Goal: Task Accomplishment & Management: Complete application form

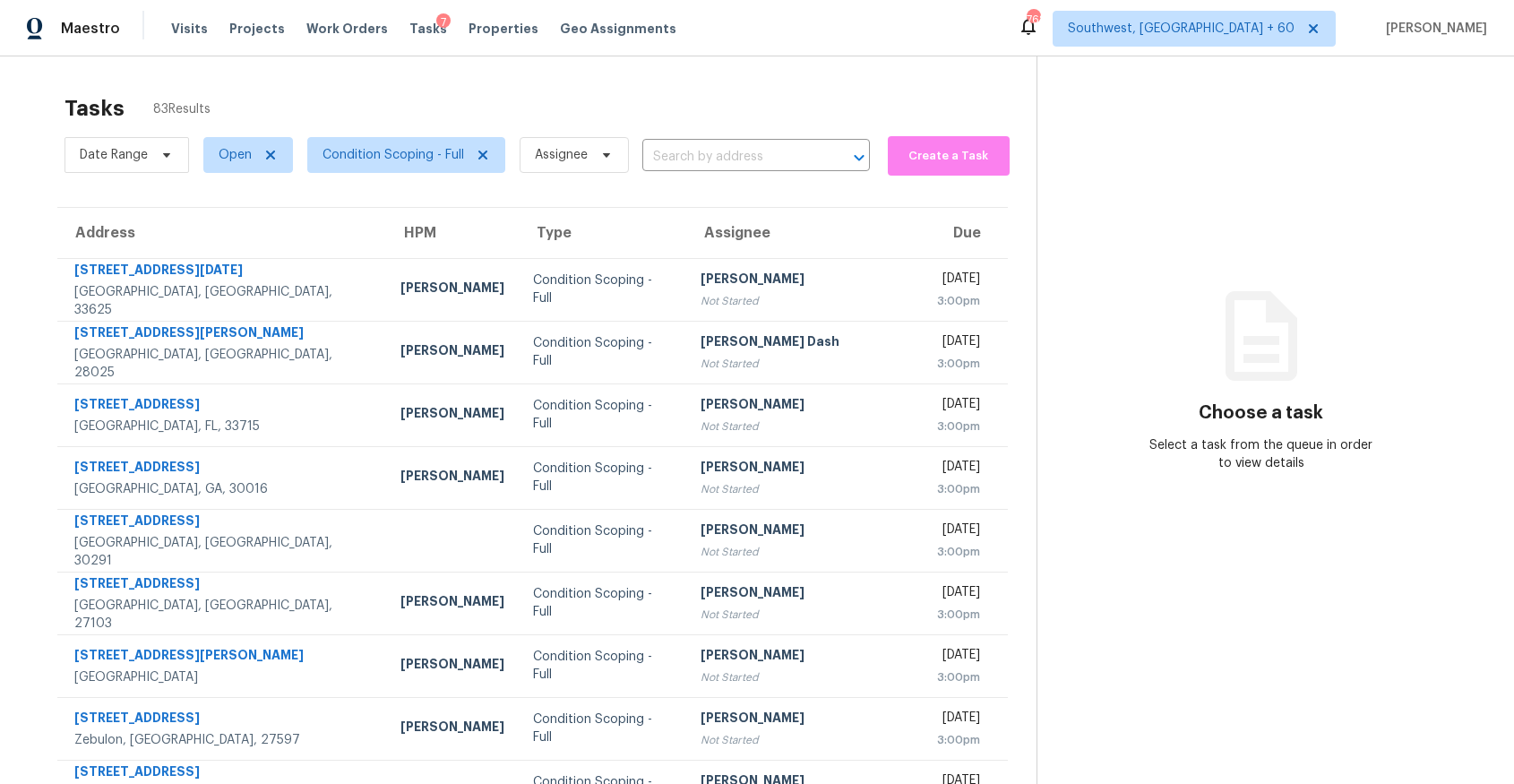
click at [569, 126] on div "Tasks 83 Results" at bounding box center [551, 108] width 972 height 46
click at [582, 158] on span "Assignee" at bounding box center [562, 155] width 53 height 18
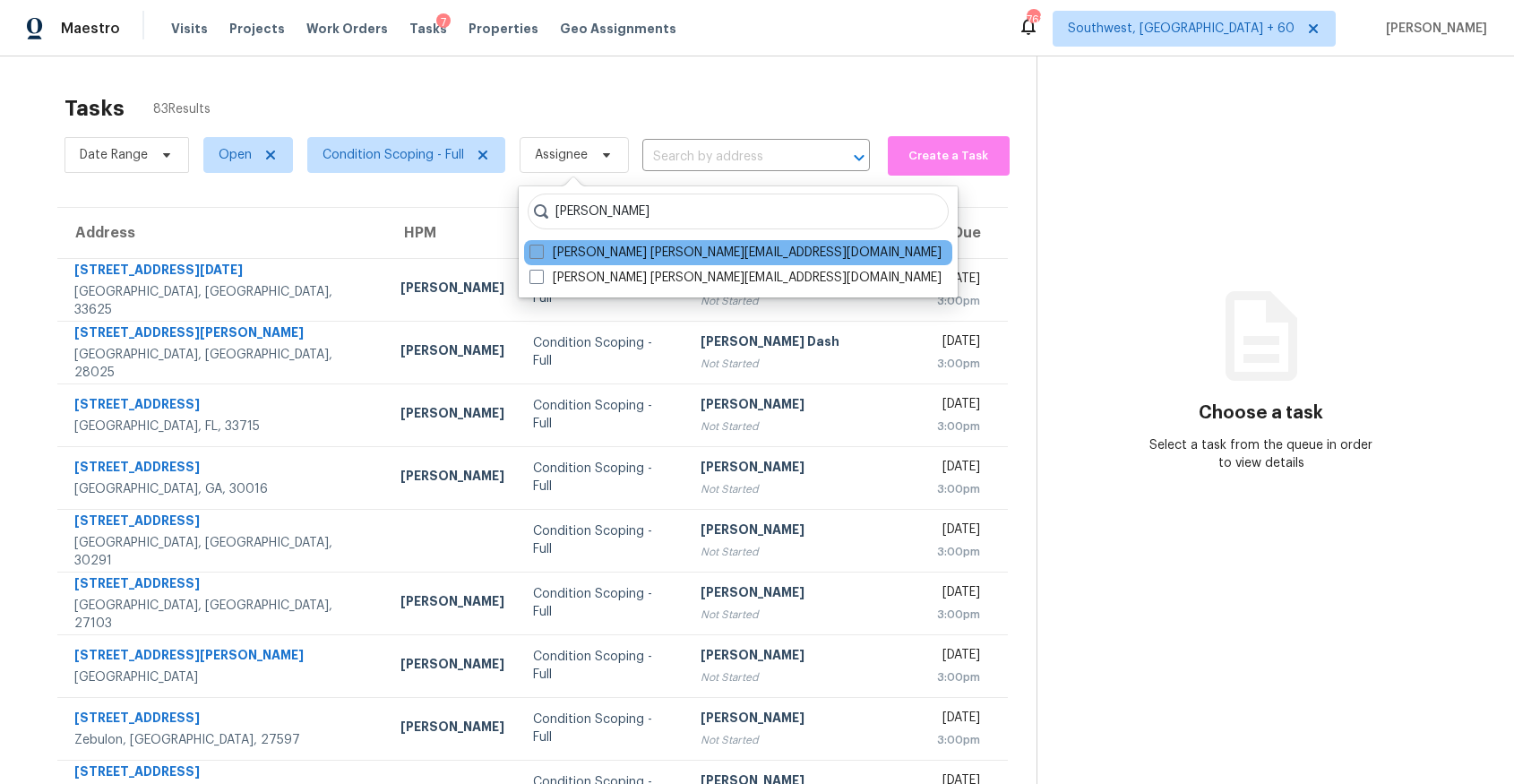
type input "ranjith"
click at [678, 254] on label "Ranjith Kumar P ranjith.kumar@opendoor.com" at bounding box center [735, 252] width 412 height 18
click at [541, 254] on input "Ranjith Kumar P ranjith.kumar@opendoor.com" at bounding box center [535, 249] width 12 height 12
checkbox input "true"
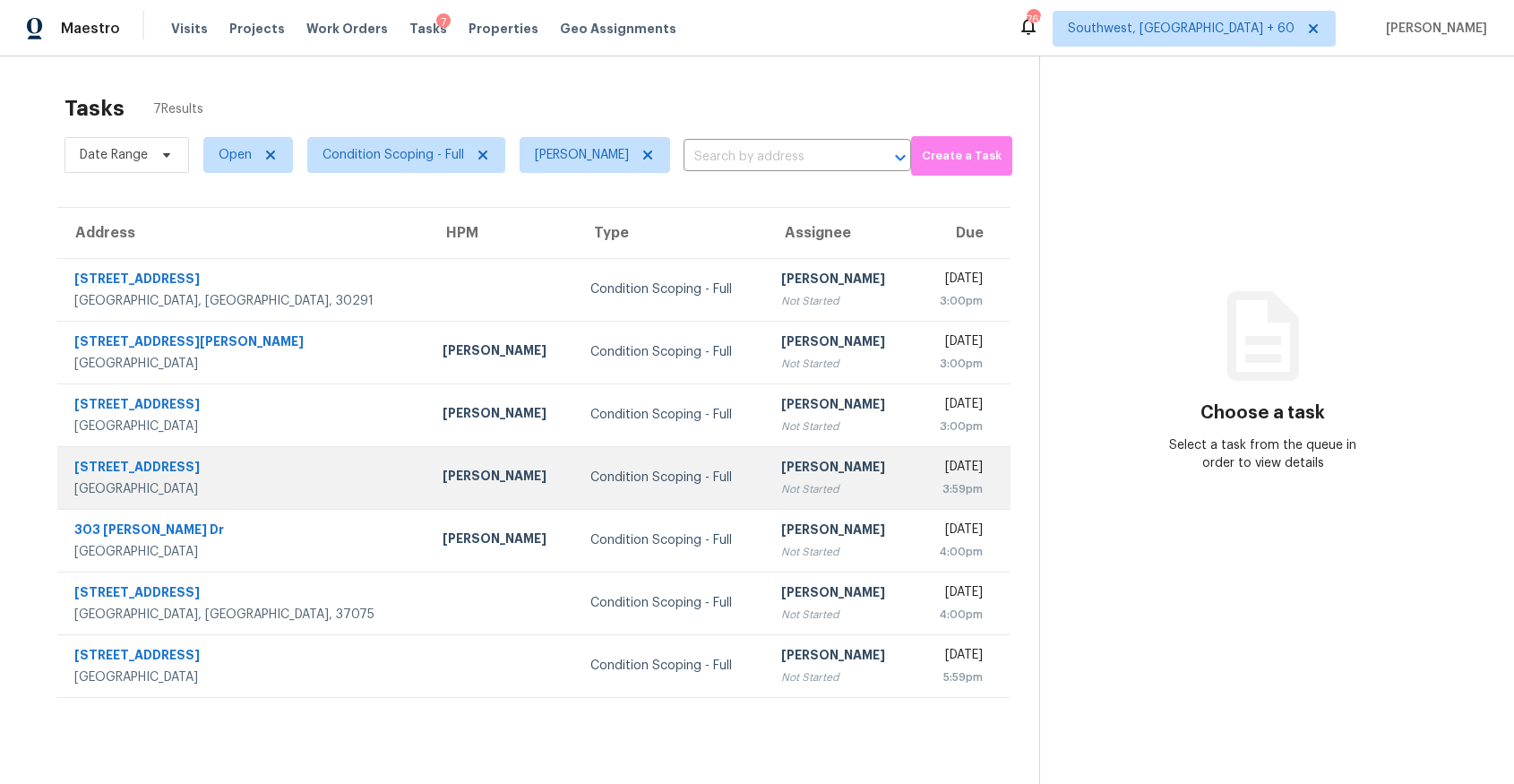
click at [590, 484] on div "Condition Scoping - Full" at bounding box center [671, 477] width 161 height 18
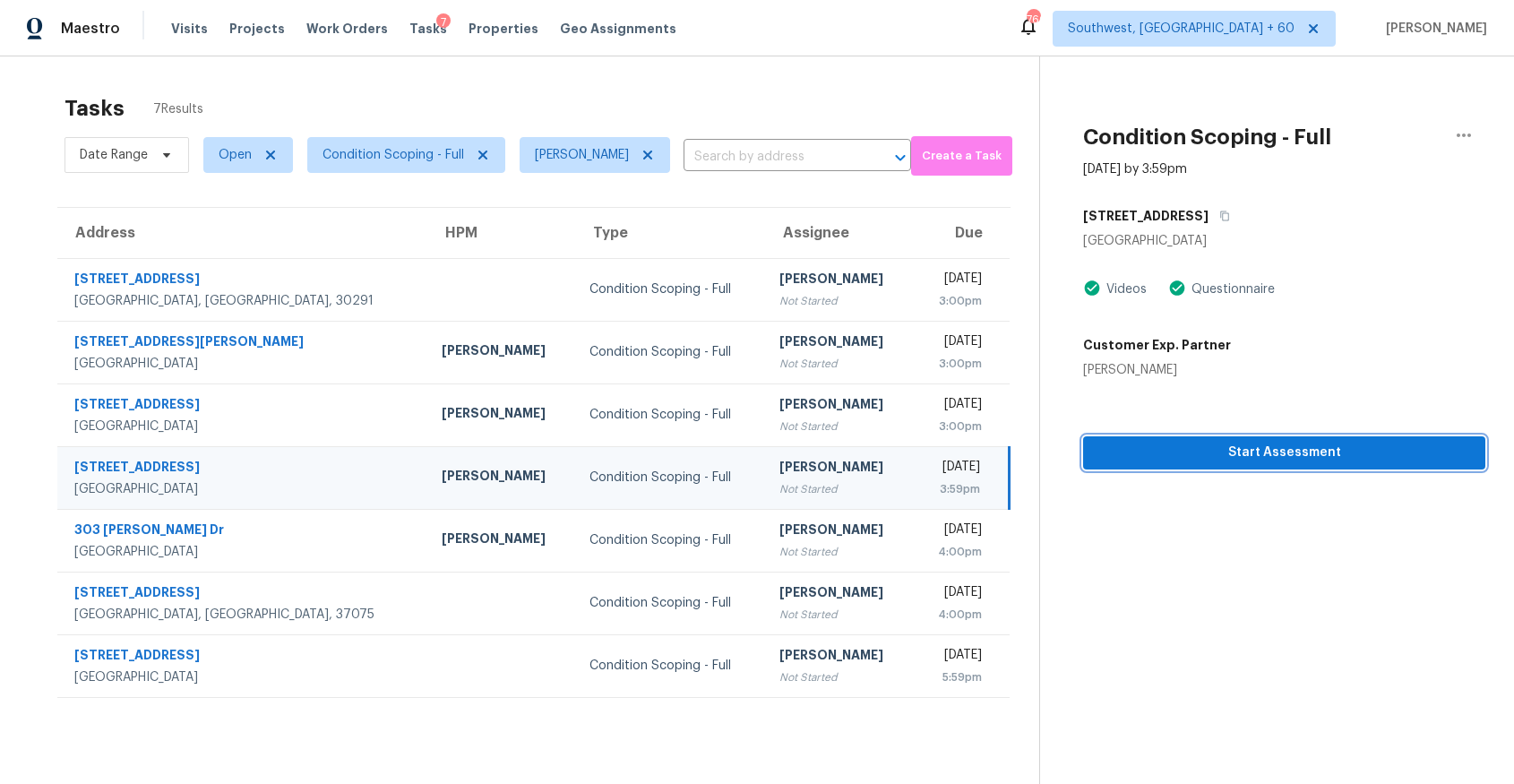
click at [1237, 457] on span "Start Assessment" at bounding box center [1284, 452] width 374 height 23
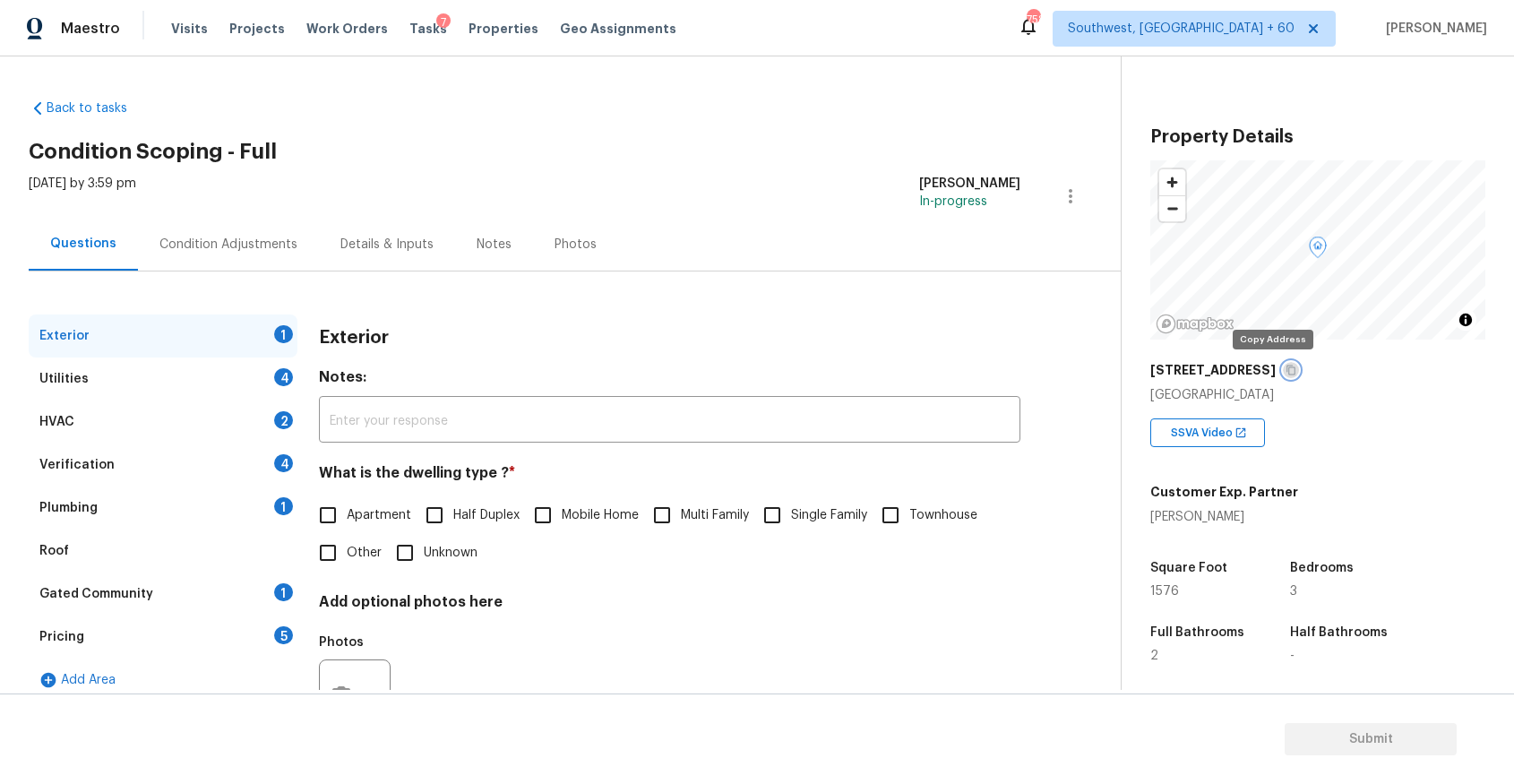
click at [1286, 369] on icon "button" at bounding box center [1291, 369] width 11 height 11
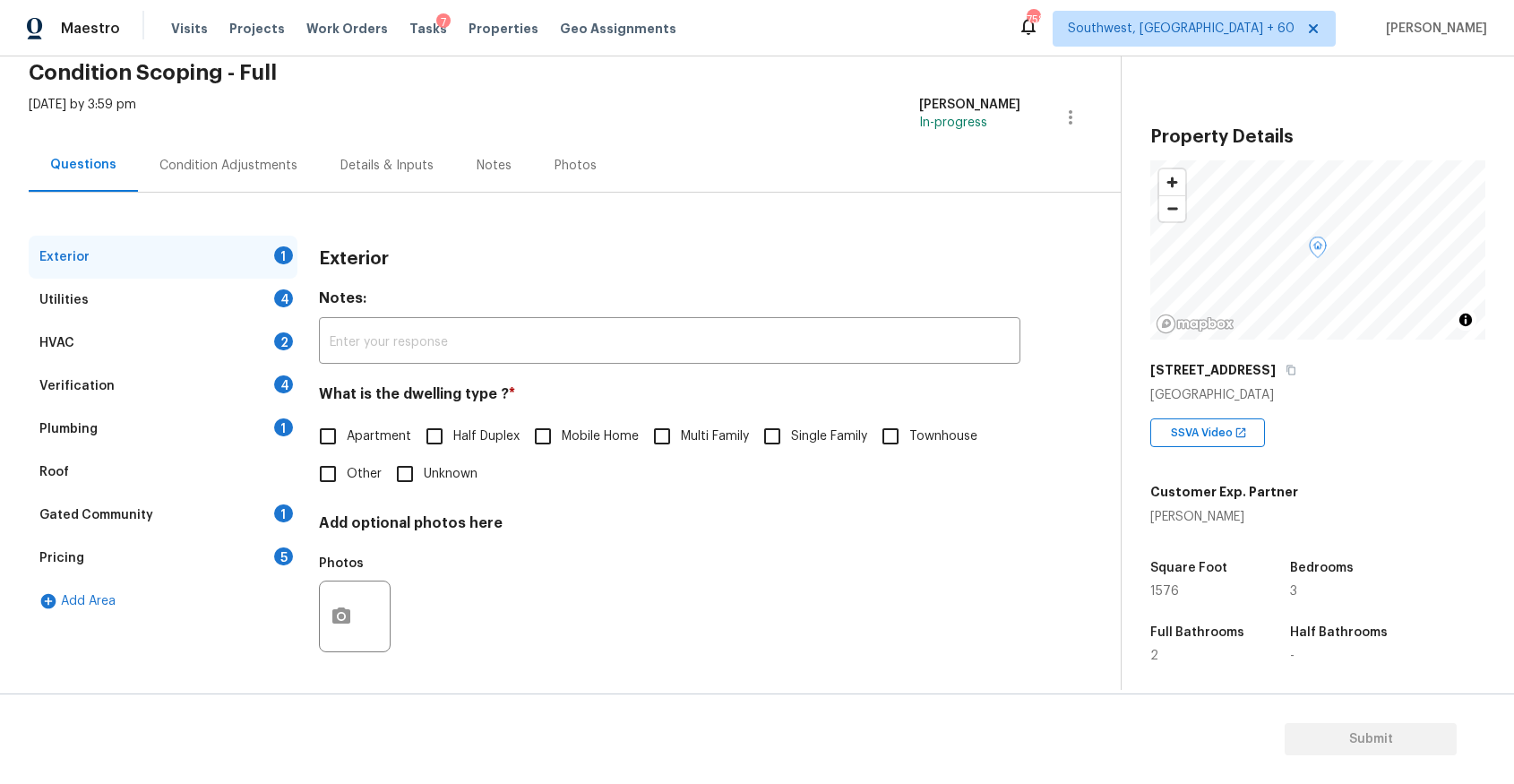
click at [801, 458] on div "Apartment Half Duplex Mobile Home Multi Family Single Family Townhouse Other Un…" at bounding box center [670, 454] width 702 height 76
click at [766, 434] on input "Single Family" at bounding box center [773, 436] width 37 height 37
checkbox input "true"
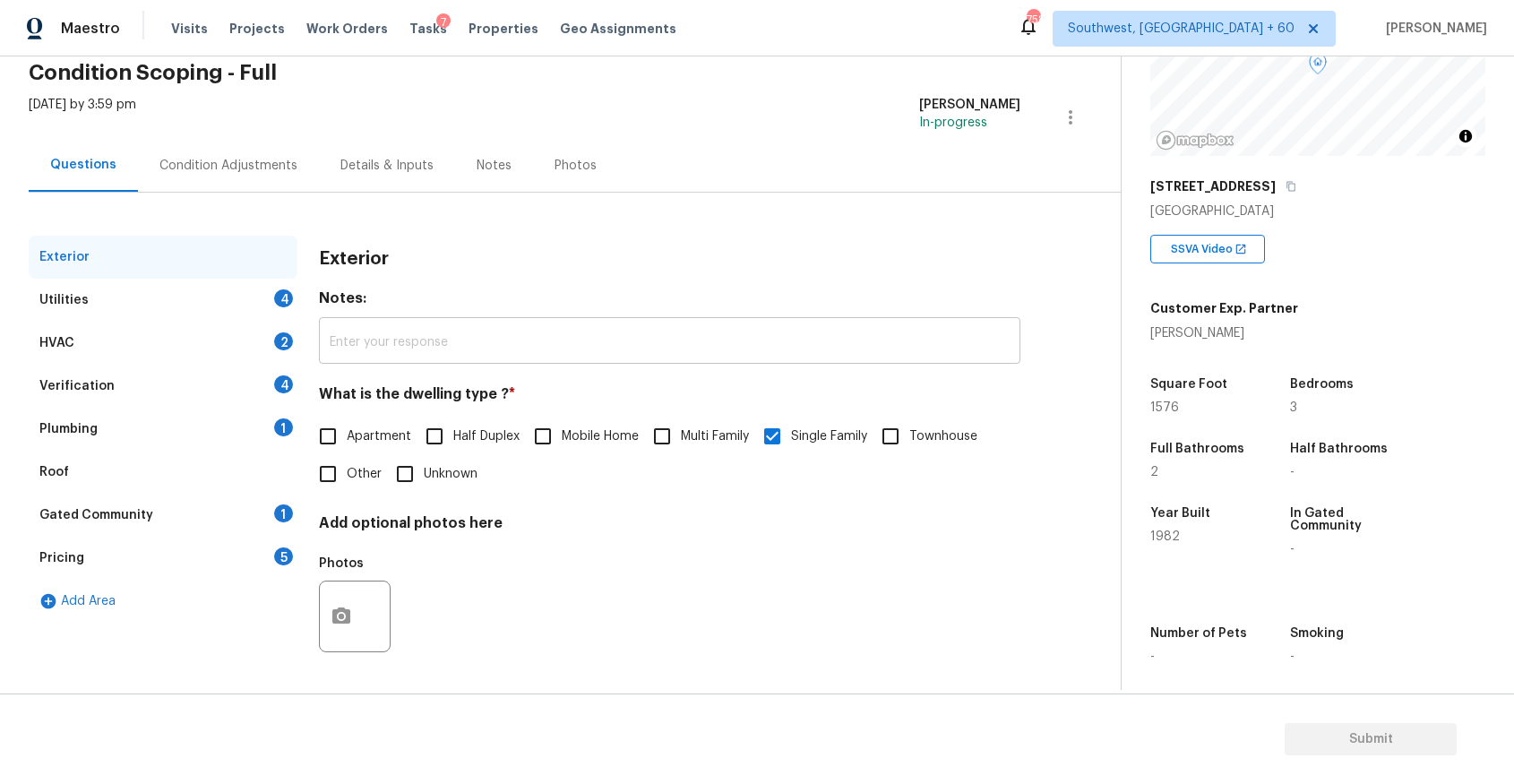
scroll to position [198, 0]
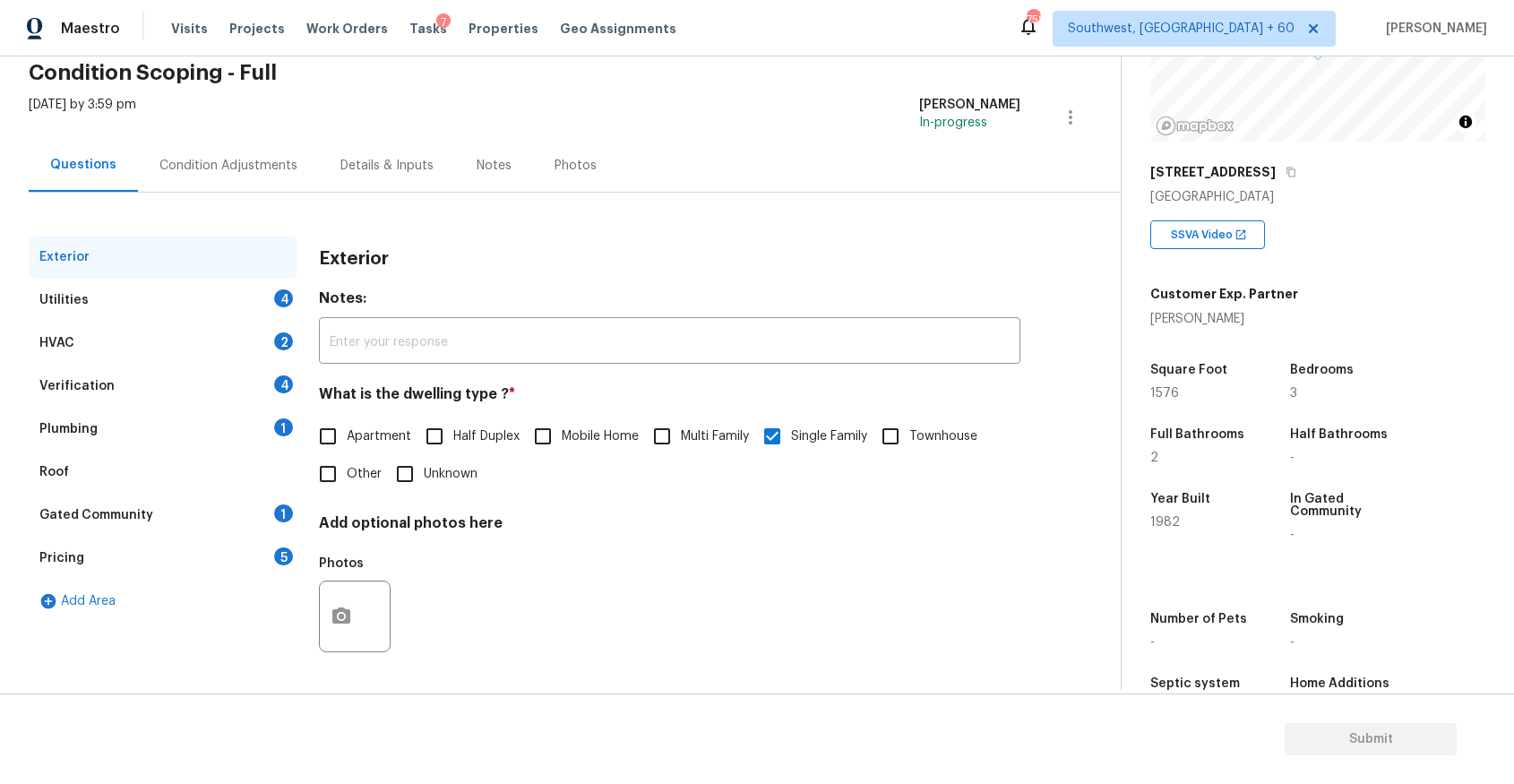
click at [224, 312] on div "Utilities 4" at bounding box center [163, 300] width 269 height 43
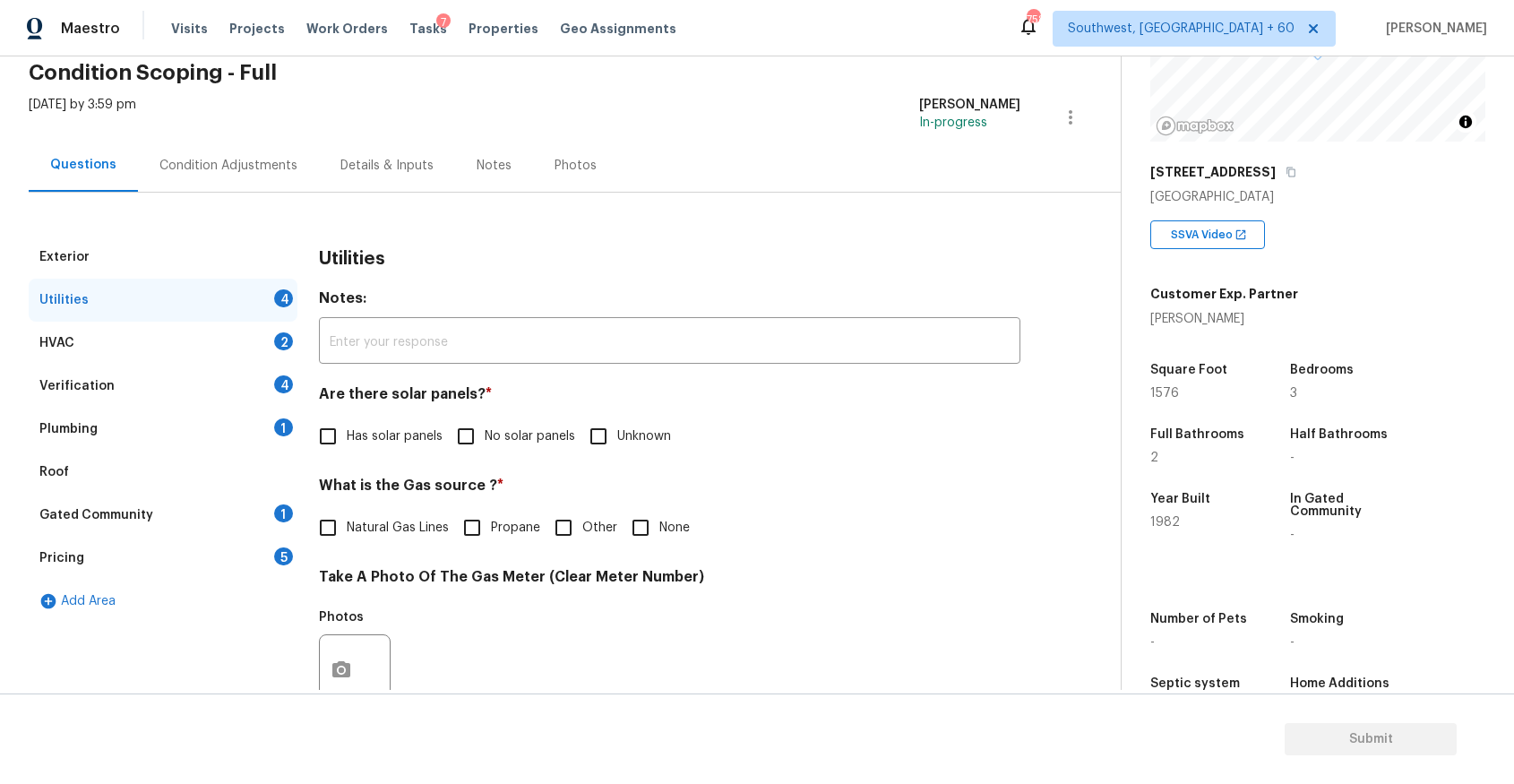
click at [528, 439] on span "No solar panels" at bounding box center [530, 436] width 90 height 19
click at [485, 439] on input "No solar panels" at bounding box center [465, 436] width 37 height 37
checkbox input "true"
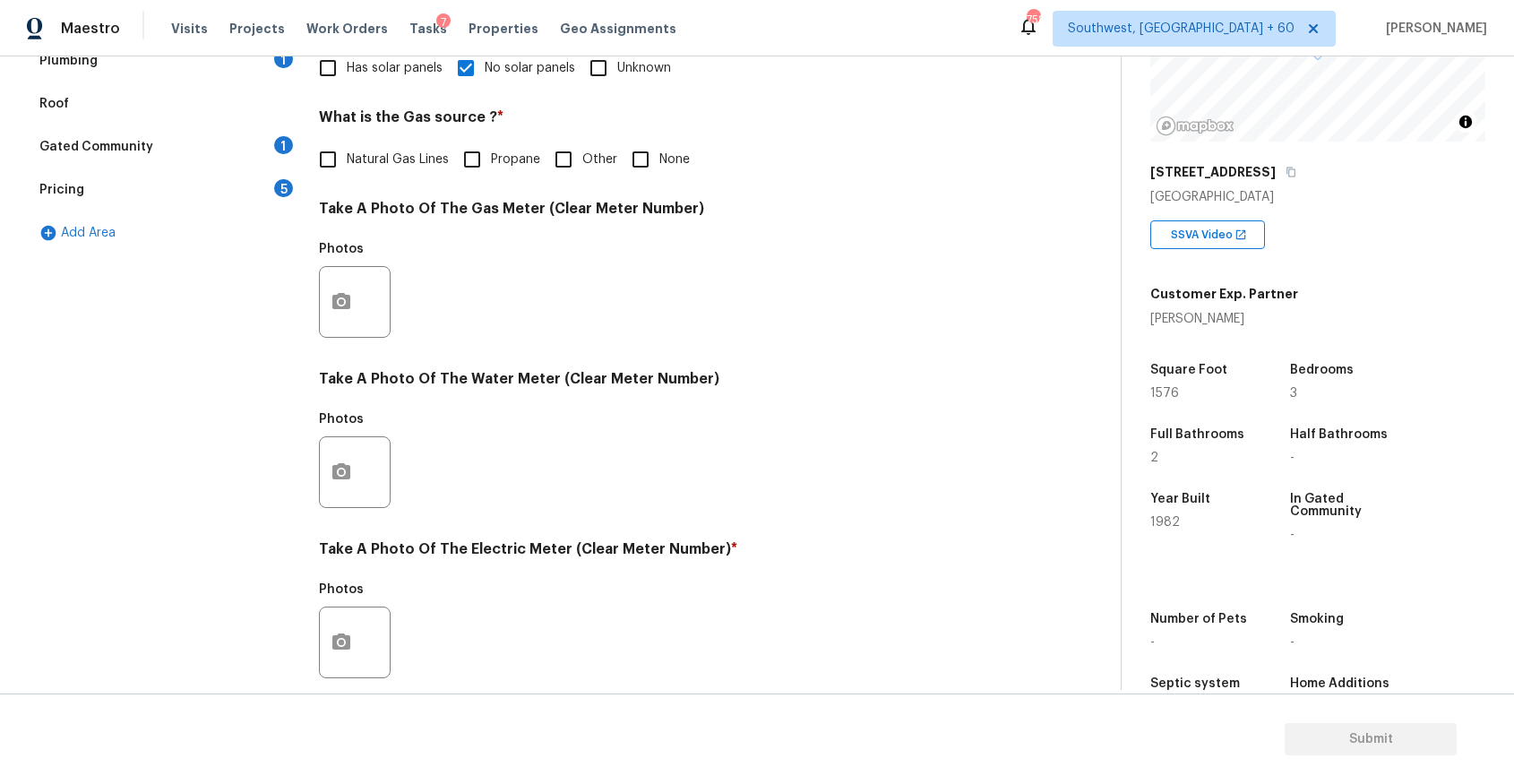
scroll to position [564, 0]
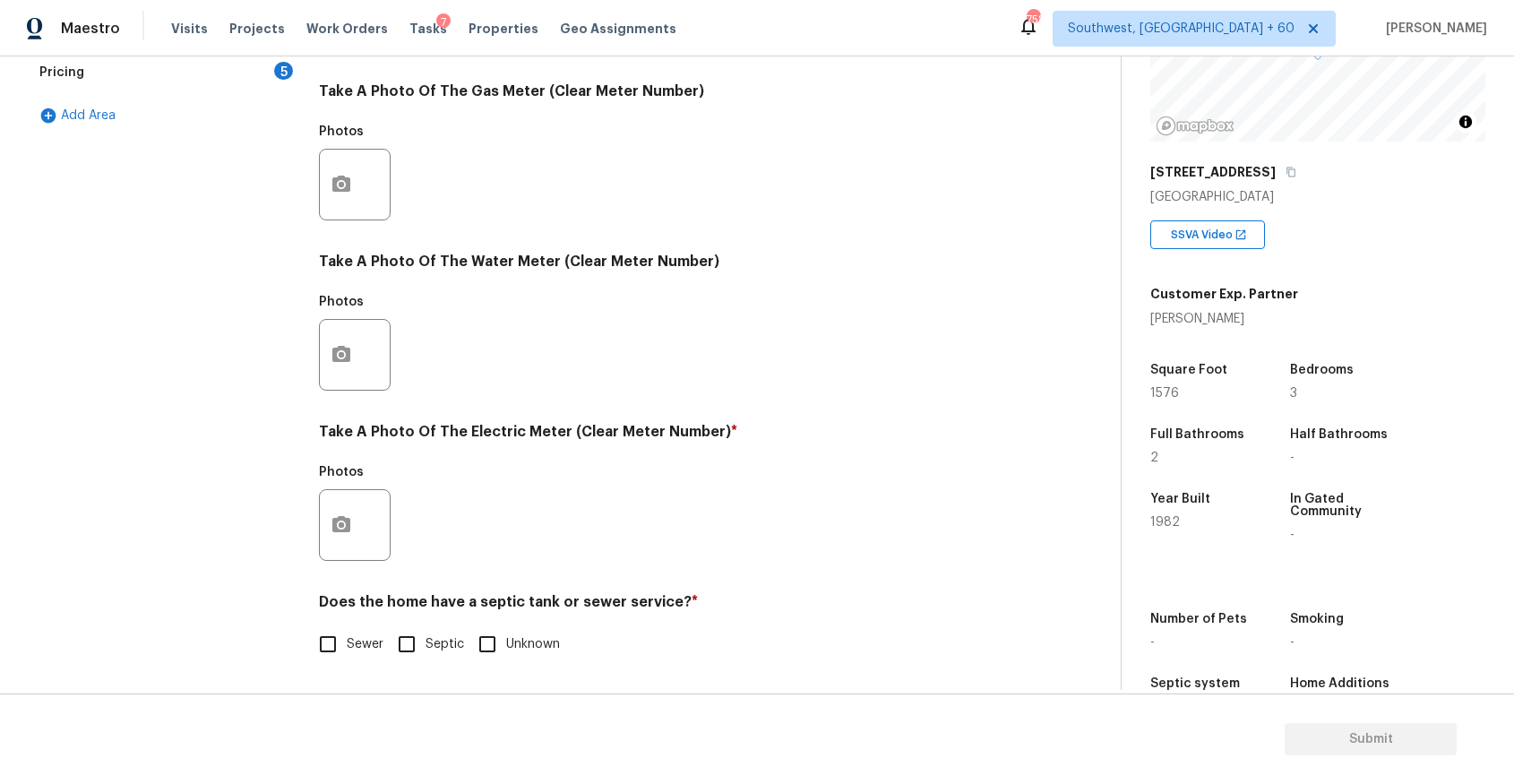
click at [356, 632] on label "Sewer" at bounding box center [347, 644] width 75 height 37
click at [347, 632] on input "Sewer" at bounding box center [328, 644] width 37 height 37
checkbox input "true"
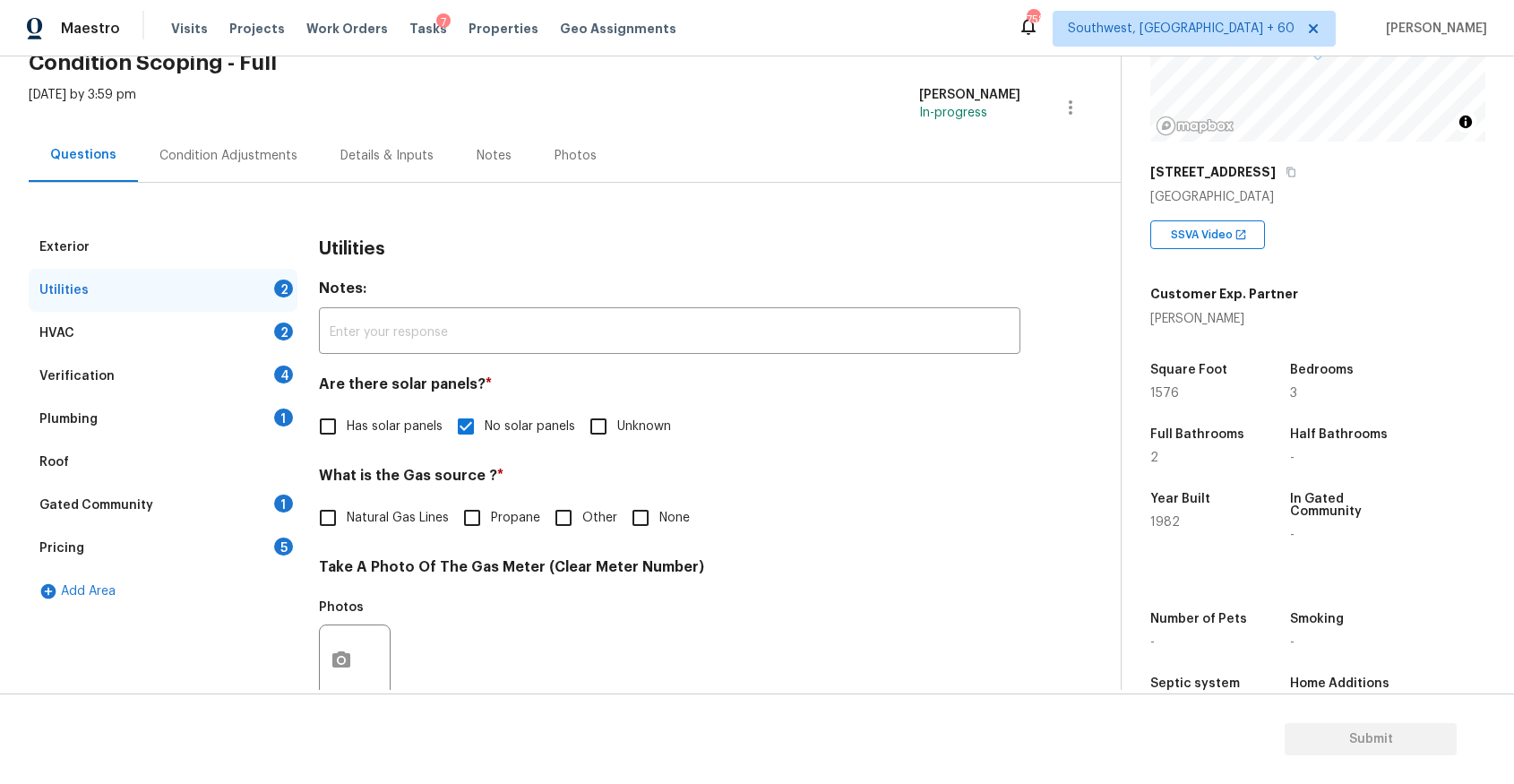
scroll to position [0, 0]
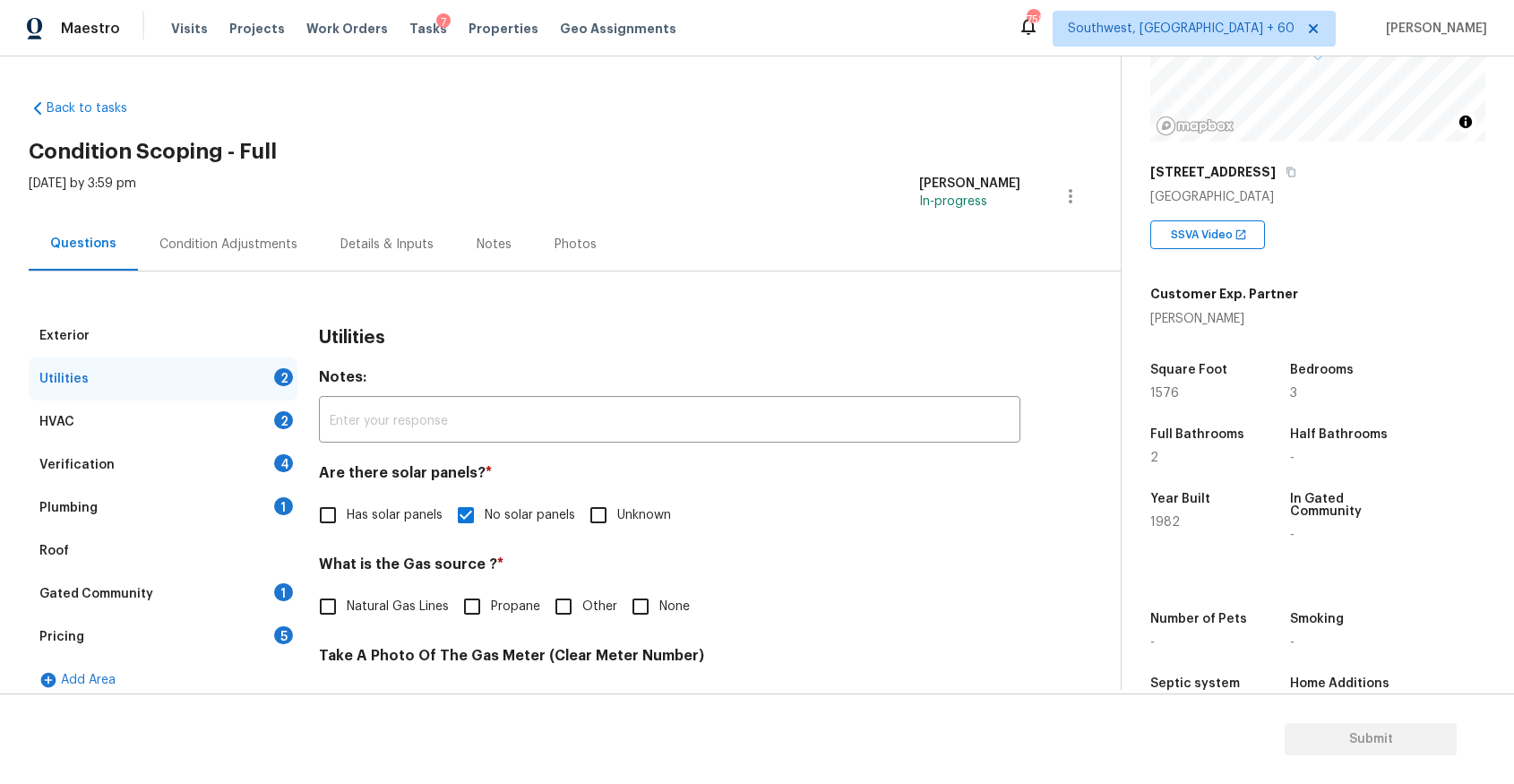
click at [235, 434] on div "HVAC 2" at bounding box center [163, 422] width 269 height 43
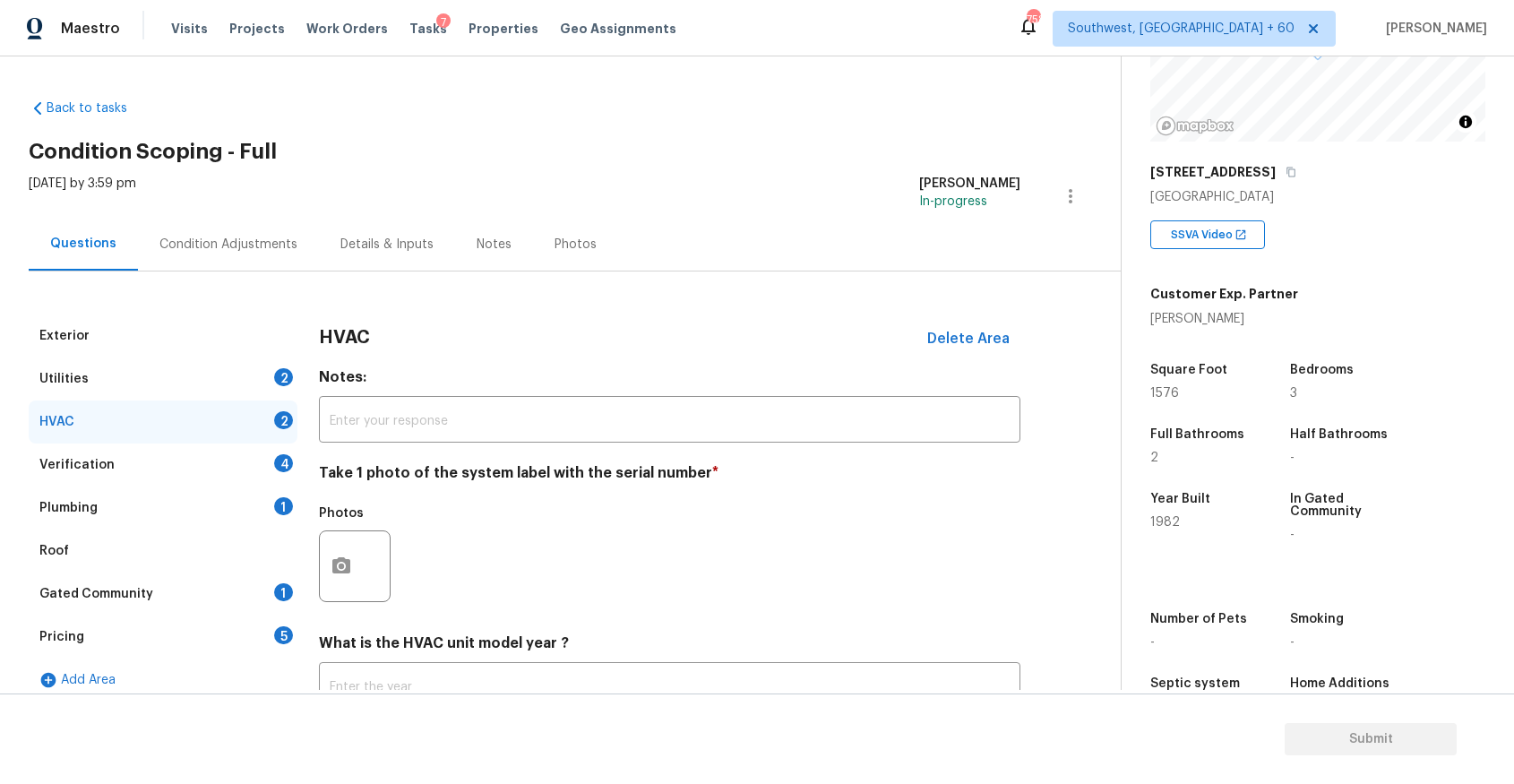
scroll to position [138, 0]
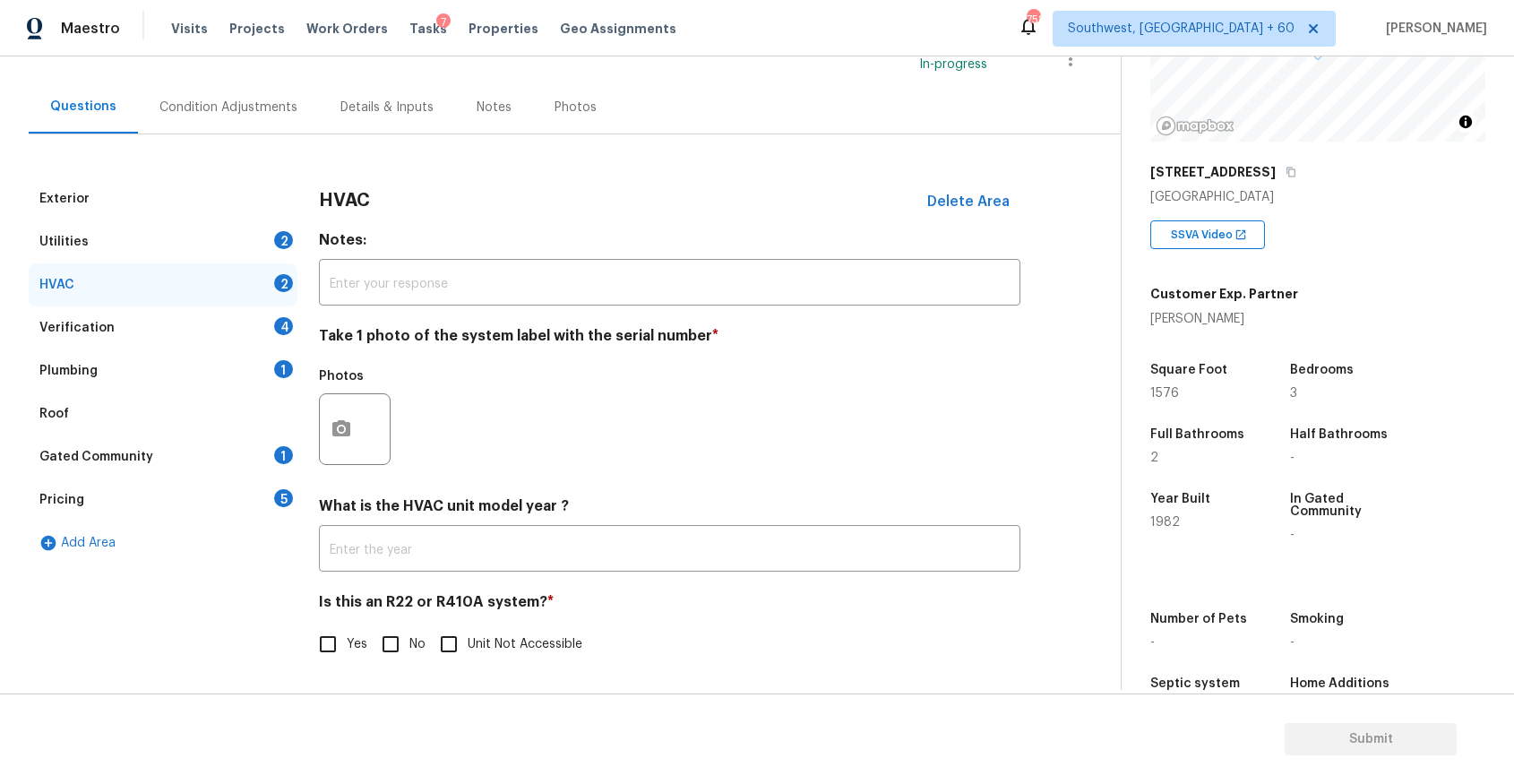
click at [252, 313] on div "Verification 4" at bounding box center [163, 328] width 269 height 43
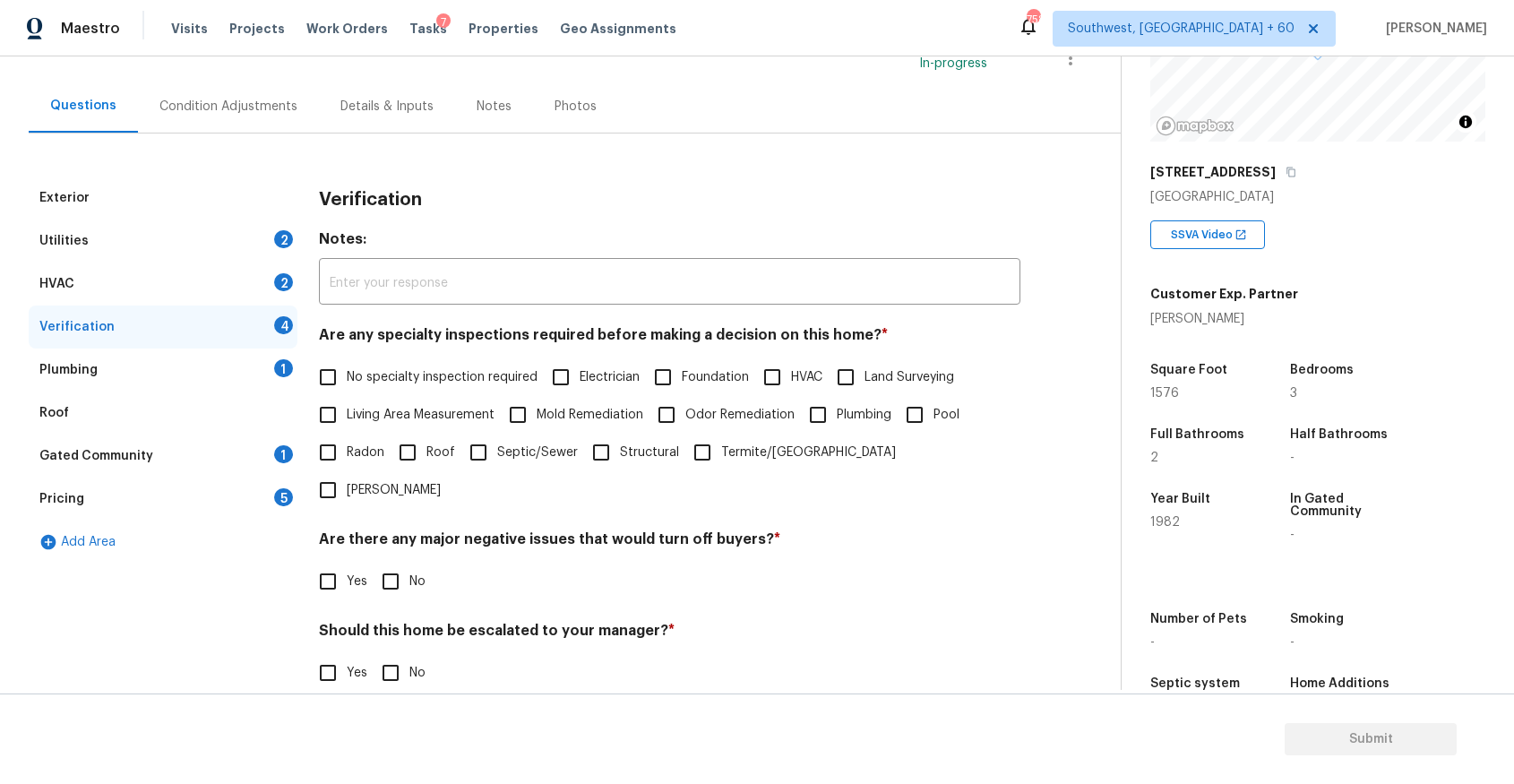
click at [401, 356] on div "Are any specialty inspections required before making a decision on this home? *…" at bounding box center [670, 417] width 702 height 183
click at [411, 387] on label "No specialty inspection required" at bounding box center [423, 377] width 229 height 37
click at [347, 387] on input "No specialty inspection required" at bounding box center [328, 377] width 37 height 37
checkbox input "true"
click at [391, 564] on input "No" at bounding box center [391, 583] width 37 height 37
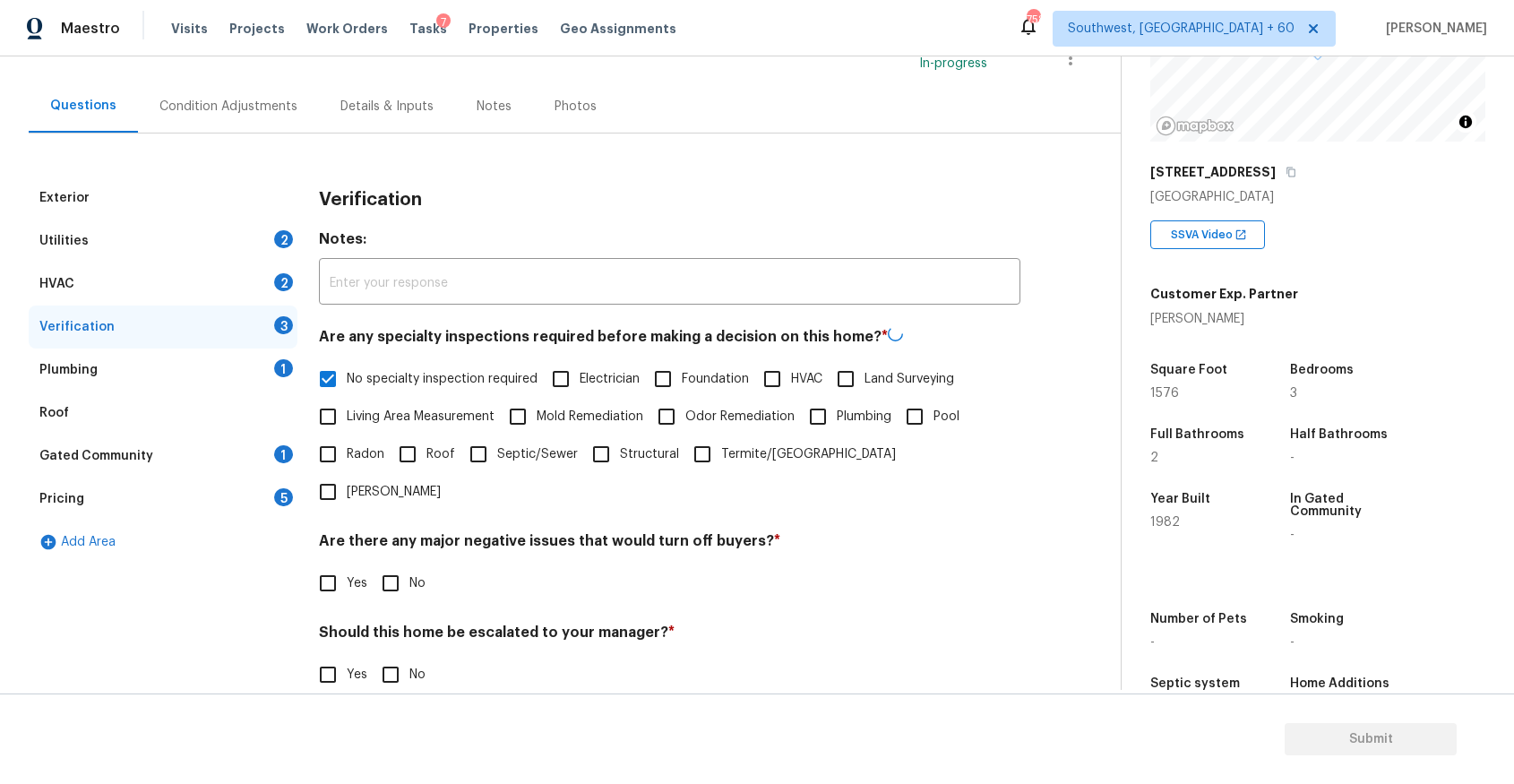
checkbox input "true"
click at [385, 655] on input "No" at bounding box center [391, 674] width 37 height 37
checkbox input "true"
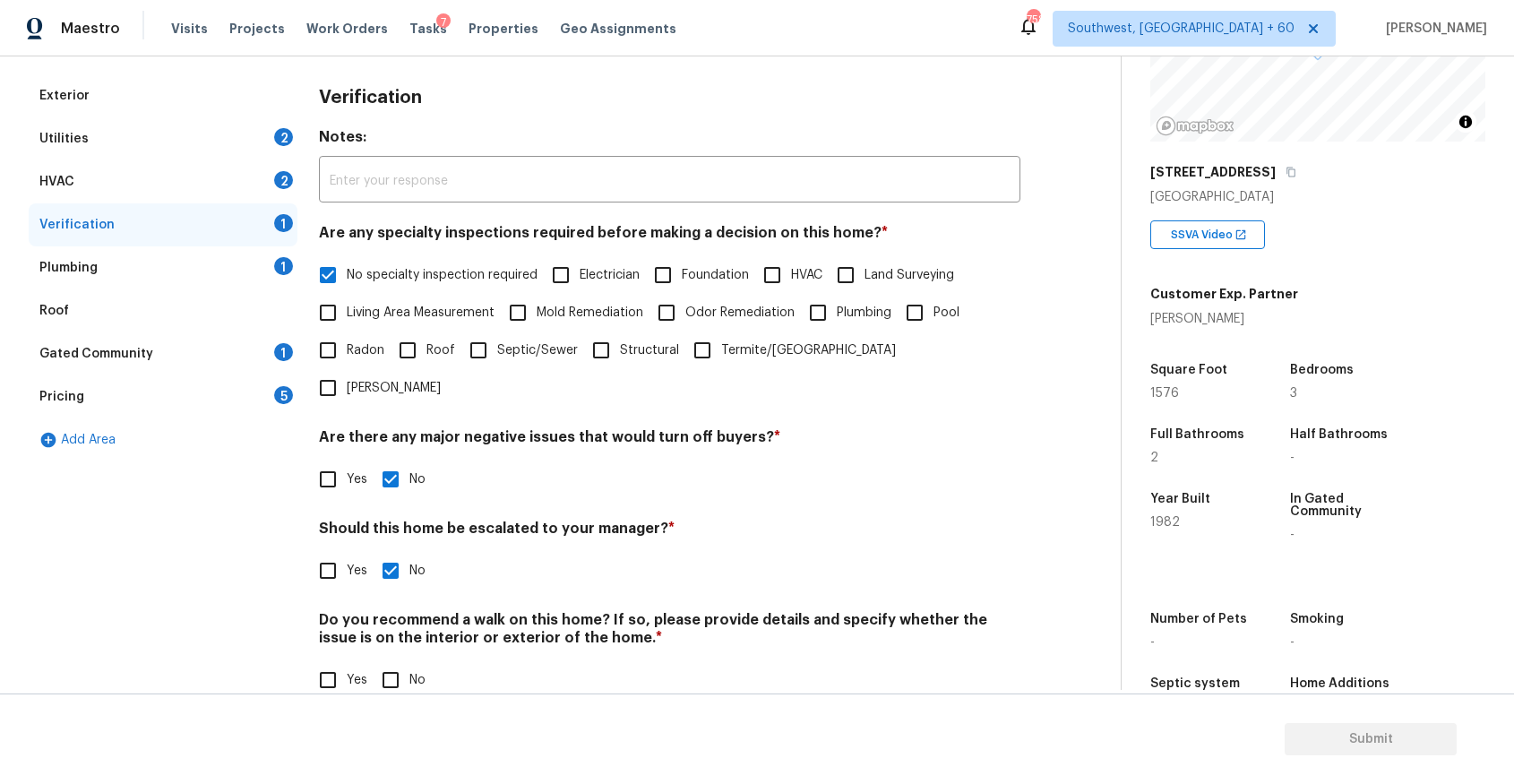
scroll to position [238, 0]
click at [401, 662] on input "No" at bounding box center [391, 681] width 37 height 37
checkbox input "true"
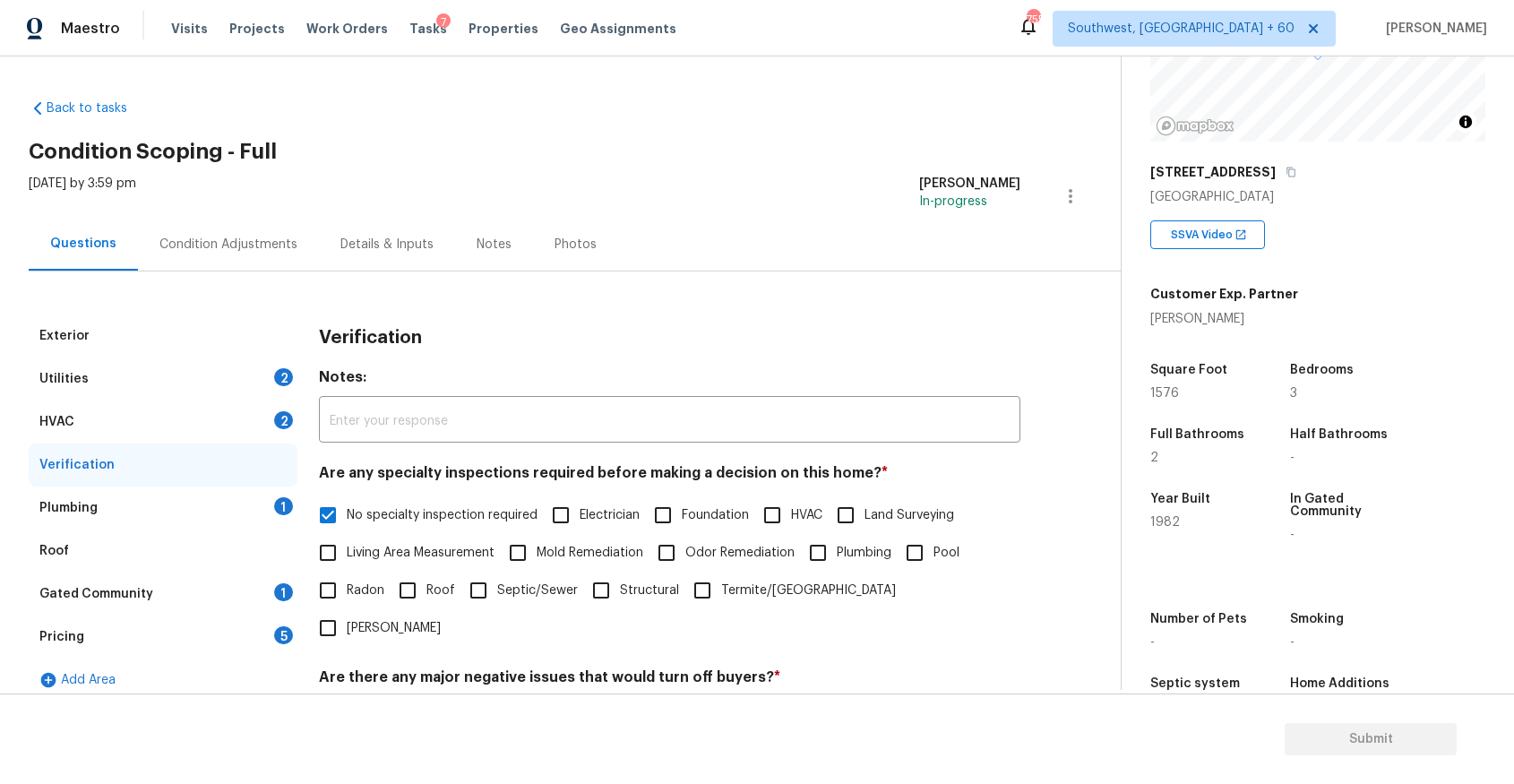
click at [155, 497] on div "Plumbing 1" at bounding box center [163, 508] width 269 height 43
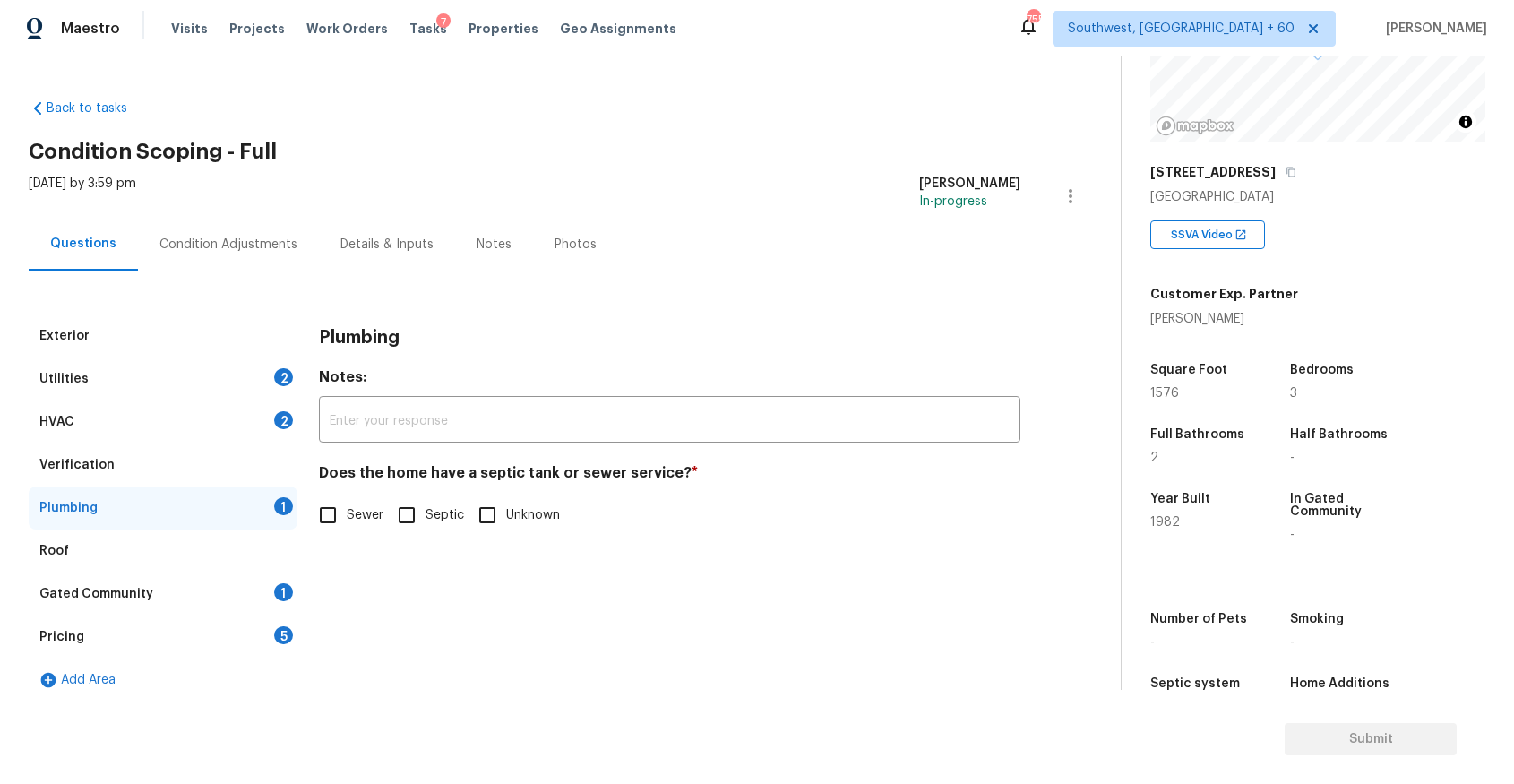
click at [349, 540] on div "Plumbing Notes: ​ Does the home have a septic tank or sewer service? * Sewer Se…" at bounding box center [670, 435] width 702 height 241
click at [330, 514] on input "Sewer" at bounding box center [328, 515] width 37 height 37
checkbox input "true"
click at [223, 615] on div "Pricing 5" at bounding box center [163, 637] width 269 height 43
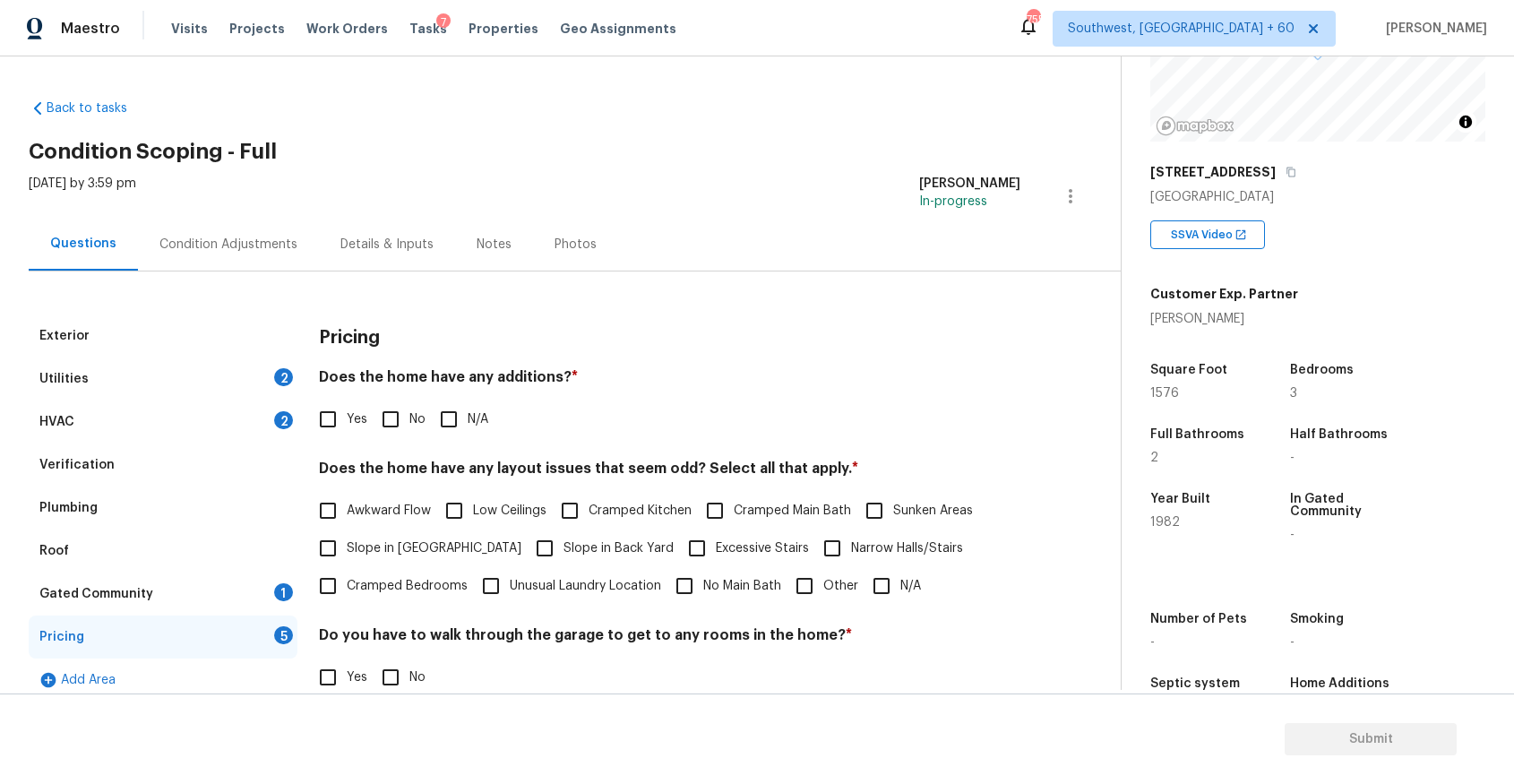
click at [262, 587] on div "Gated Community 1" at bounding box center [163, 594] width 269 height 43
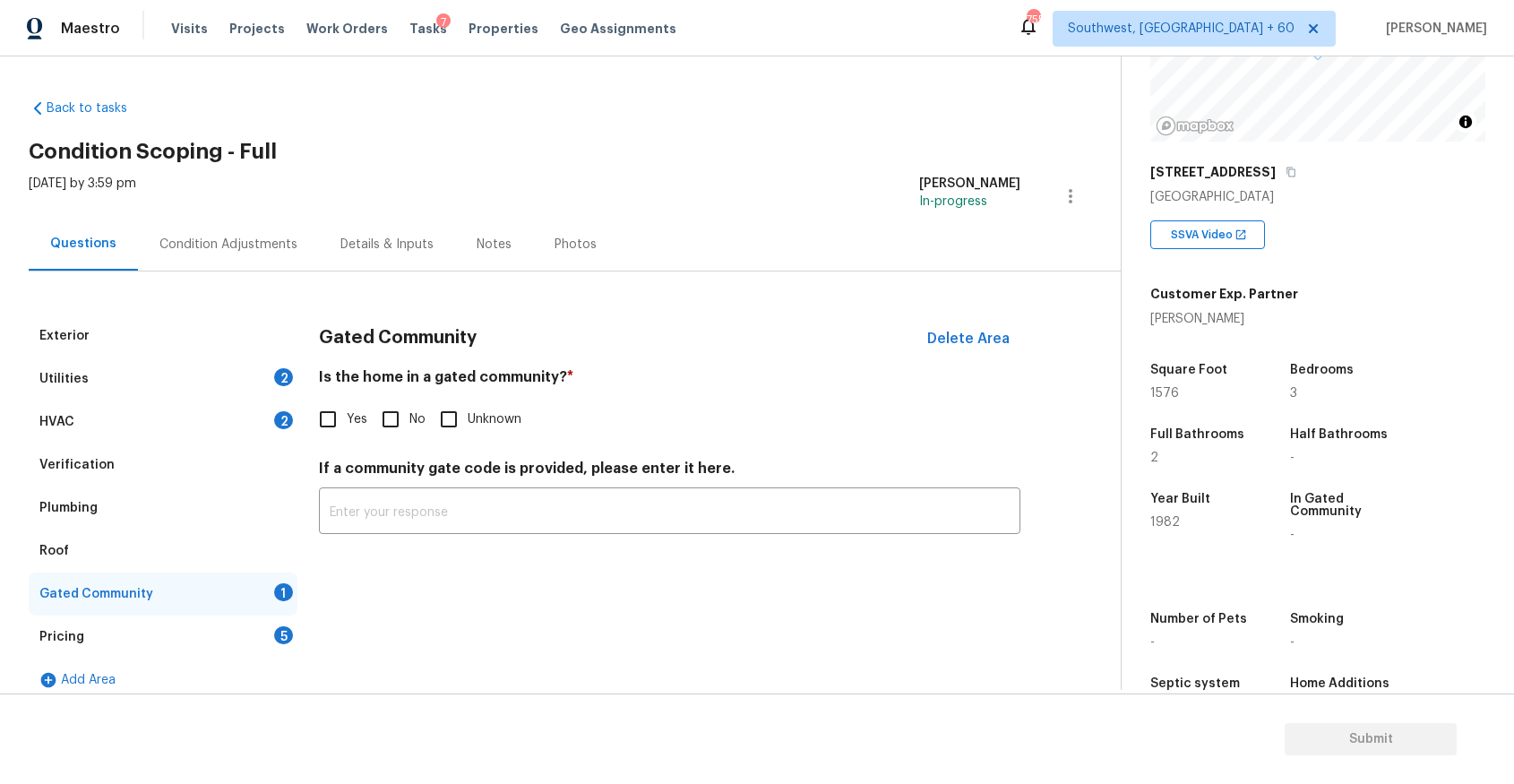
click at [406, 408] on input "No" at bounding box center [391, 419] width 37 height 37
checkbox input "true"
click at [214, 631] on div "Pricing 5" at bounding box center [163, 637] width 269 height 43
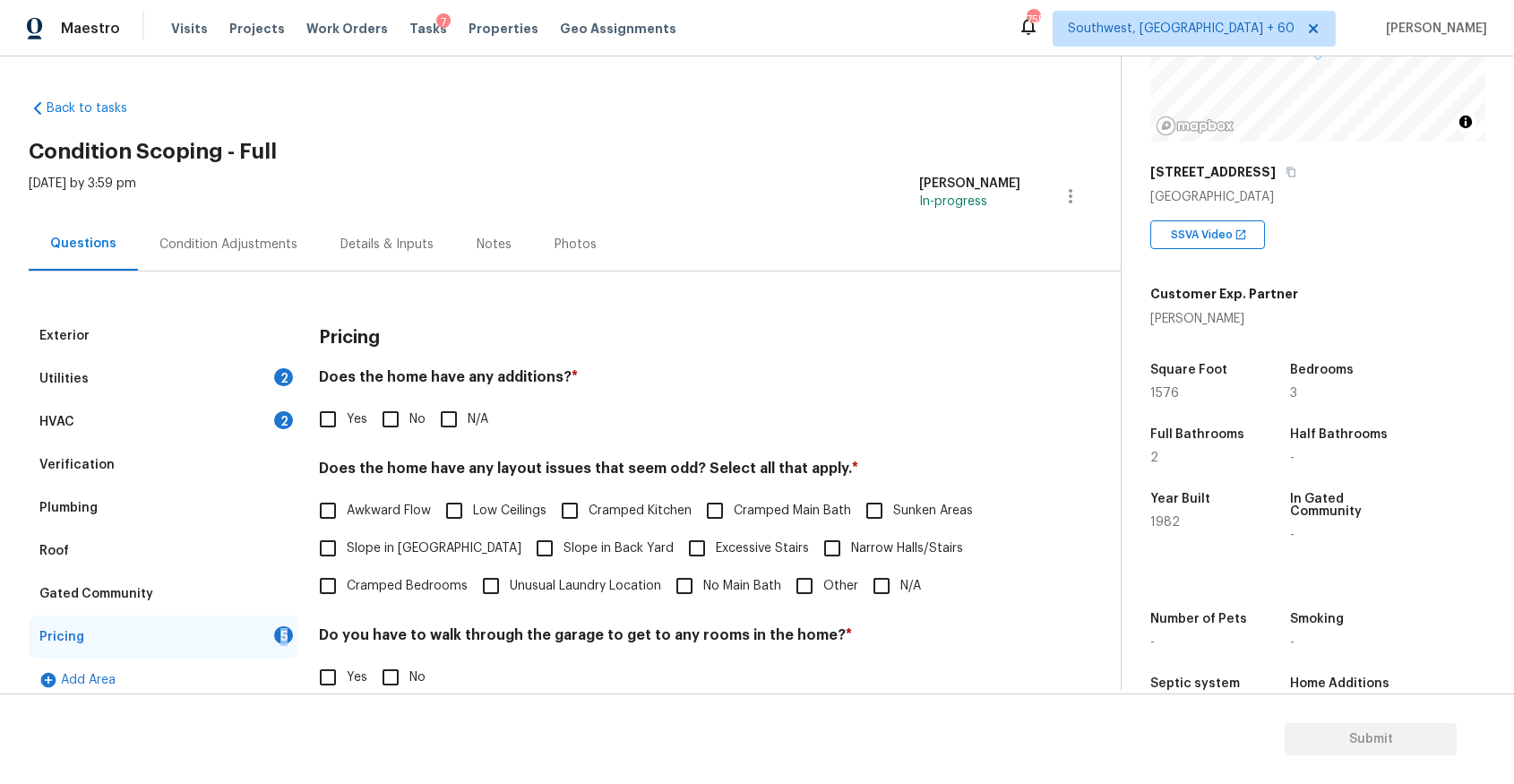
click at [460, 428] on input "N/A" at bounding box center [449, 419] width 37 height 37
checkbox input "true"
click at [880, 580] on input "N/A" at bounding box center [882, 586] width 37 height 37
checkbox input "true"
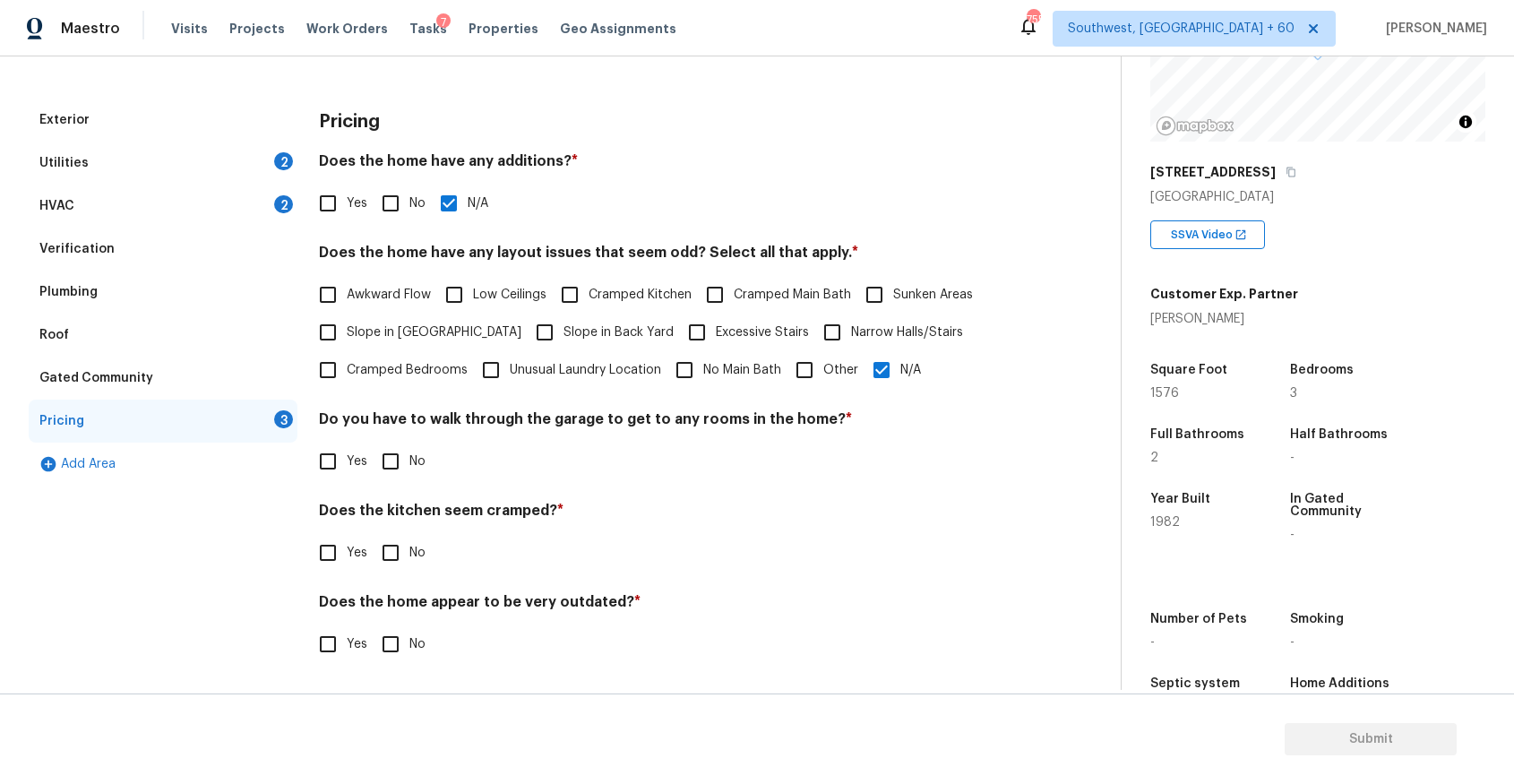
click at [420, 467] on span "No" at bounding box center [417, 461] width 16 height 19
click at [409, 467] on input "No" at bounding box center [391, 461] width 37 height 37
checkbox input "true"
click at [410, 552] on span "No" at bounding box center [417, 554] width 16 height 19
click at [409, 552] on input "No" at bounding box center [391, 554] width 37 height 37
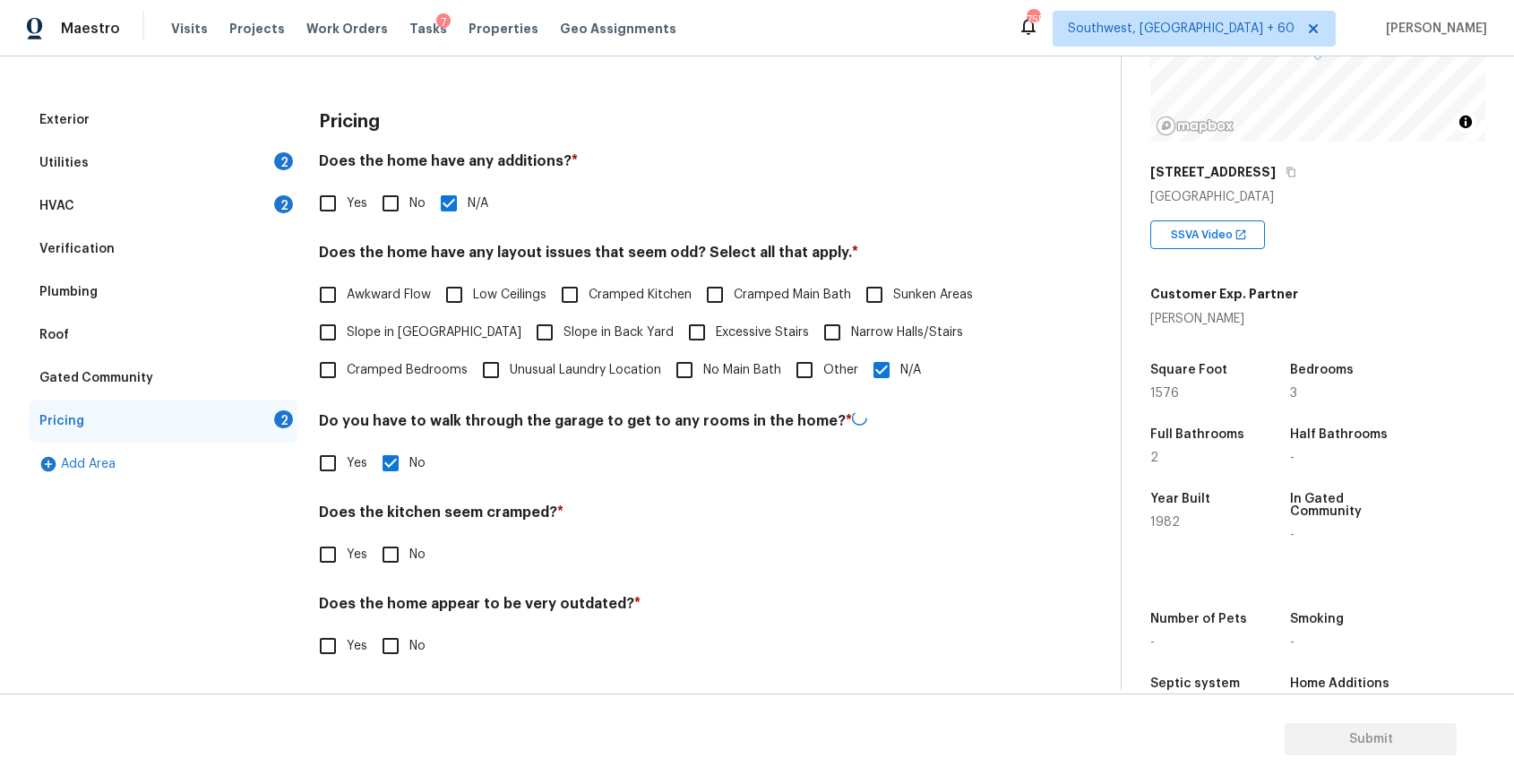
checkbox input "true"
click at [410, 658] on label "No" at bounding box center [399, 646] width 54 height 37
click at [409, 658] on input "No" at bounding box center [391, 646] width 37 height 37
checkbox input "true"
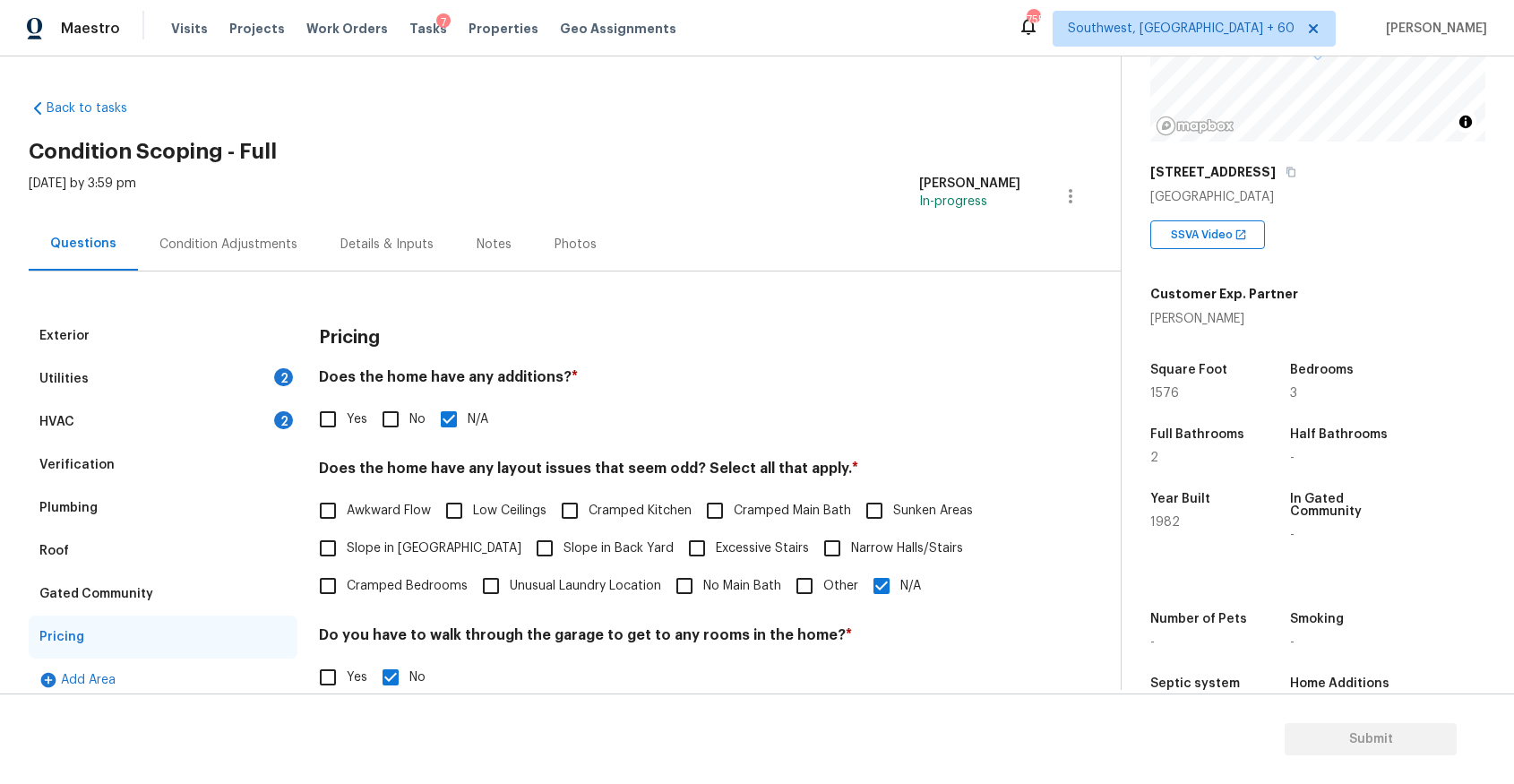
click at [303, 257] on div "Condition Adjustments" at bounding box center [229, 244] width 181 height 53
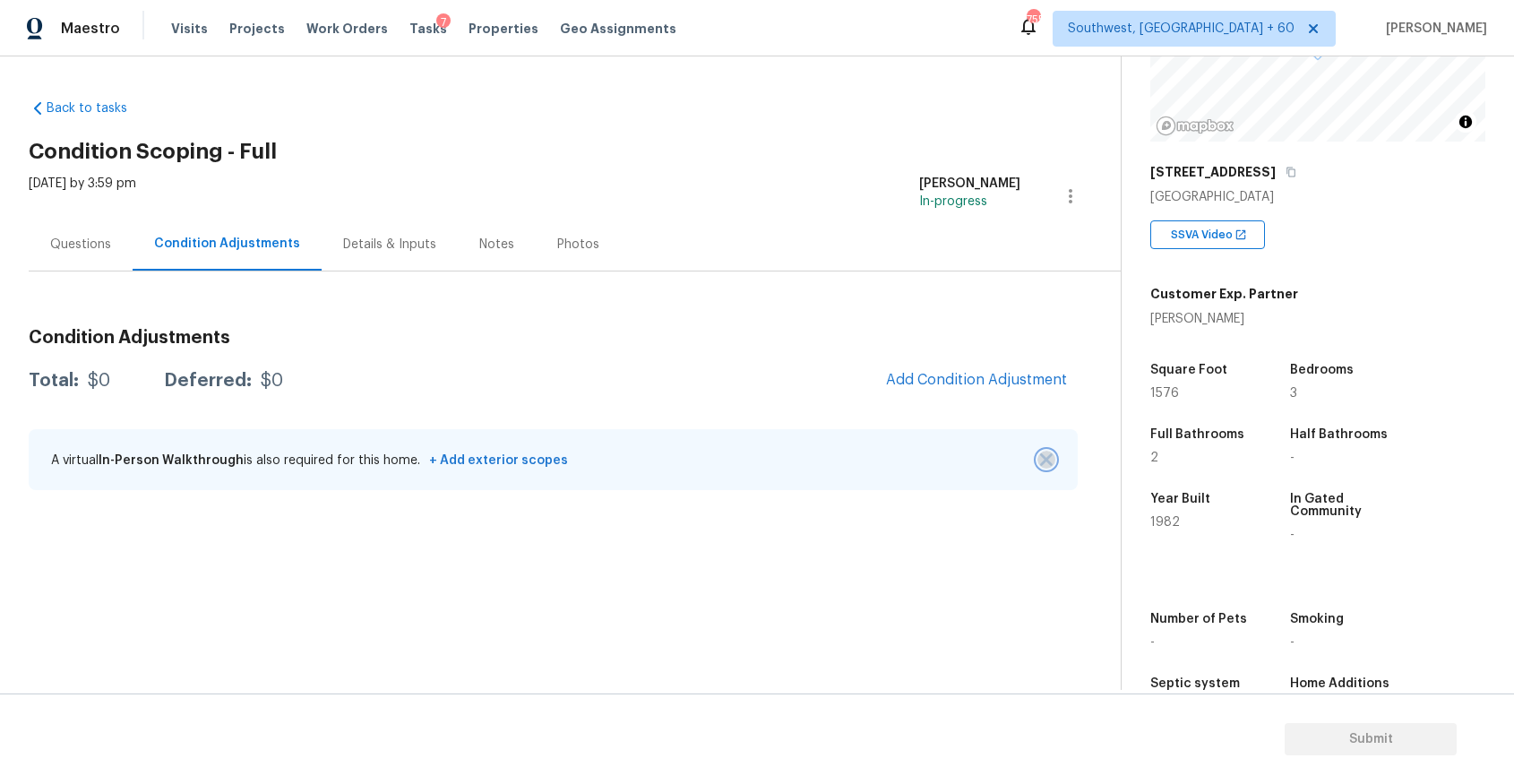
click at [1047, 457] on img "button" at bounding box center [1047, 459] width 13 height 13
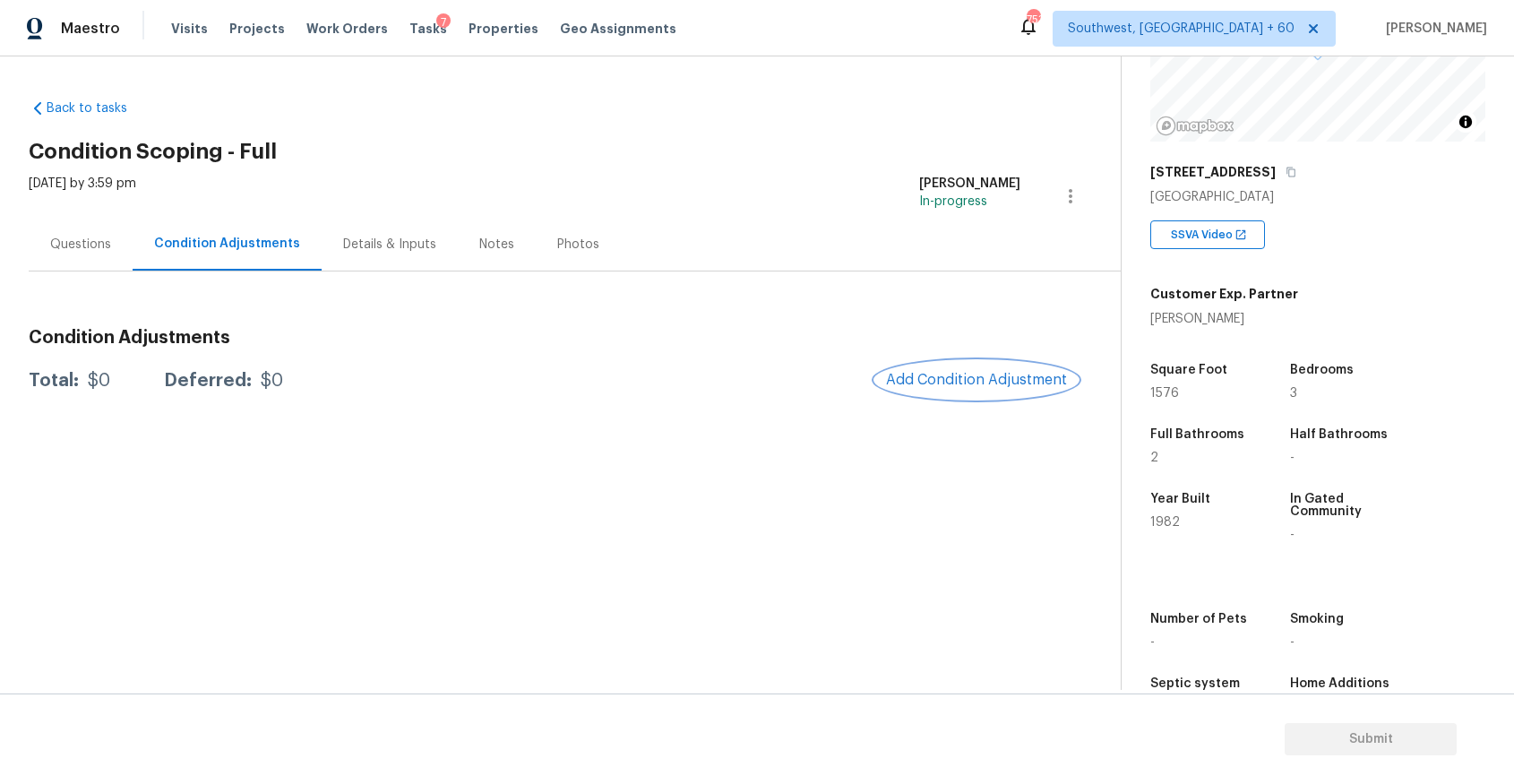
click at [979, 368] on button "Add Condition Adjustment" at bounding box center [977, 380] width 202 height 37
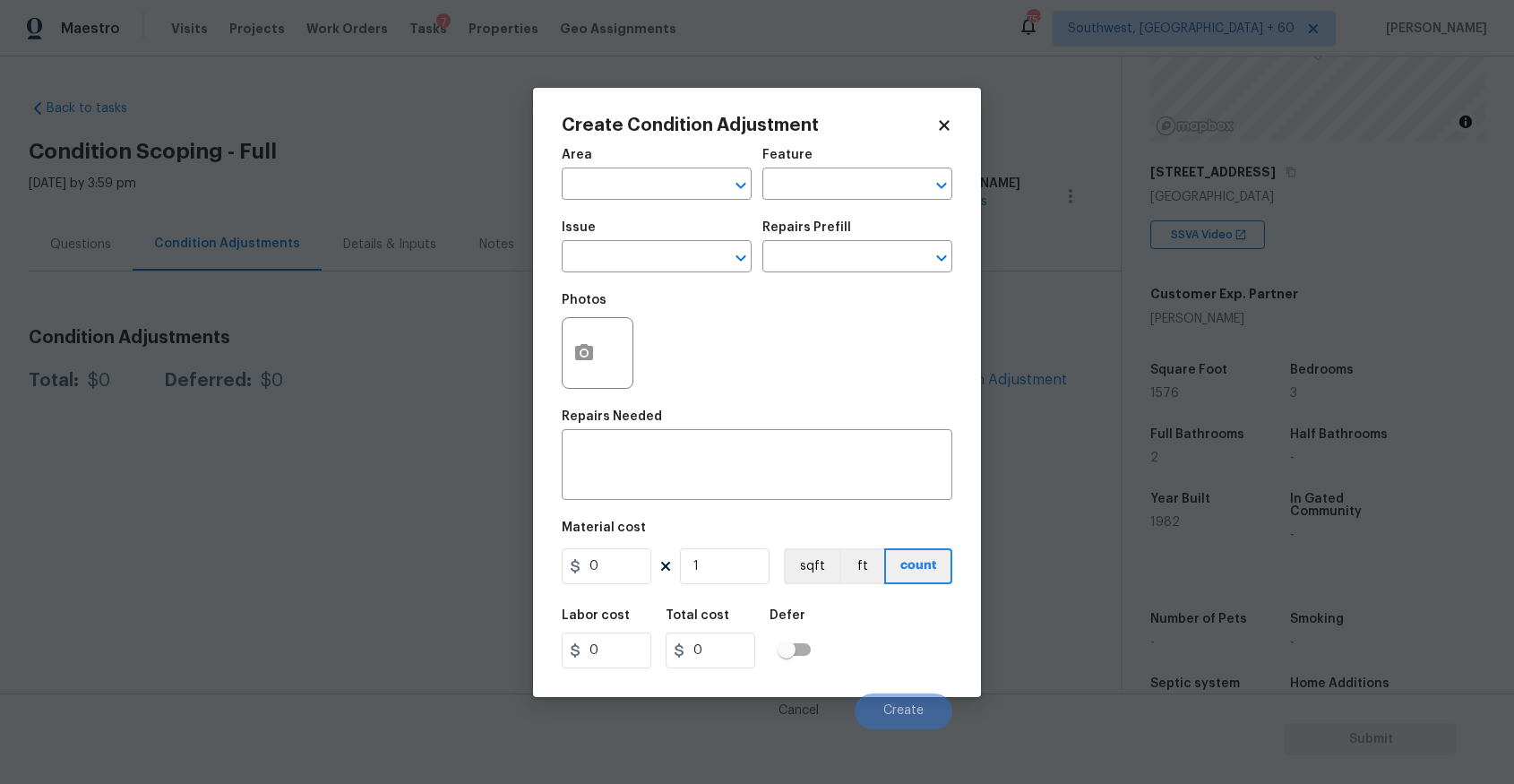
click at [694, 236] on div "Issue" at bounding box center [656, 233] width 189 height 24
click at [685, 294] on div "Photos" at bounding box center [757, 340] width 391 height 117
click at [682, 251] on input "text" at bounding box center [631, 258] width 139 height 27
click at [653, 334] on li "ACQ: Foundation" at bounding box center [656, 341] width 189 height 29
type input "ACQ: Foundation"
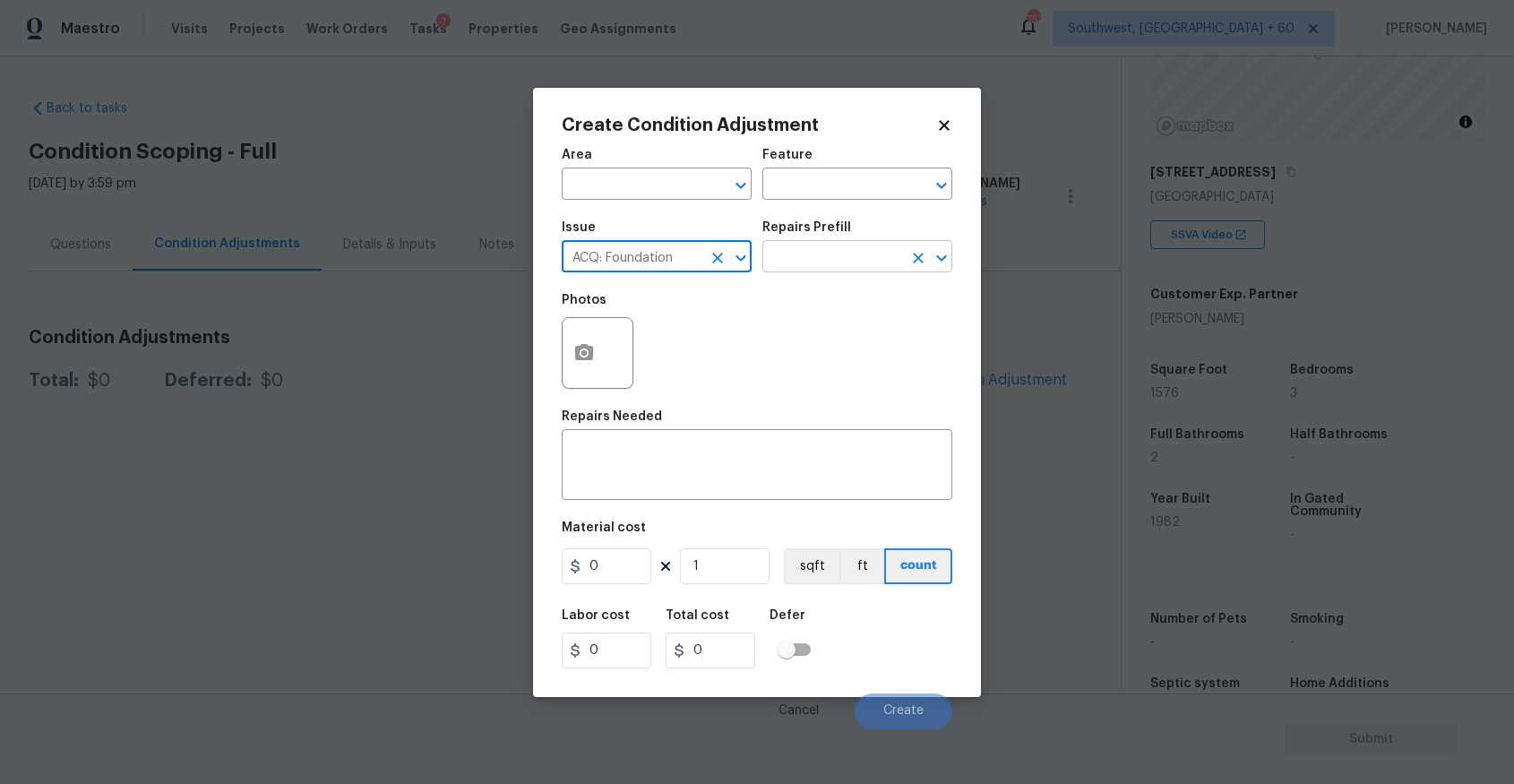
click at [823, 269] on input "text" at bounding box center [833, 258] width 139 height 27
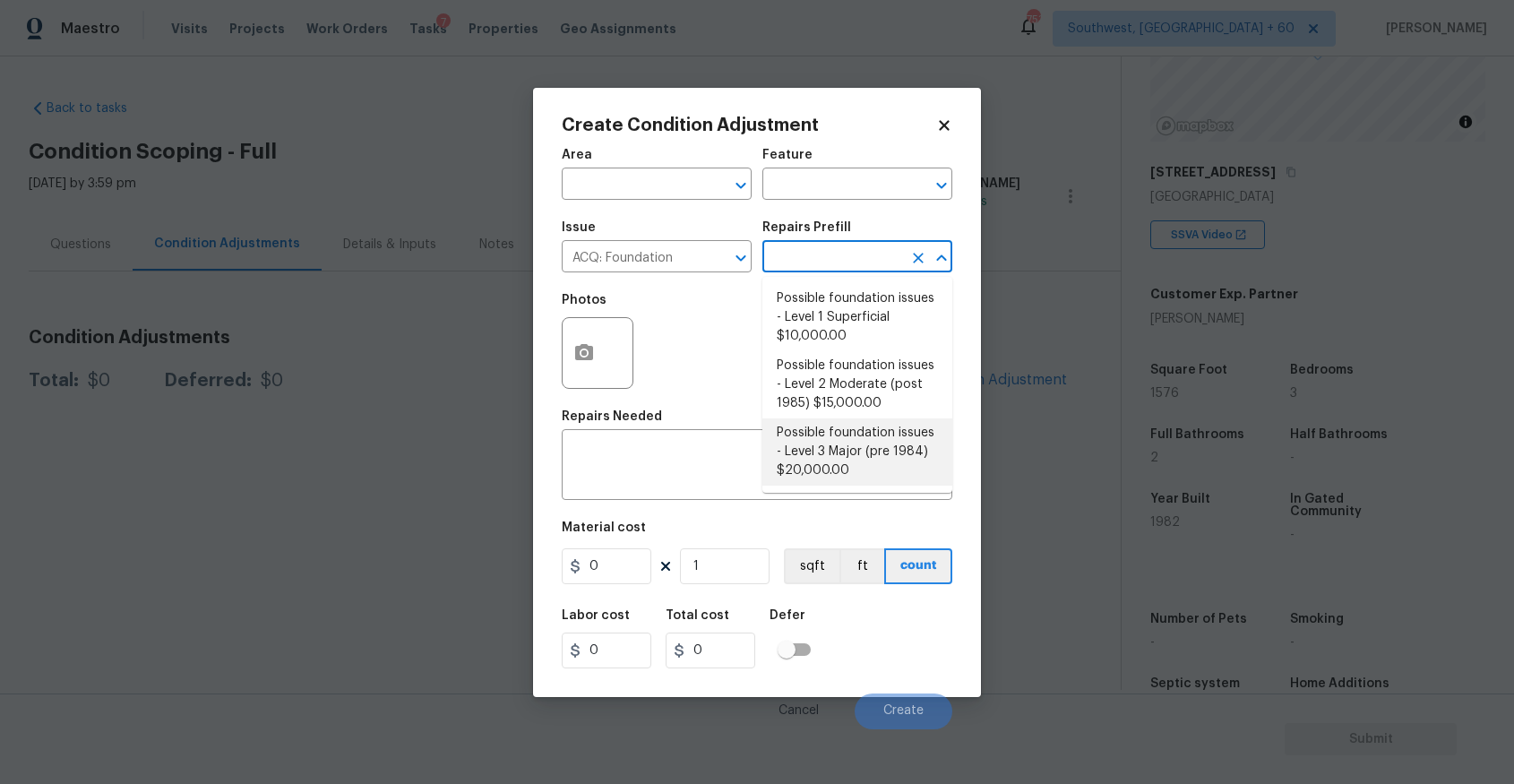
click at [881, 447] on li "Possible foundation issues - Level 3 Major (pre 1984) $20,000.00" at bounding box center [857, 451] width 189 height 67
type input "Acquisition"
type textarea "Possible foundation issues - Level 3 Major: Disclaimer: This is NOT a technical…"
type input "20000"
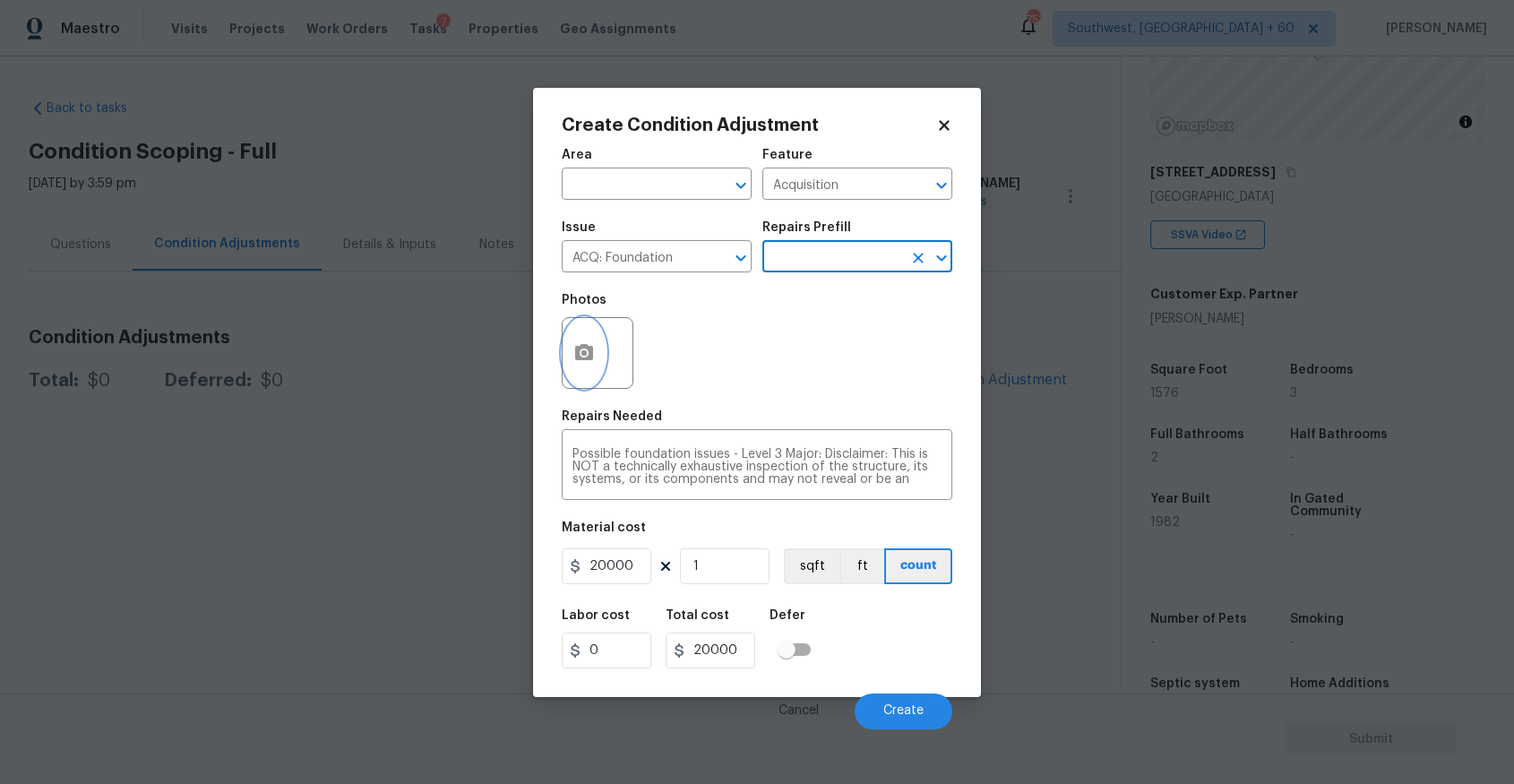
click at [589, 354] on icon "button" at bounding box center [584, 351] width 18 height 16
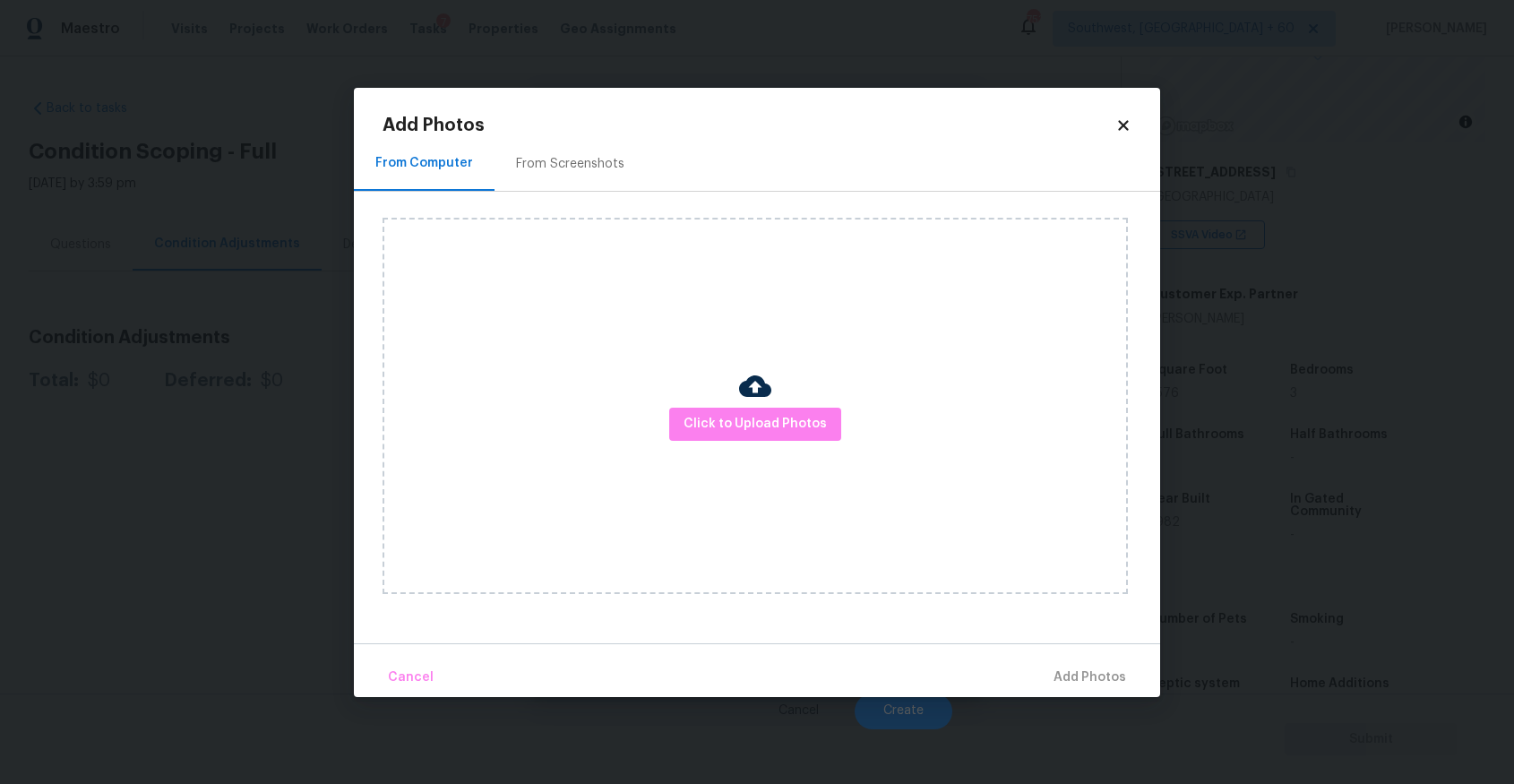
click at [785, 401] on div "Click to Upload Photos" at bounding box center [755, 405] width 745 height 376
click at [785, 422] on span "Click to Upload Photos" at bounding box center [755, 424] width 143 height 23
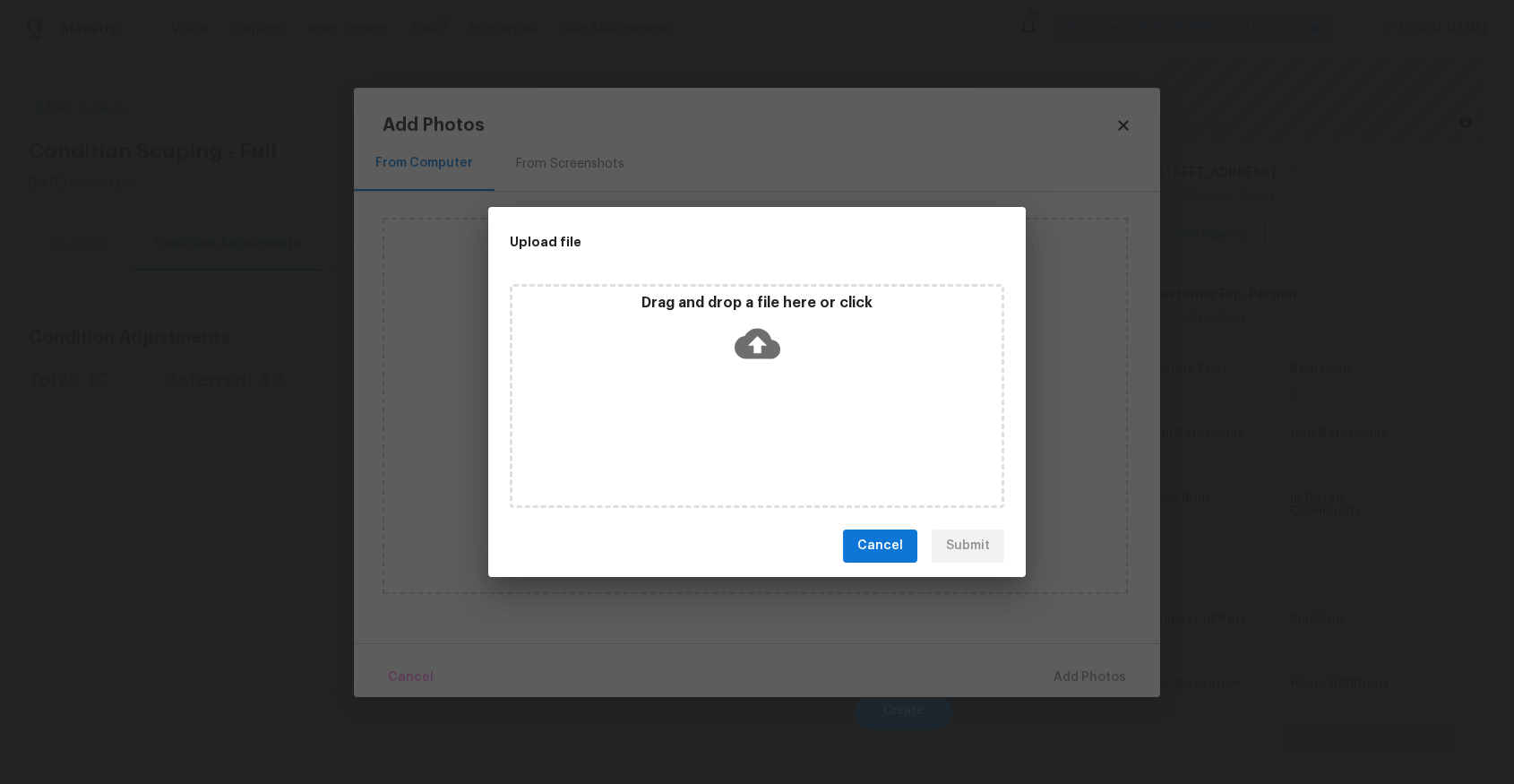
click at [777, 382] on div "Drag and drop a file here or click" at bounding box center [757, 395] width 495 height 224
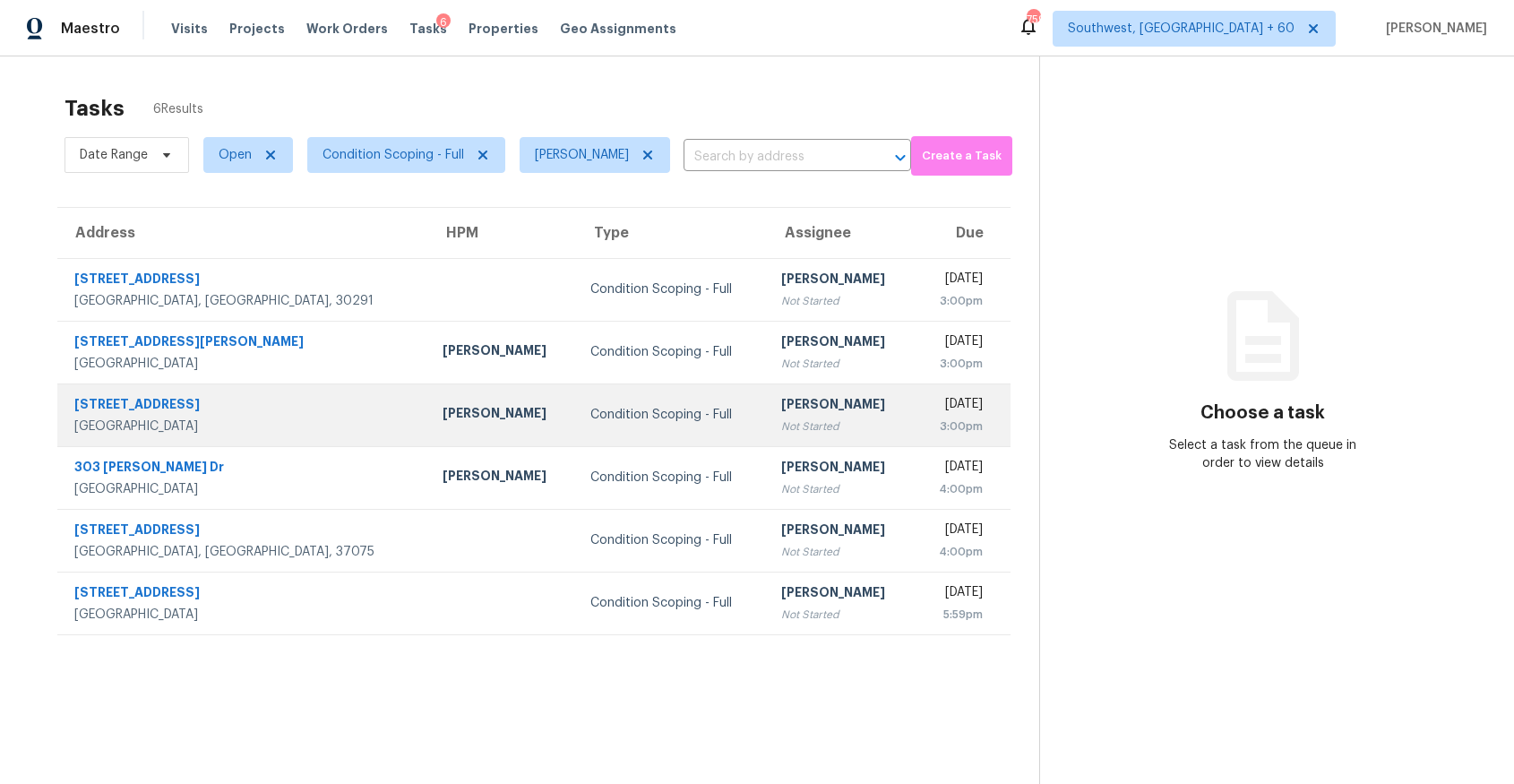
click at [443, 420] on div "[PERSON_NAME]" at bounding box center [502, 415] width 119 height 23
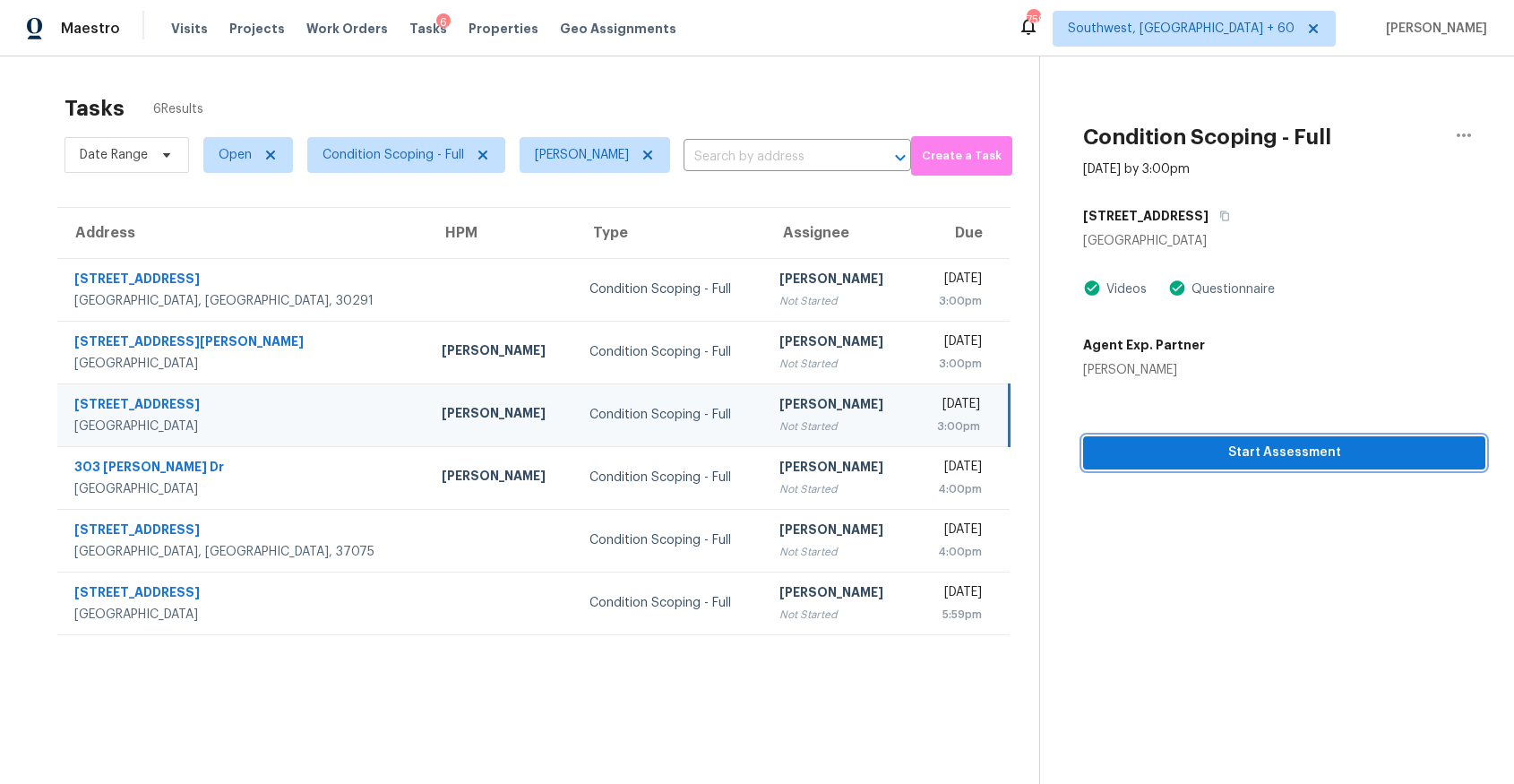
click at [1311, 451] on span "Start Assessment" at bounding box center [1284, 452] width 374 height 23
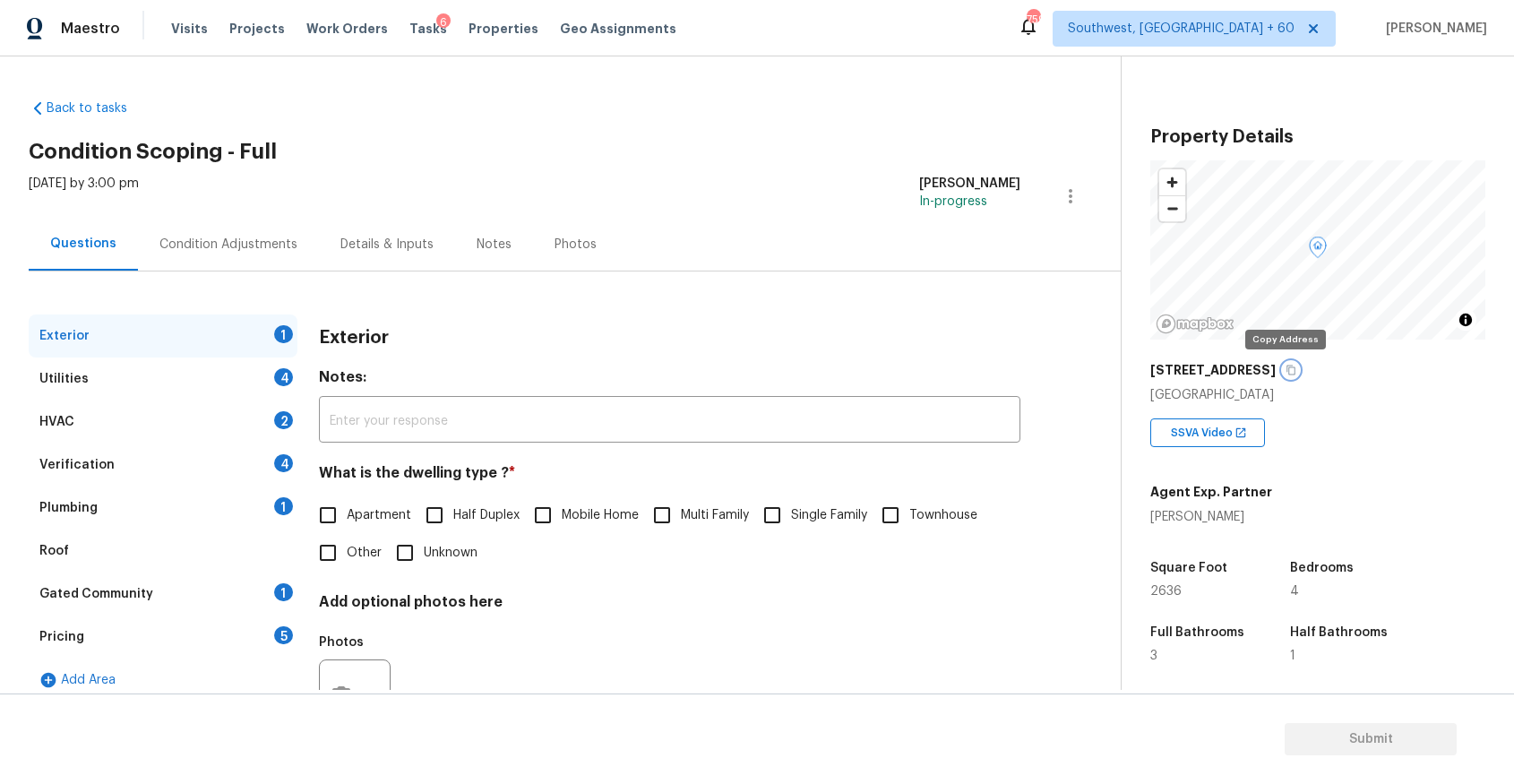
click at [1286, 367] on icon "button" at bounding box center [1291, 369] width 11 height 11
click at [1286, 372] on icon "button" at bounding box center [1291, 369] width 11 height 11
click at [766, 477] on h4 "What is the dwelling type ? *" at bounding box center [670, 477] width 702 height 26
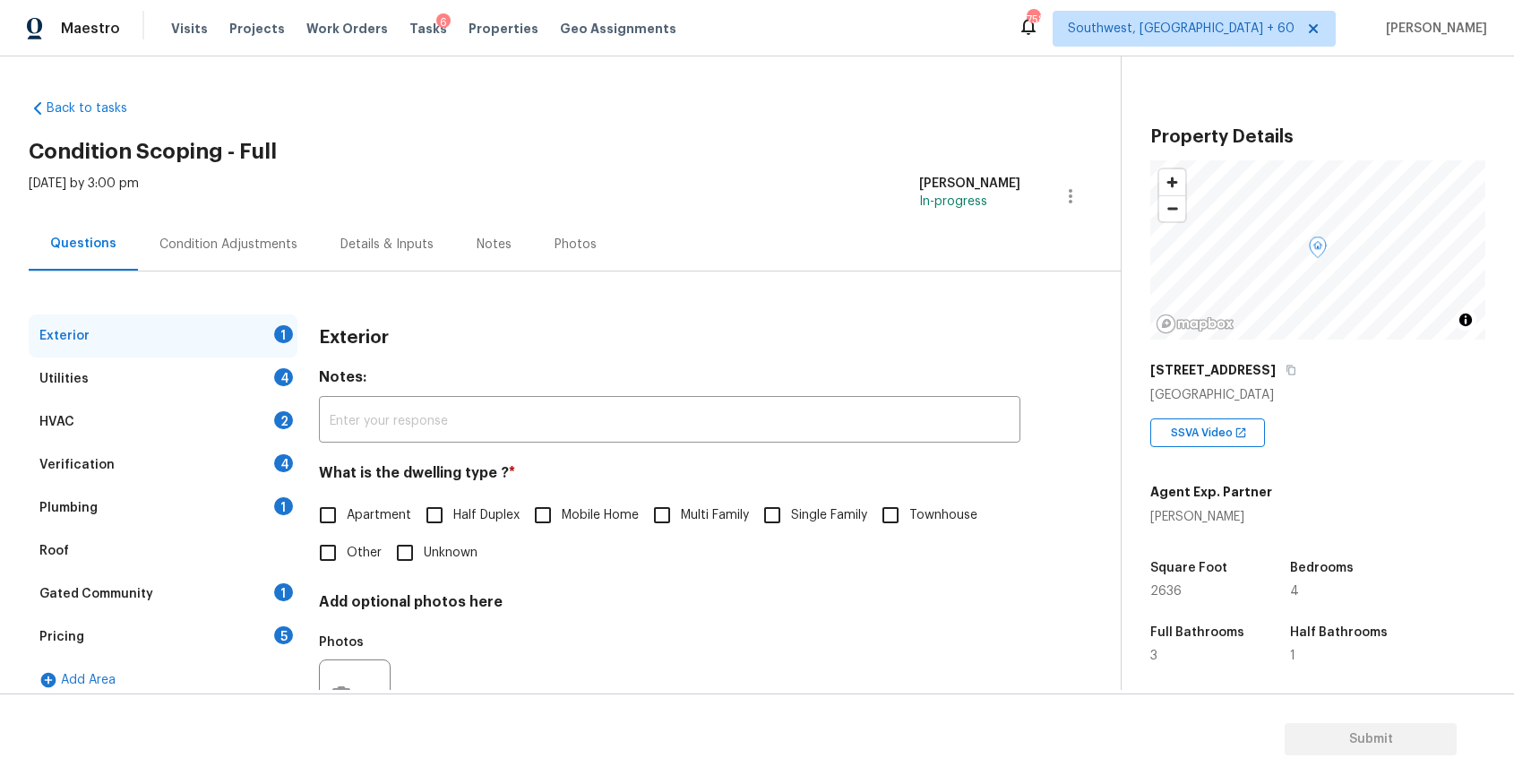
click at [809, 520] on span "Single Family" at bounding box center [830, 515] width 77 height 19
click at [791, 520] on input "Single Family" at bounding box center [773, 515] width 37 height 37
checkbox input "true"
click at [262, 373] on div "Utilities 4" at bounding box center [163, 379] width 269 height 43
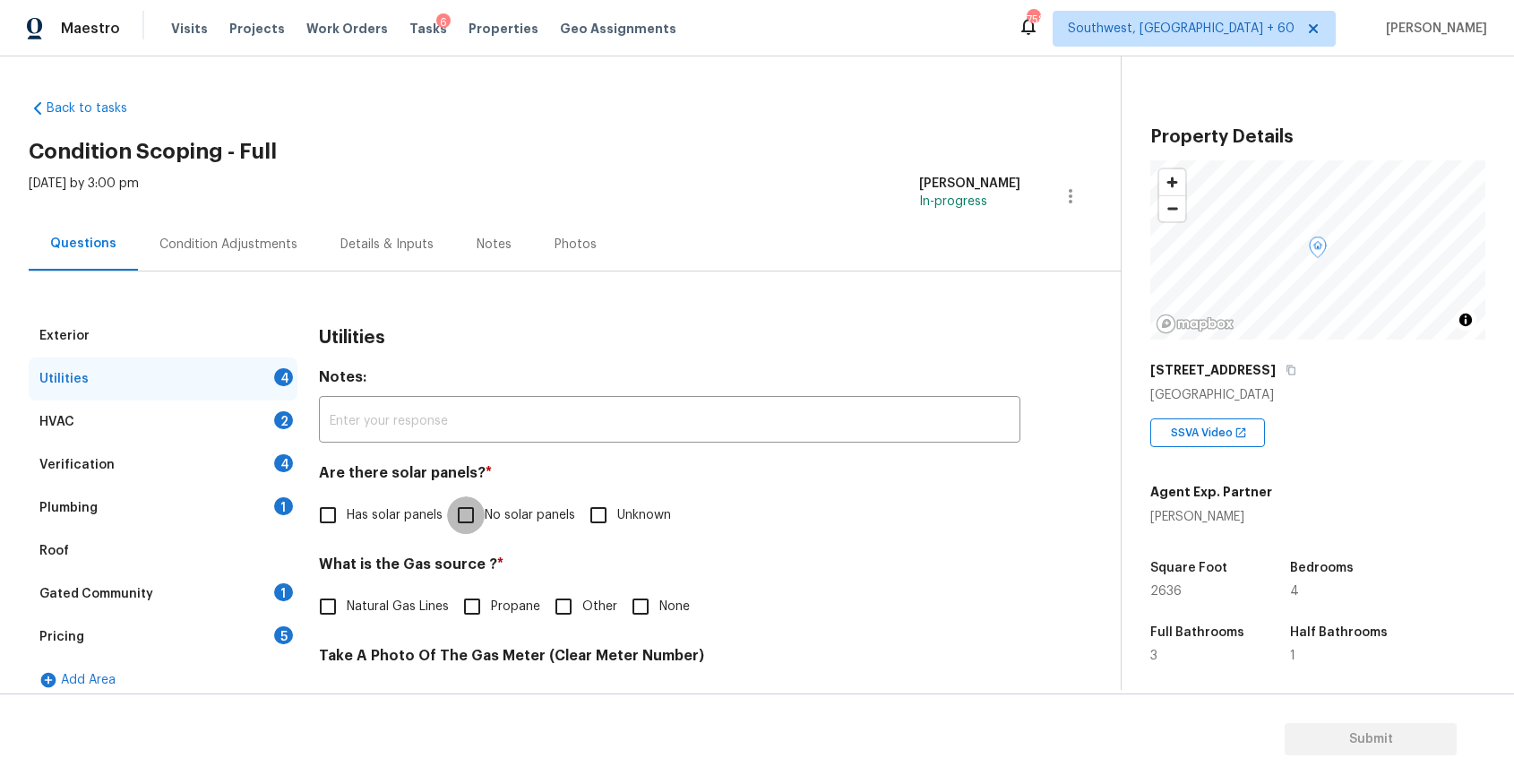
click at [482, 505] on input "No solar panels" at bounding box center [465, 515] width 37 height 37
checkbox input "true"
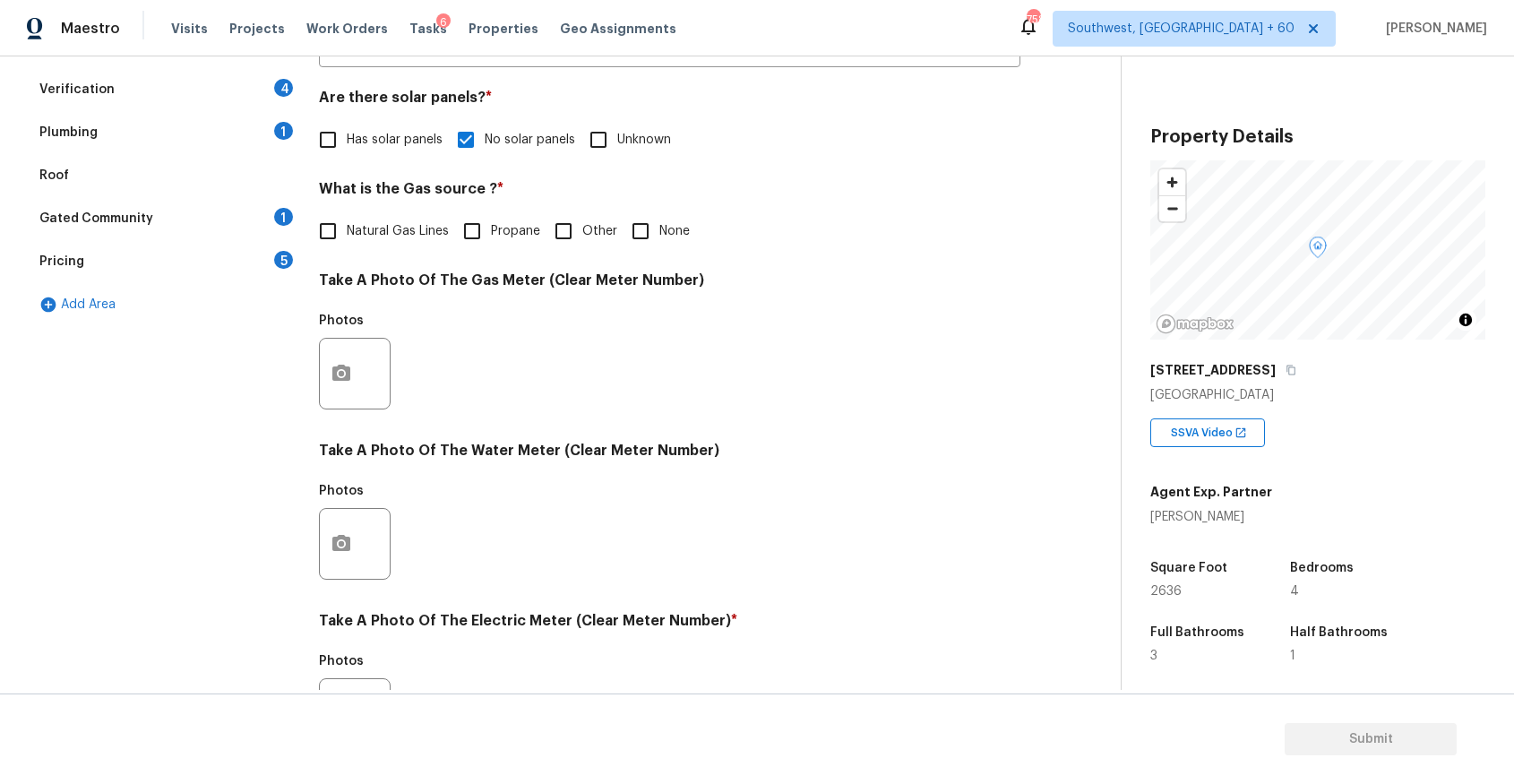
scroll to position [564, 0]
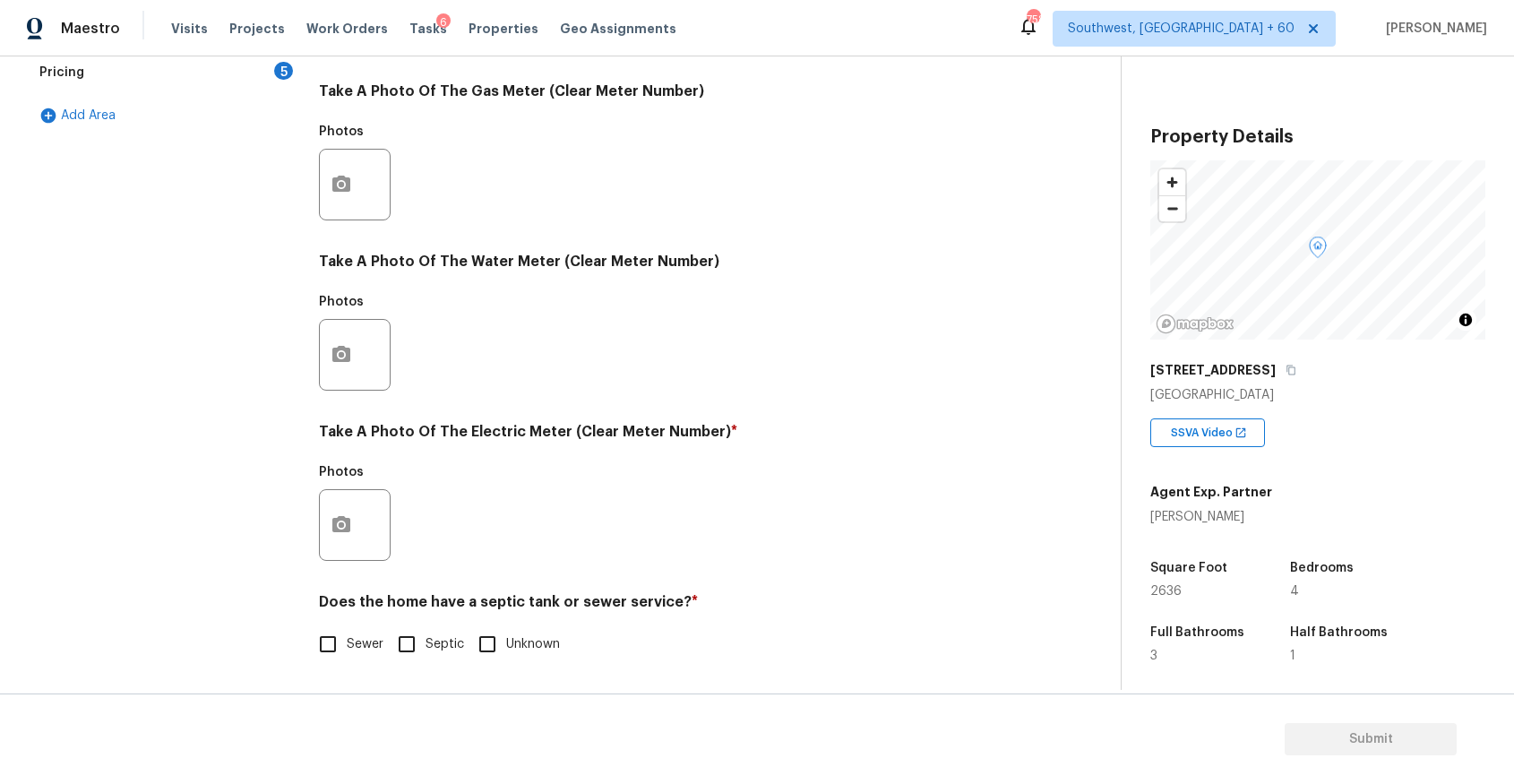
click at [373, 641] on span "Sewer" at bounding box center [364, 644] width 36 height 19
click at [347, 641] on input "Sewer" at bounding box center [328, 644] width 37 height 37
checkbox input "true"
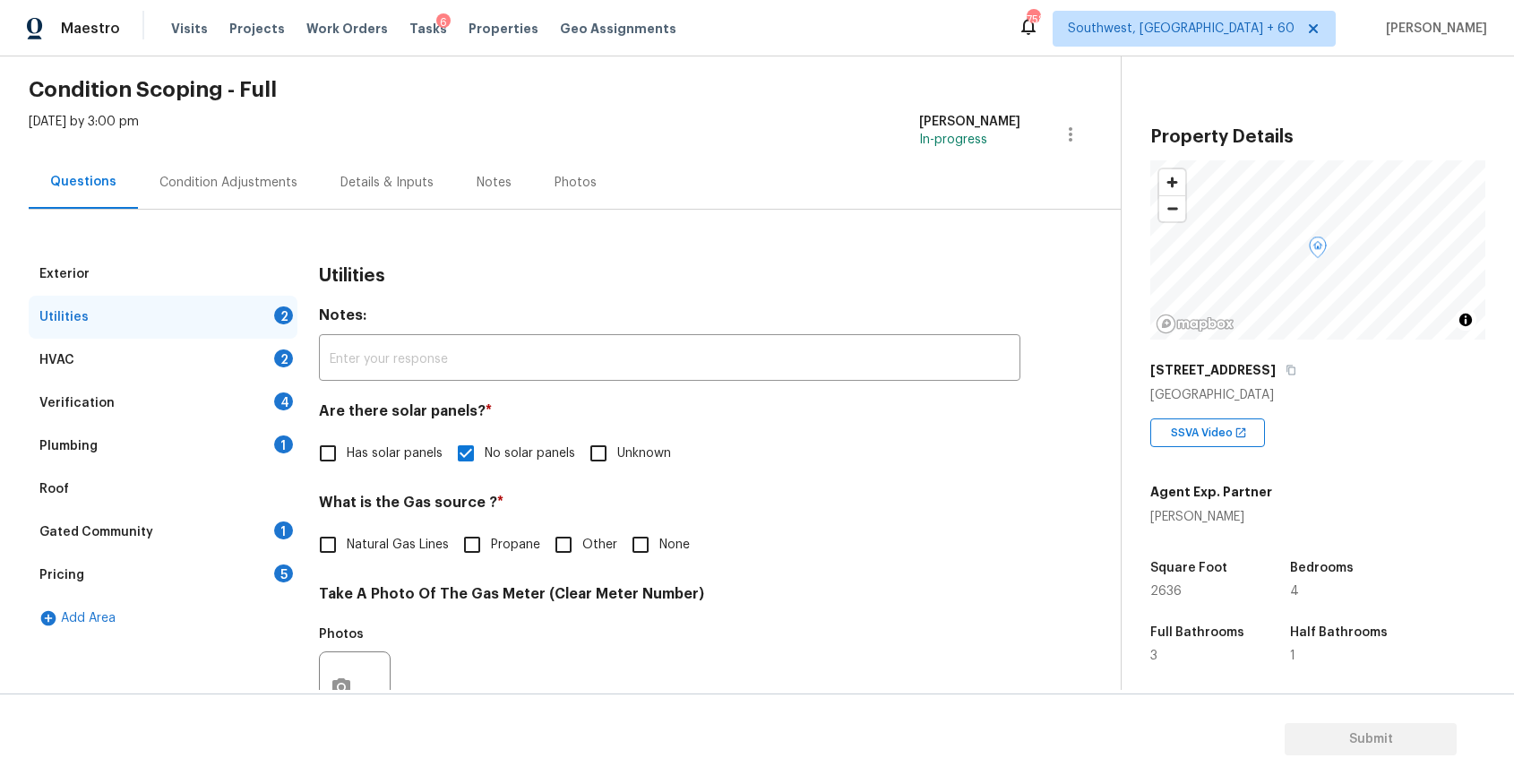
scroll to position [0, 0]
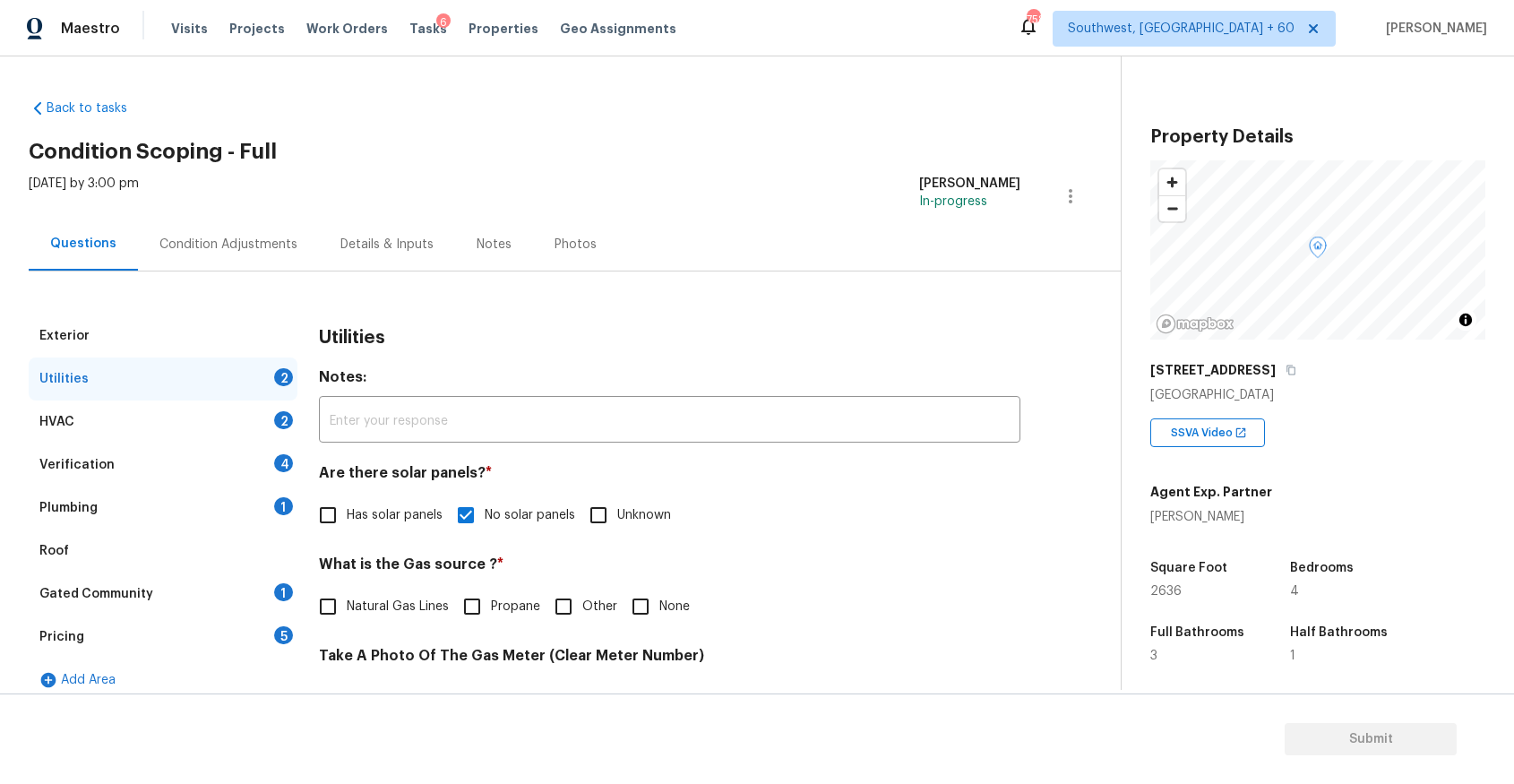
click at [203, 388] on div "Utilities 2" at bounding box center [163, 379] width 269 height 43
click at [251, 426] on div "HVAC 2" at bounding box center [163, 422] width 269 height 43
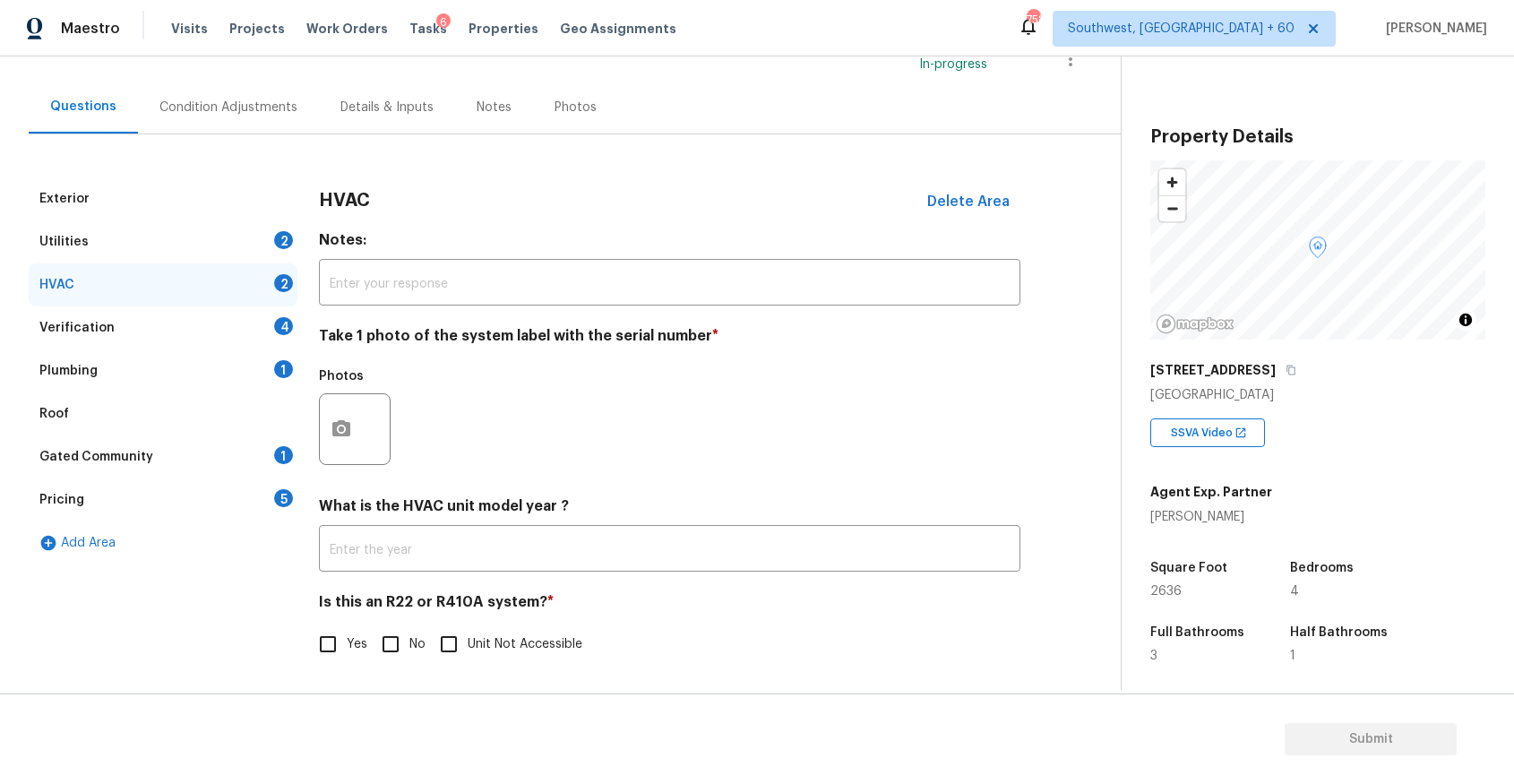
scroll to position [34, 0]
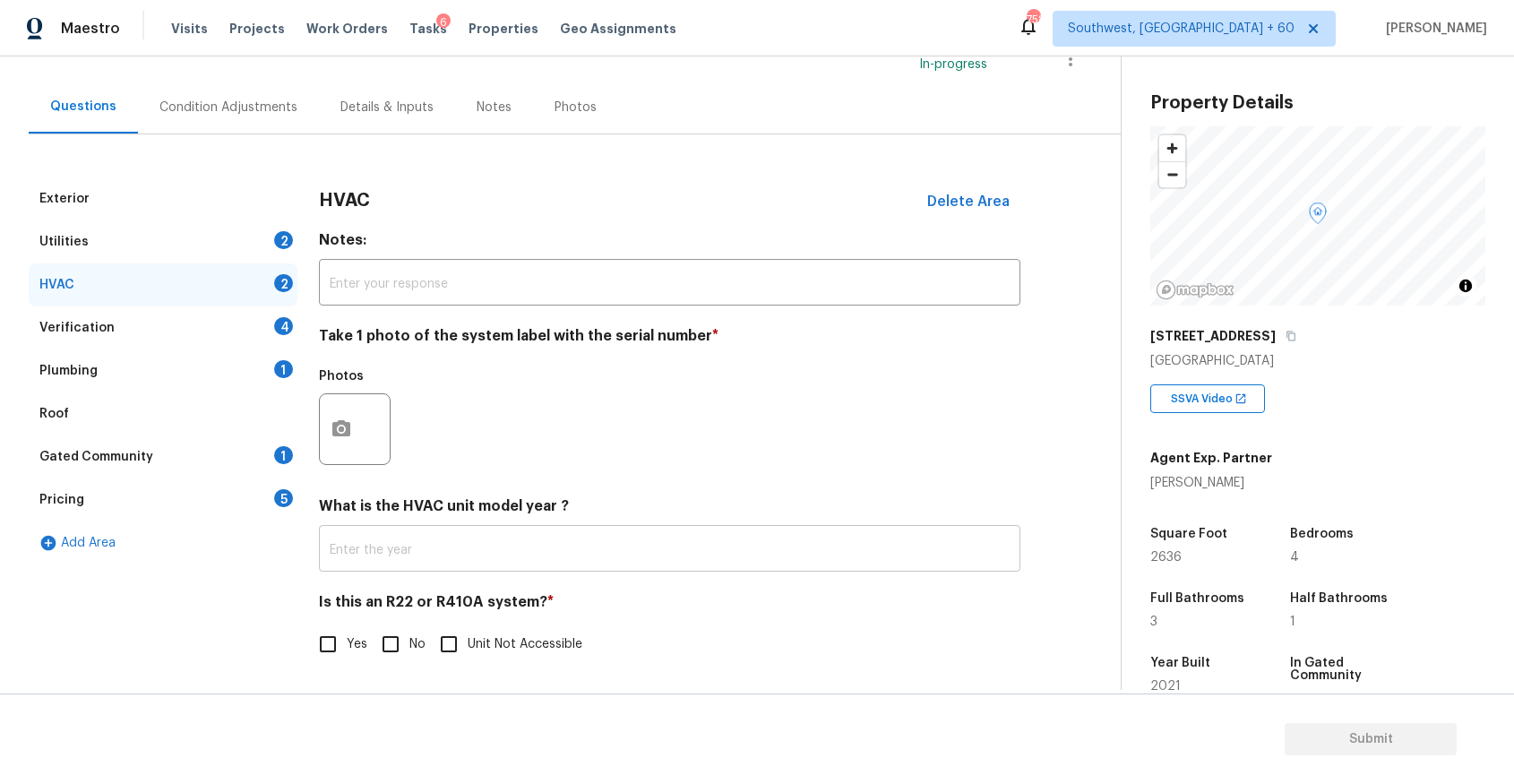
click at [673, 553] on input "text" at bounding box center [670, 549] width 702 height 42
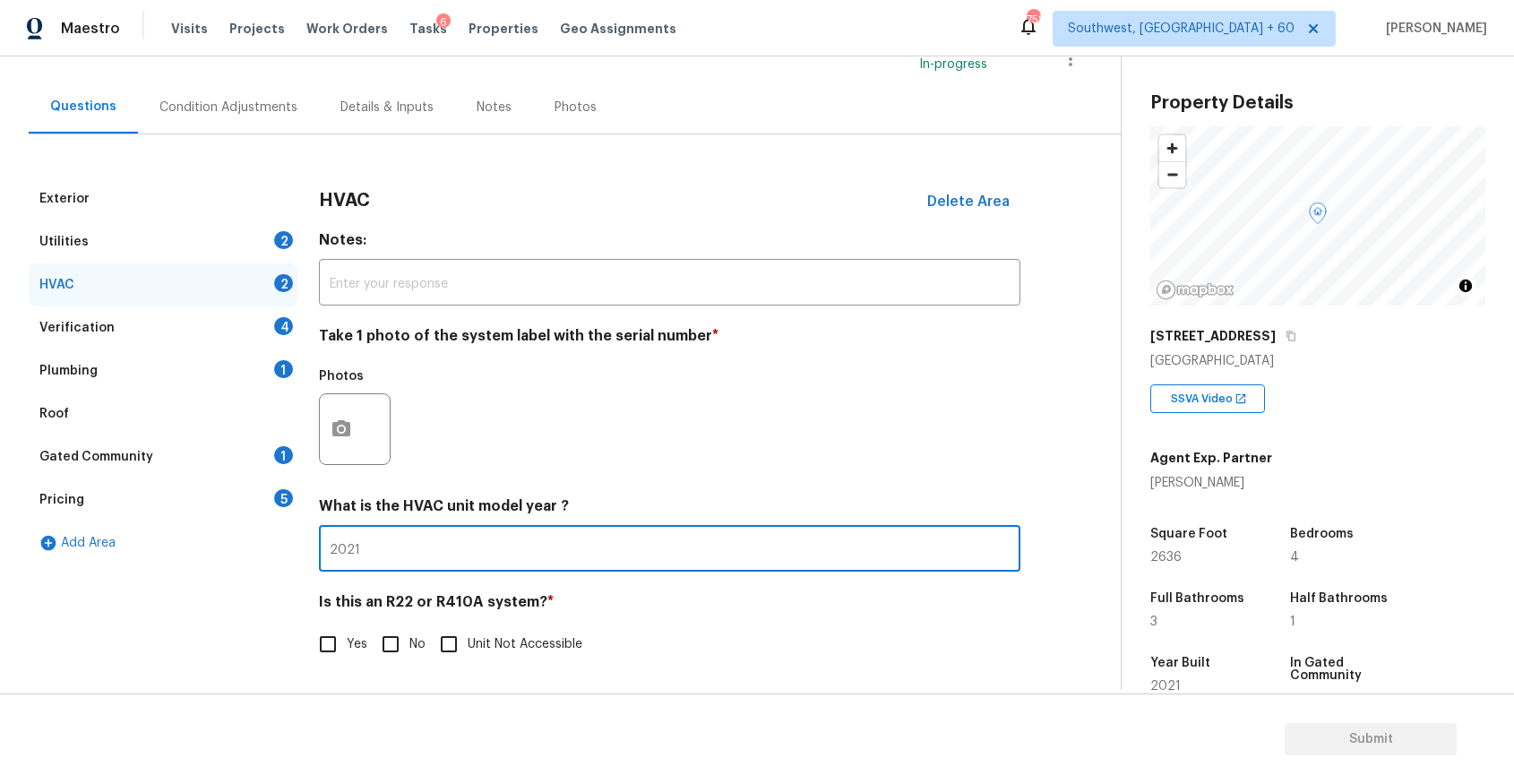
type input "2021"
click at [393, 633] on input "No" at bounding box center [391, 644] width 37 height 37
checkbox input "true"
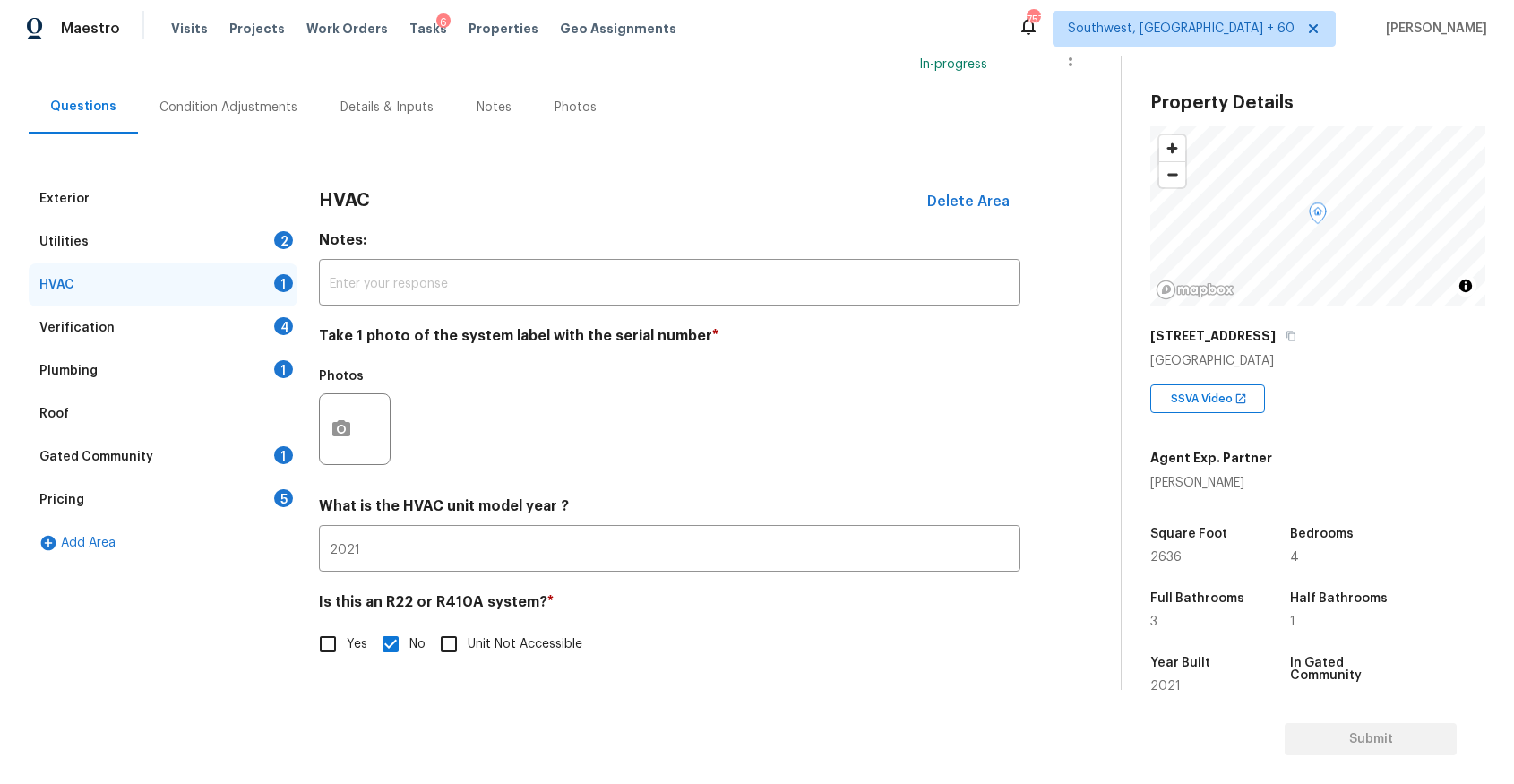
click at [272, 345] on div "Verification 4" at bounding box center [163, 328] width 269 height 43
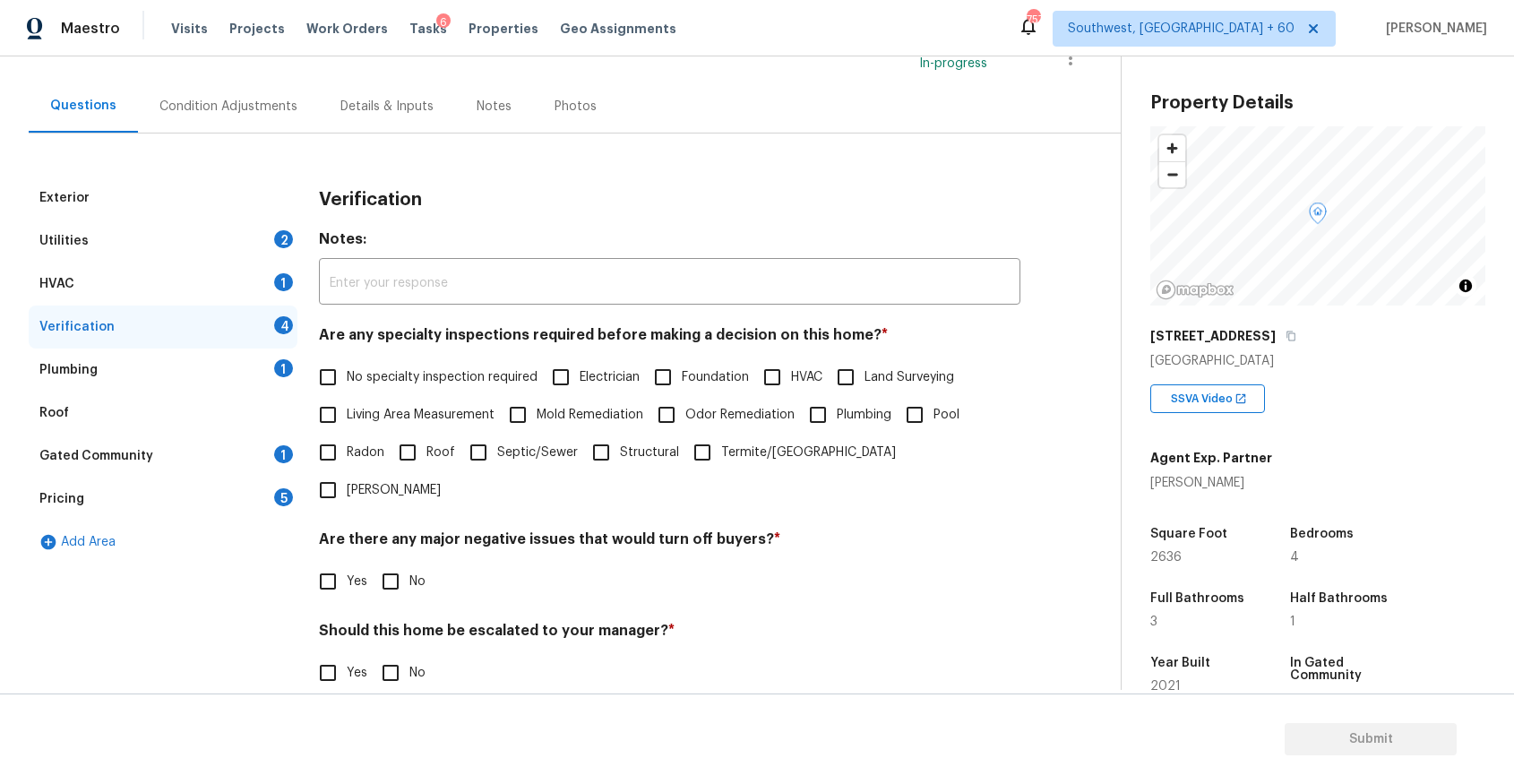
click at [394, 378] on span "No specialty inspection required" at bounding box center [442, 377] width 190 height 19
click at [347, 378] on input "No specialty inspection required" at bounding box center [328, 377] width 37 height 37
checkbox input "true"
click at [400, 562] on input "No" at bounding box center [391, 581] width 37 height 37
checkbox input "true"
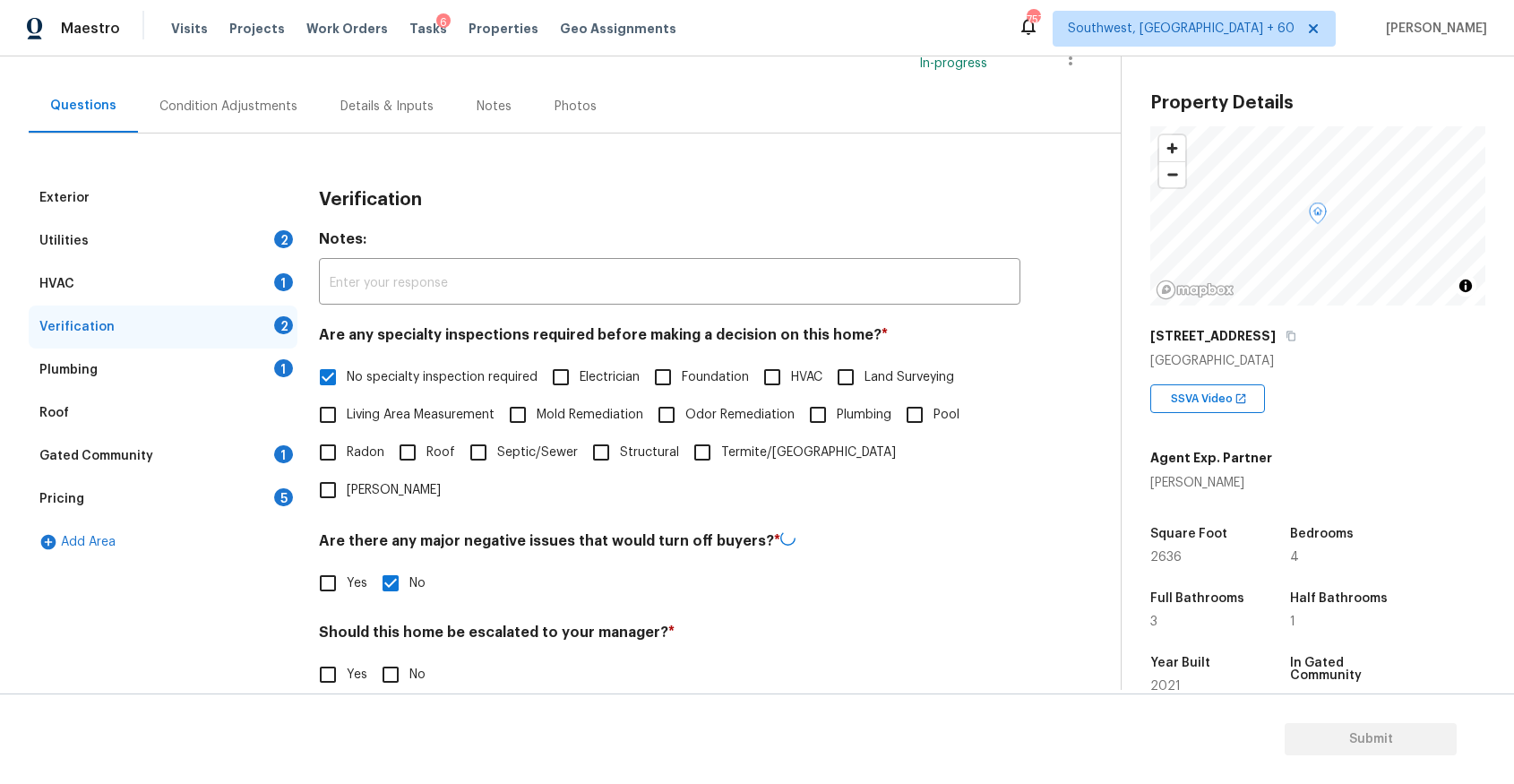
click at [380, 655] on input "No" at bounding box center [391, 674] width 37 height 37
checkbox input "true"
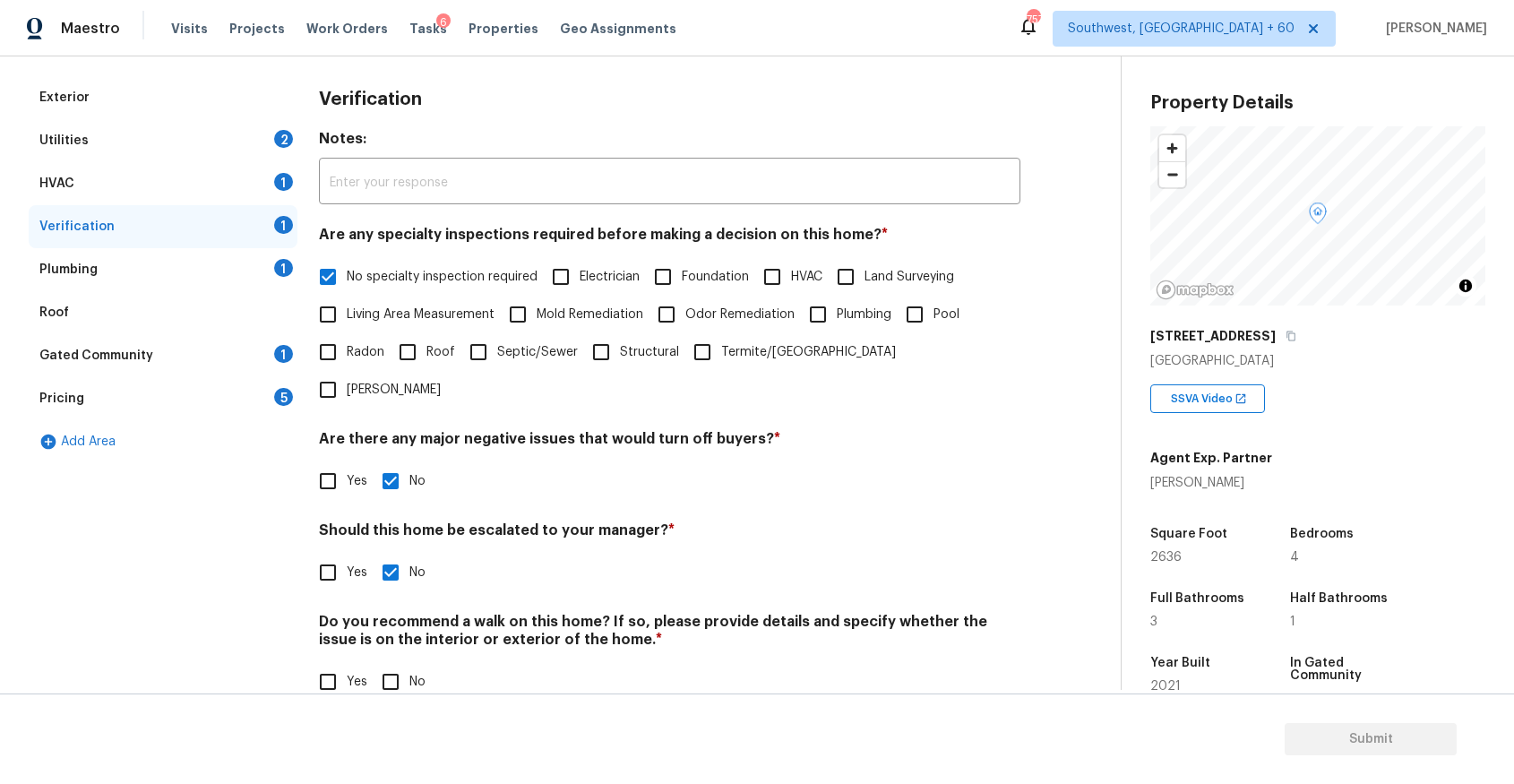
click at [406, 662] on input "No" at bounding box center [391, 681] width 37 height 37
checkbox input "true"
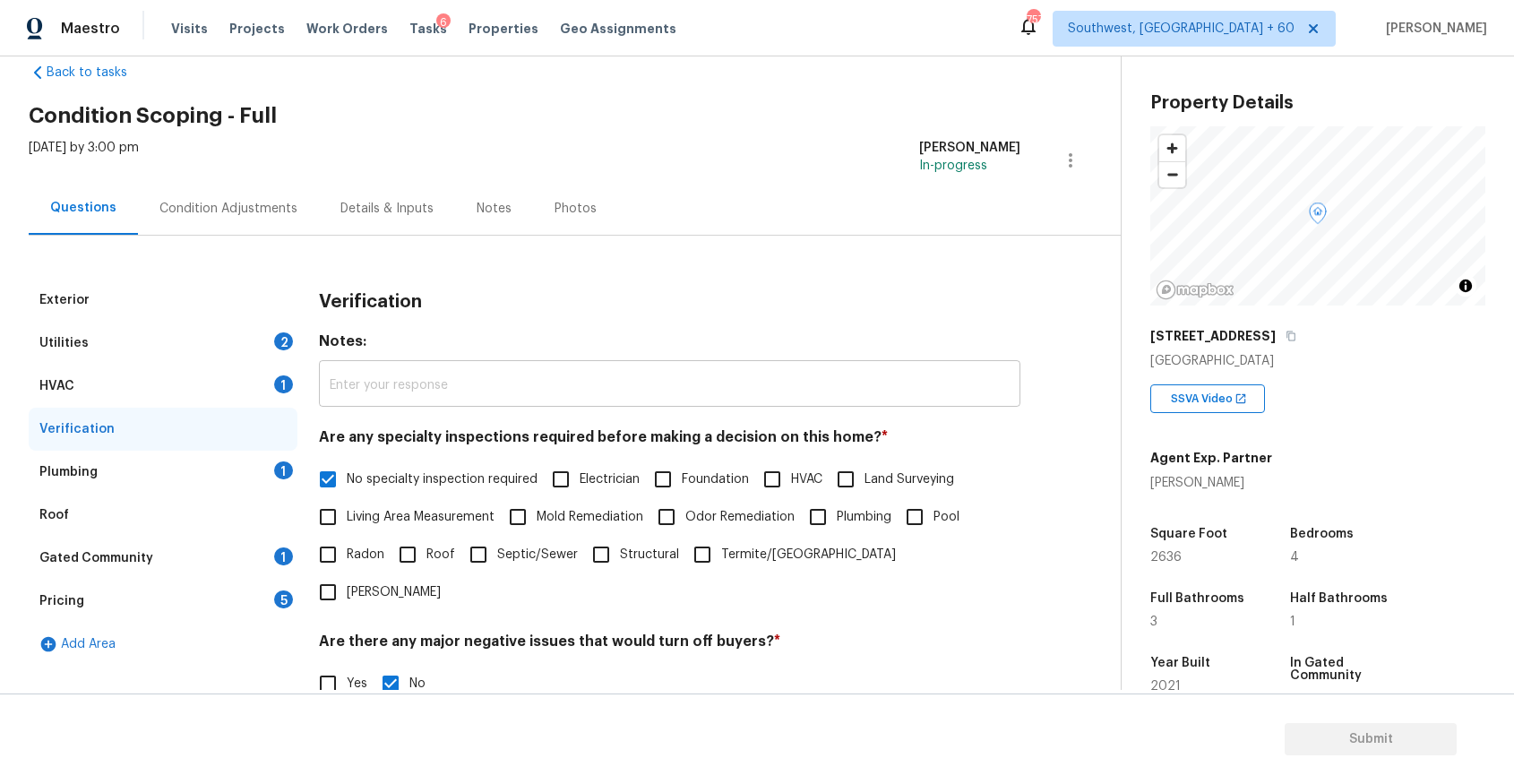
scroll to position [0, 0]
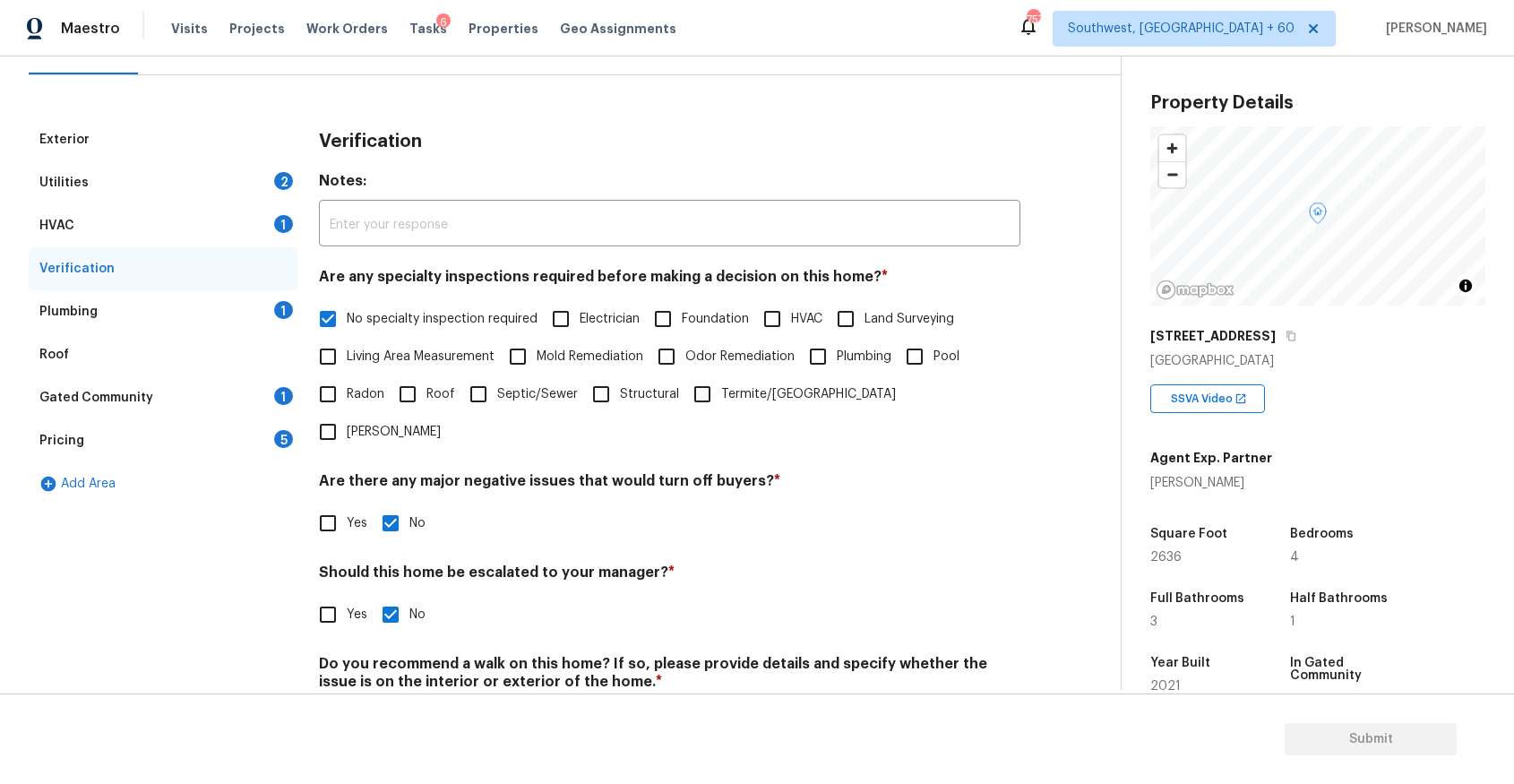
click at [227, 313] on div "Plumbing 1" at bounding box center [163, 312] width 269 height 43
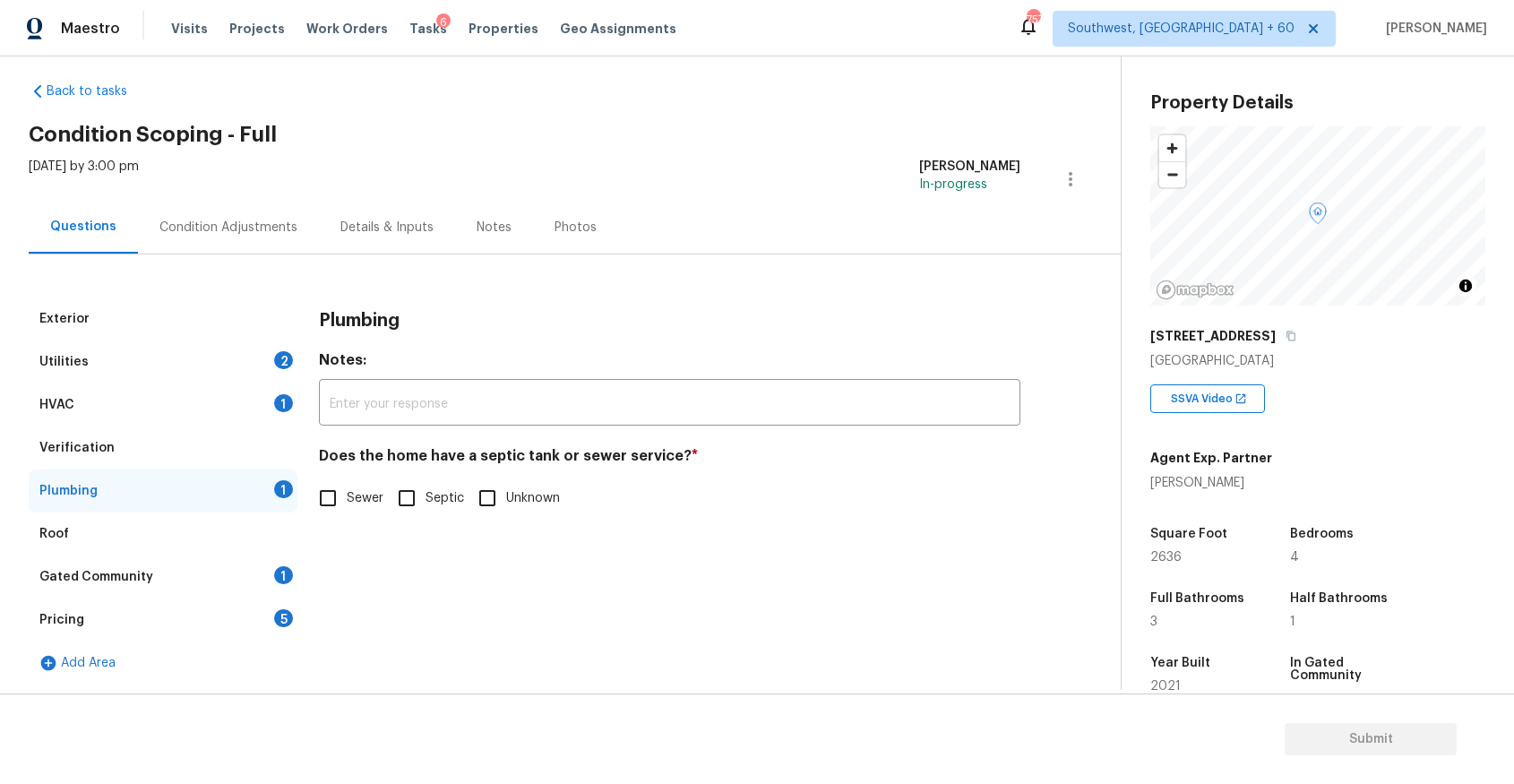
scroll to position [17, 0]
click at [374, 491] on span "Sewer" at bounding box center [364, 497] width 36 height 19
click at [347, 491] on input "Sewer" at bounding box center [328, 497] width 37 height 37
checkbox input "true"
click at [196, 569] on div "Gated Community 1" at bounding box center [163, 577] width 269 height 43
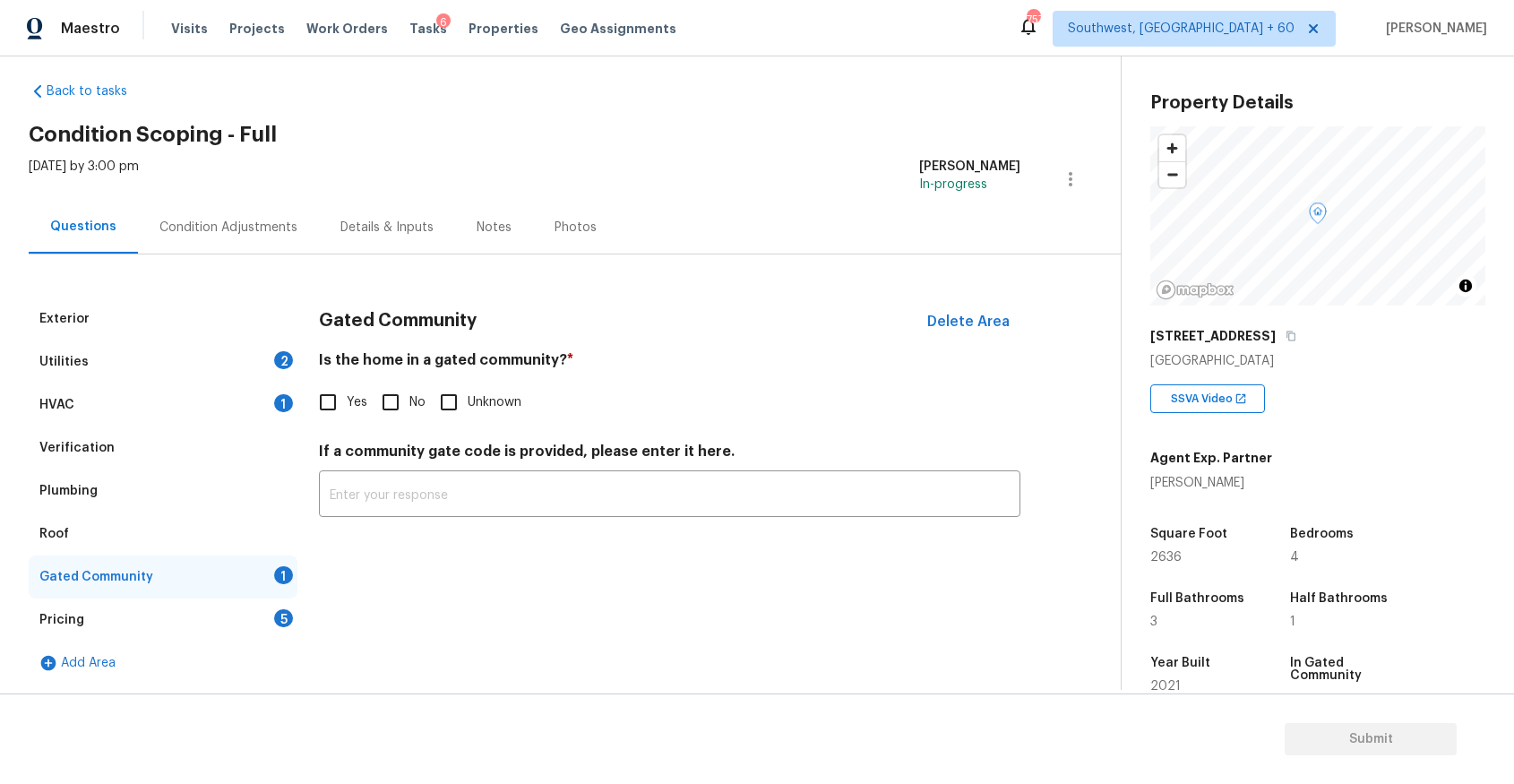
click at [404, 408] on input "No" at bounding box center [391, 402] width 37 height 37
checkbox input "true"
click at [274, 604] on div "Pricing 5" at bounding box center [163, 620] width 269 height 43
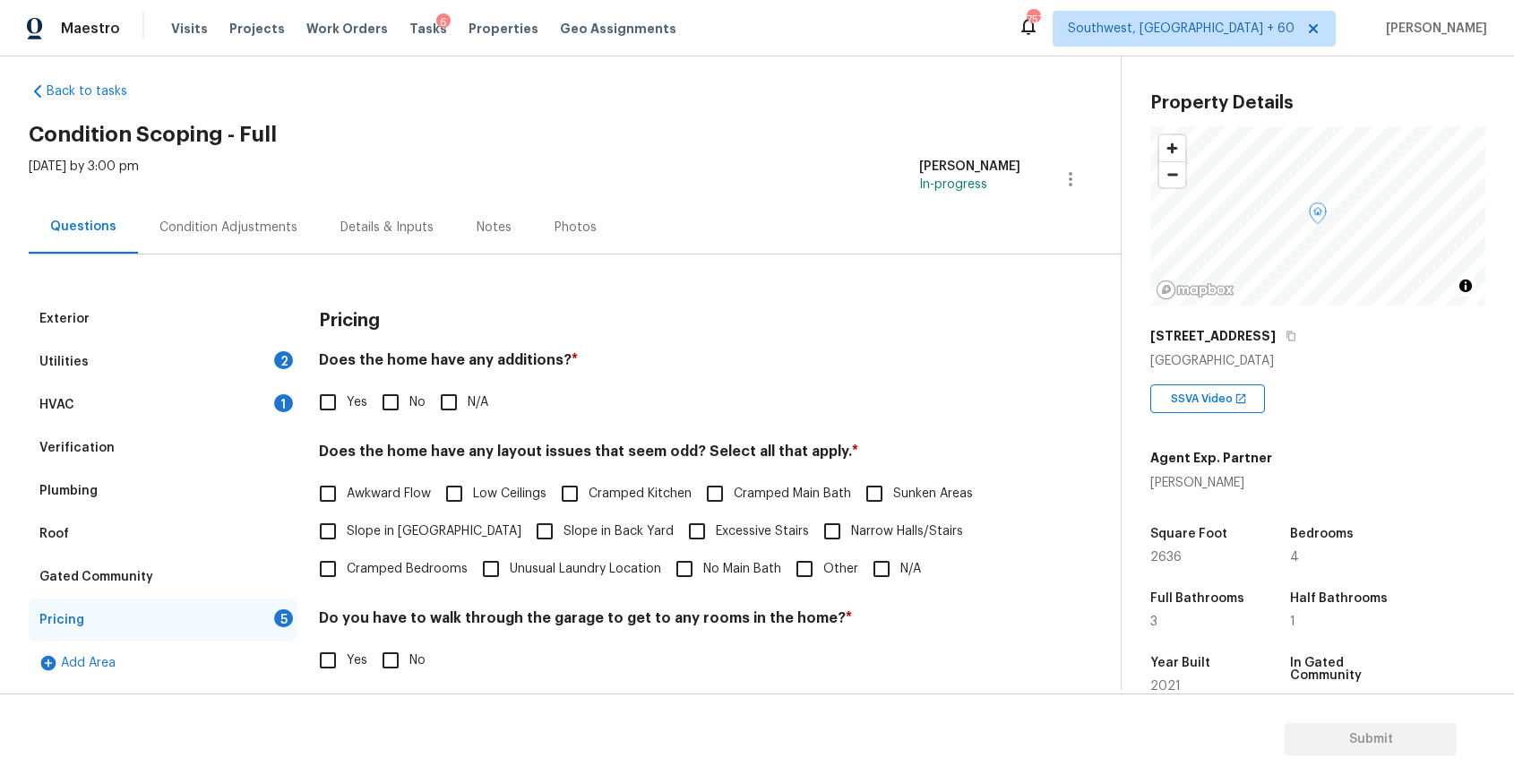
click at [432, 524] on span "Slope in Front Yard" at bounding box center [434, 531] width 175 height 19
click at [347, 524] on input "Slope in Front Yard" at bounding box center [328, 531] width 37 height 37
checkbox input "true"
click at [564, 528] on span "Slope in Back Yard" at bounding box center [619, 533] width 110 height 19
click at [528, 528] on input "Slope in Back Yard" at bounding box center [545, 533] width 37 height 37
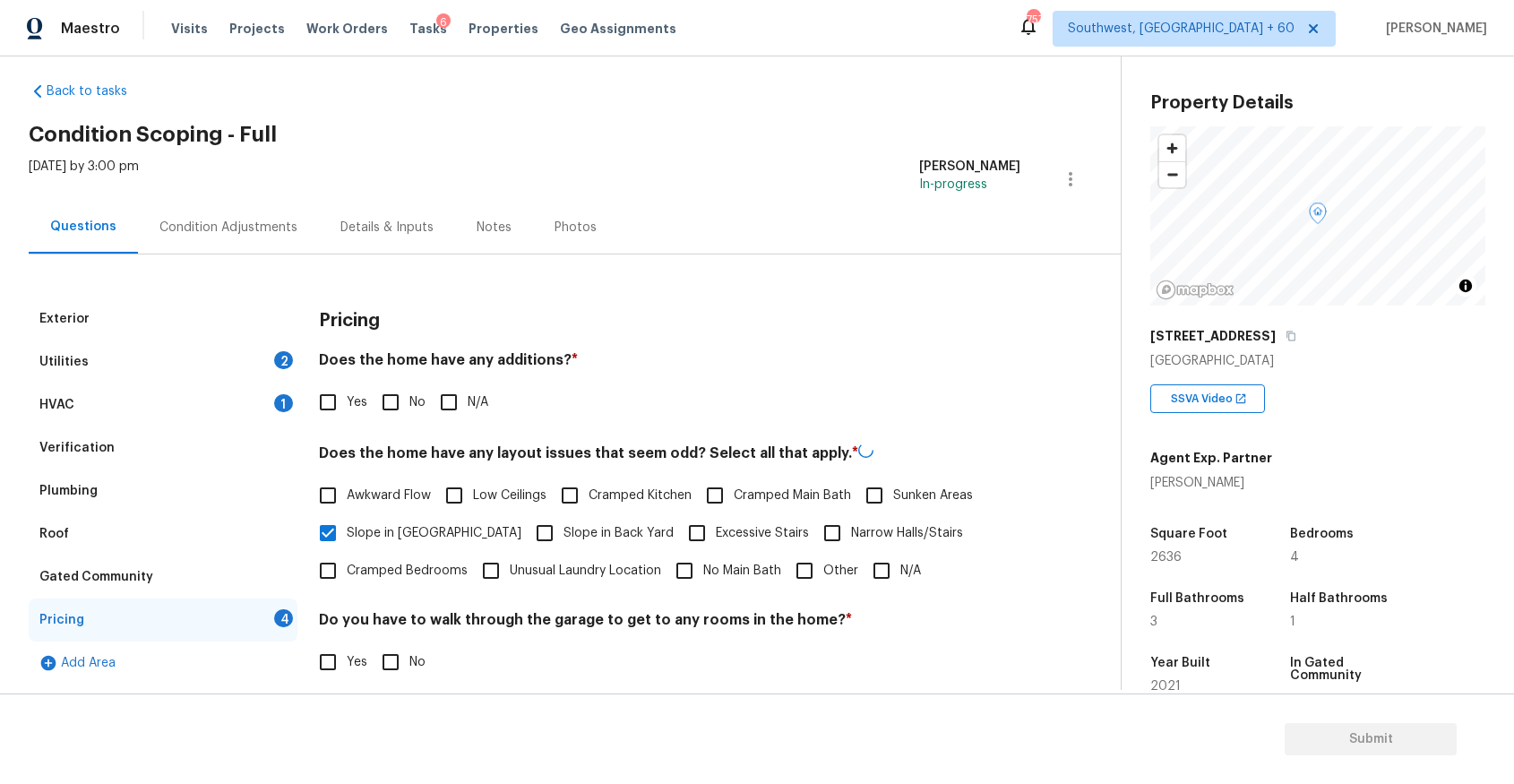
checkbox input "true"
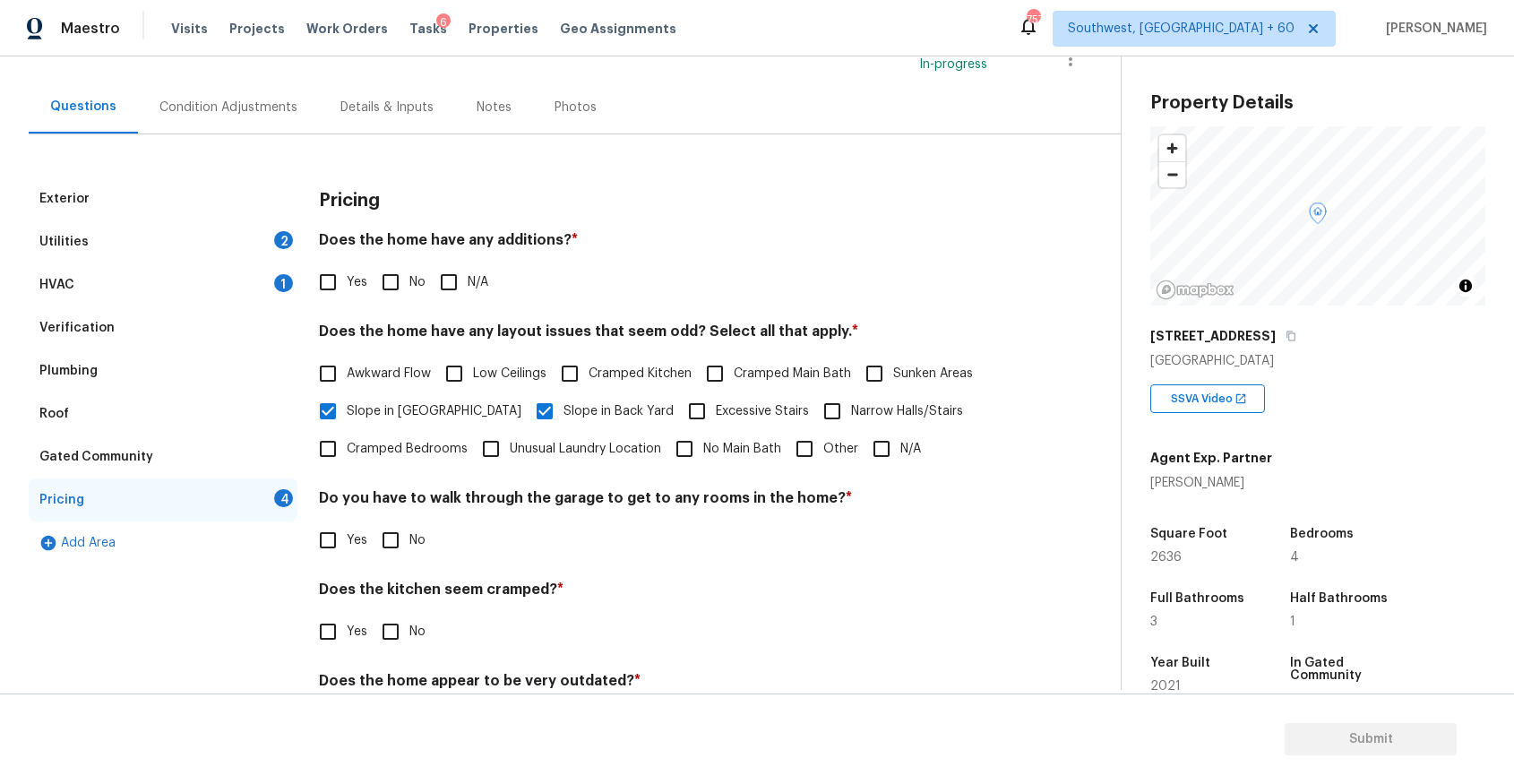
scroll to position [163, 0]
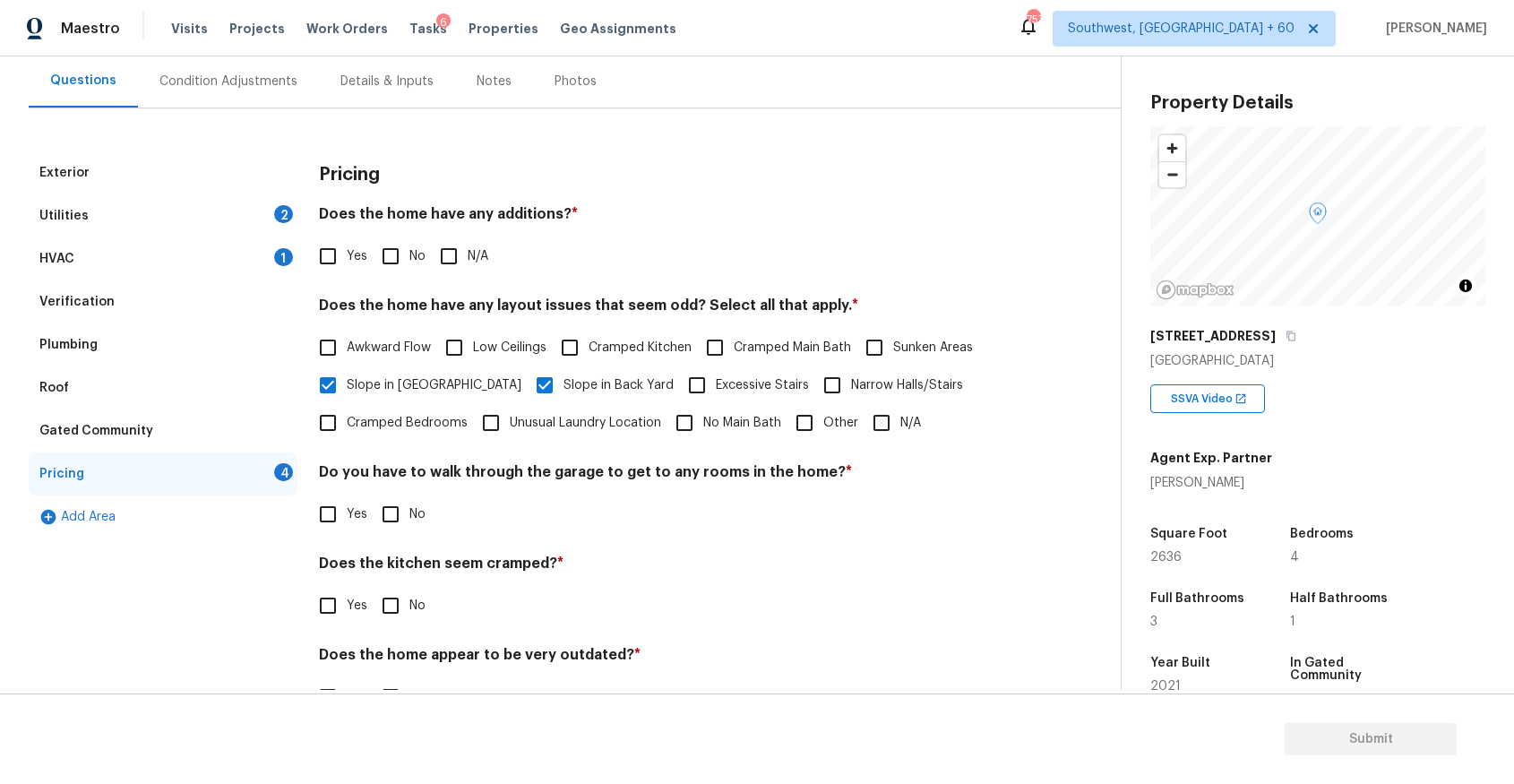
click at [465, 265] on input "N/A" at bounding box center [449, 256] width 37 height 37
checkbox input "true"
click at [398, 506] on input "No" at bounding box center [391, 516] width 37 height 37
checkbox input "true"
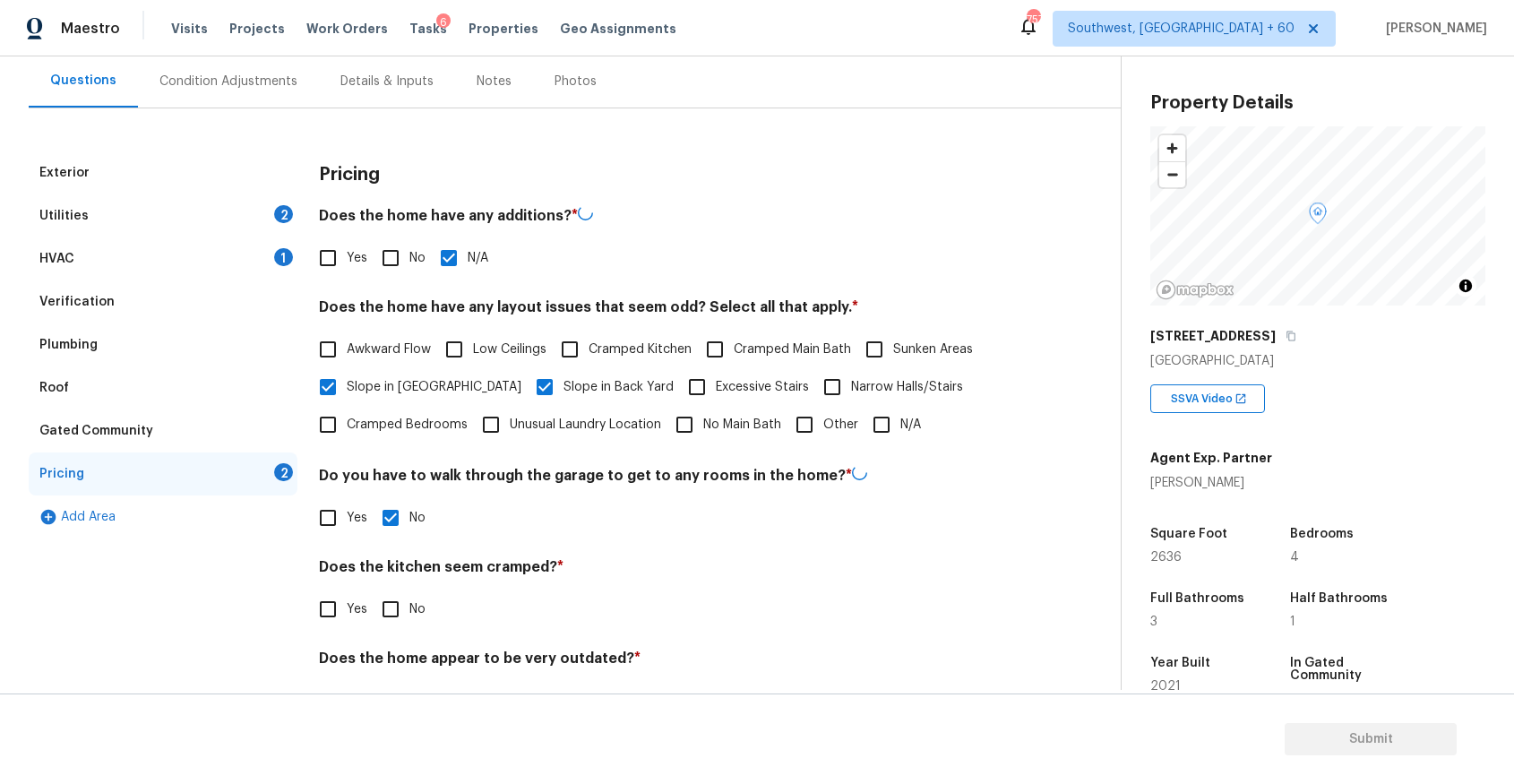
click at [396, 619] on input "No" at bounding box center [391, 608] width 37 height 37
checkbox input "true"
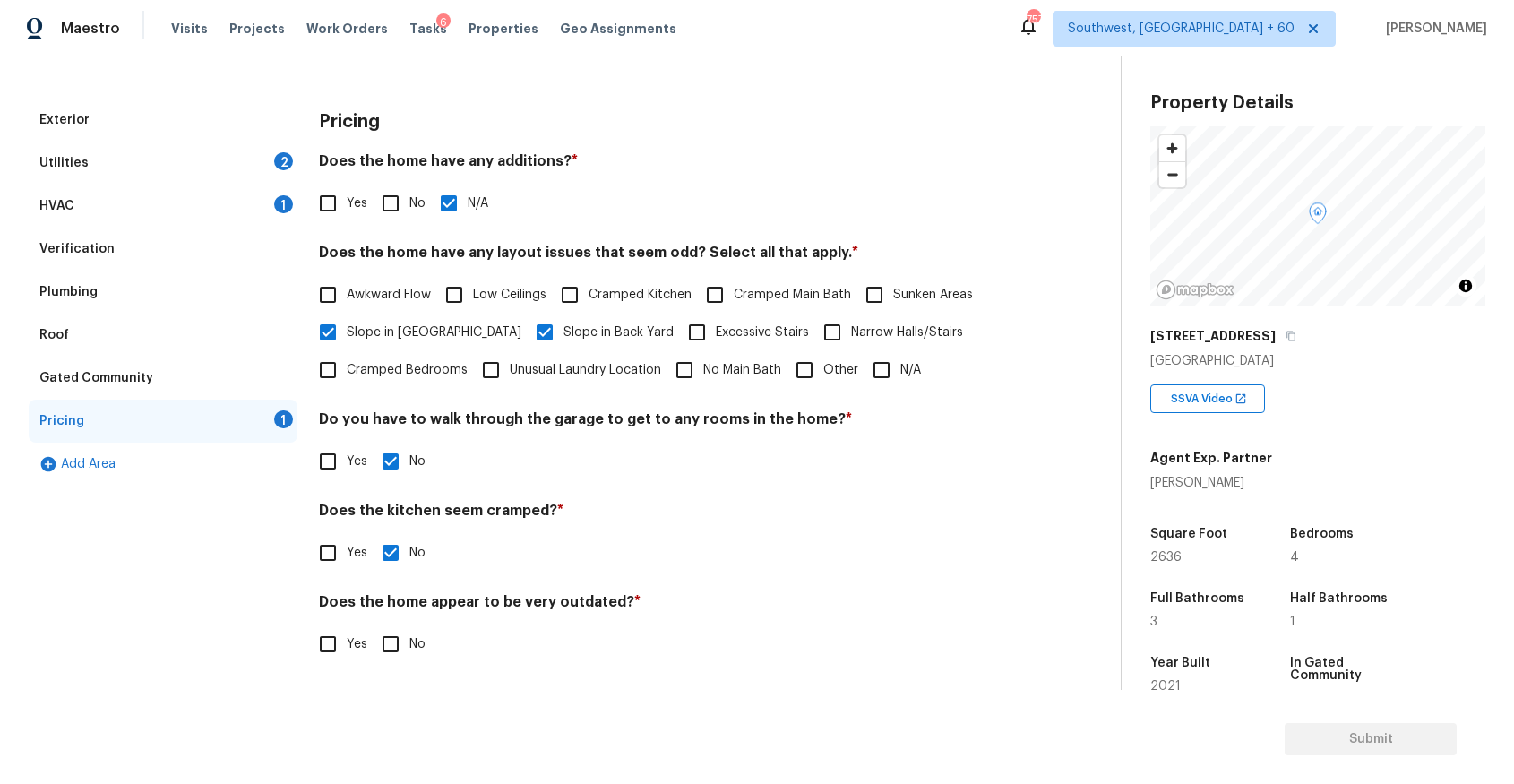
scroll to position [216, 0]
click at [398, 653] on input "No" at bounding box center [391, 644] width 37 height 37
checkbox input "true"
click at [283, 224] on div "HVAC 1" at bounding box center [163, 206] width 269 height 43
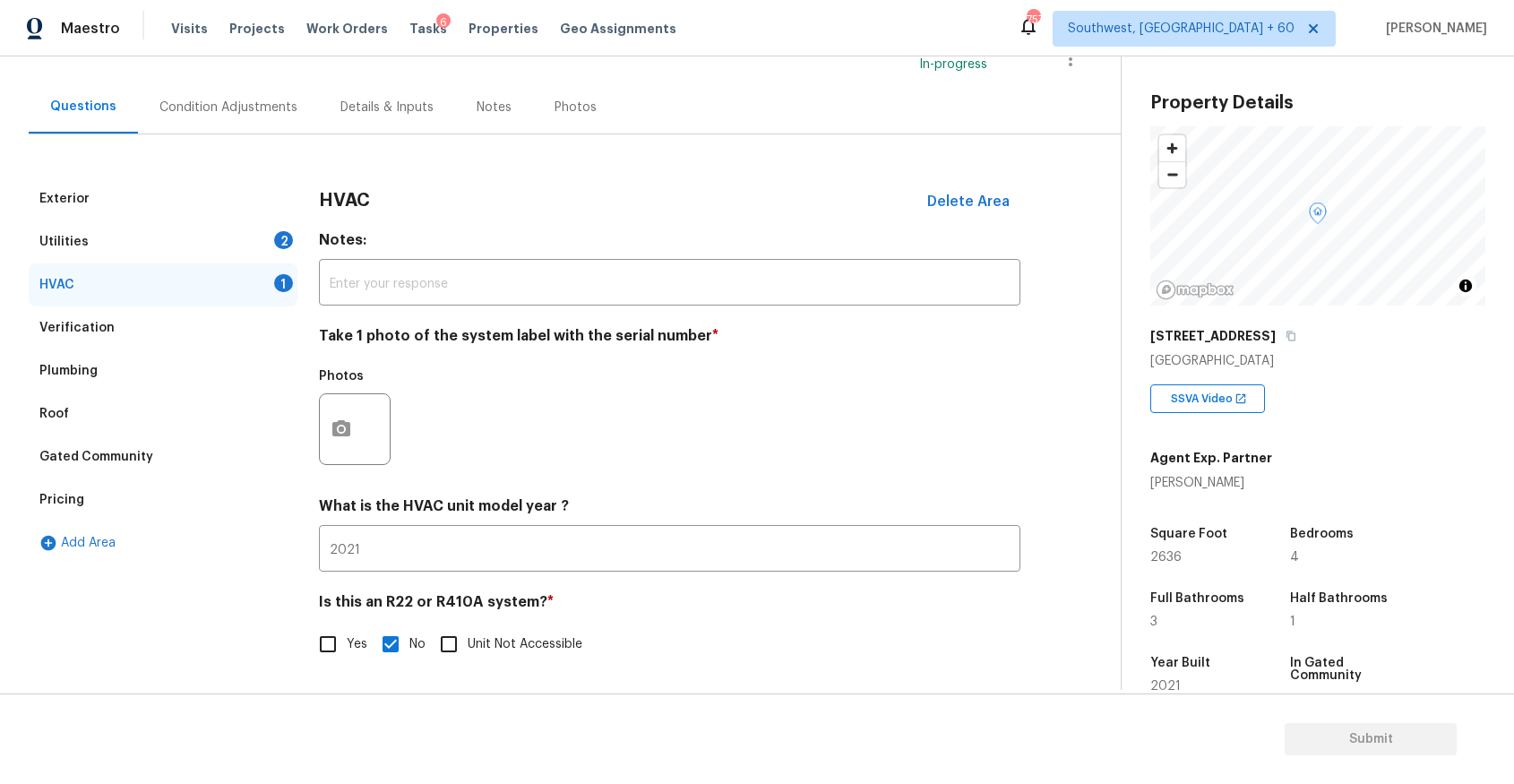
click at [269, 267] on div "HVAC 1" at bounding box center [163, 285] width 269 height 43
click at [276, 253] on div "Utilities 2" at bounding box center [163, 242] width 269 height 43
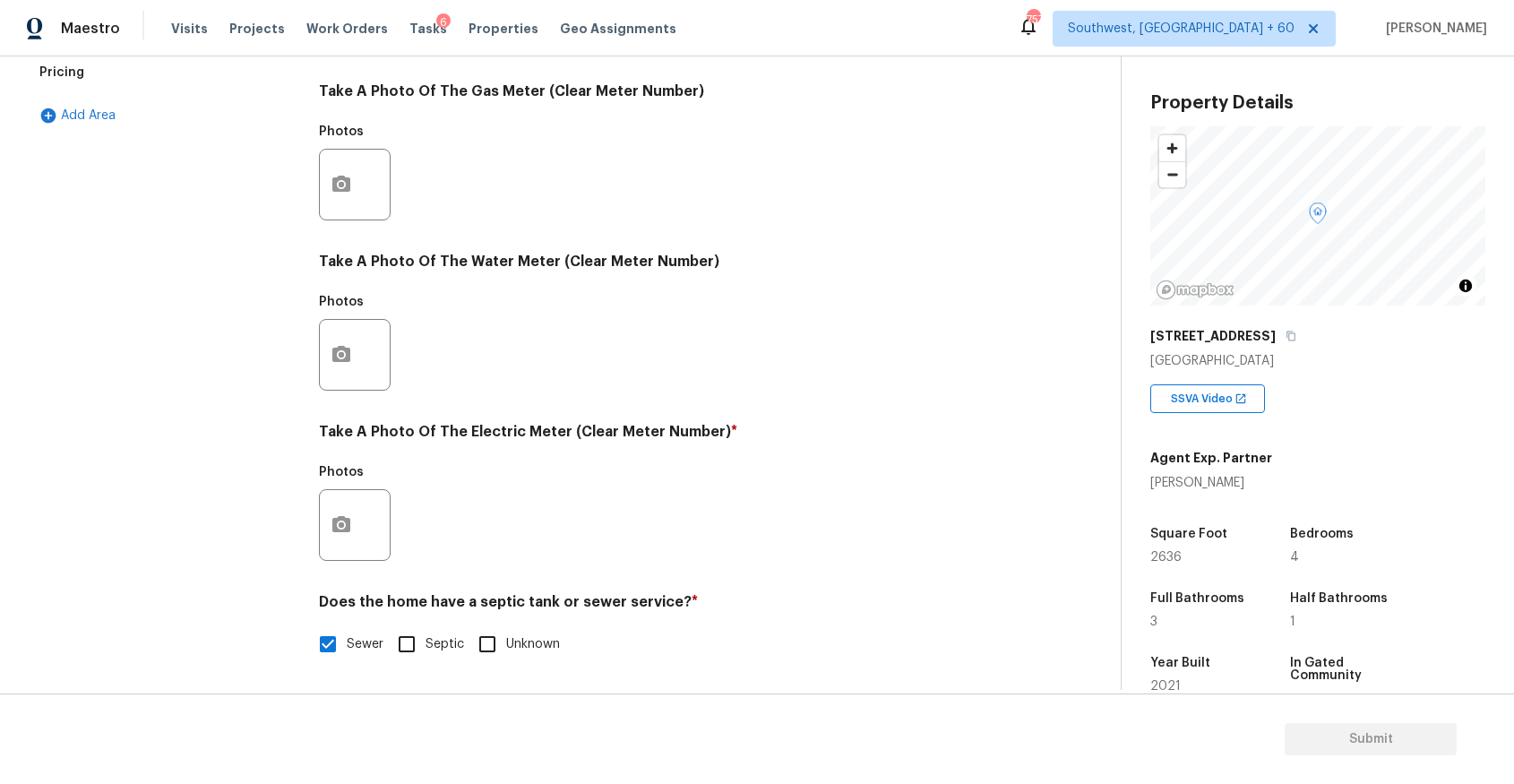
scroll to position [0, 0]
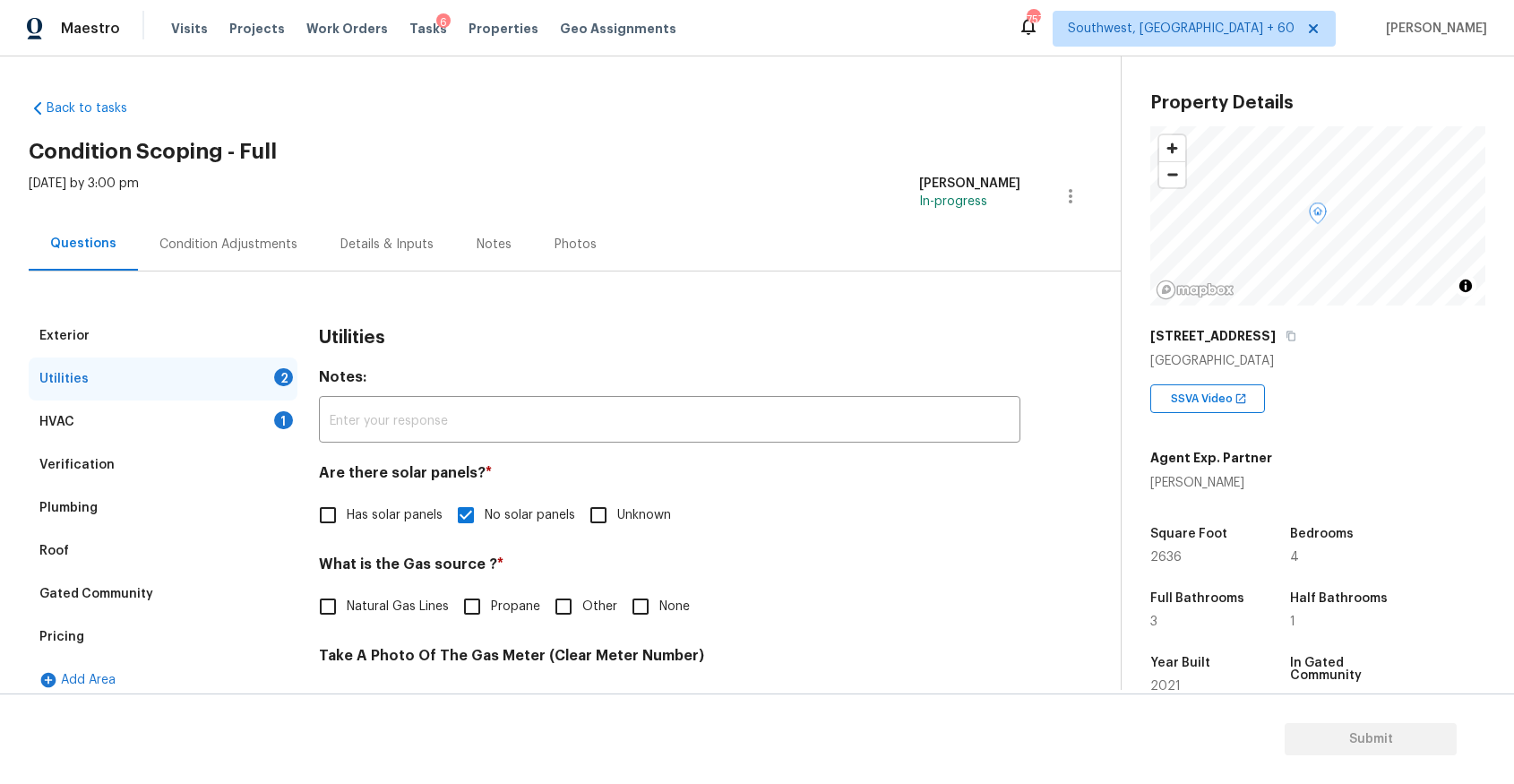
click at [228, 231] on div "Condition Adjustments" at bounding box center [229, 244] width 181 height 53
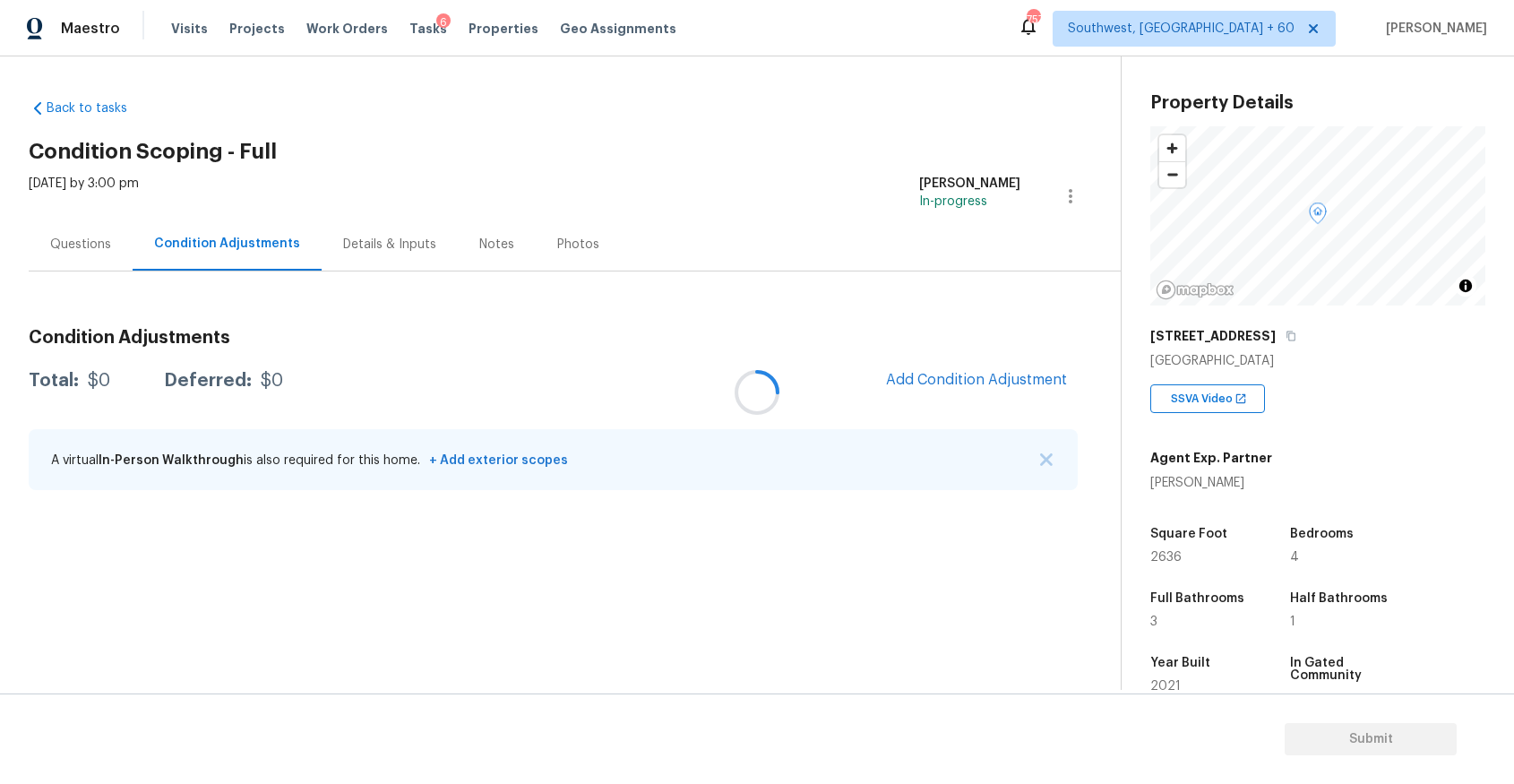
click at [1053, 455] on div at bounding box center [757, 392] width 1514 height 784
click at [1041, 457] on div at bounding box center [757, 392] width 1514 height 784
click at [1040, 365] on button "Add Condition Adjustment" at bounding box center [977, 380] width 202 height 37
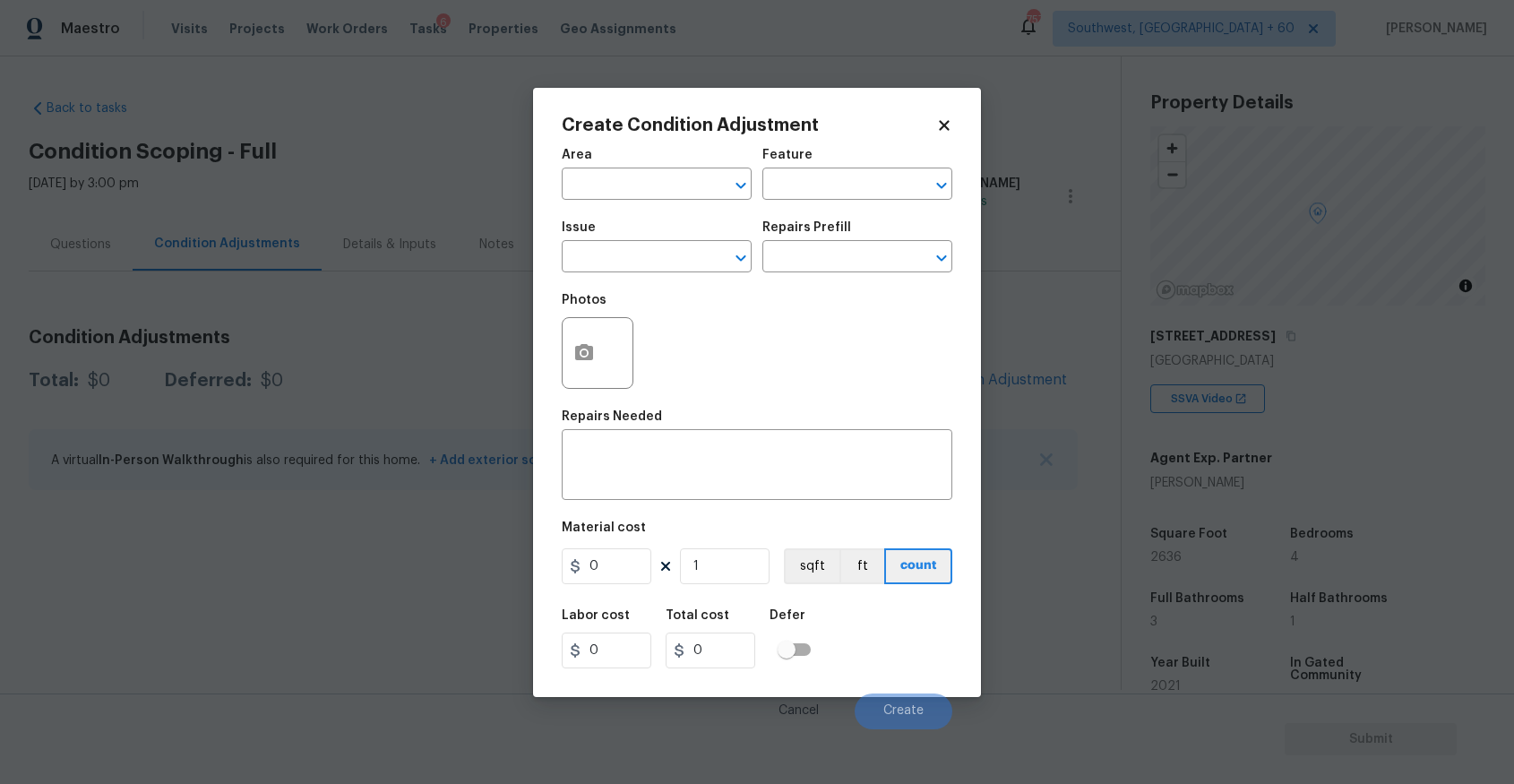
click at [1036, 379] on body "Maestro Visits Projects Work Orders Tasks 6 Properties Geo Assignments 757 Sout…" at bounding box center [757, 392] width 1514 height 784
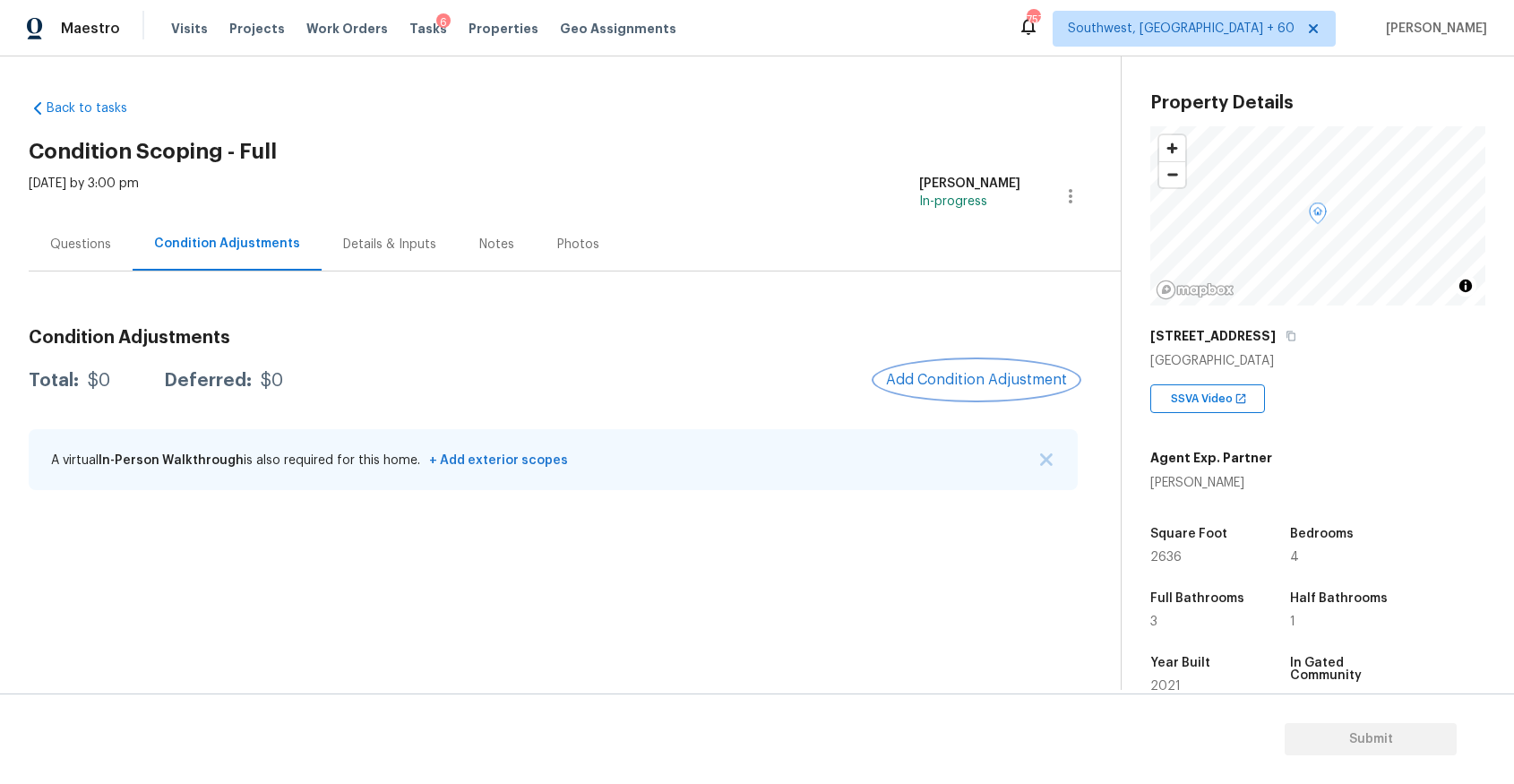
click at [981, 372] on span "Add Condition Adjustment" at bounding box center [977, 380] width 181 height 16
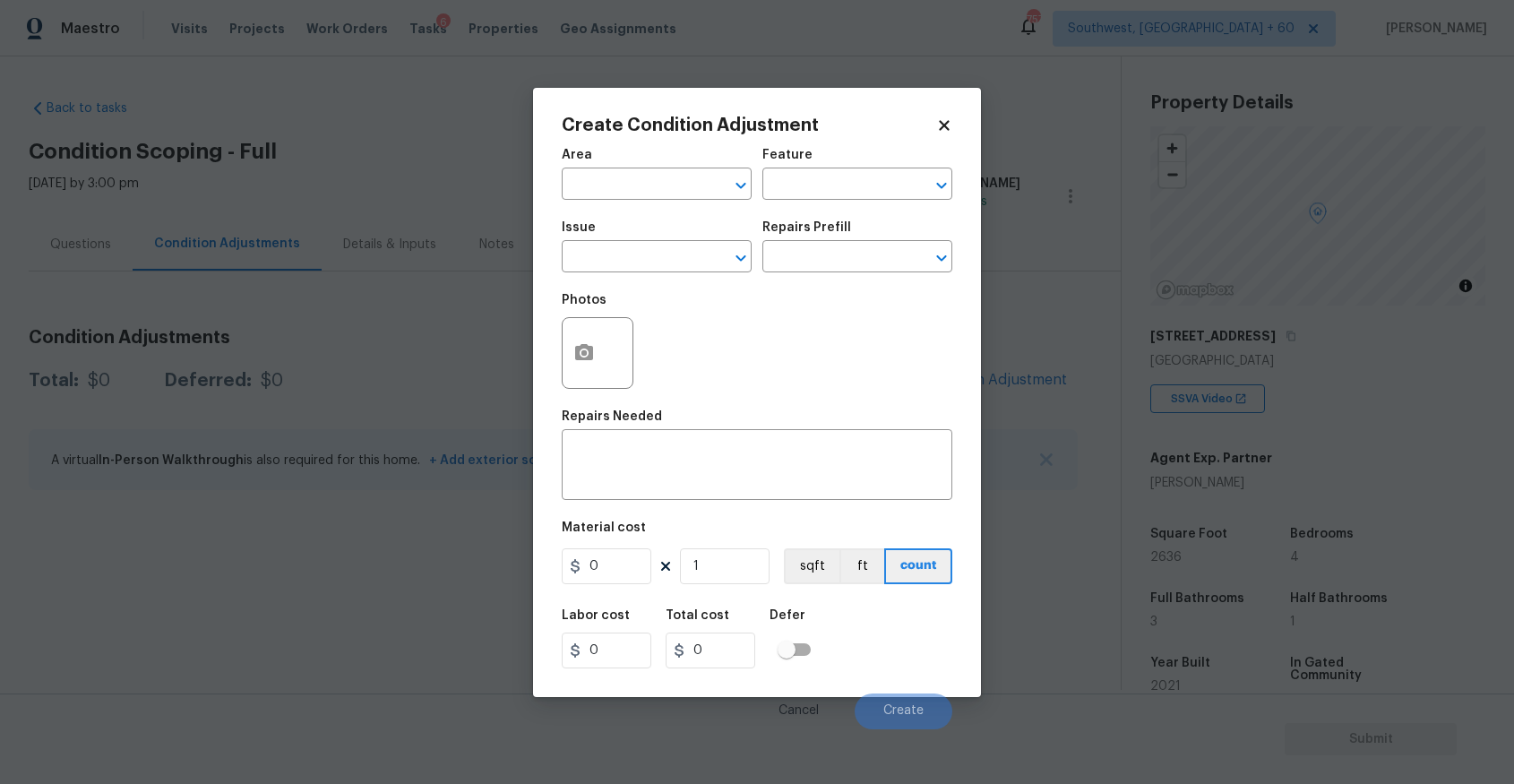
click at [634, 243] on div "Issue" at bounding box center [656, 233] width 189 height 24
click at [652, 259] on input "text" at bounding box center [631, 258] width 139 height 27
type input "k"
click at [697, 346] on li "Landscape Package" at bounding box center [656, 341] width 189 height 29
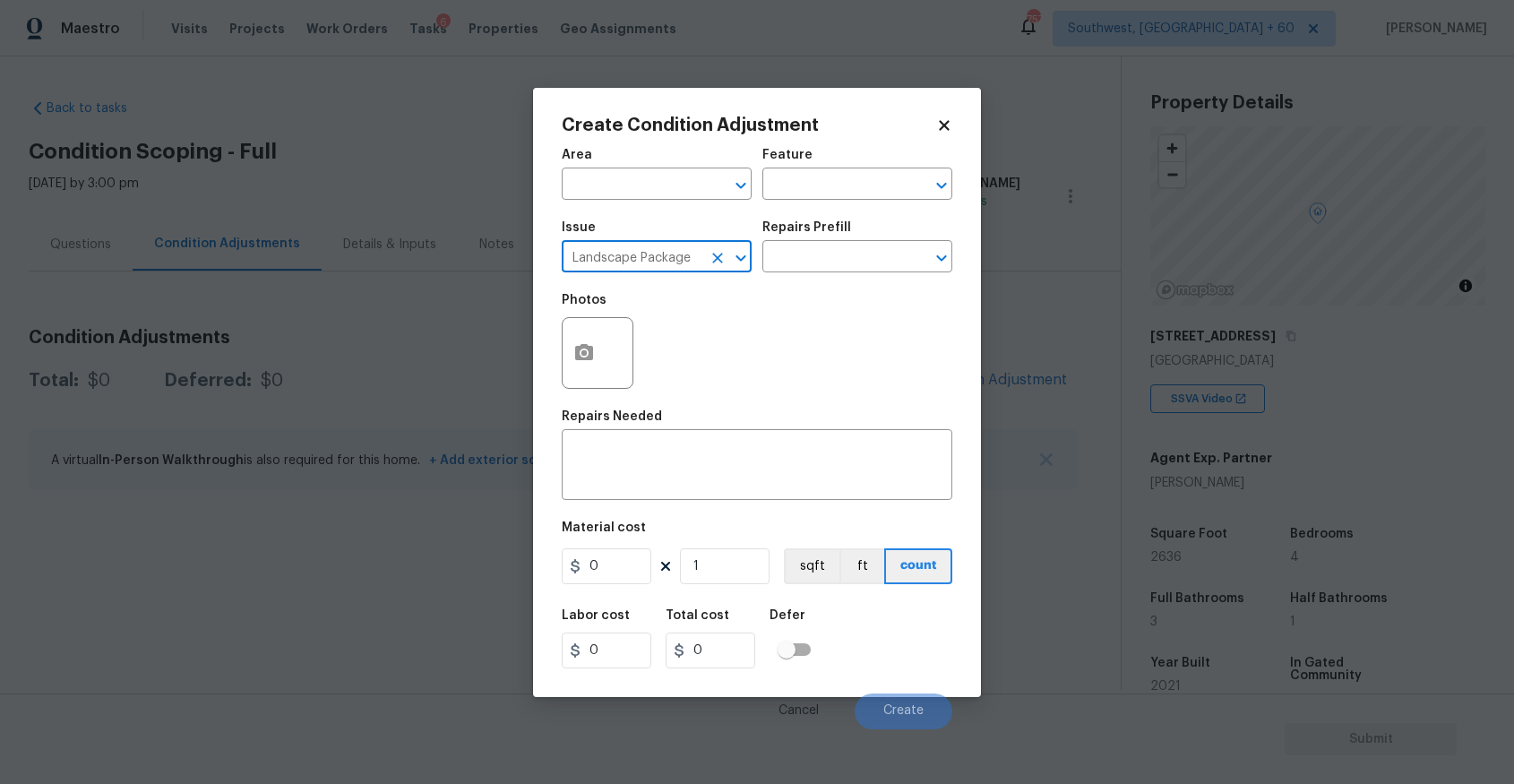
type input "Landscape Package"
click at [796, 283] on div "Issue Landscape Package ​ Repairs Prefill ​" at bounding box center [757, 246] width 391 height 73
click at [827, 273] on div "Issue Landscape Package ​ Repairs Prefill ​" at bounding box center [757, 246] width 391 height 73
click at [840, 263] on input "text" at bounding box center [833, 258] width 139 height 27
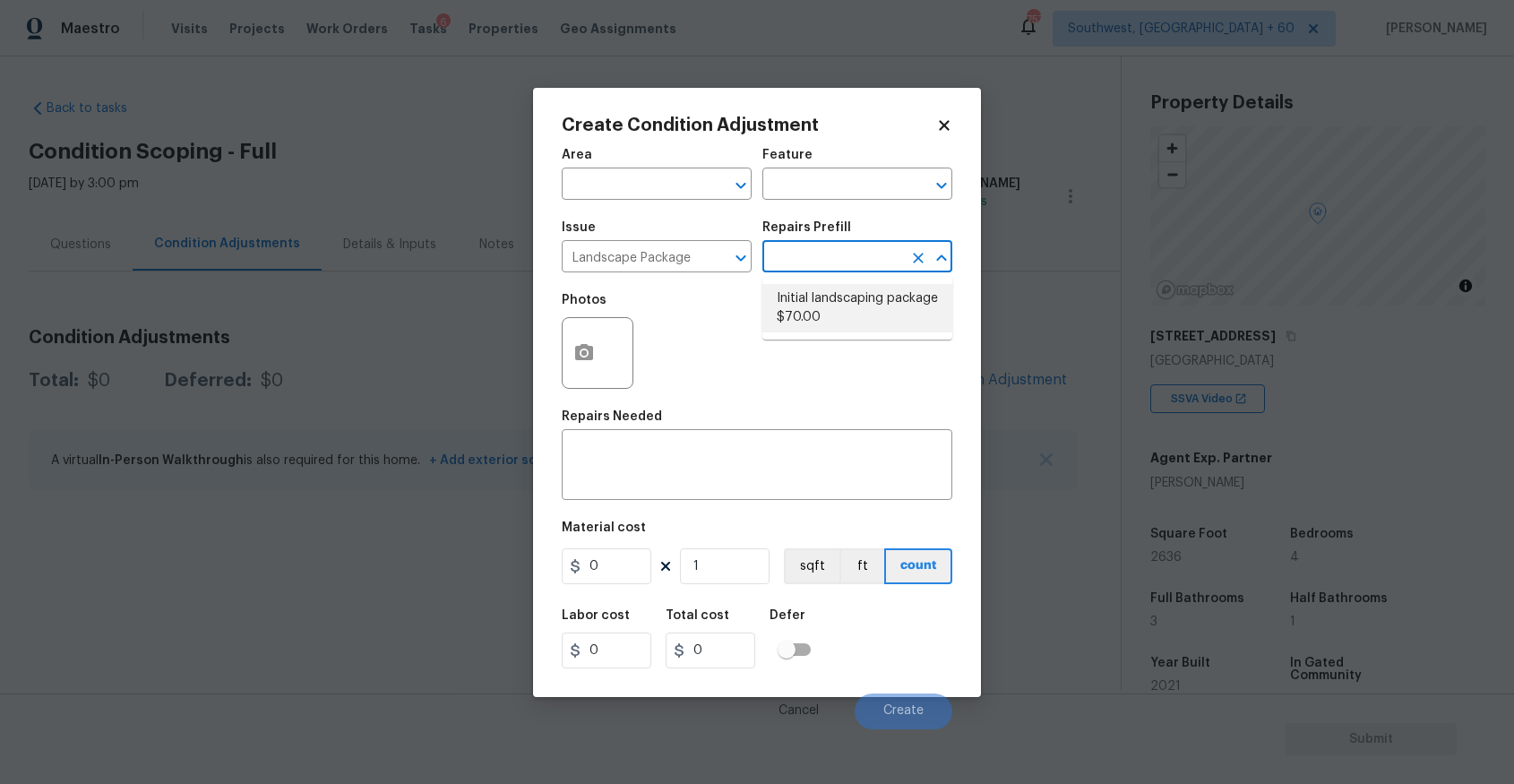
click at [839, 298] on li "Initial landscaping package $70.00" at bounding box center [857, 307] width 189 height 48
type input "Home Readiness Packages"
type textarea "Mowing of grass up to 6" in height. Mow, edge along driveways & sidewalks, trim…"
type input "70"
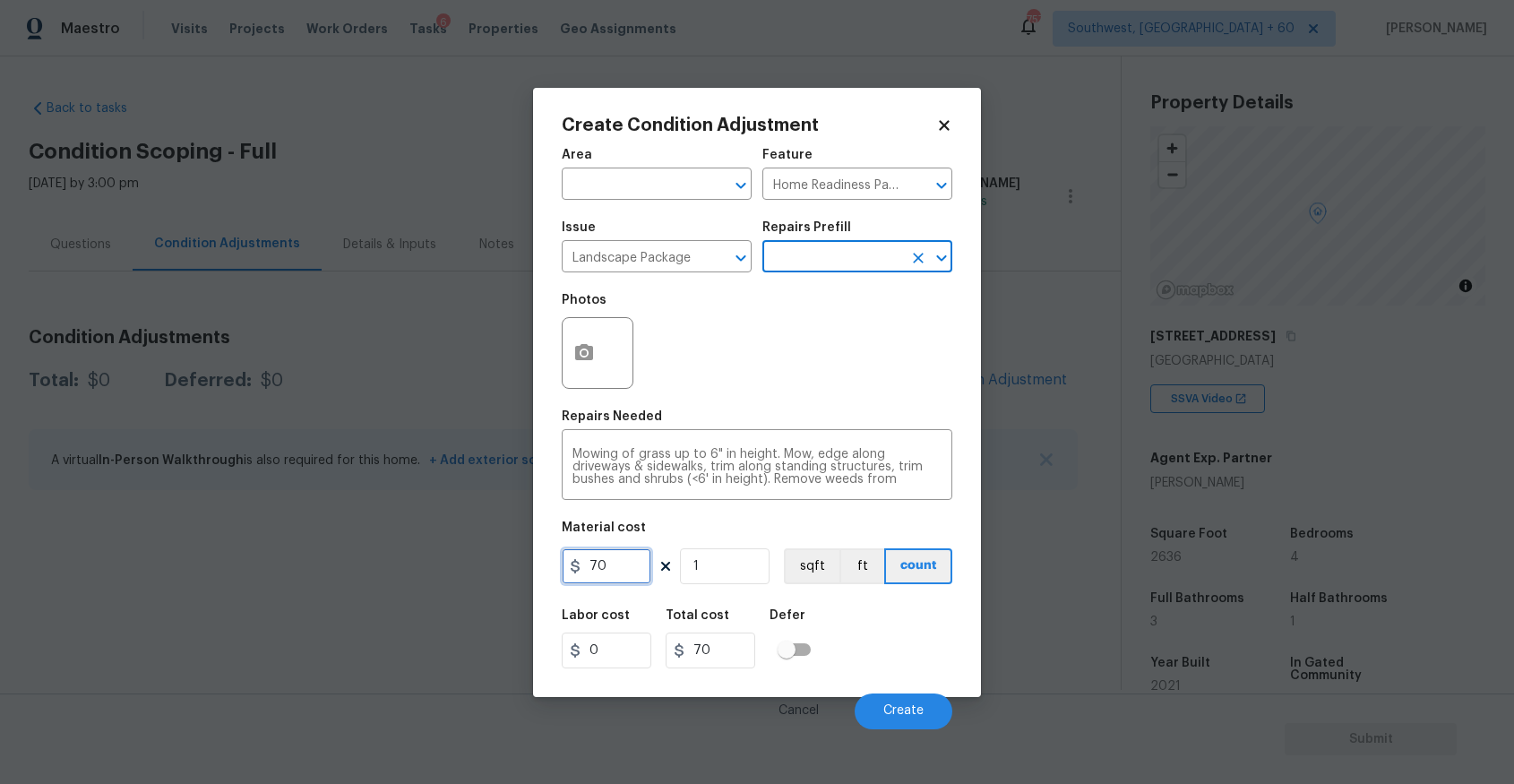
click at [622, 577] on input "70" at bounding box center [606, 566] width 89 height 36
type input "300"
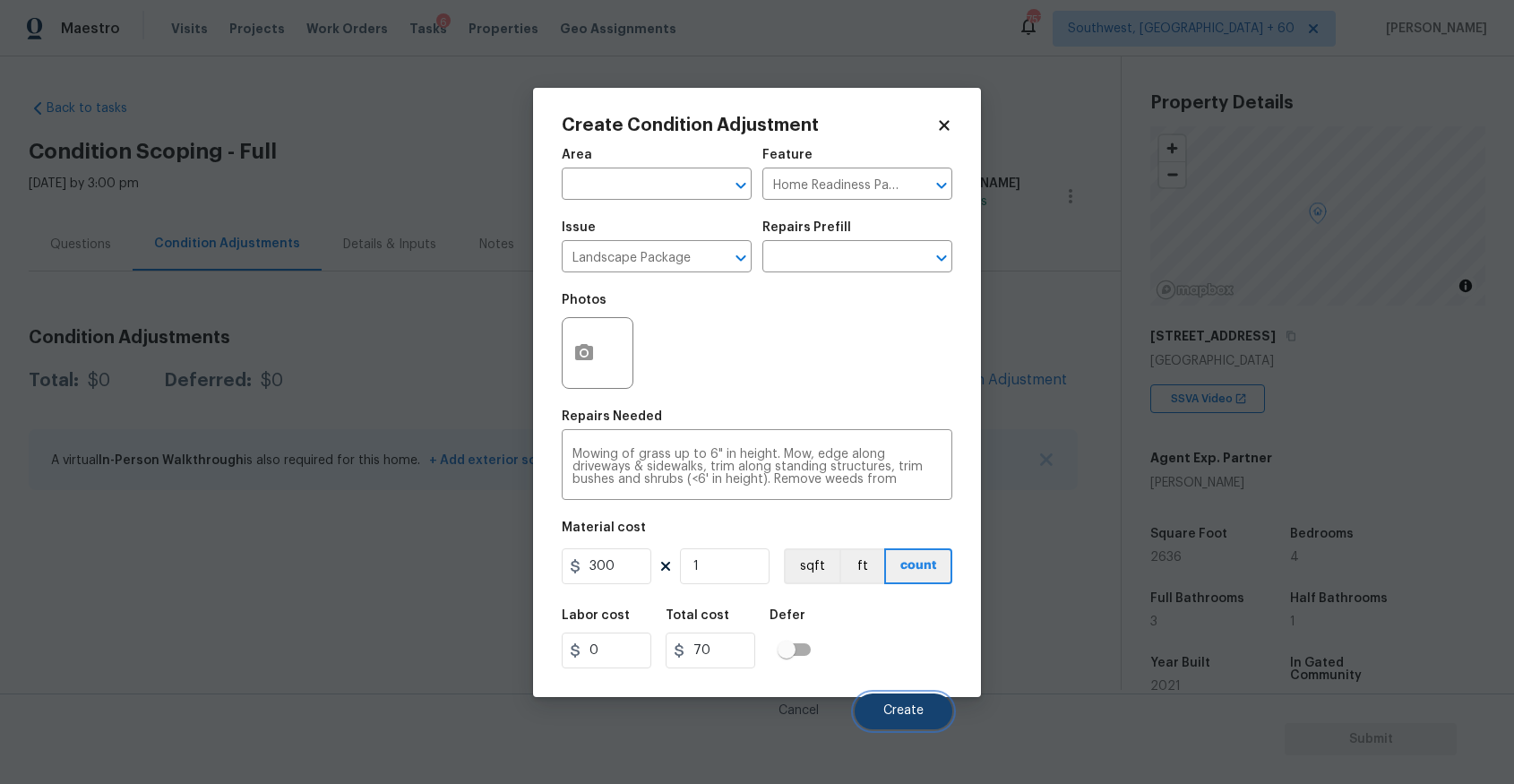
type input "300"
click at [898, 713] on span "Create" at bounding box center [903, 710] width 40 height 14
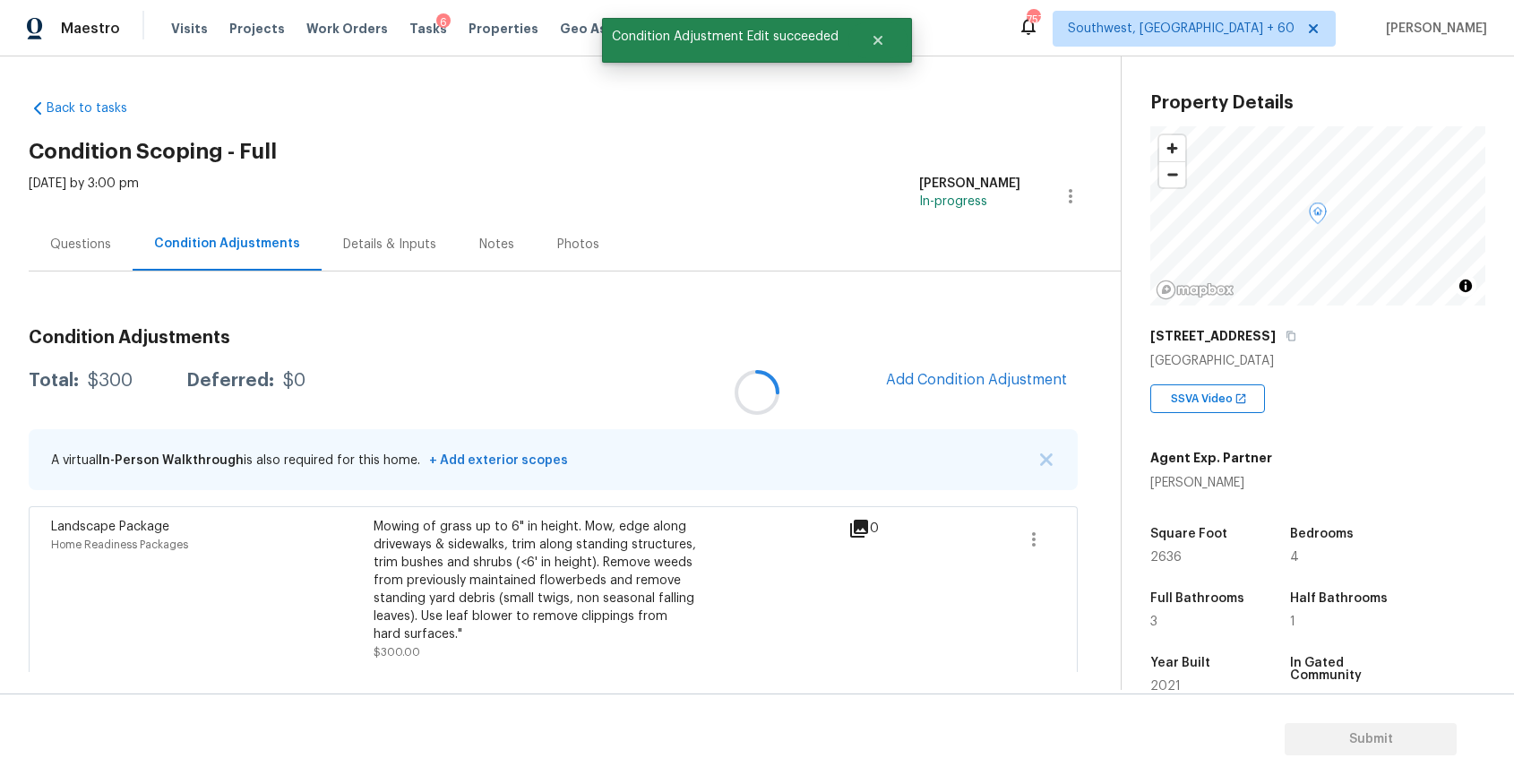
click at [1019, 385] on div at bounding box center [757, 392] width 1514 height 784
click at [949, 382] on span "Add Condition Adjustment" at bounding box center [977, 380] width 181 height 16
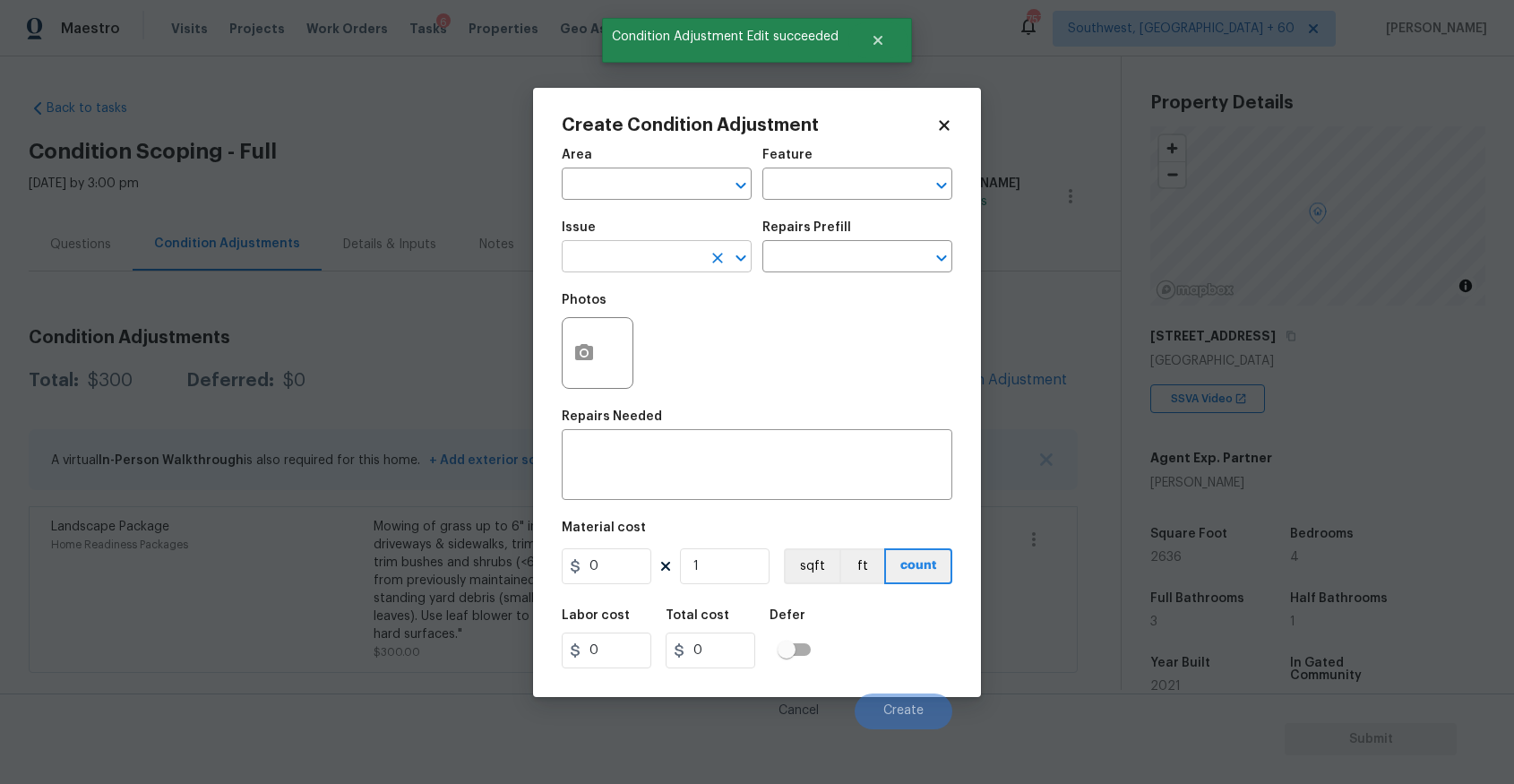
click at [681, 255] on input "text" at bounding box center [631, 258] width 139 height 27
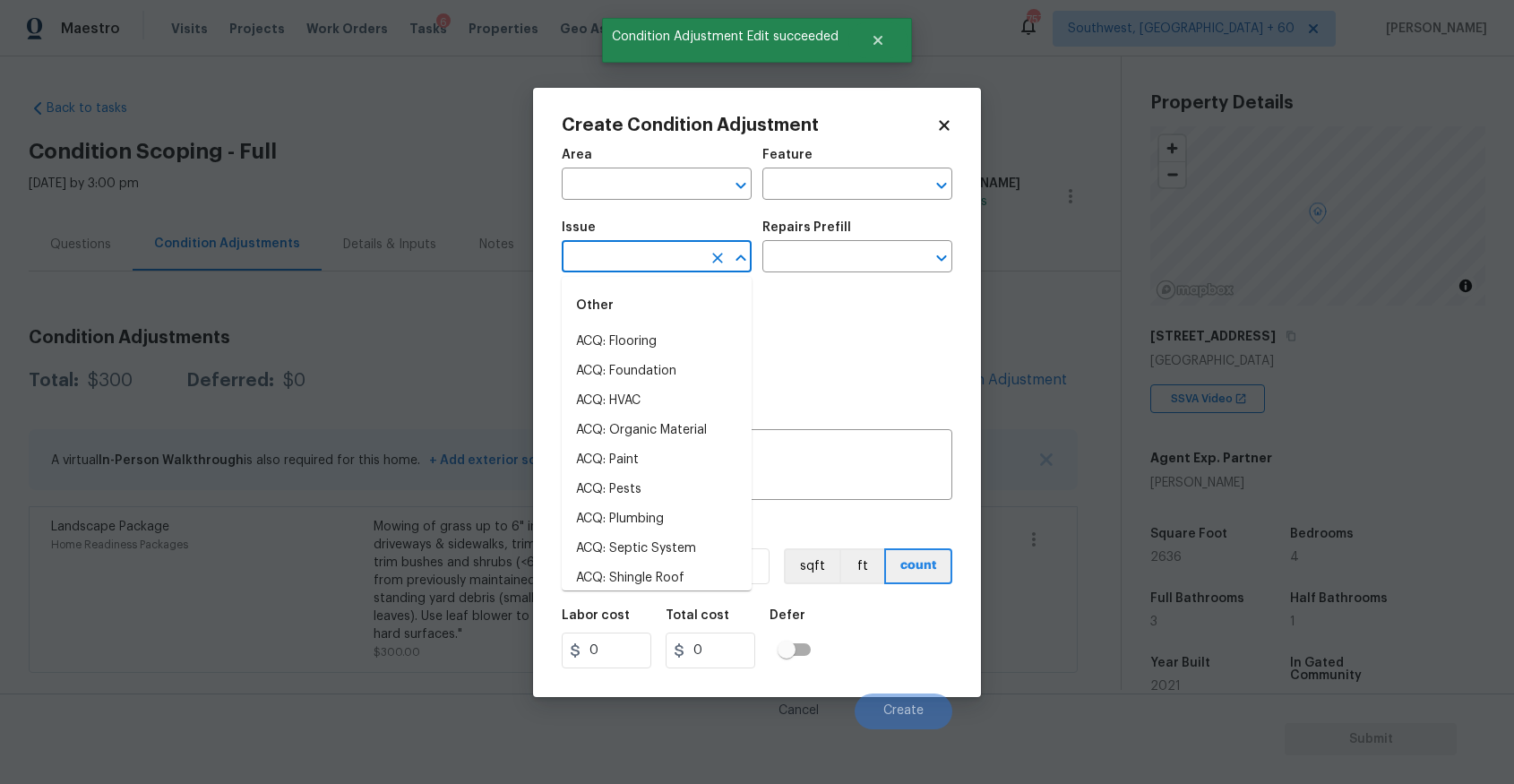
click at [681, 255] on input "text" at bounding box center [631, 258] width 139 height 27
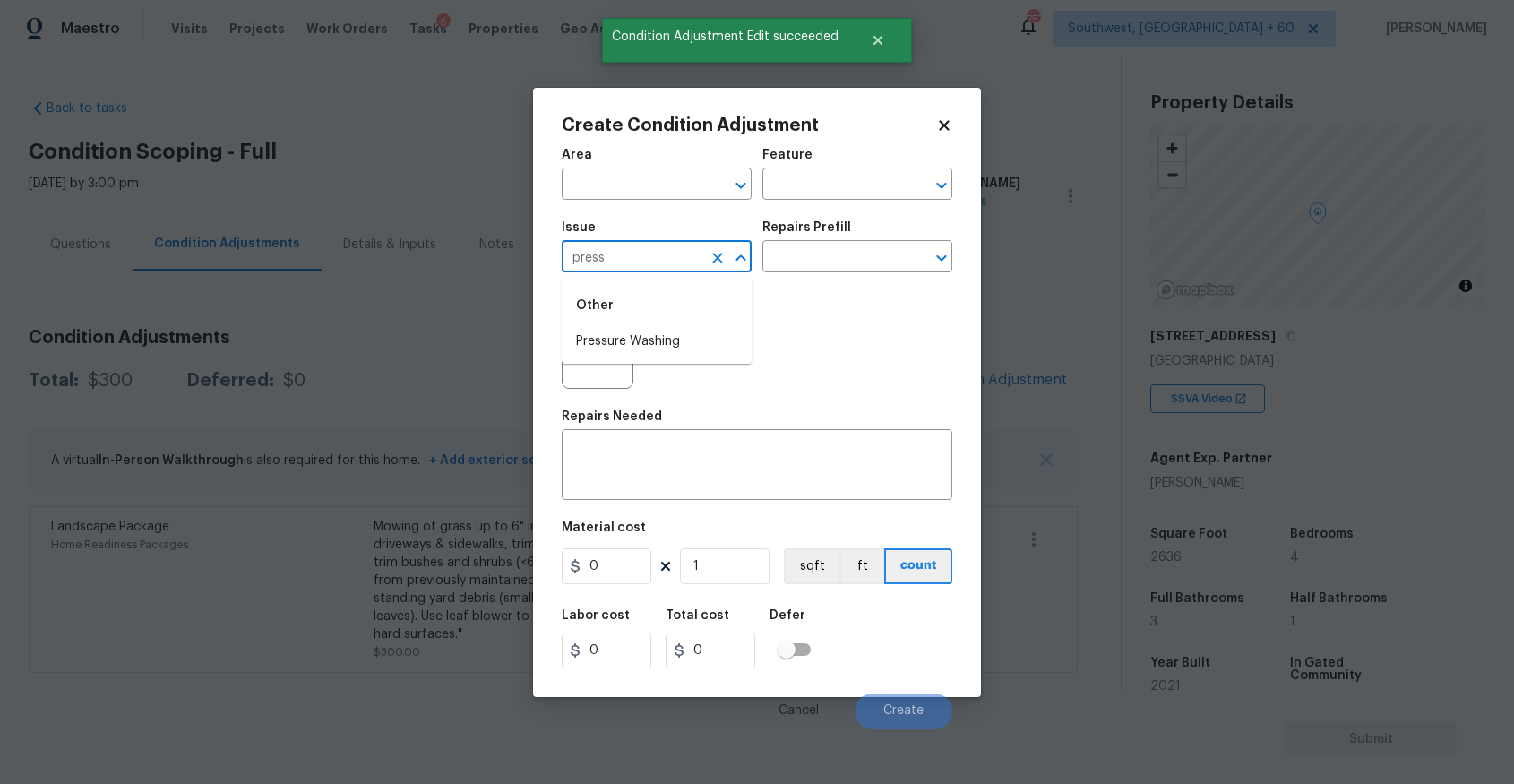
click at [640, 358] on ul "Other Pressure Washing" at bounding box center [656, 320] width 189 height 87
click at [667, 344] on li "Pressure Washing" at bounding box center [656, 341] width 189 height 29
type input "Pressure Washing"
click at [824, 251] on input "text" at bounding box center [833, 258] width 139 height 27
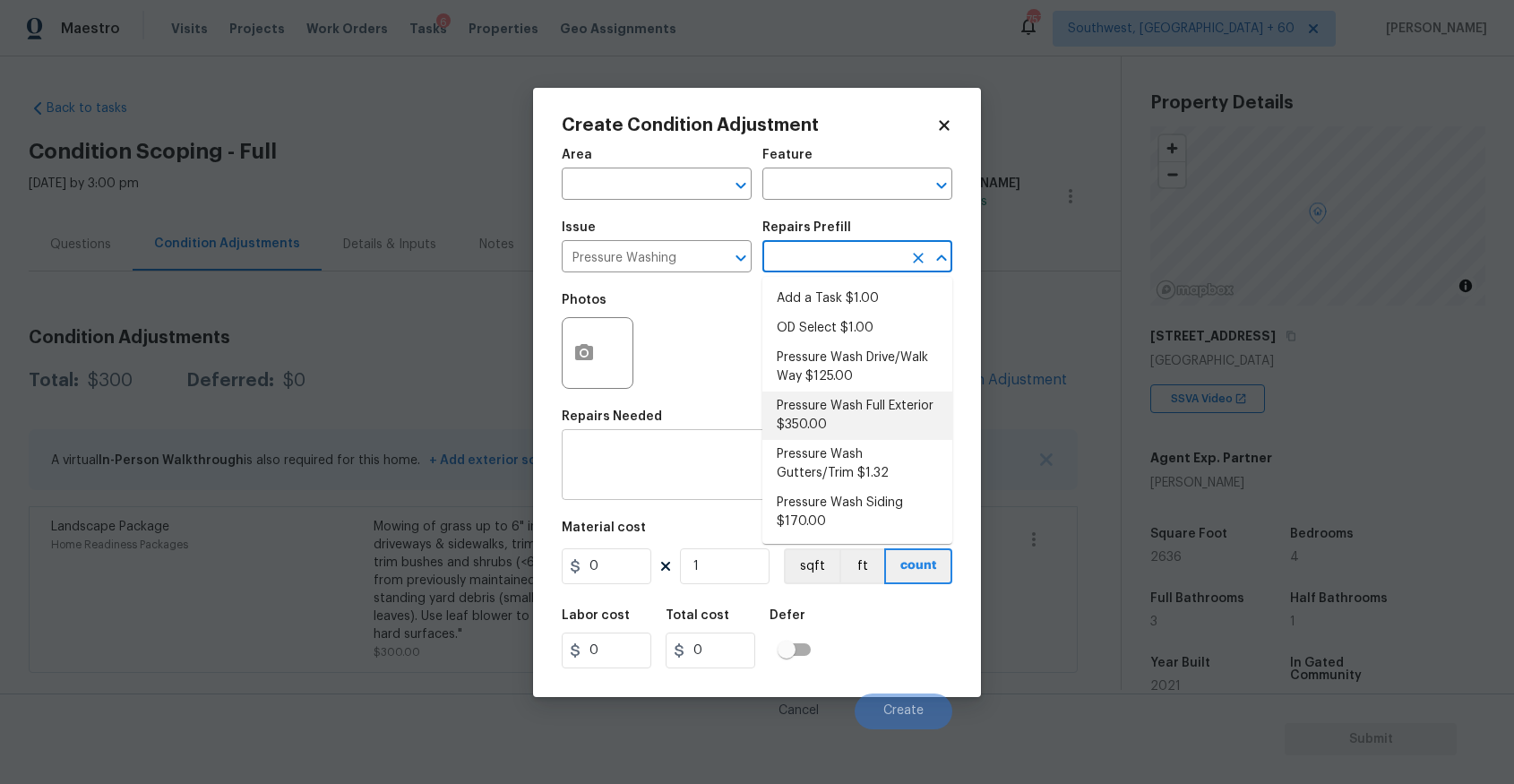
click at [652, 470] on textarea at bounding box center [757, 466] width 369 height 37
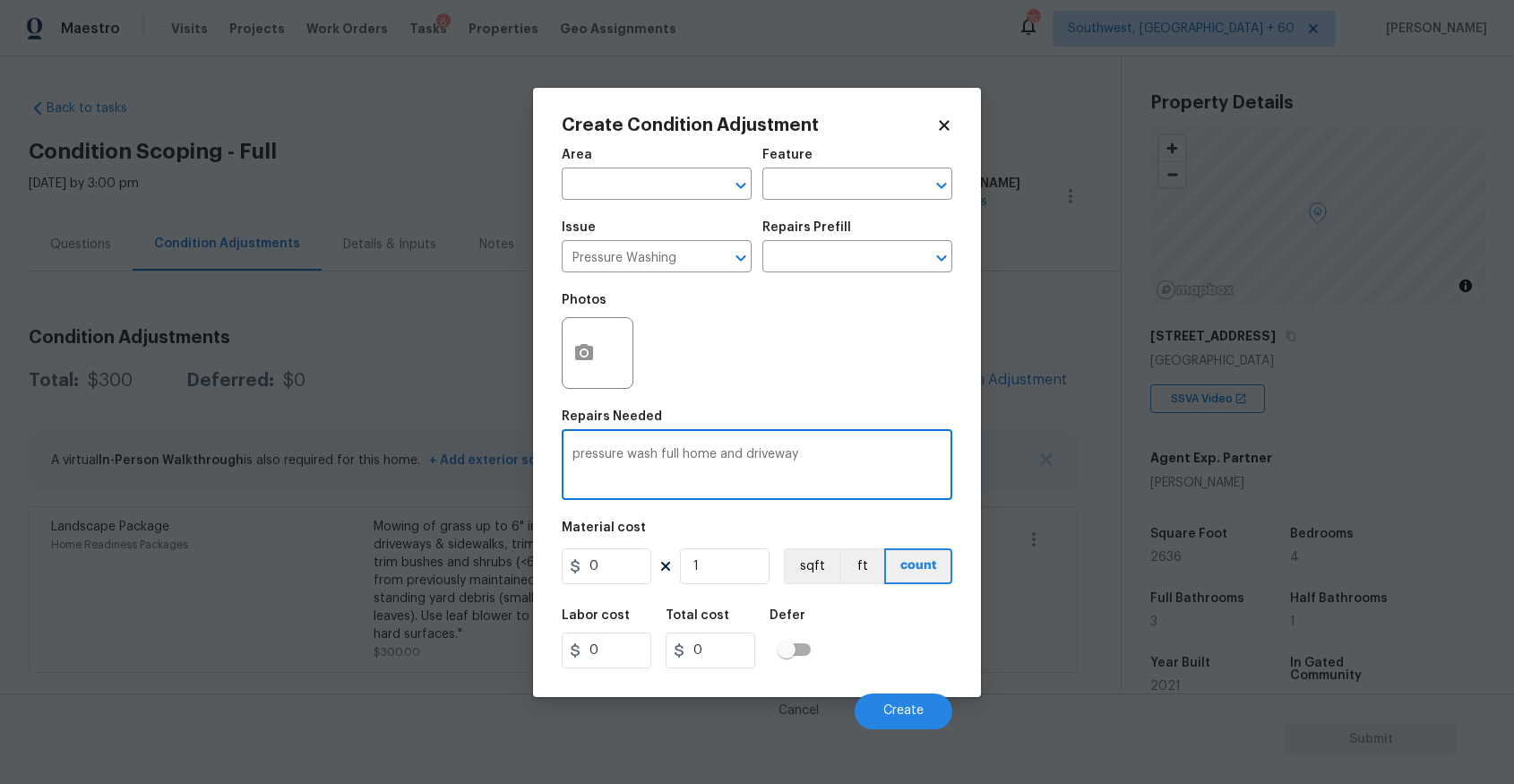
type textarea "pressure wash full home and driveway"
click at [631, 543] on div "Material cost" at bounding box center [757, 533] width 391 height 24
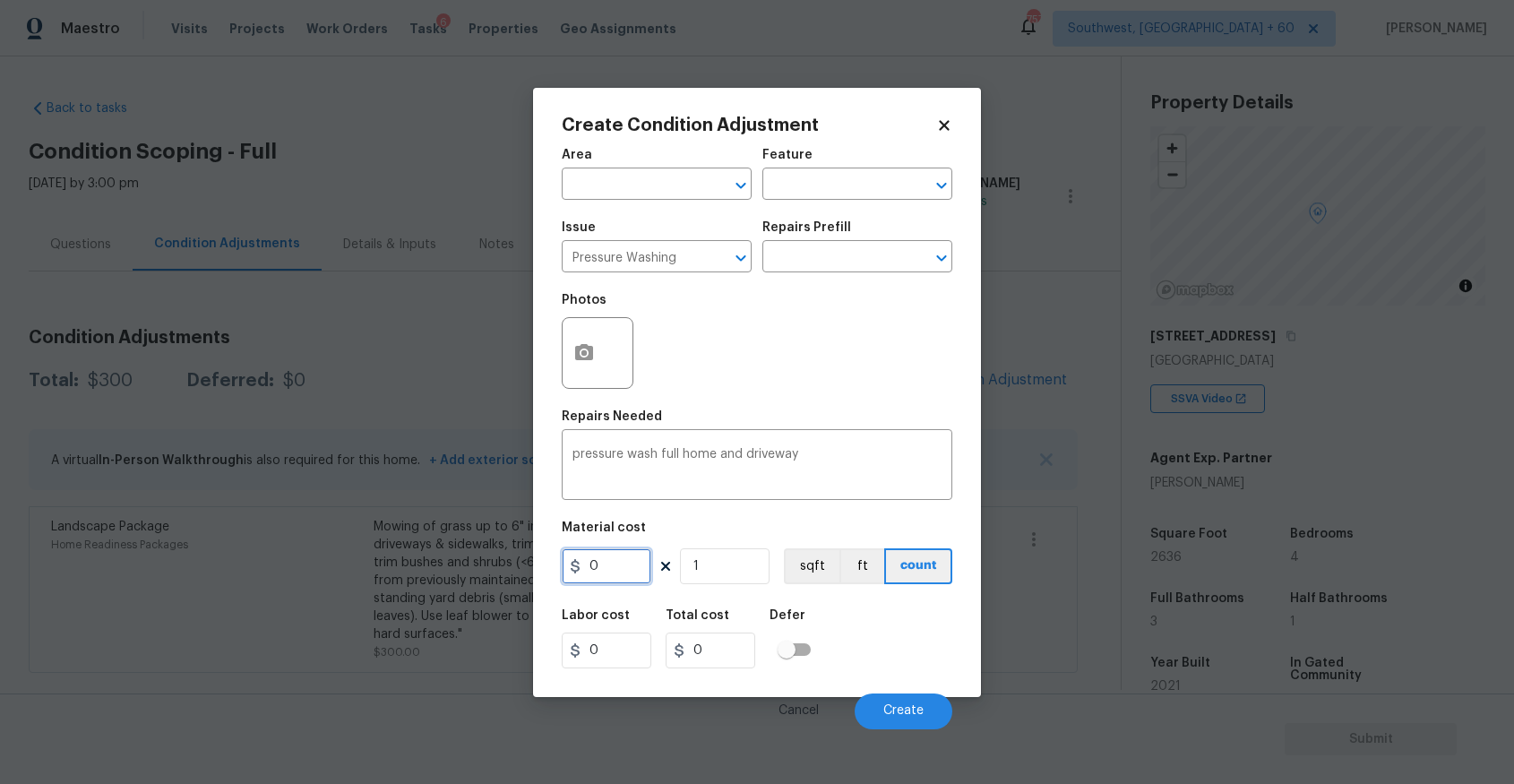
click at [630, 567] on input "0" at bounding box center [606, 566] width 89 height 36
type input "300"
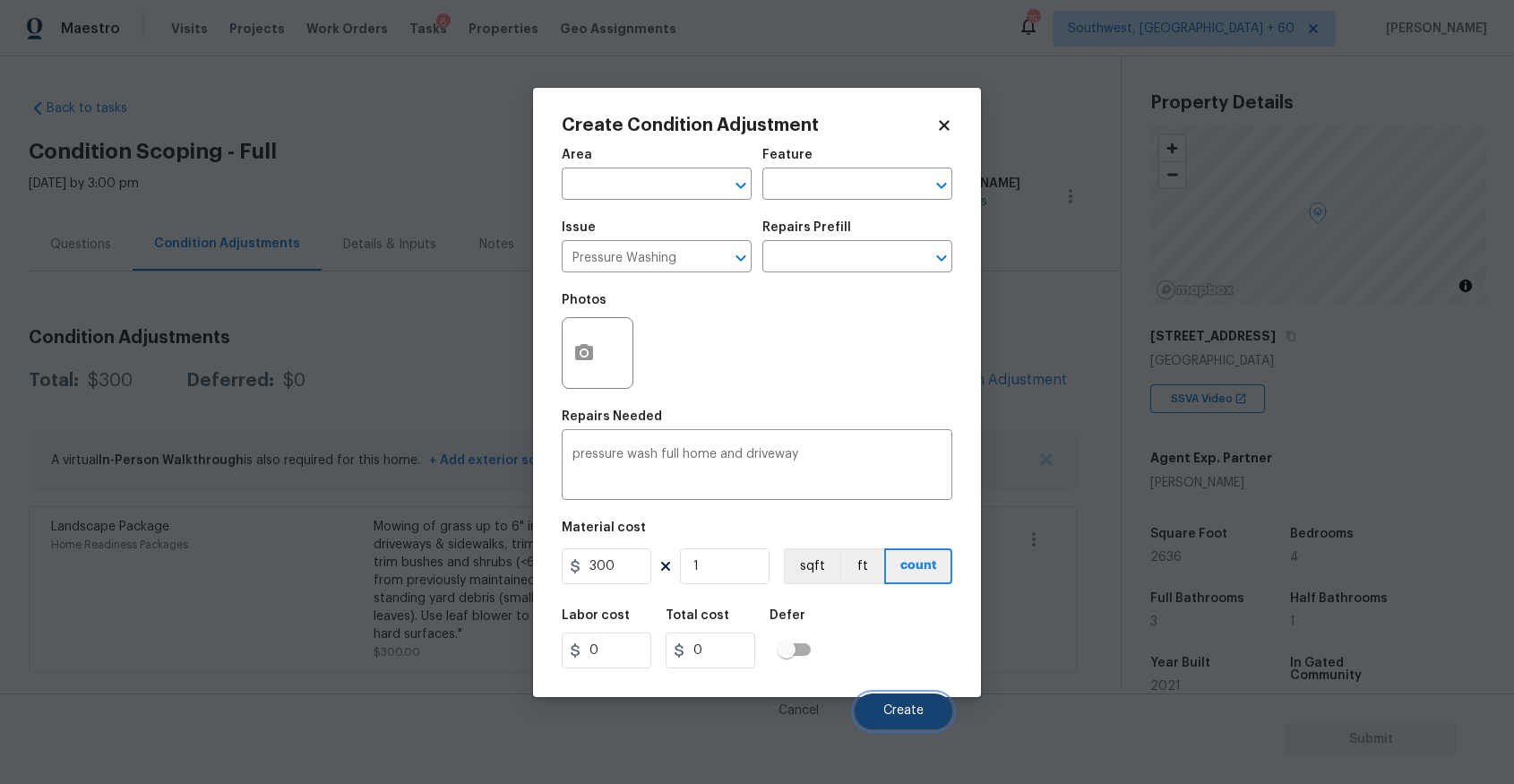
type input "300"
click at [902, 715] on span "Create" at bounding box center [903, 710] width 40 height 14
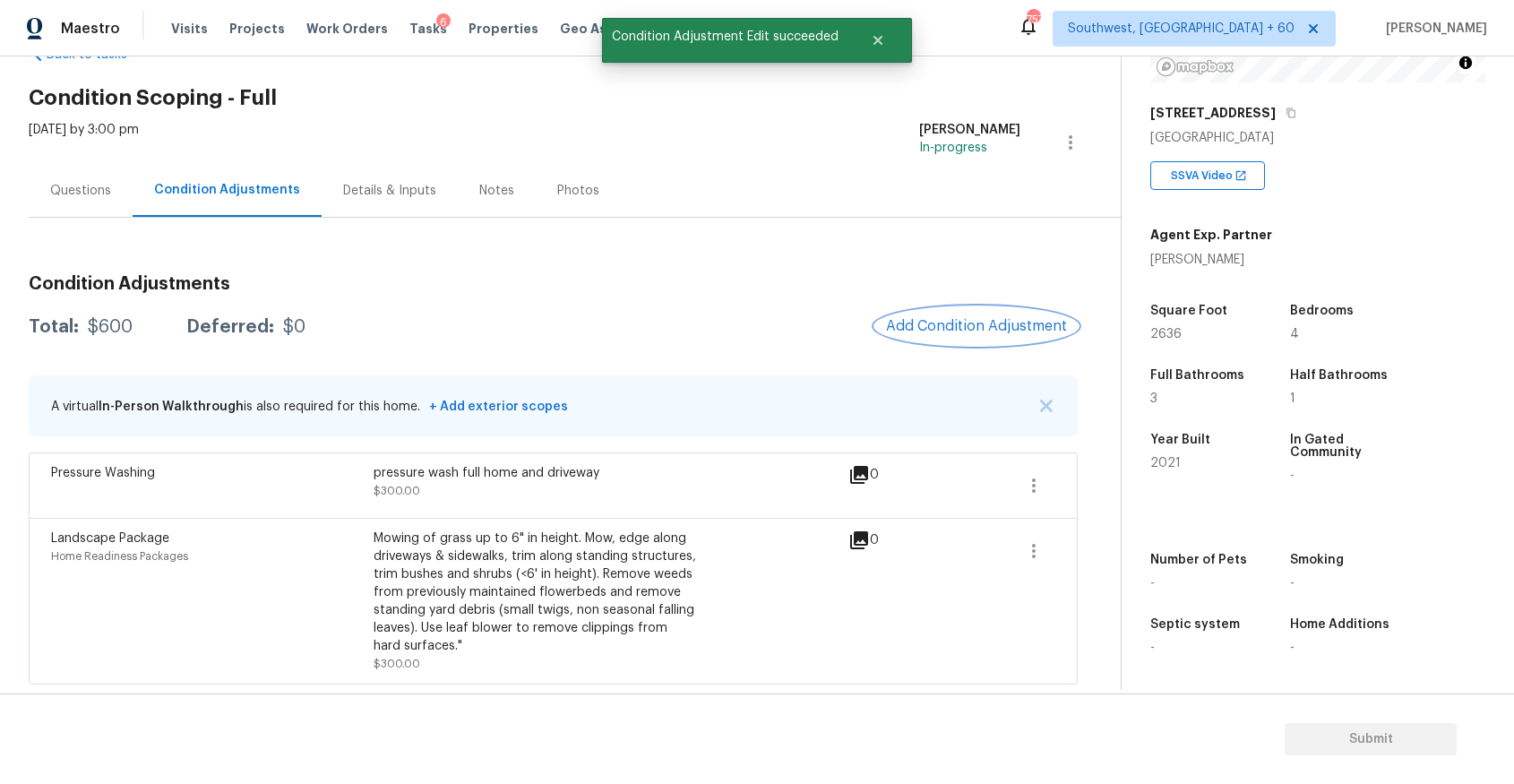
scroll to position [40, 0]
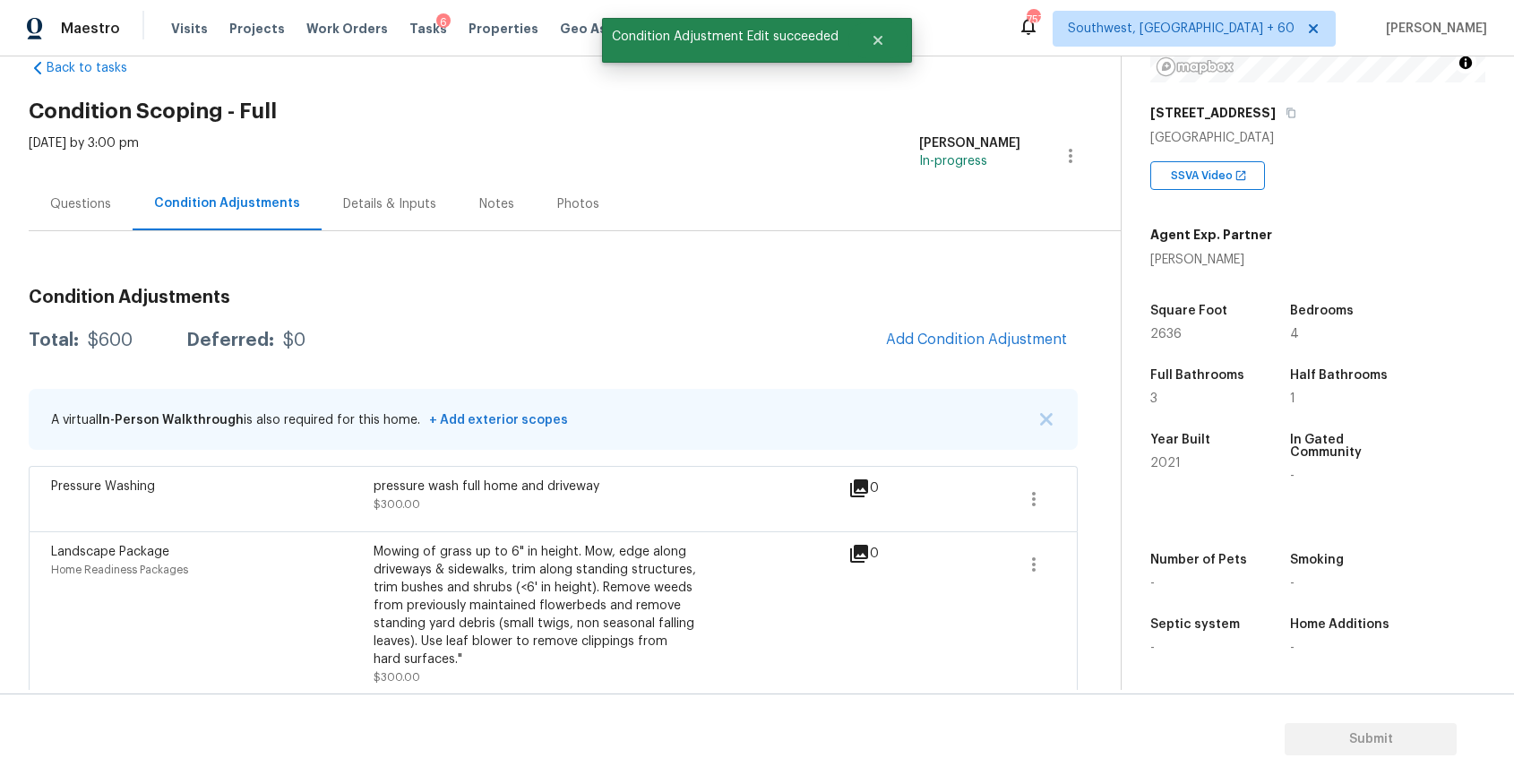
click at [1042, 409] on div "A virtual In-Person Walkthrough is also required for this home. + Add exterior …" at bounding box center [553, 419] width 1050 height 61
click at [1051, 417] on img "button" at bounding box center [1047, 419] width 13 height 13
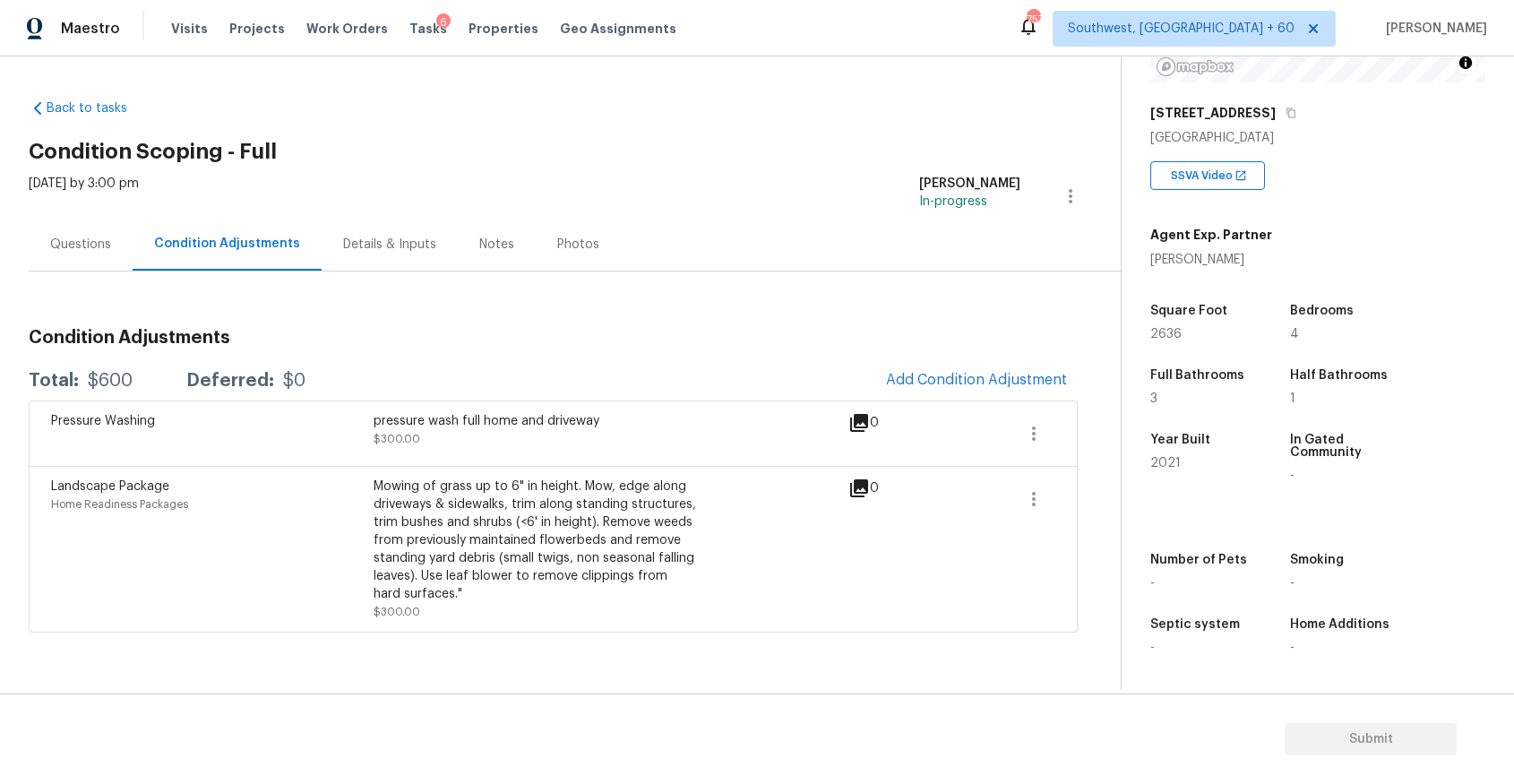
scroll to position [0, 0]
click at [1011, 371] on button "Add Condition Adjustment" at bounding box center [977, 380] width 202 height 37
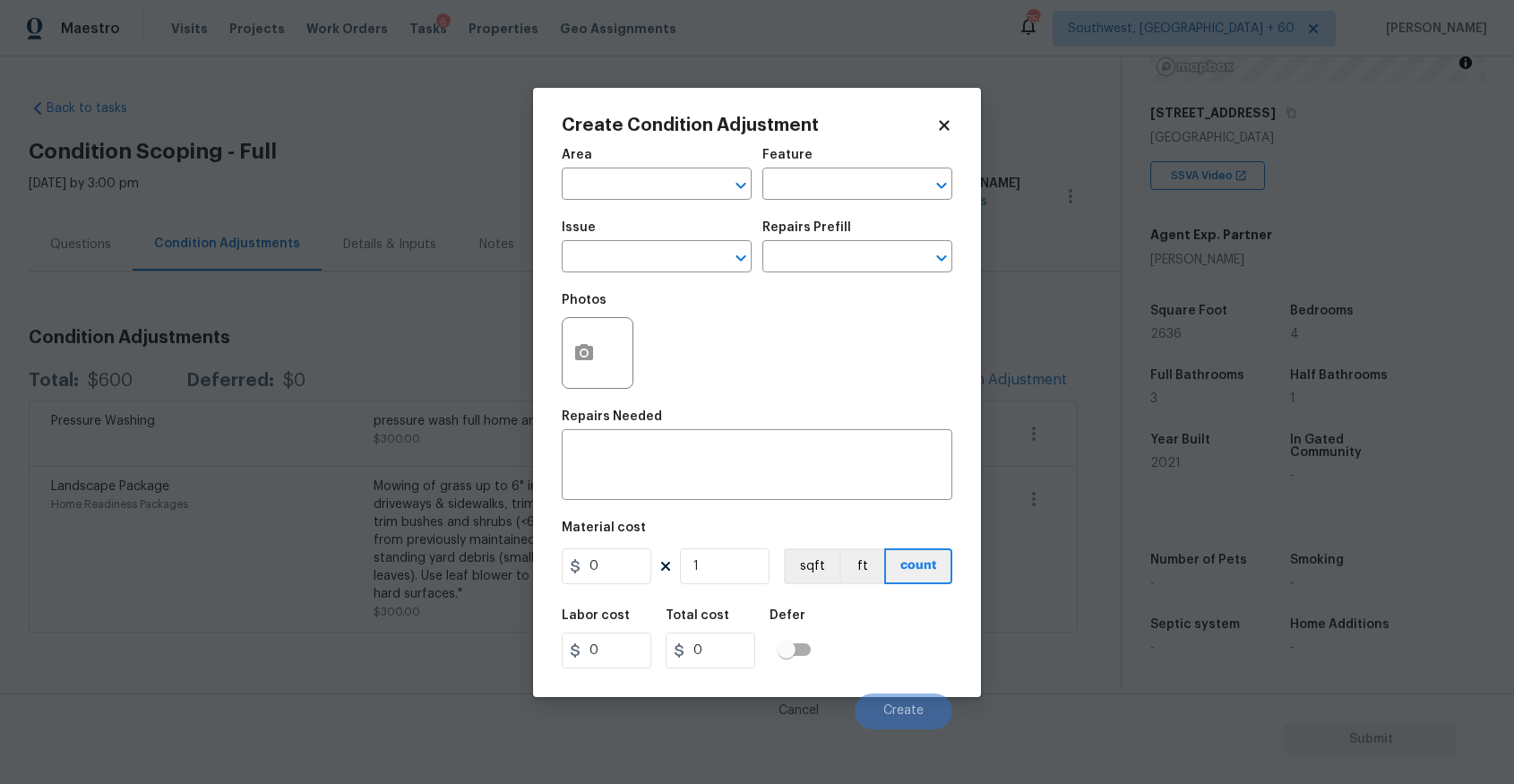
click at [682, 276] on span "Issue ​" at bounding box center [656, 246] width 189 height 73
click at [682, 270] on input "text" at bounding box center [631, 258] width 139 height 27
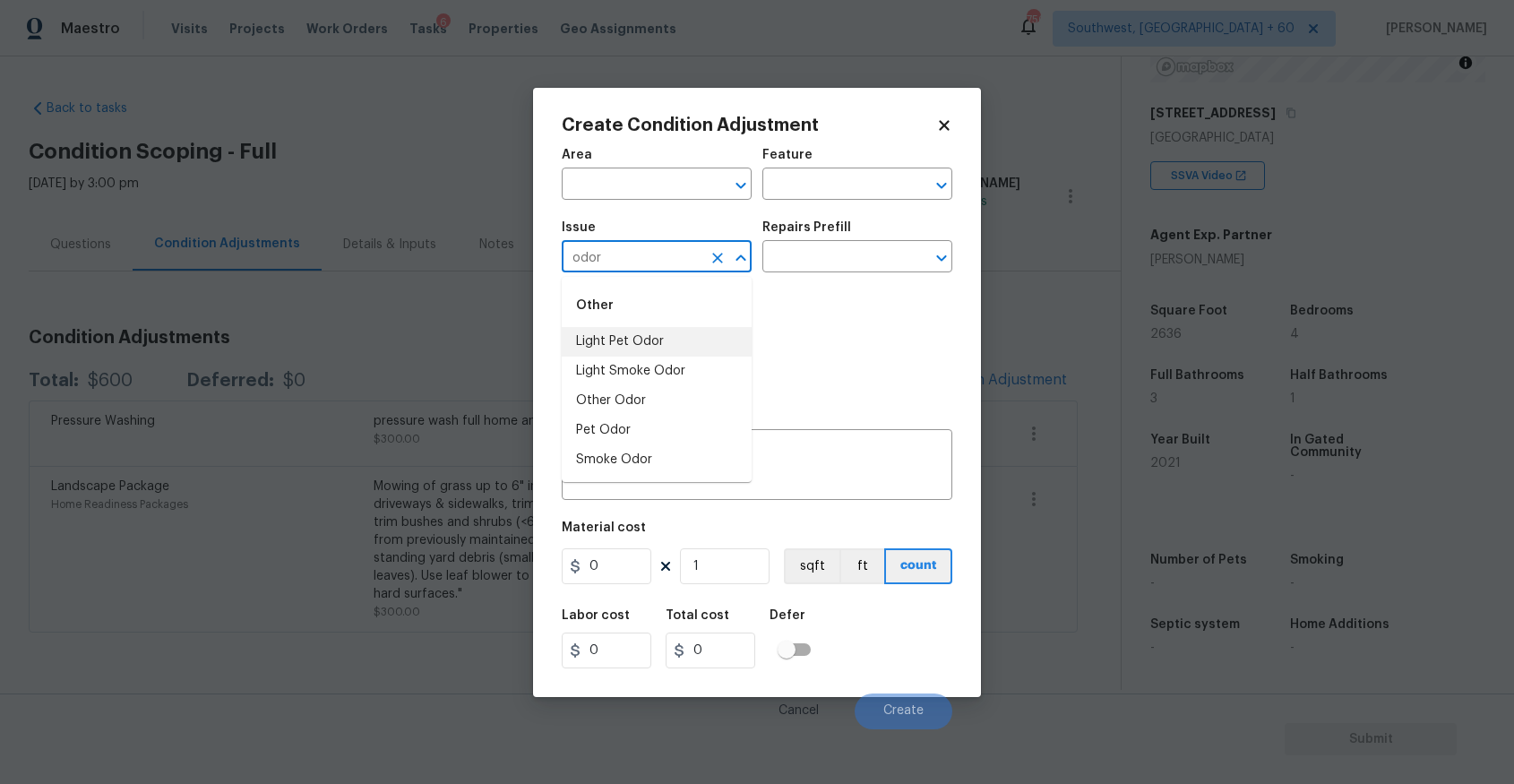
click at [662, 334] on li "Light Pet Odor" at bounding box center [656, 341] width 189 height 29
type input "Light Pet Odor"
click at [834, 263] on input "text" at bounding box center [833, 258] width 139 height 27
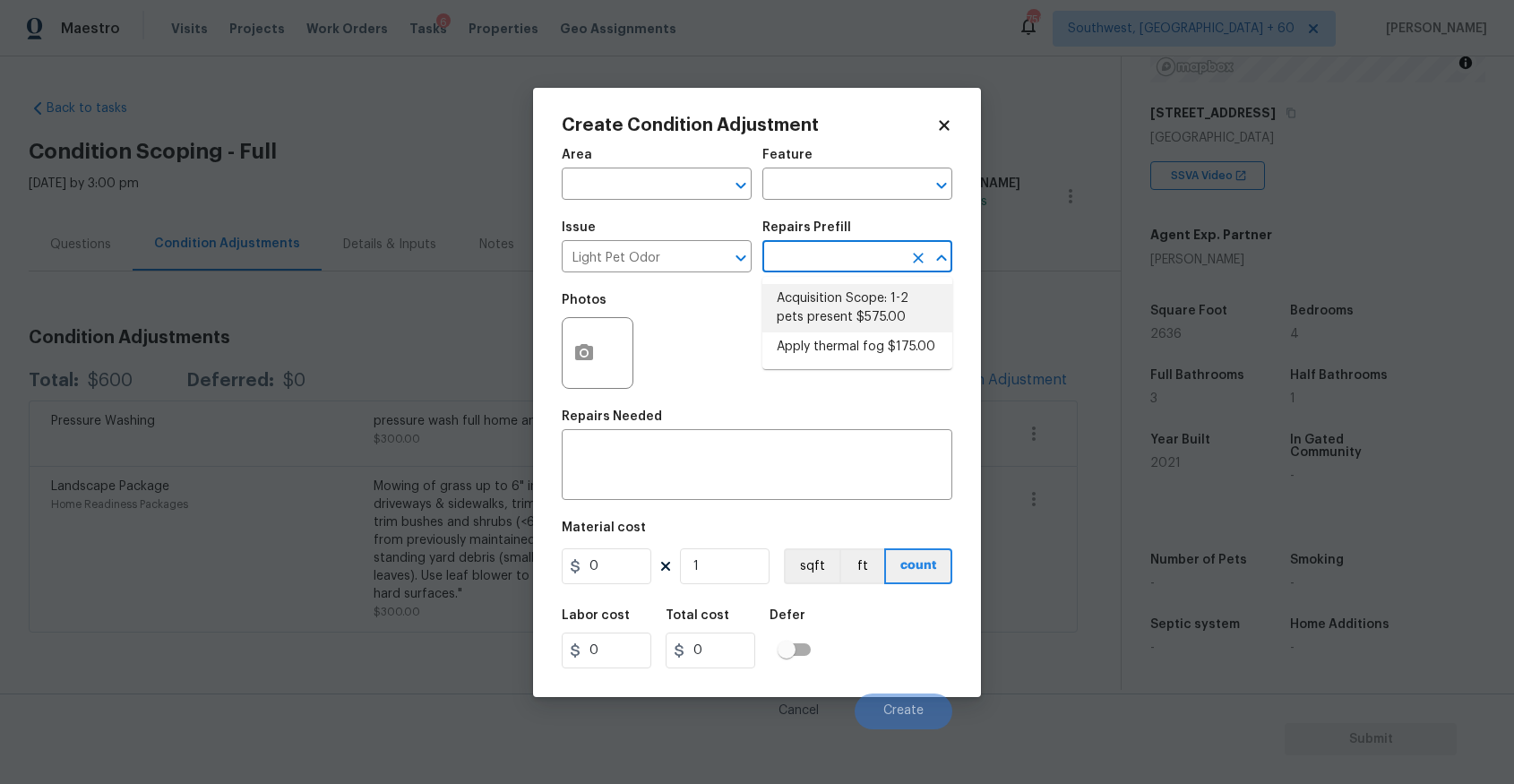
click at [839, 306] on li "Acquisition Scope: 1-2 pets present $575.00" at bounding box center [857, 307] width 189 height 48
type textarea "Acquisition Scope: 1-2 pets present"
type input "575"
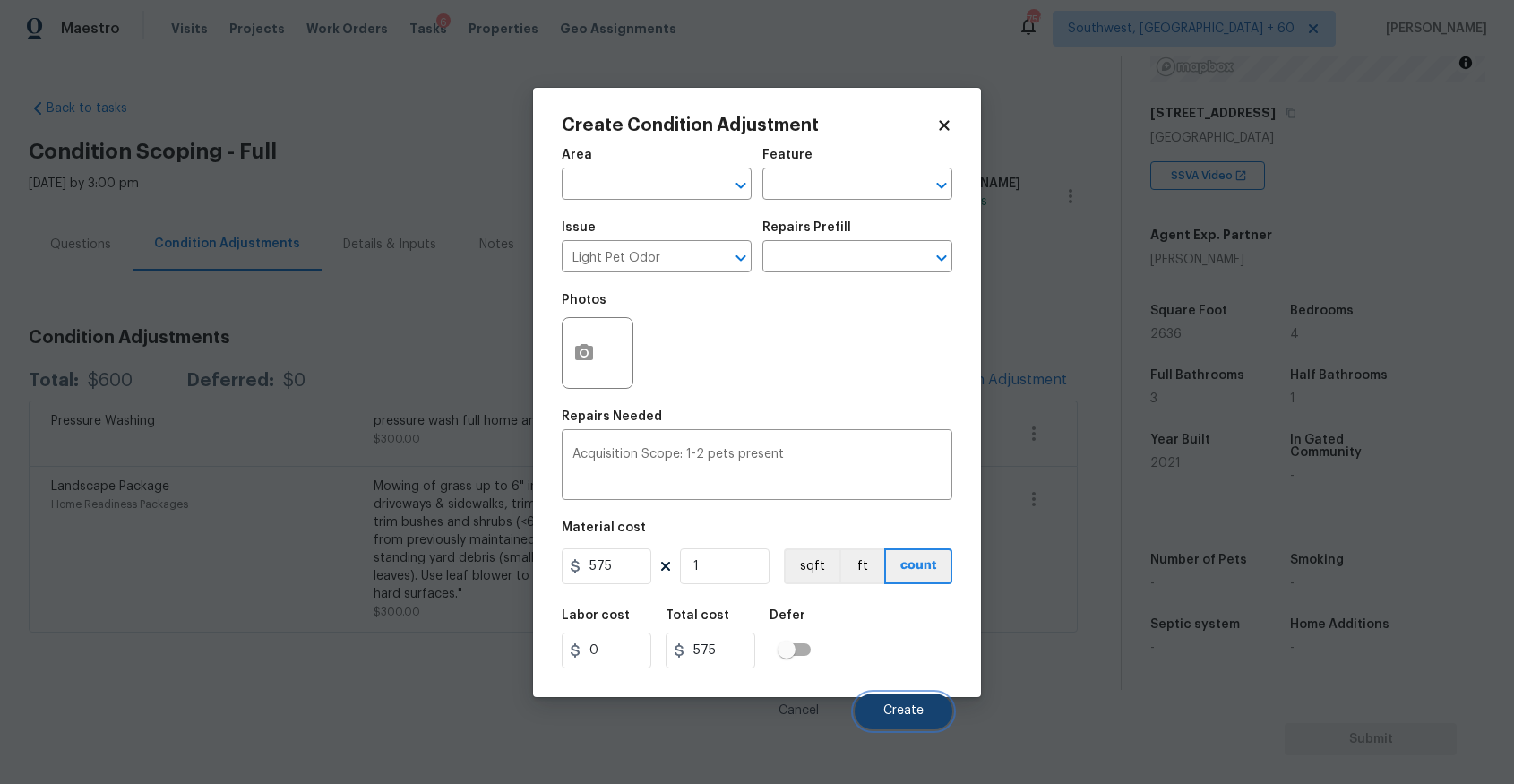
click at [915, 716] on span "Create" at bounding box center [903, 710] width 40 height 14
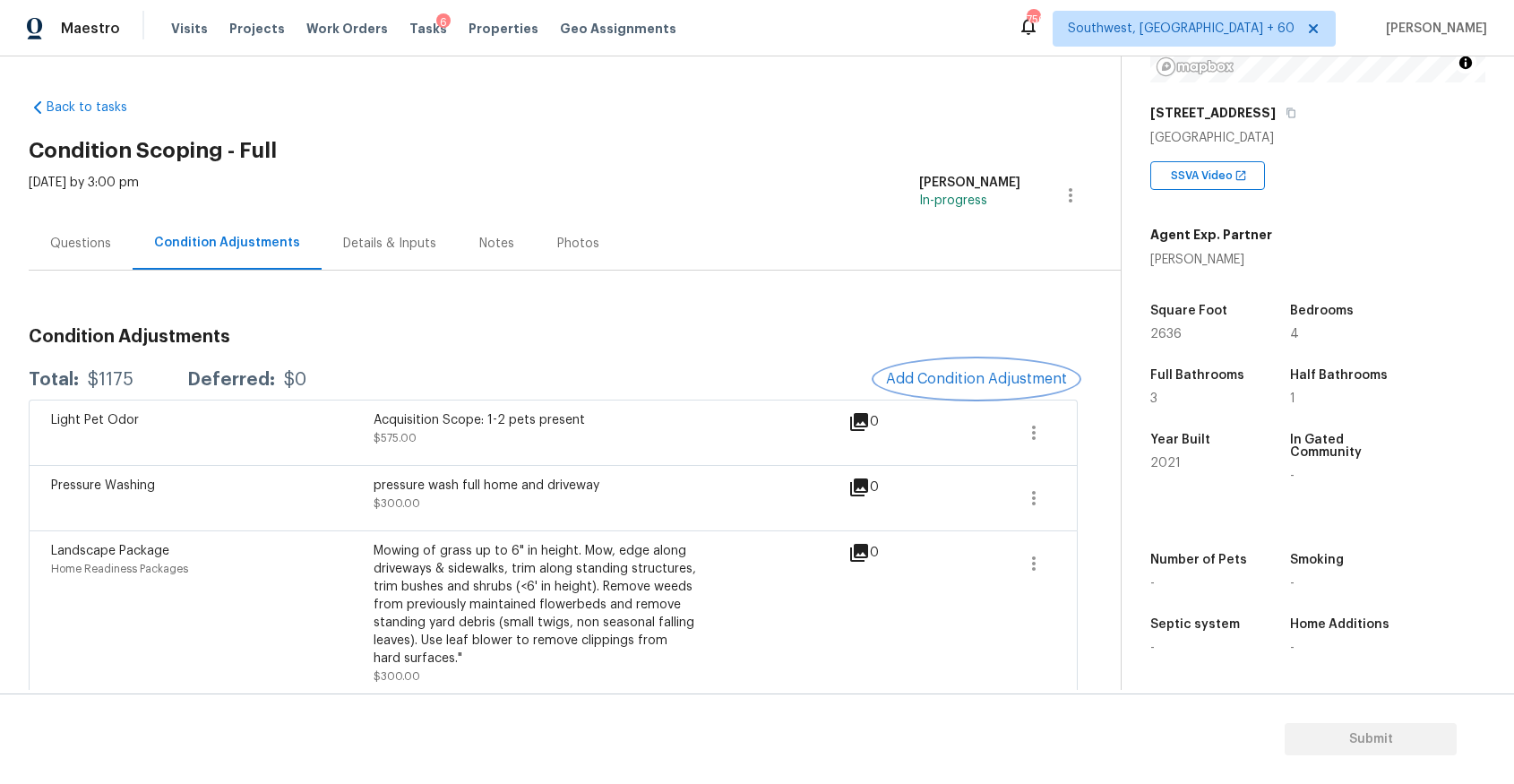
scroll to position [14, 0]
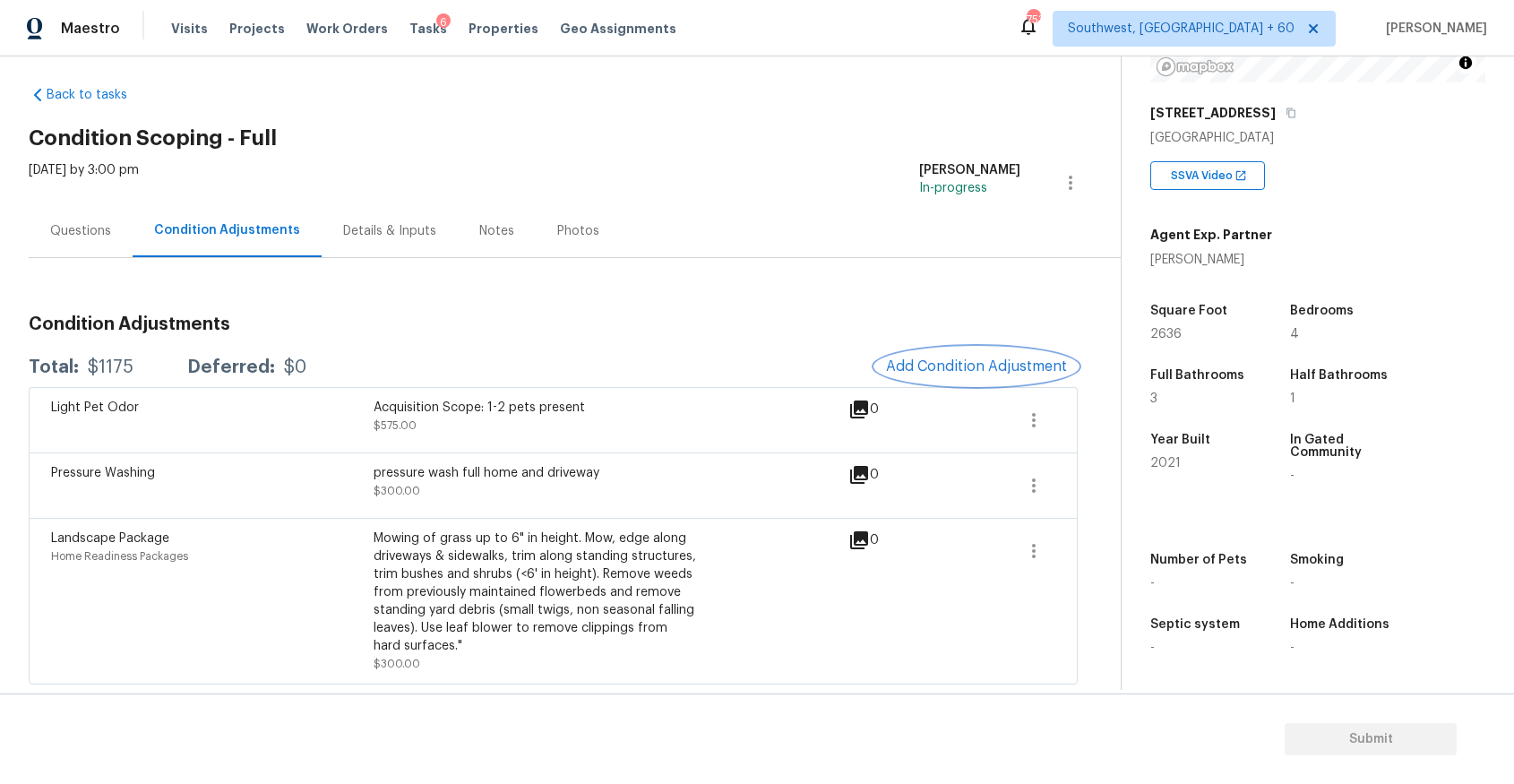
click at [1000, 351] on button "Add Condition Adjustment" at bounding box center [977, 366] width 202 height 37
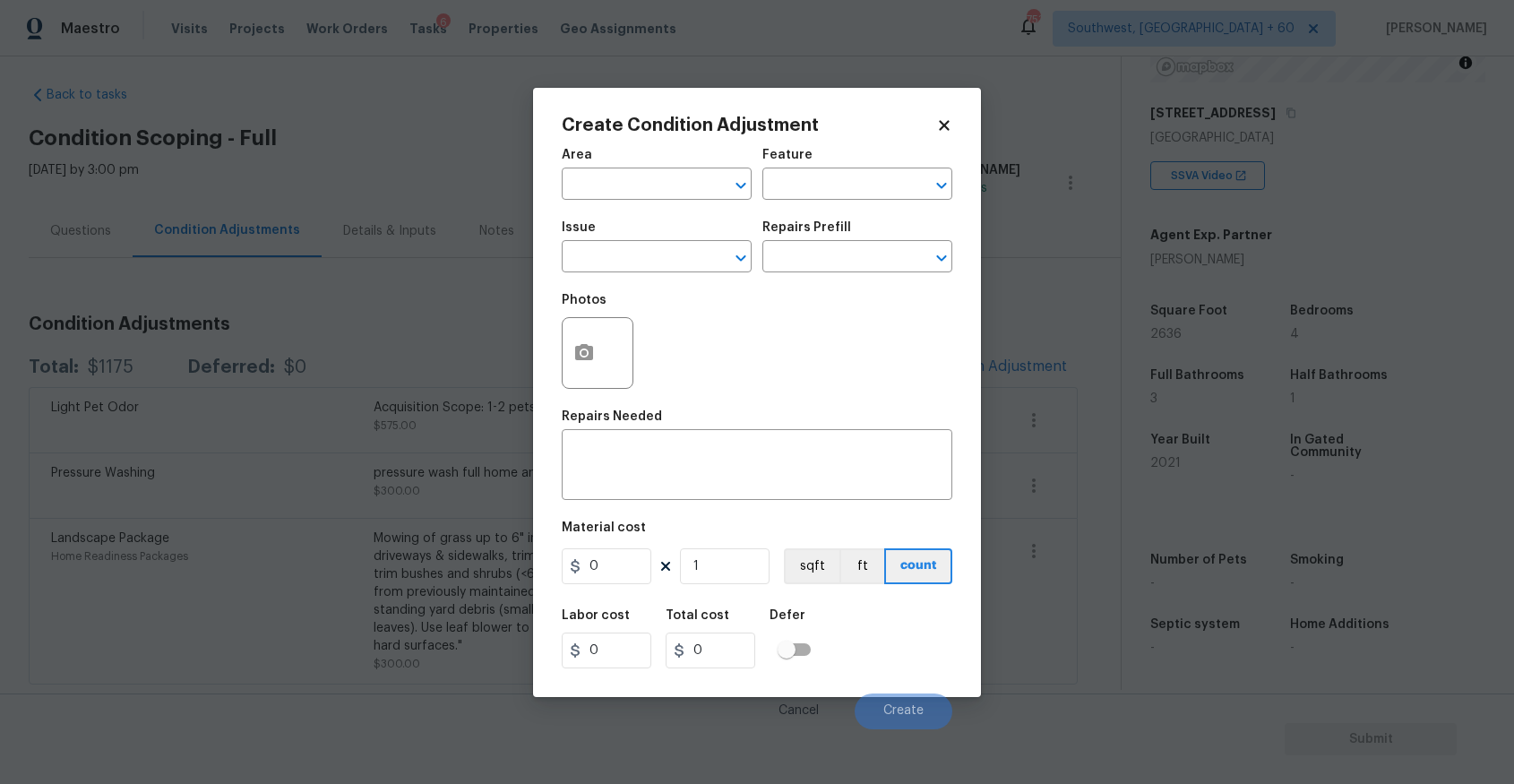
click at [608, 242] on div "Issue" at bounding box center [656, 233] width 189 height 24
click at [1074, 391] on body "Maestro Visits Projects Work Orders Tasks 6 Properties Geo Assignments 753 Sout…" at bounding box center [757, 392] width 1514 height 784
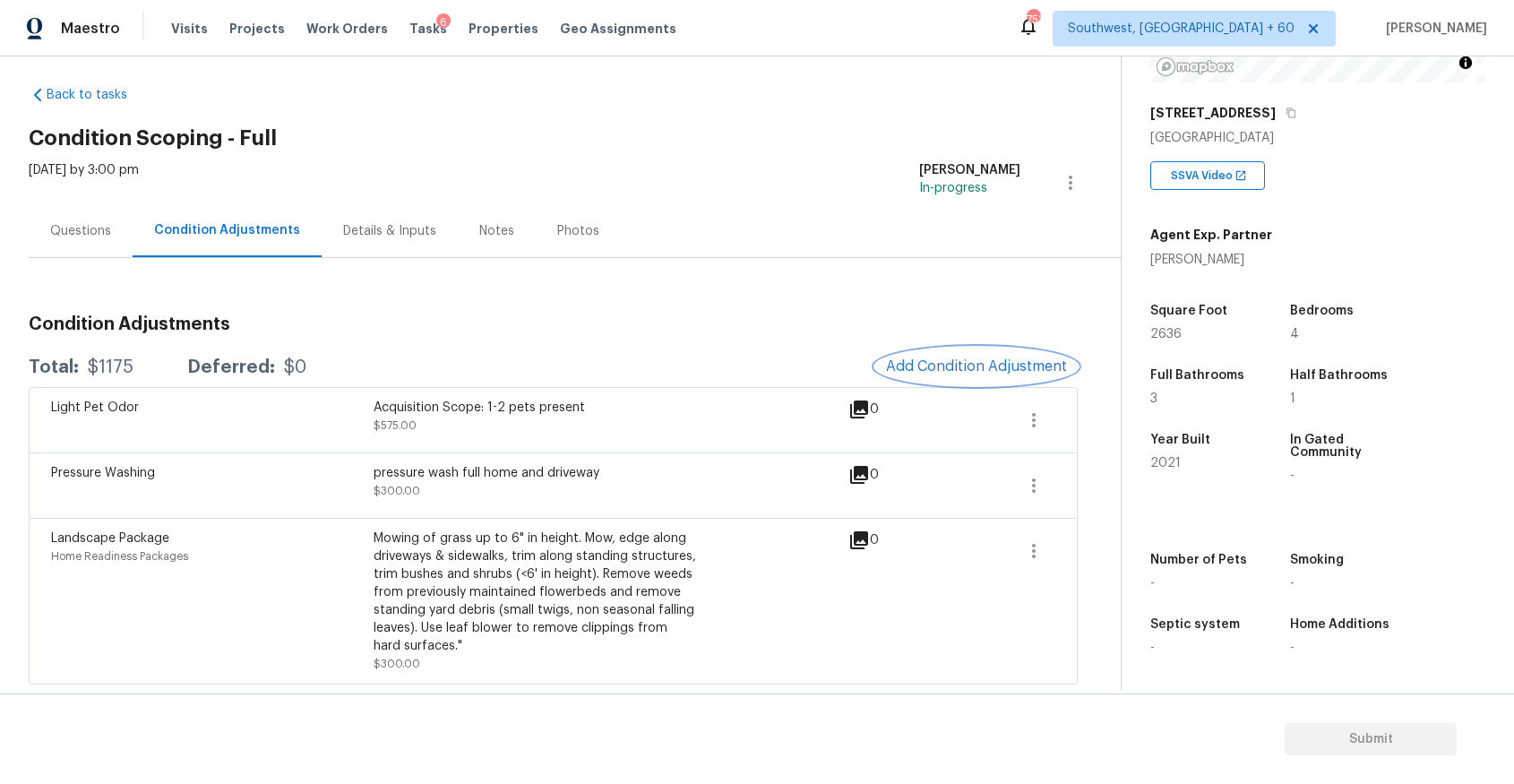
click at [950, 375] on button "Add Condition Adjustment" at bounding box center [977, 366] width 202 height 37
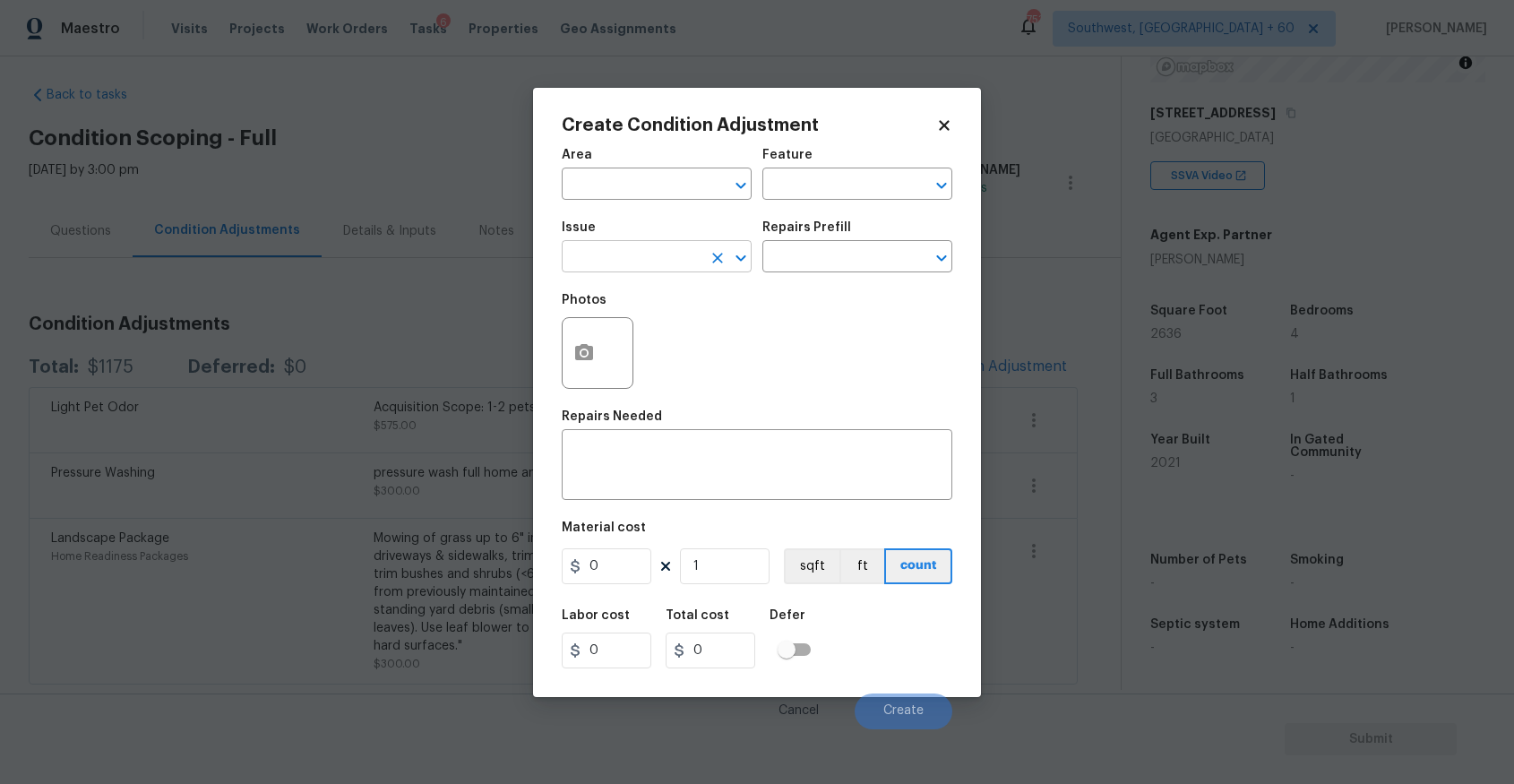
click at [608, 251] on input "text" at bounding box center [631, 258] width 139 height 27
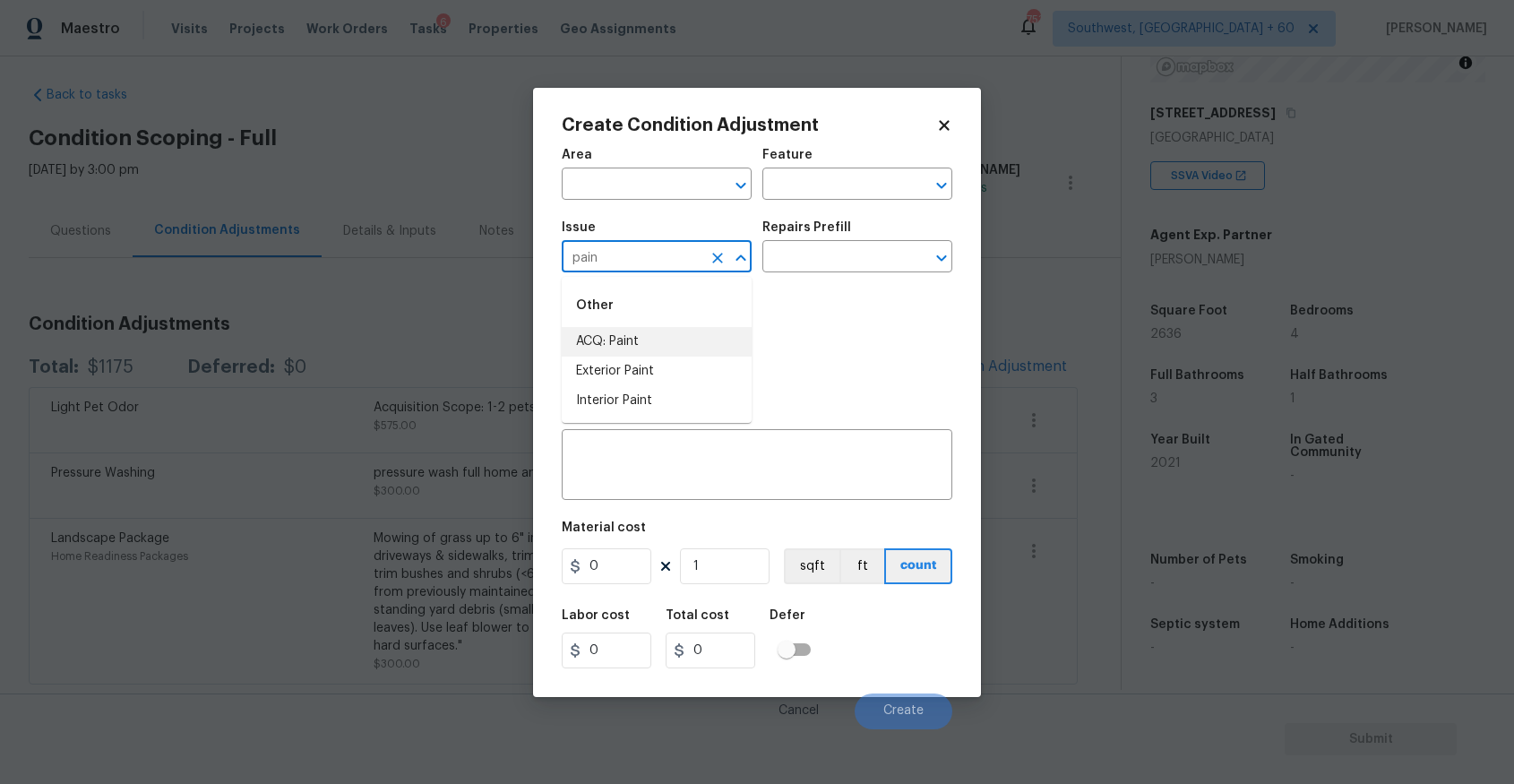
click at [617, 345] on li "ACQ: Paint" at bounding box center [656, 341] width 189 height 29
type input "ACQ: Paint"
click at [856, 253] on input "text" at bounding box center [833, 258] width 139 height 27
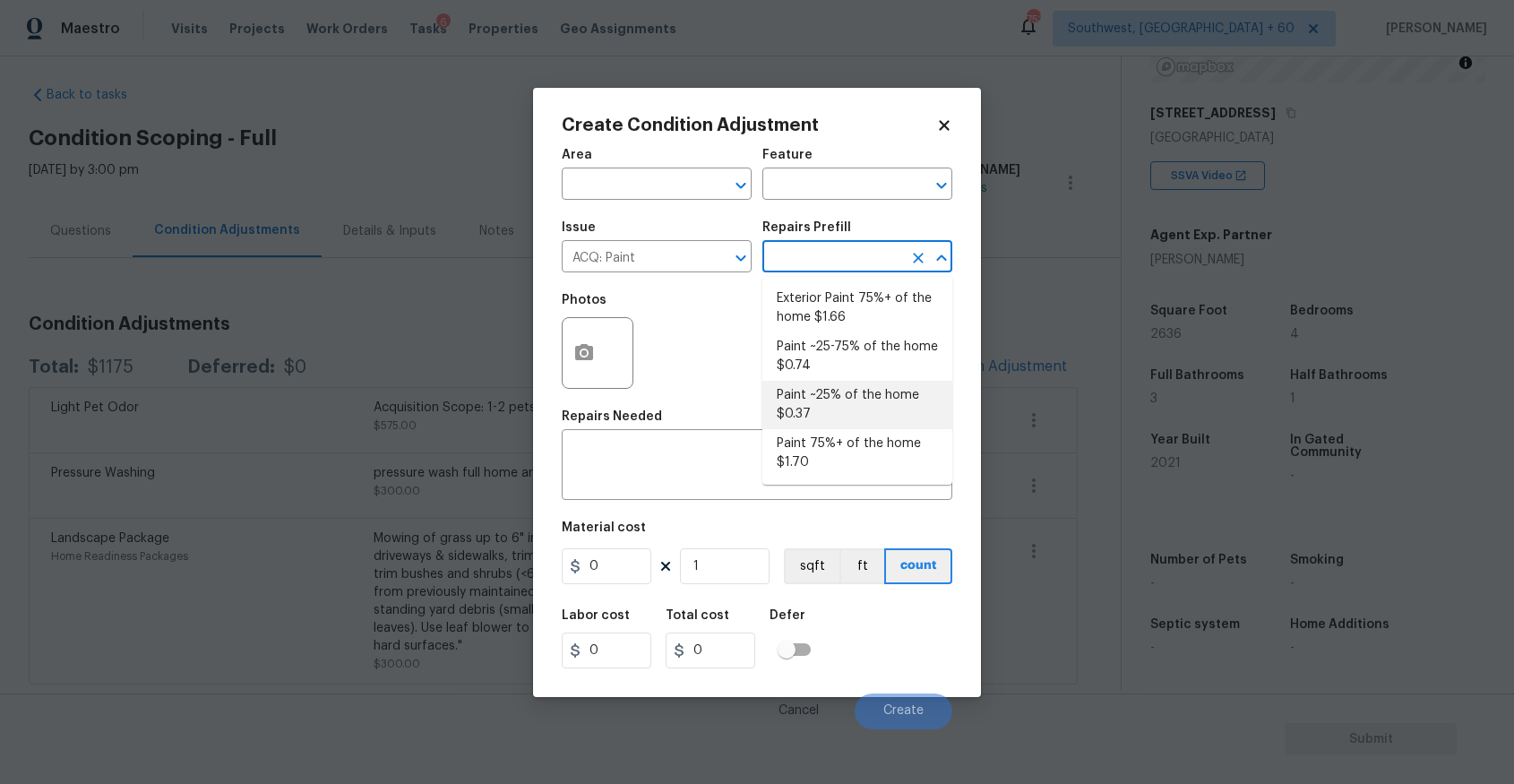
click at [894, 387] on li "Paint ~25% of the home $0.37" at bounding box center [857, 404] width 189 height 48
type input "Acquisition"
type textarea "Acquisition Scope: ~25% of the home needs interior paint"
type input "0.37"
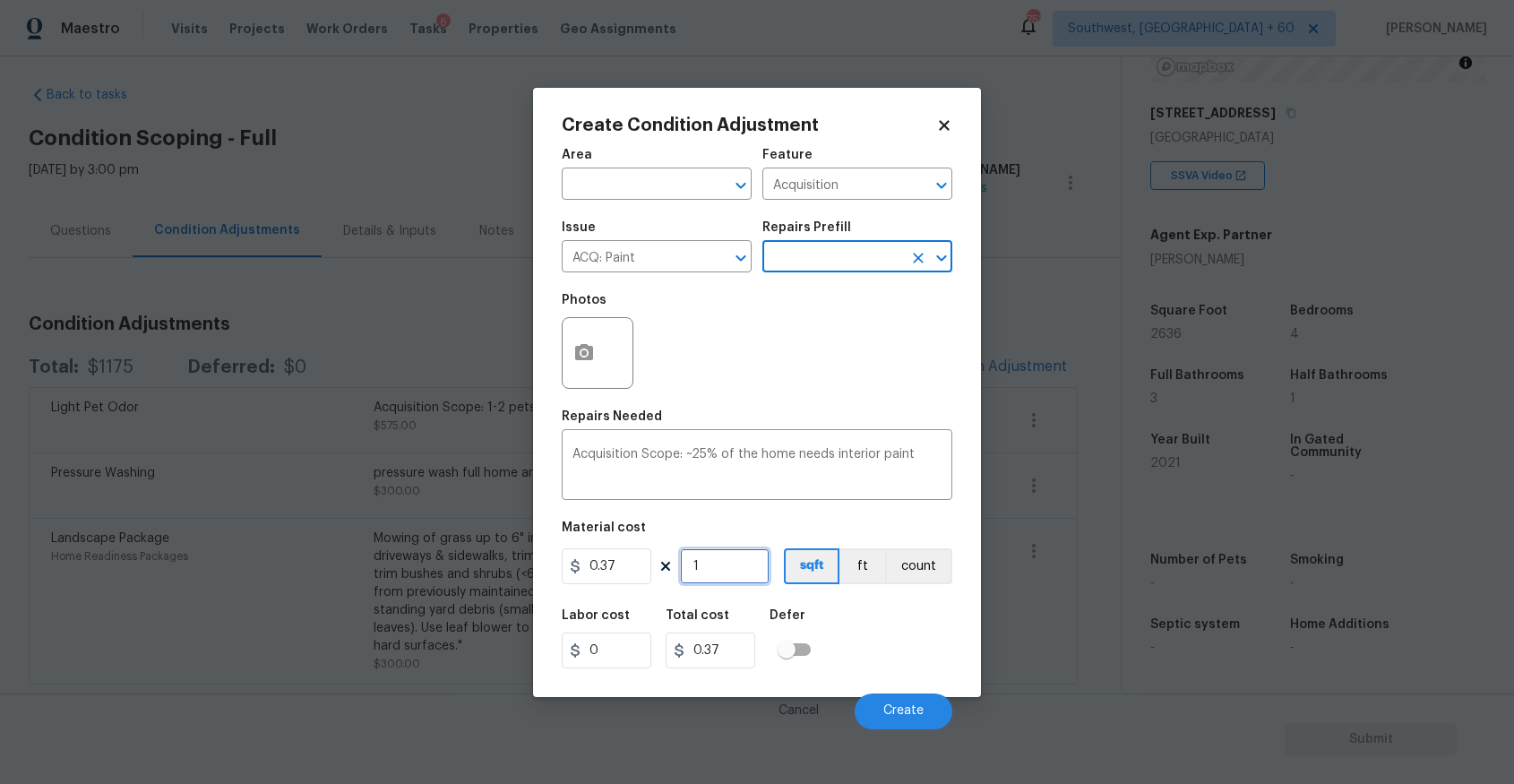
click at [723, 568] on input "1" at bounding box center [725, 566] width 89 height 36
type input "0"
type input "2"
type input "0.74"
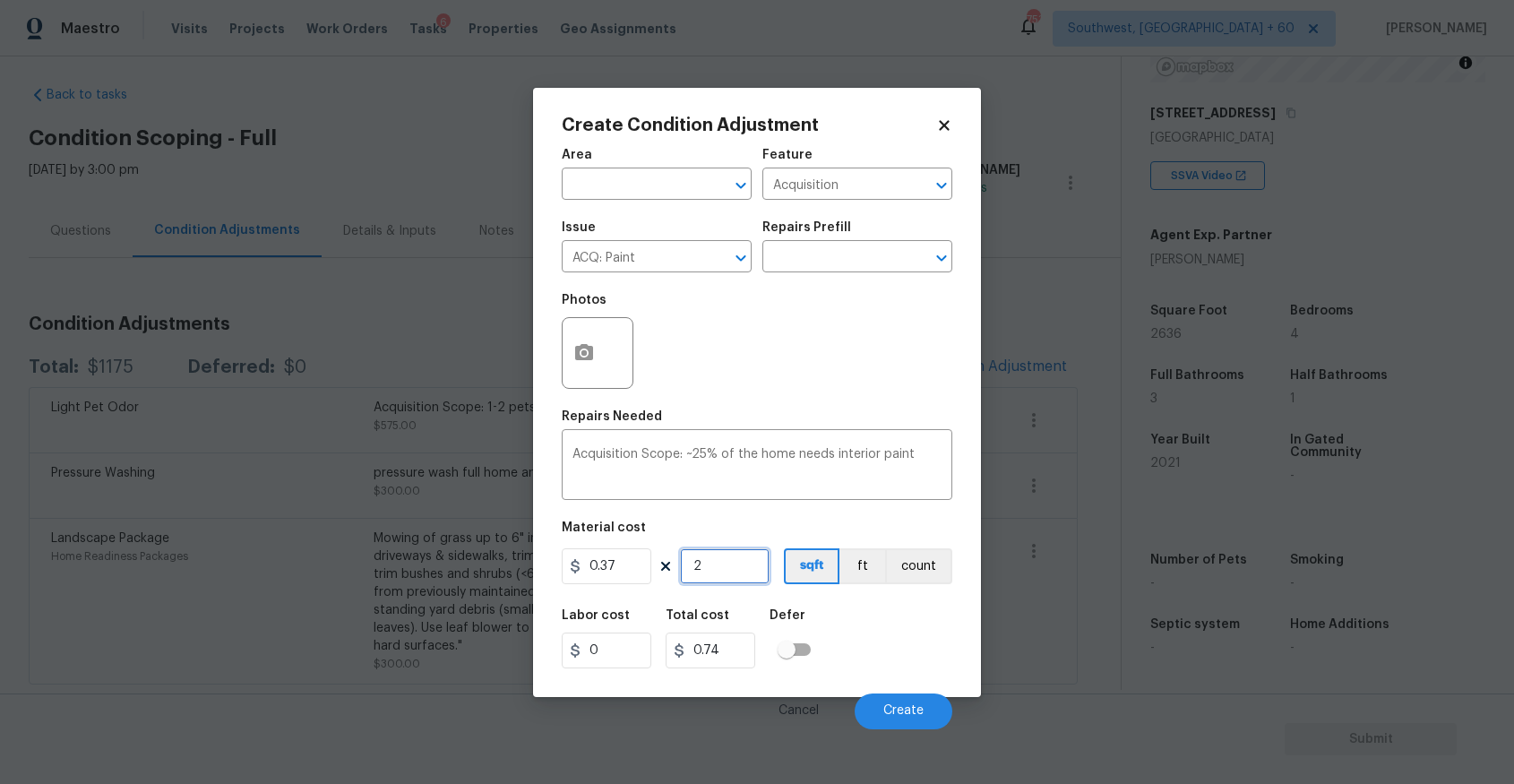
type input "26"
type input "9.62"
type input "263"
type input "97.31"
type input "2636"
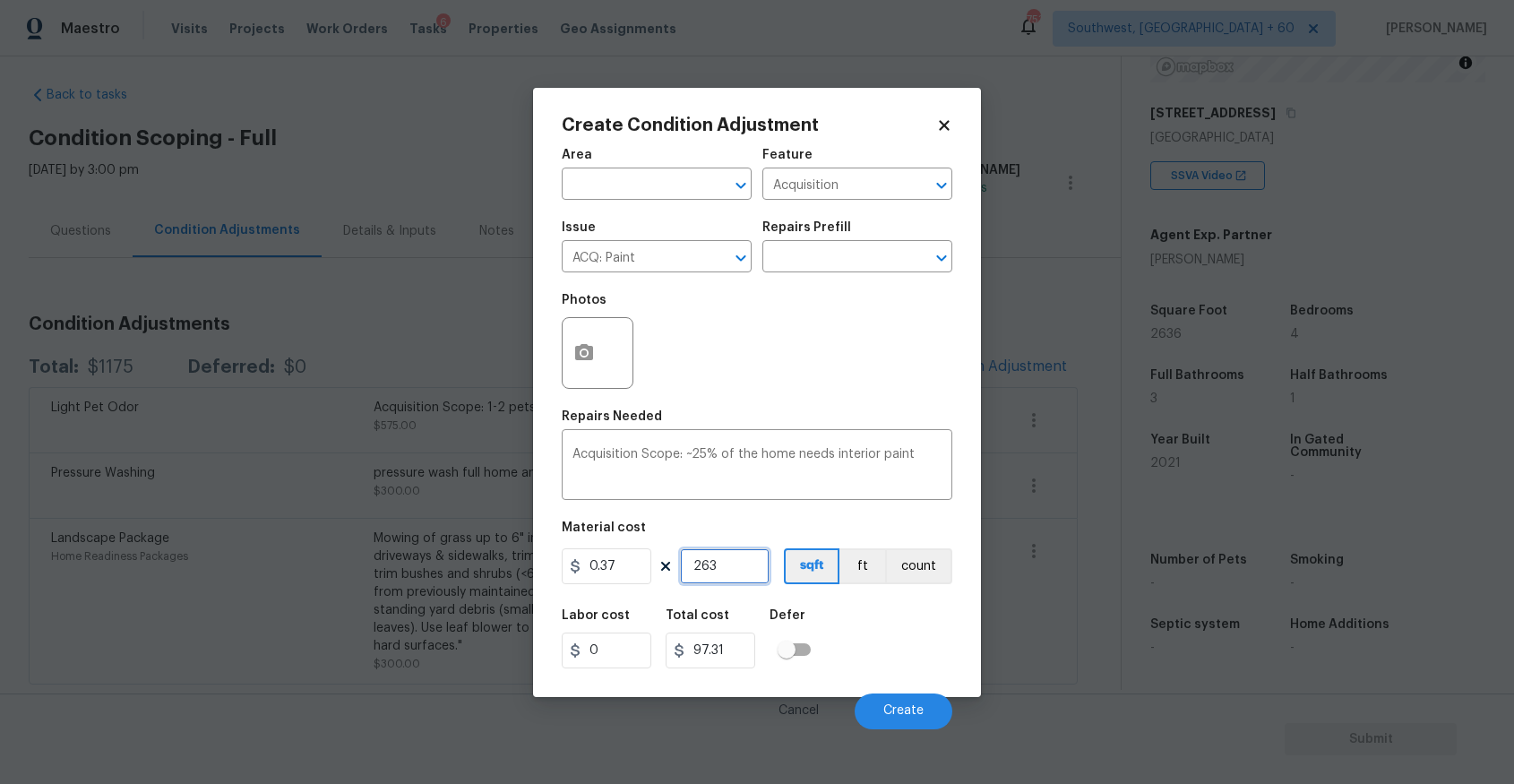
type input "975.32"
type input "2636"
click at [916, 706] on span "Create" at bounding box center [903, 710] width 40 height 14
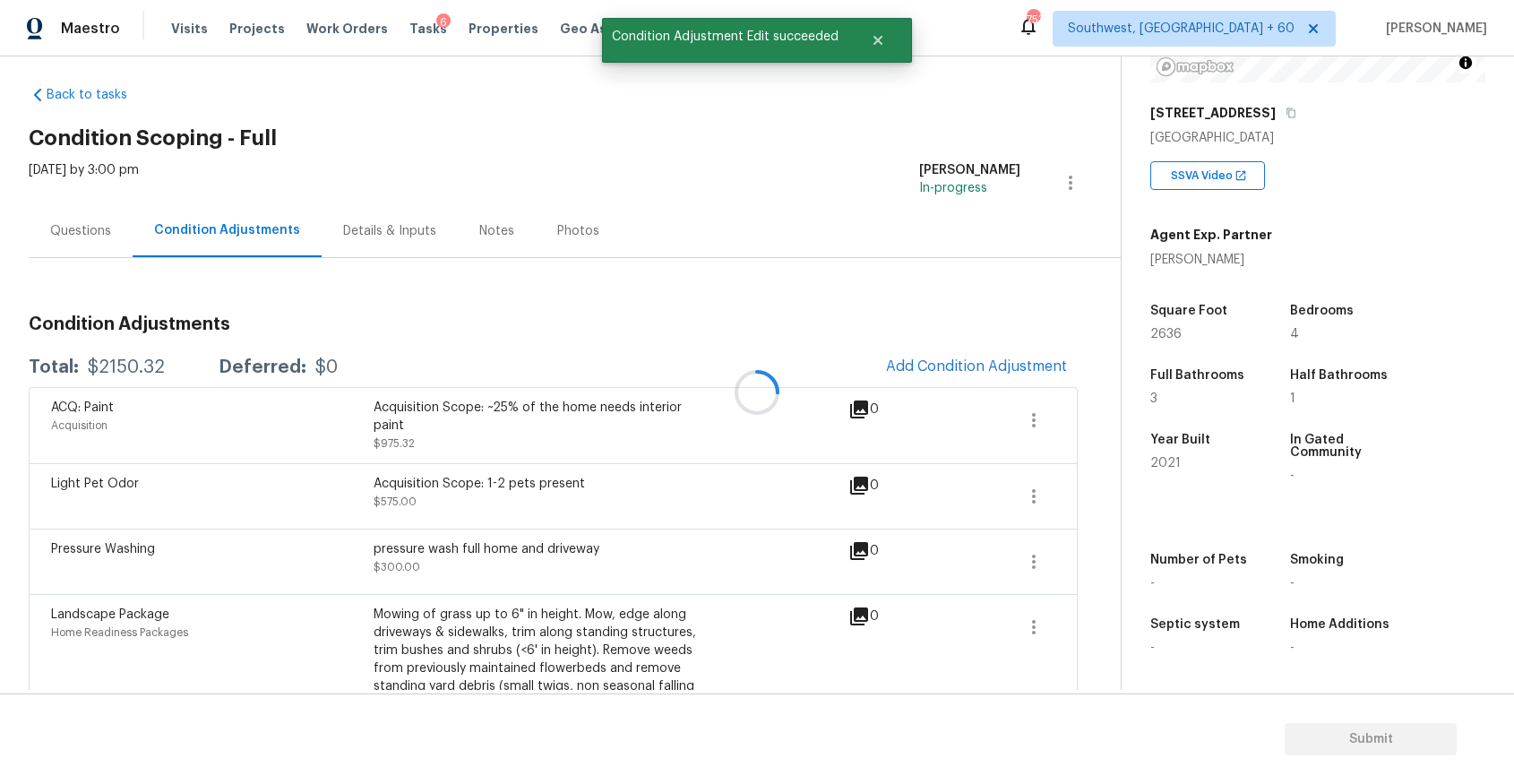
click at [996, 346] on div at bounding box center [757, 392] width 1514 height 784
click at [996, 361] on span "Add Condition Adjustment" at bounding box center [977, 366] width 181 height 16
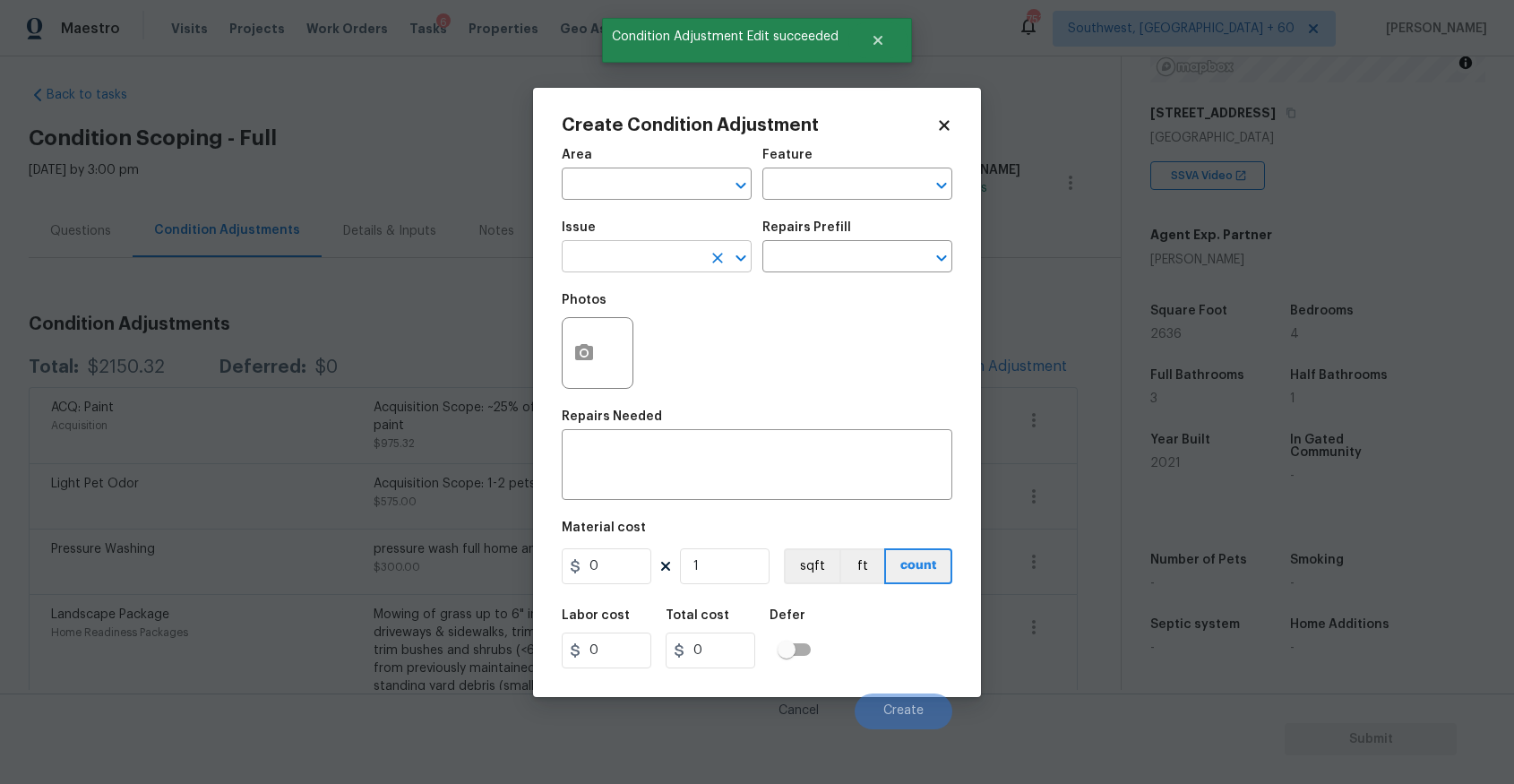
click at [677, 251] on input "text" at bounding box center [631, 258] width 139 height 27
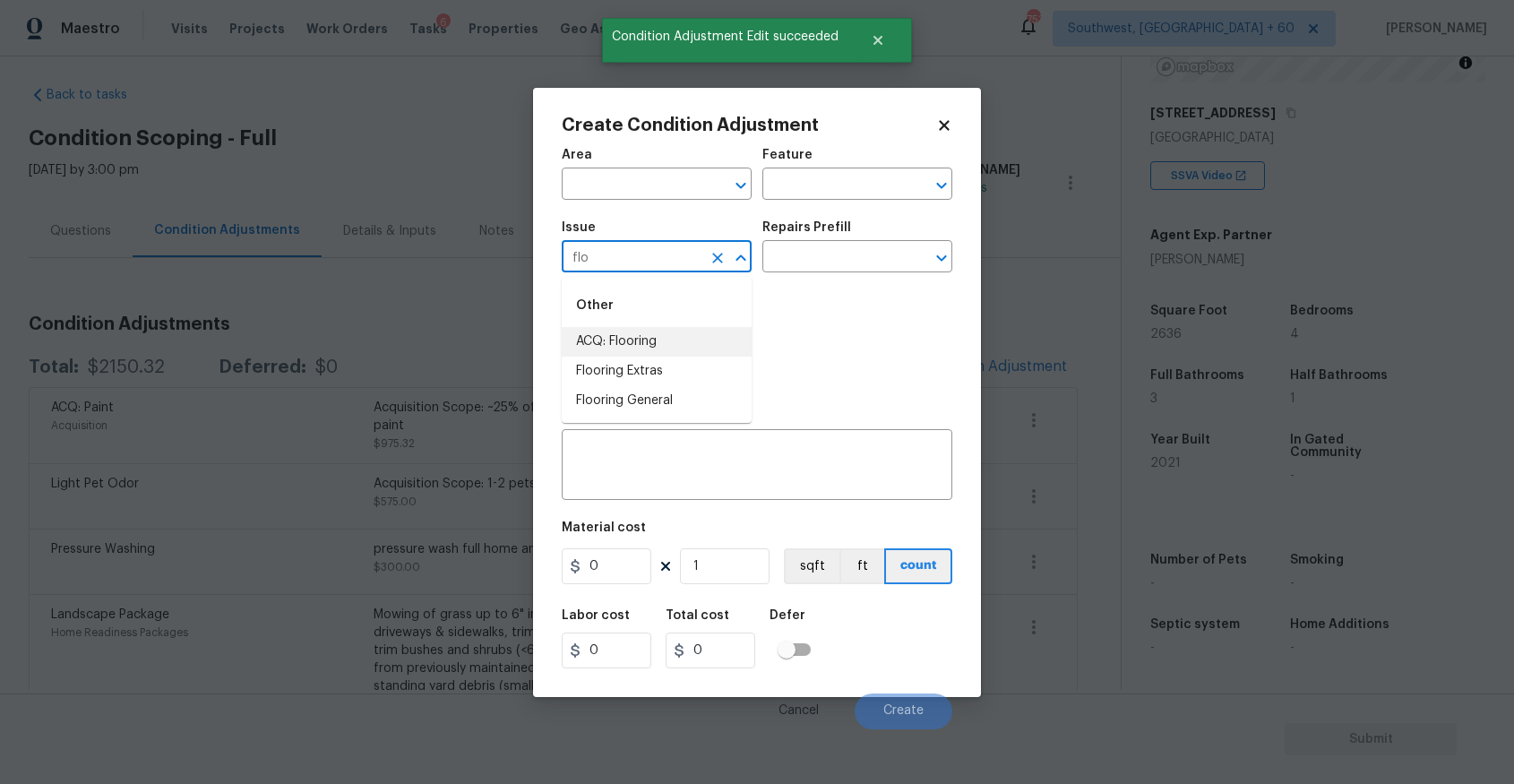
click at [711, 339] on li "ACQ: Flooring" at bounding box center [656, 341] width 189 height 29
type input "ACQ: Flooring"
click at [784, 283] on div "Issue ACQ: Flooring ​ Repairs Prefill ​" at bounding box center [757, 246] width 391 height 73
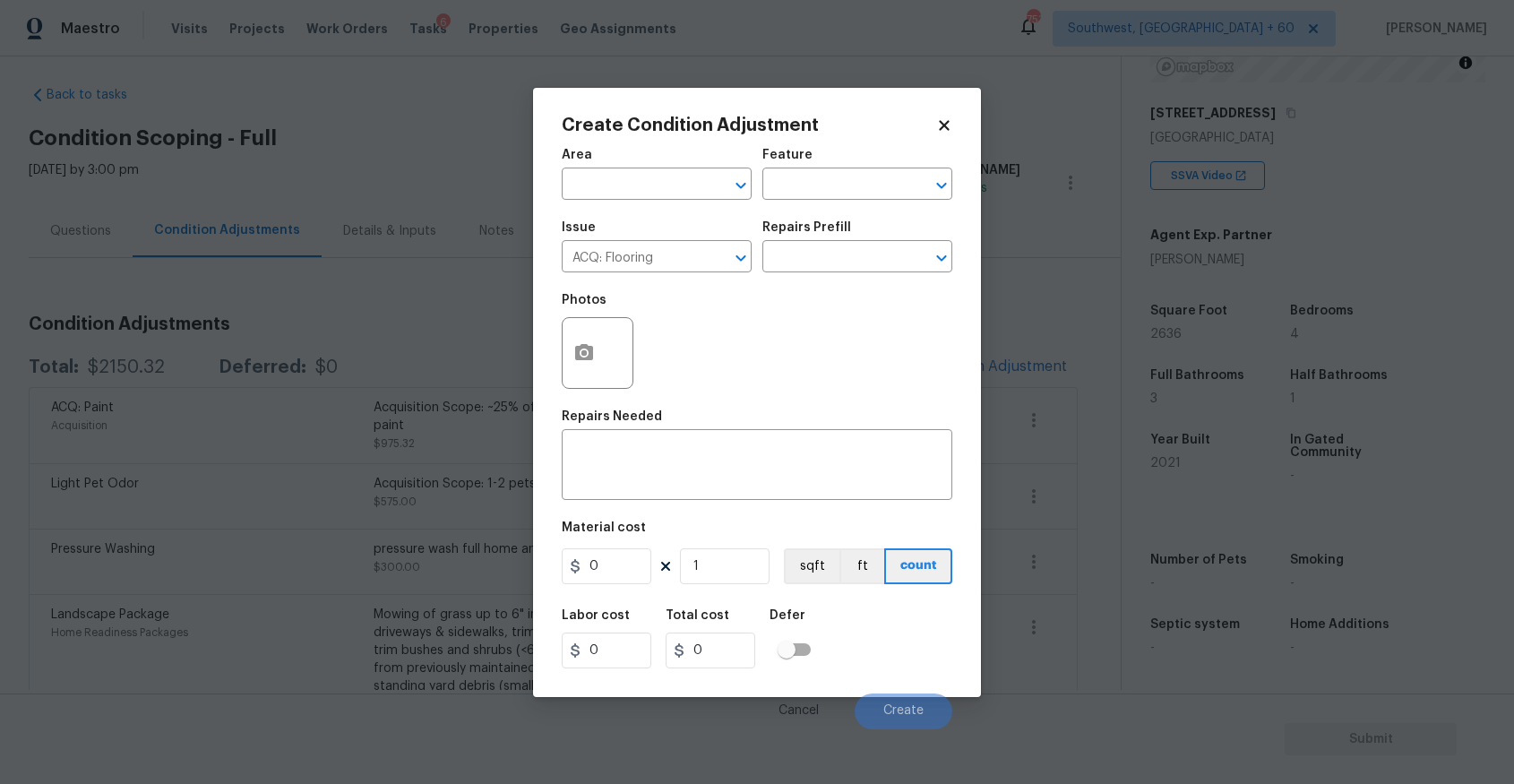
click at [837, 276] on div "Issue ACQ: Flooring ​ Repairs Prefill ​" at bounding box center [757, 246] width 391 height 73
click at [853, 261] on input "text" at bounding box center [833, 258] width 139 height 27
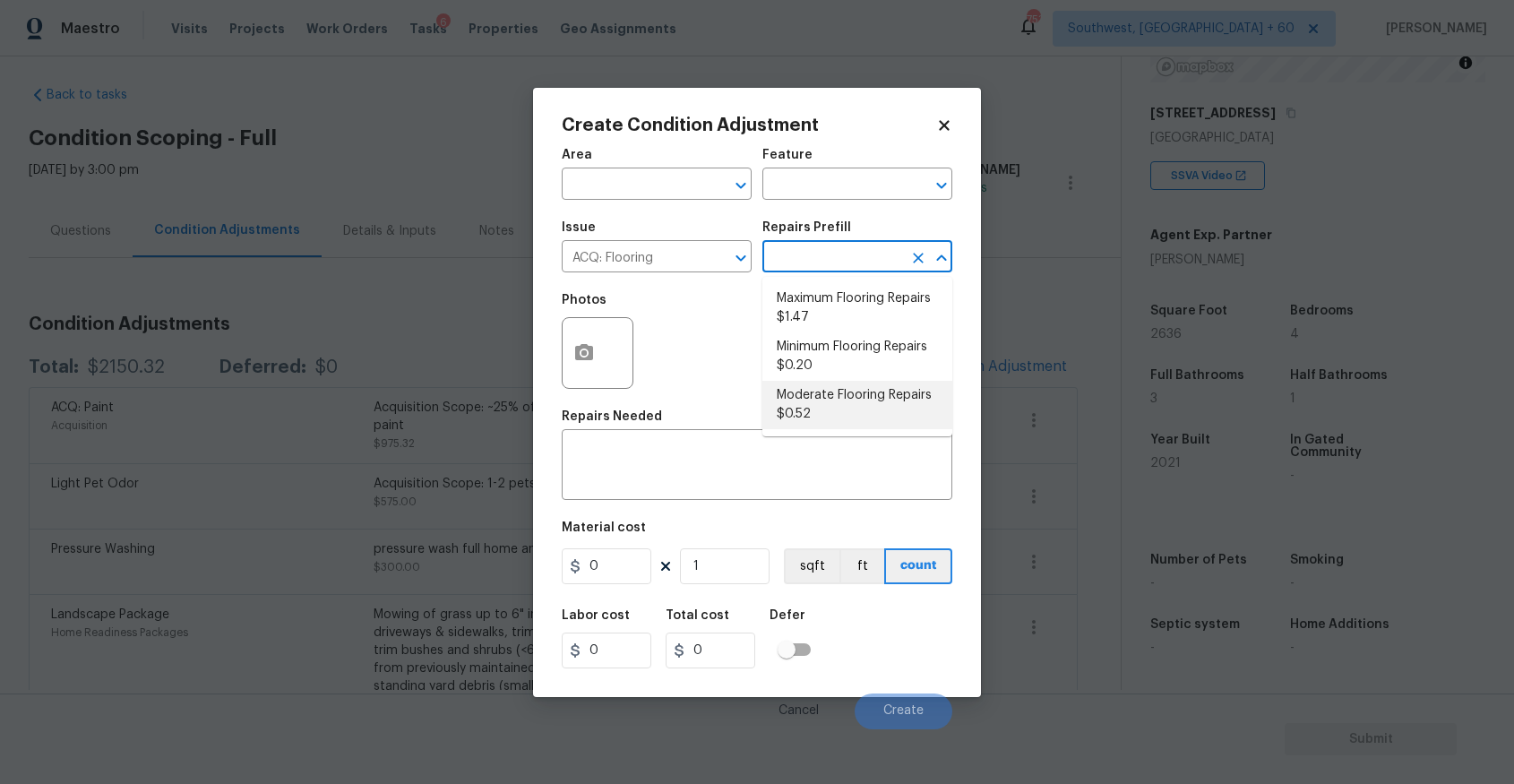
click at [840, 351] on li "Minimum Flooring Repairs $0.20" at bounding box center [857, 356] width 189 height 48
type input "Acquisition"
type textarea "Acquisition Scope: Minimum flooring repairs"
type input "0.2"
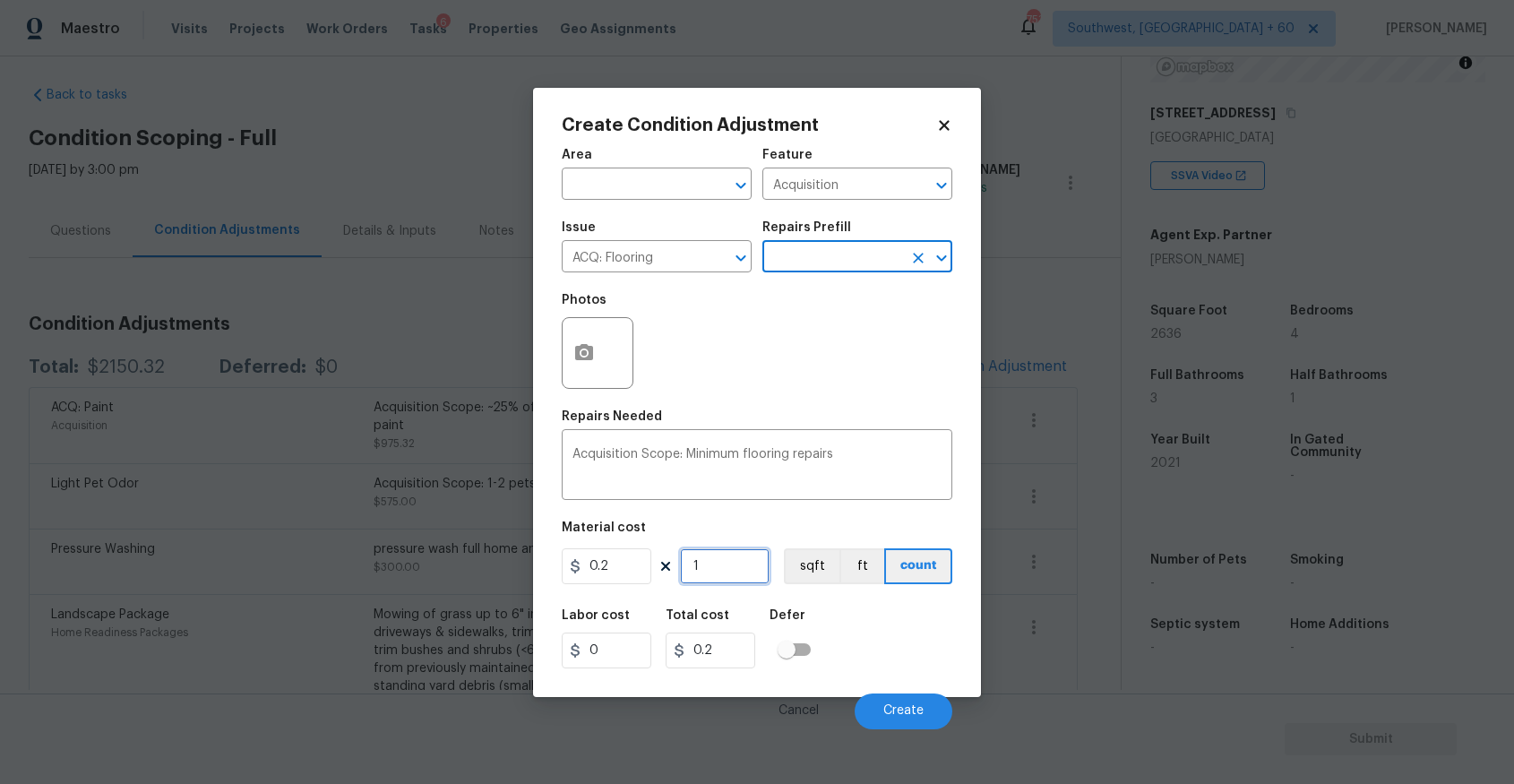
click at [708, 574] on input "1" at bounding box center [725, 566] width 89 height 36
type input "2"
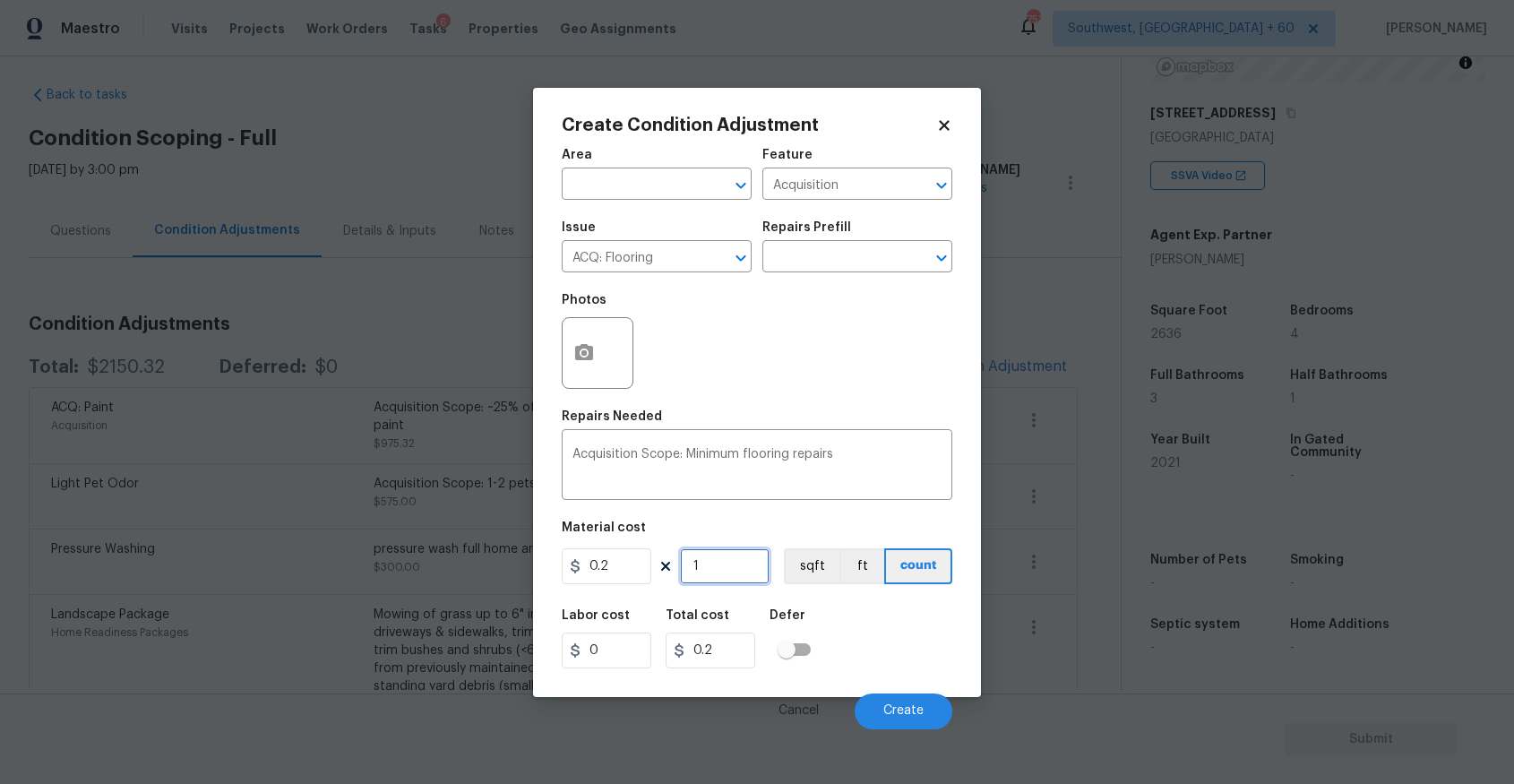
type input "0.4"
type input "26"
type input "5.2"
type input "263"
type input "52.6"
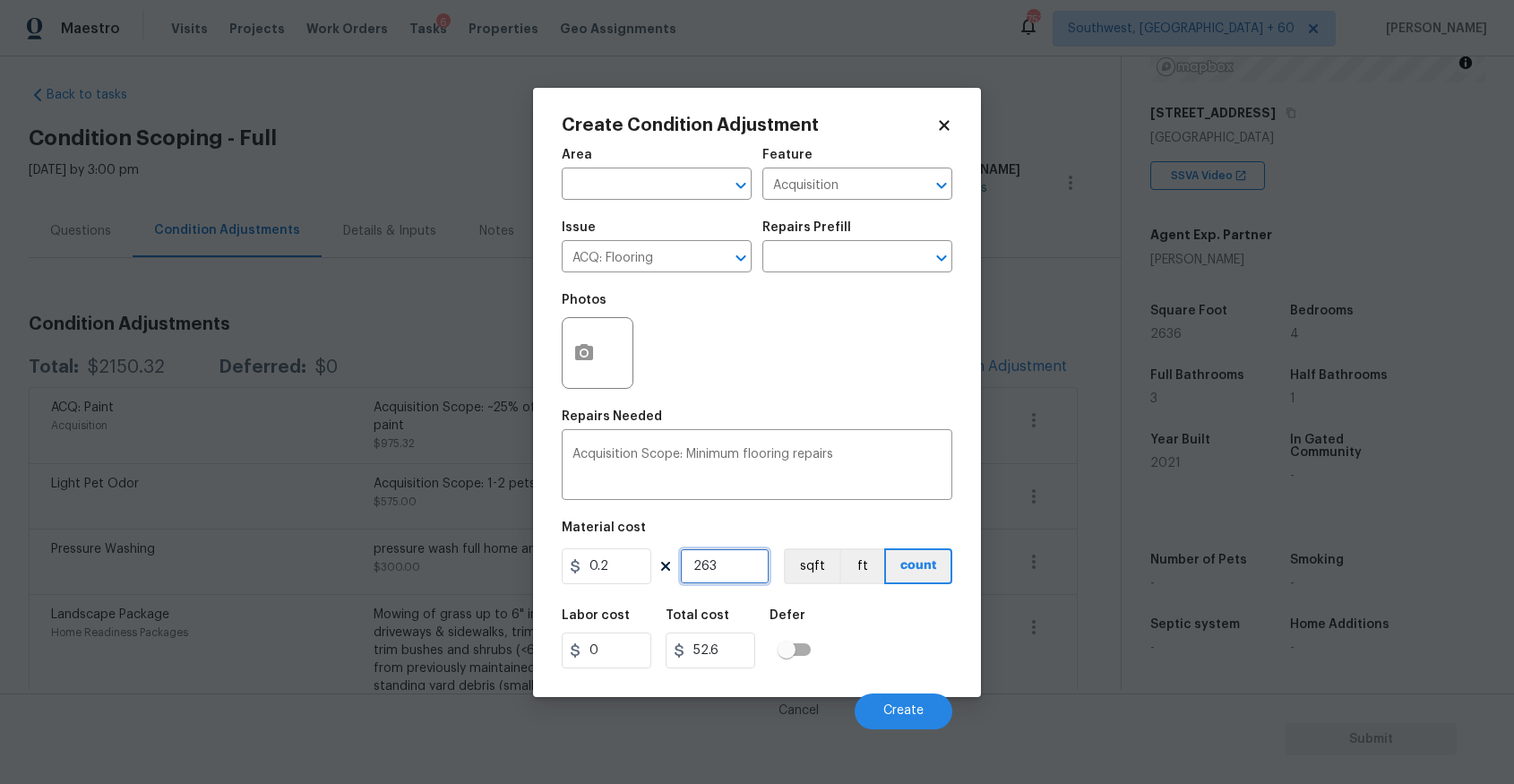
type input "2636"
type input "527.2"
type input "2636"
click at [914, 700] on button "Create" at bounding box center [903, 710] width 97 height 36
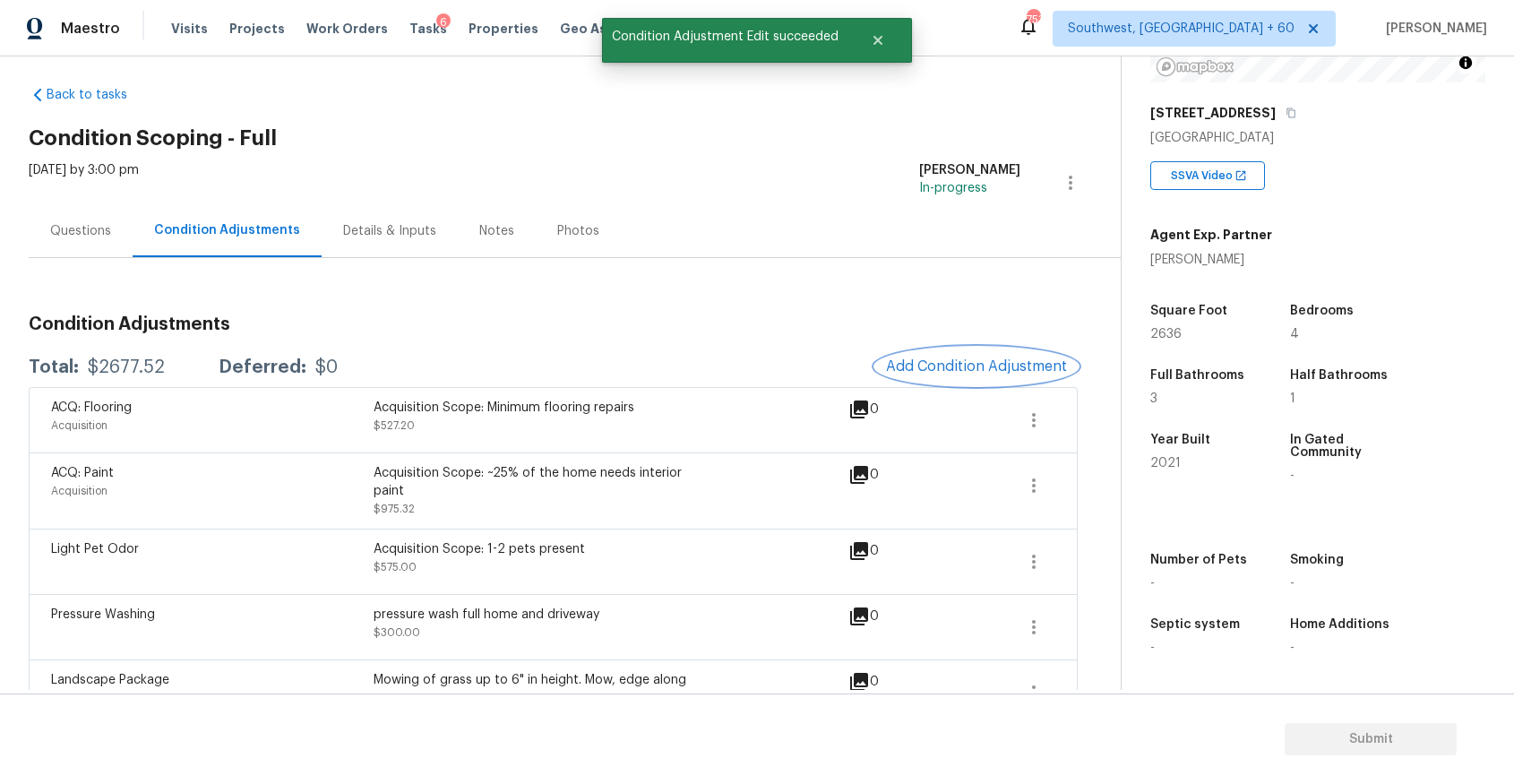
scroll to position [0, 0]
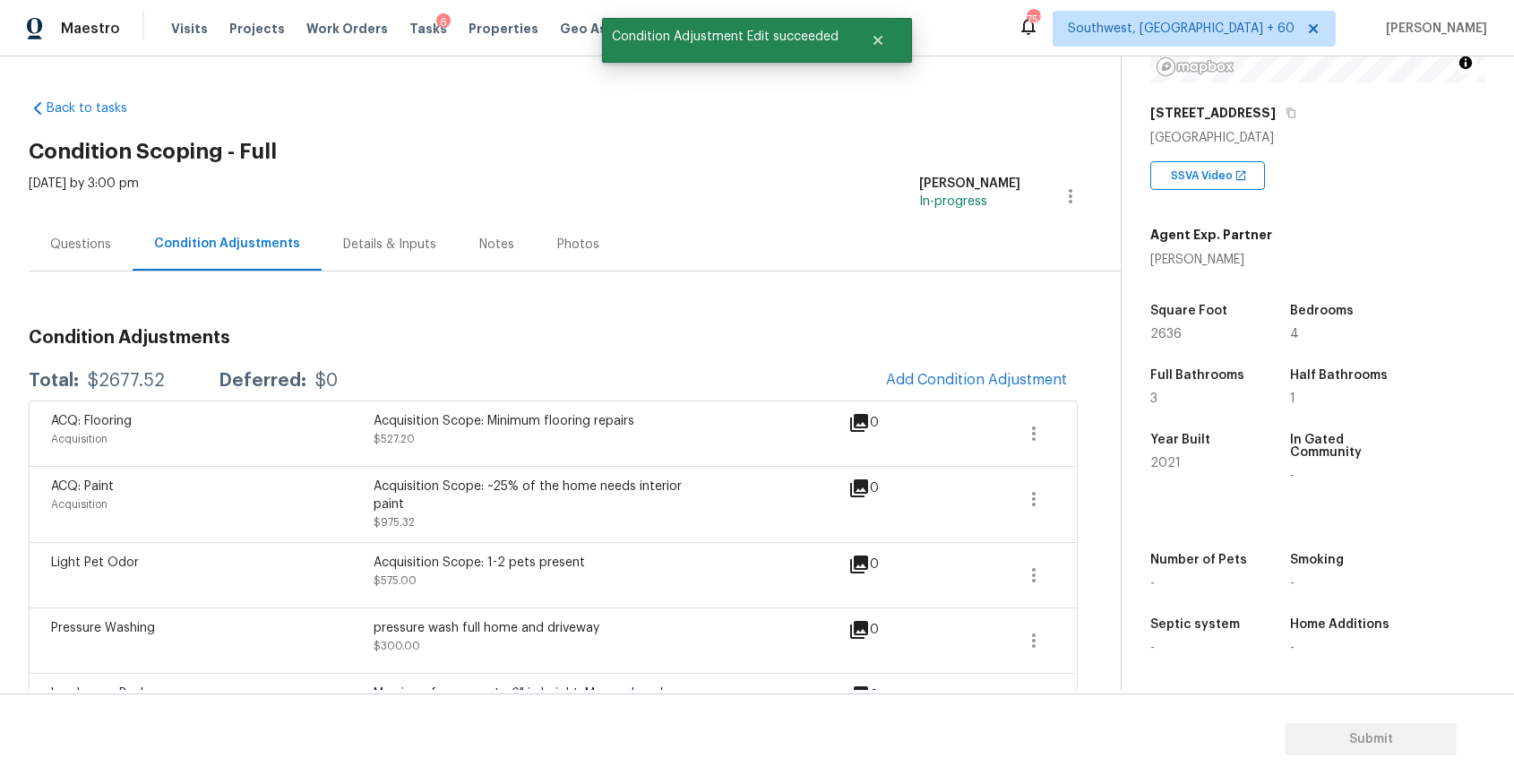
click at [102, 242] on div "Questions" at bounding box center [81, 244] width 61 height 18
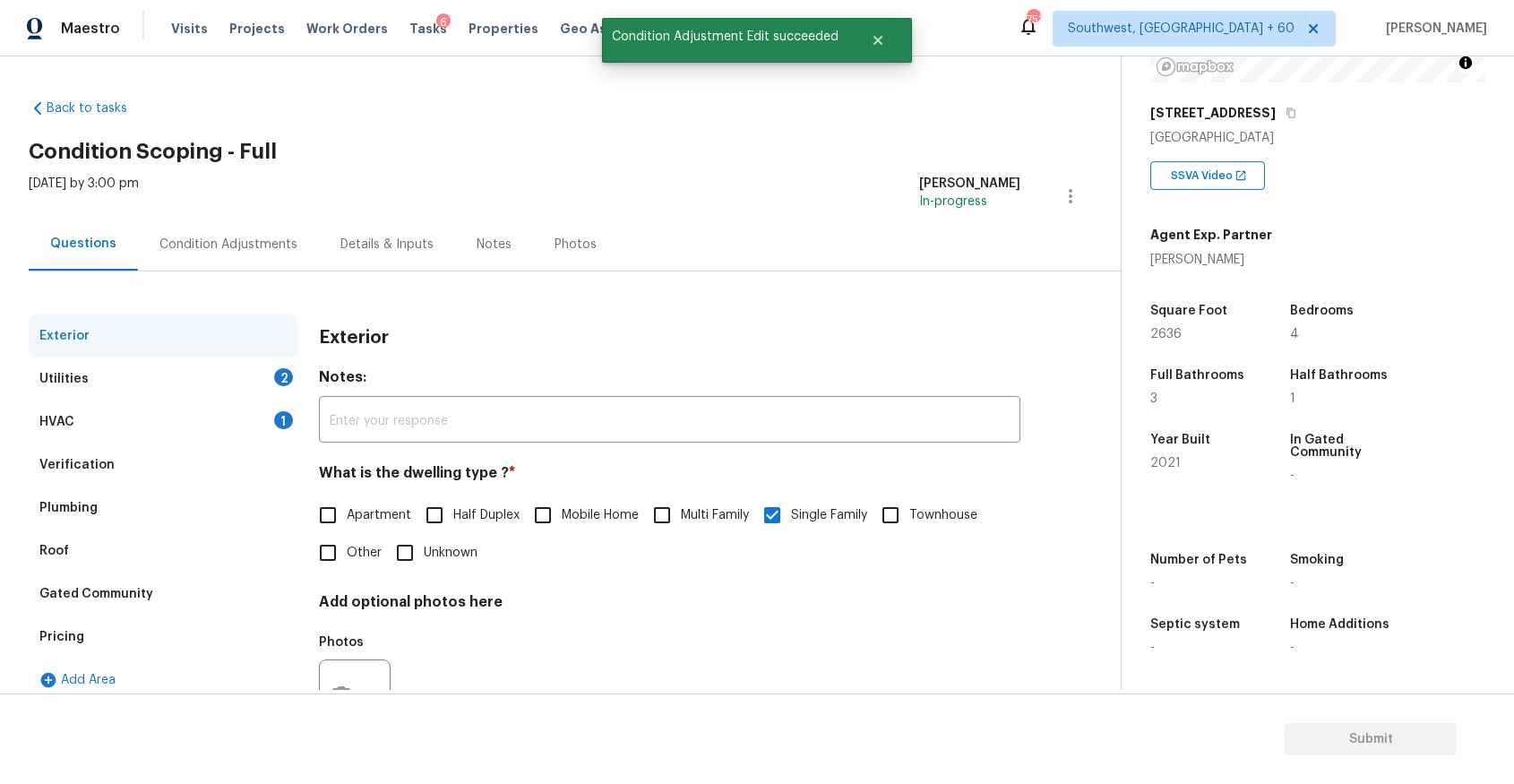
click at [260, 246] on div "Condition Adjustments" at bounding box center [228, 244] width 138 height 18
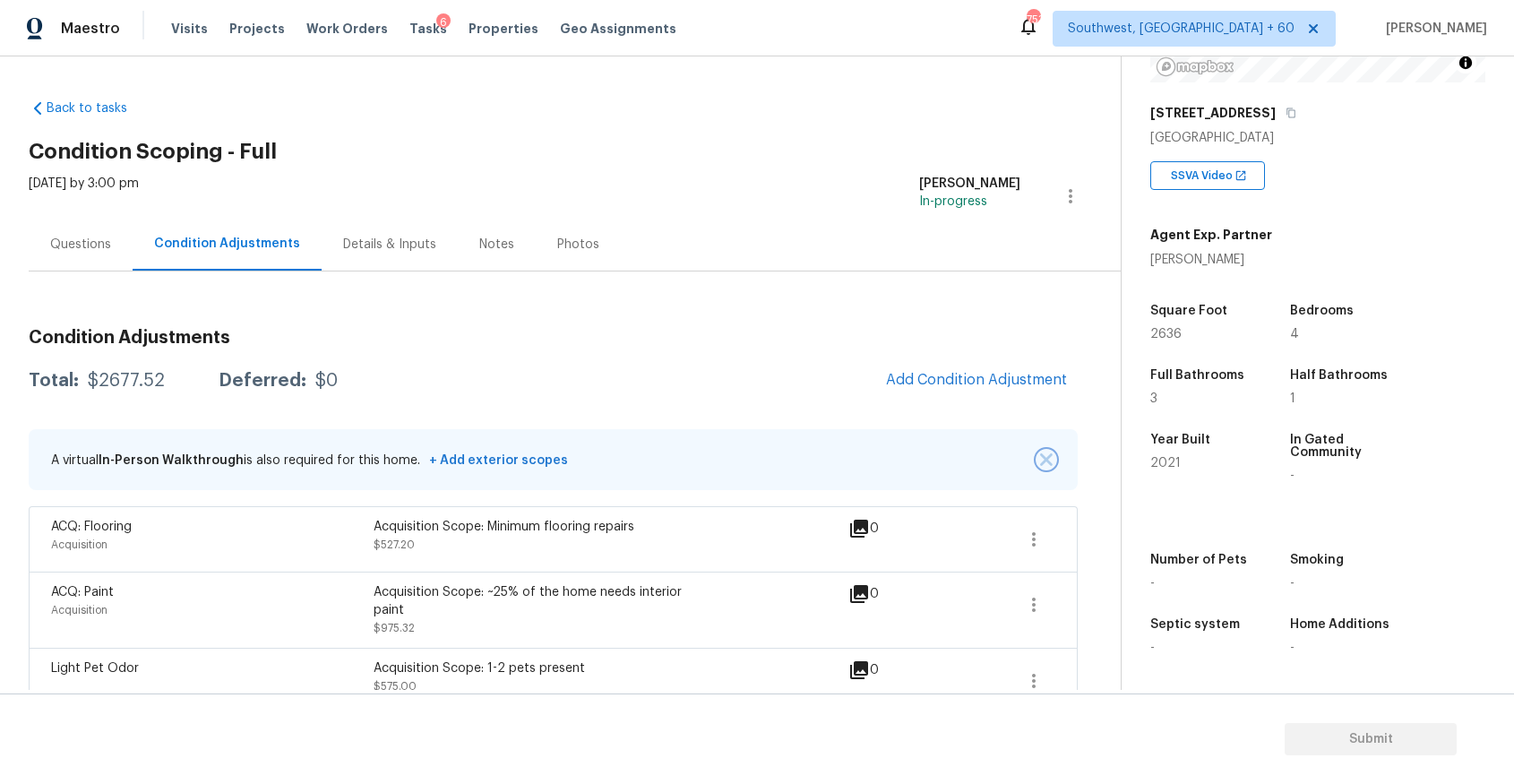
click at [1052, 456] on img "button" at bounding box center [1047, 459] width 13 height 13
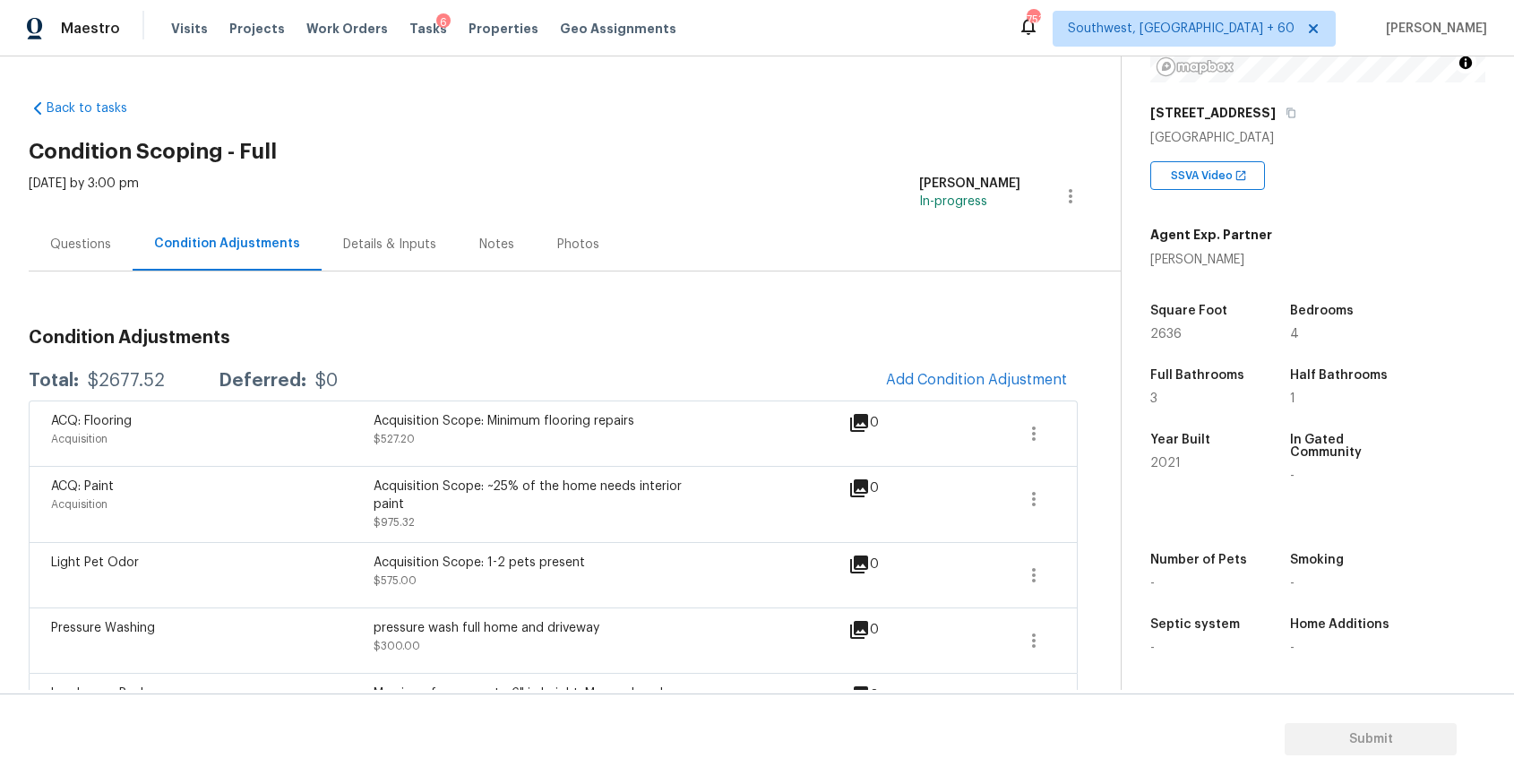
click at [47, 230] on div "Questions" at bounding box center [81, 244] width 104 height 53
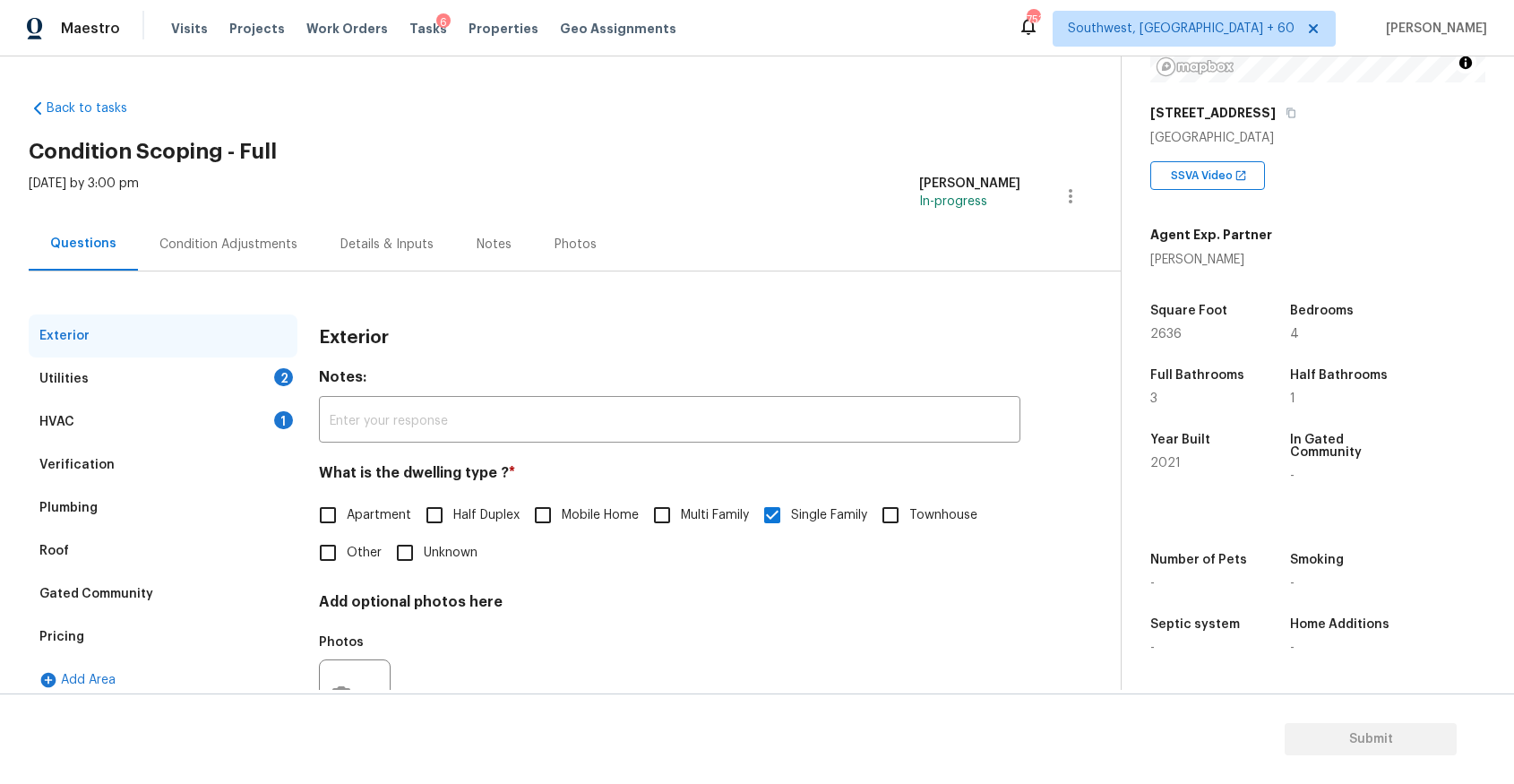
click at [221, 385] on div "Utilities 2" at bounding box center [163, 379] width 269 height 43
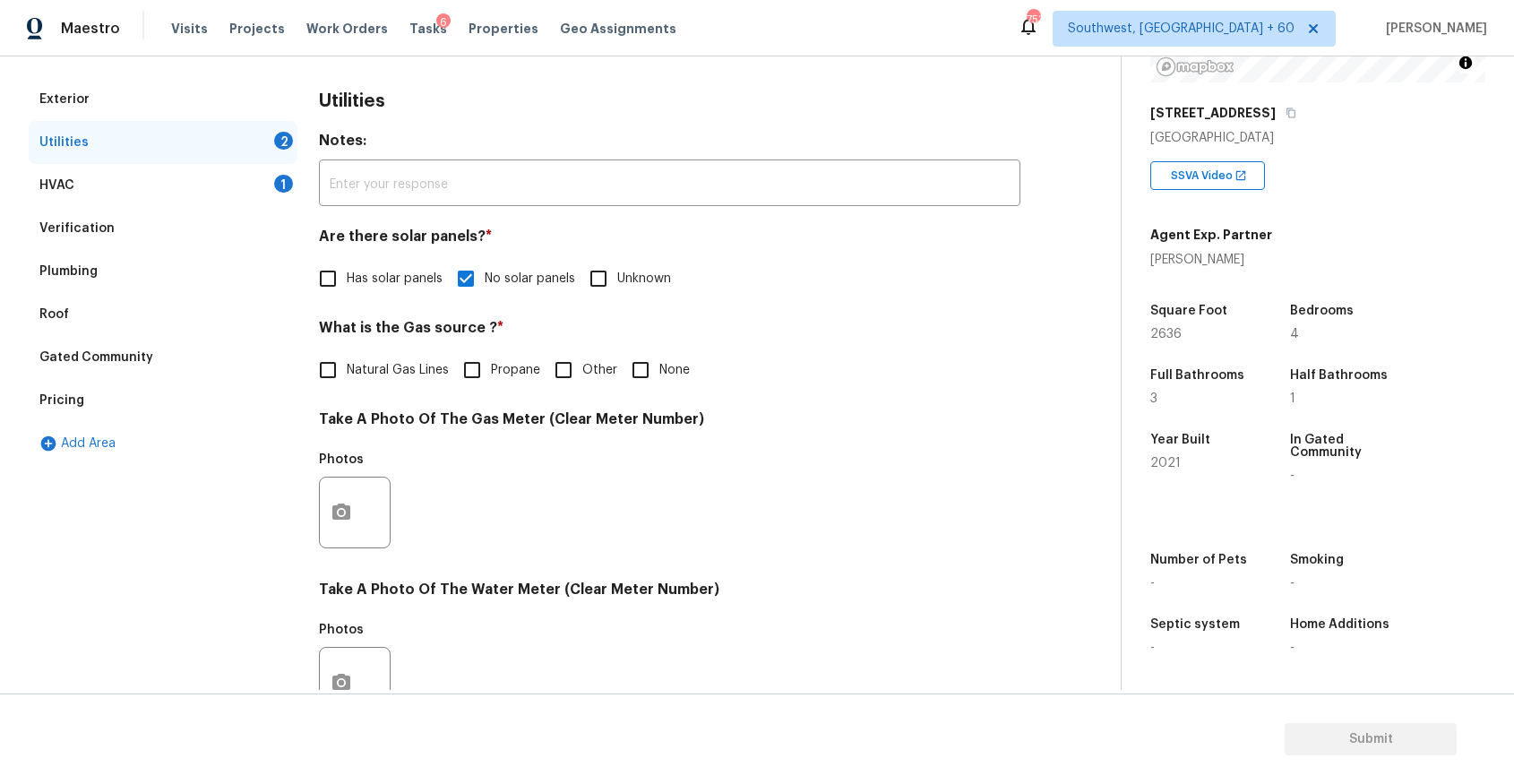
scroll to position [292, 0]
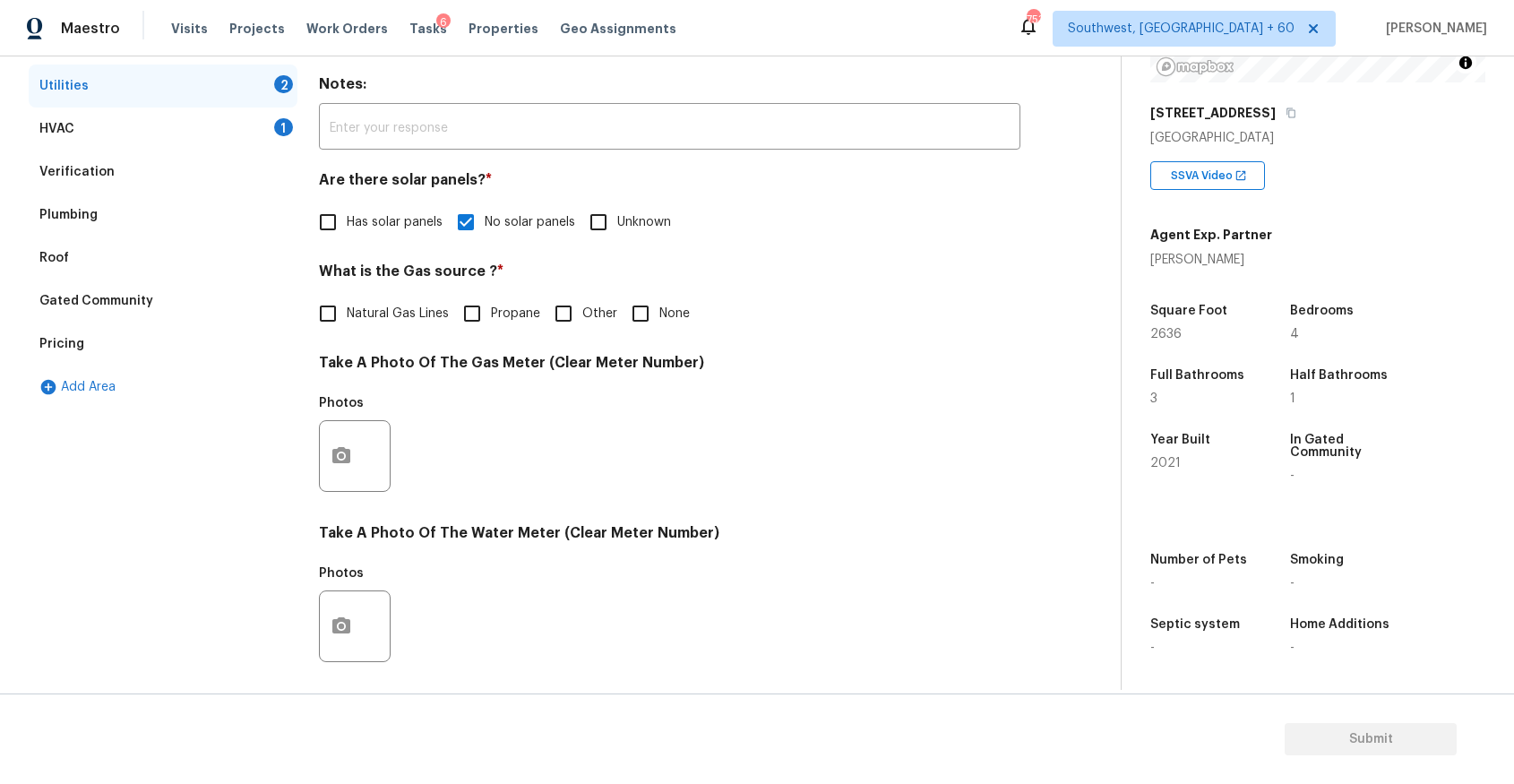
click at [412, 302] on label "Natural Gas Lines" at bounding box center [379, 313] width 139 height 37
click at [347, 302] on input "Natural Gas Lines" at bounding box center [328, 313] width 37 height 37
checkbox input "true"
click at [359, 454] on button "button" at bounding box center [342, 455] width 43 height 70
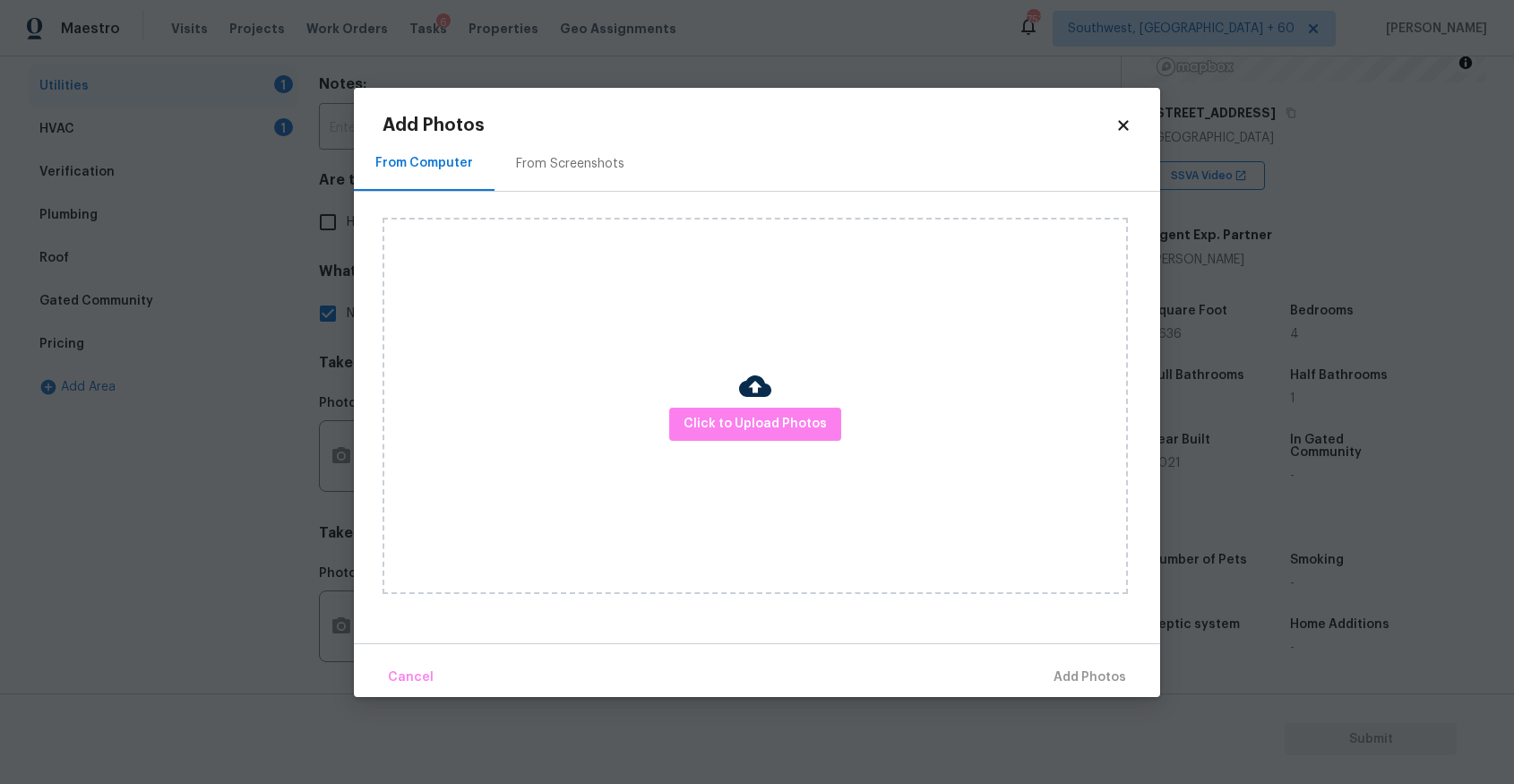
click at [793, 475] on div "Click to Upload Photos" at bounding box center [755, 405] width 745 height 376
click at [796, 439] on button "Click to Upload Photos" at bounding box center [755, 424] width 172 height 33
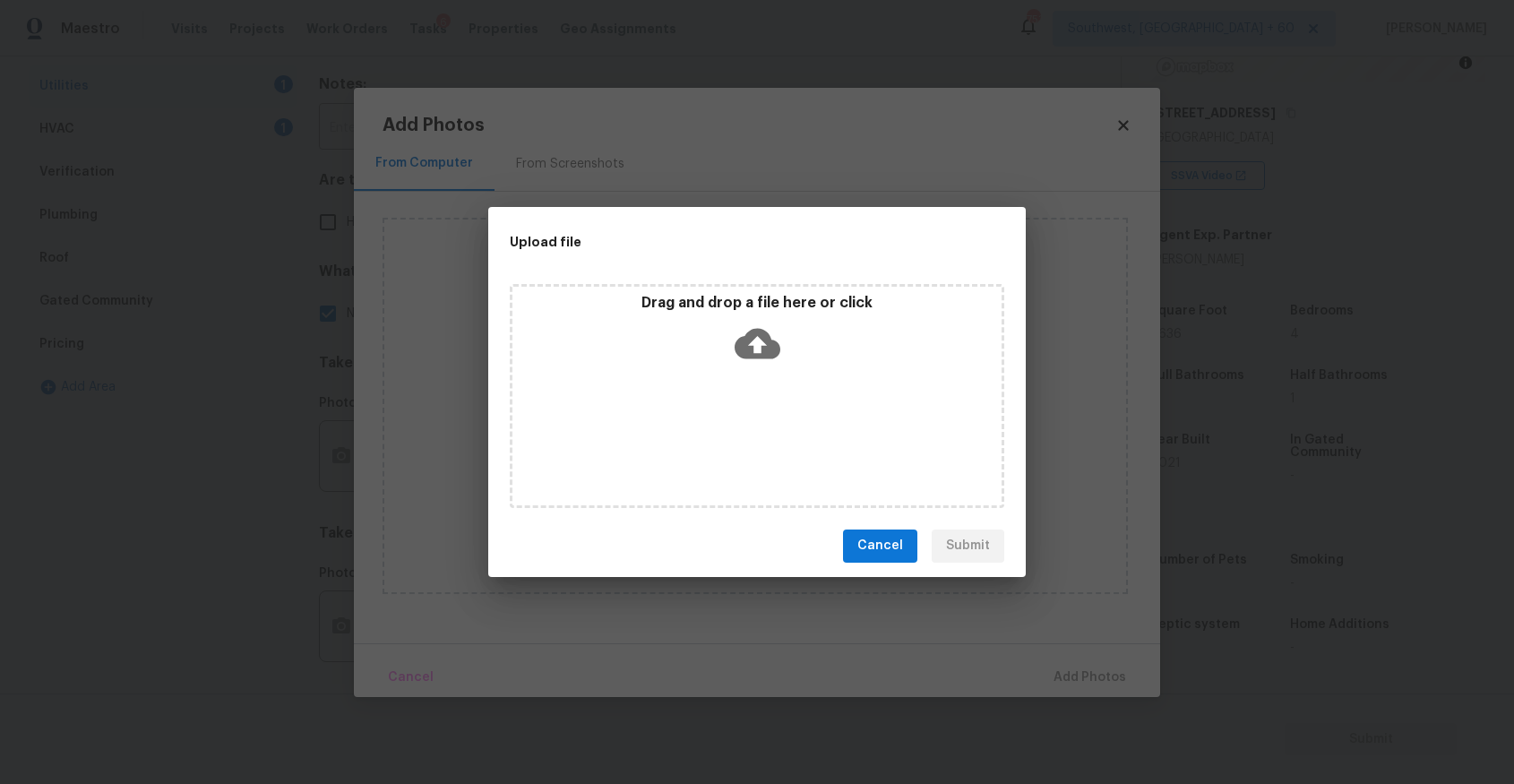
click at [796, 439] on div "Drag and drop a file here or click" at bounding box center [757, 395] width 495 height 224
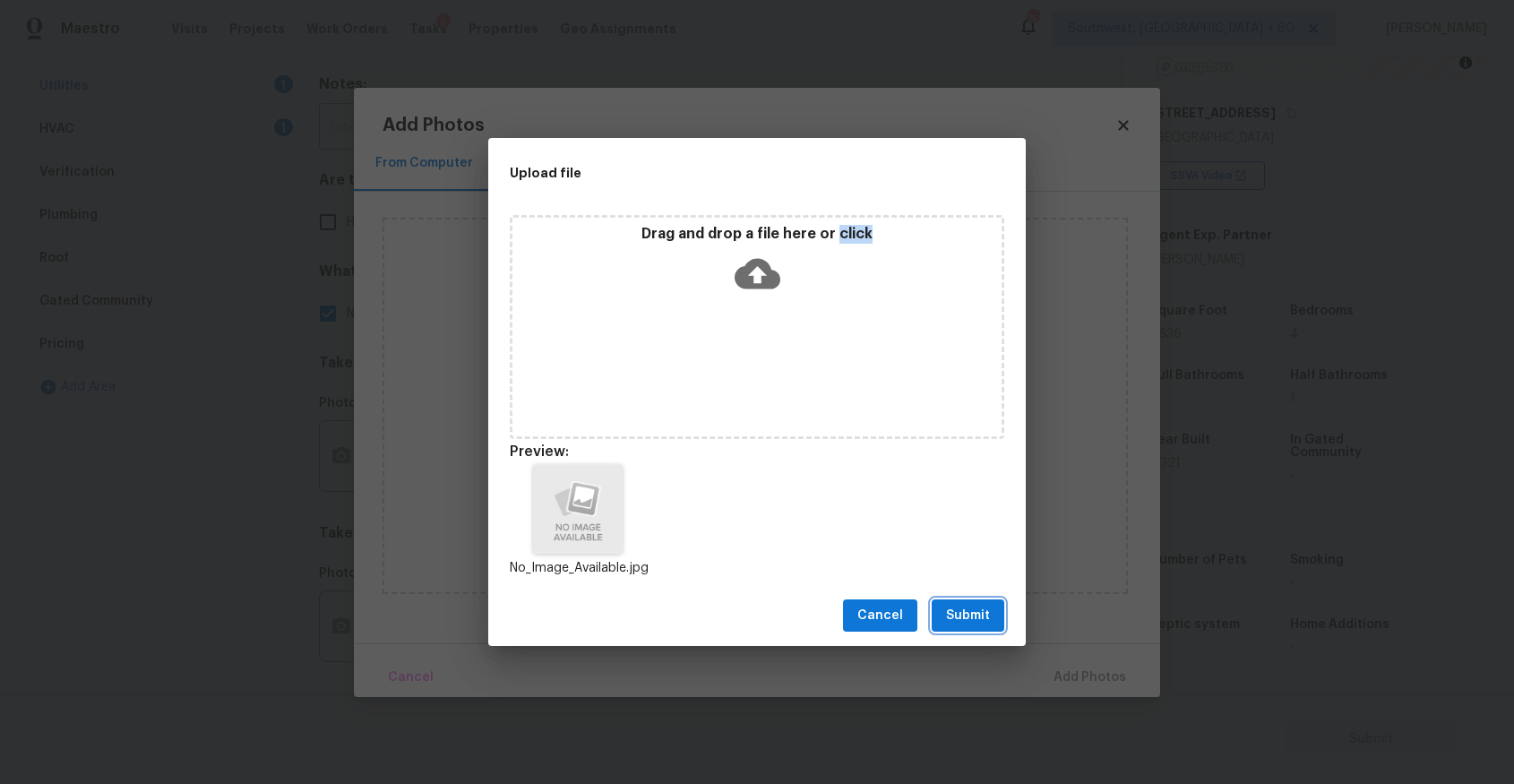
click at [993, 629] on button "Submit" at bounding box center [968, 616] width 73 height 33
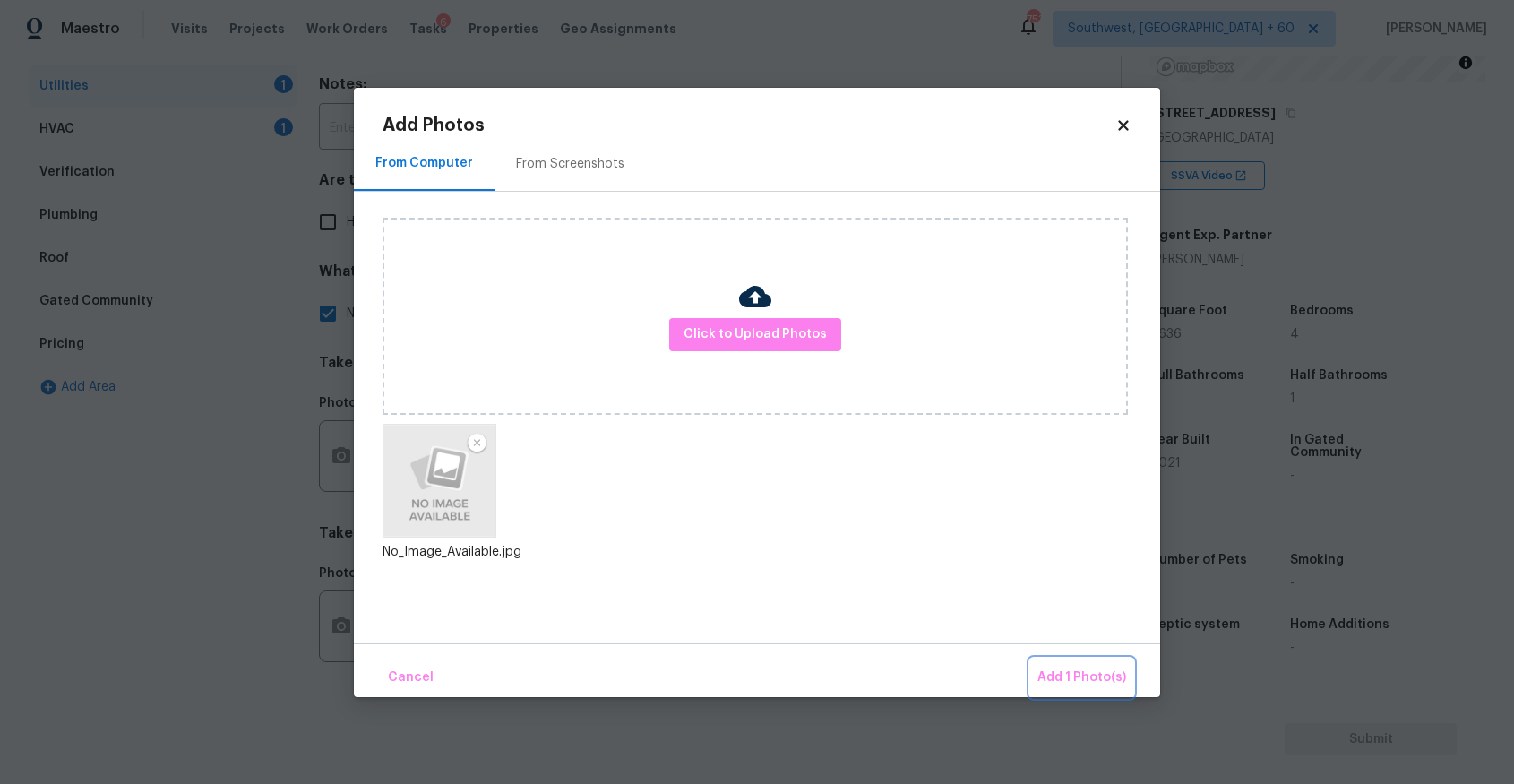
click at [1099, 669] on span "Add 1 Photo(s)" at bounding box center [1082, 677] width 88 height 23
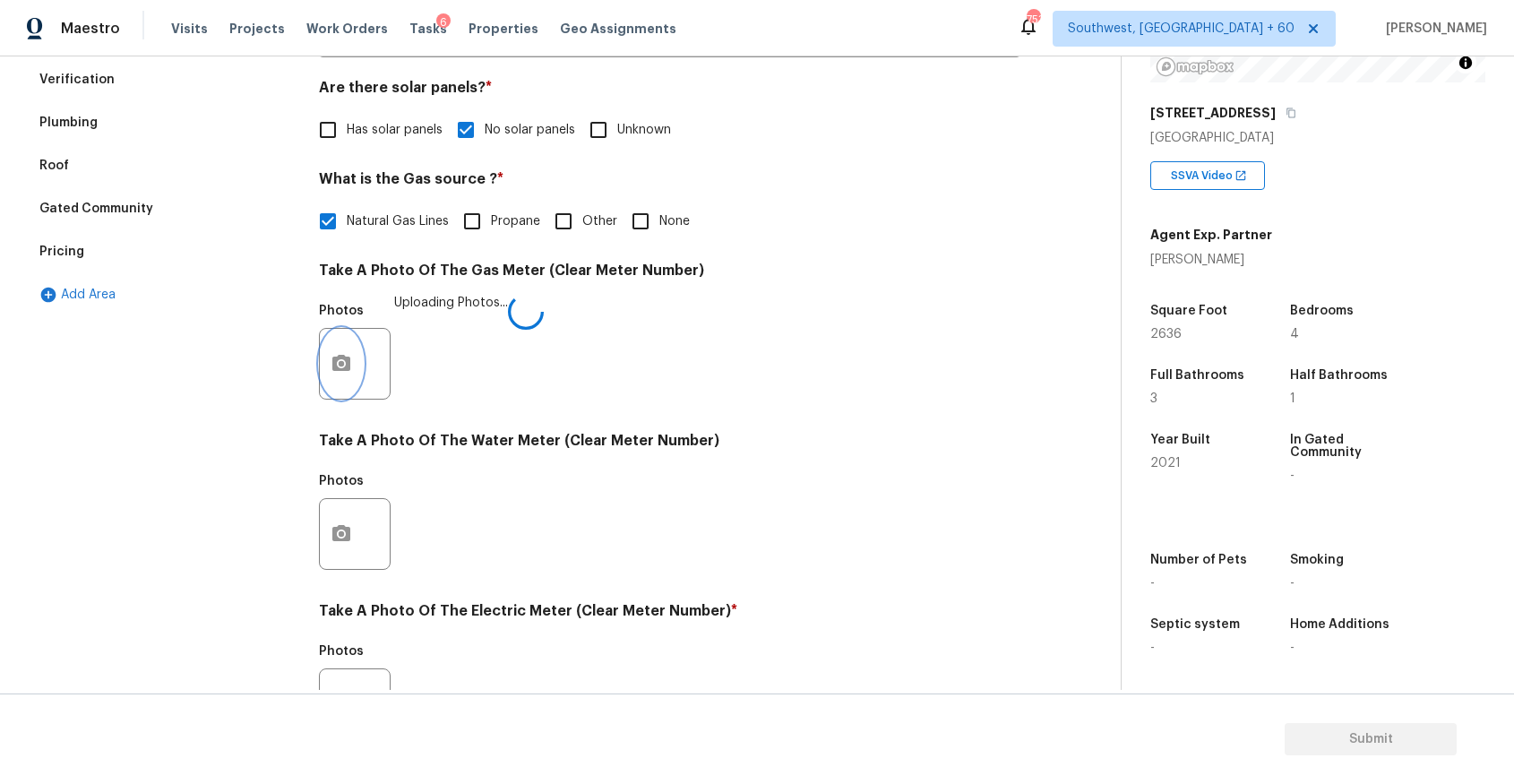
scroll to position [438, 0]
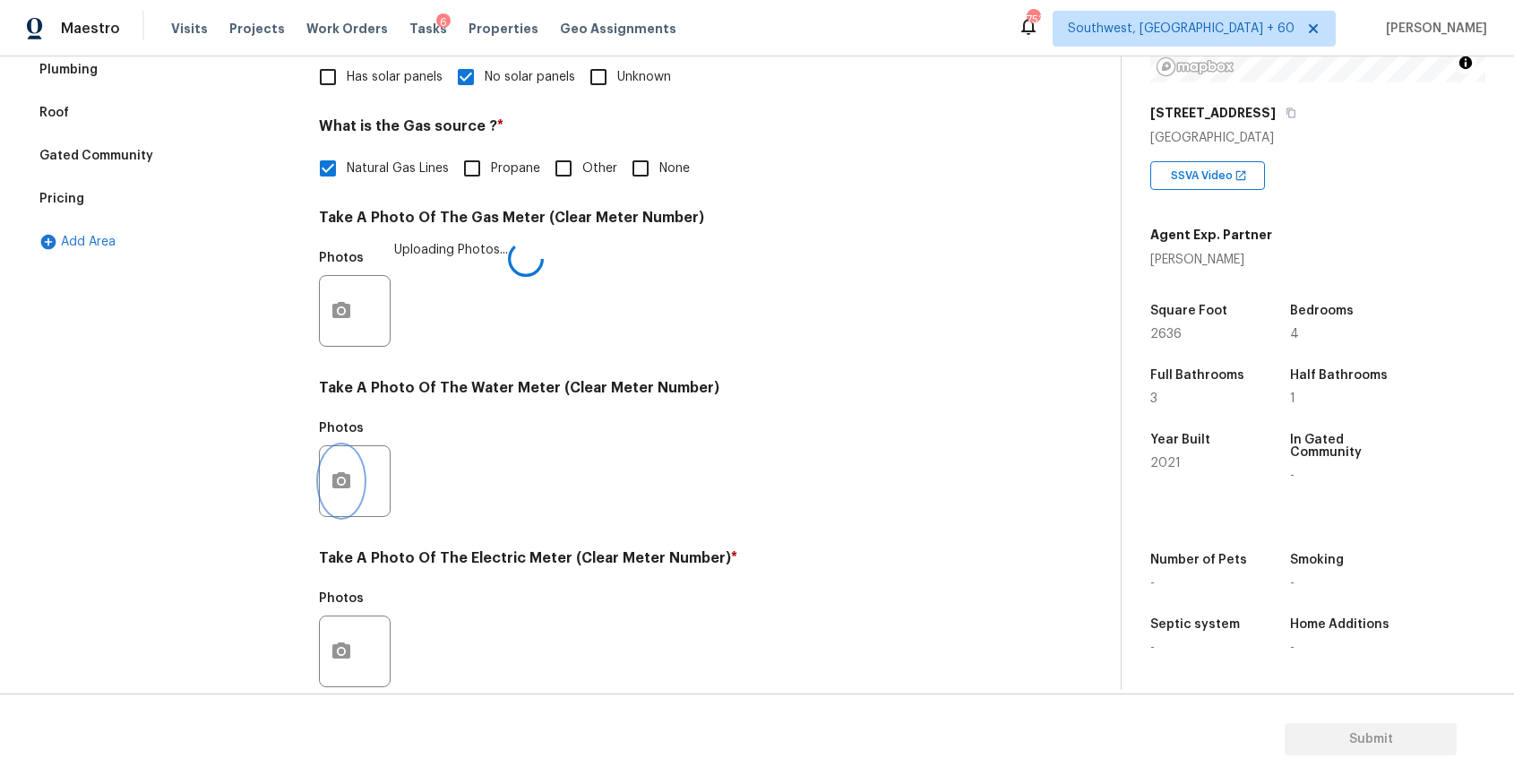
click at [349, 488] on icon "button" at bounding box center [342, 480] width 18 height 16
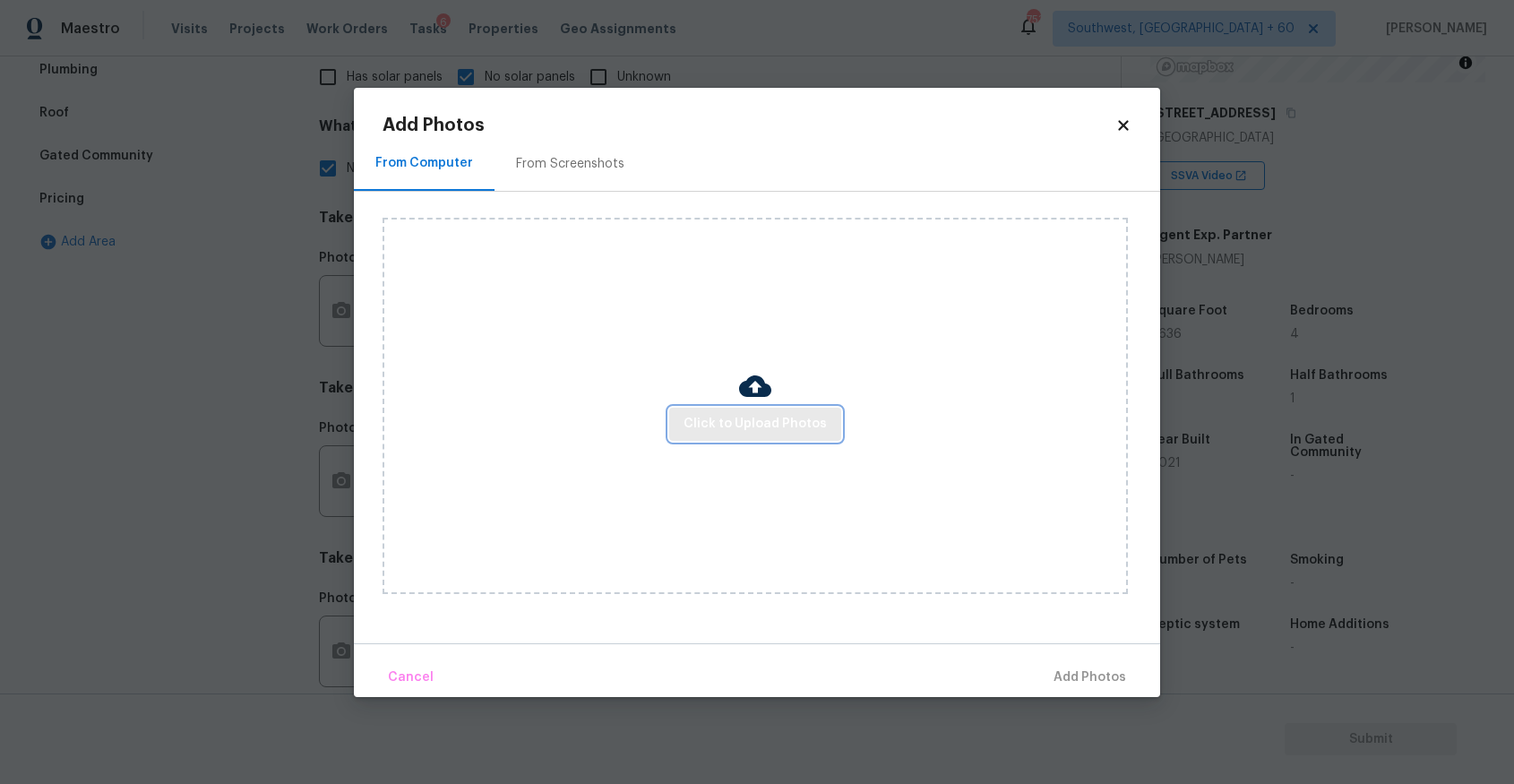
click at [744, 424] on span "Click to Upload Photos" at bounding box center [755, 424] width 143 height 23
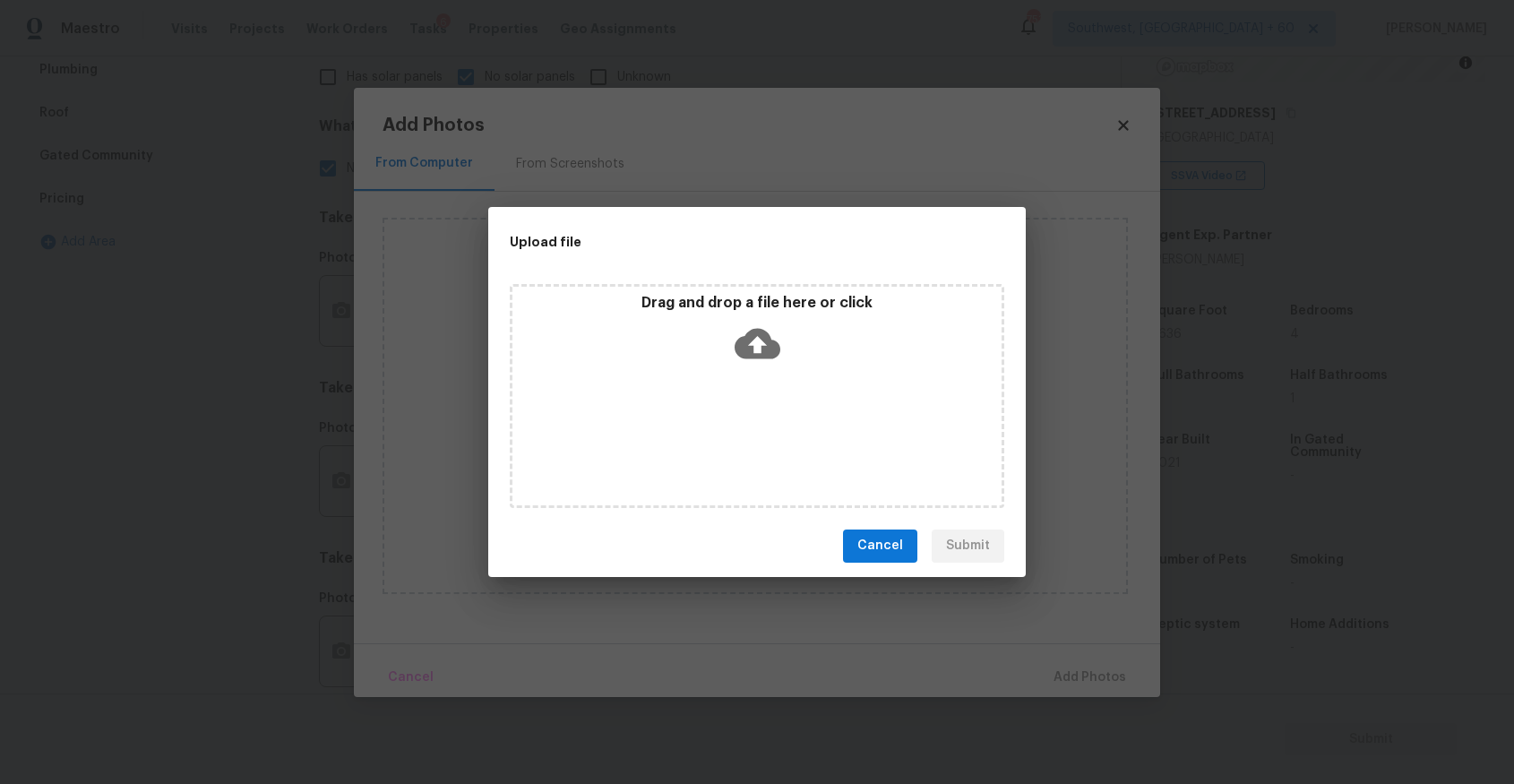
click at [744, 424] on div "Drag and drop a file here or click" at bounding box center [757, 395] width 495 height 224
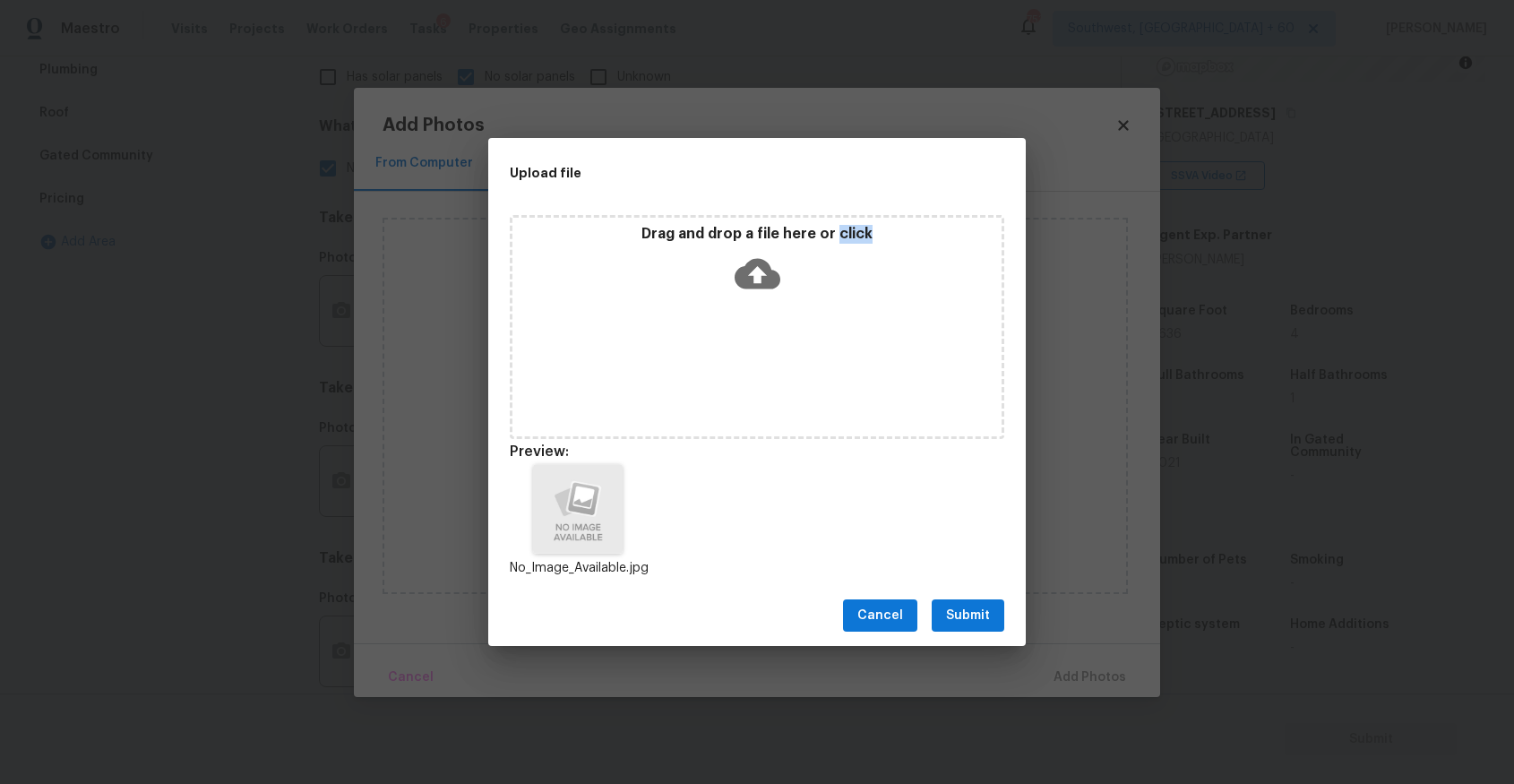
click at [973, 608] on span "Submit" at bounding box center [968, 615] width 44 height 23
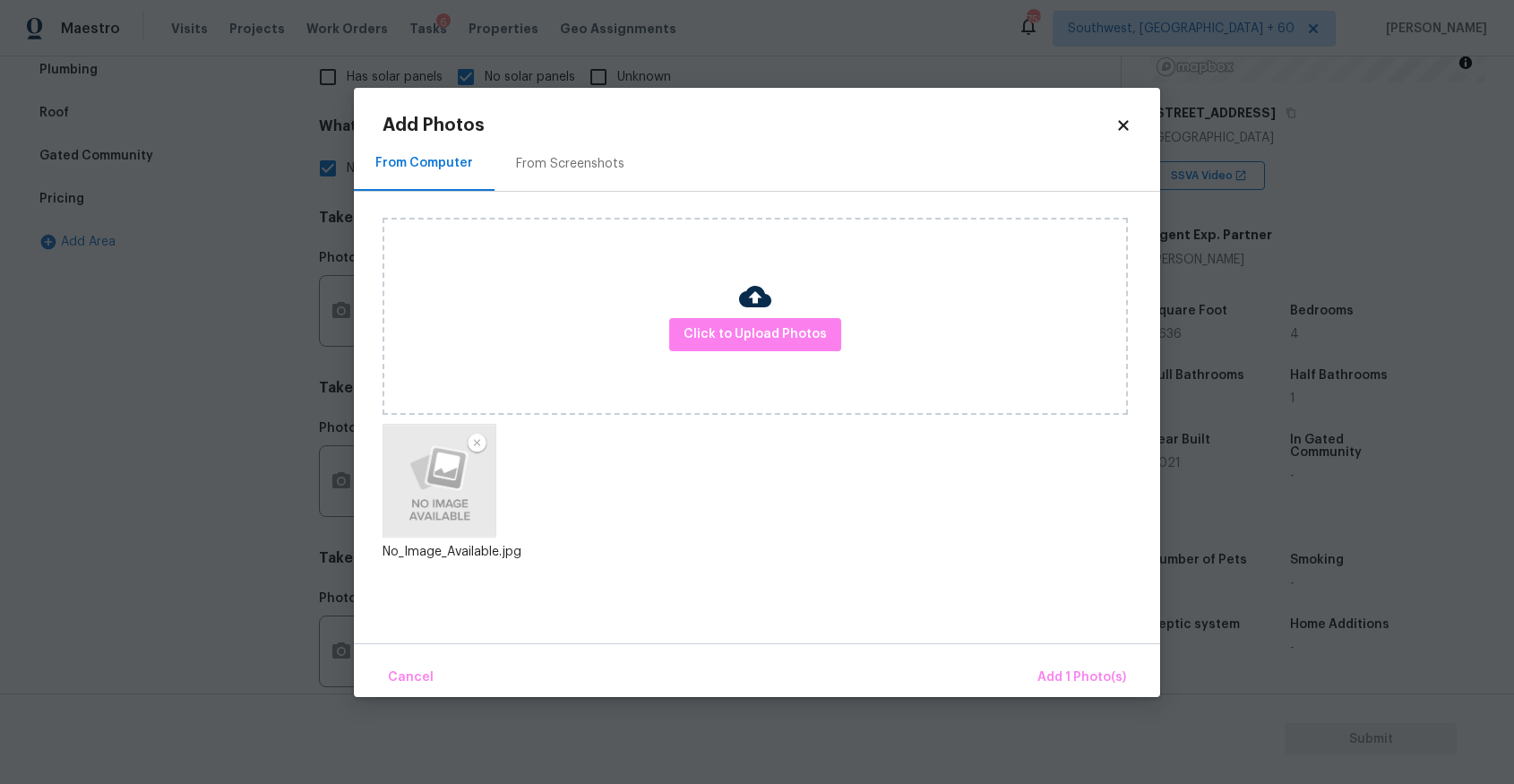
click at [1065, 654] on div "Cancel Add 1 Photo(s)" at bounding box center [757, 669] width 806 height 54
click at [1064, 668] on span "Add 1 Photo(s)" at bounding box center [1082, 677] width 88 height 23
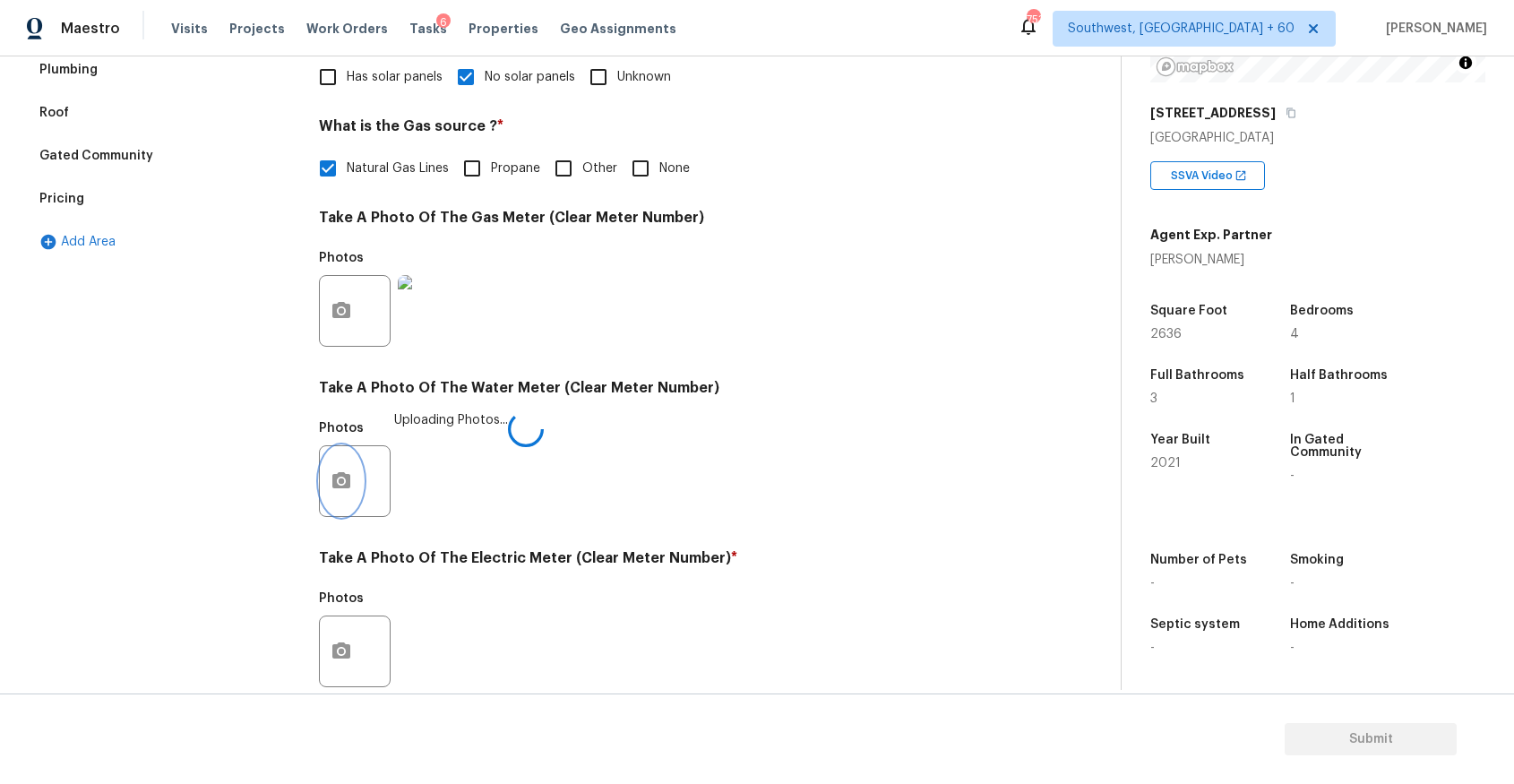
scroll to position [564, 0]
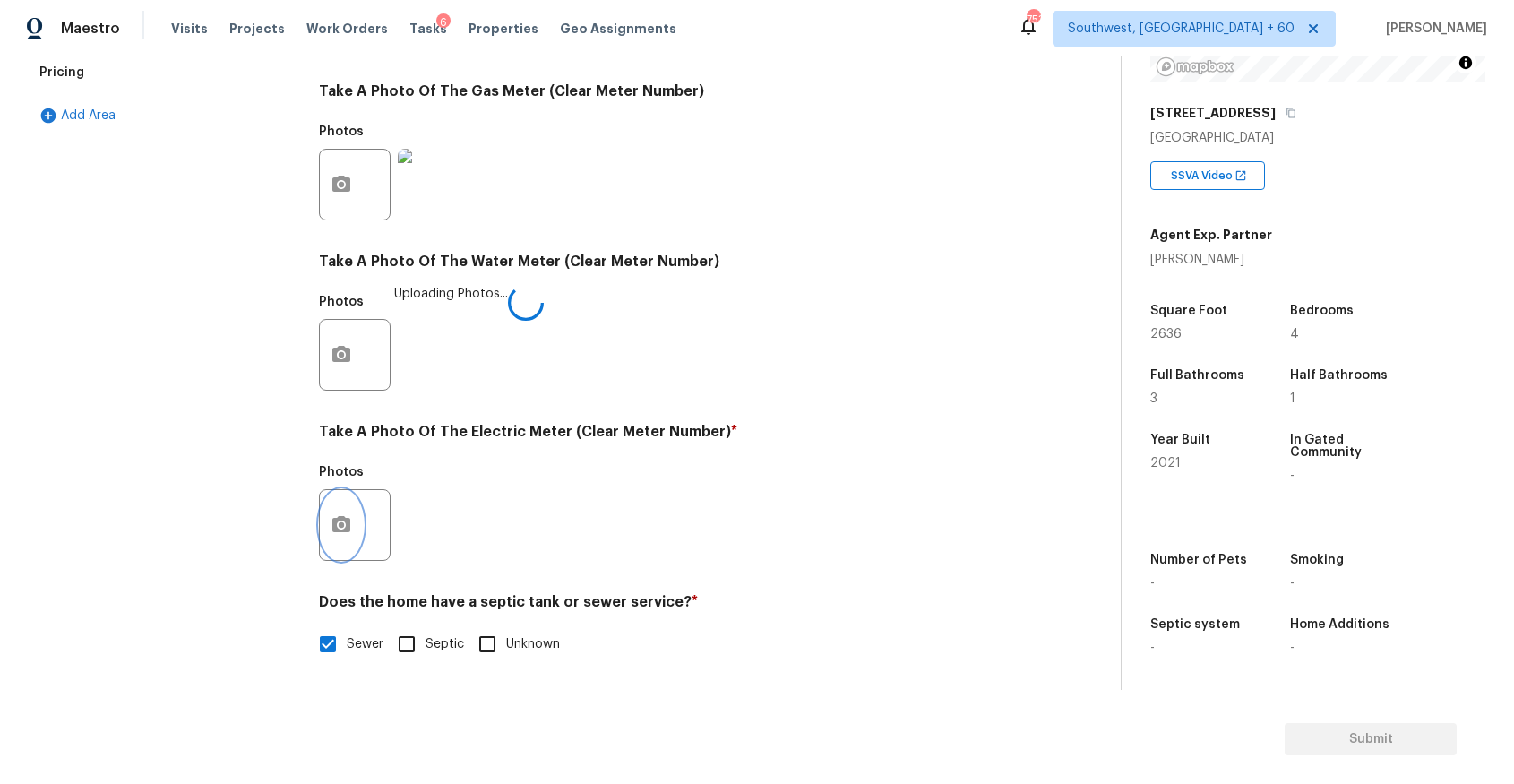
click at [353, 521] on button "button" at bounding box center [342, 524] width 43 height 70
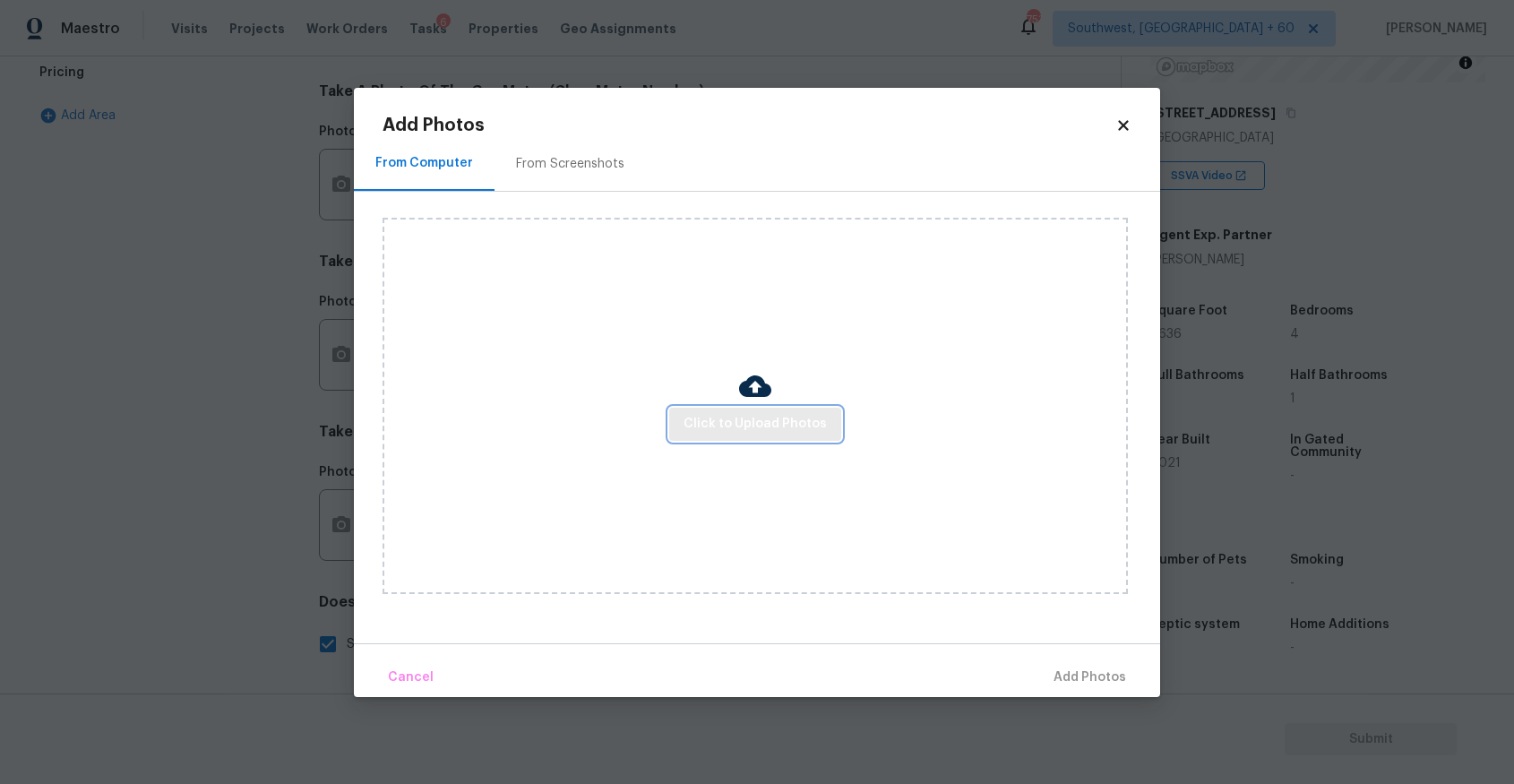
click at [783, 428] on span "Click to Upload Photos" at bounding box center [755, 424] width 143 height 23
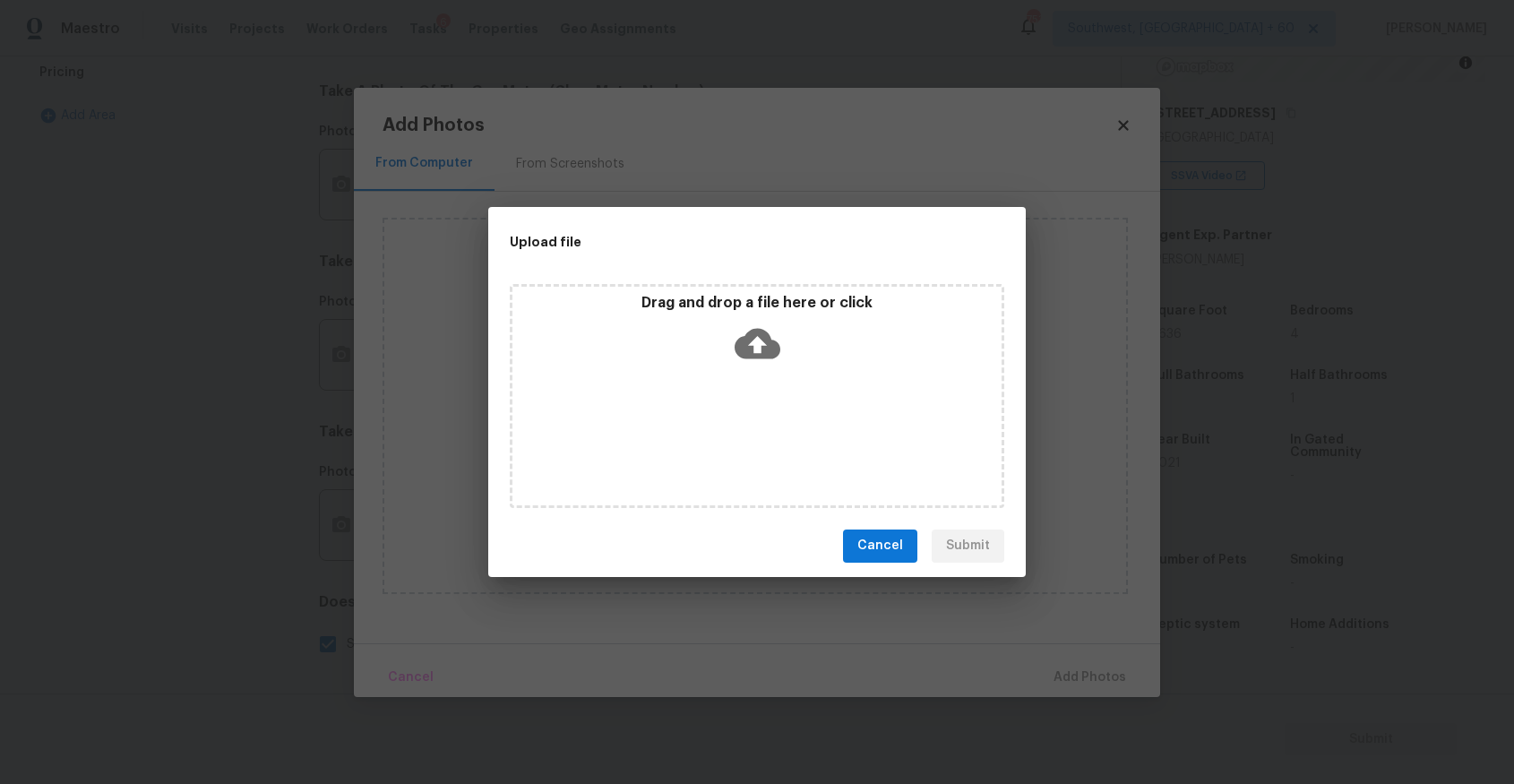
click at [773, 418] on div "Drag and drop a file here or click" at bounding box center [757, 395] width 495 height 224
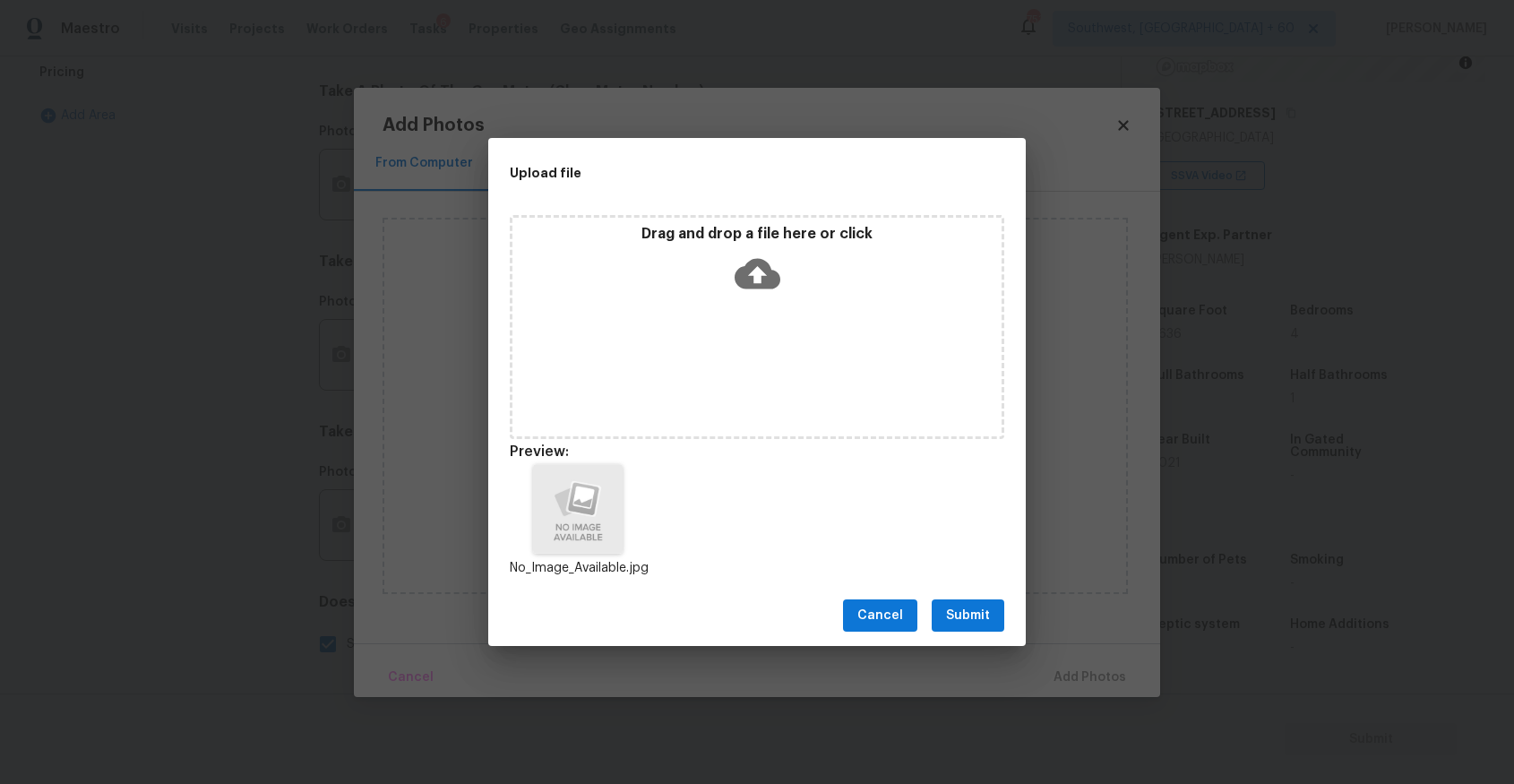
click at [993, 607] on button "Submit" at bounding box center [968, 616] width 73 height 33
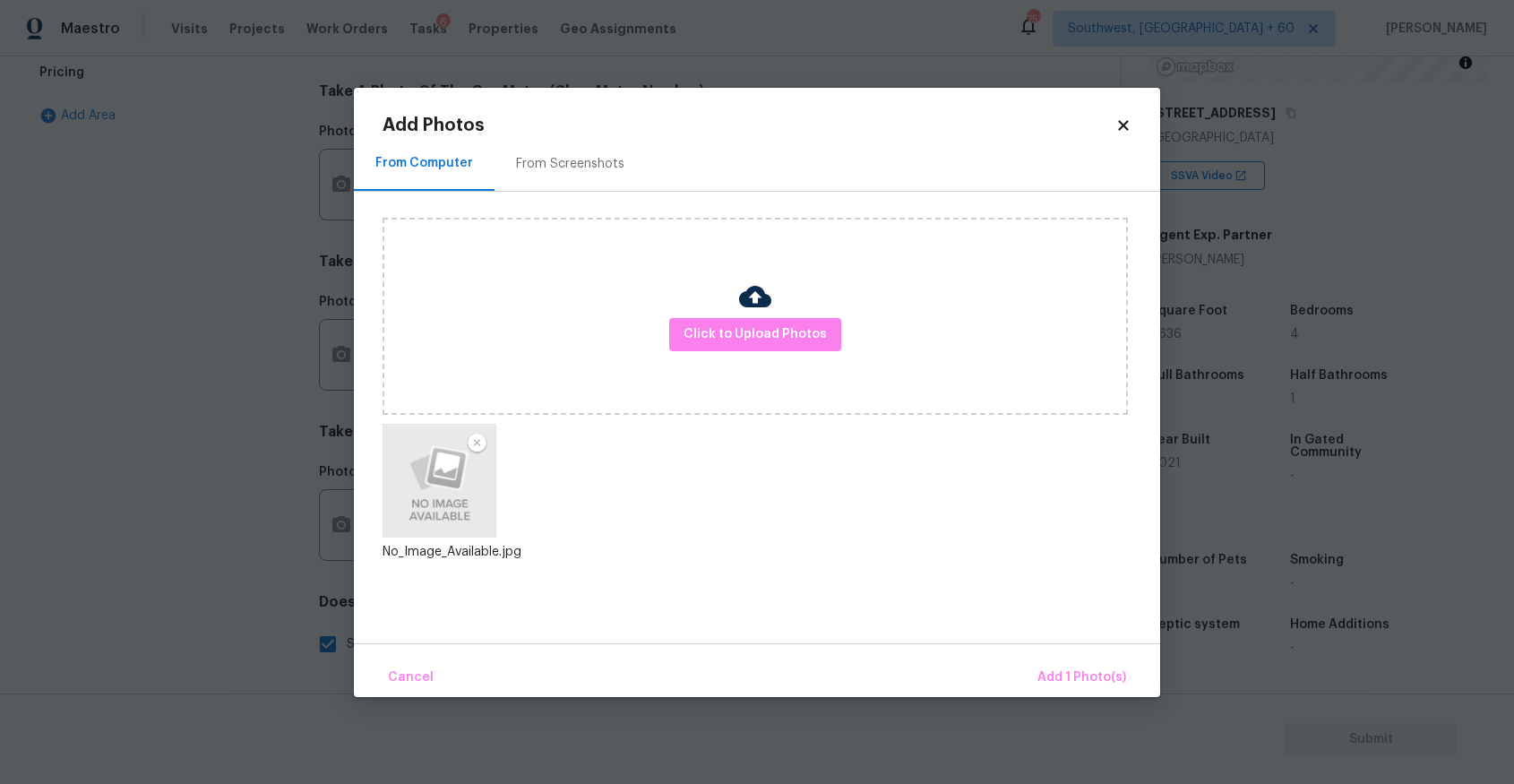
click at [1072, 653] on div "Cancel Add 1 Photo(s)" at bounding box center [757, 669] width 806 height 54
click at [1094, 671] on span "Add 1 Photo(s)" at bounding box center [1082, 677] width 88 height 23
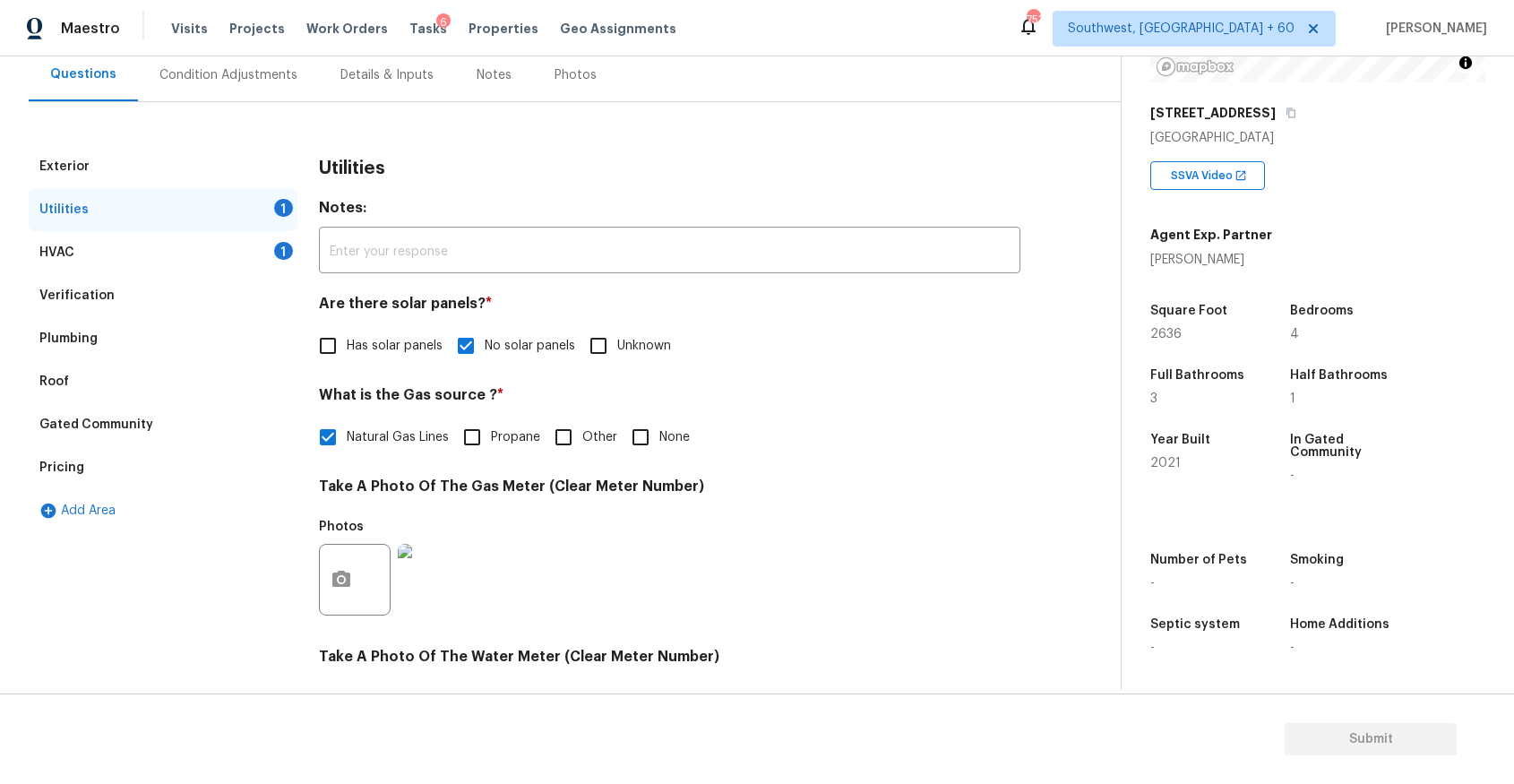
scroll to position [0, 0]
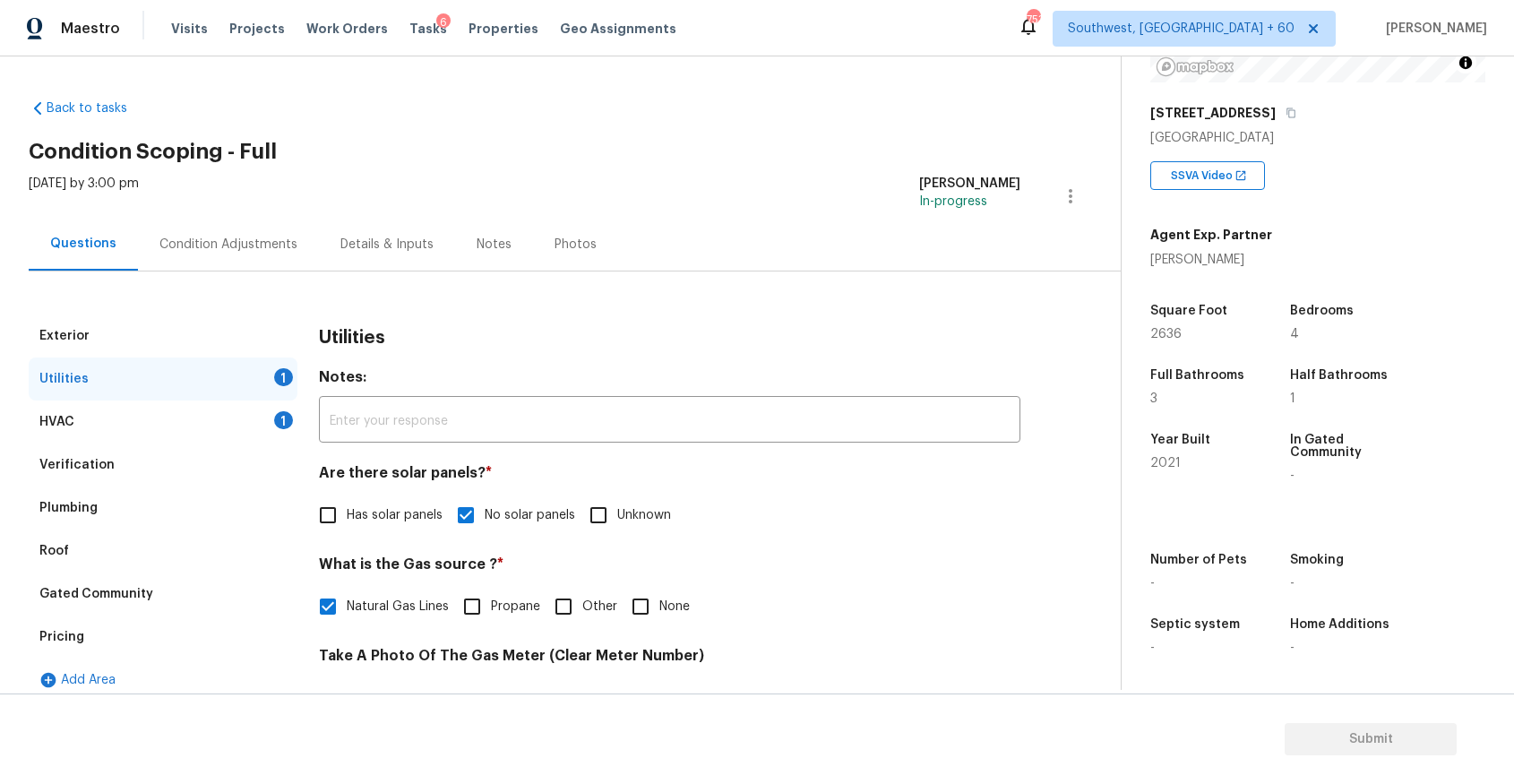
click at [256, 406] on div "HVAC 1" at bounding box center [163, 422] width 269 height 43
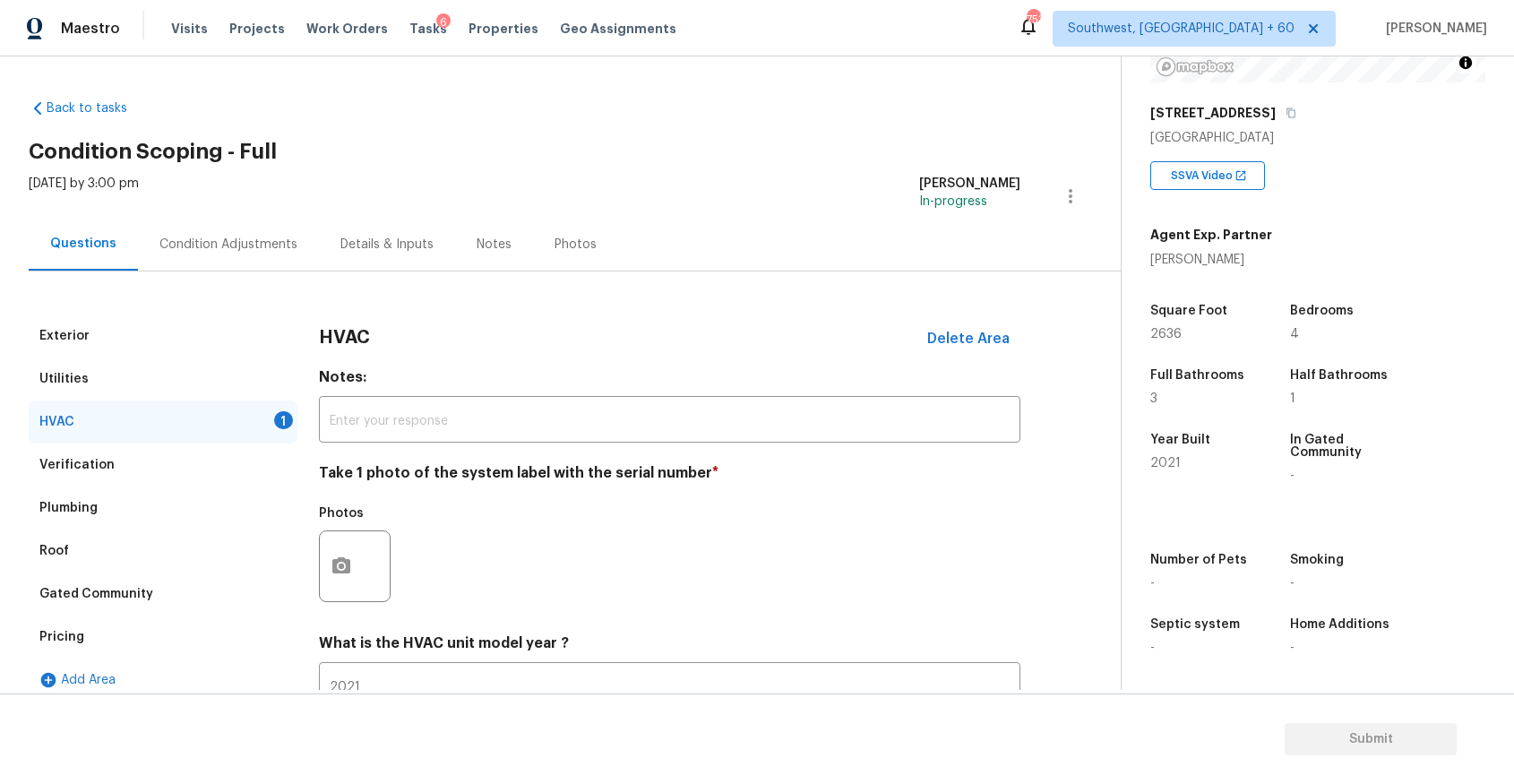
scroll to position [138, 0]
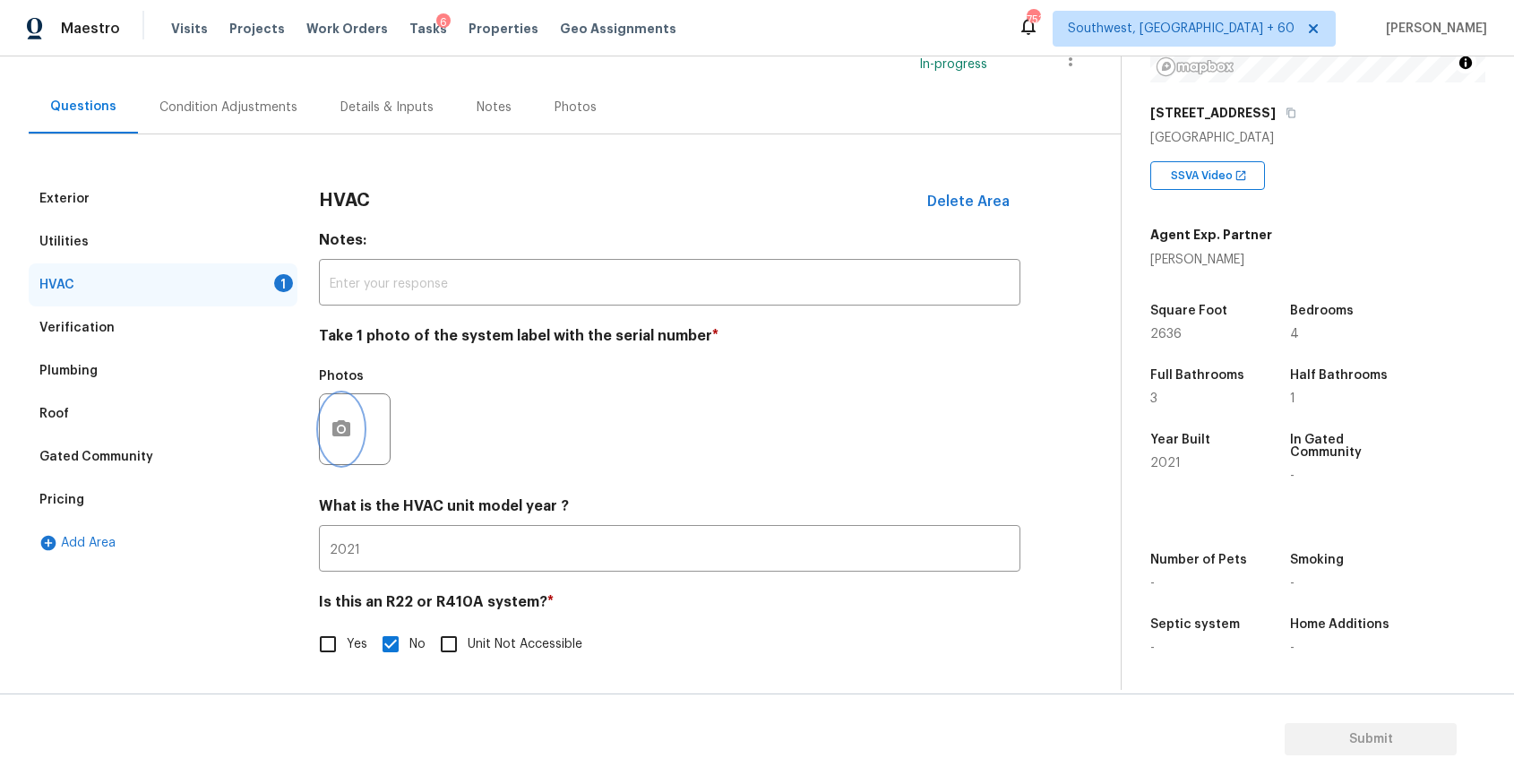
click at [341, 438] on icon "button" at bounding box center [342, 429] width 22 height 22
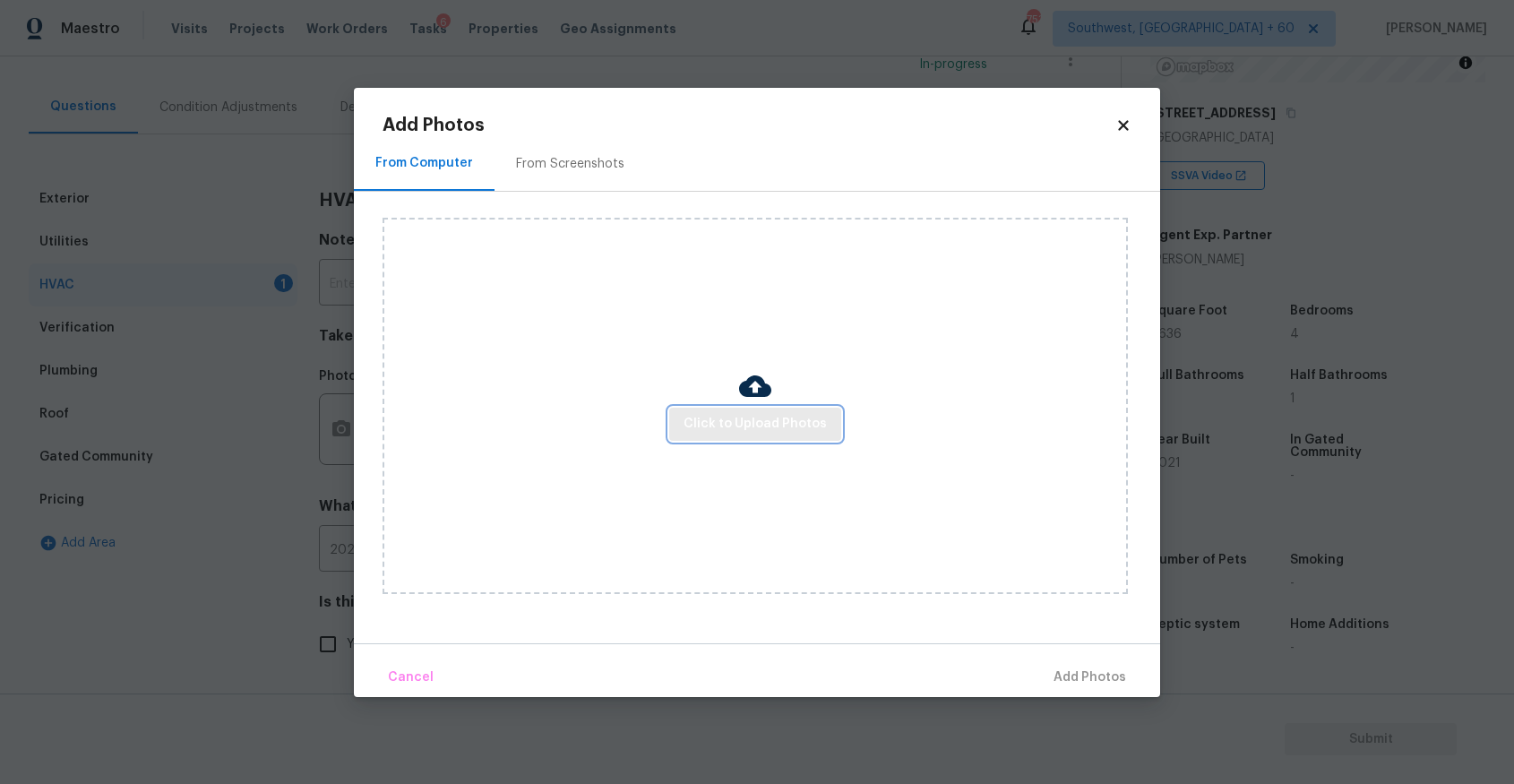
click at [740, 438] on button "Click to Upload Photos" at bounding box center [755, 424] width 172 height 33
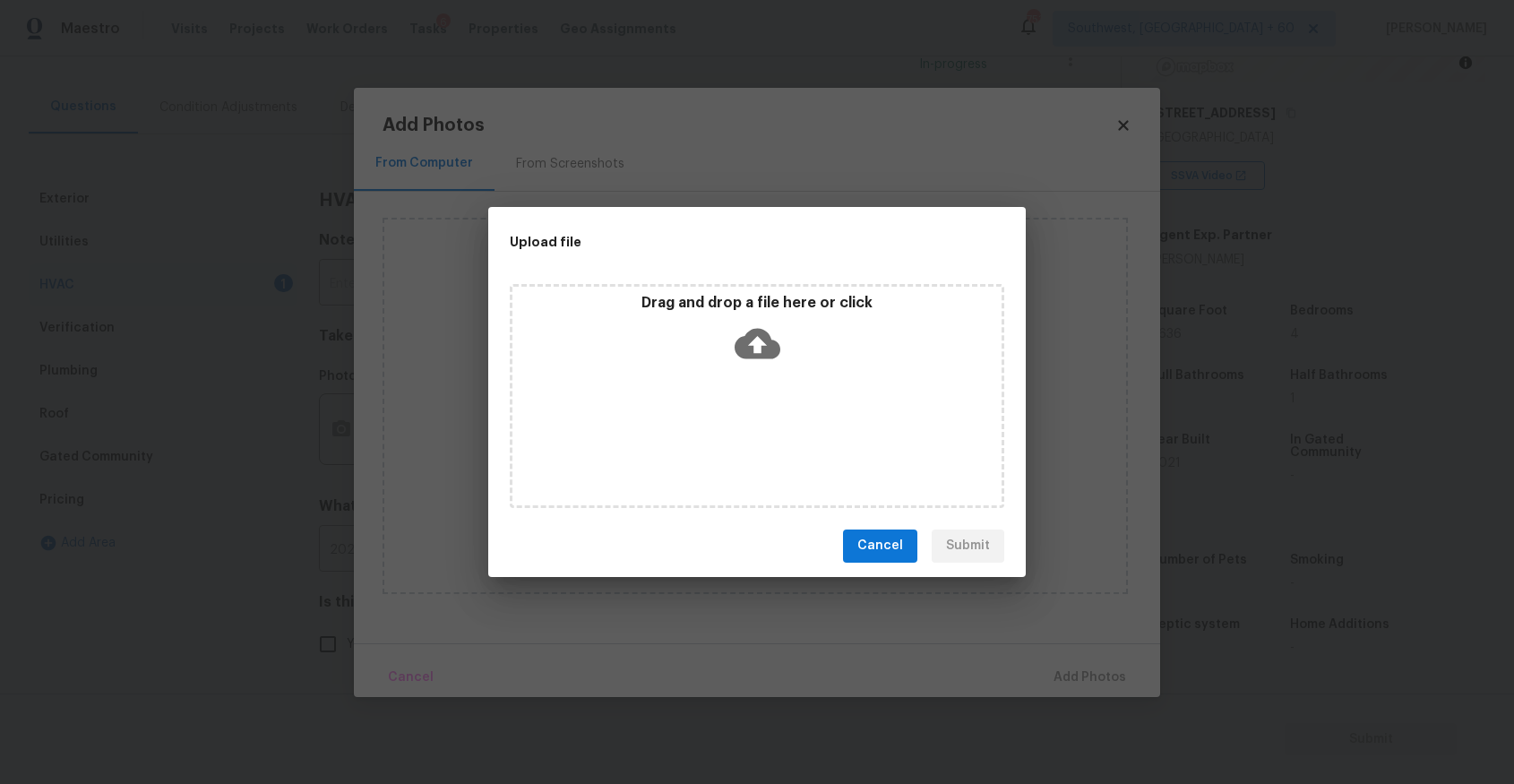
click at [740, 438] on div "Drag and drop a file here or click" at bounding box center [757, 395] width 495 height 224
click at [1223, 633] on div "Upload file Drag and drop a file here or click Cancel Submit" at bounding box center [757, 392] width 1514 height 784
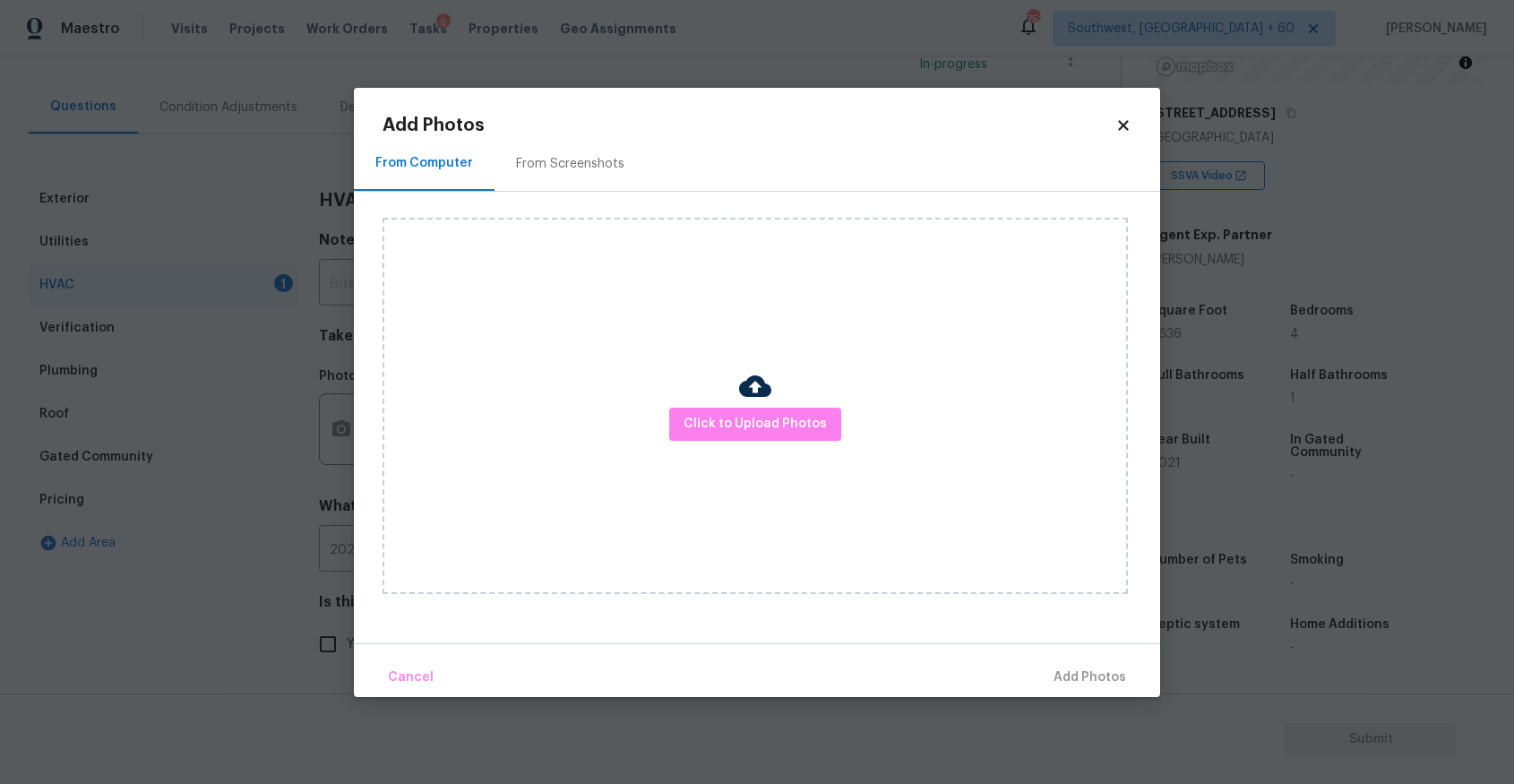
click at [1223, 633] on body "Maestro Visits Projects Work Orders Tasks 6 Properties Geo Assignments 753 Sout…" at bounding box center [757, 392] width 1514 height 784
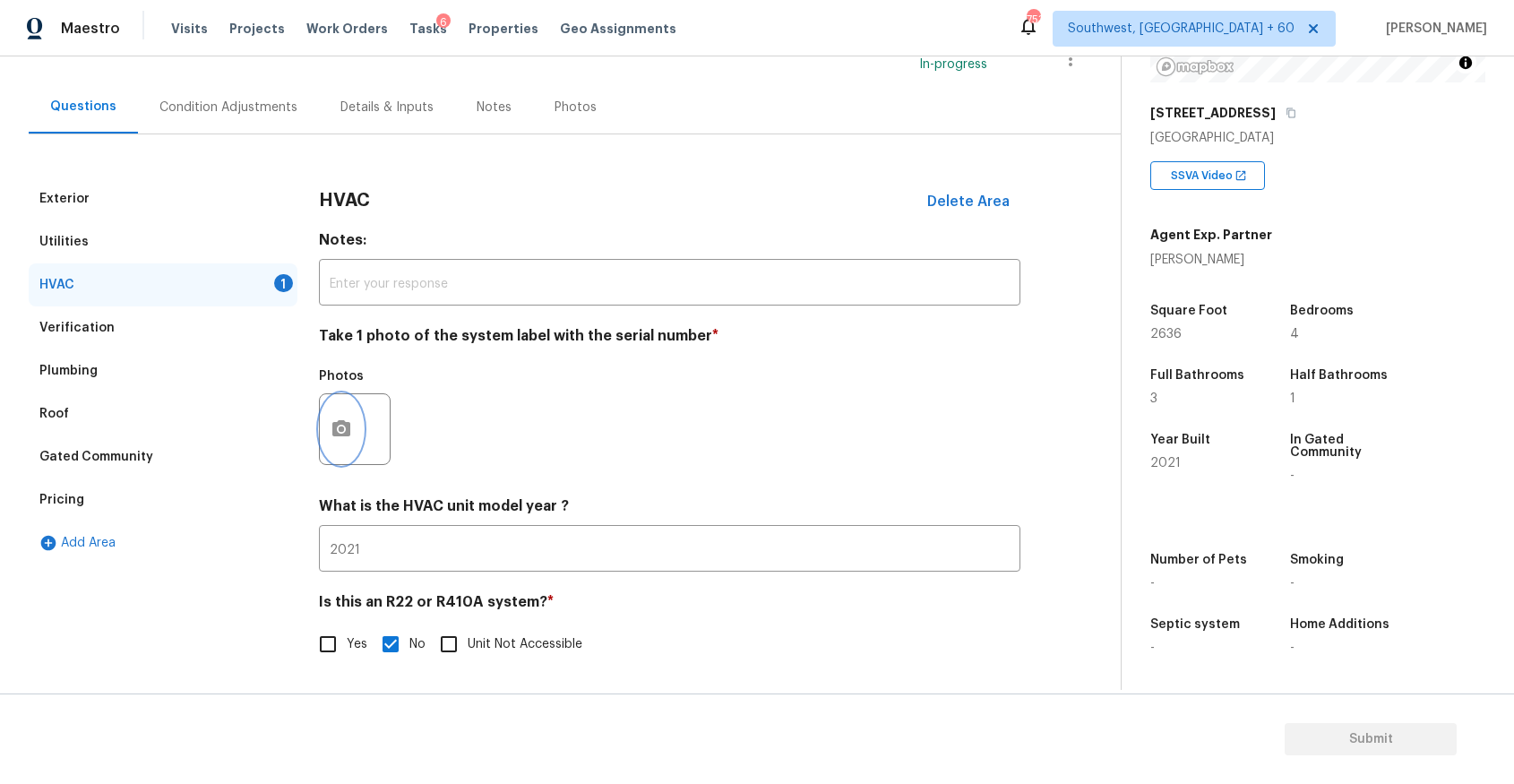
click at [342, 420] on icon "button" at bounding box center [342, 428] width 18 height 16
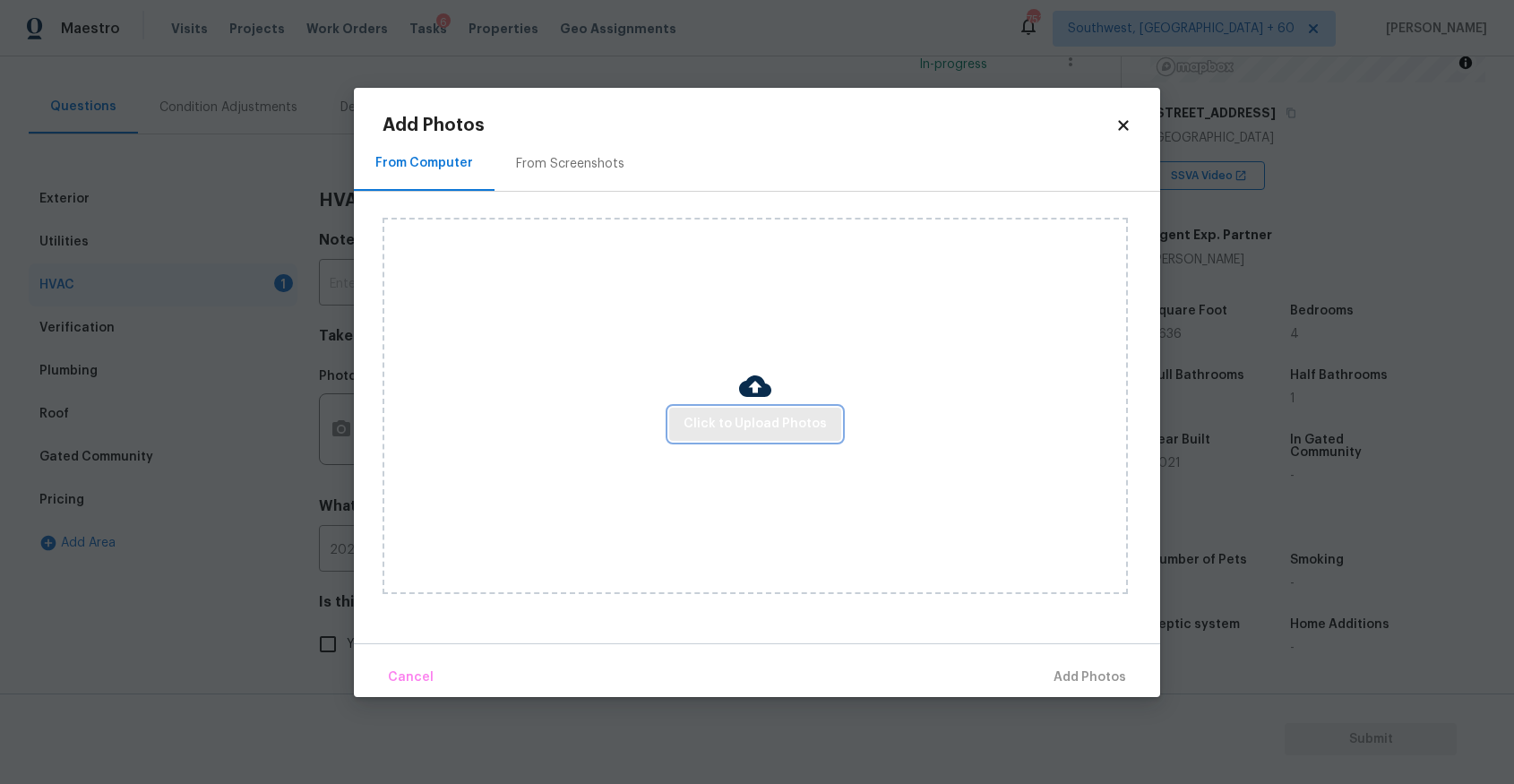
click at [763, 438] on button "Click to Upload Photos" at bounding box center [755, 424] width 172 height 33
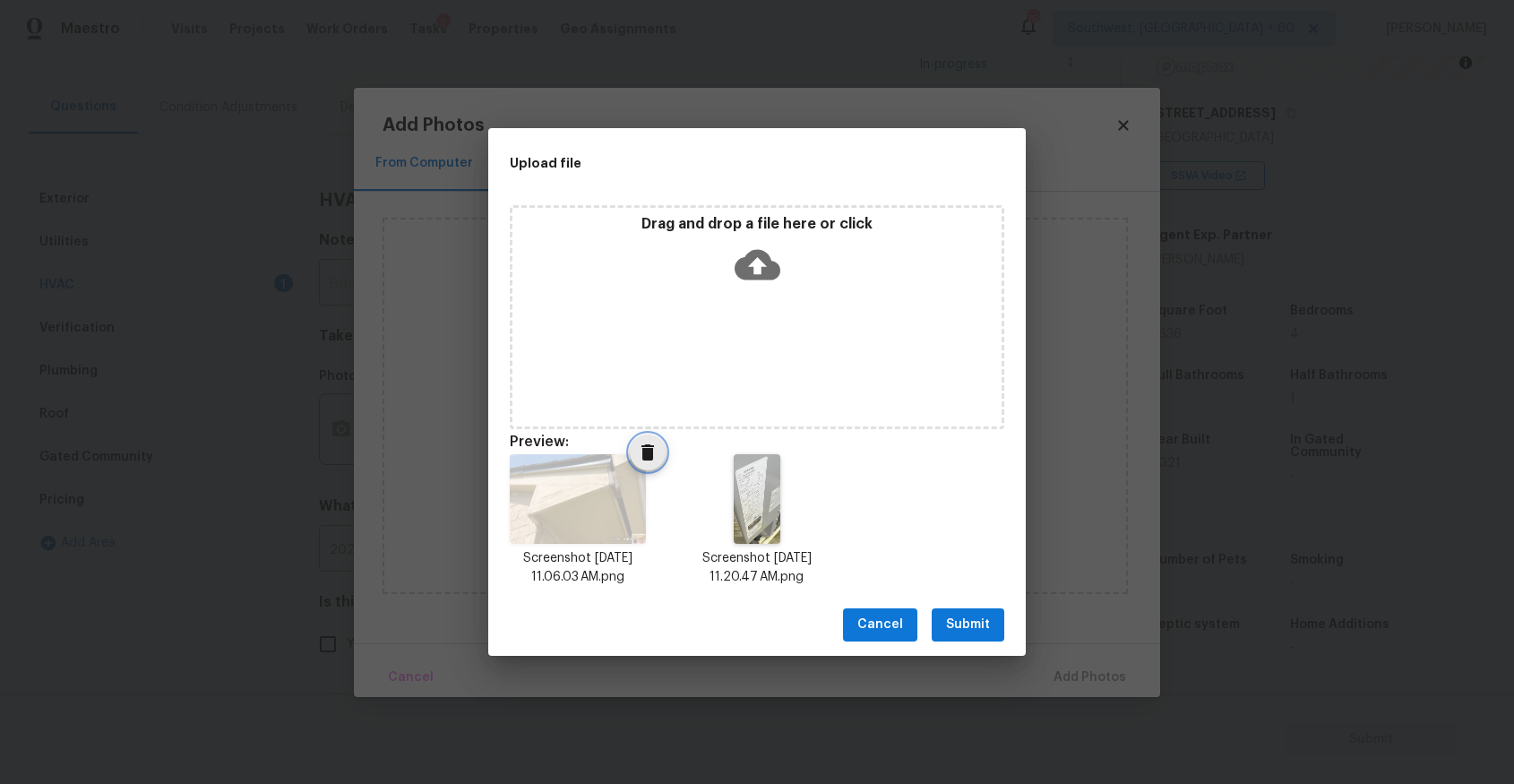
click at [659, 455] on span "Delete" at bounding box center [648, 452] width 36 height 22
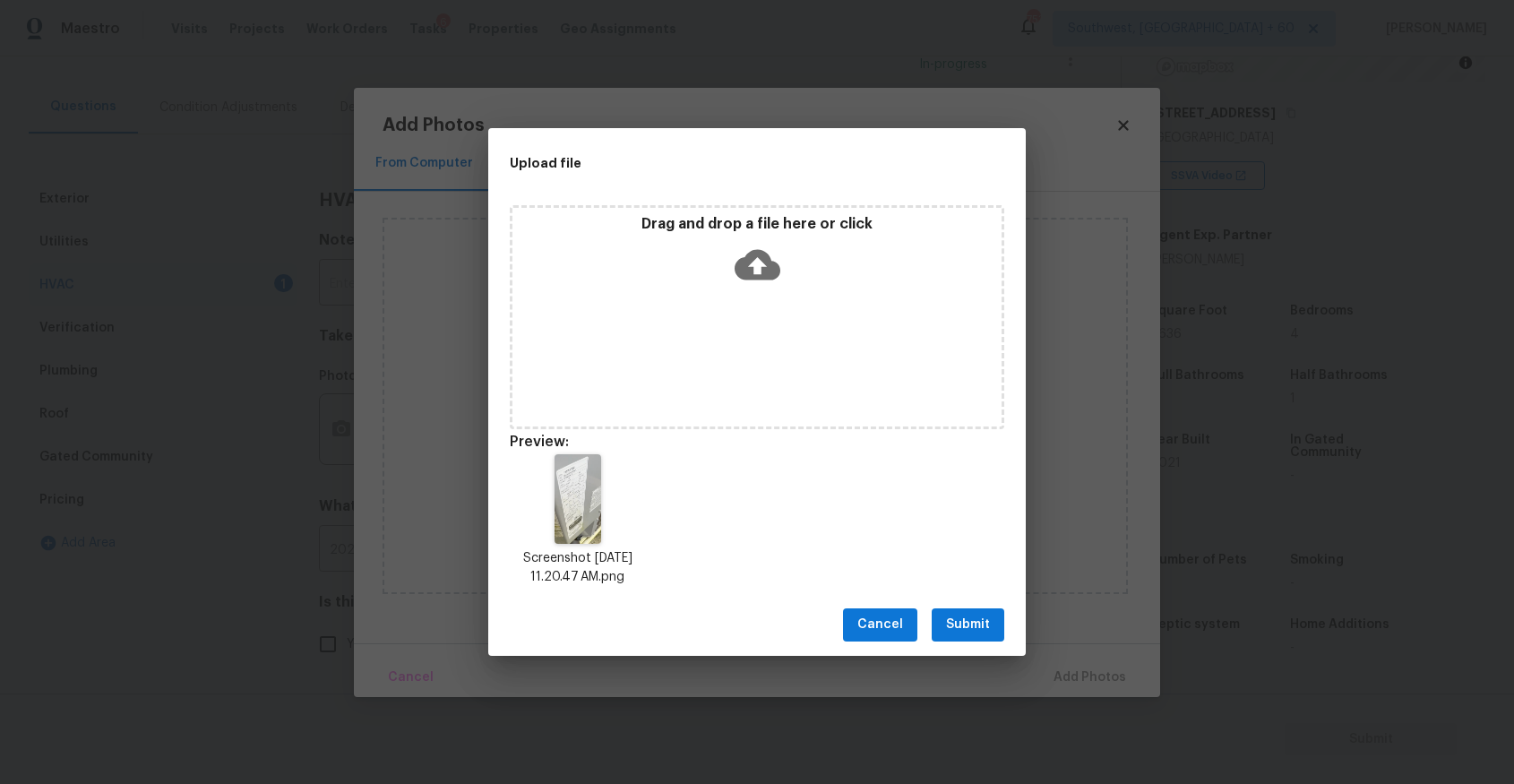
click at [747, 348] on div "Drag and drop a file here or click" at bounding box center [757, 317] width 495 height 224
click at [1032, 633] on div "Upload file Drag and drop a file here or click Preview: Screenshot 2025-08-19 a…" at bounding box center [757, 392] width 1514 height 784
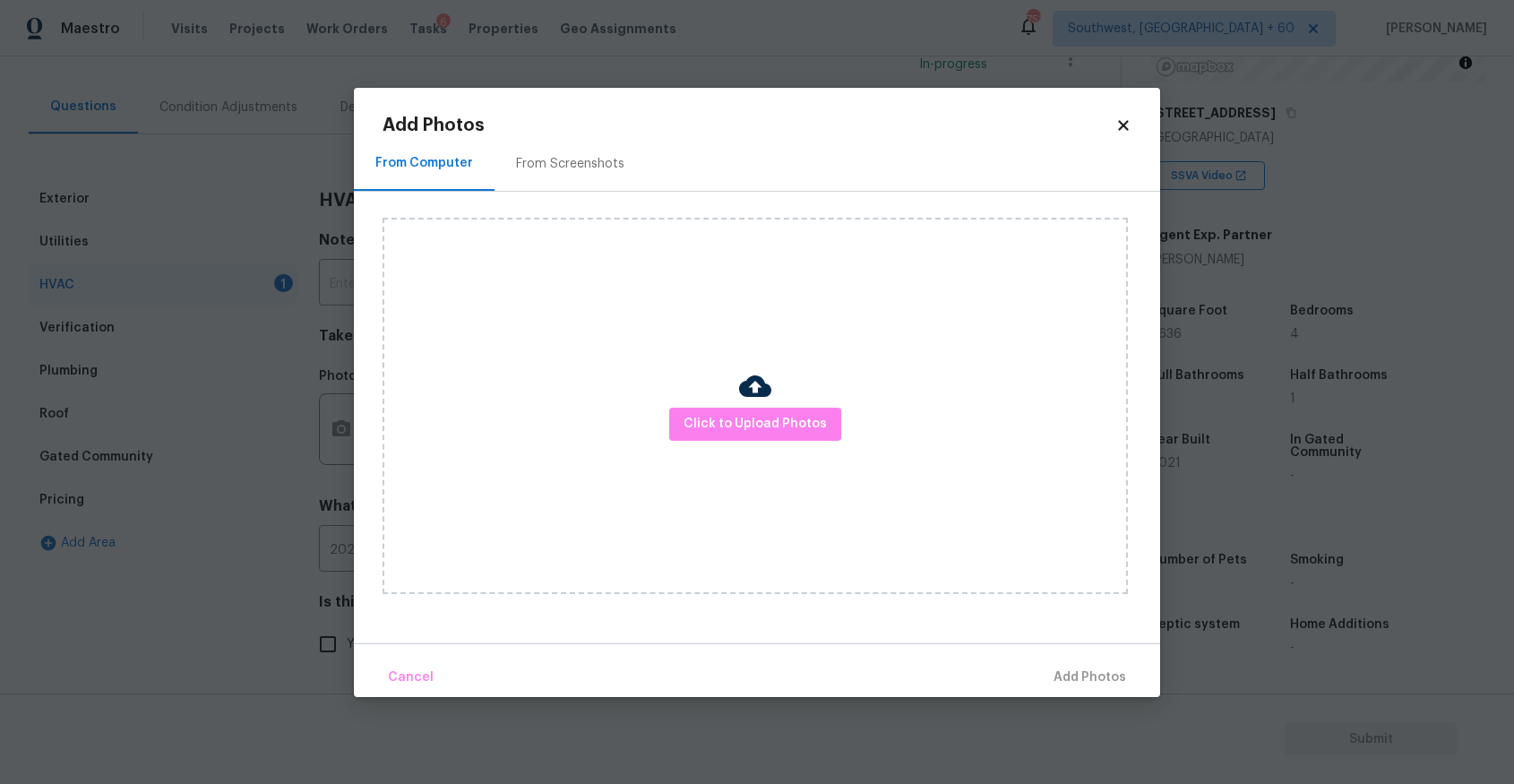
click at [822, 440] on div "Click to Upload Photos" at bounding box center [755, 405] width 745 height 376
click at [785, 400] on div "Click to Upload Photos" at bounding box center [755, 405] width 745 height 376
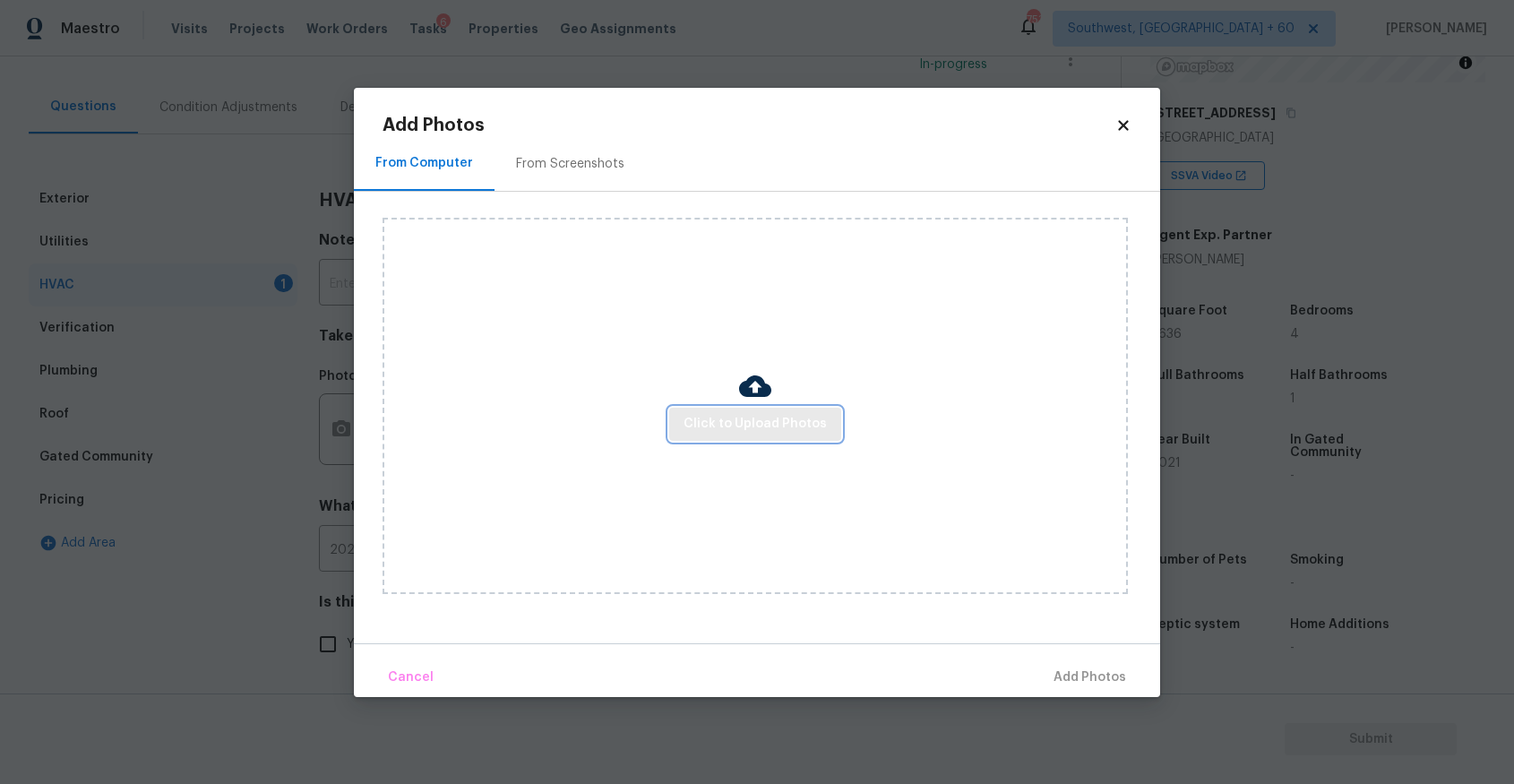
click at [788, 416] on span "Click to Upload Photos" at bounding box center [755, 424] width 143 height 23
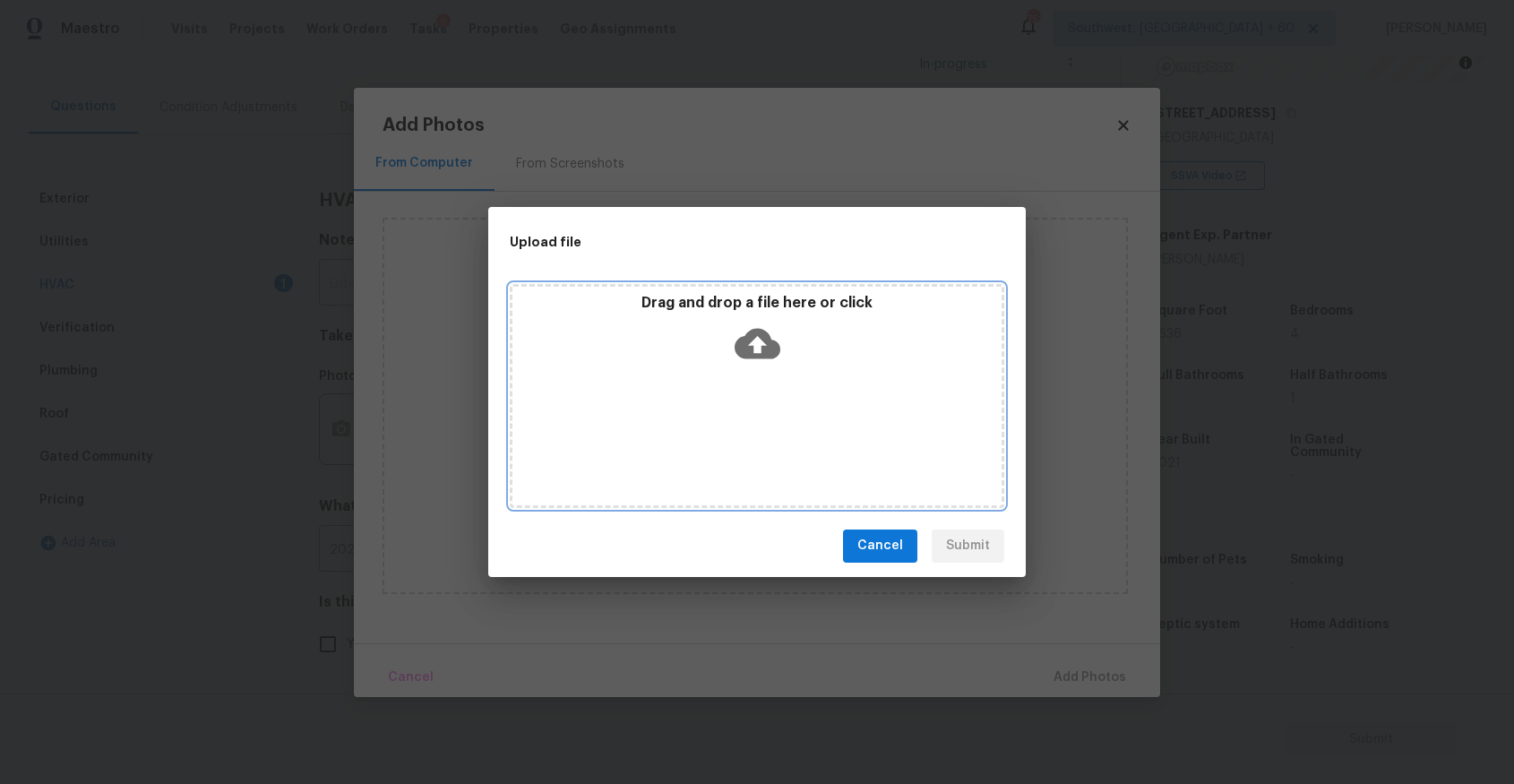
click at [788, 416] on div "Drag and drop a file here or click" at bounding box center [757, 395] width 495 height 224
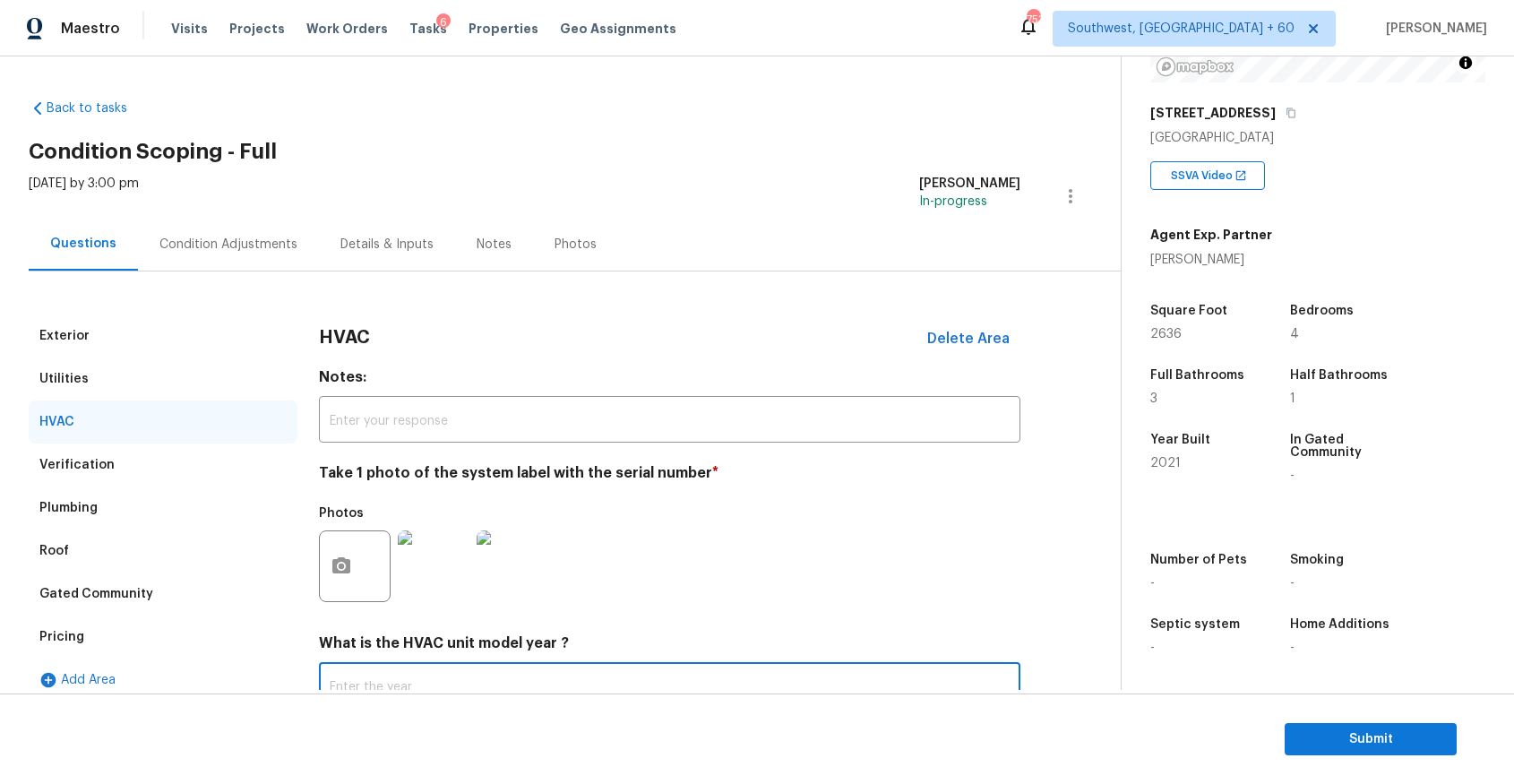
click at [231, 230] on div "Condition Adjustments" at bounding box center [229, 244] width 181 height 53
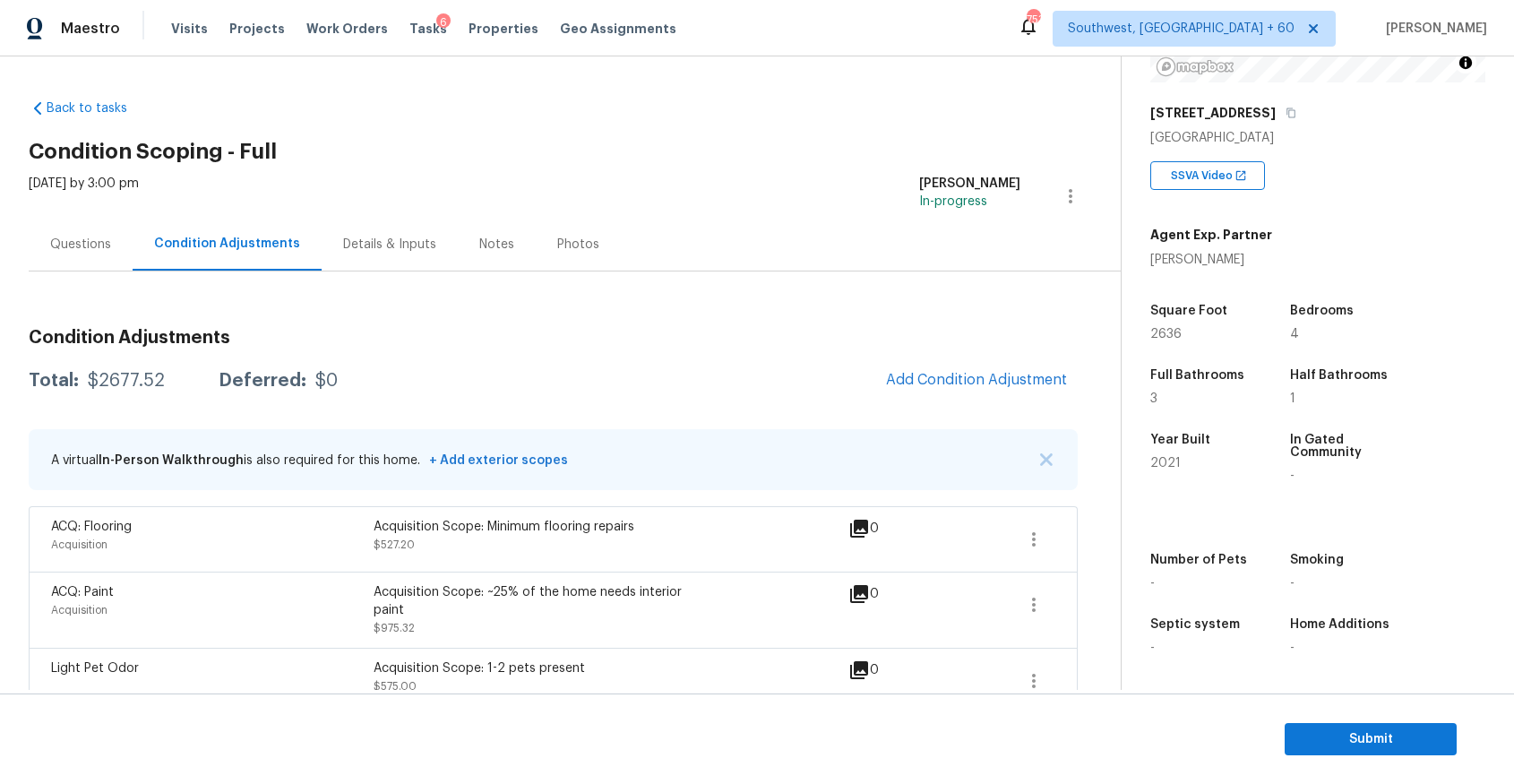
click at [159, 364] on div "Total: $2677.52 Deferred: $0 Add Condition Adjustment" at bounding box center [553, 381] width 1050 height 39
copy div "$2677.52"
click at [91, 225] on div "Questions" at bounding box center [81, 244] width 104 height 53
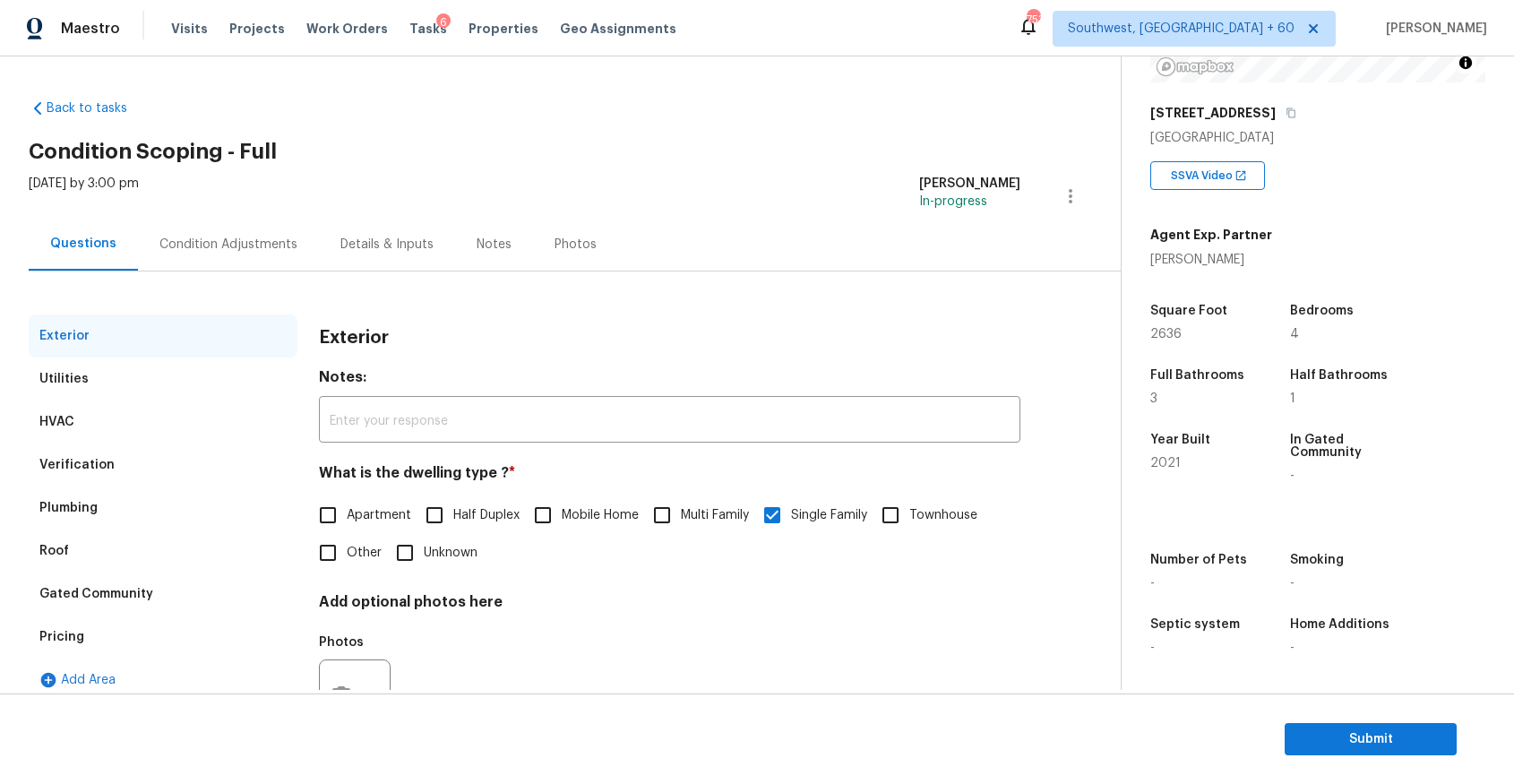
click at [192, 234] on div "Condition Adjustments" at bounding box center [229, 244] width 181 height 53
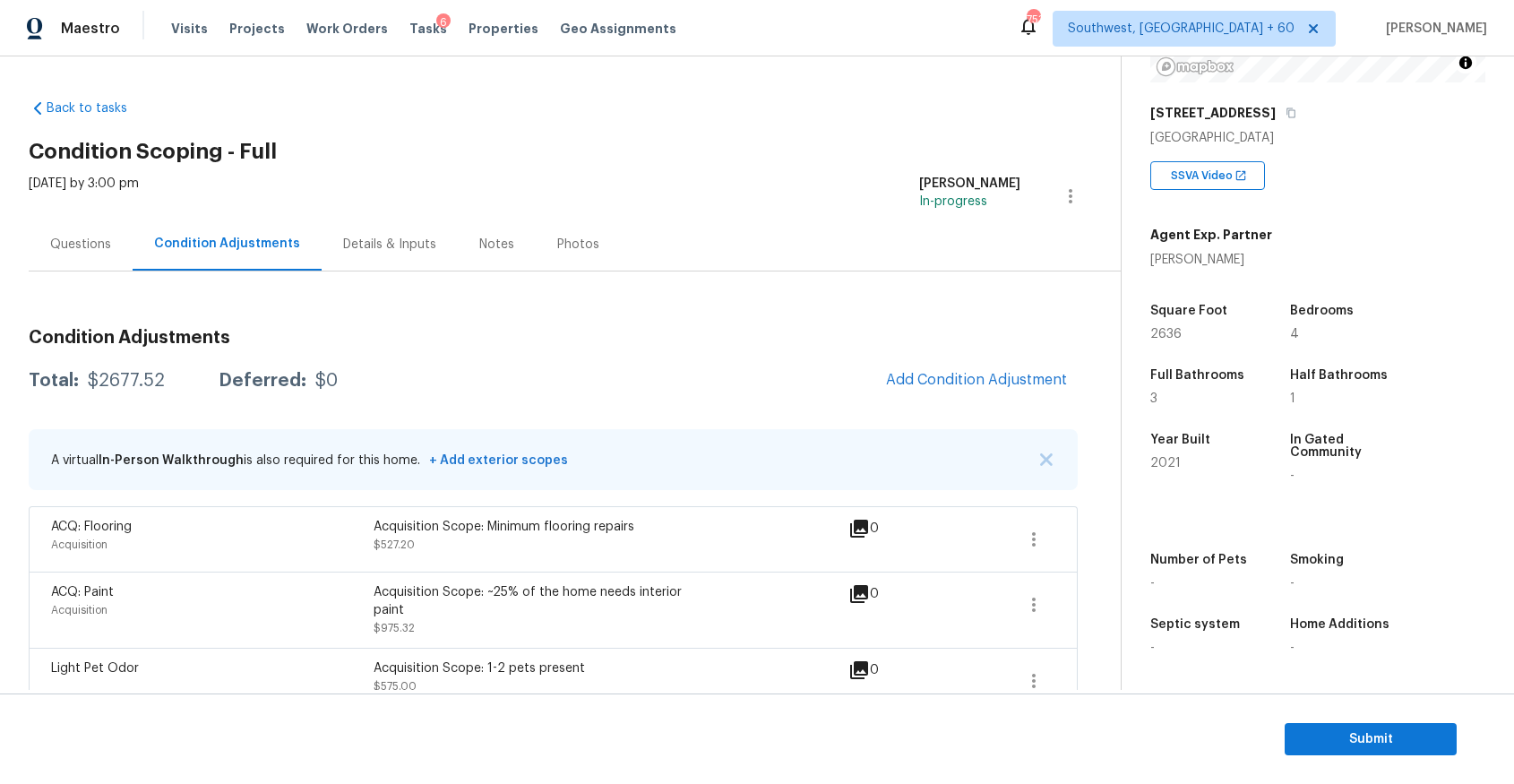
scroll to position [262, 0]
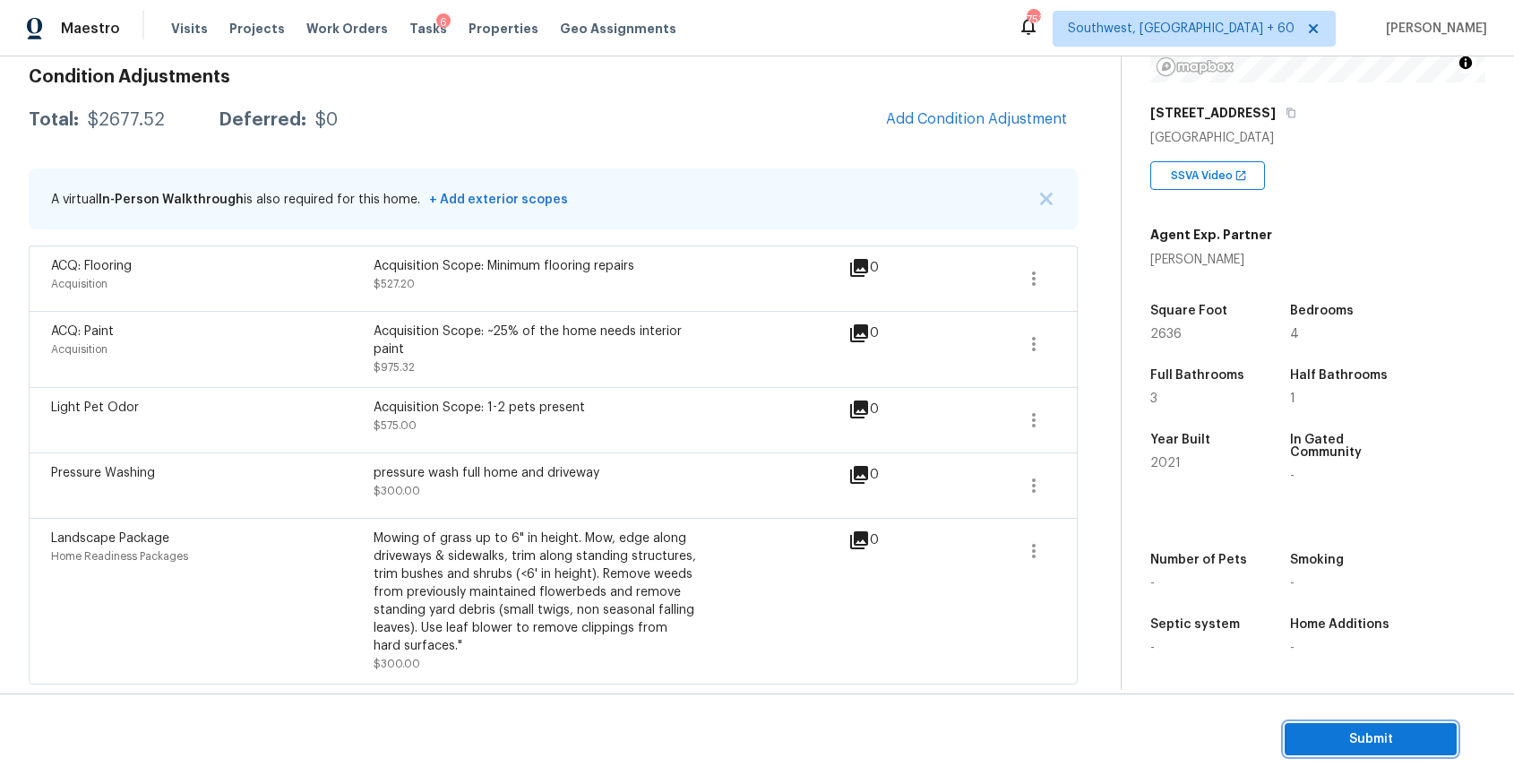
click at [1373, 725] on button "Submit" at bounding box center [1371, 740] width 172 height 33
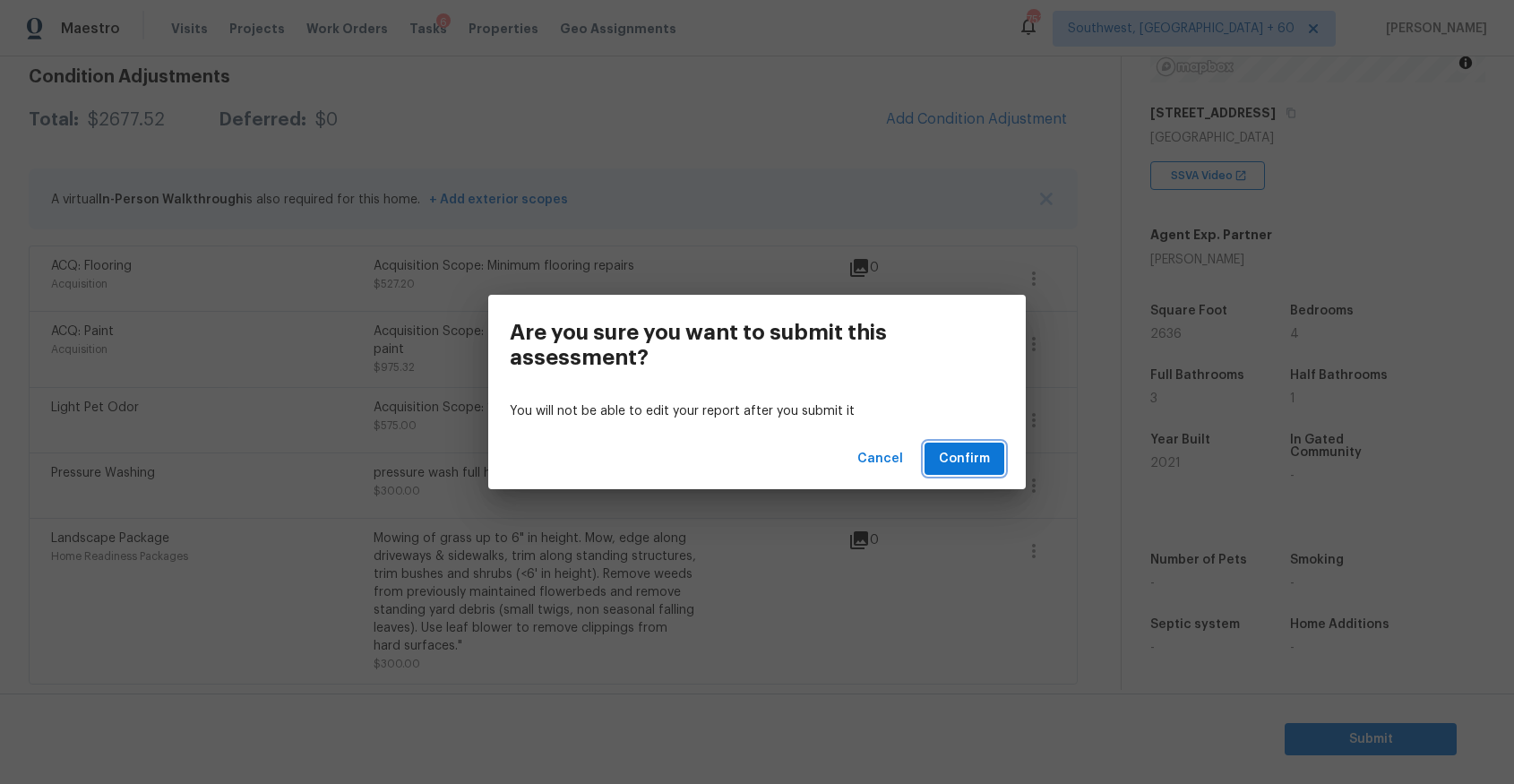
click at [986, 467] on span "Confirm" at bounding box center [965, 458] width 51 height 23
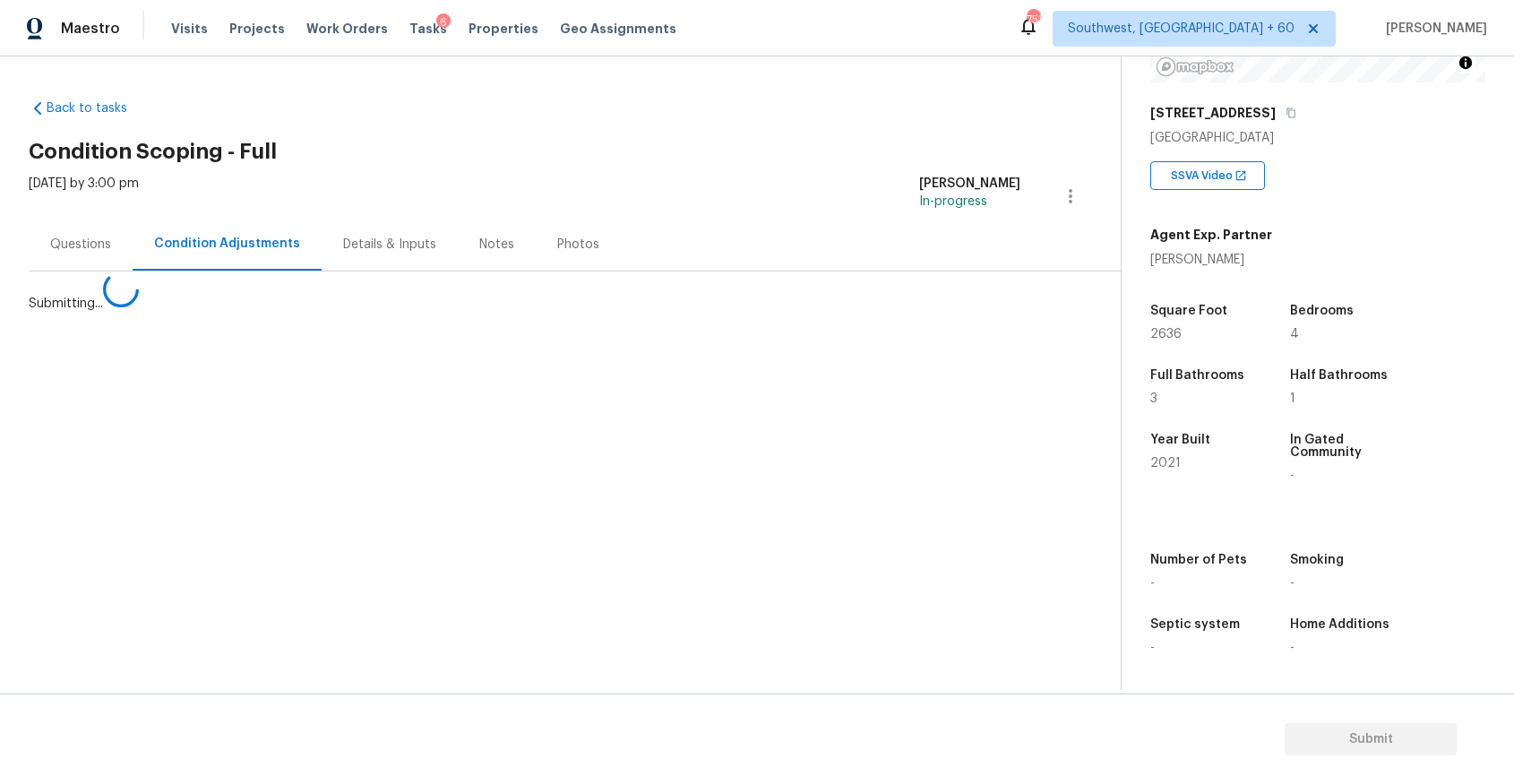
scroll to position [0, 0]
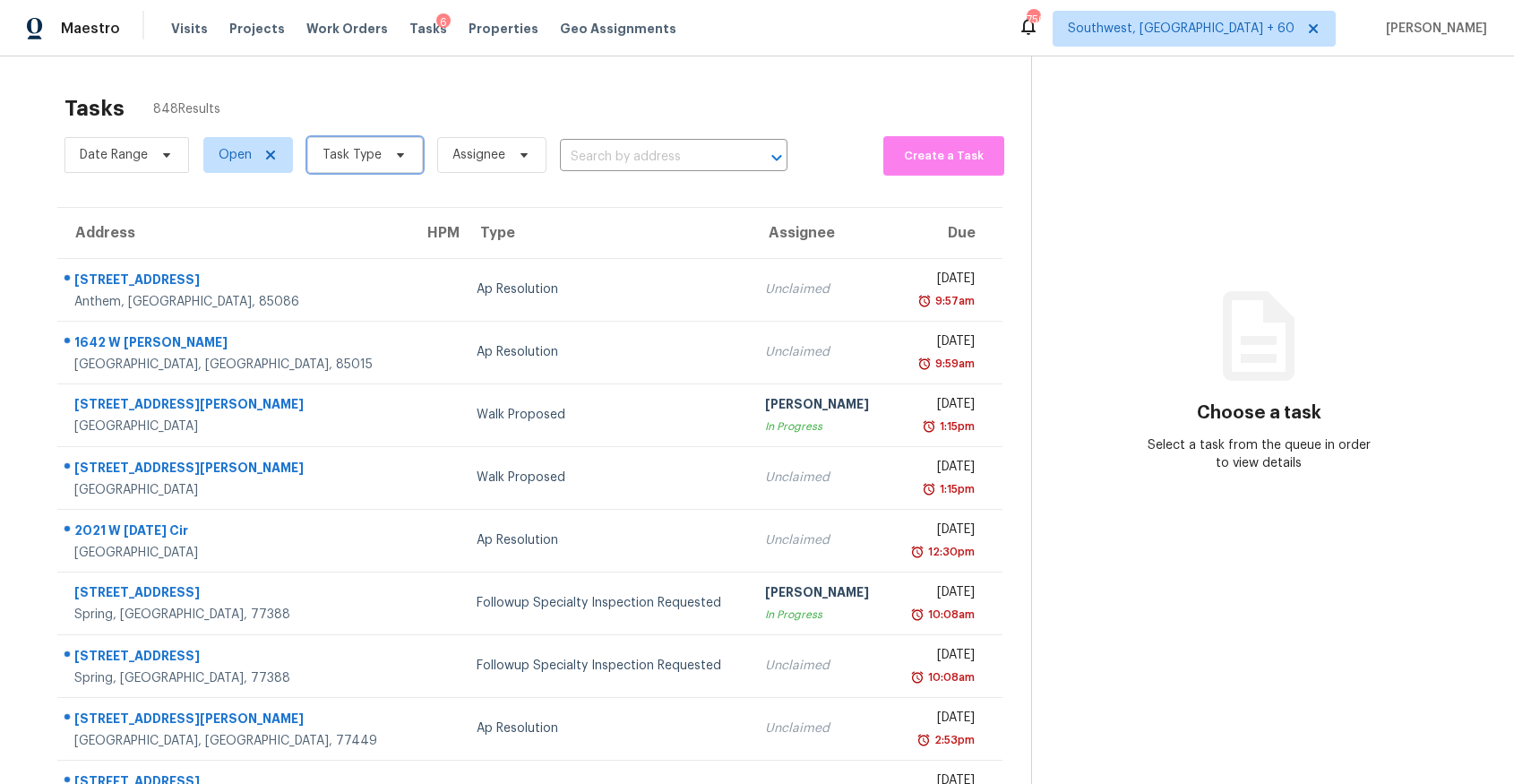
click at [374, 159] on span "Task Type" at bounding box center [352, 155] width 59 height 18
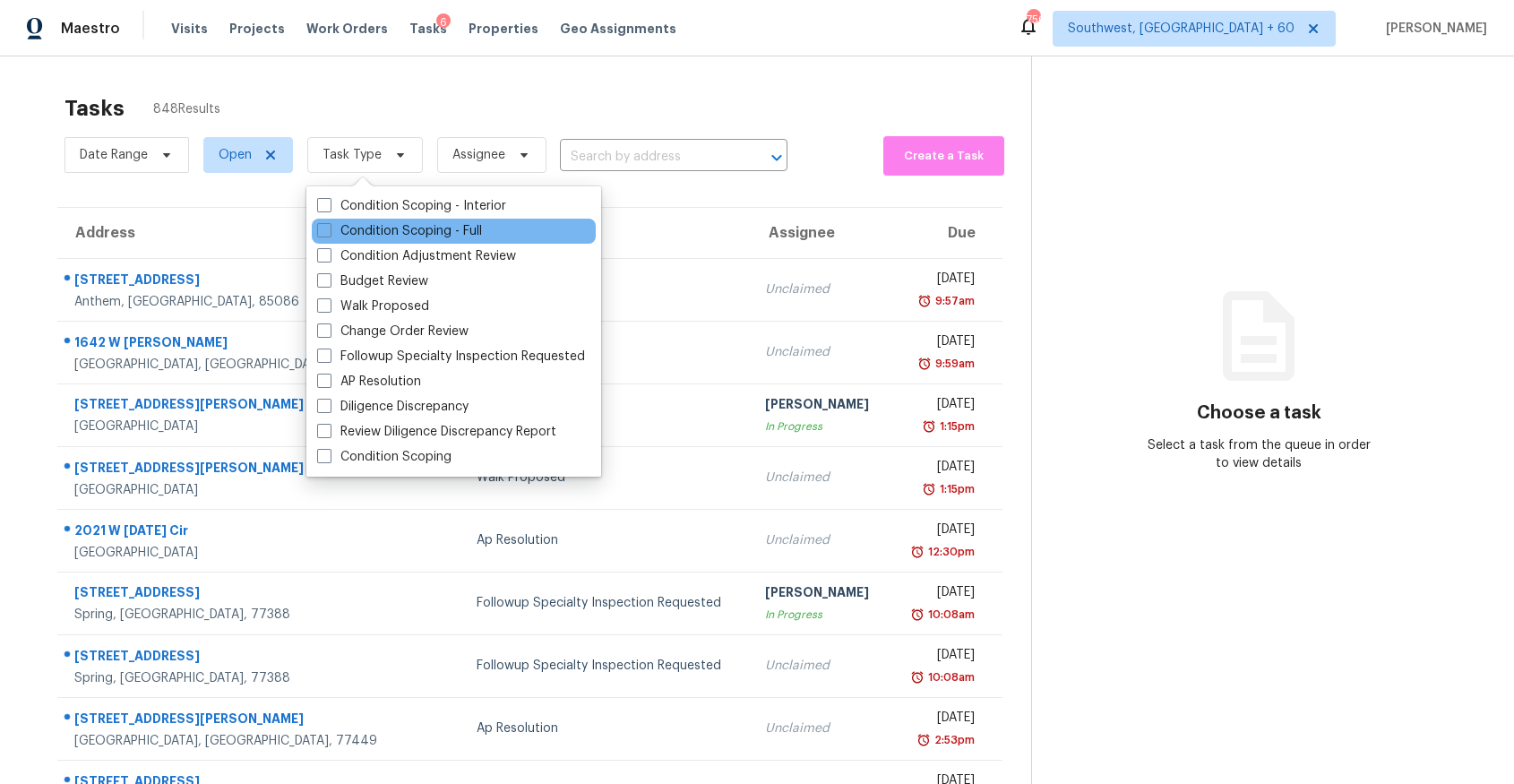
click at [511, 225] on div "Condition Scoping - Full" at bounding box center [454, 232] width 284 height 26
click at [454, 221] on div "Condition Scoping - Full" at bounding box center [454, 232] width 284 height 26
click at [403, 231] on label "Condition Scoping - Full" at bounding box center [400, 231] width 165 height 18
click at [329, 231] on input "Condition Scoping - Full" at bounding box center [323, 228] width 12 height 12
checkbox input "true"
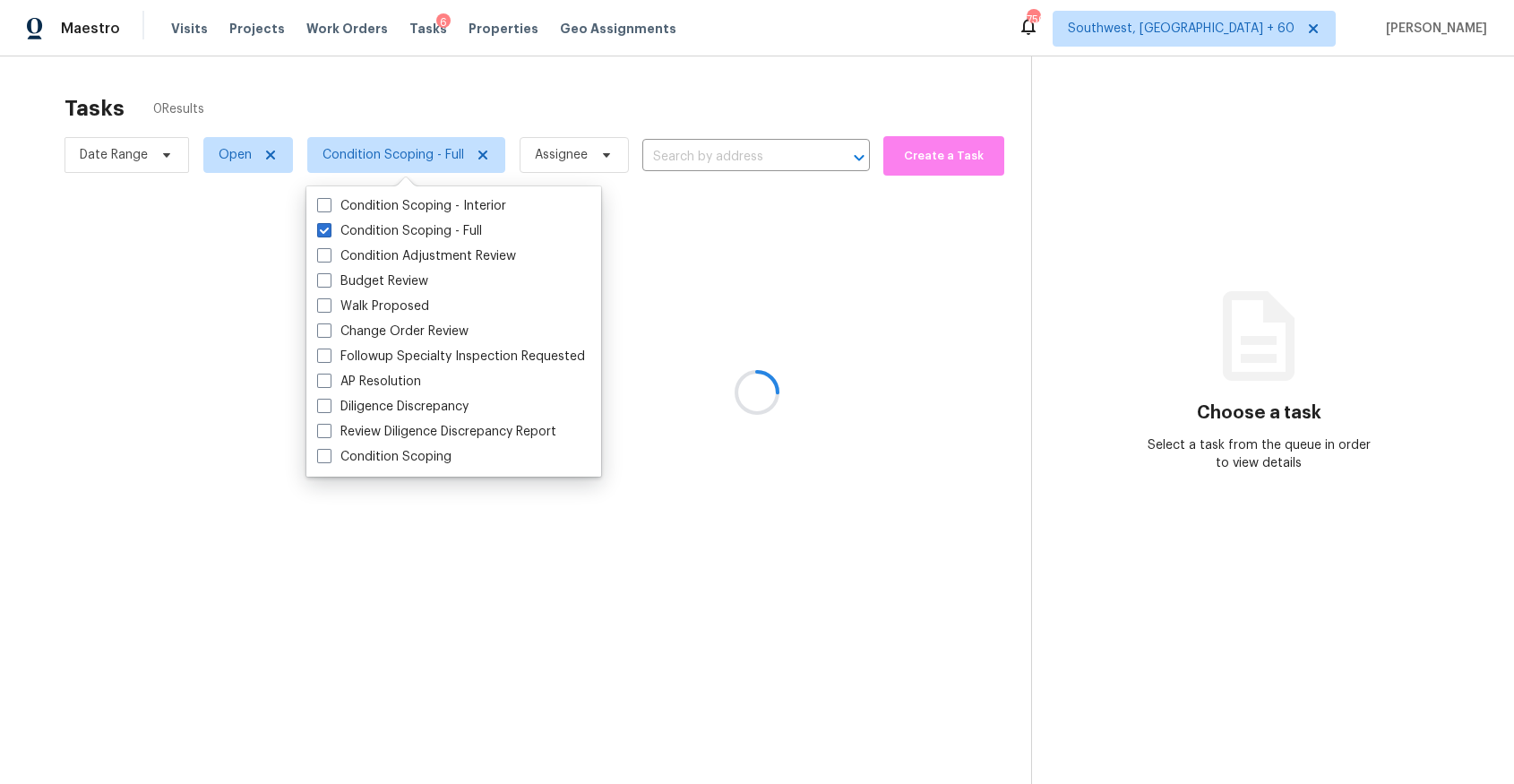
click at [380, 73] on div at bounding box center [757, 392] width 1514 height 784
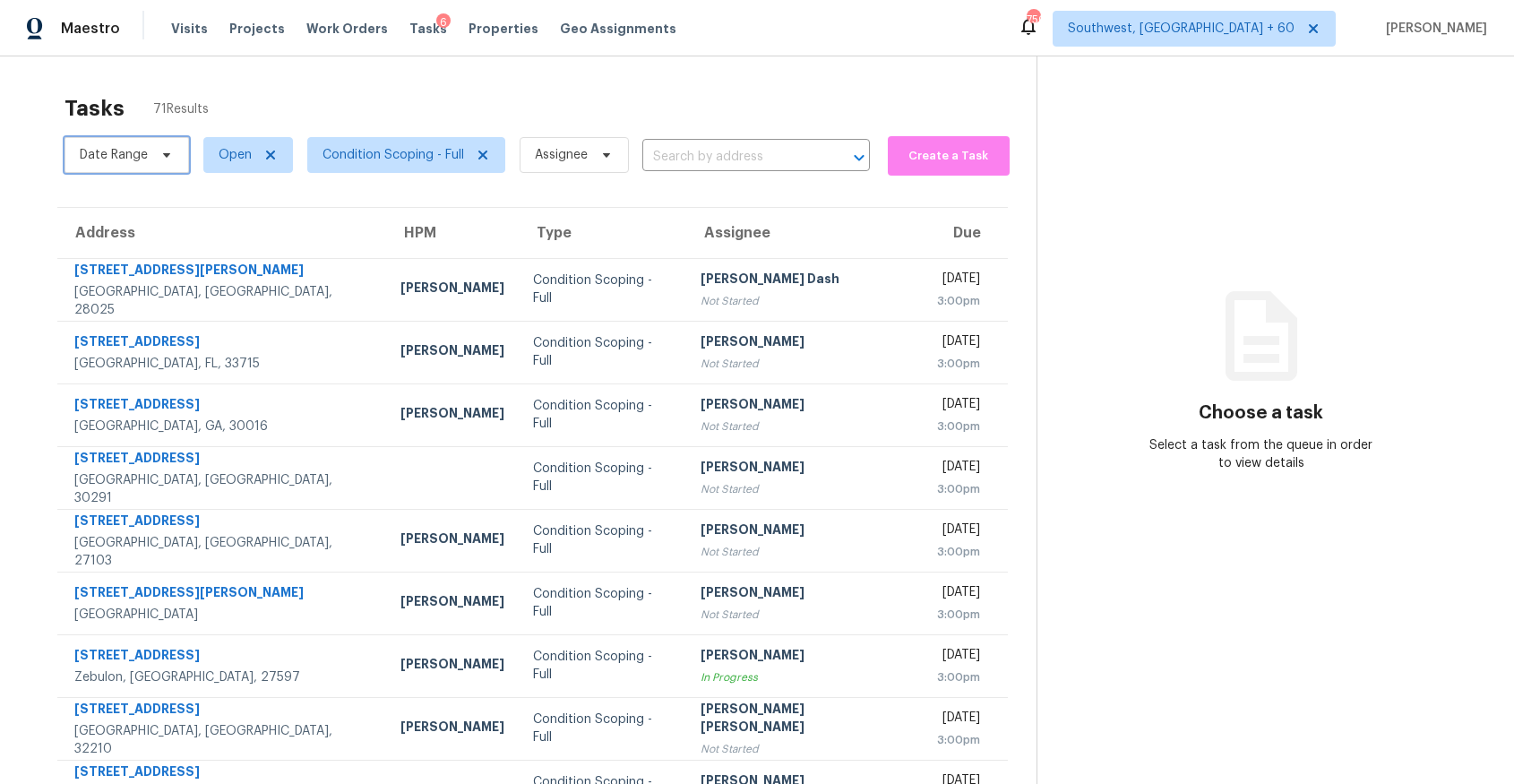
click at [132, 151] on span "Date Range" at bounding box center [113, 155] width 68 height 18
click at [559, 159] on span "Assignee" at bounding box center [562, 155] width 53 height 18
click at [564, 80] on div "Tasks 70 Results Date Range Open Condition Scoping - Full Assignee ​ Create a T…" at bounding box center [757, 496] width 1514 height 877
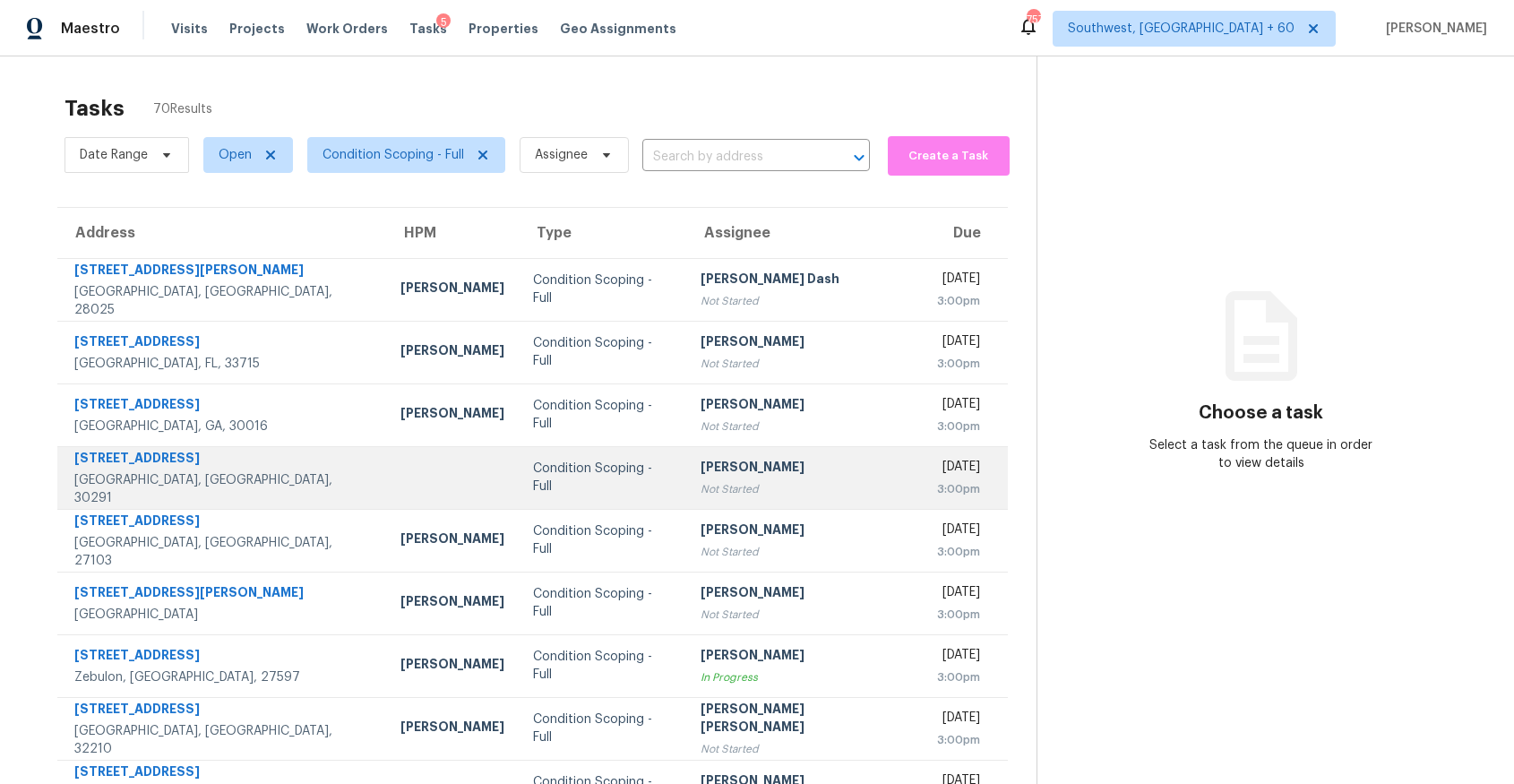
click at [775, 481] on div "Not Started" at bounding box center [804, 489] width 207 height 18
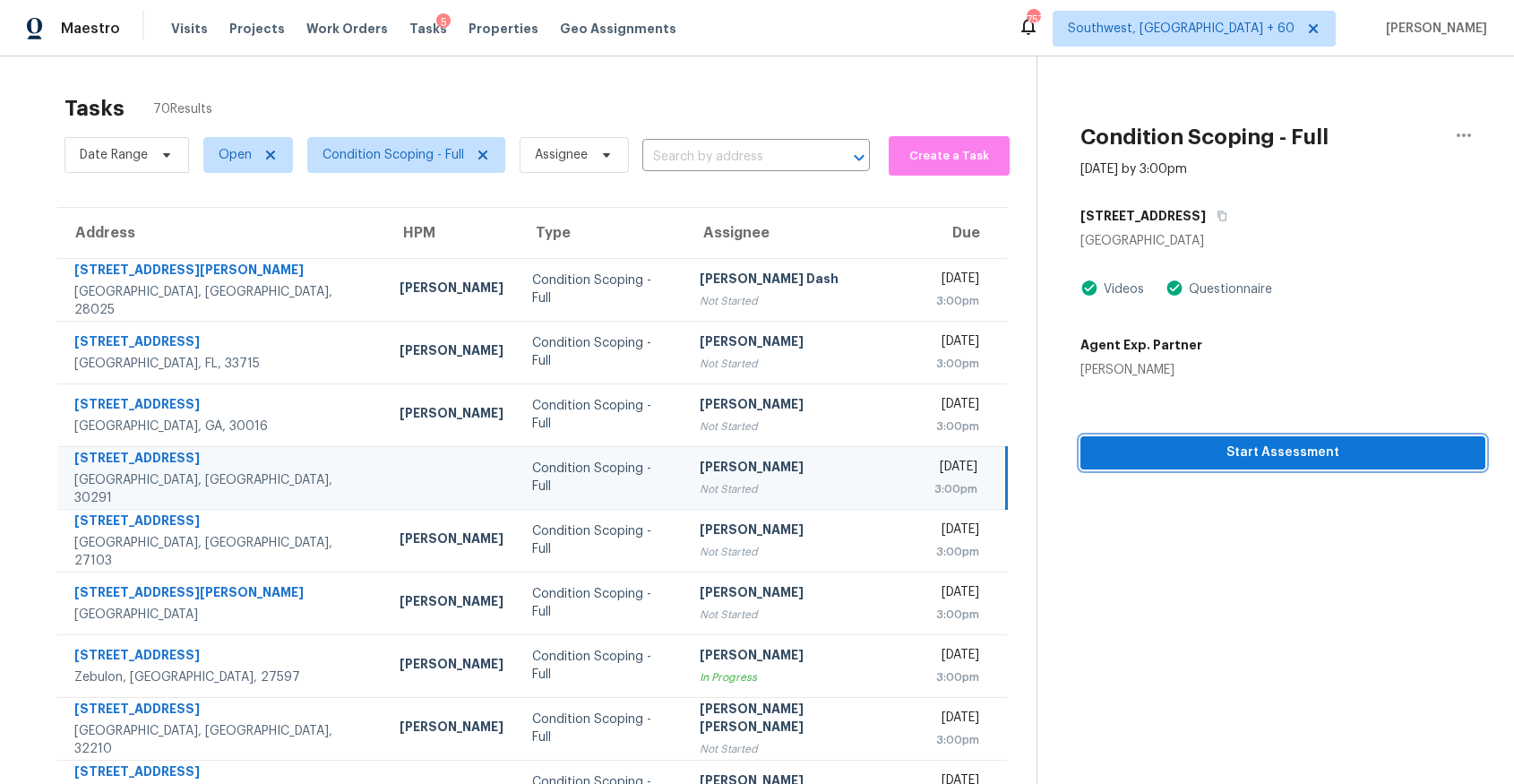
click at [1297, 455] on span "Start Assessment" at bounding box center [1282, 452] width 376 height 23
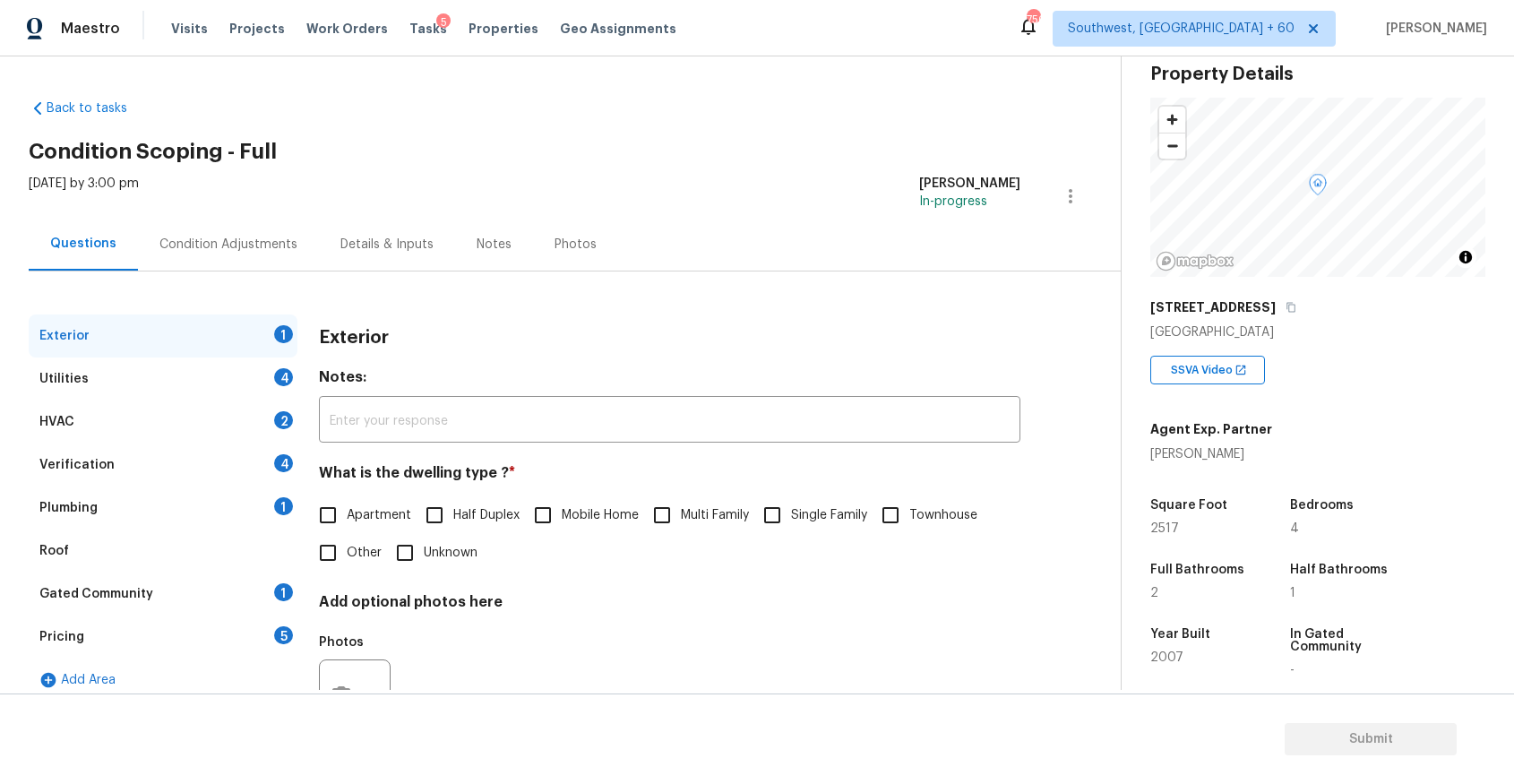
scroll to position [67, 0]
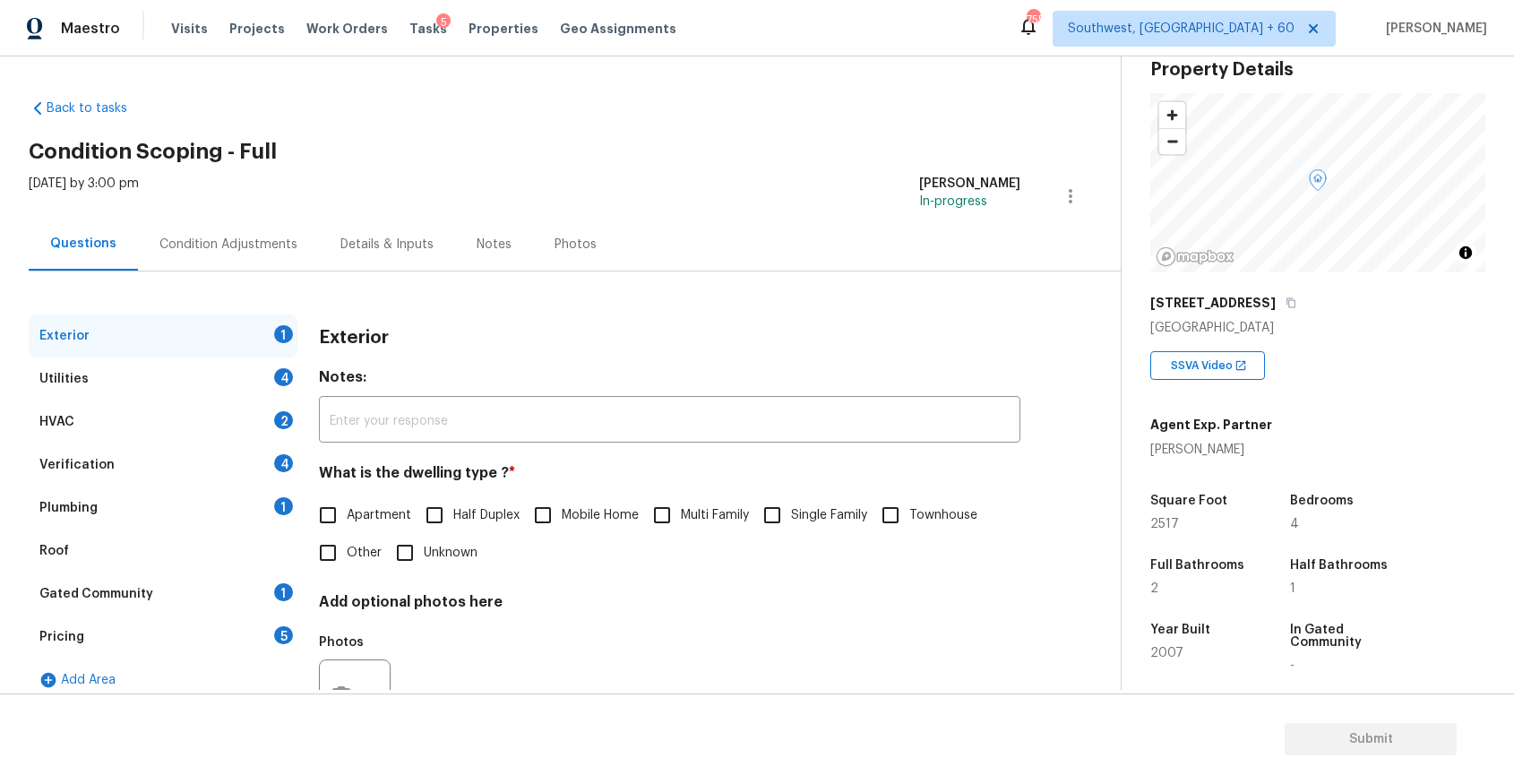
click at [209, 272] on div "Exterior 1 Utilities 4 HVAC 2 Verification 4 Plumbing 1 Roof Gated Community 1 …" at bounding box center [553, 517] width 1050 height 492
click at [229, 264] on div "Condition Adjustments" at bounding box center [229, 244] width 181 height 53
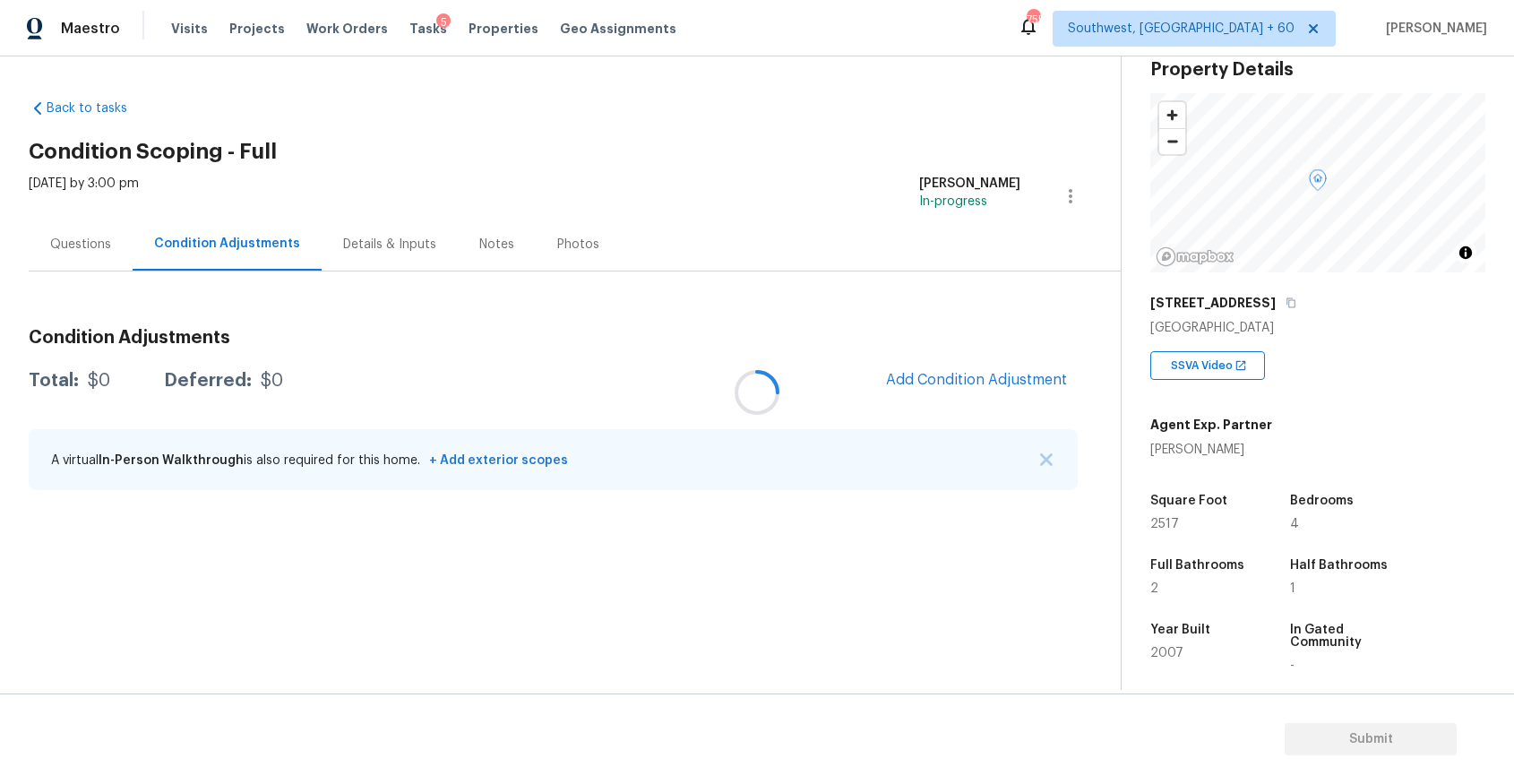
click at [114, 264] on div at bounding box center [757, 392] width 1514 height 784
click at [112, 260] on div at bounding box center [757, 392] width 1514 height 784
click at [103, 258] on div at bounding box center [757, 392] width 1514 height 784
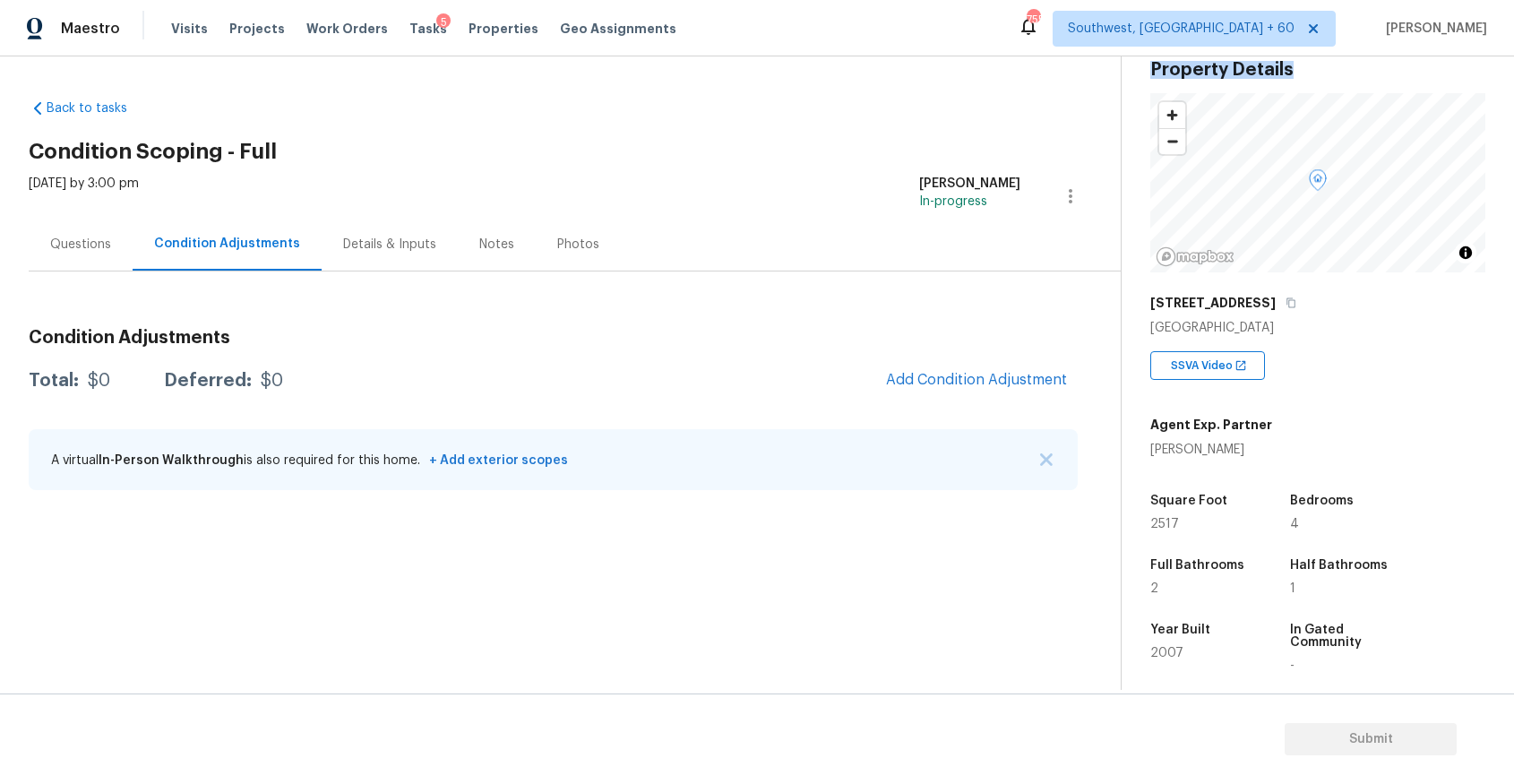
click at [103, 258] on div "Questions" at bounding box center [81, 244] width 104 height 53
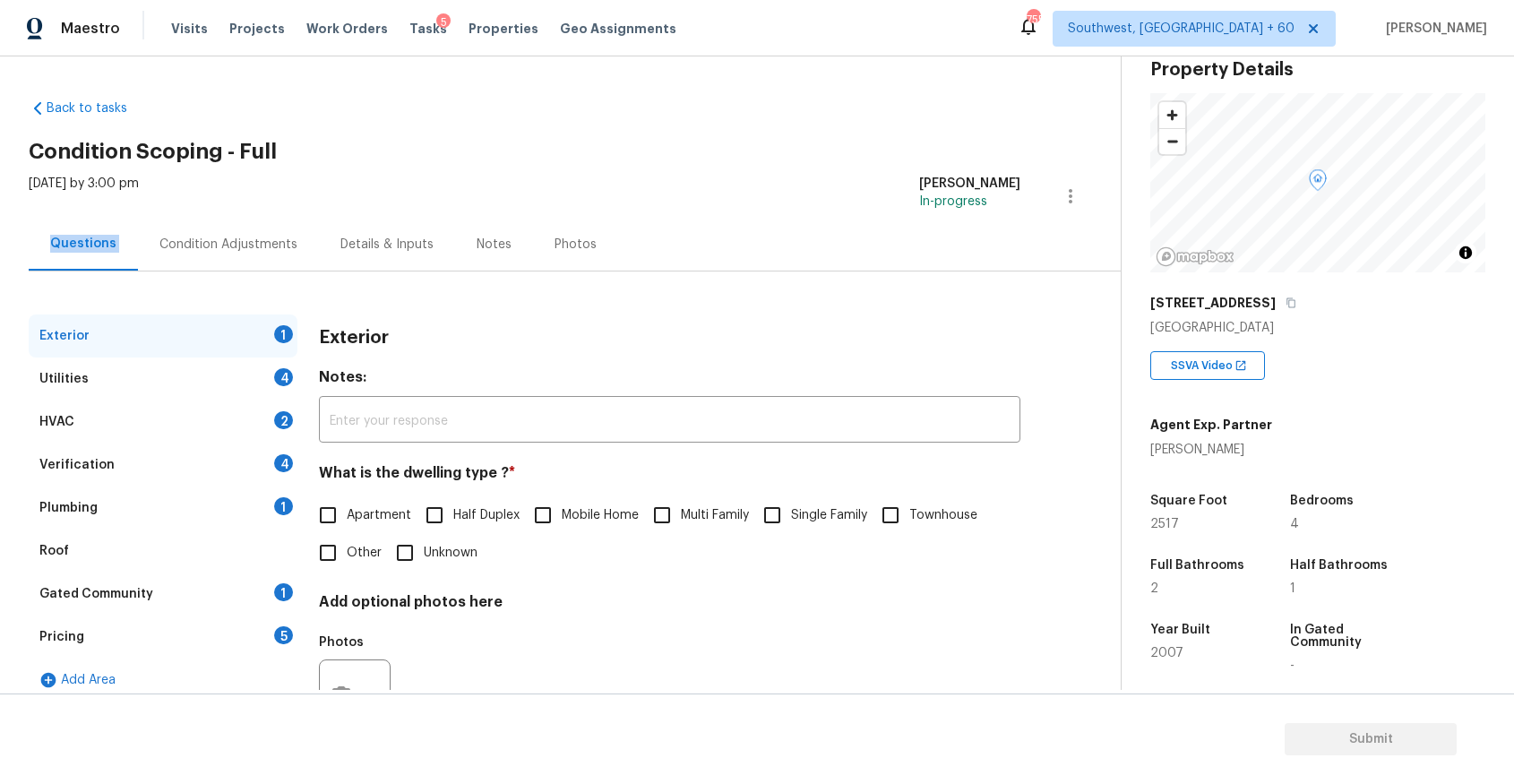
scroll to position [78, 0]
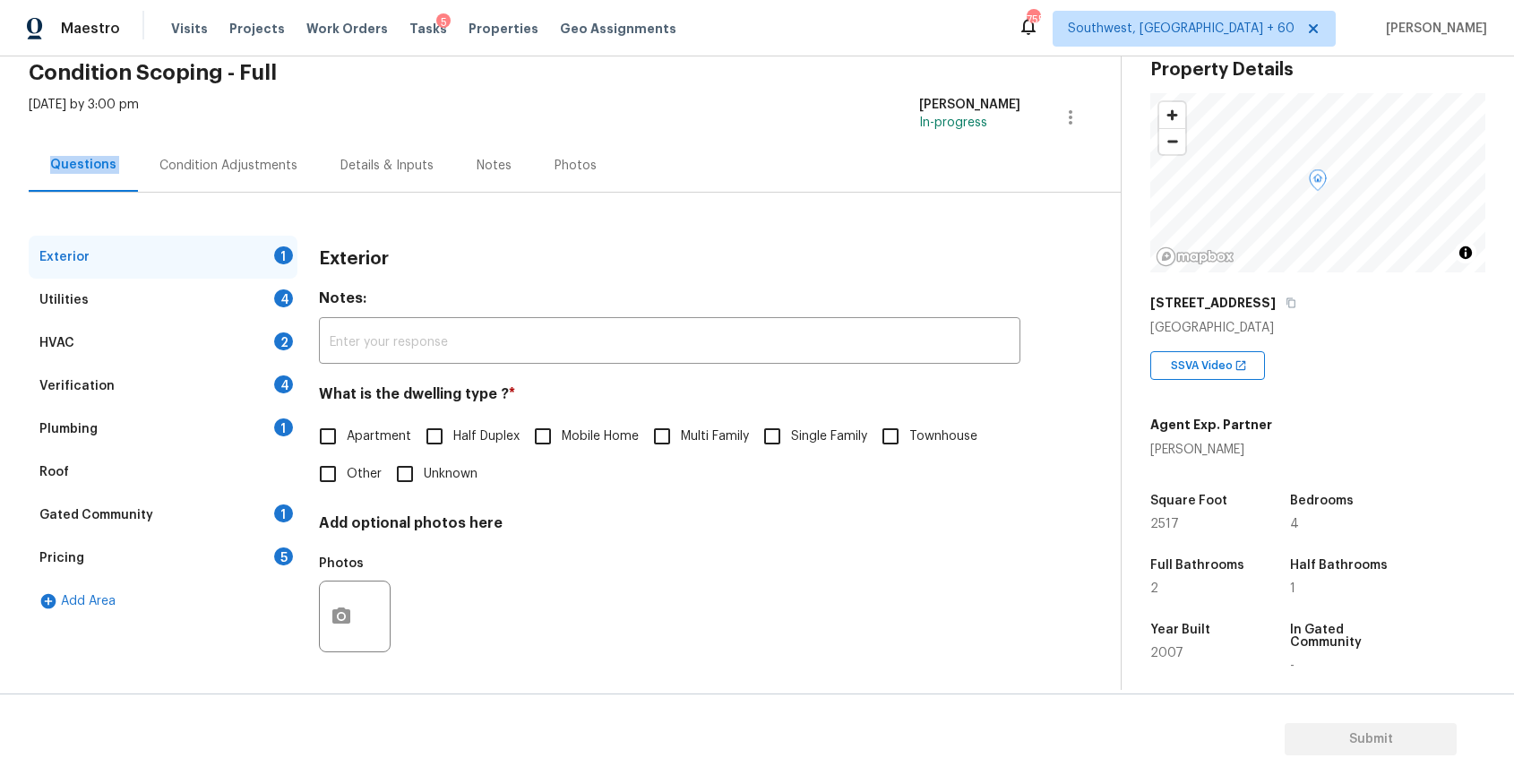
click at [201, 385] on div "Verification 4" at bounding box center [163, 386] width 269 height 43
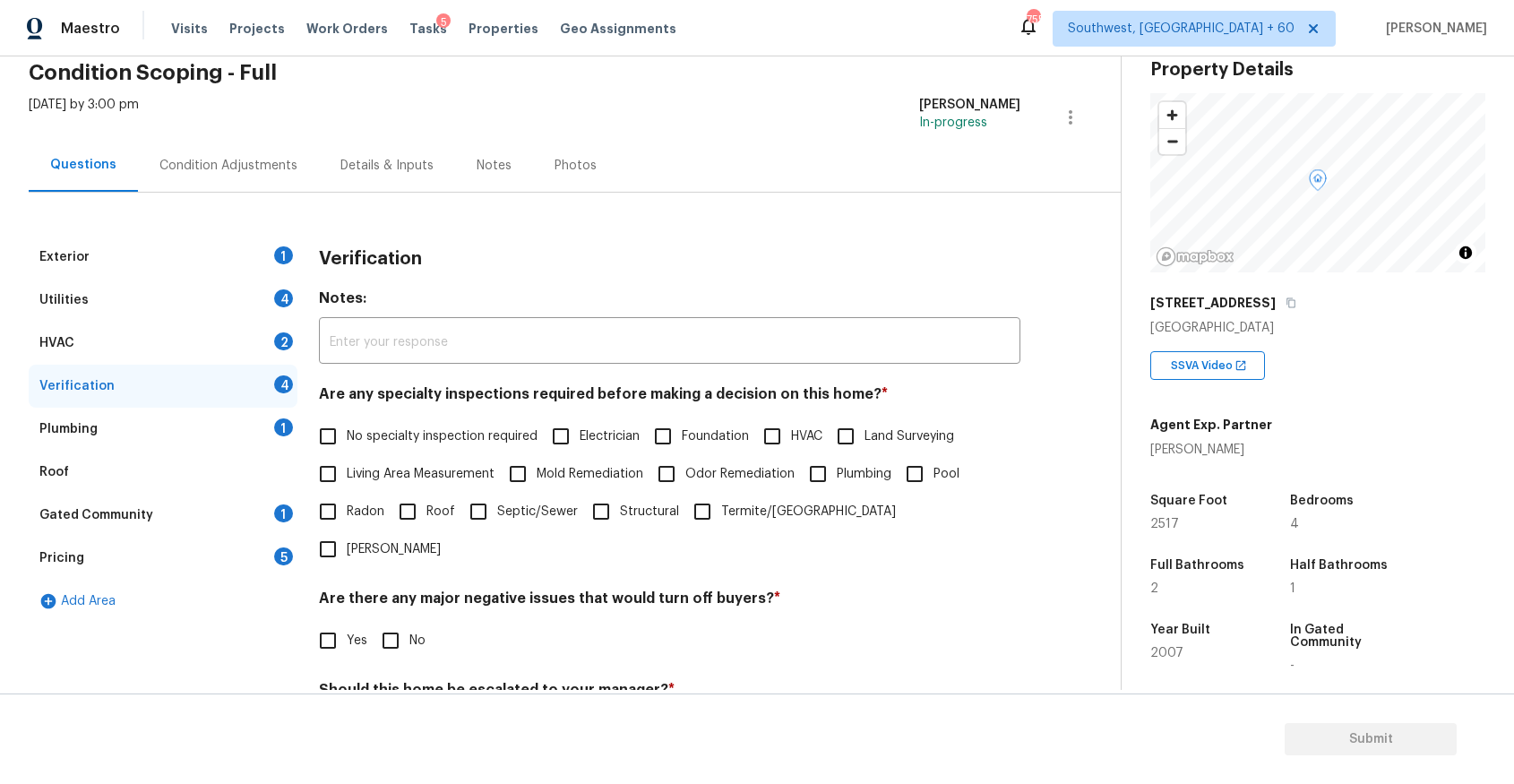
scroll to position [163, 0]
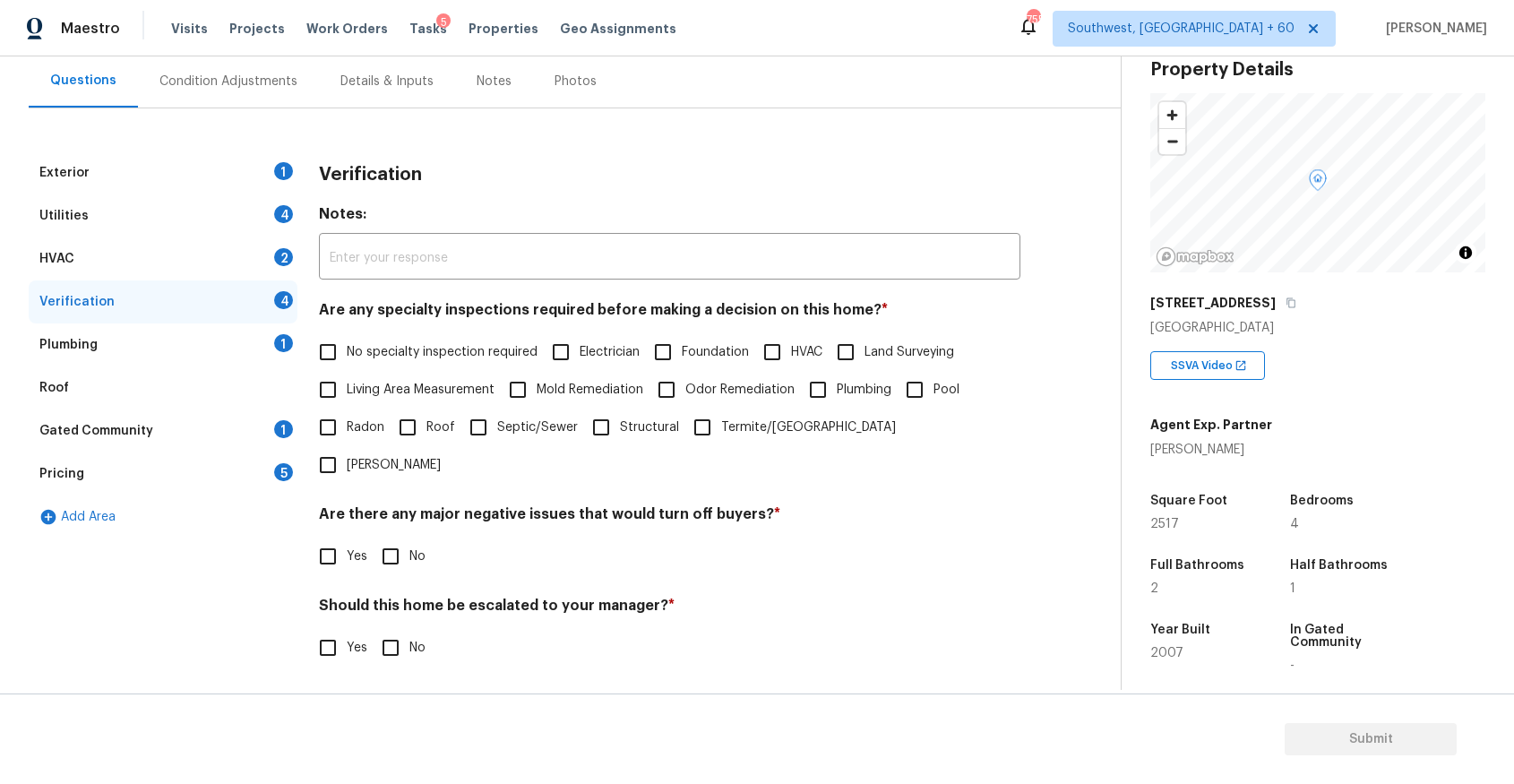
click at [310, 629] on input "Yes" at bounding box center [328, 648] width 37 height 37
checkbox input "true"
click at [432, 666] on div "​ Photos" at bounding box center [670, 751] width 702 height 170
click at [449, 672] on input "text" at bounding box center [670, 693] width 702 height 42
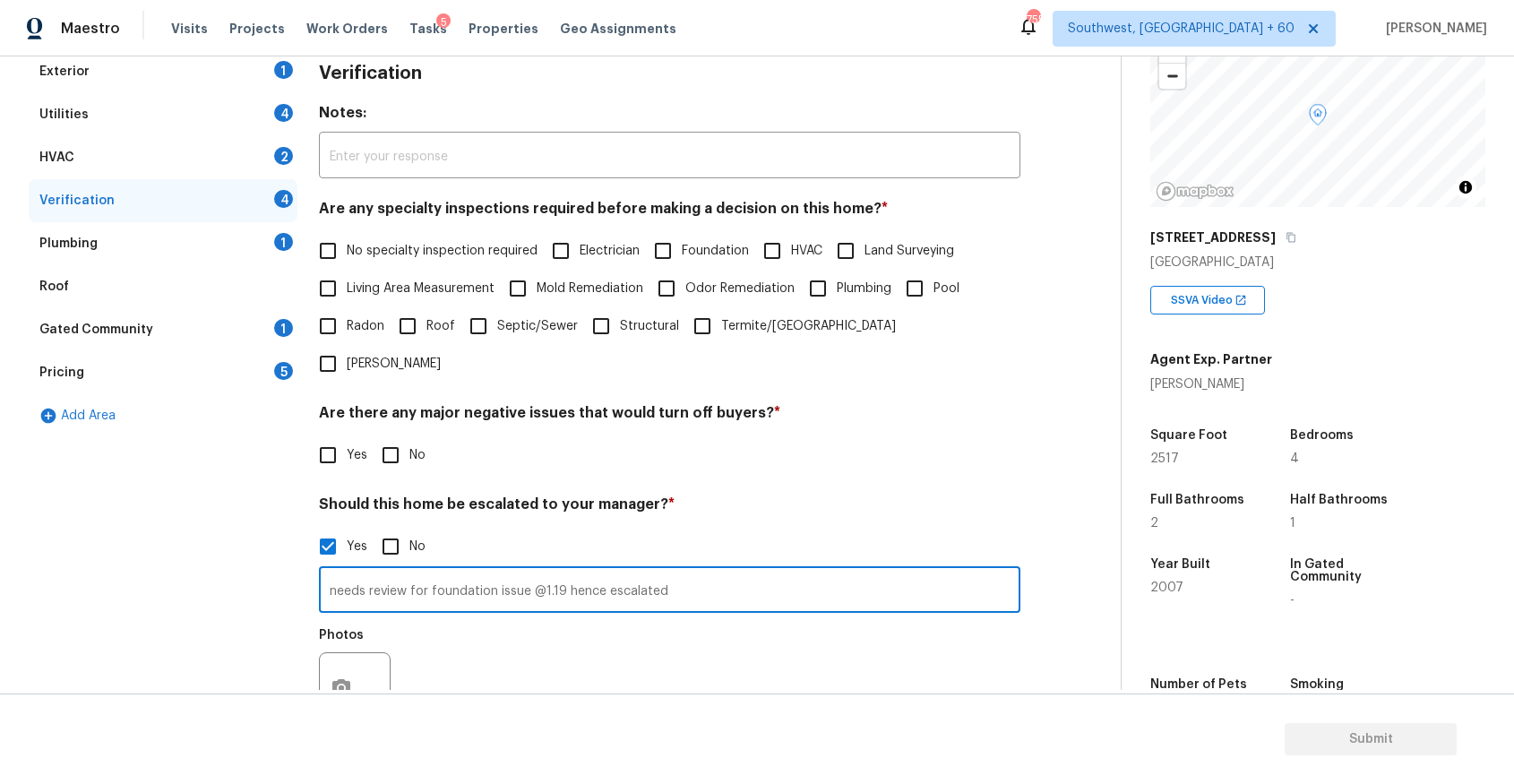
scroll to position [189, 0]
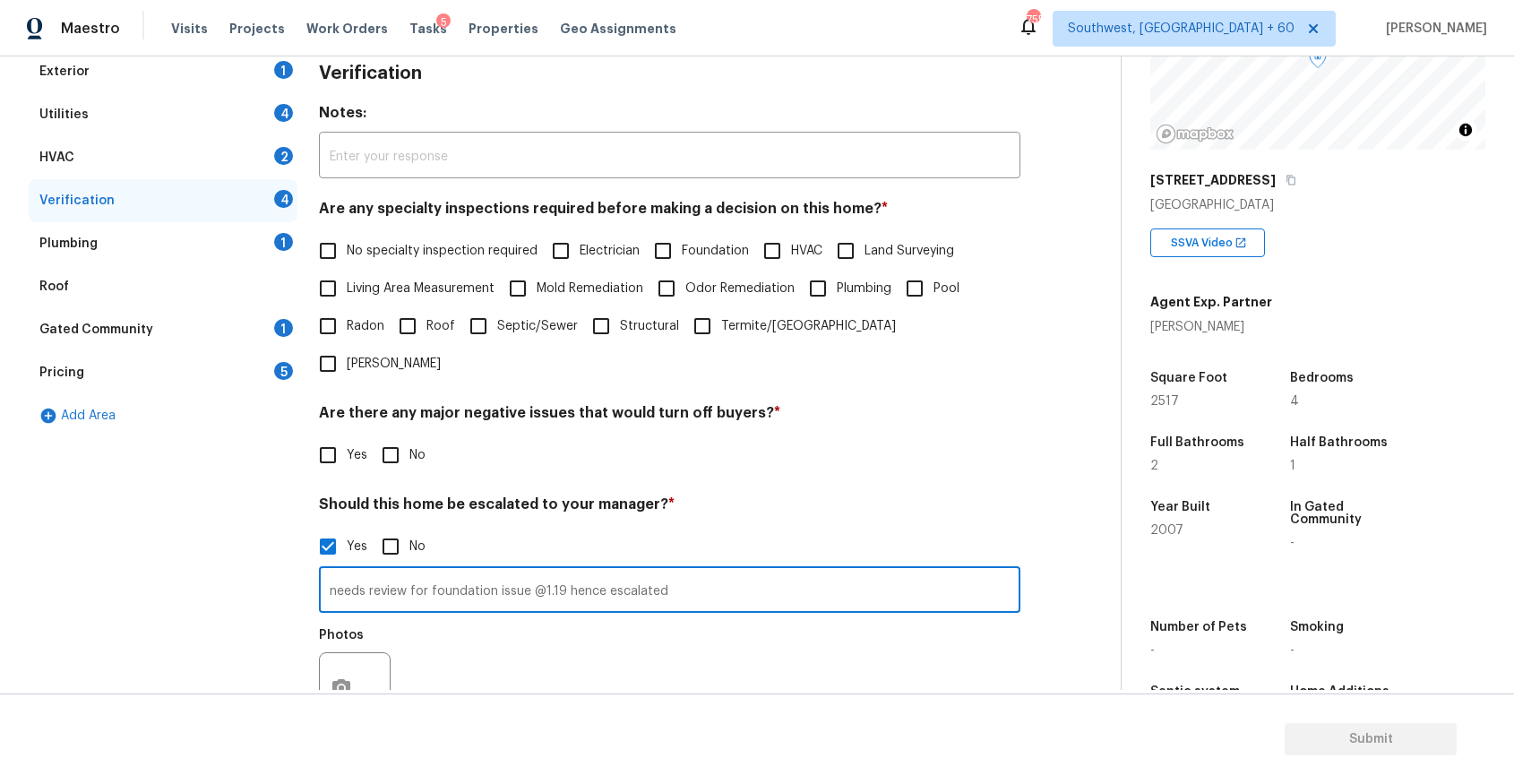
type input "needs review for foundation issue @1.19 hence escalated"
click at [335, 679] on icon "button" at bounding box center [342, 687] width 18 height 16
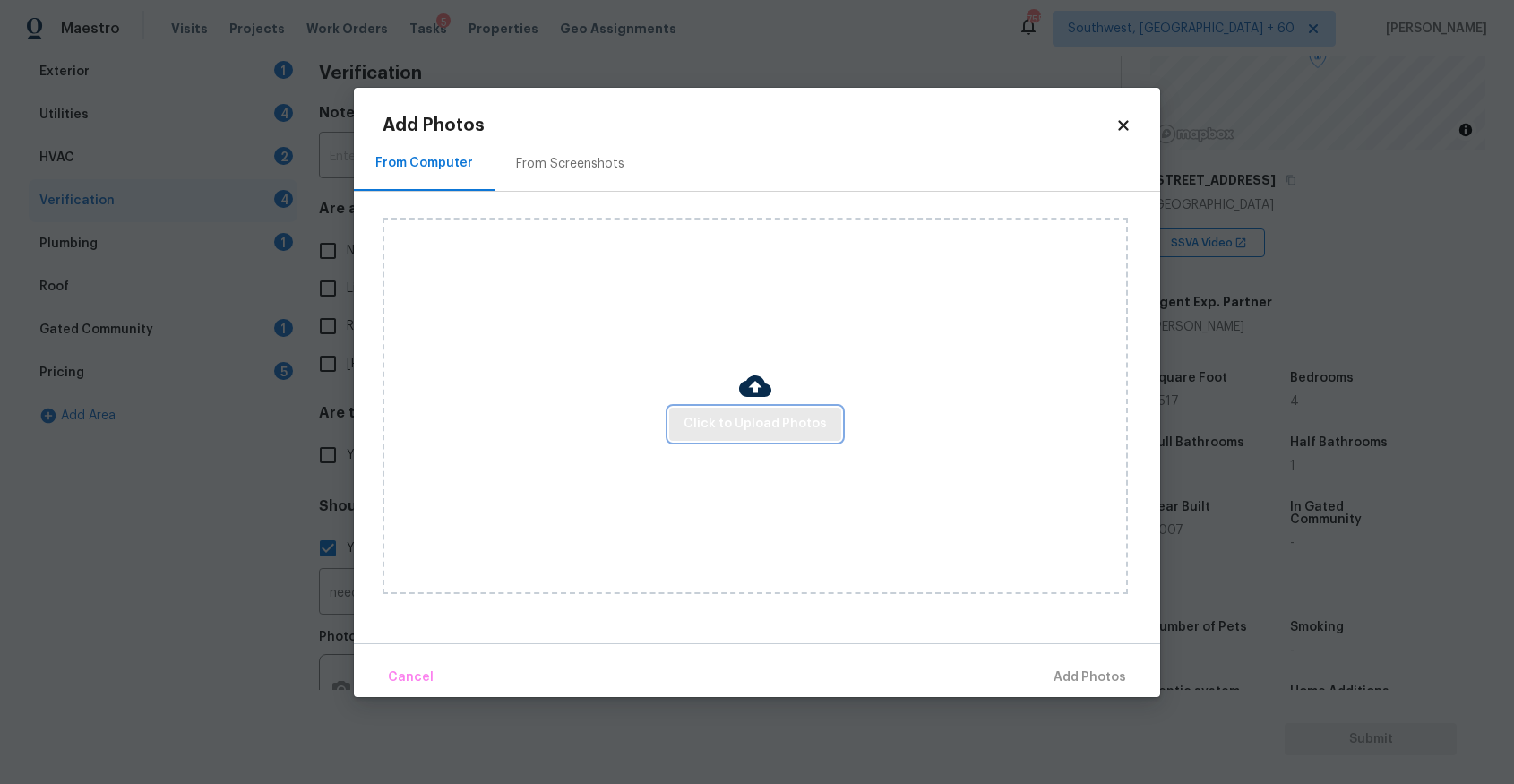
click at [714, 431] on span "Click to Upload Photos" at bounding box center [755, 424] width 143 height 23
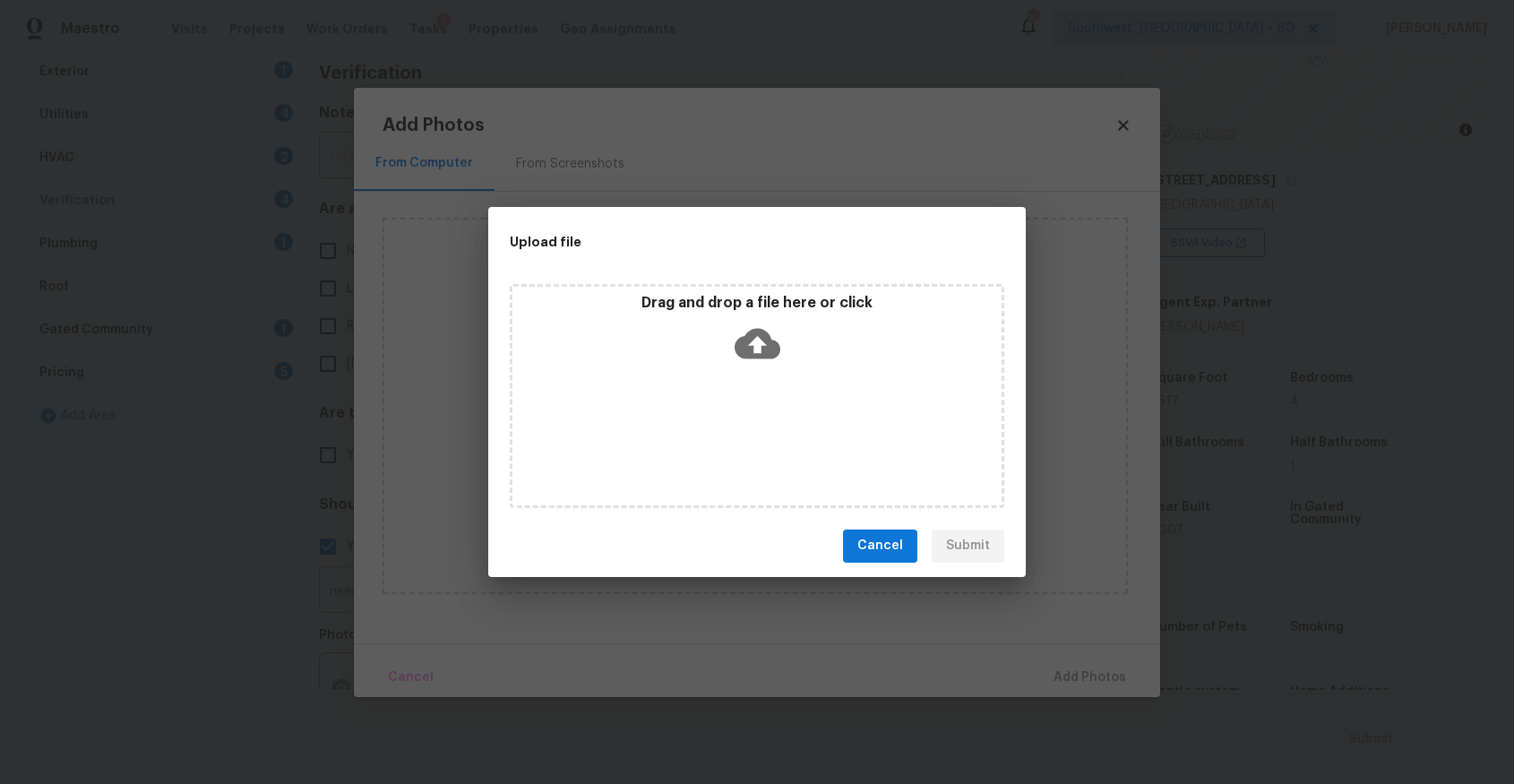
click at [715, 405] on div "Drag and drop a file here or click" at bounding box center [757, 395] width 495 height 224
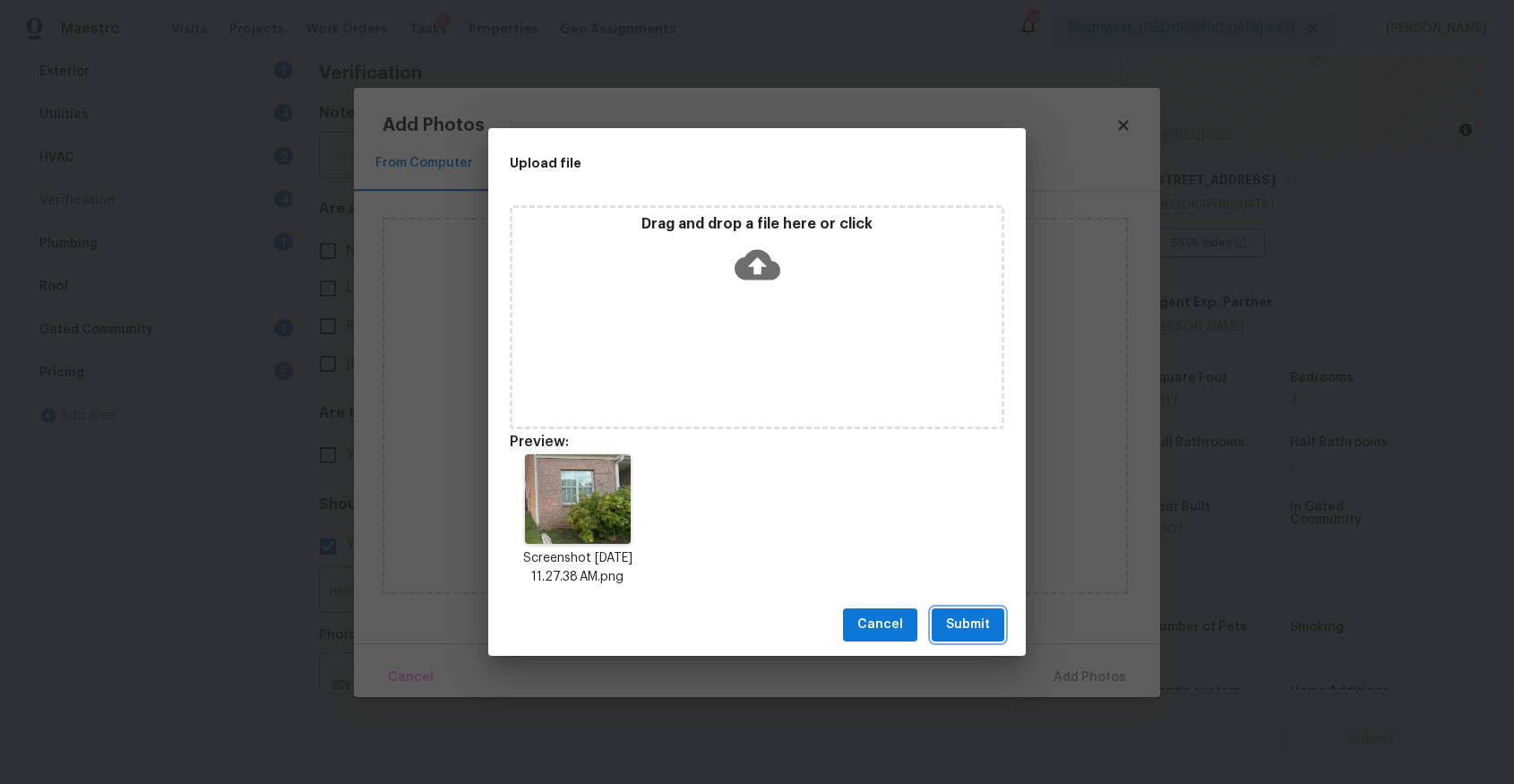
click at [960, 613] on span "Submit" at bounding box center [968, 624] width 44 height 23
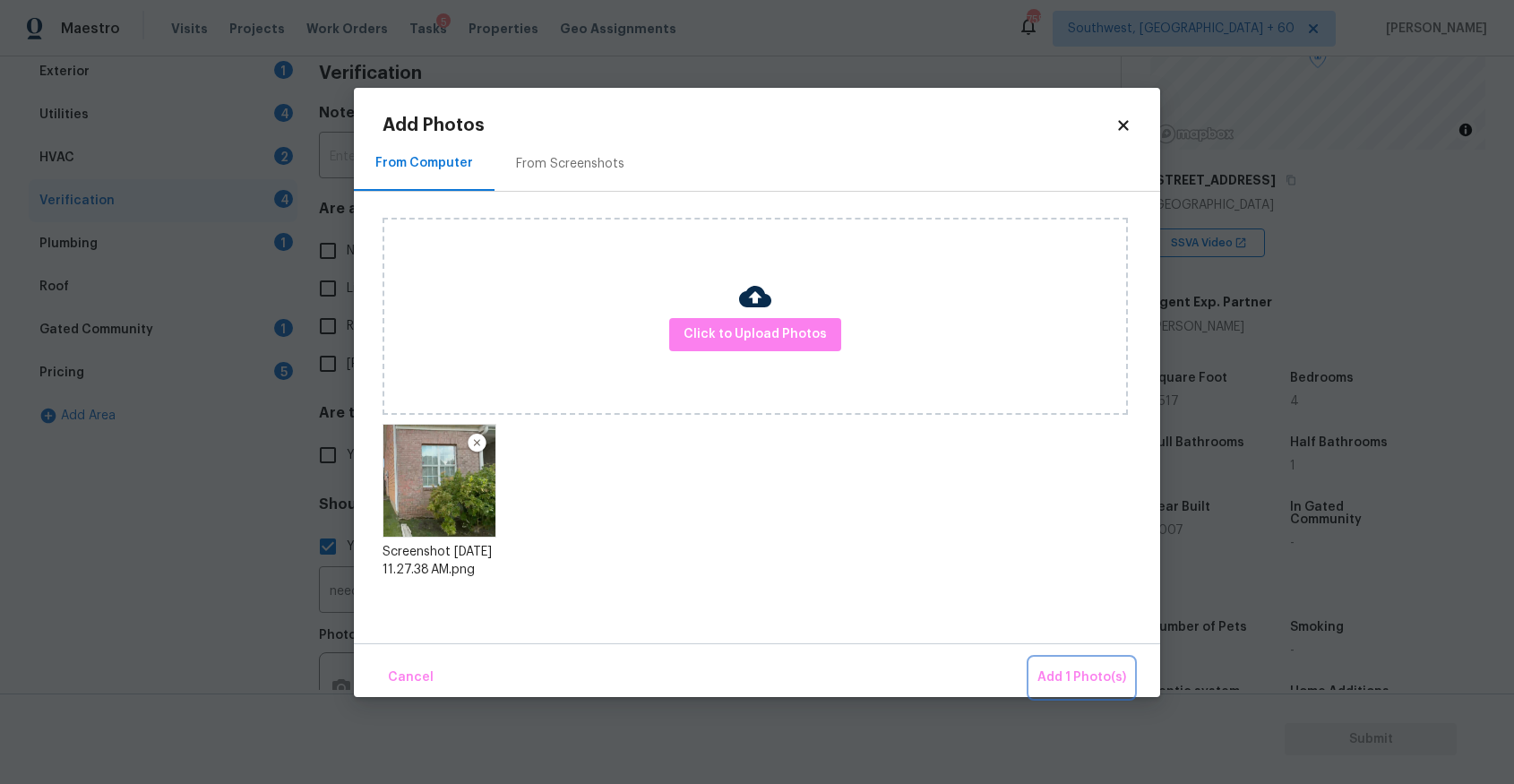
click at [1071, 680] on span "Add 1 Photo(s)" at bounding box center [1082, 677] width 88 height 23
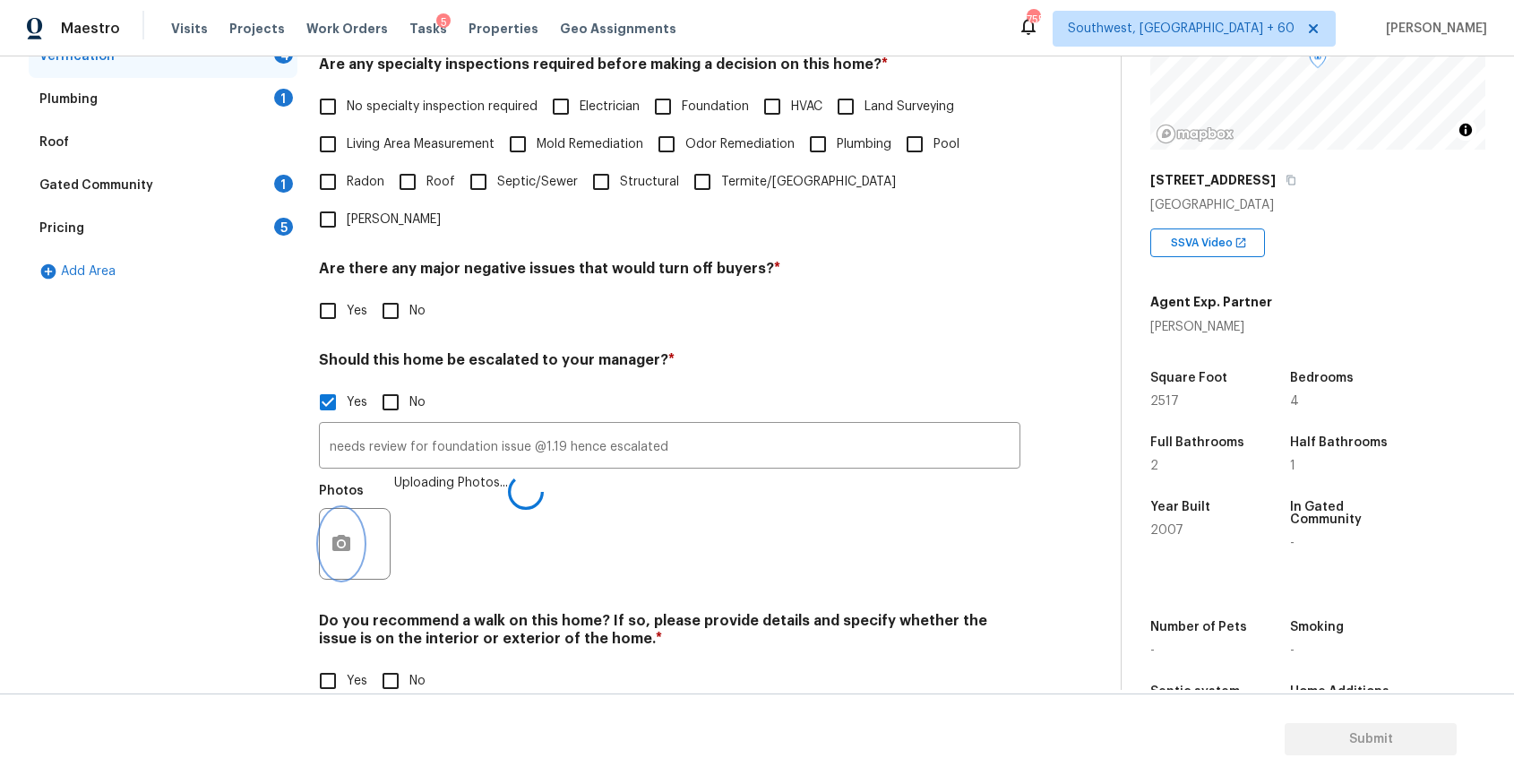
scroll to position [407, 0]
click at [403, 662] on input "No" at bounding box center [391, 681] width 37 height 37
checkbox input "true"
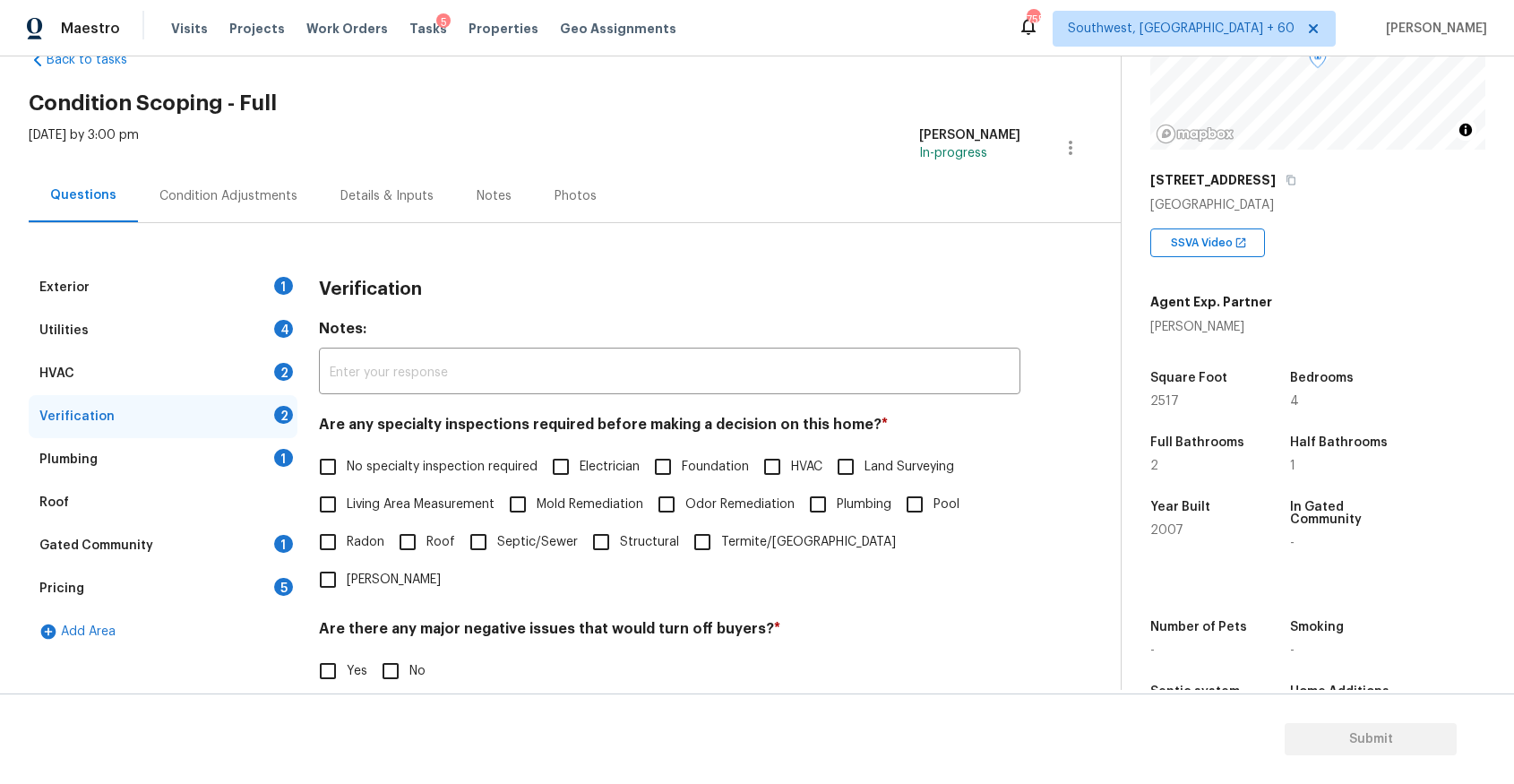
scroll to position [0, 0]
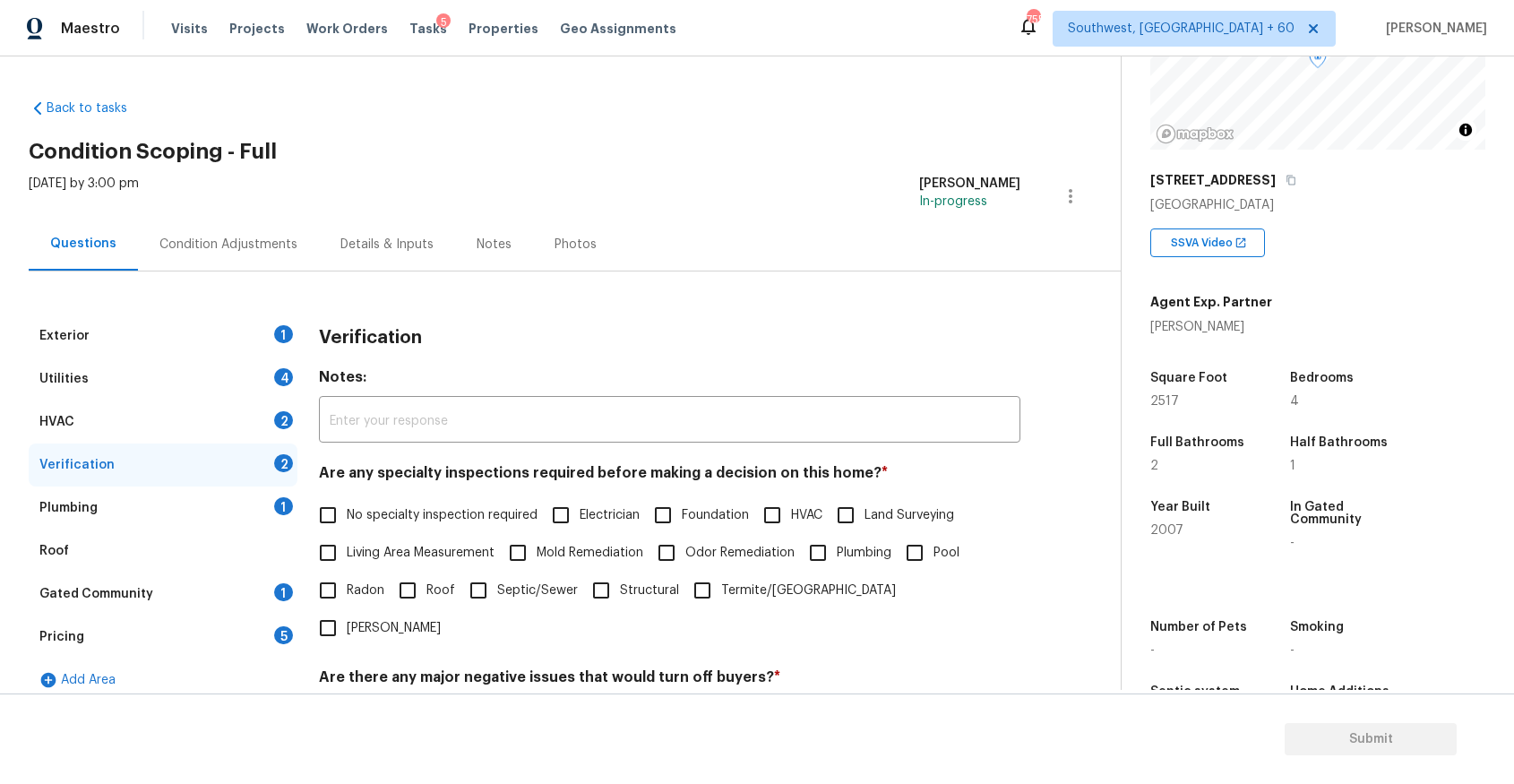
click at [229, 302] on div "Exterior 1 Utilities 4 HVAC 2 Verification 2 Plumbing 1 Roof Gated Community 1 …" at bounding box center [553, 701] width 1050 height 858
click at [245, 318] on div "Exterior 1" at bounding box center [163, 336] width 269 height 43
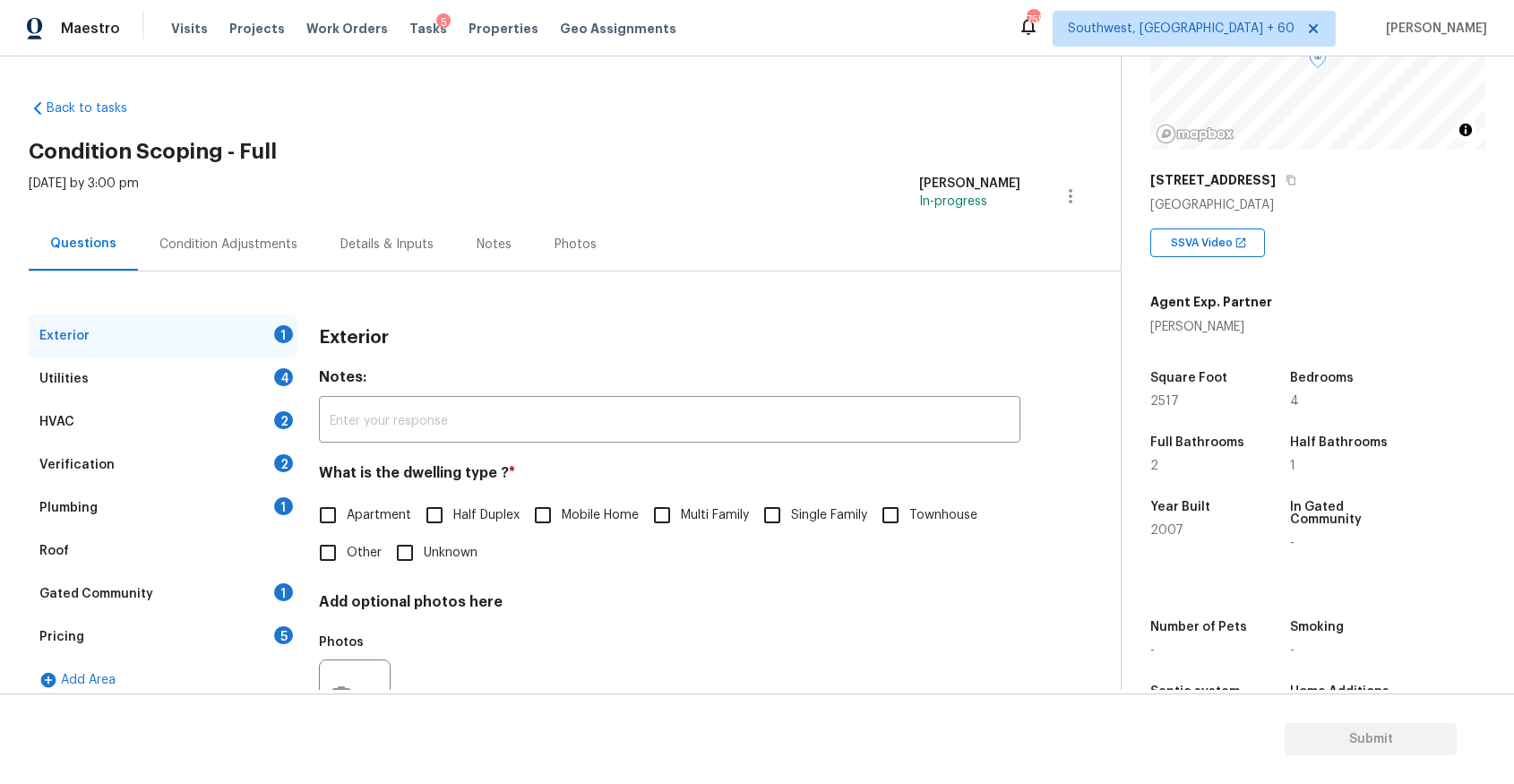
click at [806, 511] on span "Single Family" at bounding box center [830, 515] width 77 height 19
click at [791, 511] on input "Single Family" at bounding box center [773, 515] width 37 height 37
checkbox input "true"
click at [242, 357] on div "Utilities 4" at bounding box center [163, 379] width 269 height 43
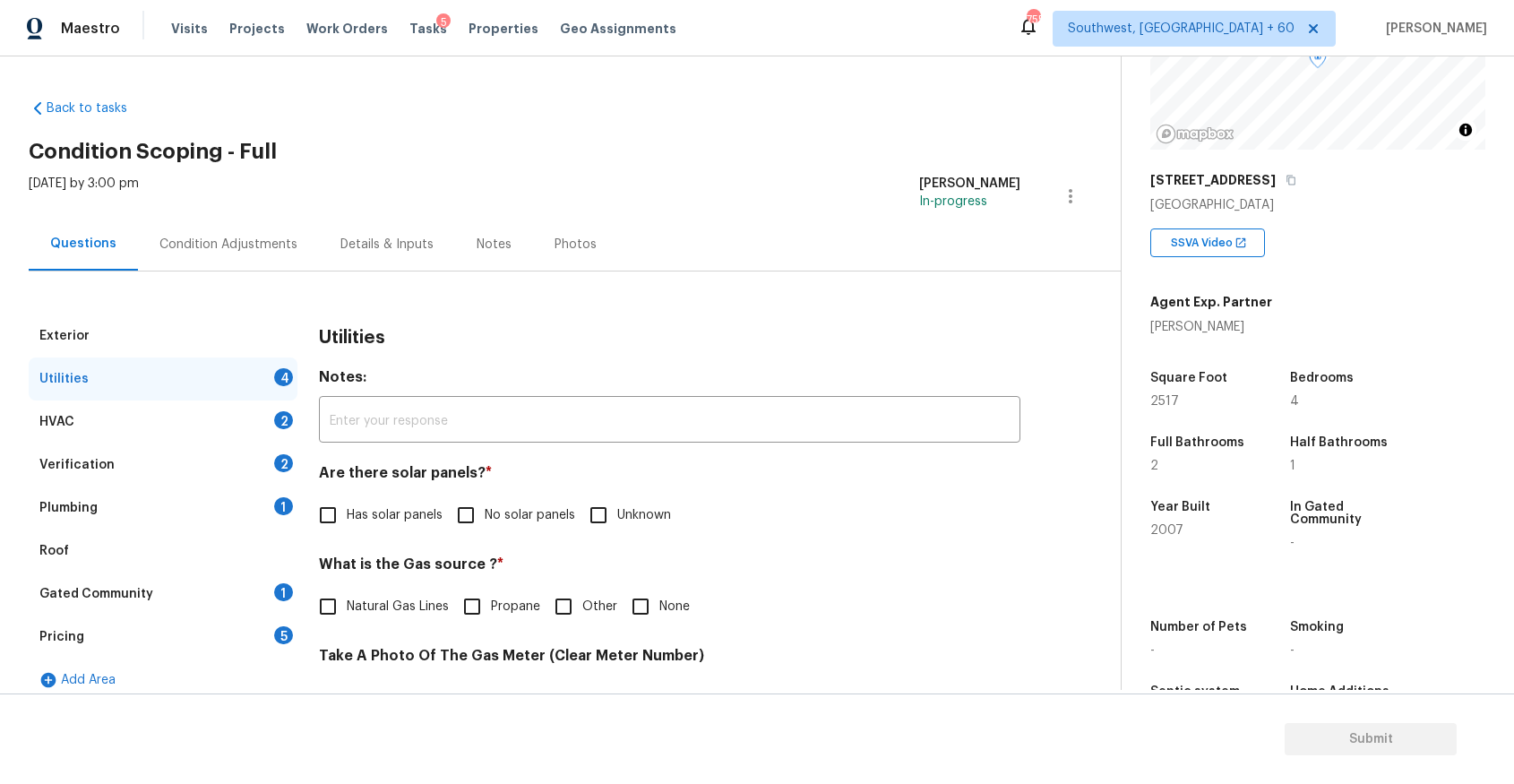
click at [271, 375] on div "Utilities 4" at bounding box center [163, 379] width 269 height 43
click at [252, 358] on div "Utilities 4" at bounding box center [163, 379] width 269 height 43
click at [286, 334] on div "Exterior" at bounding box center [163, 336] width 269 height 43
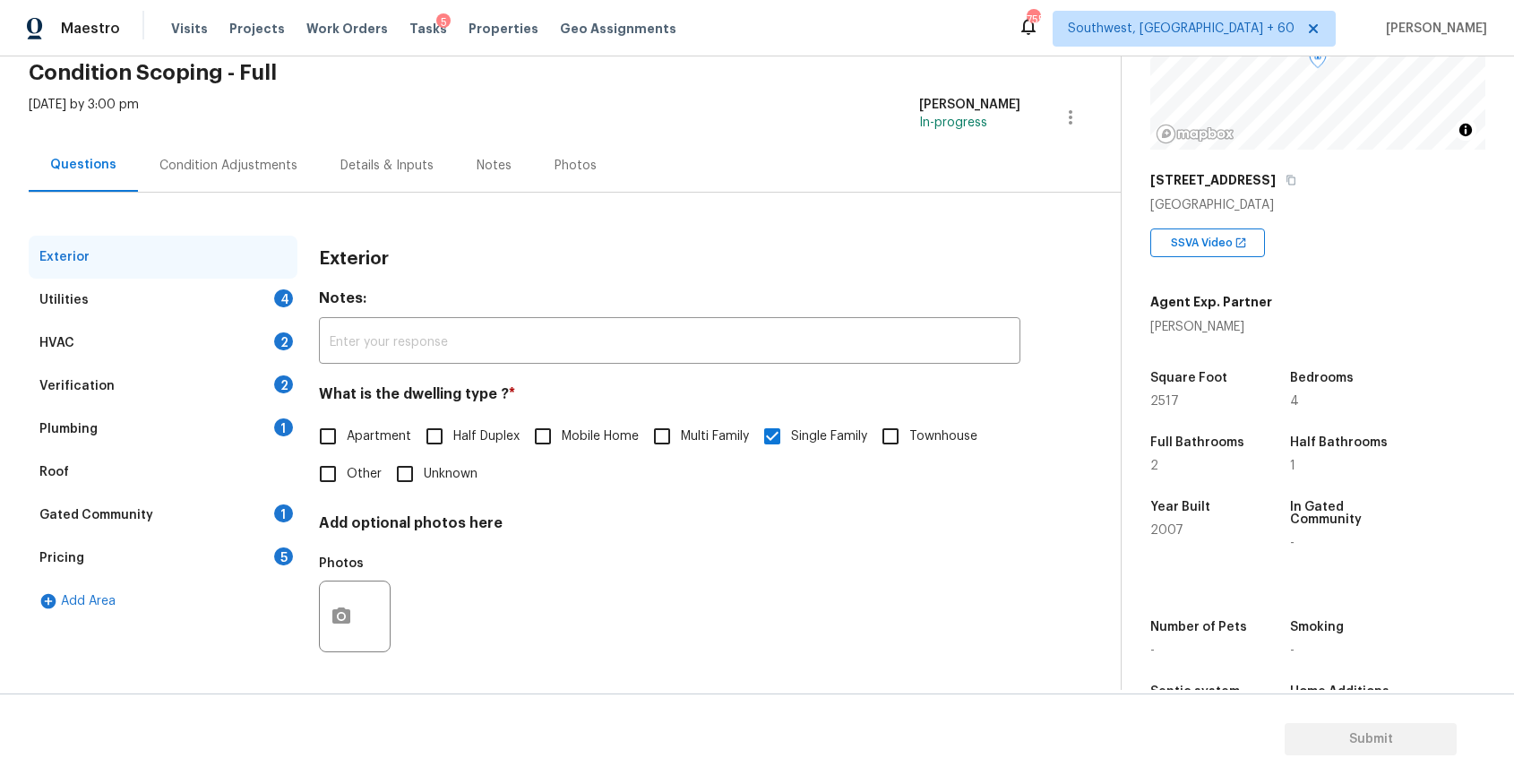
scroll to position [257, 0]
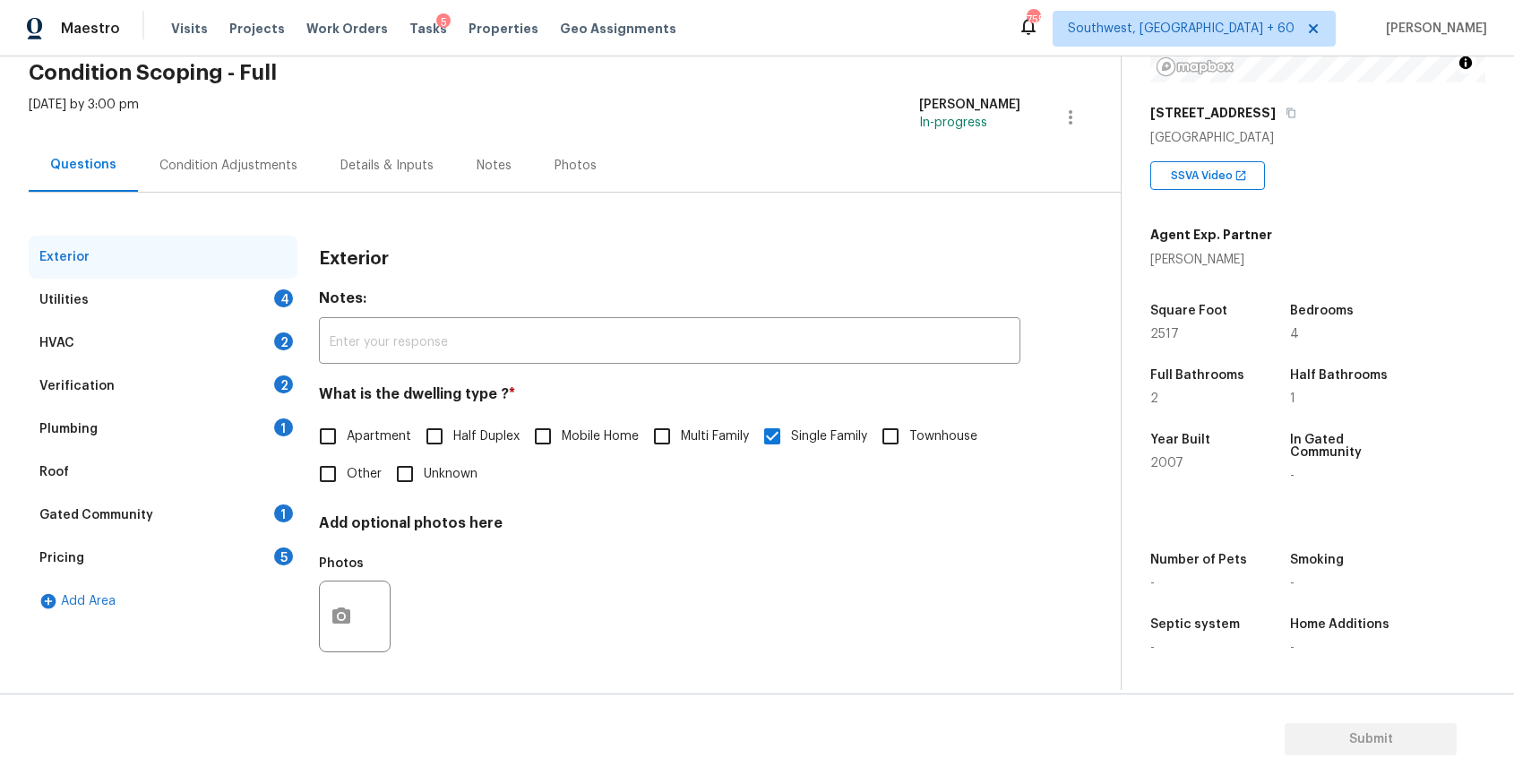
click at [245, 290] on div "Utilities 4" at bounding box center [163, 300] width 269 height 43
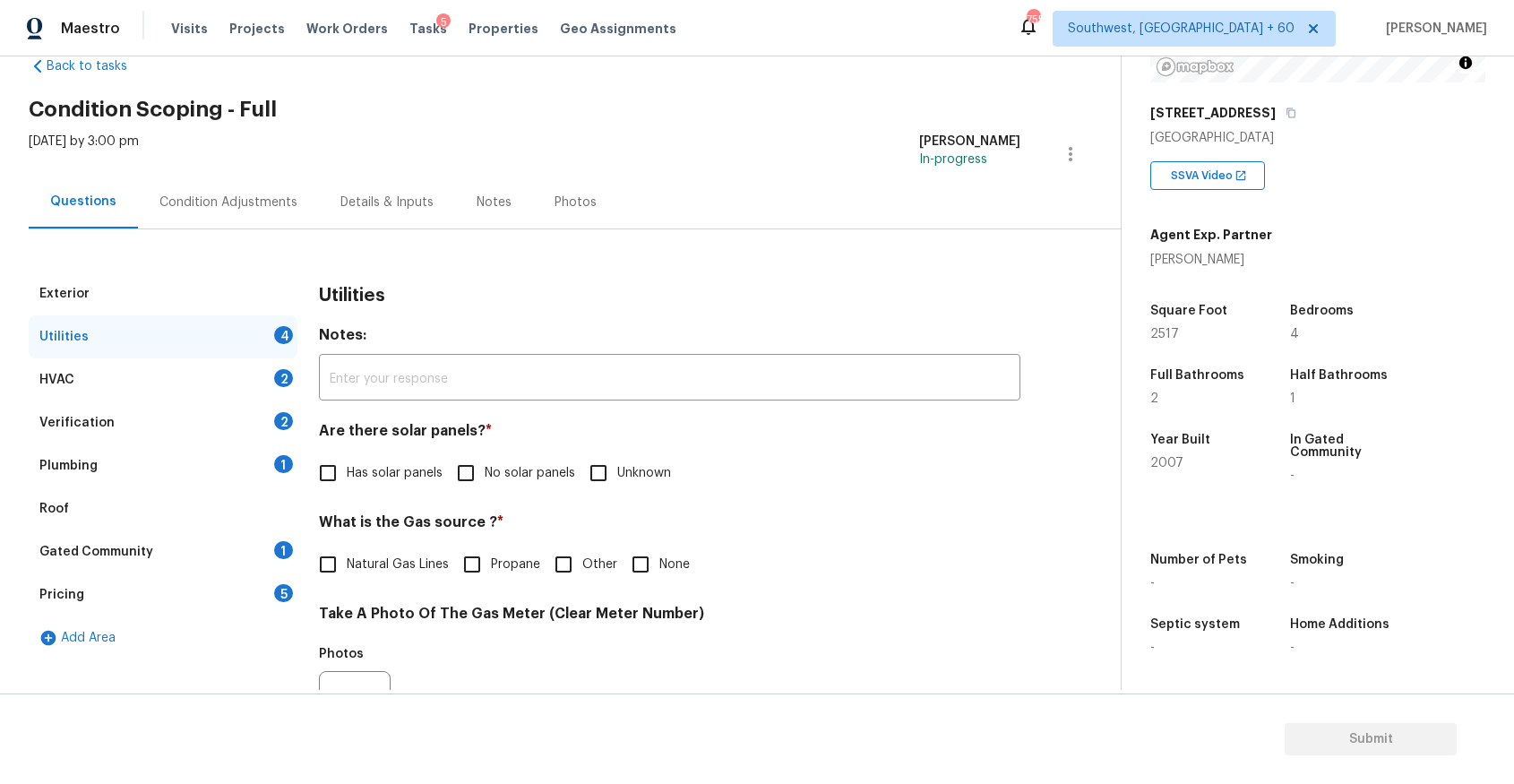
scroll to position [0, 0]
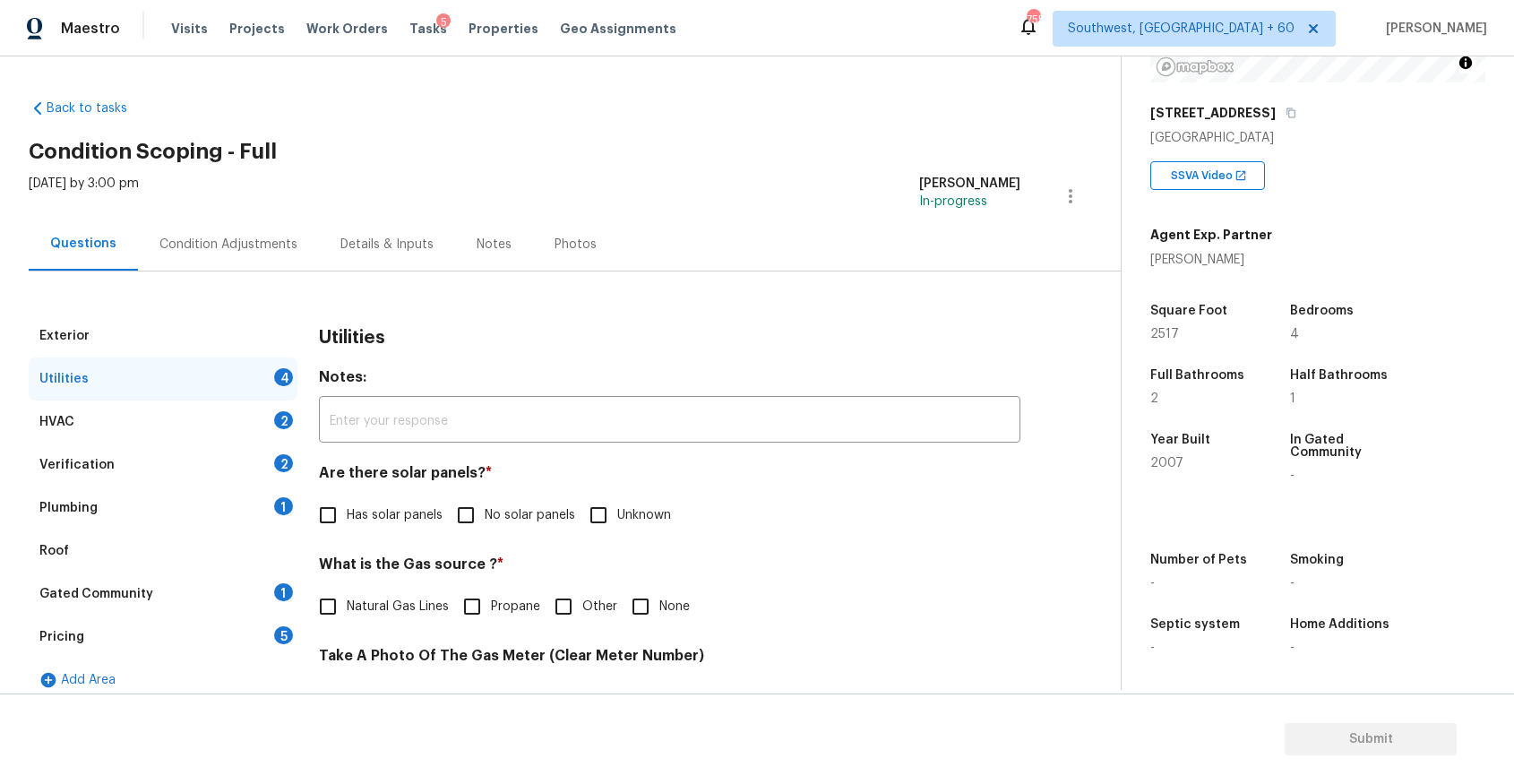
click at [270, 234] on div "Condition Adjustments" at bounding box center [229, 244] width 181 height 53
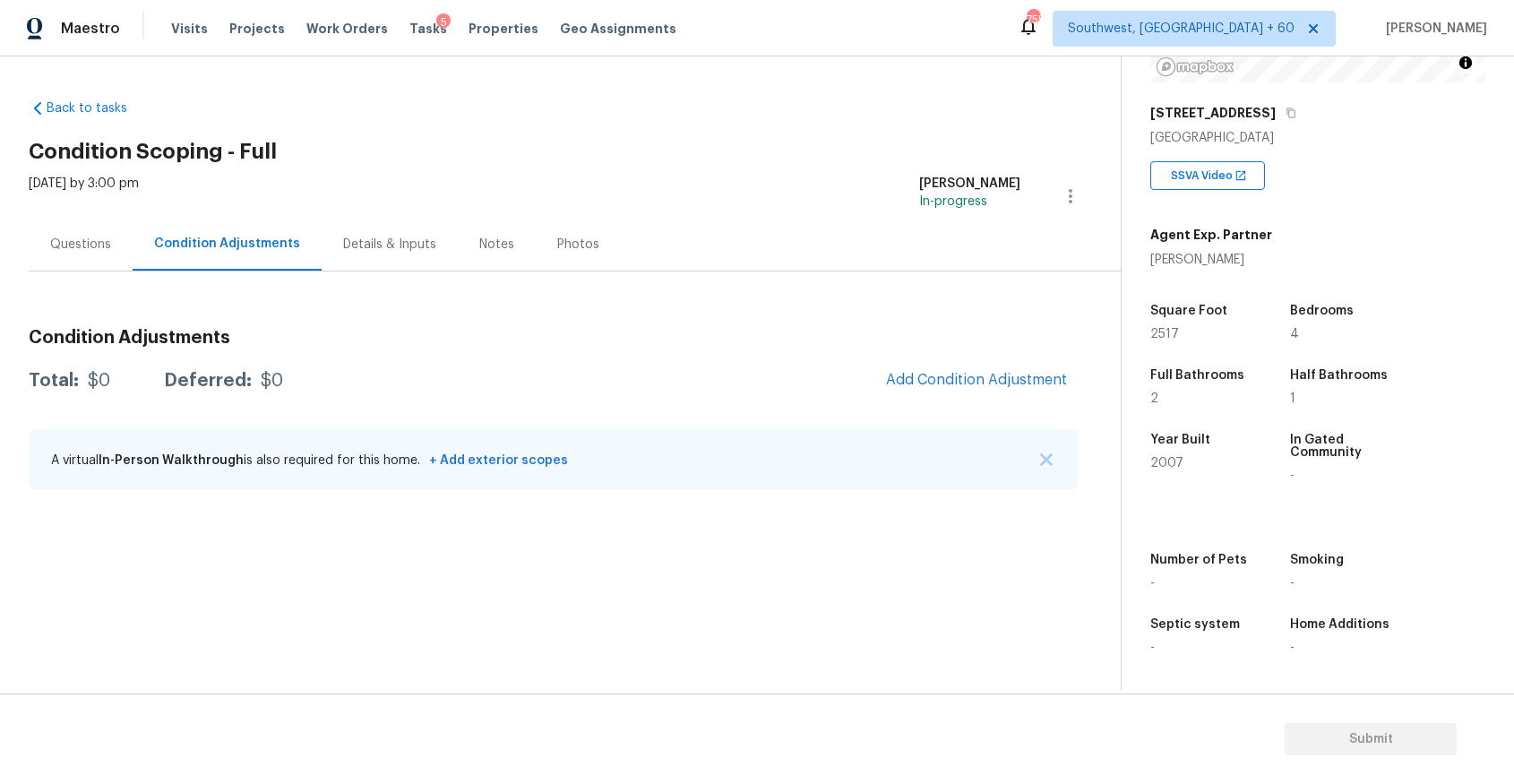
click at [1029, 449] on div "A virtual In-Person Walkthrough is also required for this home. + Add exterior …" at bounding box center [553, 459] width 1050 height 61
click at [1047, 462] on img "button" at bounding box center [1047, 459] width 13 height 13
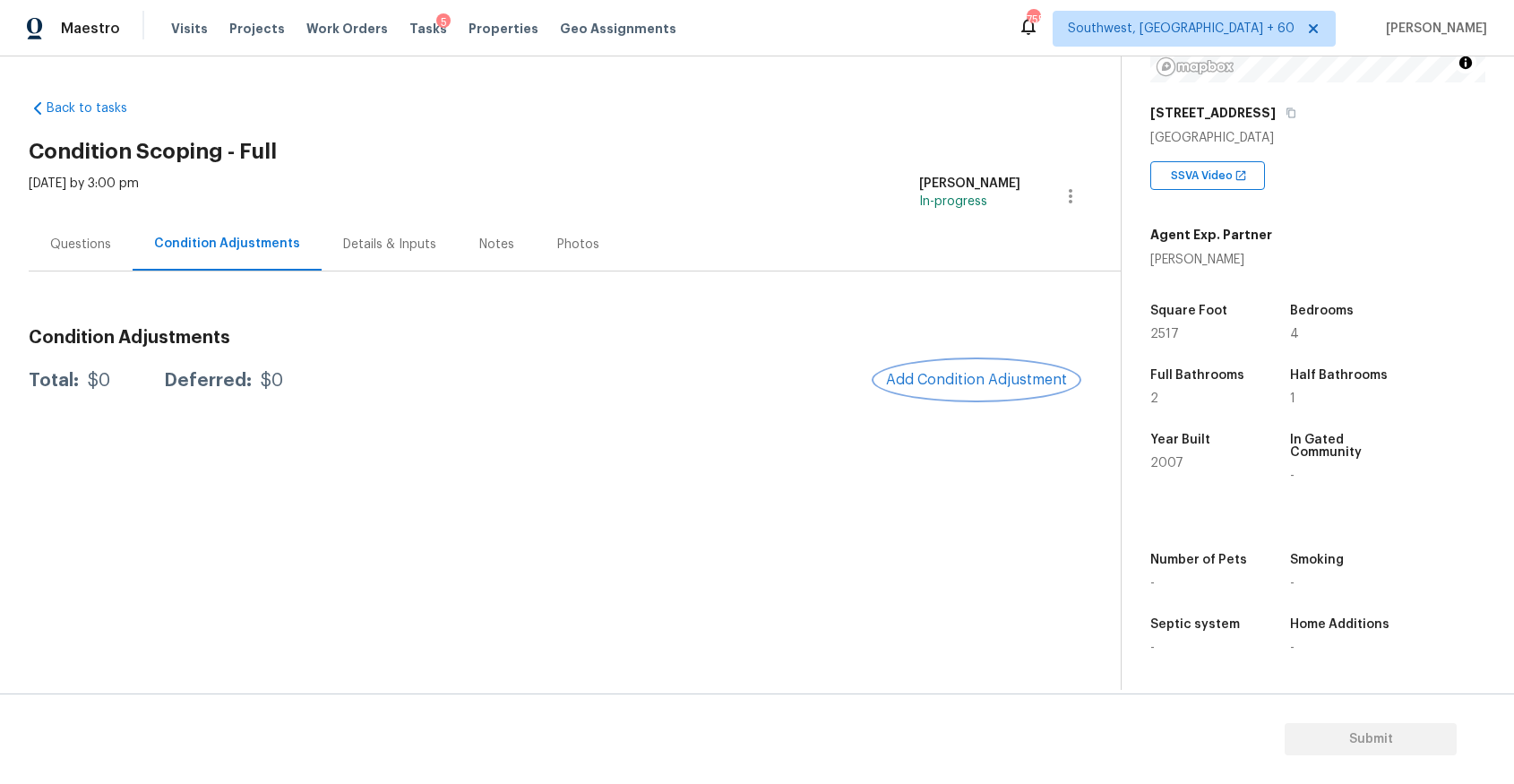
click at [1003, 382] on span "Add Condition Adjustment" at bounding box center [977, 380] width 181 height 16
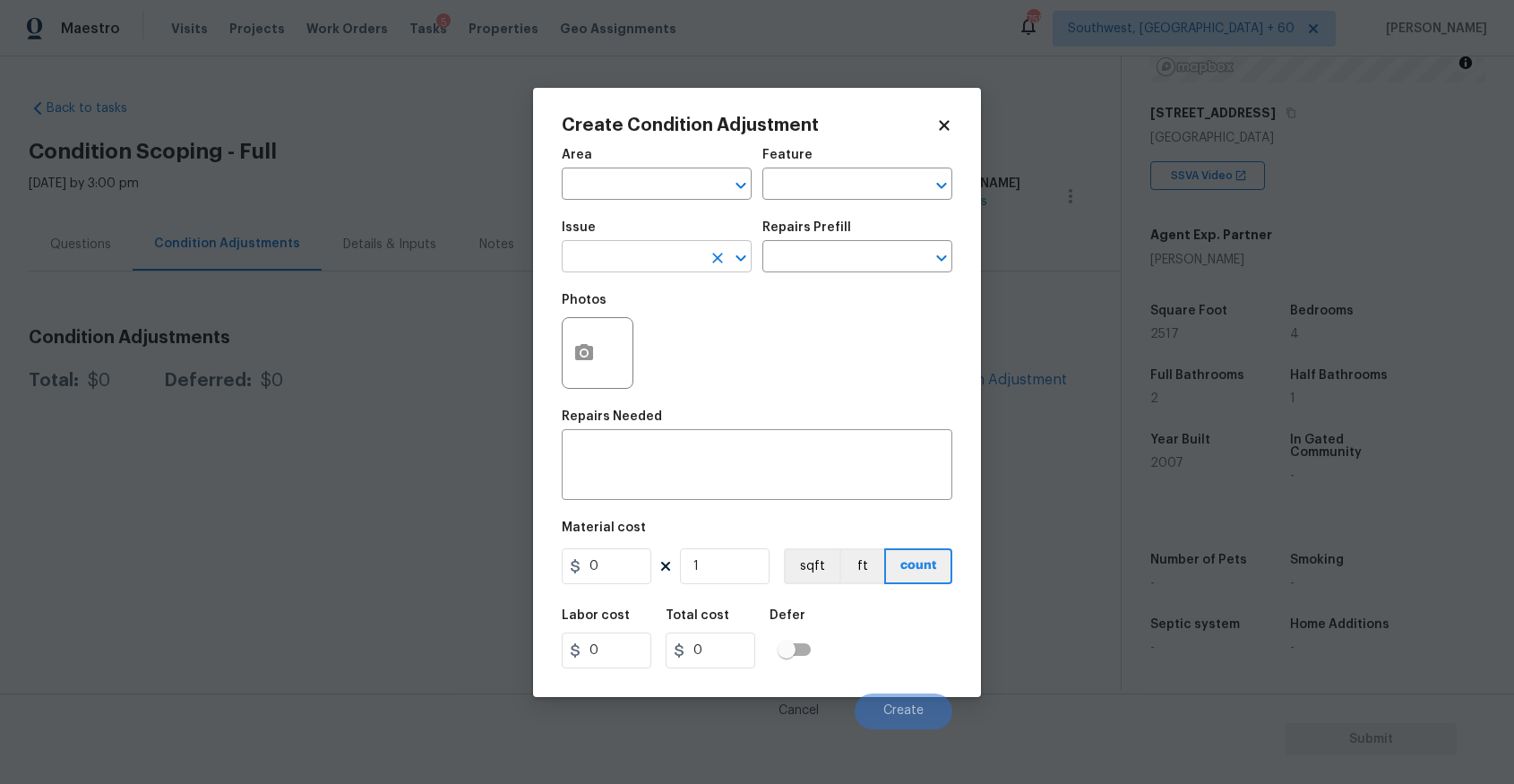
click at [653, 262] on input "text" at bounding box center [631, 258] width 139 height 27
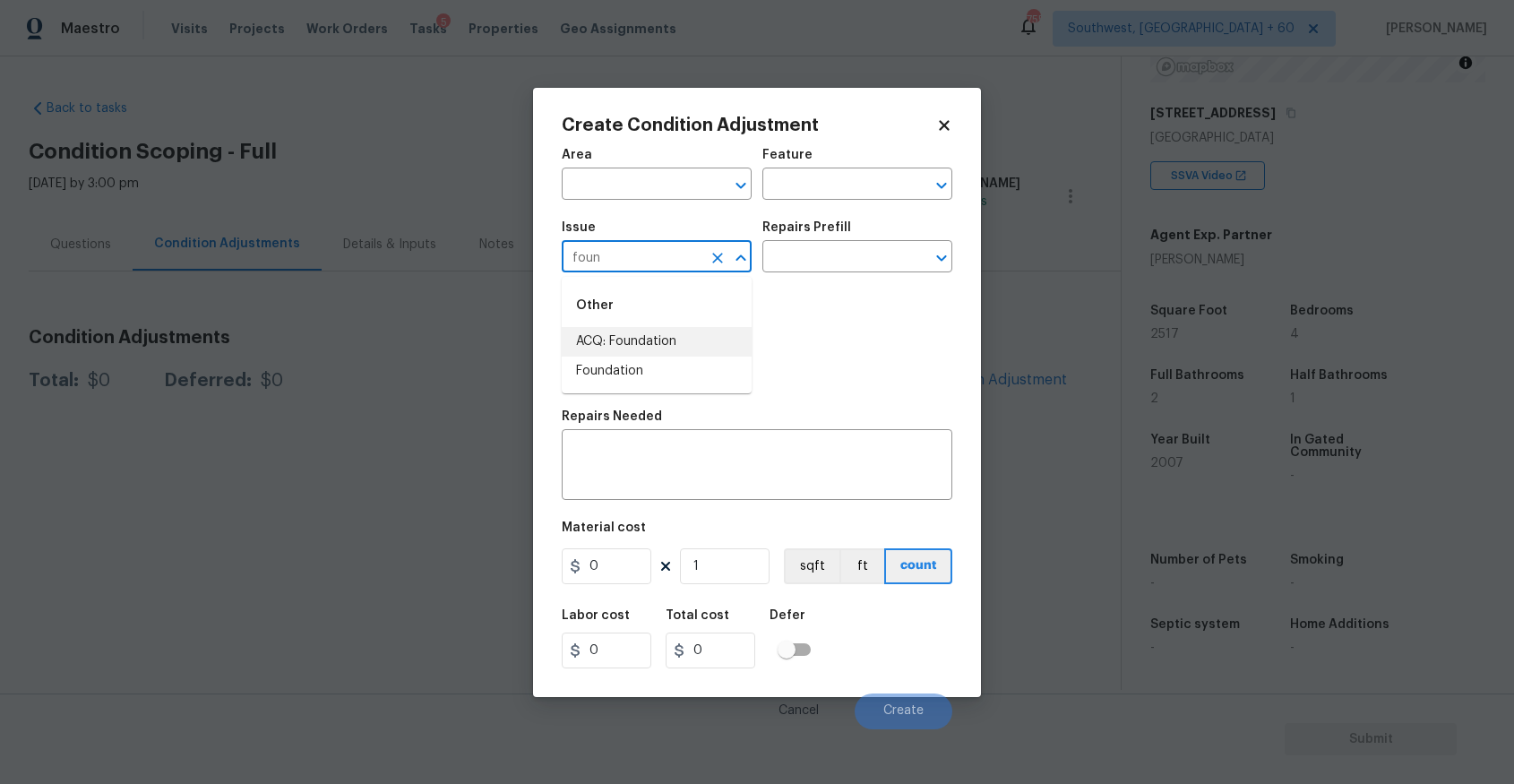
click at [688, 361] on li "Foundation" at bounding box center [656, 371] width 189 height 29
type input "Foundation"
click at [707, 266] on button "Clear" at bounding box center [718, 258] width 26 height 26
click at [682, 259] on input "text" at bounding box center [631, 258] width 139 height 27
click at [718, 348] on li "ACQ: Foundation" at bounding box center [656, 341] width 189 height 29
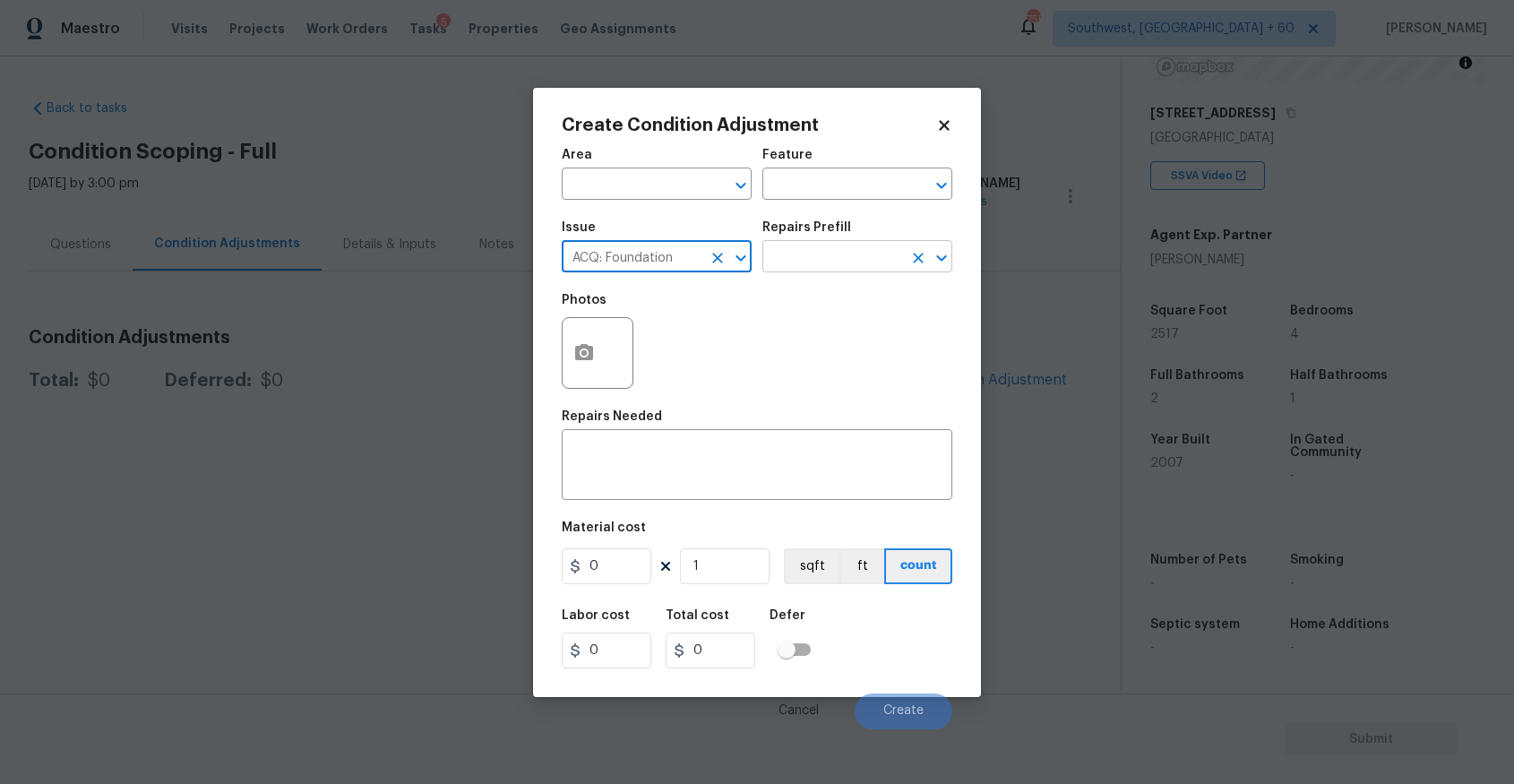
type input "ACQ: Foundation"
click at [855, 254] on input "text" at bounding box center [833, 258] width 139 height 27
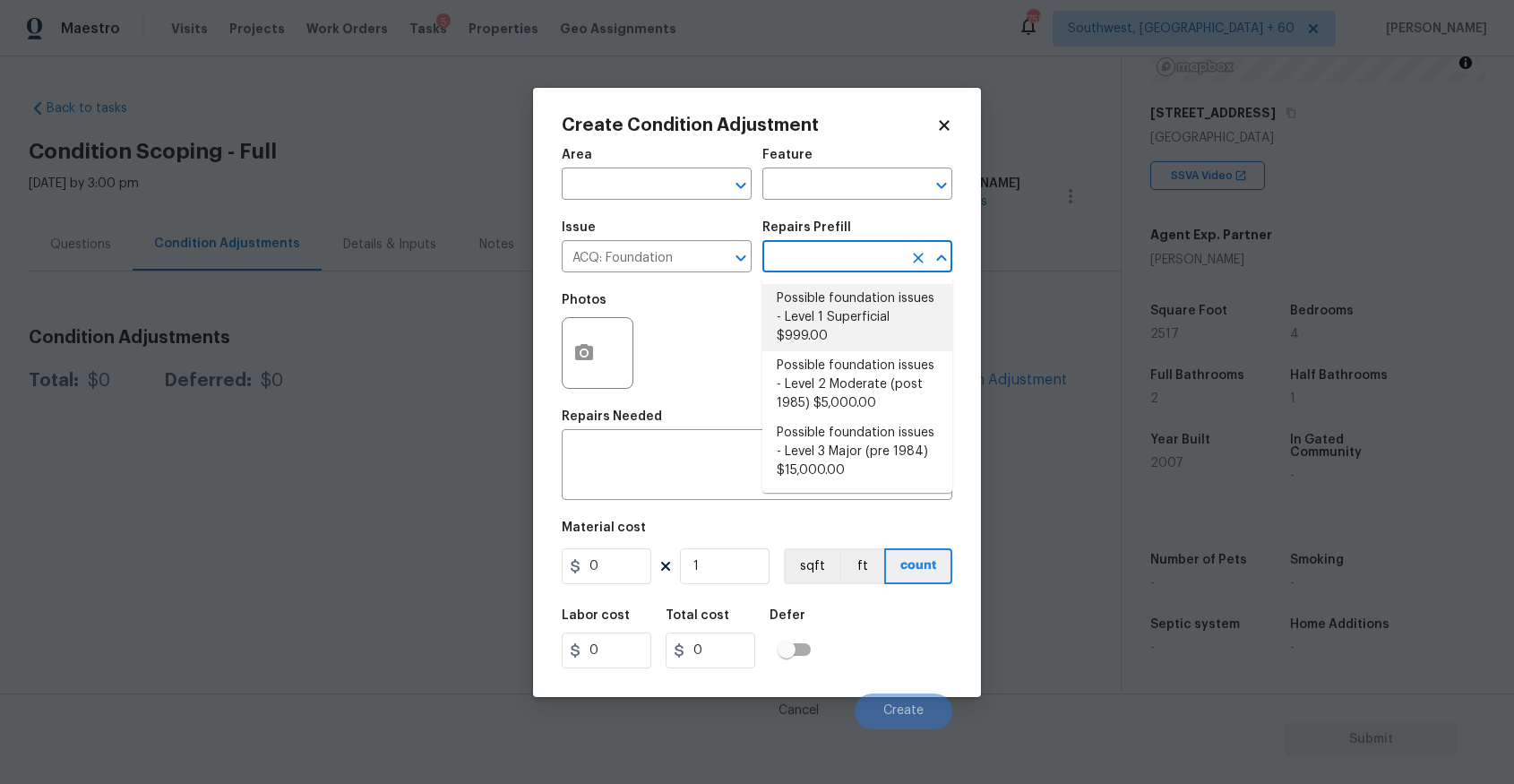
click at [884, 378] on li "Possible foundation issues - Level 2 Moderate (post 1985) $5,000.00" at bounding box center [857, 385] width 189 height 67
type input "Acquisition"
type textarea "Possible foundation issues - Level 2 Moderate: Disclaimer: This is NOT a techni…"
type input "5000"
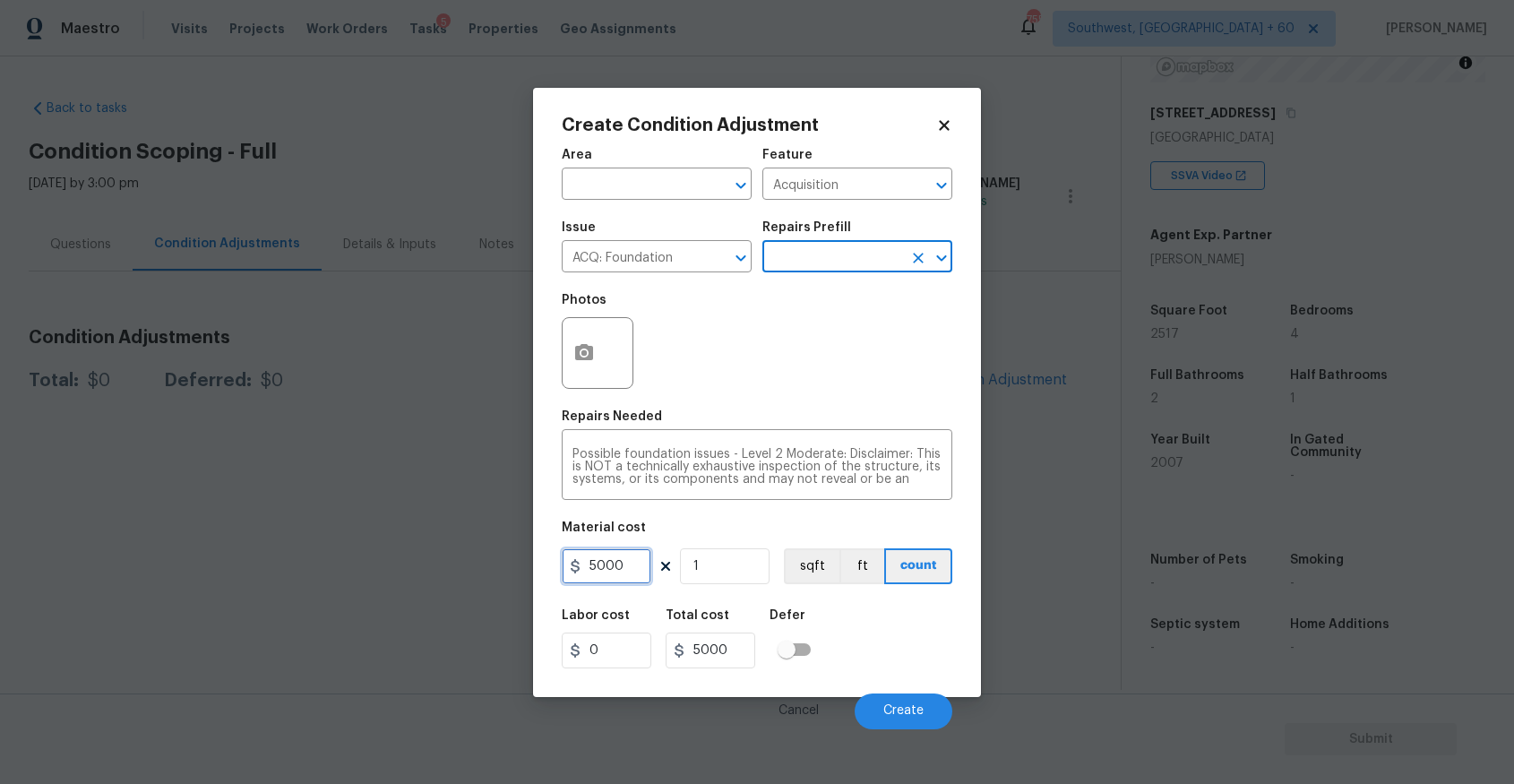
click at [637, 569] on input "5000" at bounding box center [606, 566] width 89 height 36
type input "0"
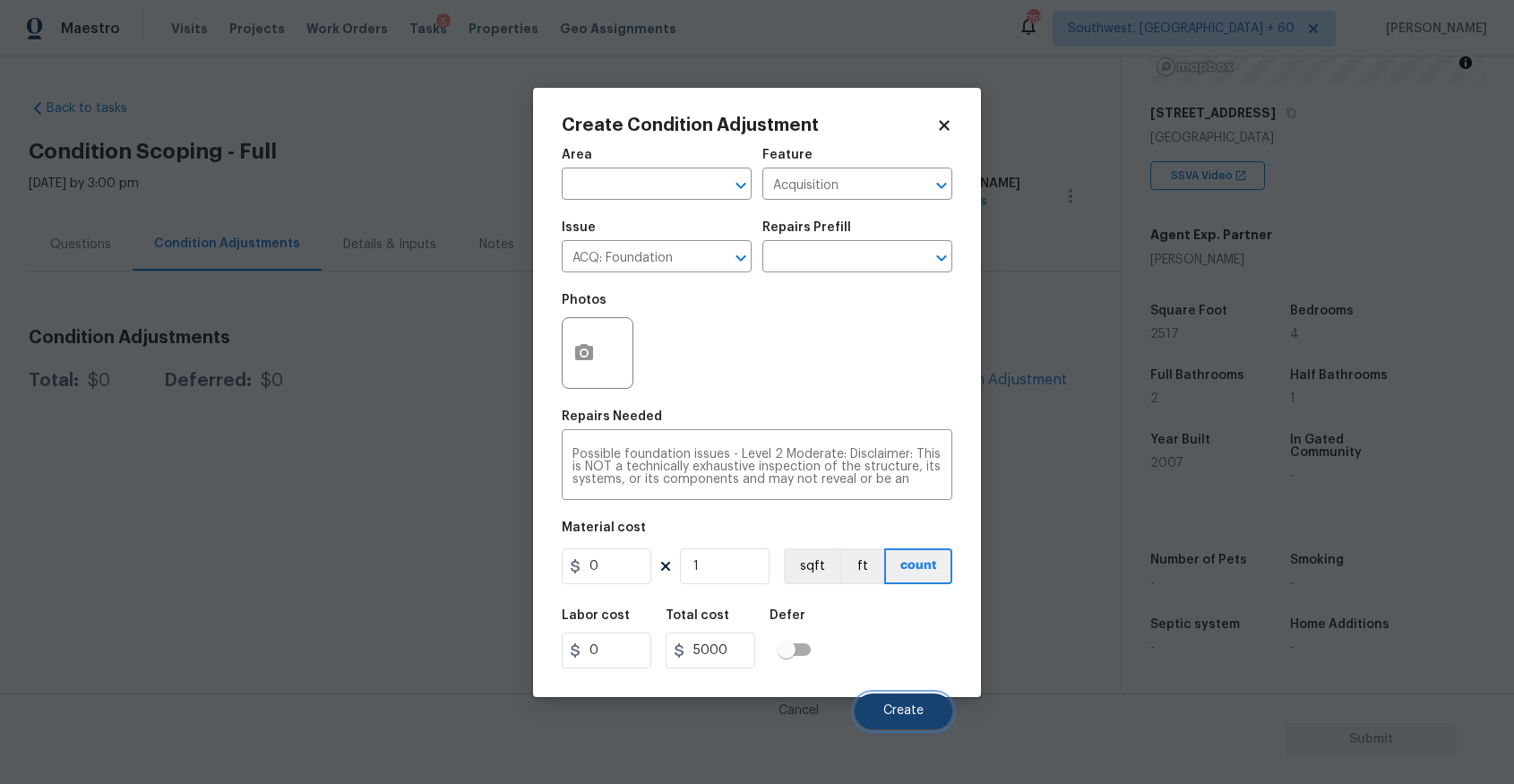
type input "0"
click at [908, 715] on span "Create" at bounding box center [903, 710] width 40 height 14
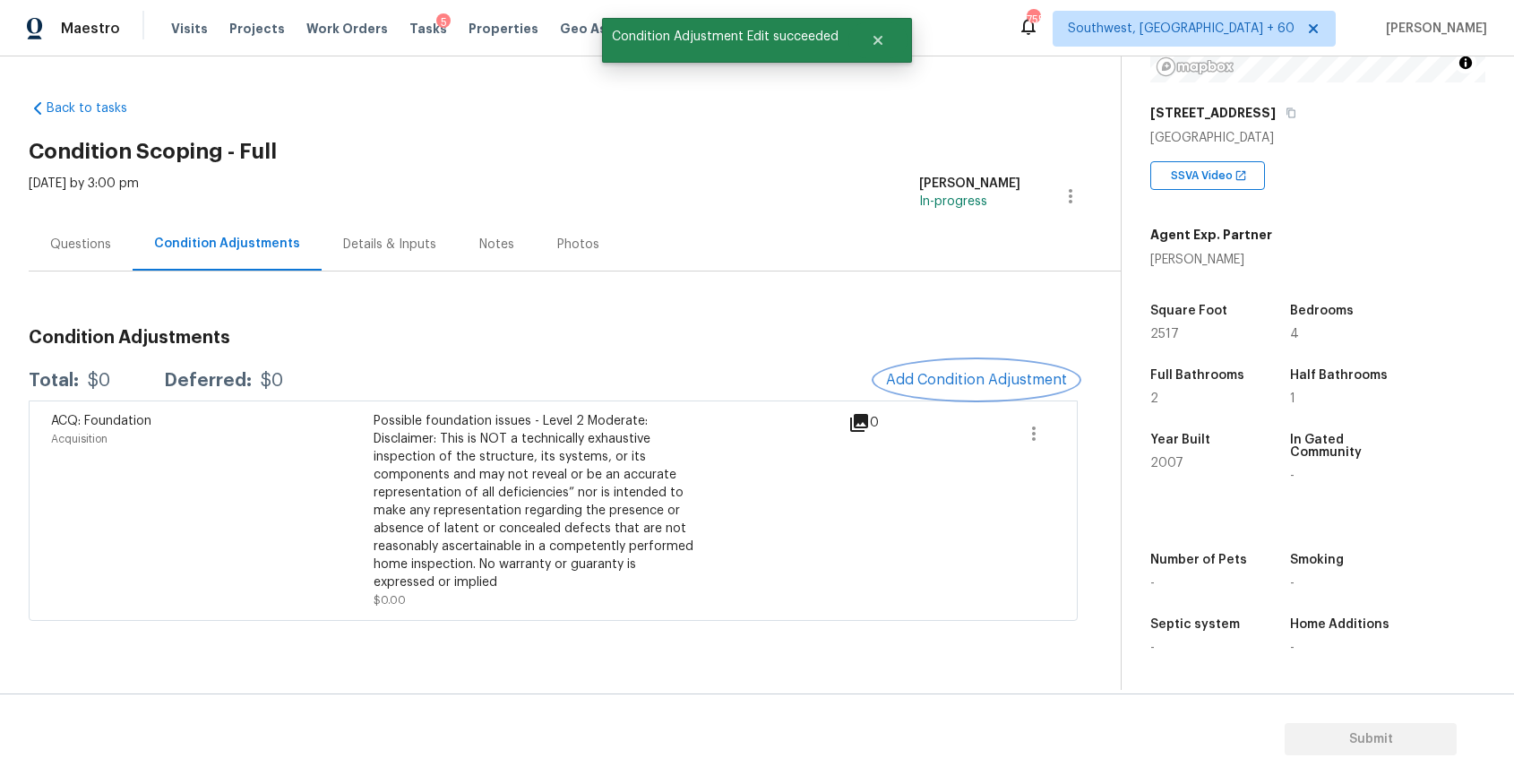
click at [1008, 381] on span "Add Condition Adjustment" at bounding box center [977, 380] width 181 height 16
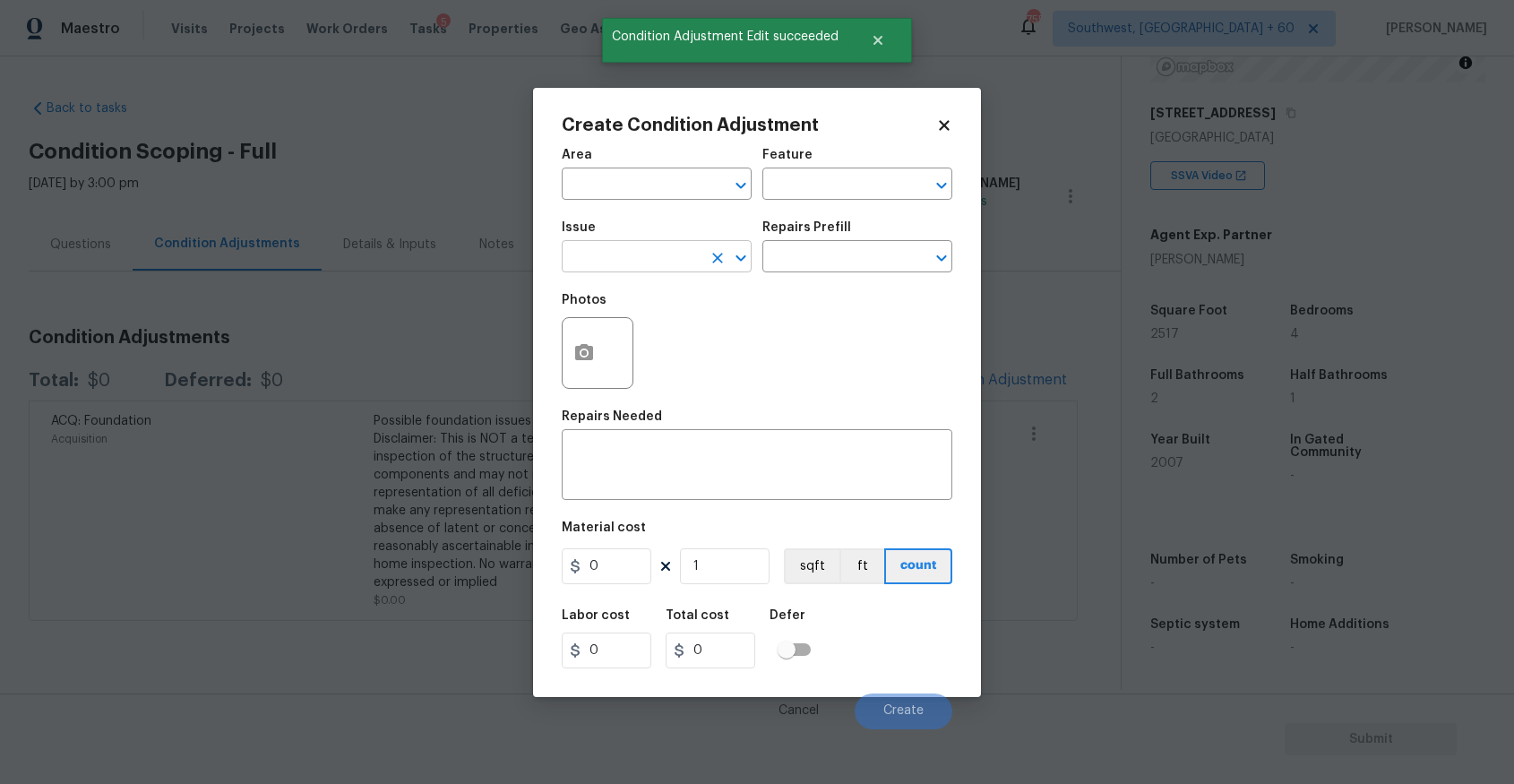
click at [643, 260] on input "text" at bounding box center [631, 258] width 139 height 27
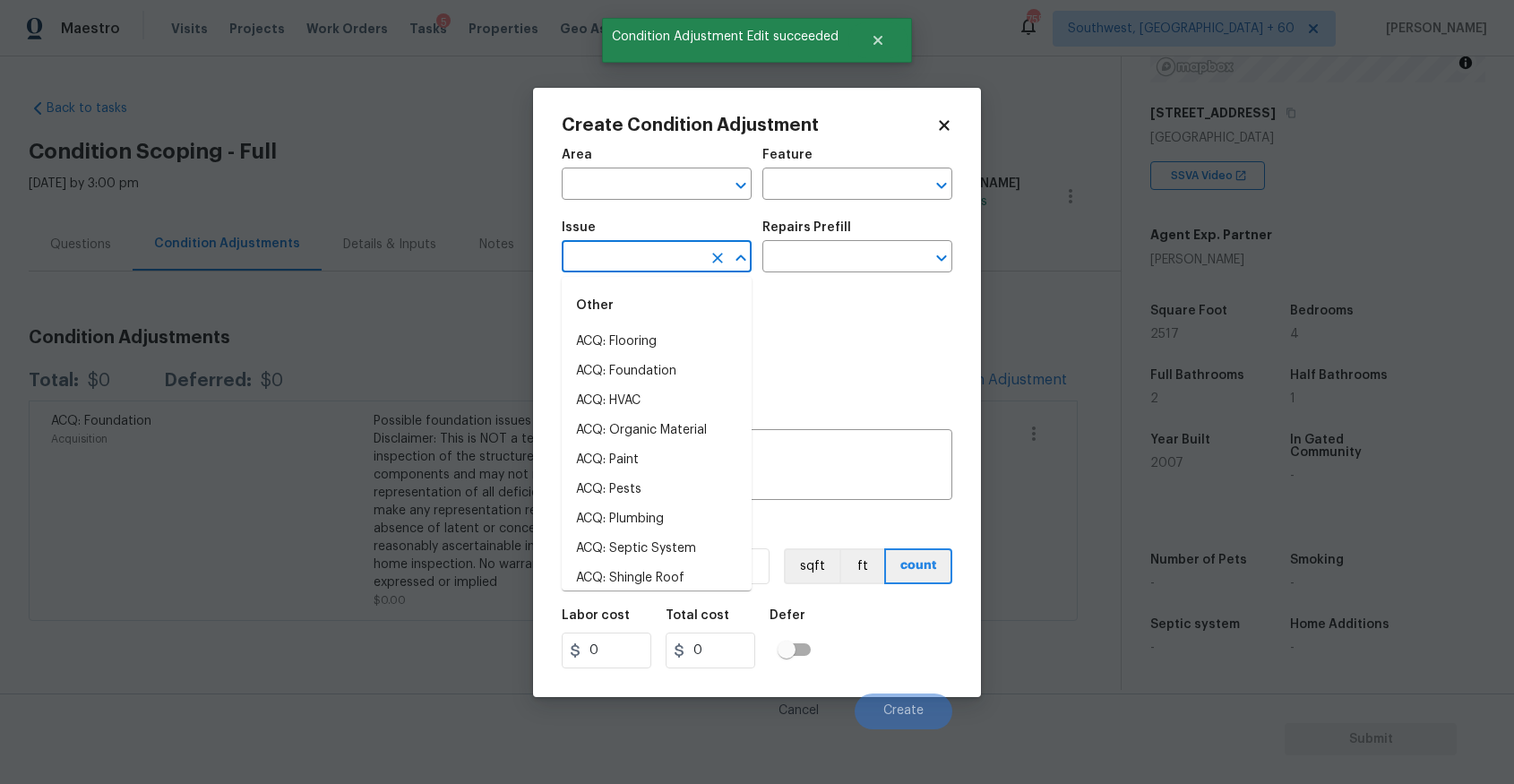
click at [643, 260] on input "text" at bounding box center [631, 258] width 139 height 27
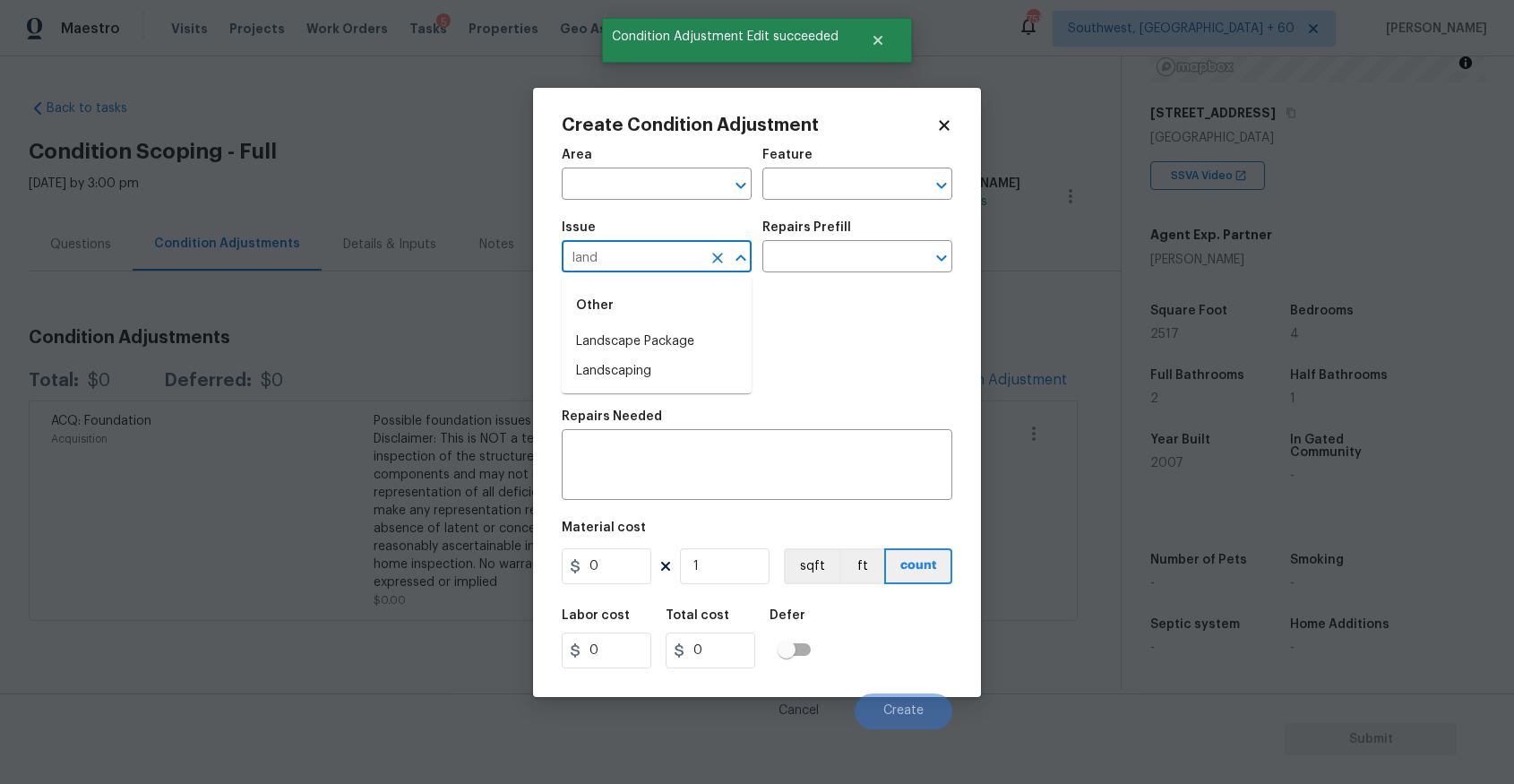
click at [685, 341] on li "Landscape Package" at bounding box center [656, 341] width 189 height 29
type input "Landscape Package"
click at [766, 284] on div "Photos" at bounding box center [757, 340] width 391 height 117
click at [815, 249] on input "text" at bounding box center [833, 258] width 139 height 27
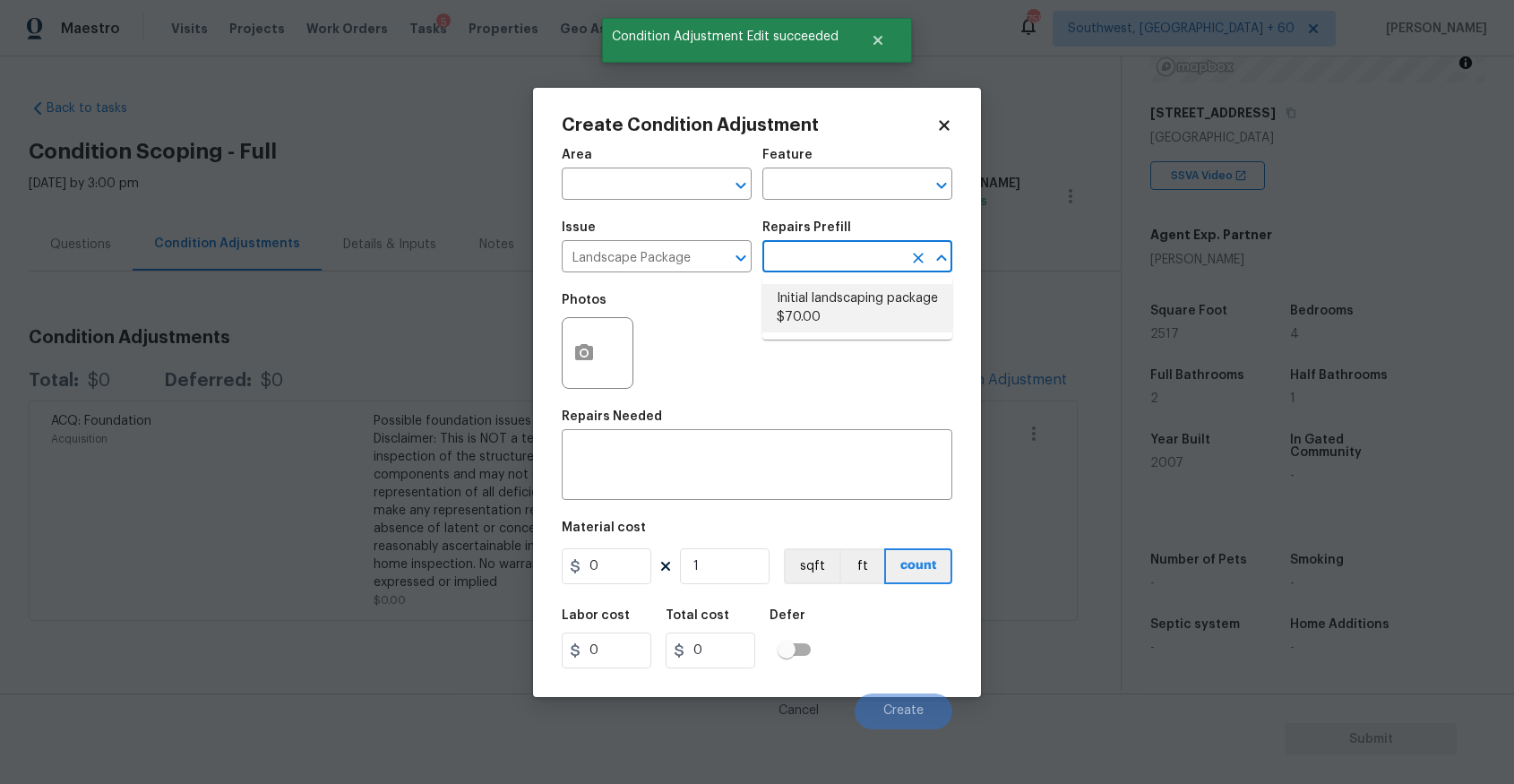
click at [821, 306] on li "Initial landscaping package $70.00" at bounding box center [857, 307] width 189 height 48
type input "Home Readiness Packages"
type textarea "Mowing of grass up to 6" in height. Mow, edge along driveways & sidewalks, trim…"
type input "70"
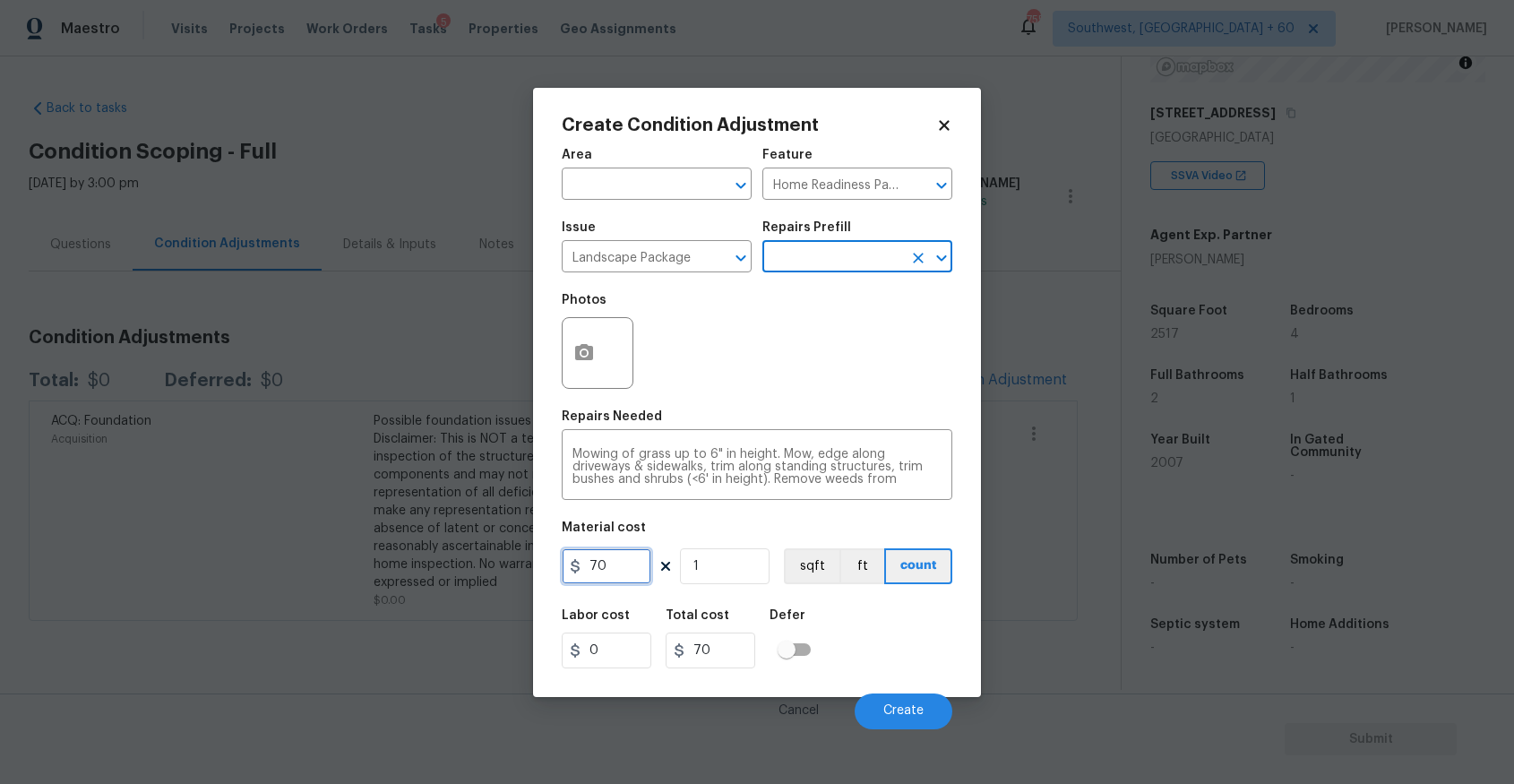
click at [624, 570] on input "70" at bounding box center [606, 566] width 89 height 36
click at [628, 570] on input "70" at bounding box center [606, 566] width 89 height 36
type input "300"
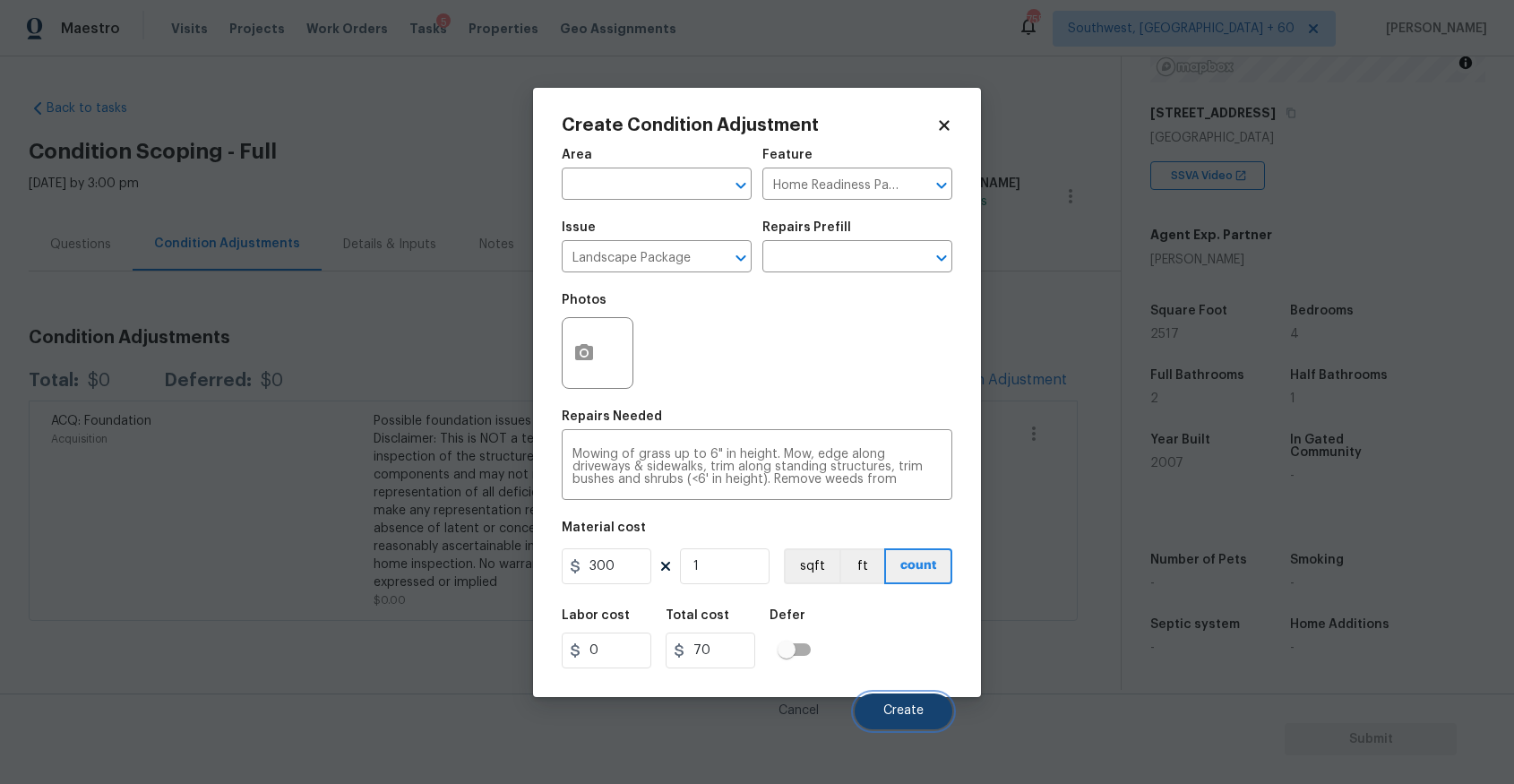
click at [898, 714] on span "Create" at bounding box center [903, 710] width 40 height 14
type input "300"
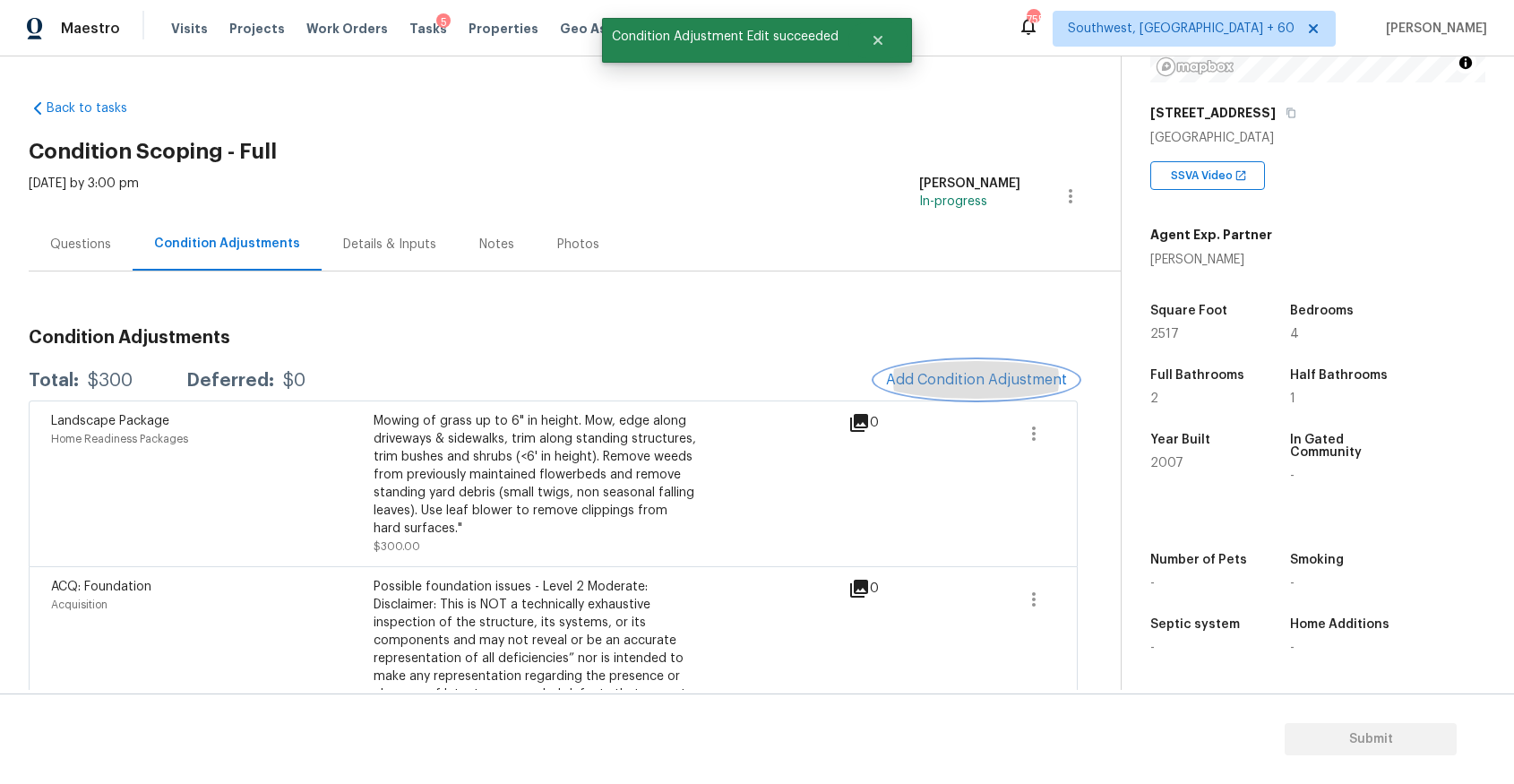
click at [968, 366] on button "Add Condition Adjustment" at bounding box center [977, 380] width 202 height 37
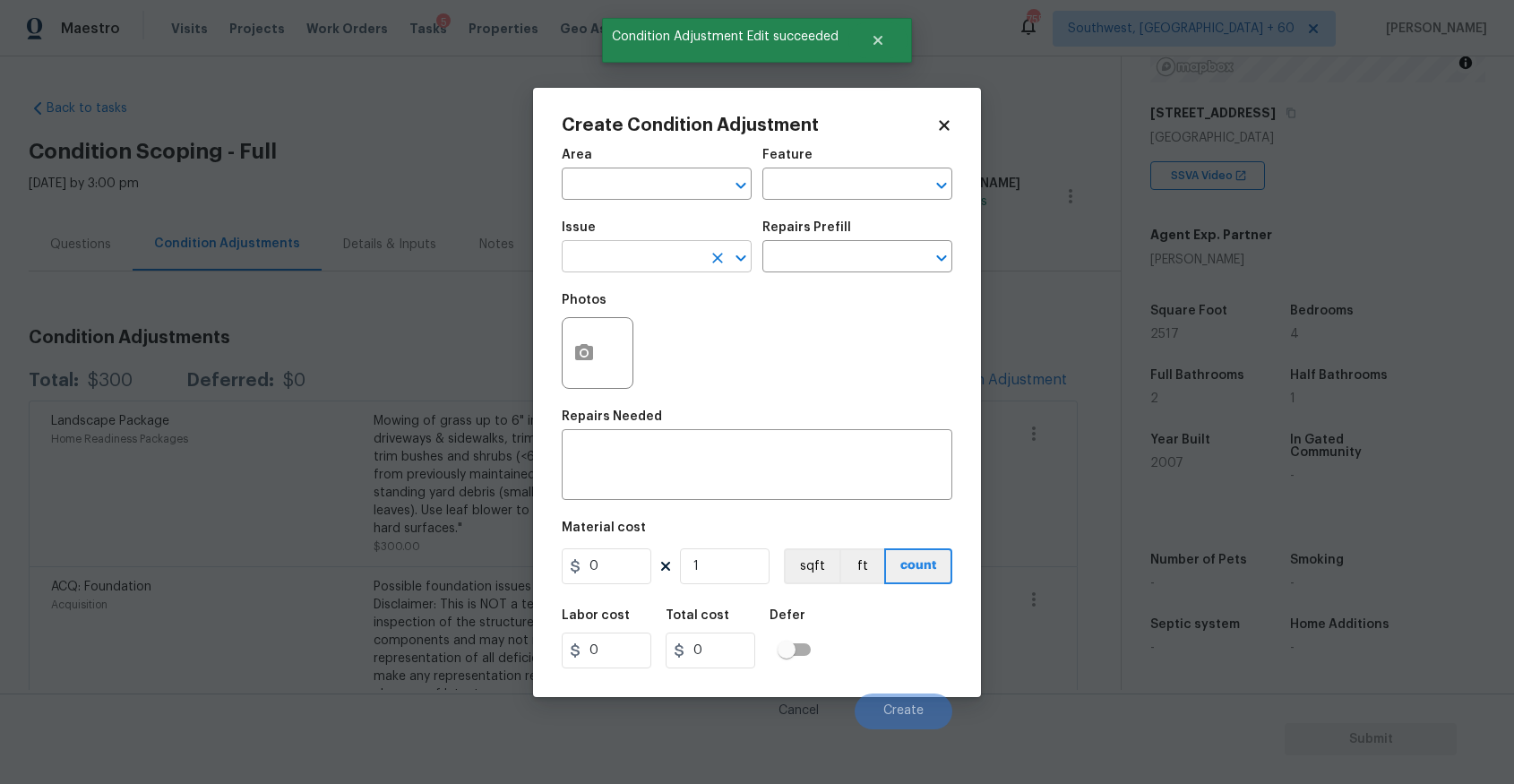
click at [621, 259] on input "text" at bounding box center [631, 258] width 139 height 27
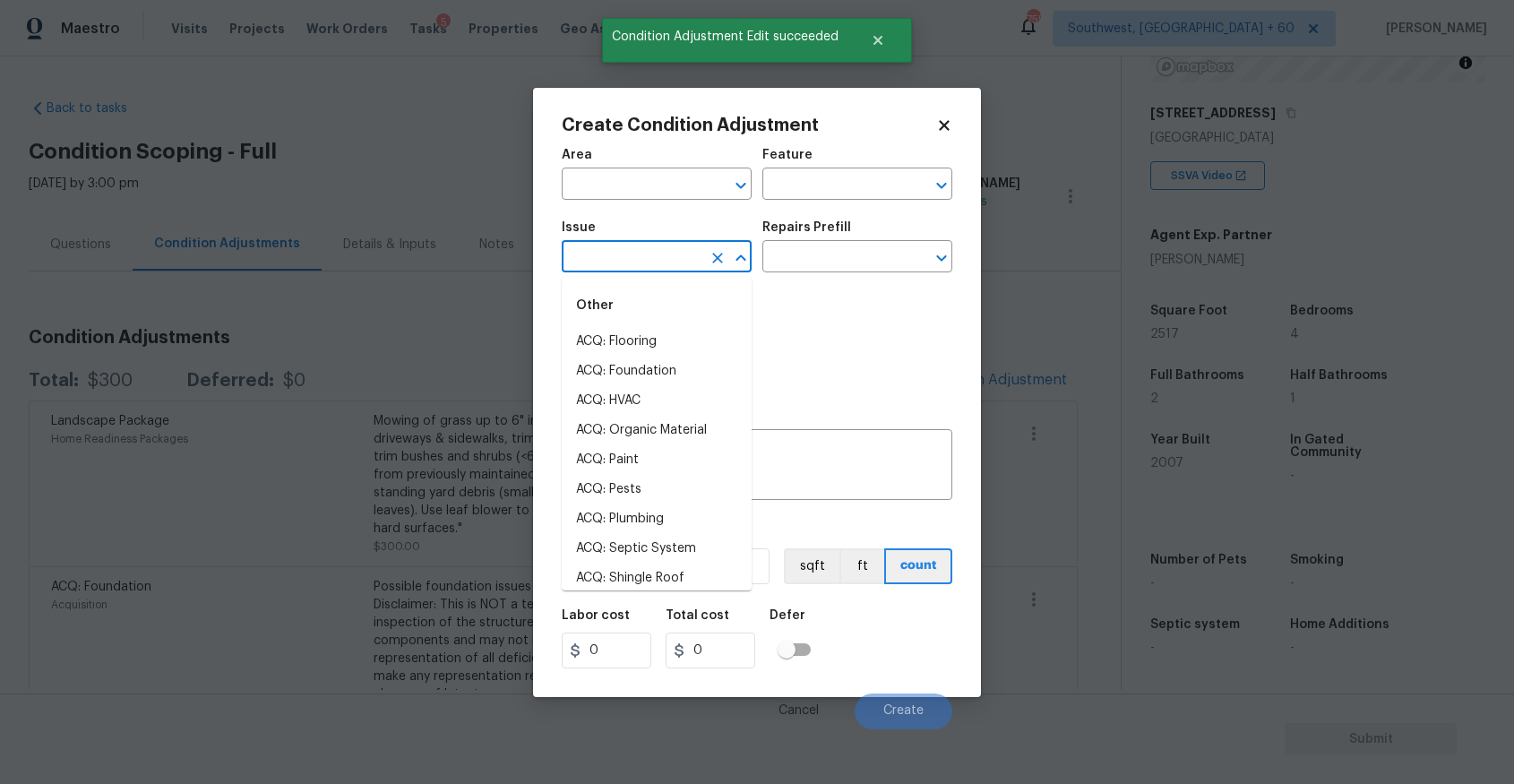
type input "o"
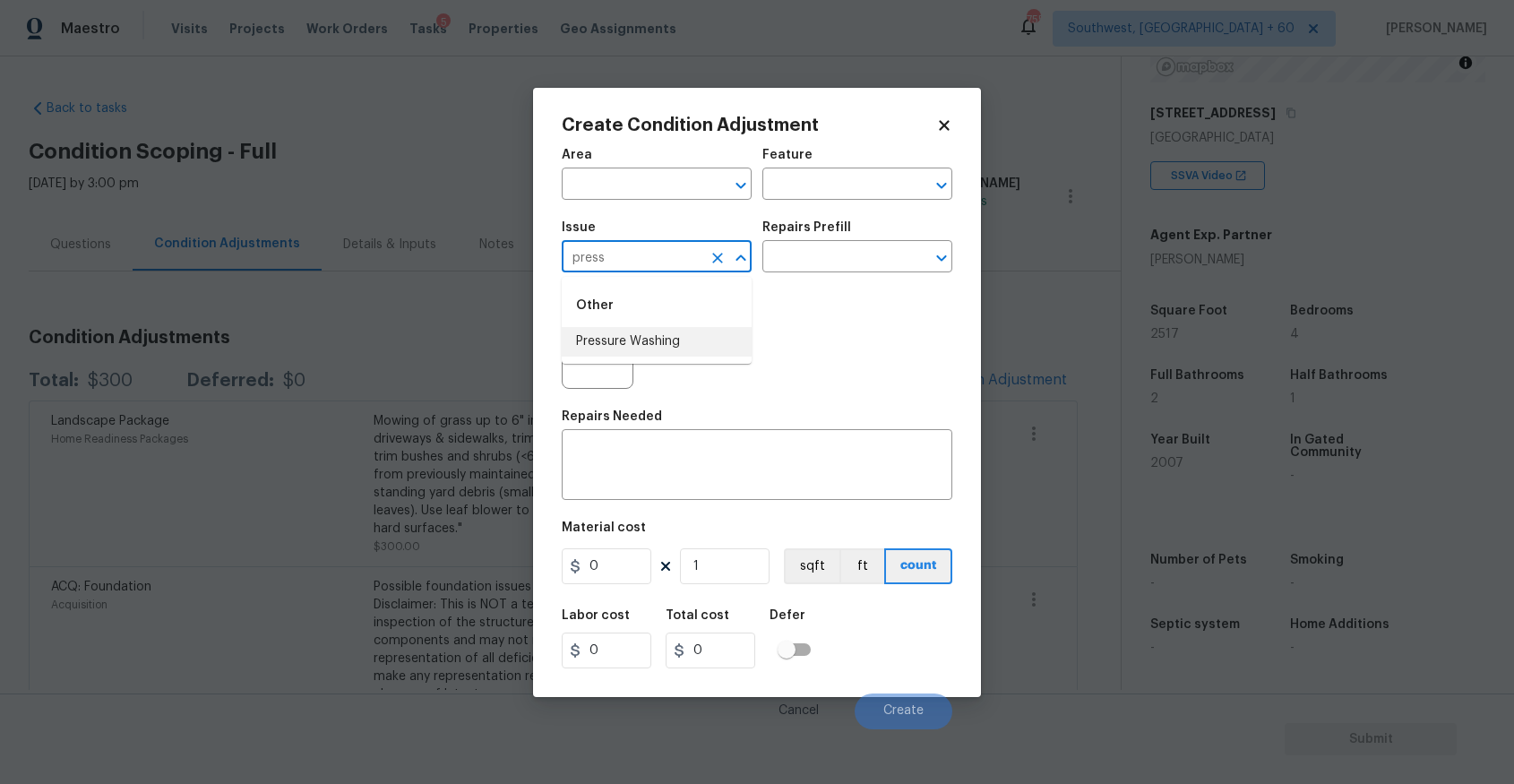
click at [680, 350] on li "Pressure Washing" at bounding box center [656, 341] width 189 height 29
type input "Pressure Washing"
click at [826, 281] on div "Issue Pressure Washing ​ Repairs Prefill ​" at bounding box center [757, 246] width 391 height 73
click at [832, 251] on input "text" at bounding box center [833, 258] width 139 height 27
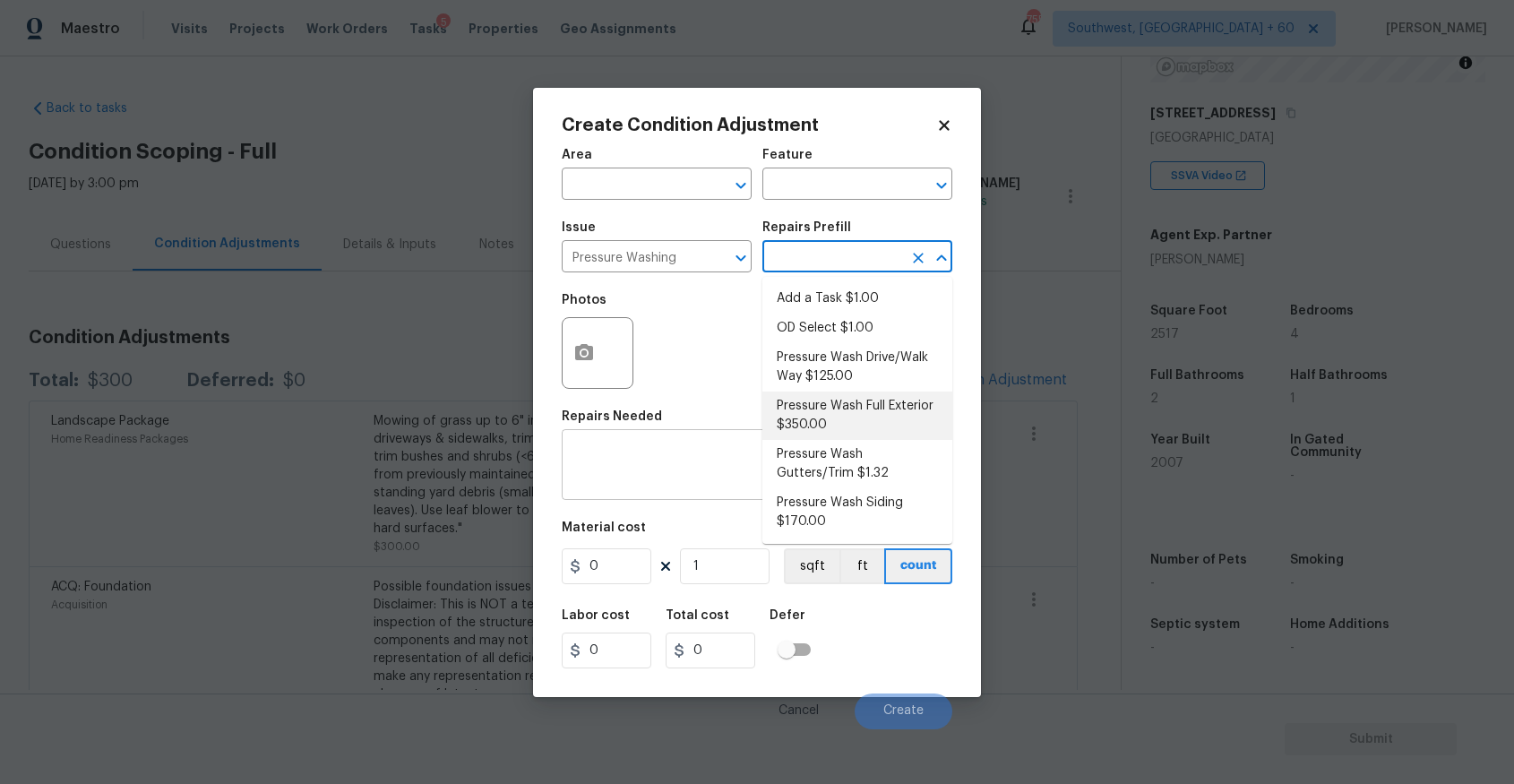
click at [597, 487] on div "x ​" at bounding box center [757, 467] width 391 height 67
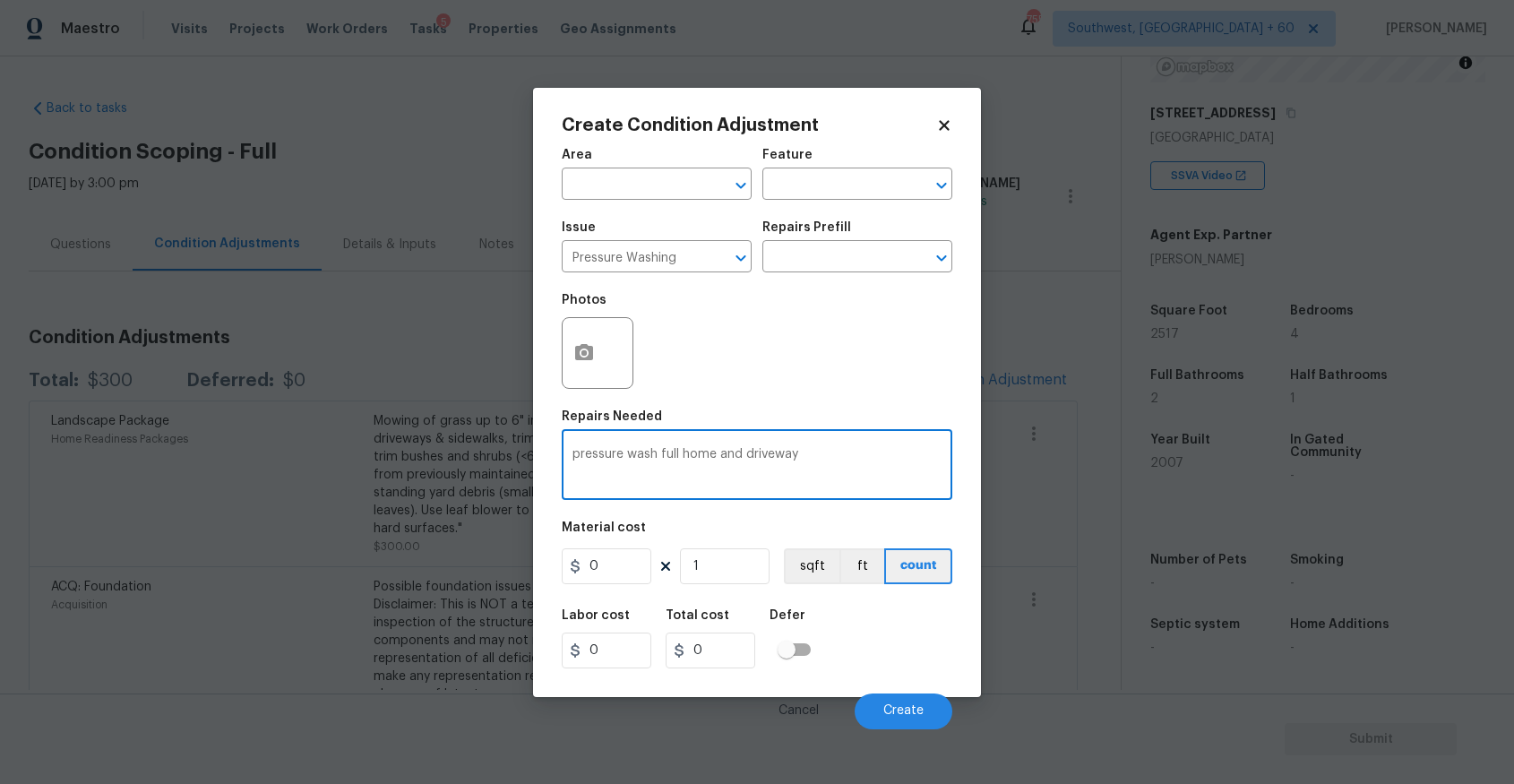
type textarea "pressure wash full home and driveway"
click at [635, 584] on input "0" at bounding box center [606, 566] width 89 height 36
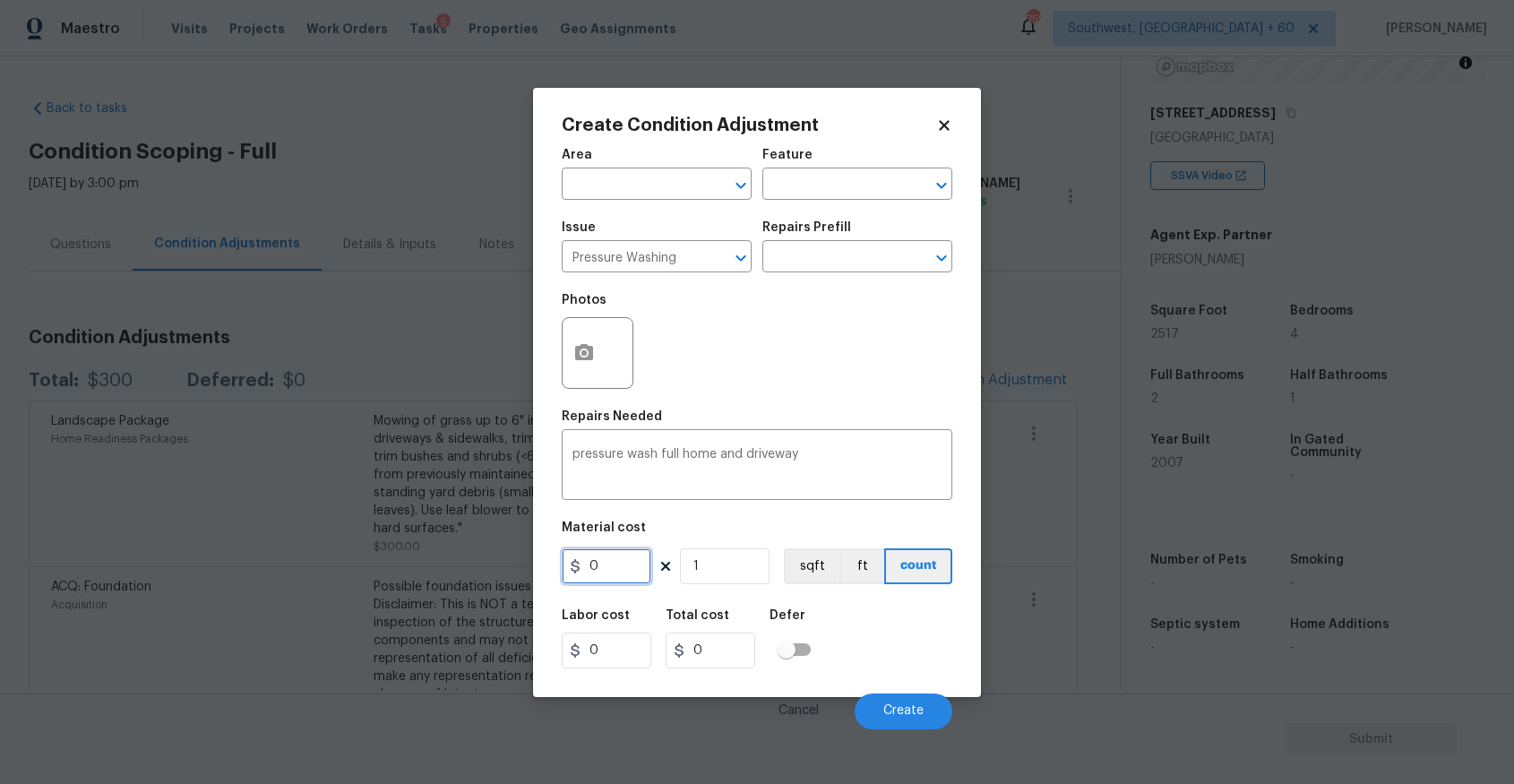
click at [635, 584] on input "0" at bounding box center [606, 566] width 89 height 36
type input "300"
click at [861, 711] on button "Create" at bounding box center [903, 710] width 97 height 36
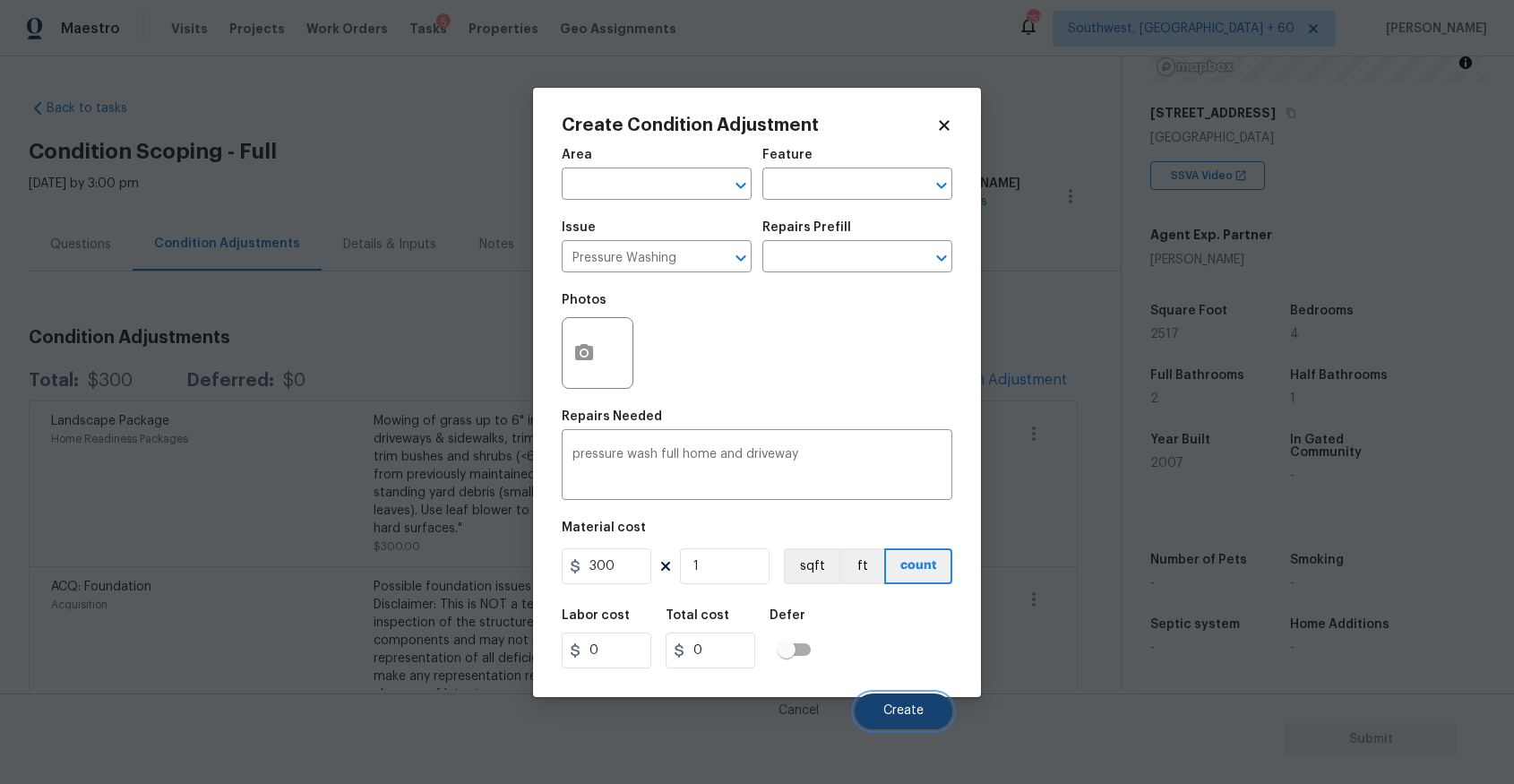
type input "300"
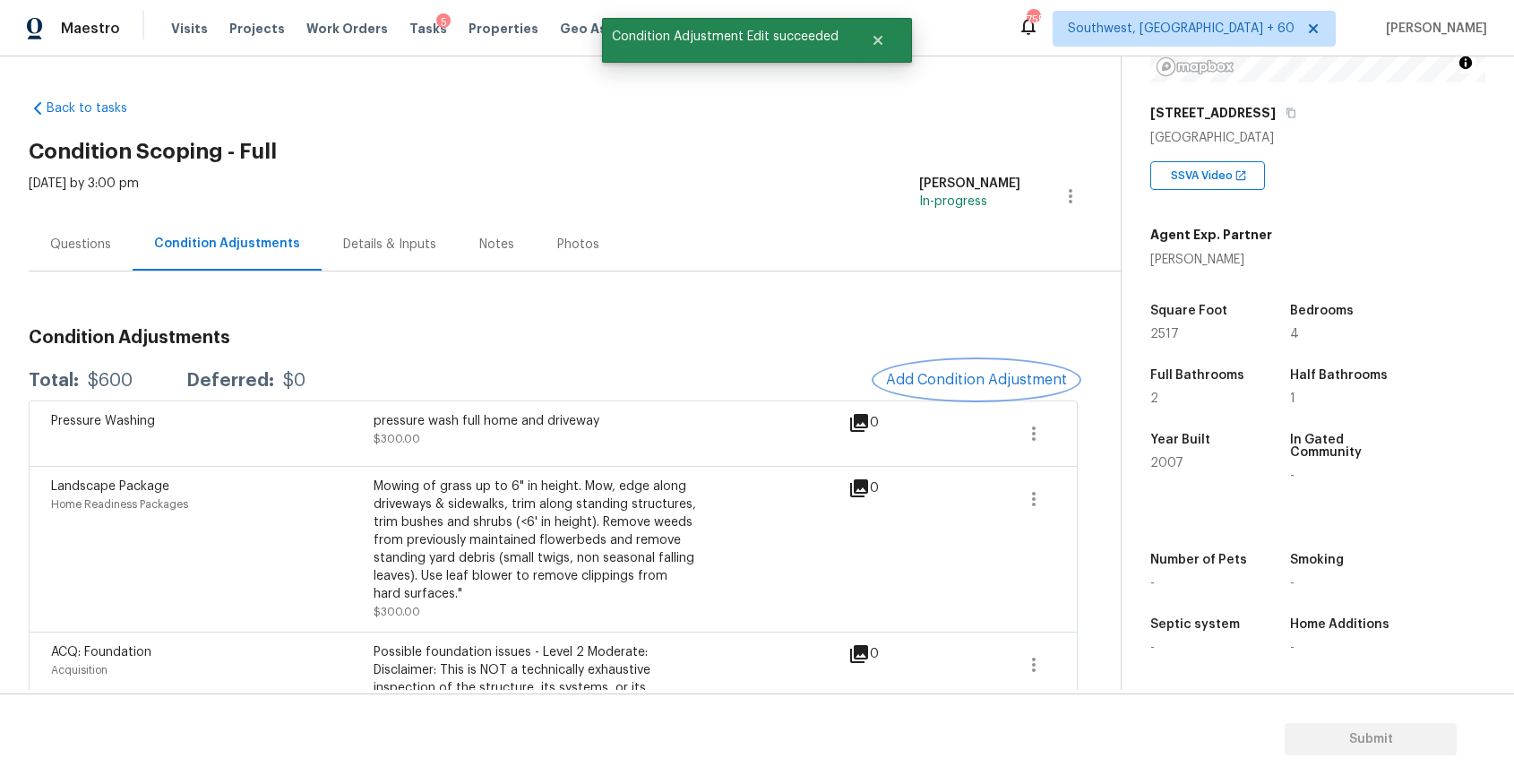
scroll to position [169, 0]
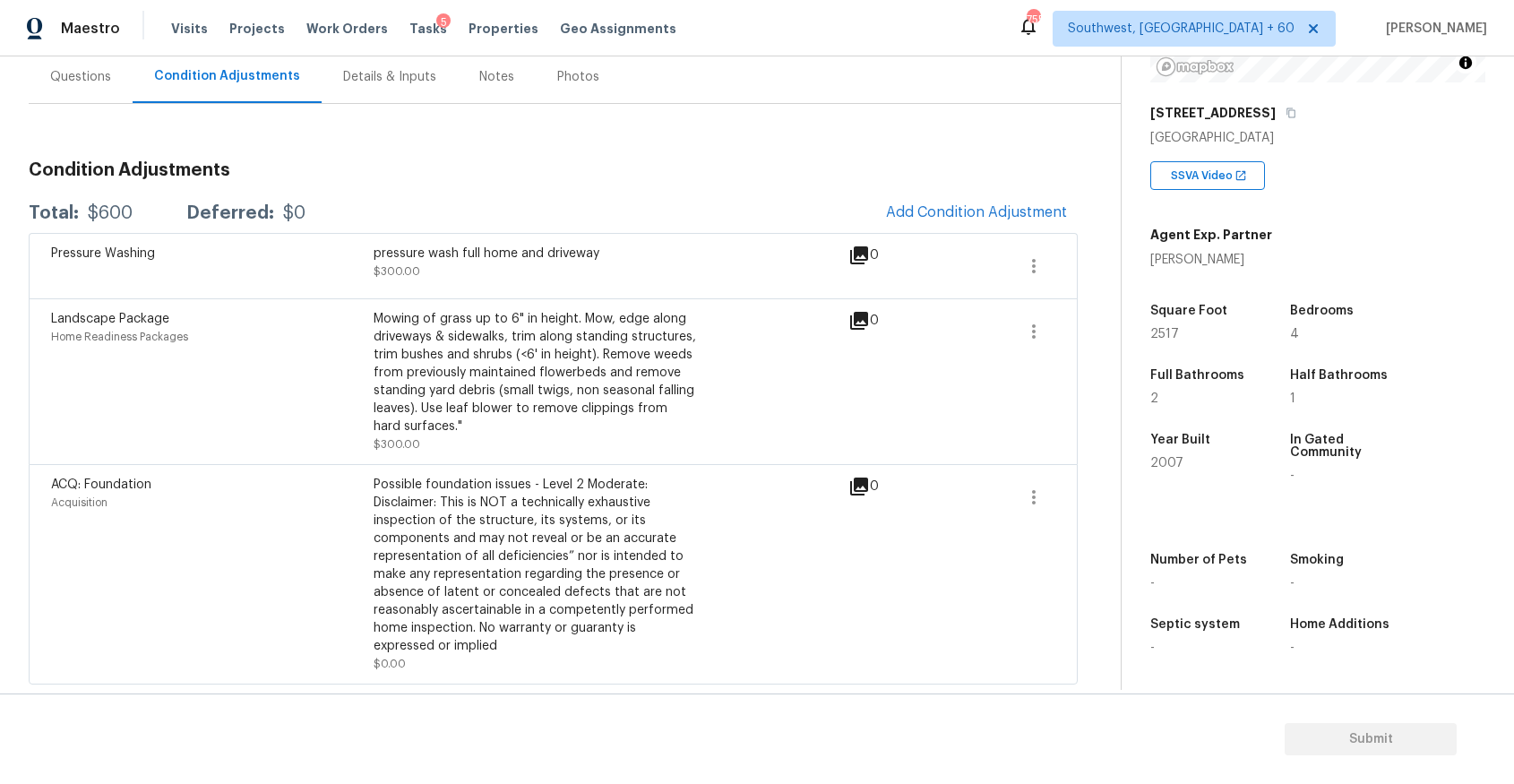
click at [107, 101] on div "Questions" at bounding box center [81, 77] width 104 height 53
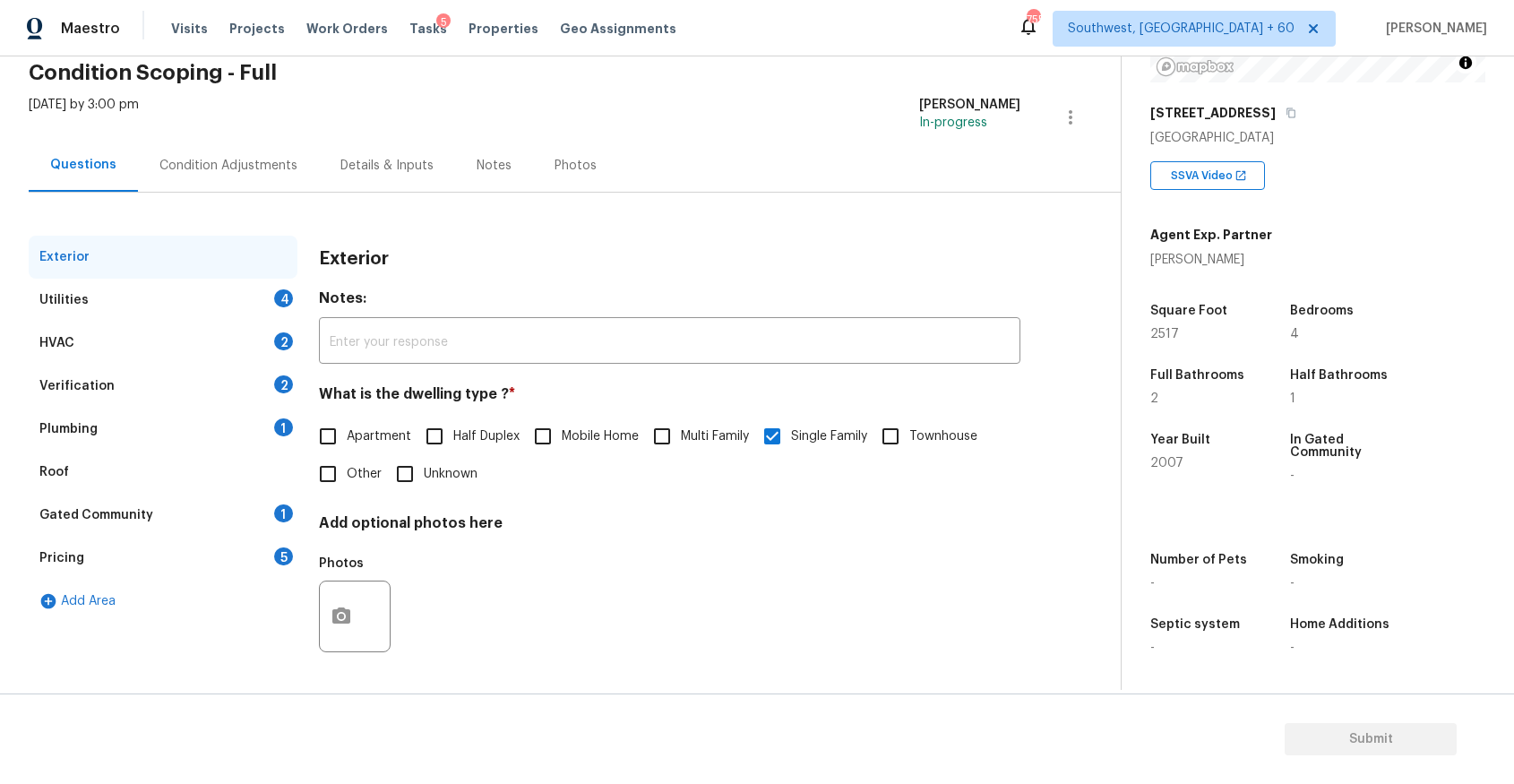
scroll to position [78, 0]
click at [216, 157] on div "Condition Adjustments" at bounding box center [228, 166] width 138 height 18
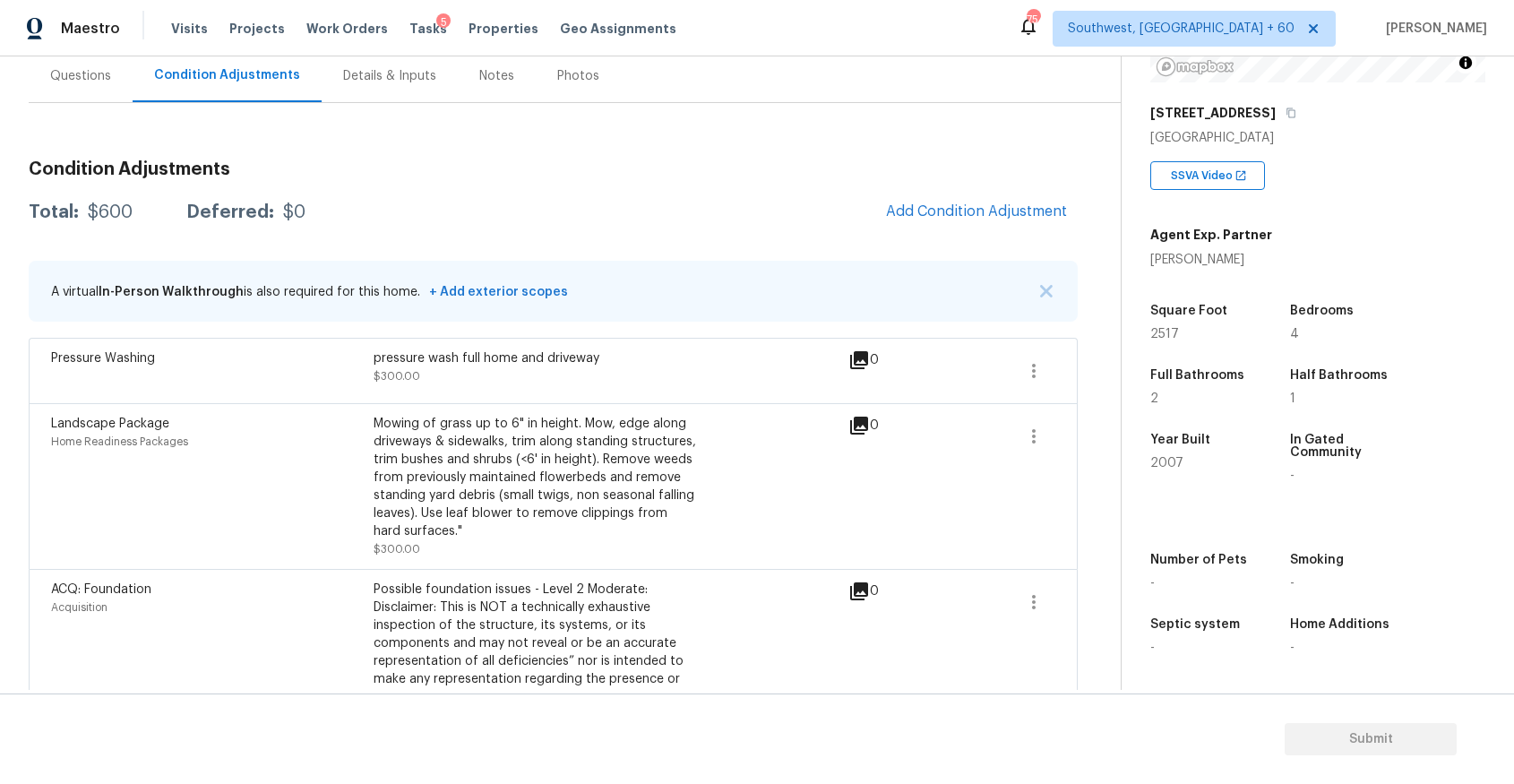
click at [90, 80] on div "Questions" at bounding box center [81, 76] width 61 height 18
click at [90, 80] on div "Back to tasks Condition Scoping - Full Tue, Aug 19 2025 by 3:00 pm Ranjith Kuma…" at bounding box center [574, 355] width 1093 height 877
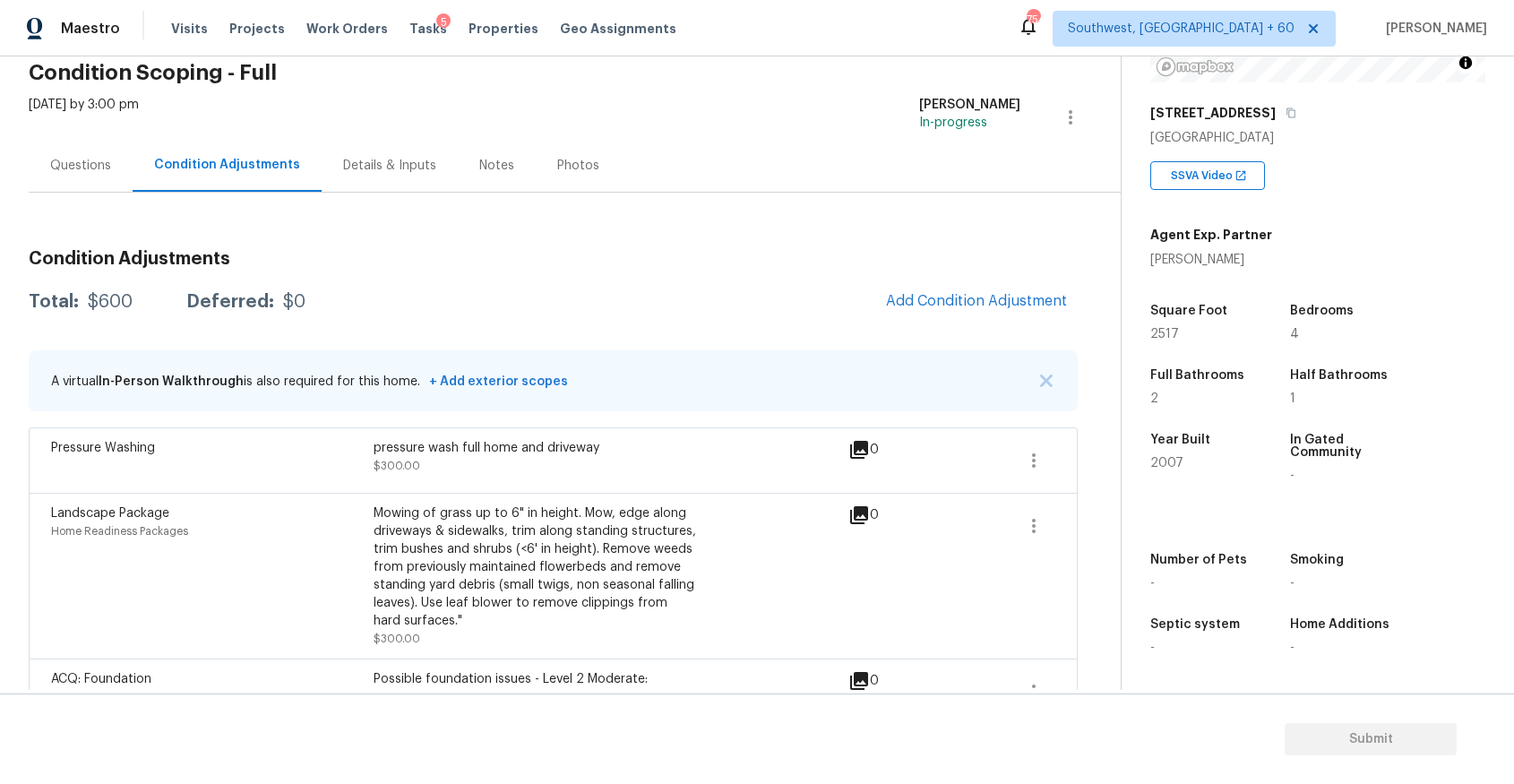
click at [90, 80] on h2 "Condition Scoping - Full" at bounding box center [574, 73] width 1093 height 18
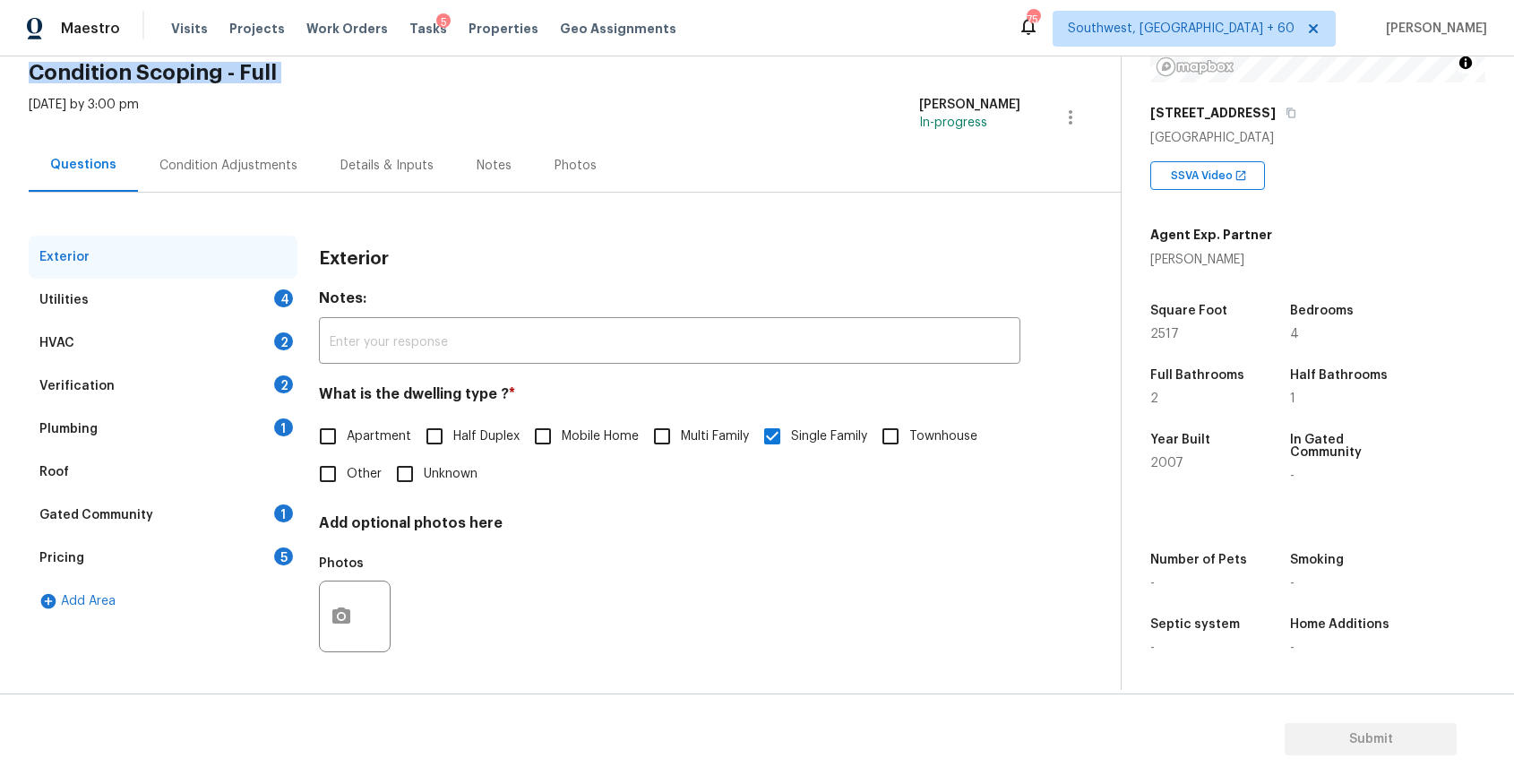
click at [88, 447] on div "Plumbing 1" at bounding box center [163, 429] width 269 height 43
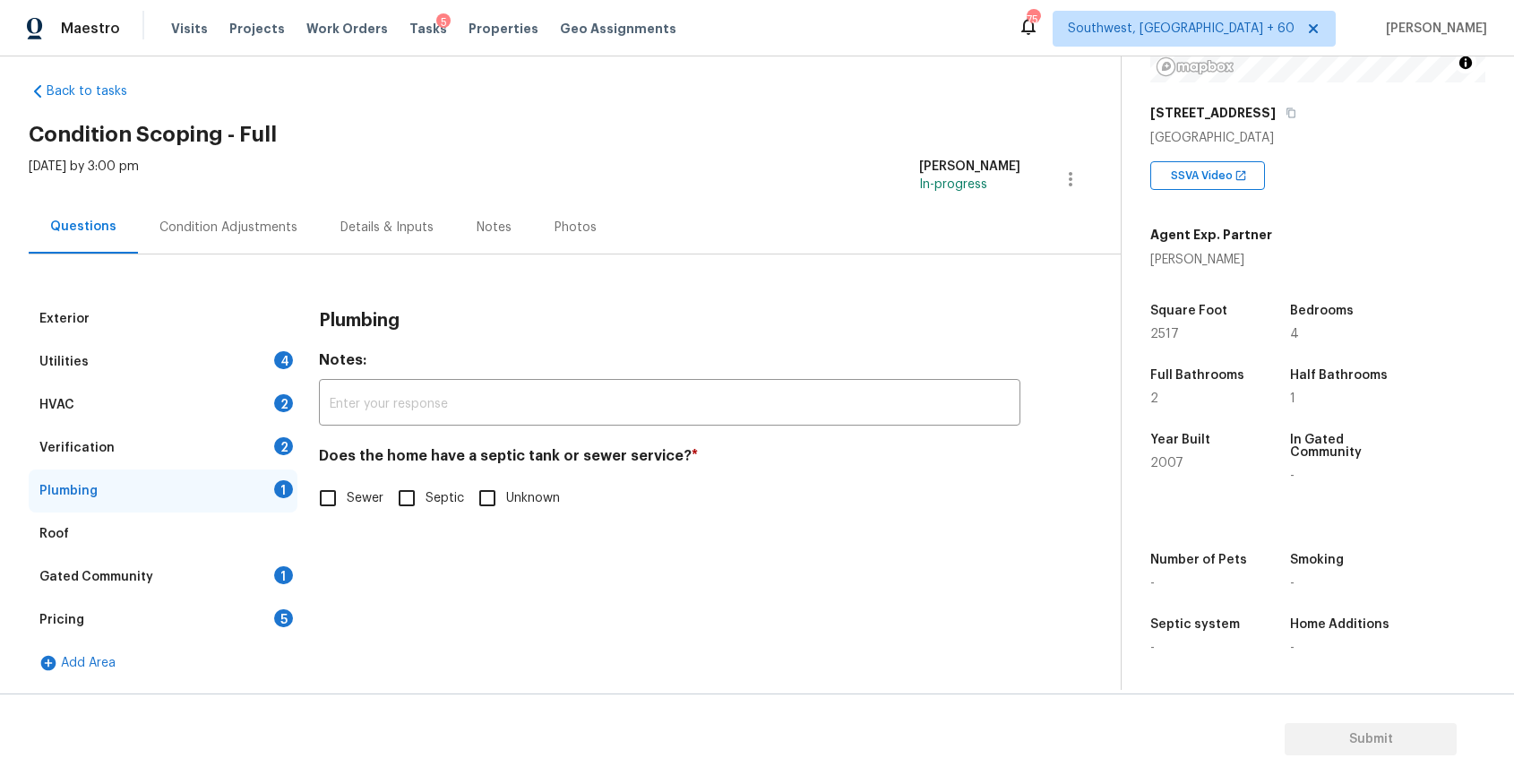
click at [148, 421] on div "HVAC 2" at bounding box center [163, 405] width 269 height 43
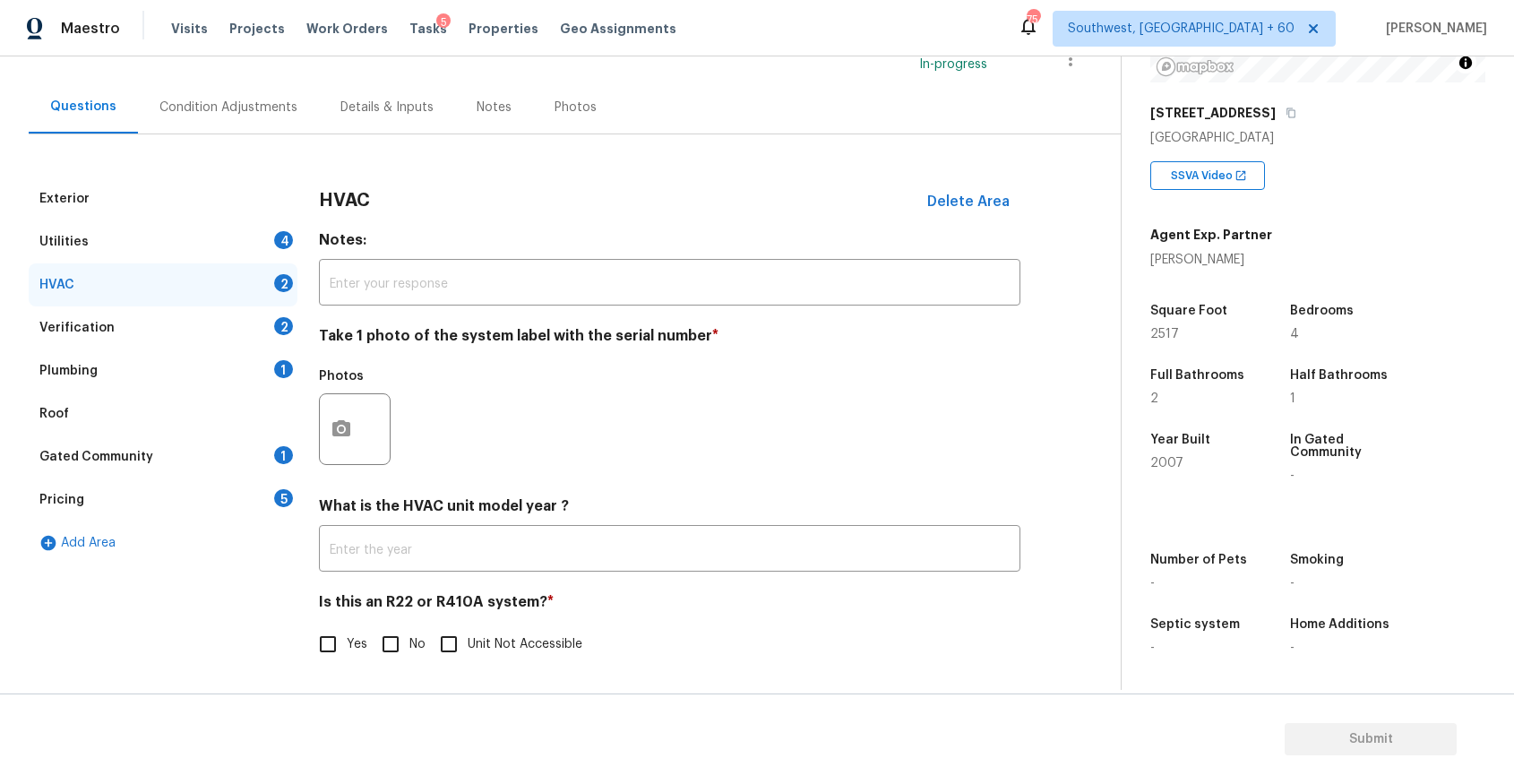
click at [160, 444] on div "Gated Community 1" at bounding box center [163, 457] width 269 height 43
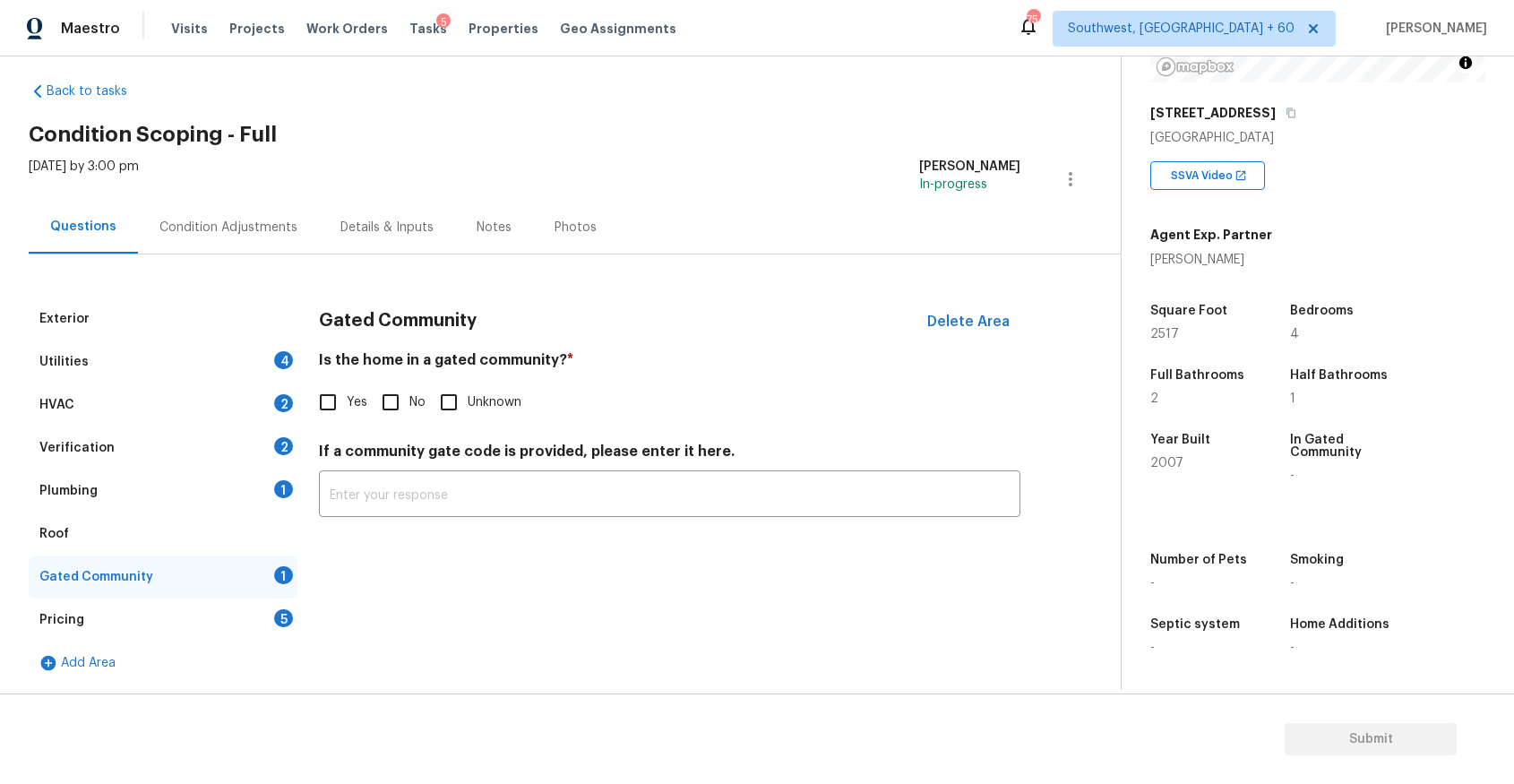
scroll to position [17, 0]
click at [221, 509] on div "Plumbing 1" at bounding box center [163, 491] width 269 height 43
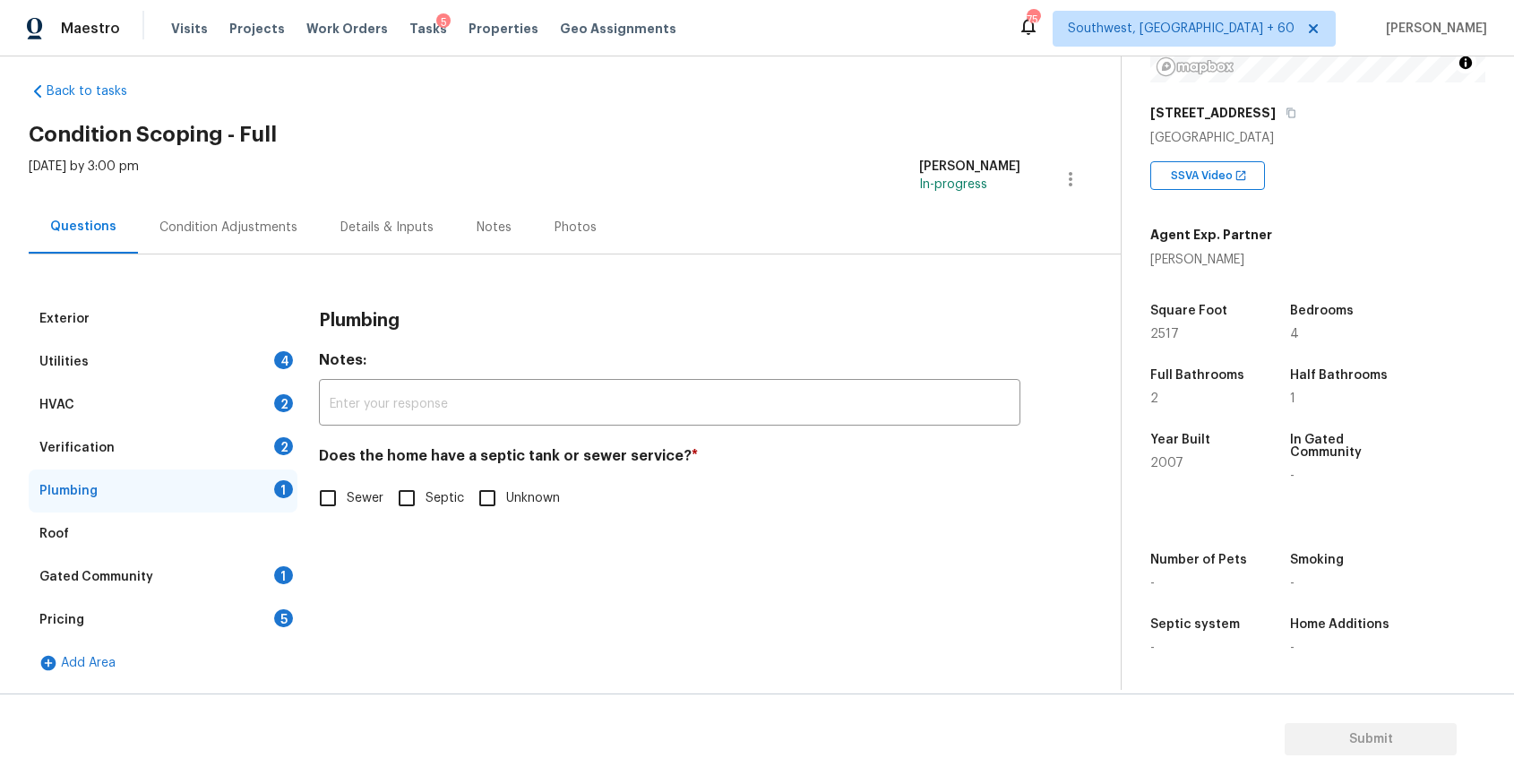
click at [243, 450] on div "Verification 2" at bounding box center [163, 447] width 269 height 43
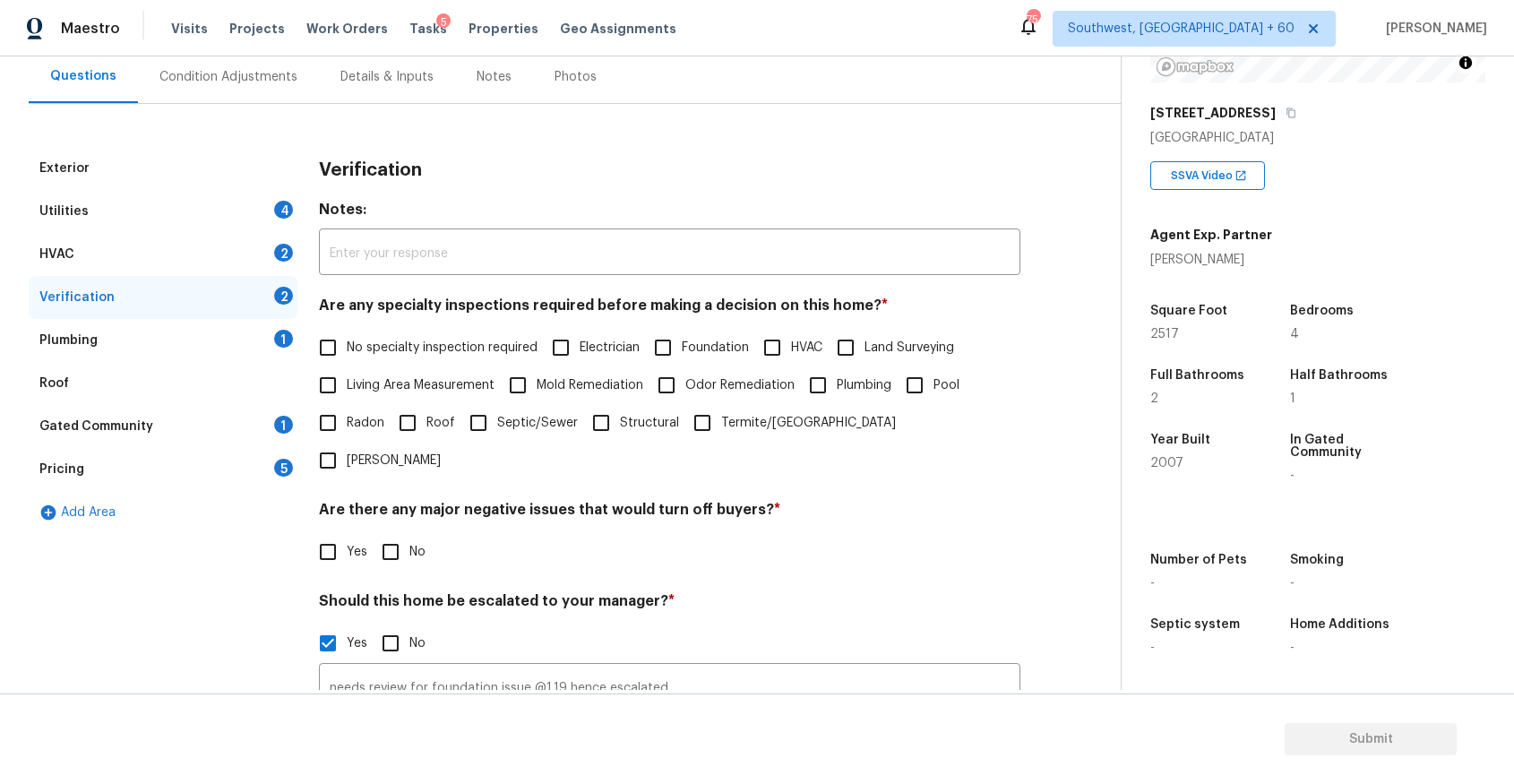
click at [238, 272] on div "HVAC 2" at bounding box center [163, 254] width 269 height 43
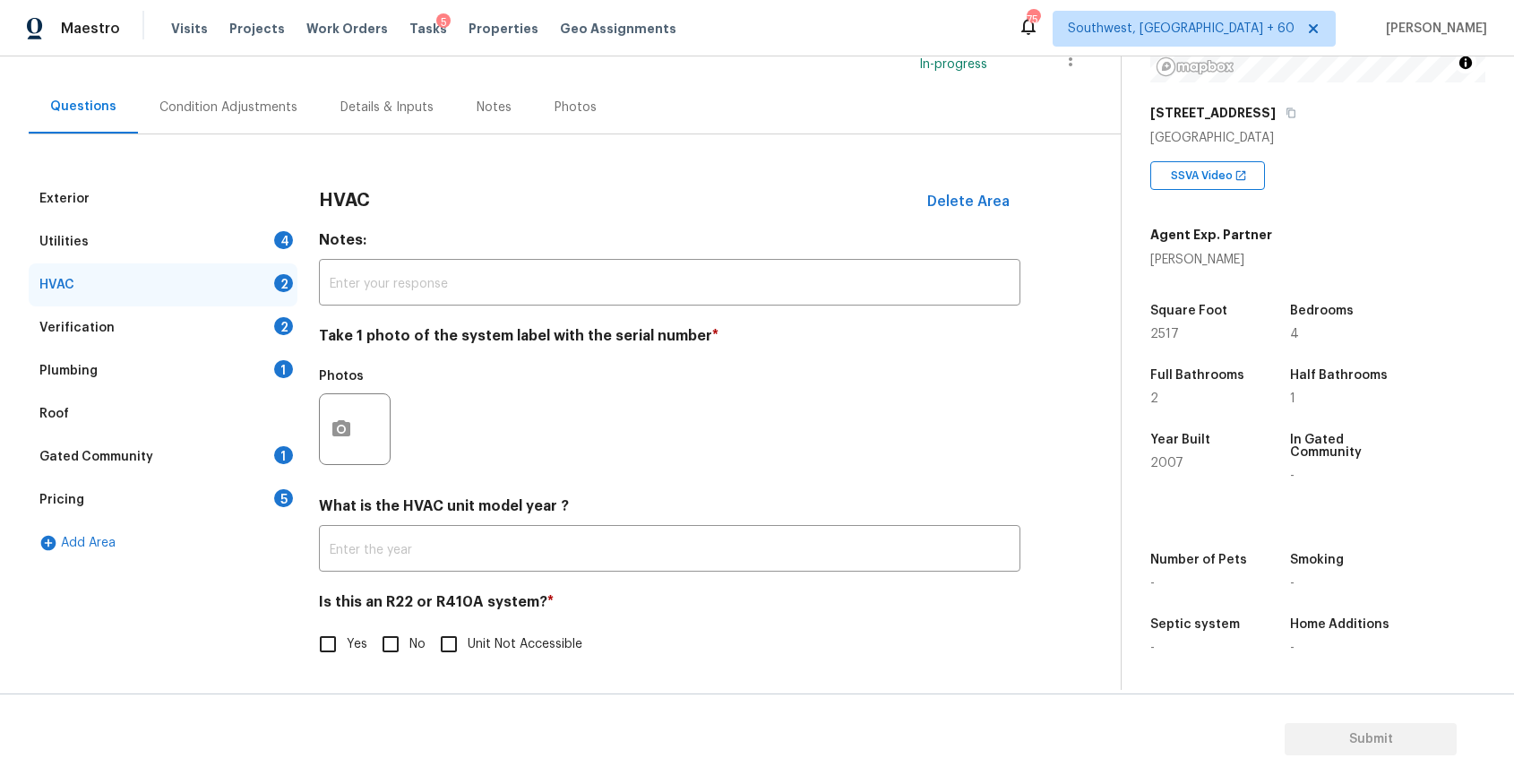
scroll to position [138, 0]
click at [348, 418] on icon "button" at bounding box center [342, 429] width 22 height 22
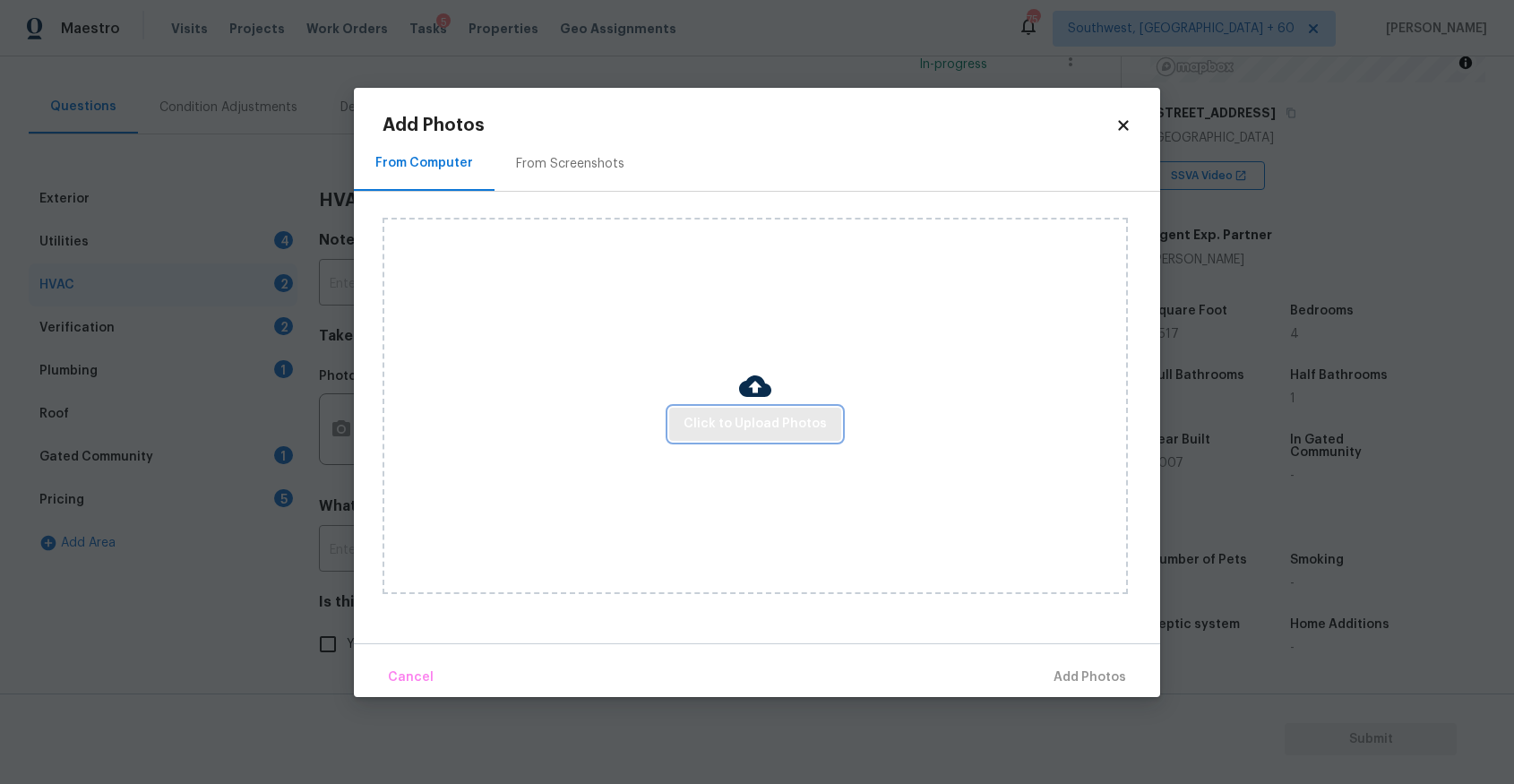
click at [693, 428] on span "Click to Upload Photos" at bounding box center [755, 424] width 143 height 23
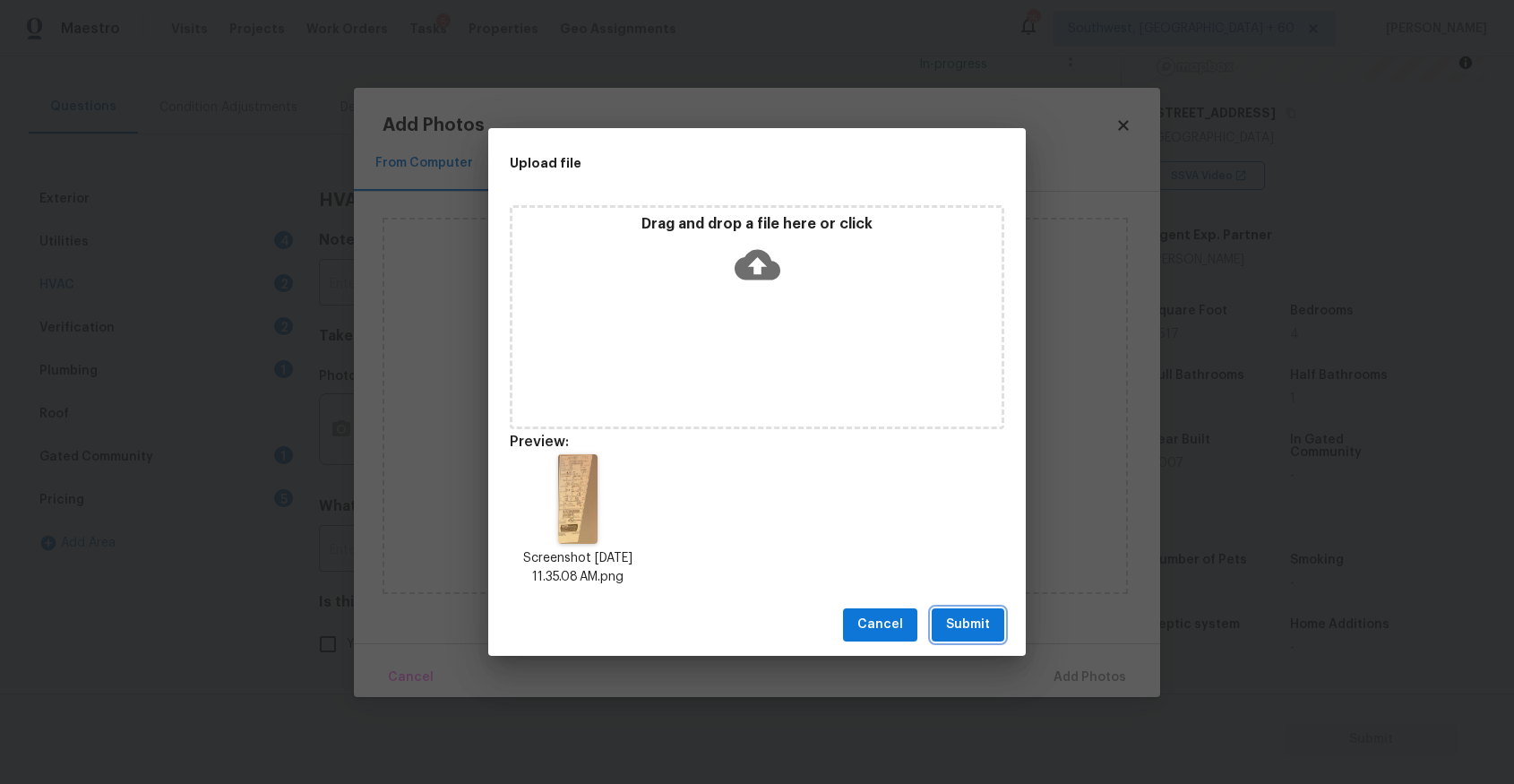
click at [992, 620] on button "Submit" at bounding box center [968, 625] width 73 height 33
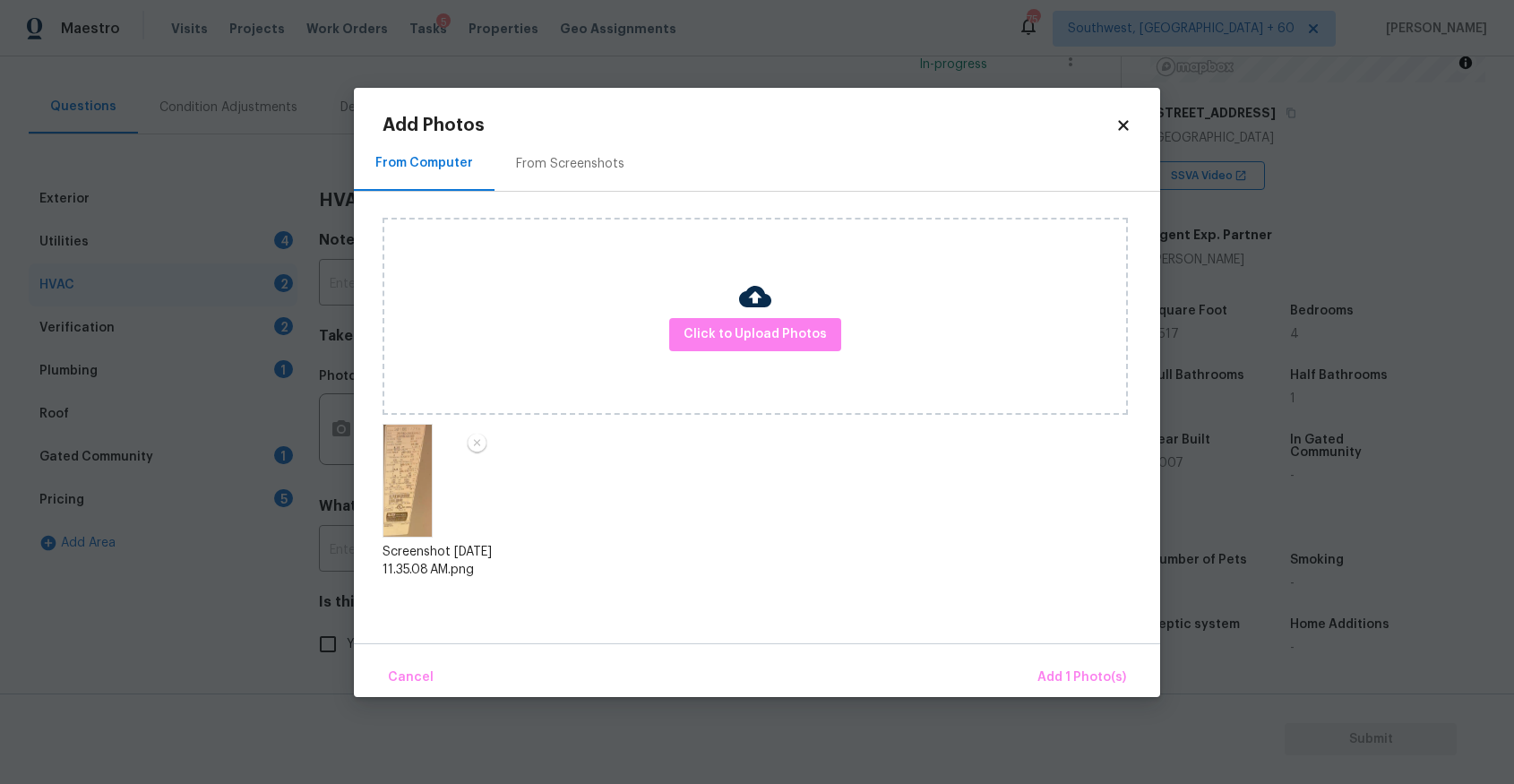
click at [1050, 652] on div "Cancel Add 1 Photo(s)" at bounding box center [757, 669] width 806 height 54
click at [1073, 664] on button "Add 1 Photo(s)" at bounding box center [1082, 677] width 103 height 38
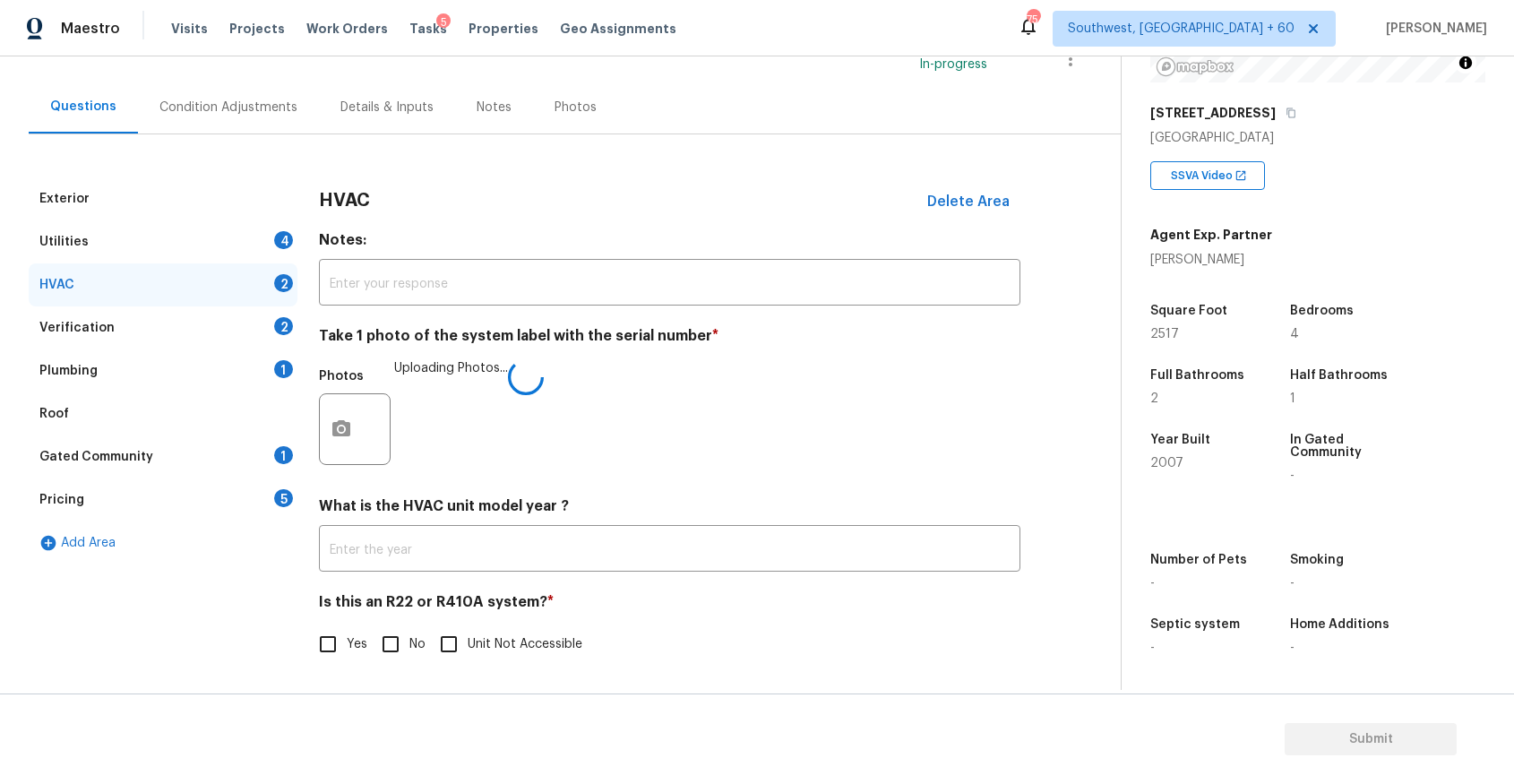
click at [1073, 664] on div "Exterior Utilities 4 HVAC 2 Verification 2 Plumbing 1 Roof Gated Community 1 Pr…" at bounding box center [553, 431] width 1050 height 507
click at [213, 73] on div "Tue, Aug 19 2025 by 3:00 pm Ranjith Kumar P In-progress" at bounding box center [574, 59] width 1093 height 43
click at [243, 99] on div "Condition Adjustments" at bounding box center [228, 107] width 138 height 18
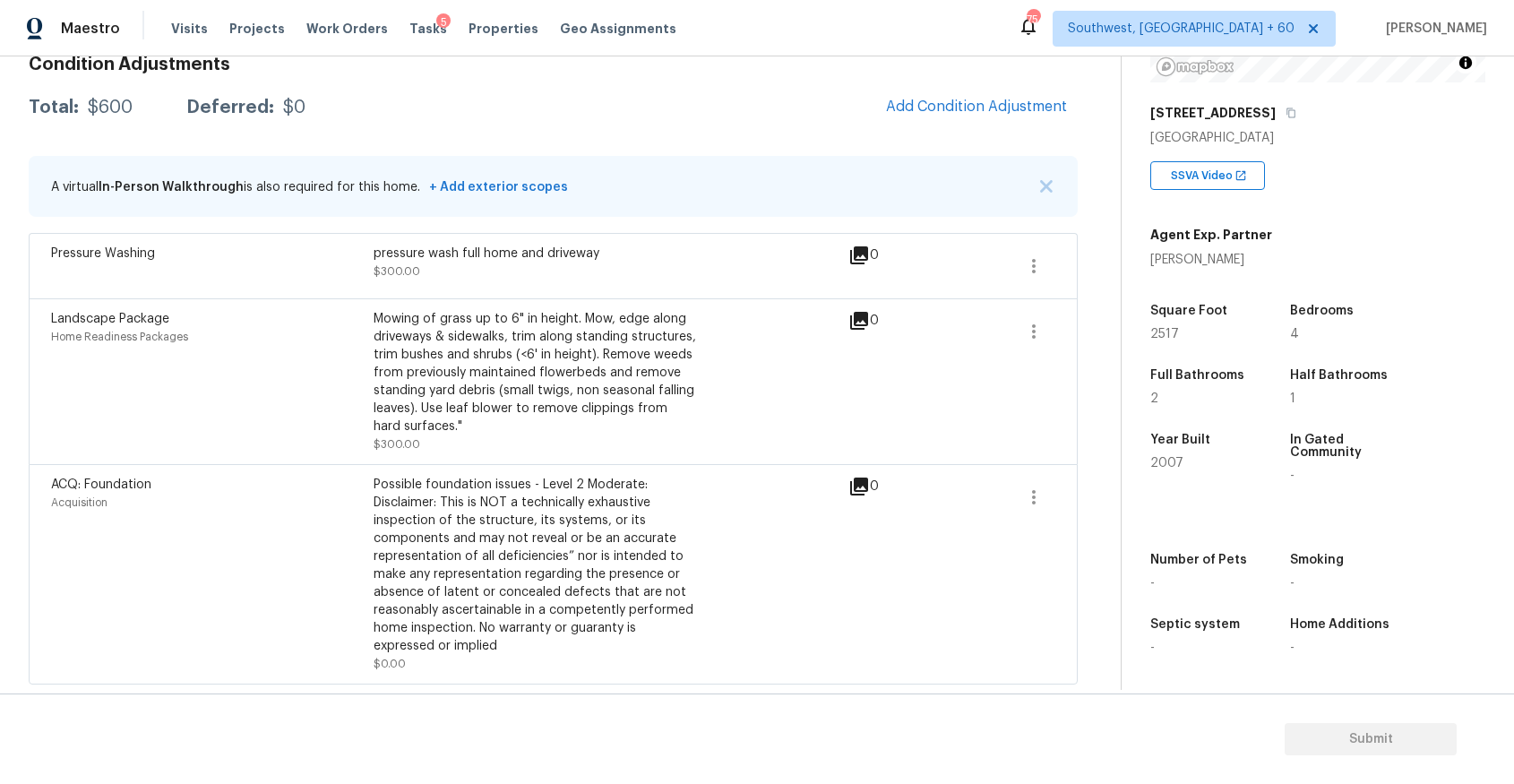
scroll to position [253, 0]
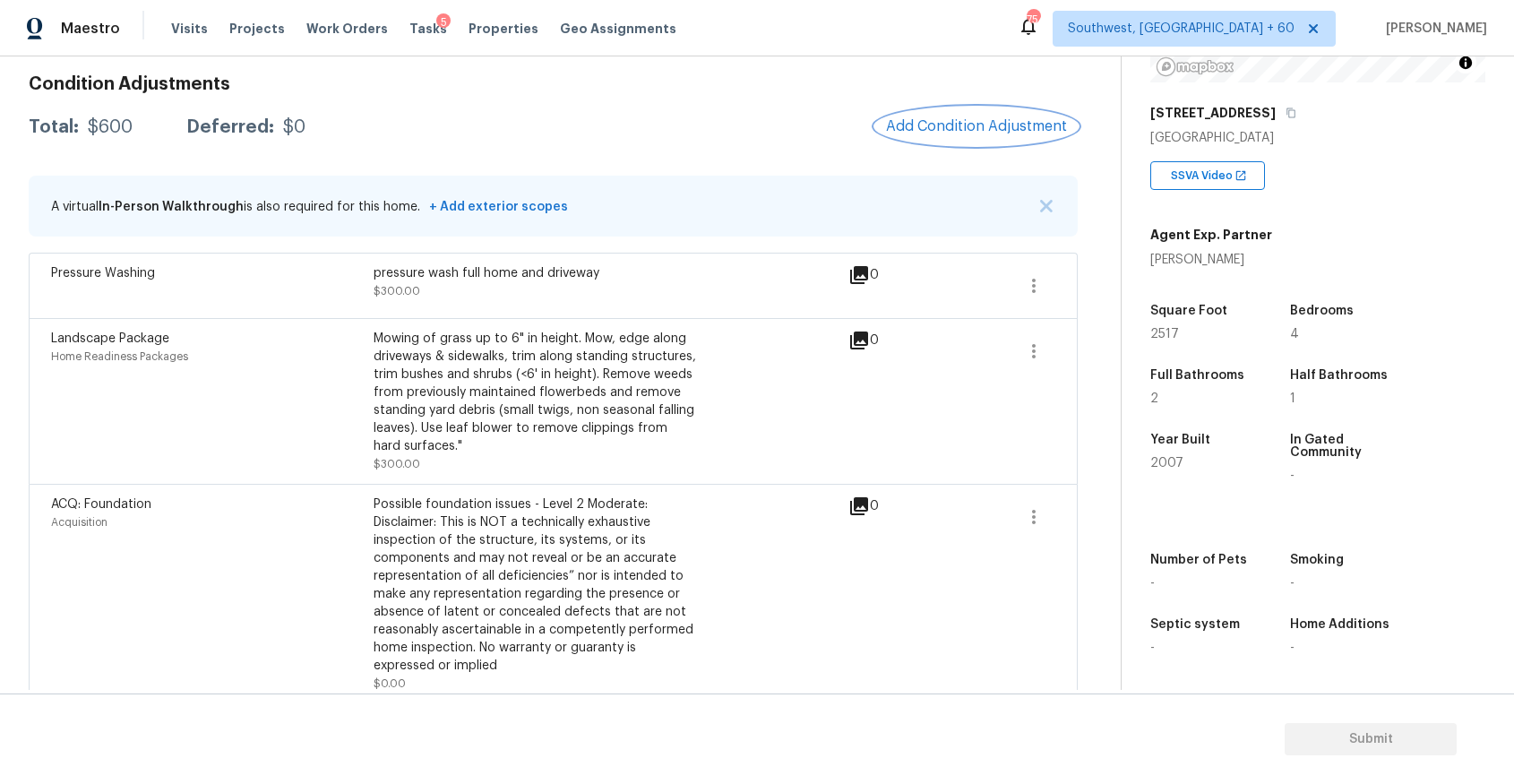
click at [1007, 125] on span "Add Condition Adjustment" at bounding box center [977, 126] width 181 height 16
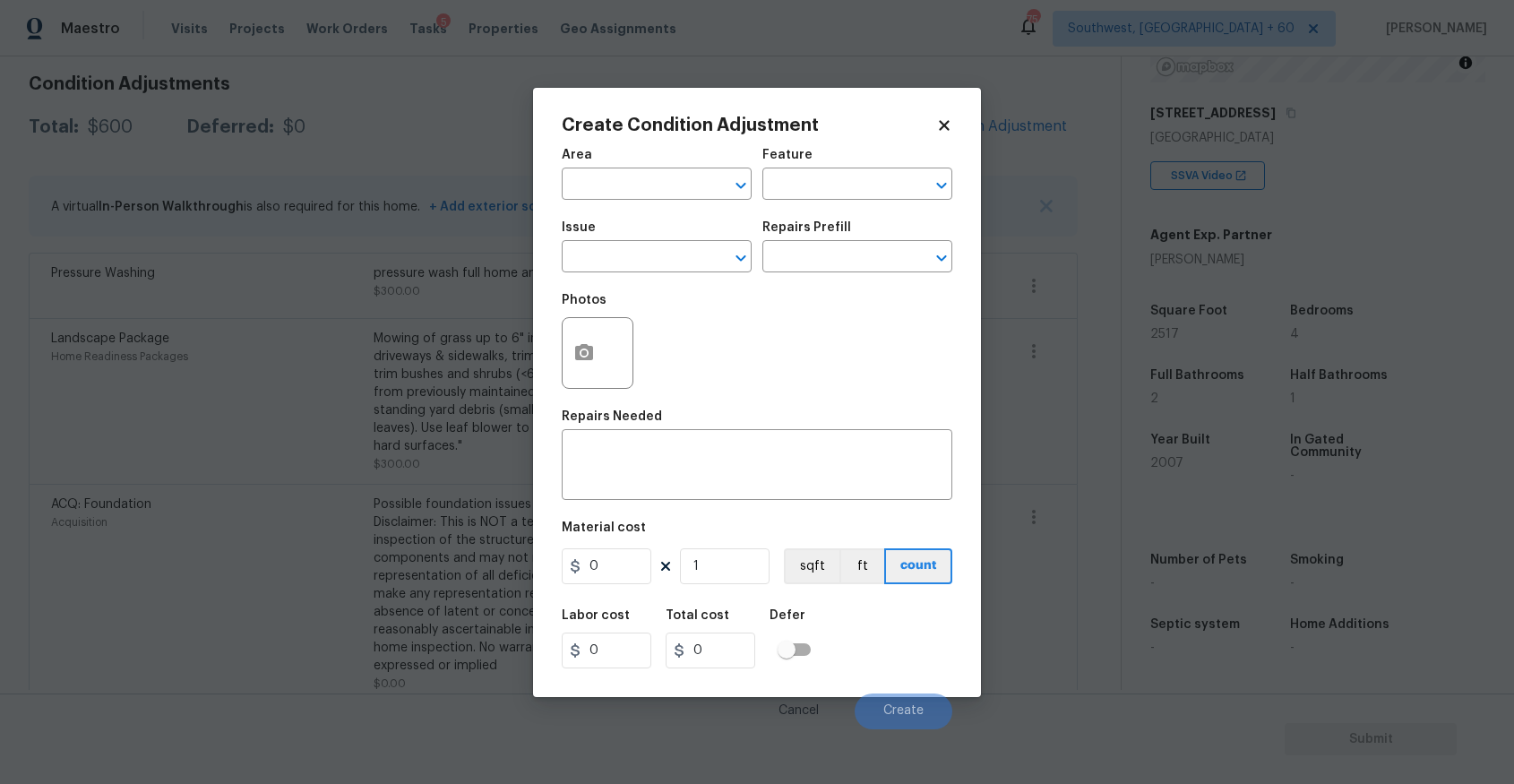
click at [666, 274] on span "Issue ​" at bounding box center [656, 246] width 189 height 73
click at [676, 251] on input "text" at bounding box center [631, 258] width 139 height 27
type input "pain"
click at [902, 351] on div "Photos" at bounding box center [757, 340] width 391 height 117
click at [1062, 180] on body "Maestro Visits Projects Work Orders Tasks 5 Properties Geo Assignments 754 Sout…" at bounding box center [757, 392] width 1514 height 784
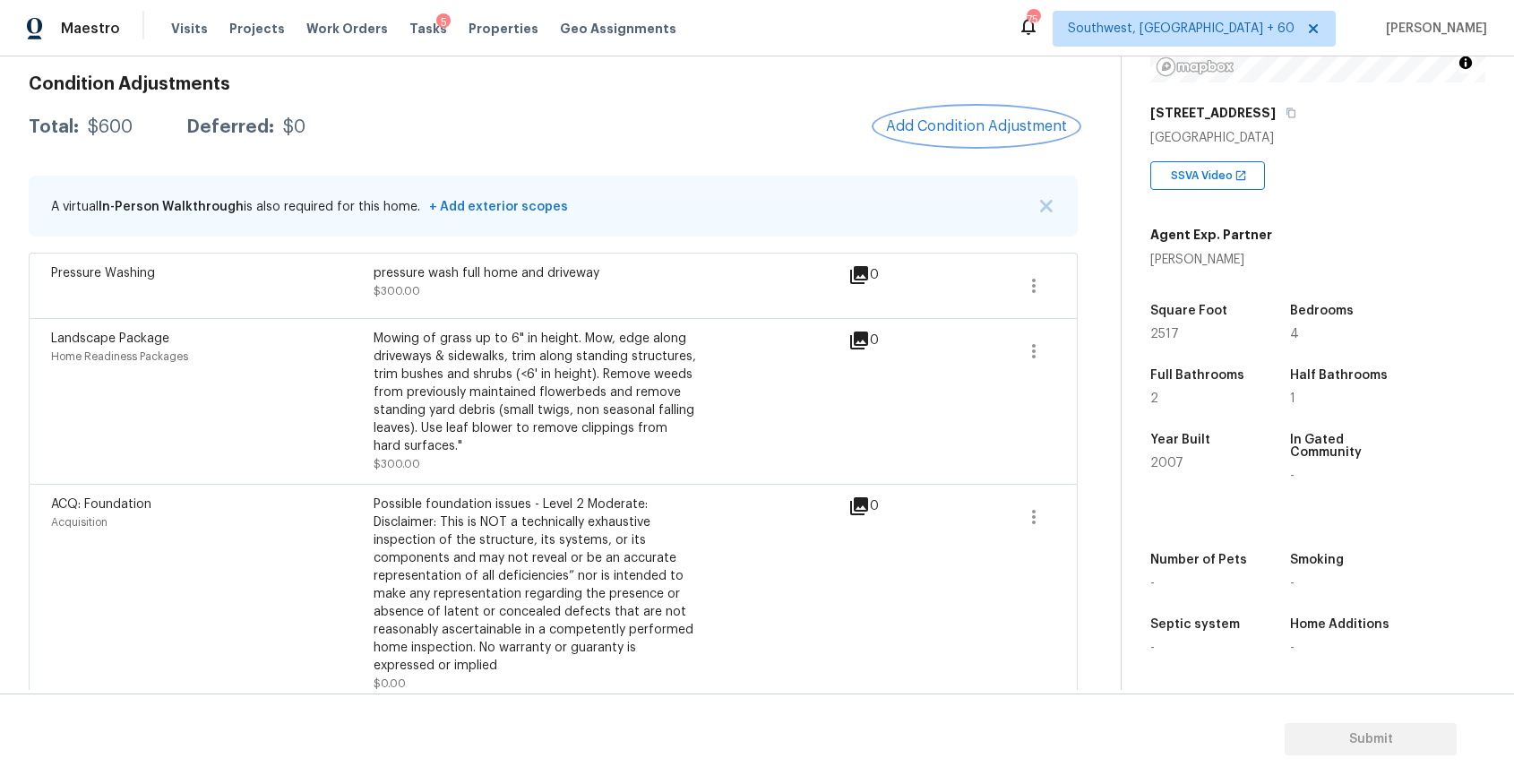
click at [985, 127] on span "Add Condition Adjustment" at bounding box center [977, 126] width 181 height 16
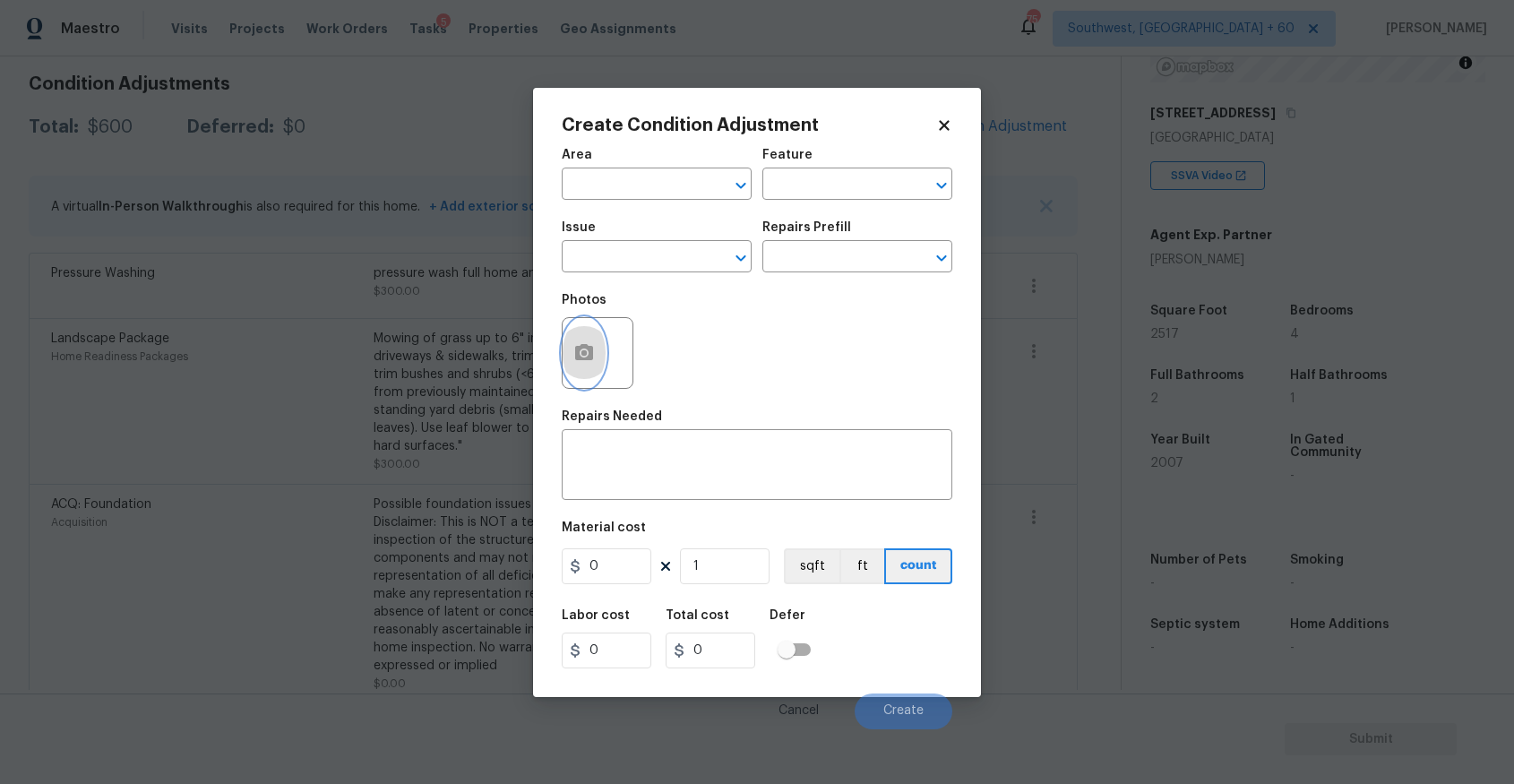
click at [585, 360] on icon "button" at bounding box center [584, 351] width 18 height 16
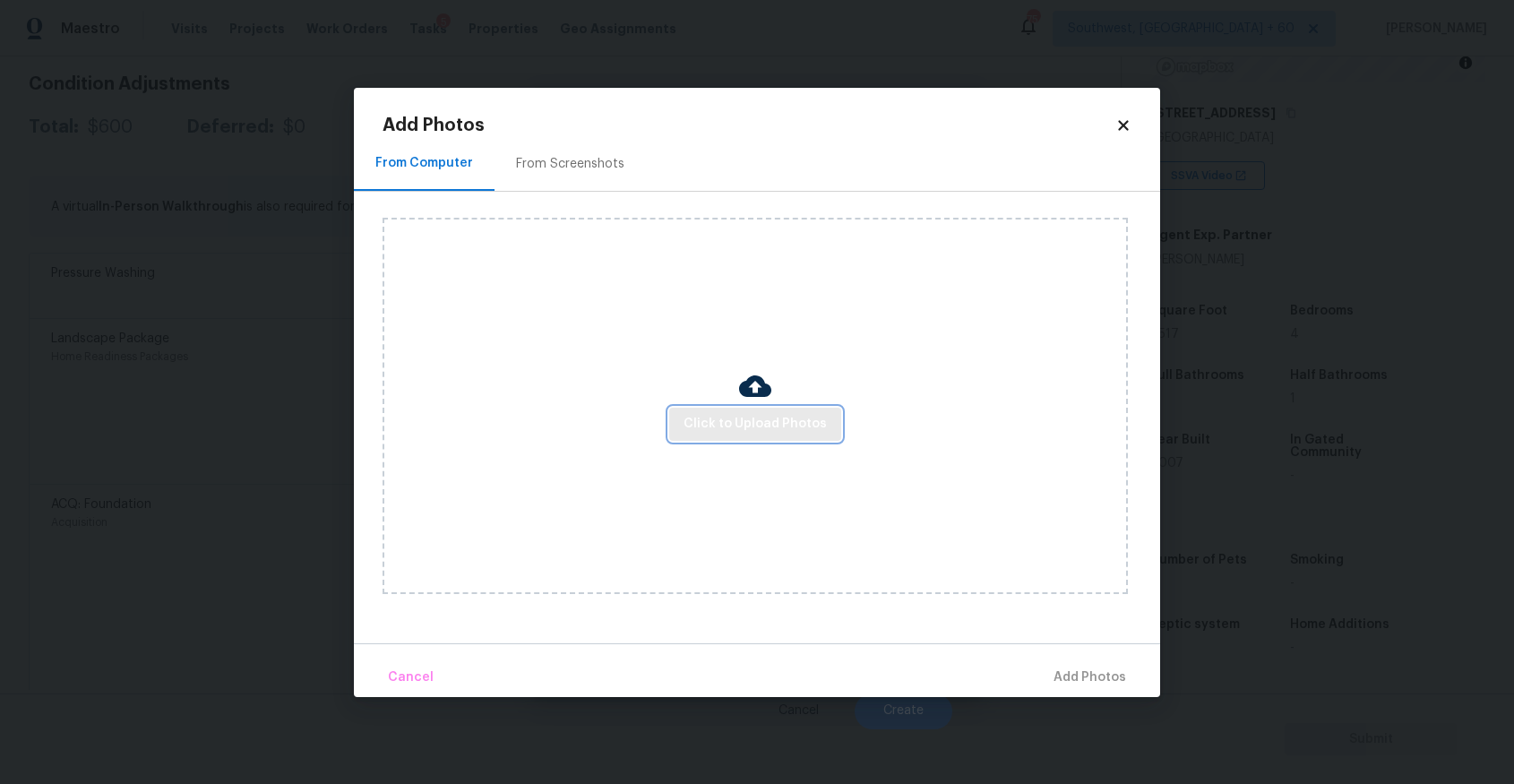
click at [747, 413] on span "Click to Upload Photos" at bounding box center [755, 424] width 143 height 23
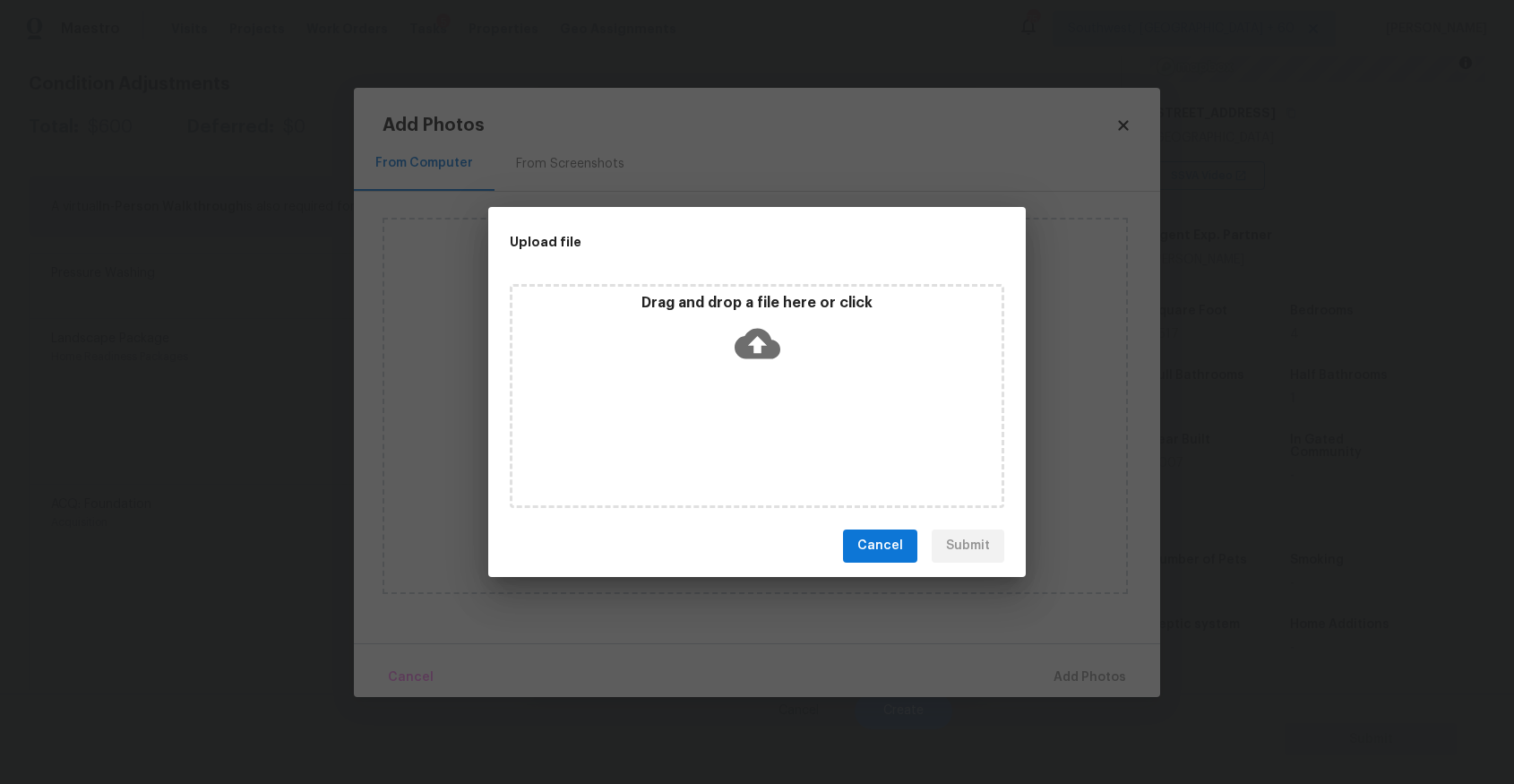
click at [696, 366] on div "Drag and drop a file here or click" at bounding box center [757, 332] width 489 height 77
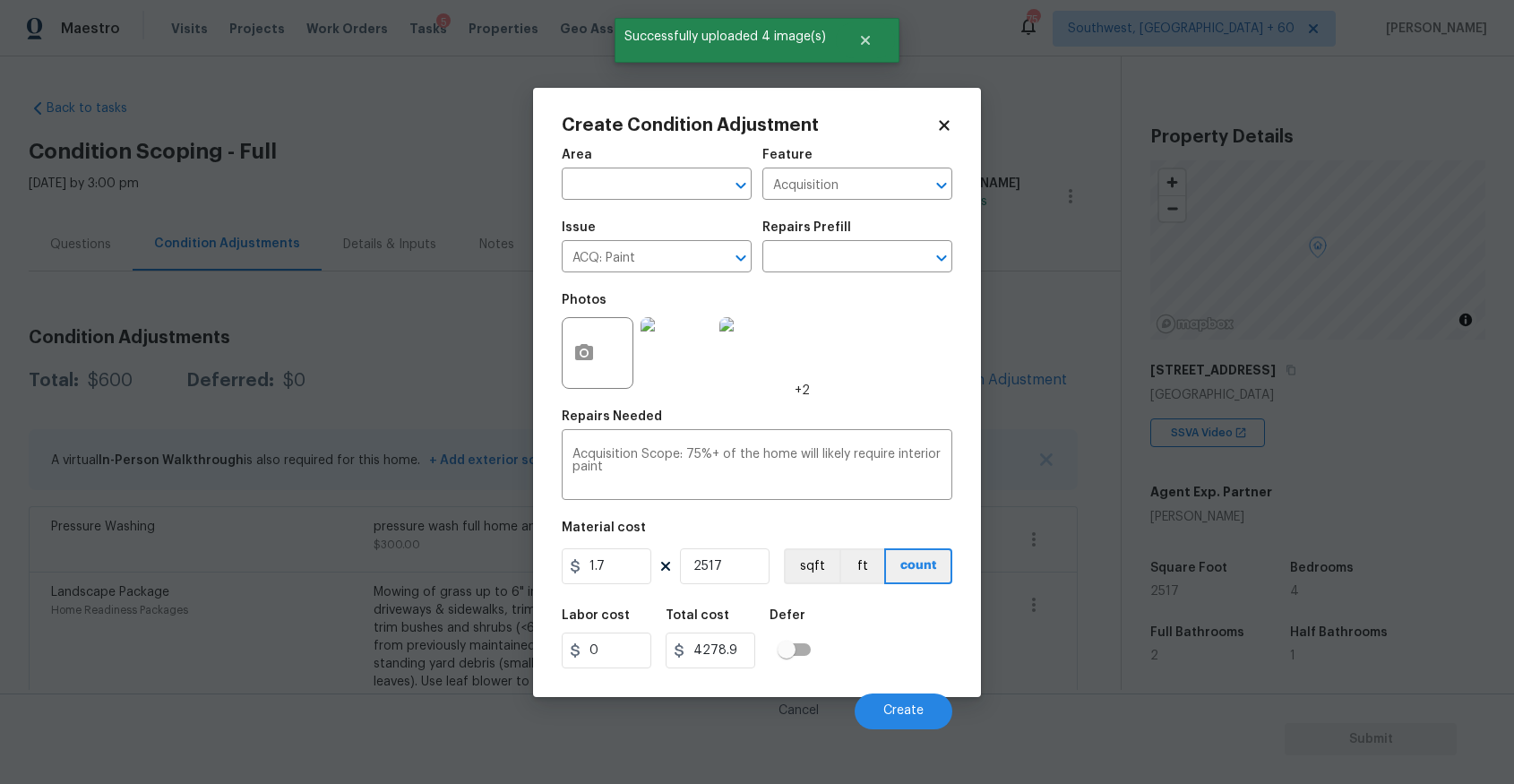
type input "2517"
click at [887, 710] on span "Create" at bounding box center [903, 710] width 40 height 14
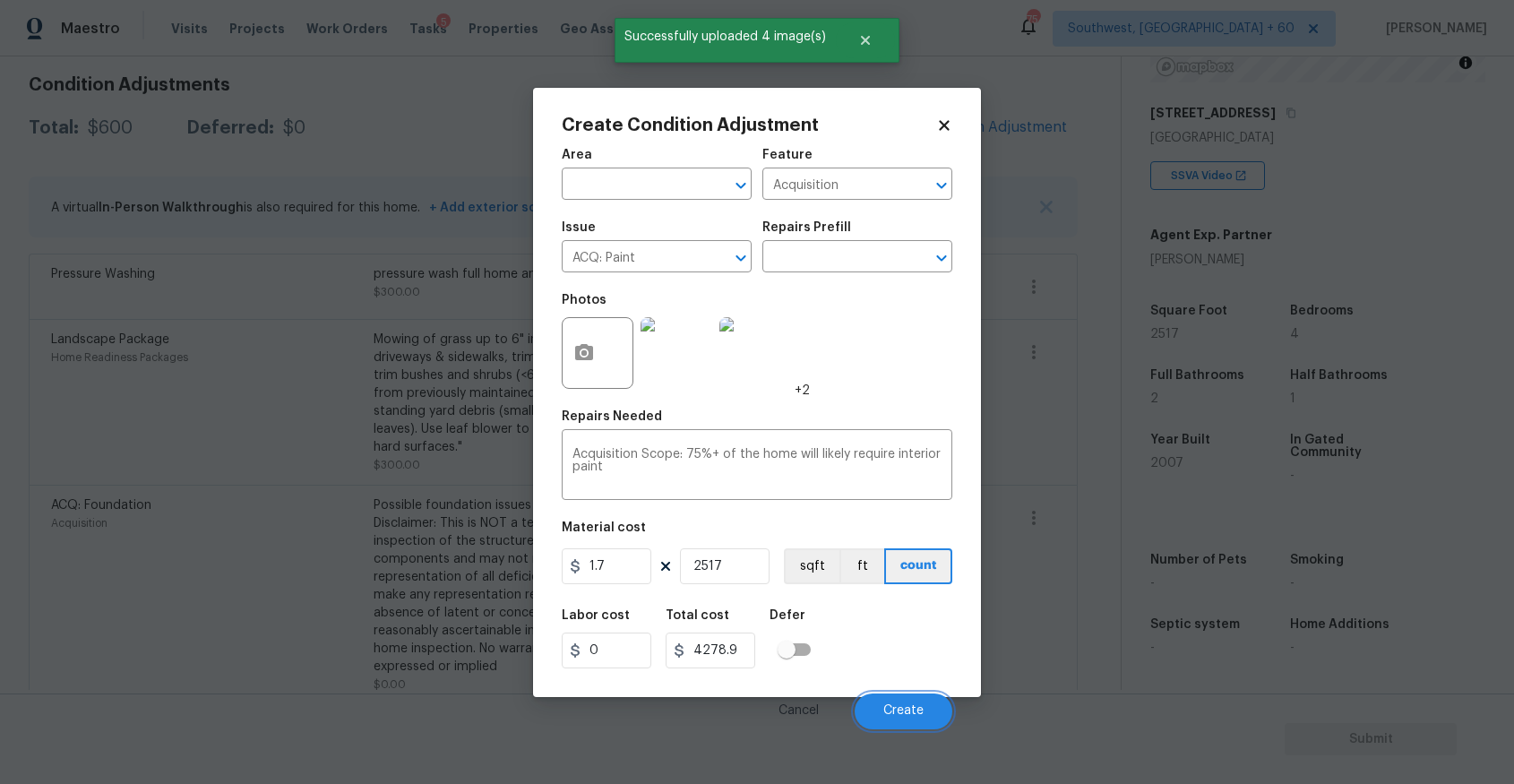
scroll to position [253, 0]
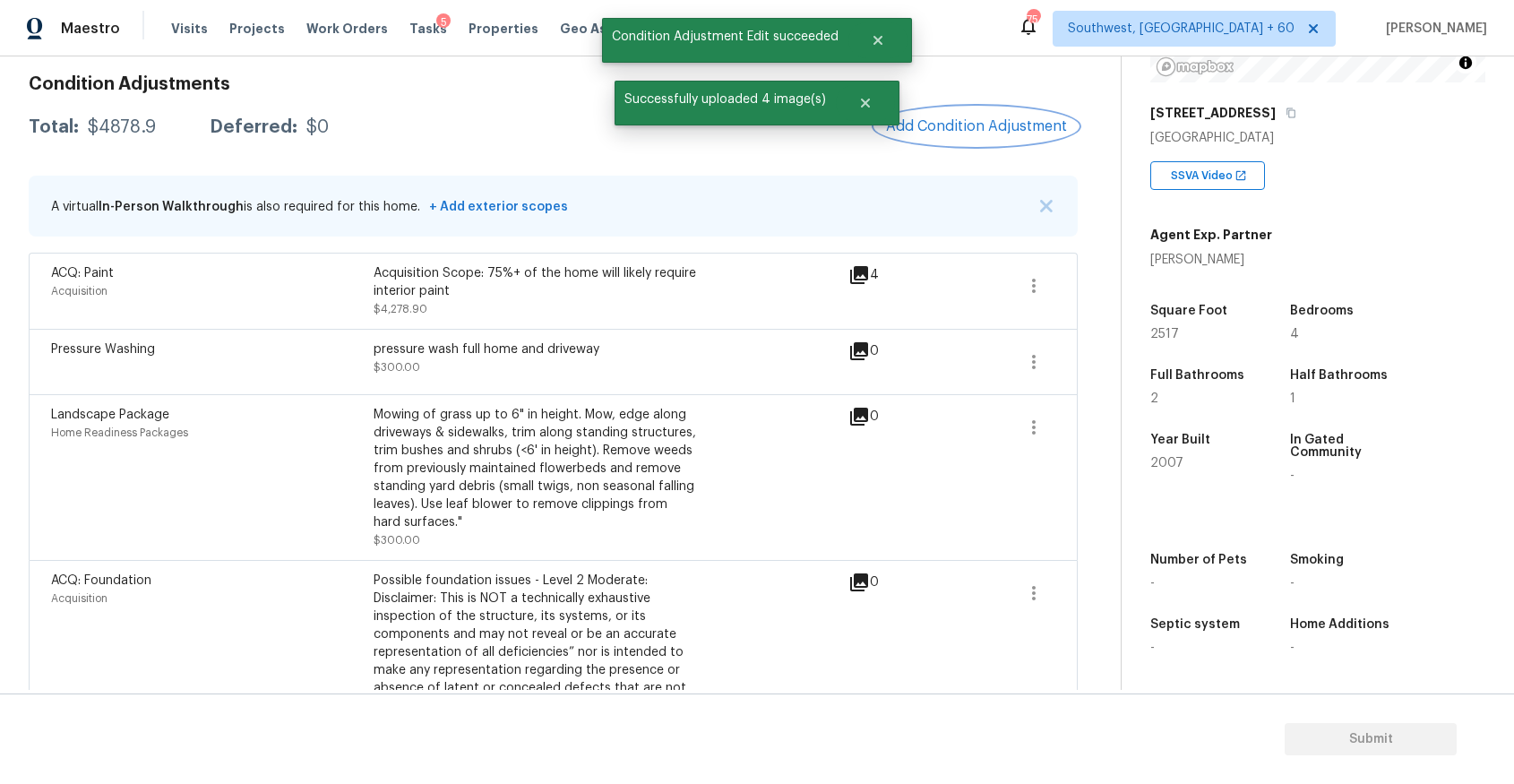
click at [1000, 117] on button "Add Condition Adjustment" at bounding box center [977, 127] width 202 height 37
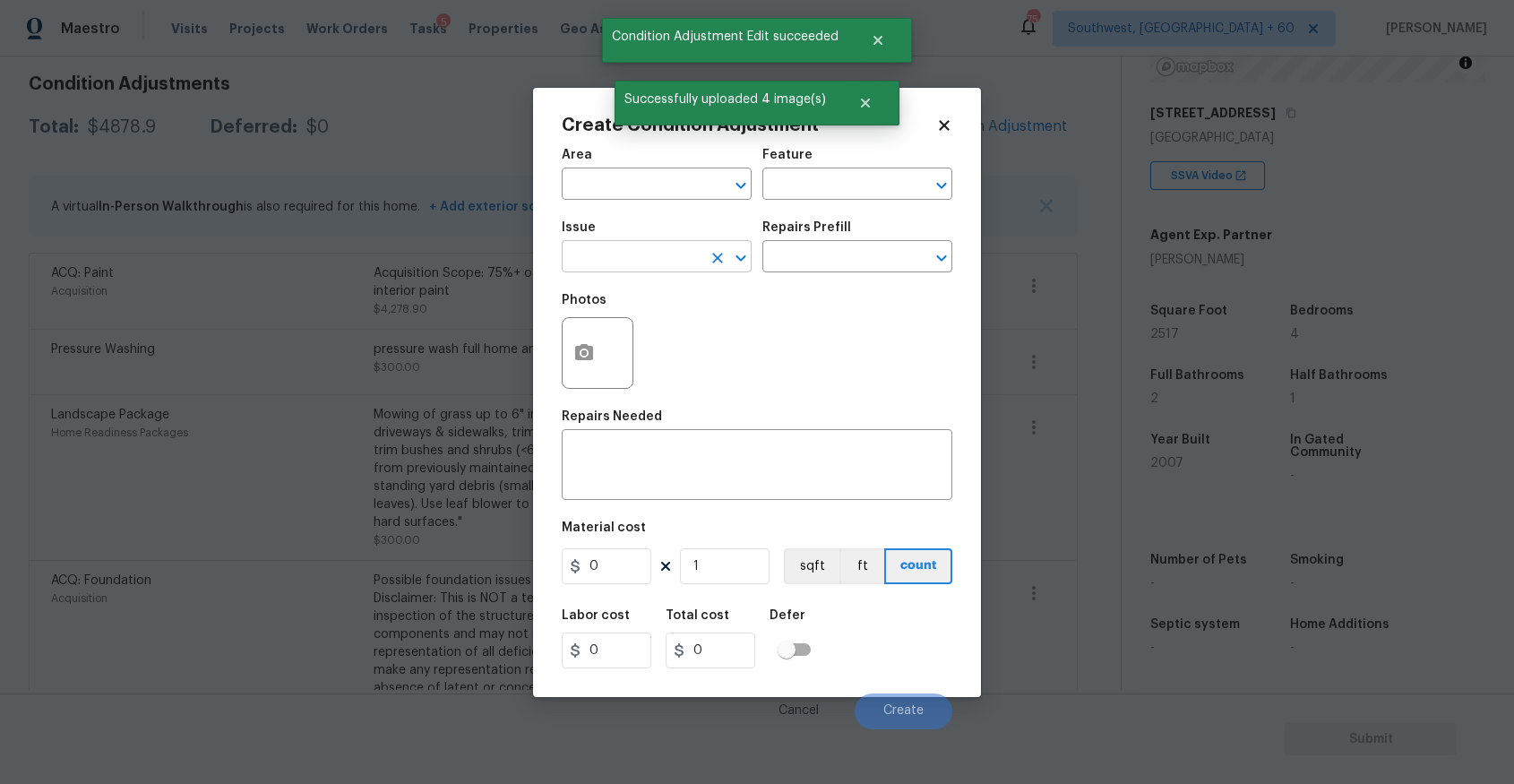
click at [682, 256] on input "text" at bounding box center [631, 258] width 139 height 27
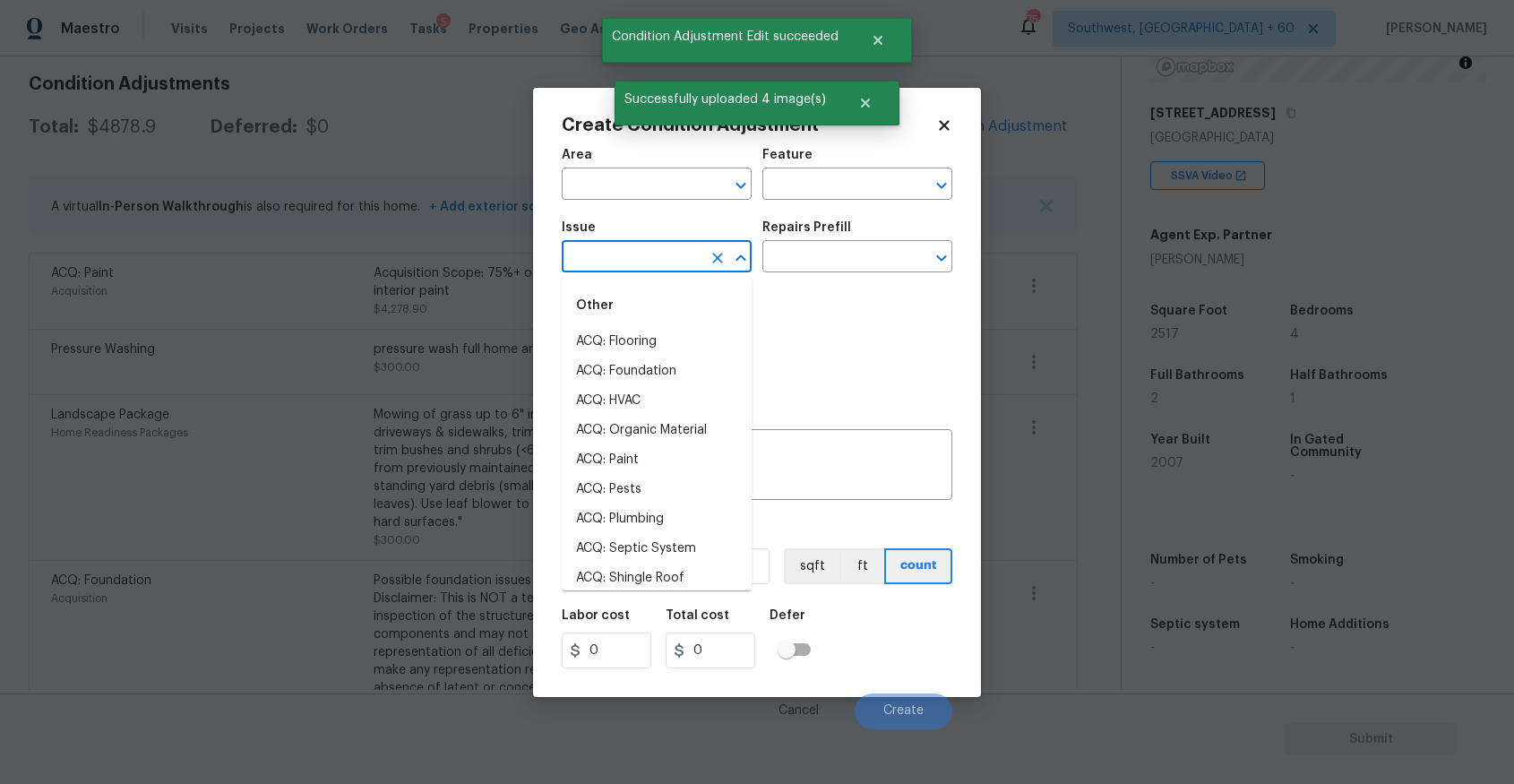
click at [682, 256] on input "text" at bounding box center [631, 258] width 139 height 27
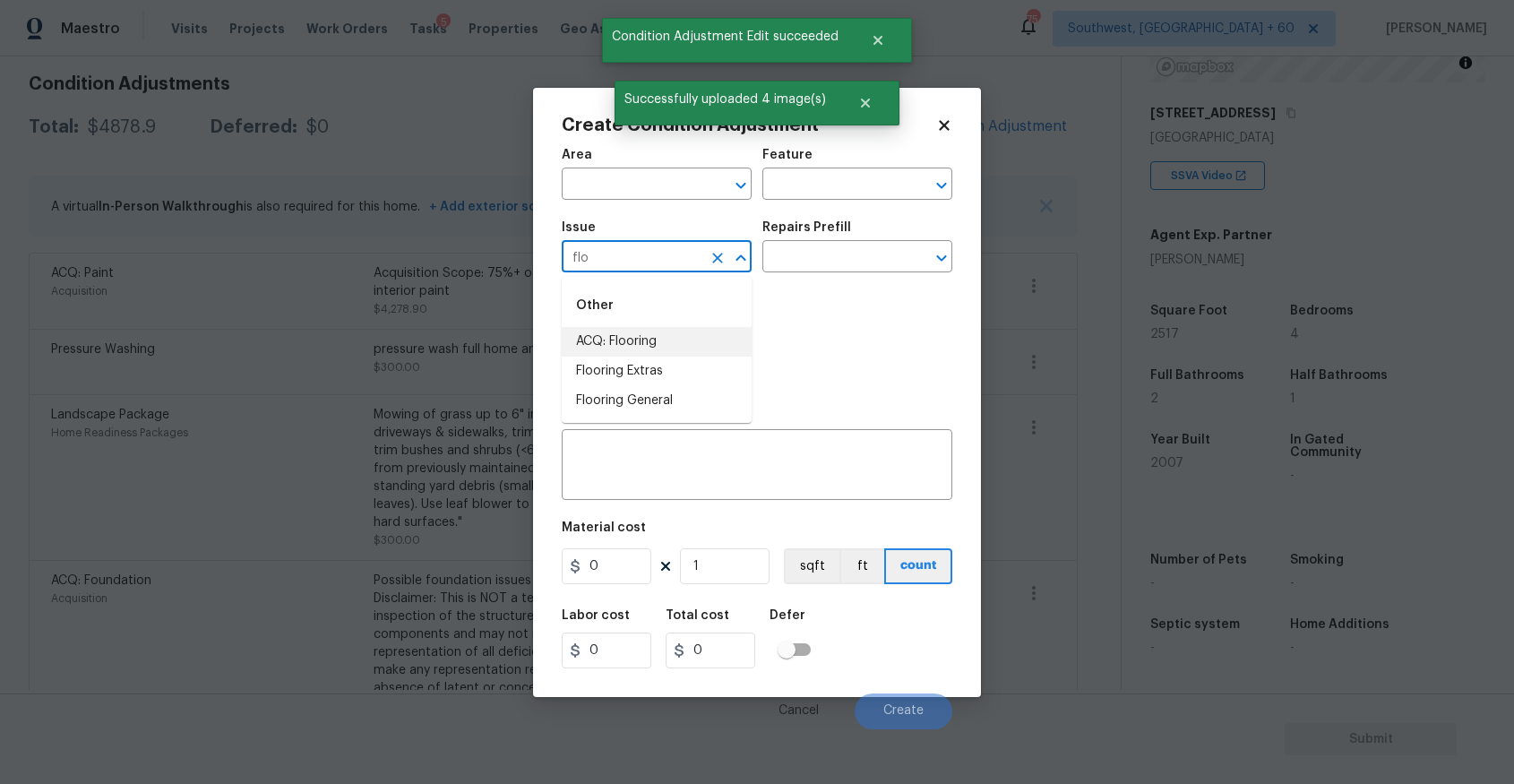
click at [719, 346] on li "ACQ: Flooring" at bounding box center [656, 341] width 189 height 29
type input "ACQ: Flooring"
click at [874, 237] on div "Repairs Prefill" at bounding box center [857, 233] width 189 height 24
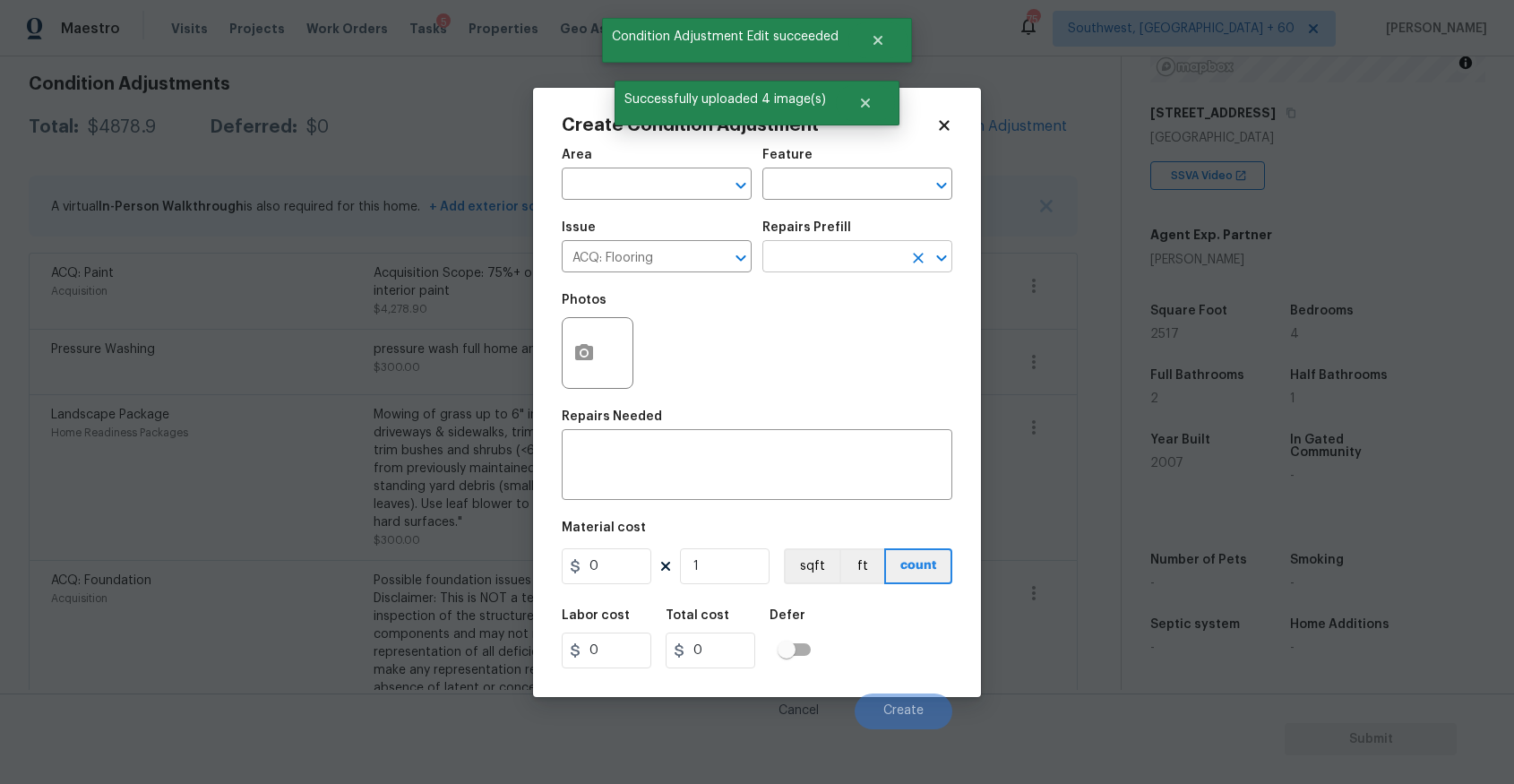
click at [892, 256] on input "text" at bounding box center [833, 258] width 139 height 27
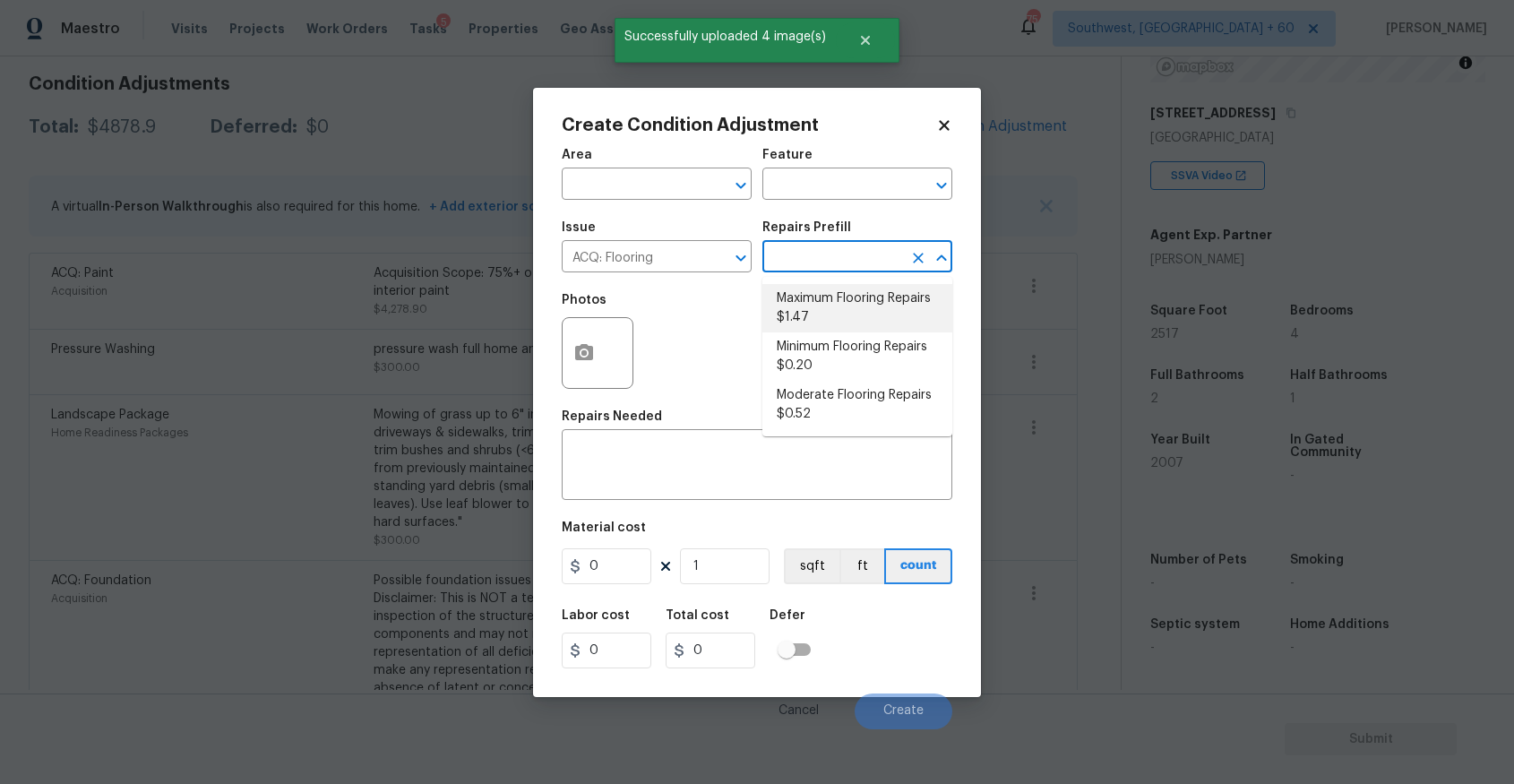
click at [876, 304] on li "Maximum Flooring Repairs $1.47" at bounding box center [857, 307] width 189 height 48
type input "Acquisition"
type textarea "Acquisition Scope: Maximum flooring repairs"
type input "1.47"
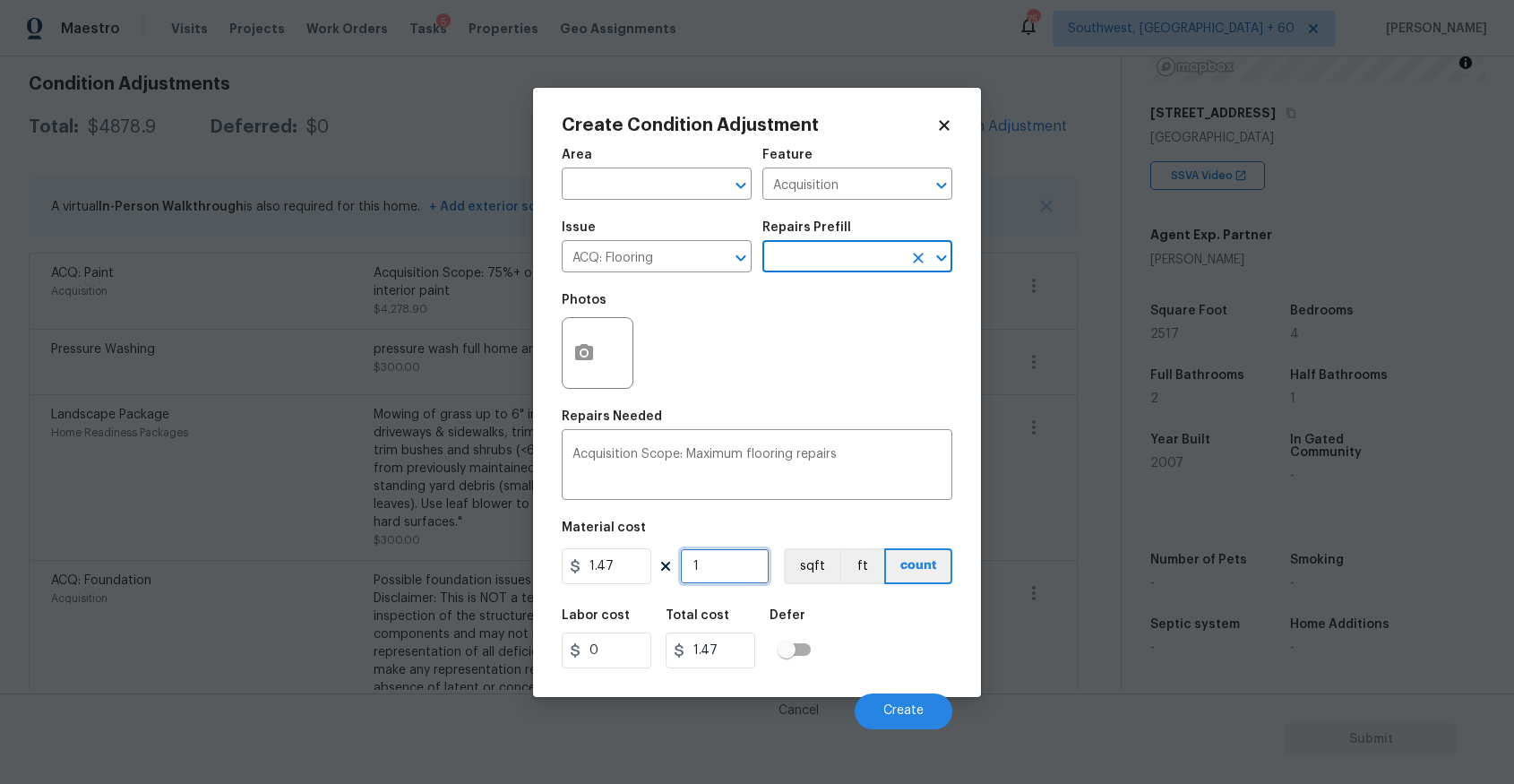
click at [724, 576] on input "1" at bounding box center [725, 566] width 89 height 36
type input "0"
click at [713, 567] on input "0" at bounding box center [725, 566] width 89 height 36
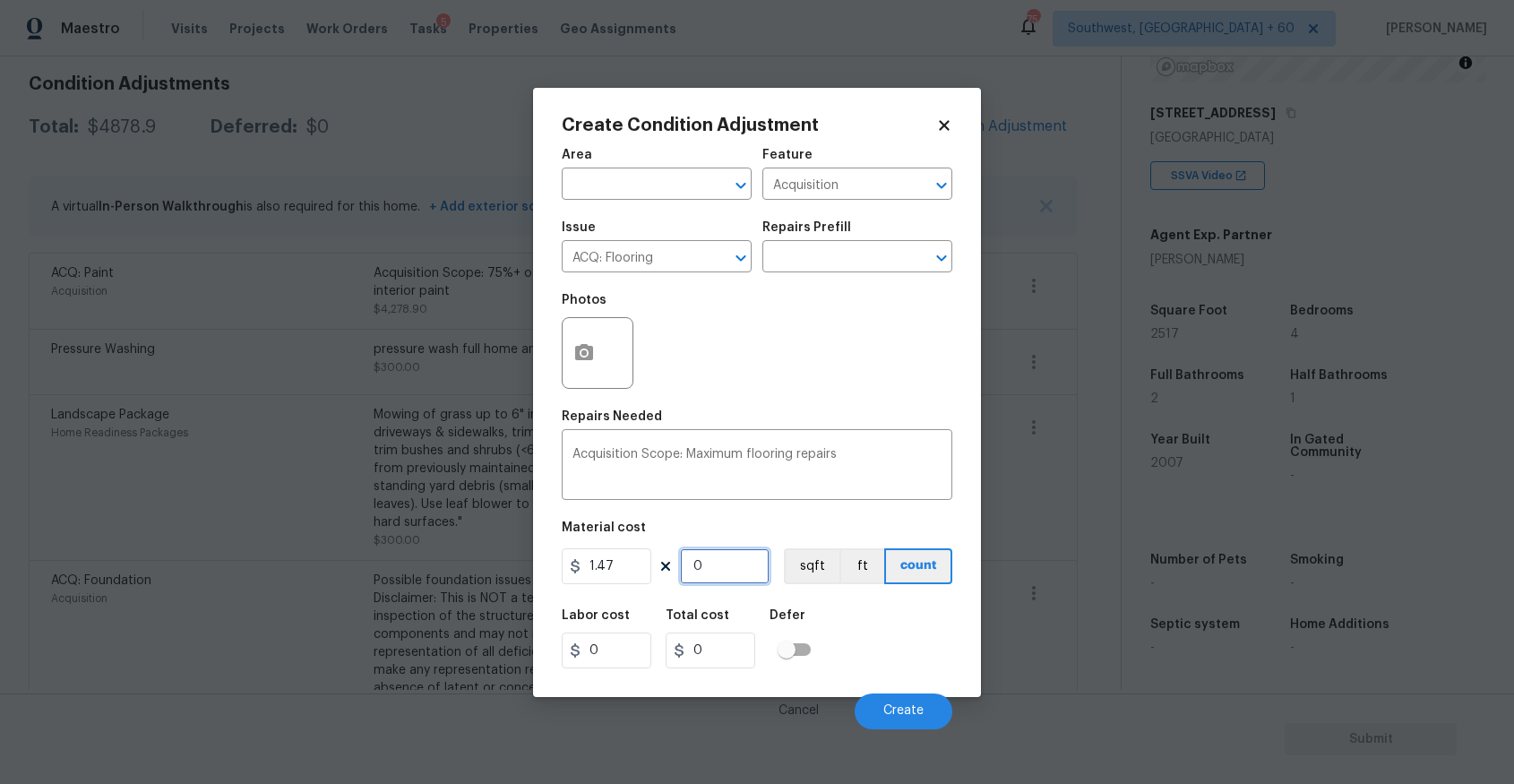
click at [713, 567] on input "0" at bounding box center [725, 566] width 89 height 36
type input "2"
type input "2.94"
type input "25"
type input "36.75"
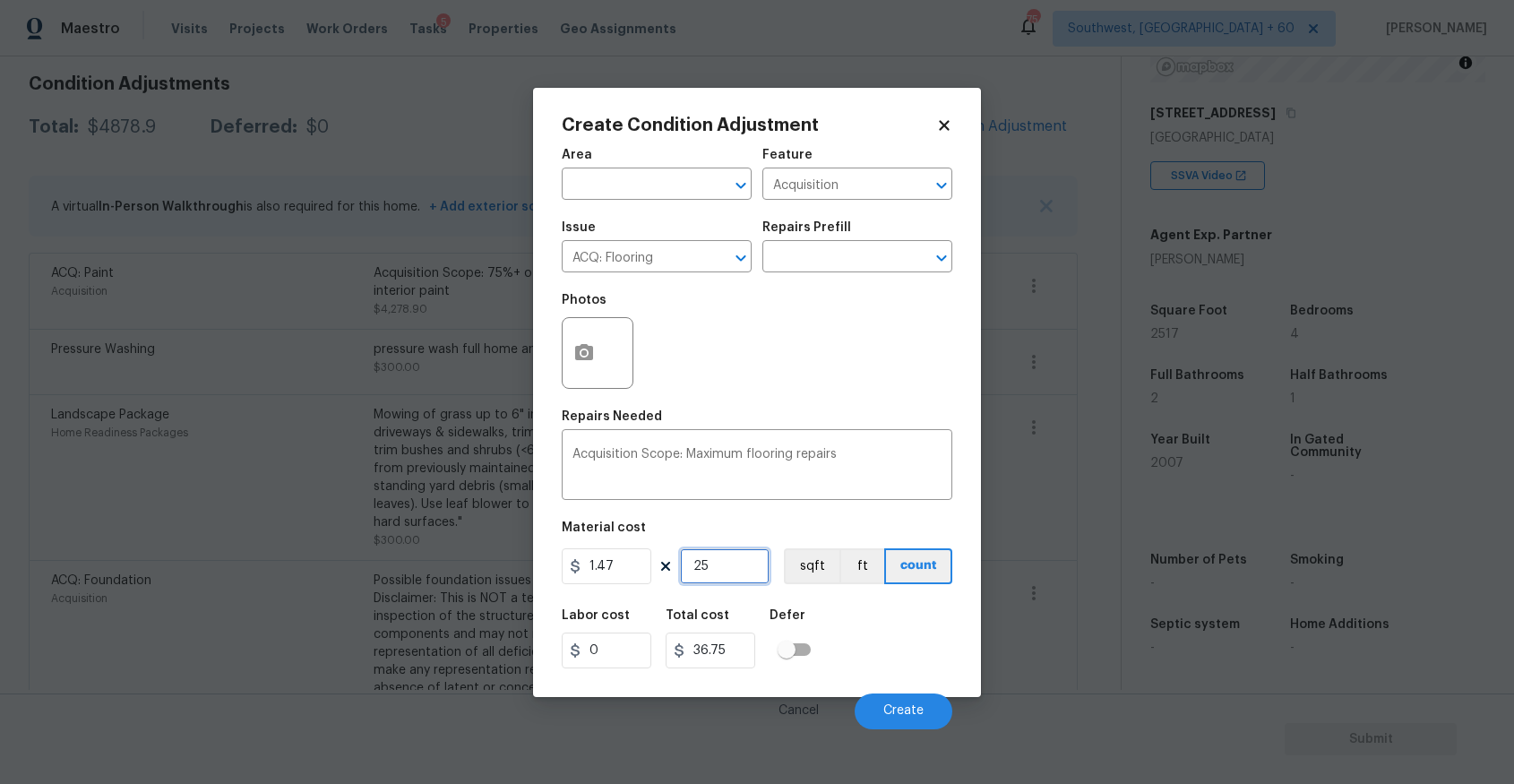
type input "251"
type input "368.97"
type input "2517"
type input "3699.99"
type input "2517"
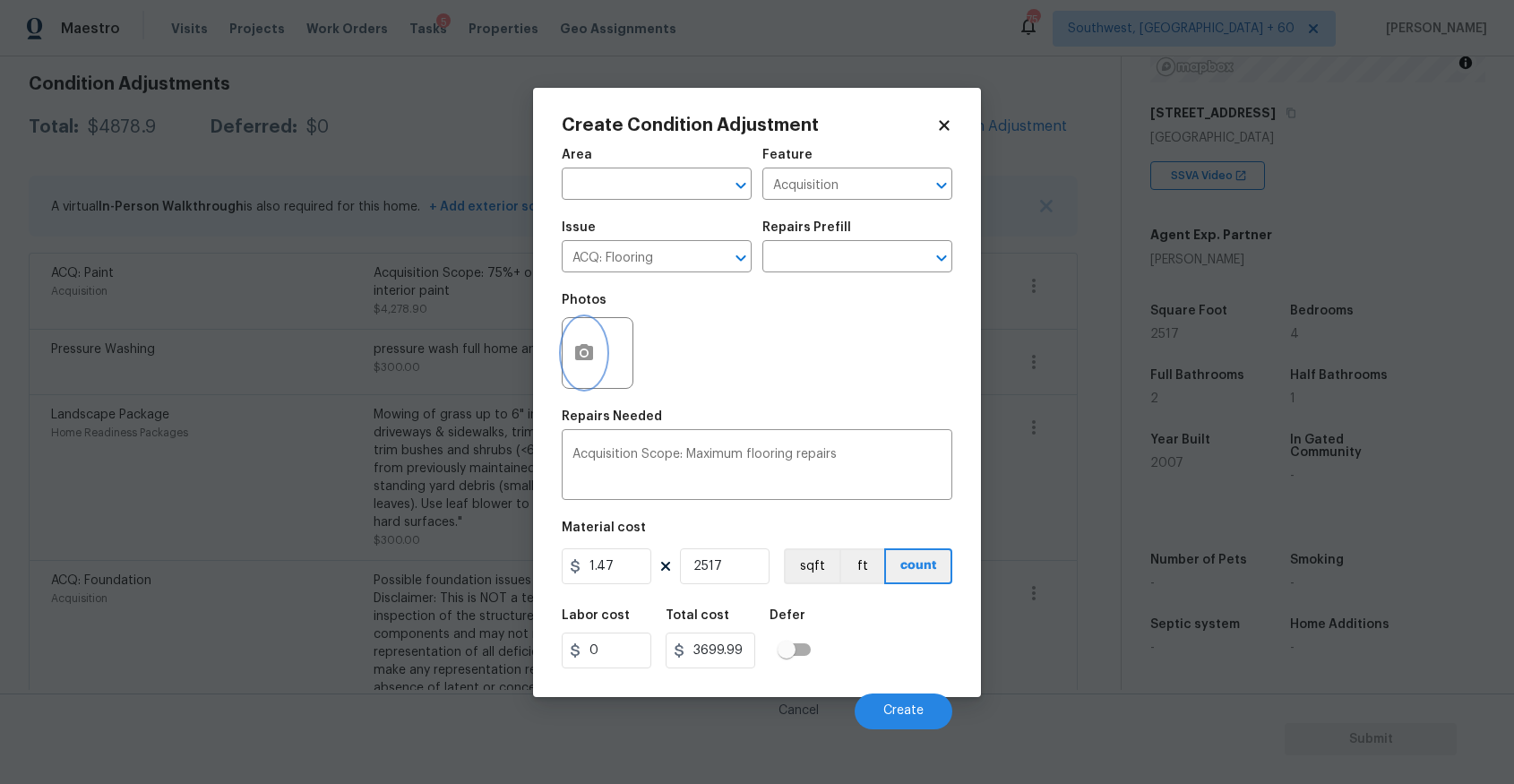
click at [589, 376] on button "button" at bounding box center [584, 352] width 43 height 70
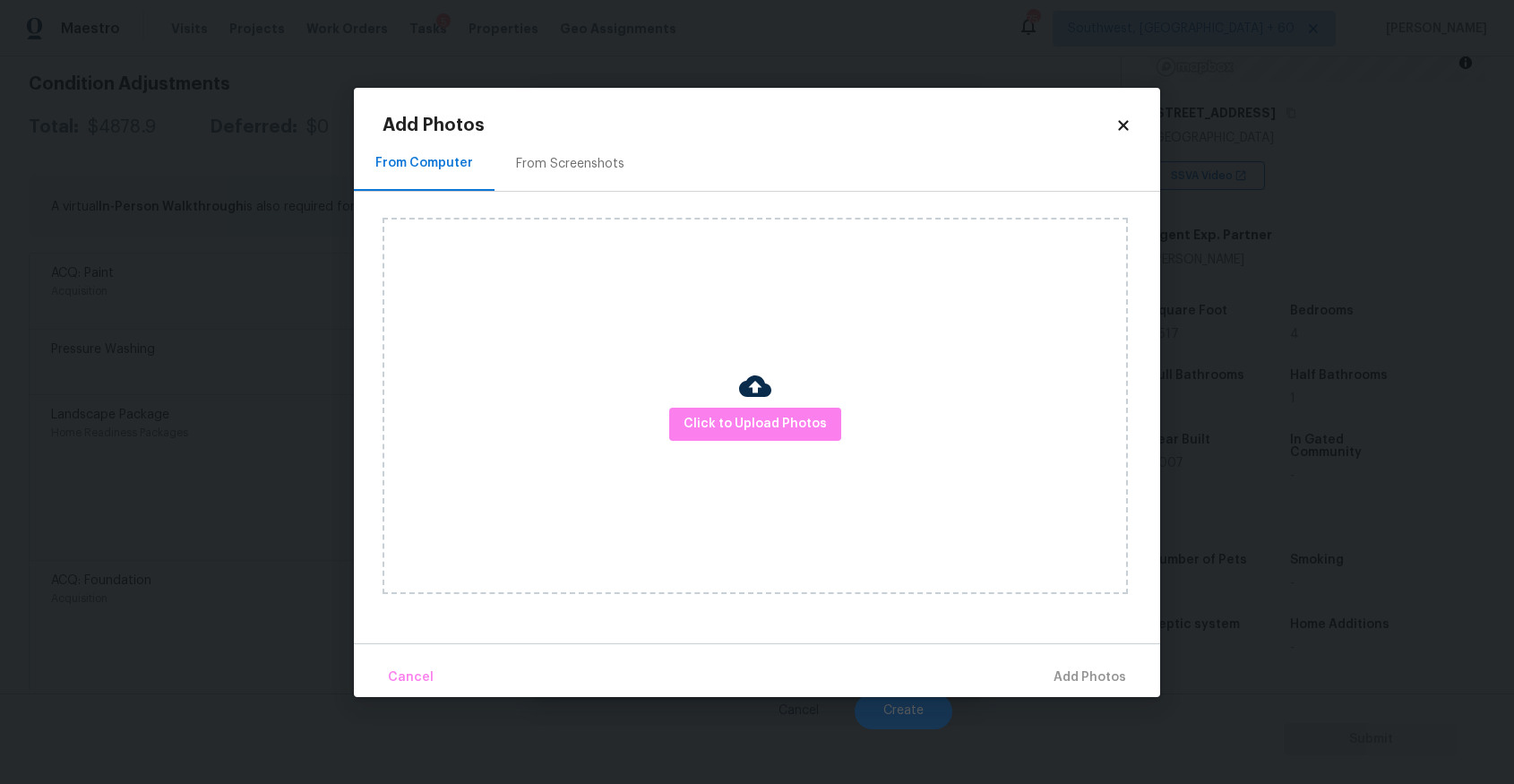
click at [589, 376] on div "Click to Upload Photos" at bounding box center [755, 405] width 745 height 376
click at [722, 434] on span "Click to Upload Photos" at bounding box center [755, 424] width 143 height 23
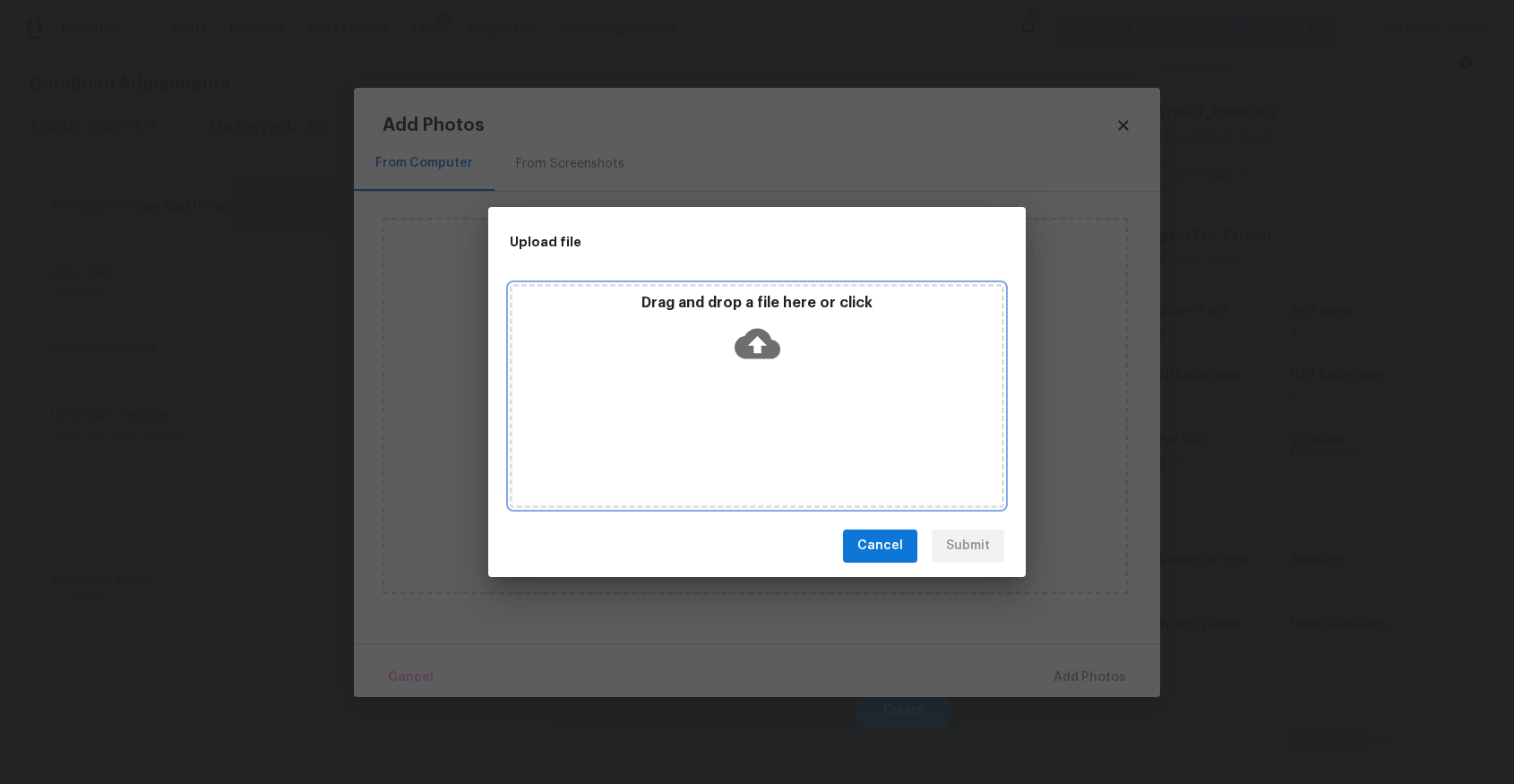
click at [722, 434] on div "Drag and drop a file here or click" at bounding box center [757, 395] width 495 height 224
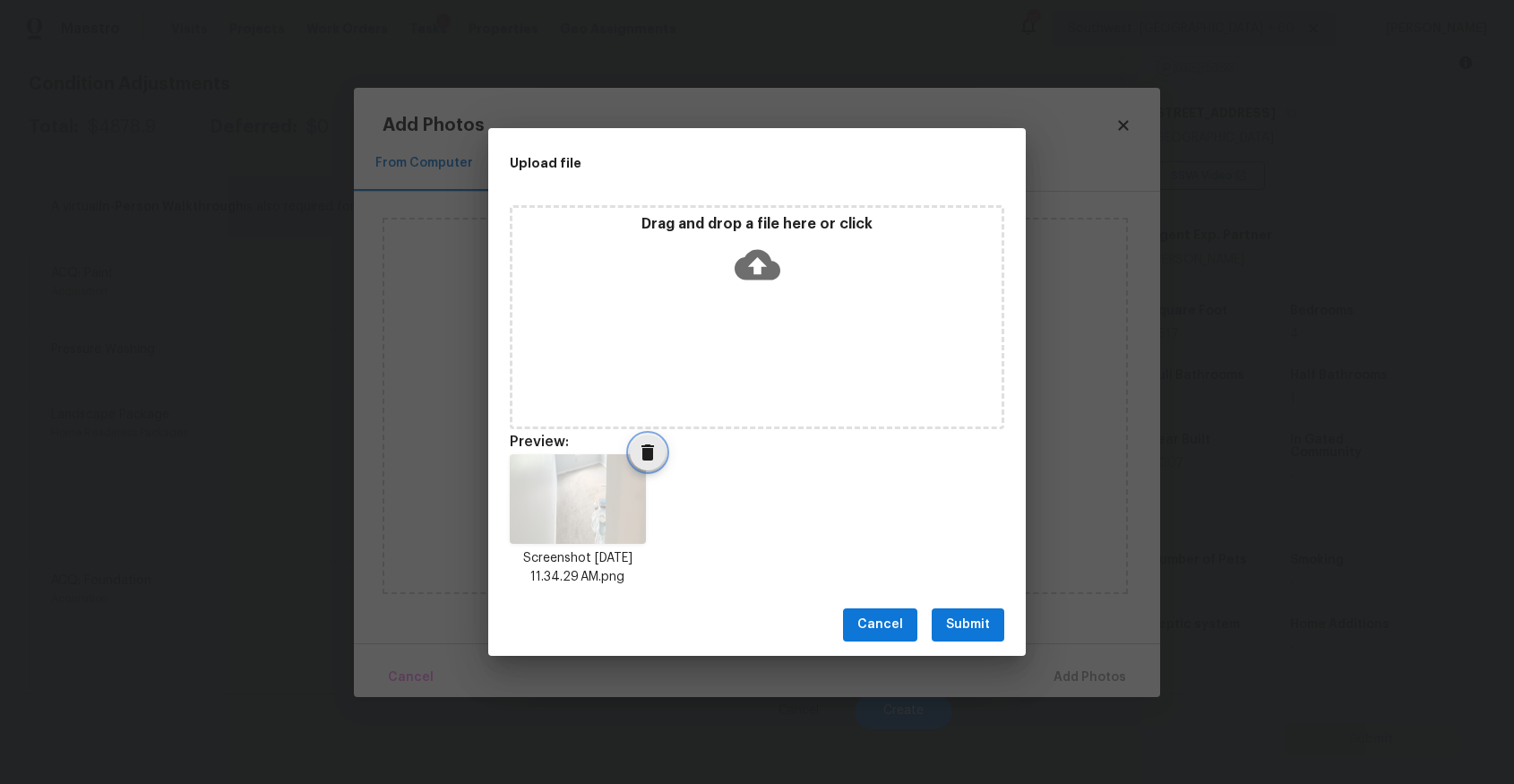
click at [642, 446] on icon "Delete" at bounding box center [647, 452] width 13 height 16
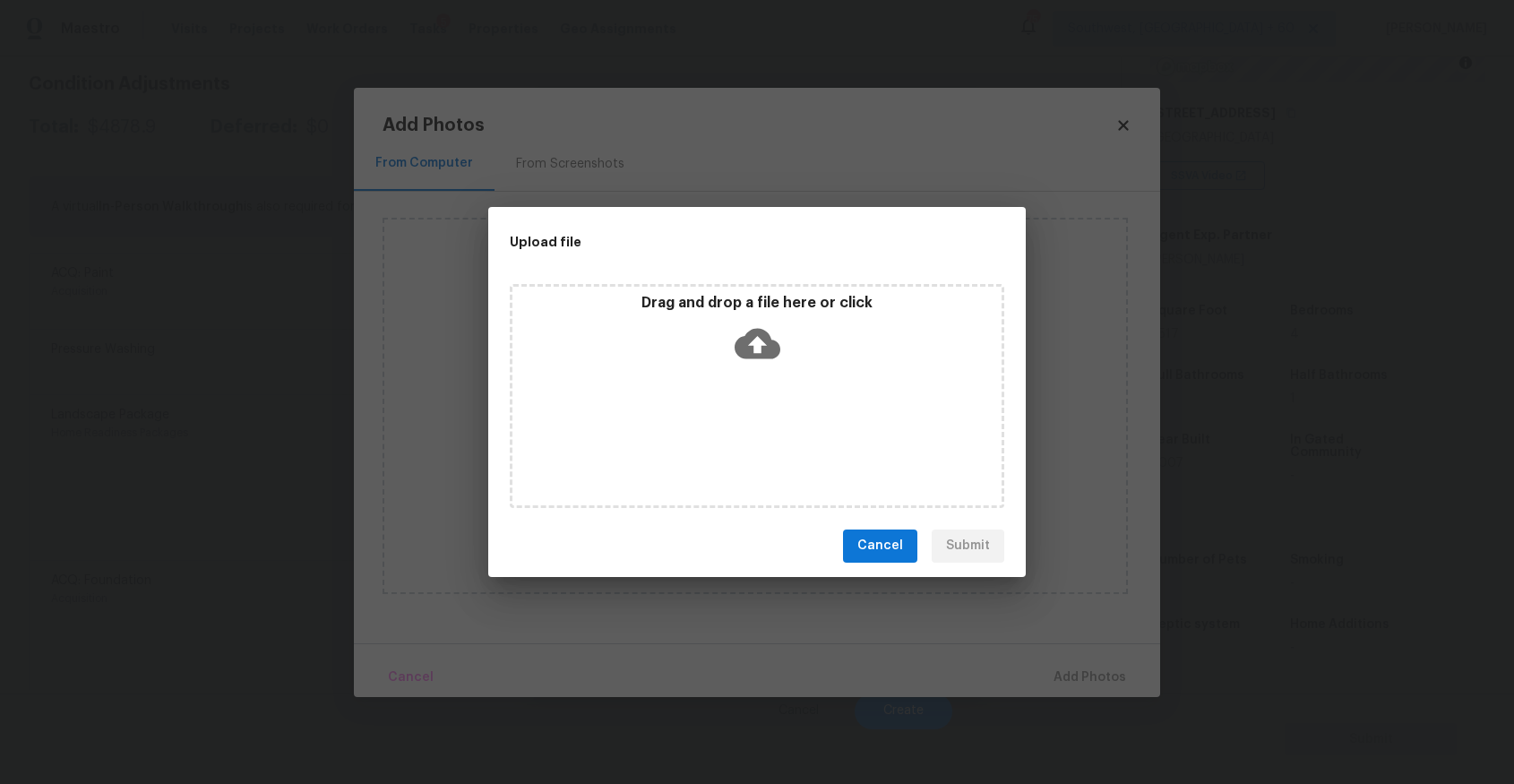
click at [710, 411] on div "Drag and drop a file here or click" at bounding box center [757, 395] width 495 height 224
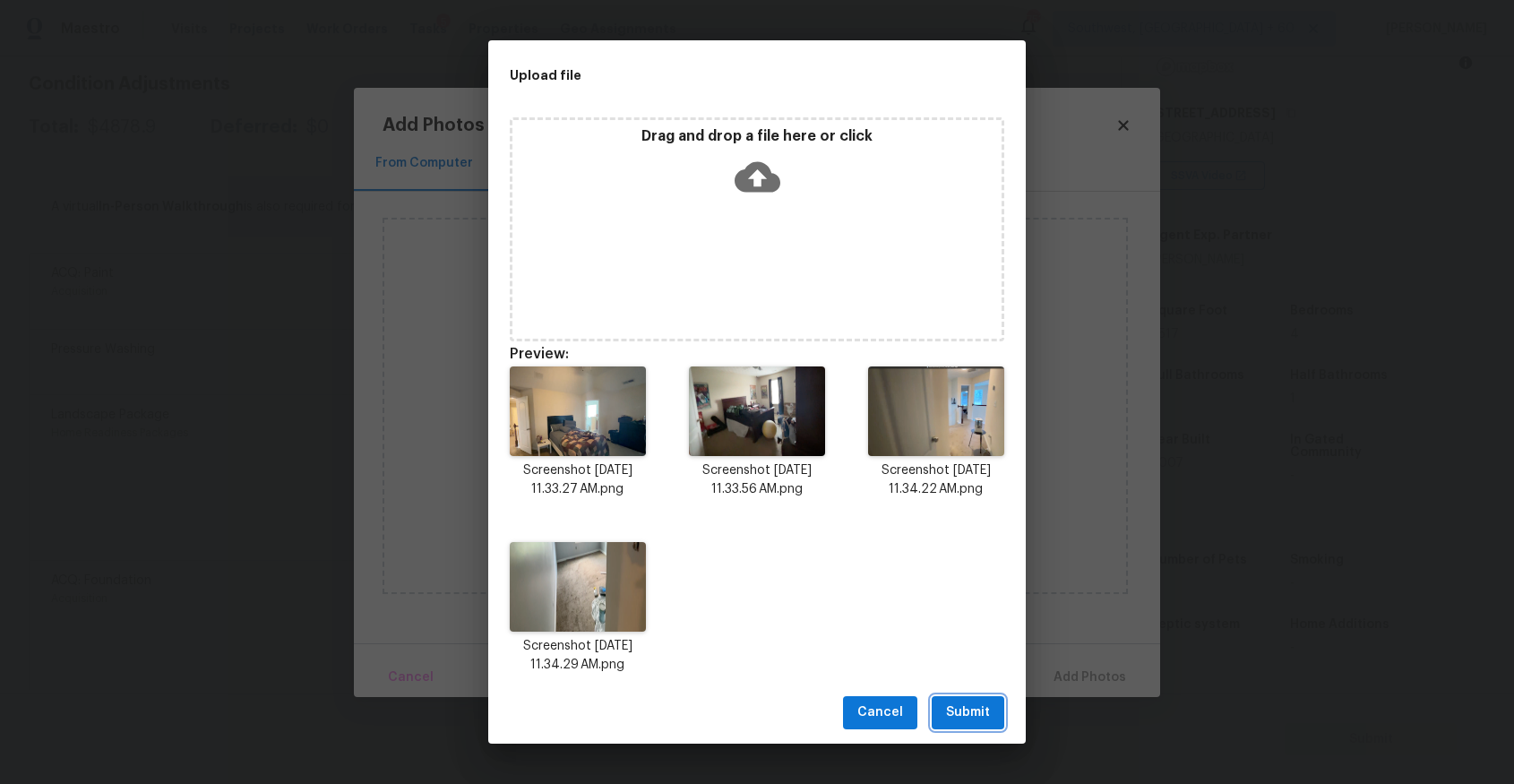
click at [977, 700] on button "Submit" at bounding box center [968, 712] width 73 height 33
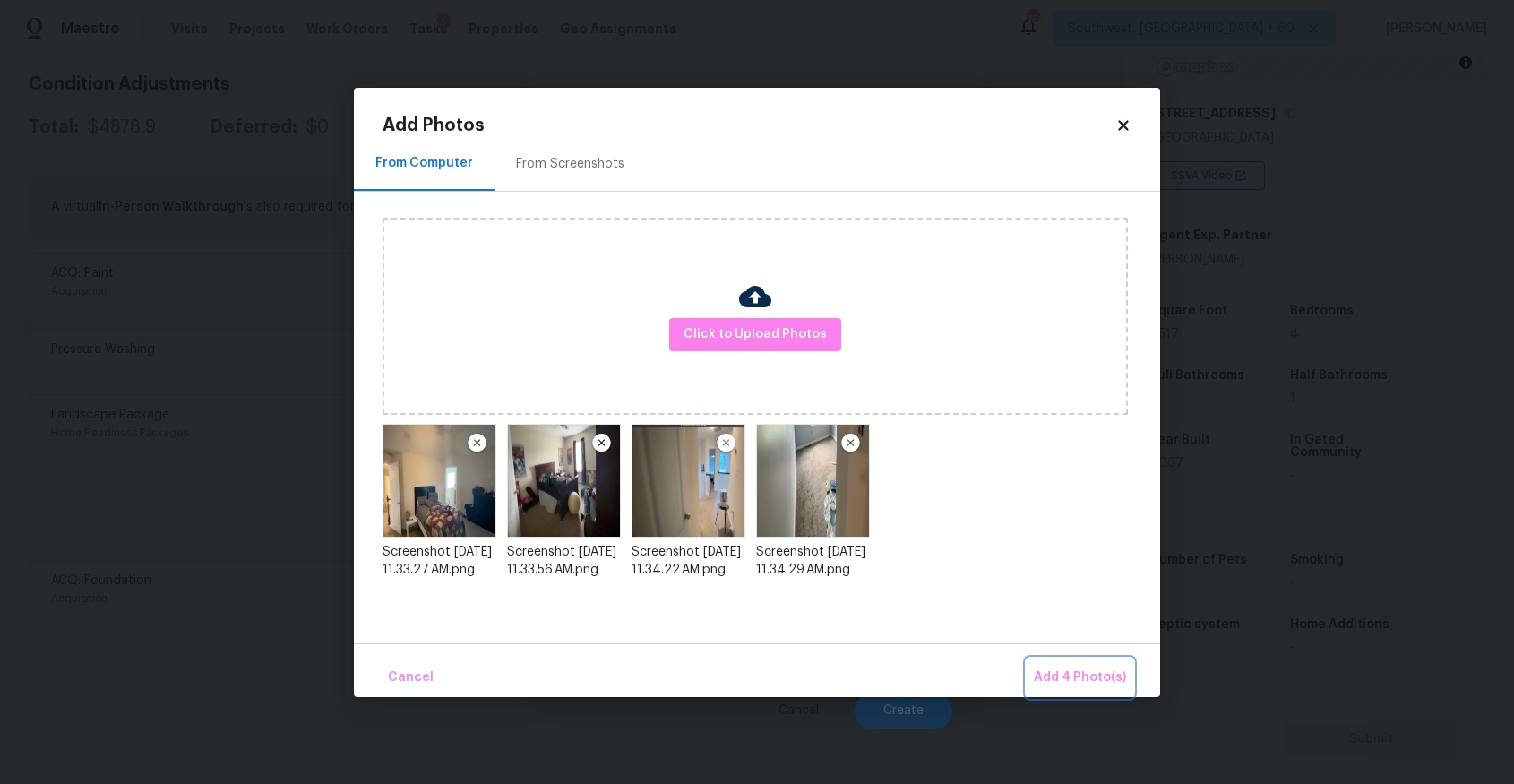
click at [1113, 672] on span "Add 4 Photo(s)" at bounding box center [1080, 677] width 92 height 23
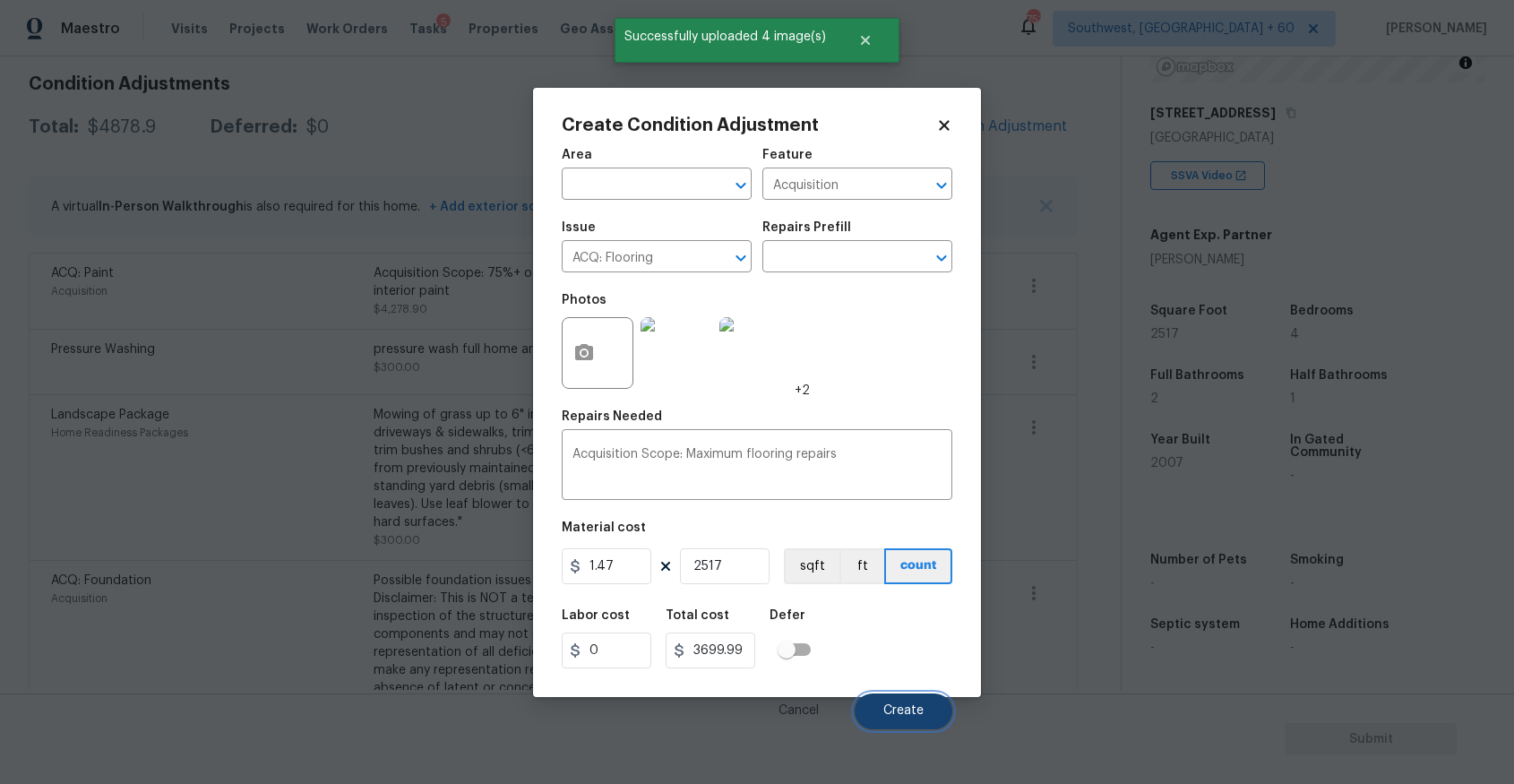
click at [920, 705] on span "Create" at bounding box center [903, 710] width 40 height 14
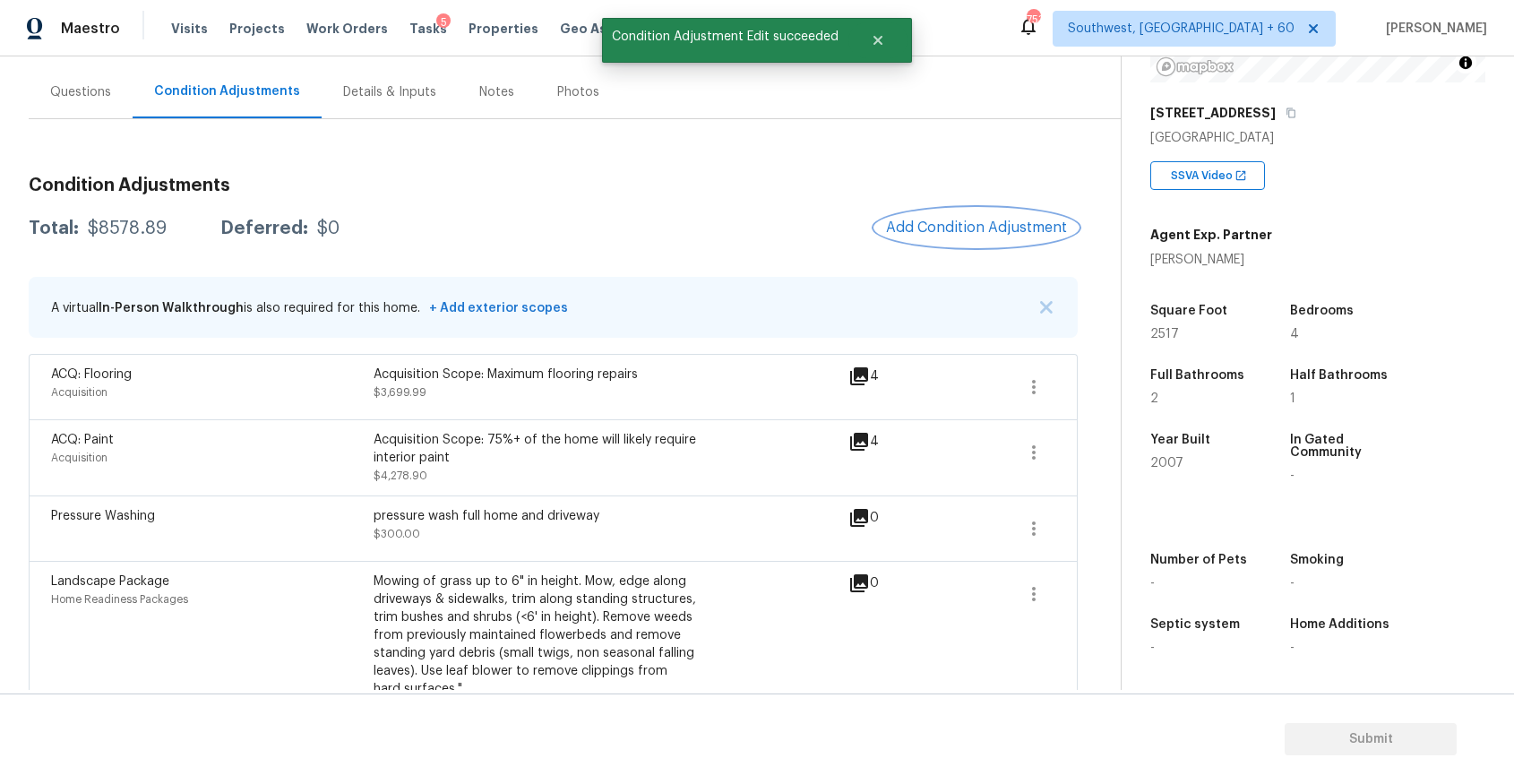
scroll to position [146, 0]
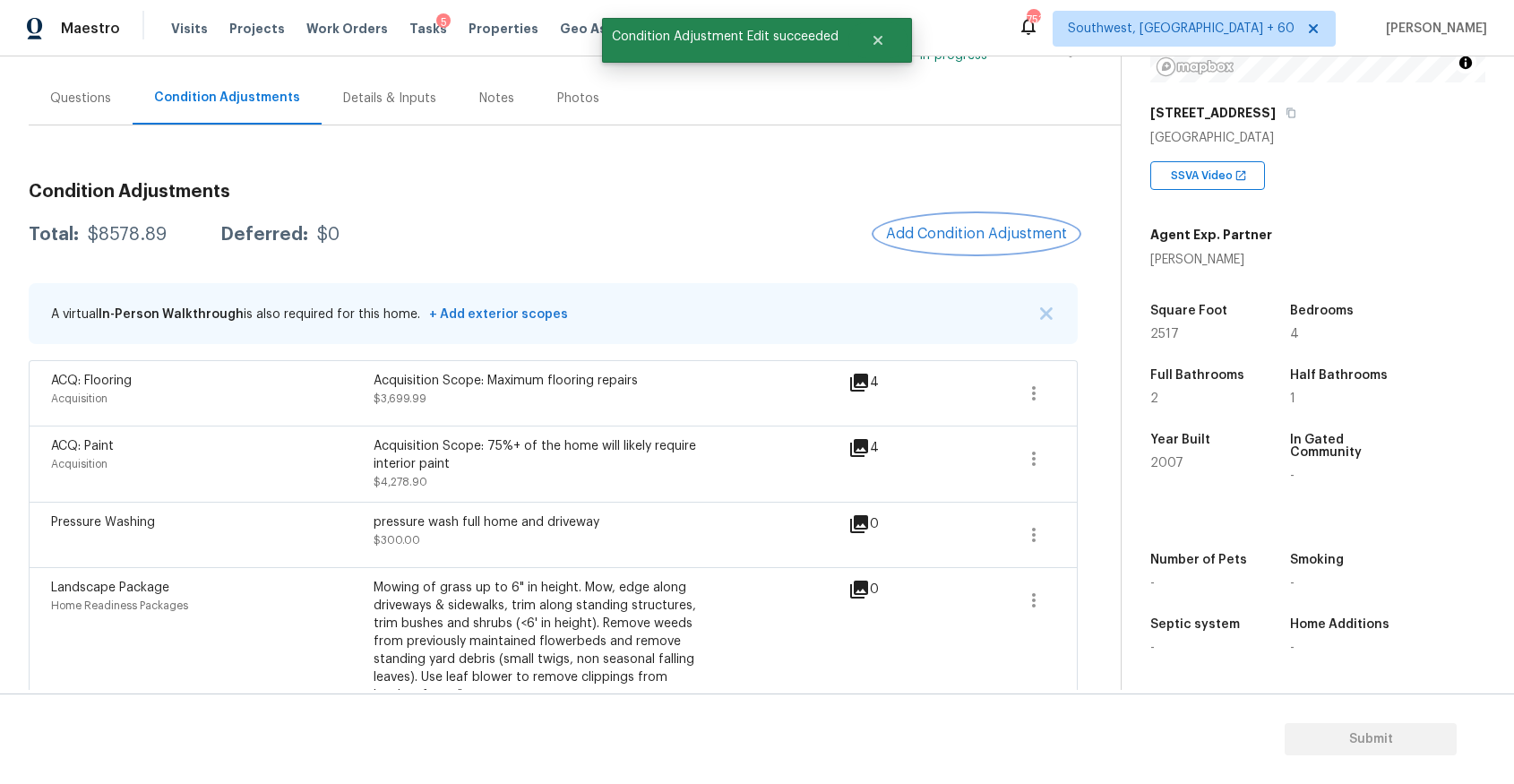
click at [988, 237] on span "Add Condition Adjustment" at bounding box center [977, 234] width 181 height 16
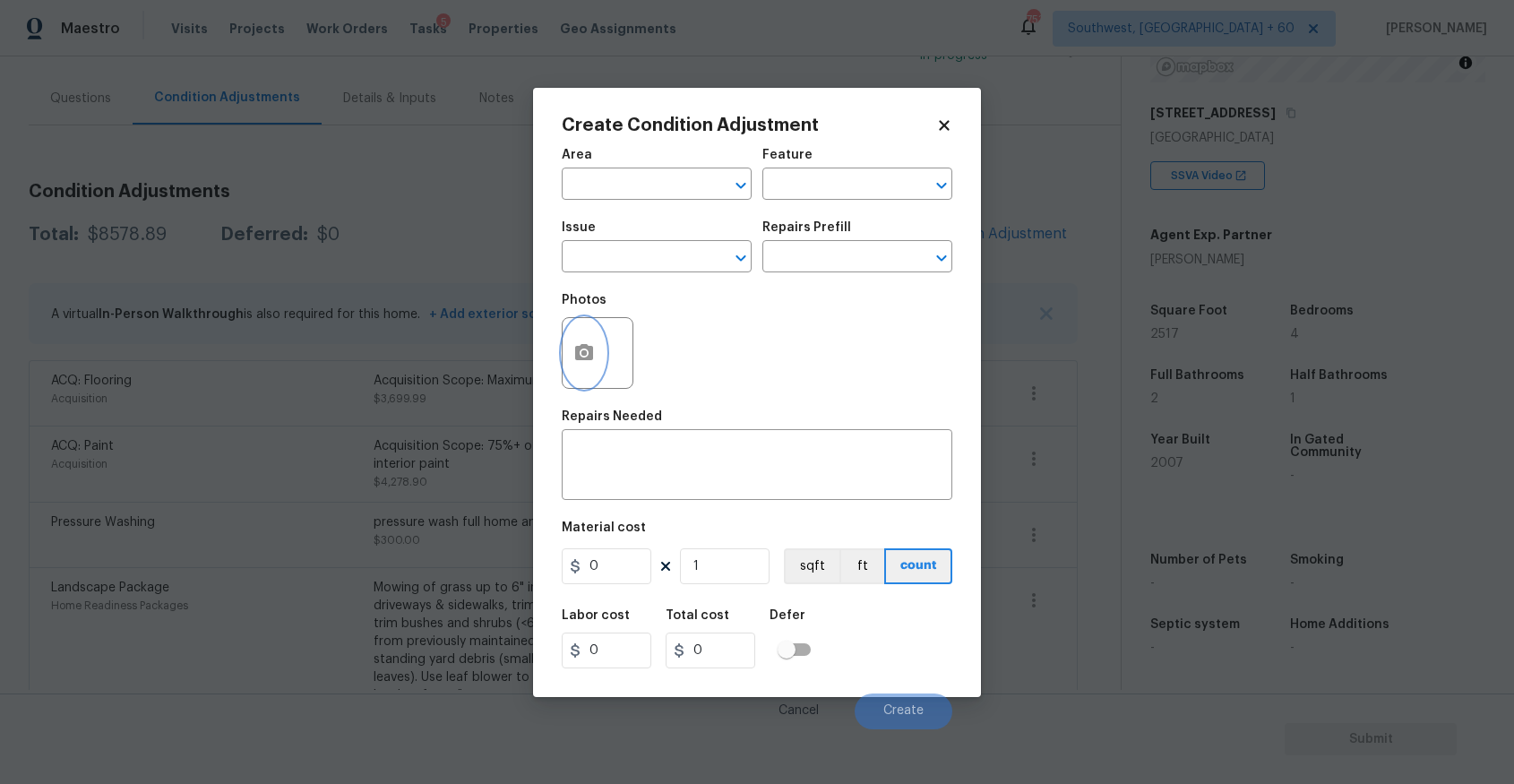
click at [592, 333] on button "button" at bounding box center [584, 352] width 43 height 70
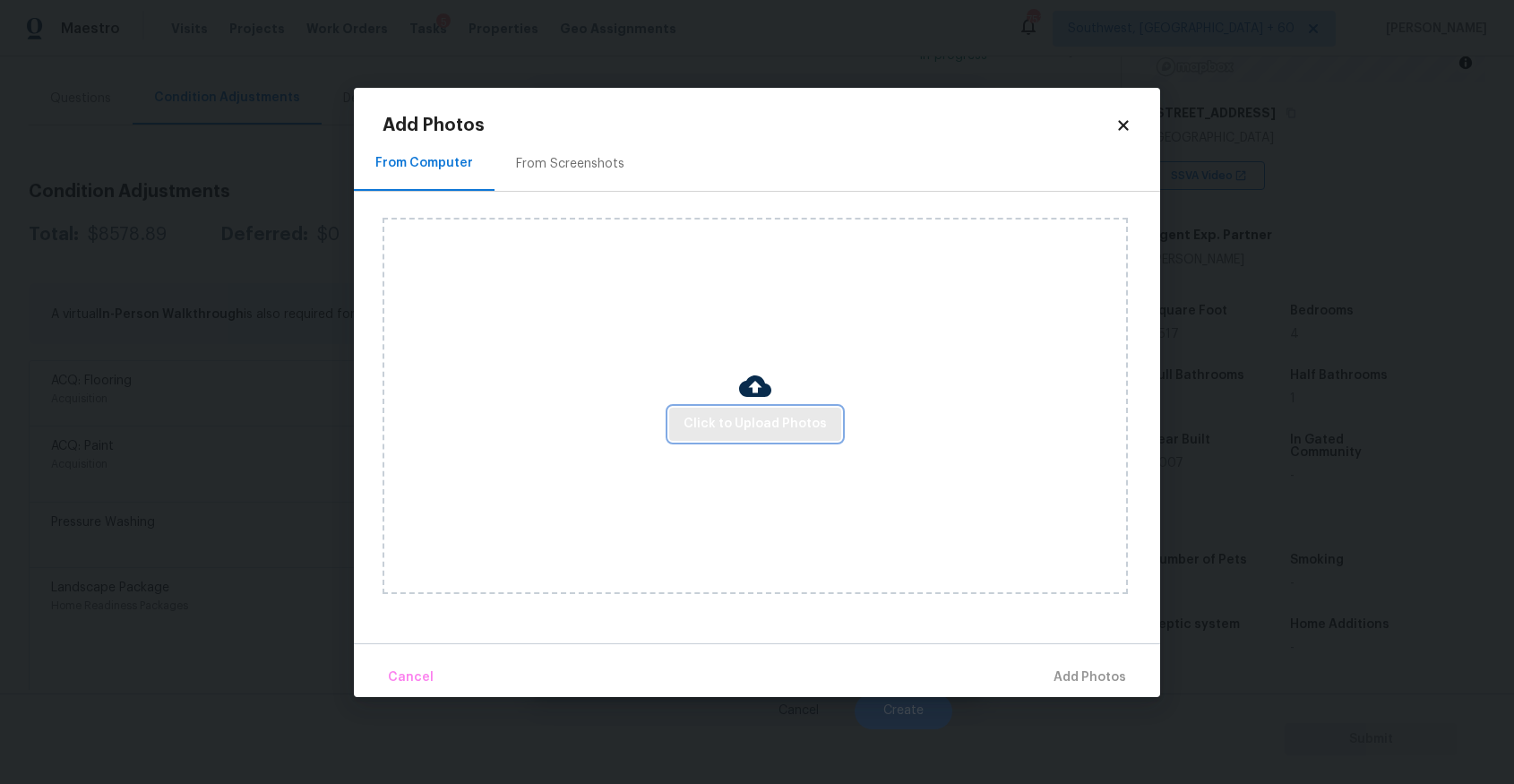
click at [755, 415] on span "Click to Upload Photos" at bounding box center [755, 424] width 143 height 23
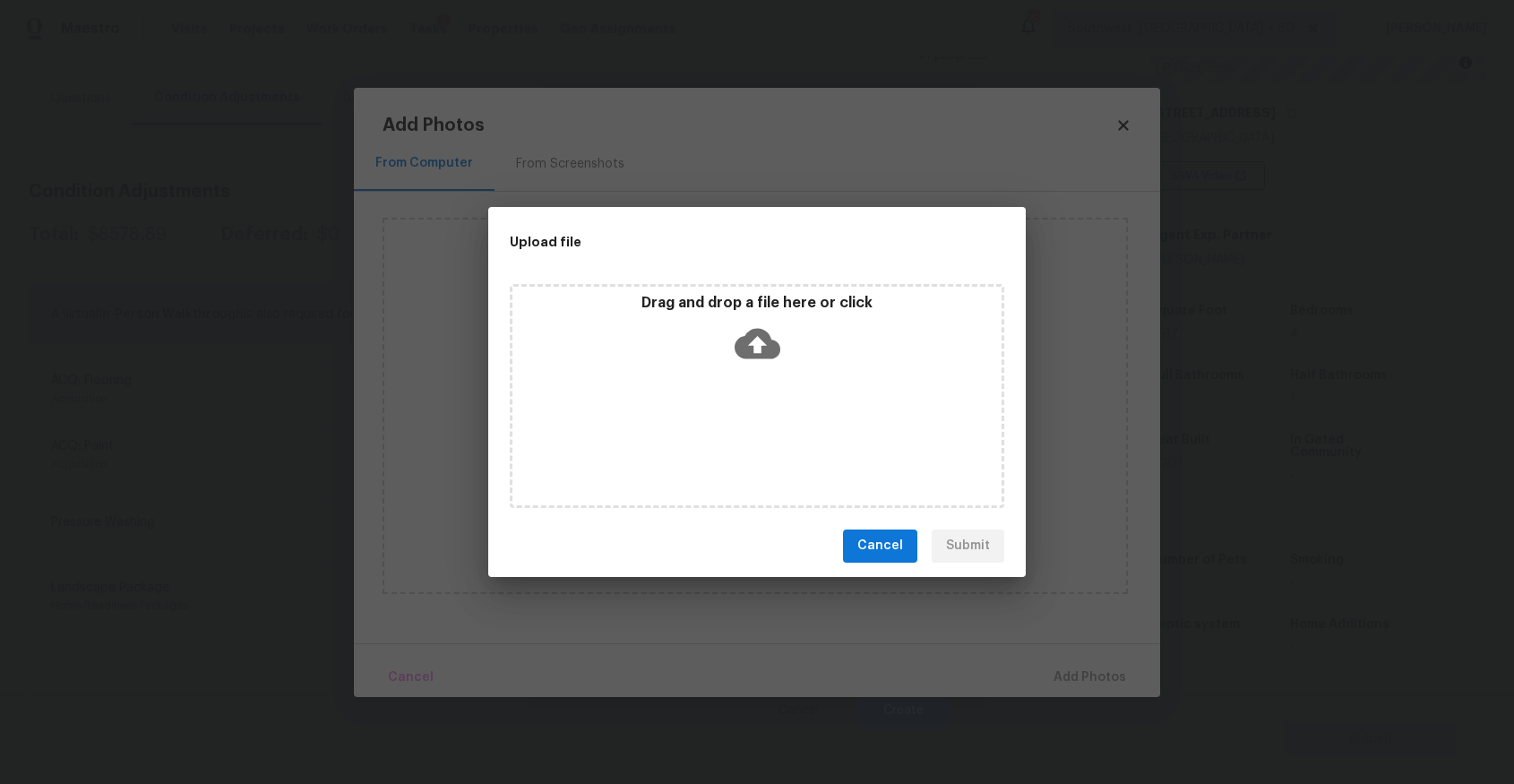
click at [748, 389] on div "Drag and drop a file here or click" at bounding box center [757, 395] width 495 height 224
click at [1189, 688] on div "Upload file Drag and drop a file here or click Cancel Submit" at bounding box center [757, 392] width 1514 height 784
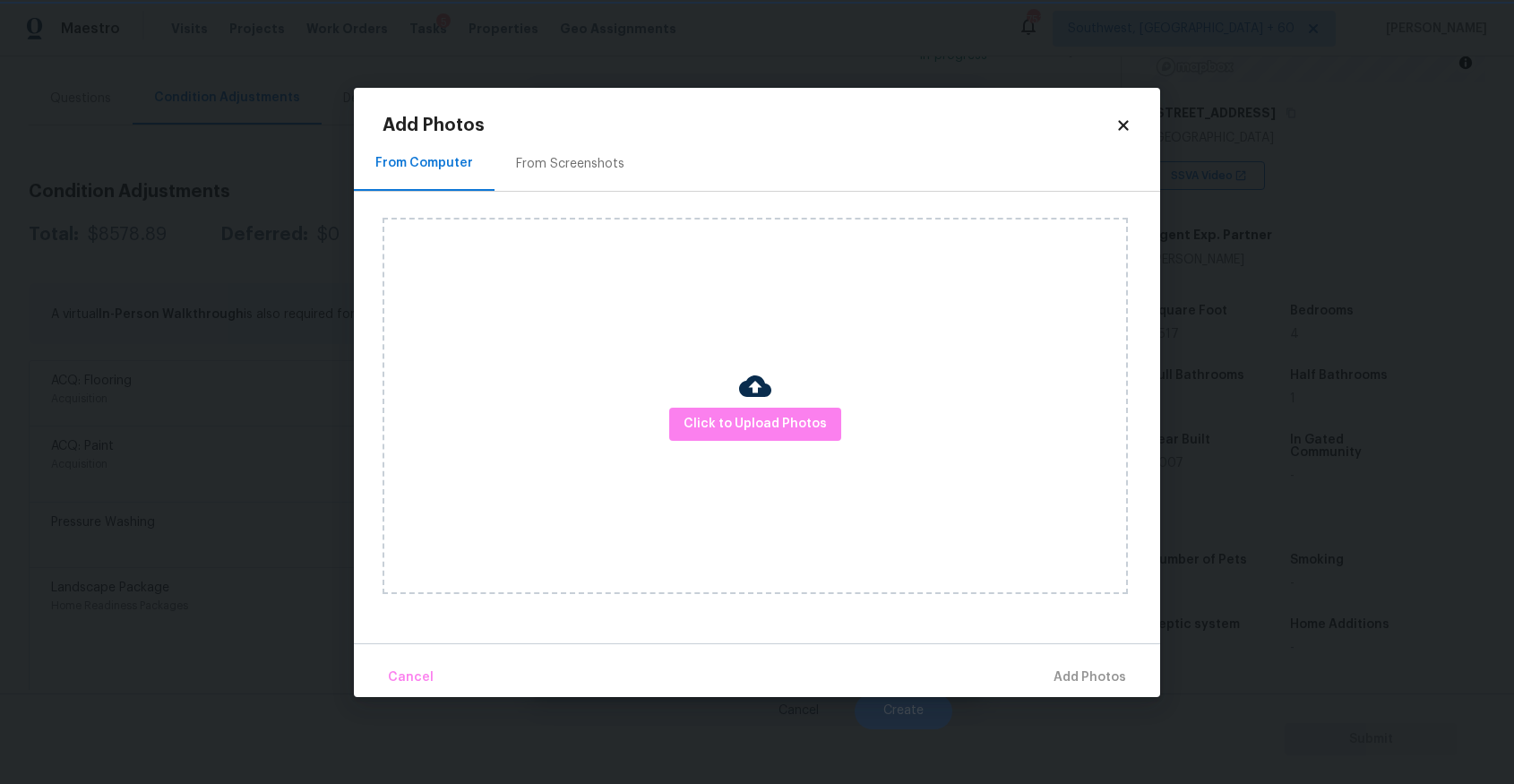
click at [1189, 688] on div "Upload file Drag and drop a file here or click Cancel Submit" at bounding box center [757, 392] width 1514 height 784
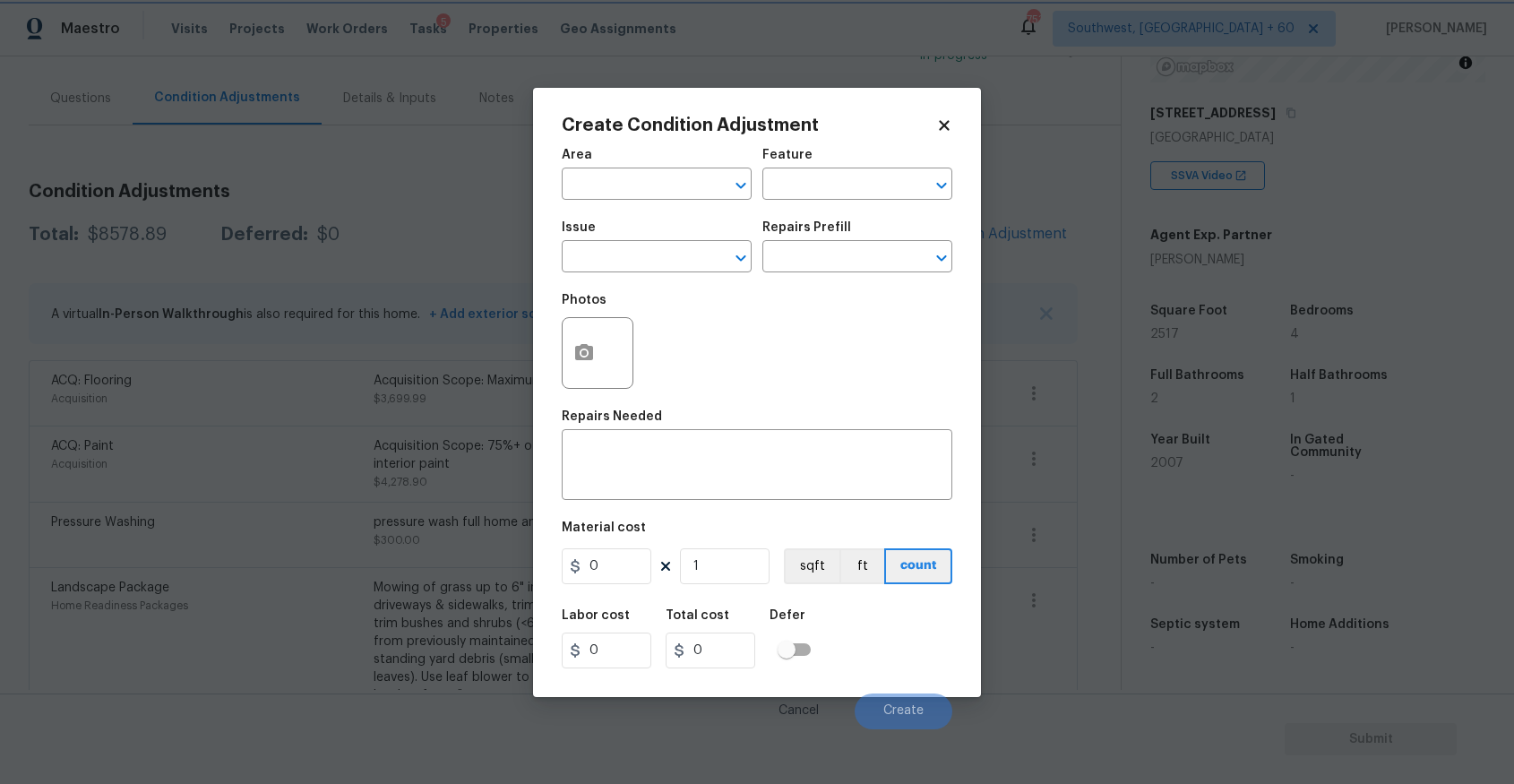
click at [1189, 688] on body "Maestro Visits Projects Work Orders Tasks 5 Properties Geo Assignments 753 Sout…" at bounding box center [757, 392] width 1514 height 784
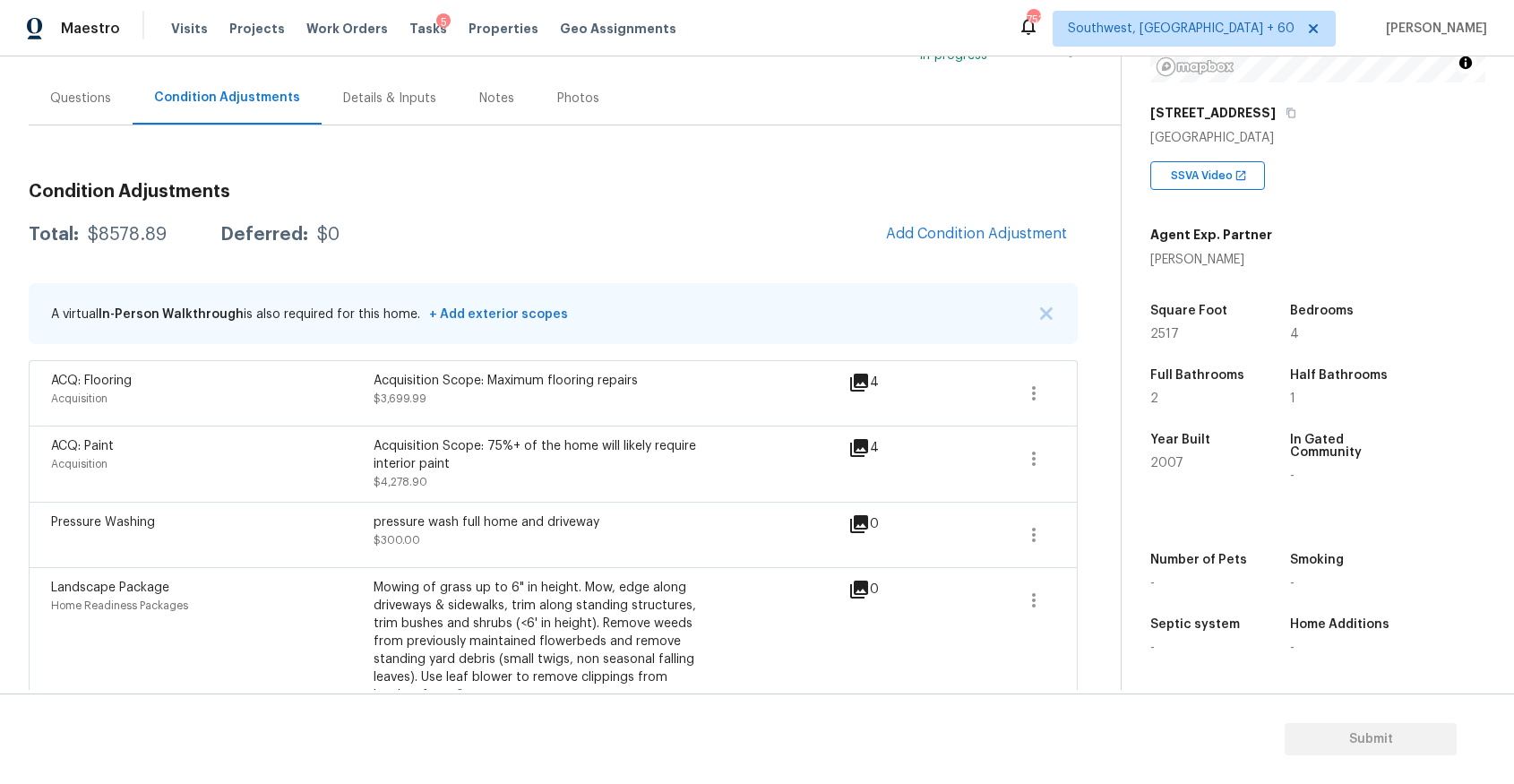
click at [1189, 688] on div "Number of Pets - Smoking - Septic system - Home Additions -" at bounding box center [1318, 603] width 335 height 172
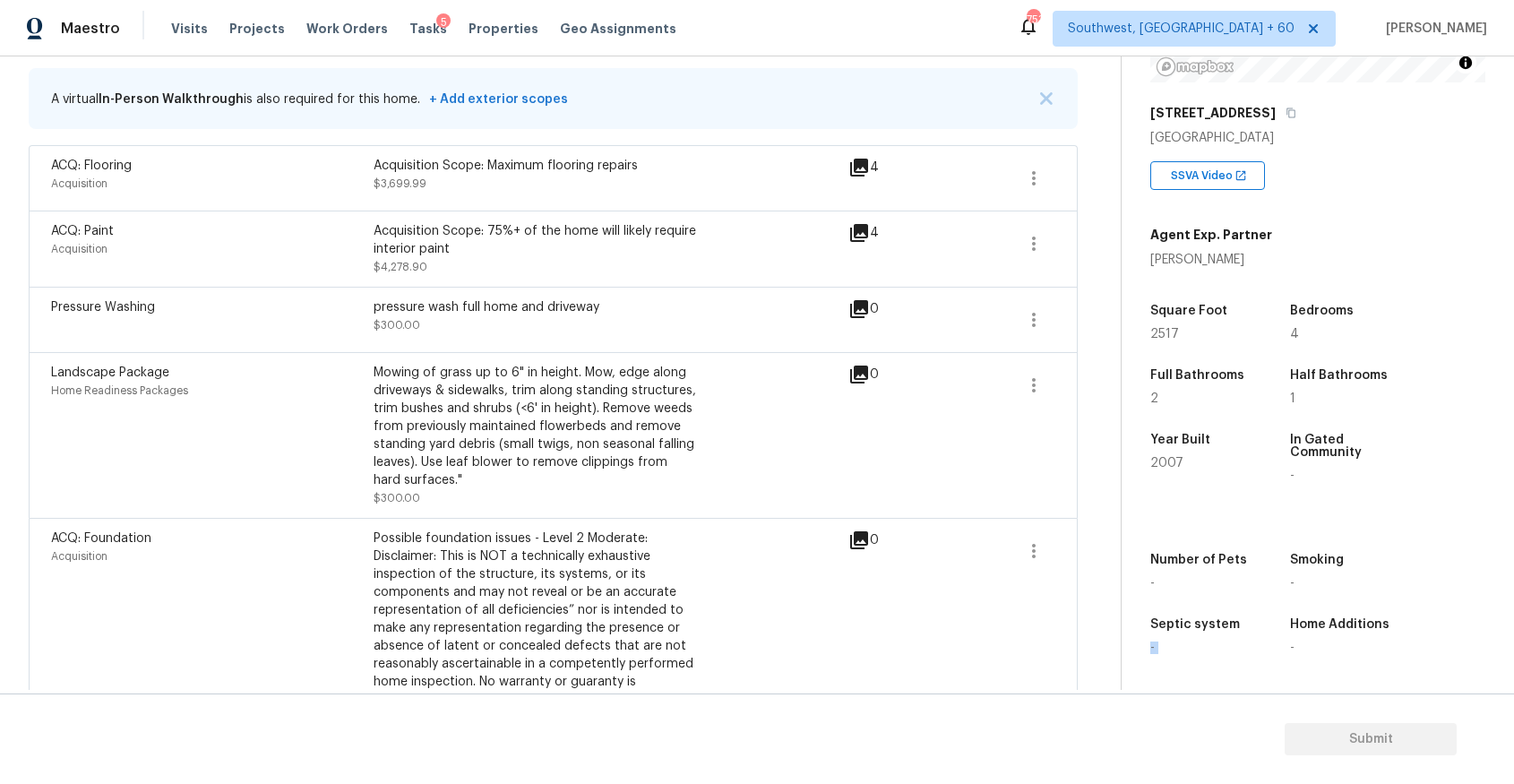
scroll to position [0, 0]
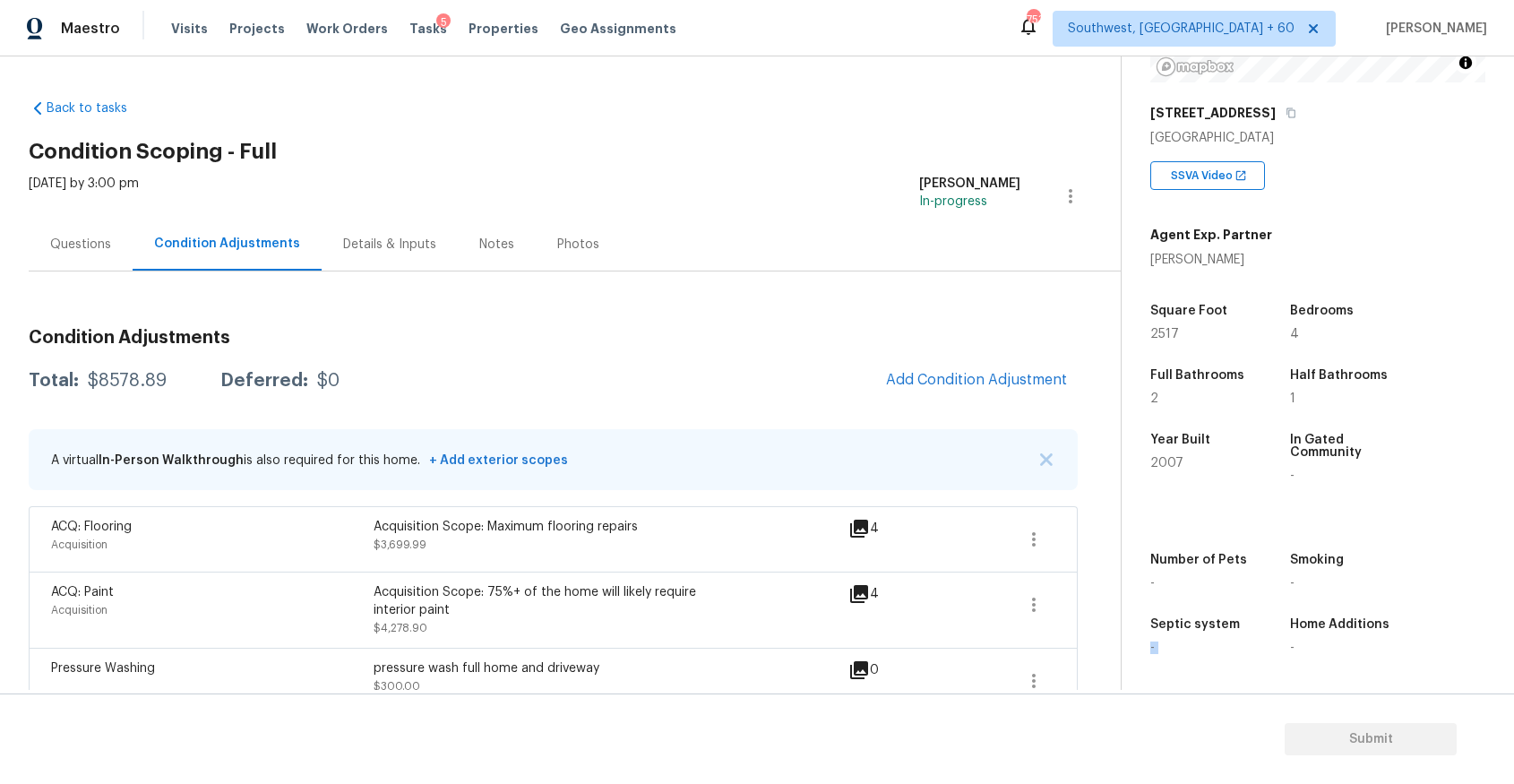
click at [89, 270] on div "Questions" at bounding box center [81, 244] width 104 height 53
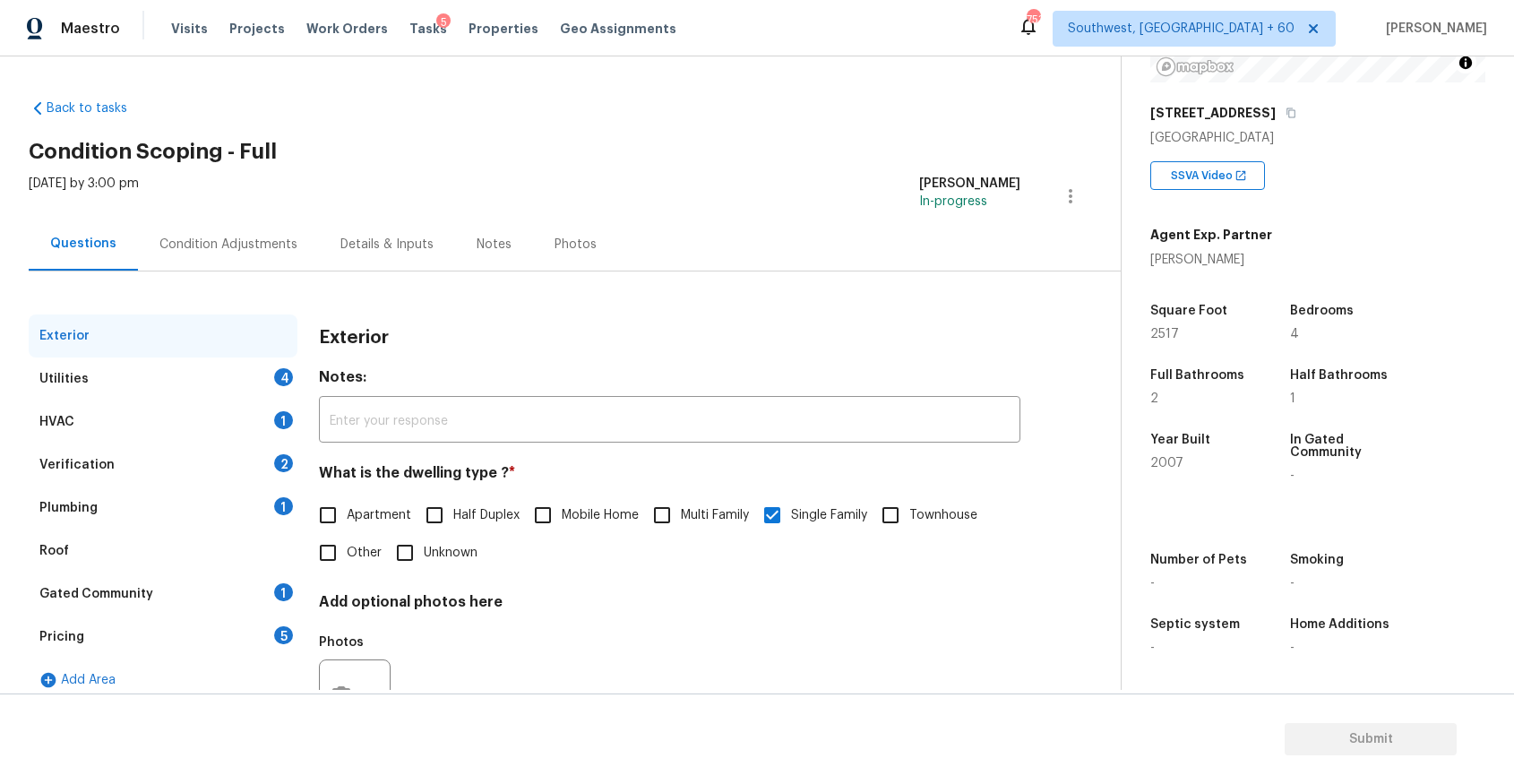
click at [231, 477] on div "Verification 2" at bounding box center [163, 465] width 269 height 43
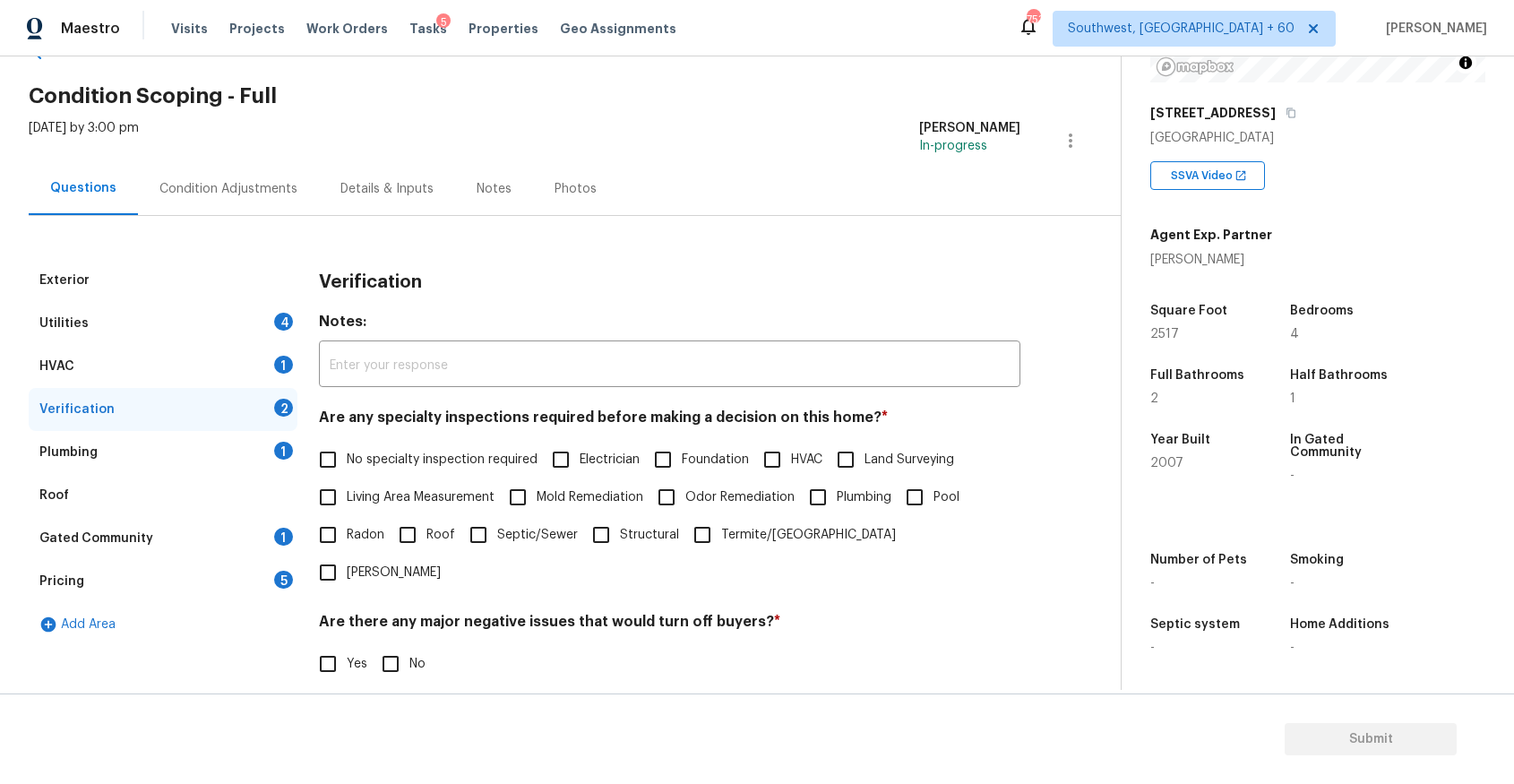
scroll to position [33, 0]
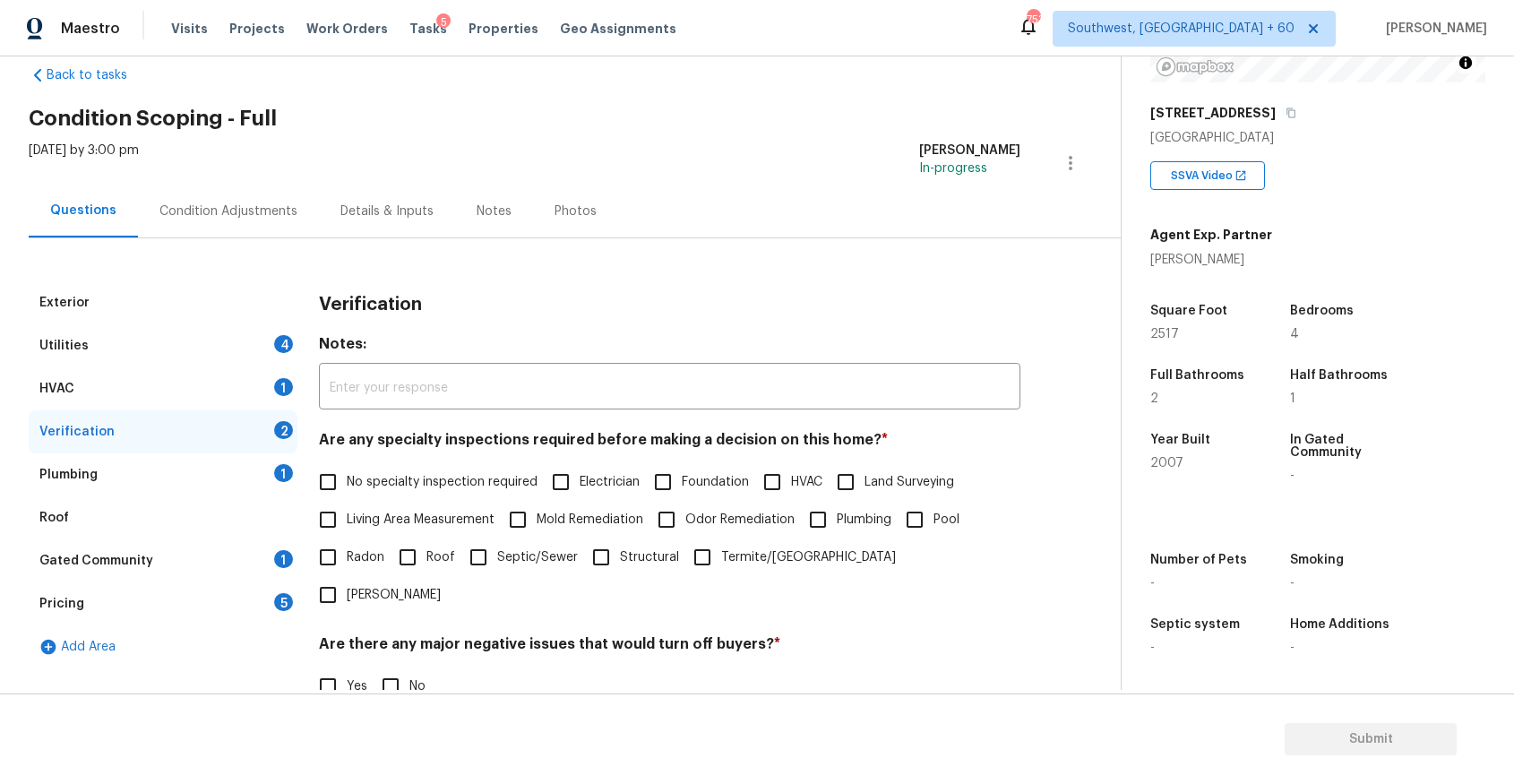
click at [292, 347] on div "Utilities 4" at bounding box center [163, 345] width 269 height 43
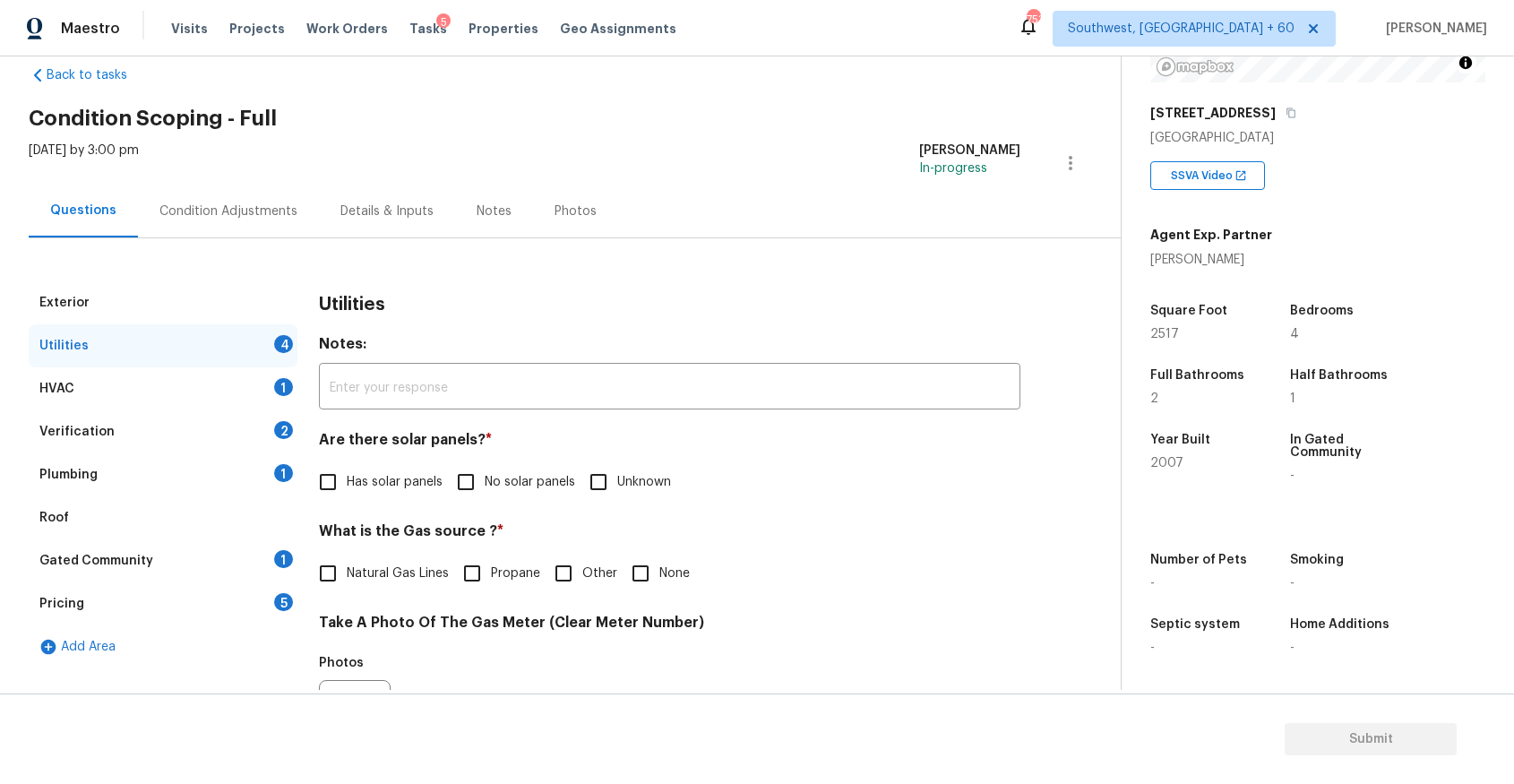
click at [430, 472] on label "Has solar panels" at bounding box center [376, 482] width 134 height 37
click at [347, 472] on input "Has solar panels" at bounding box center [328, 482] width 37 height 37
checkbox input "true"
click at [539, 473] on label "No solar panels" at bounding box center [511, 484] width 129 height 37
click at [485, 473] on input "No solar panels" at bounding box center [465, 484] width 37 height 37
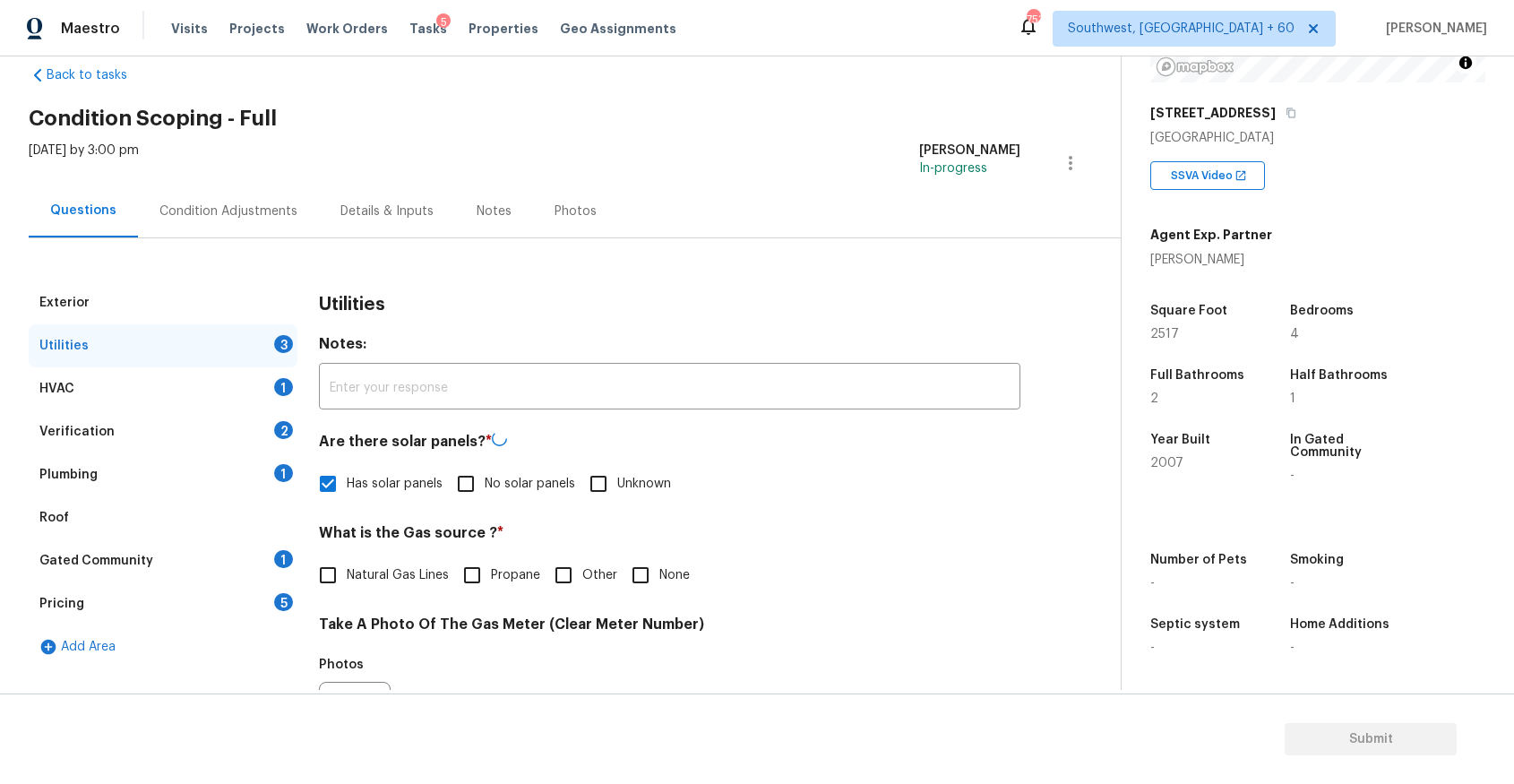
checkbox input "true"
checkbox input "false"
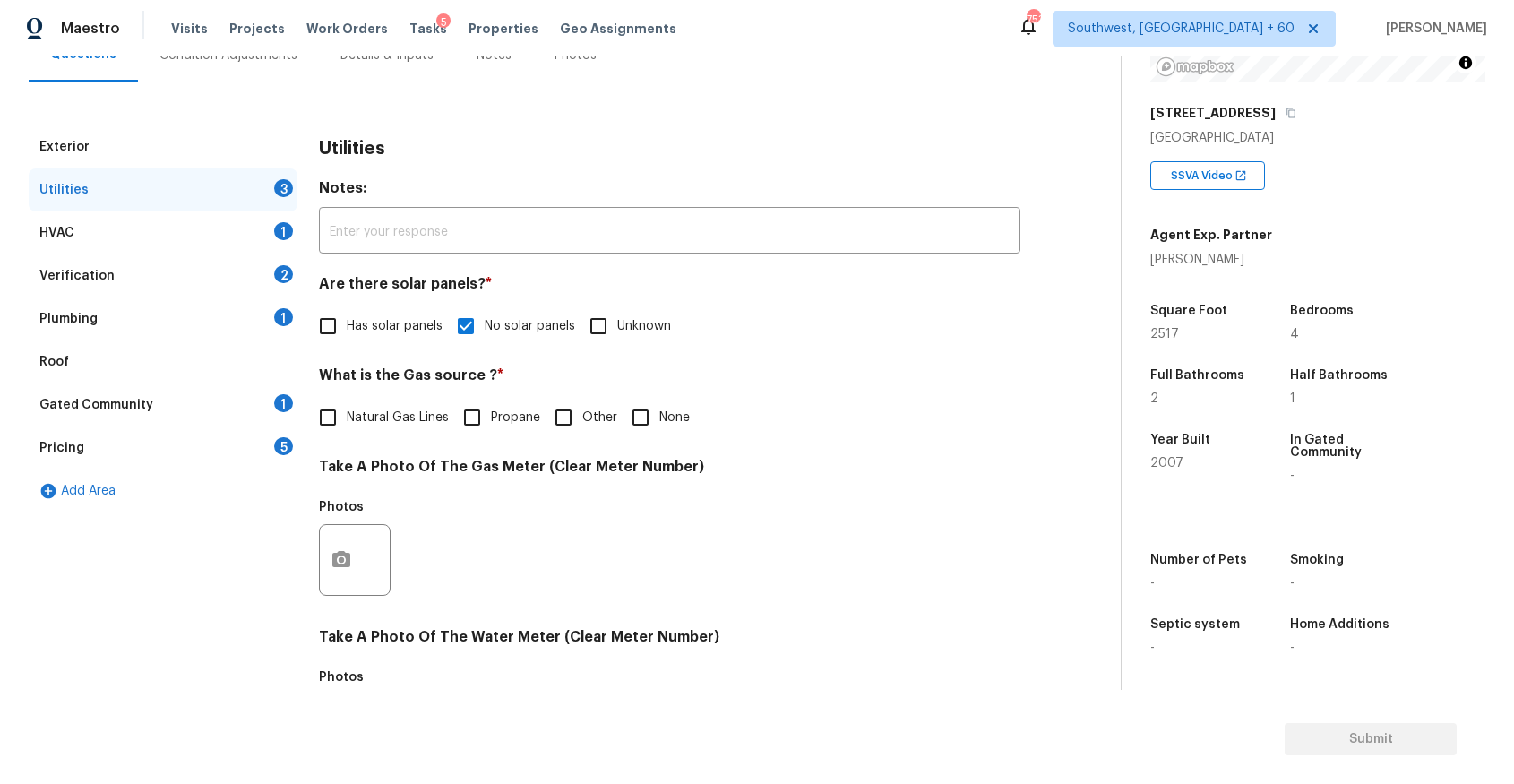
click at [630, 426] on input "None" at bounding box center [640, 417] width 37 height 37
checkbox input "true"
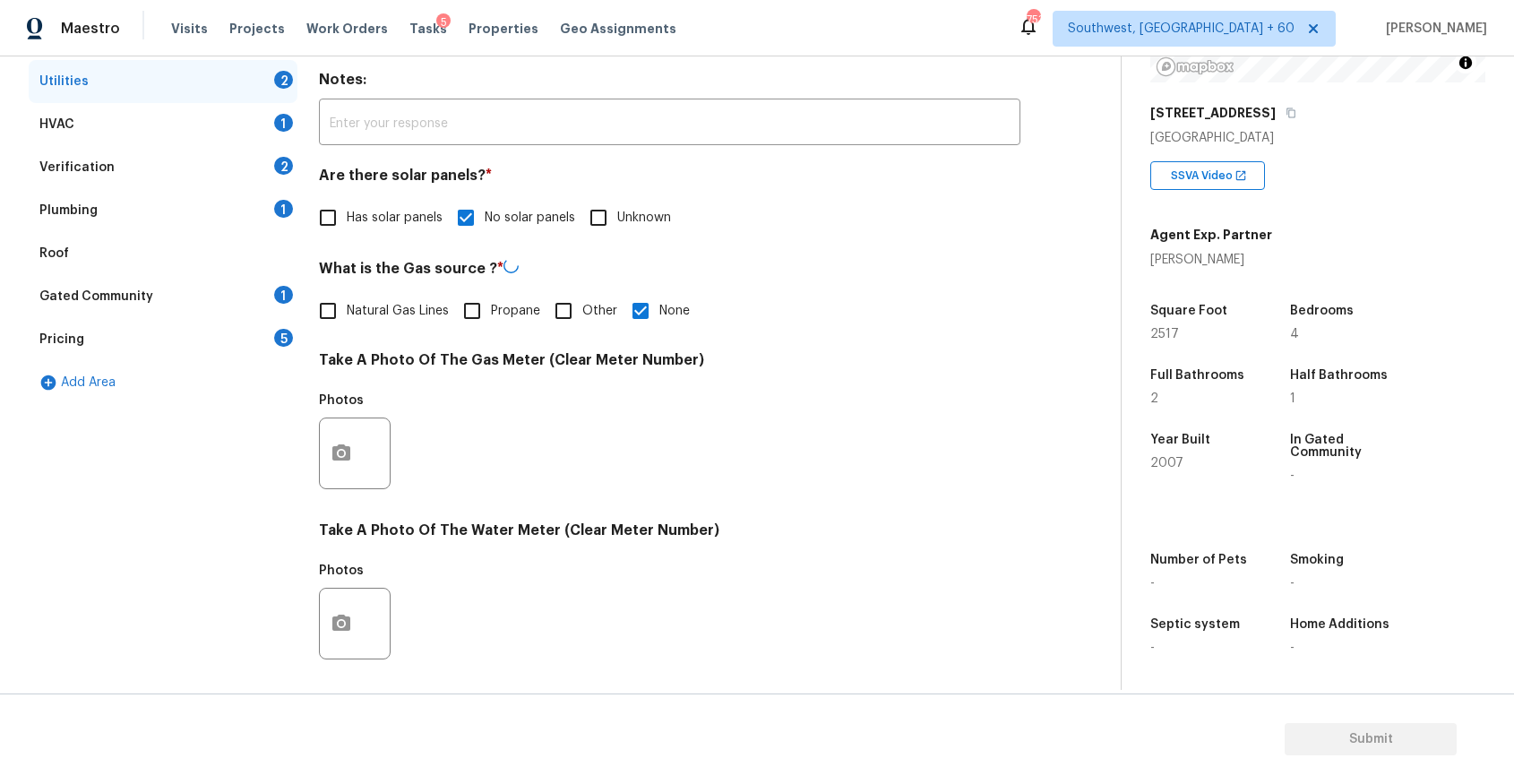
scroll to position [369, 0]
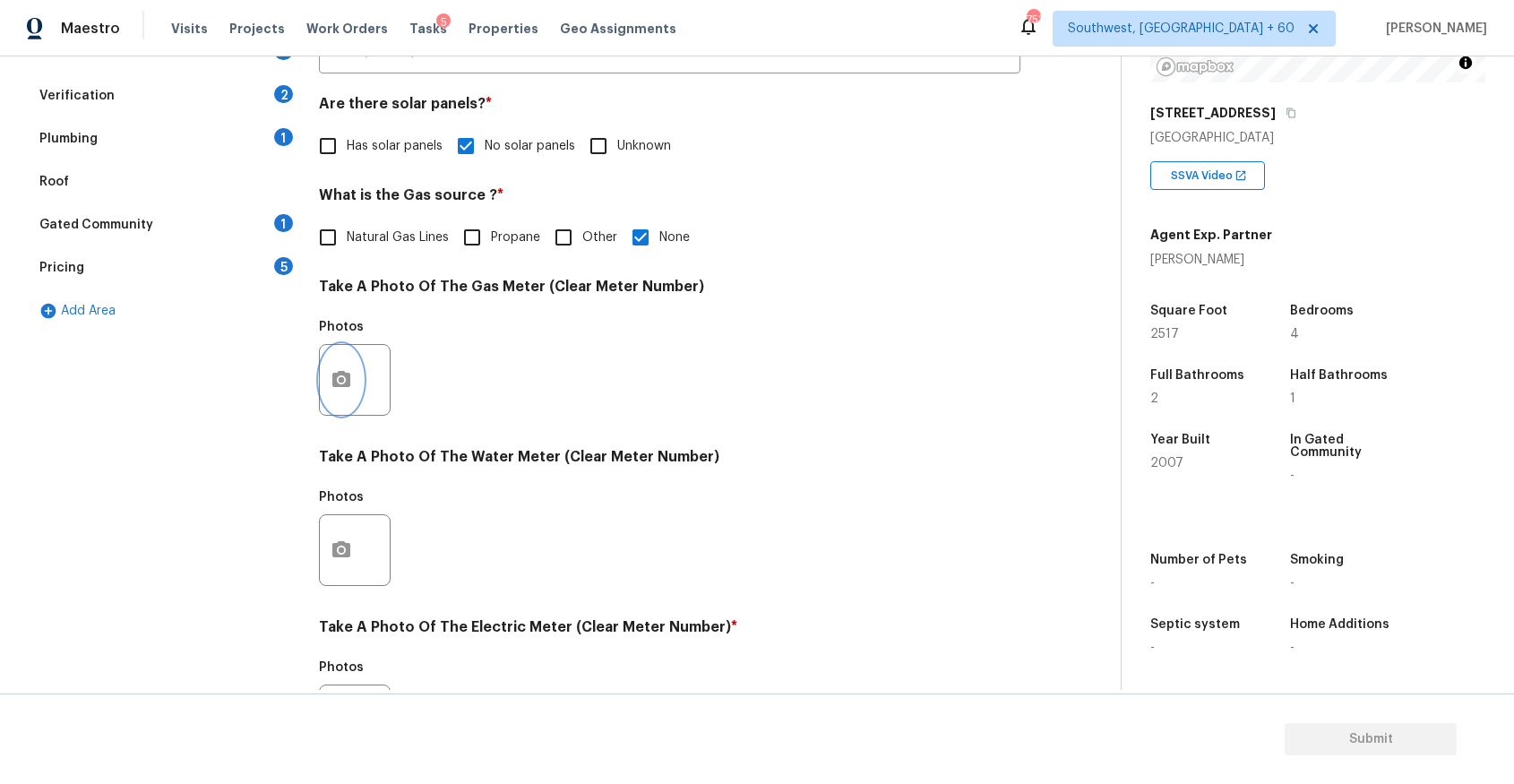
click at [344, 392] on button "button" at bounding box center [342, 379] width 43 height 70
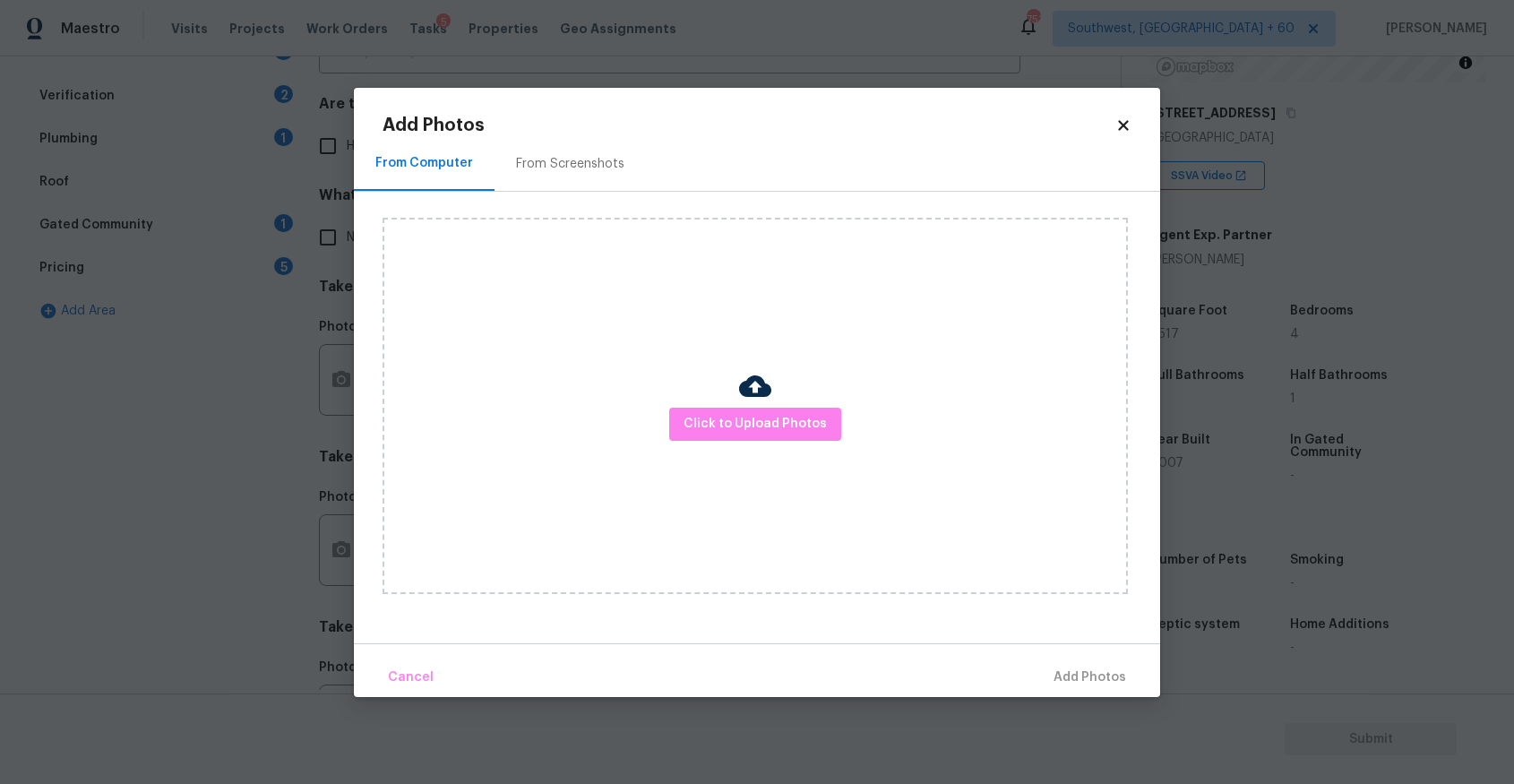
click at [1186, 600] on body "Maestro Visits Projects Work Orders Tasks 5 Properties Geo Assignments 753 Sout…" at bounding box center [757, 392] width 1514 height 784
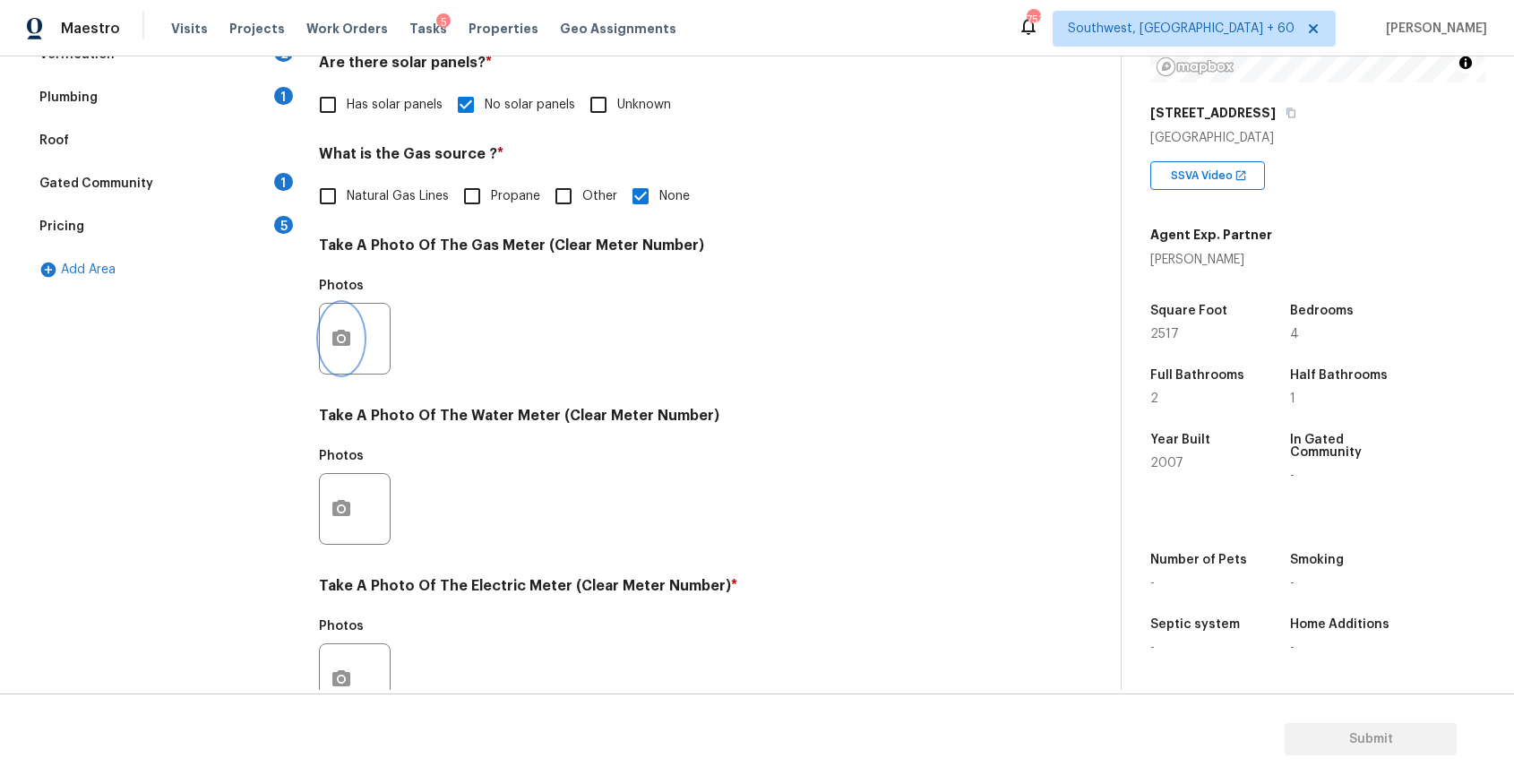
scroll to position [440, 0]
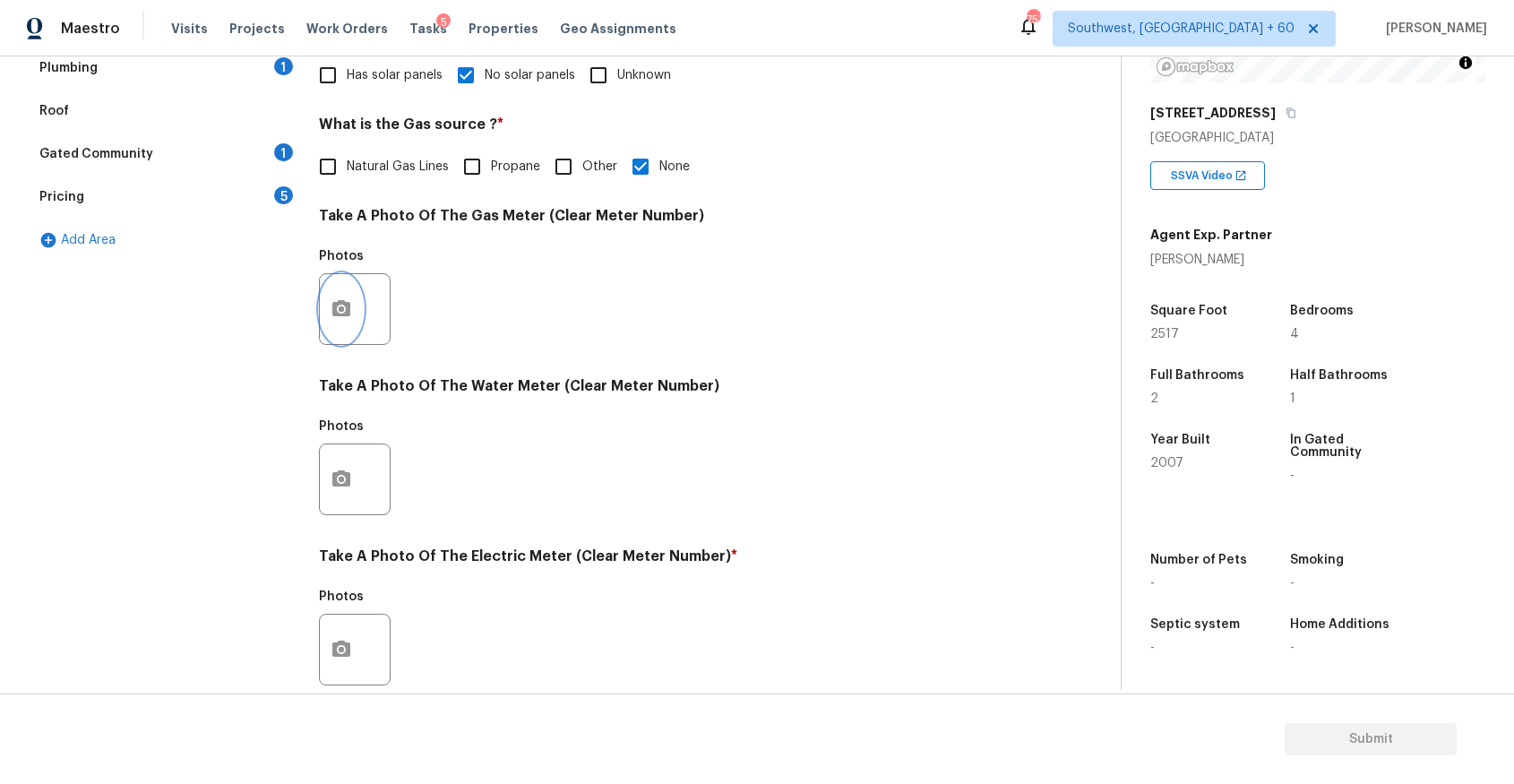
click at [349, 309] on icon "button" at bounding box center [342, 308] width 18 height 16
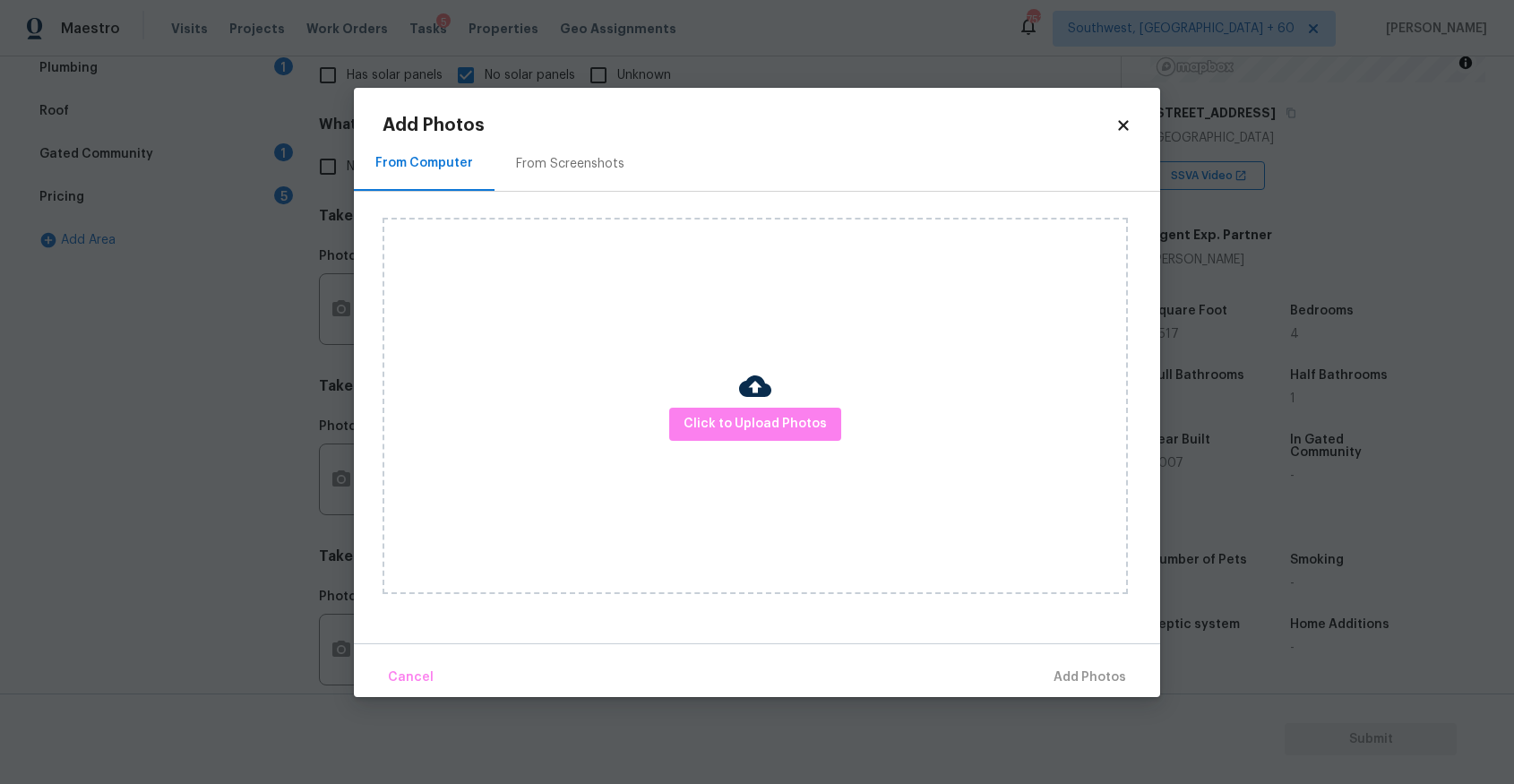
click at [1299, 497] on body "Maestro Visits Projects Work Orders Tasks 5 Properties Geo Assignments 753 Sout…" at bounding box center [757, 392] width 1514 height 784
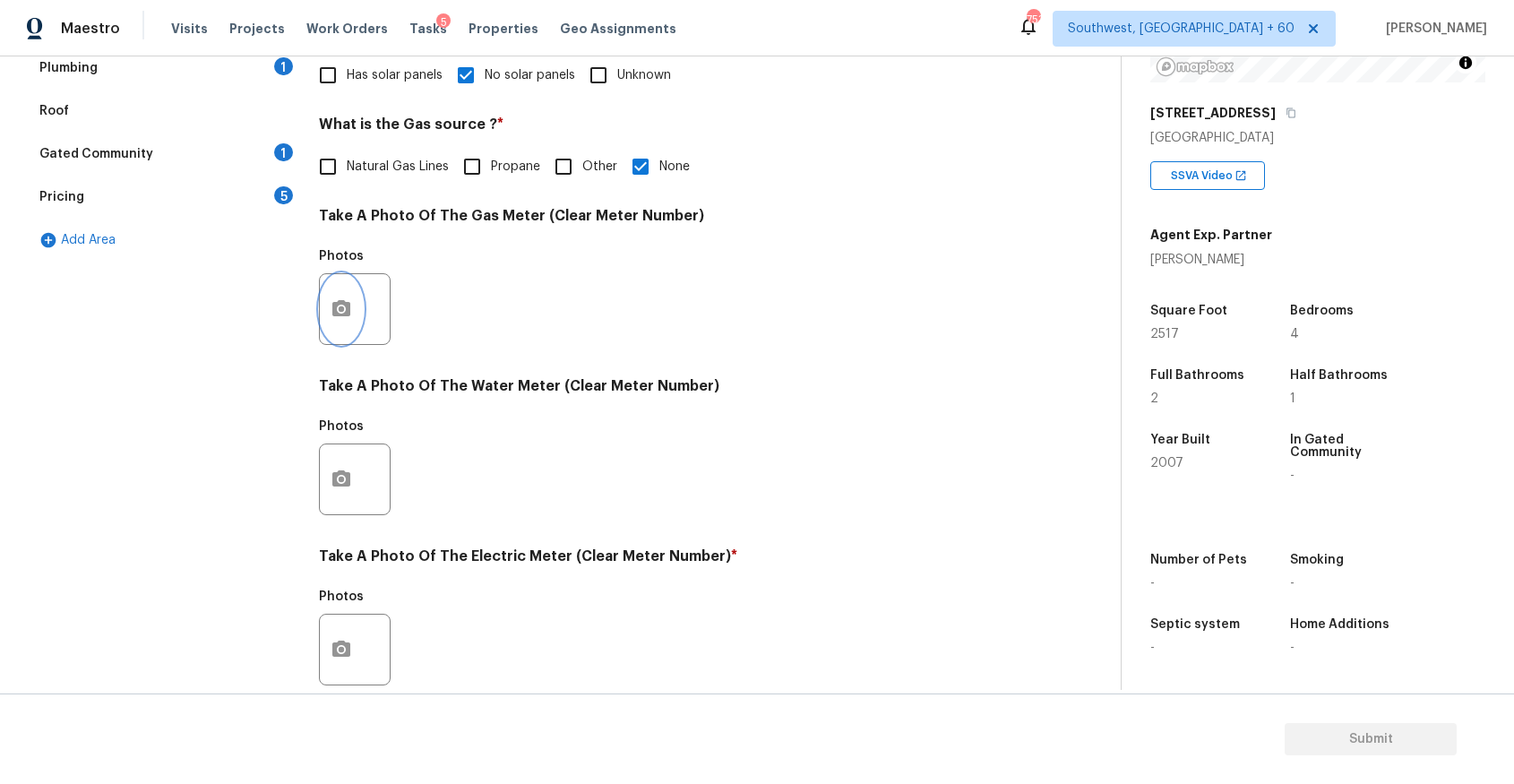
click at [347, 324] on button "button" at bounding box center [342, 308] width 43 height 70
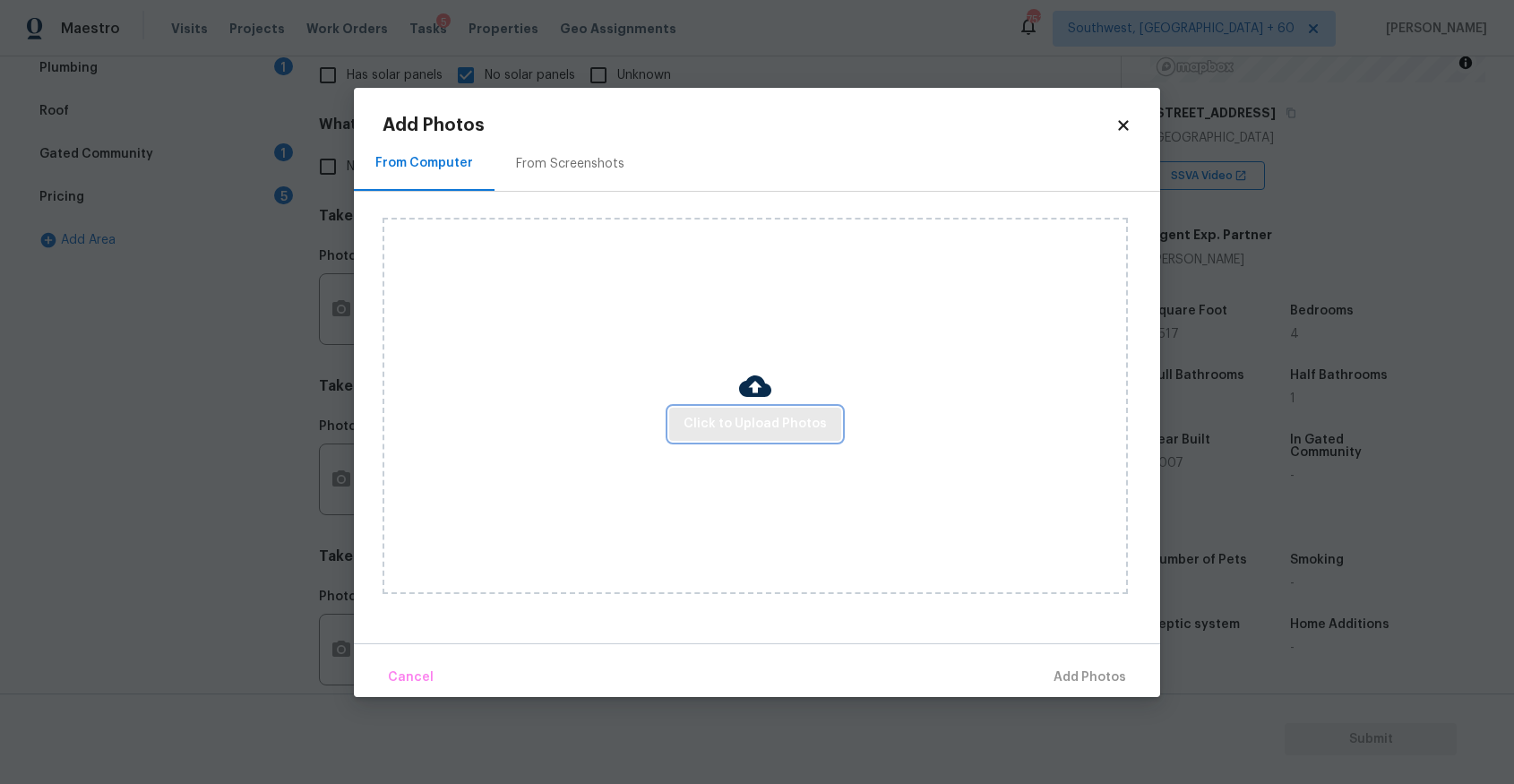
click at [739, 407] on button "Click to Upload Photos" at bounding box center [755, 424] width 172 height 33
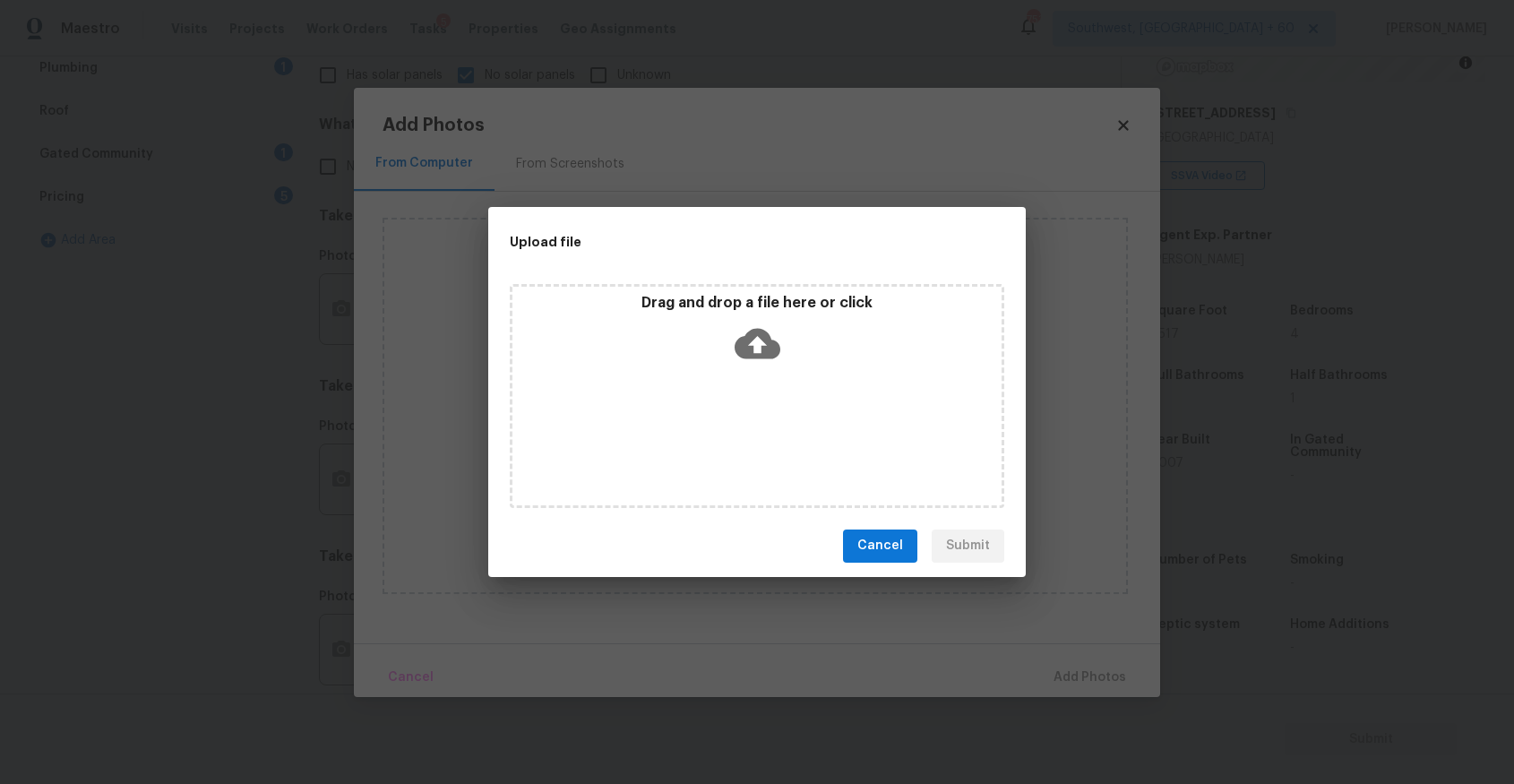
click at [739, 388] on div "Drag and drop a file here or click" at bounding box center [757, 395] width 495 height 224
click at [1158, 630] on div "Upload file Drag and drop a file here or click Cancel Submit" at bounding box center [757, 392] width 1514 height 784
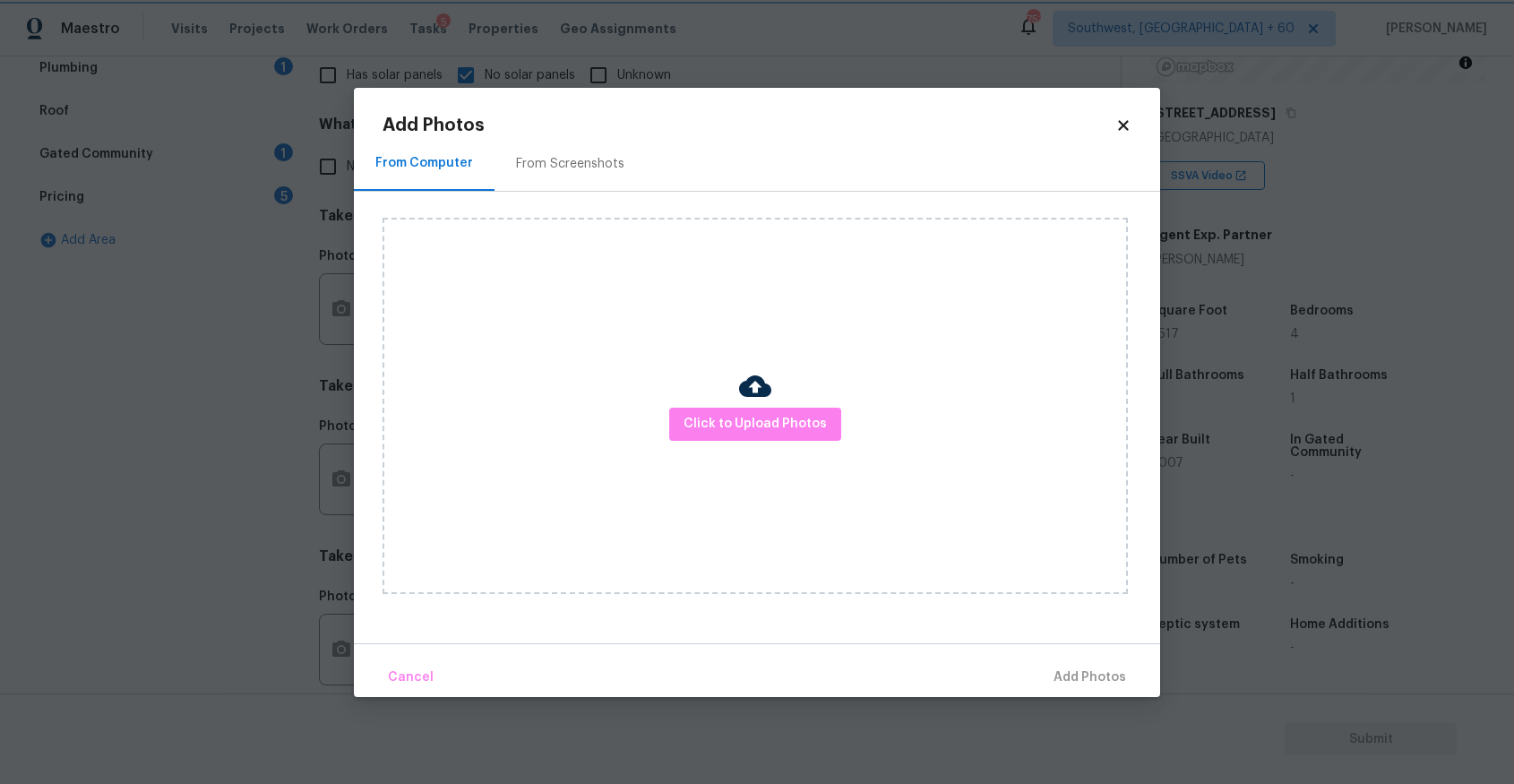
click at [1158, 630] on div "Upload file Drag and drop a file here or click Cancel Submit" at bounding box center [757, 392] width 1514 height 784
click at [1210, 638] on body "Maestro Visits Projects Work Orders Tasks 5 Properties Geo Assignments 753 Sout…" at bounding box center [757, 392] width 1514 height 784
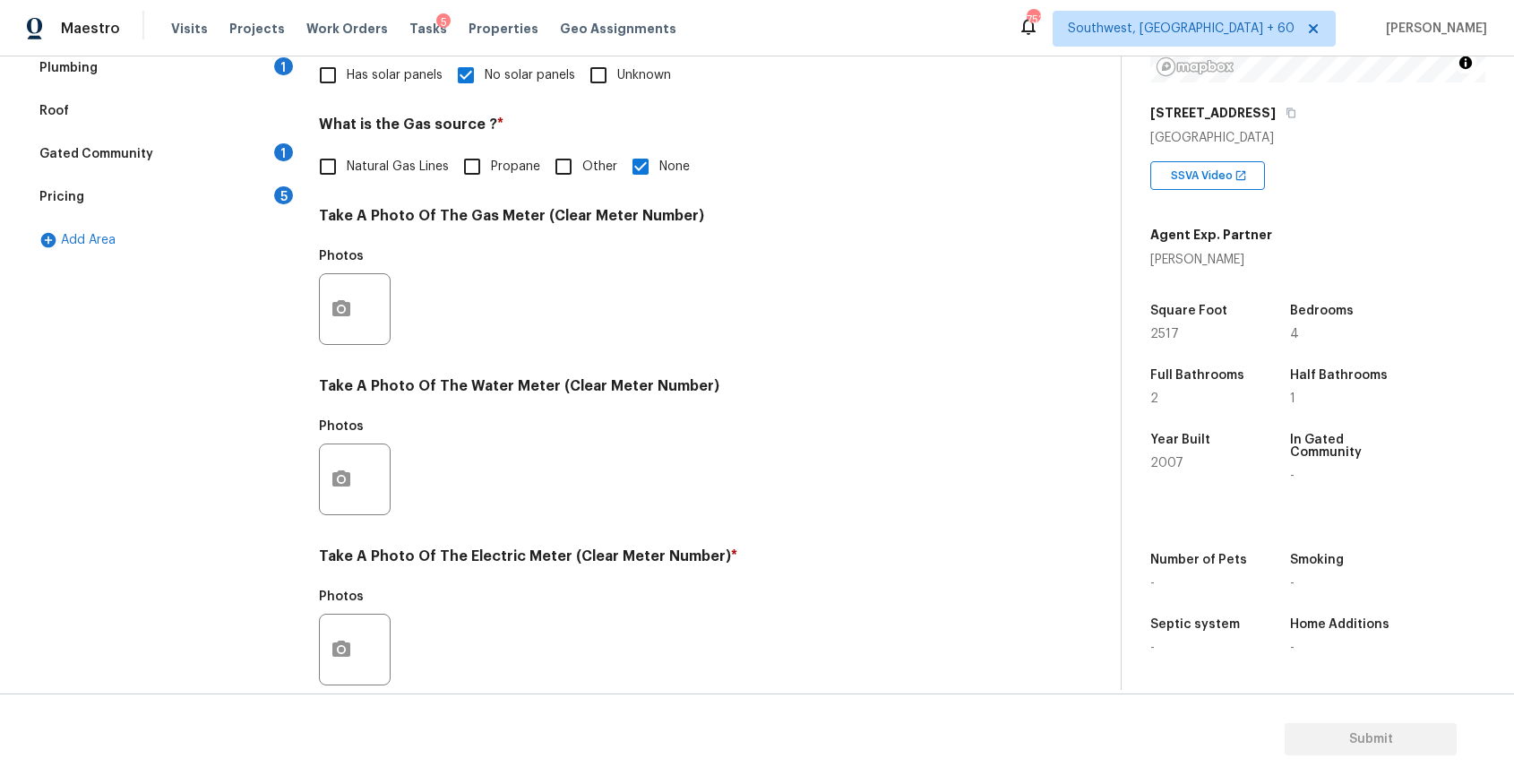
click at [314, 287] on div "Exterior Utilities 2 HVAC 1 Verification 2 Plumbing 1 Roof Gated Community 1 Pr…" at bounding box center [553, 341] width 1050 height 934
click at [348, 297] on button "button" at bounding box center [342, 308] width 43 height 70
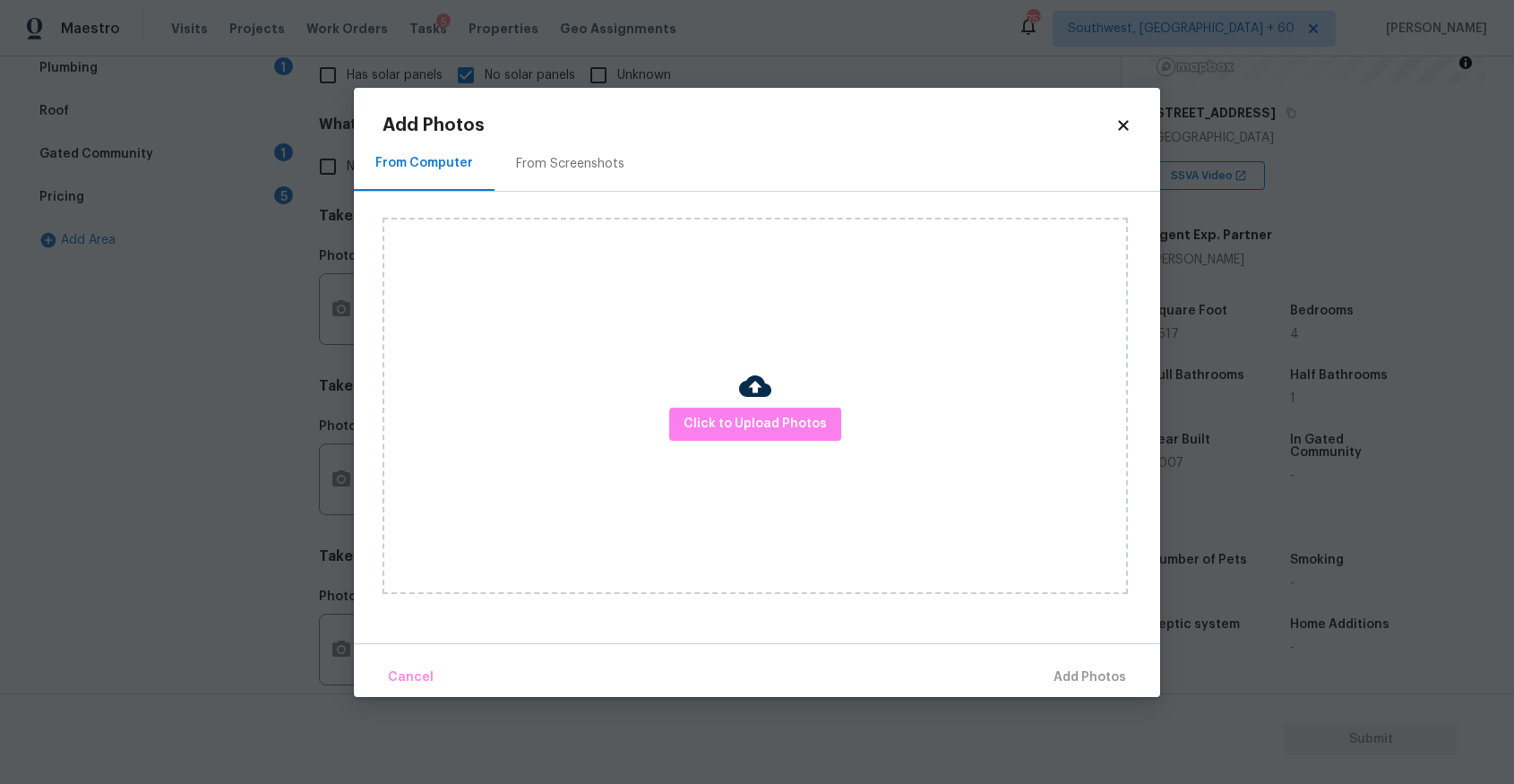
click at [720, 404] on div "Click to Upload Photos" at bounding box center [755, 405] width 745 height 376
click at [730, 418] on span "Click to Upload Photos" at bounding box center [755, 424] width 143 height 23
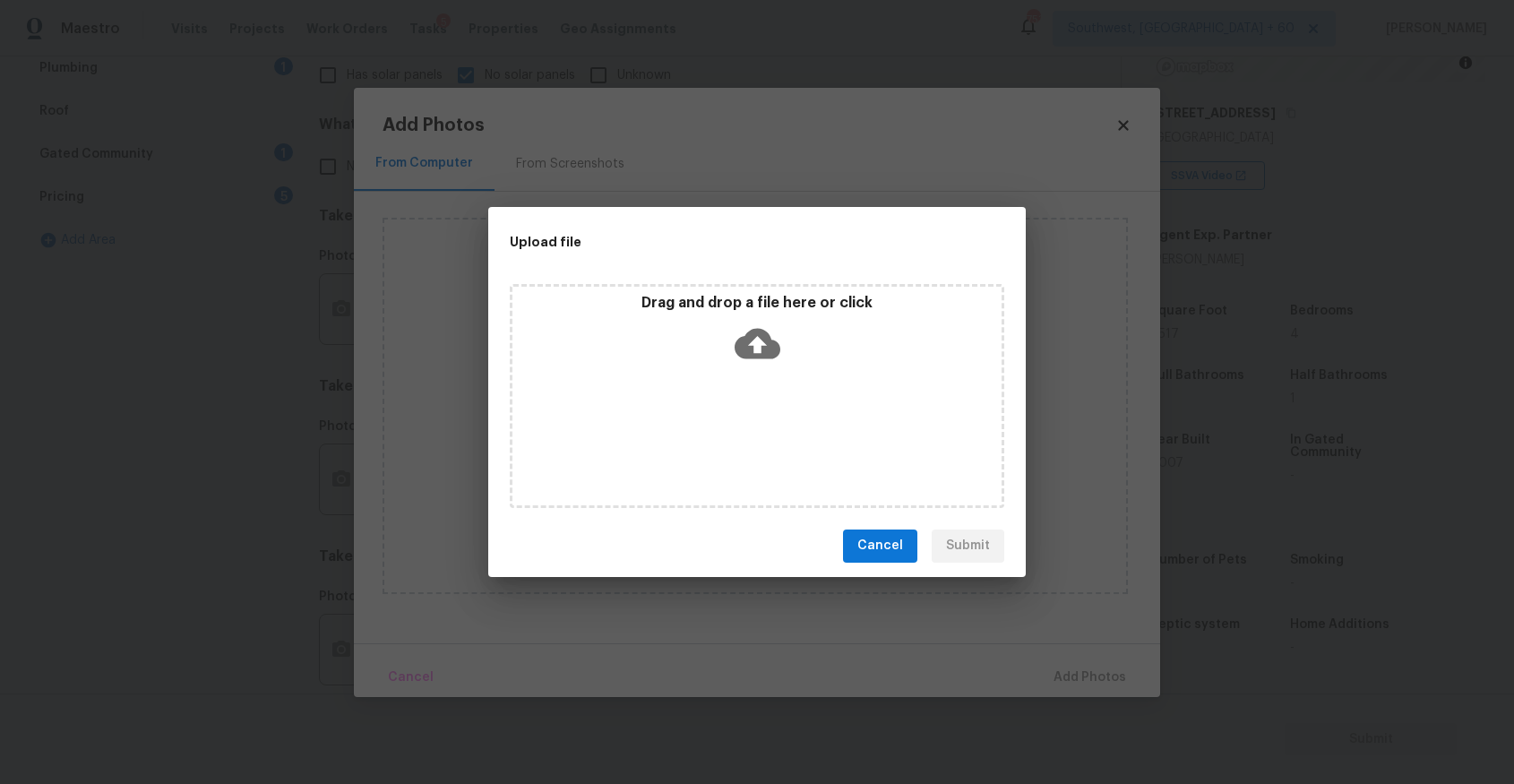
click at [728, 389] on div "Drag and drop a file here or click" at bounding box center [757, 395] width 495 height 224
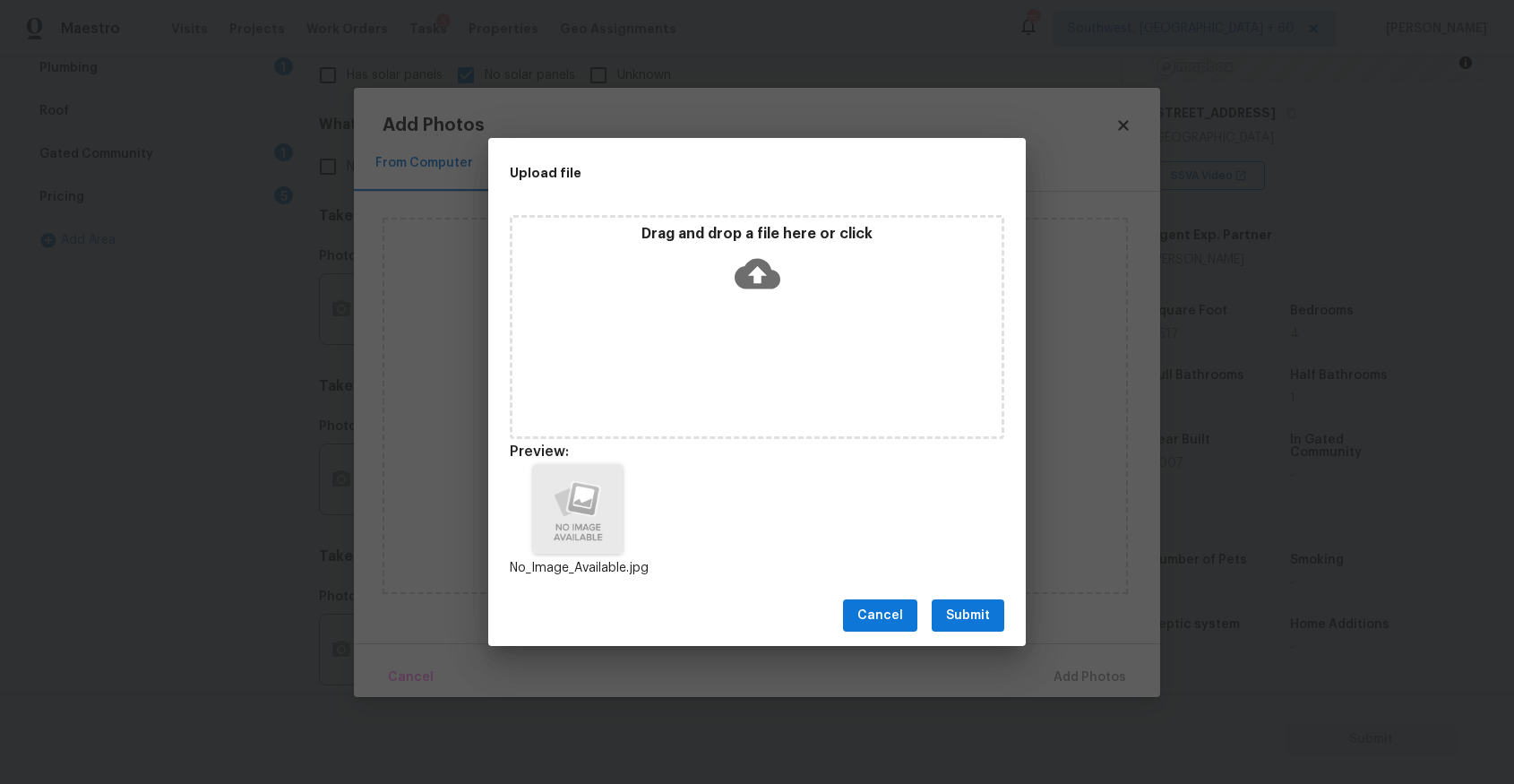
click at [980, 602] on button "Submit" at bounding box center [968, 616] width 73 height 33
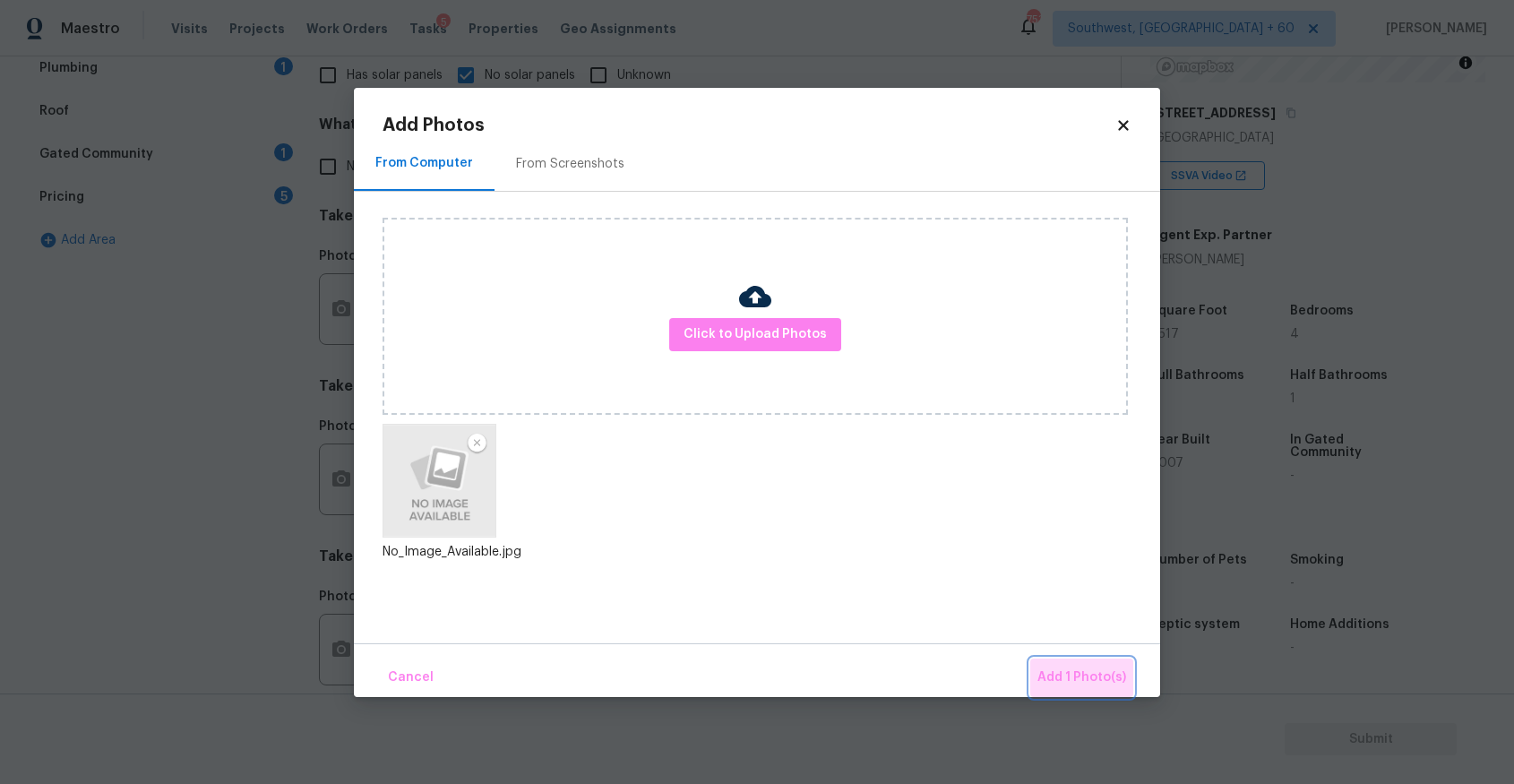
click at [1087, 673] on span "Add 1 Photo(s)" at bounding box center [1082, 677] width 88 height 23
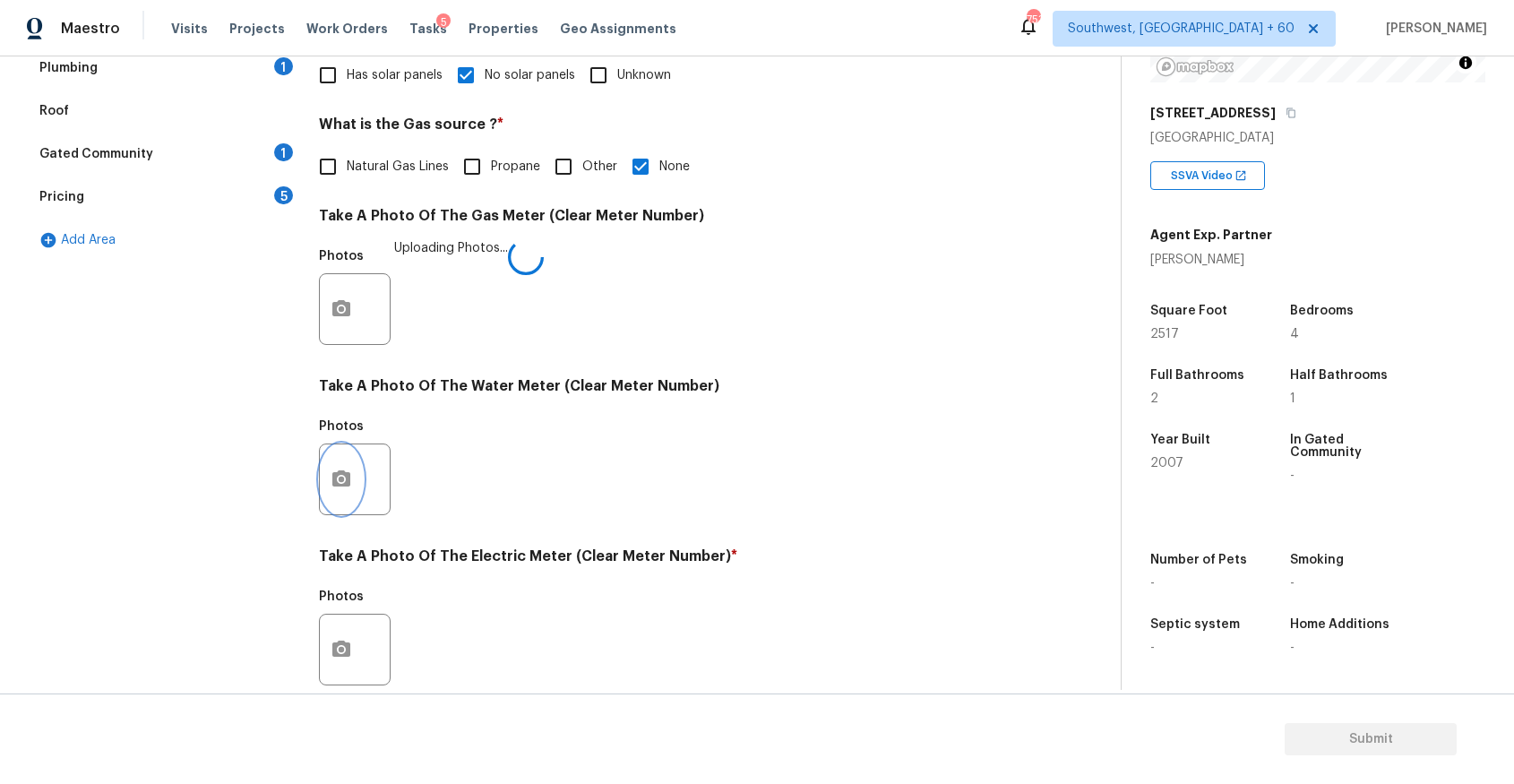
click at [351, 472] on icon "button" at bounding box center [342, 479] width 22 height 22
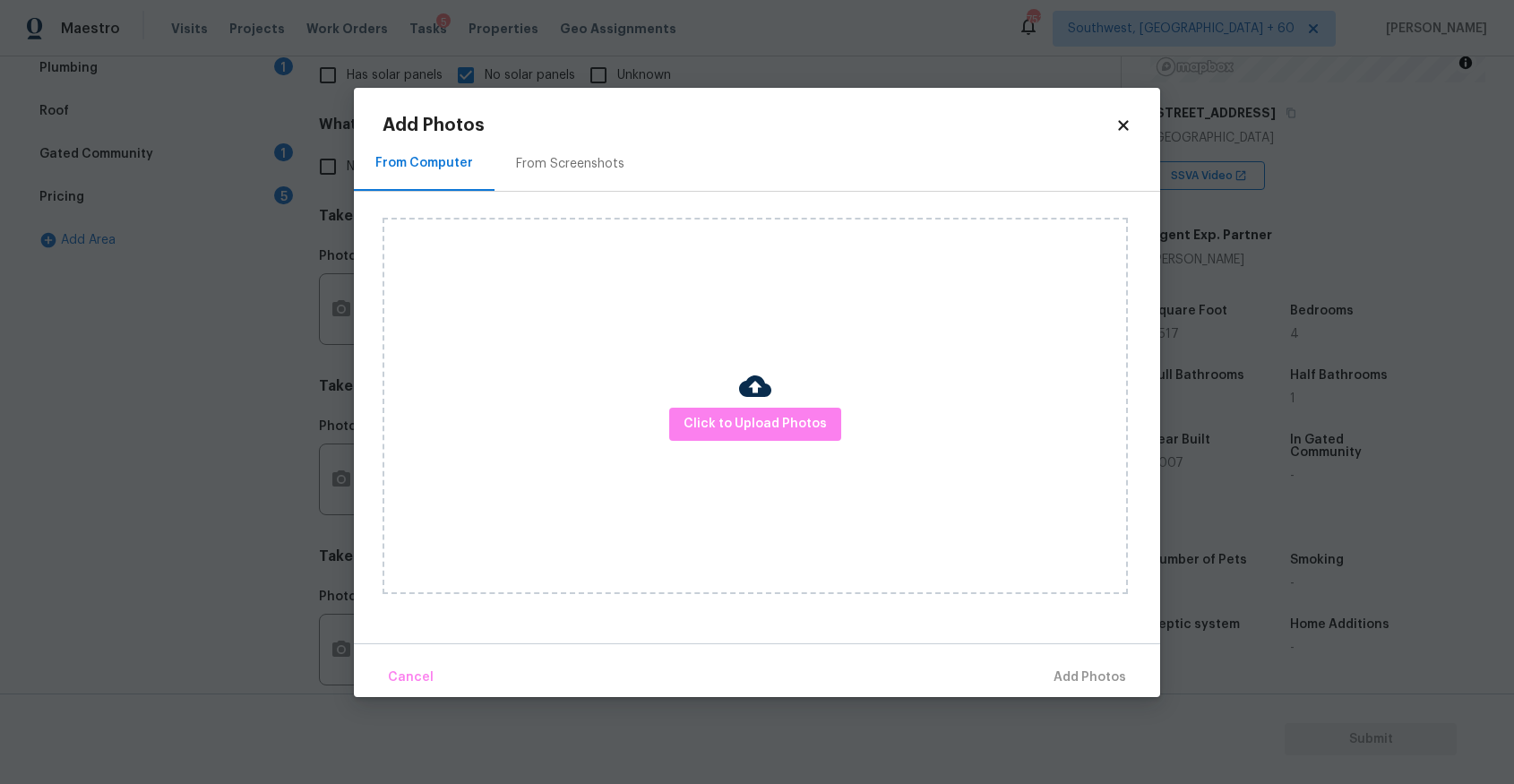
click at [840, 392] on div "Click to Upload Photos" at bounding box center [755, 405] width 745 height 376
click at [813, 411] on button "Click to Upload Photos" at bounding box center [755, 424] width 172 height 33
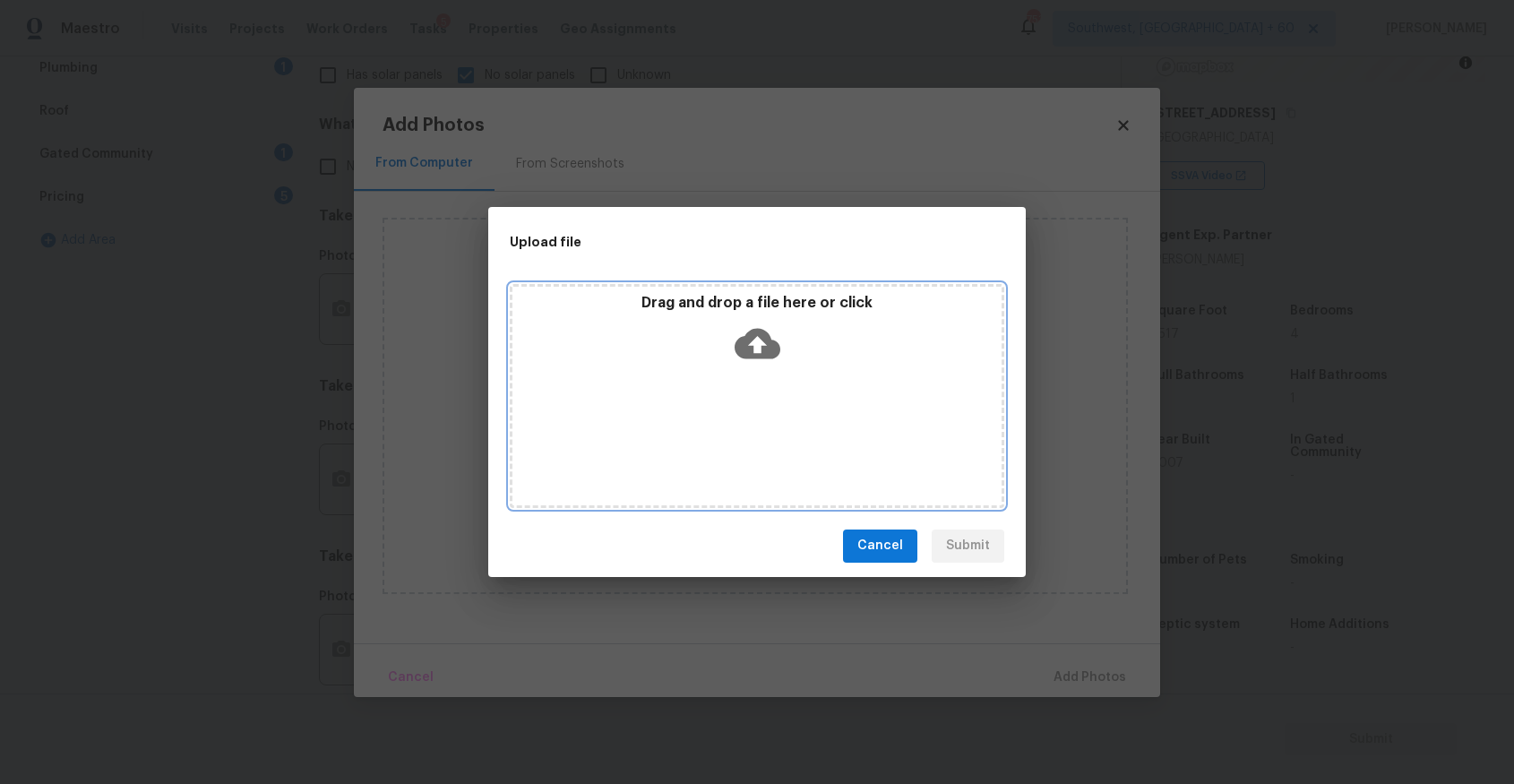
click at [801, 386] on div "Drag and drop a file here or click" at bounding box center [757, 395] width 495 height 224
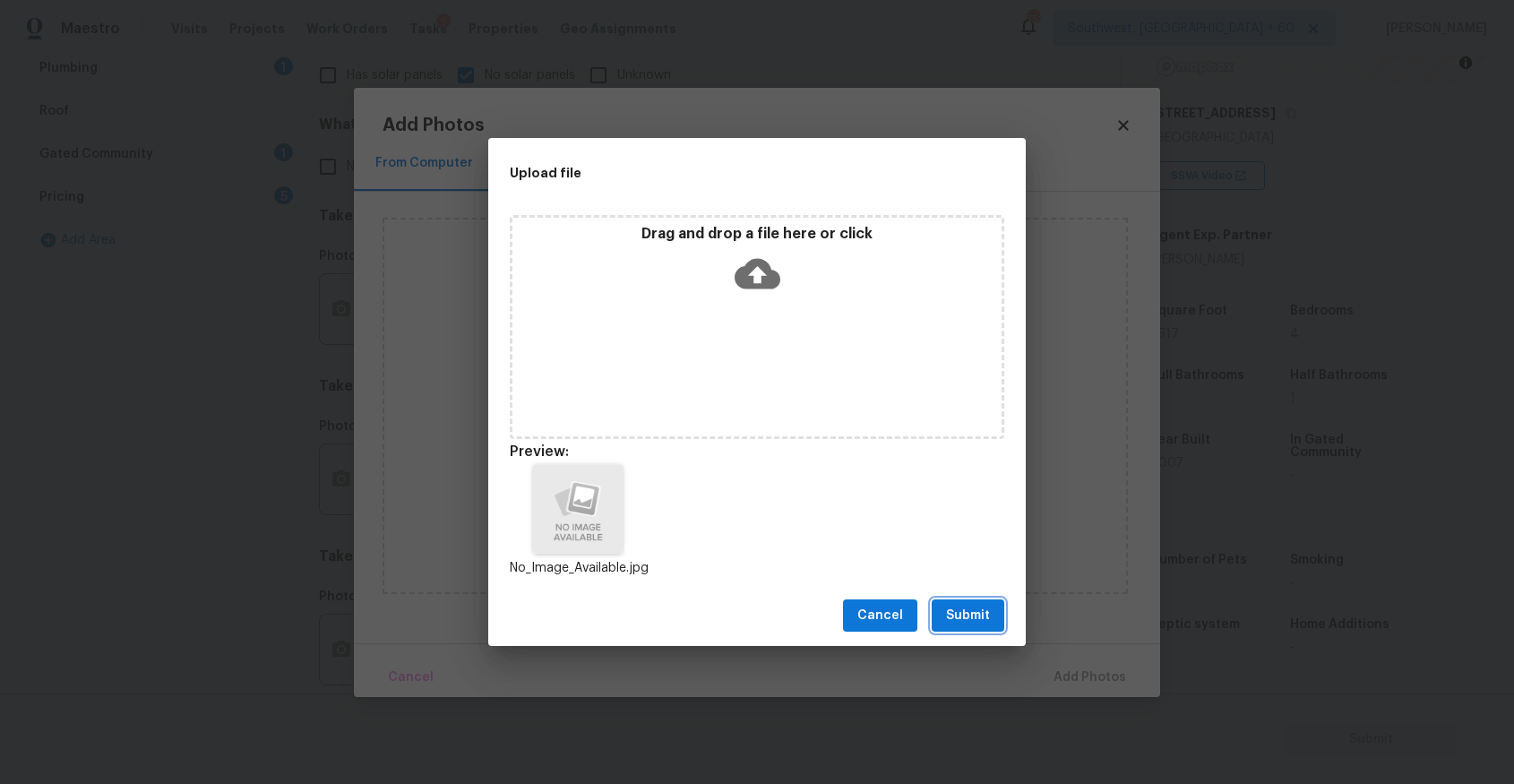
click at [964, 626] on button "Submit" at bounding box center [968, 616] width 73 height 33
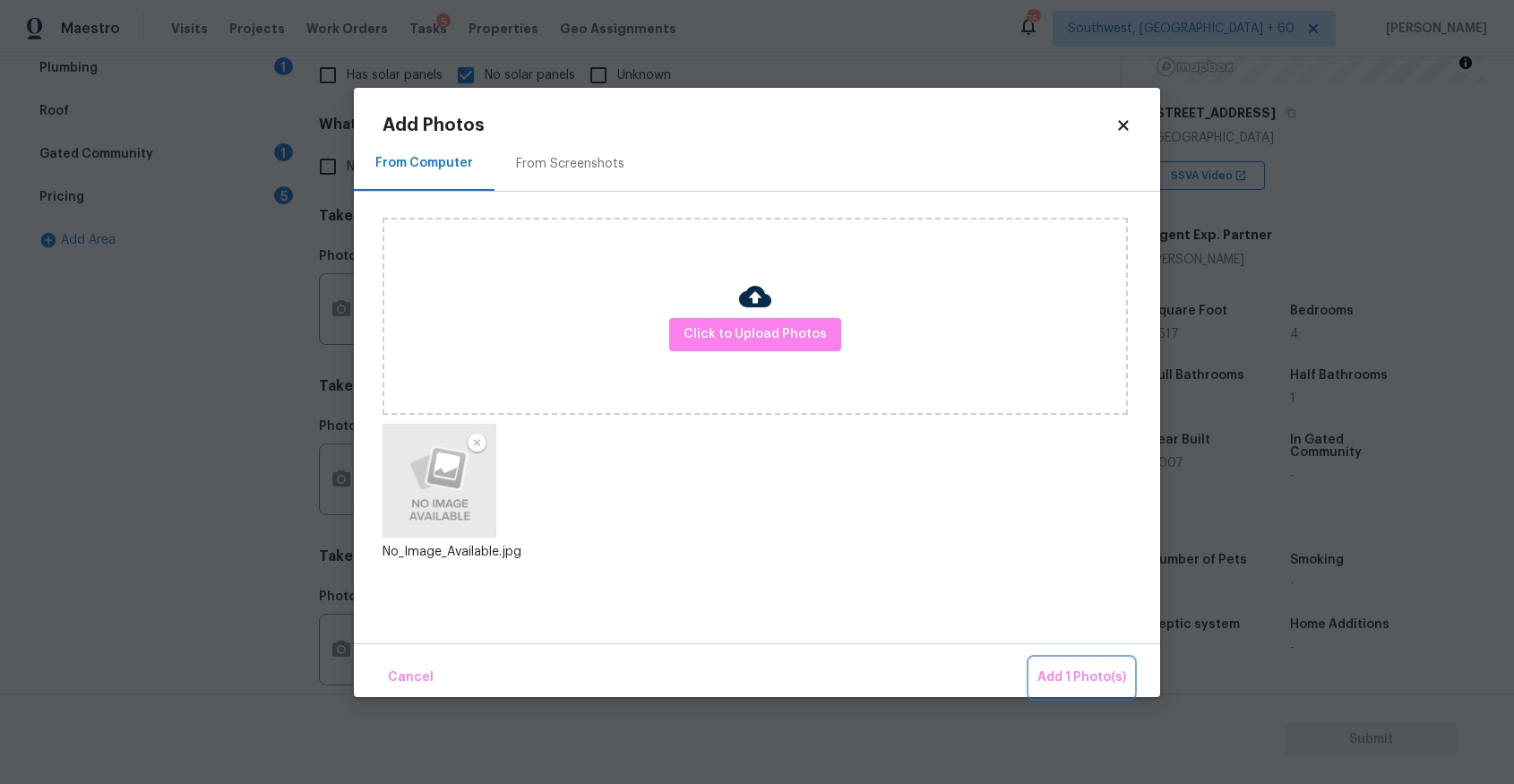
click at [1100, 682] on span "Add 1 Photo(s)" at bounding box center [1082, 677] width 88 height 23
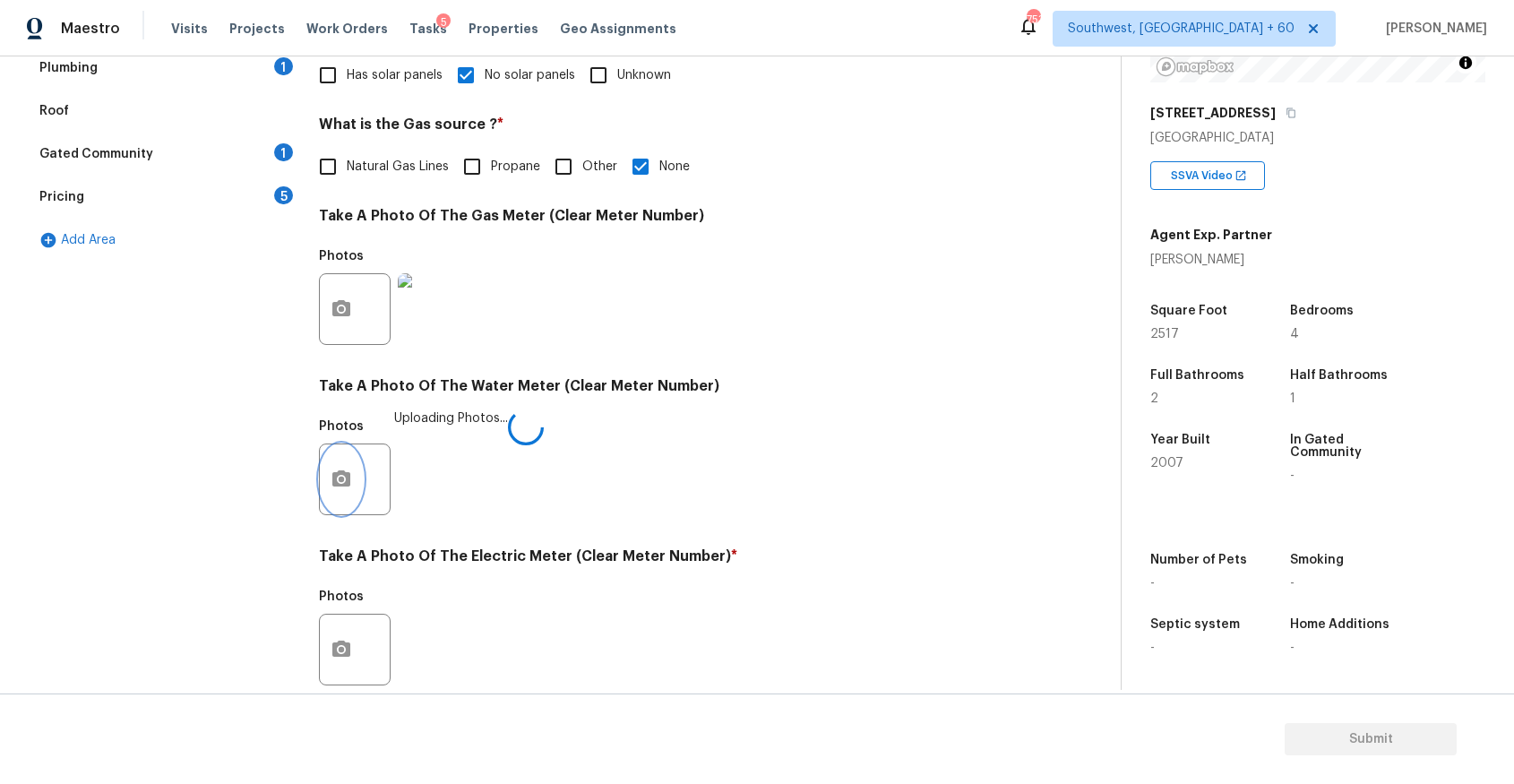
scroll to position [564, 0]
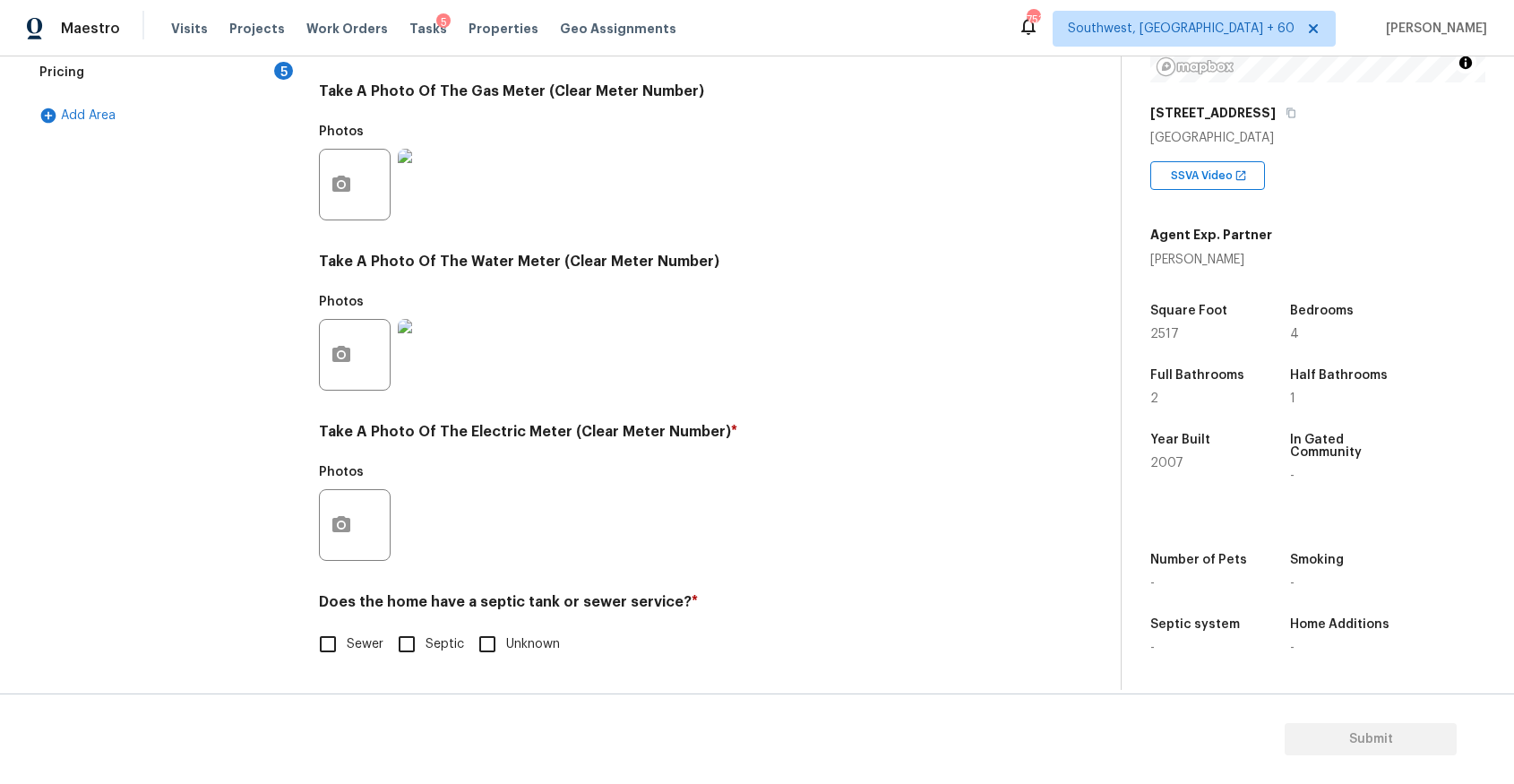
click at [367, 528] on div at bounding box center [354, 524] width 72 height 72
click at [346, 527] on icon "button" at bounding box center [342, 524] width 18 height 16
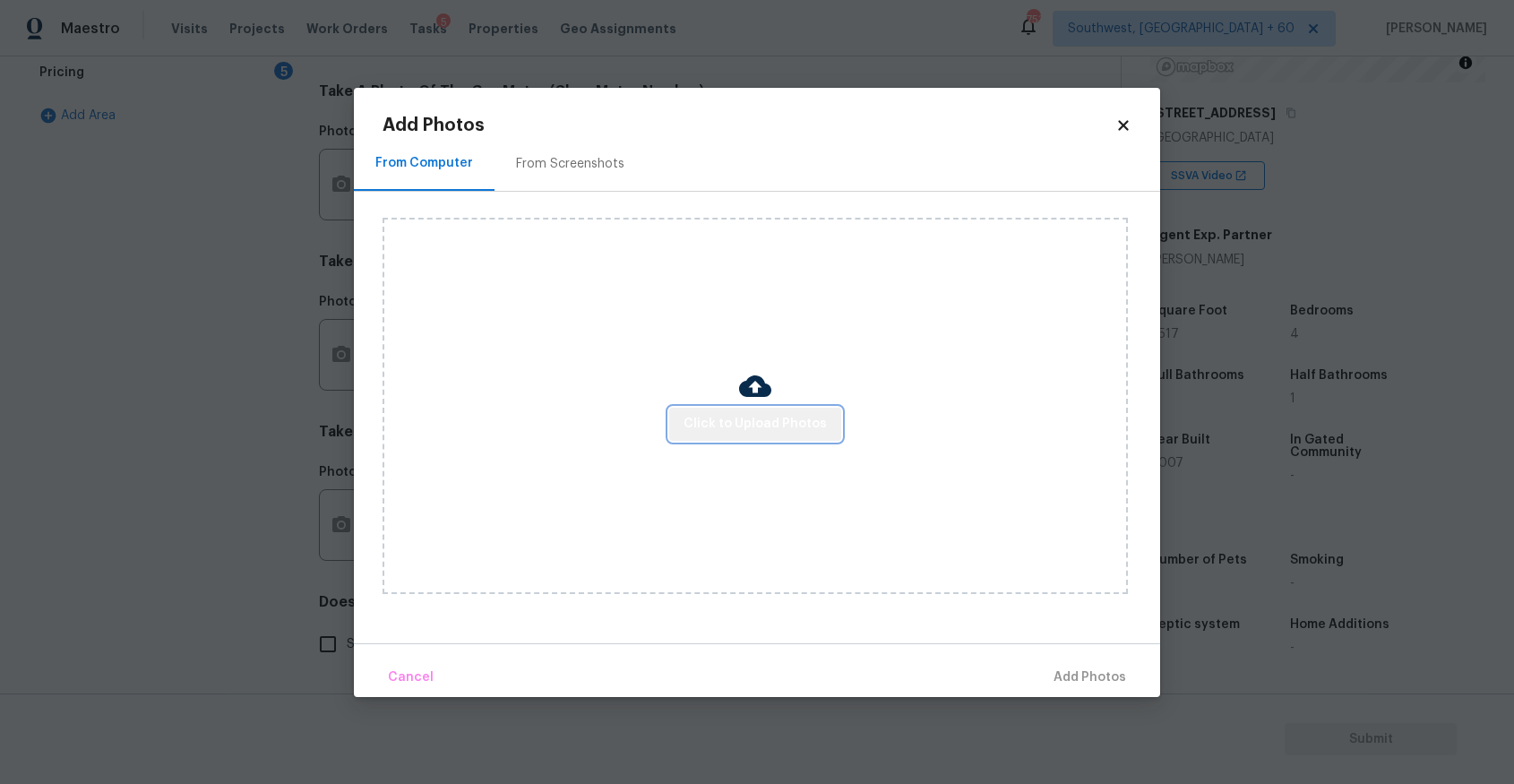
click at [826, 434] on button "Click to Upload Photos" at bounding box center [755, 424] width 172 height 33
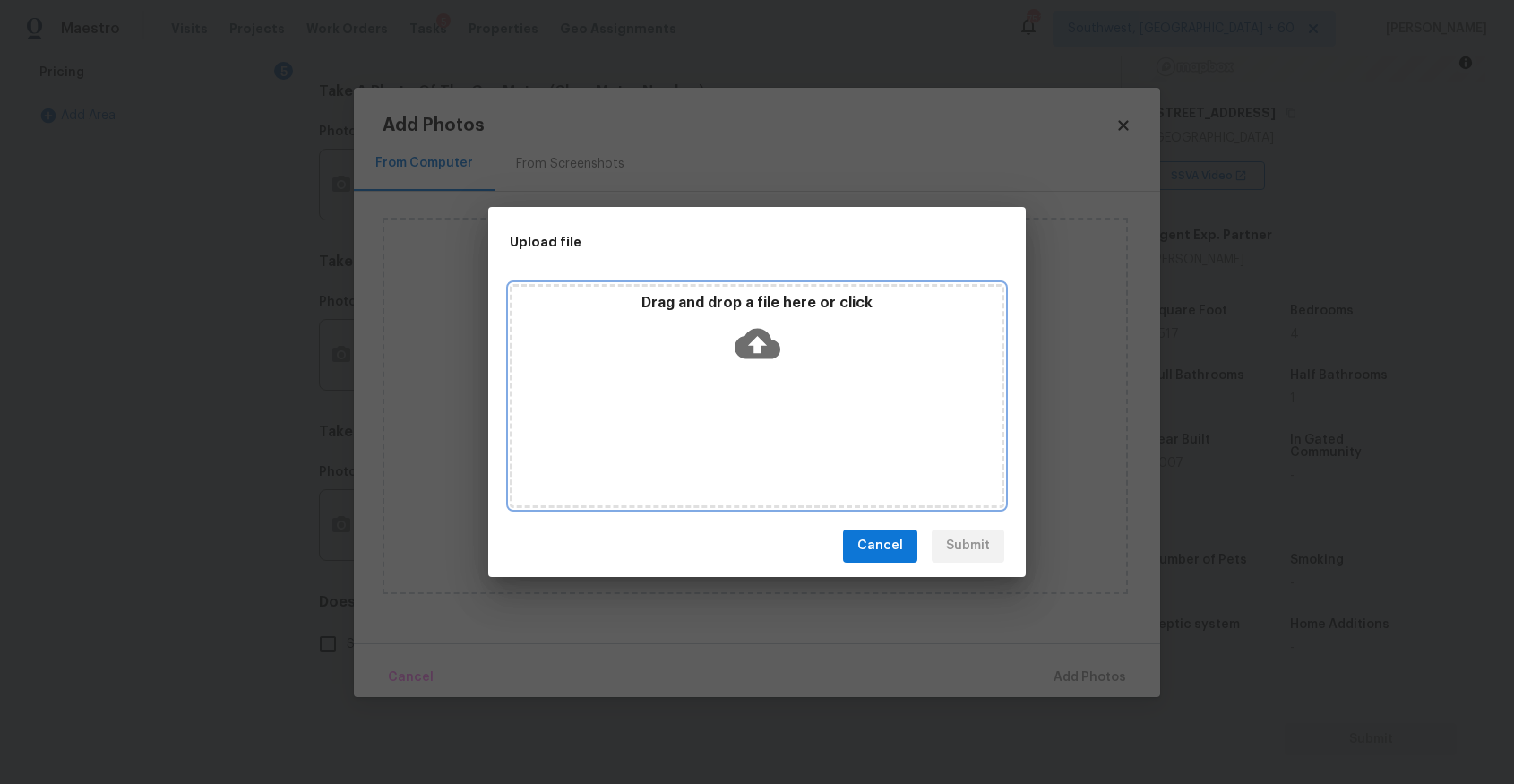
click at [808, 424] on div "Drag and drop a file here or click" at bounding box center [757, 395] width 495 height 224
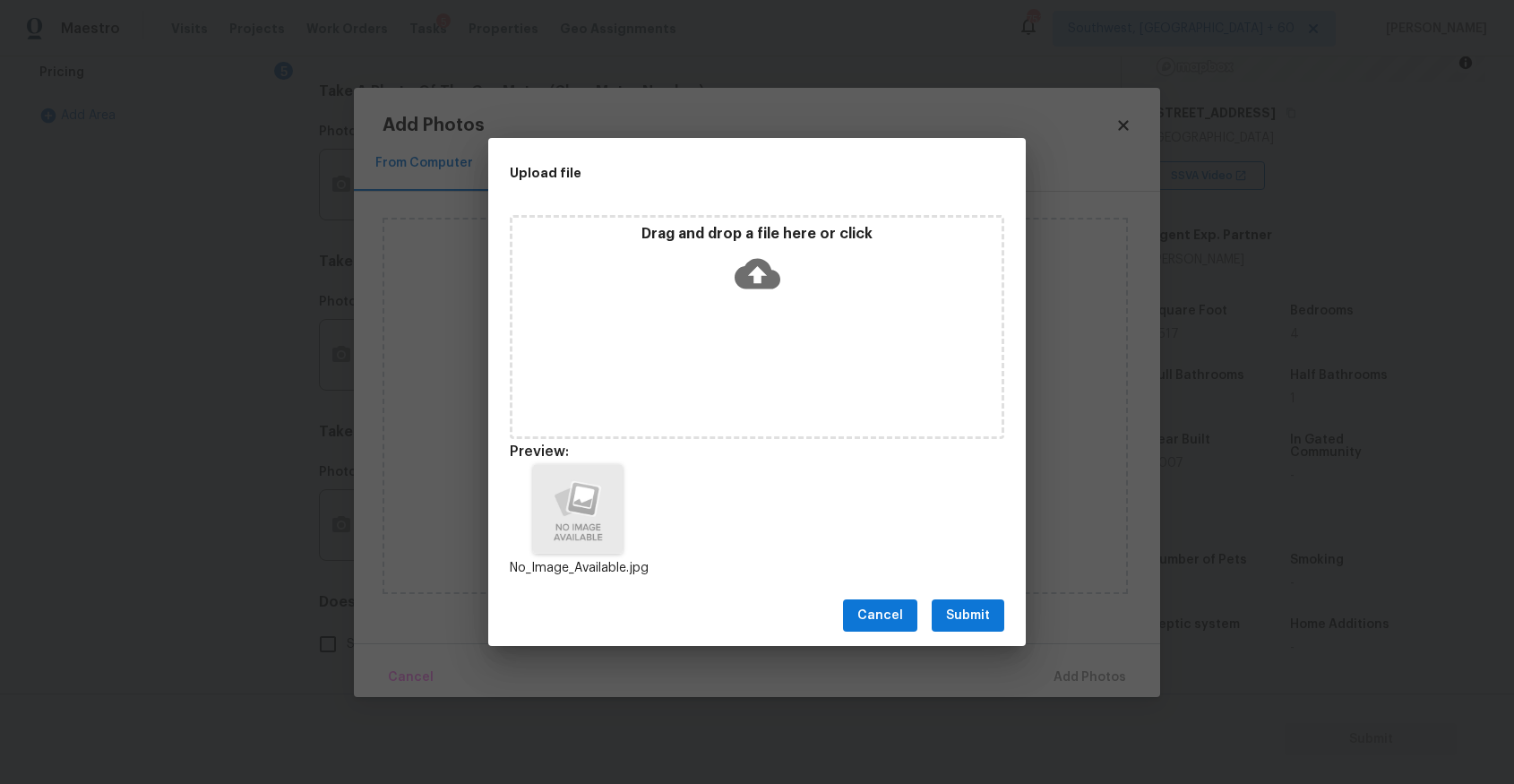
click at [975, 602] on button "Submit" at bounding box center [968, 616] width 73 height 33
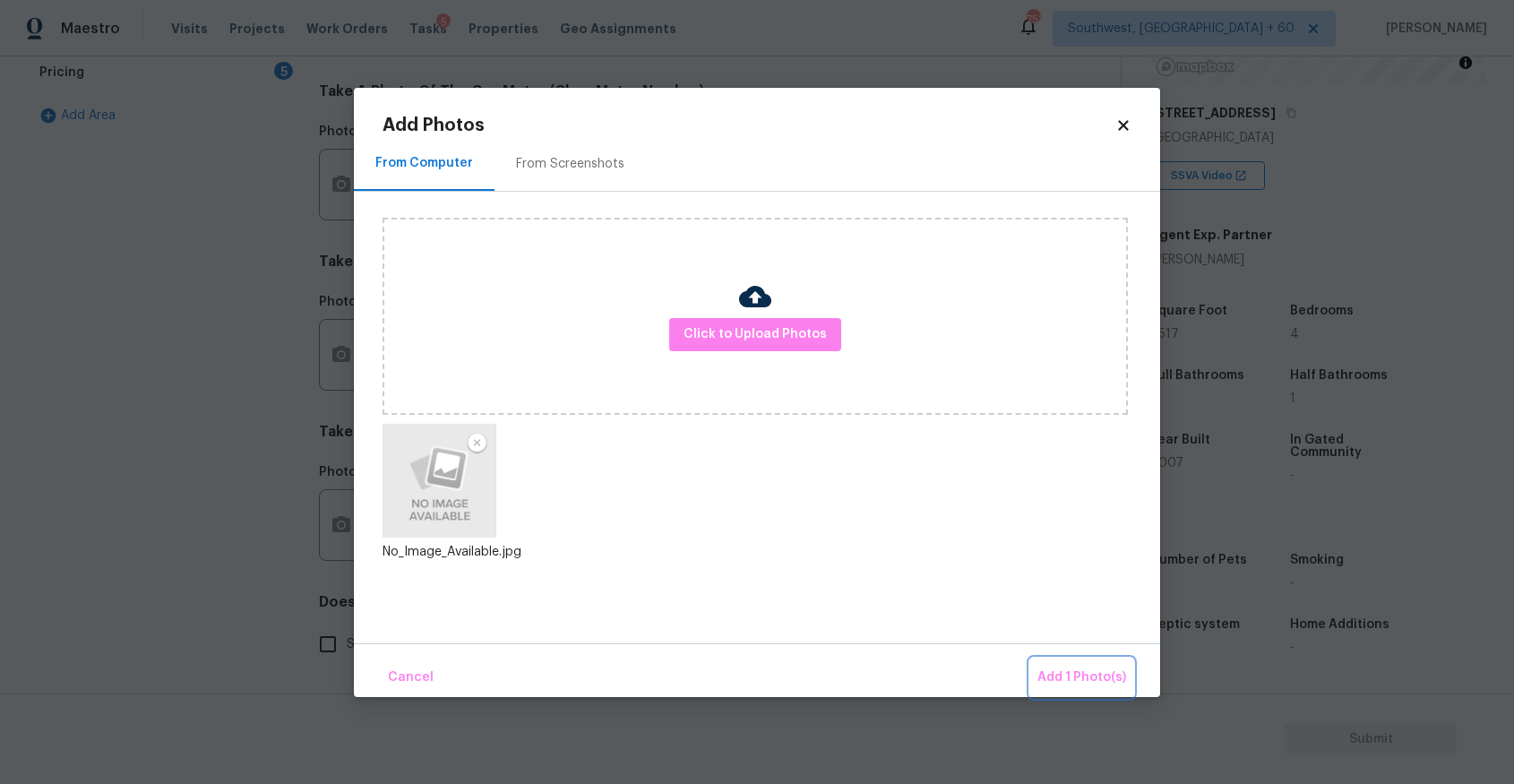
click at [1091, 663] on button "Add 1 Photo(s)" at bounding box center [1082, 677] width 103 height 38
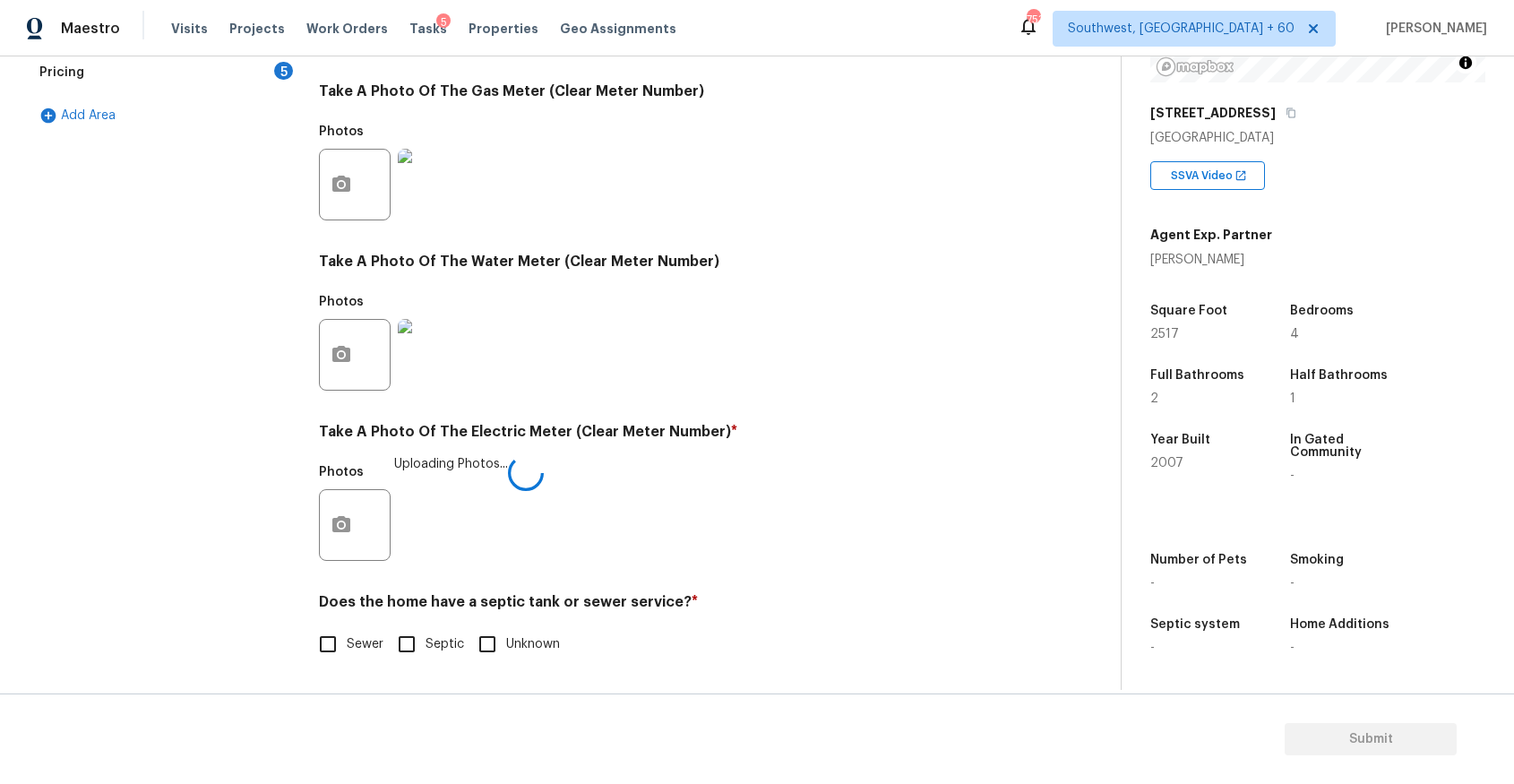
click at [361, 652] on span "Sewer" at bounding box center [364, 644] width 36 height 19
click at [347, 652] on input "Sewer" at bounding box center [328, 644] width 37 height 37
checkbox input "true"
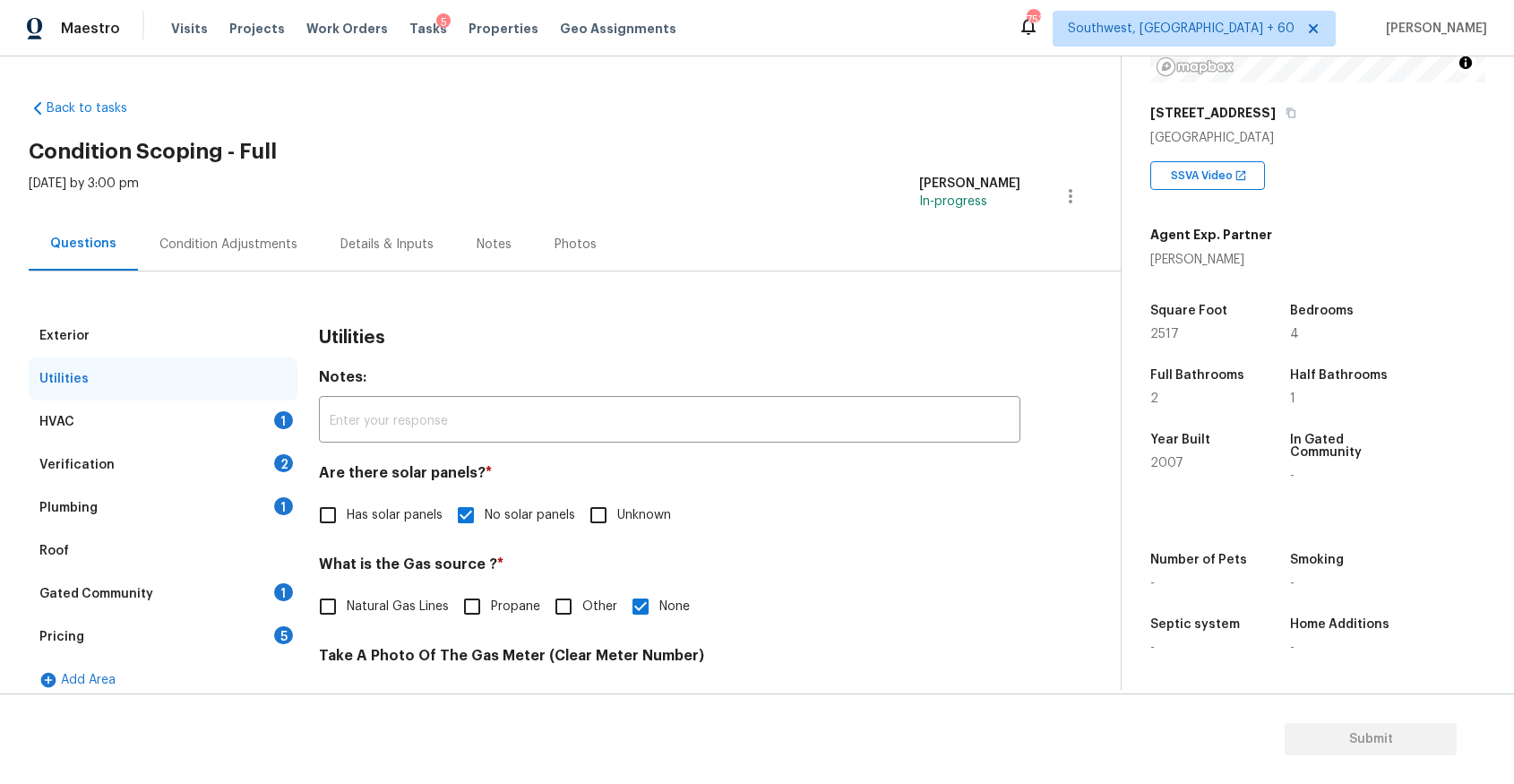
click at [245, 397] on div "Utilities" at bounding box center [163, 379] width 269 height 43
click at [288, 407] on div "HVAC 1" at bounding box center [163, 422] width 269 height 43
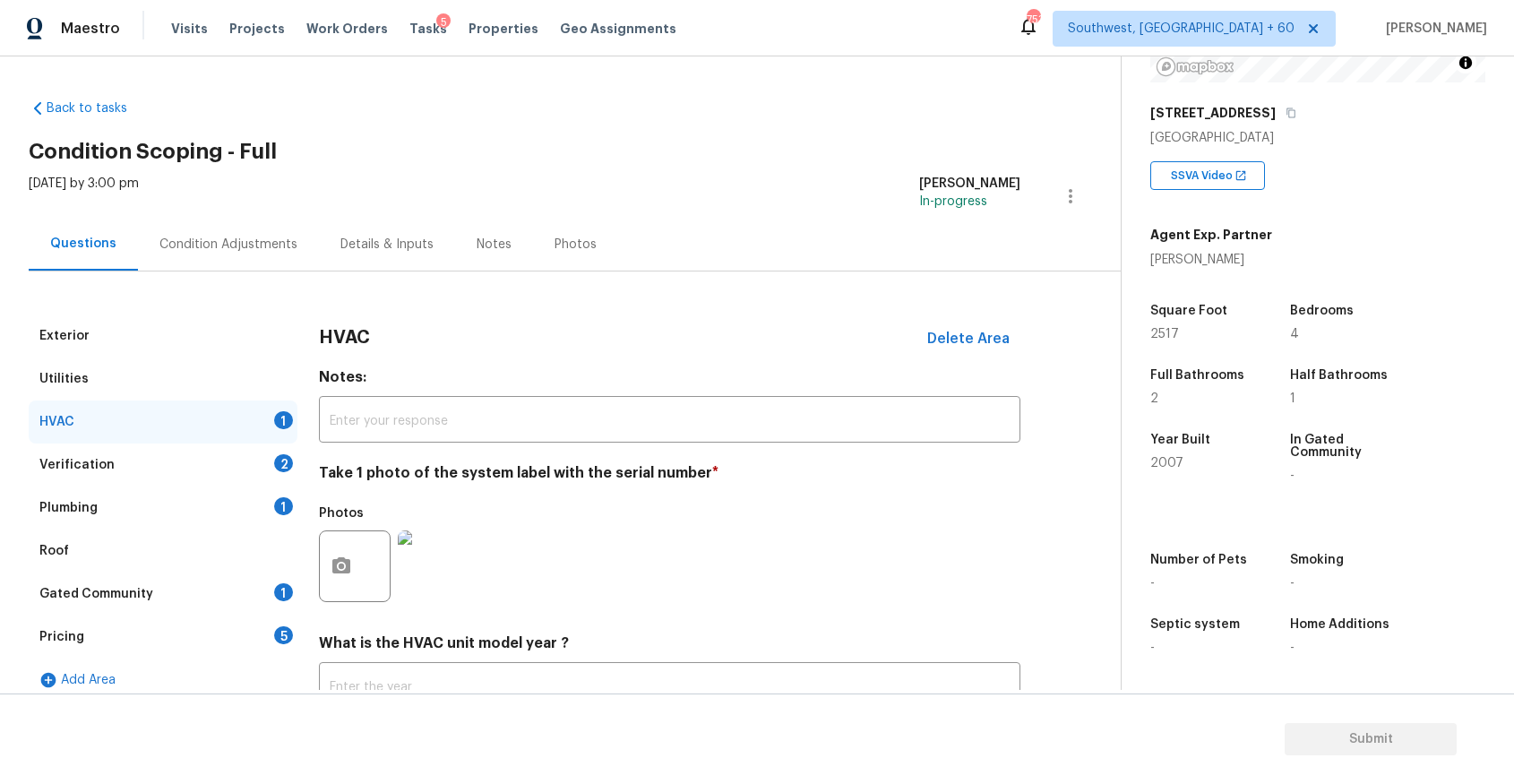
scroll to position [138, 0]
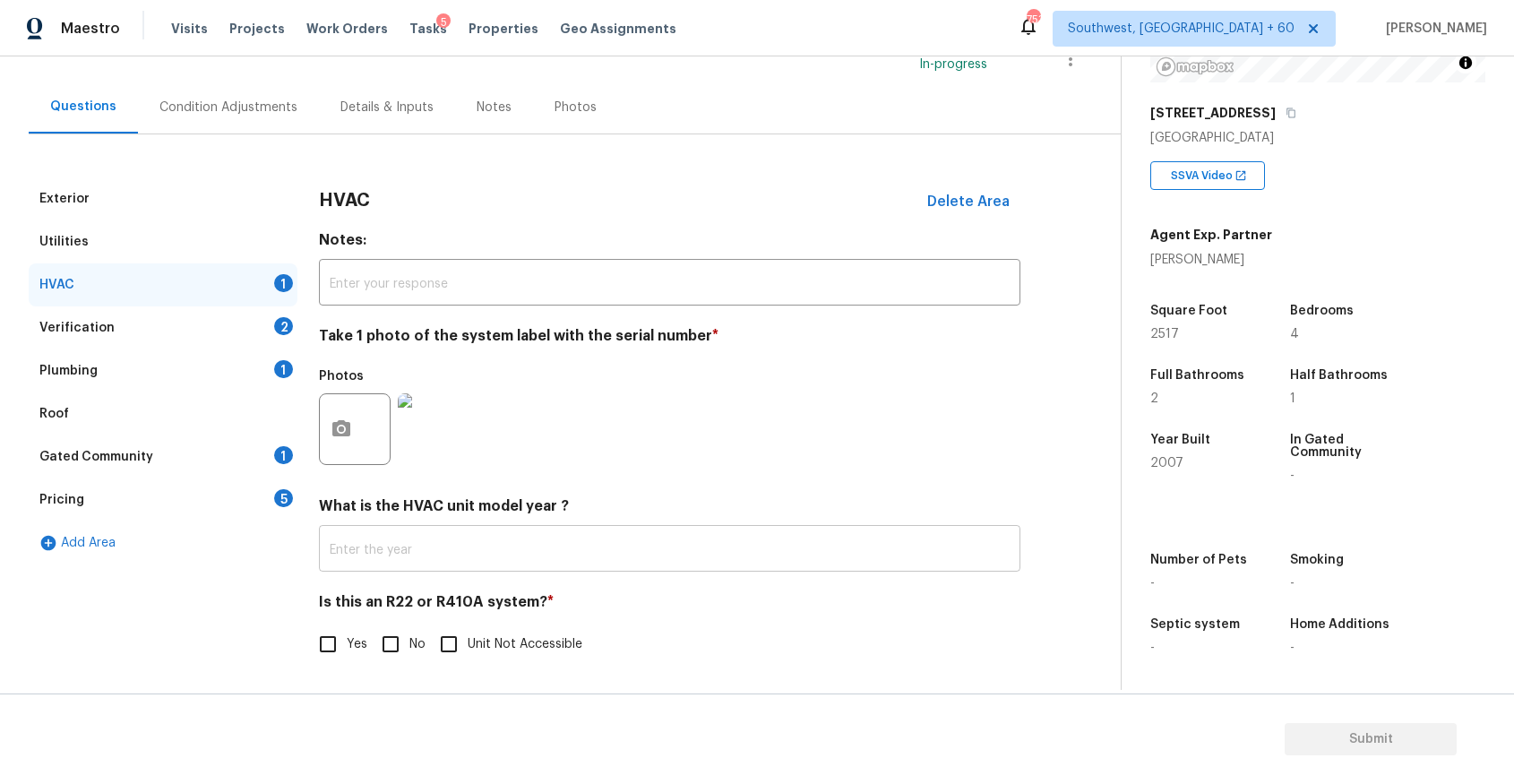
click at [593, 559] on input "text" at bounding box center [670, 549] width 702 height 42
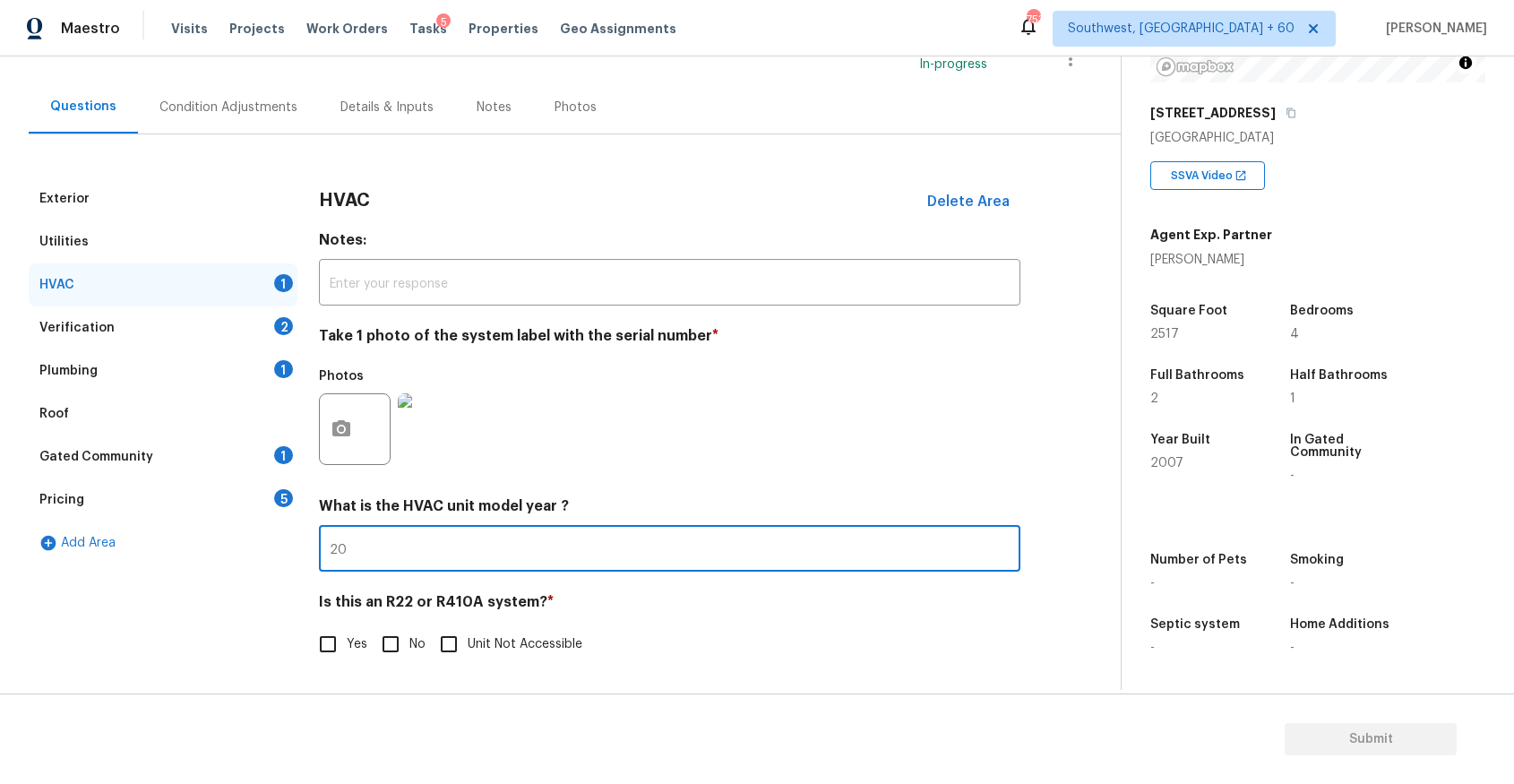
type input "2"
click at [396, 646] on input "No" at bounding box center [391, 644] width 37 height 37
checkbox input "true"
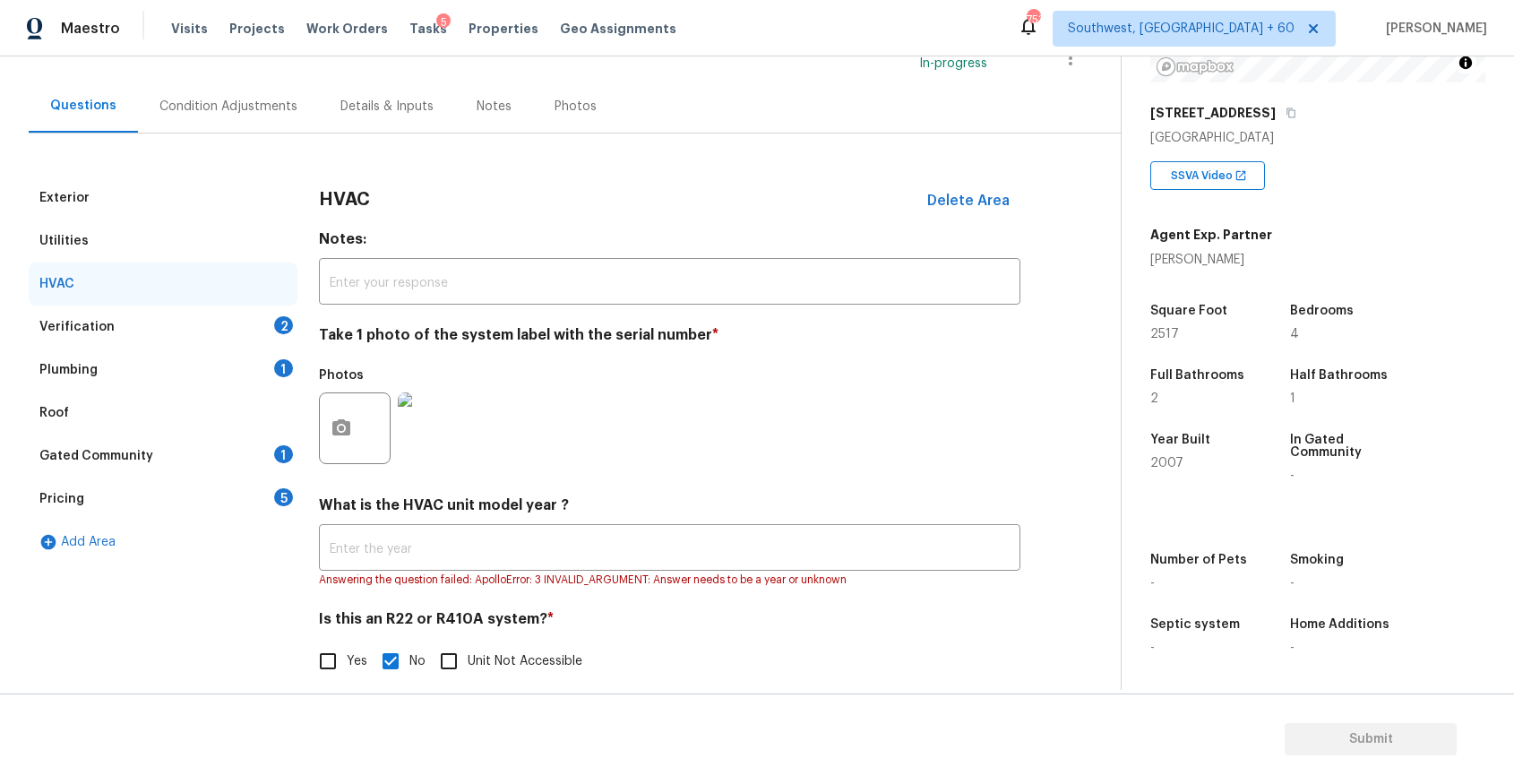
click at [236, 335] on div "Verification 2" at bounding box center [163, 327] width 269 height 43
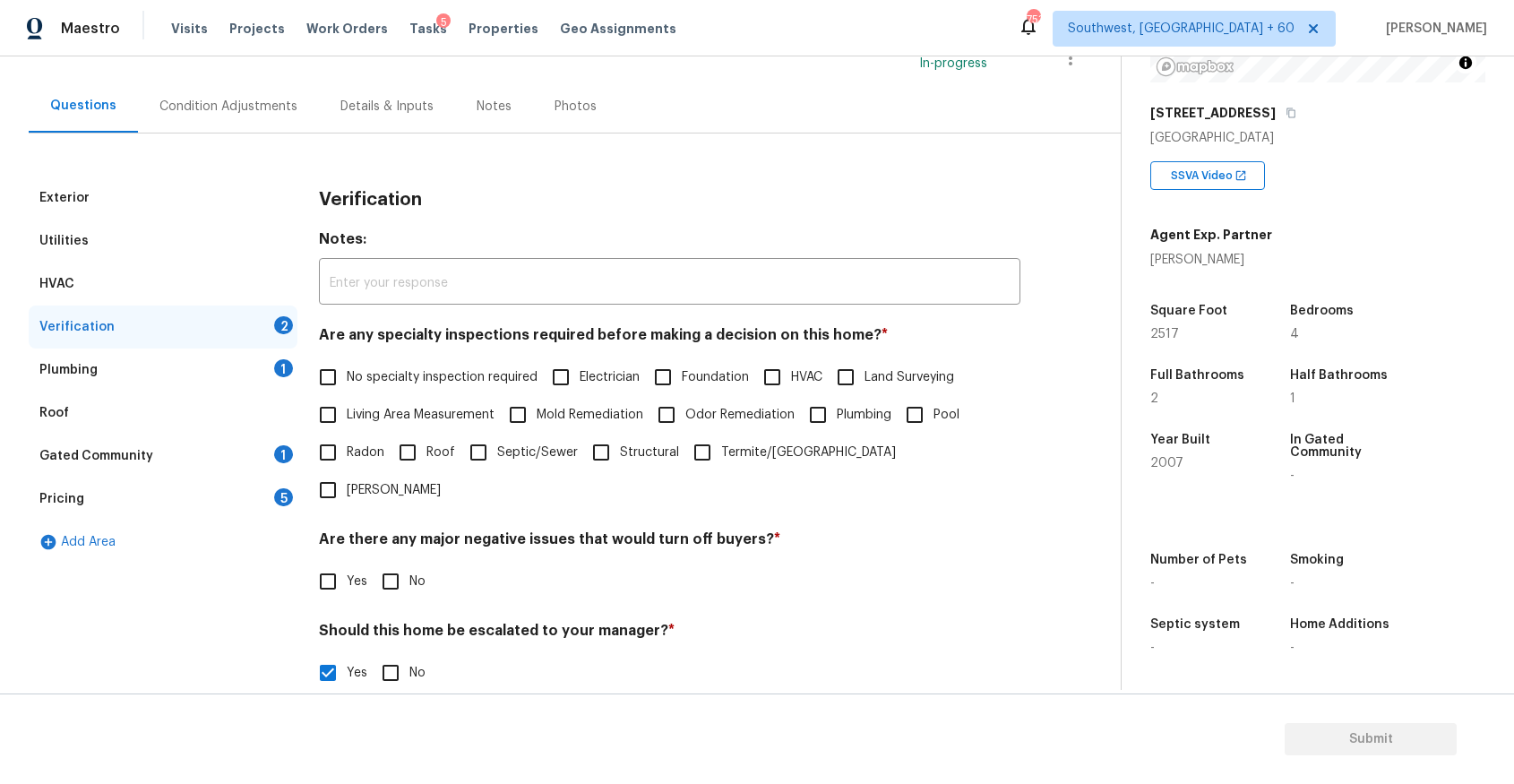
click at [398, 339] on h4 "Are any specialty inspections required before making a decision on this home? *" at bounding box center [670, 339] width 702 height 26
click at [404, 385] on span "No specialty inspection required" at bounding box center [442, 377] width 190 height 19
click at [347, 385] on input "No specialty inspection required" at bounding box center [328, 377] width 37 height 37
checkbox input "true"
click at [403, 562] on input "No" at bounding box center [391, 581] width 37 height 37
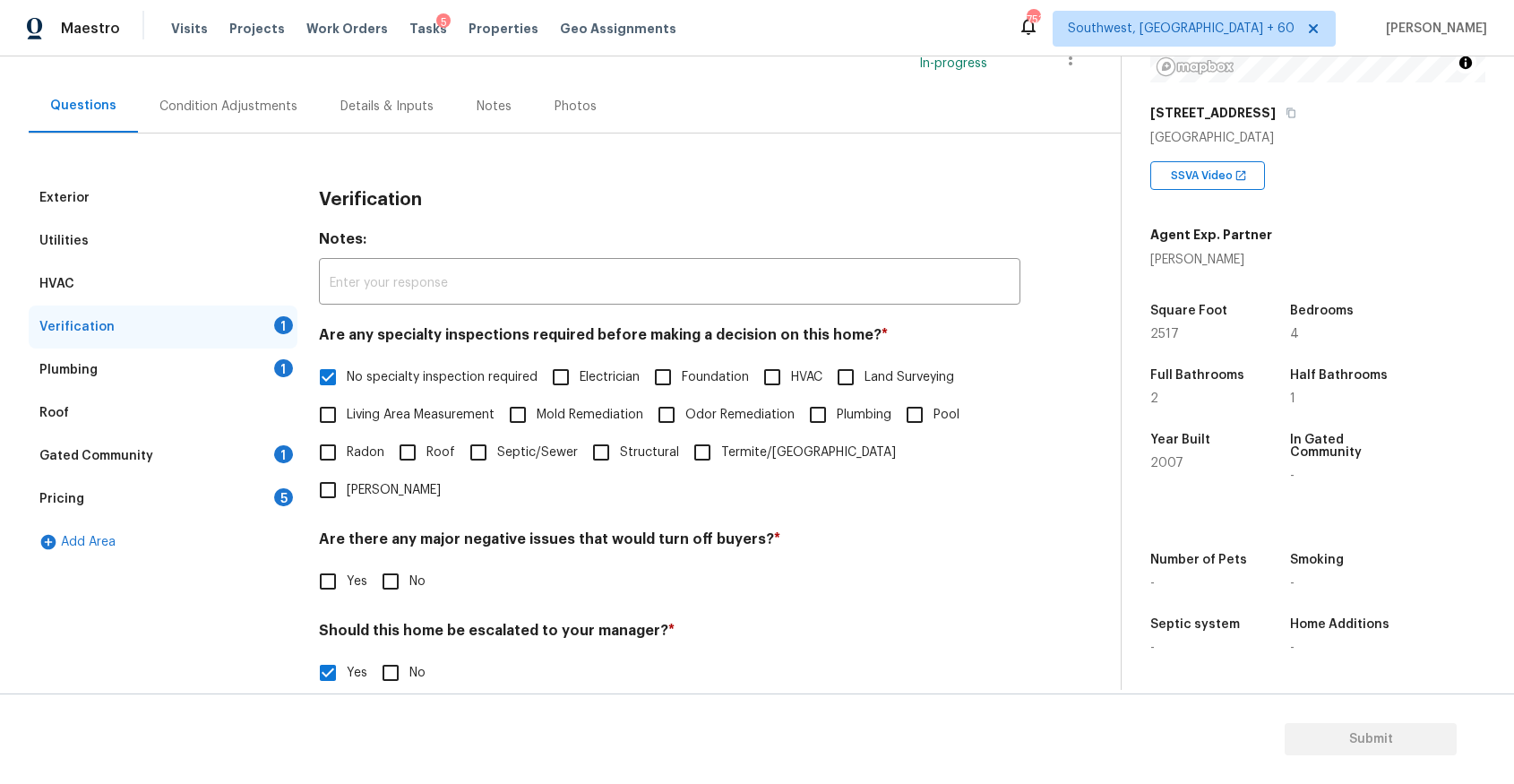
checkbox input "true"
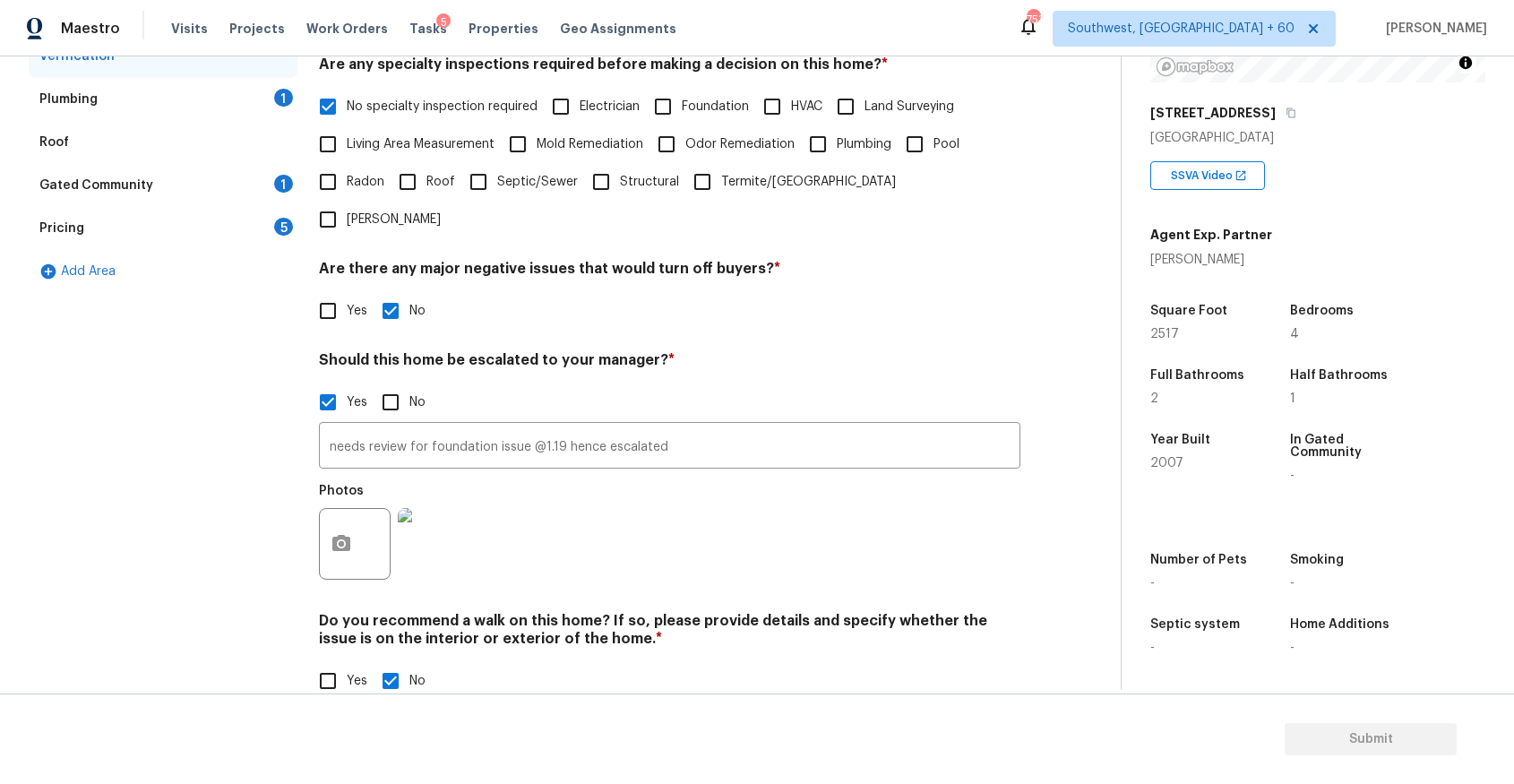
scroll to position [0, 0]
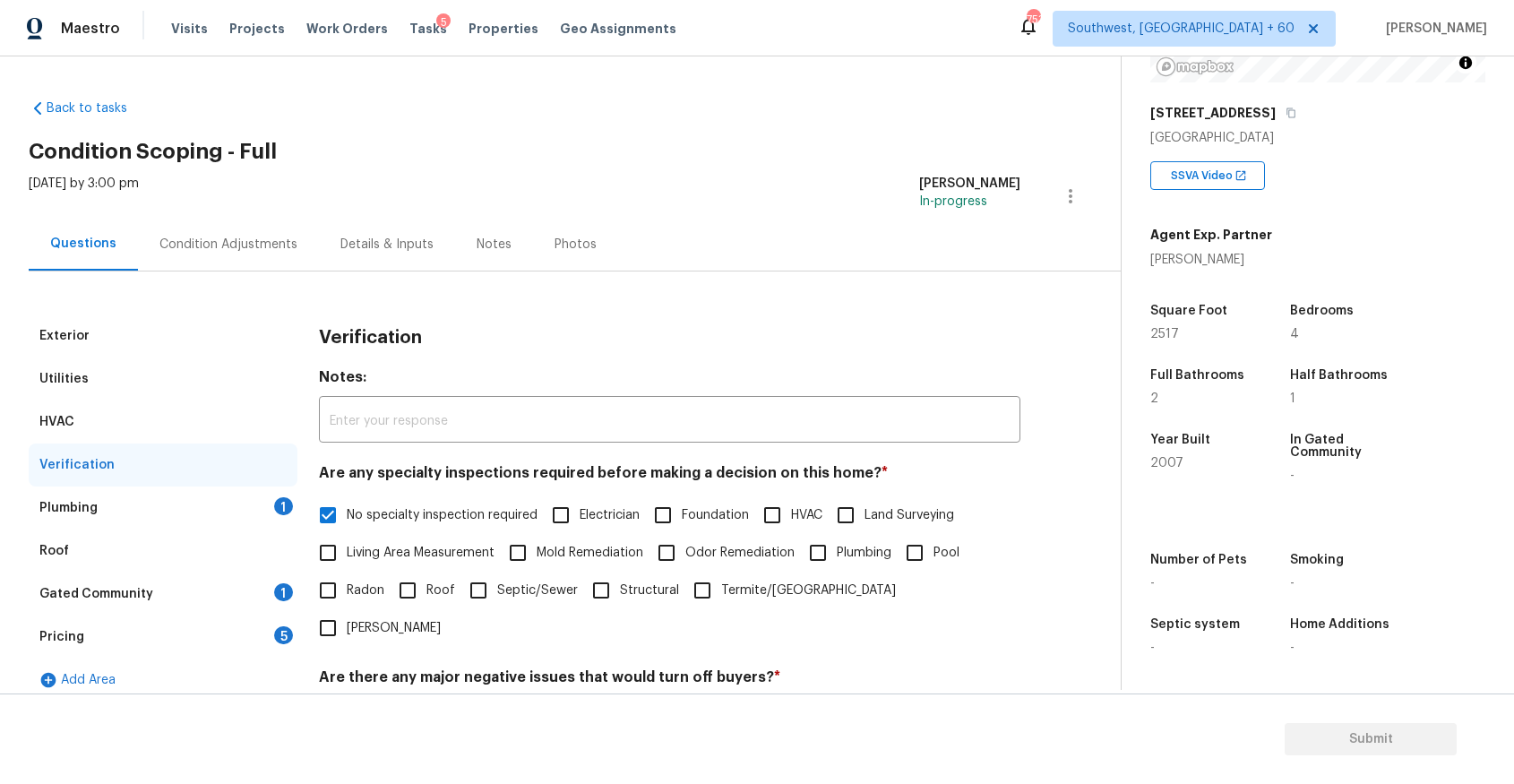
click at [255, 492] on div "Plumbing 1" at bounding box center [163, 508] width 269 height 43
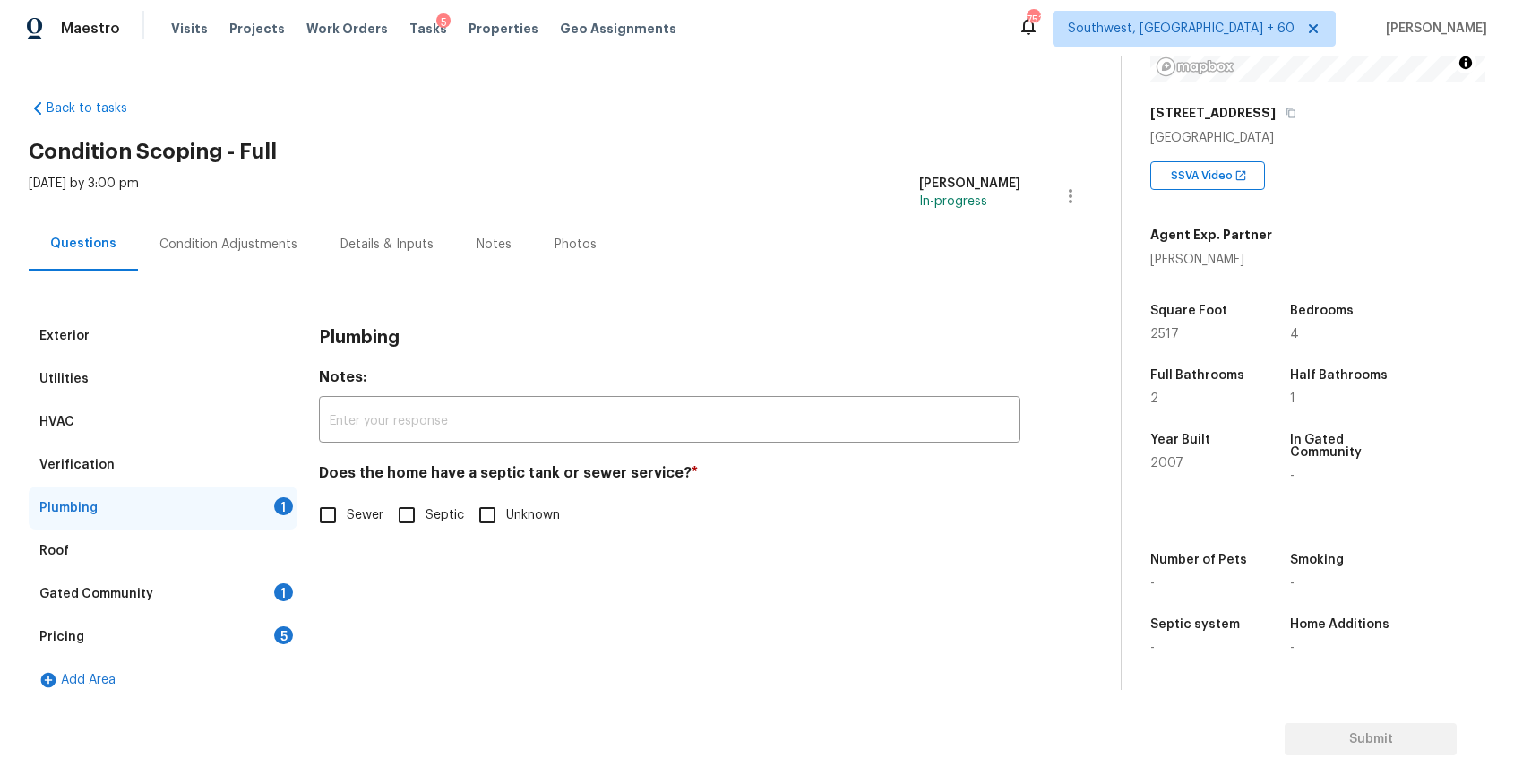
click at [336, 507] on input "Sewer" at bounding box center [328, 515] width 37 height 37
checkbox input "true"
click at [223, 590] on div "Gated Community 1" at bounding box center [163, 594] width 269 height 43
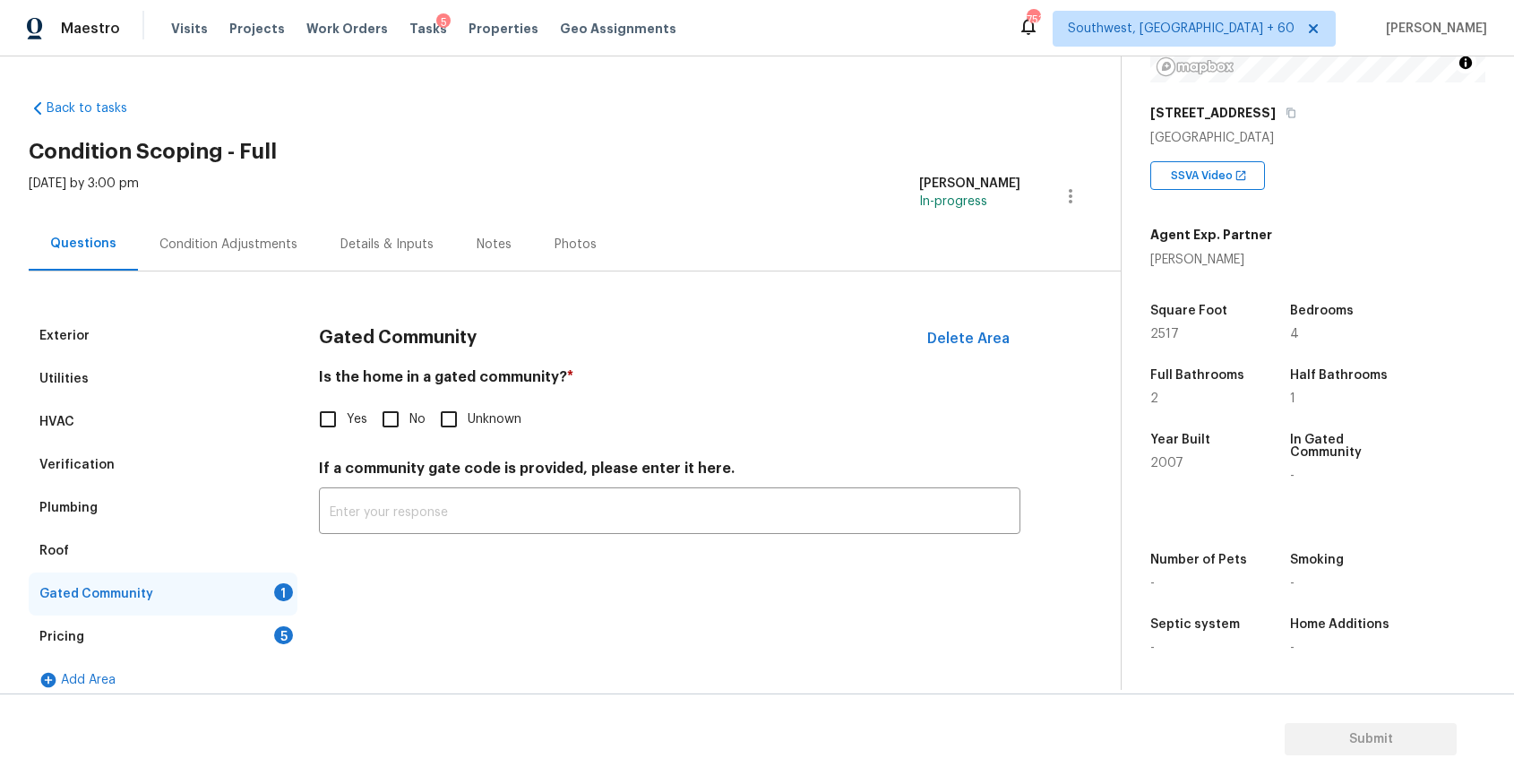
click at [390, 411] on input "No" at bounding box center [391, 419] width 37 height 37
checkbox input "true"
click at [262, 622] on div "Pricing 5" at bounding box center [163, 637] width 269 height 43
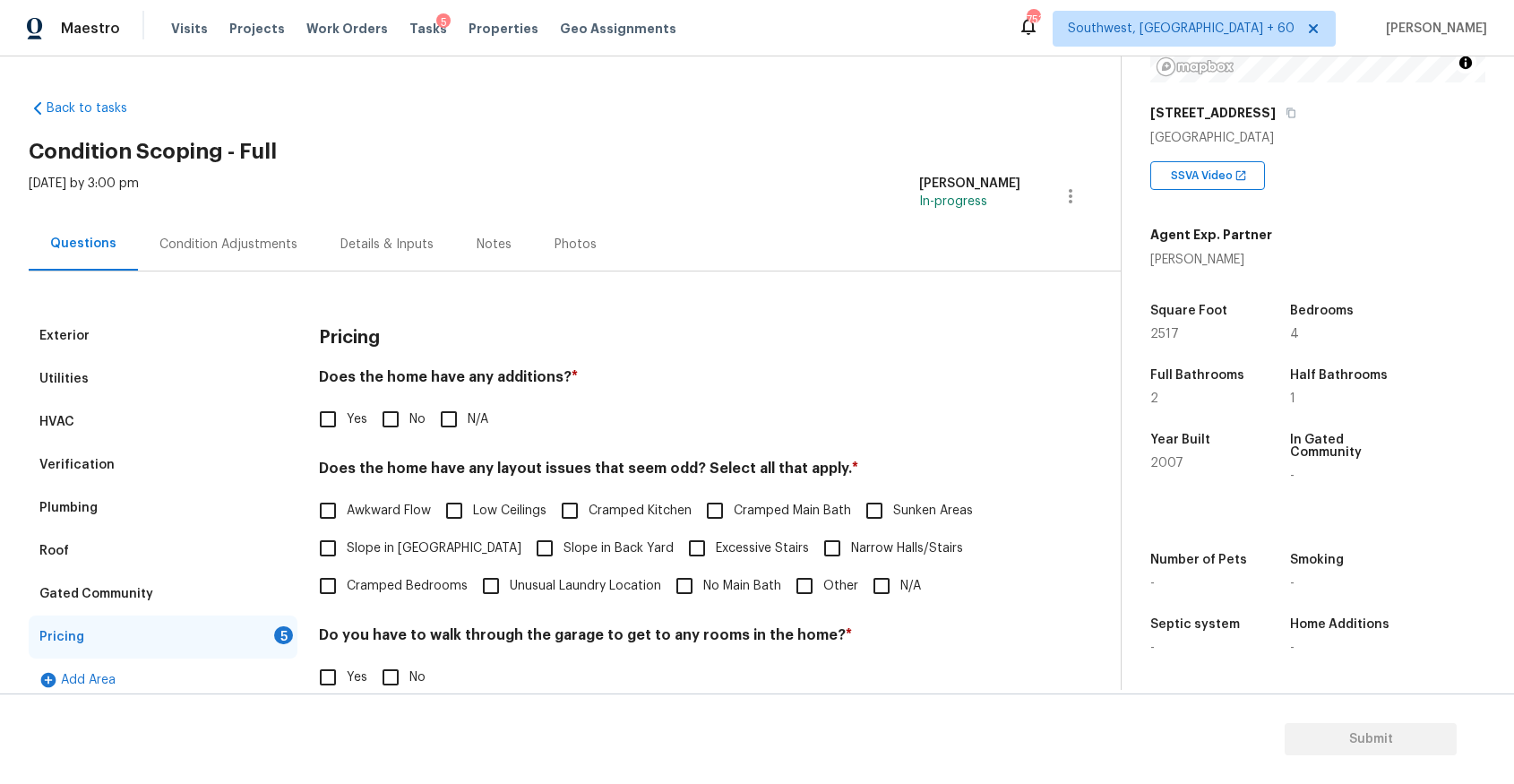
click at [474, 416] on span "N/A" at bounding box center [477, 419] width 21 height 19
click at [467, 416] on input "N/A" at bounding box center [449, 419] width 37 height 37
checkbox input "true"
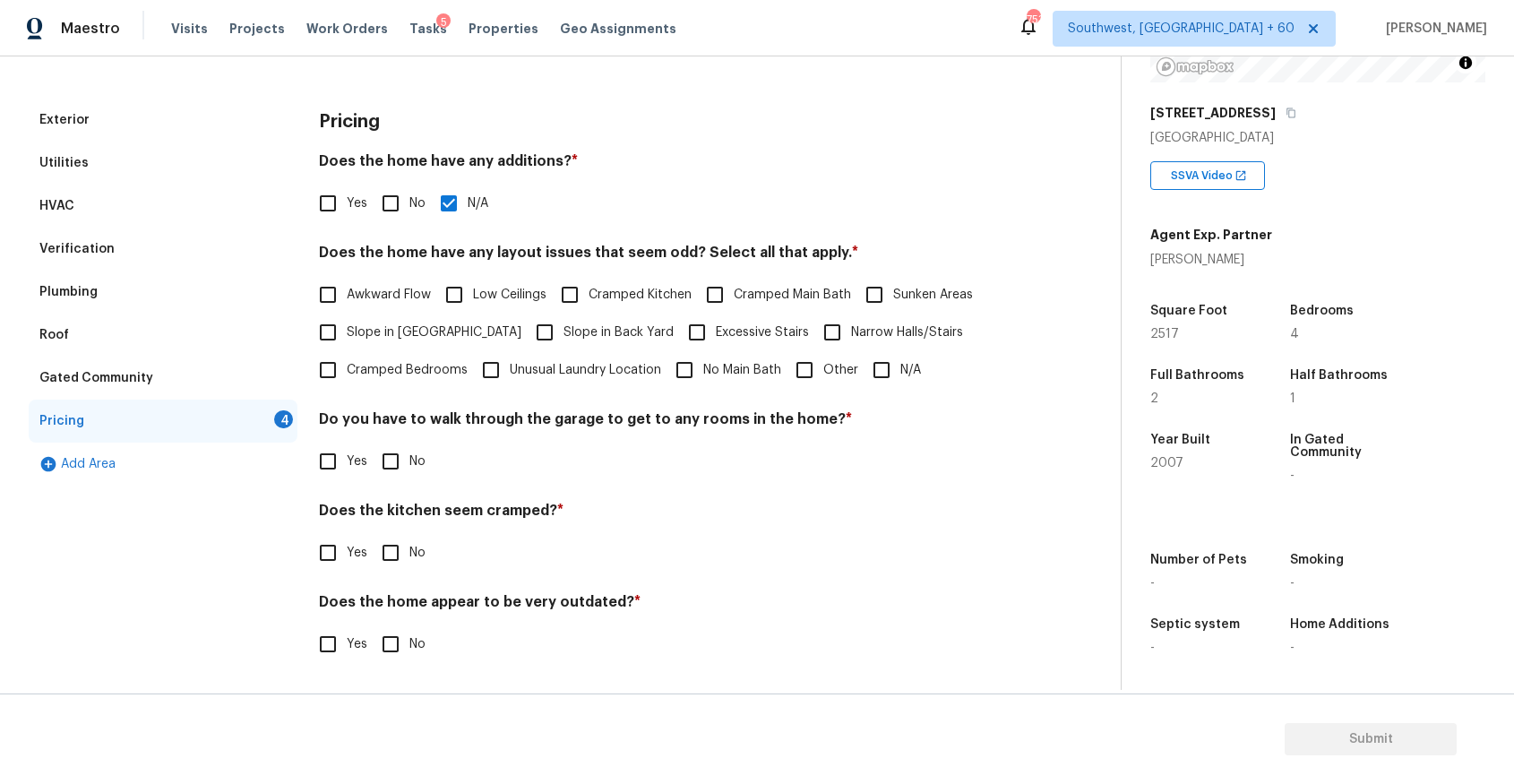
click at [873, 377] on input "N/A" at bounding box center [882, 370] width 37 height 37
checkbox input "true"
click at [435, 465] on div "Yes No" at bounding box center [670, 461] width 702 height 37
click at [404, 468] on input "No" at bounding box center [391, 461] width 37 height 37
checkbox input "true"
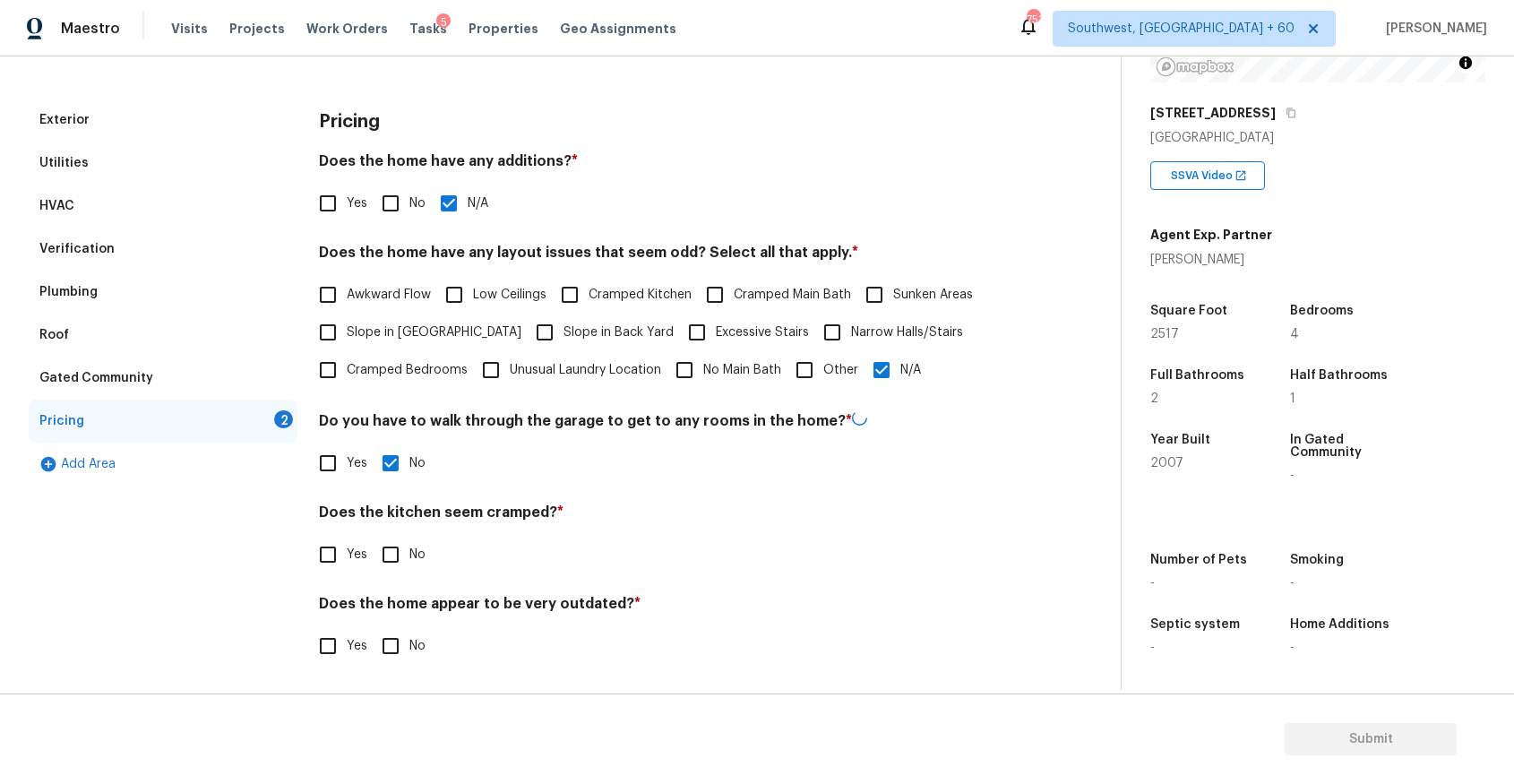
click at [398, 556] on input "No" at bounding box center [391, 554] width 37 height 37
checkbox input "true"
click at [406, 628] on input "No" at bounding box center [391, 644] width 37 height 37
checkbox input "true"
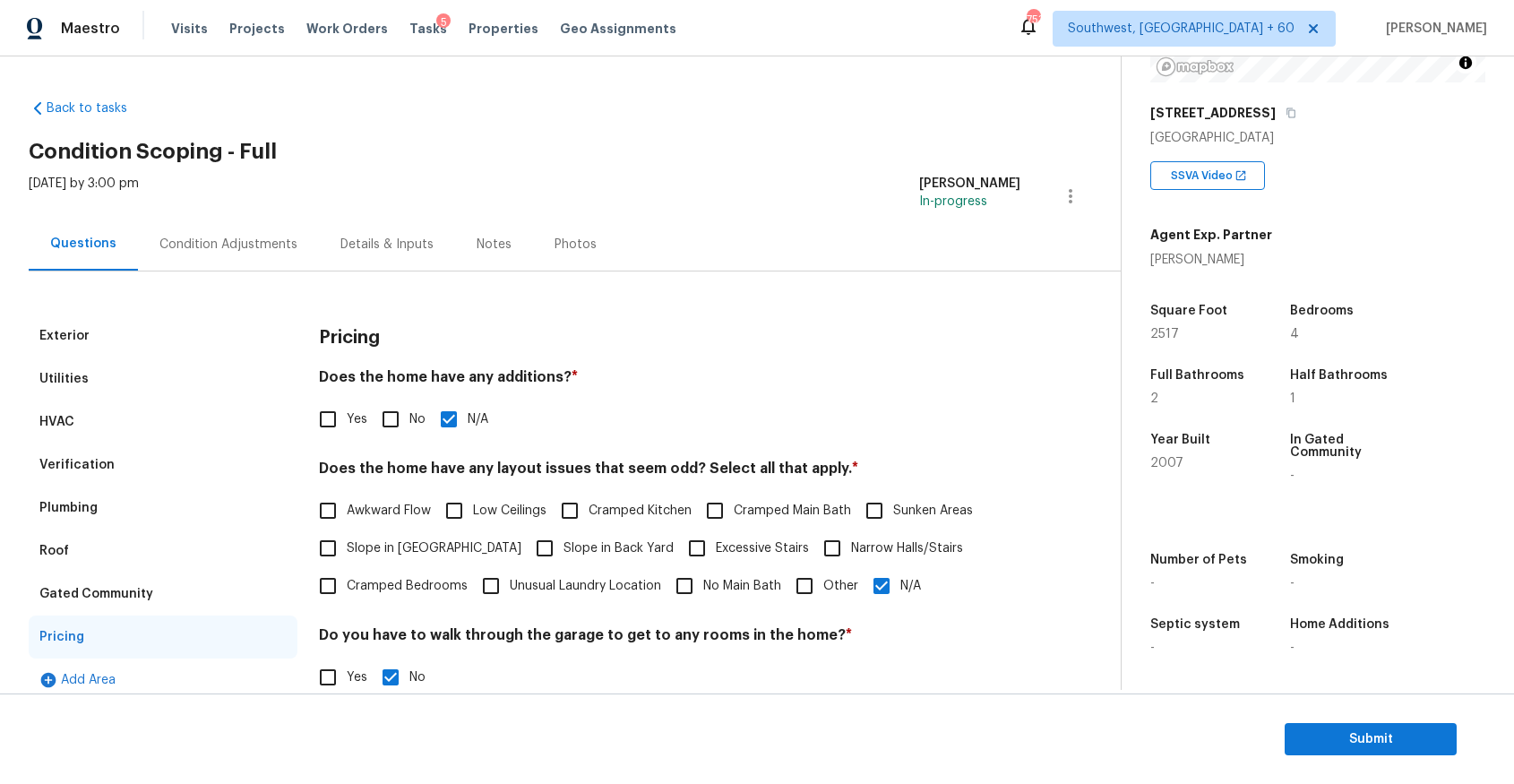
click at [262, 208] on div "Tue, Aug 19 2025 by 3:00 pm Ranjith Kumar P In-progress" at bounding box center [574, 196] width 1093 height 43
click at [293, 241] on div "Condition Adjustments" at bounding box center [229, 244] width 181 height 53
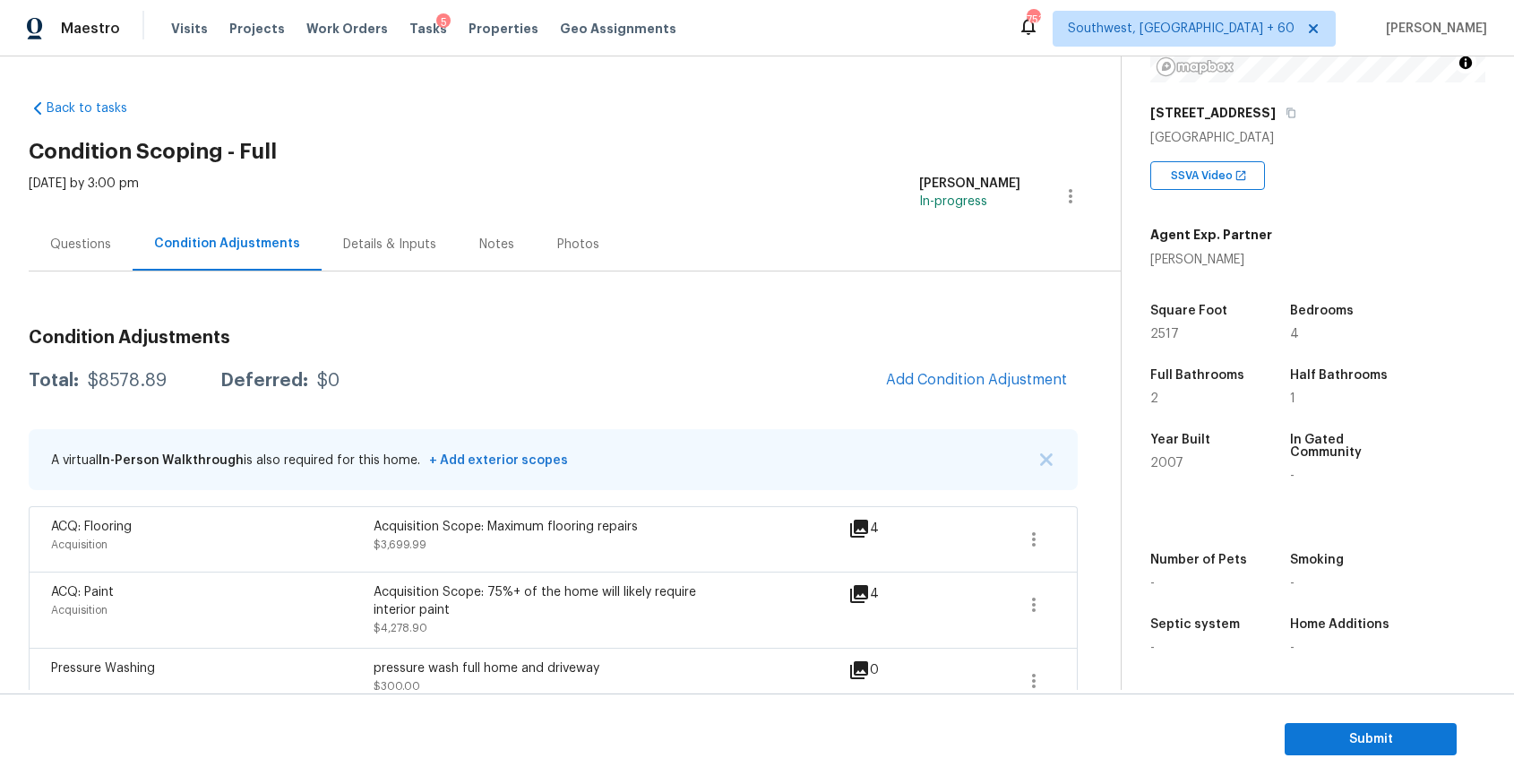
click at [119, 362] on div "Total: $8578.89 Deferred: $0 Add Condition Adjustment" at bounding box center [553, 381] width 1050 height 39
copy div "$8578.89"
click at [129, 259] on div "Questions" at bounding box center [81, 244] width 104 height 53
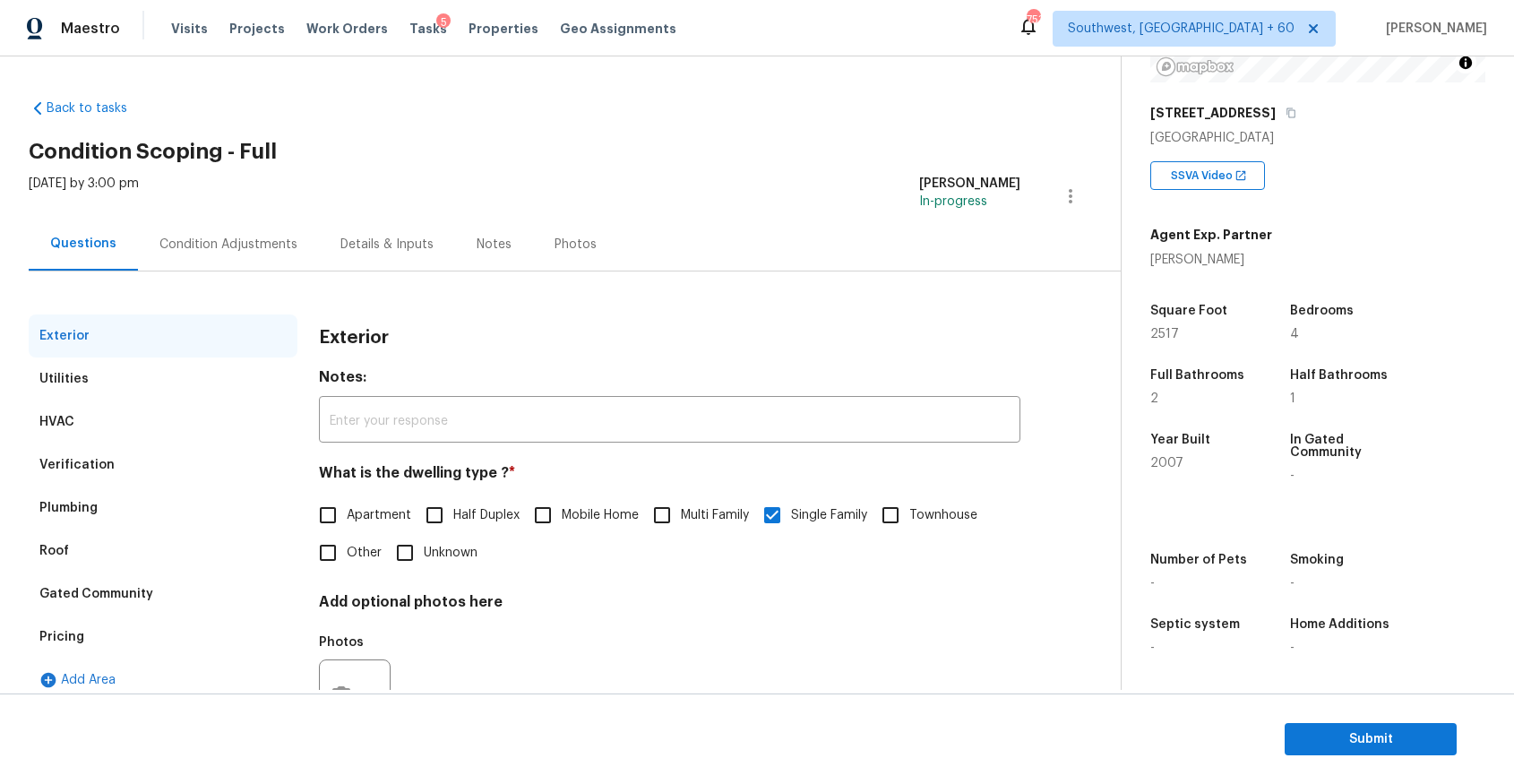
click at [125, 237] on div "Questions" at bounding box center [82, 244] width 109 height 53
click at [236, 239] on div "Condition Adjustments" at bounding box center [228, 244] width 138 height 18
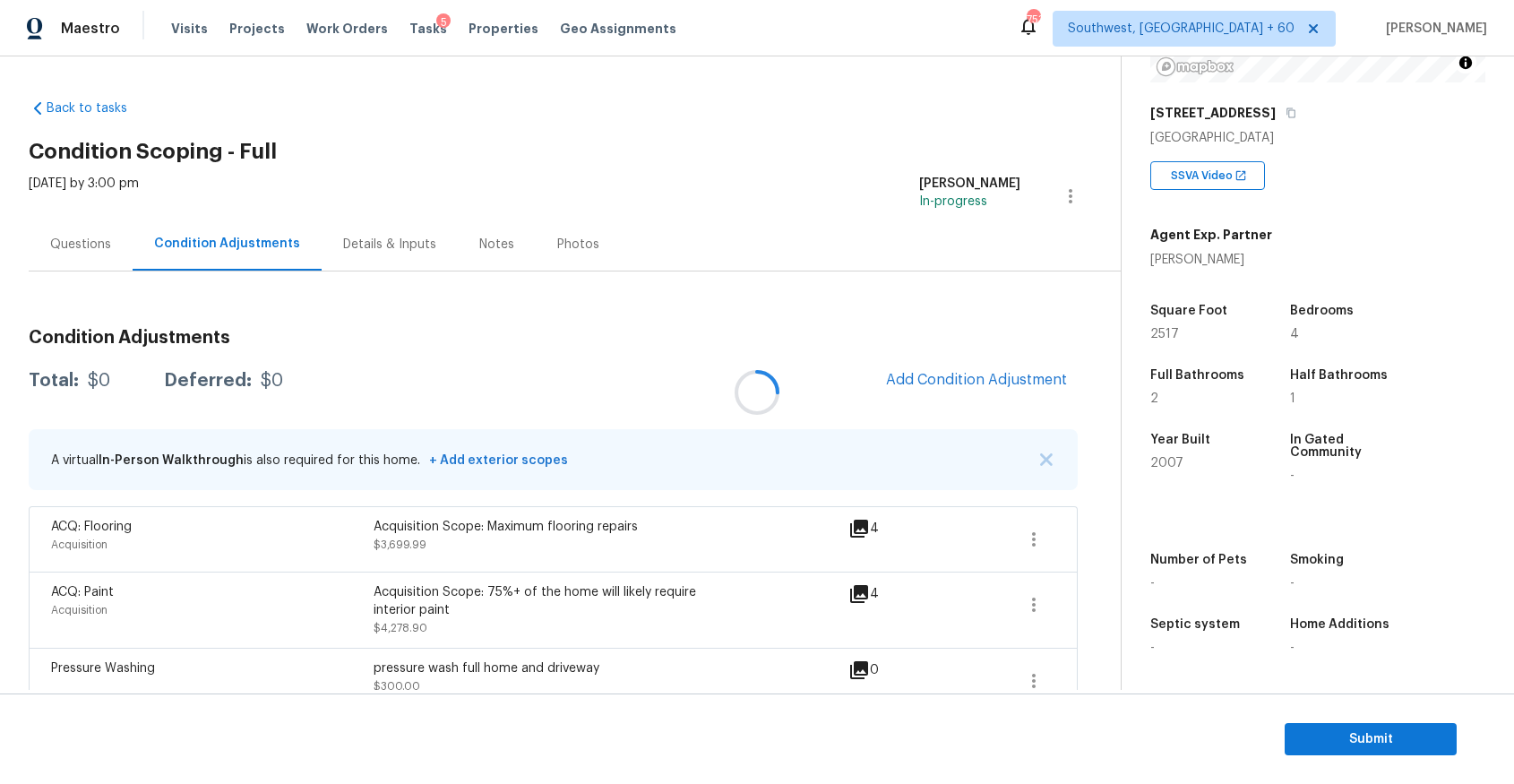
click at [236, 239] on div at bounding box center [757, 392] width 1514 height 784
click at [472, 518] on div "Acquisition Scope: Maximum flooring repairs" at bounding box center [535, 527] width 323 height 18
click at [99, 232] on div "Questions" at bounding box center [81, 244] width 104 height 53
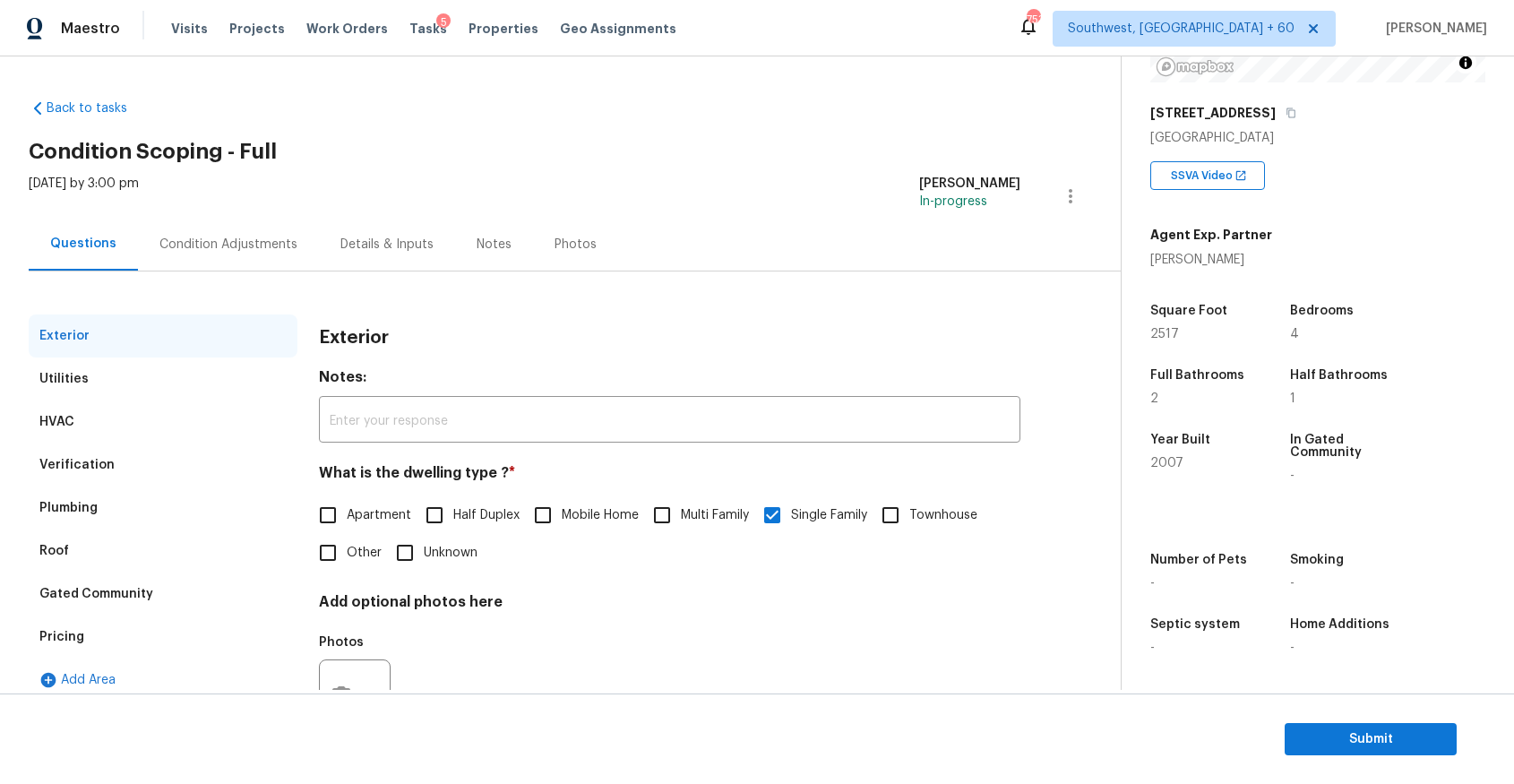
click at [102, 485] on div "Verification" at bounding box center [163, 465] width 269 height 43
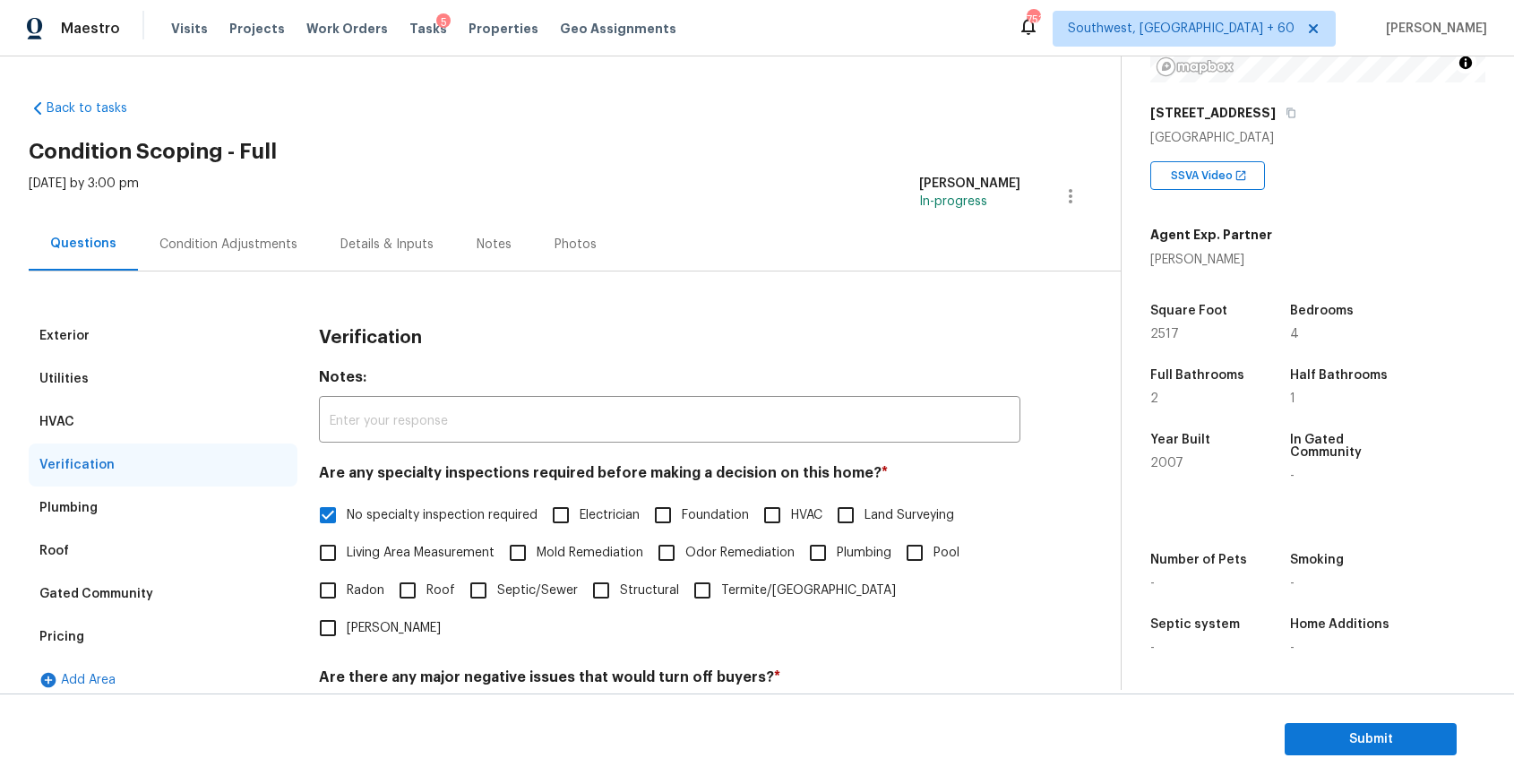
click at [102, 485] on div "Verification" at bounding box center [163, 465] width 269 height 43
click at [122, 467] on div "Verification" at bounding box center [163, 465] width 269 height 43
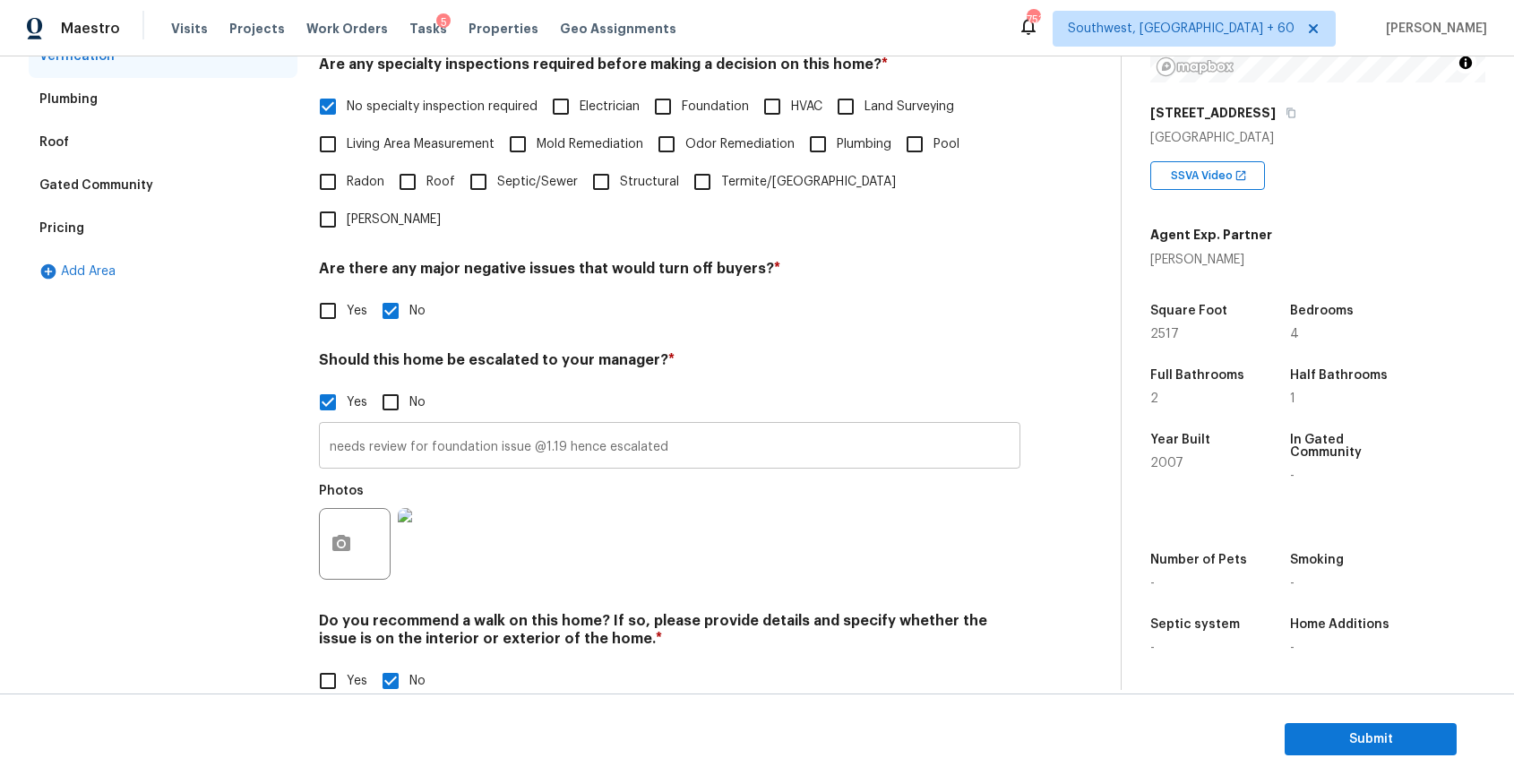
click at [502, 426] on input "needs review for foundation issue @1.19 hence escalated" at bounding box center [670, 446] width 702 height 42
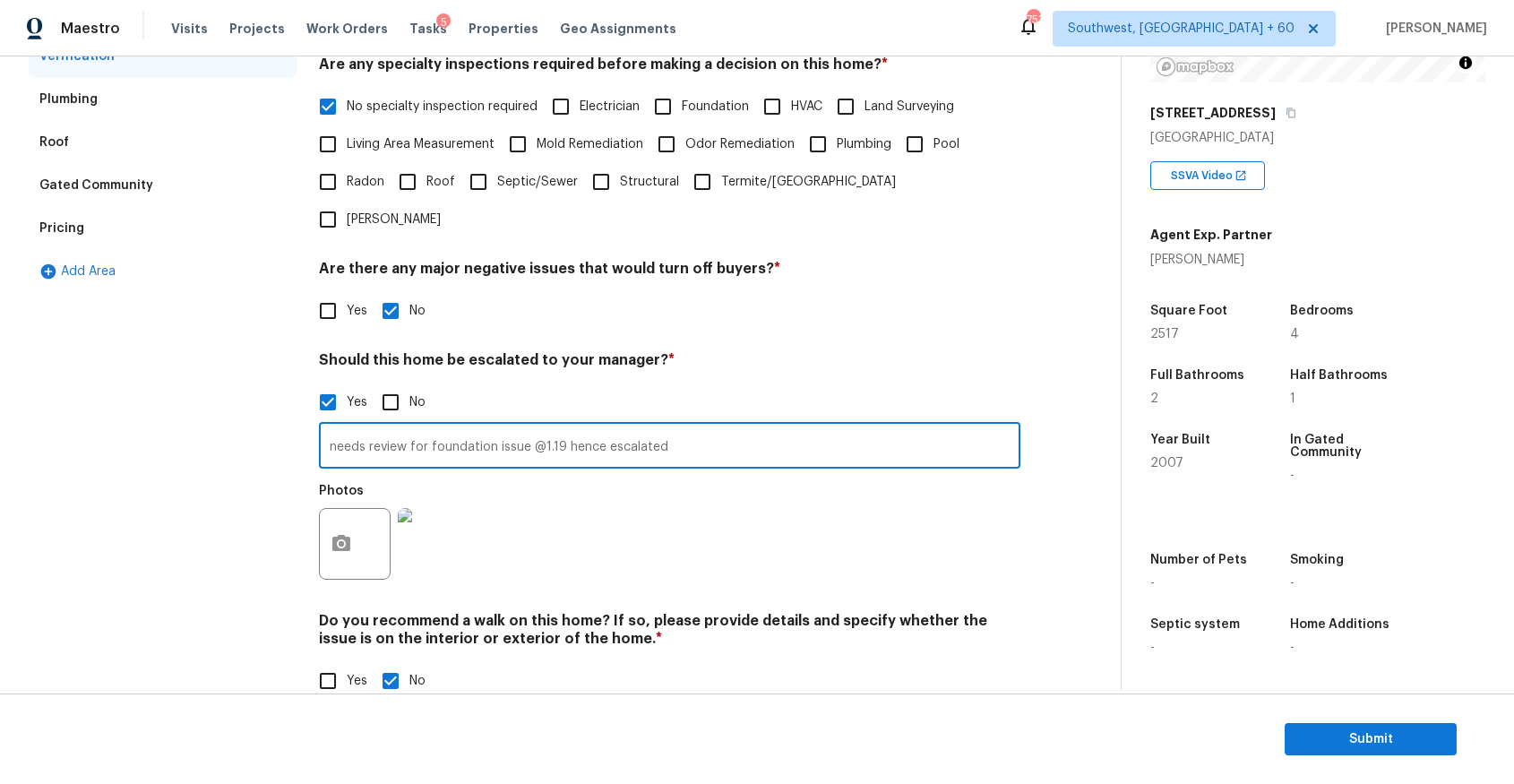
click at [502, 426] on input "needs review for foundation issue @1.19 hence escalated" at bounding box center [670, 446] width 702 height 42
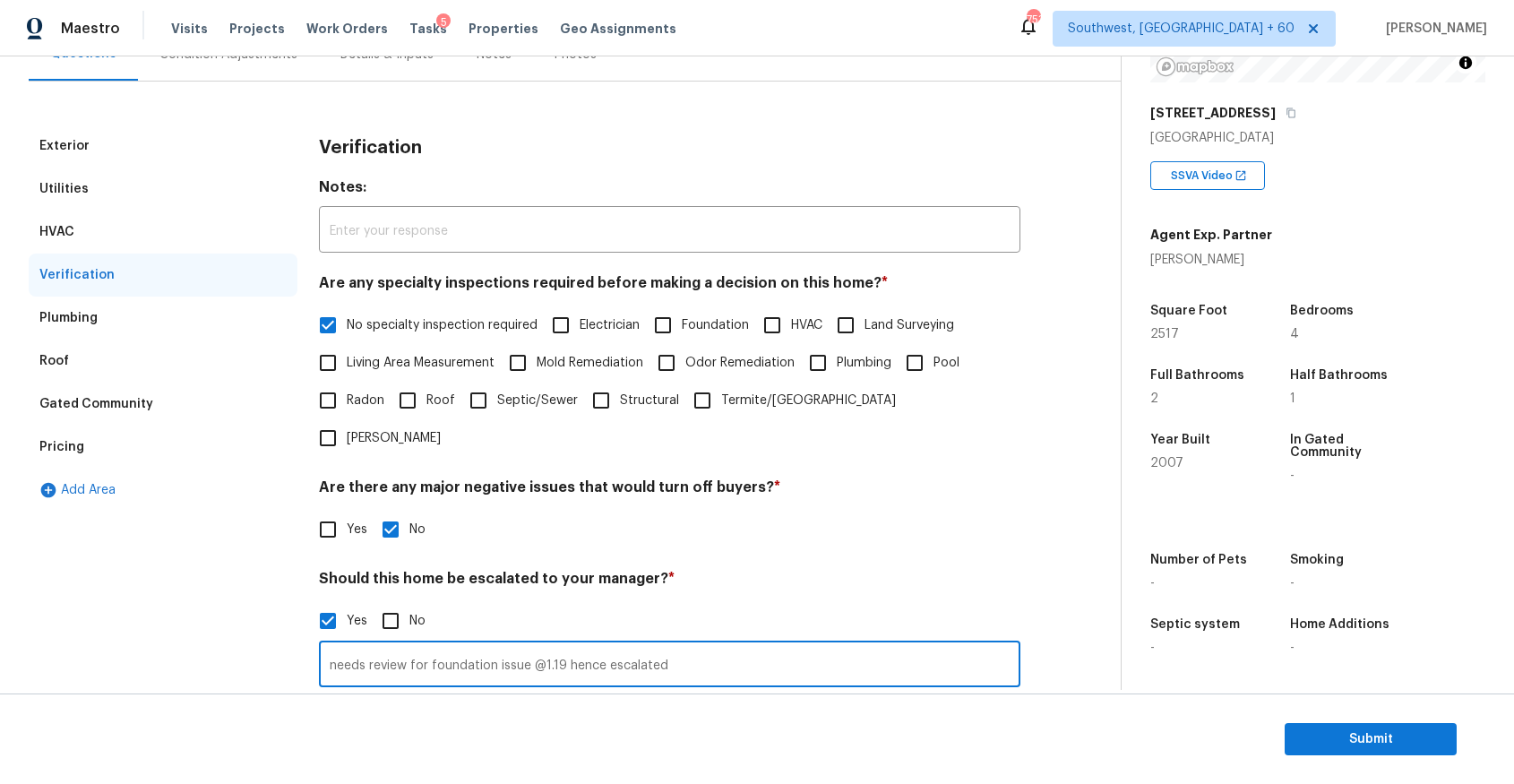
click at [257, 272] on div "Verification" at bounding box center [163, 275] width 269 height 43
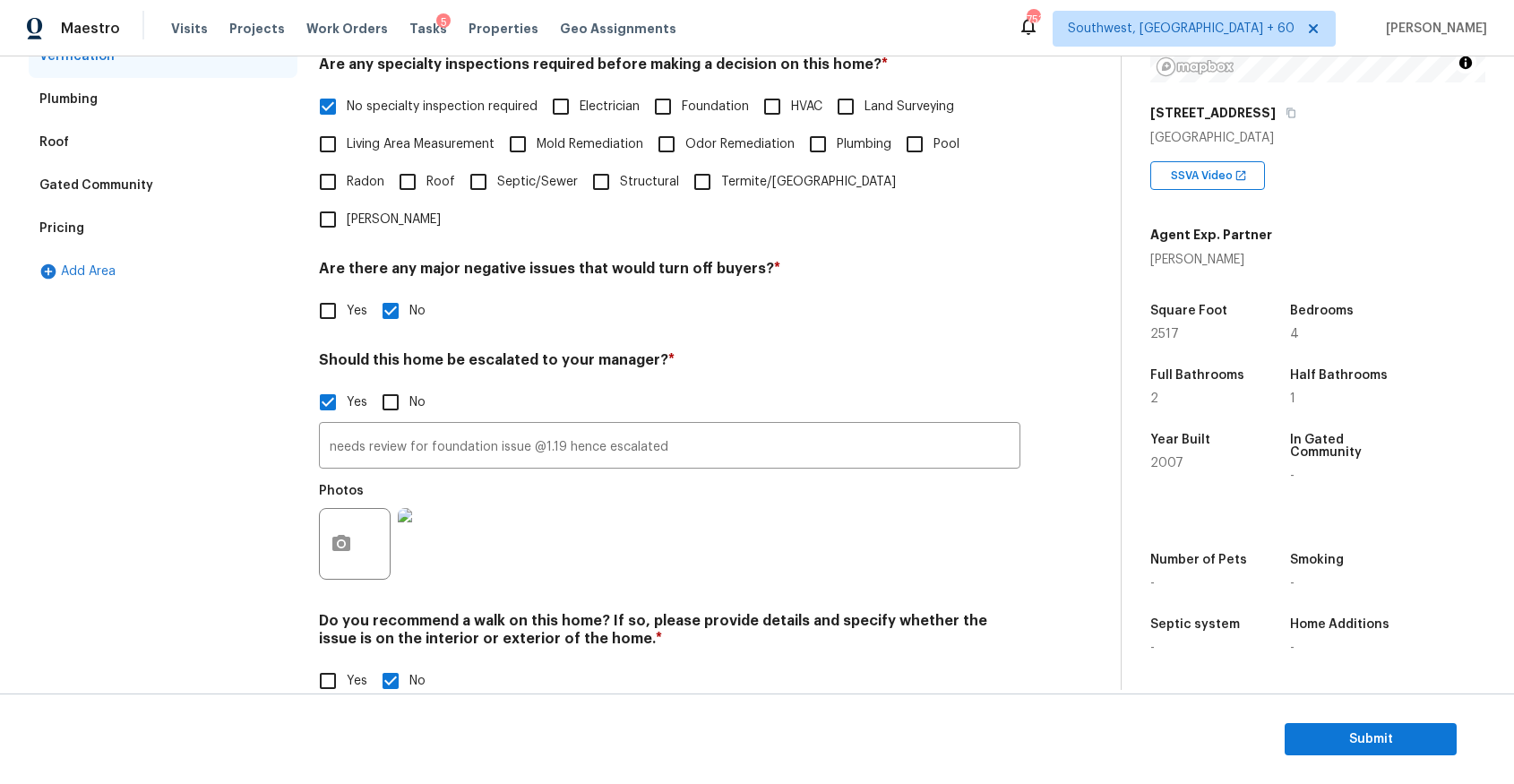
scroll to position [0, 0]
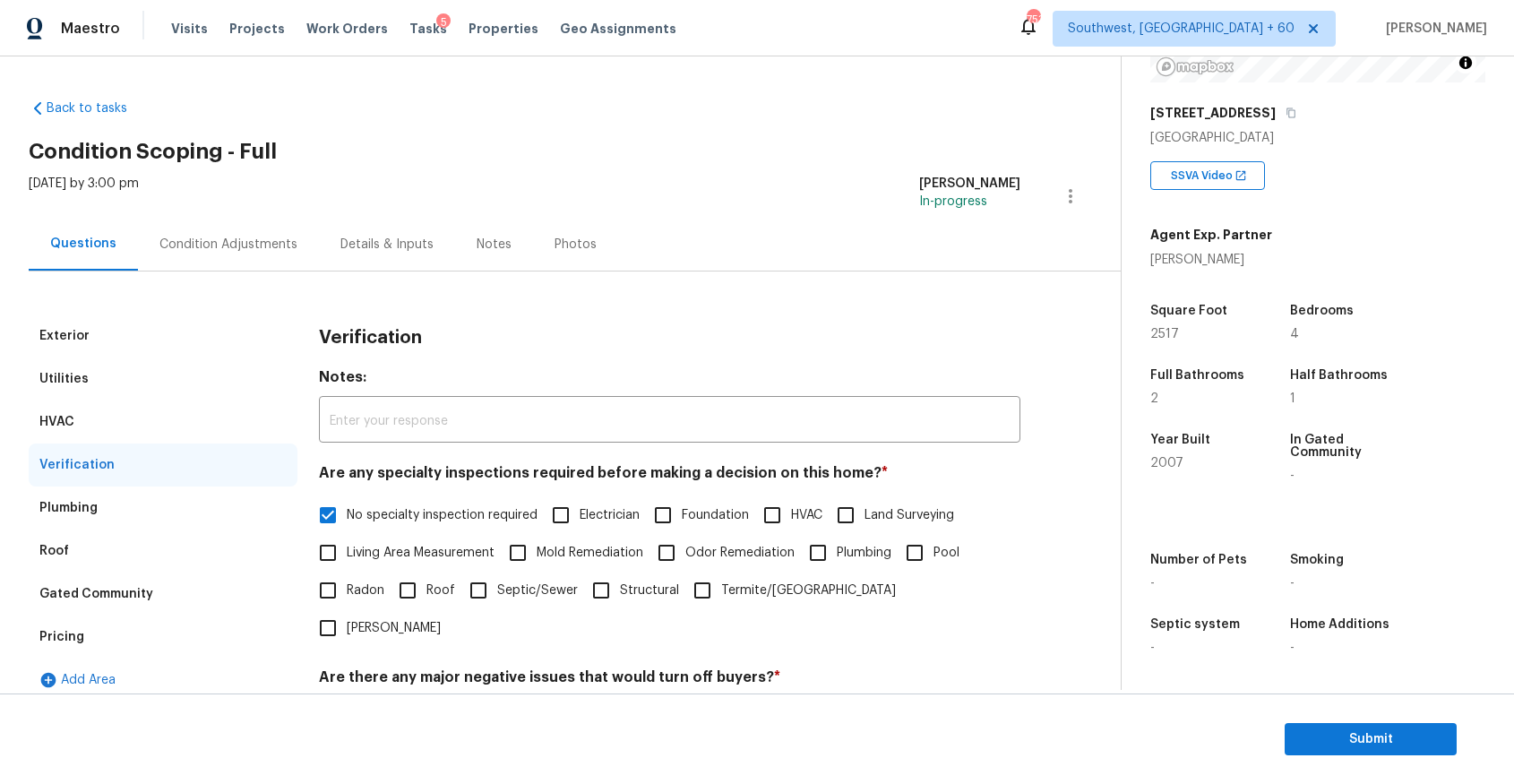
click at [242, 237] on div "Condition Adjustments" at bounding box center [228, 244] width 138 height 18
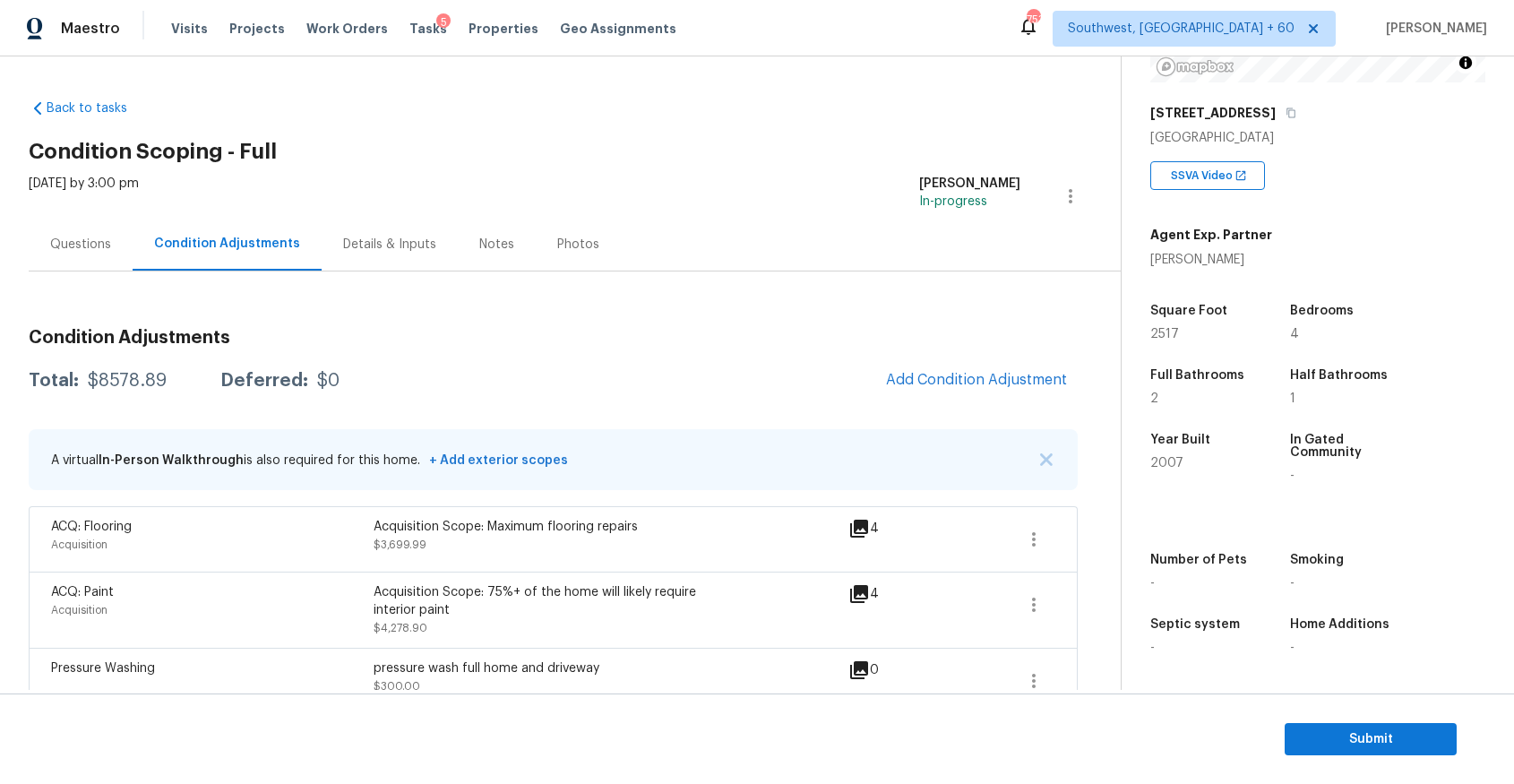
click at [51, 232] on div "Questions" at bounding box center [81, 244] width 104 height 53
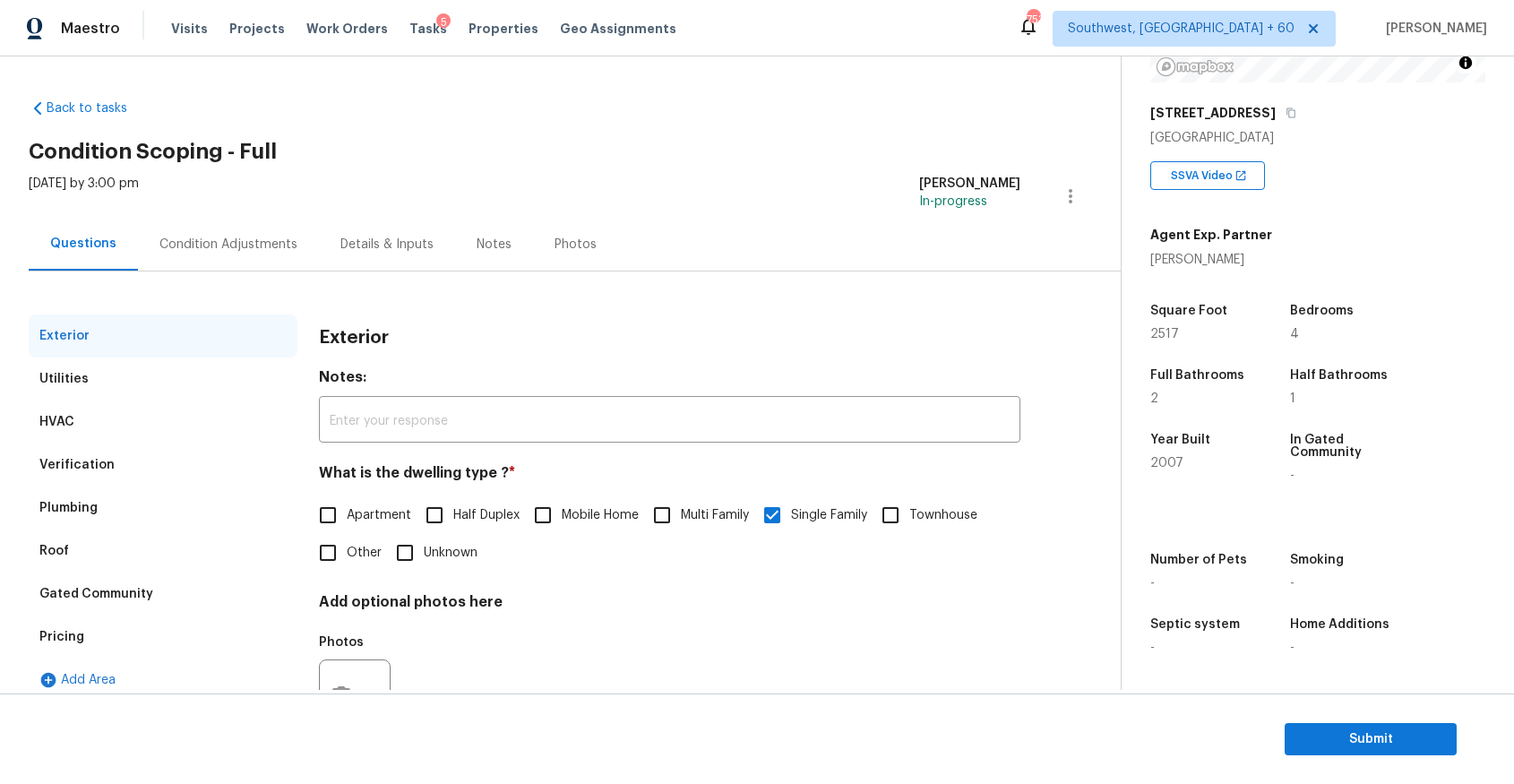
click at [210, 237] on div "Condition Adjustments" at bounding box center [228, 244] width 138 height 18
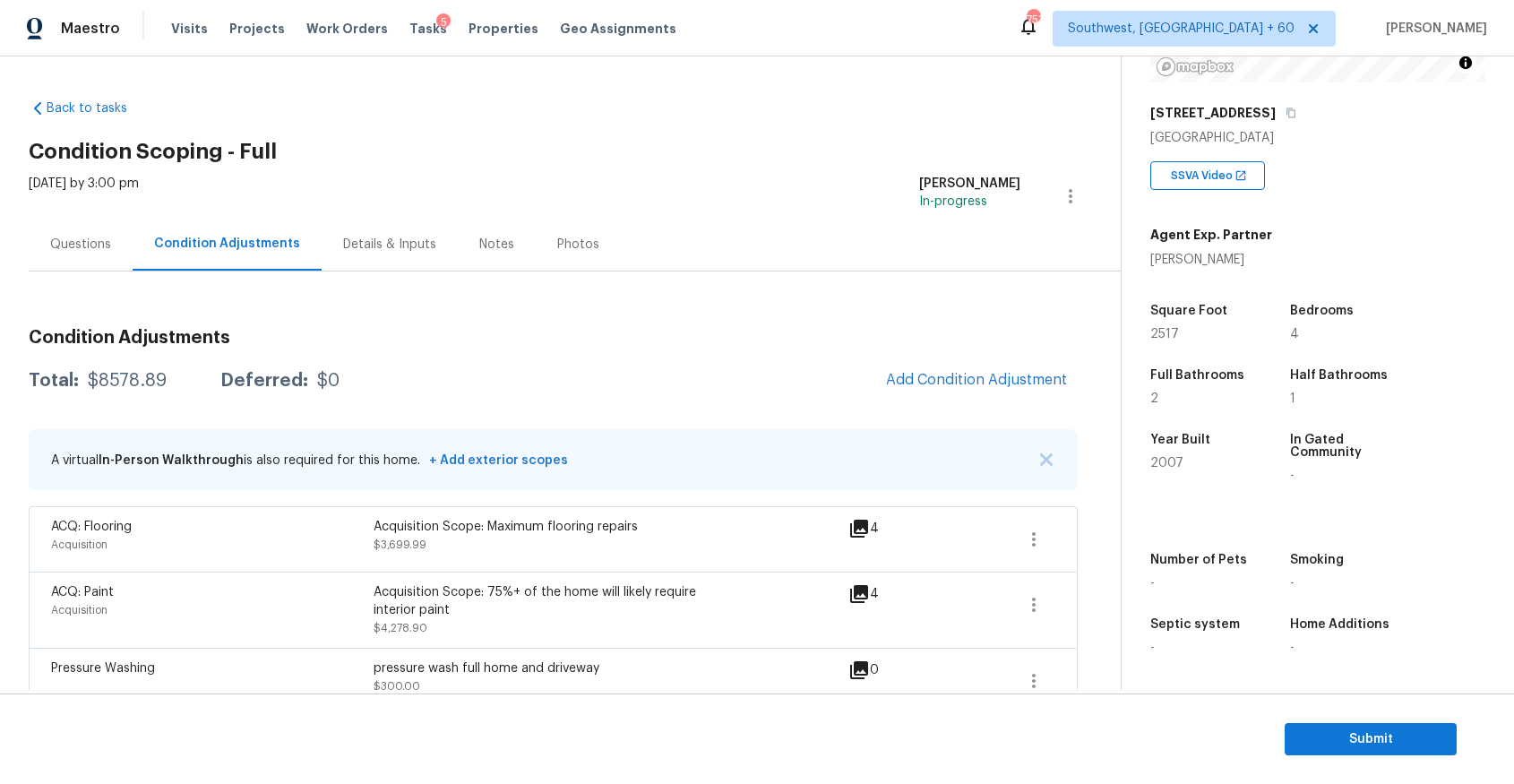
click at [101, 244] on div "Questions" at bounding box center [81, 244] width 61 height 18
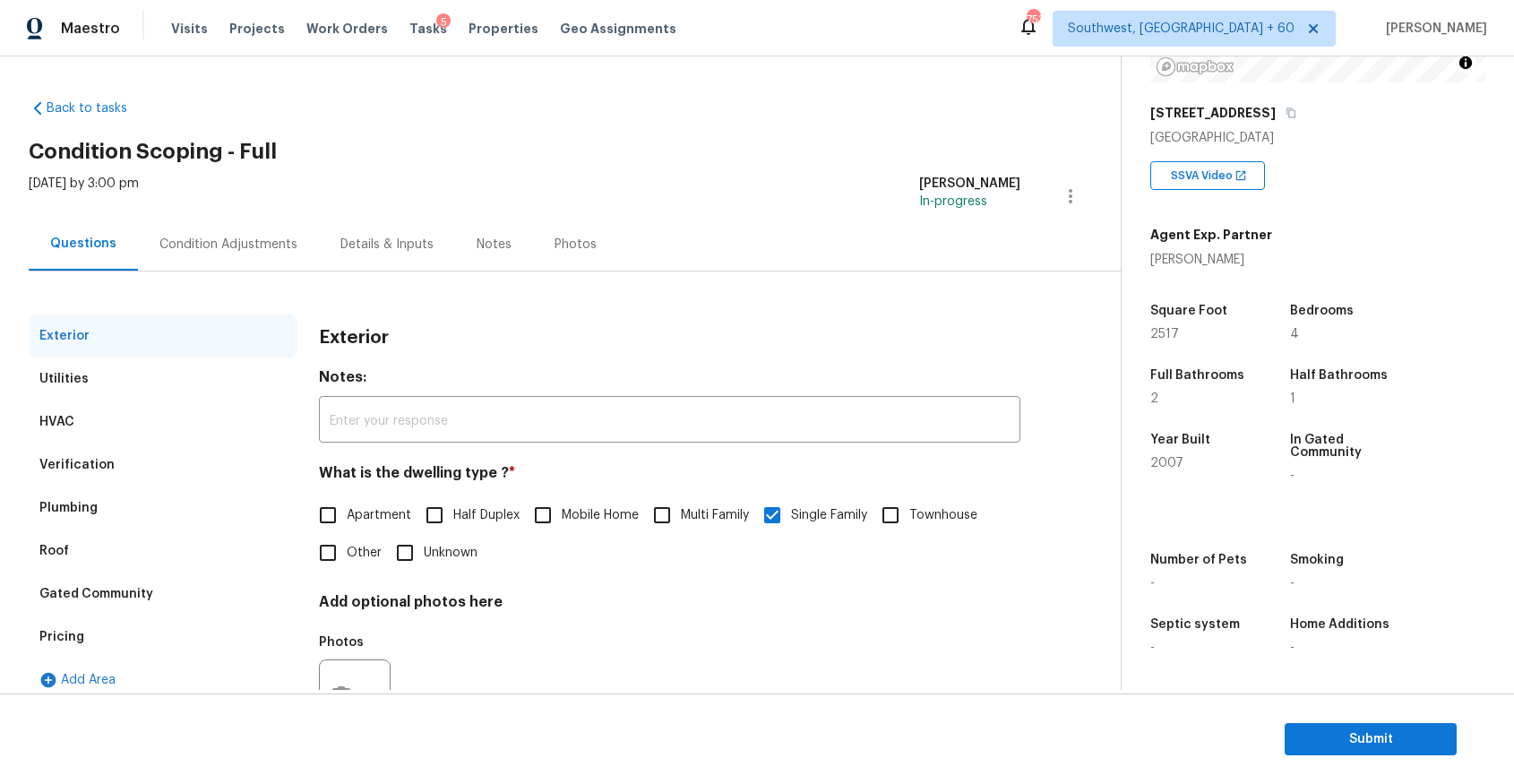
click at [290, 243] on div "Condition Adjustments" at bounding box center [229, 244] width 181 height 53
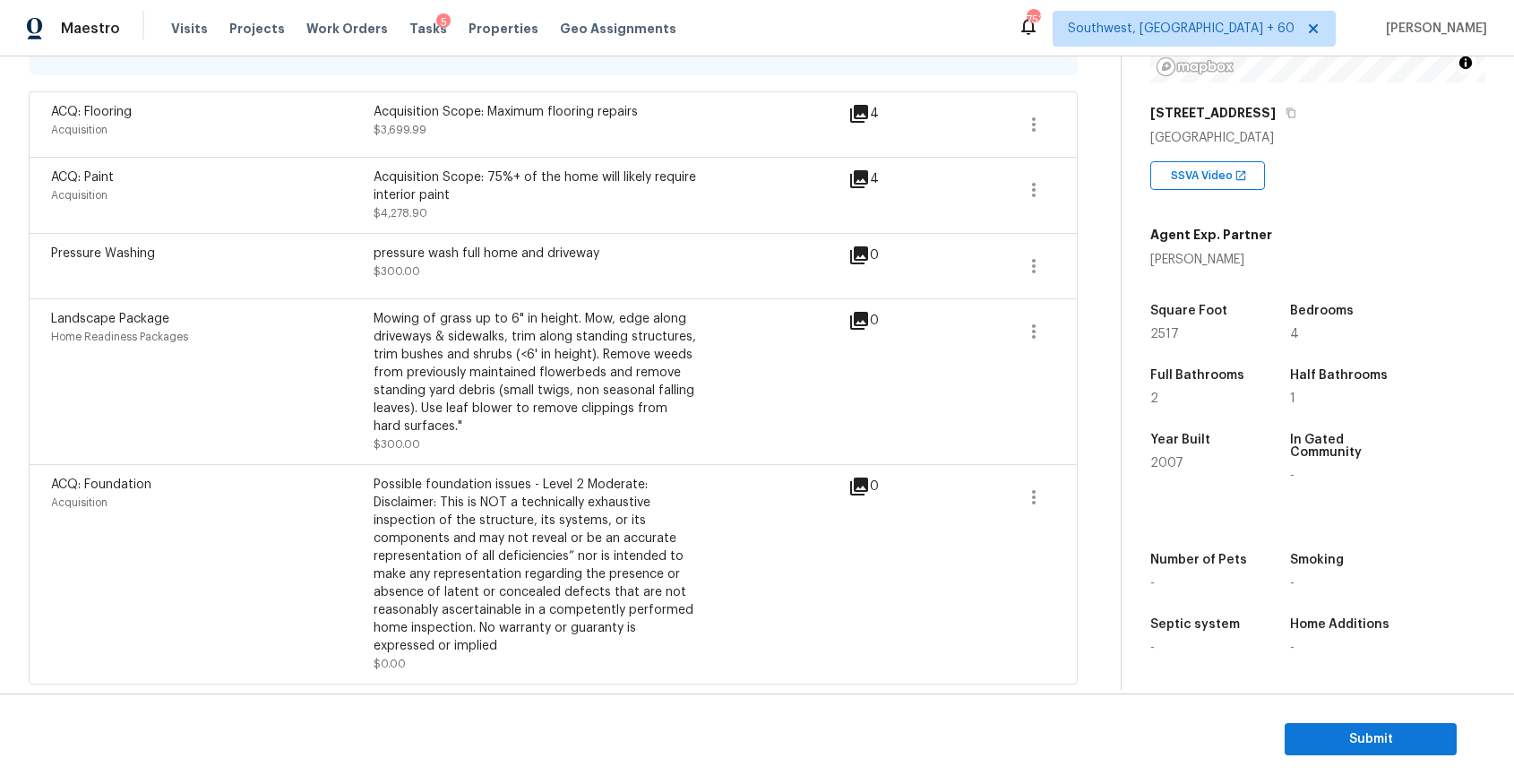
scroll to position [203, 0]
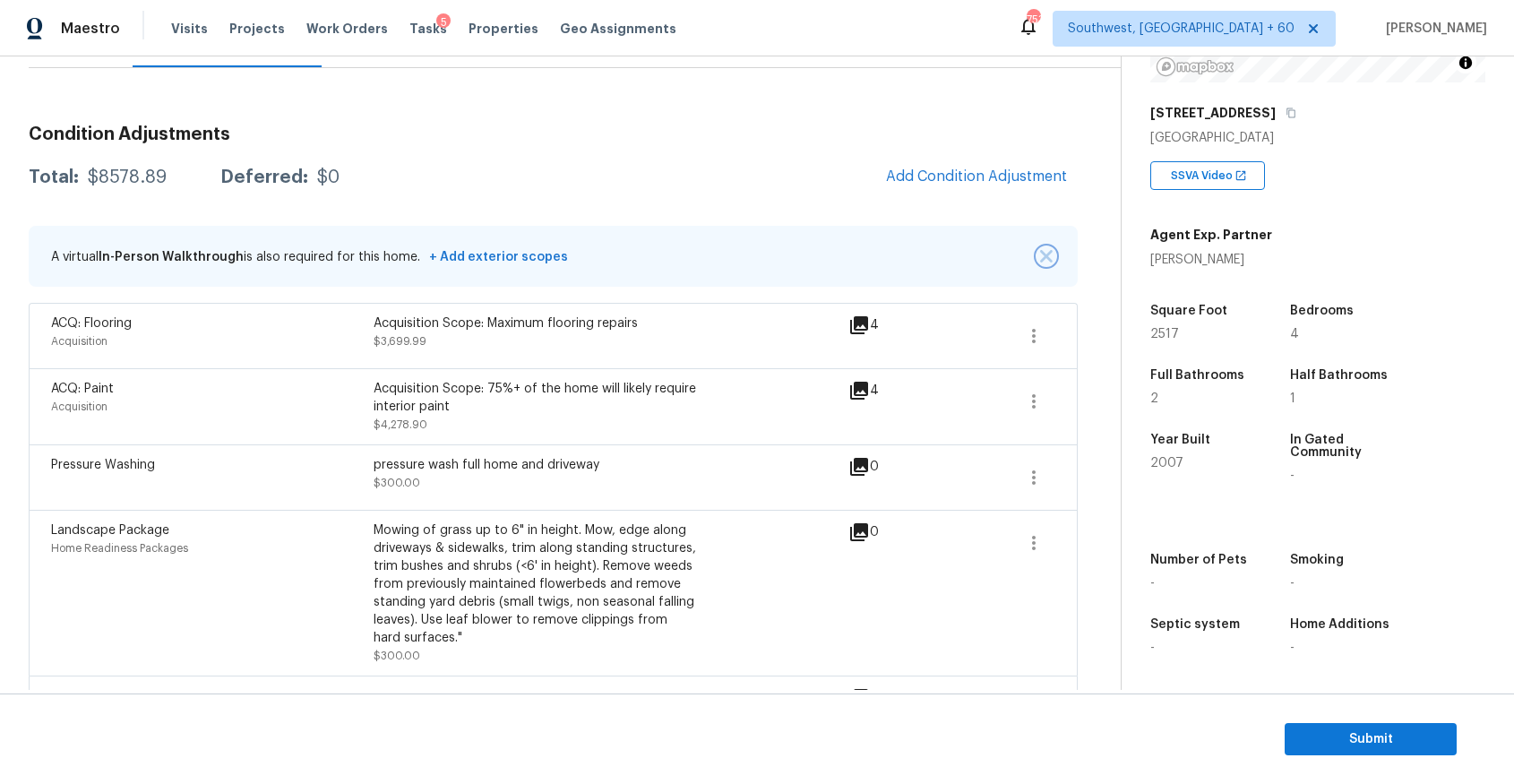
click at [1048, 253] on img "button" at bounding box center [1047, 256] width 13 height 13
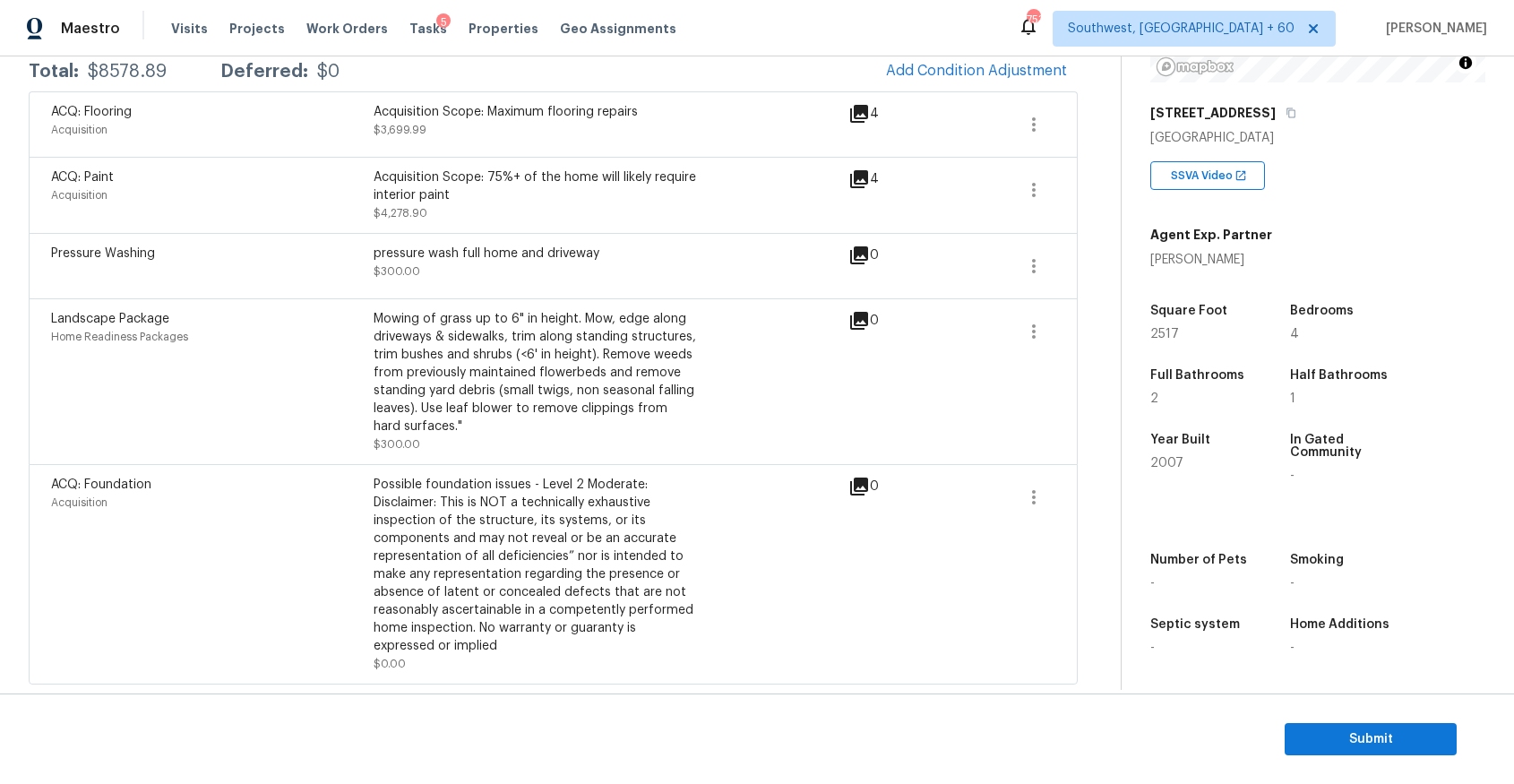
scroll to position [0, 0]
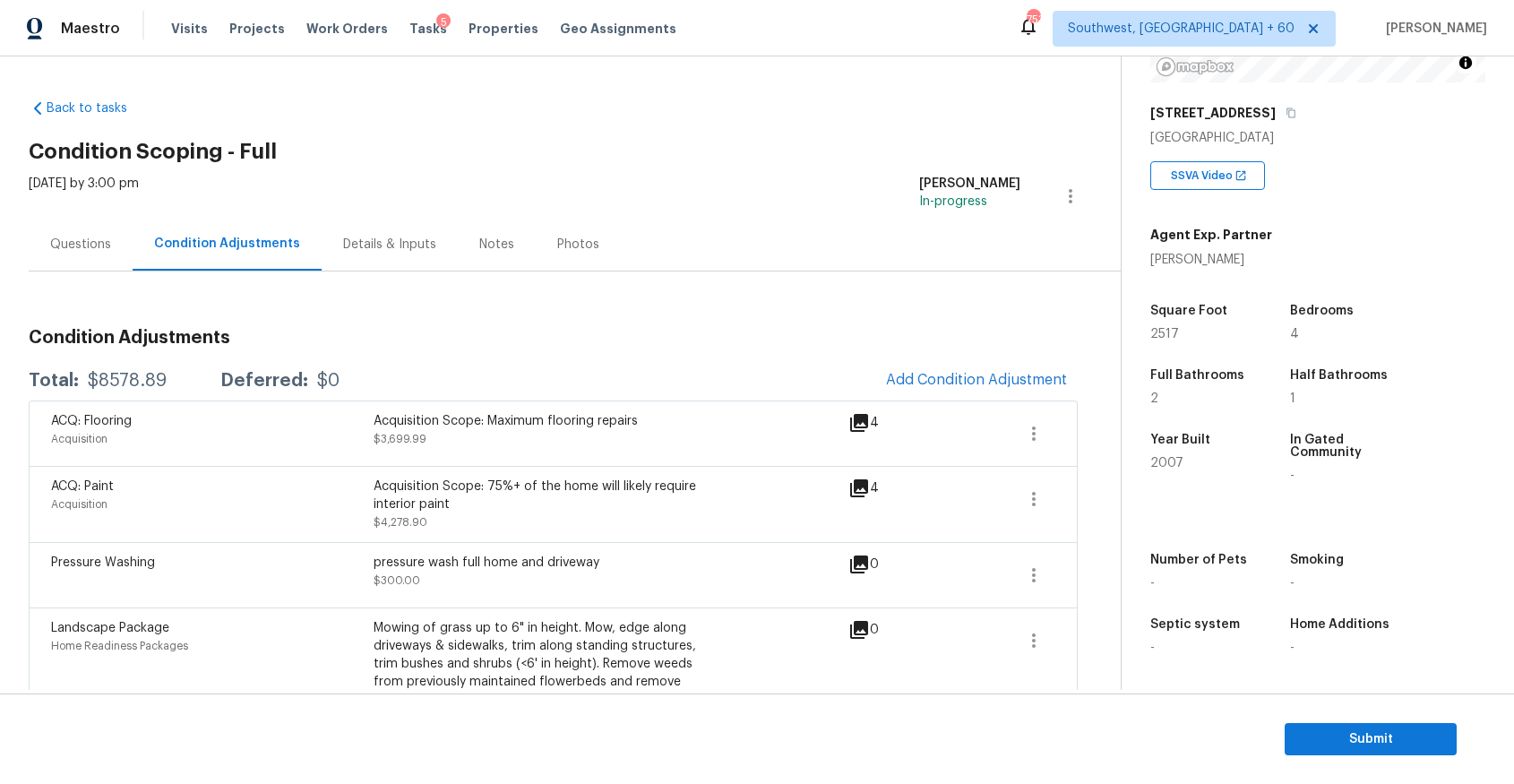
click at [89, 230] on div "Questions" at bounding box center [81, 244] width 104 height 53
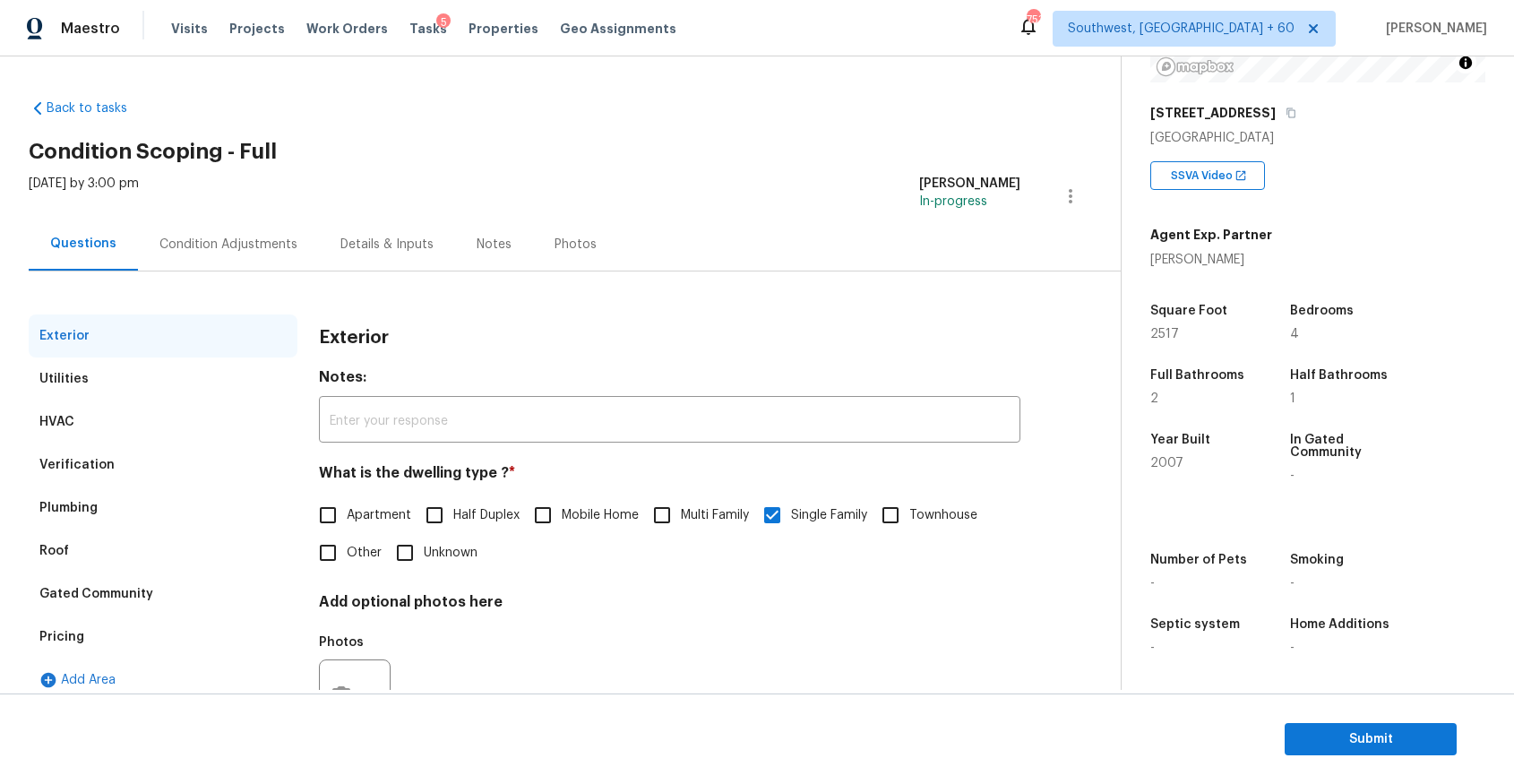
scroll to position [78, 0]
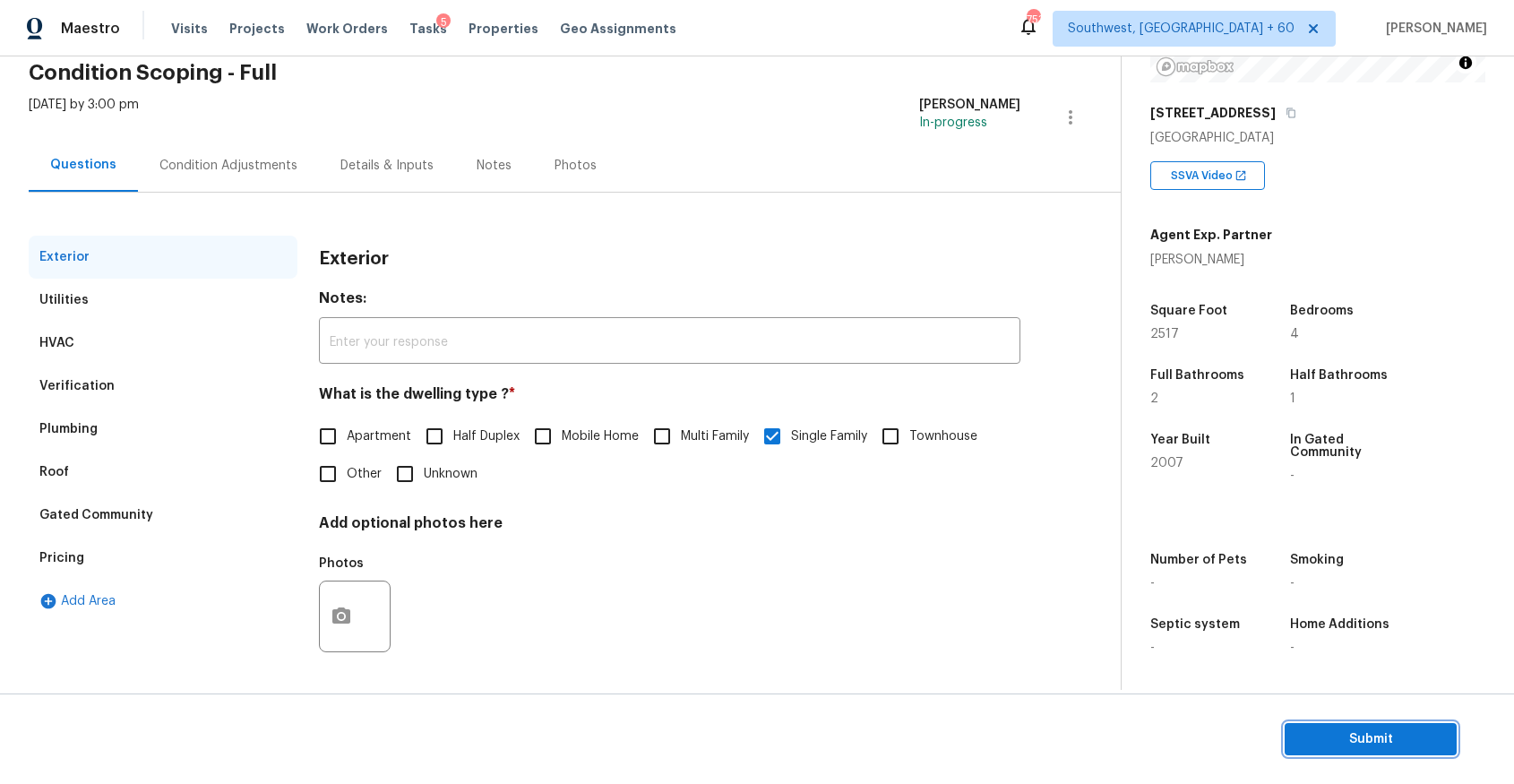
click at [1428, 749] on span "Submit" at bounding box center [1371, 739] width 143 height 23
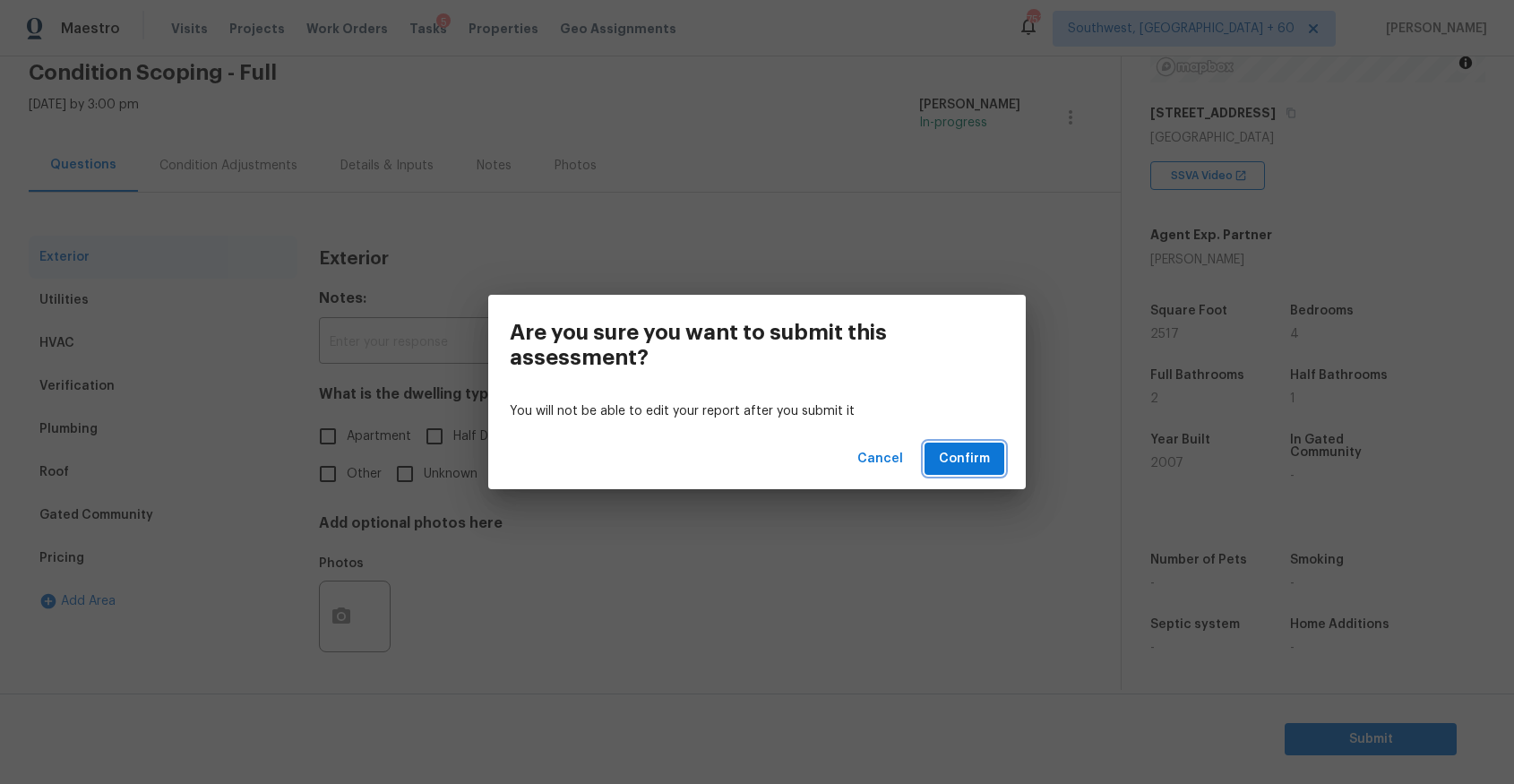
click at [977, 449] on span "Confirm" at bounding box center [965, 458] width 51 height 23
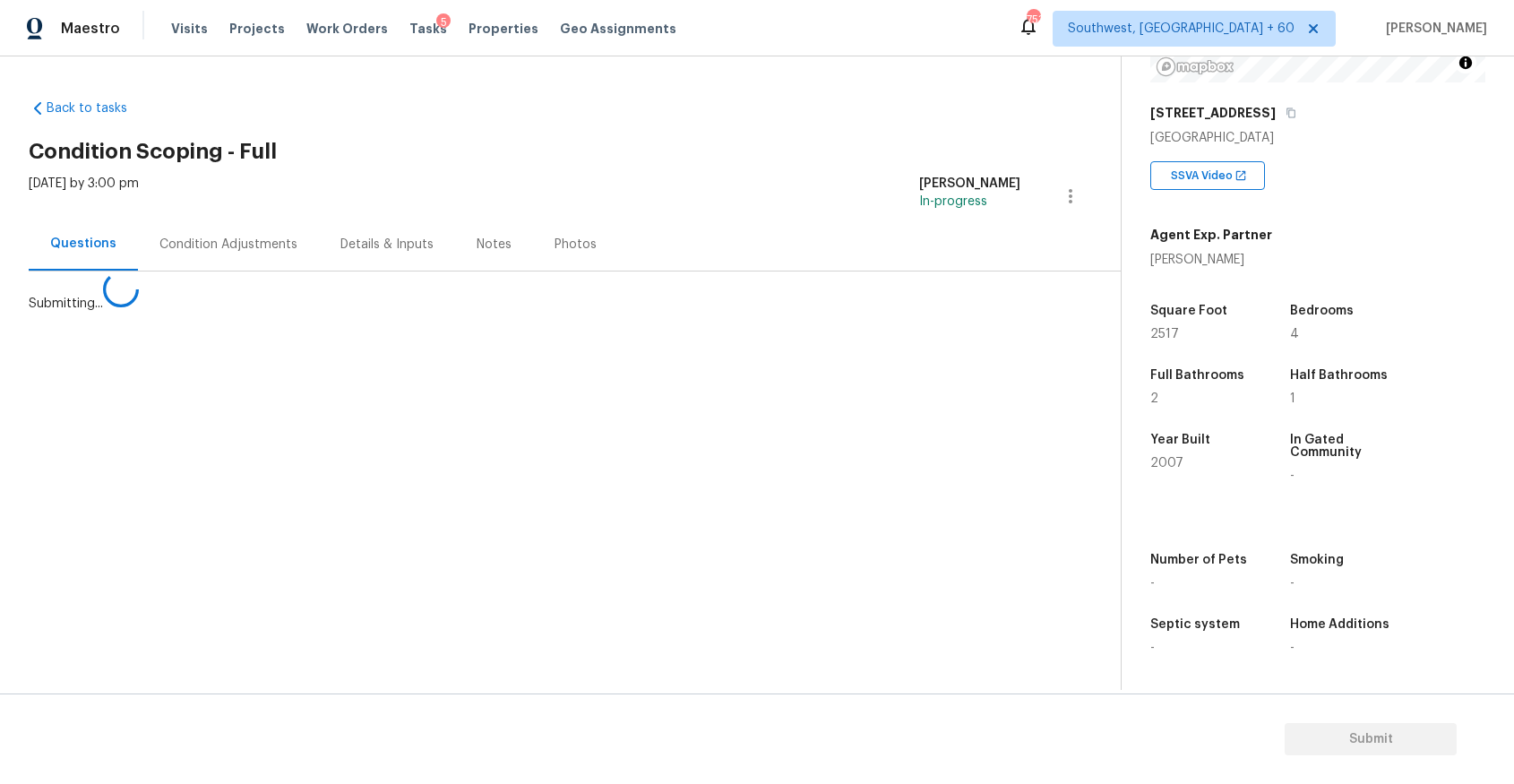
scroll to position [0, 0]
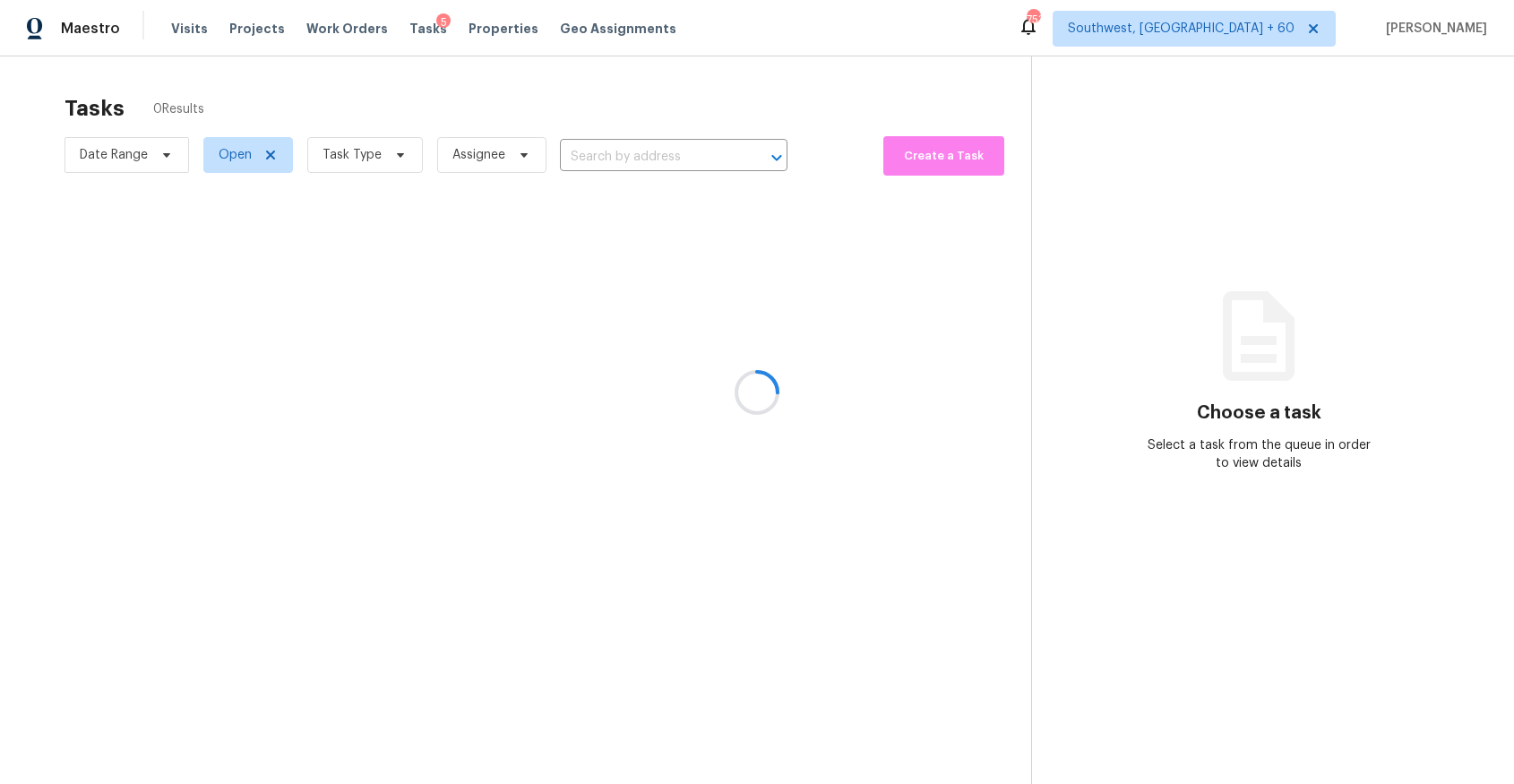
click at [380, 169] on div at bounding box center [757, 392] width 1514 height 784
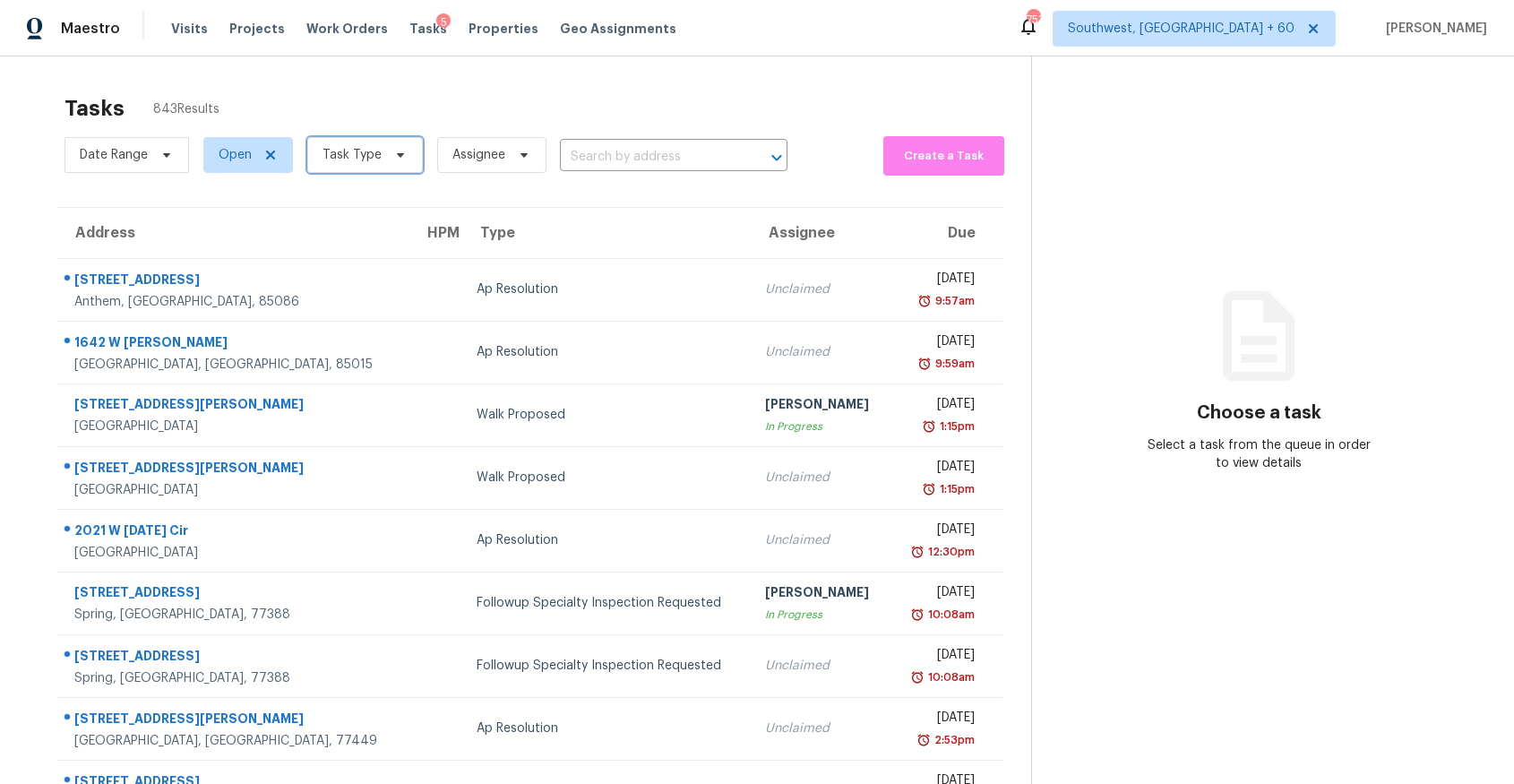
click at [380, 169] on span "Task Type" at bounding box center [365, 155] width 116 height 36
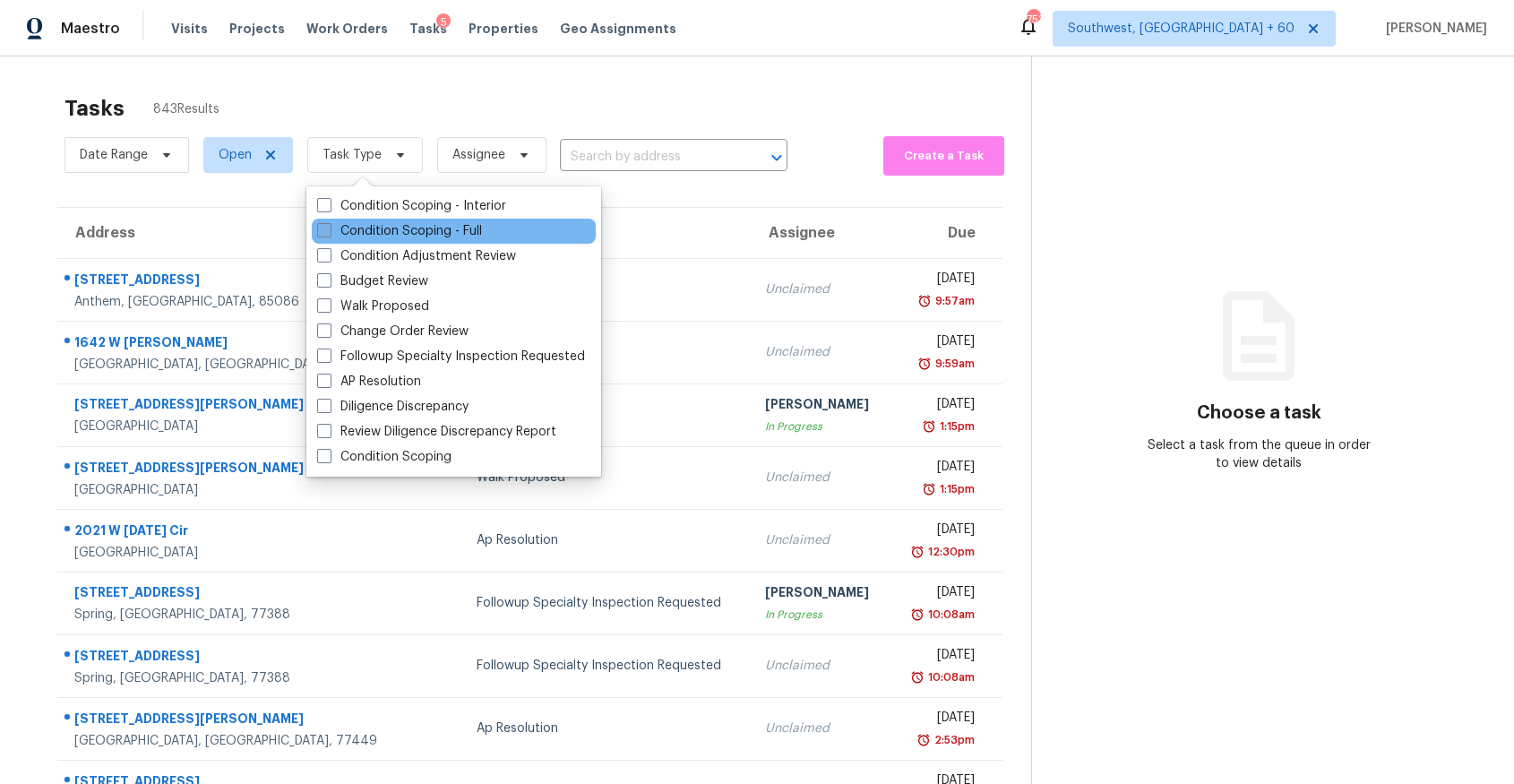
click at [461, 223] on label "Condition Scoping - Full" at bounding box center [400, 231] width 165 height 18
click at [329, 223] on input "Condition Scoping - Full" at bounding box center [323, 228] width 12 height 12
checkbox input "true"
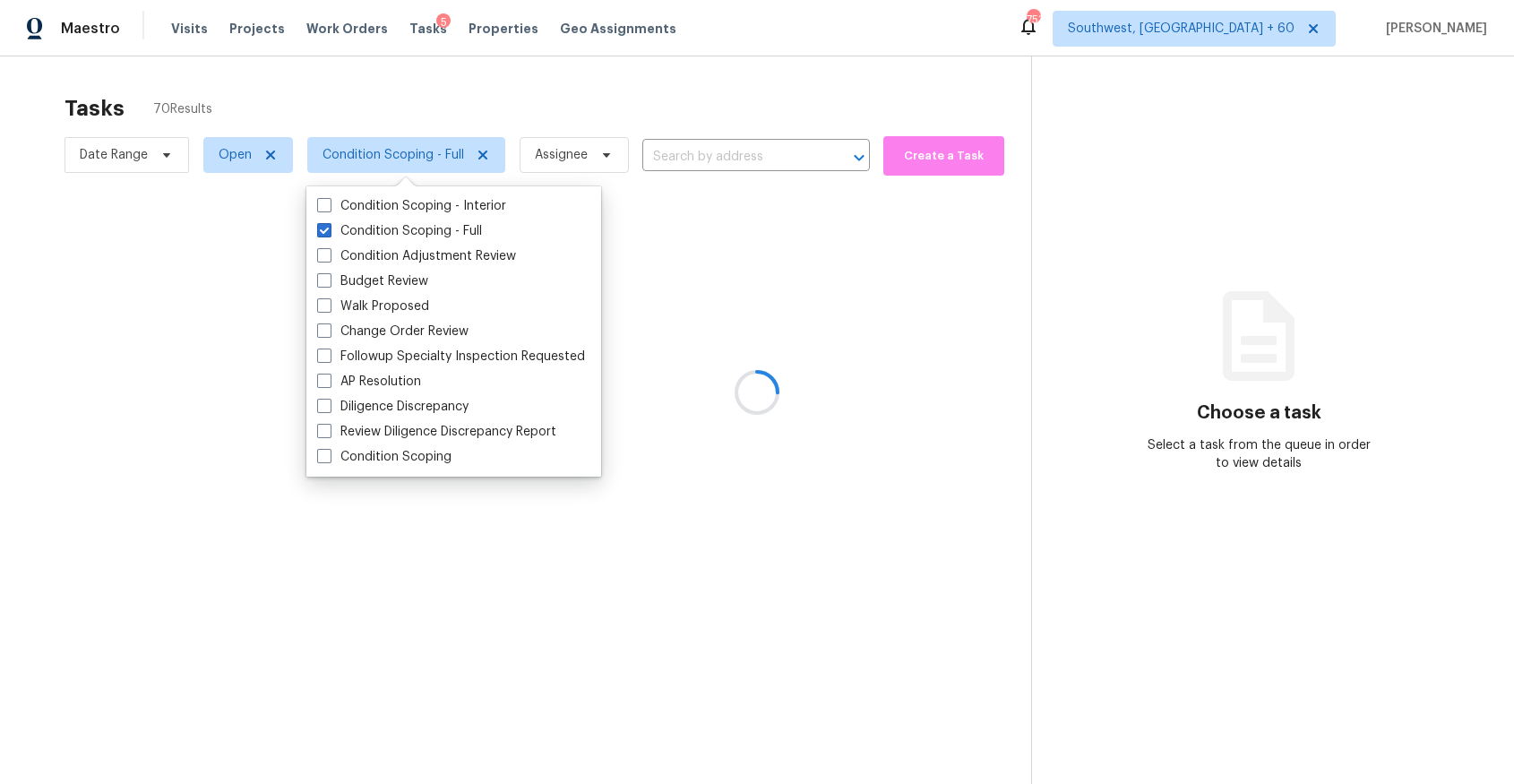
click at [669, 77] on div at bounding box center [757, 392] width 1514 height 784
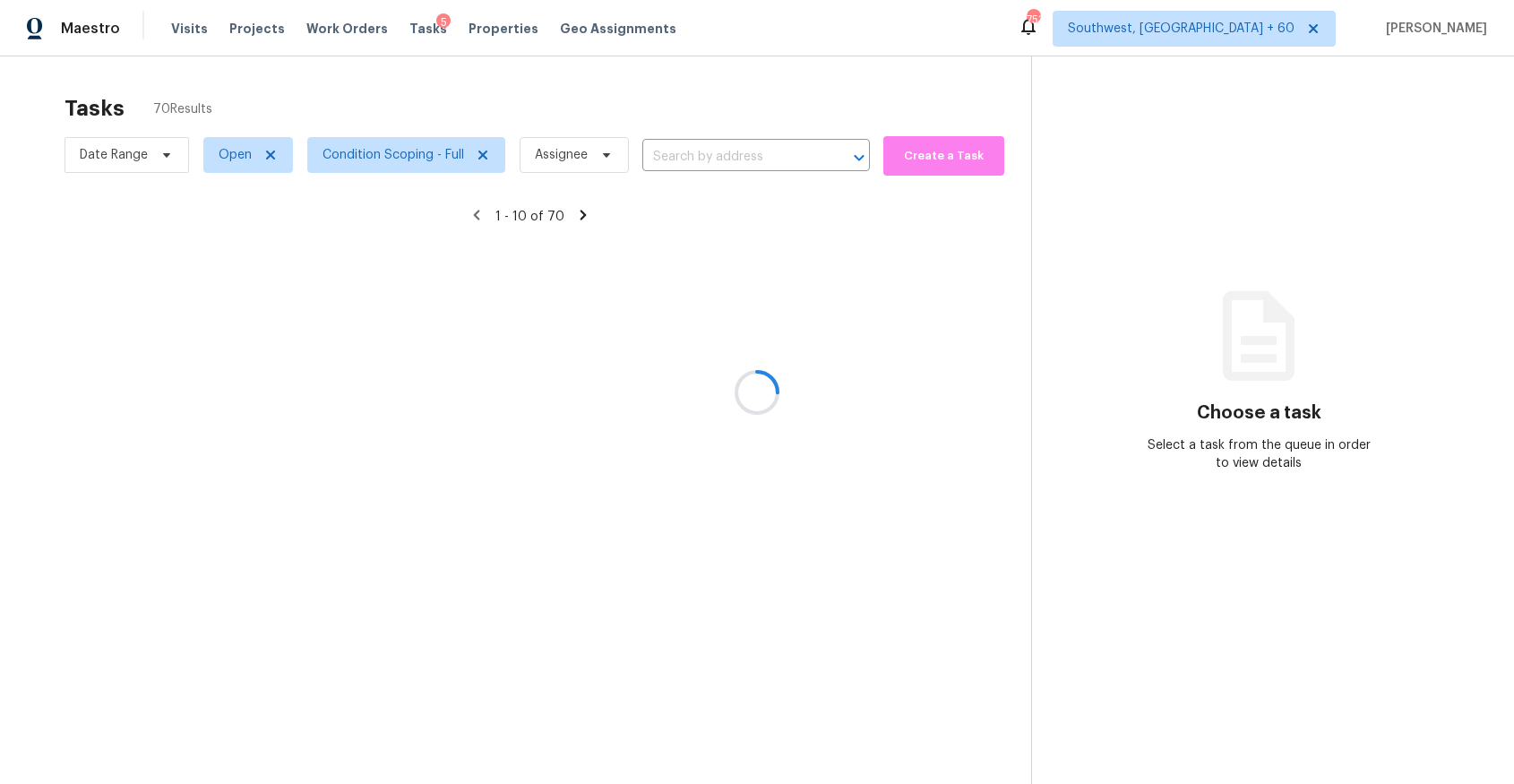
click at [569, 140] on div at bounding box center [757, 392] width 1514 height 784
click at [598, 148] on div at bounding box center [757, 392] width 1514 height 784
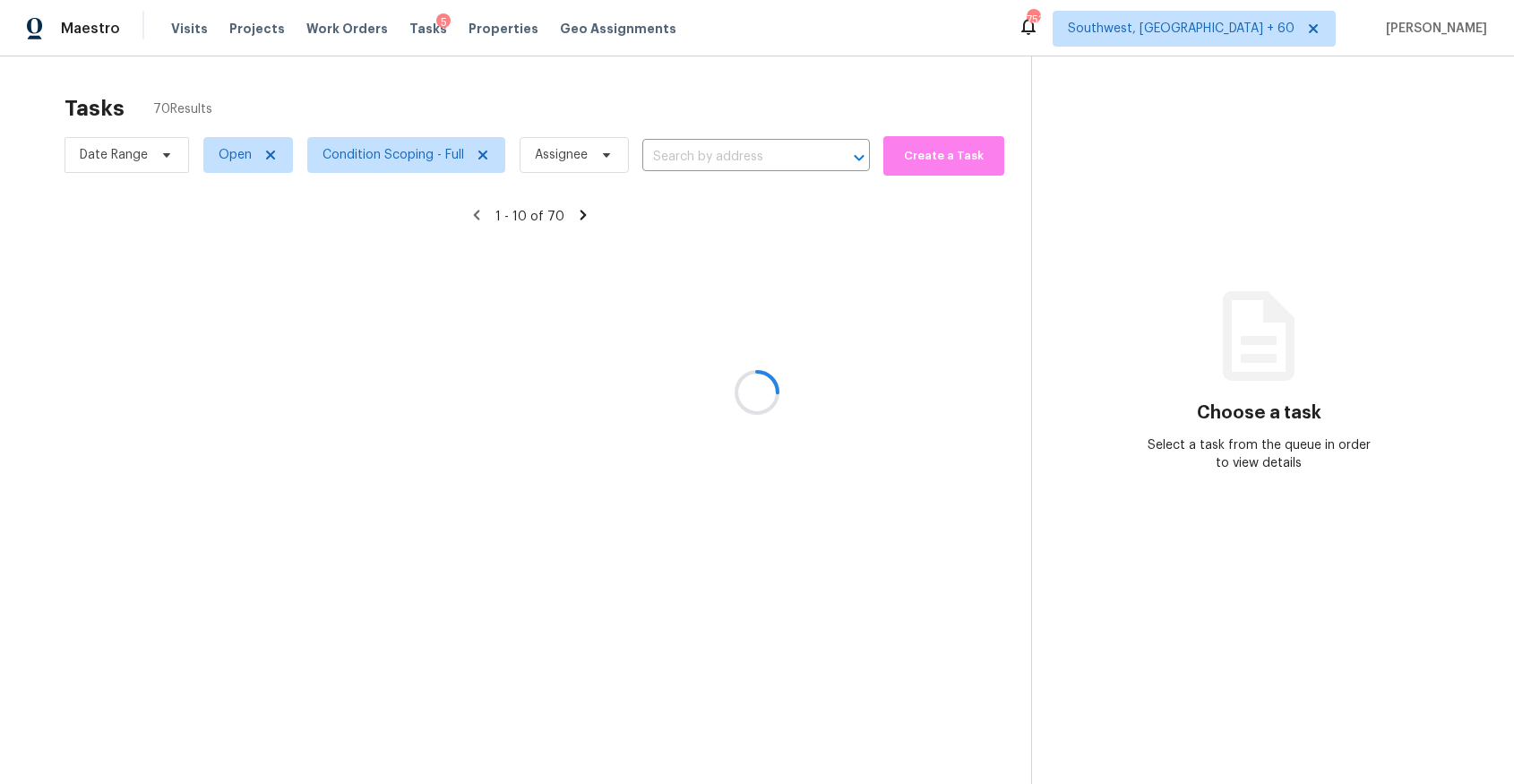
click at [598, 148] on div at bounding box center [757, 392] width 1514 height 784
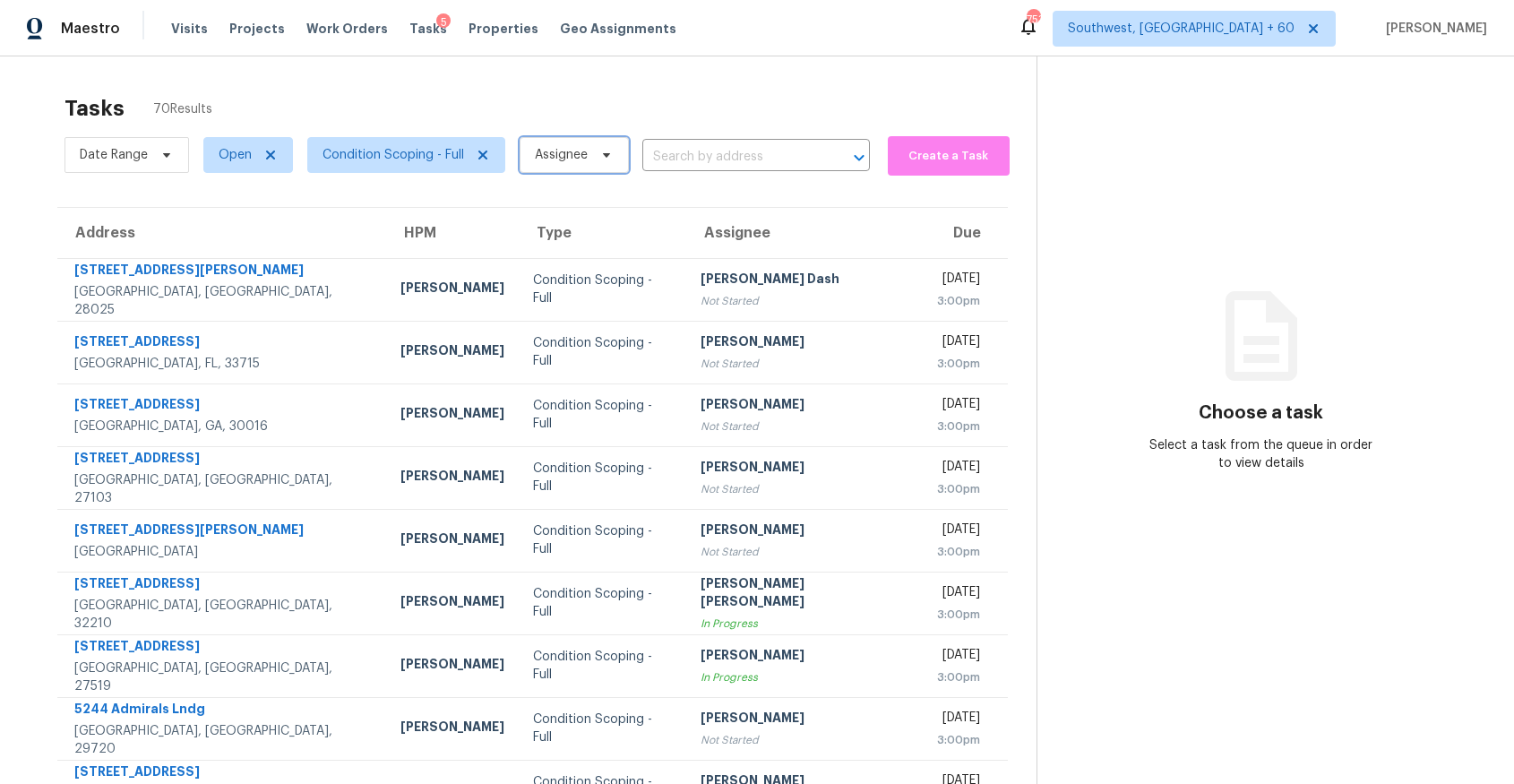
click at [598, 148] on span at bounding box center [604, 155] width 20 height 15
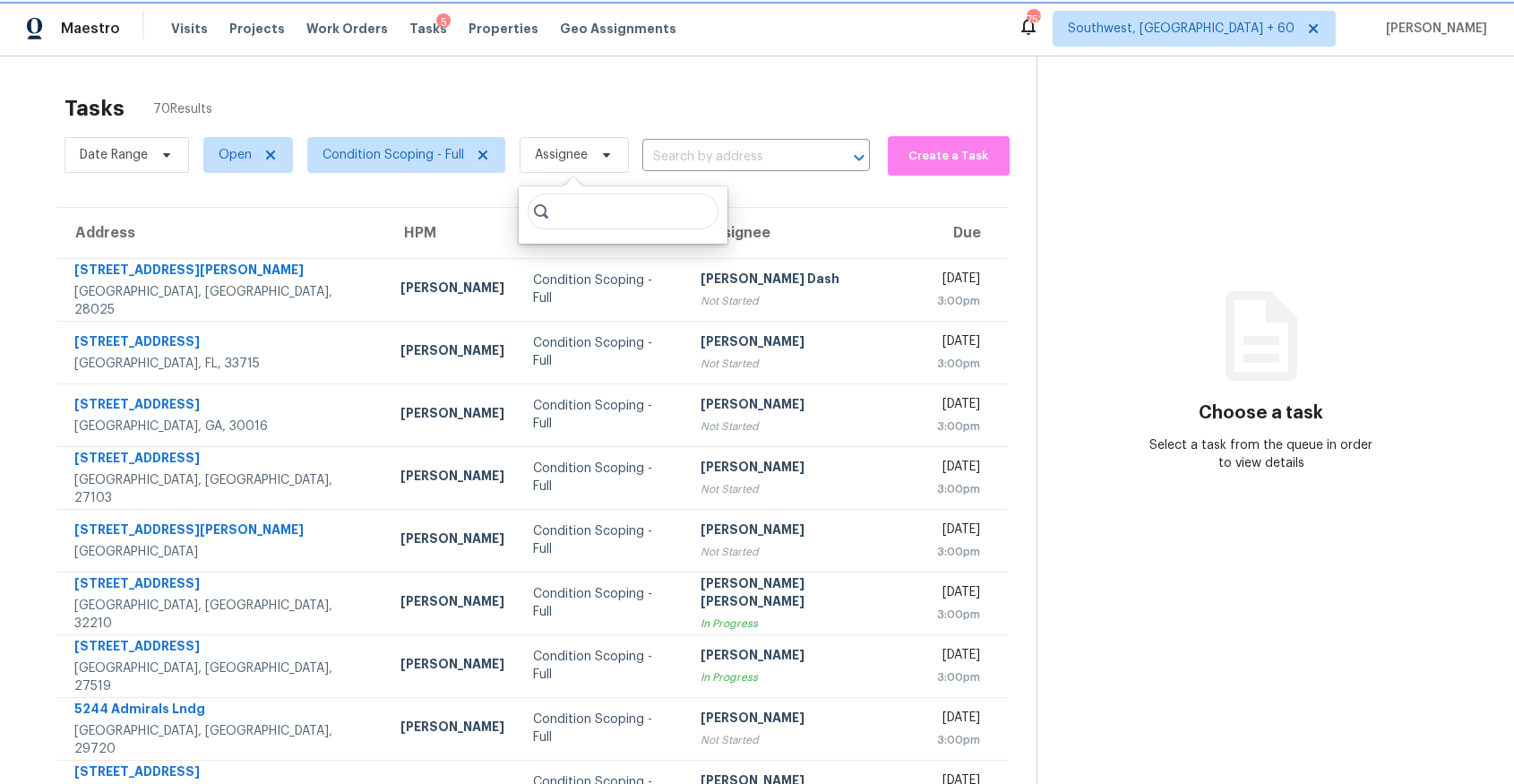
click at [598, 148] on span at bounding box center [604, 155] width 20 height 15
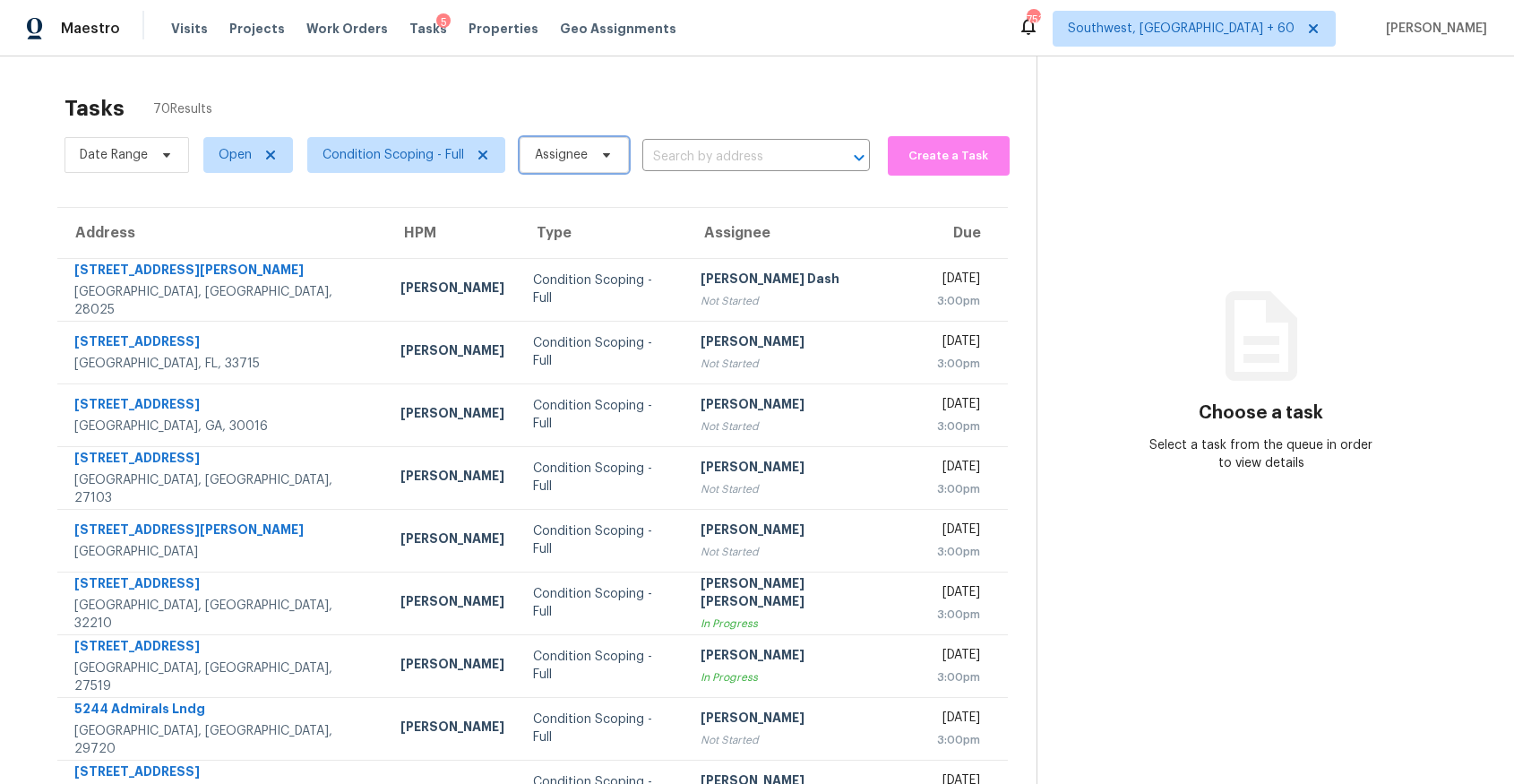
click at [598, 148] on span at bounding box center [604, 155] width 20 height 15
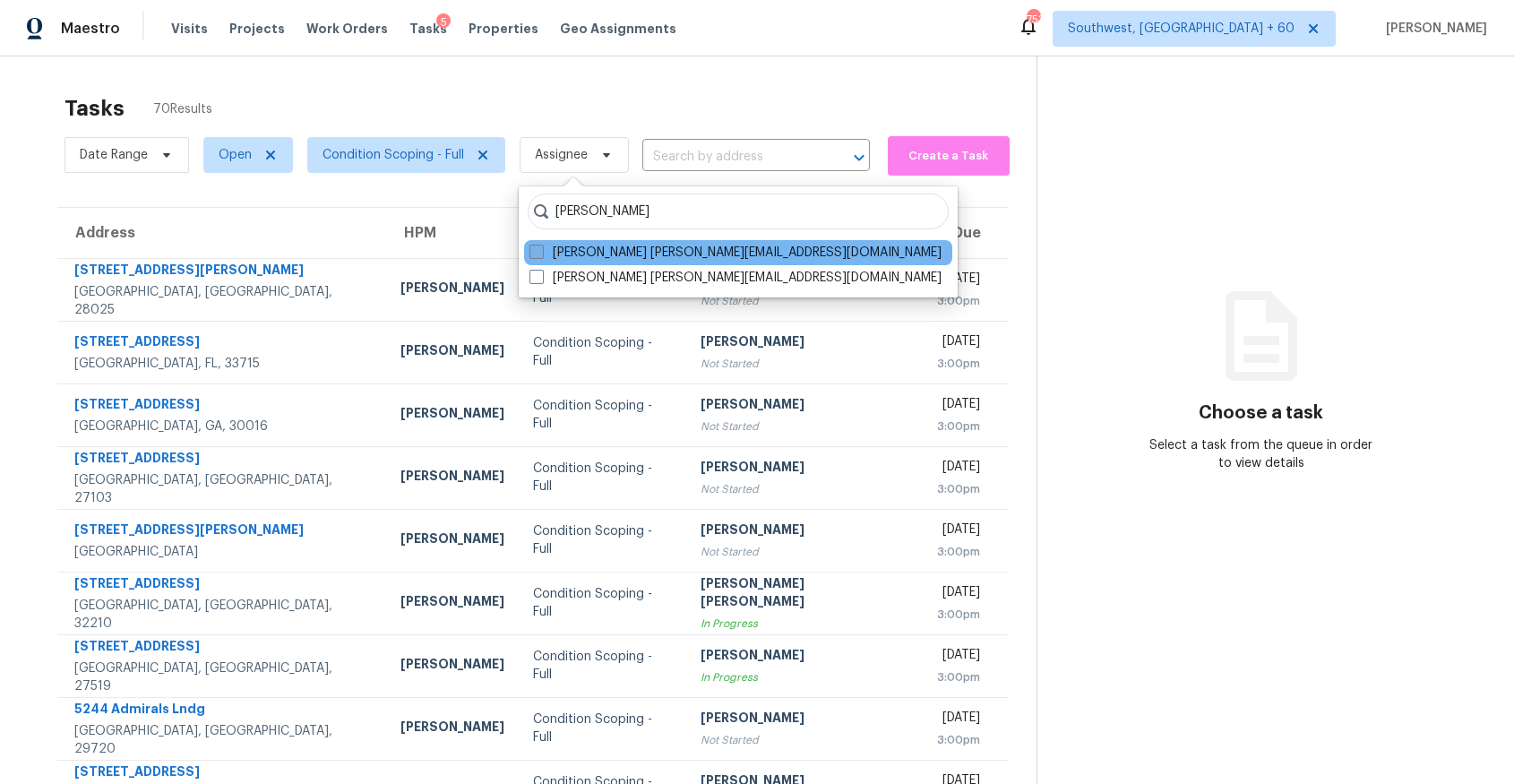
type input "ranjith"
click at [584, 255] on label "Ranjith Kumar P ranjith.kumar@opendoor.com" at bounding box center [735, 252] width 412 height 18
click at [541, 255] on input "Ranjith Kumar P ranjith.kumar@opendoor.com" at bounding box center [535, 249] width 12 height 12
checkbox input "true"
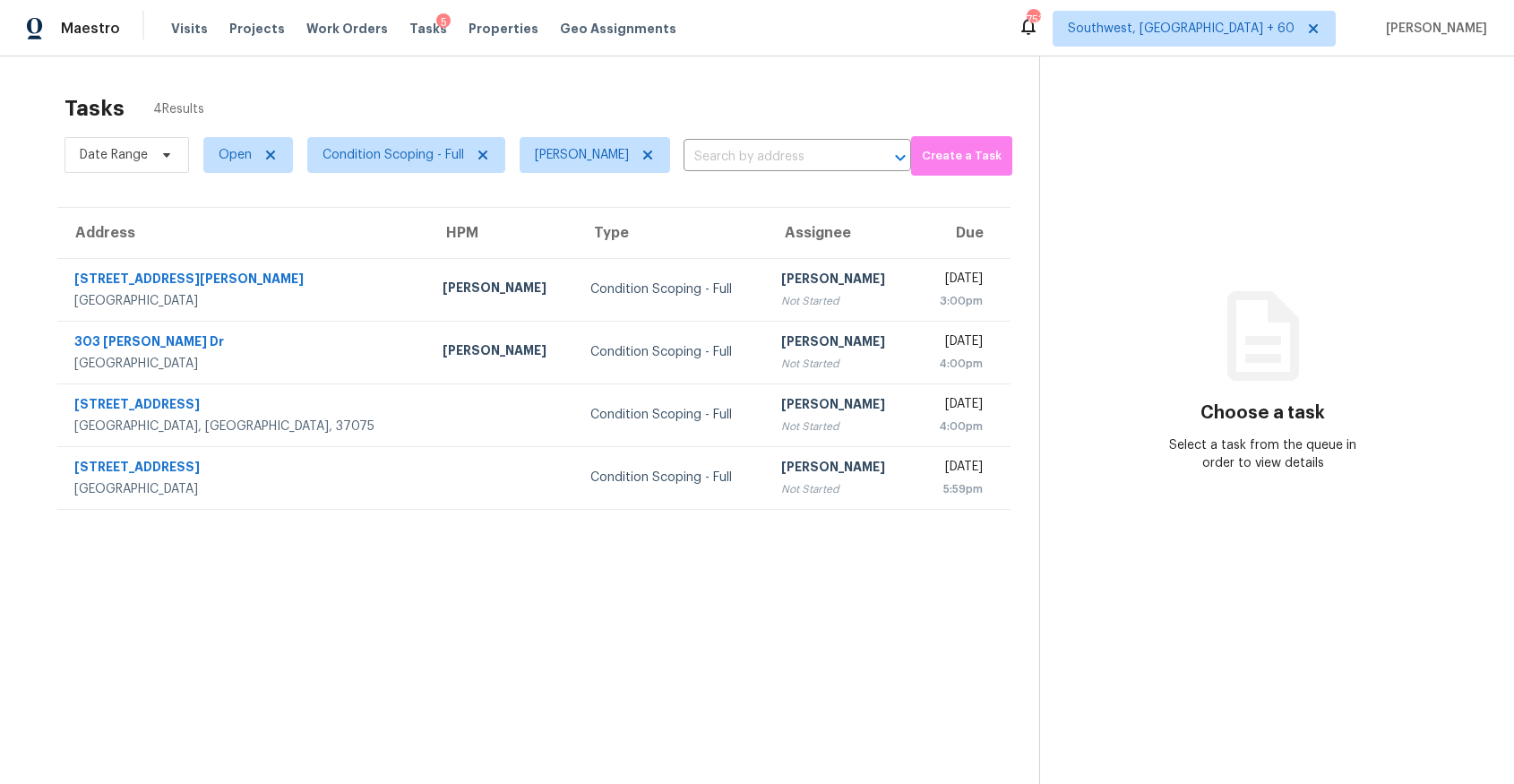
click at [771, 84] on div "Tasks 4 Results Date Range Open Condition Scoping - Full Ranjith Kumar P ​ Crea…" at bounding box center [757, 448] width 1514 height 784
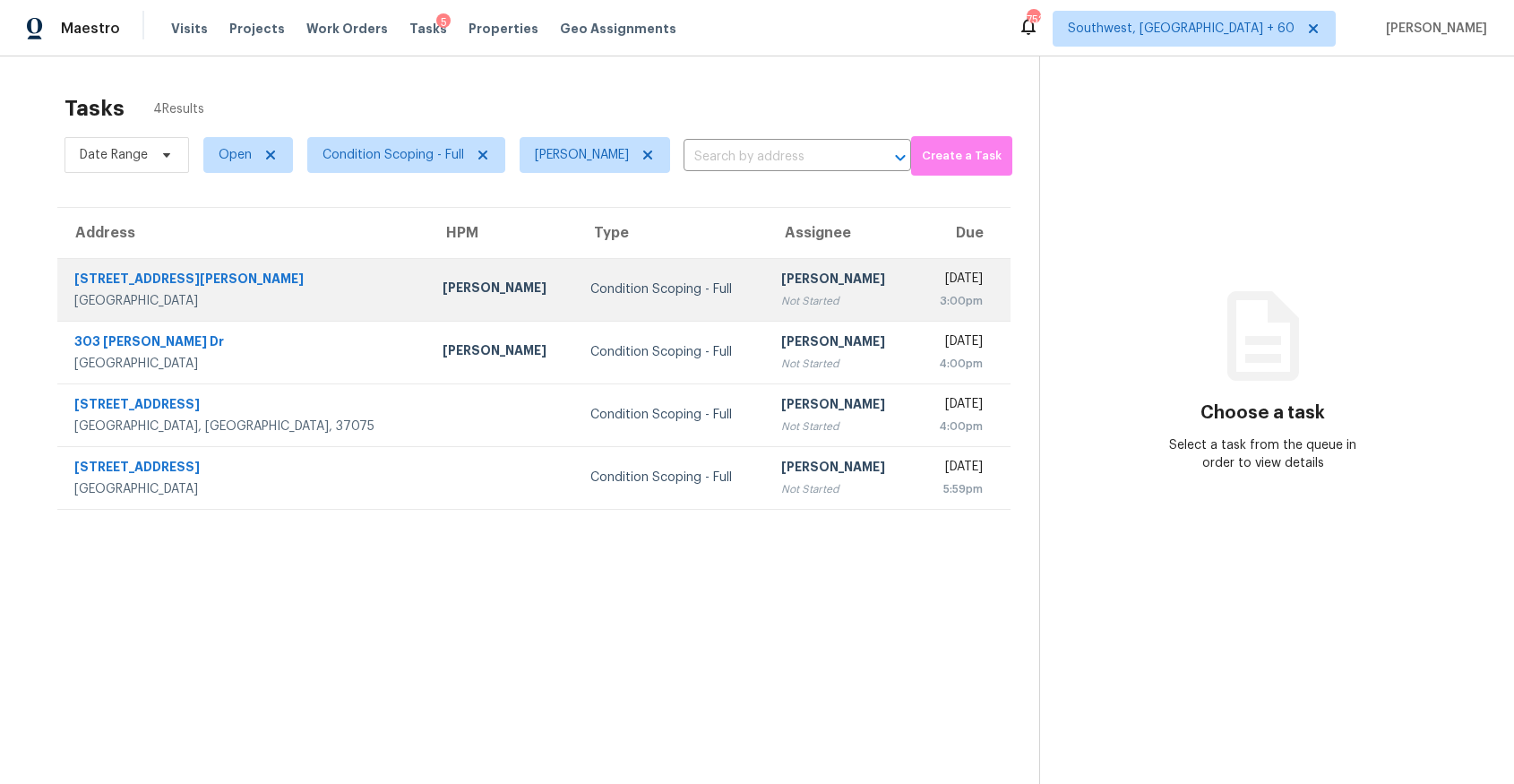
click at [625, 302] on td "Condition Scoping - Full" at bounding box center [671, 289] width 189 height 63
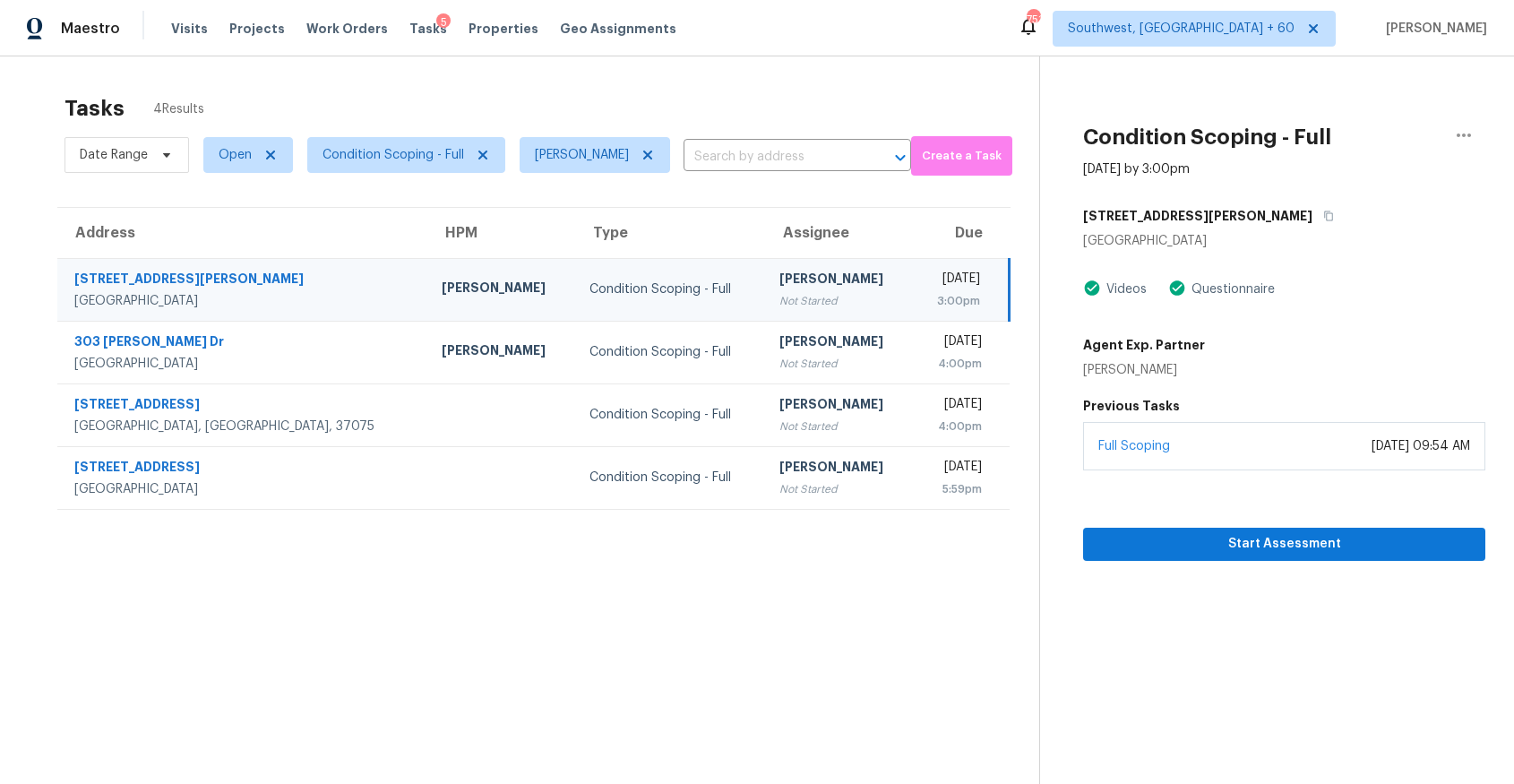
click at [765, 261] on td "Ranjith Kumar P Not Started" at bounding box center [838, 289] width 148 height 63
click at [1222, 550] on span "Start Assessment" at bounding box center [1284, 544] width 374 height 23
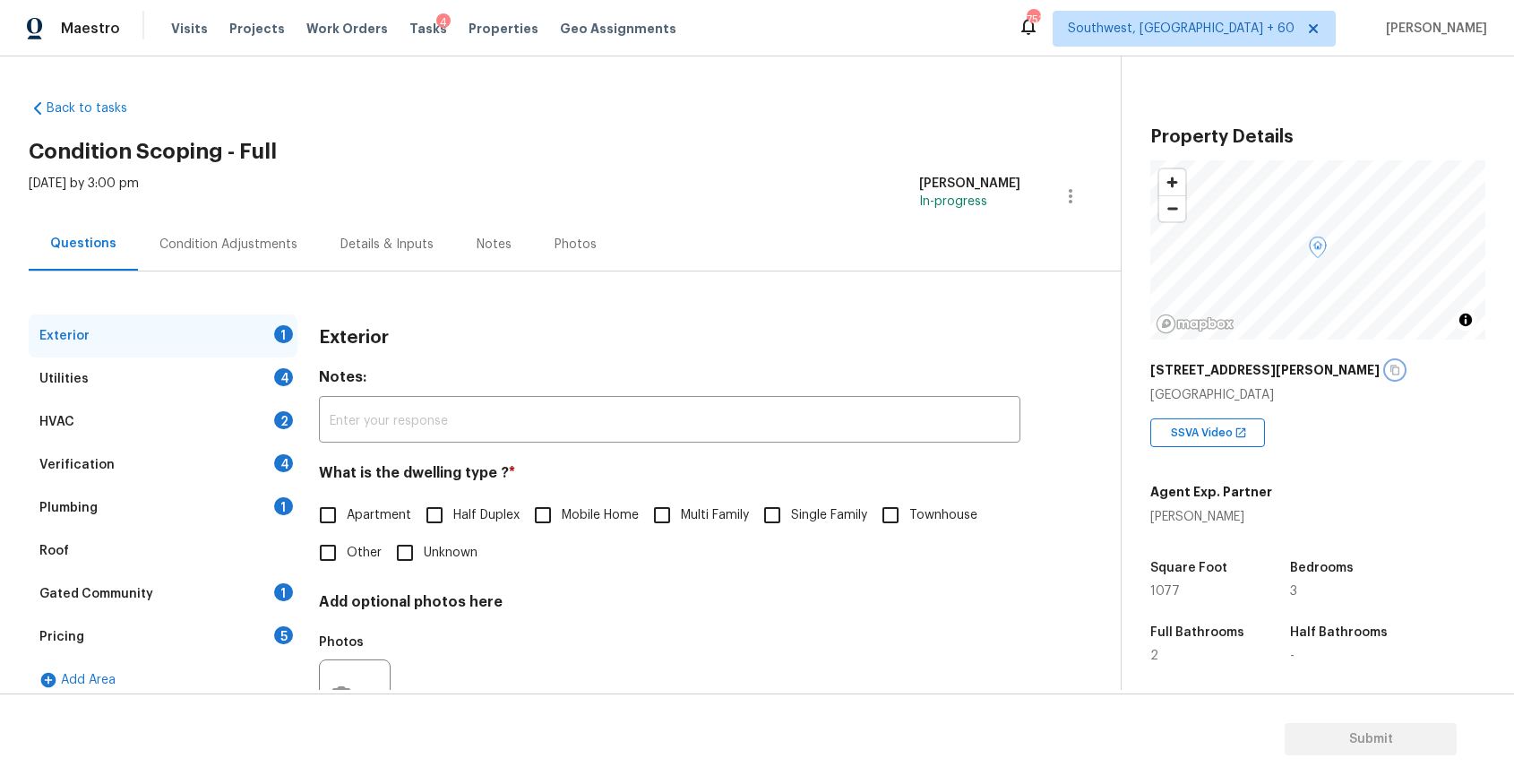
click at [1387, 376] on button "button" at bounding box center [1395, 370] width 16 height 16
click at [213, 264] on div "Condition Adjustments" at bounding box center [229, 244] width 181 height 53
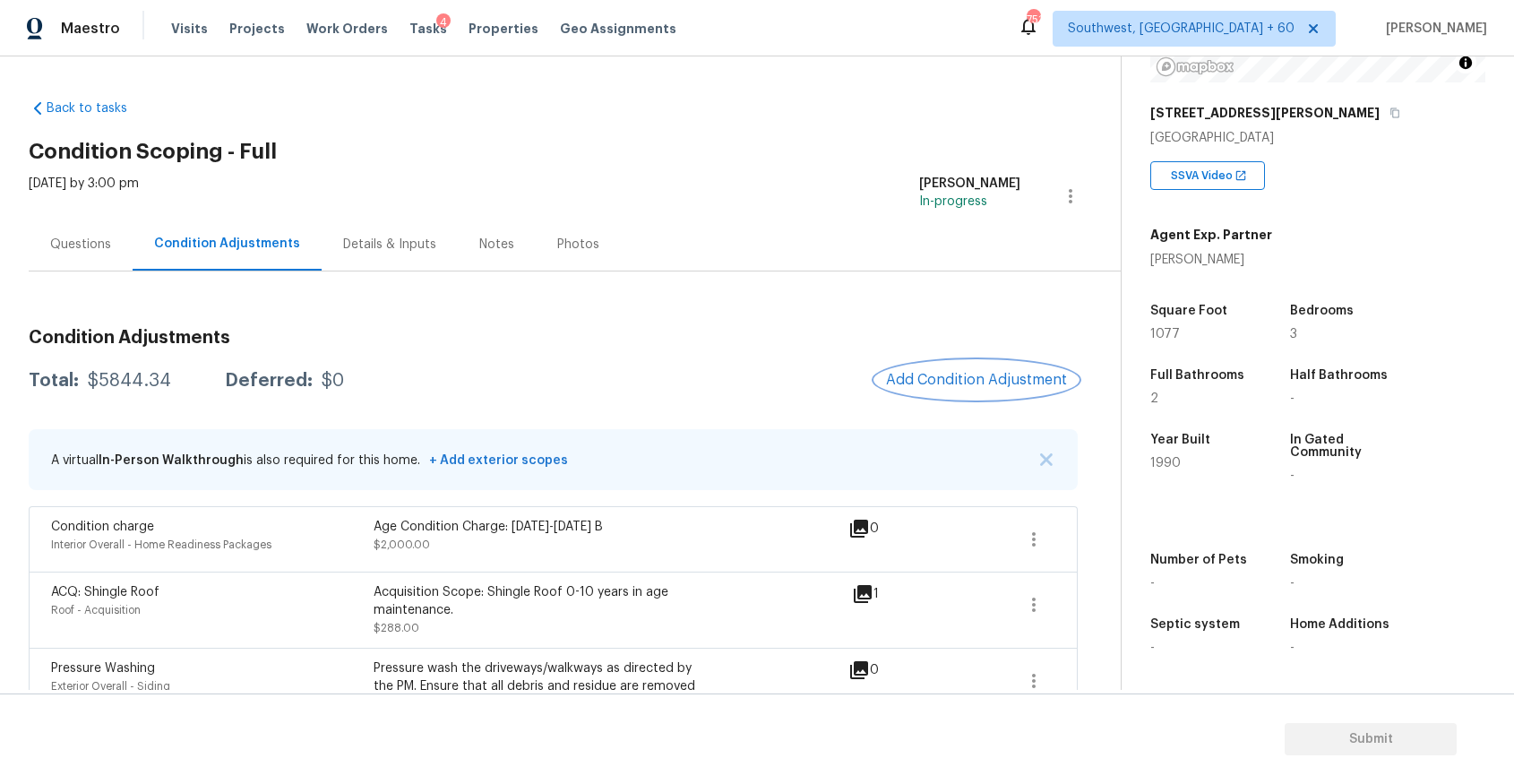
click at [997, 367] on button "Add Condition Adjustment" at bounding box center [977, 380] width 202 height 37
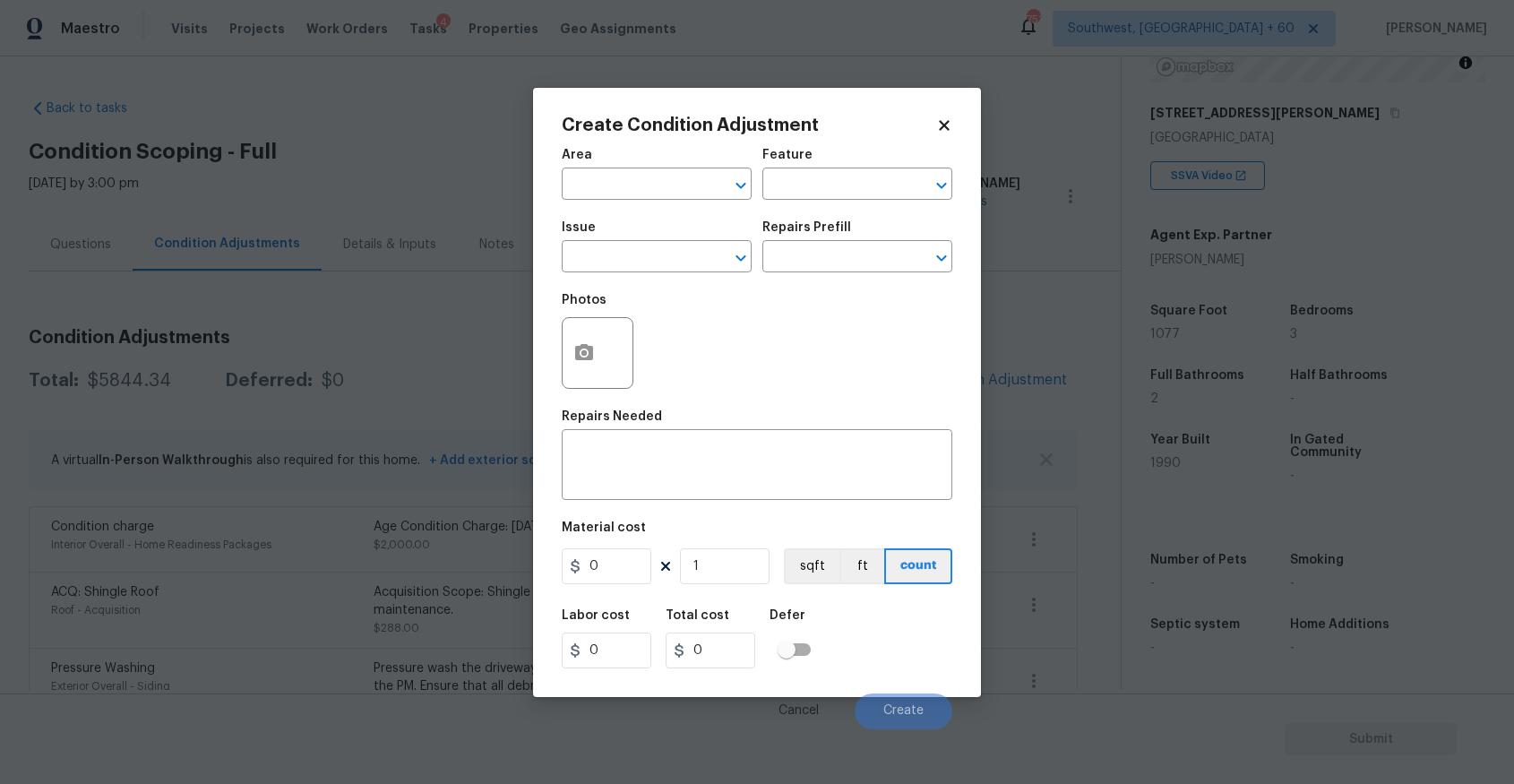
click at [707, 239] on div "Issue" at bounding box center [656, 233] width 189 height 24
click at [656, 260] on input "text" at bounding box center [631, 258] width 139 height 27
click at [732, 340] on li "Landscape Package" at bounding box center [656, 341] width 189 height 29
type input "Landscape Package"
click at [785, 293] on div "Photos" at bounding box center [757, 340] width 391 height 117
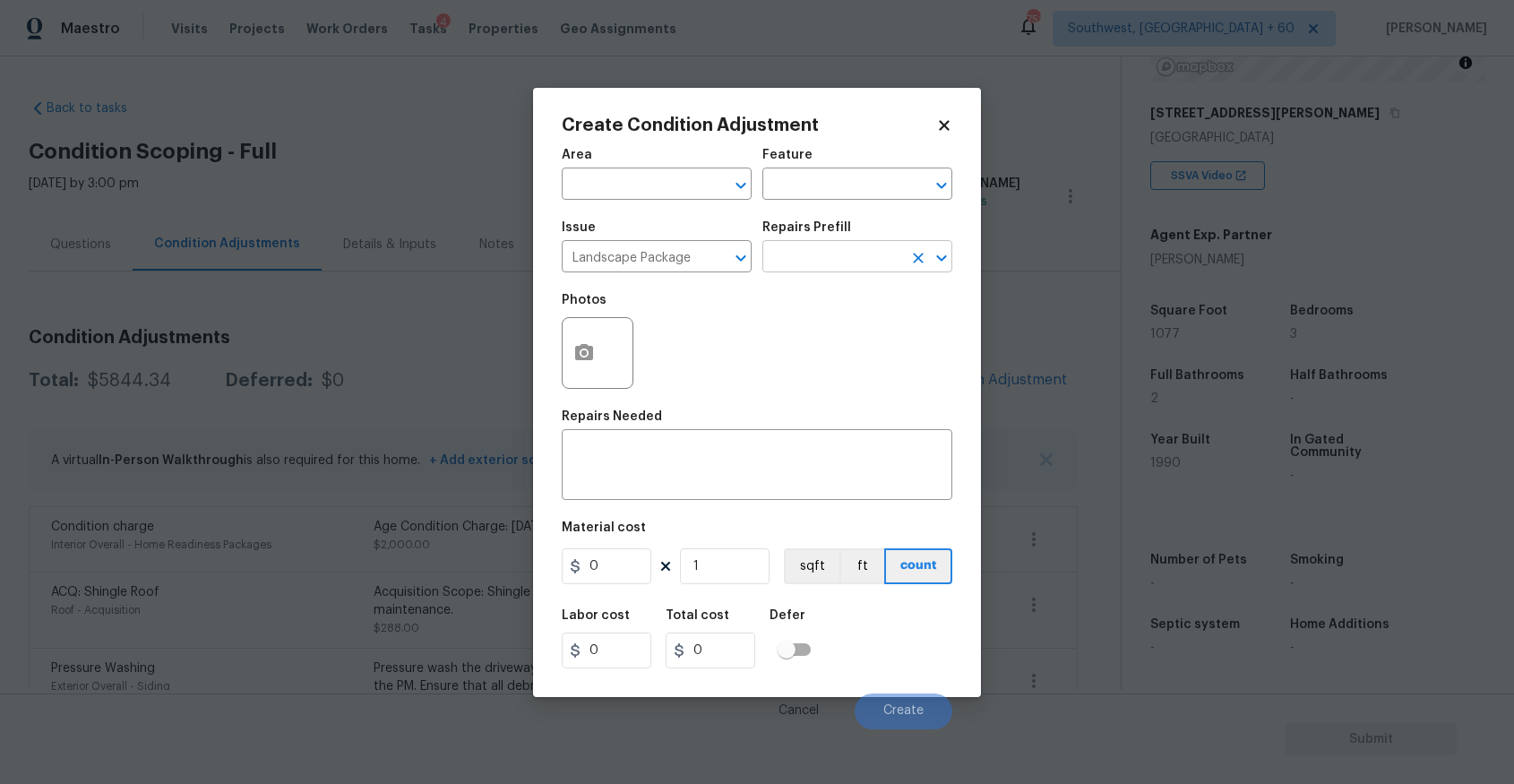
click at [823, 262] on input "text" at bounding box center [833, 258] width 139 height 27
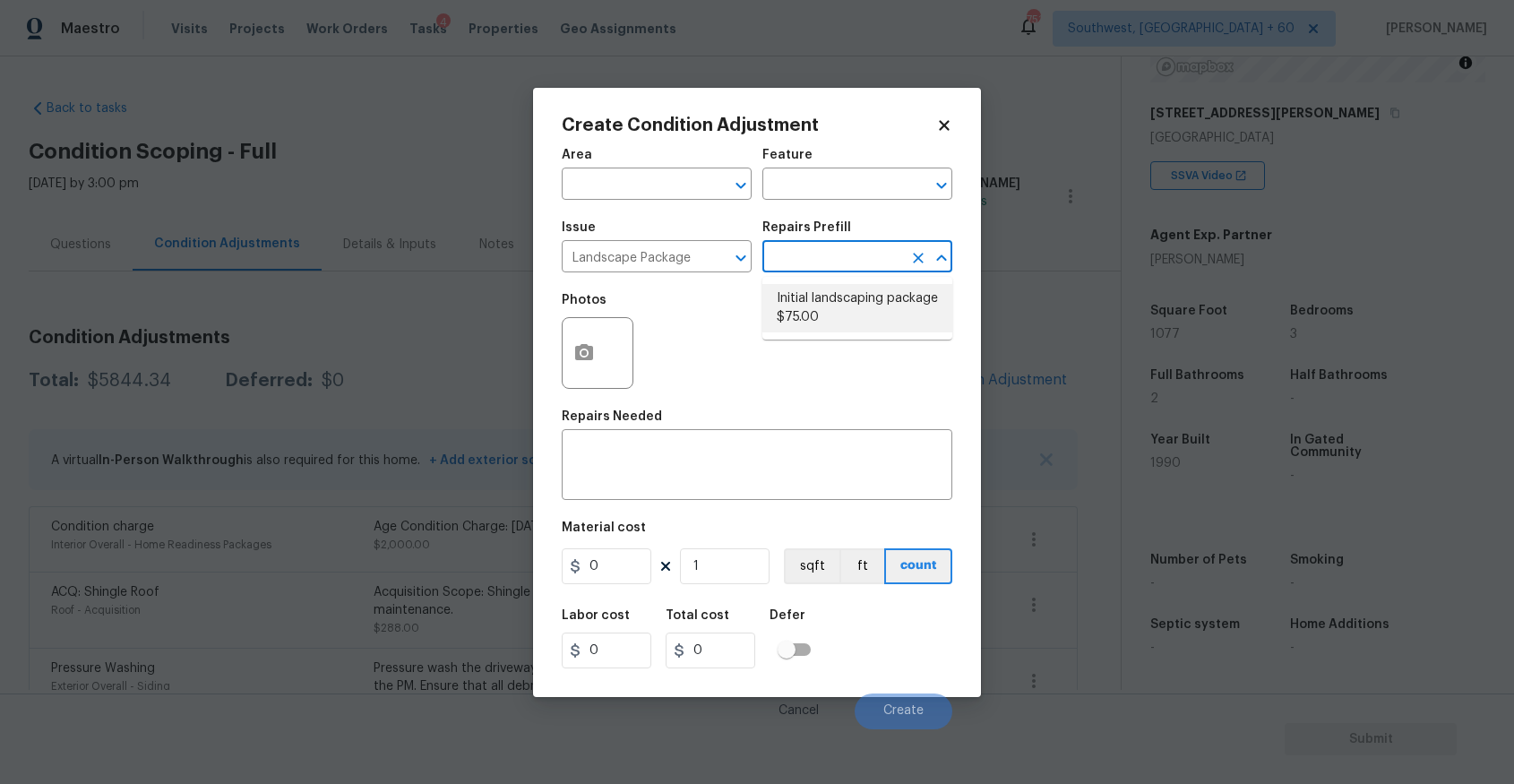
click at [831, 306] on li "Initial landscaping package $75.00" at bounding box center [857, 307] width 189 height 48
type input "Home Readiness Packages"
type textarea "Mowing of grass up to 6" in height. Mow, edge along driveways & sidewalks, trim…"
type input "75"
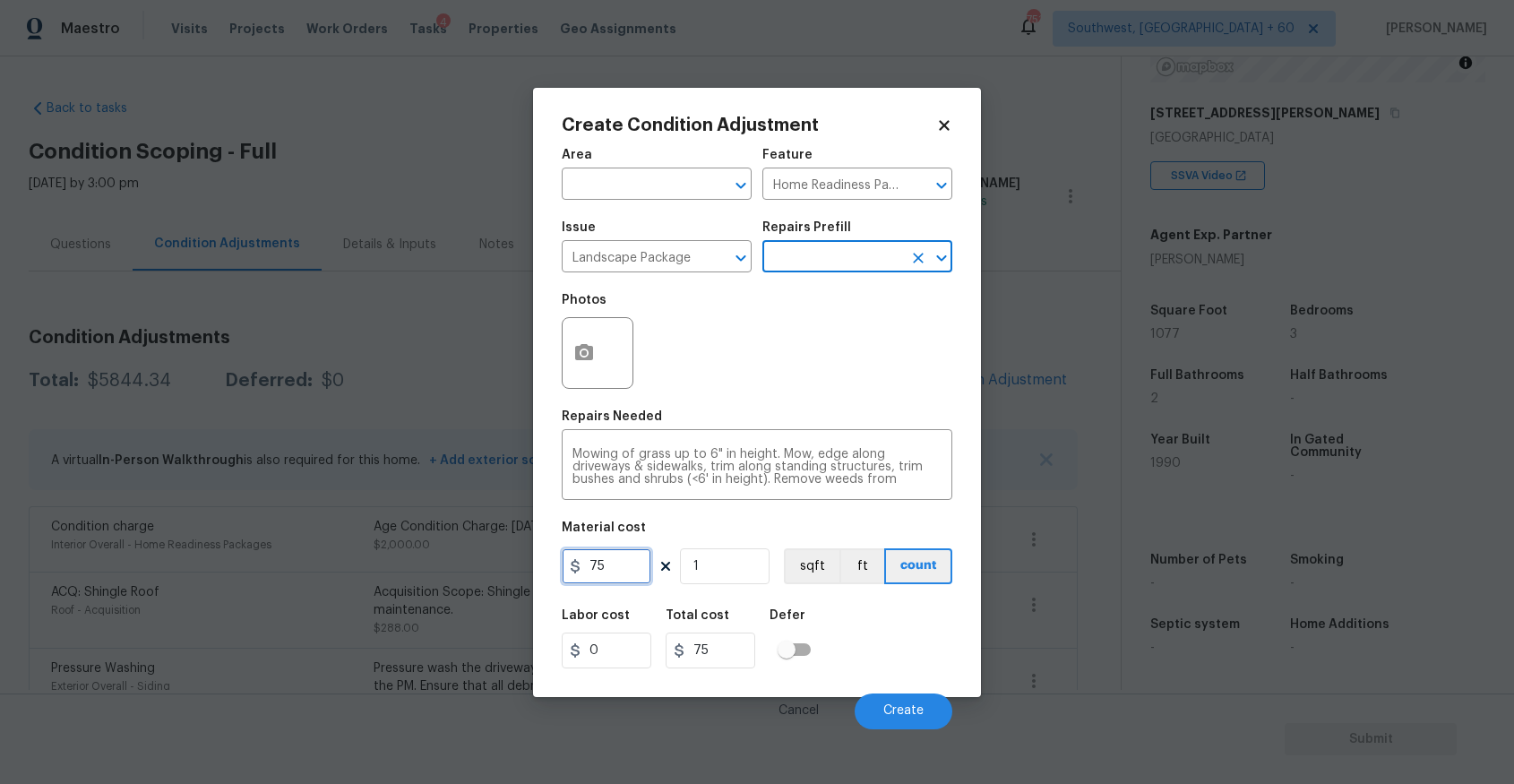
click at [611, 559] on input "75" at bounding box center [606, 566] width 89 height 36
type input "750"
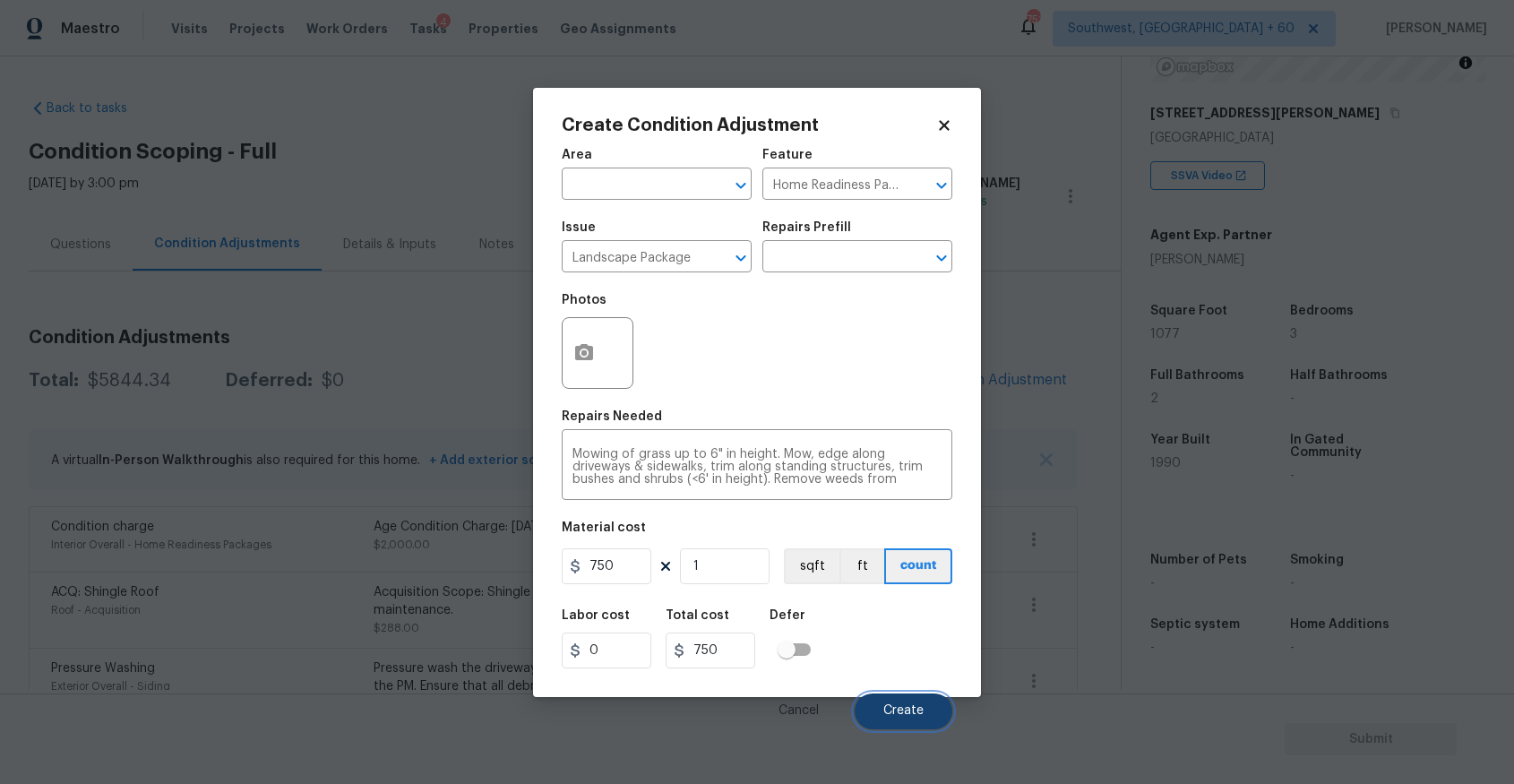
click at [915, 724] on button "Create" at bounding box center [903, 710] width 97 height 36
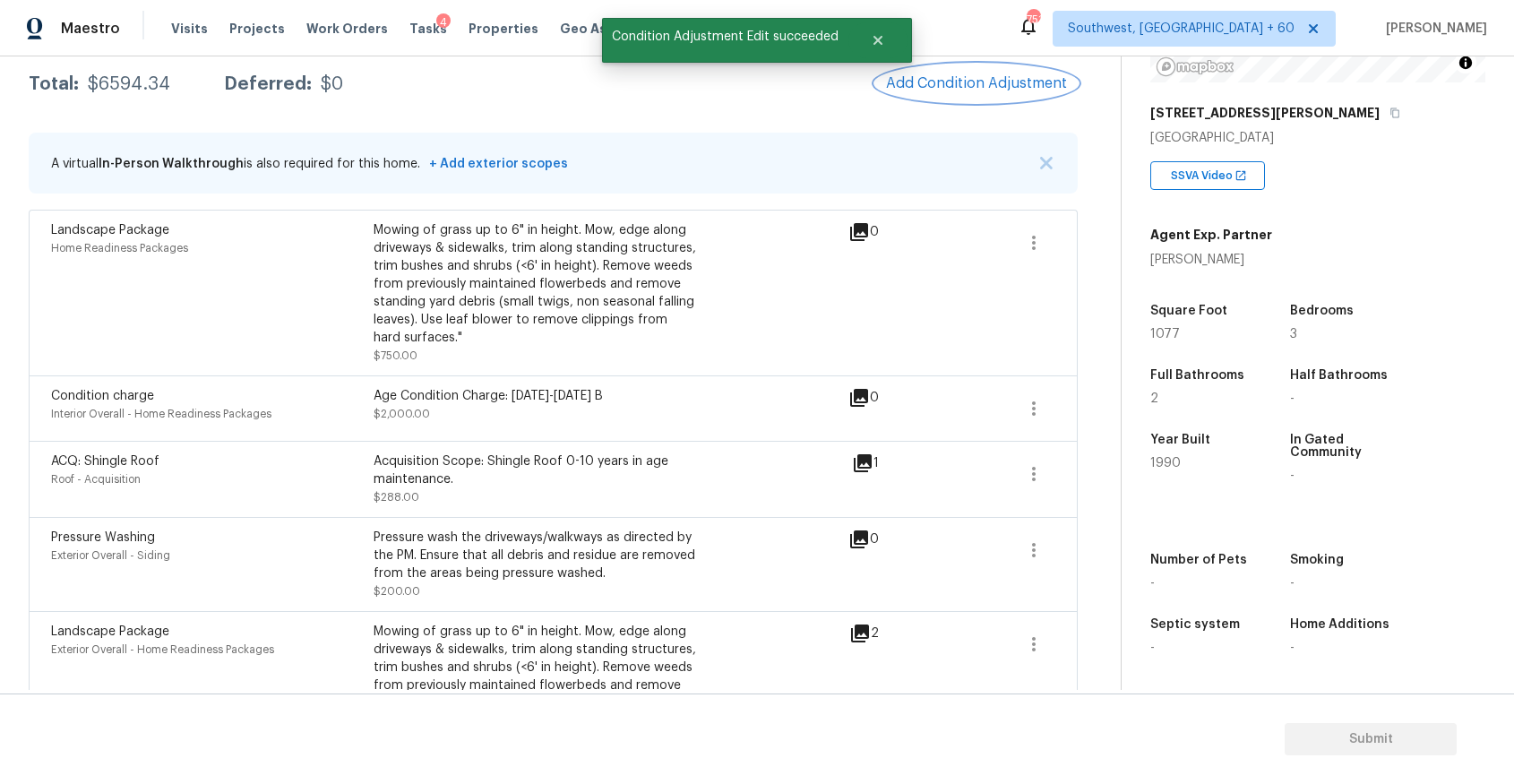
scroll to position [159, 0]
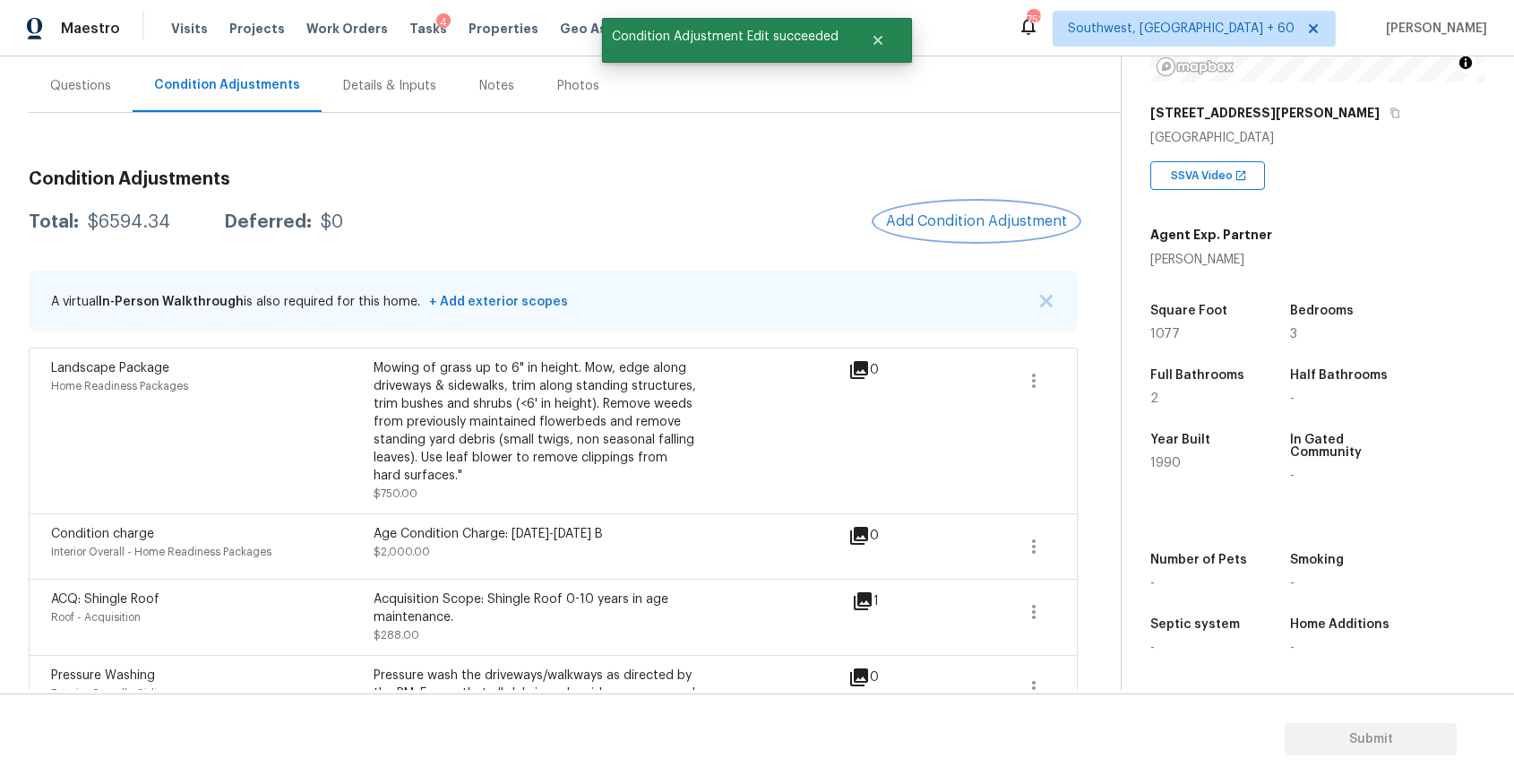
click at [1002, 226] on span "Add Condition Adjustment" at bounding box center [977, 221] width 181 height 16
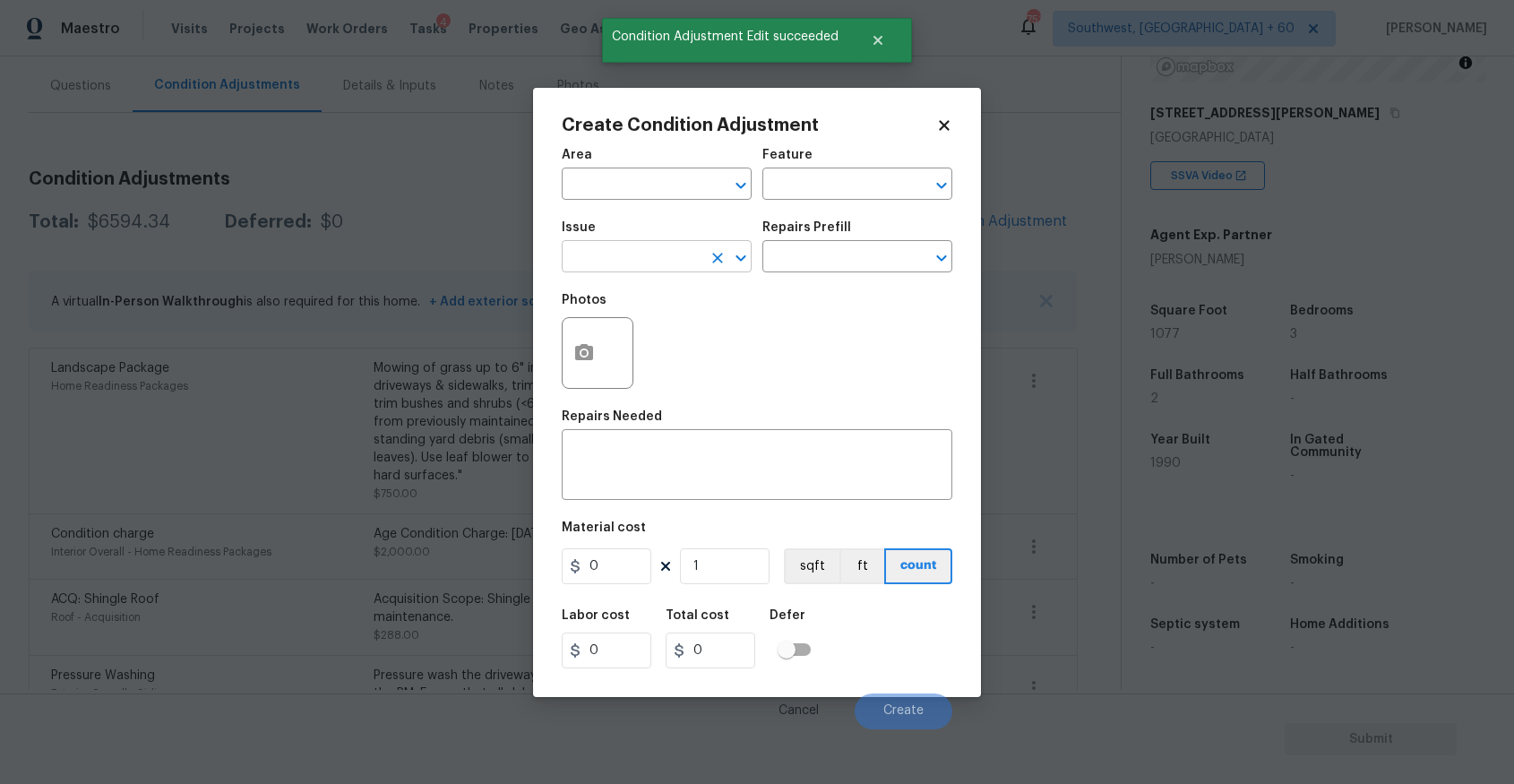
click at [659, 266] on input "text" at bounding box center [631, 258] width 139 height 27
click at [623, 343] on li "Pressure Washing" at bounding box center [656, 341] width 189 height 29
type input "Pressure Washing"
click at [809, 231] on h5 "Repairs Prefill" at bounding box center [807, 227] width 88 height 13
click at [829, 248] on input "text" at bounding box center [833, 258] width 139 height 27
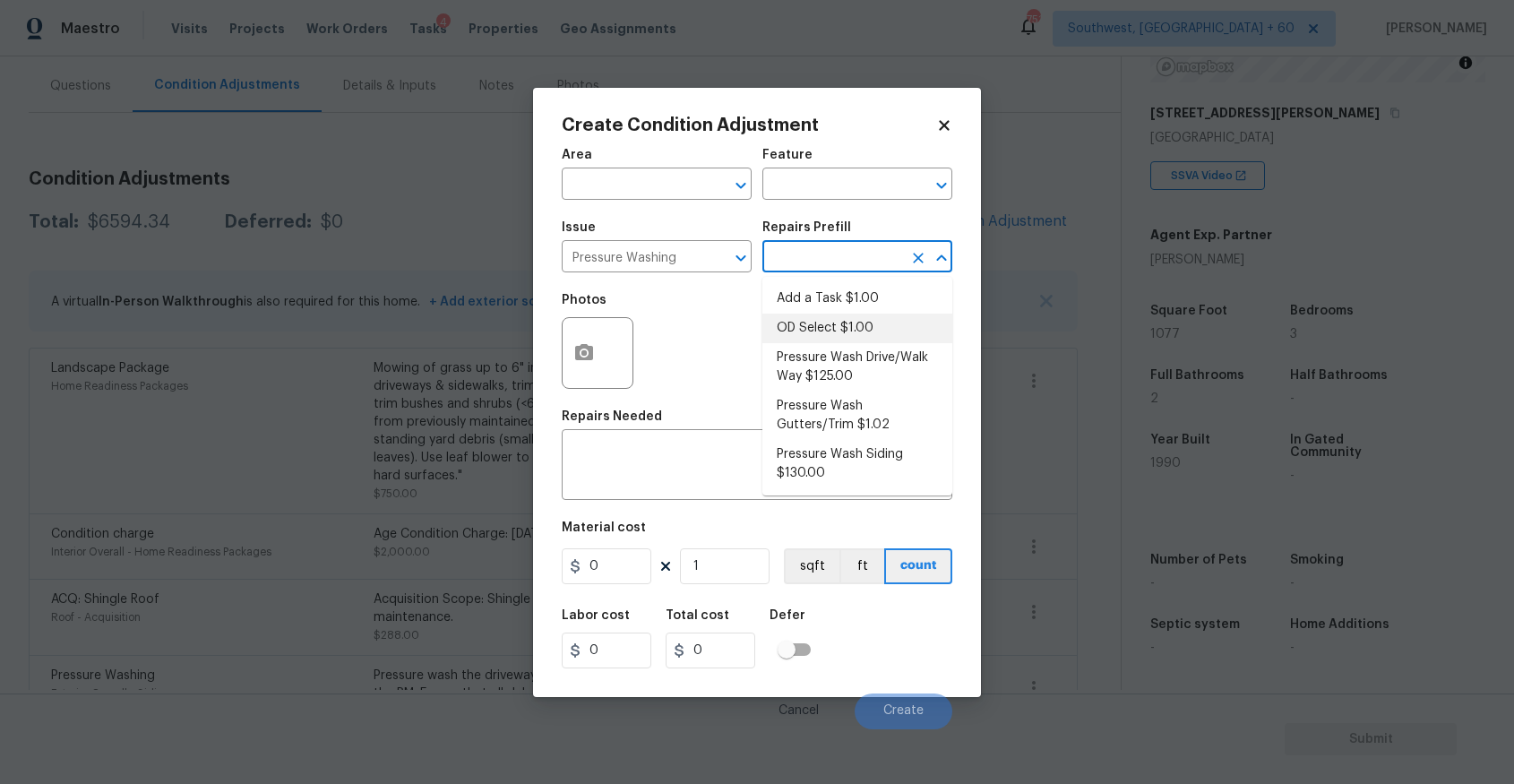
click at [682, 419] on div "Repairs Needed" at bounding box center [757, 422] width 391 height 24
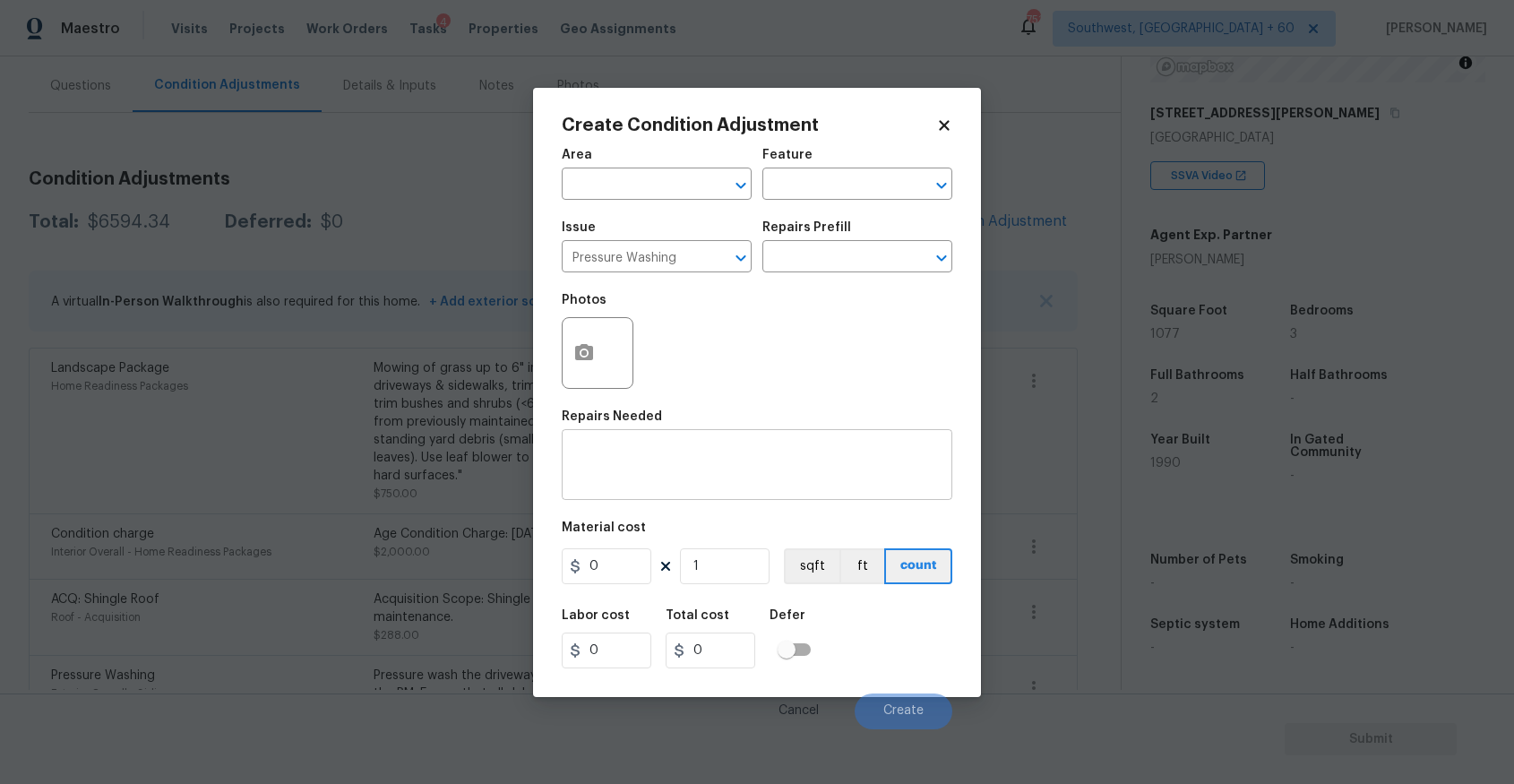
click at [702, 445] on div "x ​" at bounding box center [757, 467] width 391 height 67
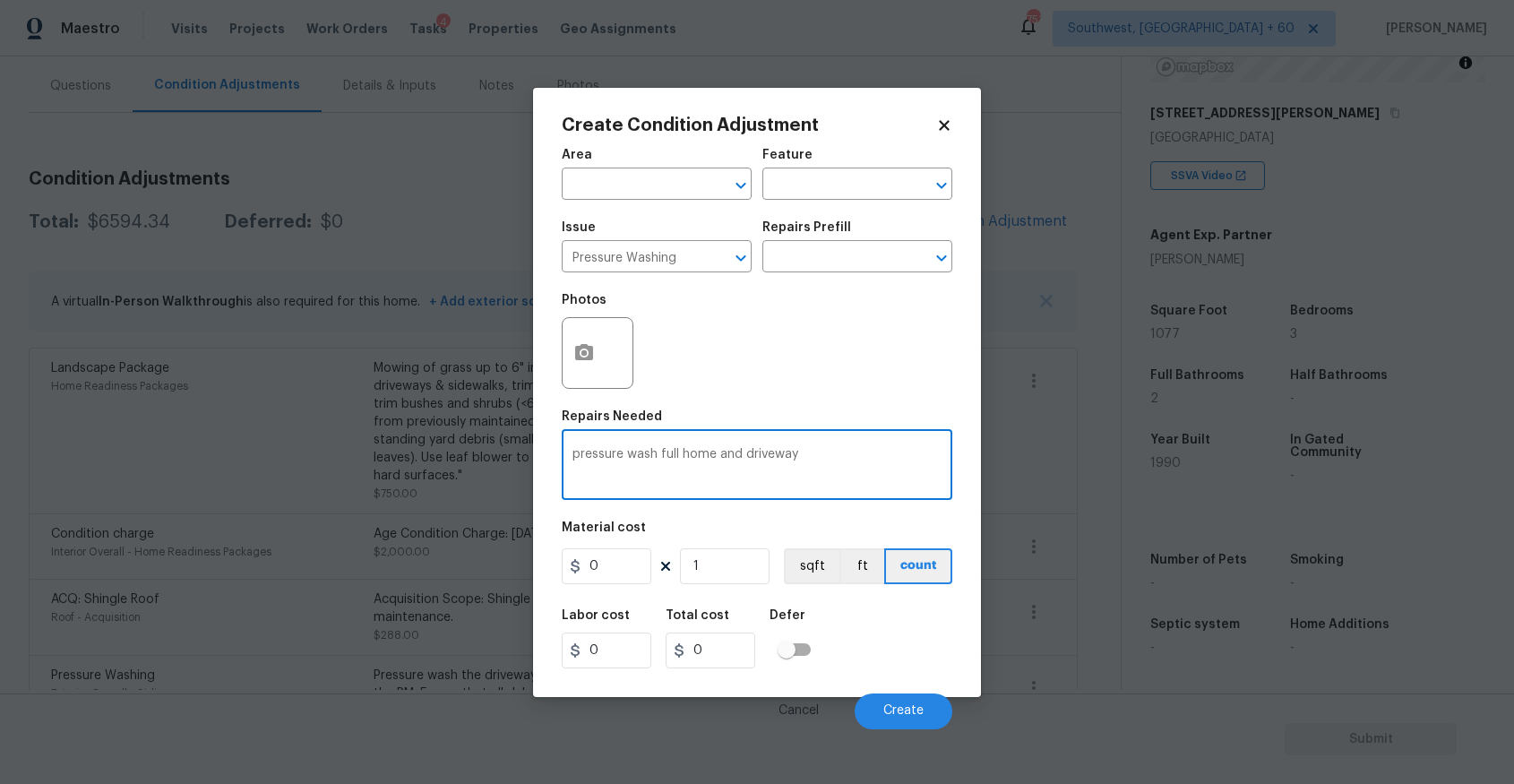
type textarea "pressure wash full home and driveway"
click at [622, 571] on input "0" at bounding box center [606, 566] width 89 height 36
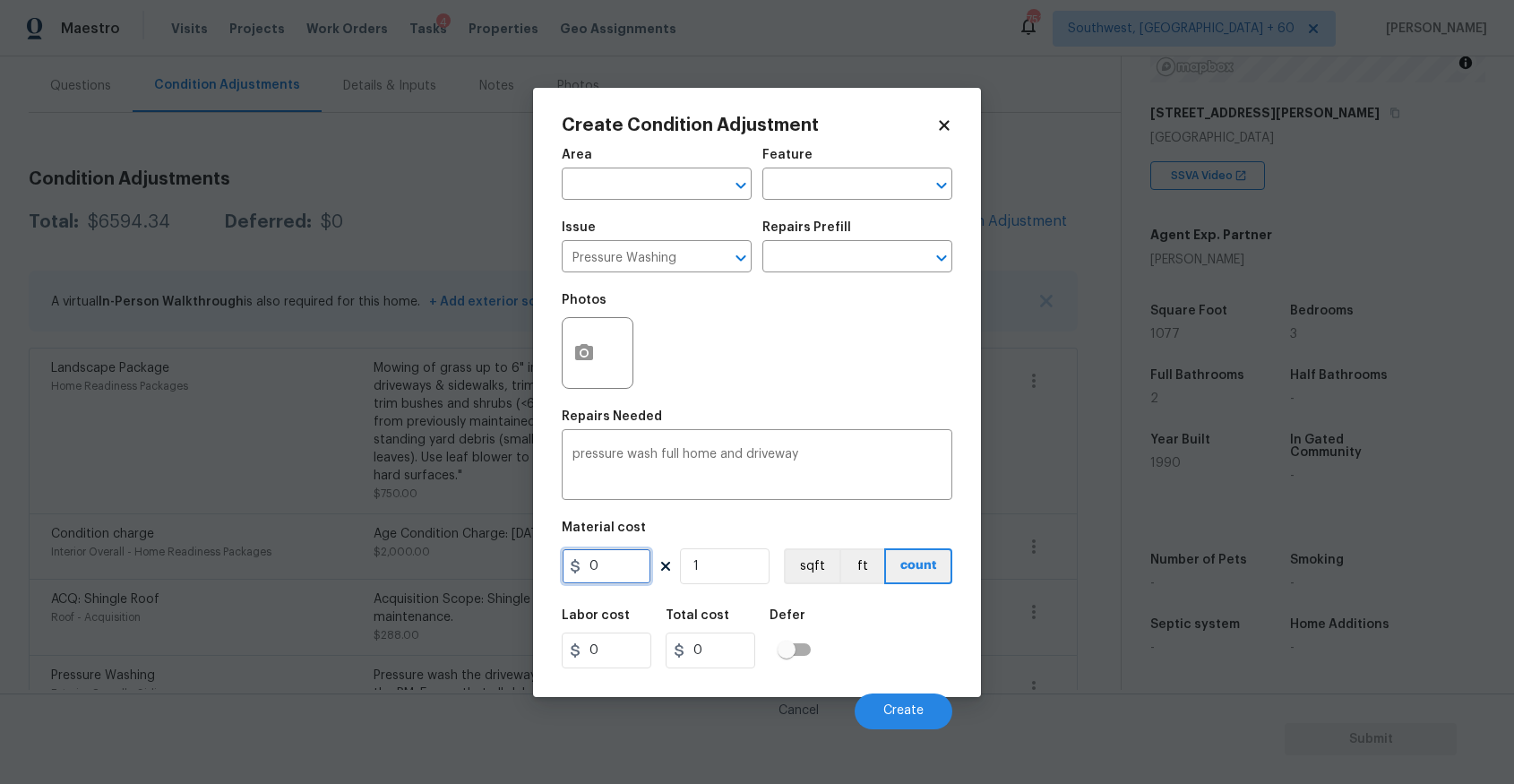
click at [622, 571] on input "0" at bounding box center [606, 566] width 89 height 36
type input "300"
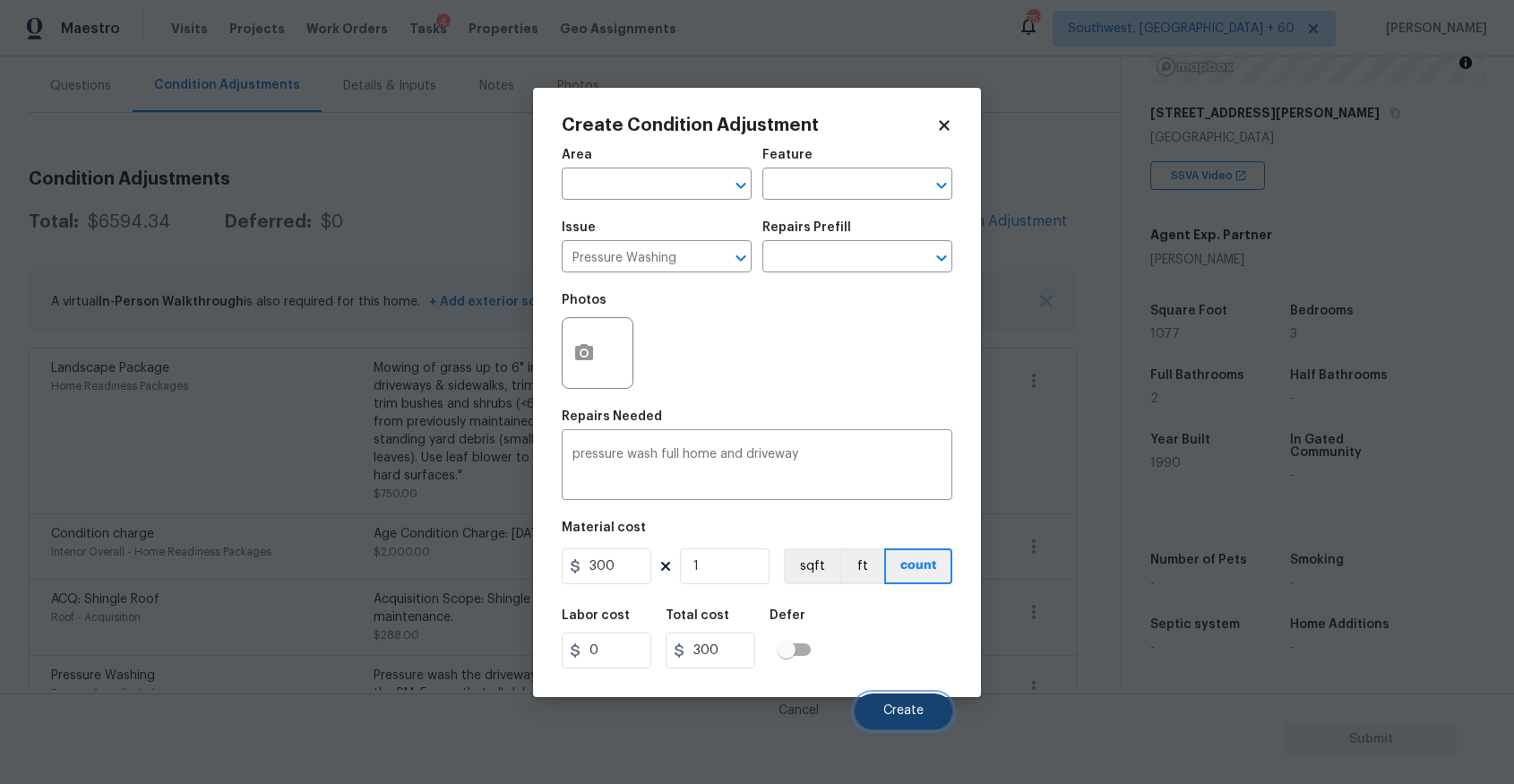
click at [916, 706] on span "Create" at bounding box center [903, 710] width 40 height 14
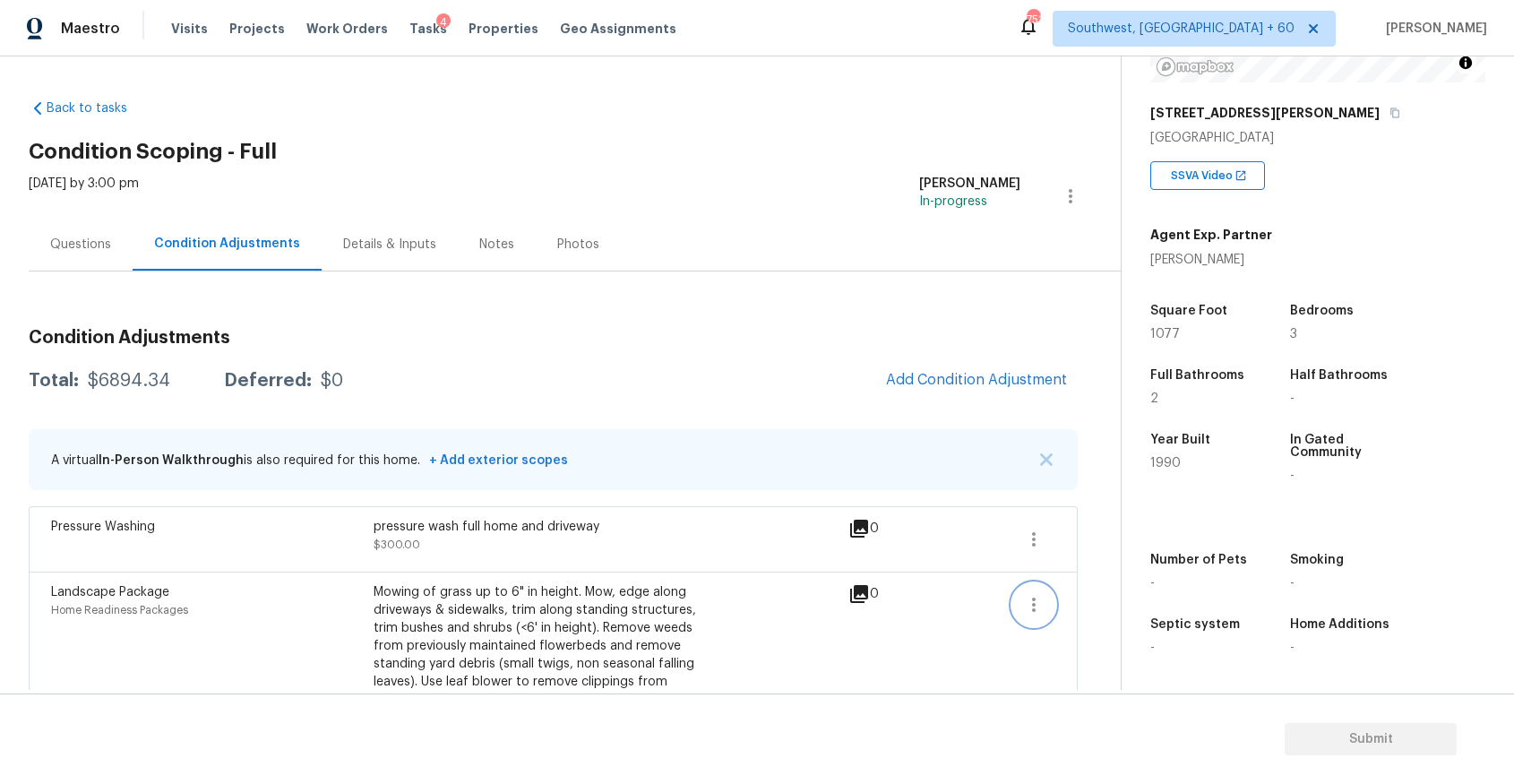
click at [1032, 583] on button "button" at bounding box center [1034, 604] width 43 height 43
click at [1126, 598] on div "Edit" at bounding box center [1136, 601] width 139 height 18
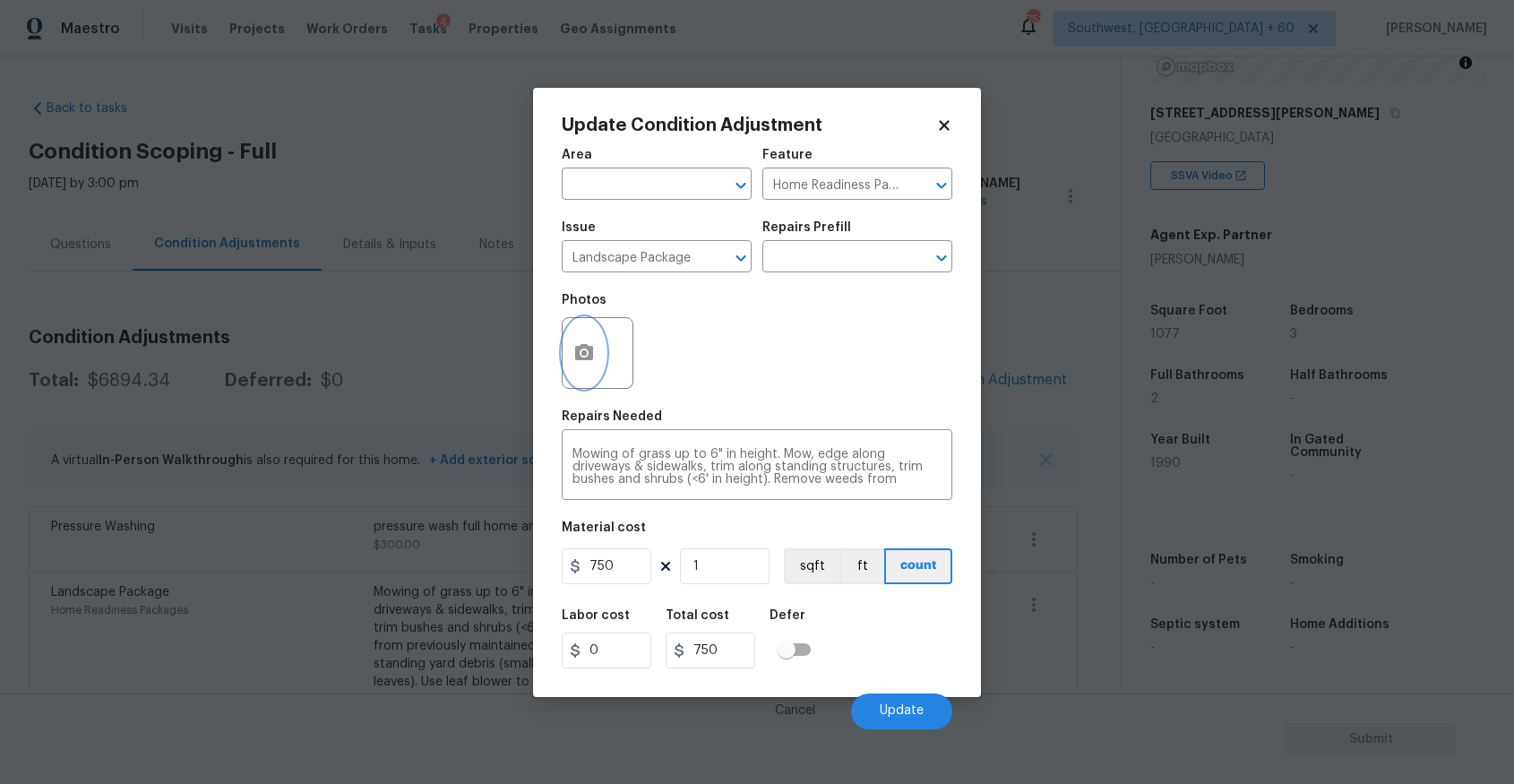
click at [602, 366] on button "button" at bounding box center [584, 352] width 43 height 70
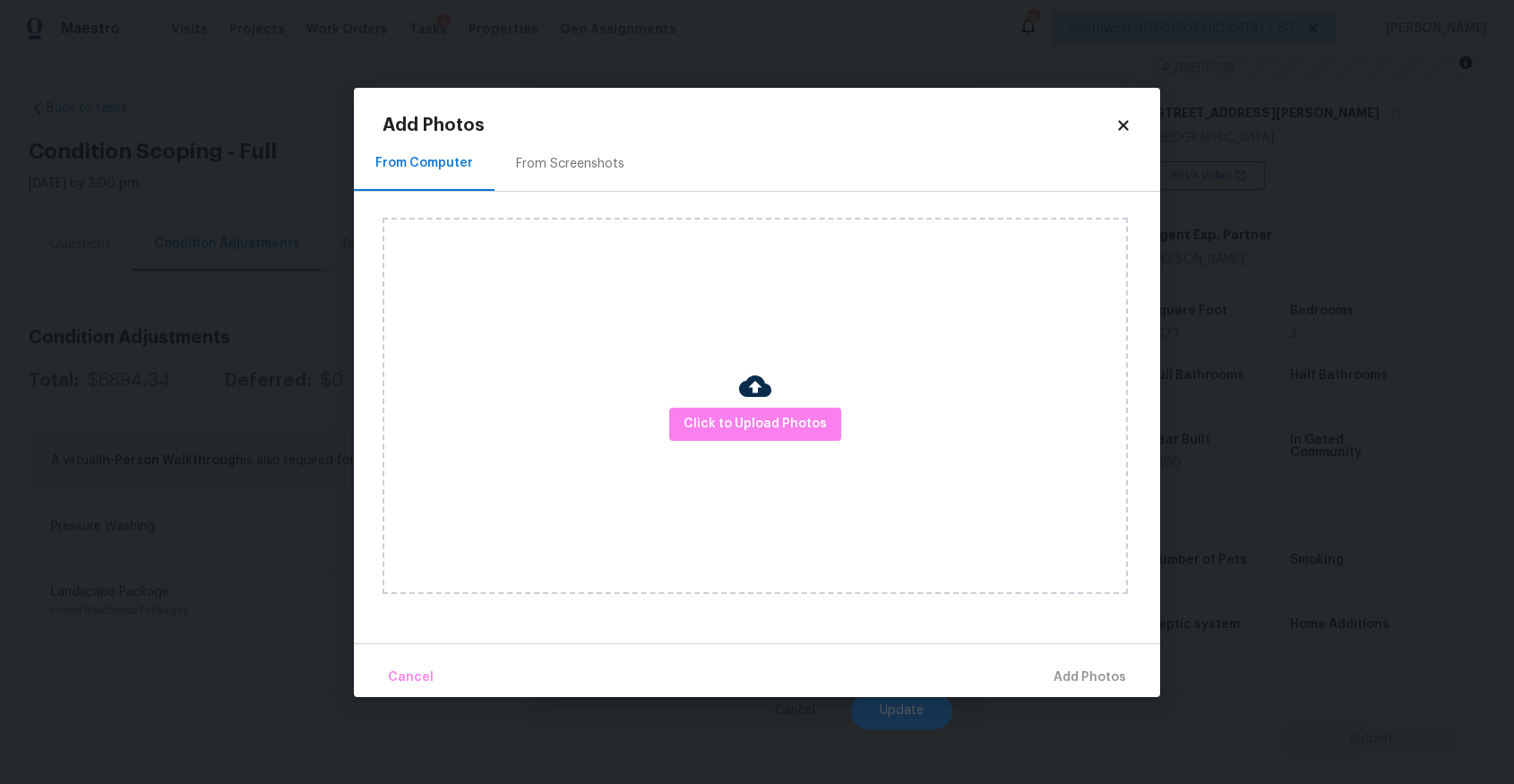
click at [789, 395] on div "Click to Upload Photos" at bounding box center [755, 405] width 745 height 376
click at [750, 429] on span "Click to Upload Photos" at bounding box center [755, 424] width 143 height 23
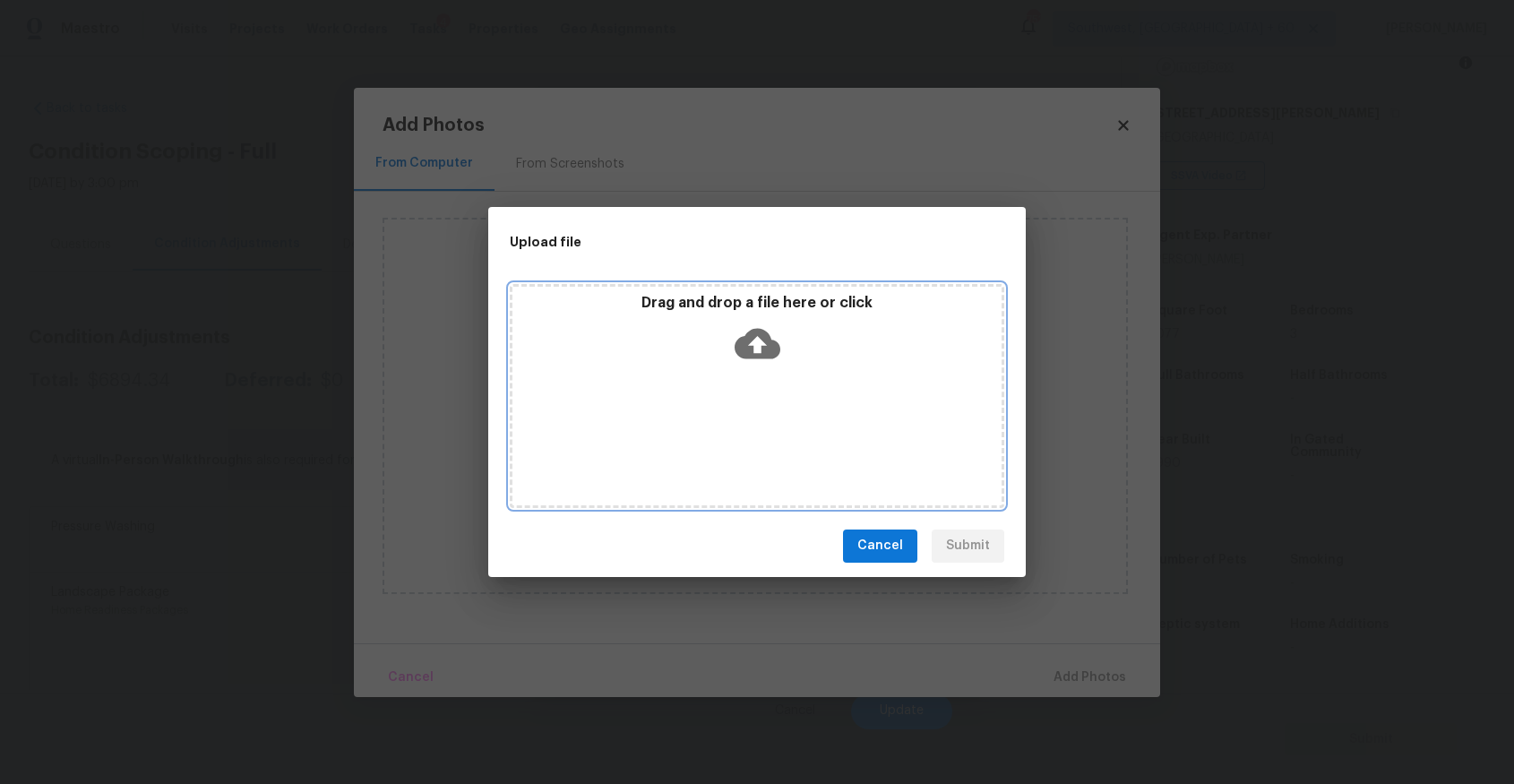
click at [750, 402] on div "Drag and drop a file here or click" at bounding box center [757, 395] width 495 height 224
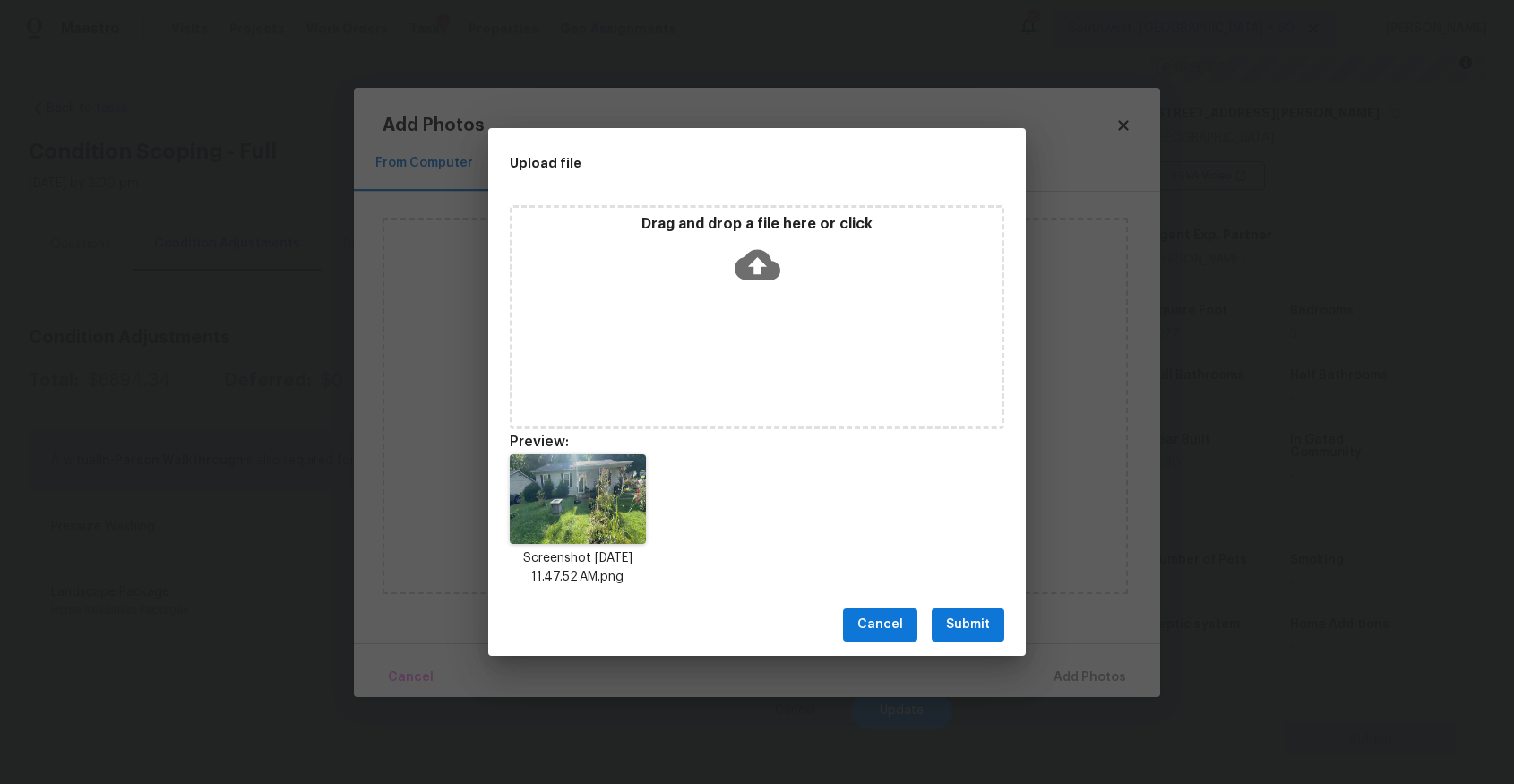
click at [984, 625] on span "Submit" at bounding box center [968, 624] width 44 height 23
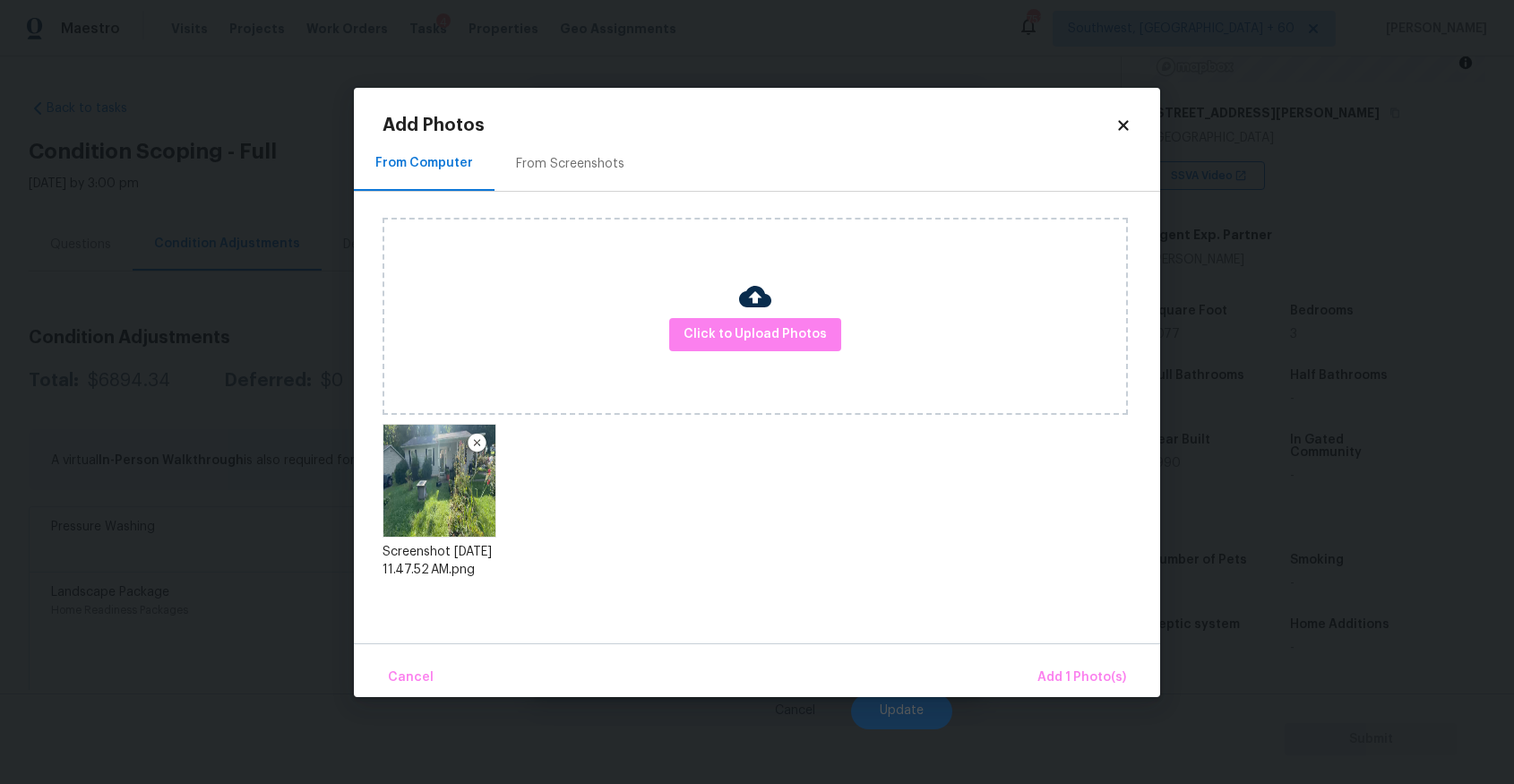
click at [1081, 644] on div "Cancel Add 1 Photo(s)" at bounding box center [757, 669] width 806 height 54
click at [1084, 662] on button "Add 1 Photo(s)" at bounding box center [1082, 677] width 103 height 38
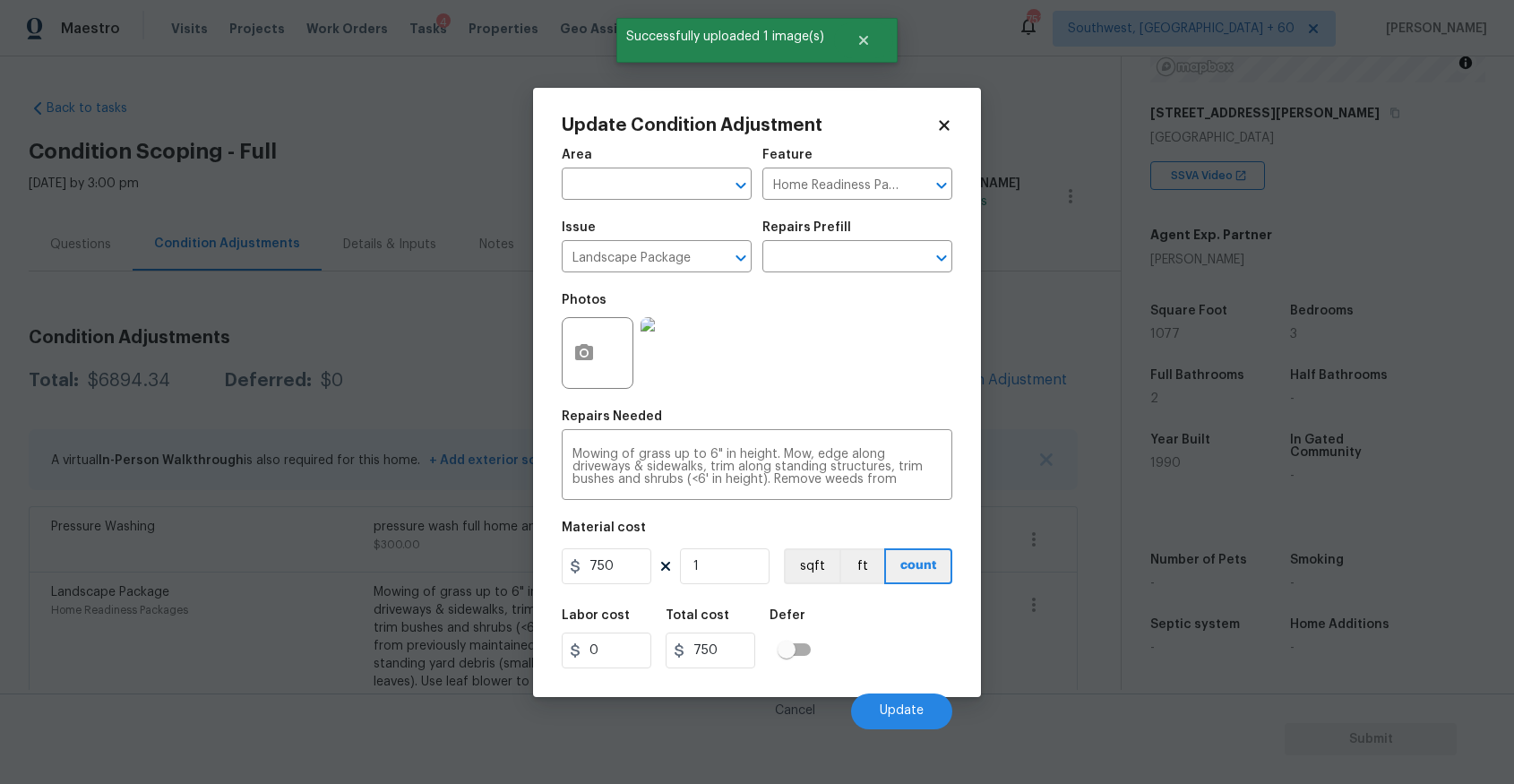
click at [885, 678] on div "Labor cost 0 Total cost 750 Defer" at bounding box center [757, 639] width 391 height 80
click at [893, 701] on button "Update" at bounding box center [901, 710] width 101 height 36
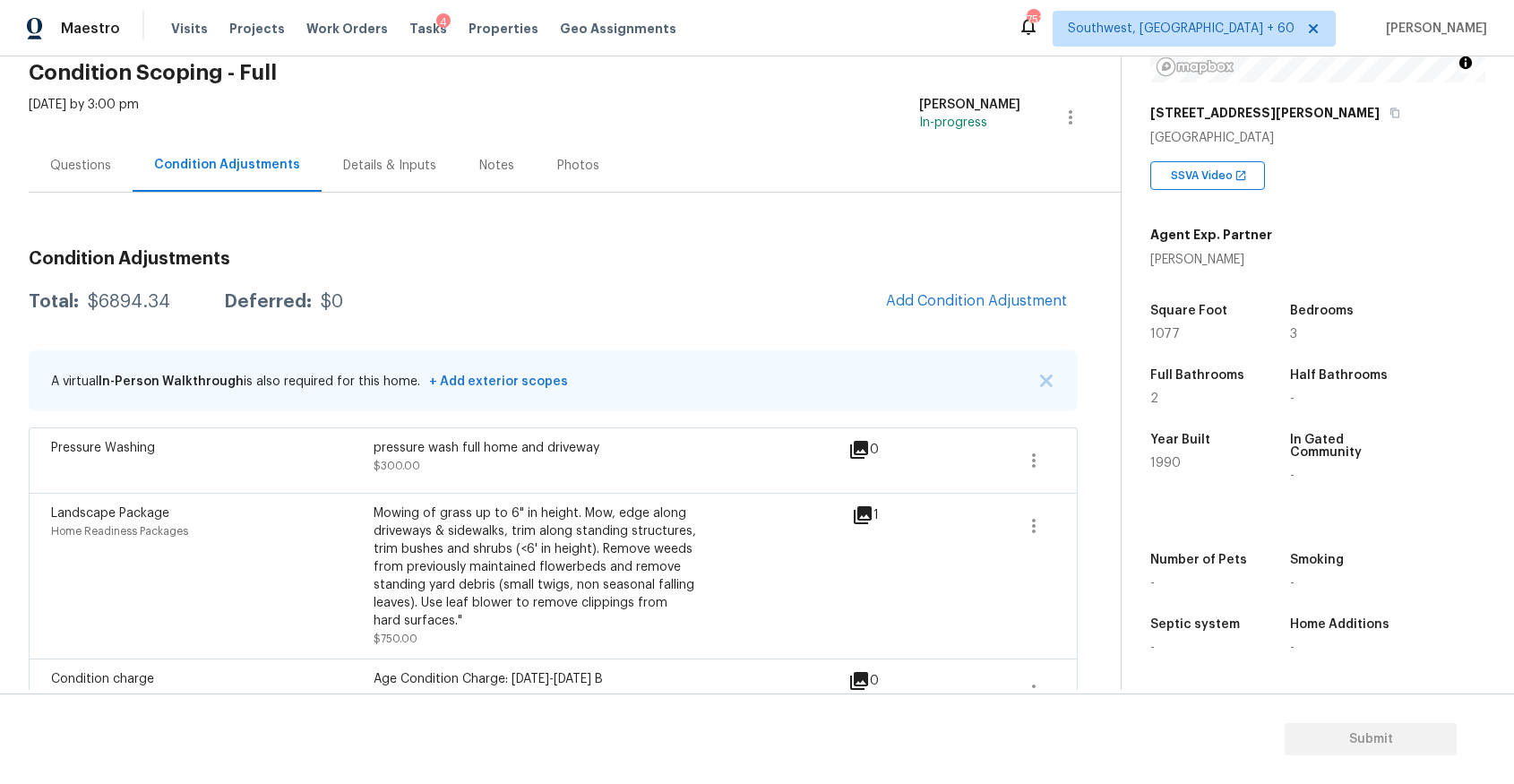
scroll to position [159, 0]
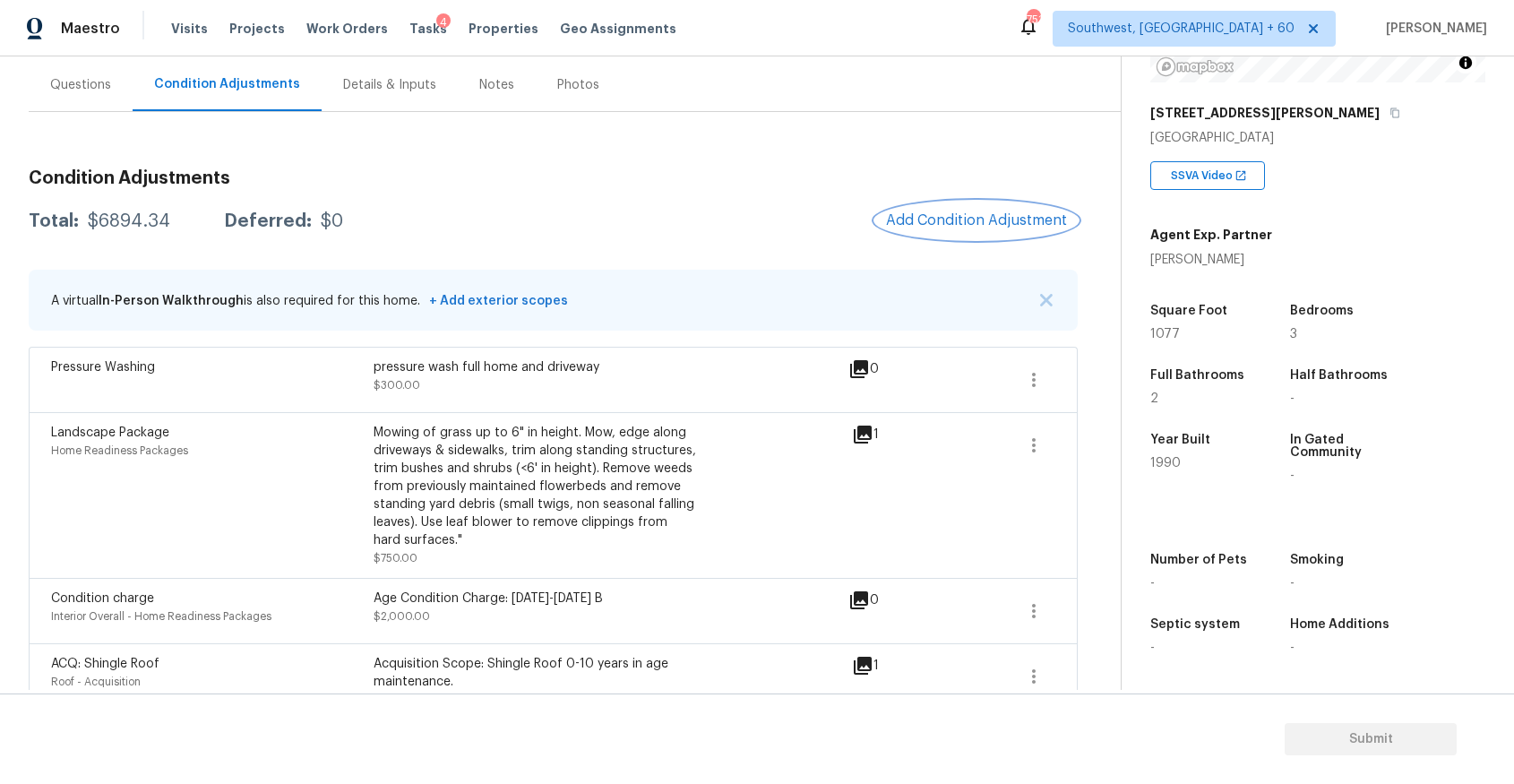
click at [976, 216] on span "Add Condition Adjustment" at bounding box center [977, 220] width 181 height 16
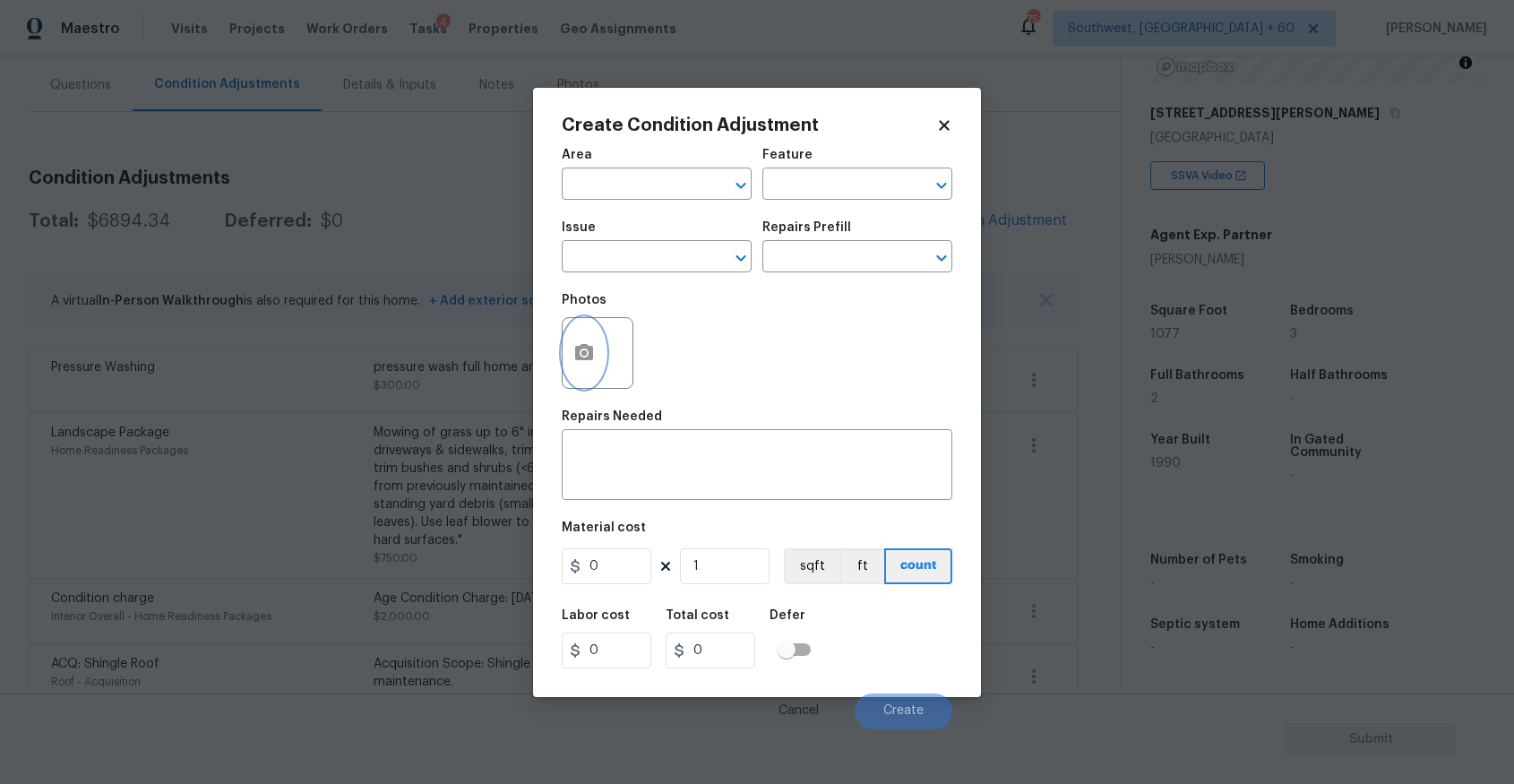
click at [587, 350] on icon "button" at bounding box center [584, 353] width 22 height 22
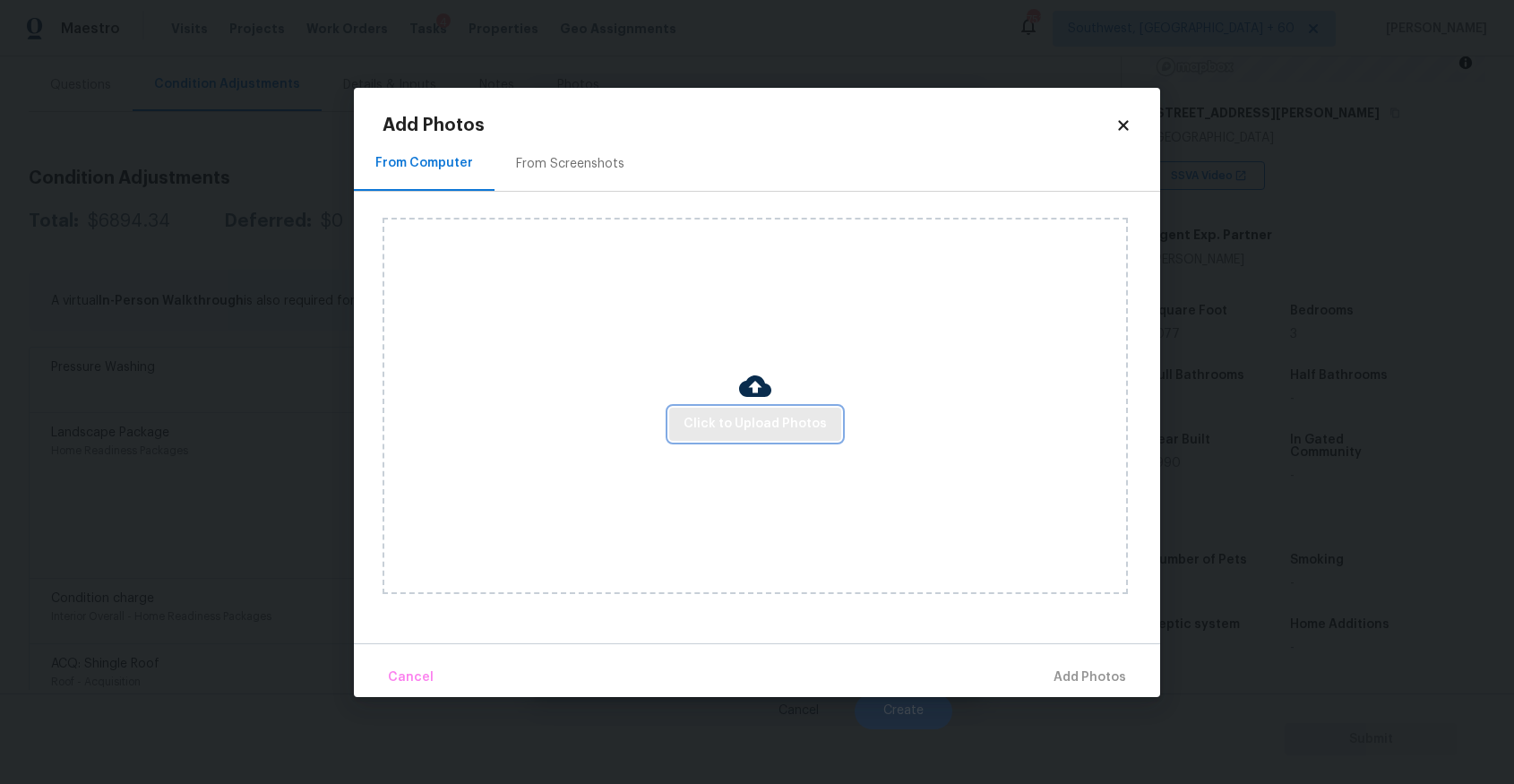
click at [703, 411] on button "Click to Upload Photos" at bounding box center [755, 424] width 172 height 33
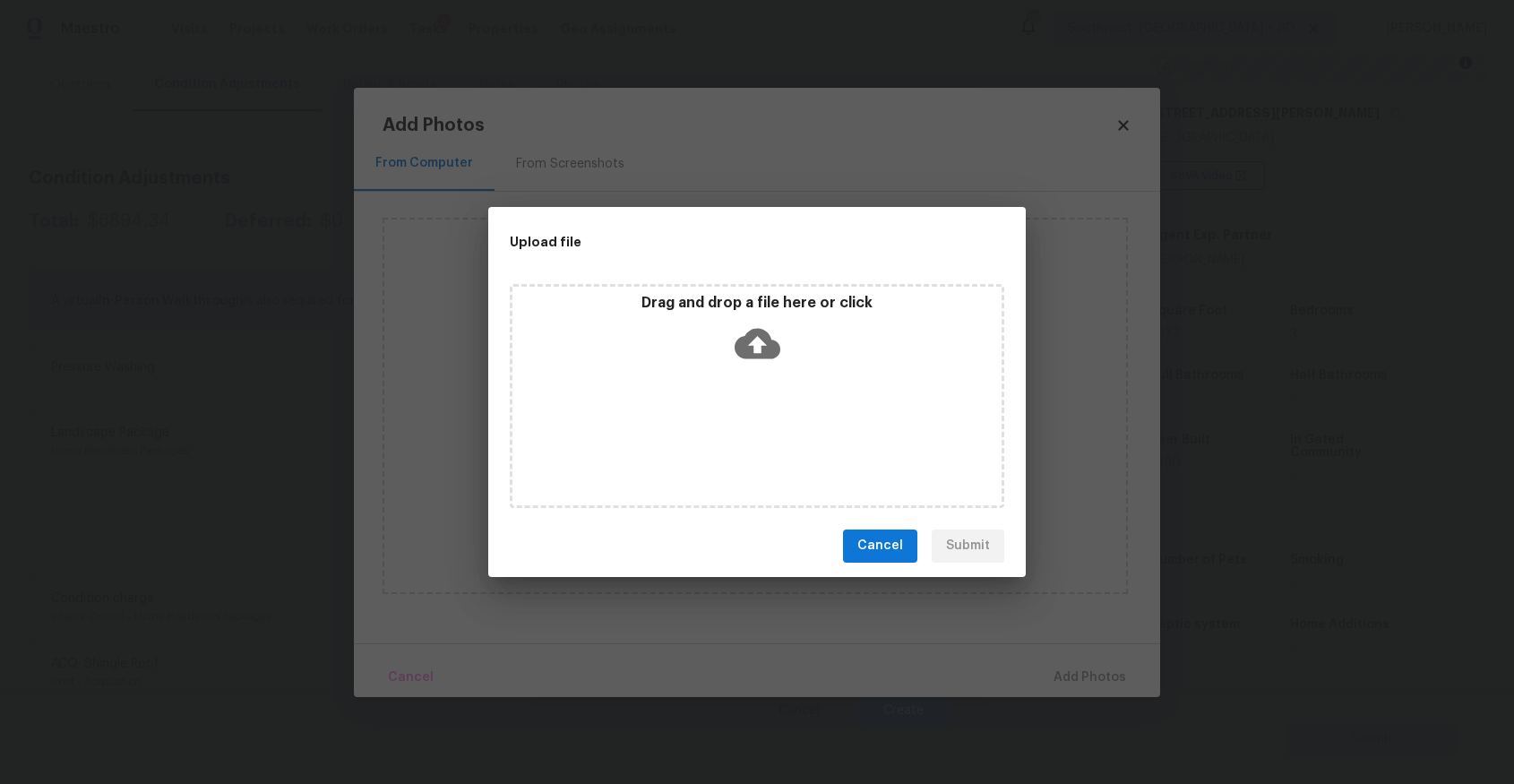
click at [703, 411] on div "Drag and drop a file here or click" at bounding box center [757, 395] width 495 height 224
click at [1217, 670] on div "Upload file Drag and drop a file here or click Cancel Submit" at bounding box center [757, 392] width 1514 height 784
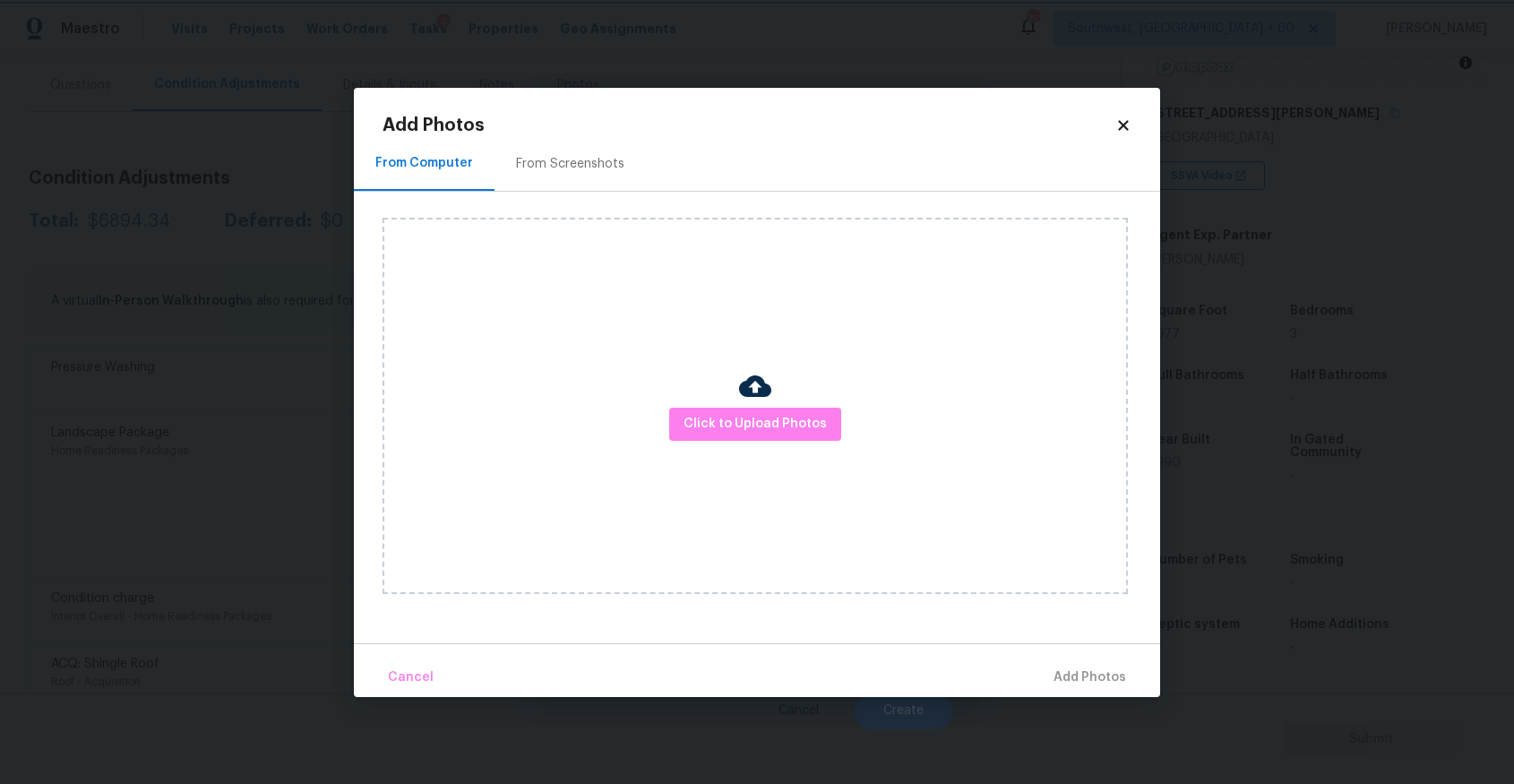
click at [1217, 670] on body "Maestro Visits Projects Work Orders Tasks 4 Properties Geo Assignments 751 Sout…" at bounding box center [757, 392] width 1514 height 784
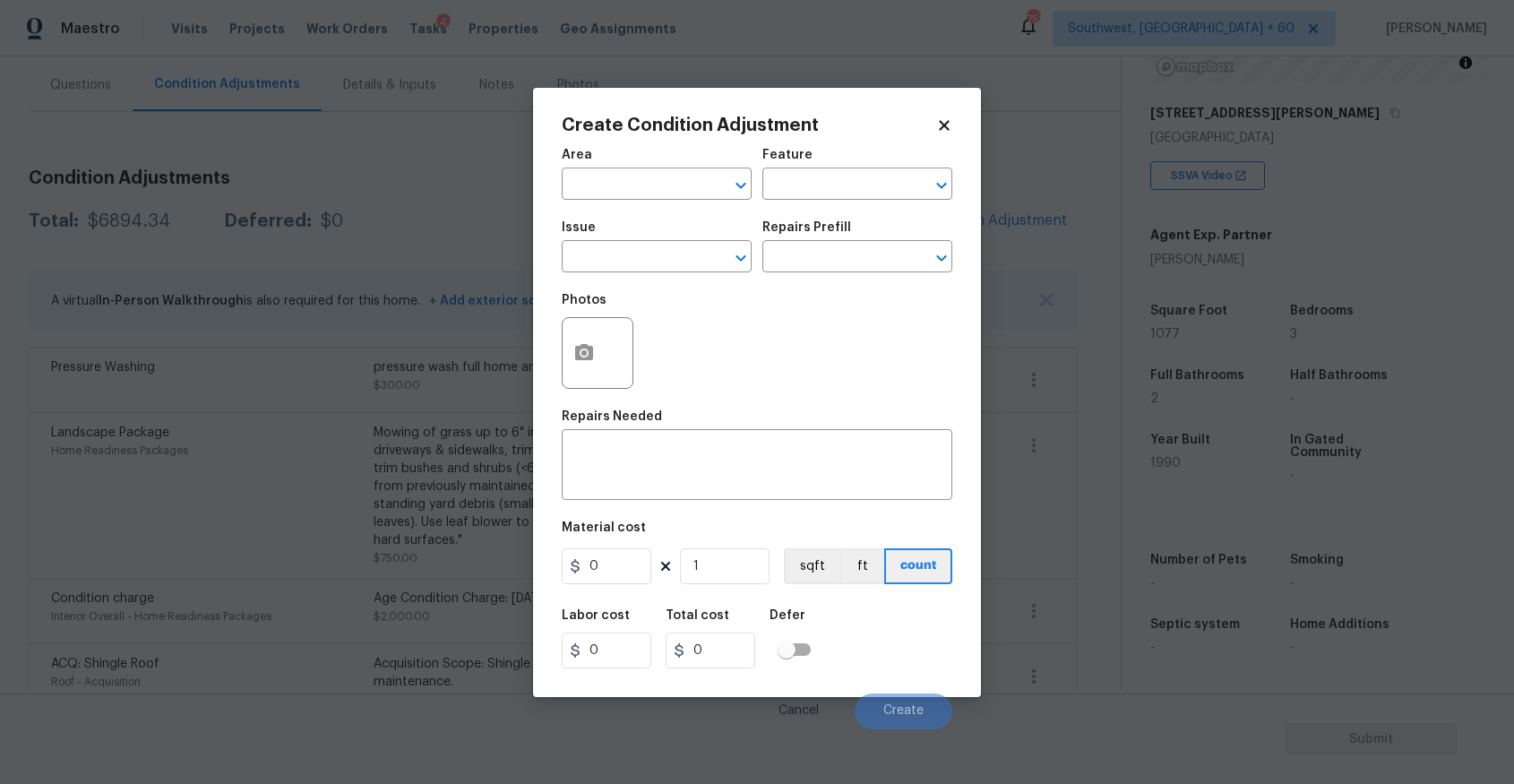
click at [1017, 479] on body "Maestro Visits Projects Work Orders Tasks 4 Properties Geo Assignments 751 Sout…" at bounding box center [757, 392] width 1514 height 784
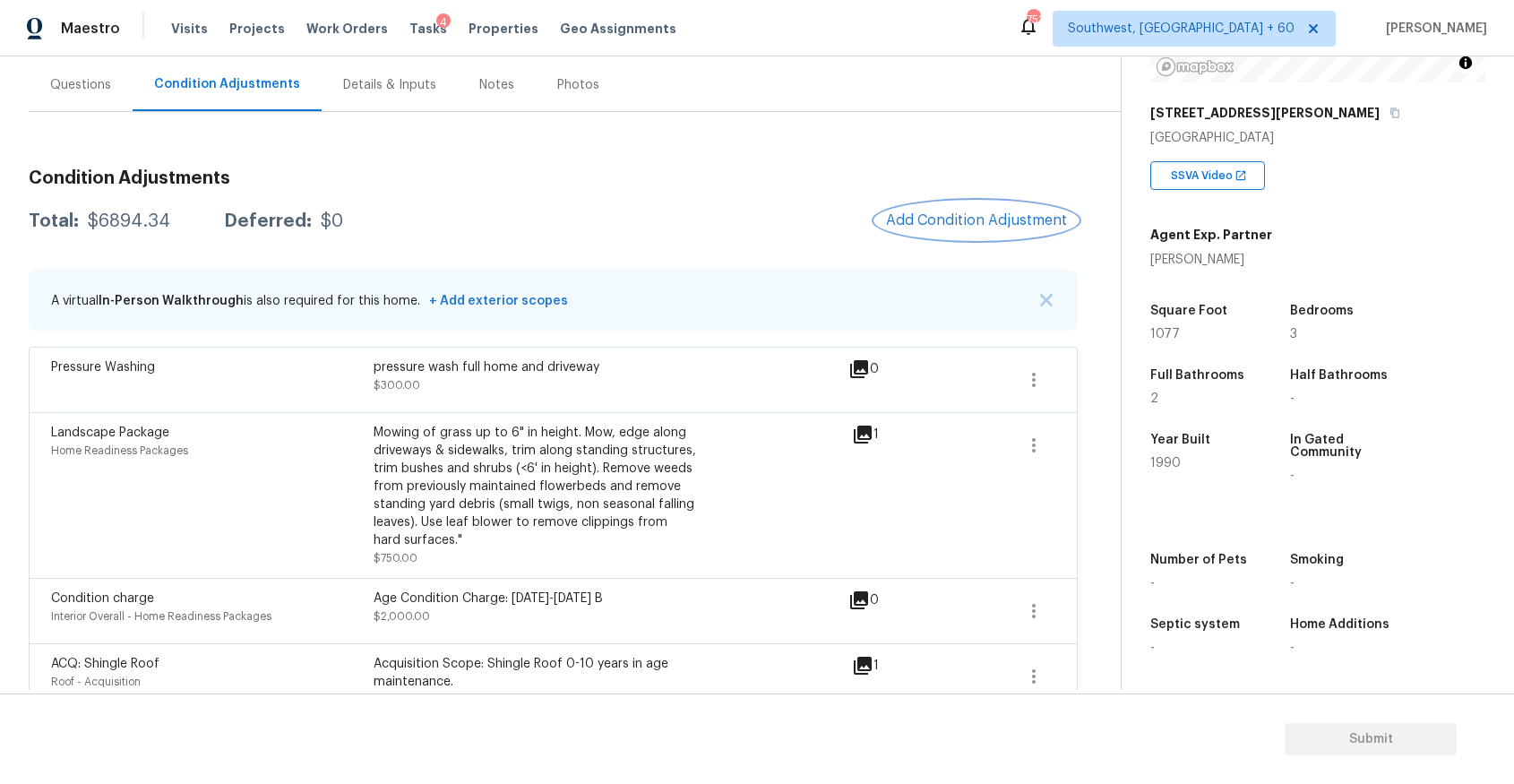
click at [939, 215] on span "Add Condition Adjustment" at bounding box center [977, 220] width 181 height 16
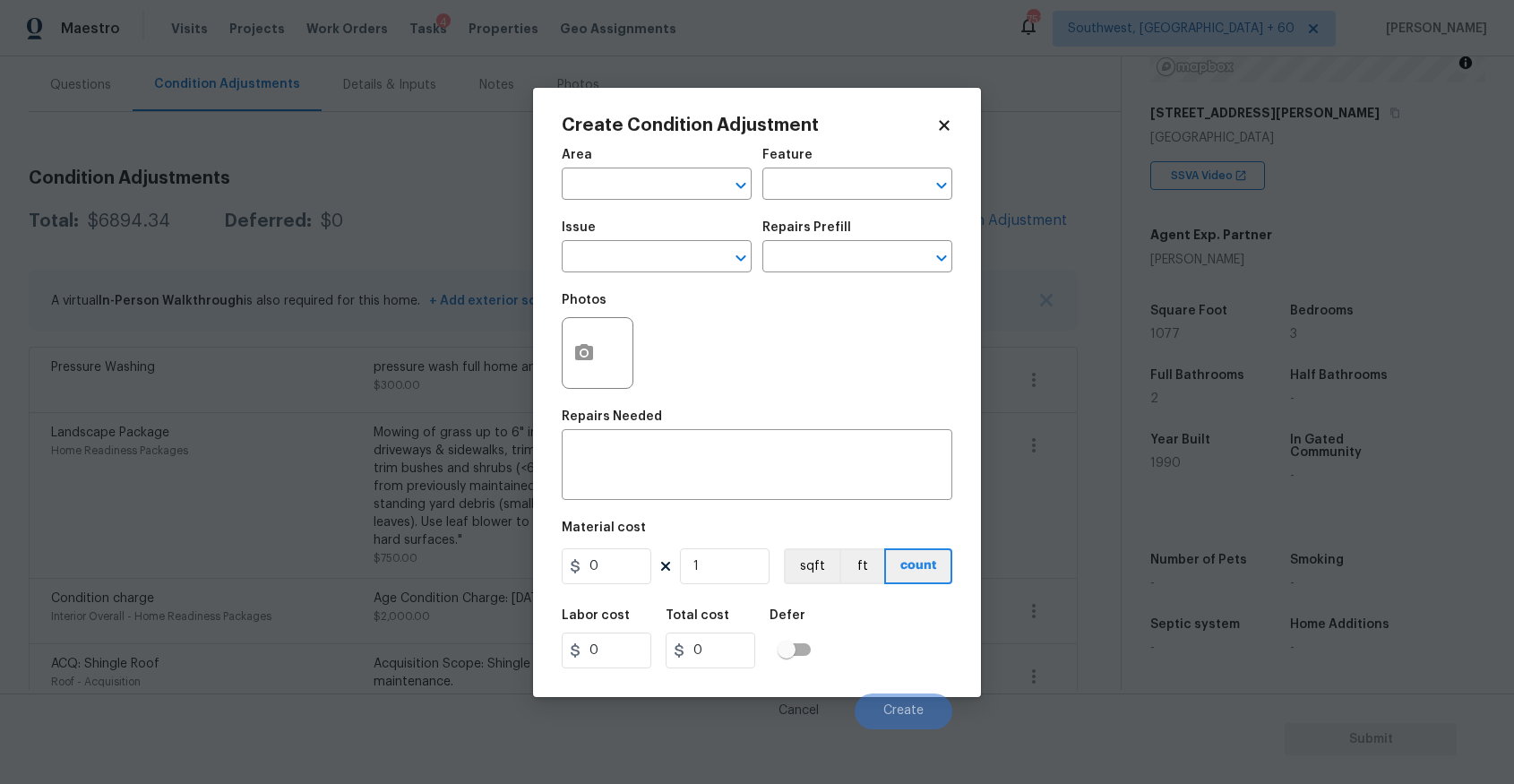
click at [582, 243] on div "Issue" at bounding box center [656, 233] width 189 height 24
click at [595, 251] on input "text" at bounding box center [631, 258] width 139 height 27
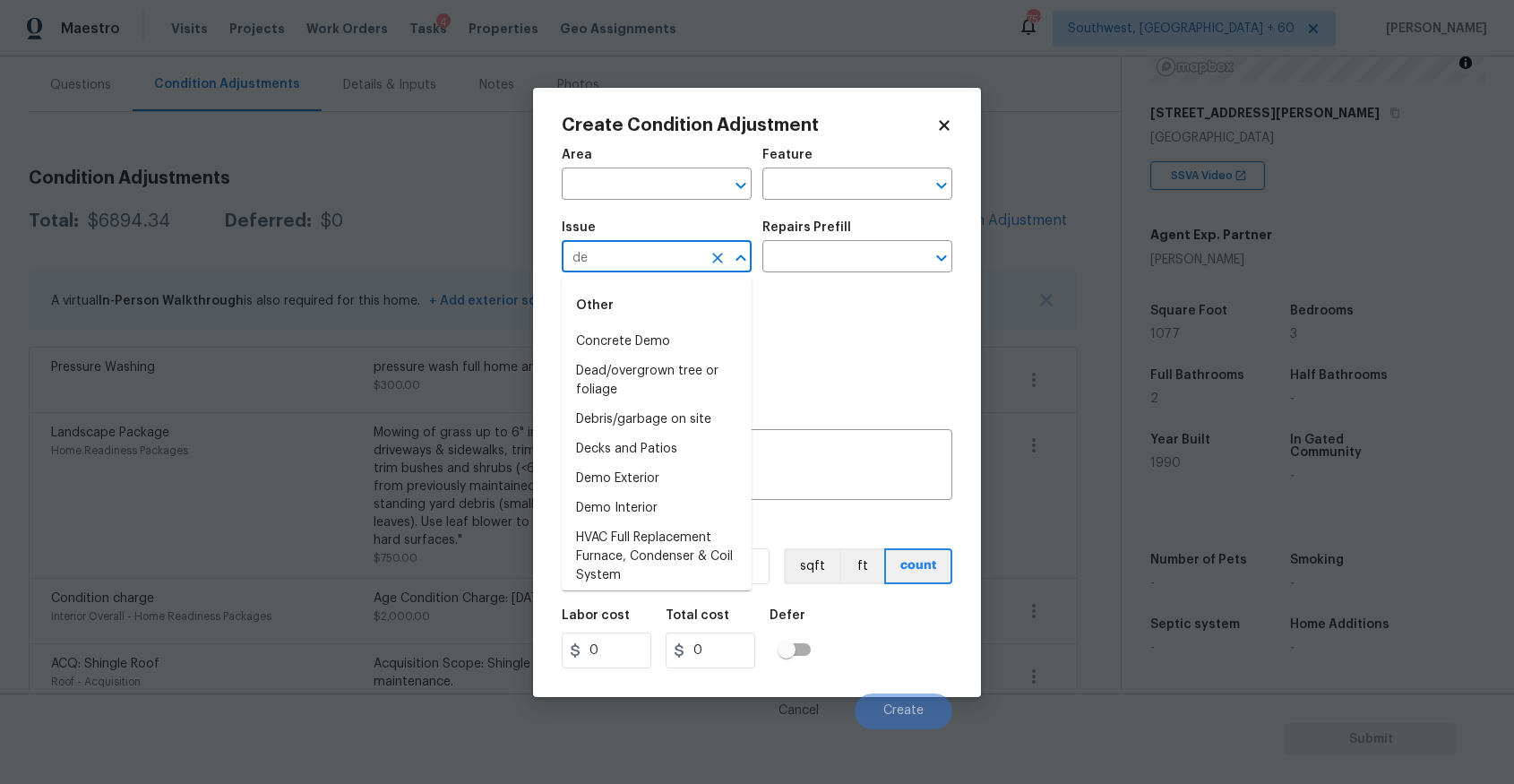
type input "d"
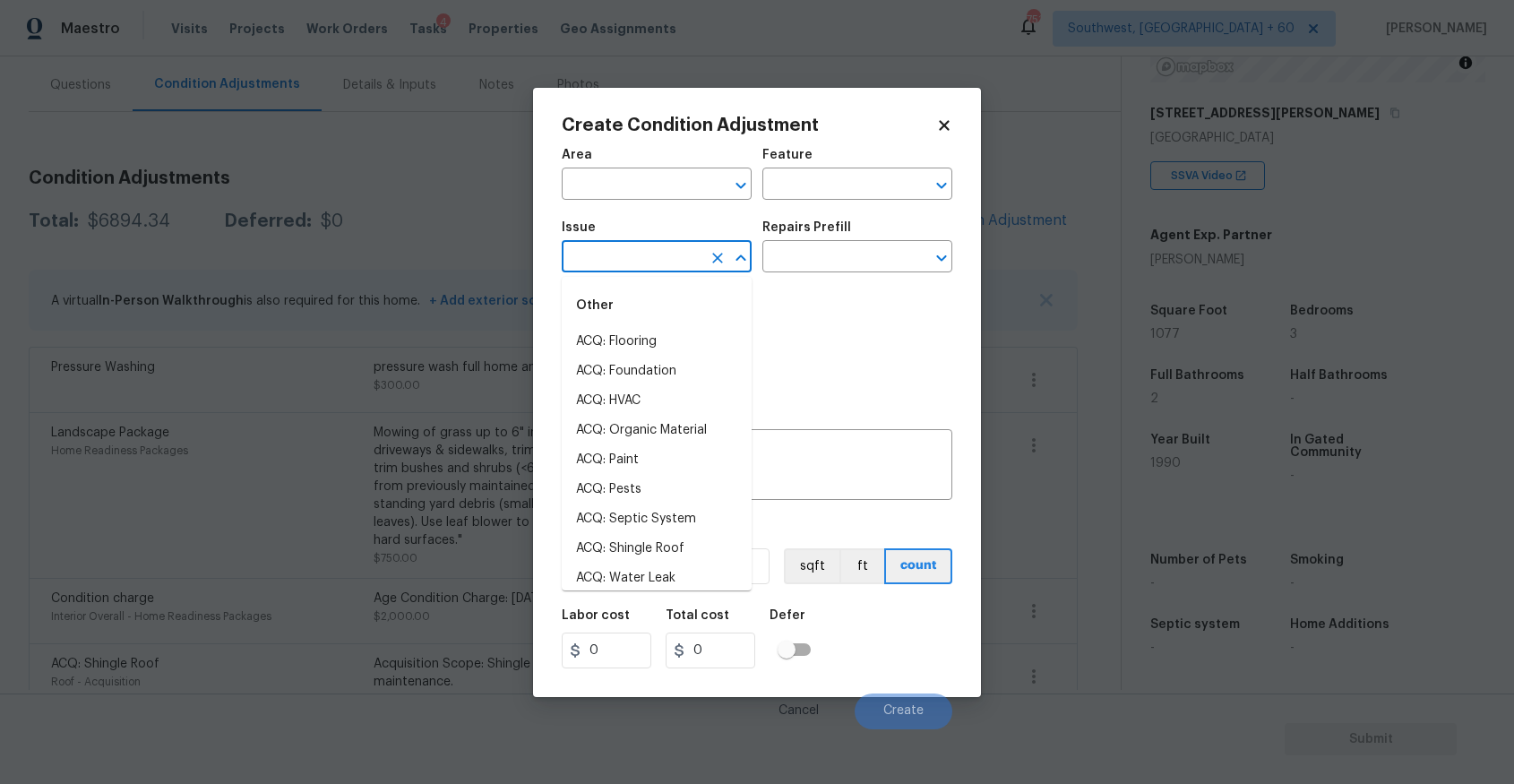
type input "e"
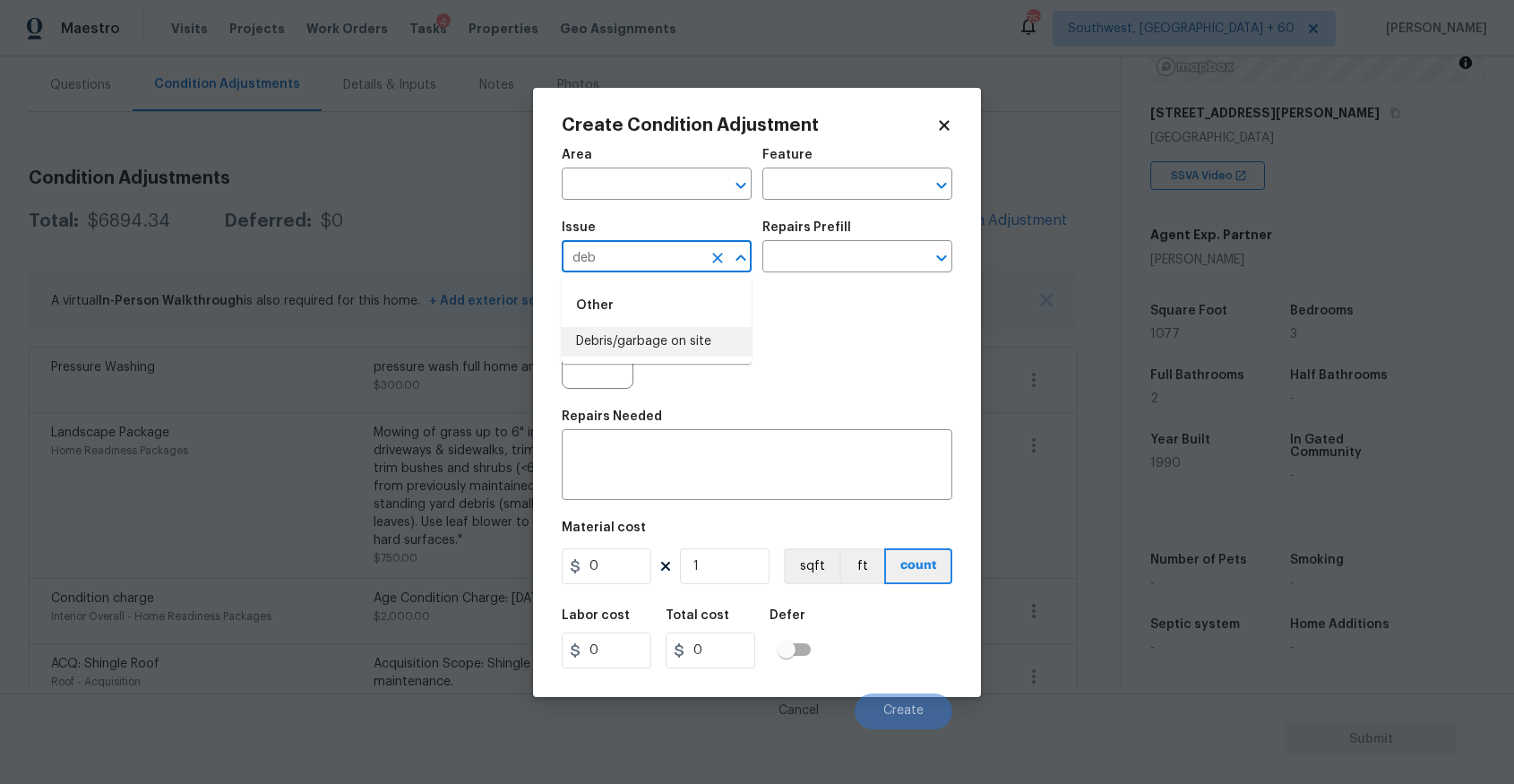
click at [671, 349] on li "Debris/garbage on site" at bounding box center [656, 341] width 189 height 29
type input "Debris/garbage on site"
click at [814, 245] on input "text" at bounding box center [833, 258] width 139 height 27
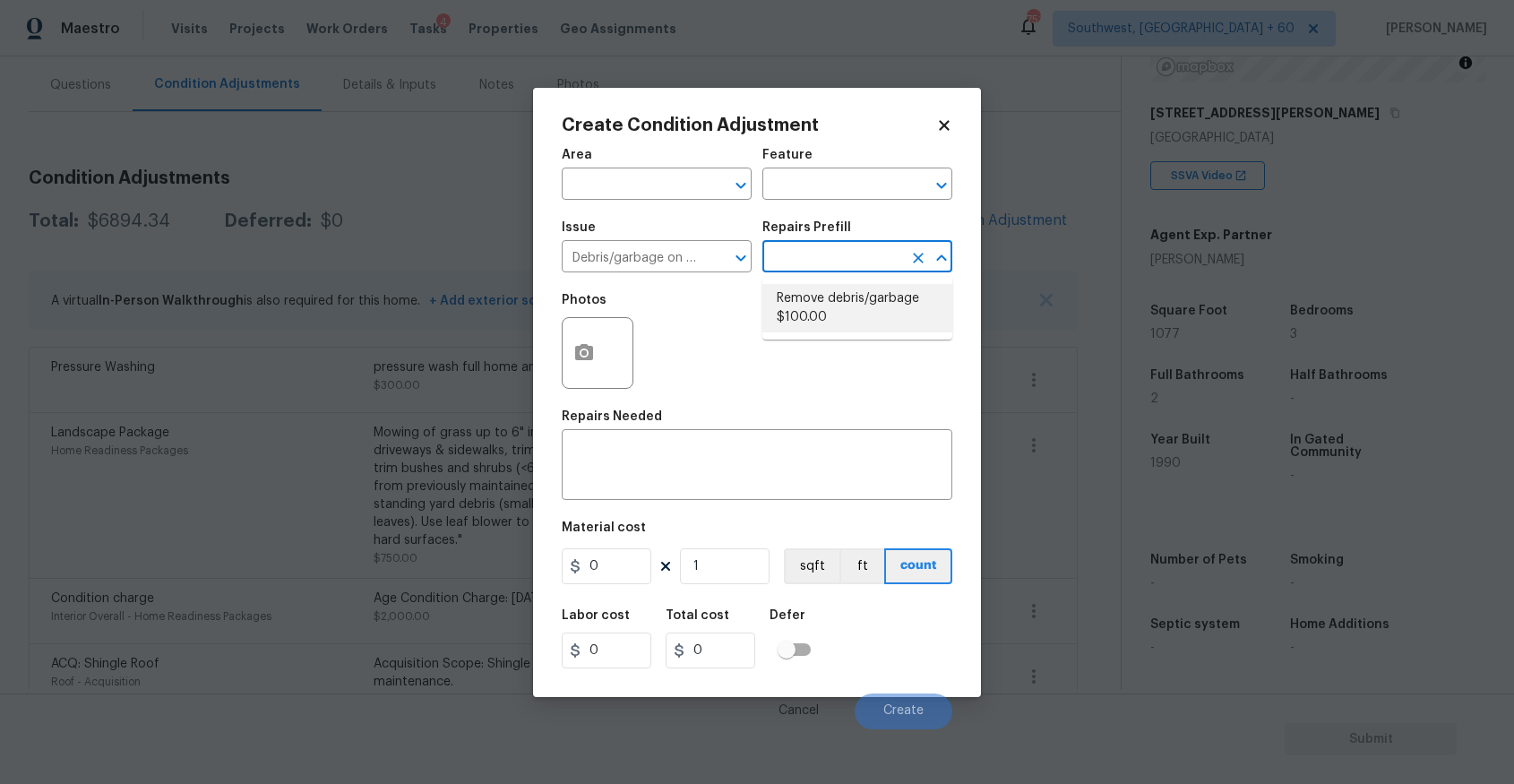
click at [837, 299] on li "Remove debris/garbage $100.00" at bounding box center [857, 307] width 189 height 48
type textarea "Remove, haul off, and properly dispose of any debris left by seller to offsite …"
type input "100"
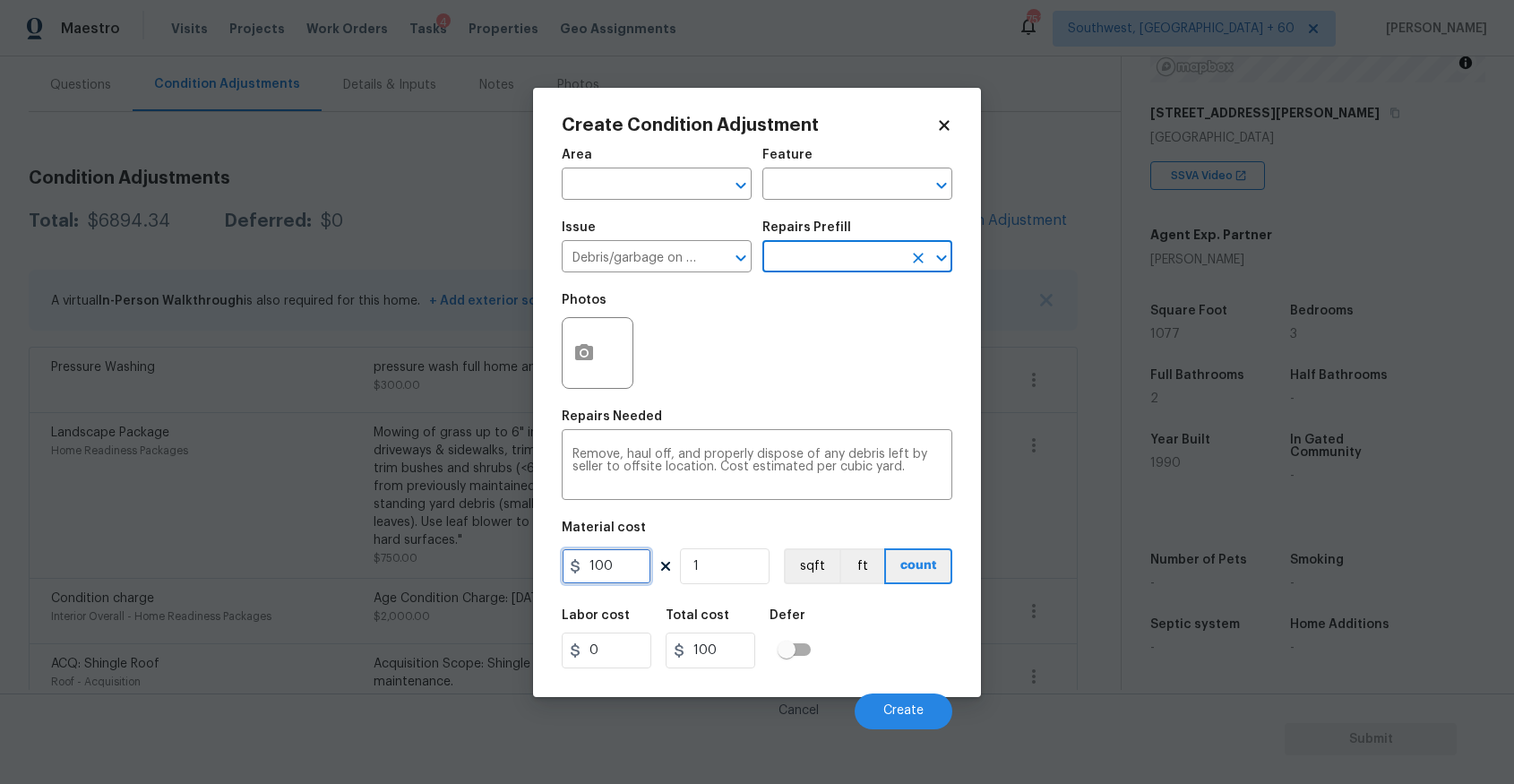
click at [620, 561] on input "100" at bounding box center [606, 566] width 89 height 36
type input "1000"
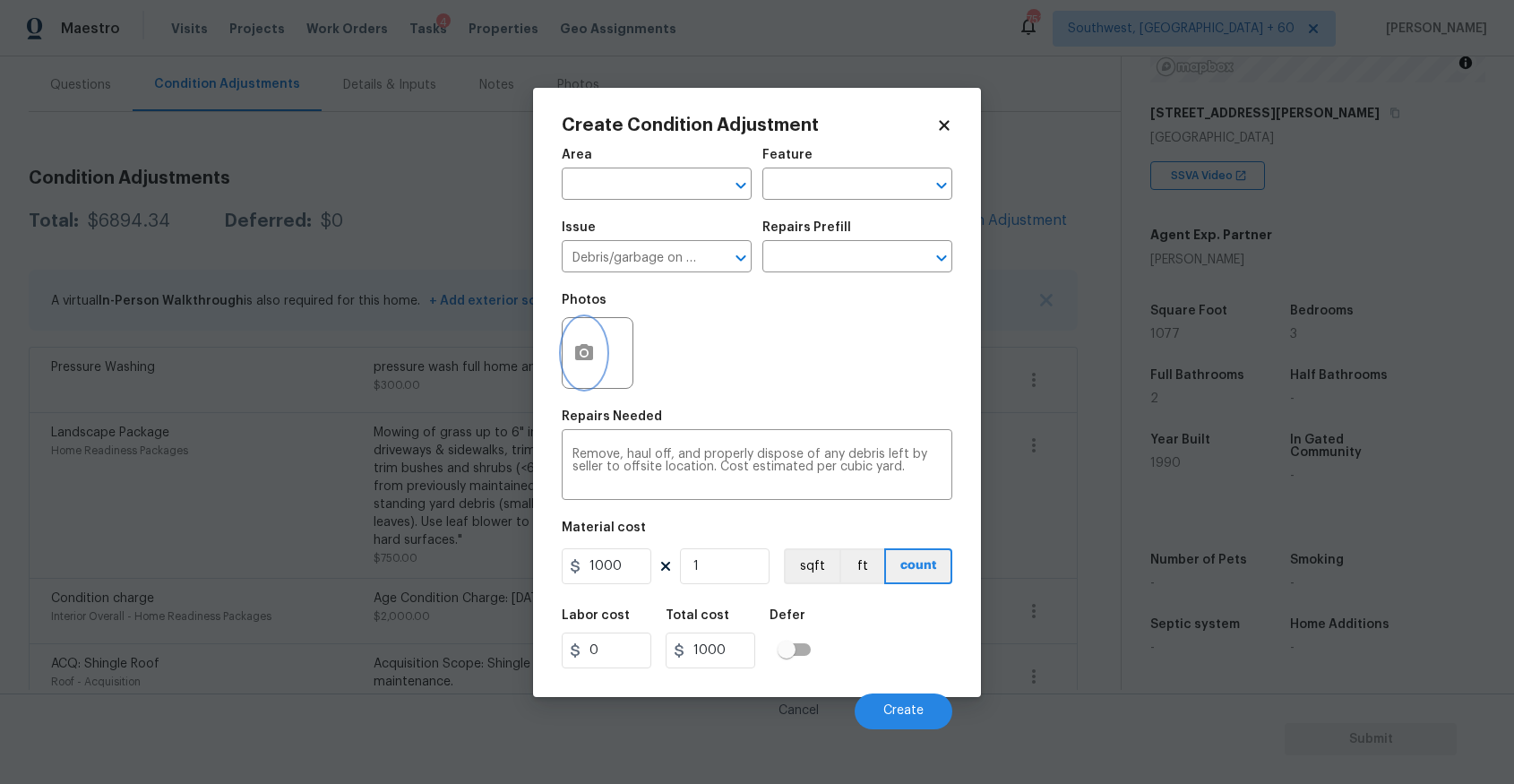
click at [580, 375] on button "button" at bounding box center [584, 352] width 43 height 70
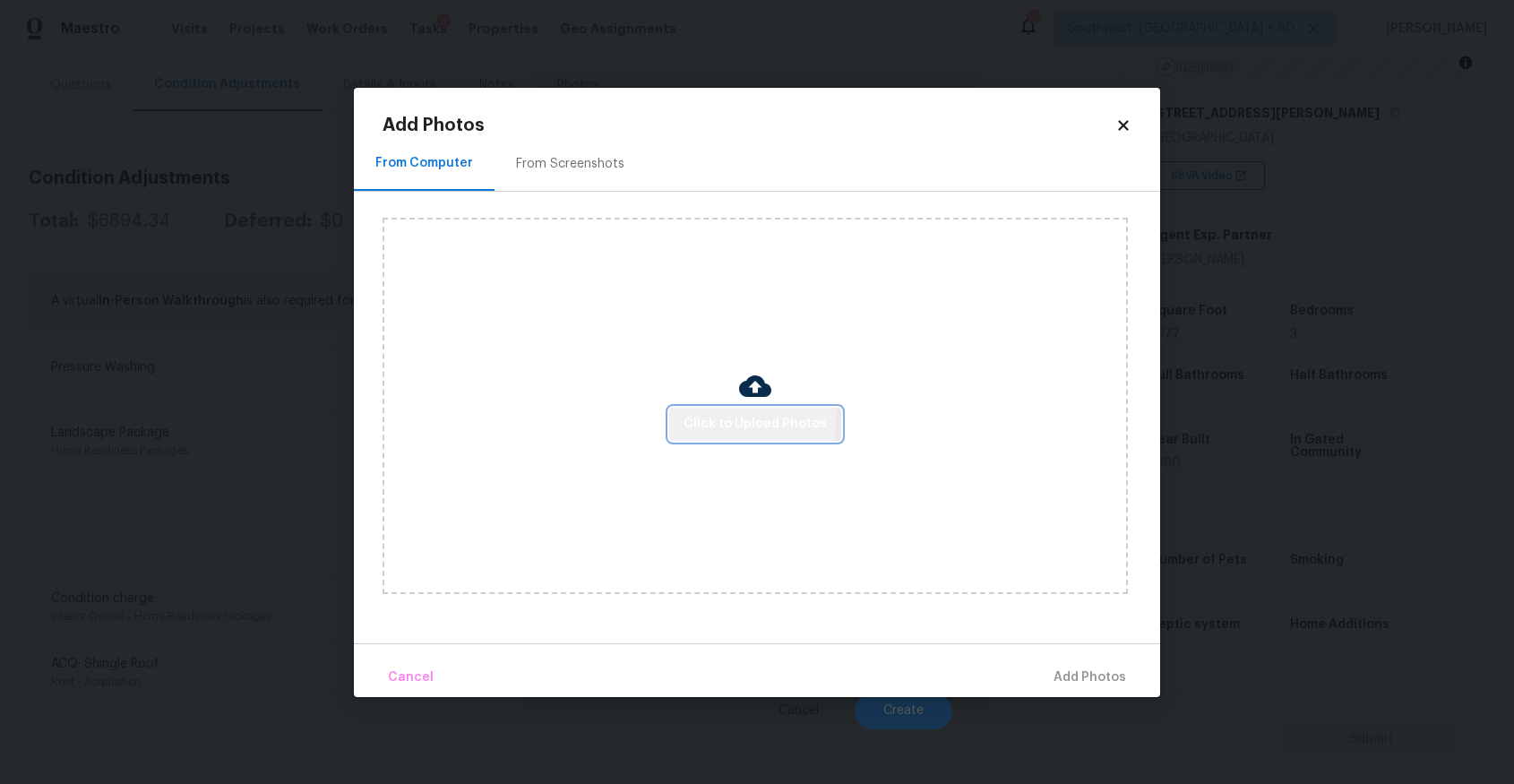
click at [714, 415] on span "Click to Upload Photos" at bounding box center [755, 424] width 143 height 23
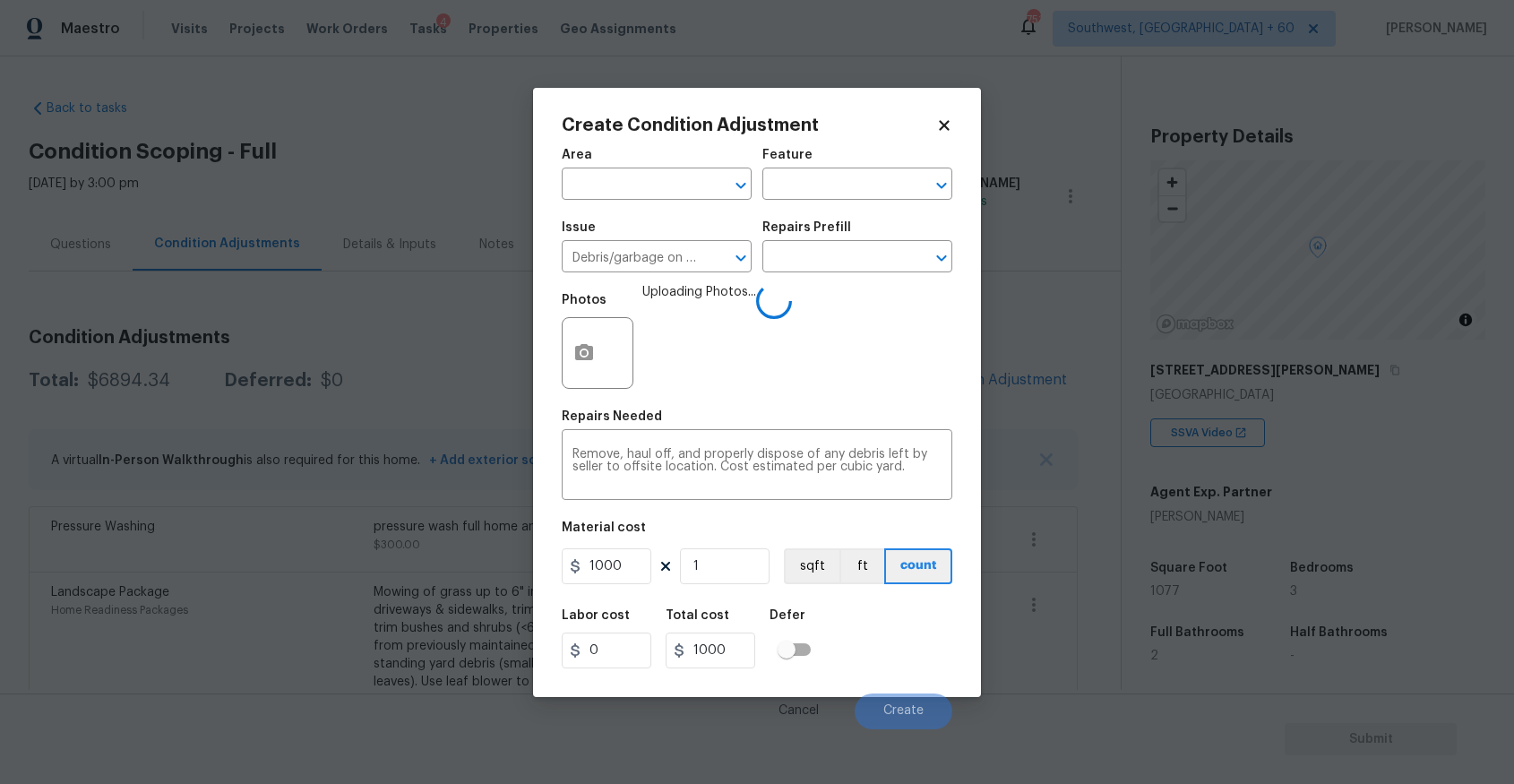
scroll to position [257, 0]
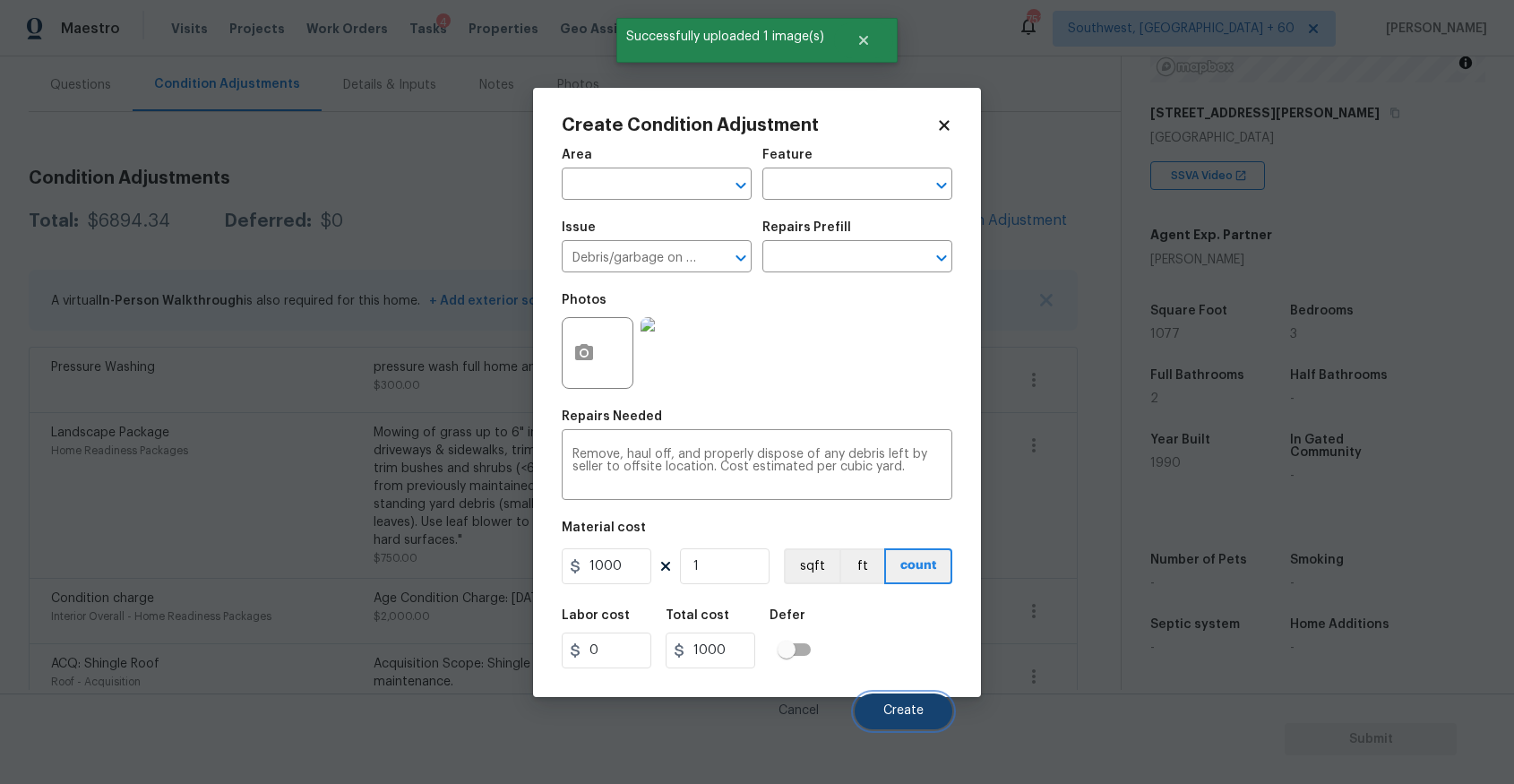
click at [898, 698] on button "Create" at bounding box center [903, 710] width 97 height 36
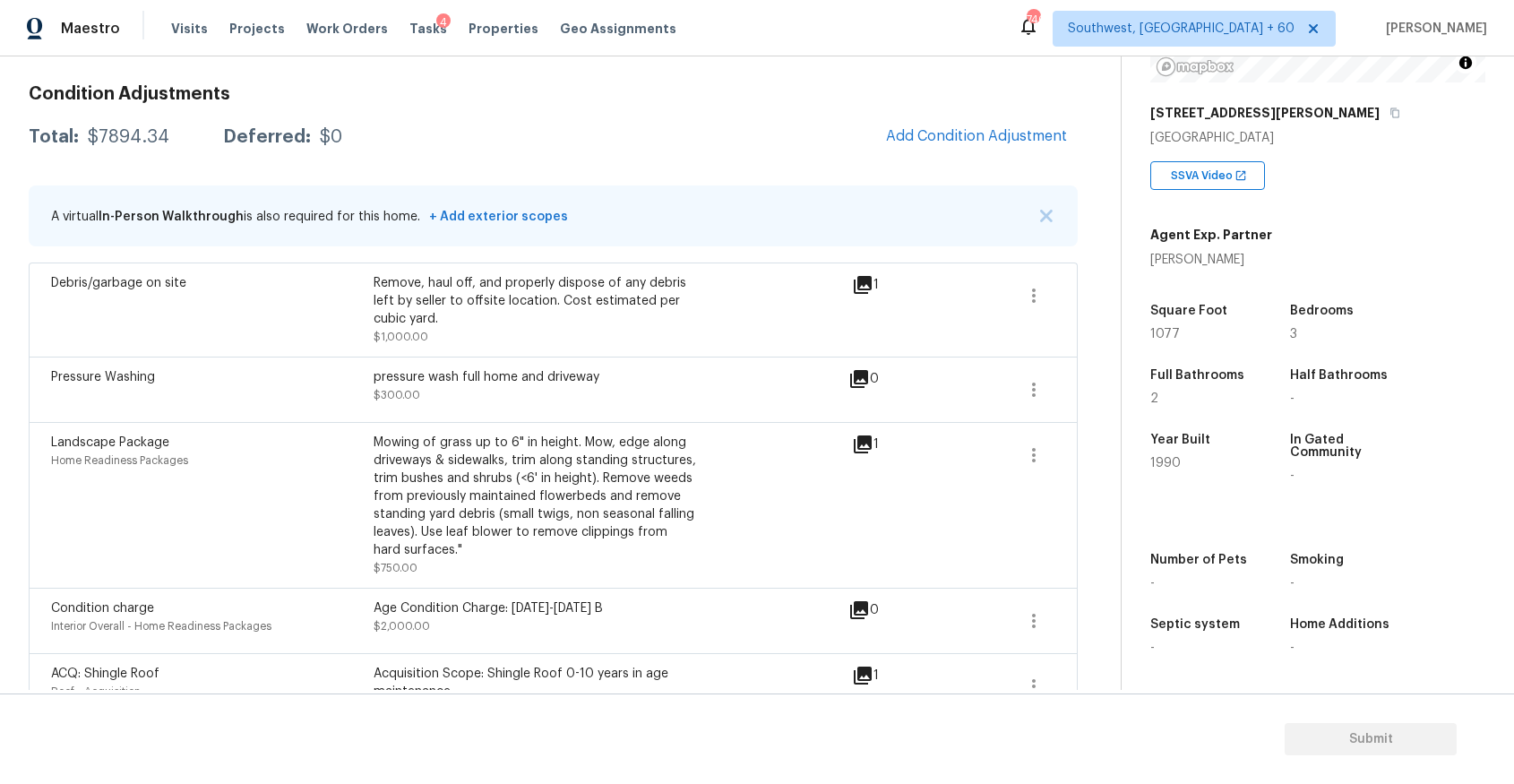
scroll to position [77, 0]
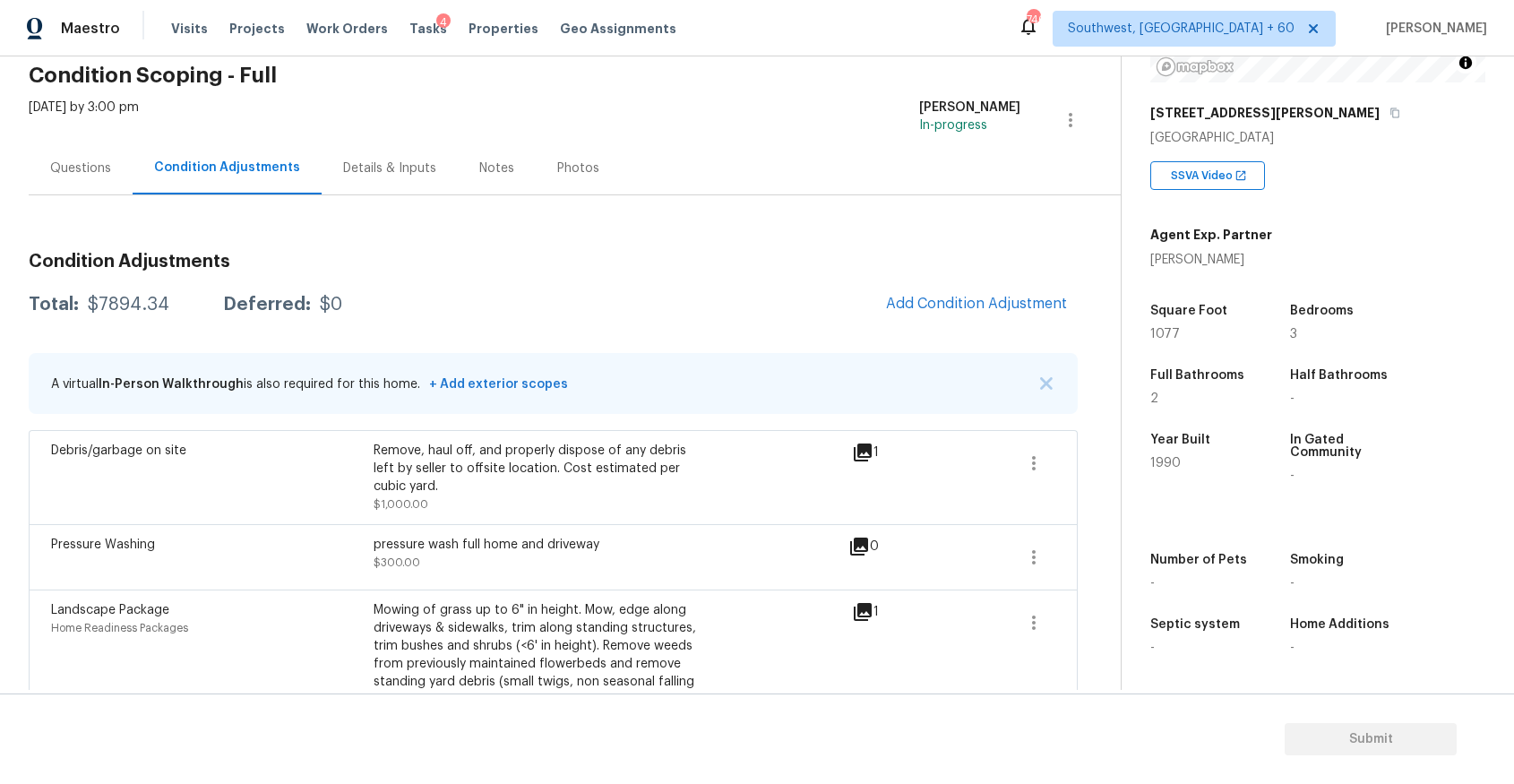
click at [87, 170] on div "Questions" at bounding box center [81, 168] width 61 height 18
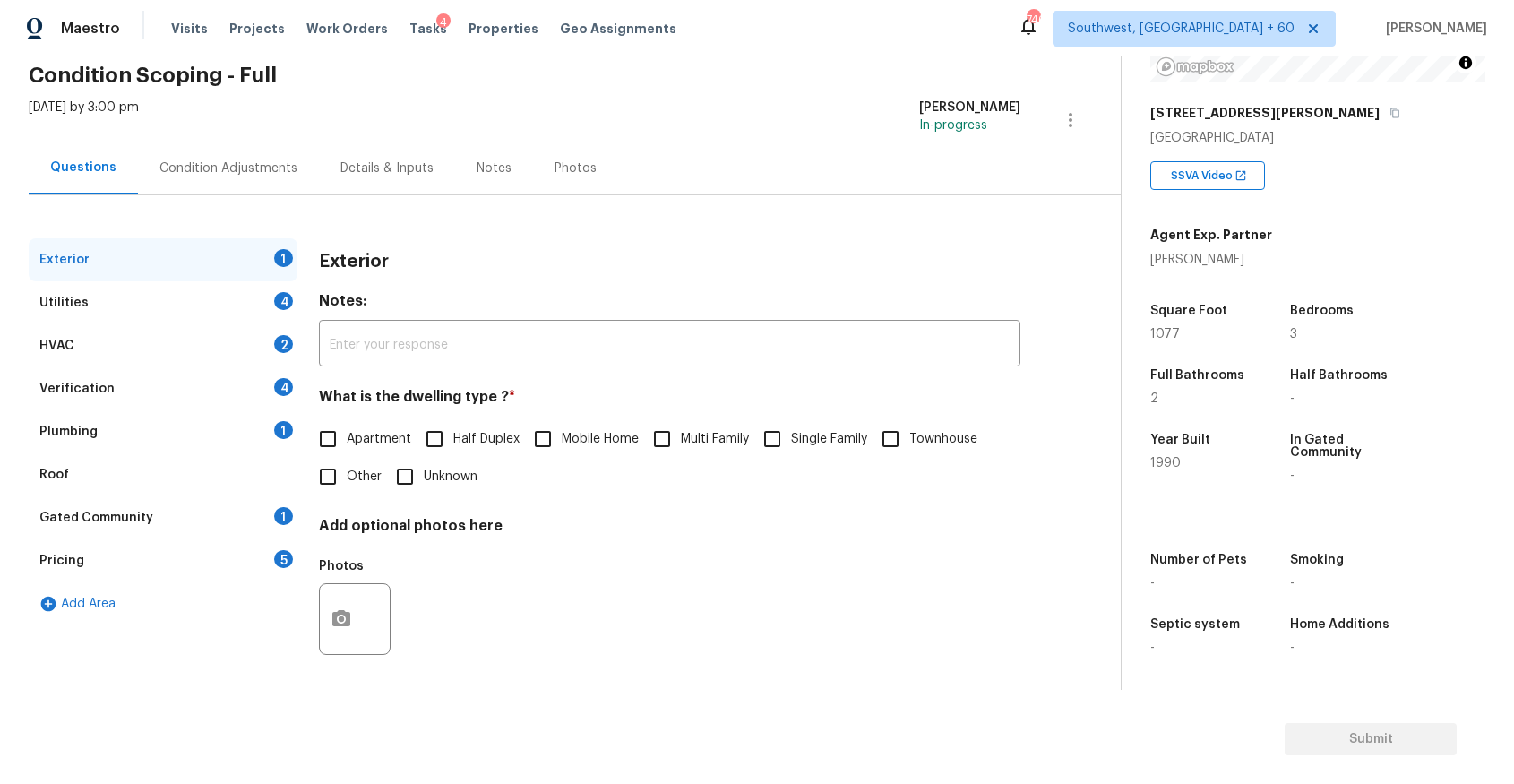
click at [163, 410] on div "Plumbing 1" at bounding box center [163, 432] width 269 height 43
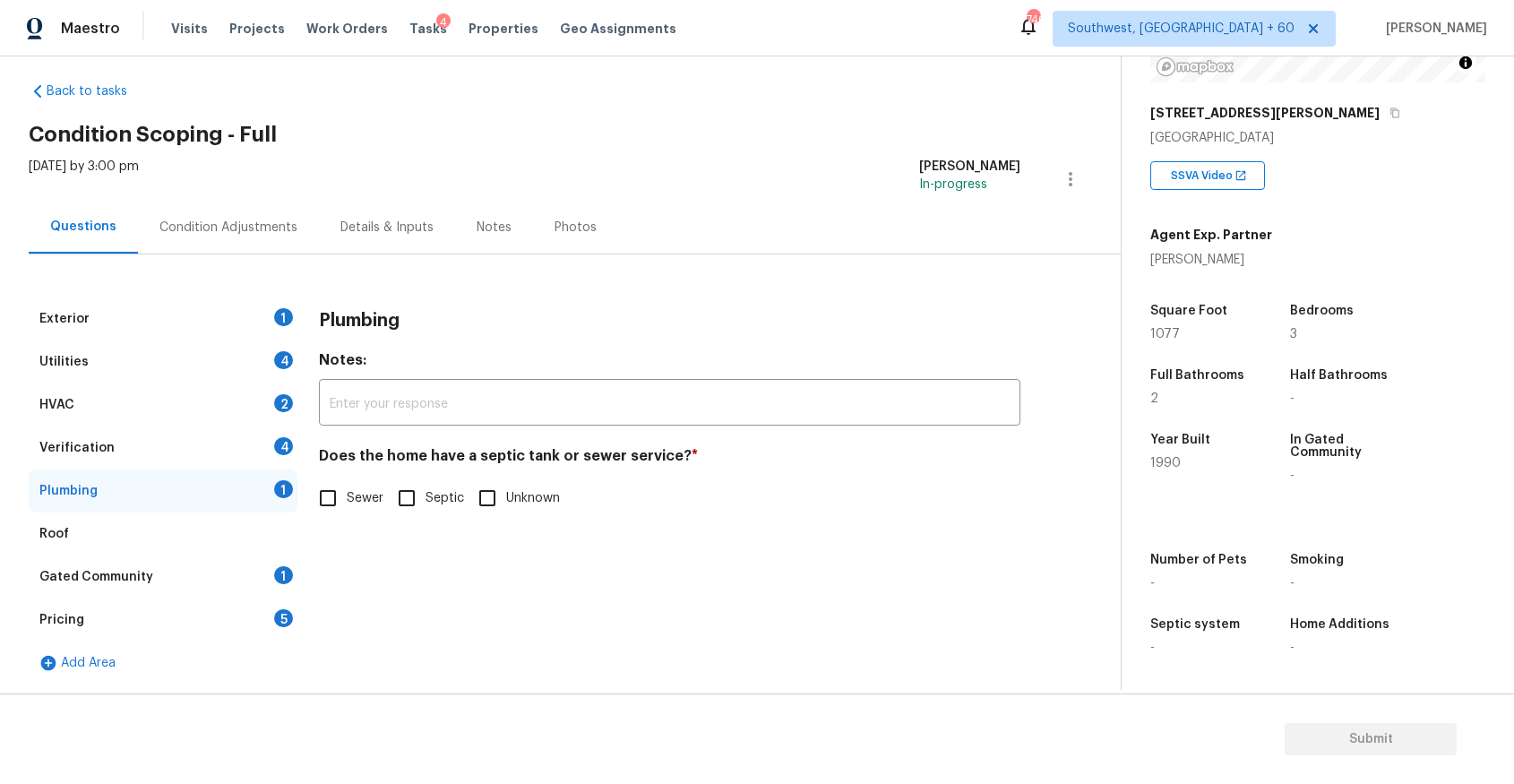
click at [208, 453] on div "Verification 4" at bounding box center [163, 447] width 269 height 43
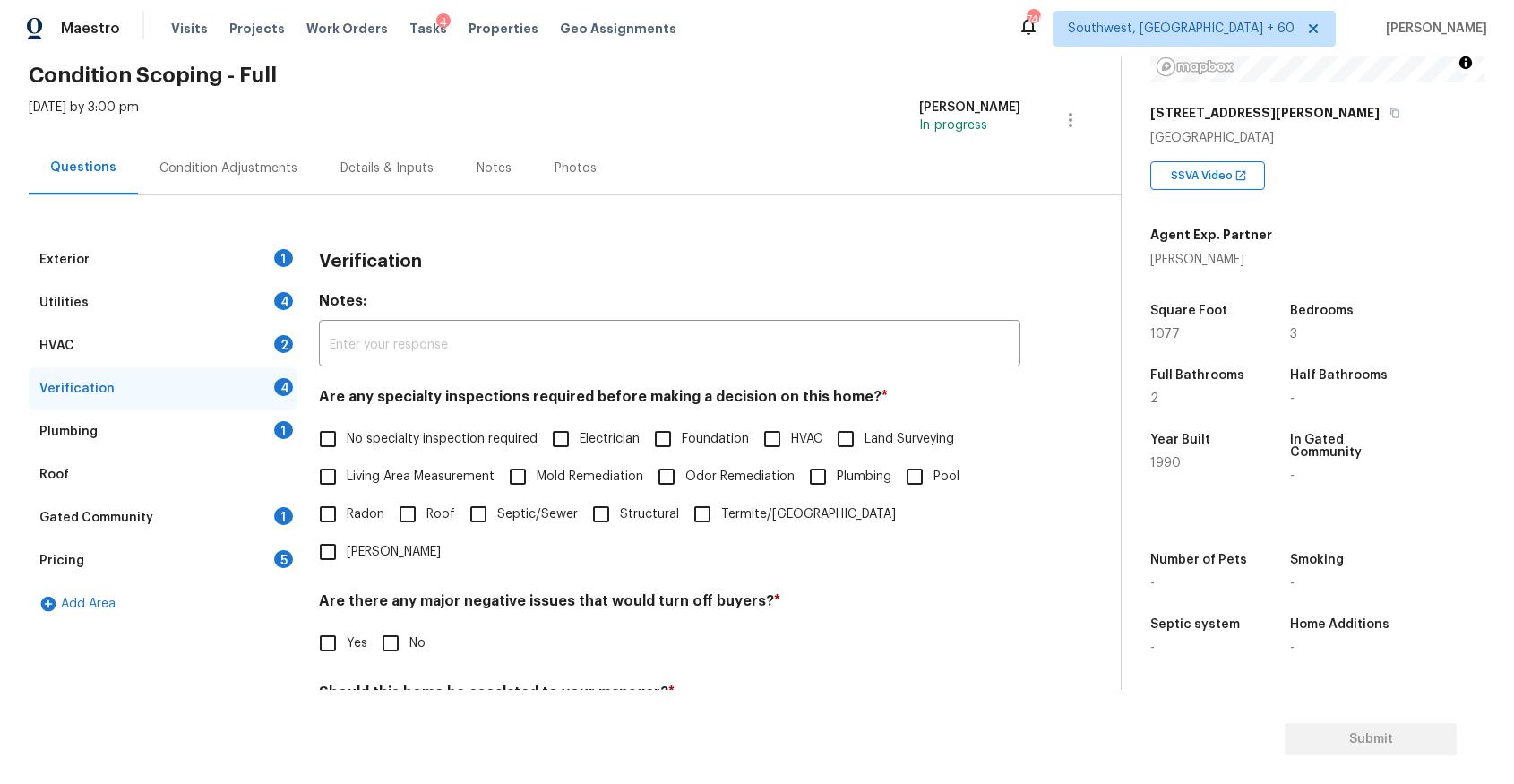
click at [219, 494] on div "Roof" at bounding box center [163, 475] width 269 height 43
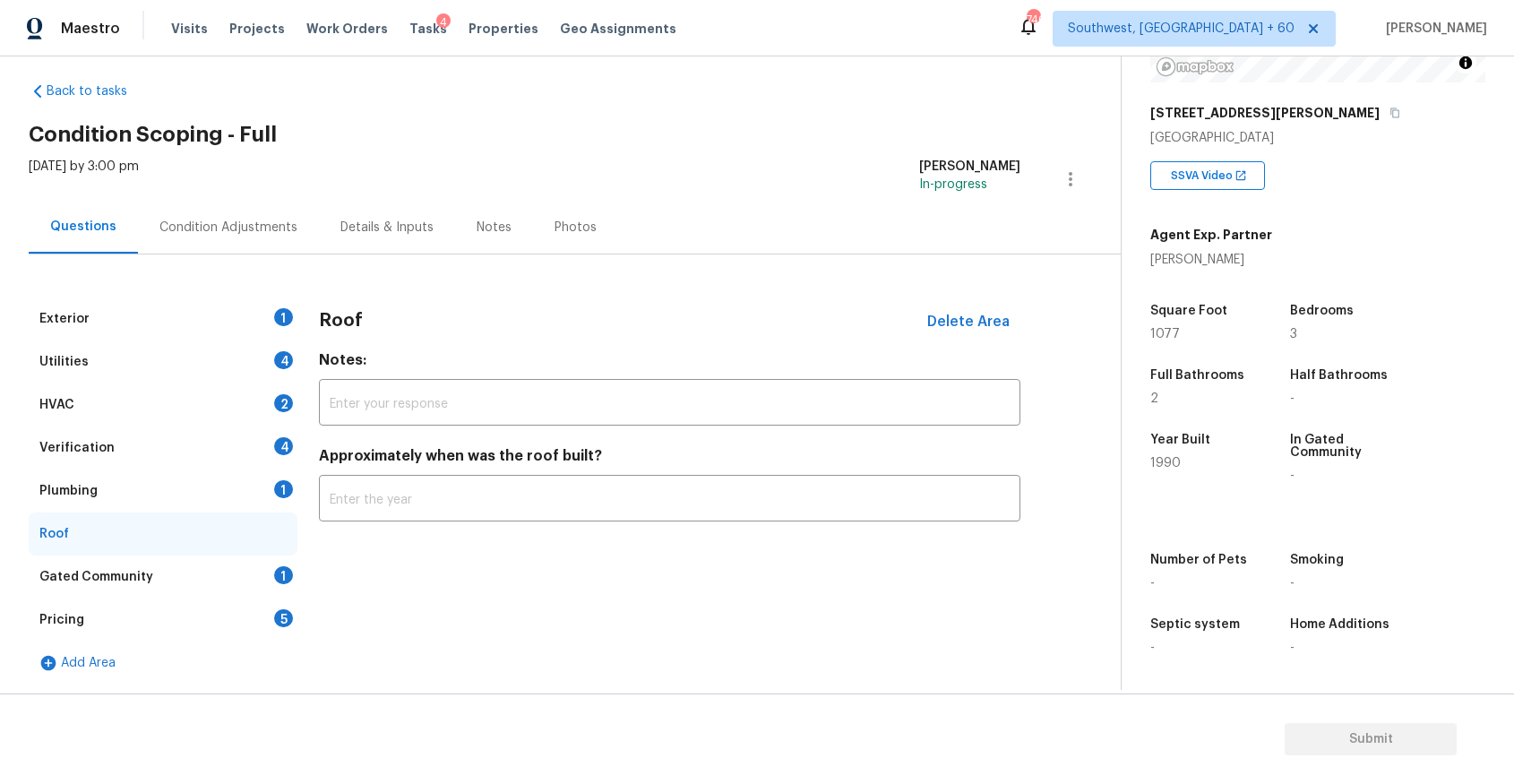
scroll to position [17, 0]
click at [241, 418] on div "HVAC 2" at bounding box center [163, 405] width 269 height 43
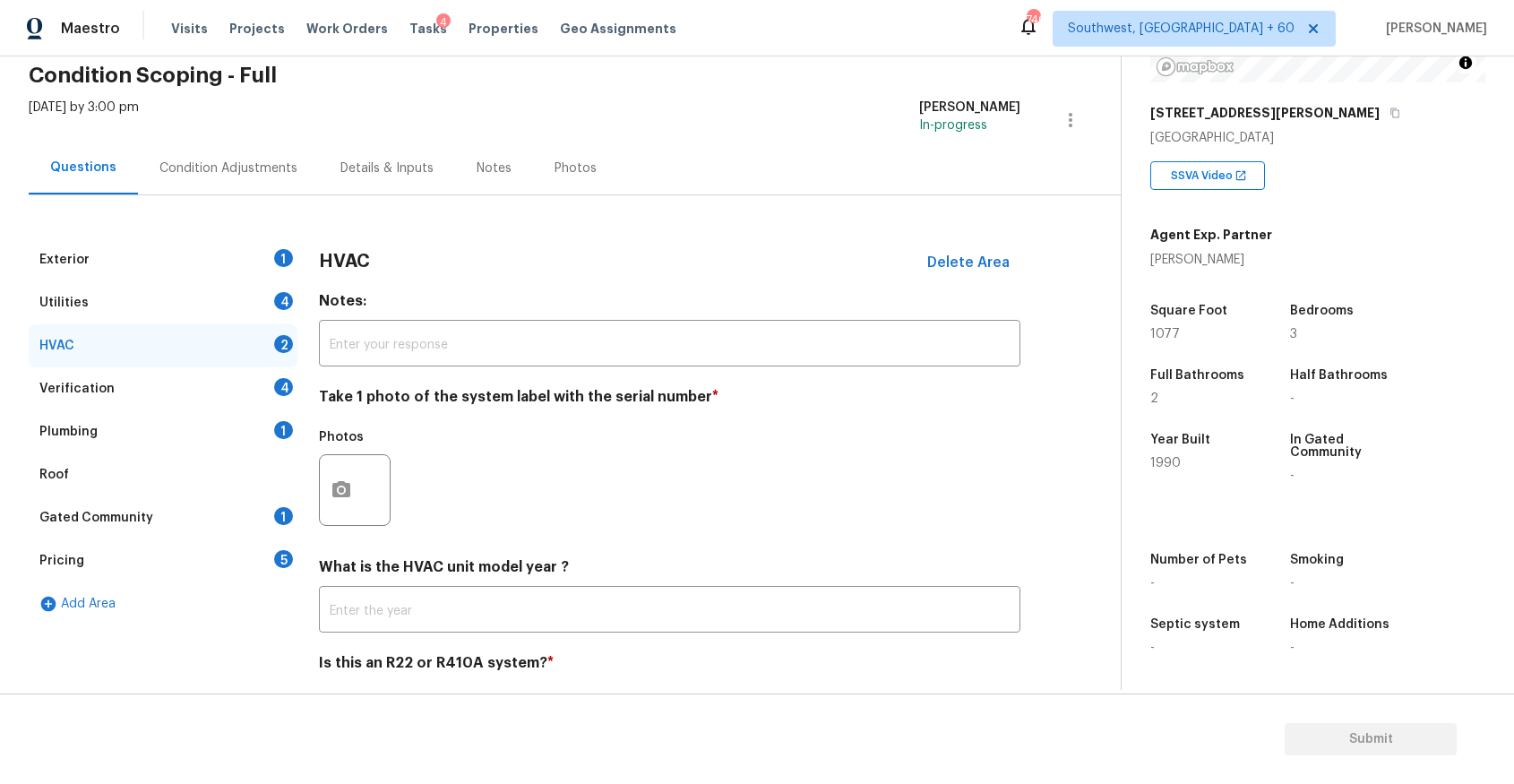
click at [260, 435] on div "Plumbing 1" at bounding box center [163, 432] width 269 height 43
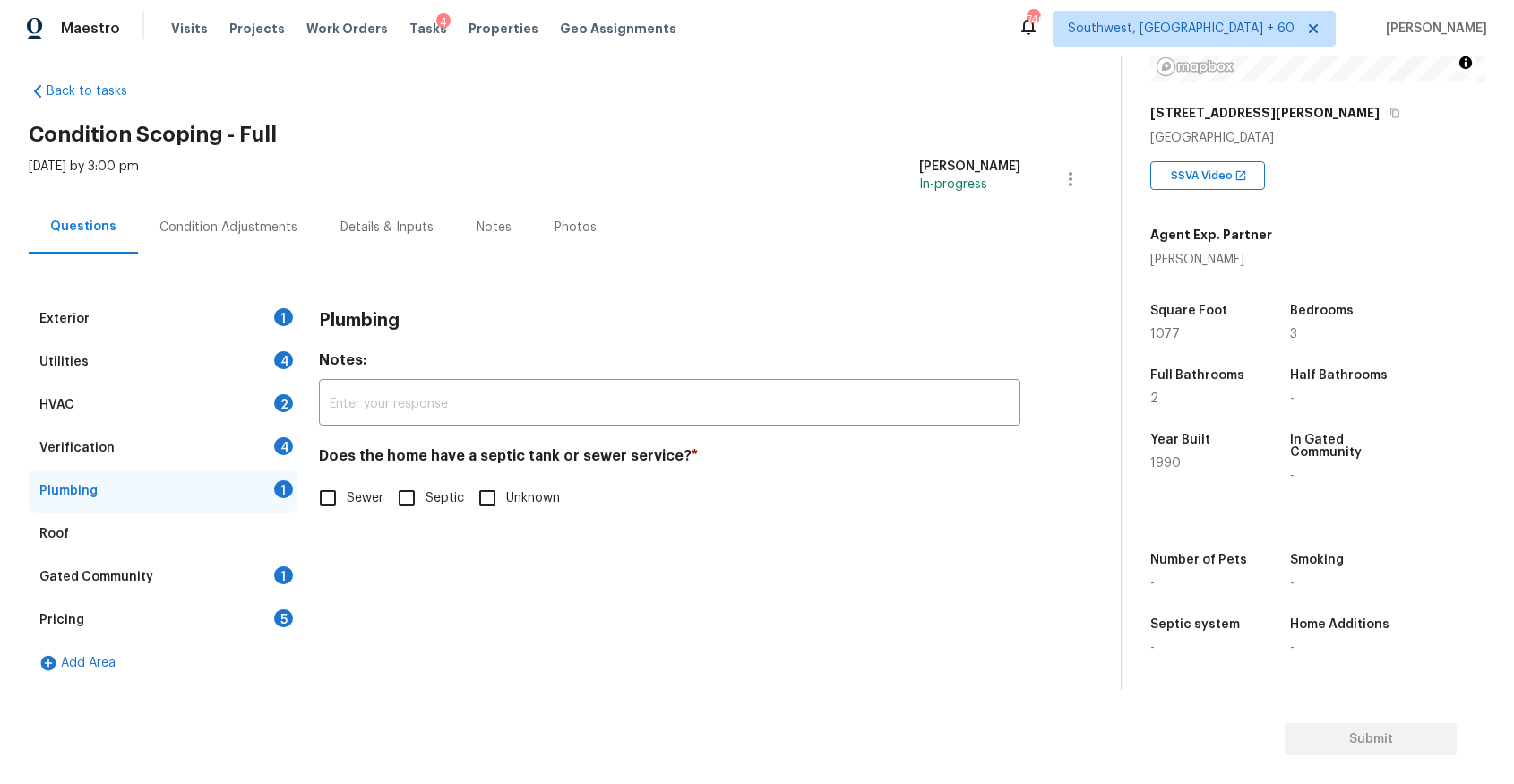
click at [282, 426] on div "Verification 4" at bounding box center [163, 447] width 269 height 43
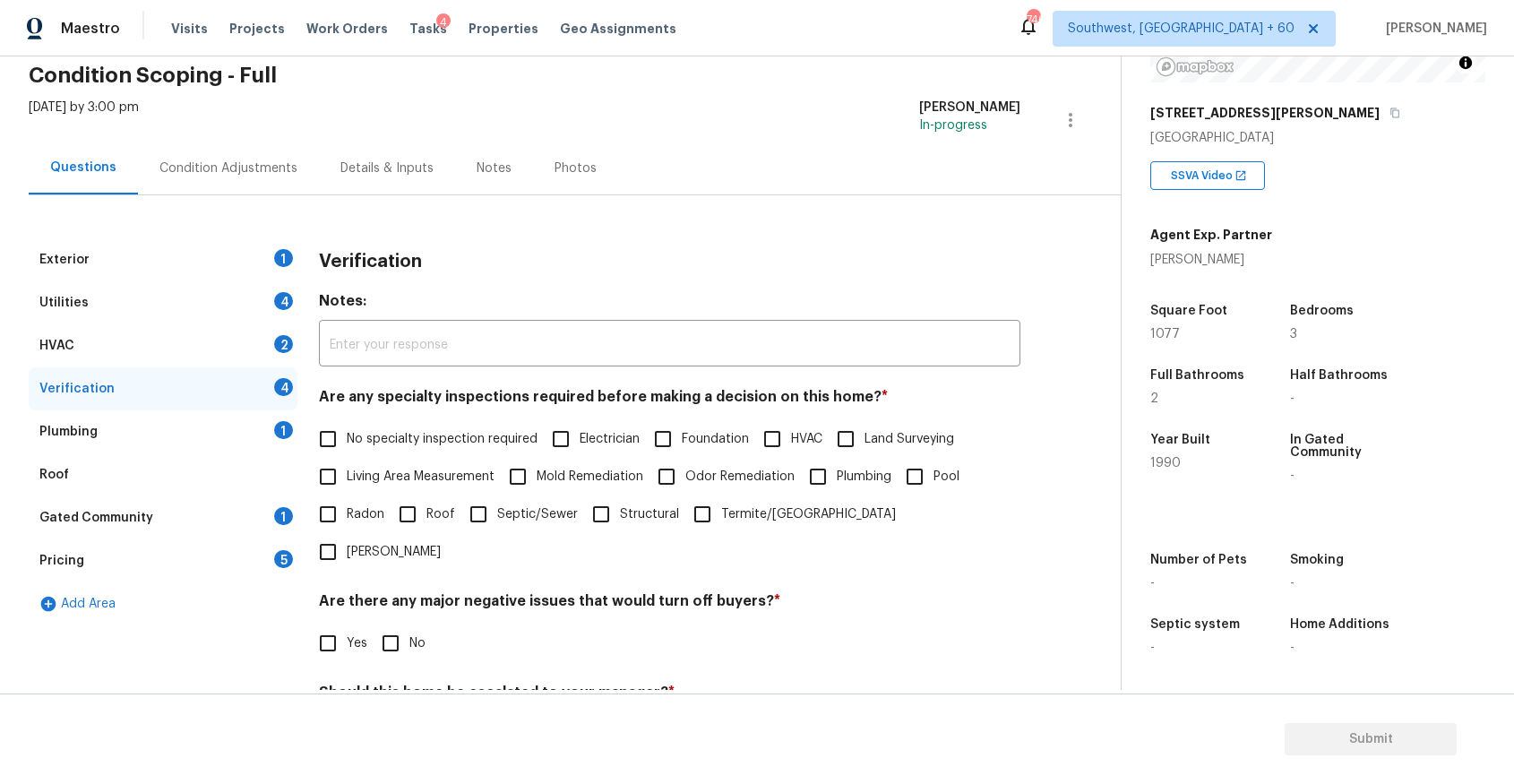
scroll to position [238, 0]
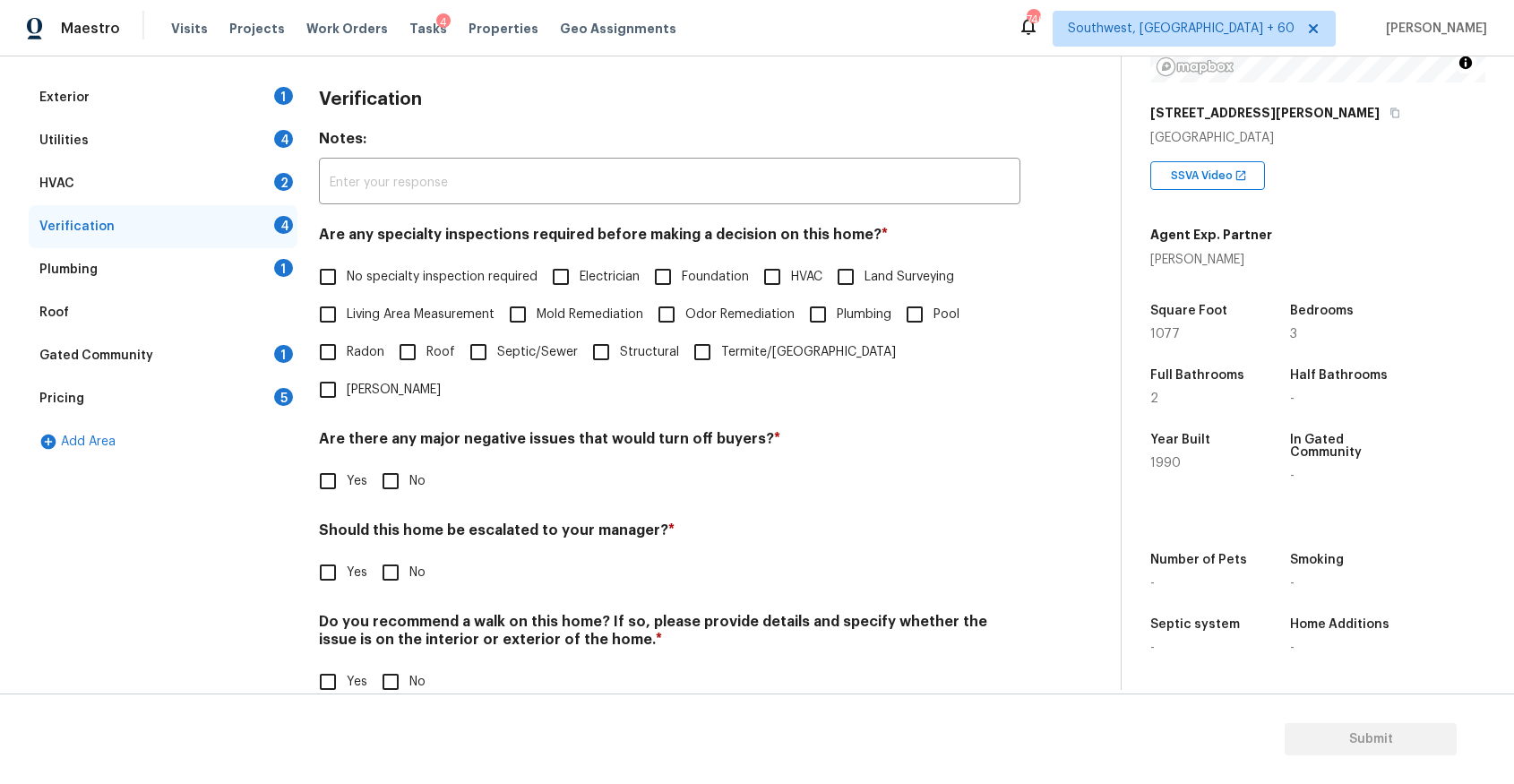
click at [375, 553] on input "No" at bounding box center [391, 572] width 37 height 37
checkbox input "true"
click at [351, 565] on span "Yes" at bounding box center [356, 574] width 21 height 19
click at [347, 555] on input "Yes" at bounding box center [328, 574] width 37 height 37
checkbox input "true"
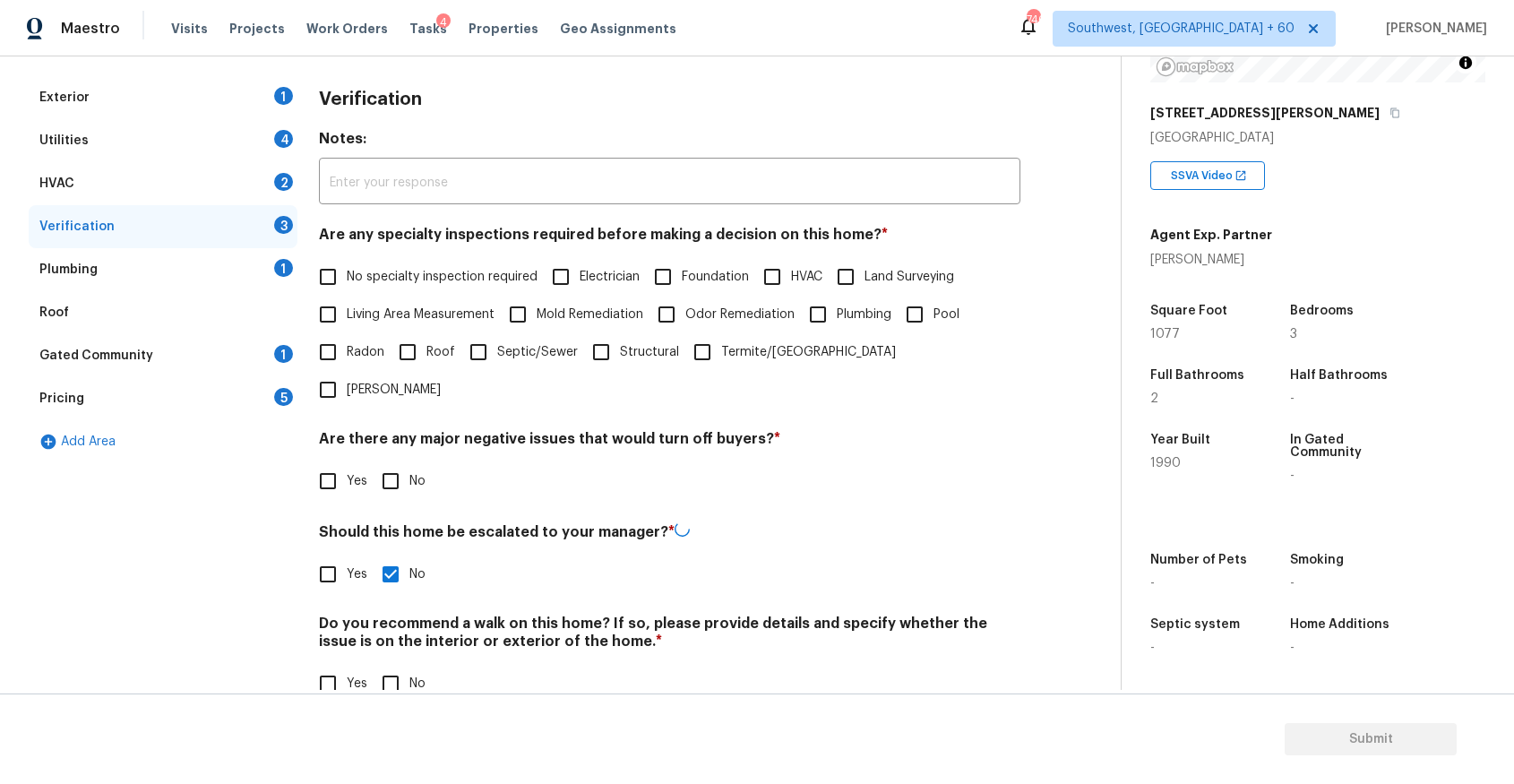
checkbox input "false"
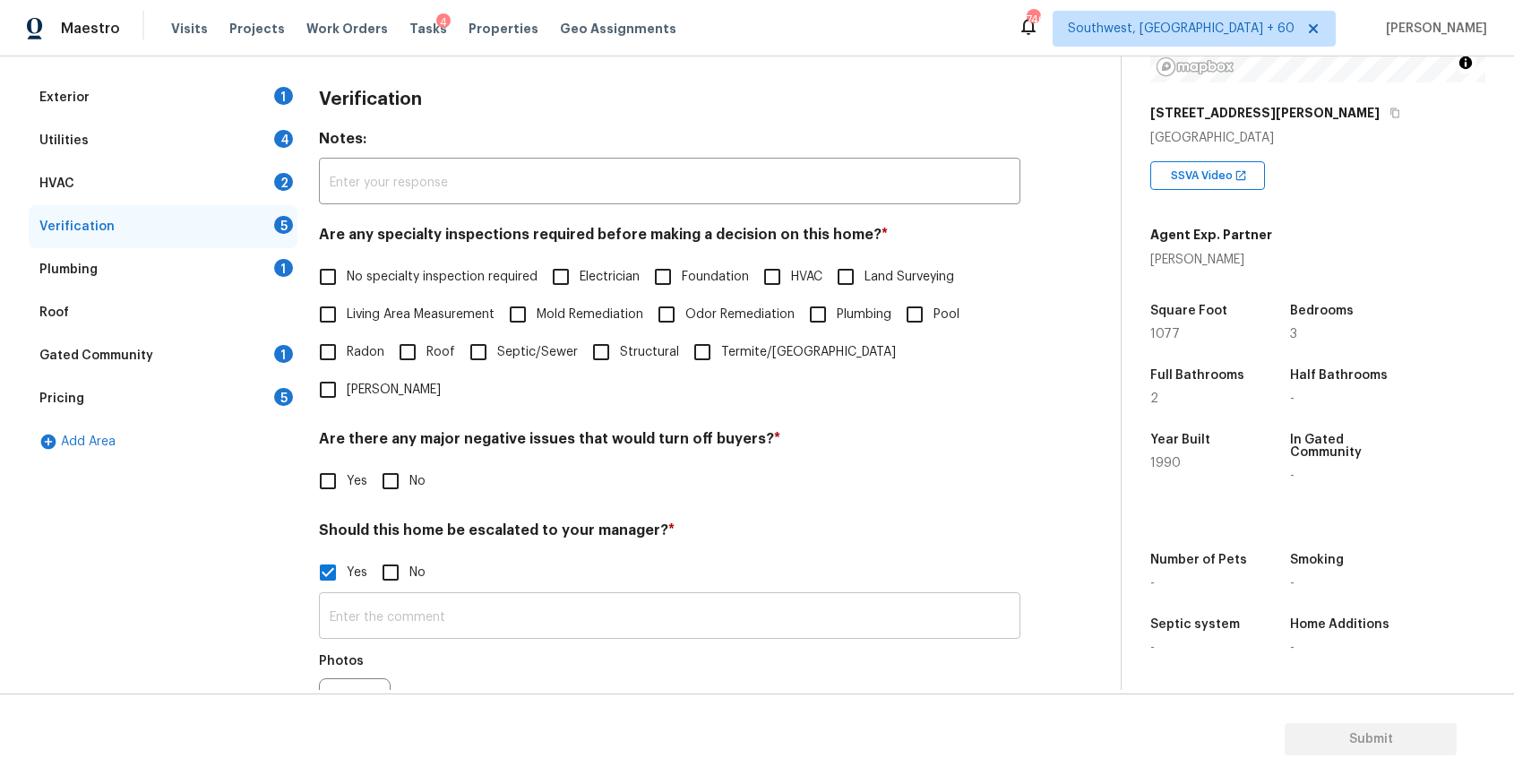
click at [417, 597] on input "text" at bounding box center [670, 617] width 702 height 42
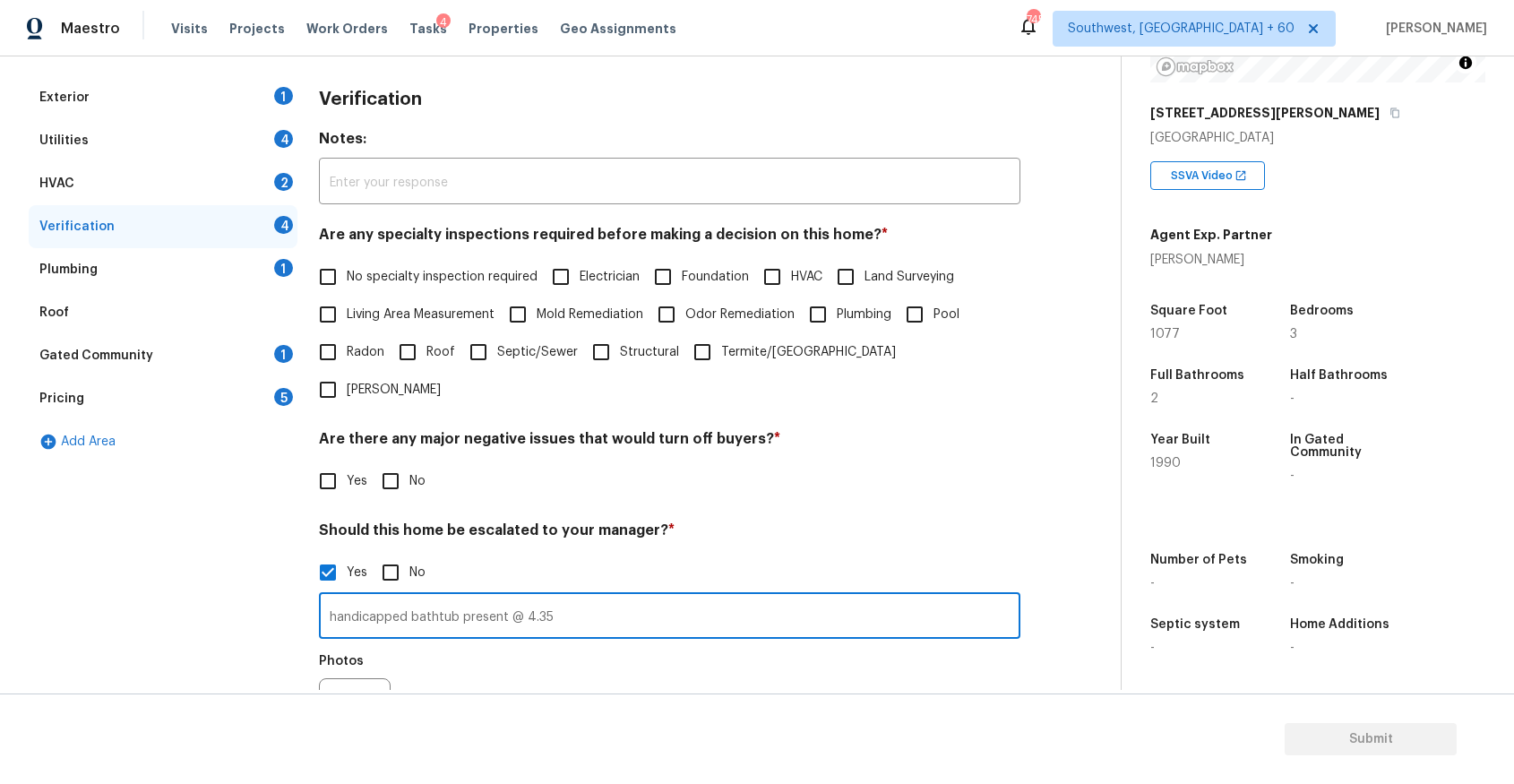
scroll to position [375, 0]
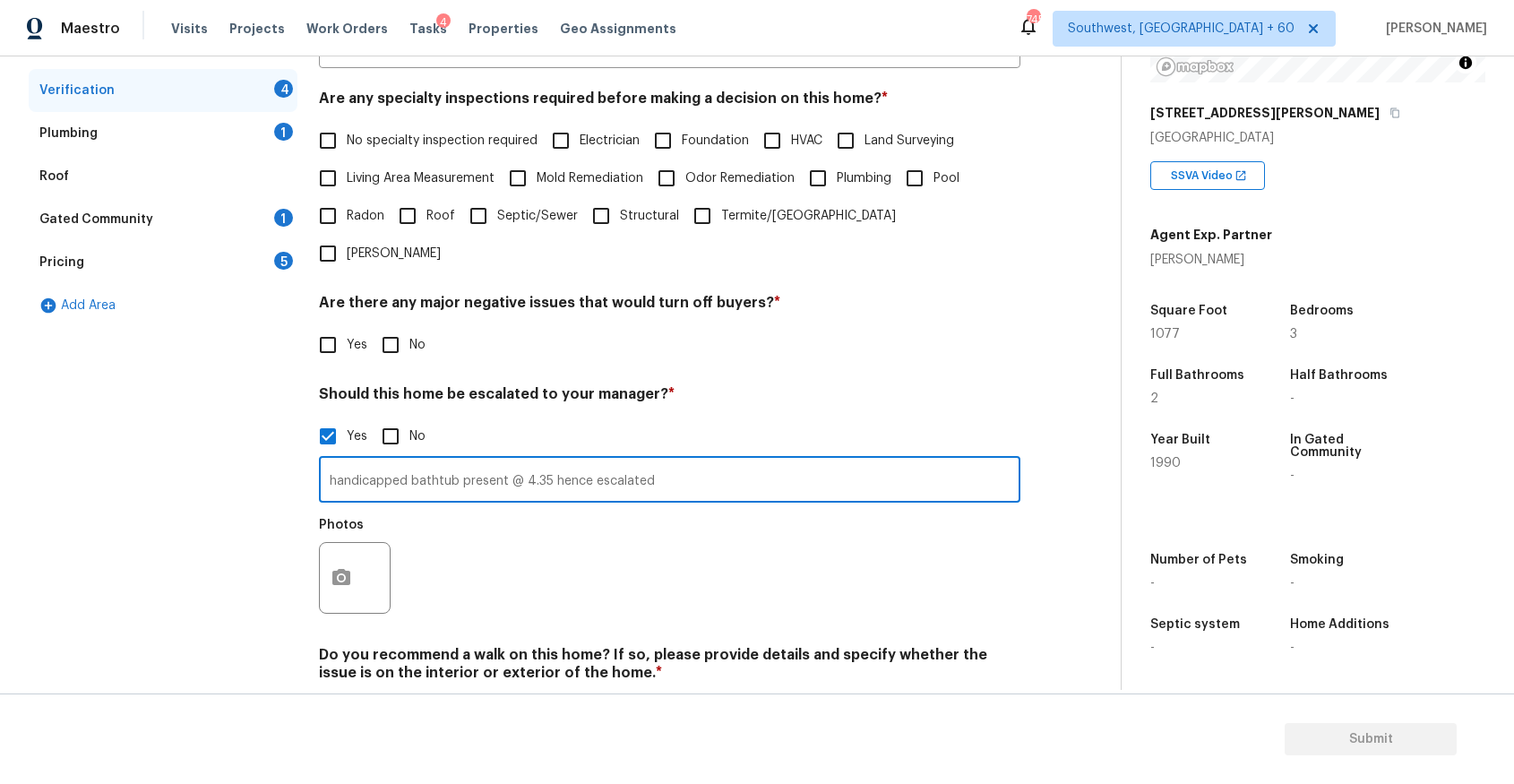
type input "handicapped bathtub present @ 4.35 hence escalated"
click at [349, 543] on button "button" at bounding box center [342, 577] width 43 height 70
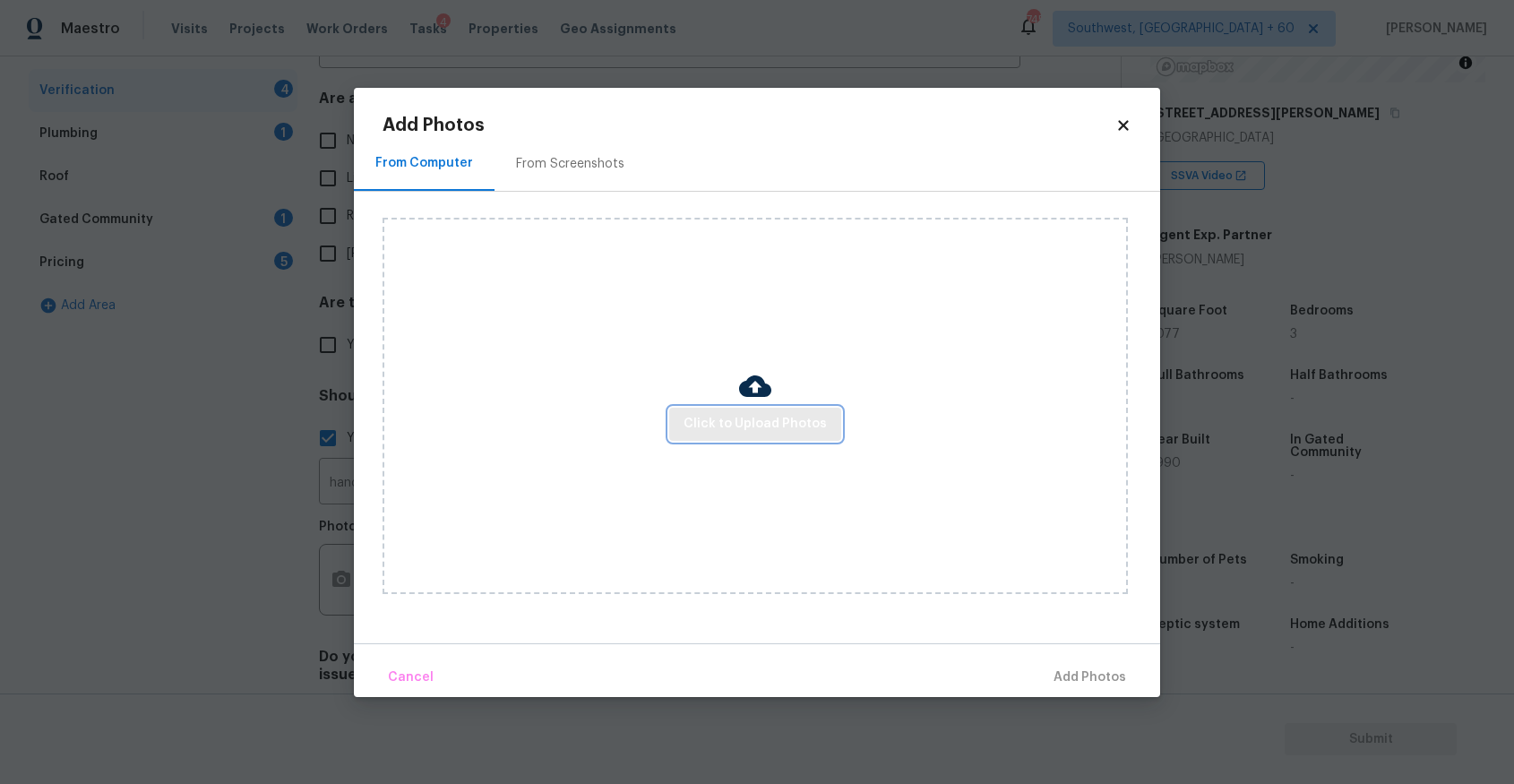
click at [772, 434] on span "Click to Upload Photos" at bounding box center [755, 424] width 143 height 23
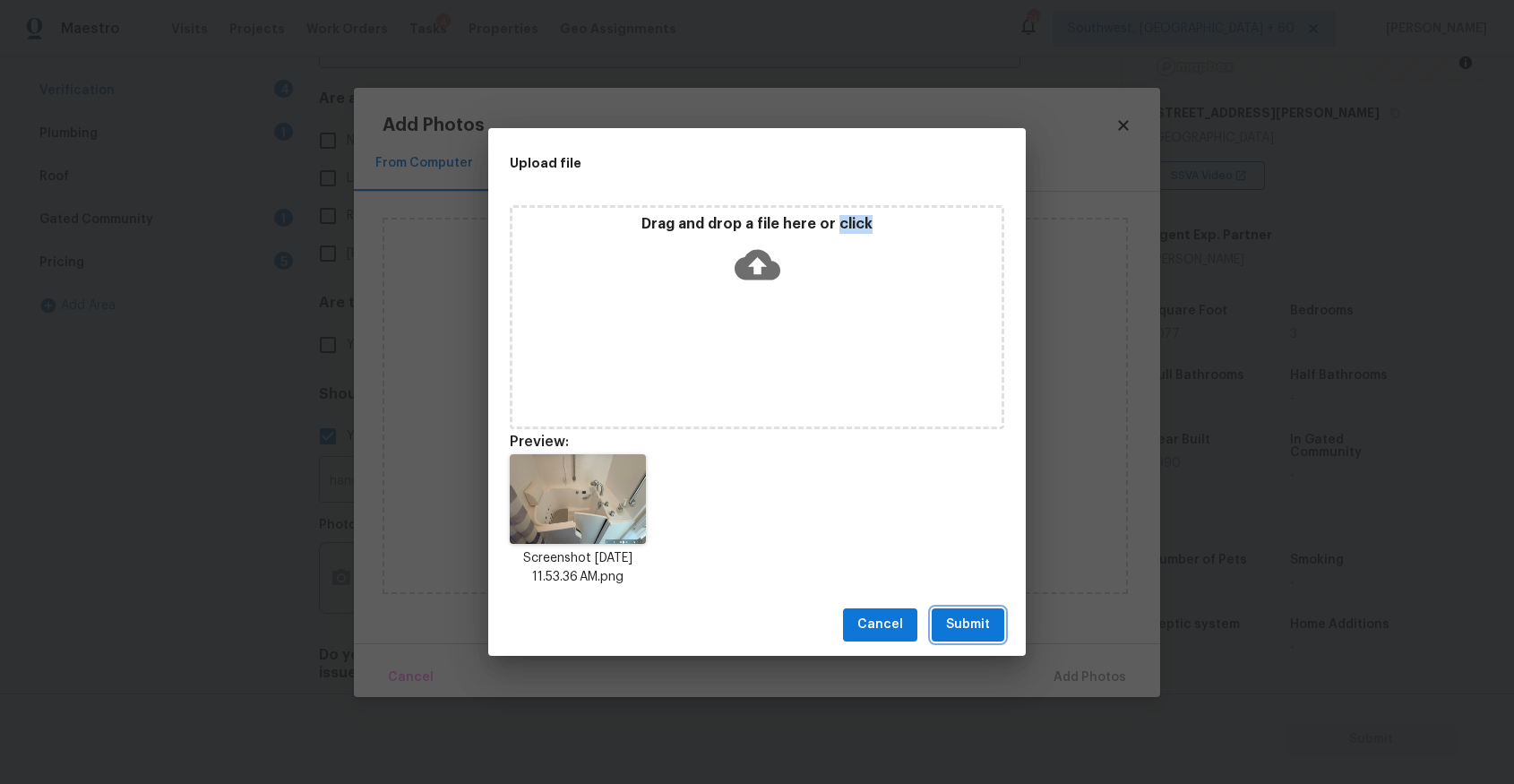
click at [964, 637] on button "Submit" at bounding box center [968, 625] width 73 height 33
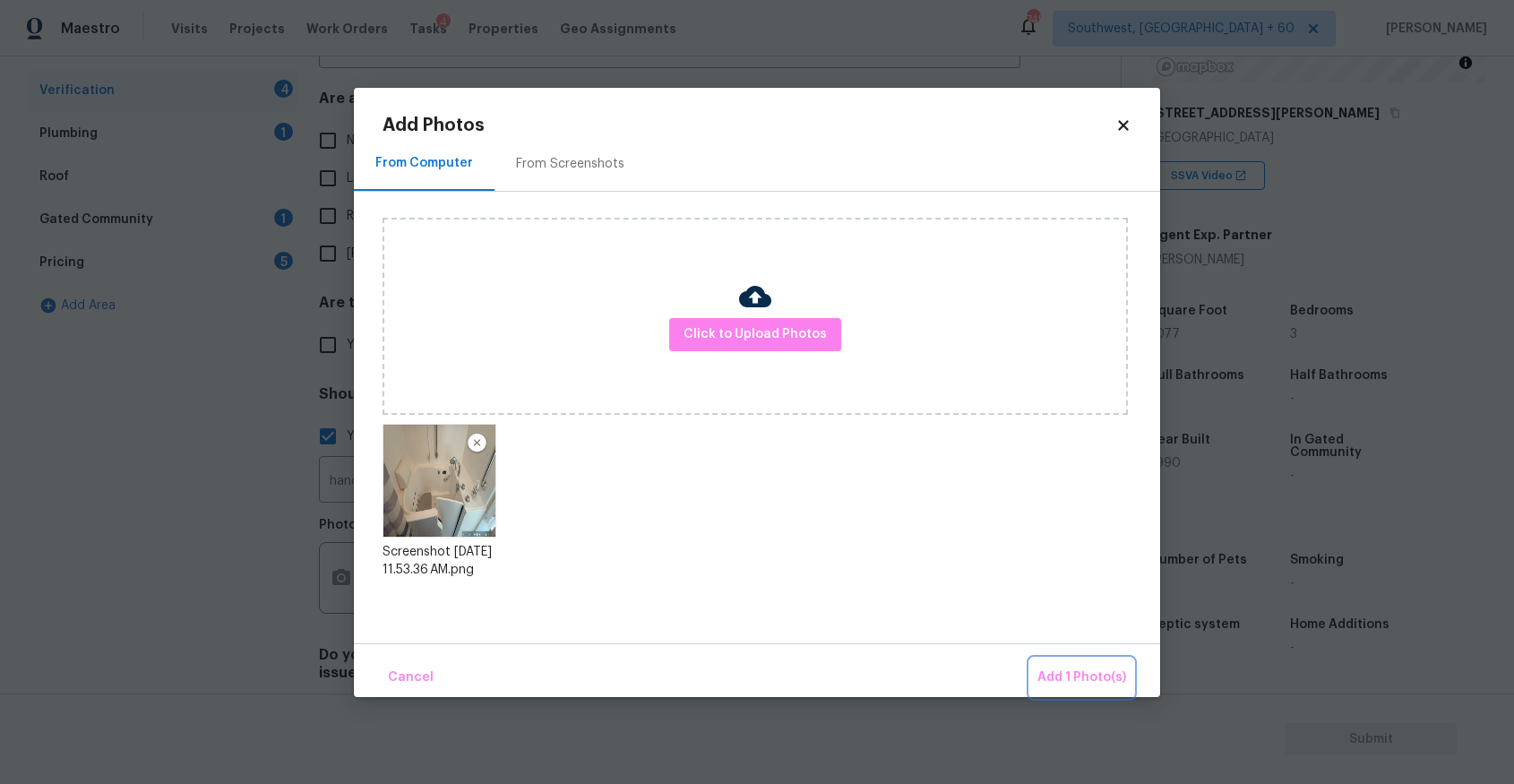
click at [1091, 663] on button "Add 1 Photo(s)" at bounding box center [1082, 677] width 103 height 38
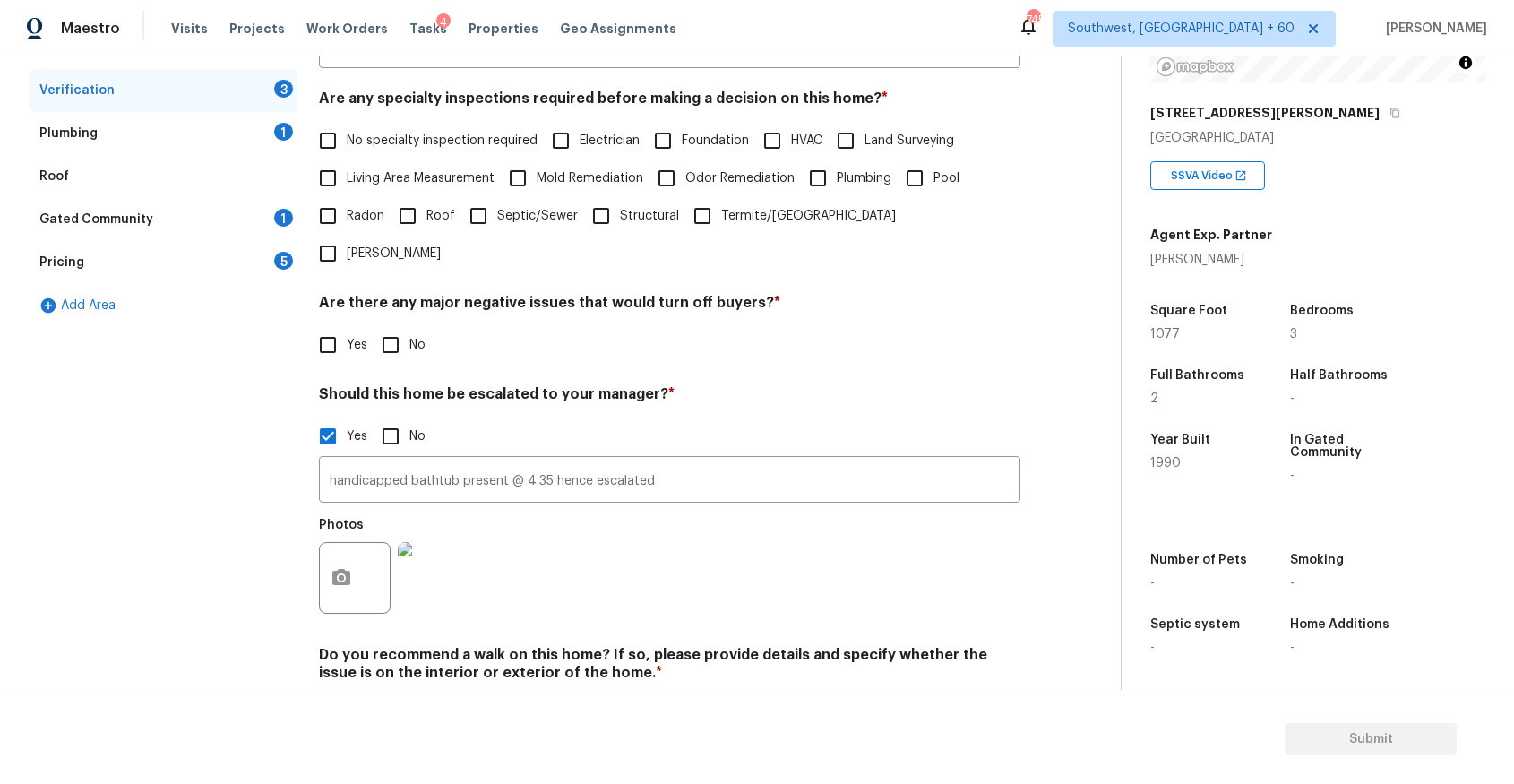
scroll to position [0, 0]
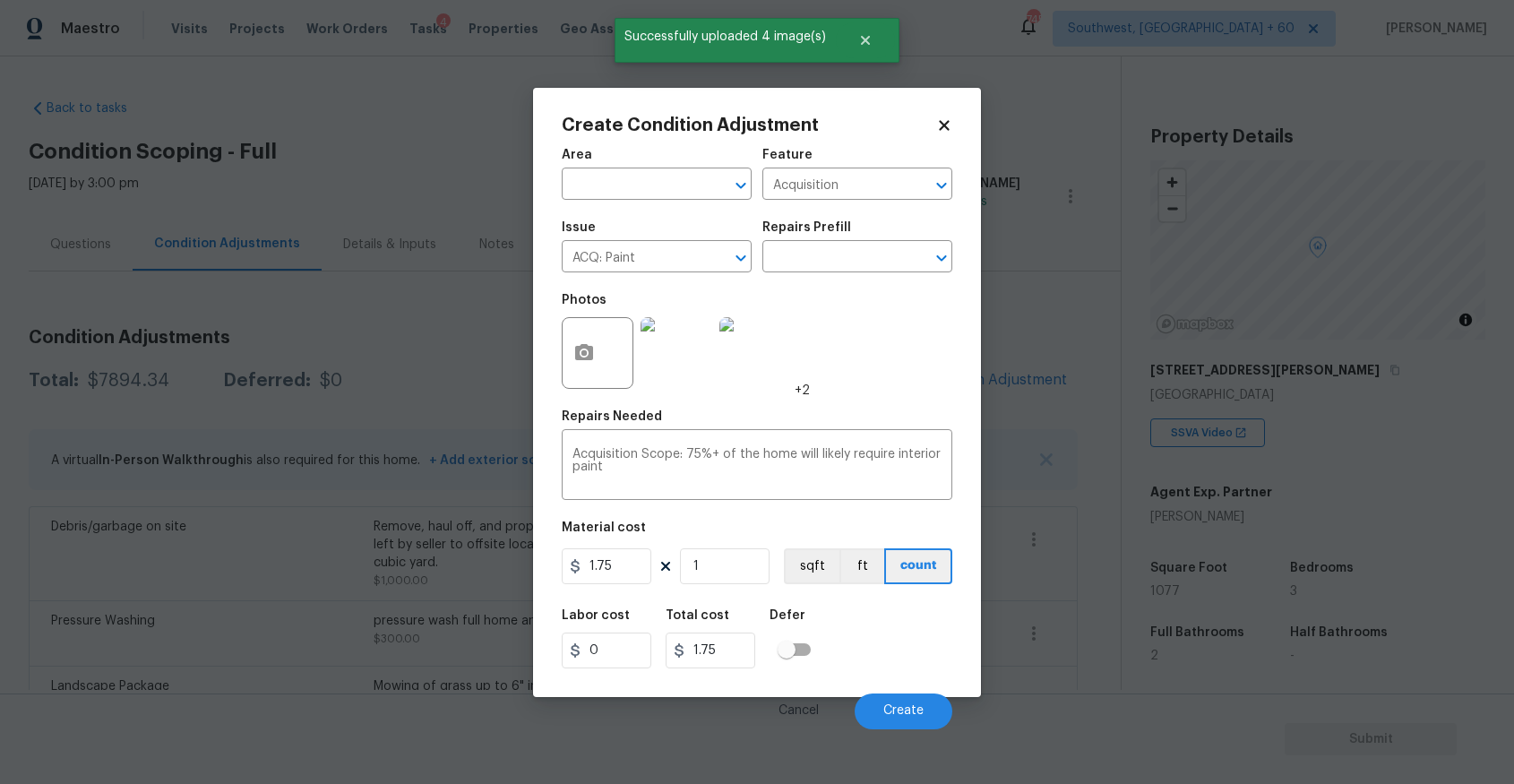
scroll to position [257, 0]
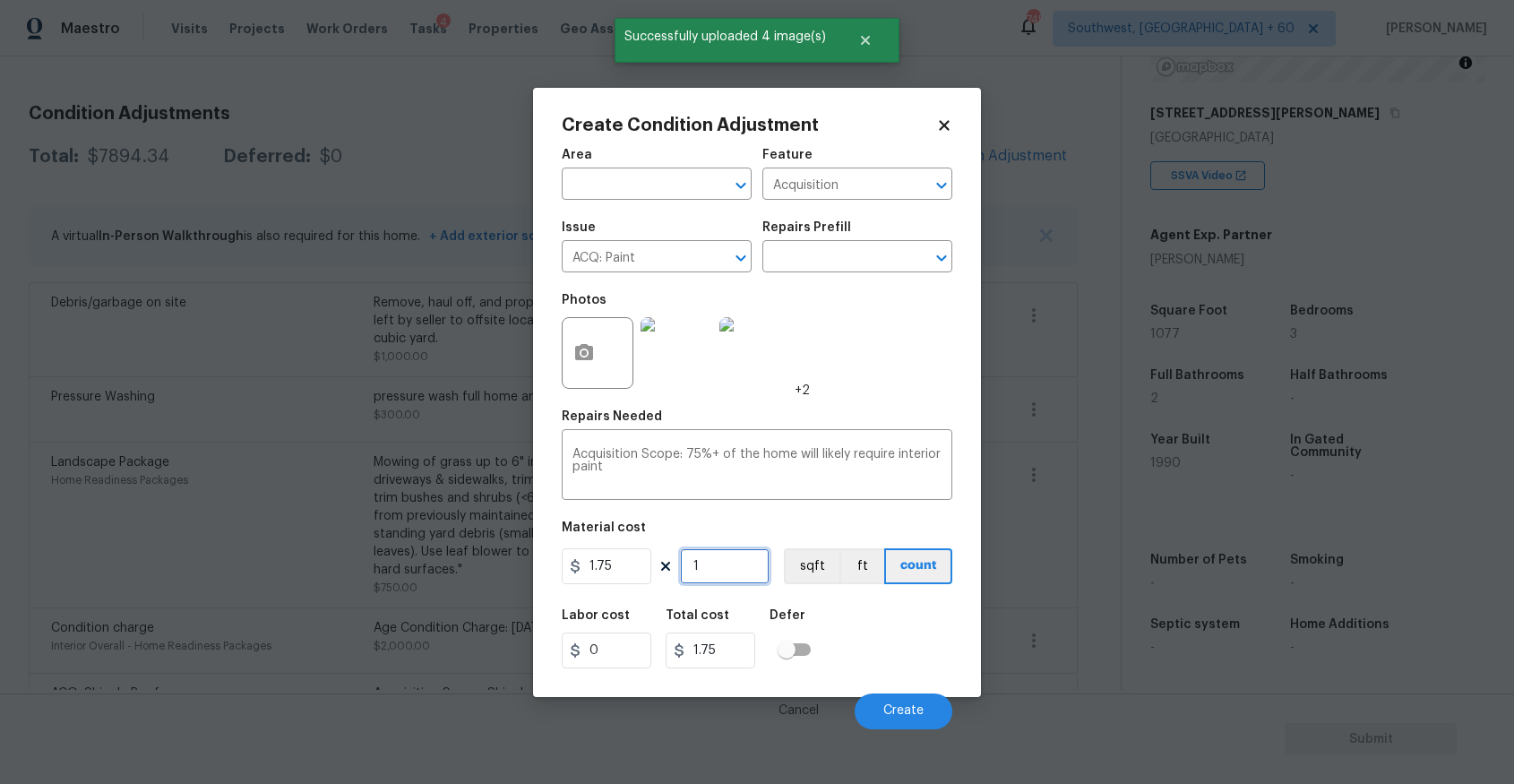
click at [713, 568] on input "1" at bounding box center [725, 566] width 89 height 36
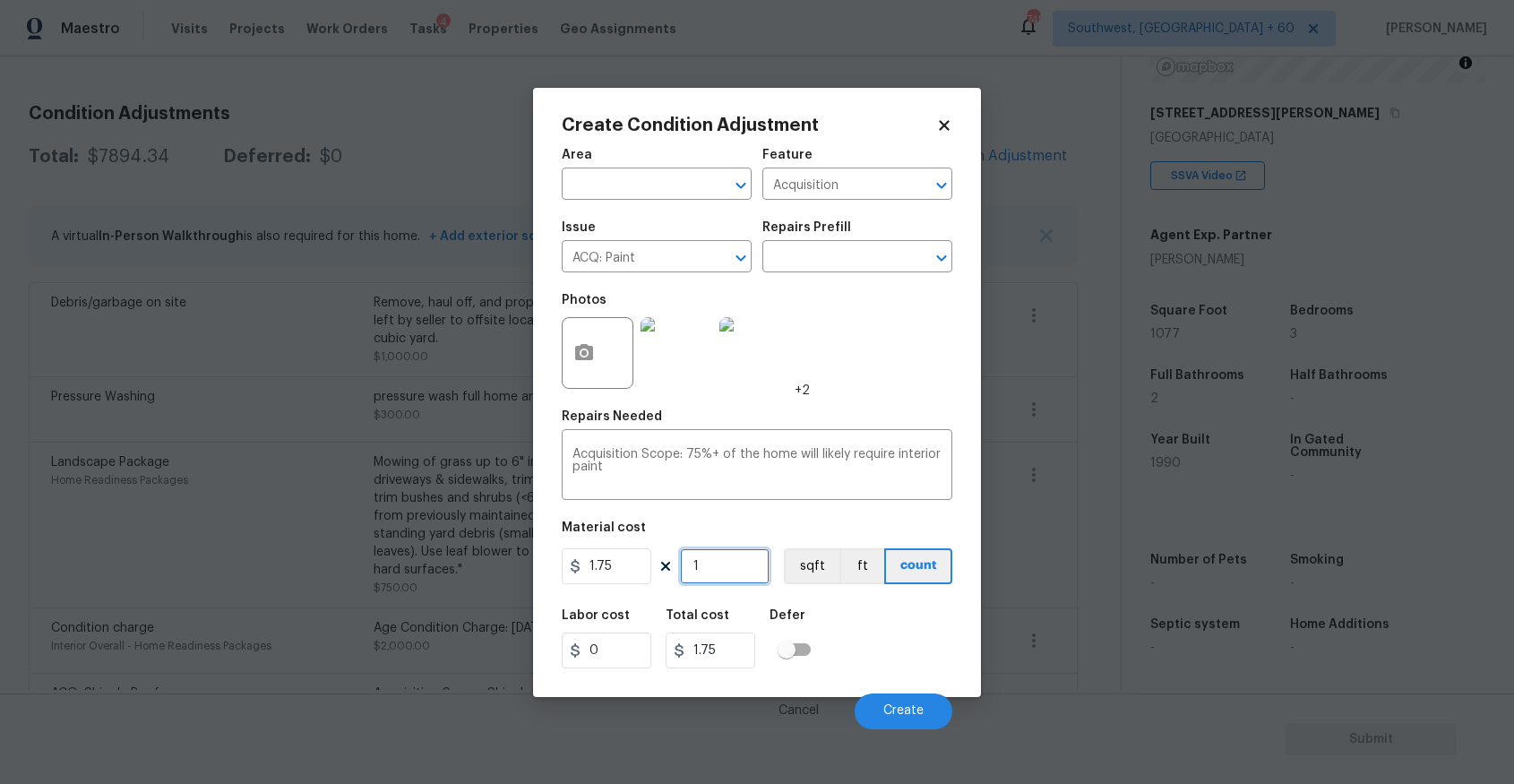
type input "0"
type input "1"
type input "1.75"
type input "10"
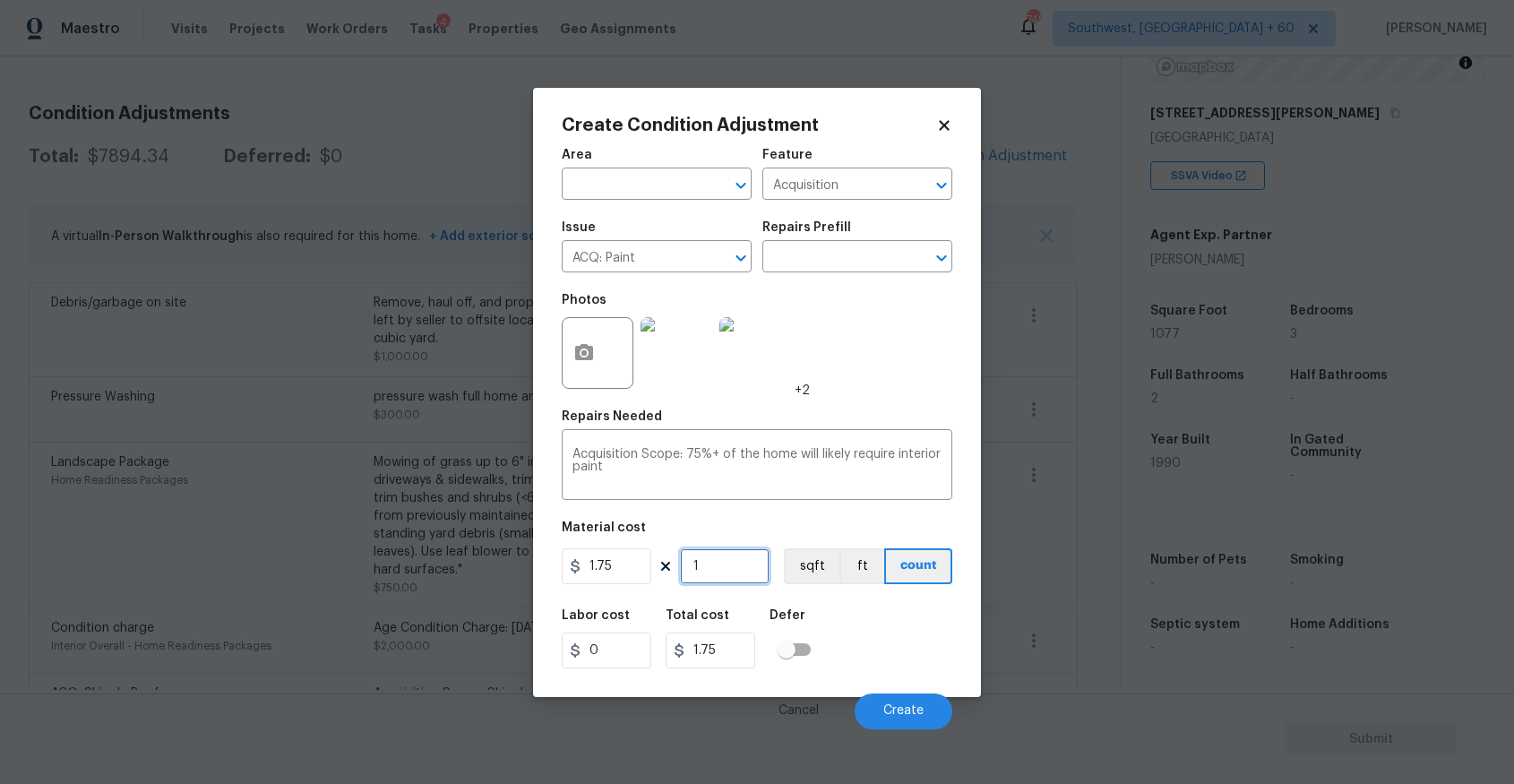
type input "17.5"
type input "107"
type input "187.25"
type input "1077"
type input "1884.75"
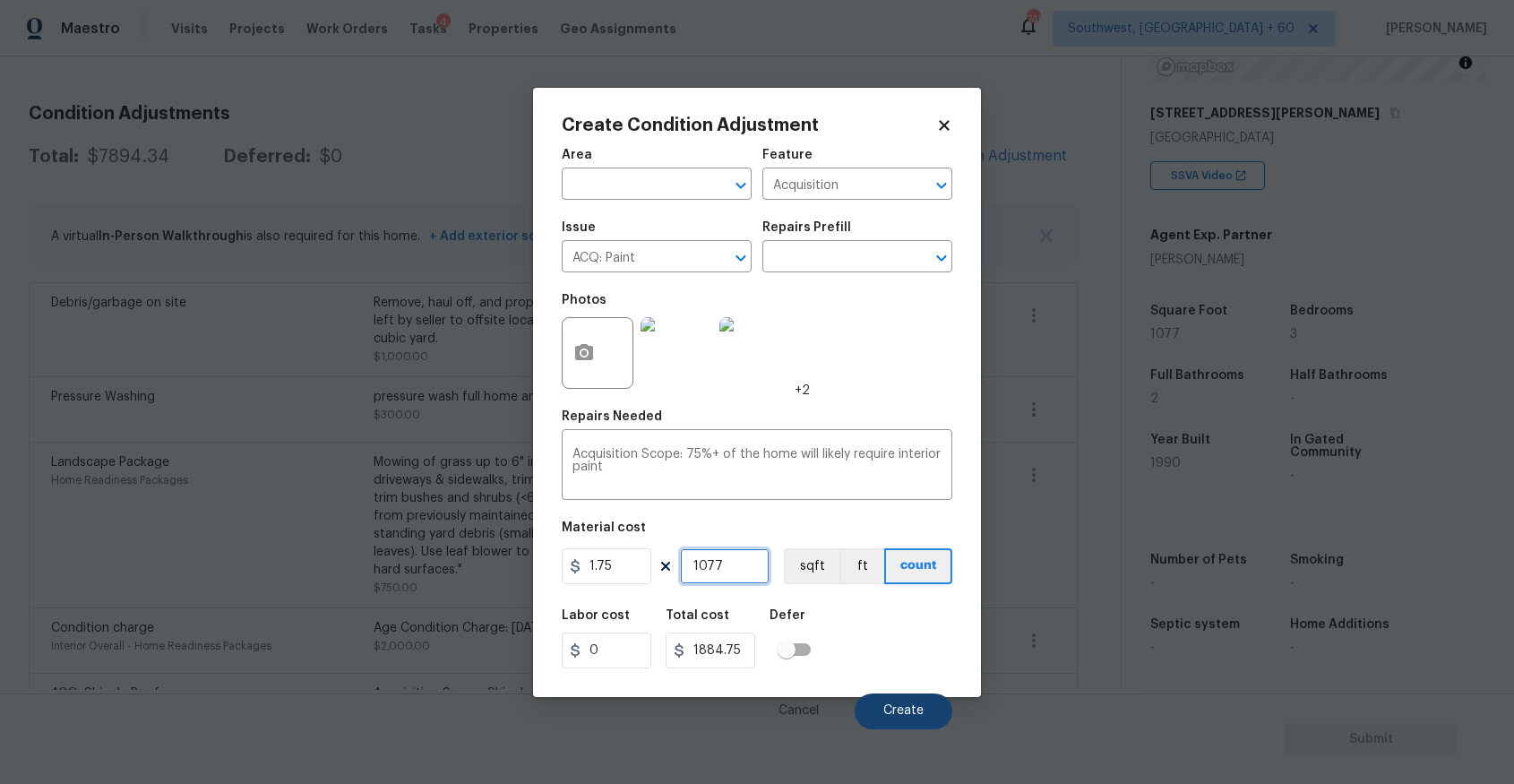
type input "1077"
click at [872, 703] on button "Create" at bounding box center [903, 710] width 97 height 36
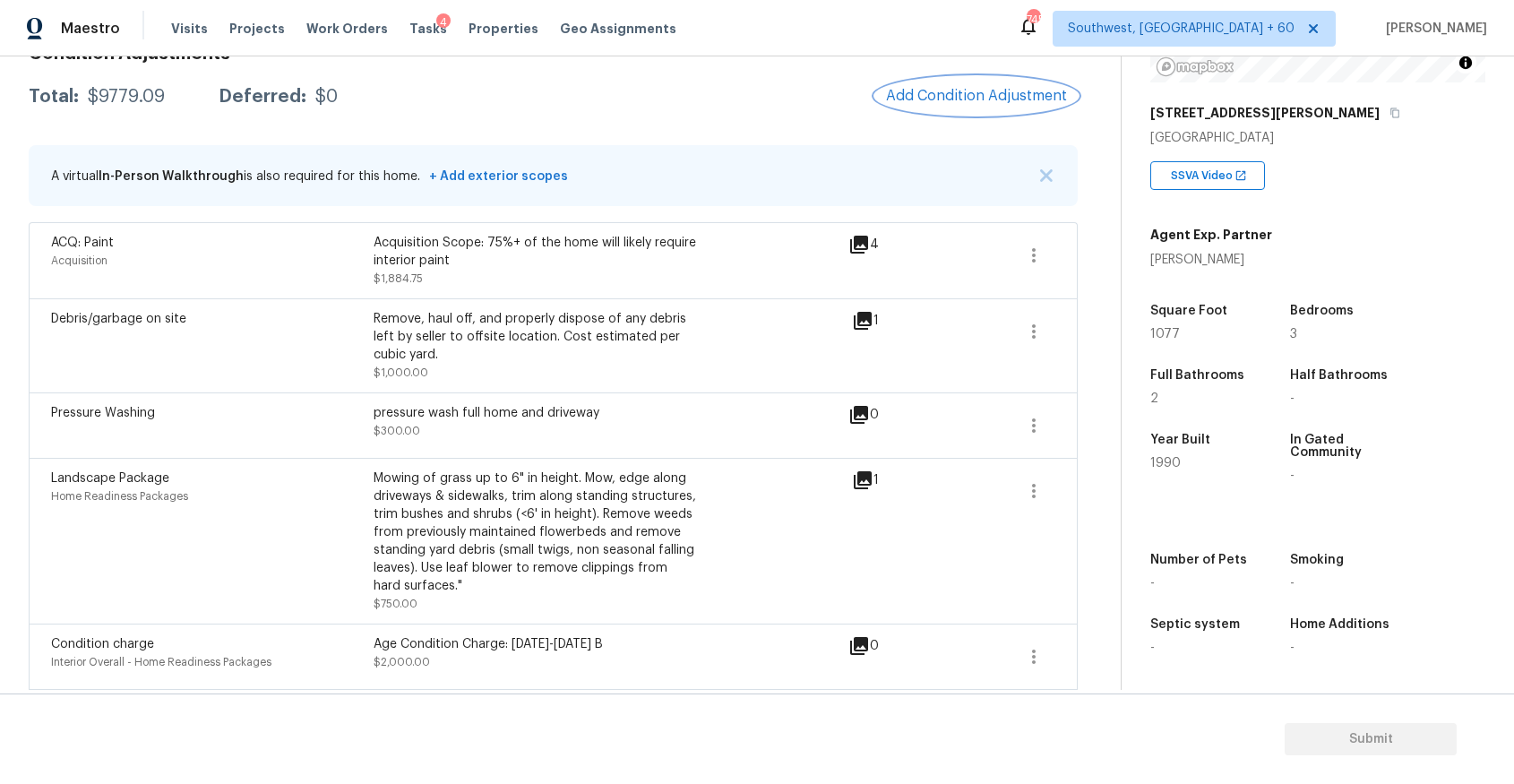
scroll to position [254, 0]
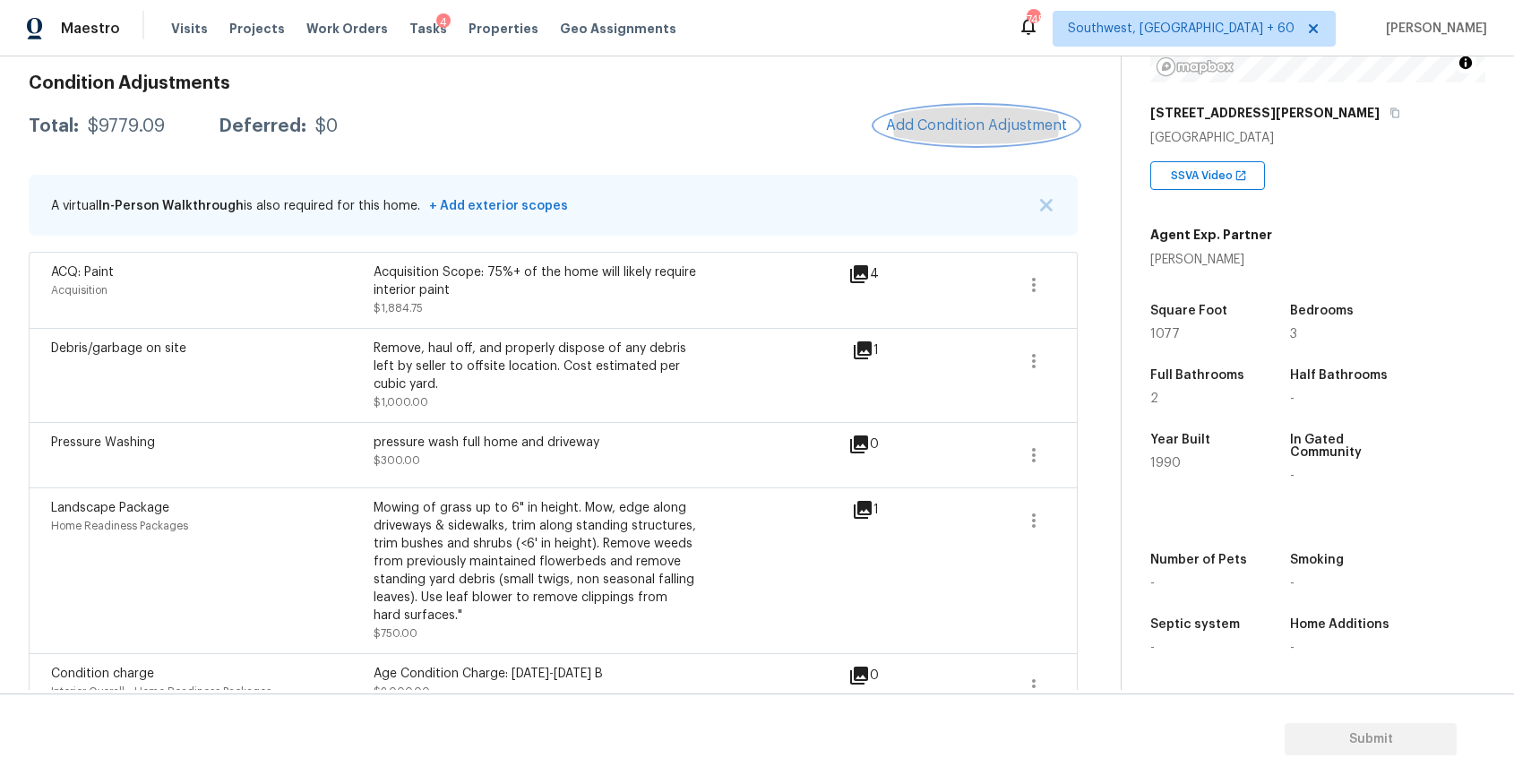
click at [971, 121] on span "Add Condition Adjustment" at bounding box center [977, 126] width 181 height 16
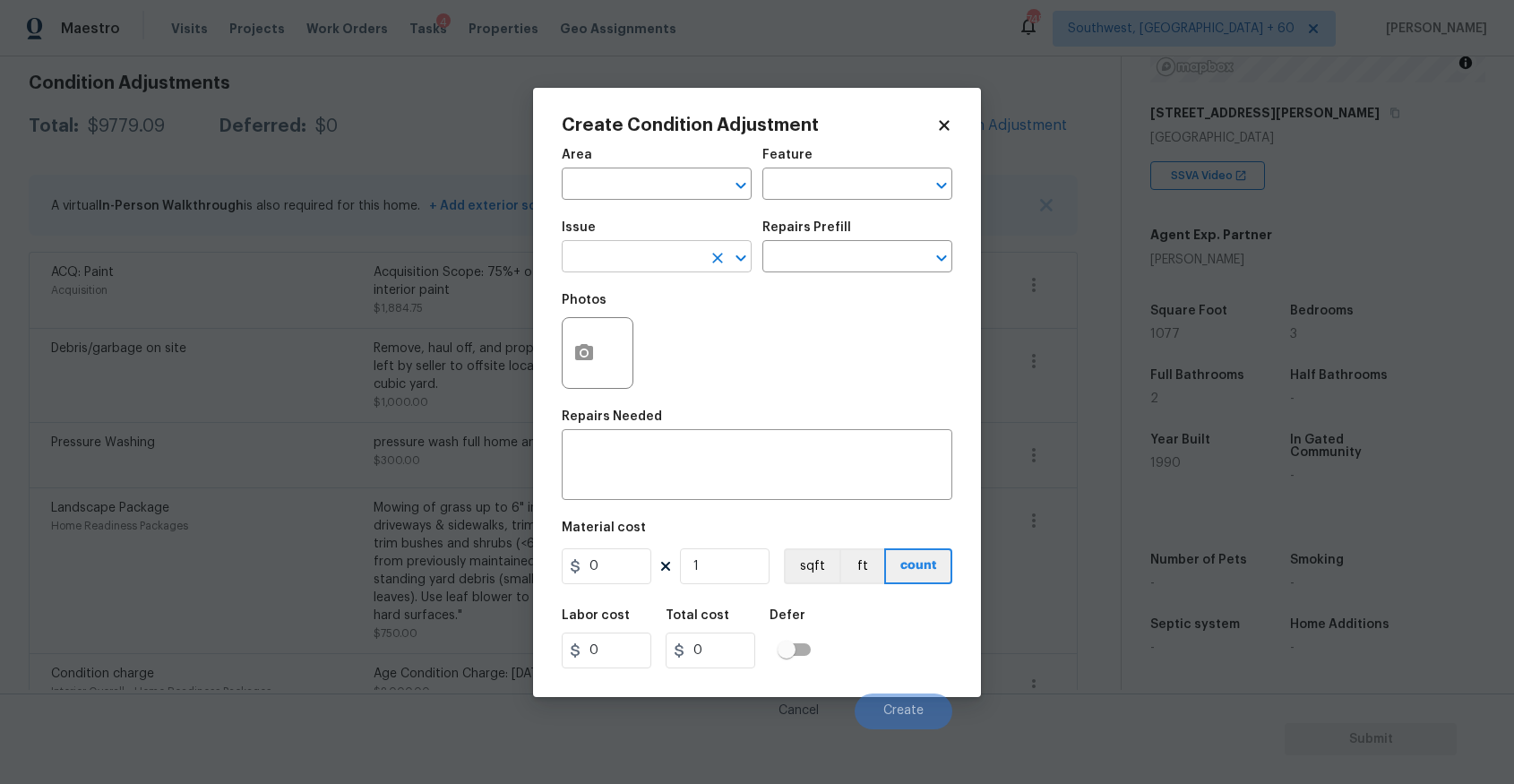
click at [572, 268] on input "text" at bounding box center [631, 258] width 139 height 27
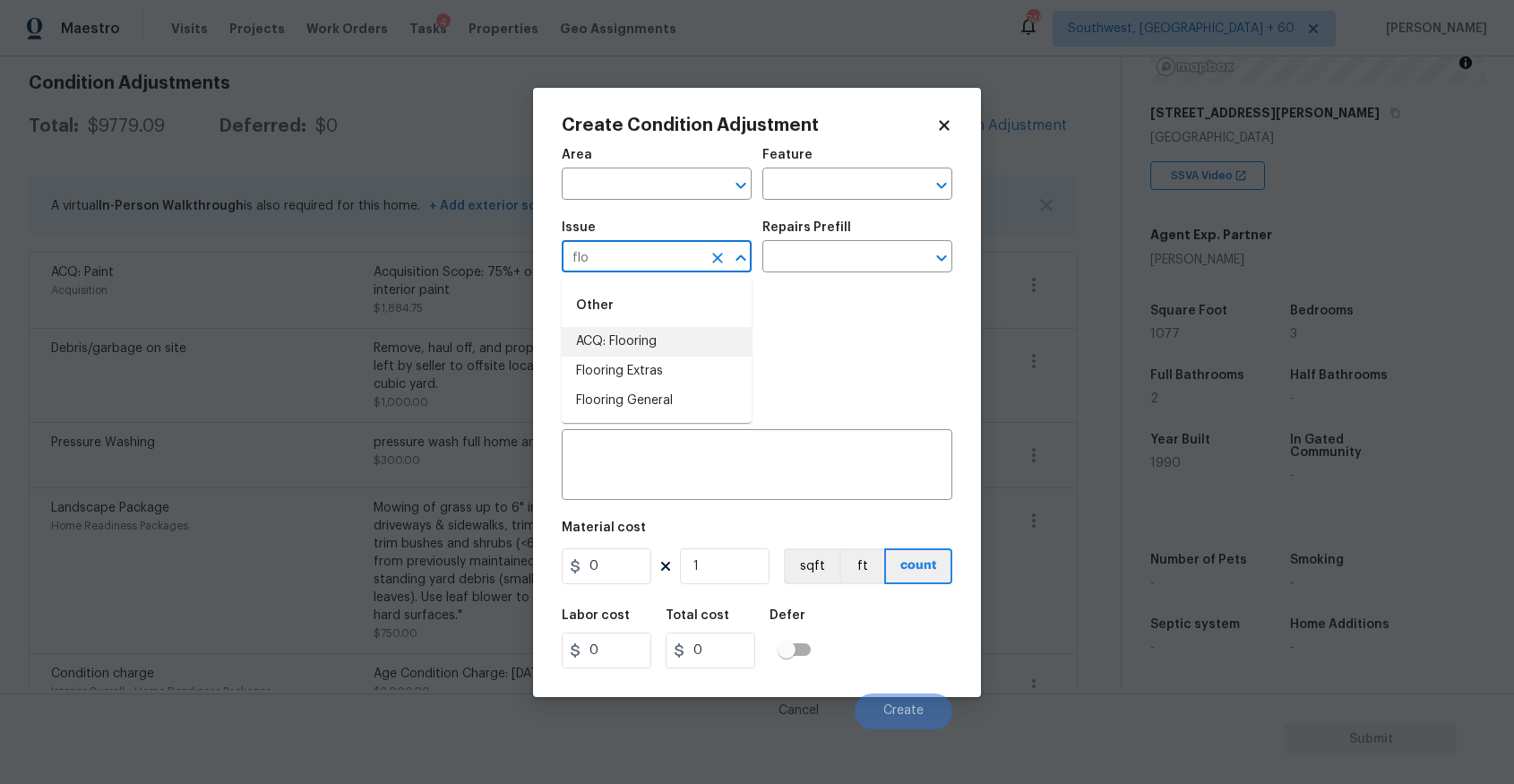
click at [631, 350] on li "ACQ: Flooring" at bounding box center [656, 341] width 189 height 29
type input "ACQ: Flooring"
click at [806, 268] on input "text" at bounding box center [833, 258] width 139 height 27
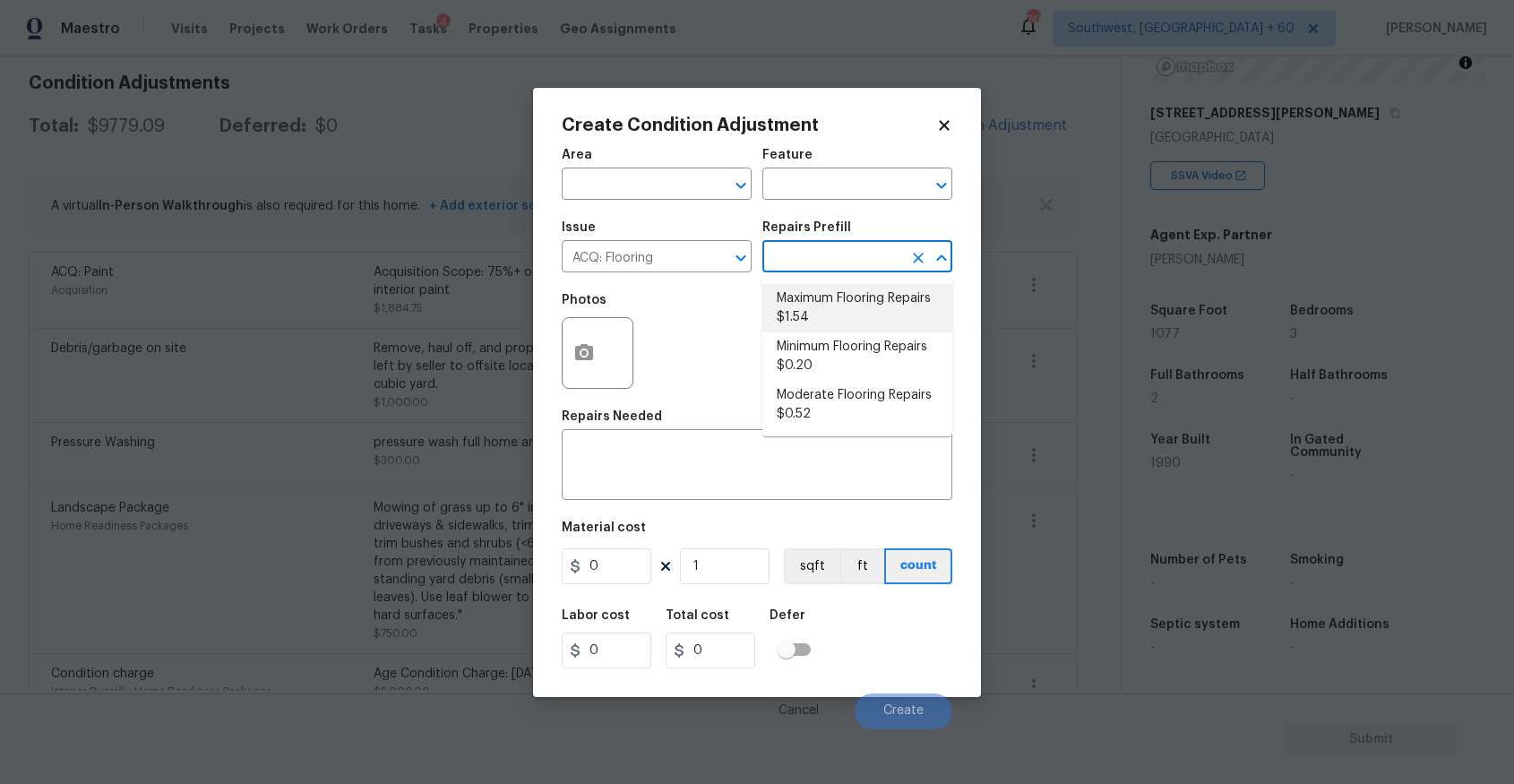
click at [894, 299] on li "Maximum Flooring Repairs $1.54" at bounding box center [857, 307] width 189 height 48
type input "Acquisition"
type textarea "Acquisition Scope: Maximum flooring repairs"
type input "1.54"
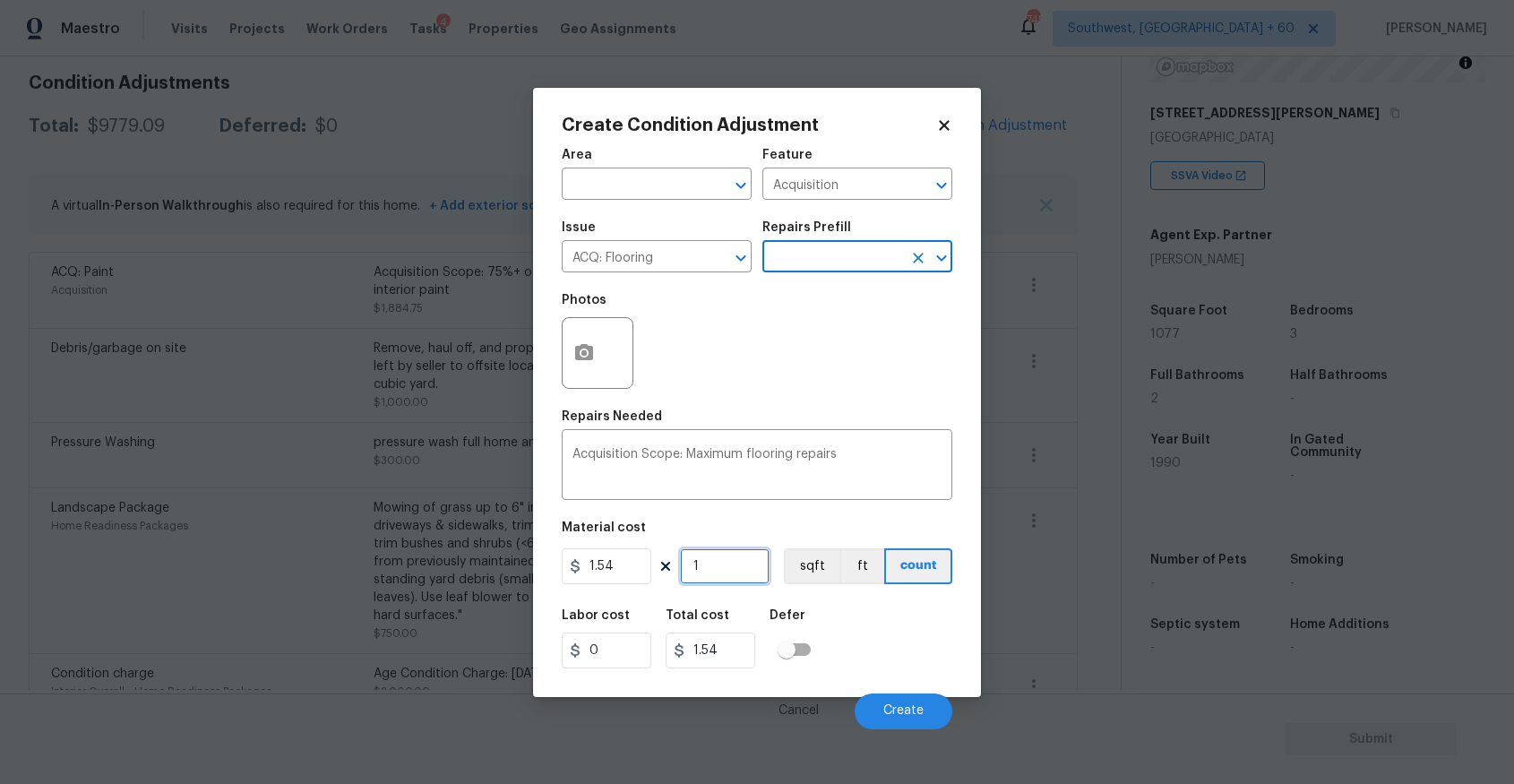
click at [723, 574] on input "1" at bounding box center [725, 566] width 89 height 36
type input "0"
type input "1"
type input "1.54"
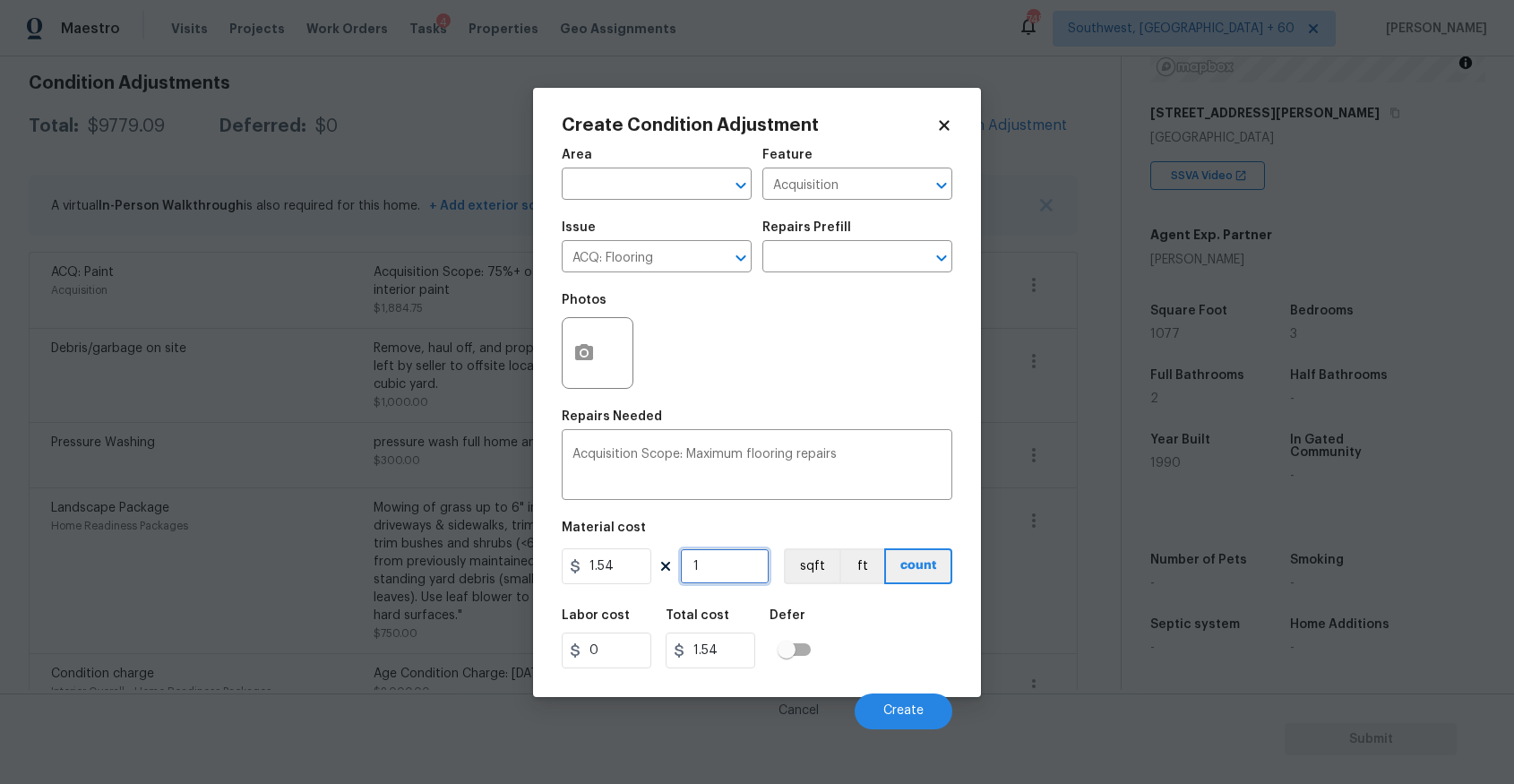
type input "10"
type input "15.4"
type input "107"
type input "164.78"
type input "1077"
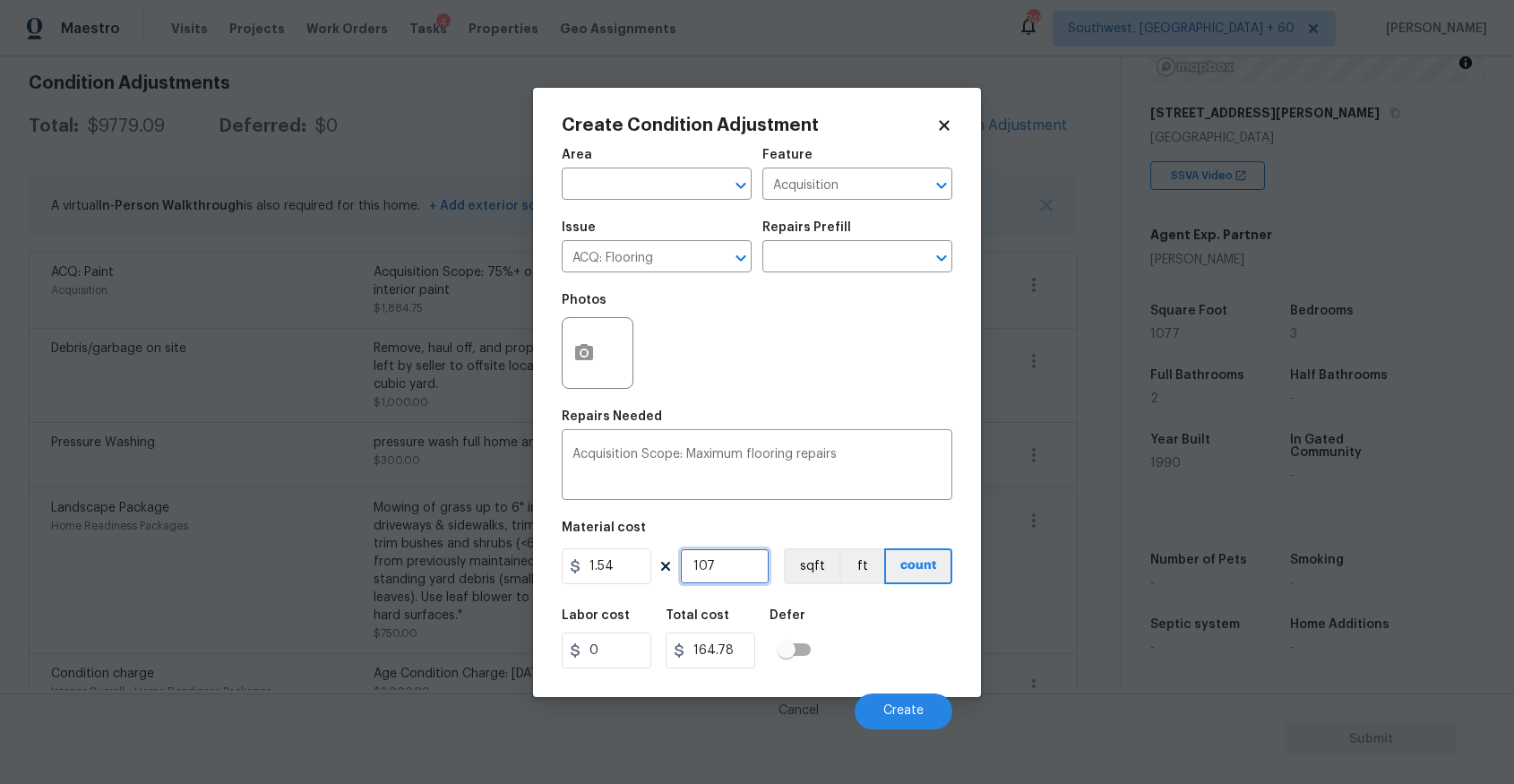
type input "1658.58"
type input "1077"
click at [698, 422] on div "Repairs Needed" at bounding box center [757, 422] width 391 height 24
click at [597, 356] on button "button" at bounding box center [584, 352] width 43 height 70
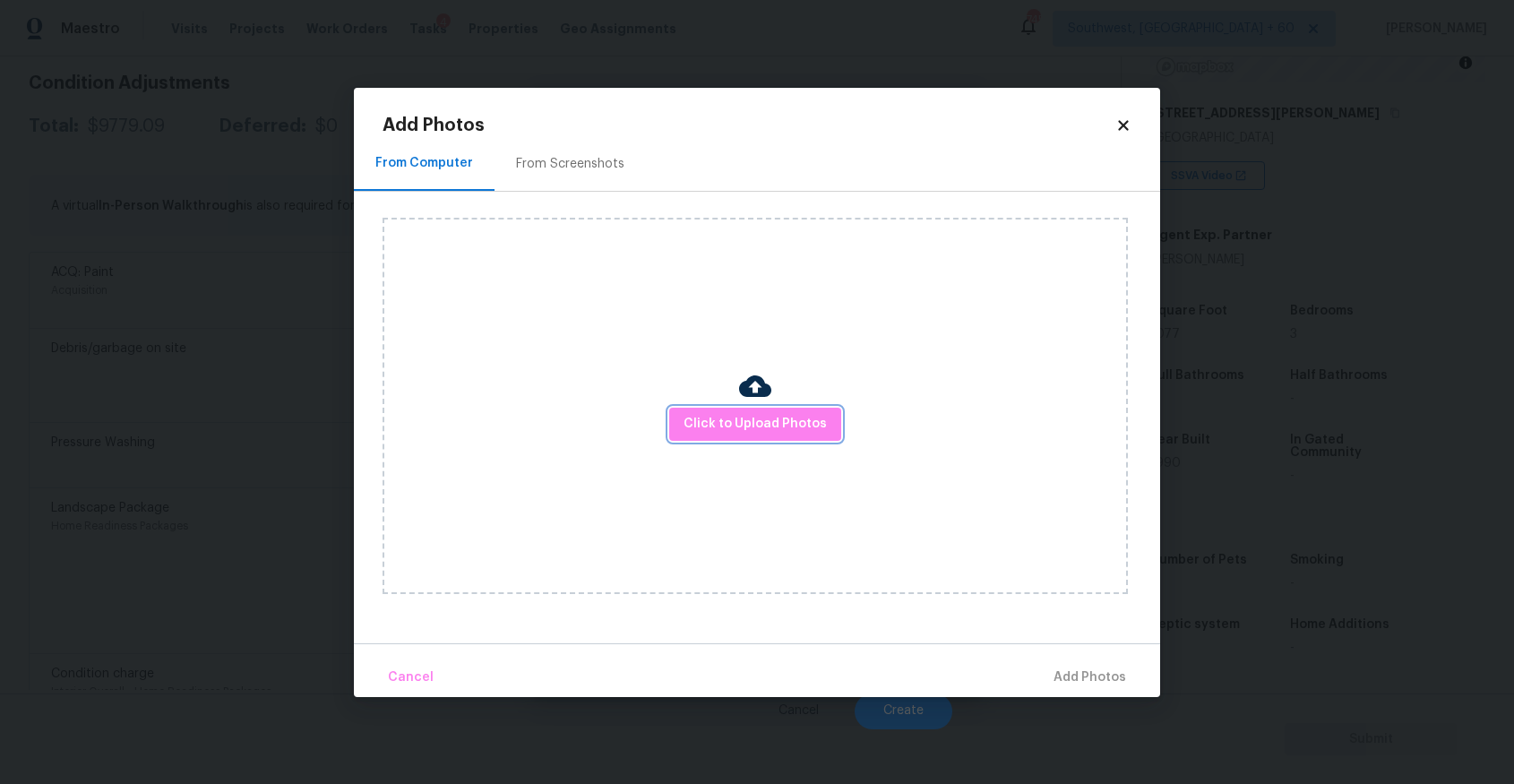
click at [697, 422] on span "Click to Upload Photos" at bounding box center [755, 424] width 143 height 23
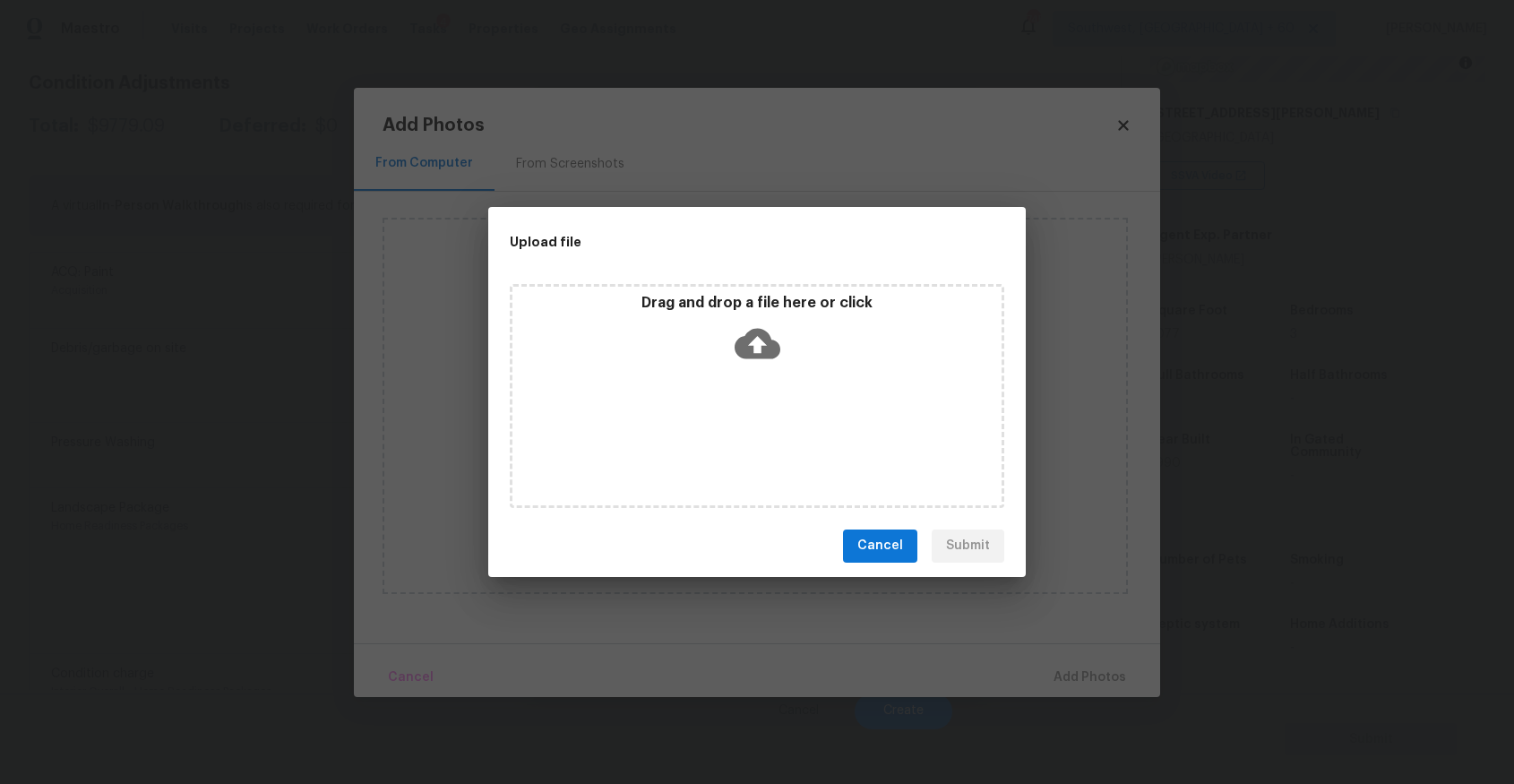
click at [705, 373] on div "Drag and drop a file here or click" at bounding box center [757, 395] width 495 height 224
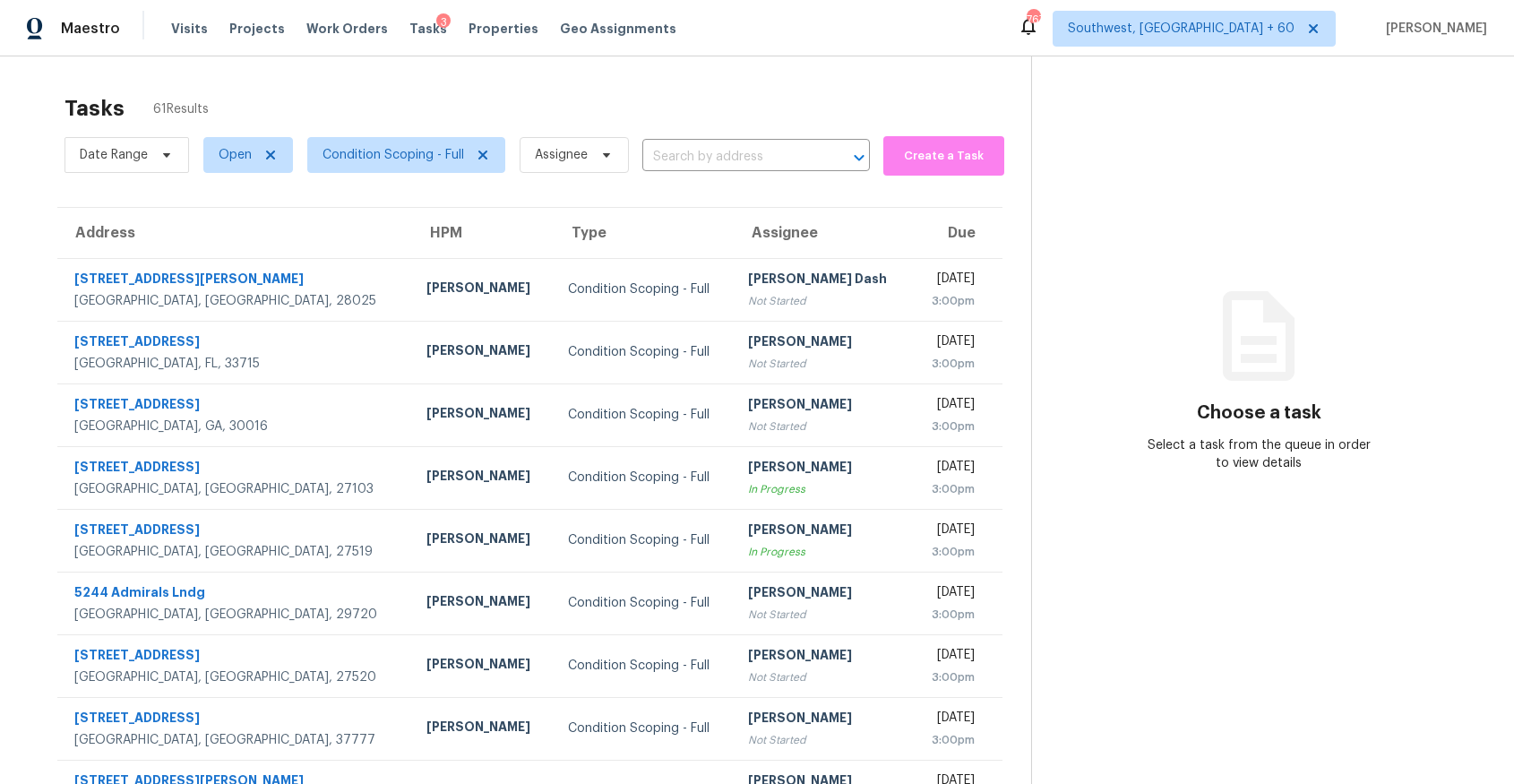
click at [651, 74] on div "Tasks 61 Results Date Range Open Condition Scoping - Full Assignee ​ Create a T…" at bounding box center [757, 496] width 1514 height 877
click at [105, 162] on span "Date Range" at bounding box center [113, 155] width 68 height 18
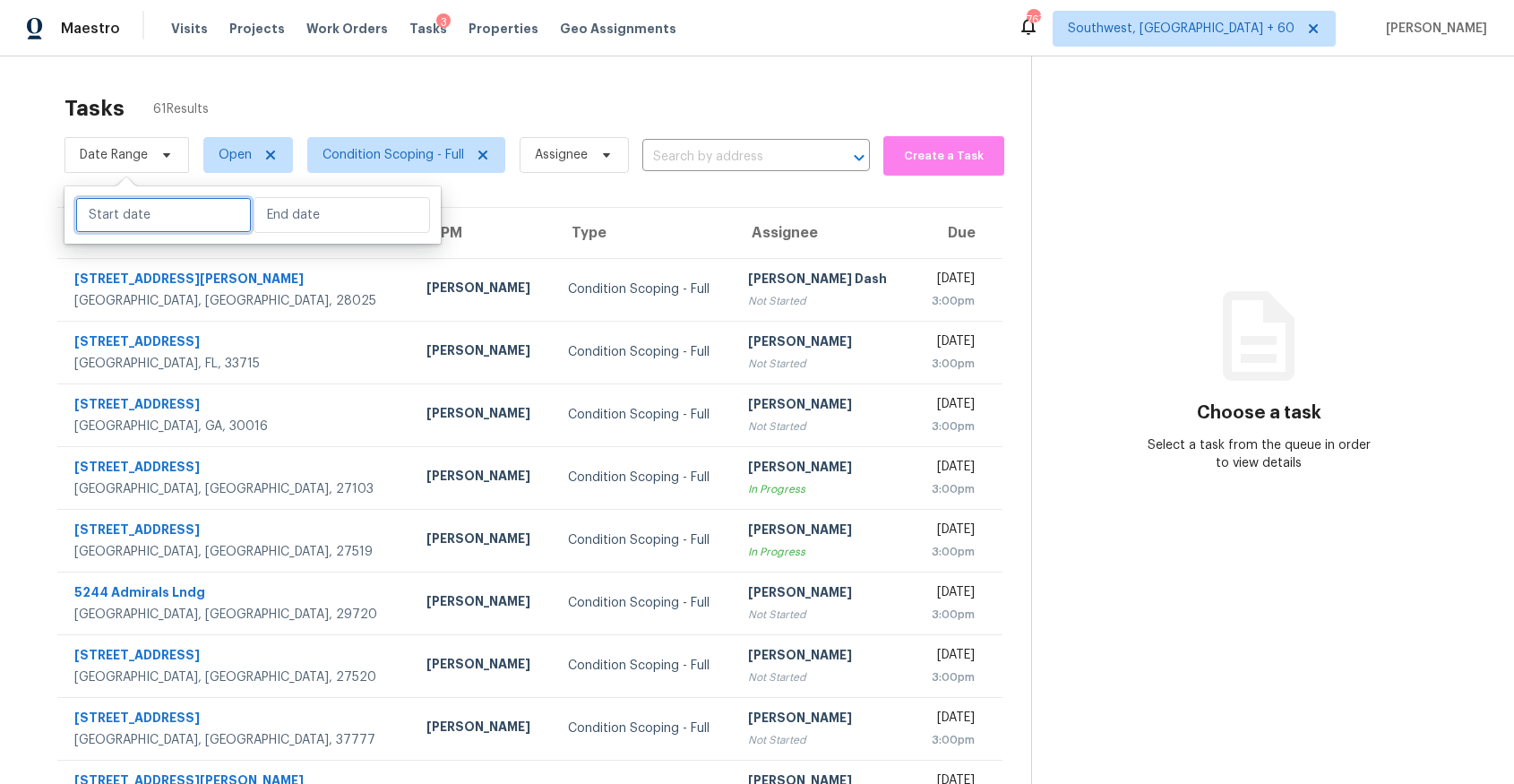
click at [171, 216] on input "text" at bounding box center [164, 215] width 177 height 36
select select "7"
select select "2025"
select select "8"
select select "2025"
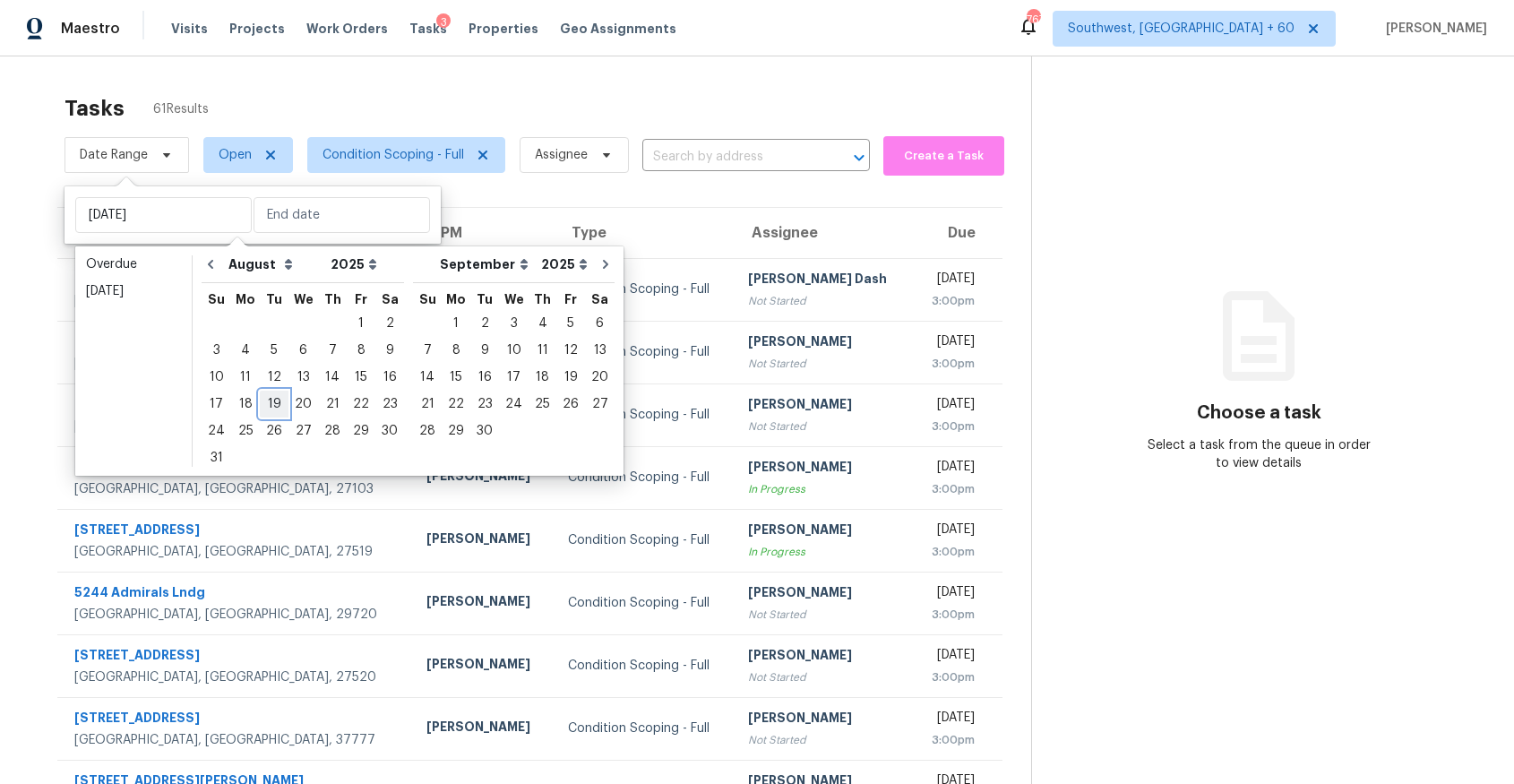
click at [270, 403] on div "19" at bounding box center [274, 404] width 28 height 26
type input "[DATE]"
click at [270, 403] on div "19" at bounding box center [274, 404] width 28 height 26
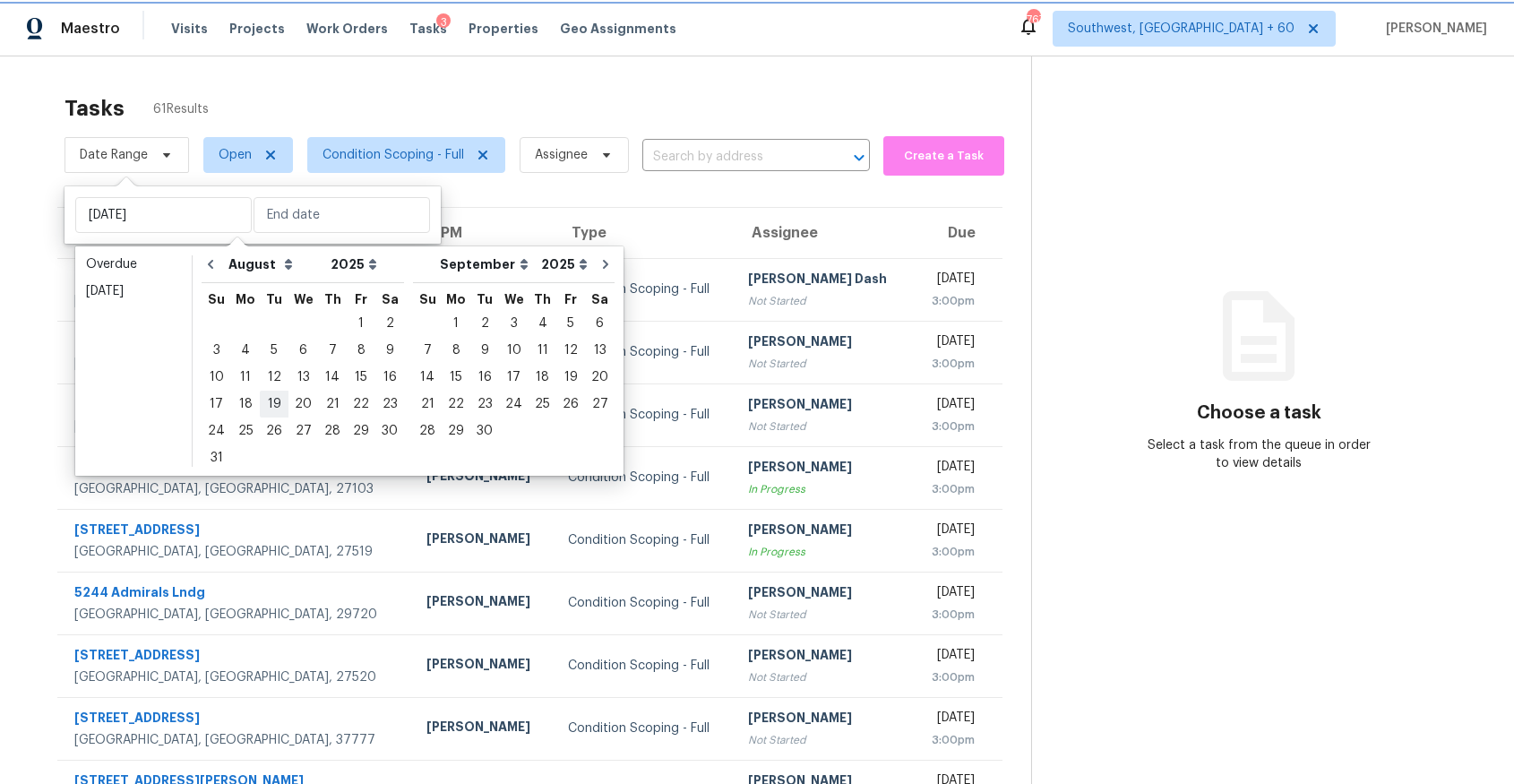
type input "[DATE]"
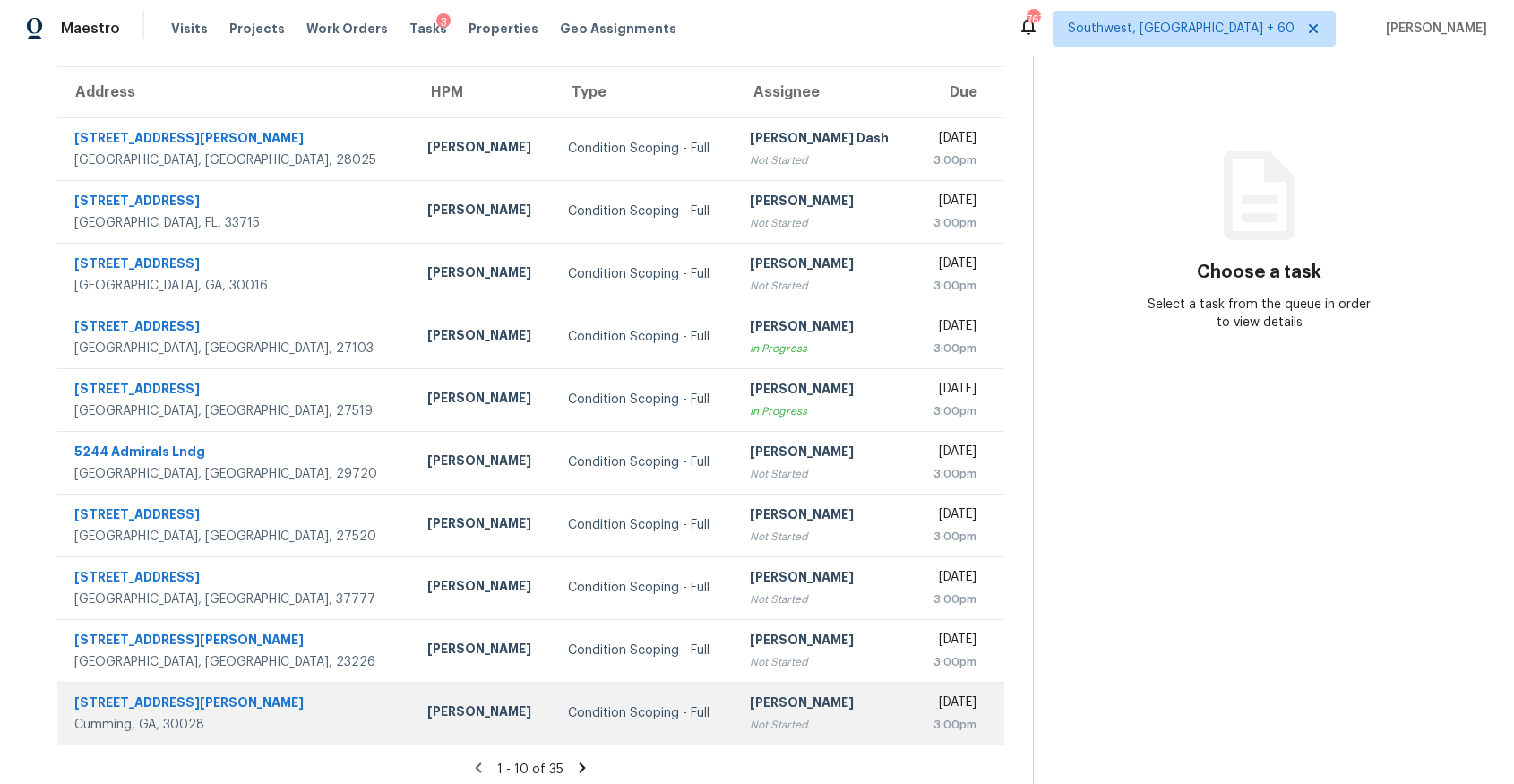
scroll to position [149, 0]
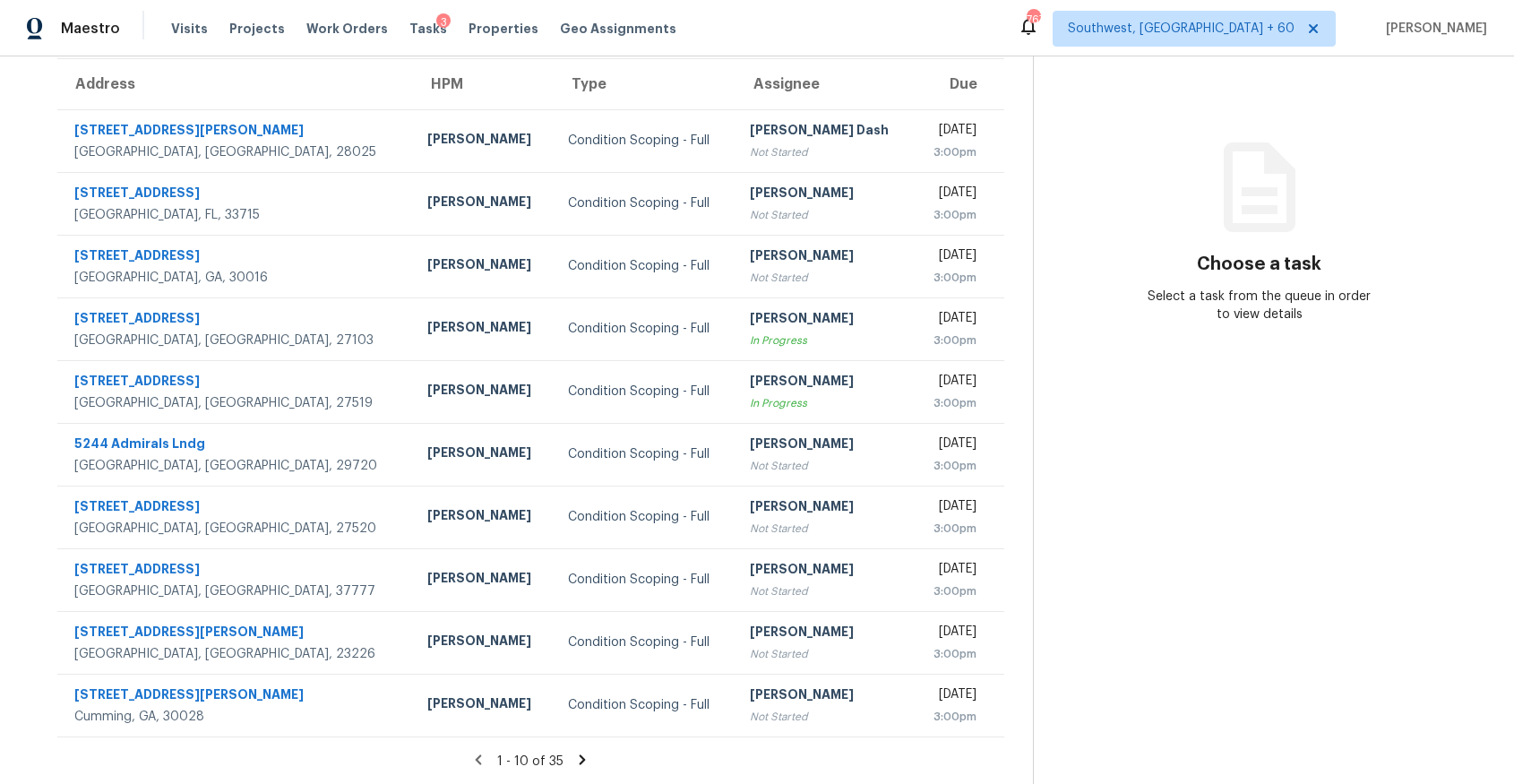
click at [588, 758] on icon at bounding box center [582, 759] width 16 height 16
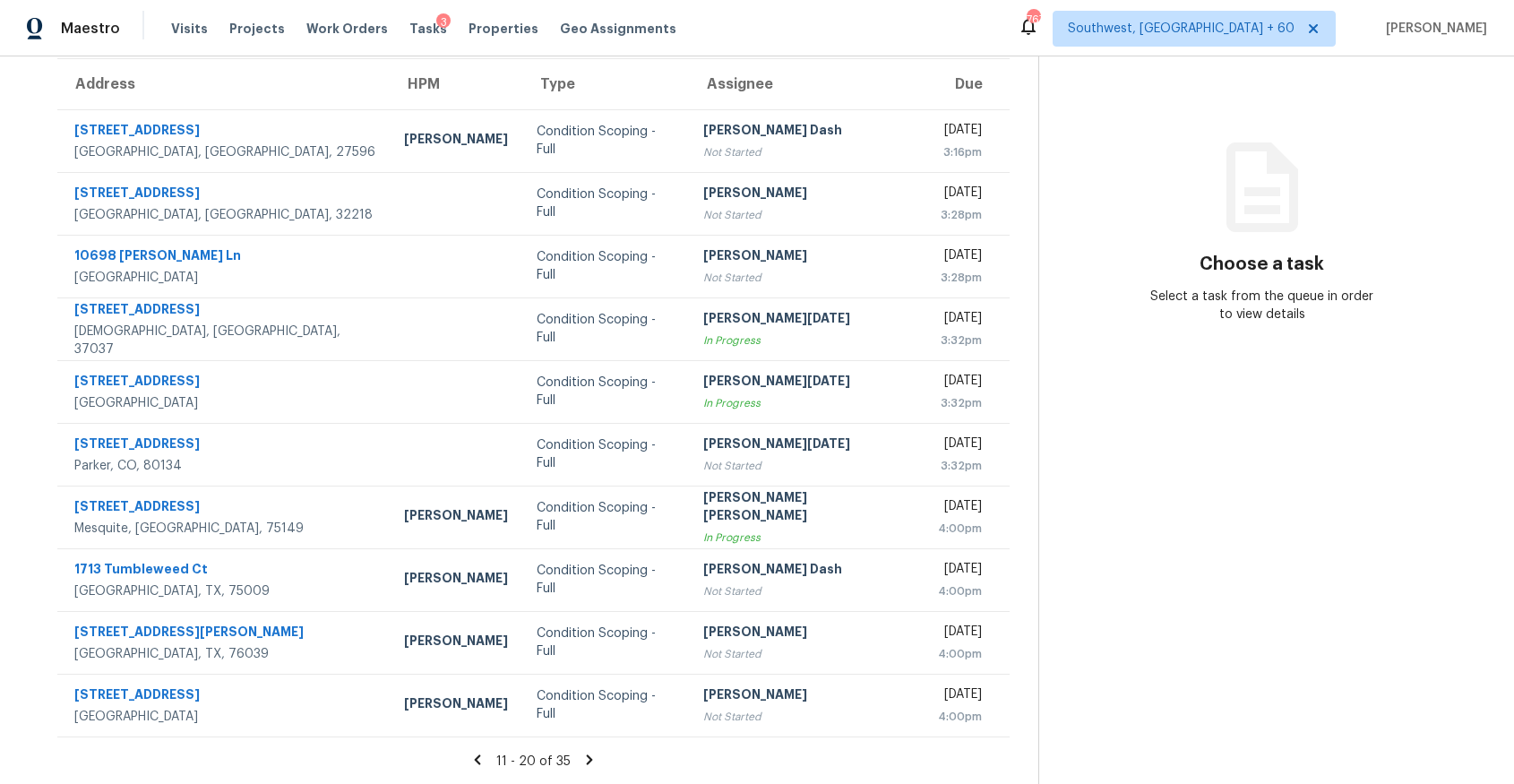
click at [588, 756] on icon at bounding box center [589, 759] width 16 height 16
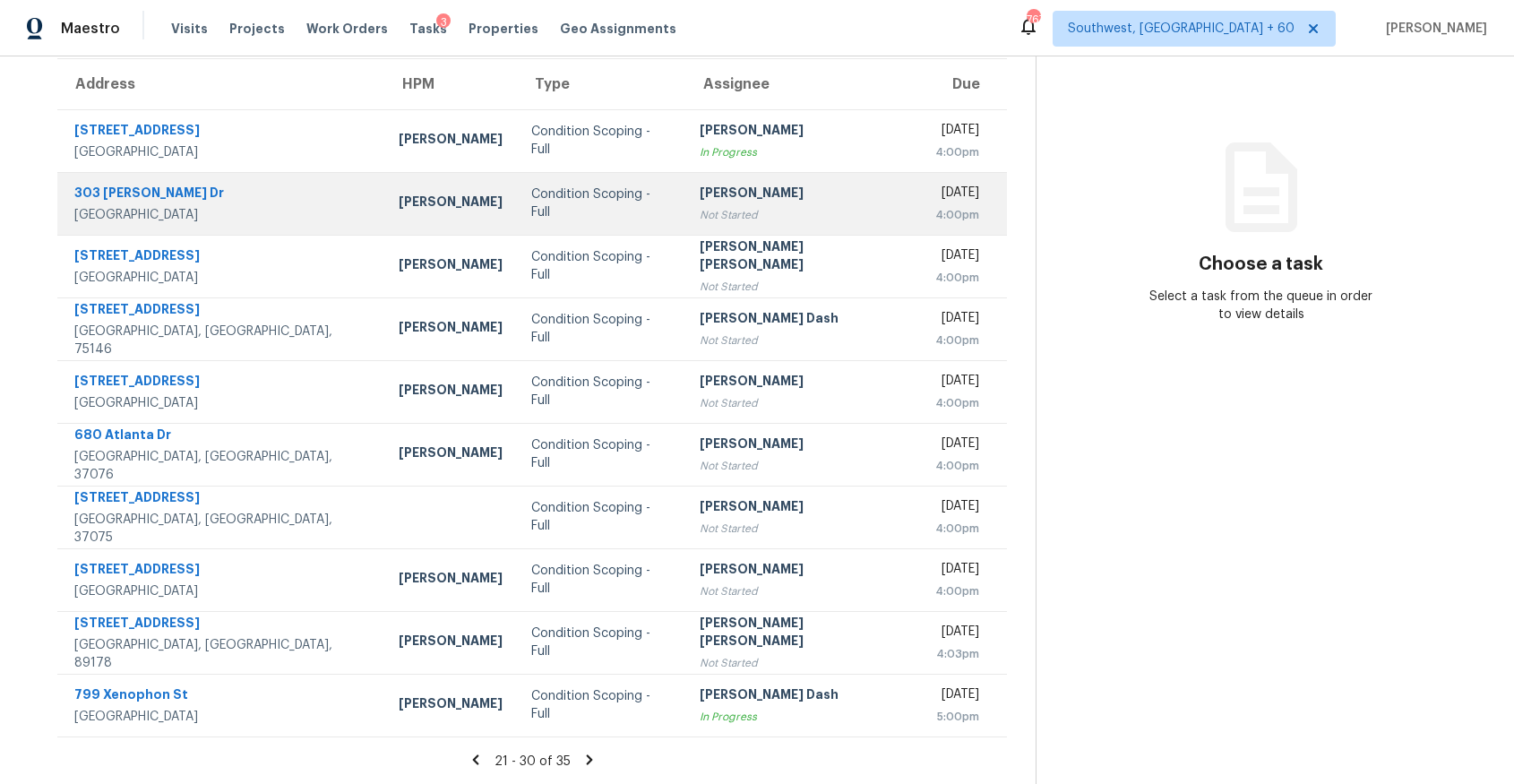
click at [771, 183] on div "[PERSON_NAME]" at bounding box center [804, 194] width 208 height 23
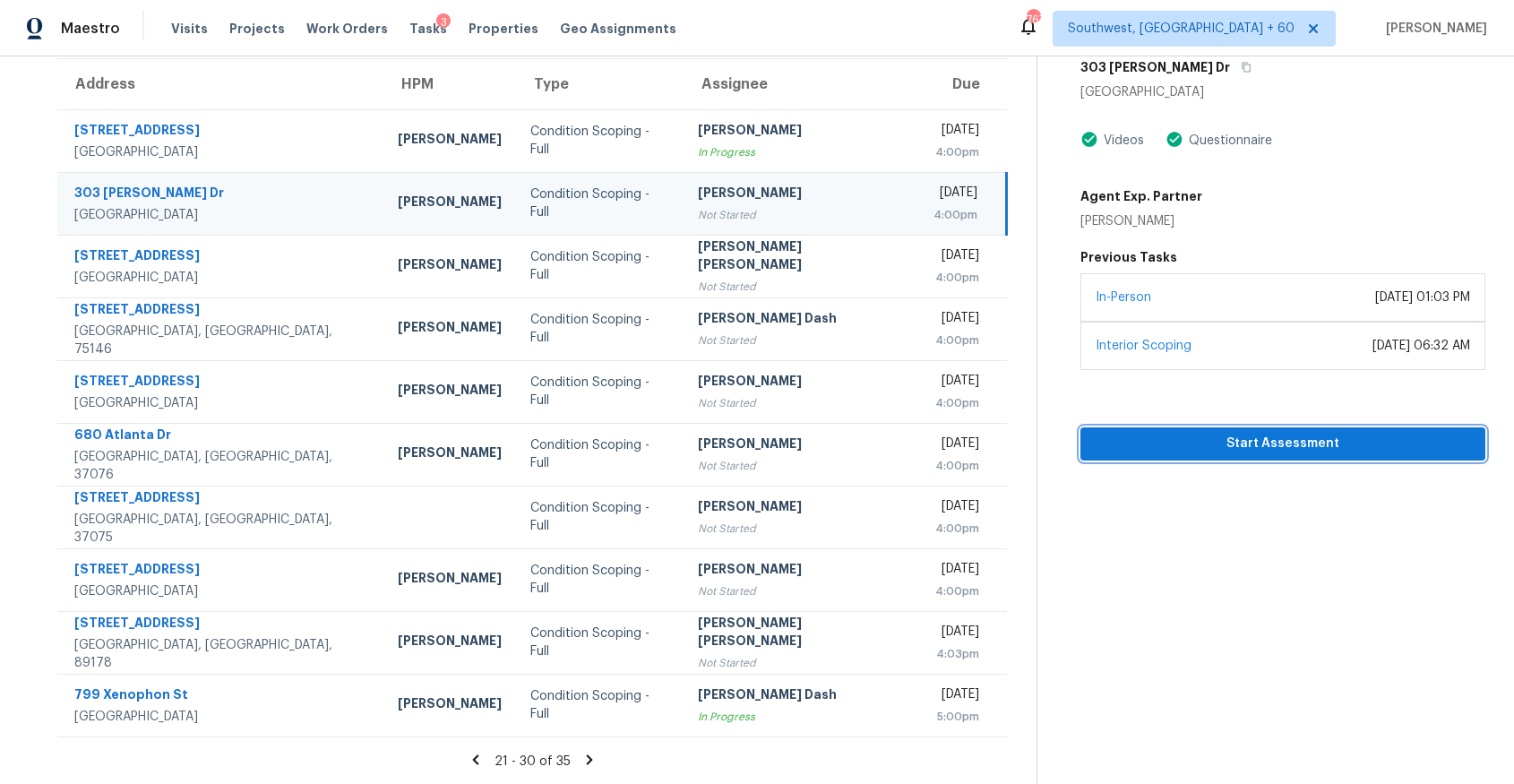
click at [1265, 446] on span "Start Assessment" at bounding box center [1282, 444] width 376 height 23
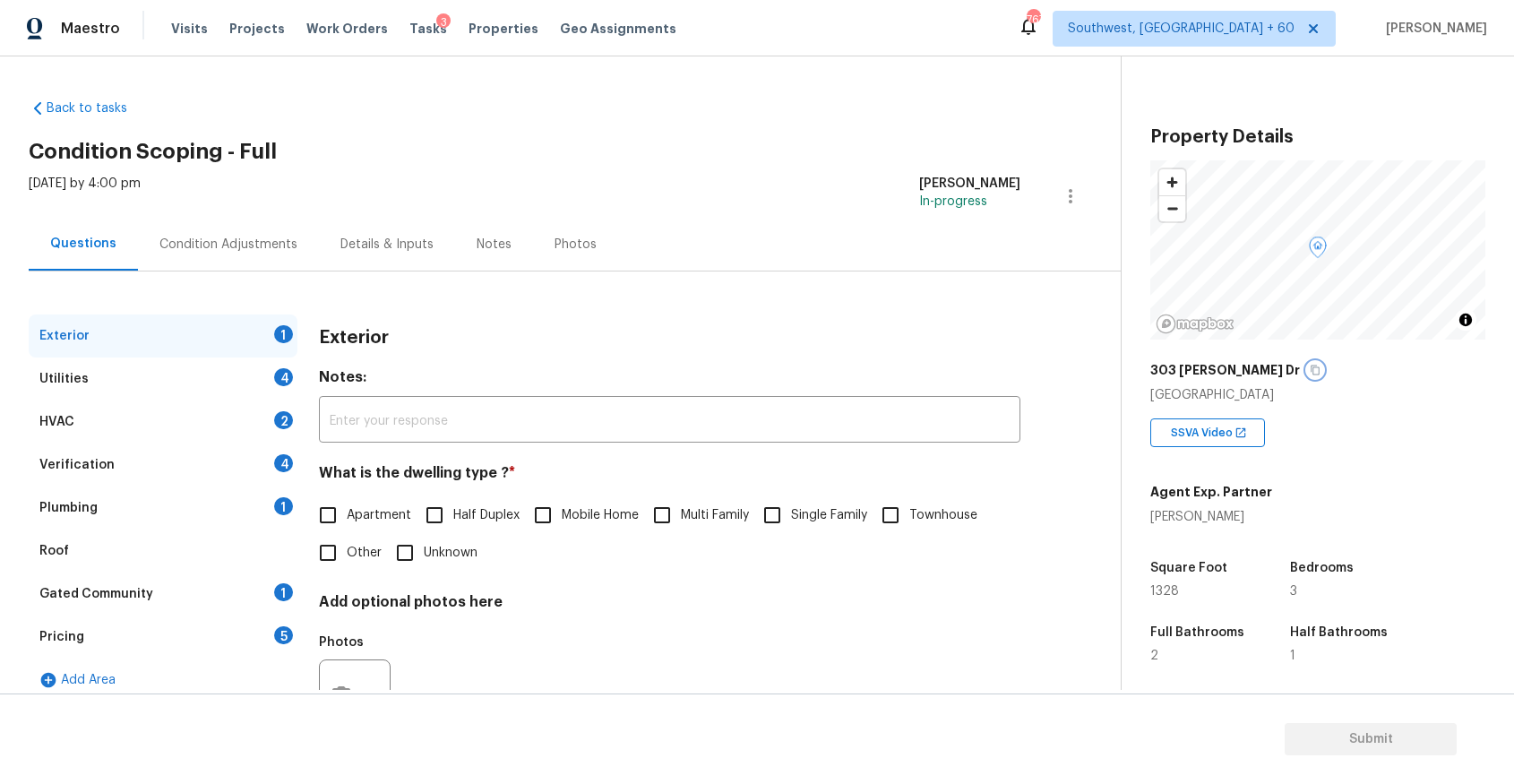
click at [1310, 375] on icon "button" at bounding box center [1315, 369] width 11 height 11
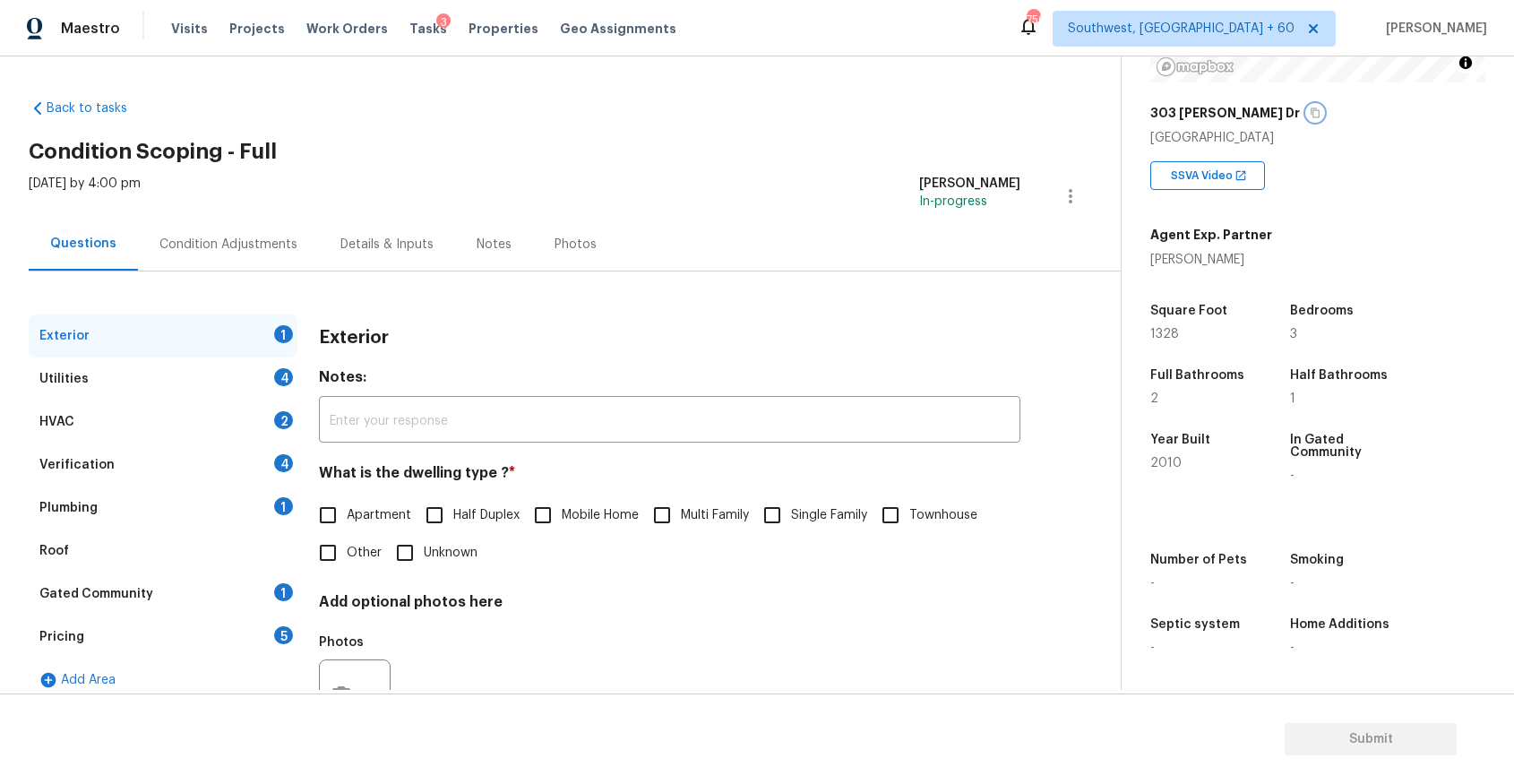
click at [1312, 118] on icon "button" at bounding box center [1316, 113] width 9 height 10
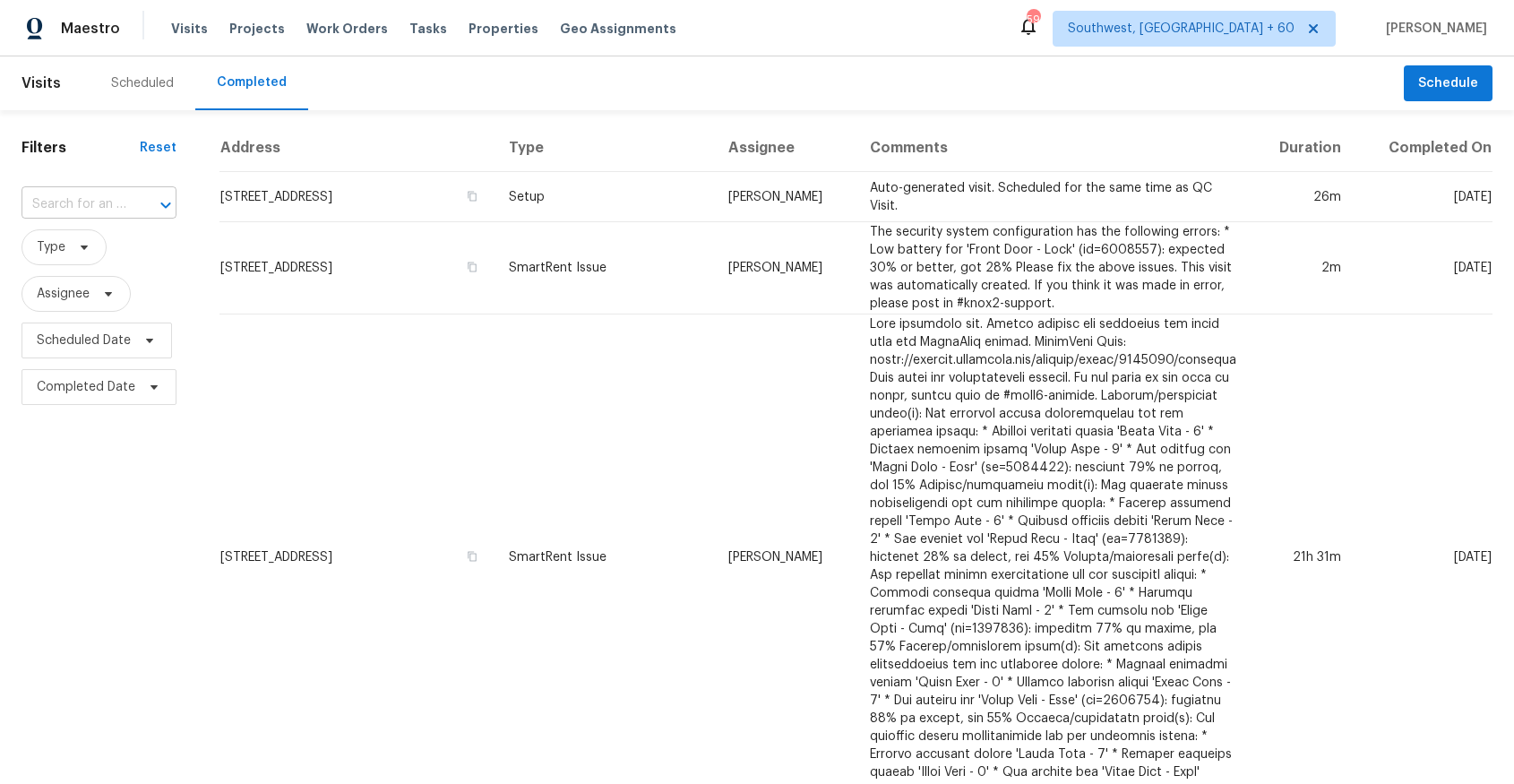
click at [99, 202] on input "text" at bounding box center [74, 204] width 105 height 27
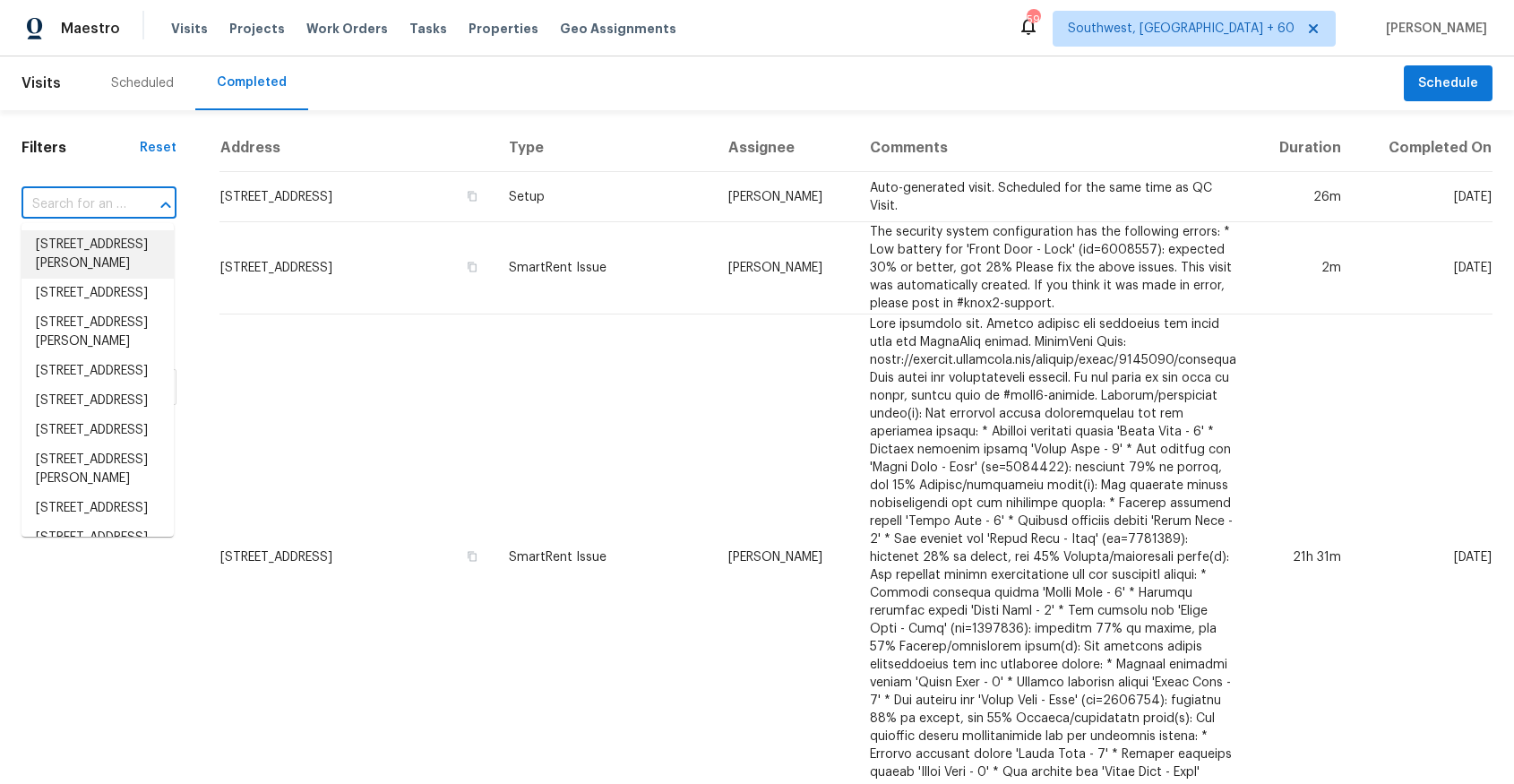
paste input "[STREET_ADDRESS][PERSON_NAME]"
type input "[STREET_ADDRESS][PERSON_NAME]"
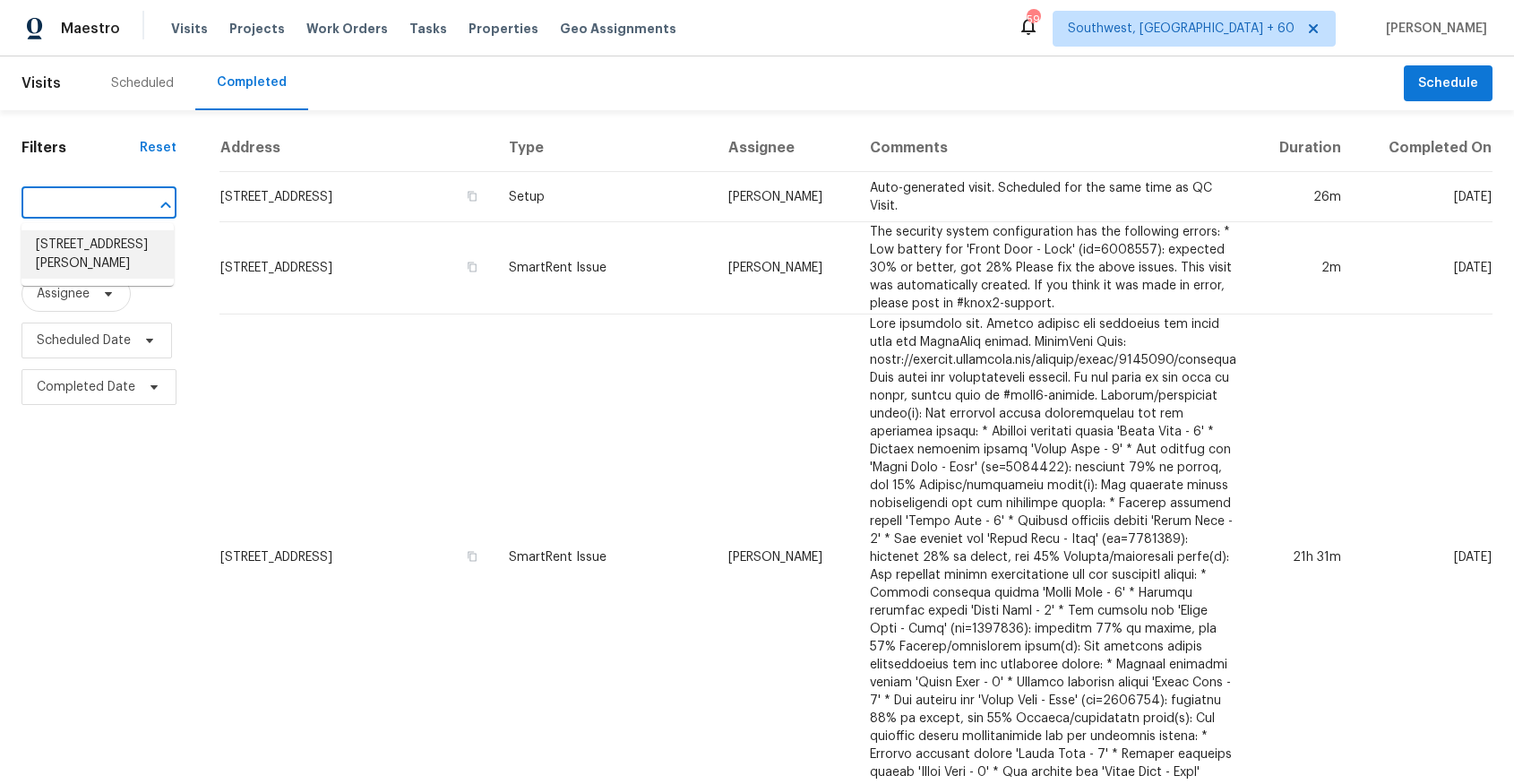
click at [108, 271] on li "[STREET_ADDRESS][PERSON_NAME]" at bounding box center [97, 254] width 152 height 48
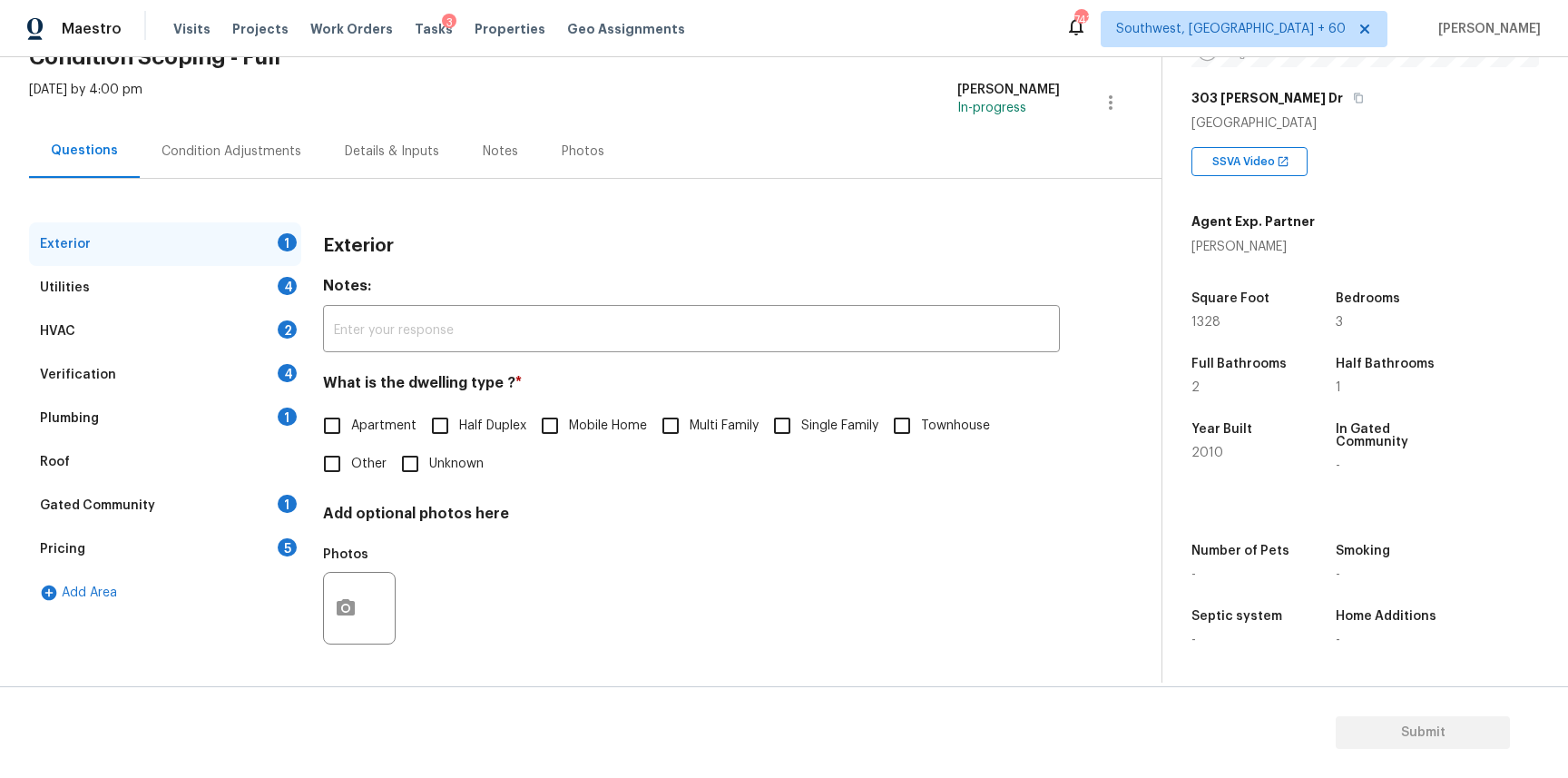
scroll to position [55, 0]
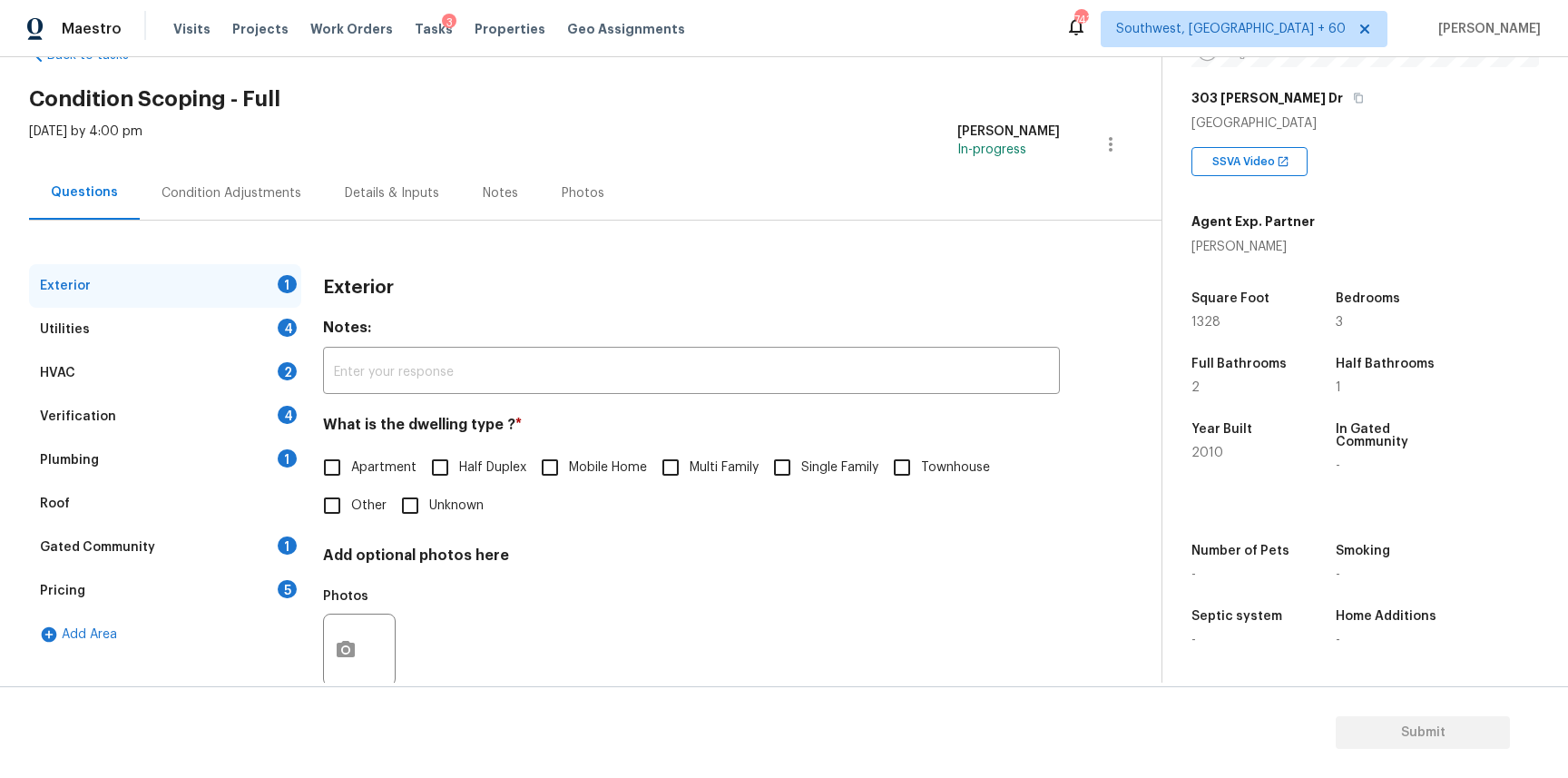
click at [792, 458] on input "Single Family" at bounding box center [783, 468] width 38 height 38
checkbox input "true"
click at [206, 182] on div "Condition Adjustments" at bounding box center [232, 193] width 183 height 54
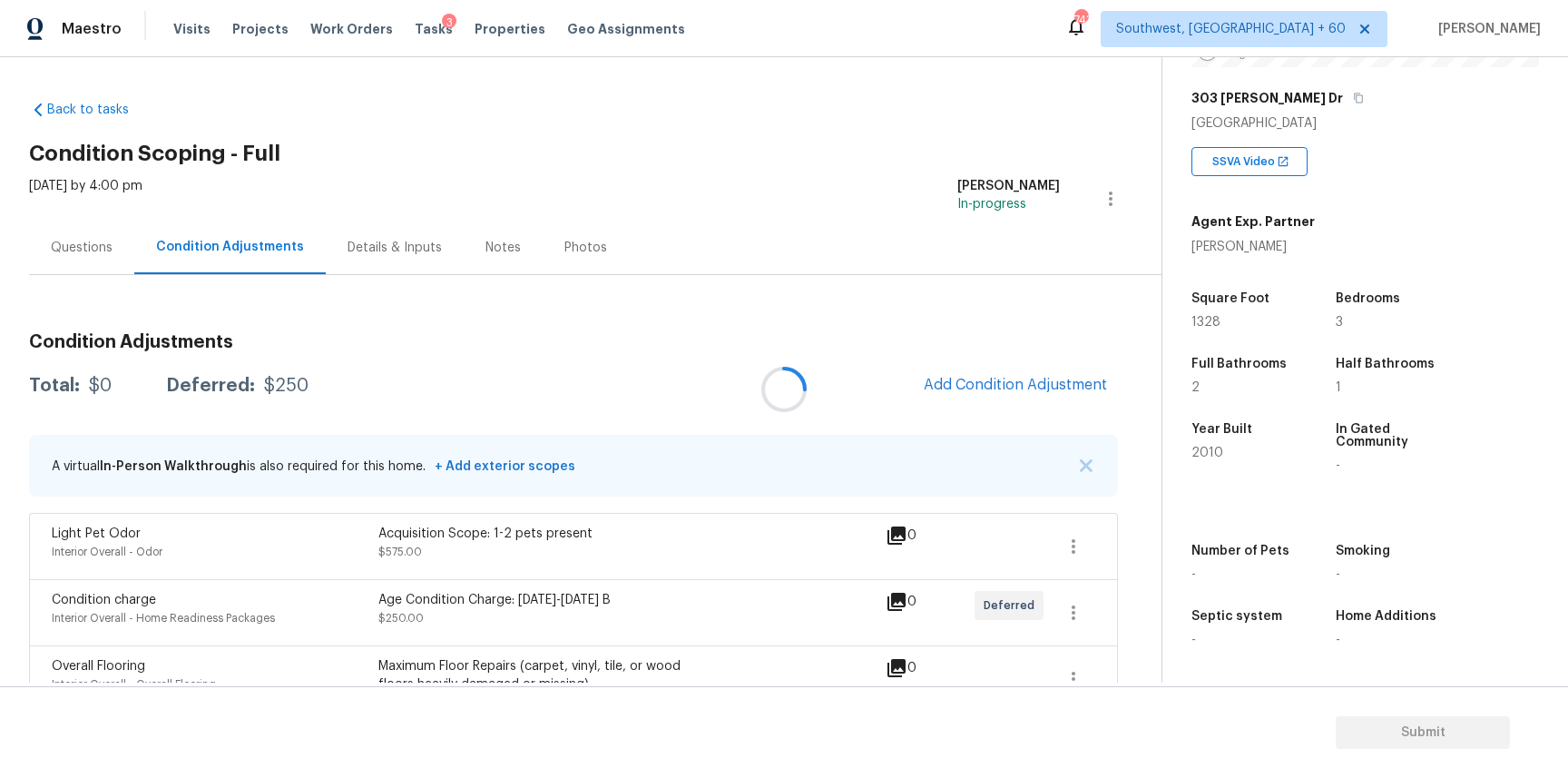
click at [1087, 460] on div at bounding box center [784, 389] width 1568 height 778
click at [1081, 466] on img "button" at bounding box center [1086, 466] width 13 height 13
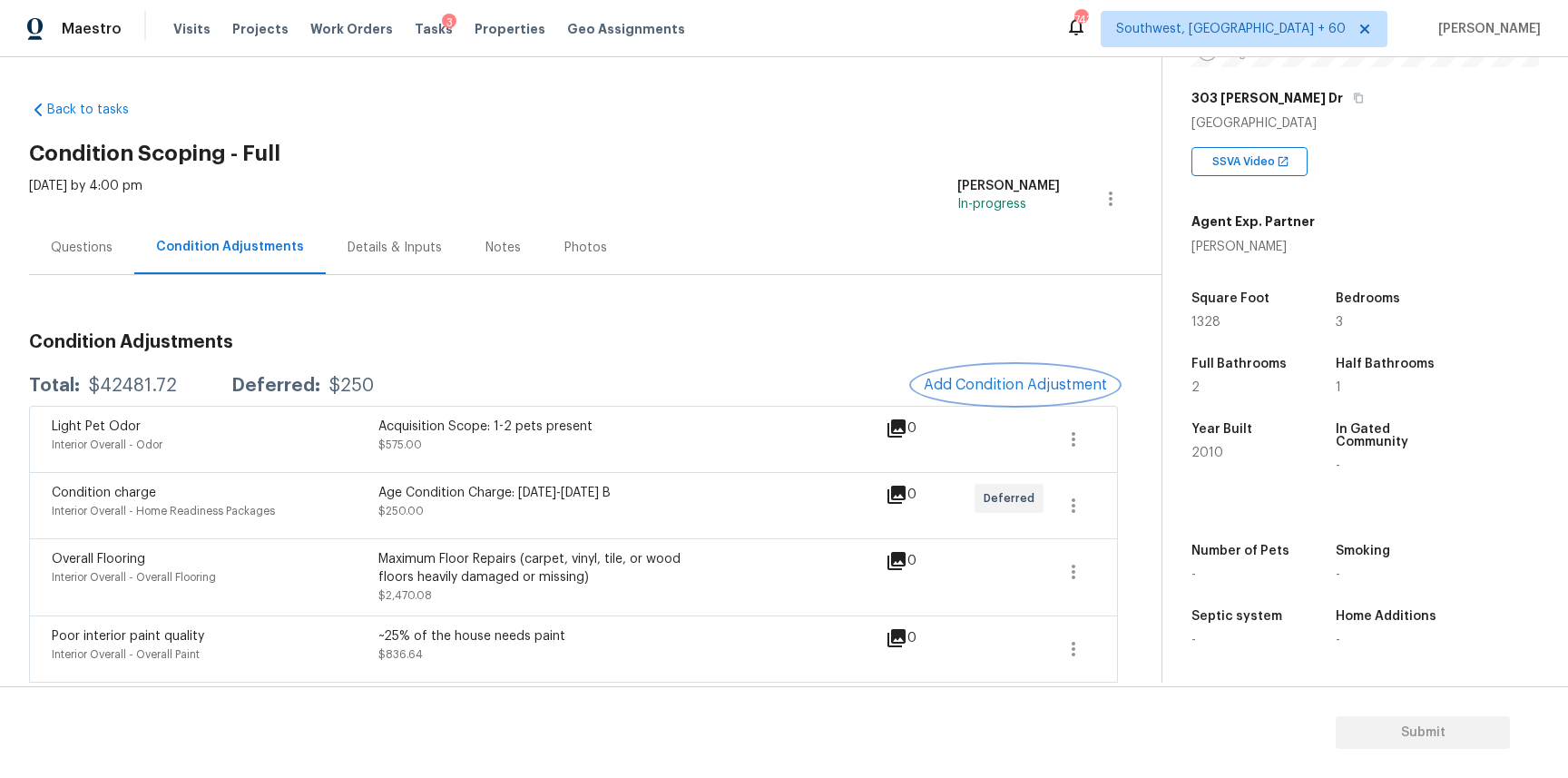
click at [1034, 391] on span "Add Condition Adjustment" at bounding box center [1015, 385] width 183 height 16
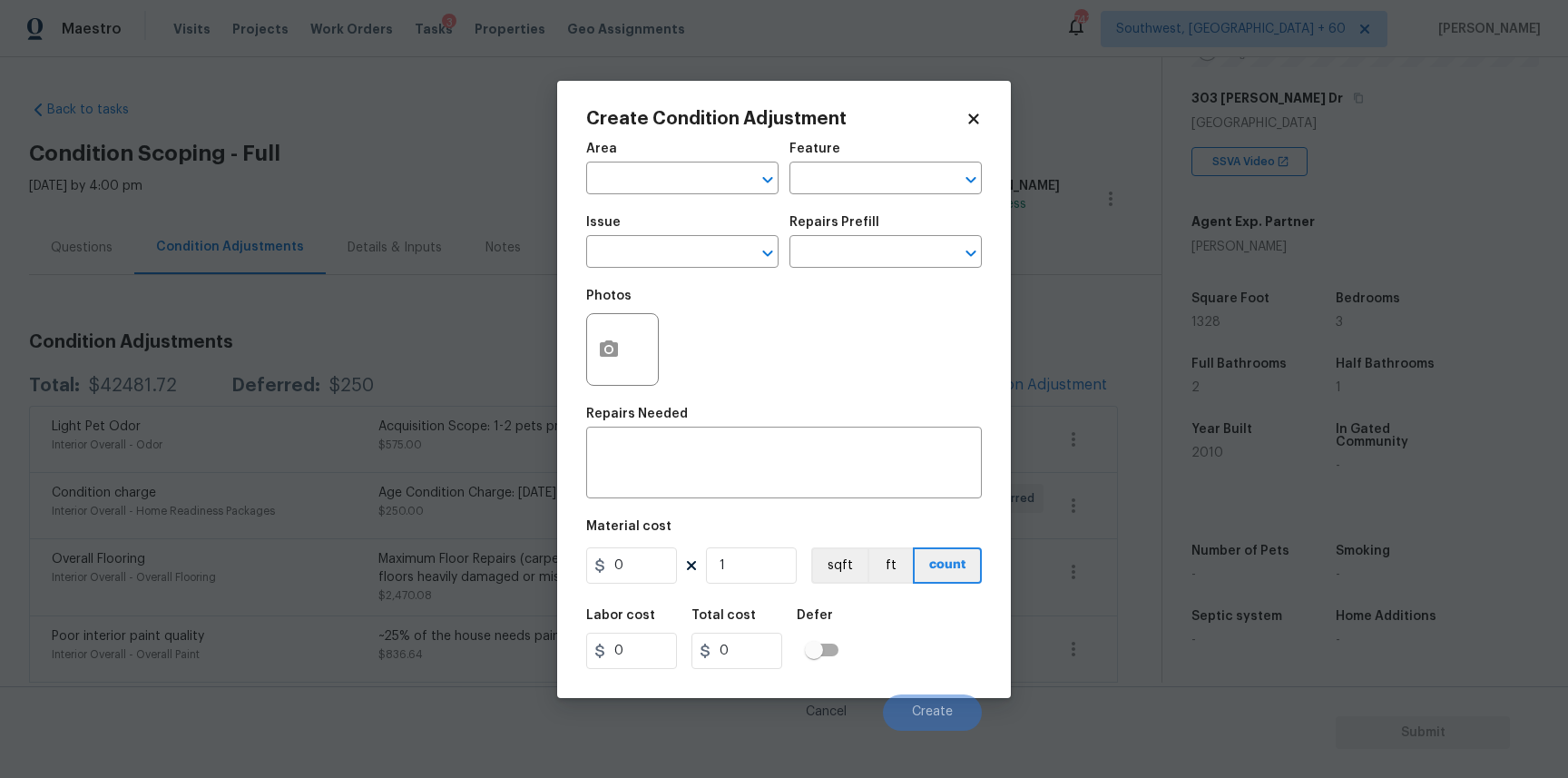
click at [283, 337] on body "Maestro Visits Projects Work Orders Tasks 3 Properties Geo Assignments 743 Sout…" at bounding box center [784, 389] width 1568 height 778
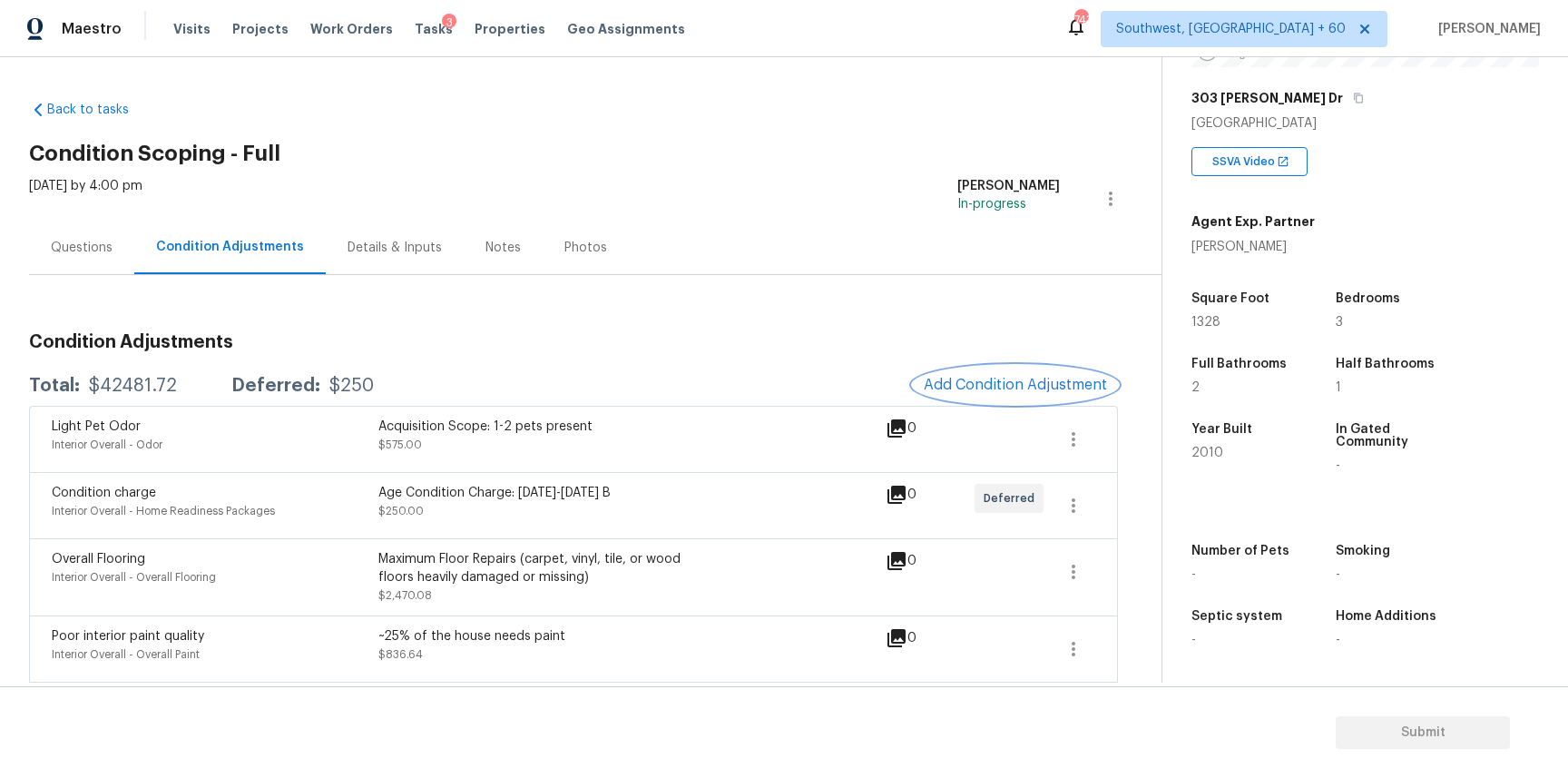
click at [1041, 379] on span "Add Condition Adjustment" at bounding box center [1015, 385] width 183 height 16
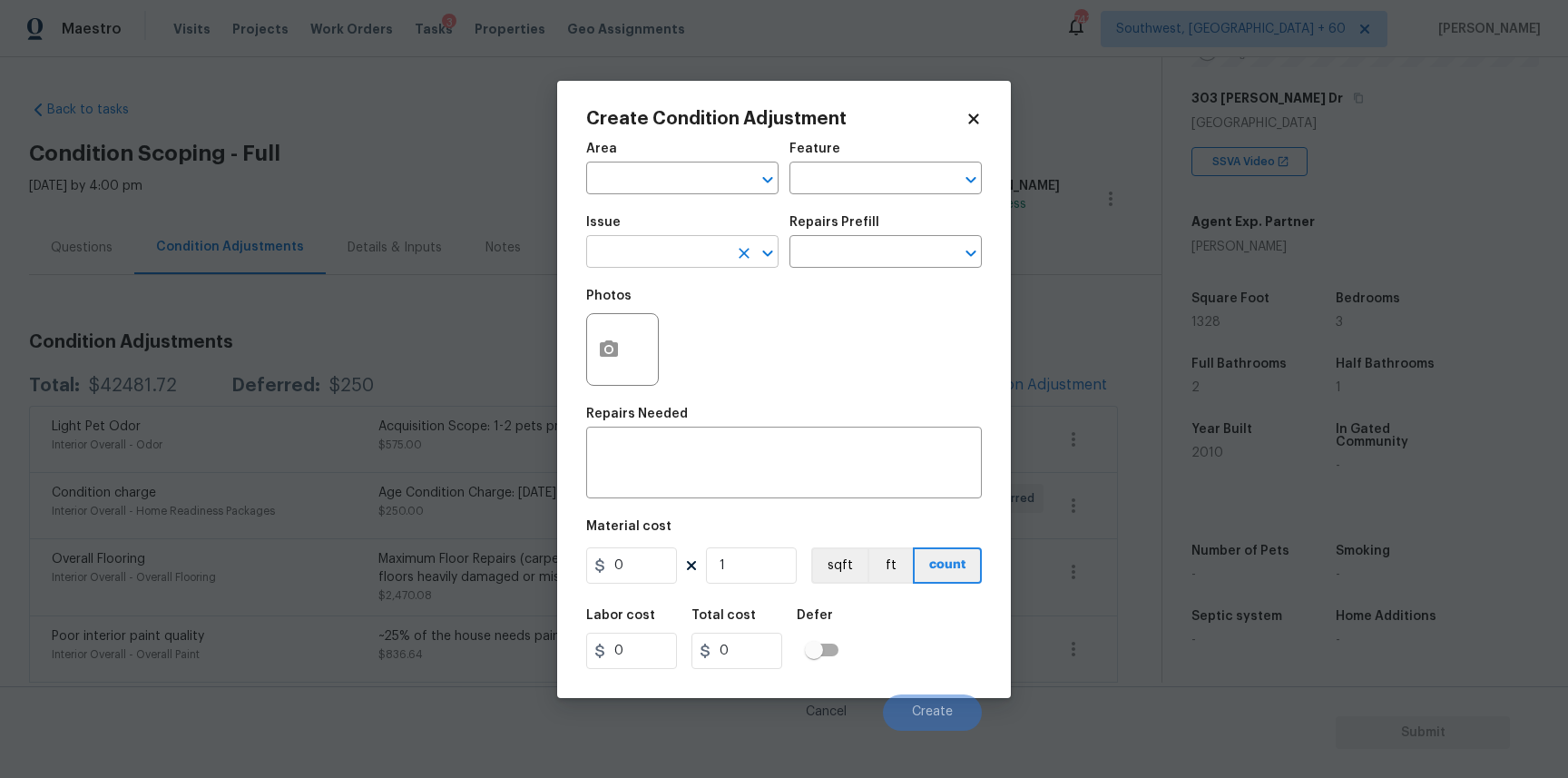
click at [649, 250] on input "text" at bounding box center [657, 254] width 141 height 28
click at [725, 323] on li "Landscape Package" at bounding box center [682, 338] width 192 height 30
type input "Landscape Package"
click at [822, 269] on div "Issue Landscape Package ​ Repairs Prefill ​" at bounding box center [784, 242] width 396 height 74
click at [841, 256] on input "text" at bounding box center [860, 254] width 141 height 28
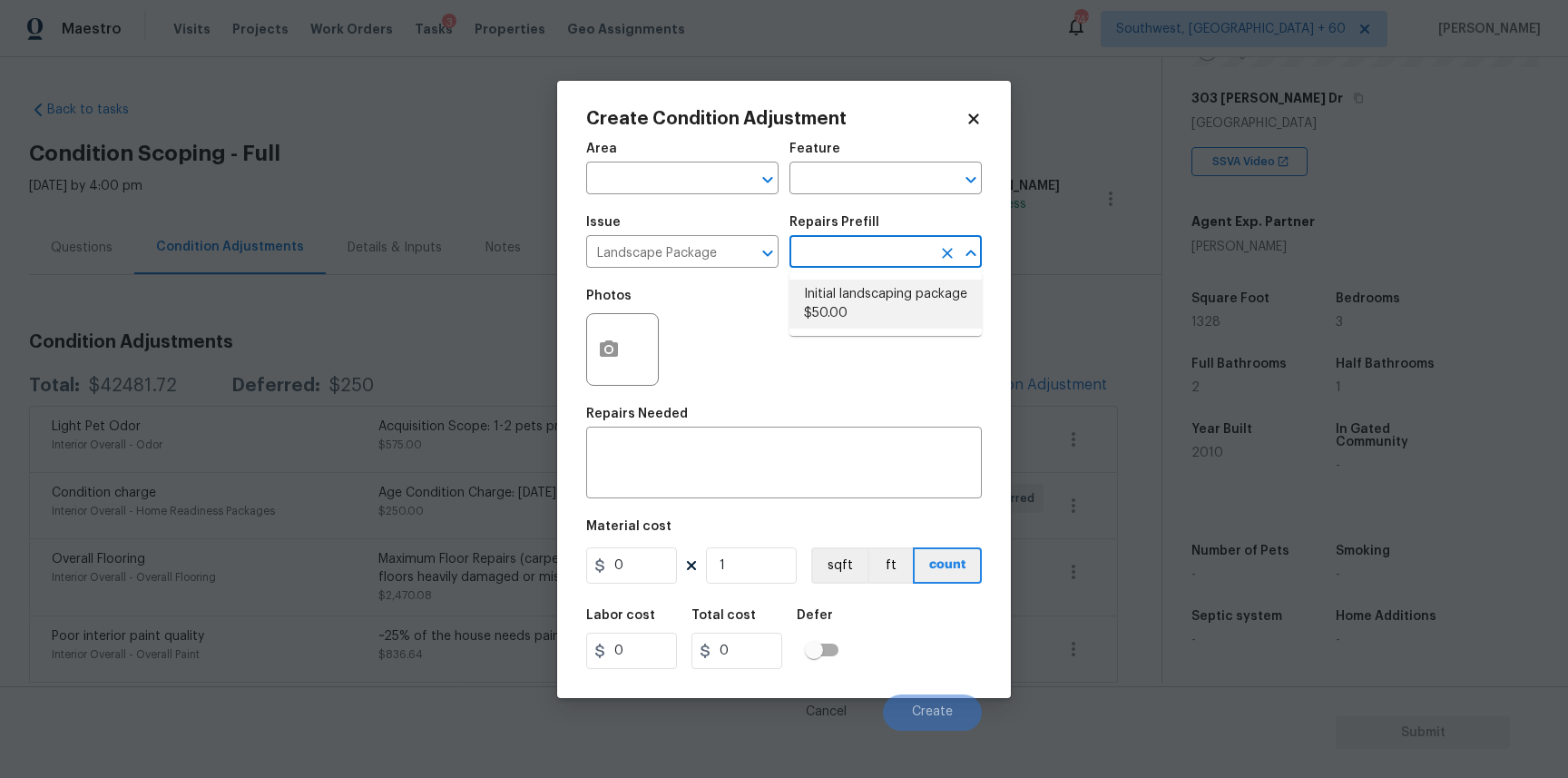
click at [908, 296] on li "Initial landscaping package $50.00" at bounding box center [885, 303] width 192 height 49
type input "Home Readiness Packages"
type textarea "Mowing of grass up to 6" in height. Mow, edge along driveways & sidewalks, trim…"
type input "50"
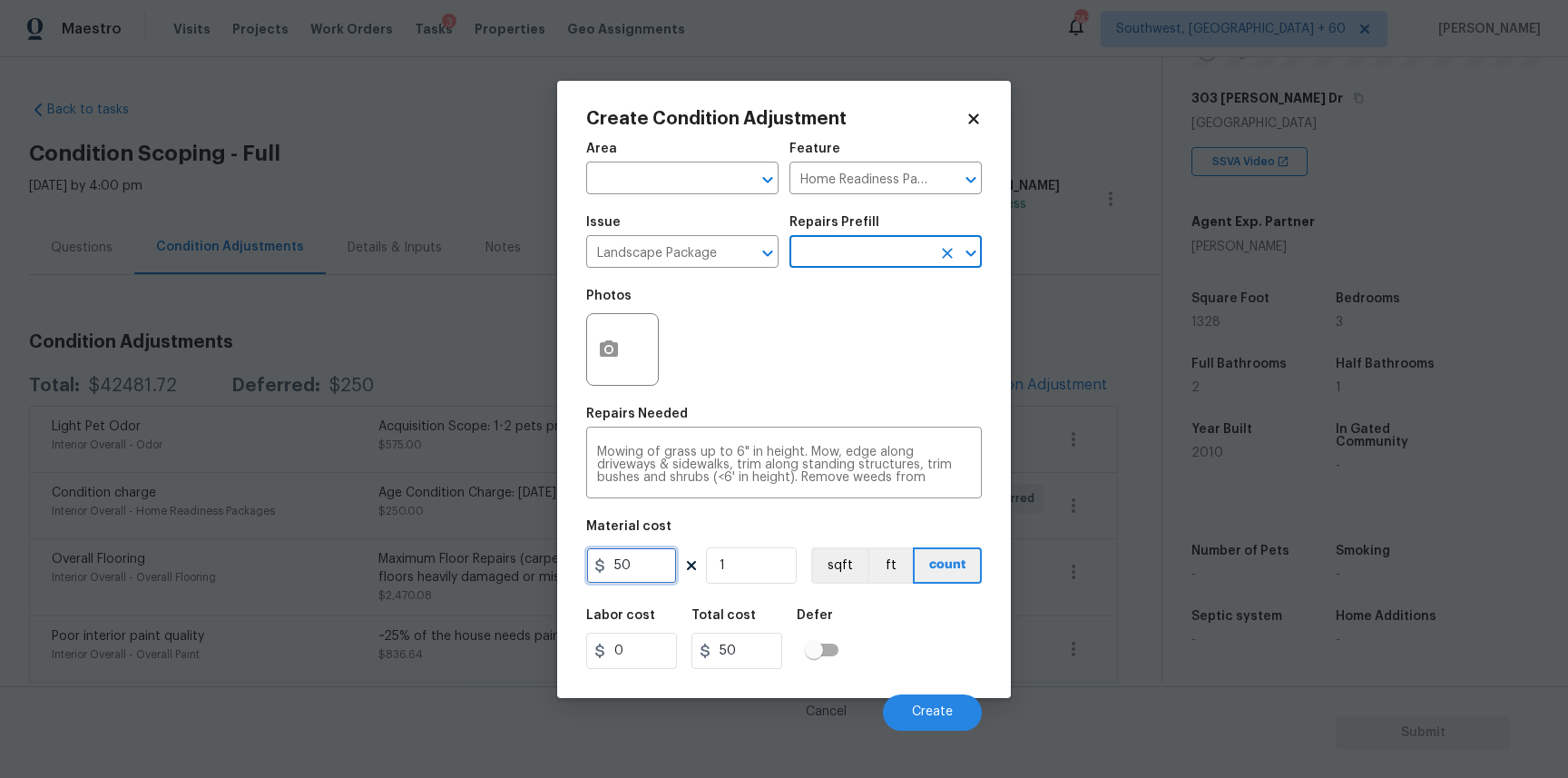
click at [639, 569] on input "50" at bounding box center [631, 565] width 90 height 37
type input "300"
click at [903, 684] on div "Cancel Create" at bounding box center [784, 705] width 396 height 51
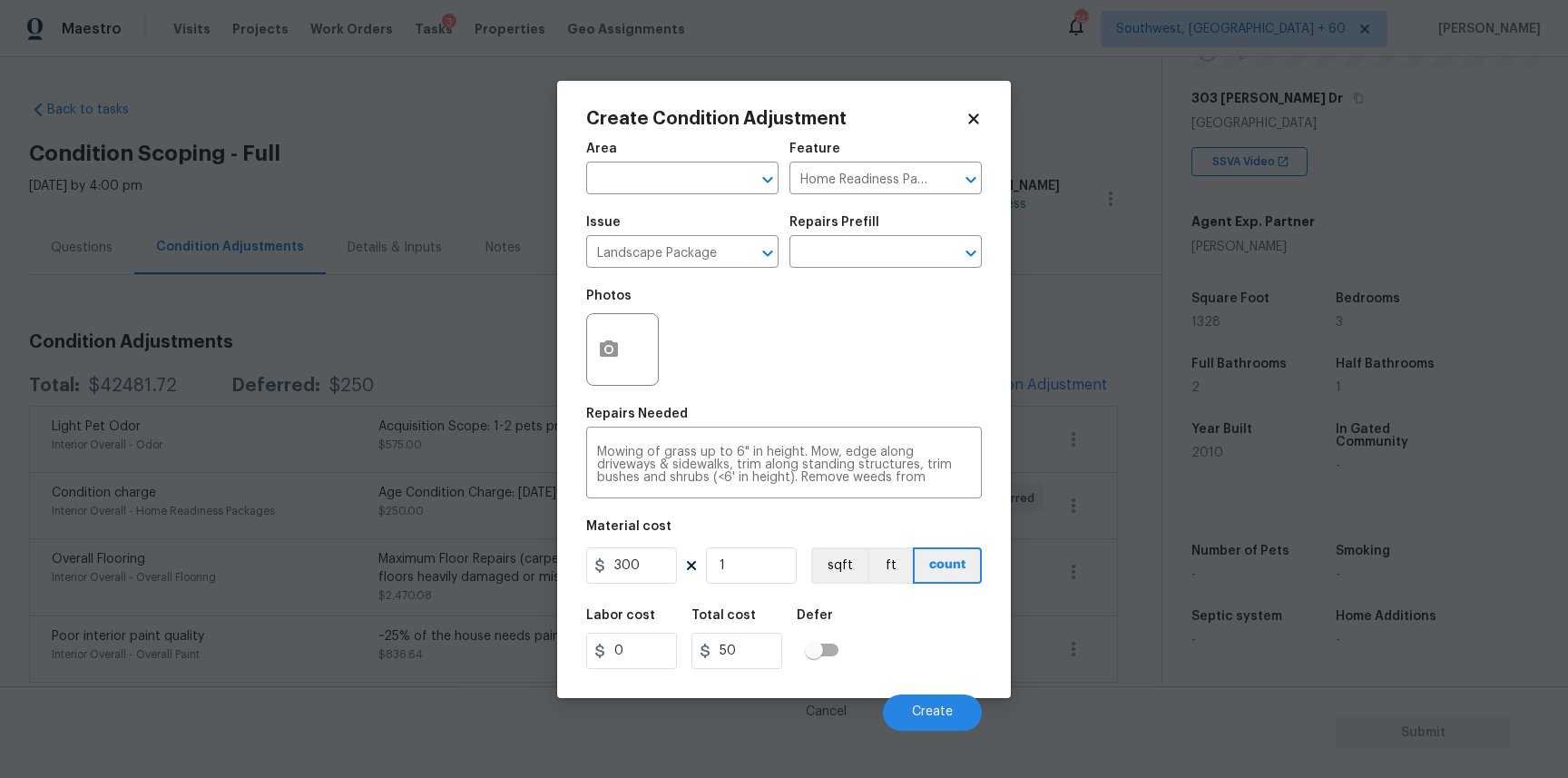
type input "300"
click at [926, 695] on button "Create" at bounding box center [932, 712] width 98 height 37
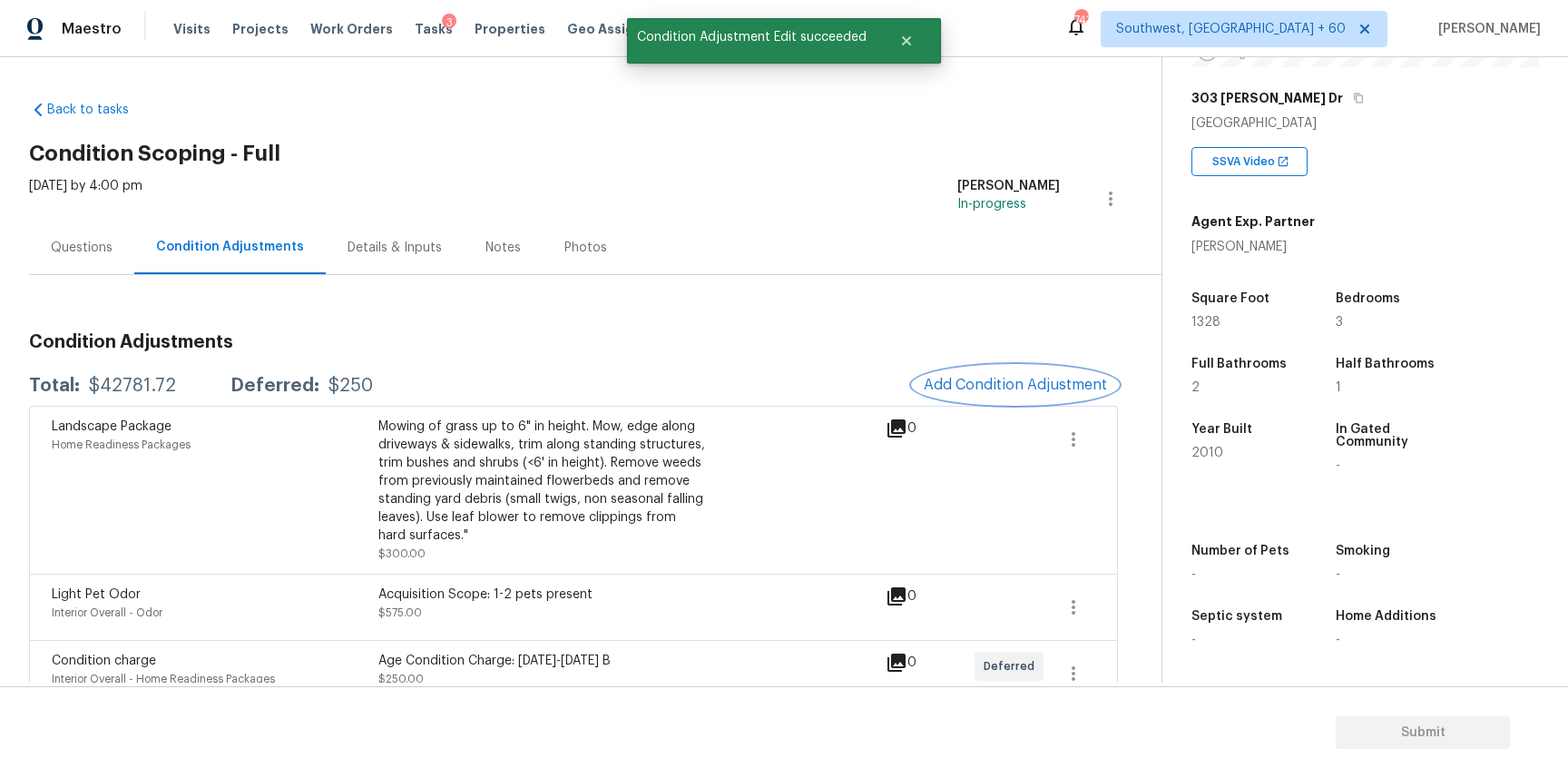
click at [1037, 379] on span "Add Condition Adjustment" at bounding box center [1015, 385] width 183 height 16
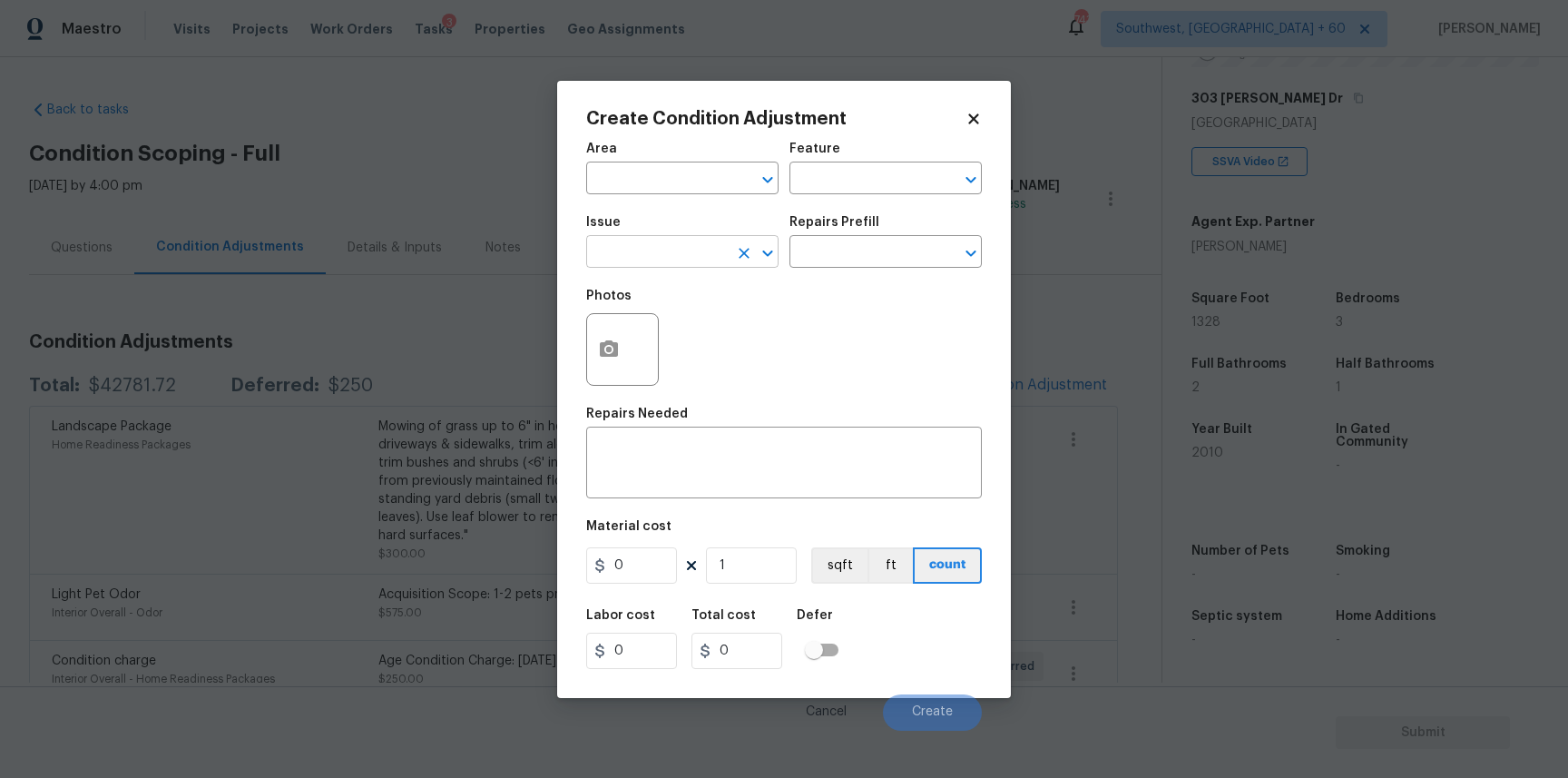
click at [668, 255] on input "text" at bounding box center [657, 254] width 141 height 28
click at [663, 326] on li "Pressure Washing" at bounding box center [682, 338] width 192 height 30
type input "Pressure Washing"
click at [695, 426] on div "Repairs Needed" at bounding box center [784, 420] width 396 height 24
click at [702, 439] on div "x ​" at bounding box center [784, 466] width 396 height 68
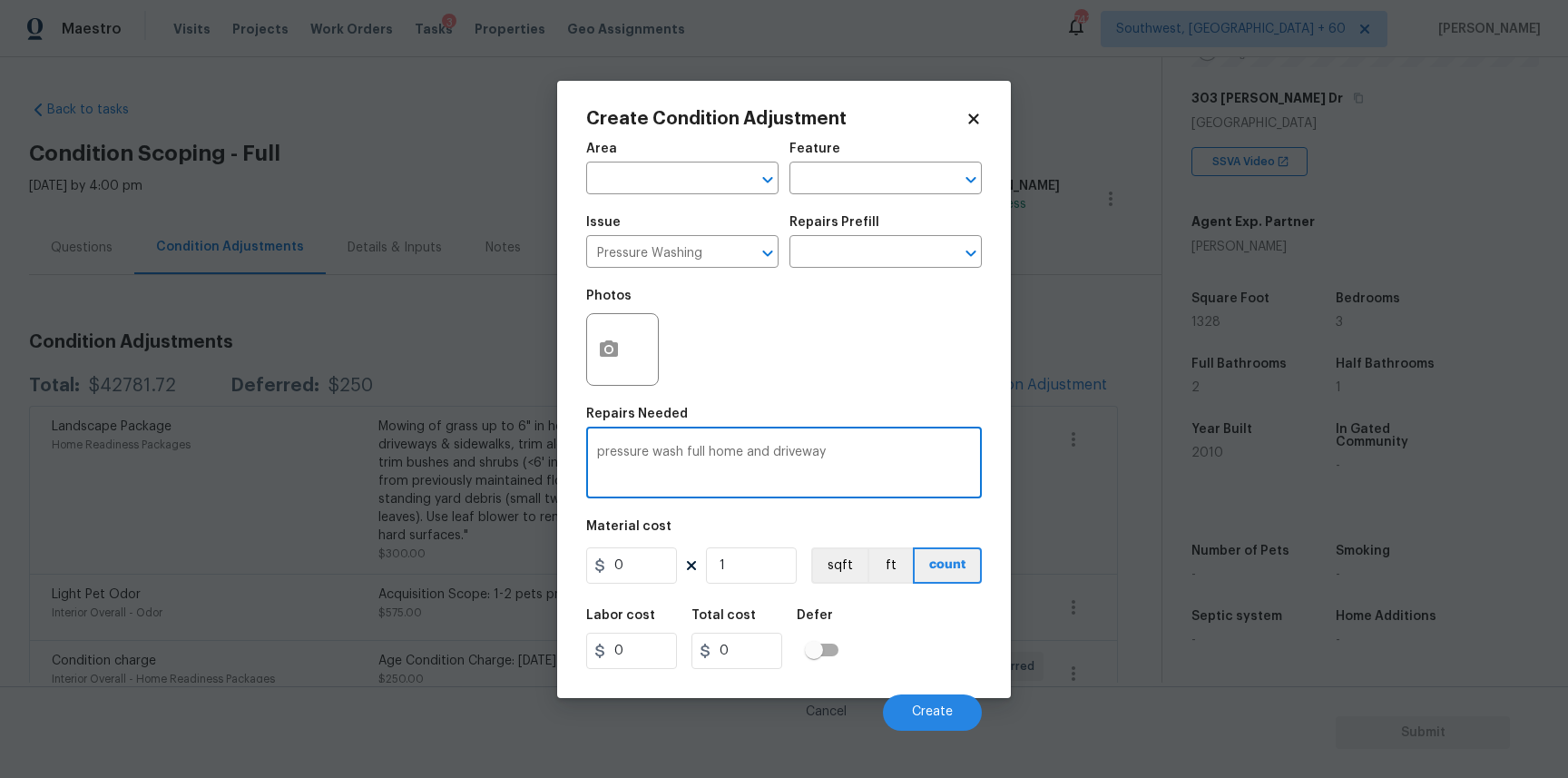
type textarea "pressure wash full home and driveway"
click at [615, 568] on input "0" at bounding box center [631, 565] width 90 height 37
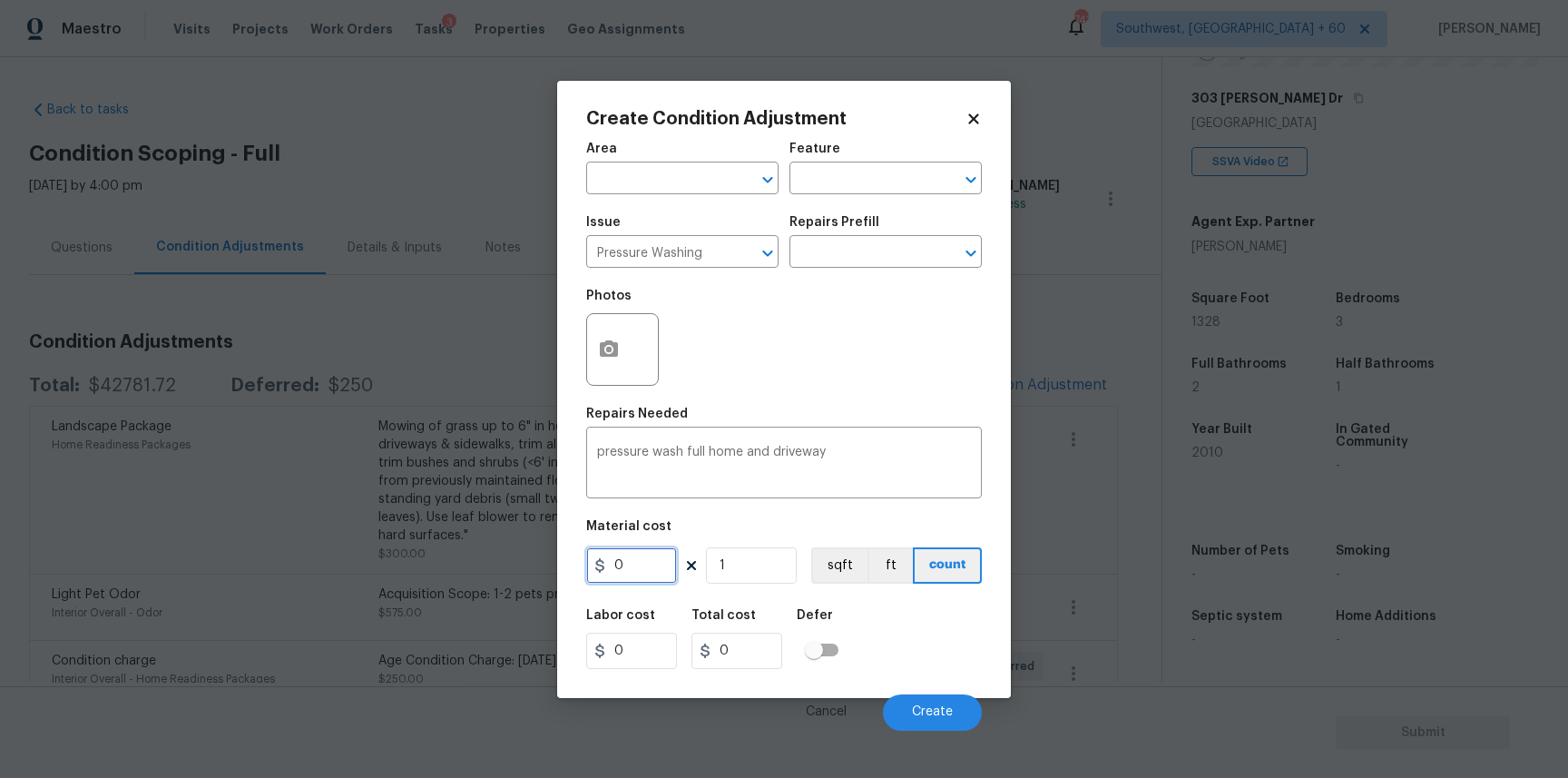
click at [615, 568] on input "0" at bounding box center [631, 565] width 90 height 37
type input "300"
click at [927, 702] on button "Create" at bounding box center [932, 712] width 98 height 37
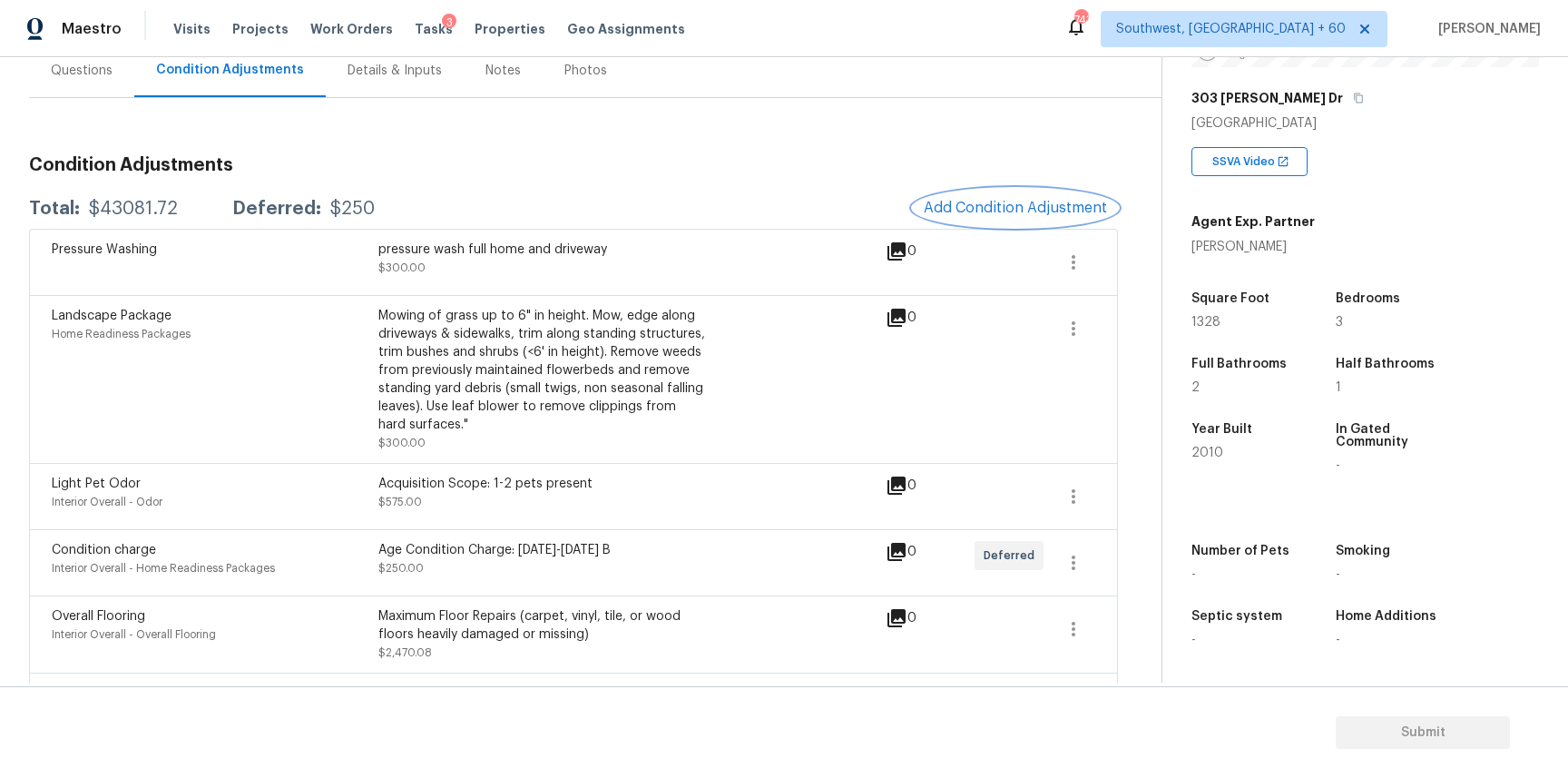
scroll to position [74, 0]
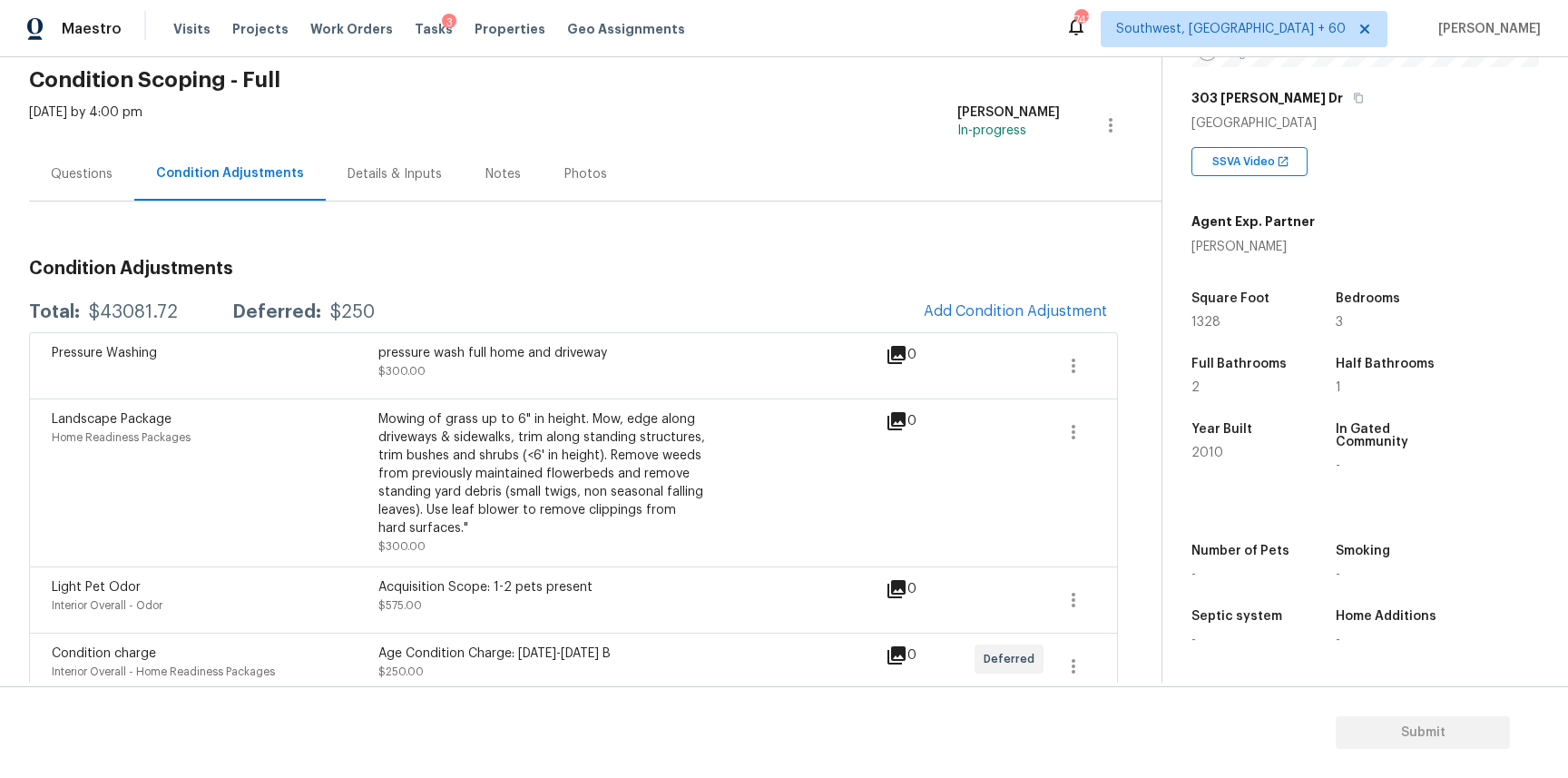
click at [868, 268] on h3 "Condition Adjustments" at bounding box center [573, 269] width 1089 height 18
click at [1068, 421] on icon "button" at bounding box center [1074, 432] width 22 height 22
click at [1128, 421] on div "Edit" at bounding box center [1177, 429] width 141 height 18
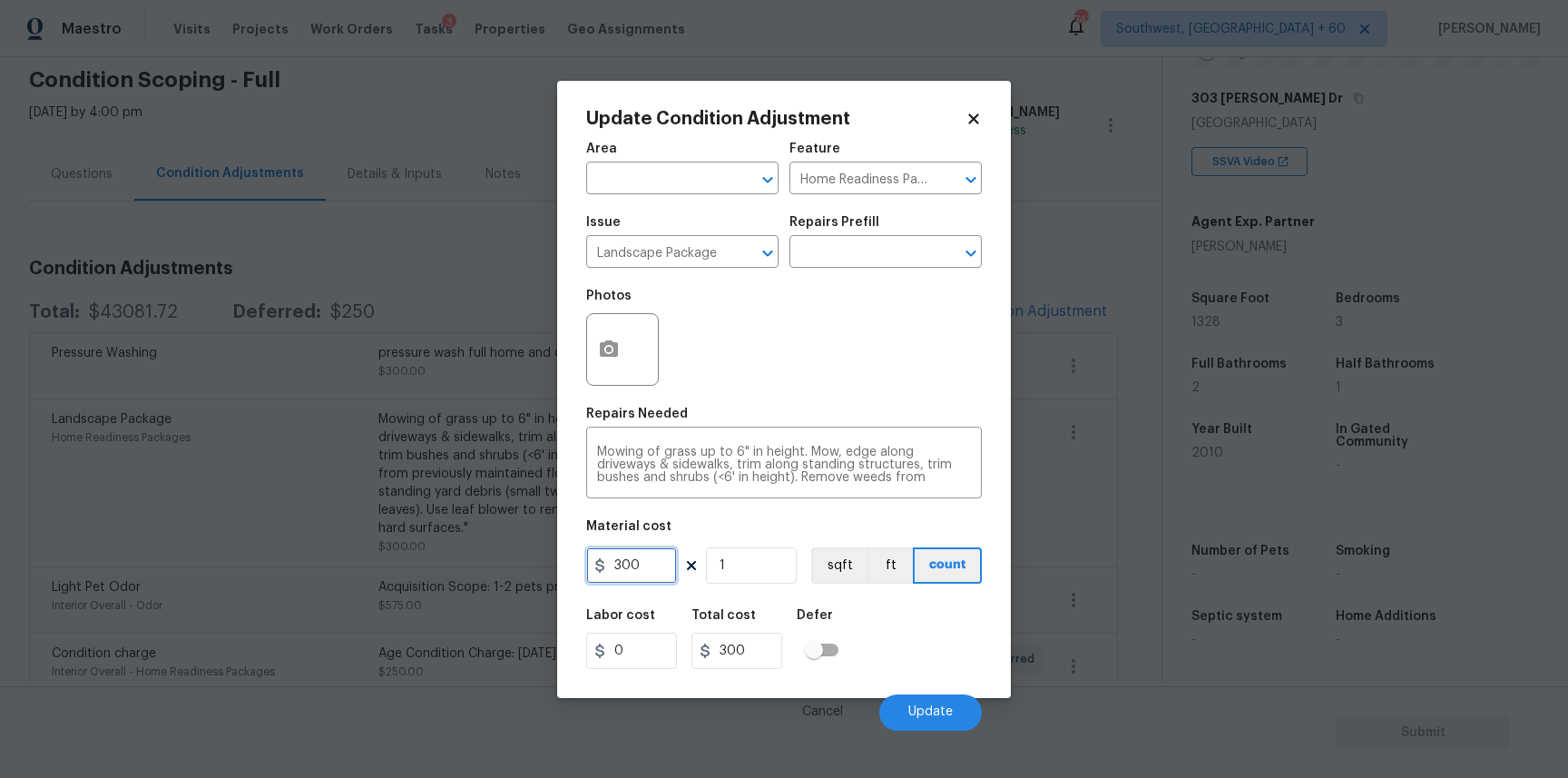
click at [635, 566] on input "300" at bounding box center [631, 565] width 90 height 37
type input "750"
click at [961, 707] on button "Update" at bounding box center [930, 712] width 102 height 37
type input "750"
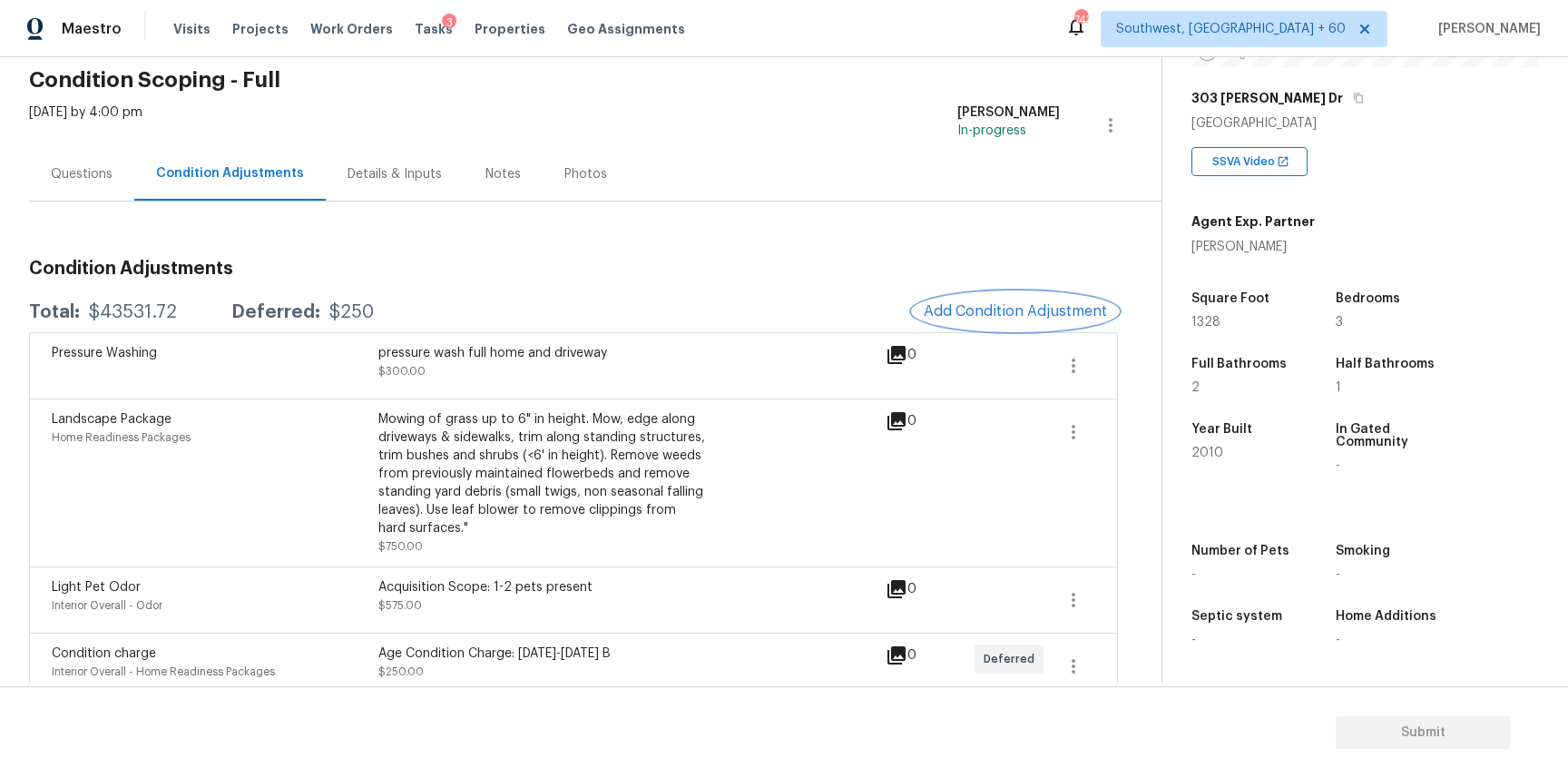
click at [1010, 301] on button "Add Condition Adjustment" at bounding box center [1015, 311] width 205 height 38
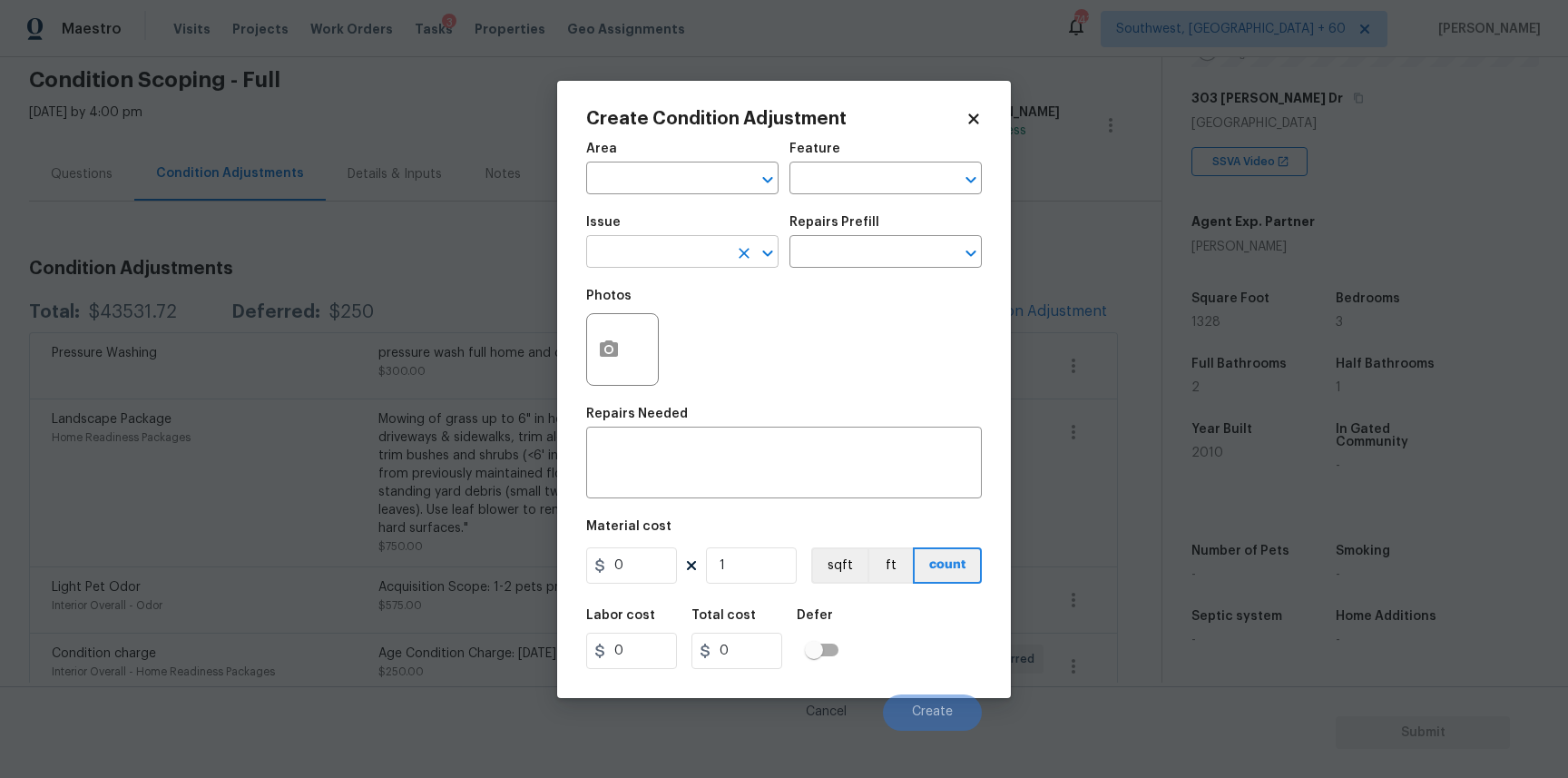
click at [667, 245] on input "text" at bounding box center [657, 254] width 141 height 28
click at [687, 322] on div "Other" at bounding box center [682, 301] width 192 height 44
click at [698, 331] on li "ACQ: Paint" at bounding box center [682, 338] width 192 height 30
type input "ACQ: Paint"
click at [888, 239] on div "Repairs Prefill" at bounding box center [885, 228] width 192 height 24
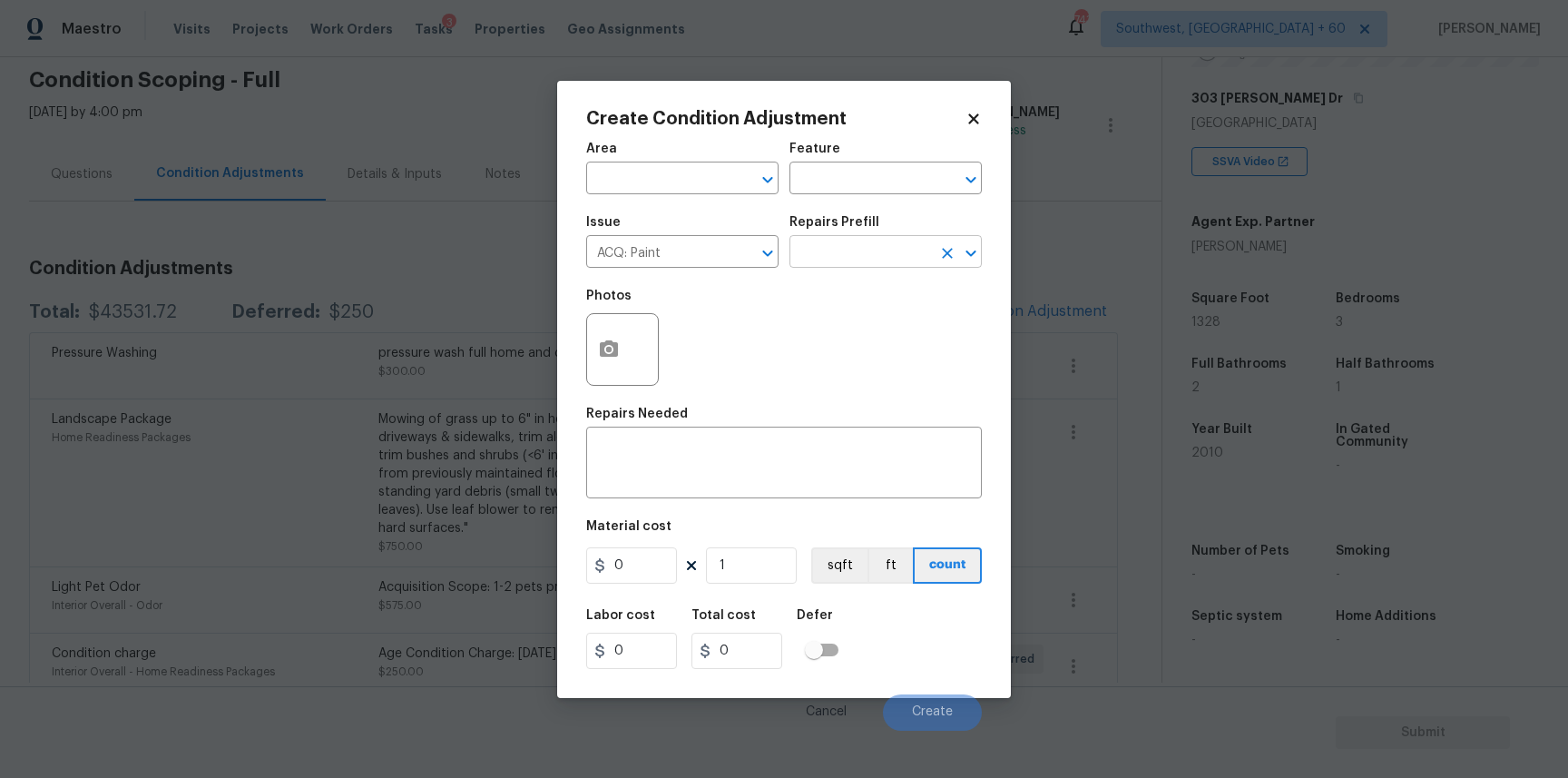
click at [892, 249] on input "text" at bounding box center [860, 254] width 141 height 28
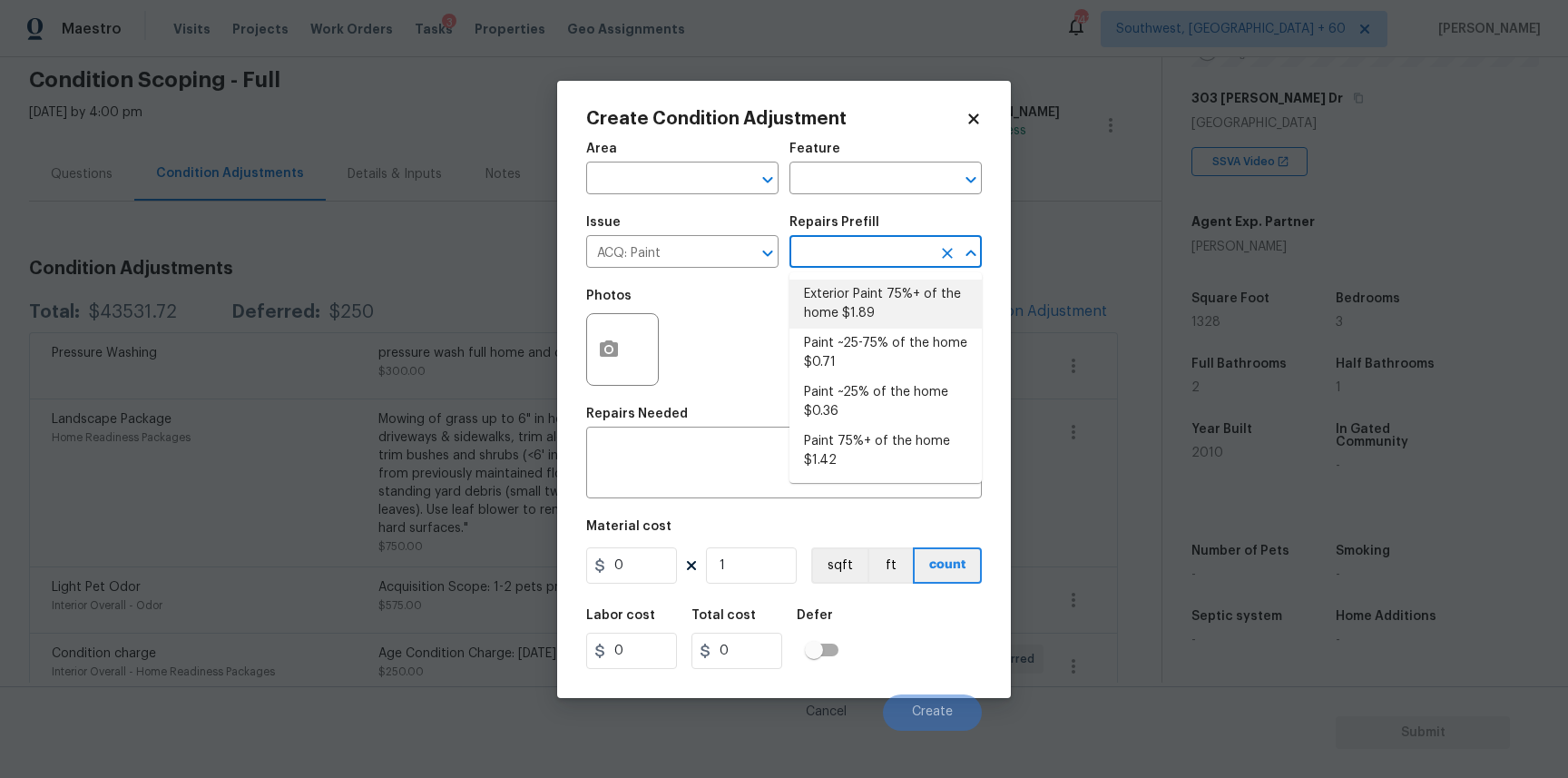
click at [901, 294] on li "Exterior Paint 75%+ of the home $1.89" at bounding box center [885, 303] width 192 height 49
type input "Acquisition"
type textarea "Acquisition Scope: 75%+ of the home exterior will likely require paint"
type input "1.89"
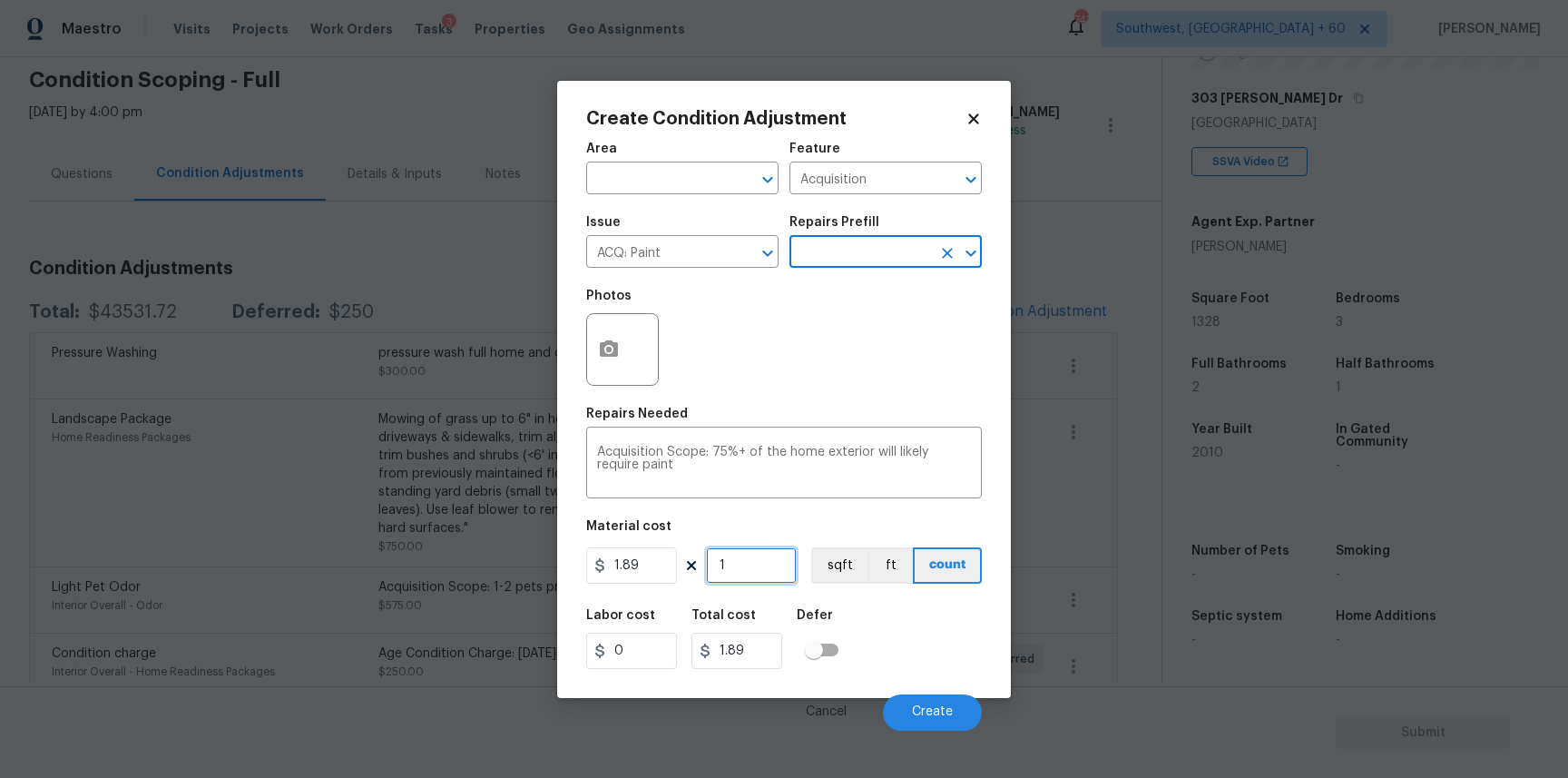
click at [745, 557] on input "1" at bounding box center [751, 565] width 90 height 37
click at [784, 525] on div "Material cost" at bounding box center [784, 532] width 396 height 24
click at [751, 561] on input "1" at bounding box center [751, 565] width 90 height 37
click at [783, 576] on input "1" at bounding box center [751, 565] width 90 height 37
type input "0"
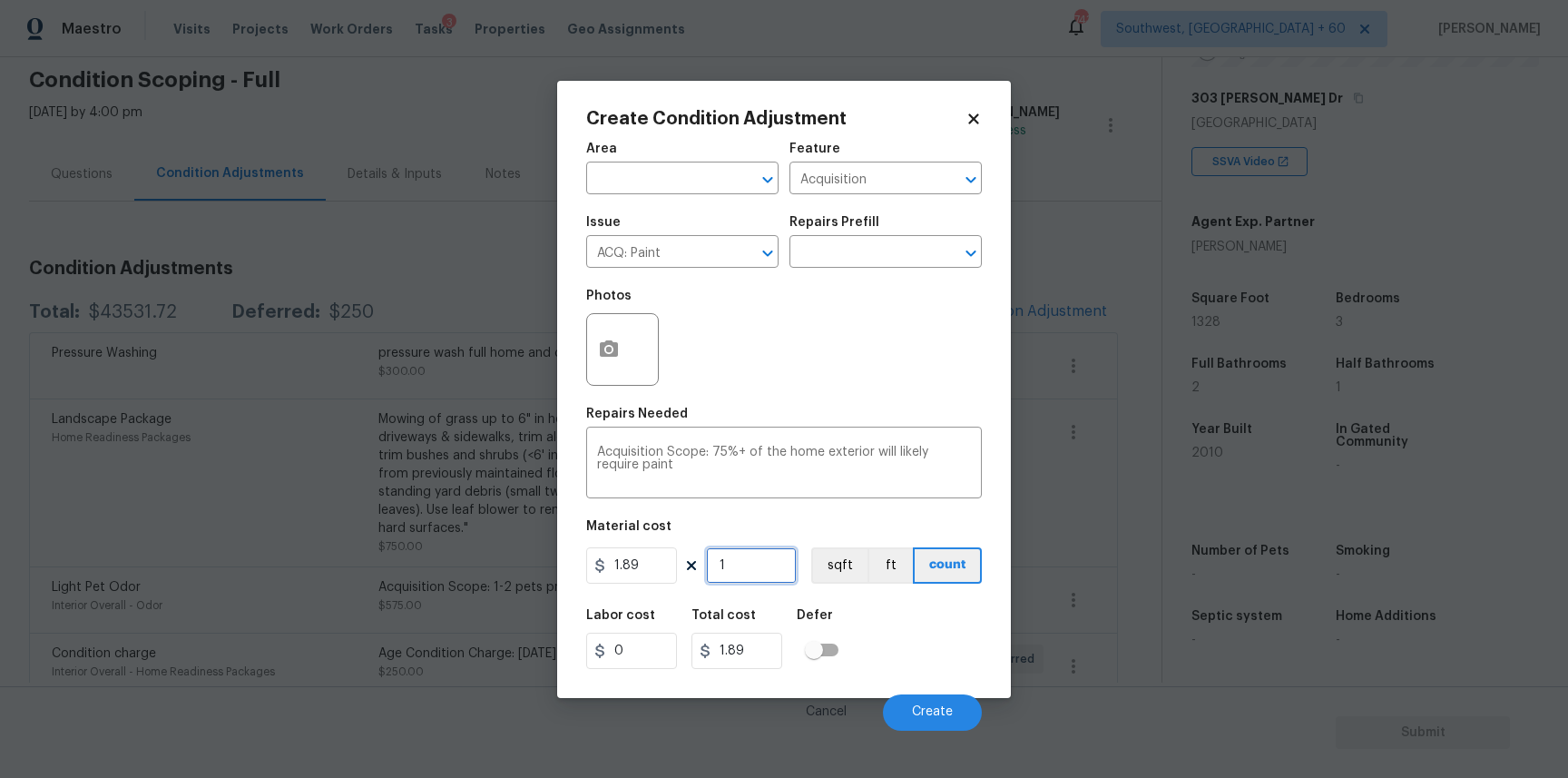
type input "0"
type input "1"
type input "1.89"
type input "13"
type input "24.57"
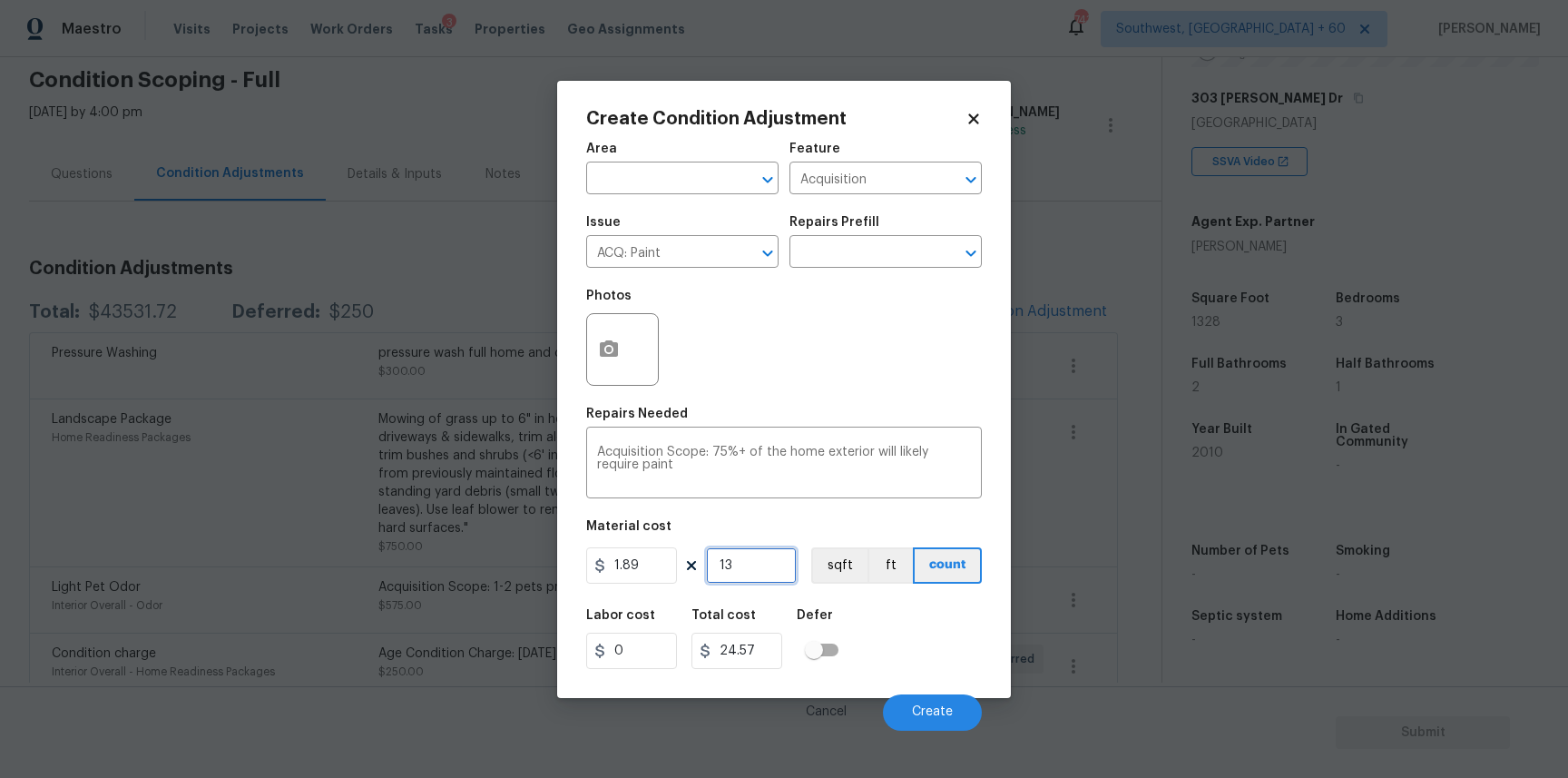
type input "132"
type input "249.48"
type input "1328"
type input "2509.92"
type input "1328"
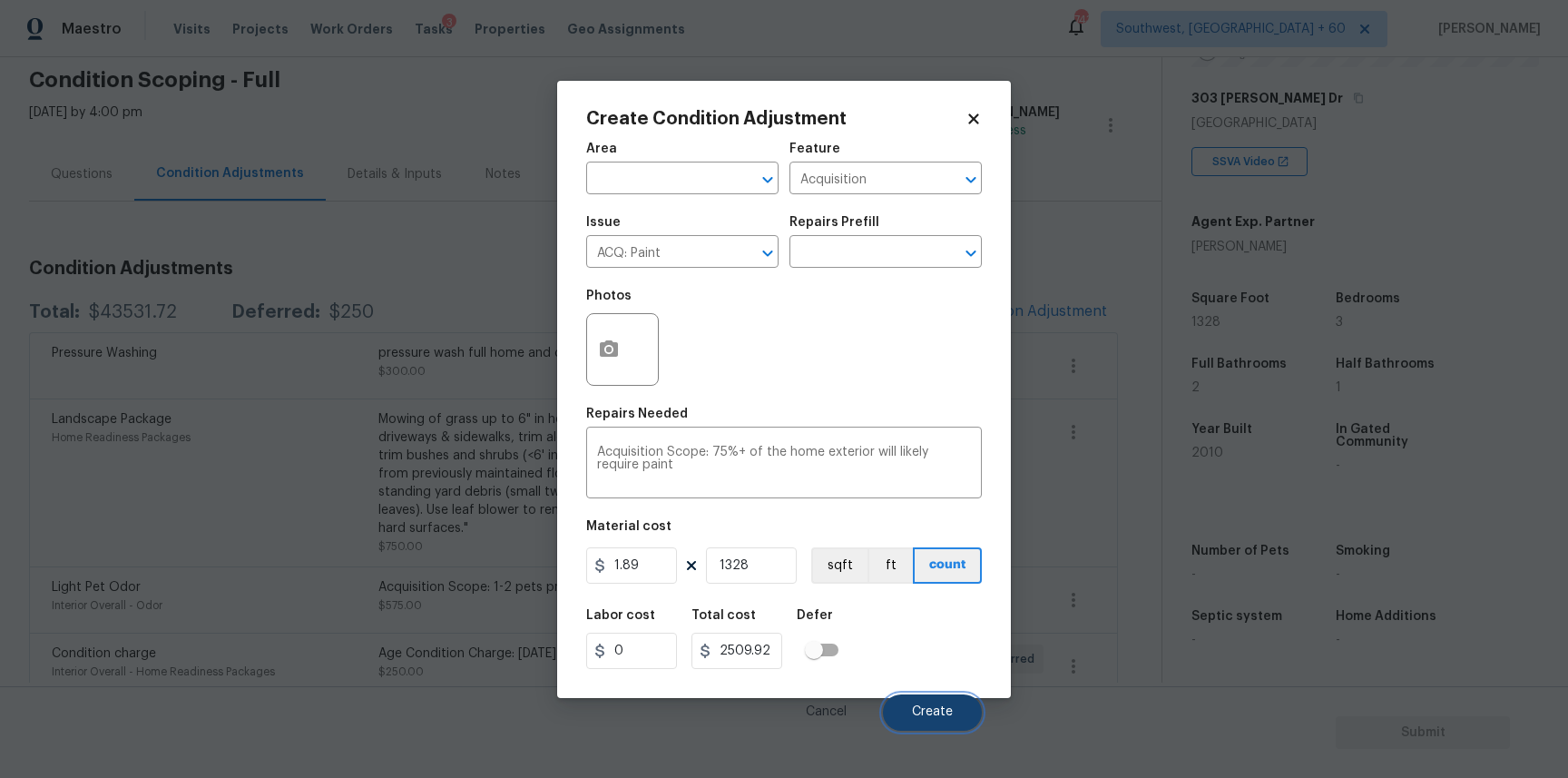
click at [941, 703] on button "Create" at bounding box center [932, 712] width 98 height 37
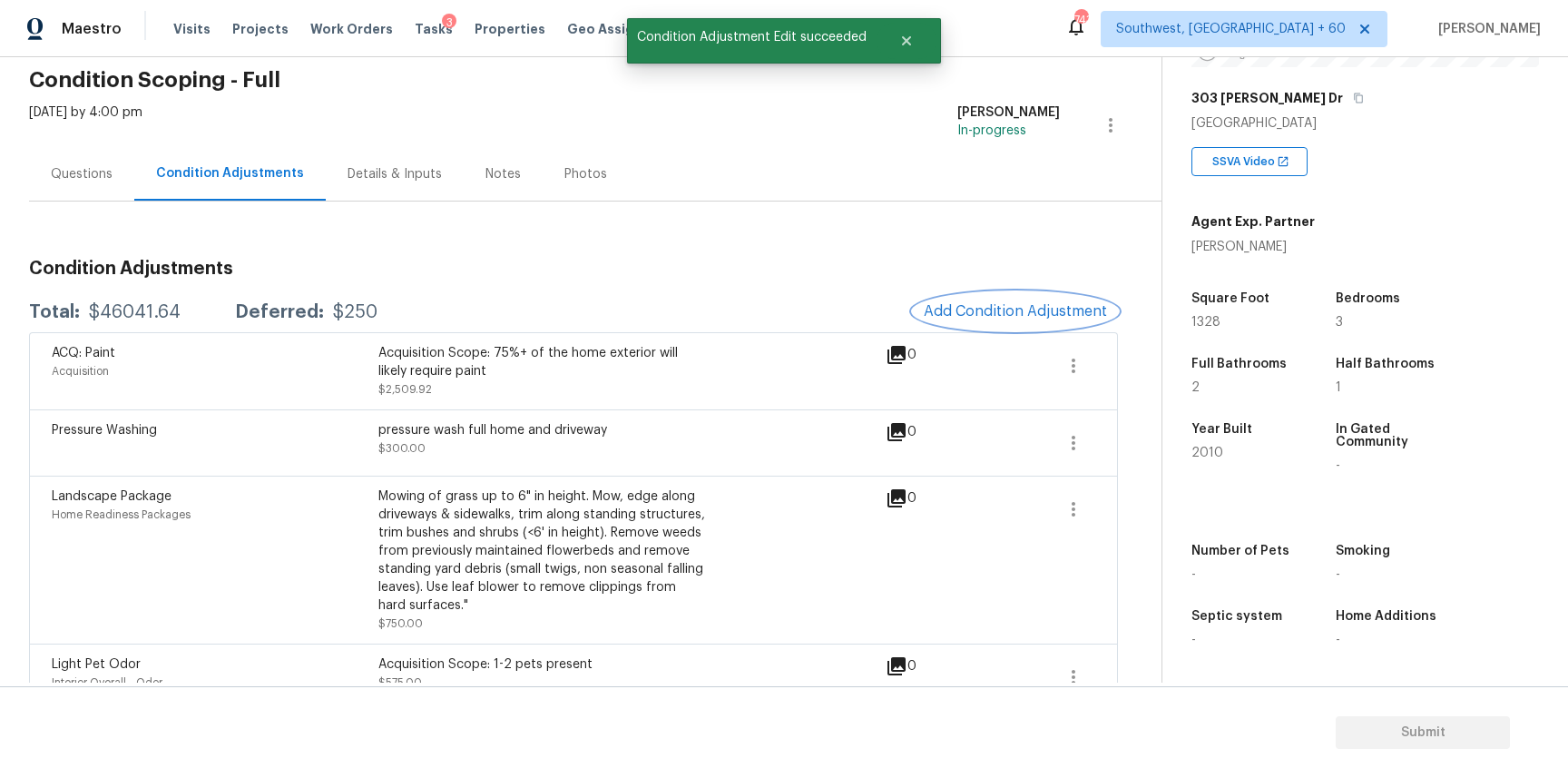
click at [1033, 326] on button "Add Condition Adjustment" at bounding box center [1015, 311] width 205 height 38
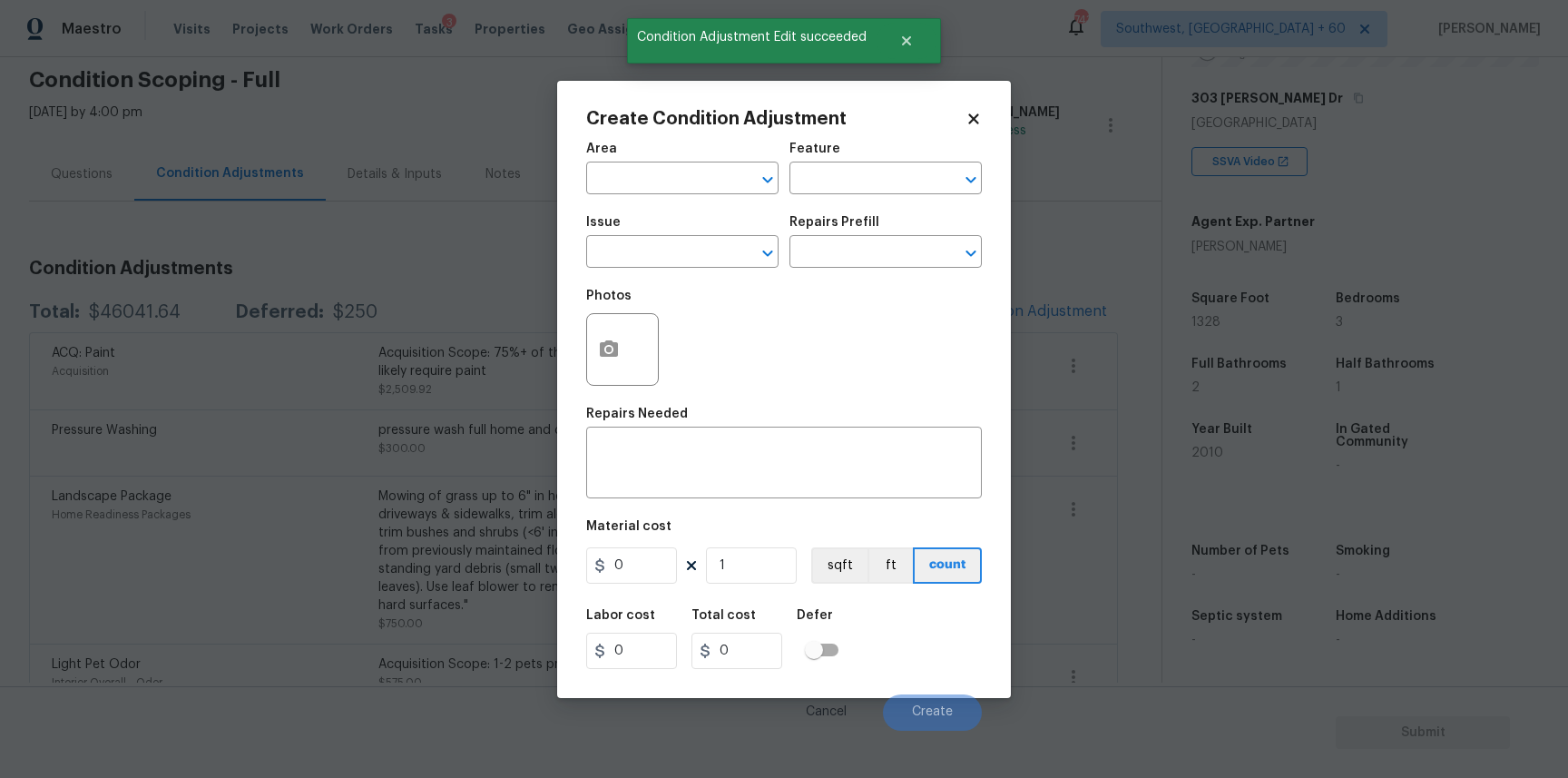
click at [521, 255] on body "Maestro Visits Projects Work Orders Tasks 3 Properties Geo Assignments 743 Sout…" at bounding box center [784, 389] width 1568 height 778
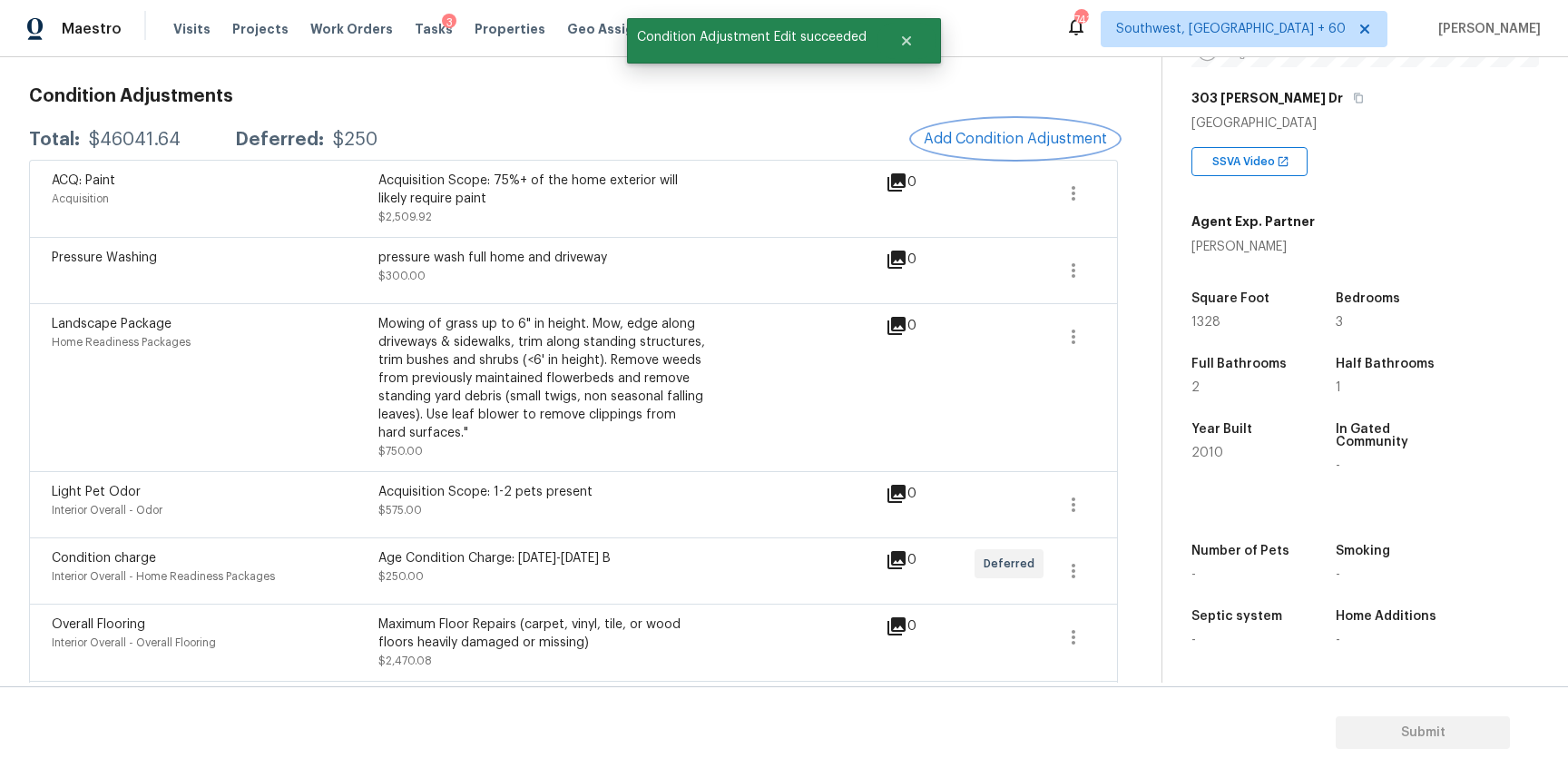
scroll to position [276, 0]
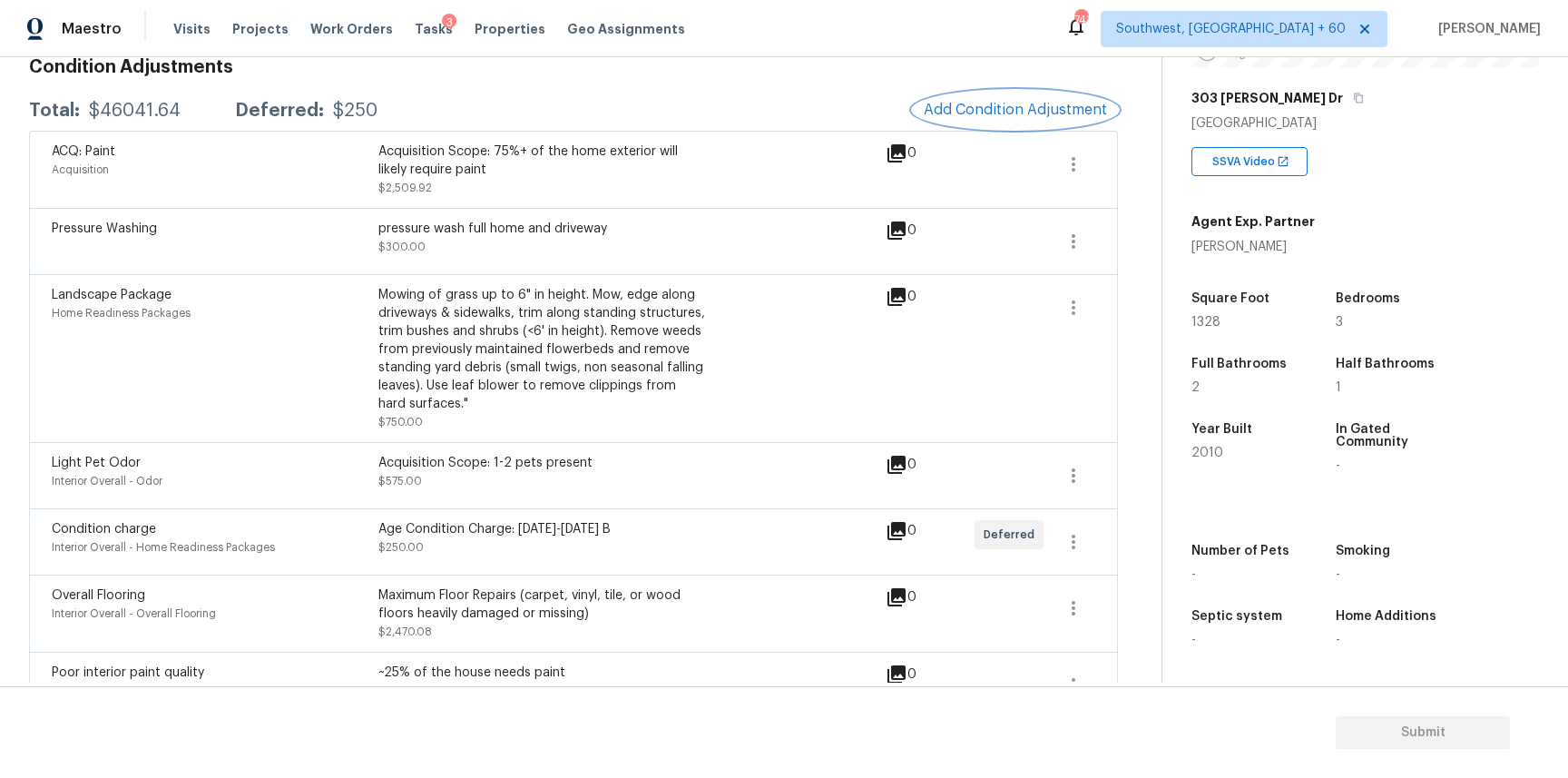
click at [1034, 120] on button "Add Condition Adjustment" at bounding box center [1015, 109] width 205 height 38
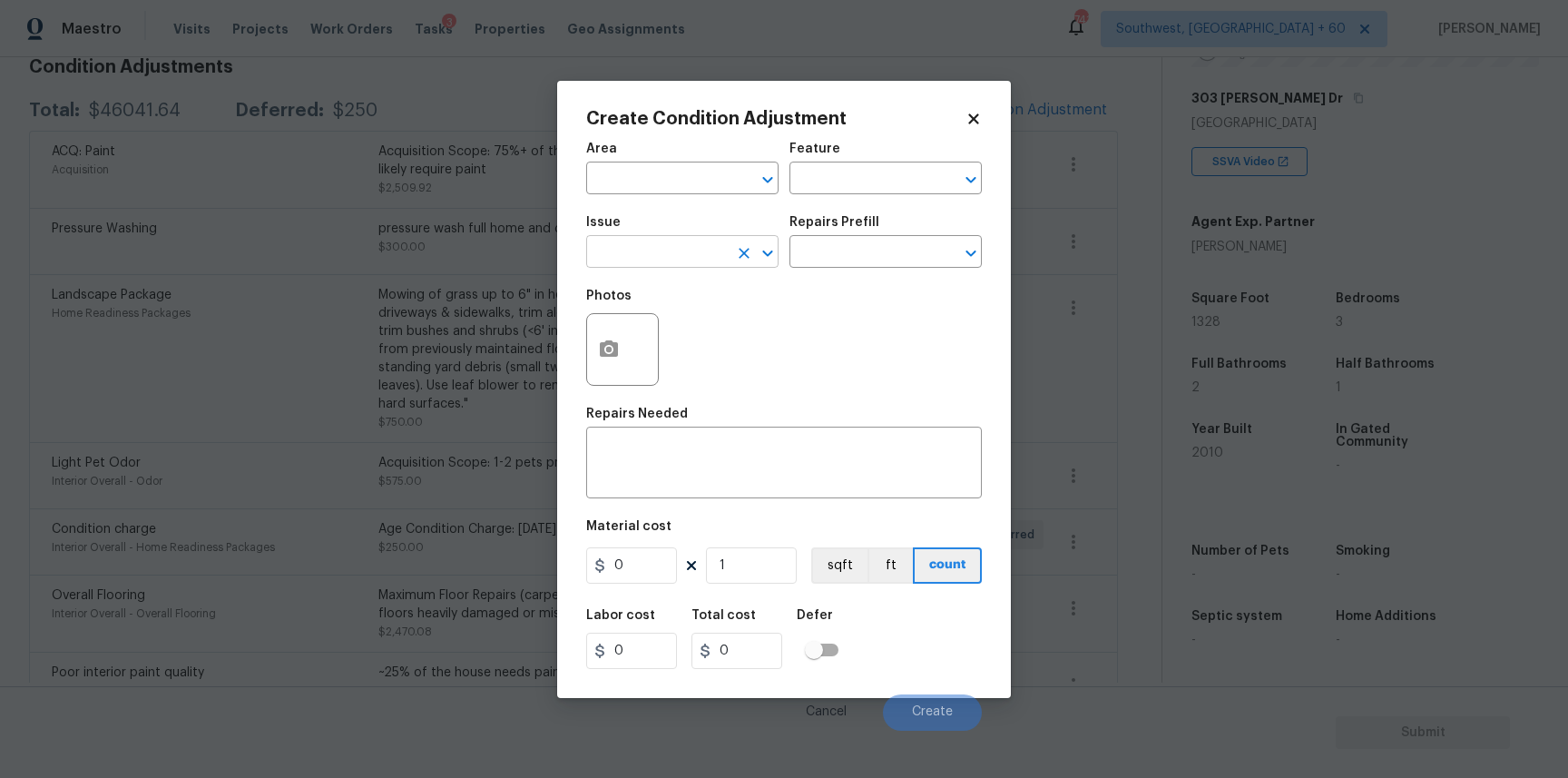
click at [636, 240] on input "text" at bounding box center [657, 254] width 141 height 28
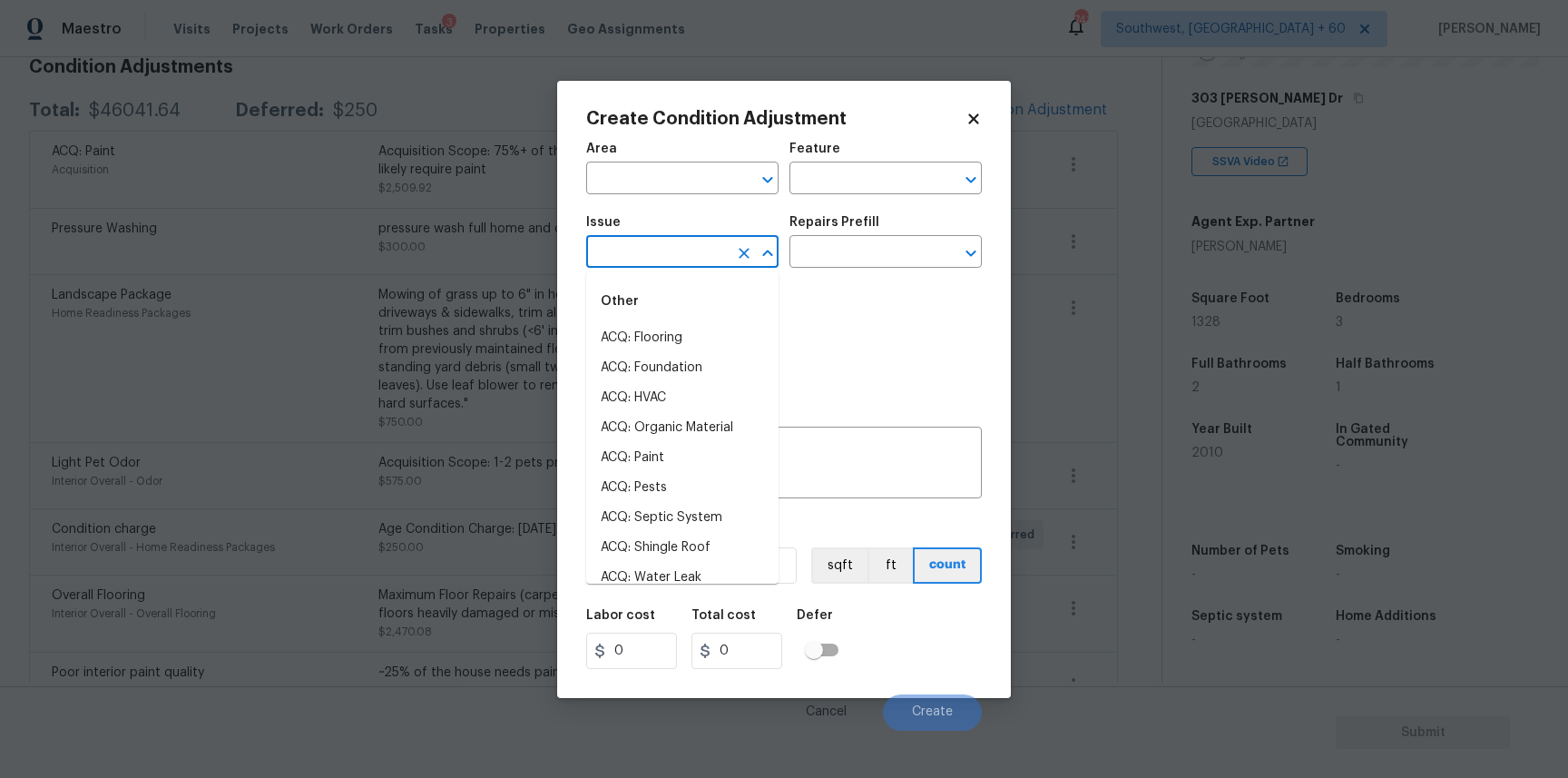
click at [636, 240] on input "text" at bounding box center [657, 254] width 141 height 28
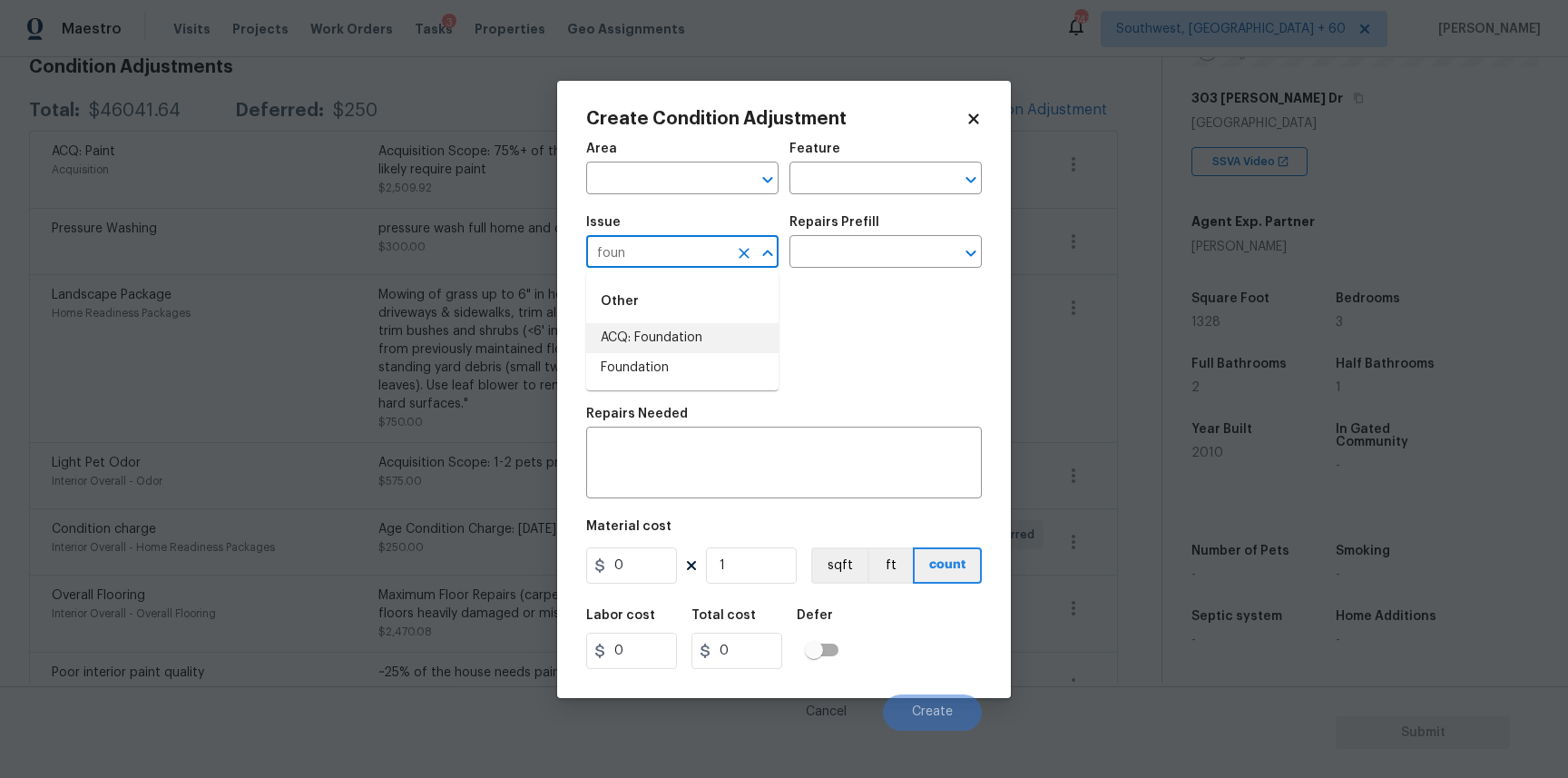
click at [654, 334] on li "ACQ: Foundation" at bounding box center [682, 338] width 192 height 30
type input "ACQ: Foundation"
click at [835, 234] on div "Repairs Prefill" at bounding box center [885, 228] width 192 height 24
click at [849, 251] on input "text" at bounding box center [860, 254] width 141 height 28
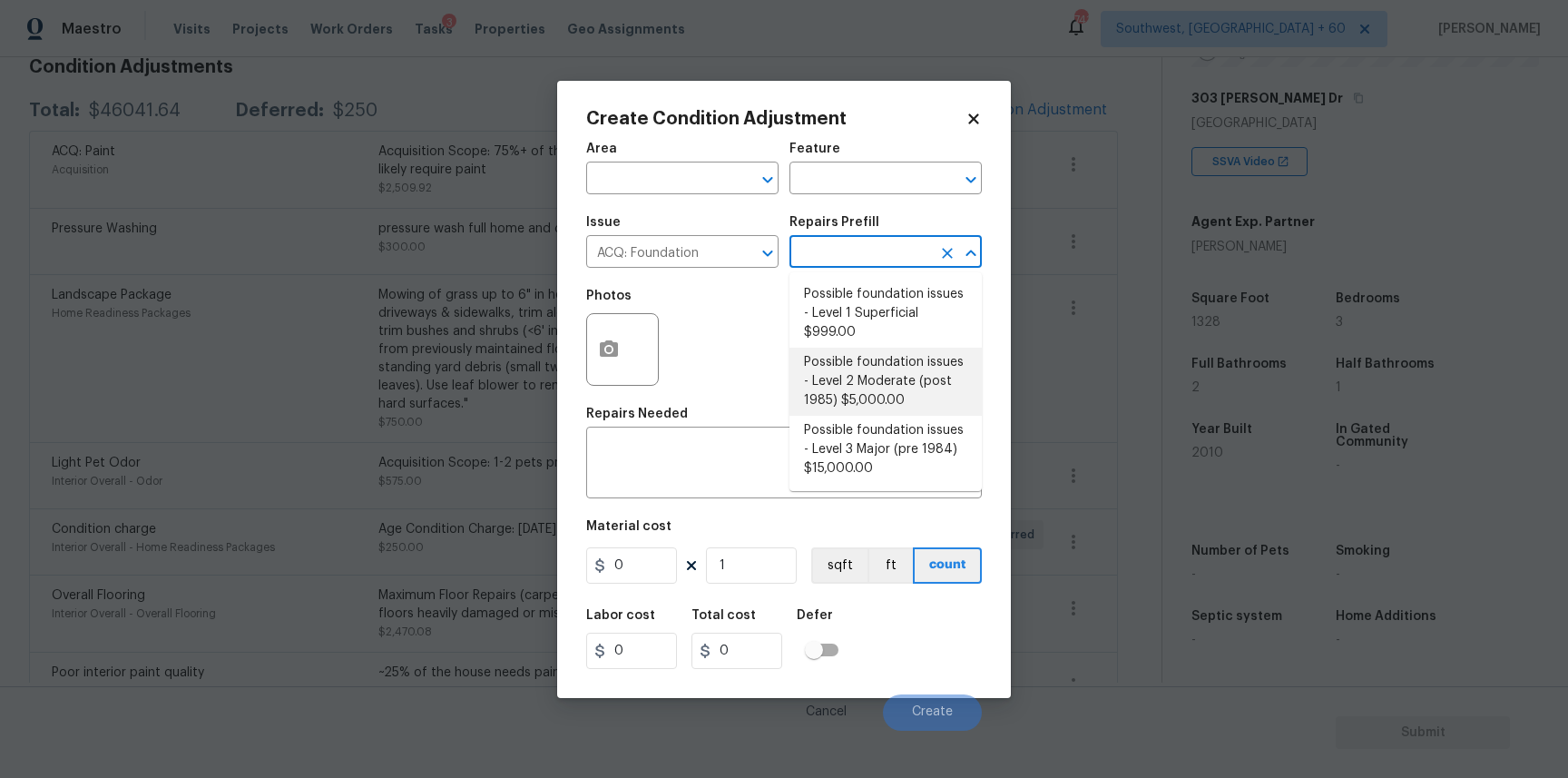
click at [954, 383] on li "Possible foundation issues - Level 2 Moderate (post 1985) $5,000.00" at bounding box center [885, 382] width 192 height 68
type input "Acquisition"
type textarea "Possible foundation issues - Level 2 Moderate: Disclaimer: This is NOT a techni…"
type input "5000"
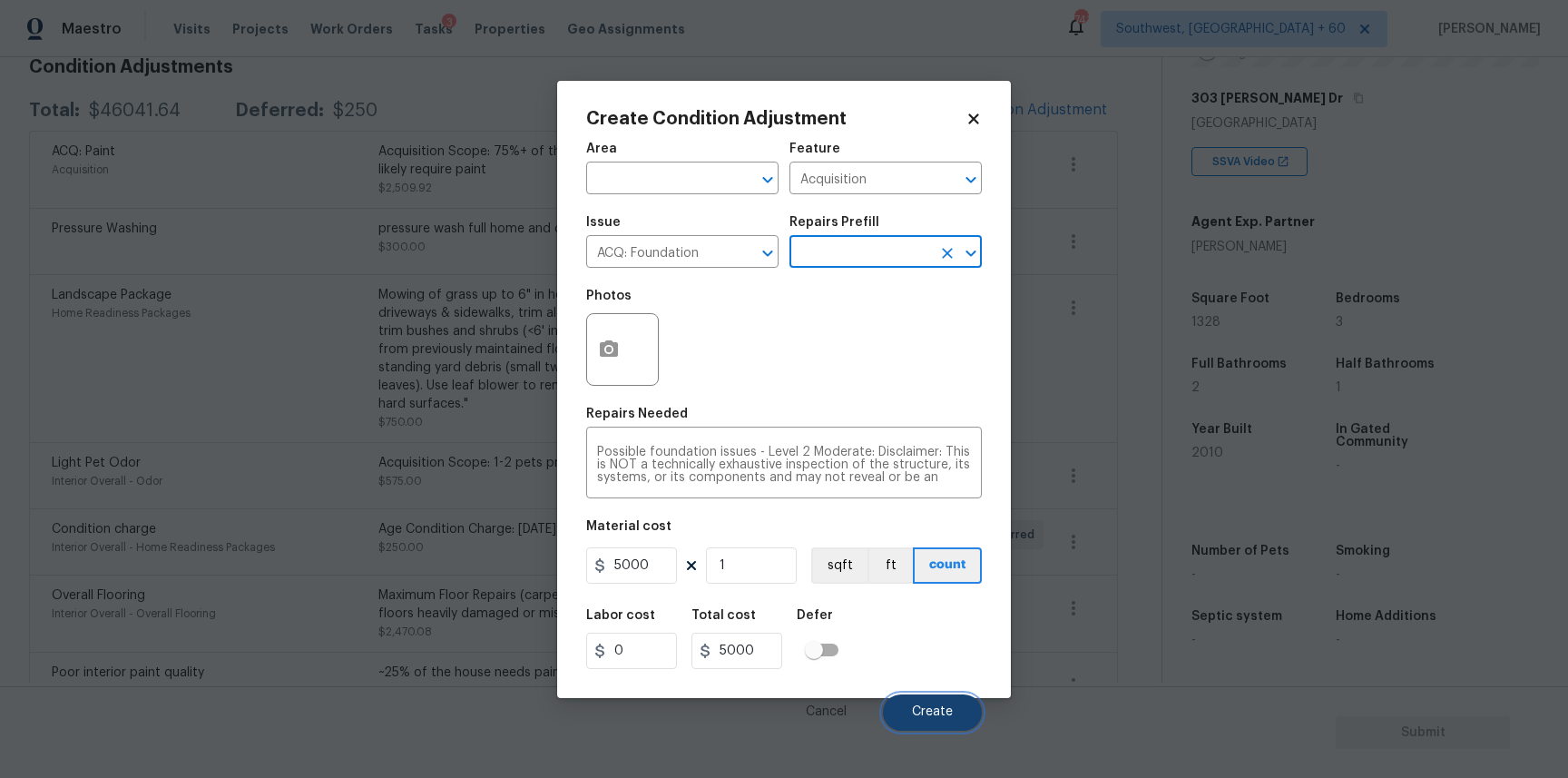
click at [898, 709] on button "Create" at bounding box center [932, 712] width 98 height 37
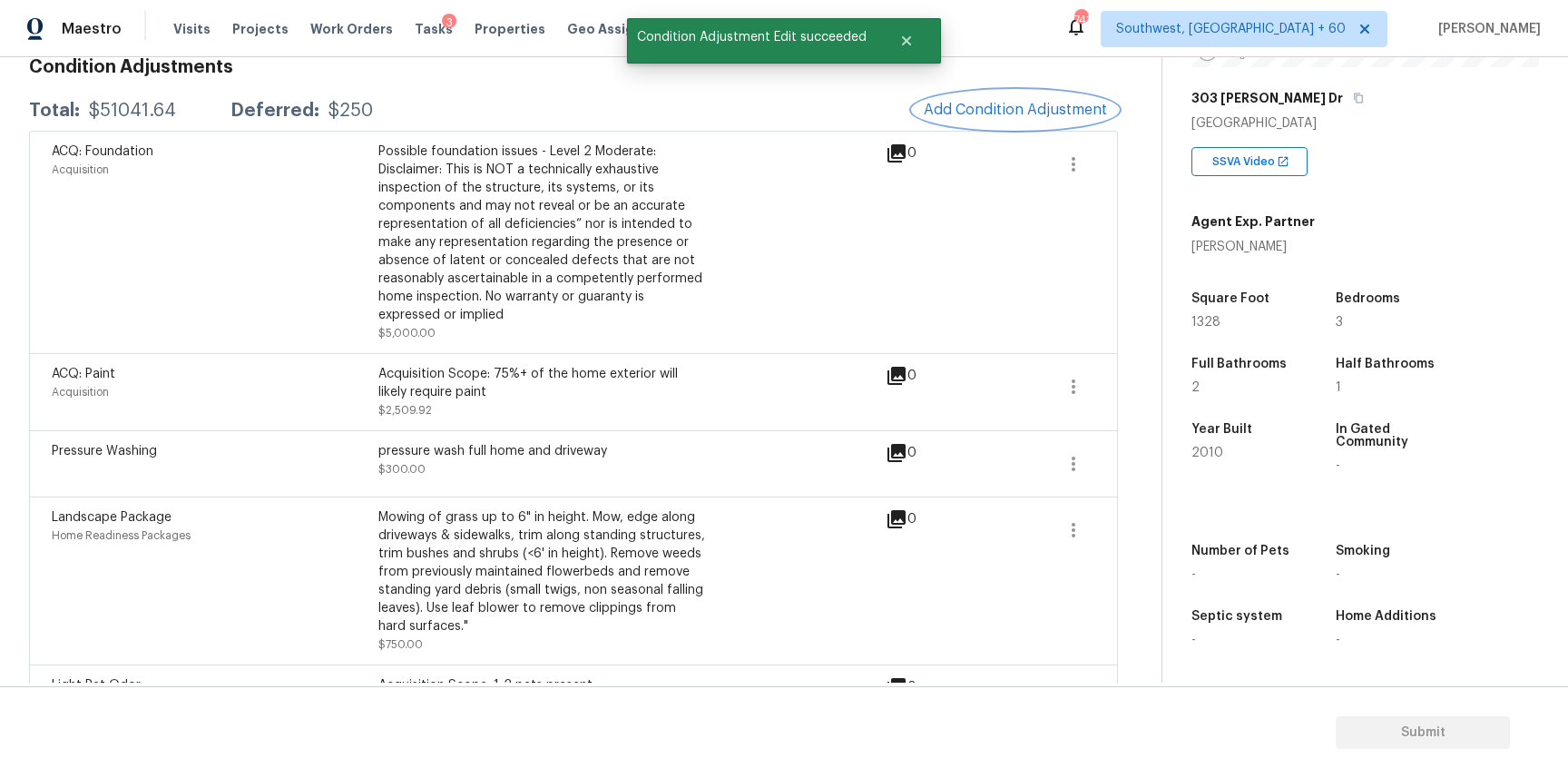
click at [1006, 105] on span "Add Condition Adjustment" at bounding box center [1015, 109] width 183 height 16
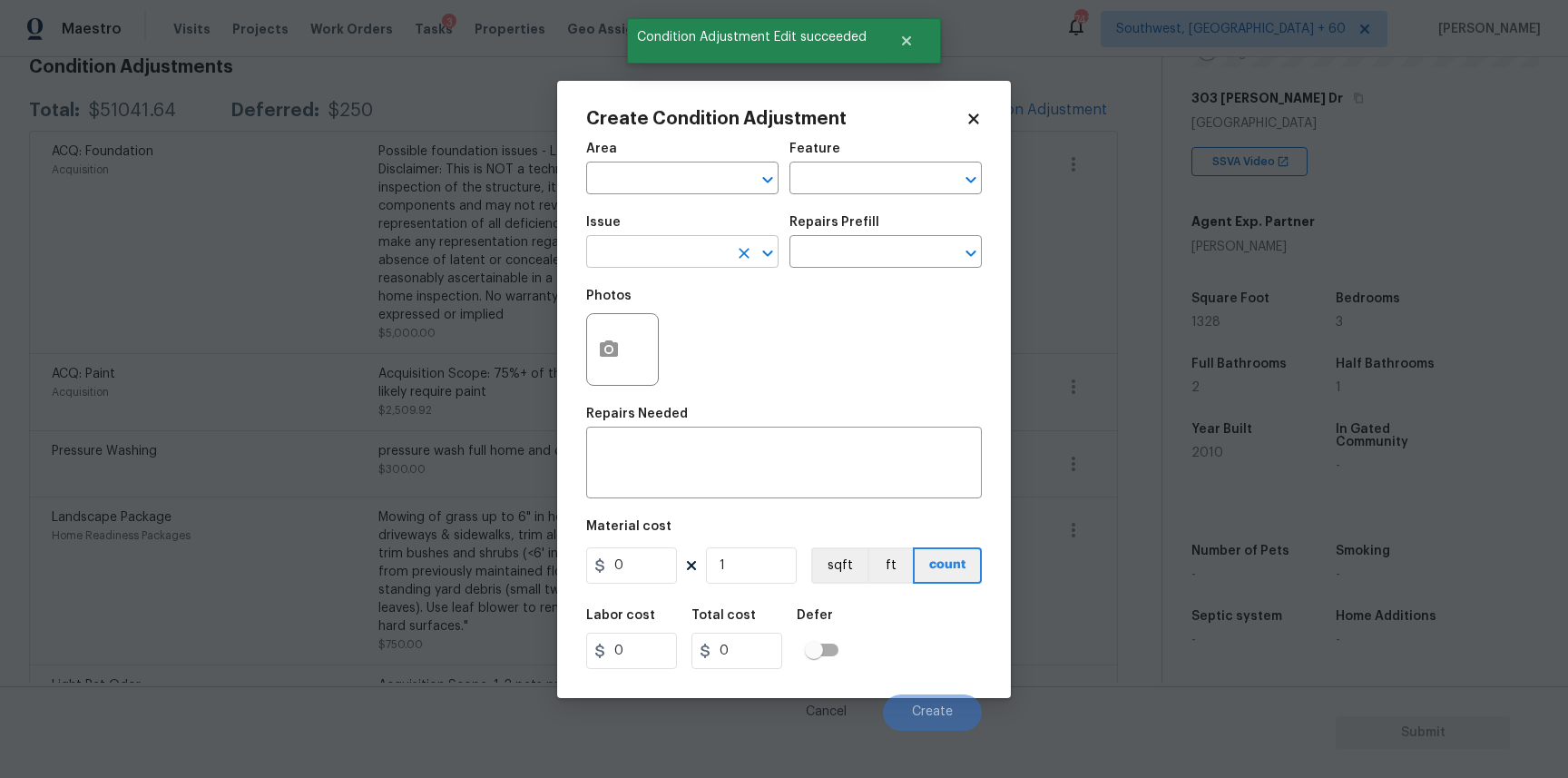
click at [667, 249] on input "text" at bounding box center [657, 254] width 141 height 28
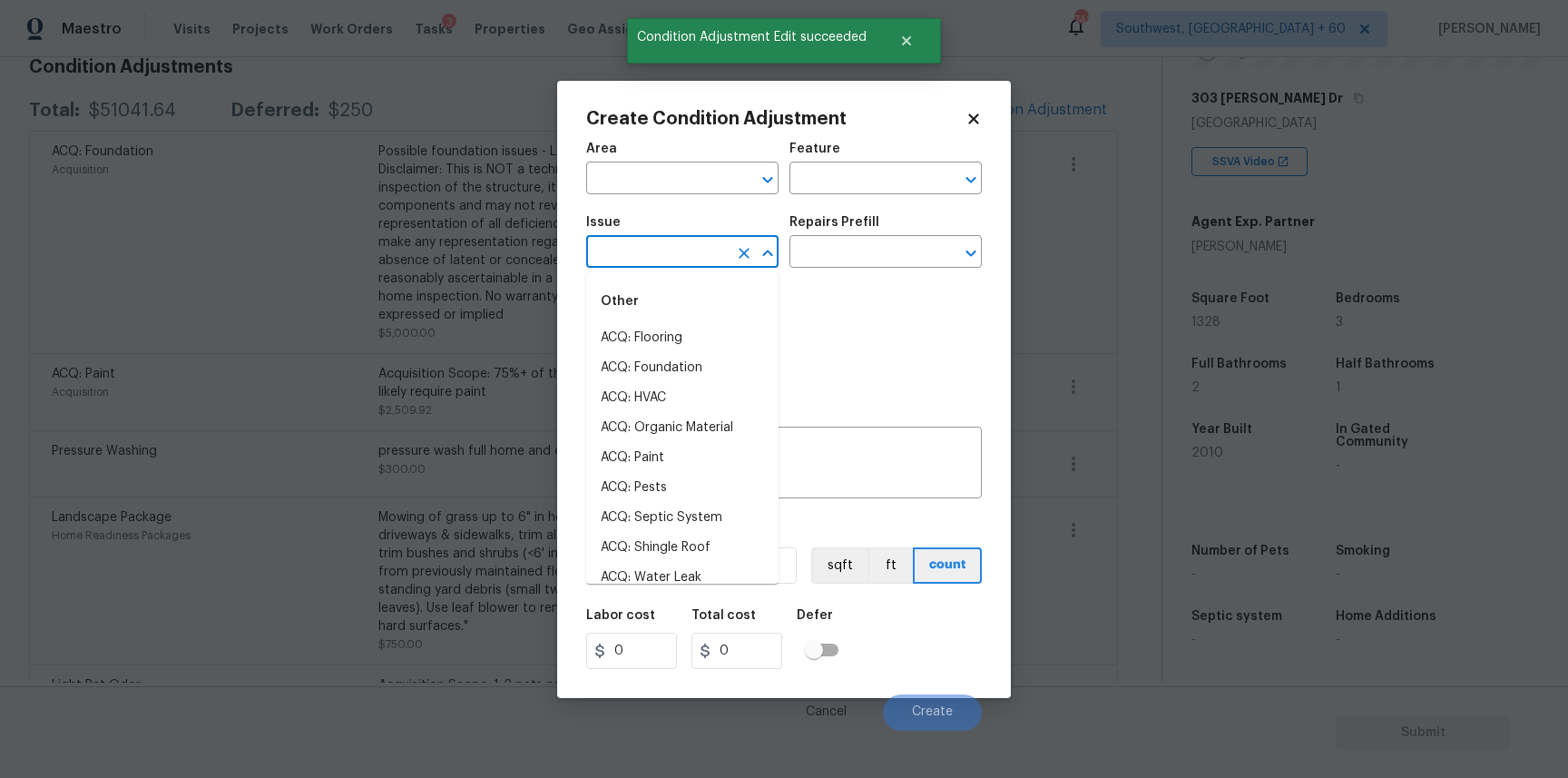
click at [667, 249] on input "text" at bounding box center [657, 254] width 141 height 28
click at [657, 327] on li "ACQ: Shingle Roof" at bounding box center [682, 338] width 192 height 30
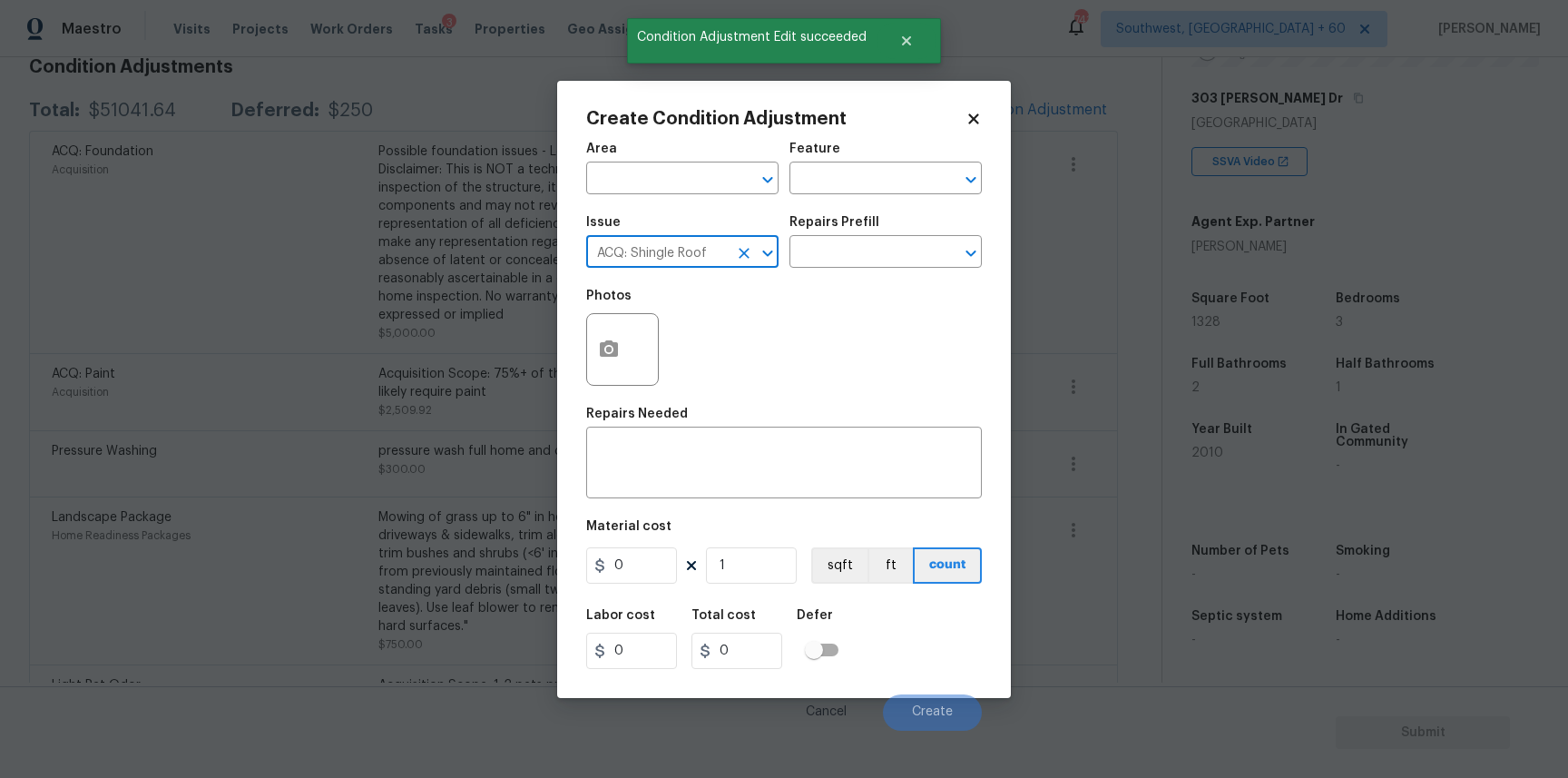
type input "ACQ: Shingle Roof"
click at [848, 220] on h5 "Repairs Prefill" at bounding box center [834, 222] width 89 height 13
click at [876, 250] on input "text" at bounding box center [860, 254] width 141 height 28
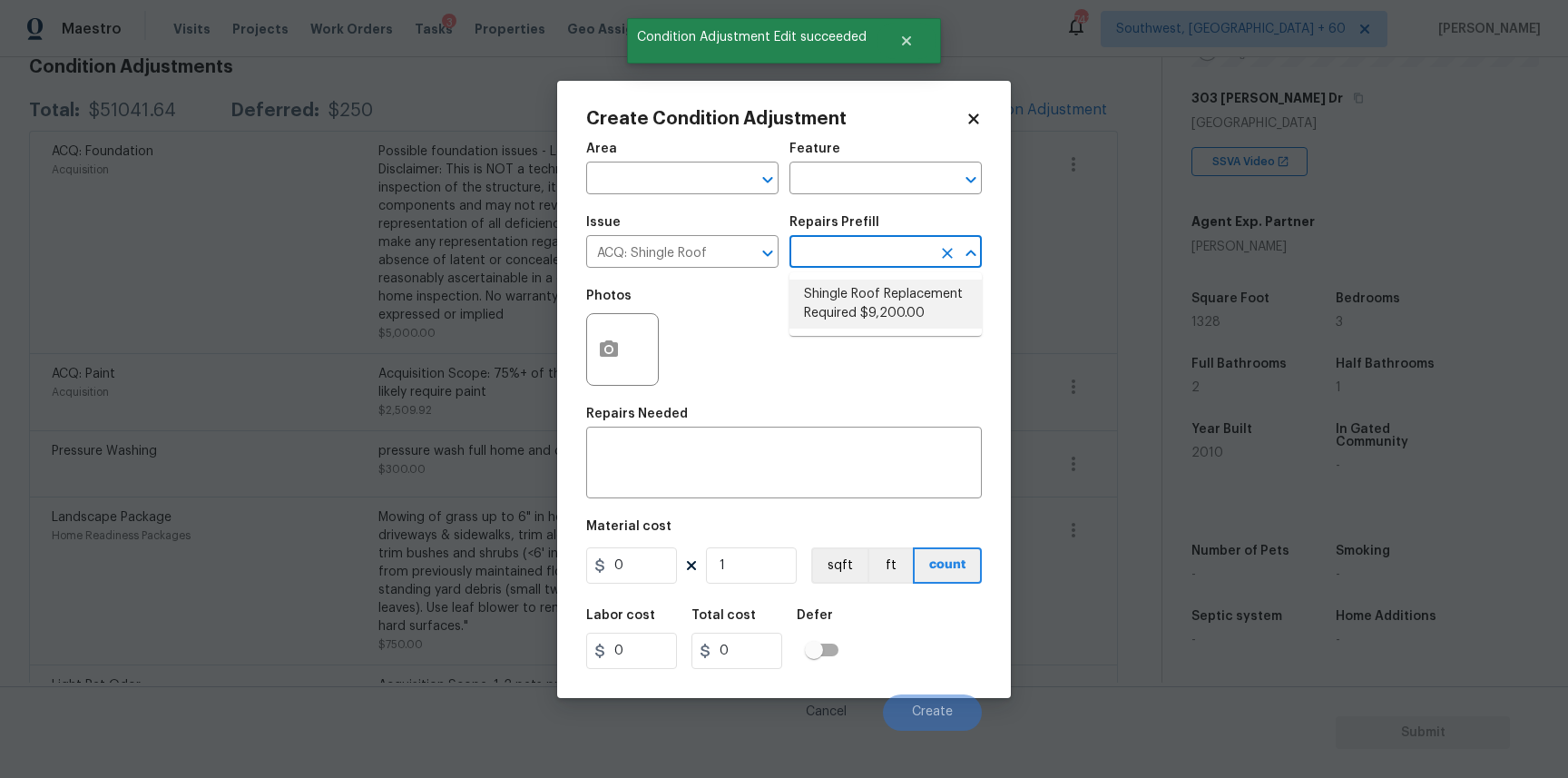
click at [878, 307] on li "Shingle Roof Replacement Required $9,200.00" at bounding box center [885, 303] width 192 height 49
type input "Acquisition"
type textarea "Acquisition Scope: Shingle Roof Replacement required."
type input "9200"
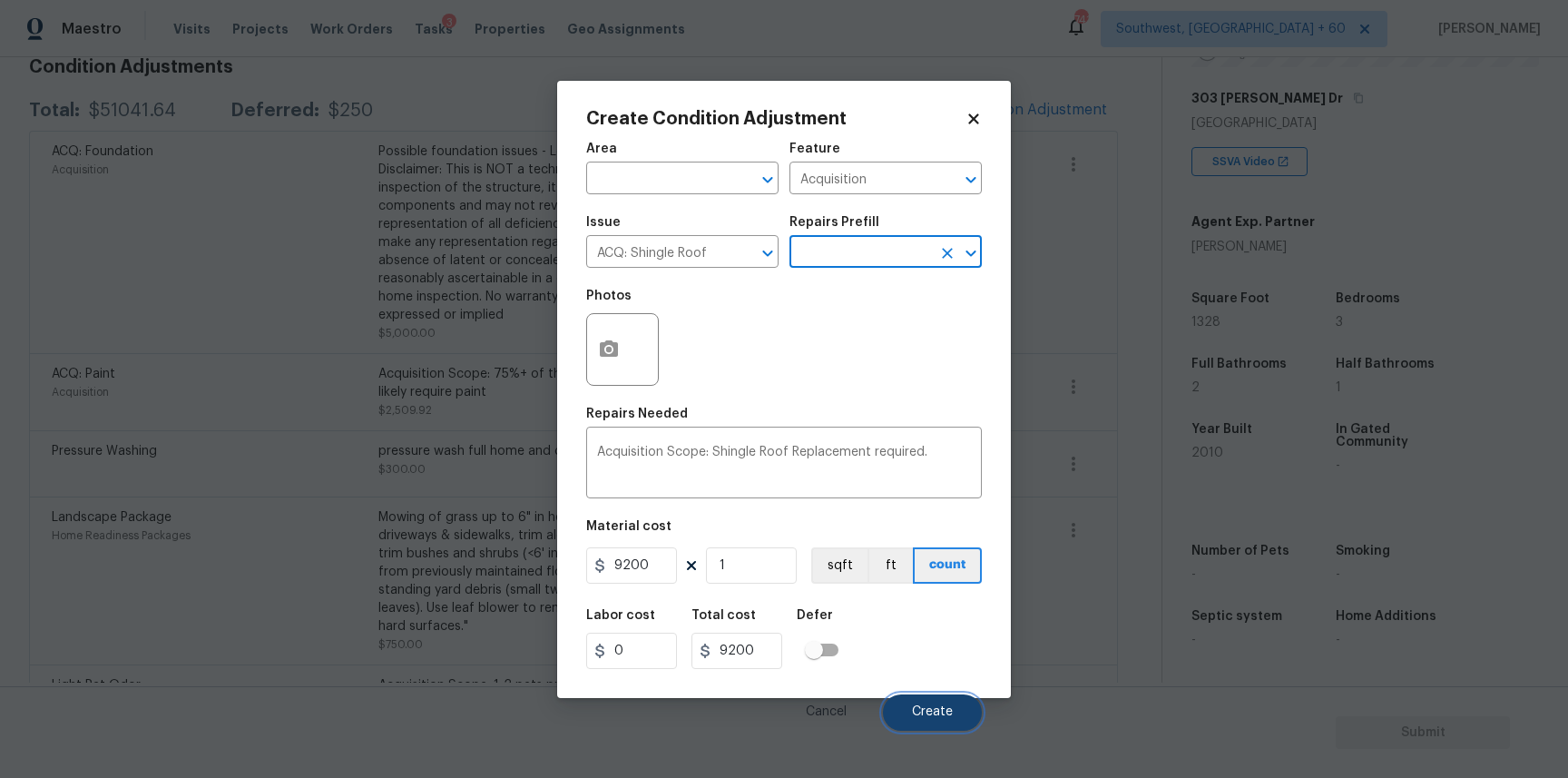
click at [947, 699] on button "Create" at bounding box center [932, 712] width 98 height 37
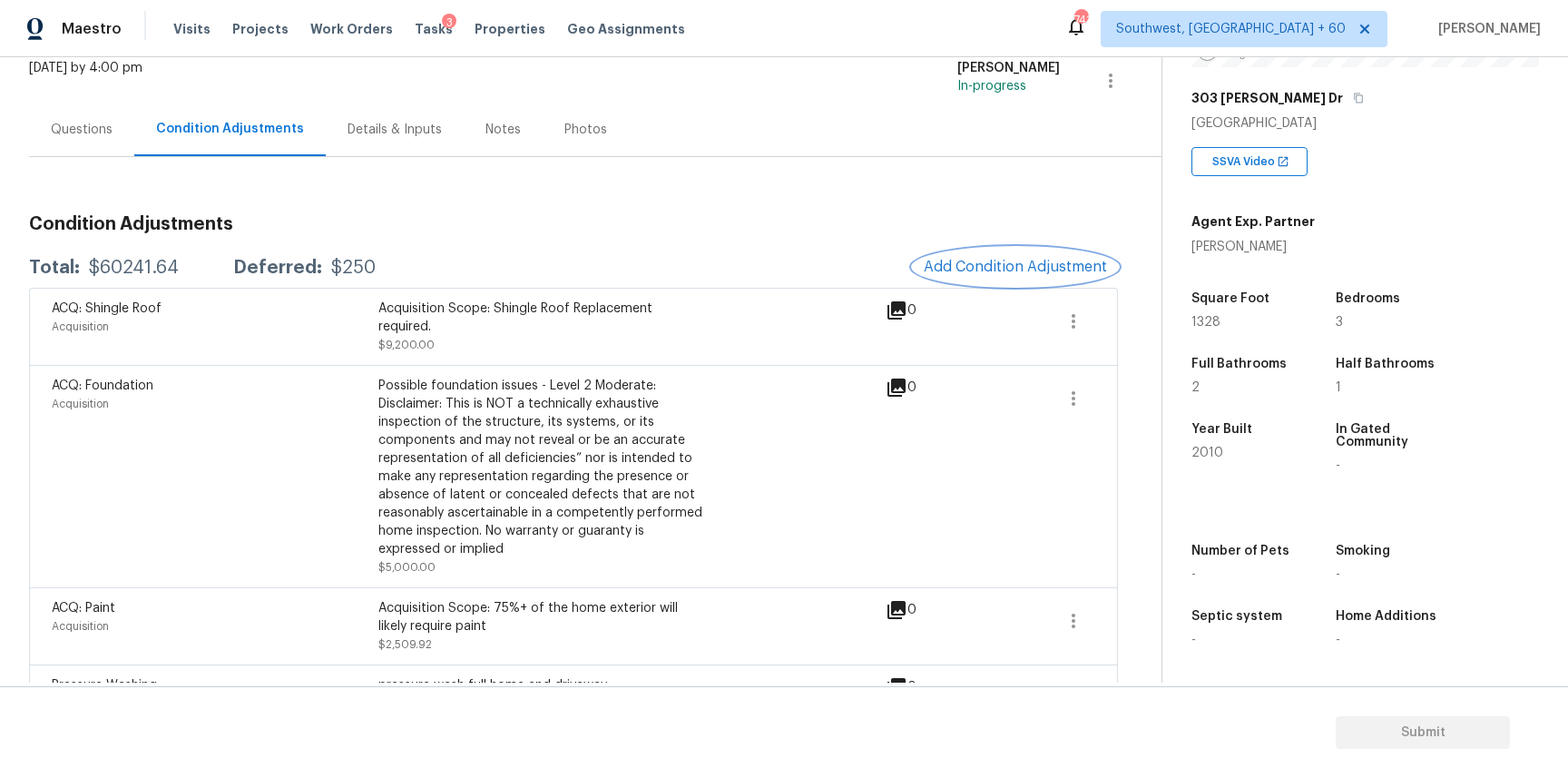
scroll to position [0, 0]
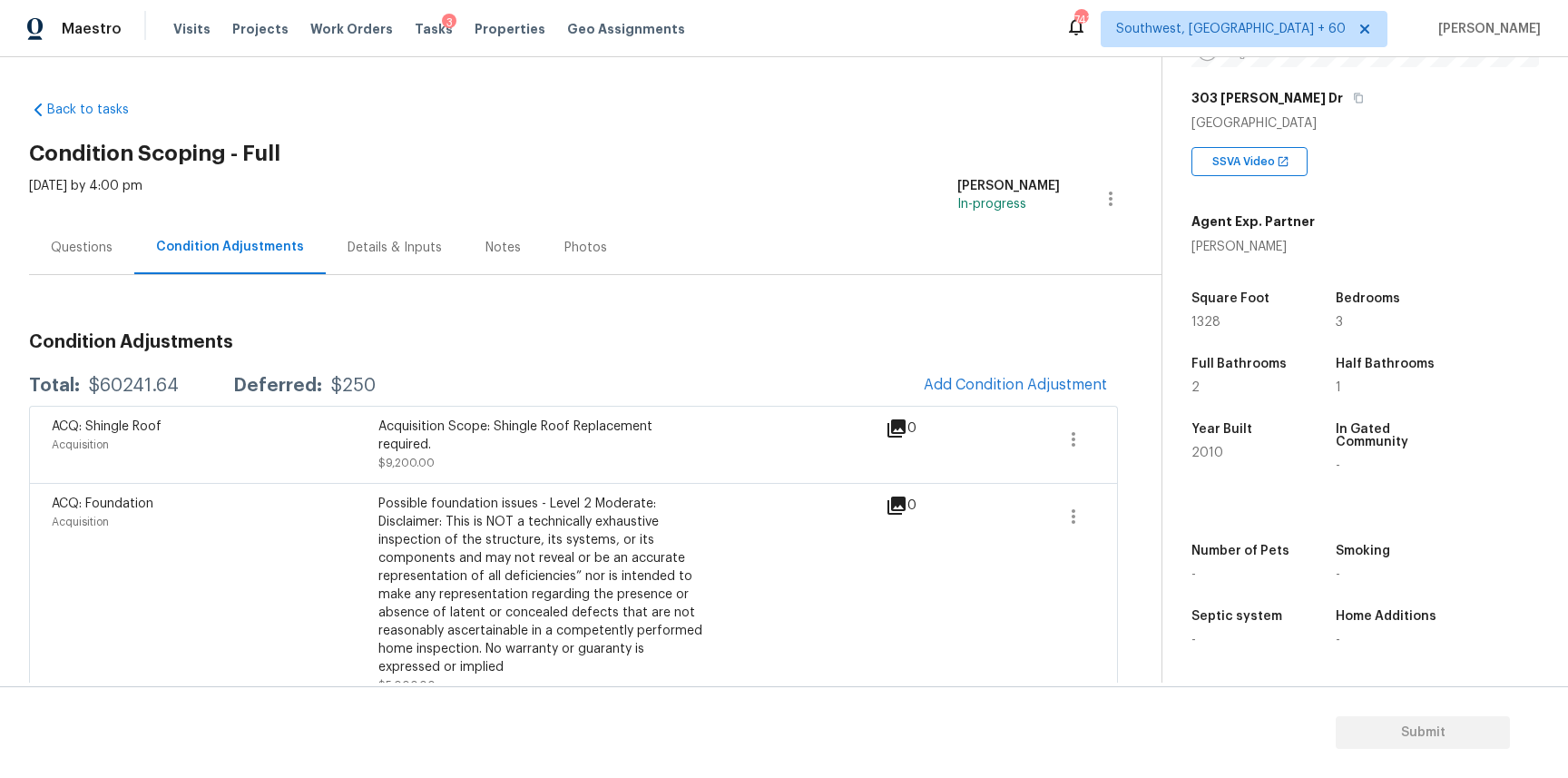
click at [126, 265] on div "Questions" at bounding box center [82, 248] width 105 height 54
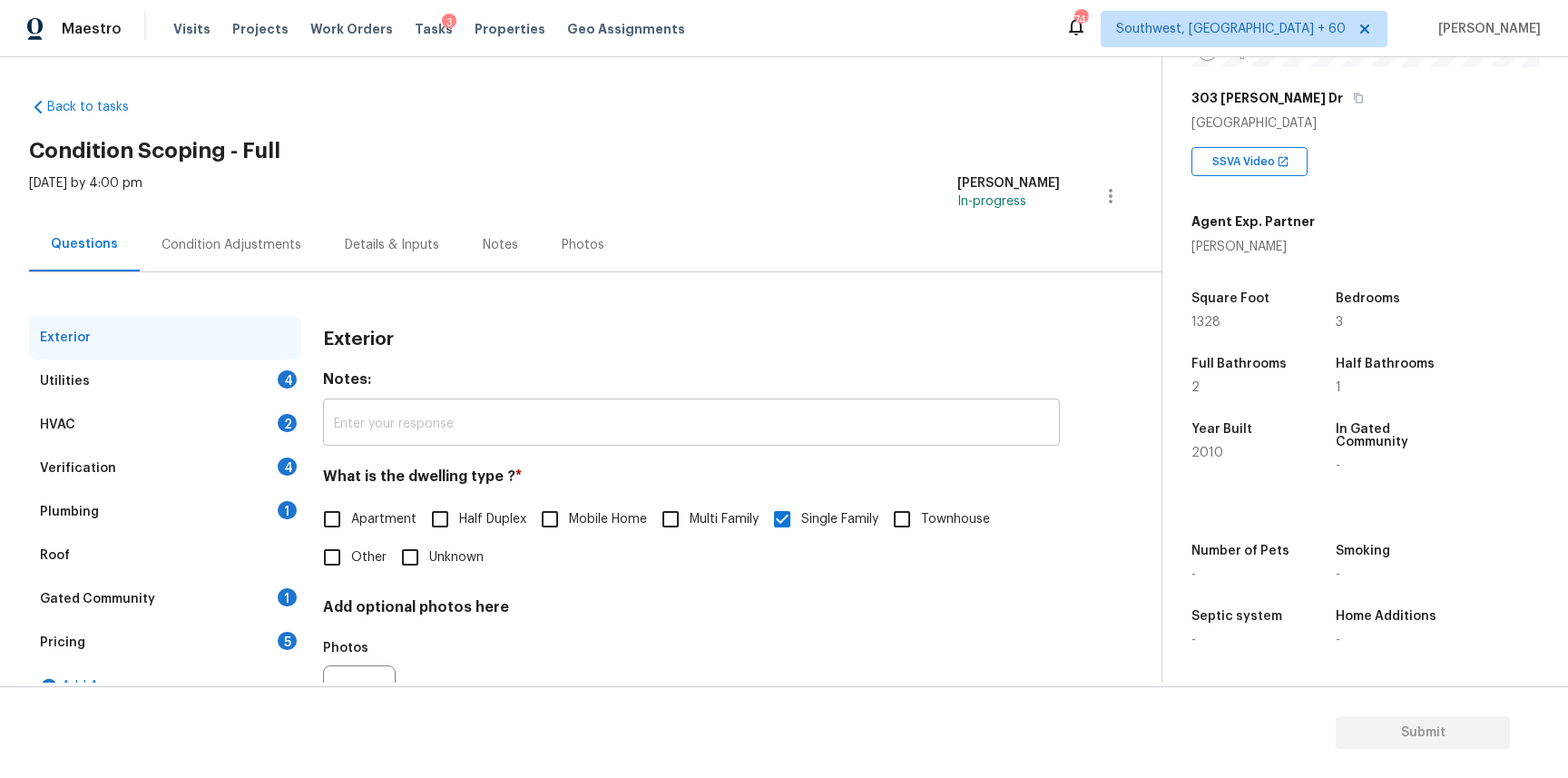
scroll to position [88, 0]
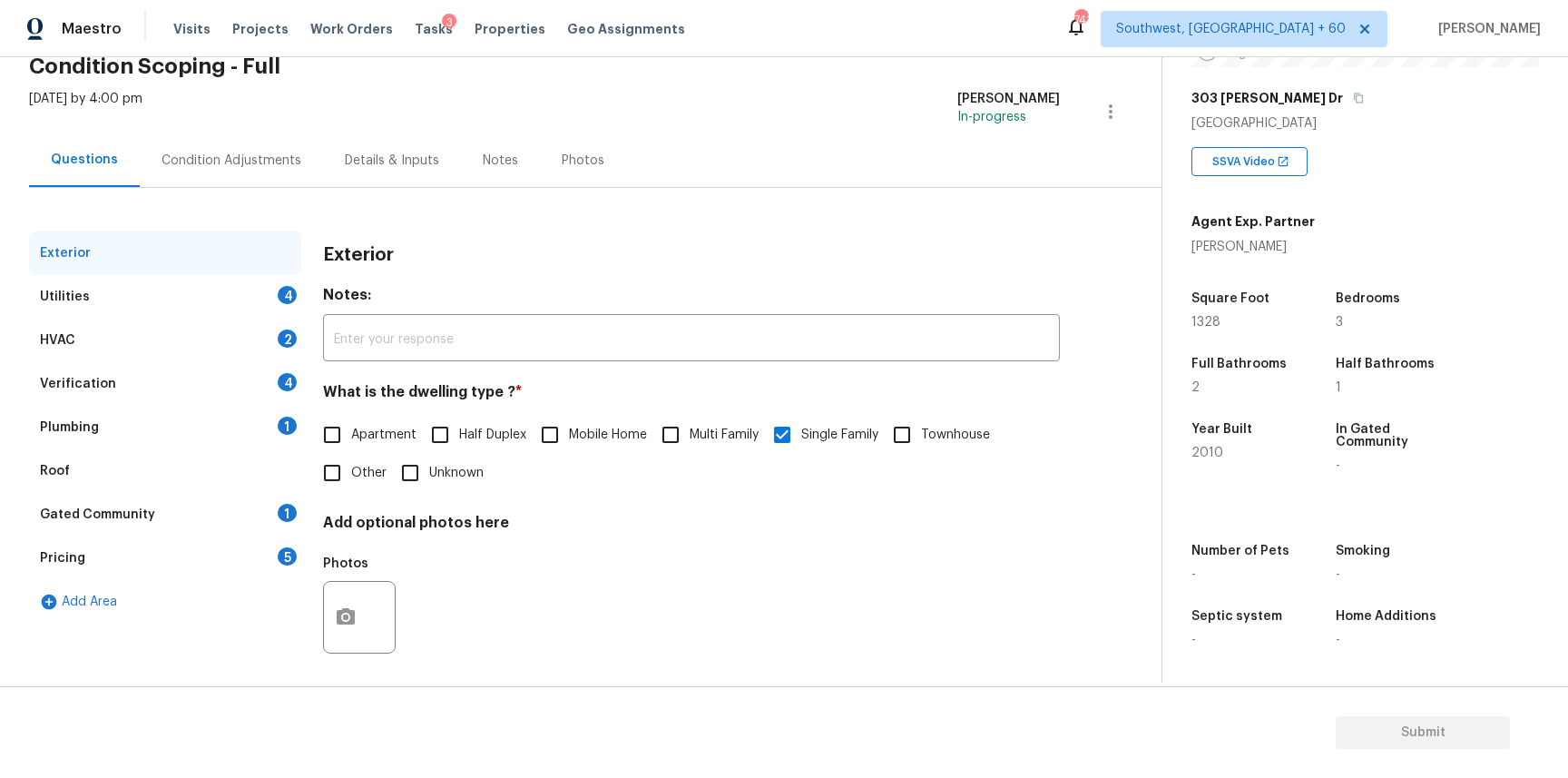
click at [261, 157] on div "Condition Adjustments" at bounding box center [231, 160] width 140 height 18
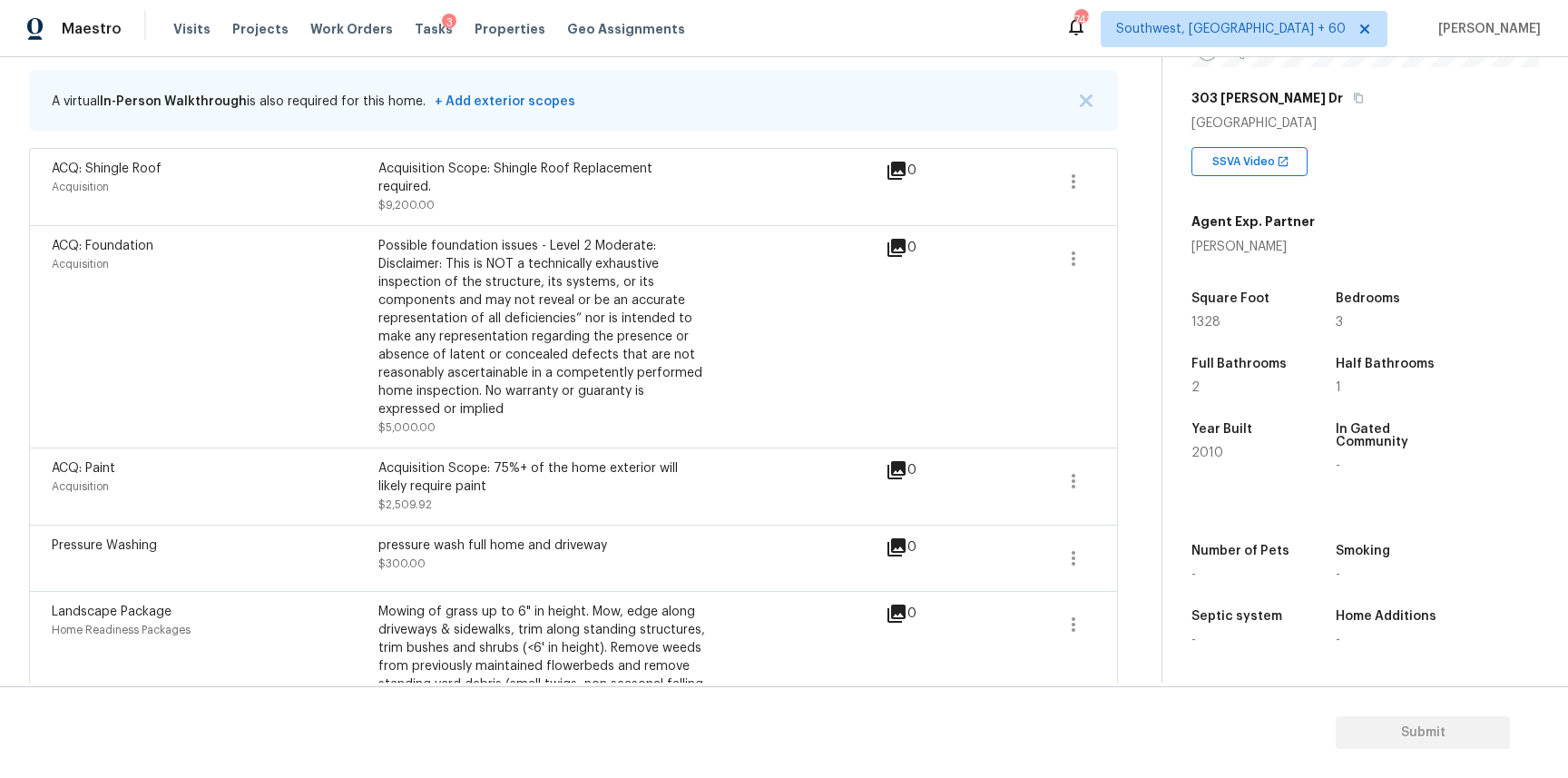
scroll to position [391, 0]
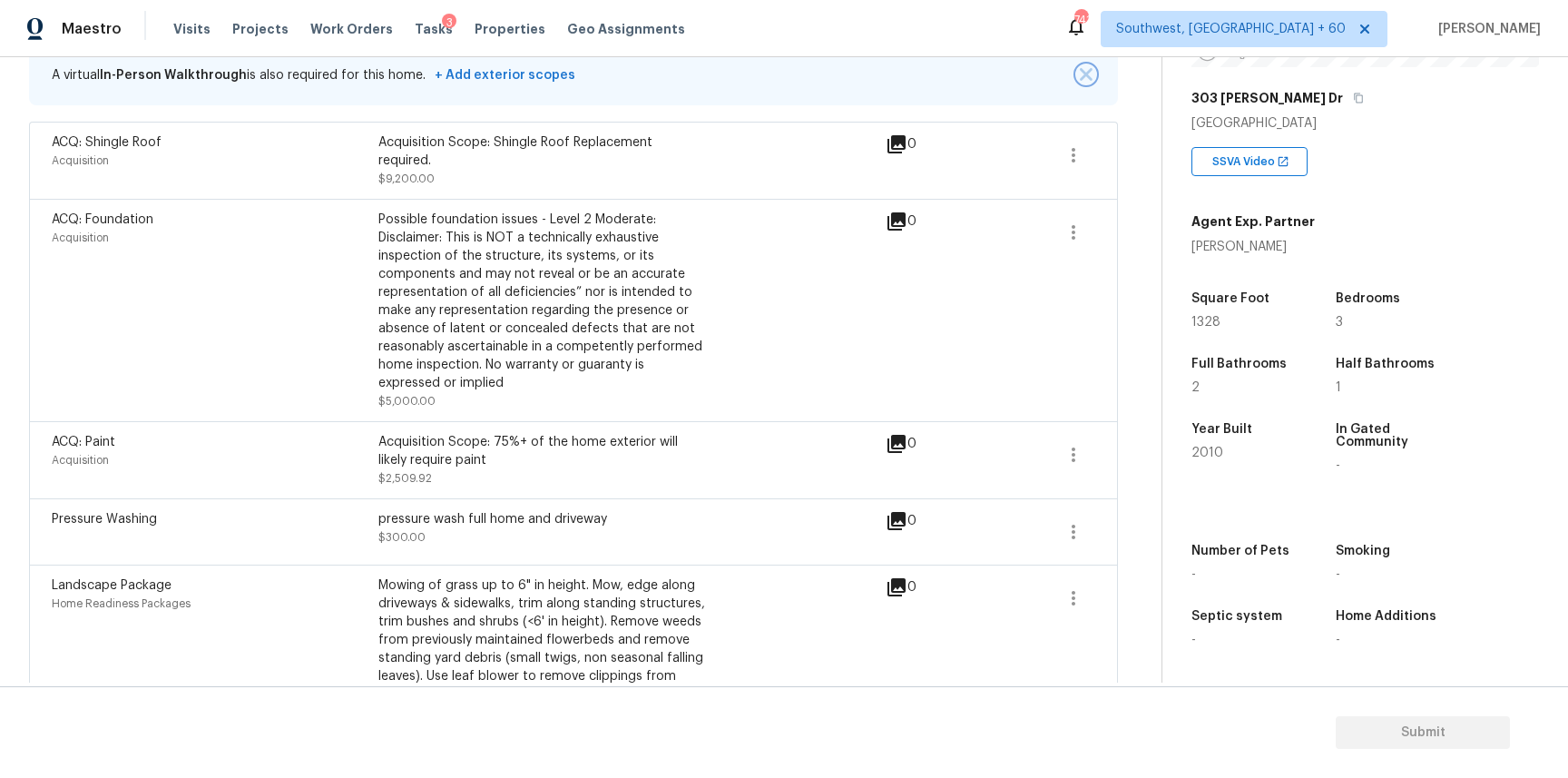
click at [1081, 72] on img "button" at bounding box center [1086, 74] width 13 height 13
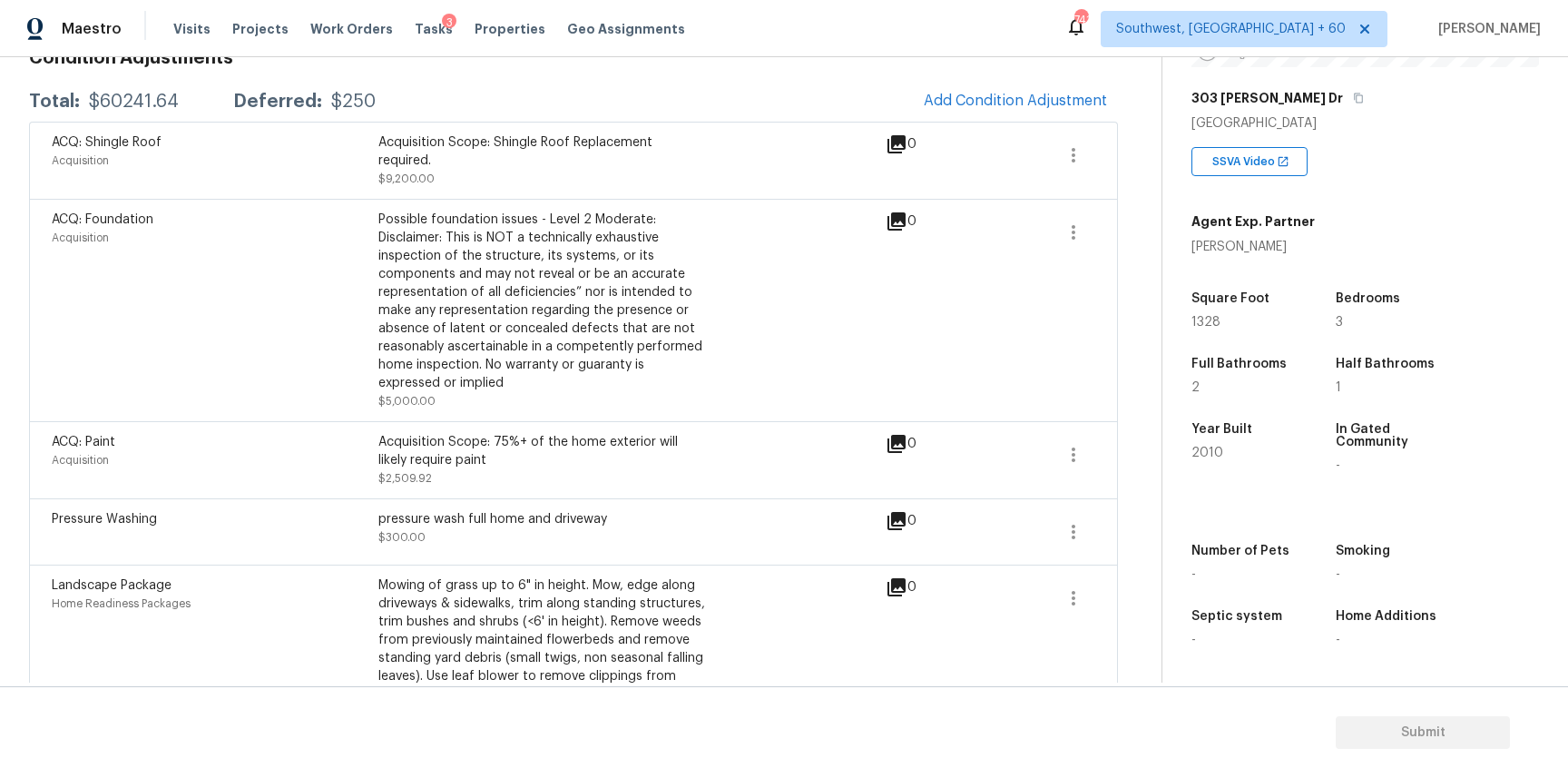
scroll to position [159, 0]
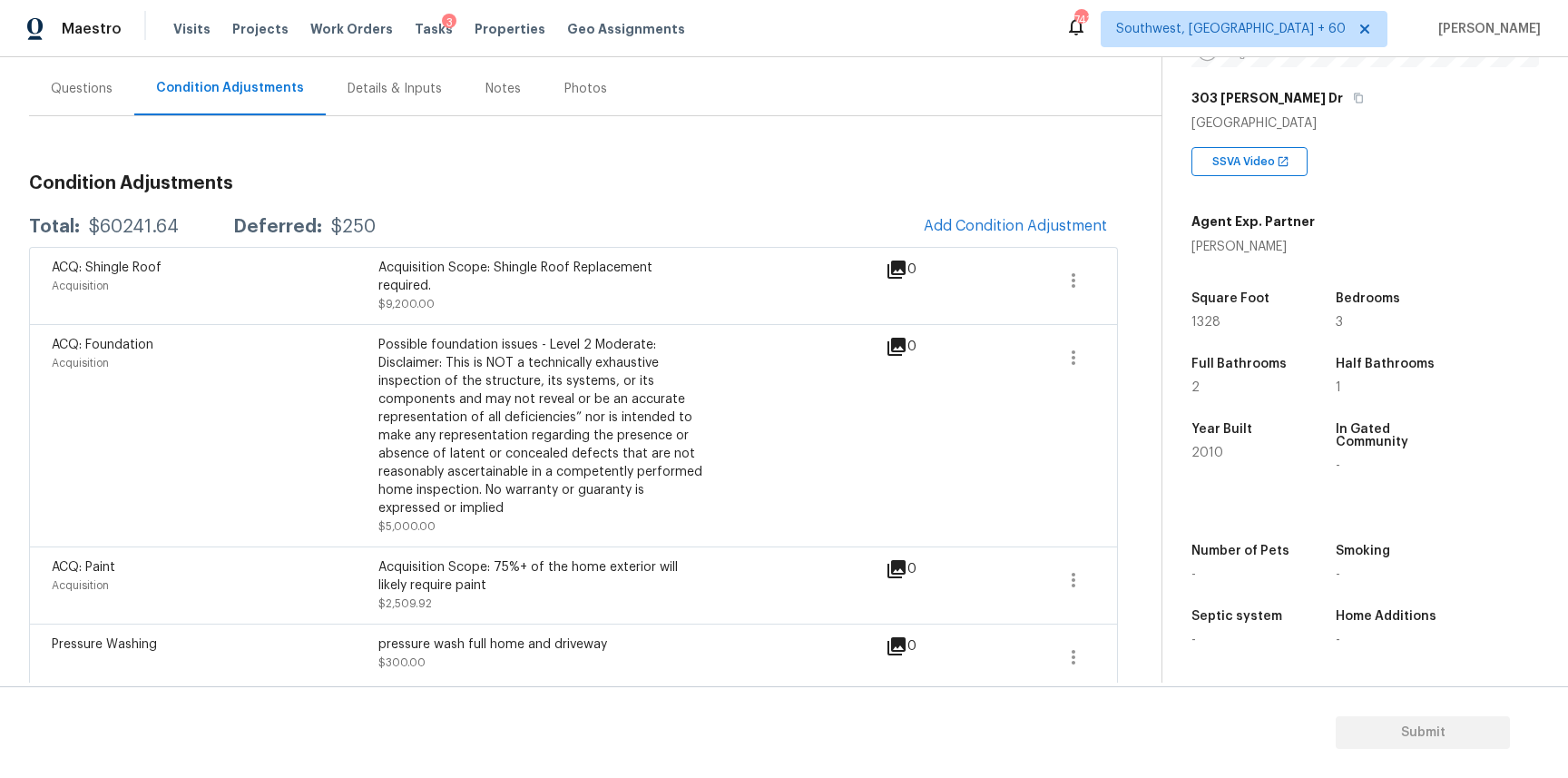
click at [65, 106] on div "Questions" at bounding box center [82, 89] width 105 height 54
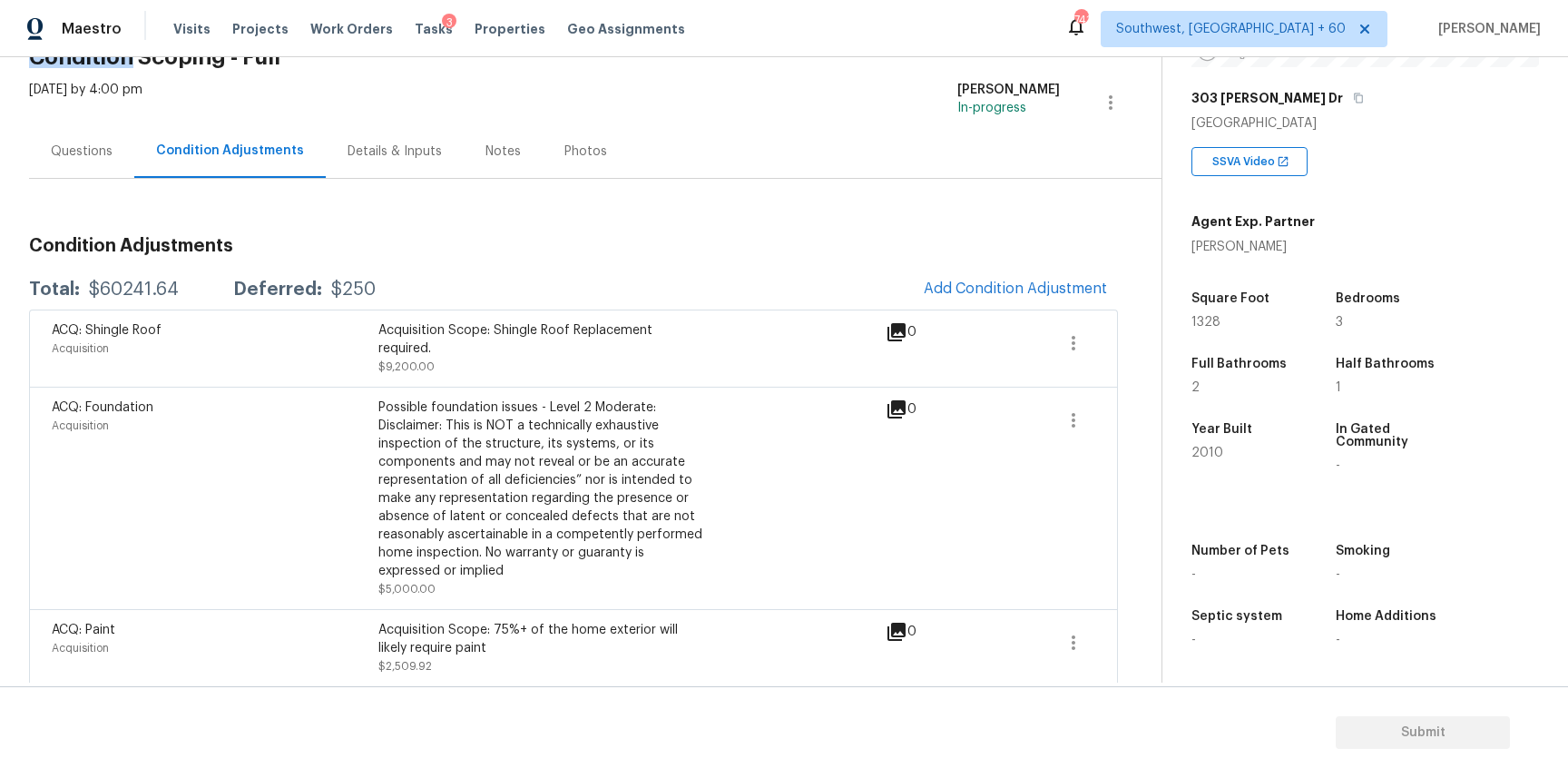
click at [65, 106] on div "Tue, Aug 19 2025 by 4:00 pm" at bounding box center [86, 102] width 113 height 44
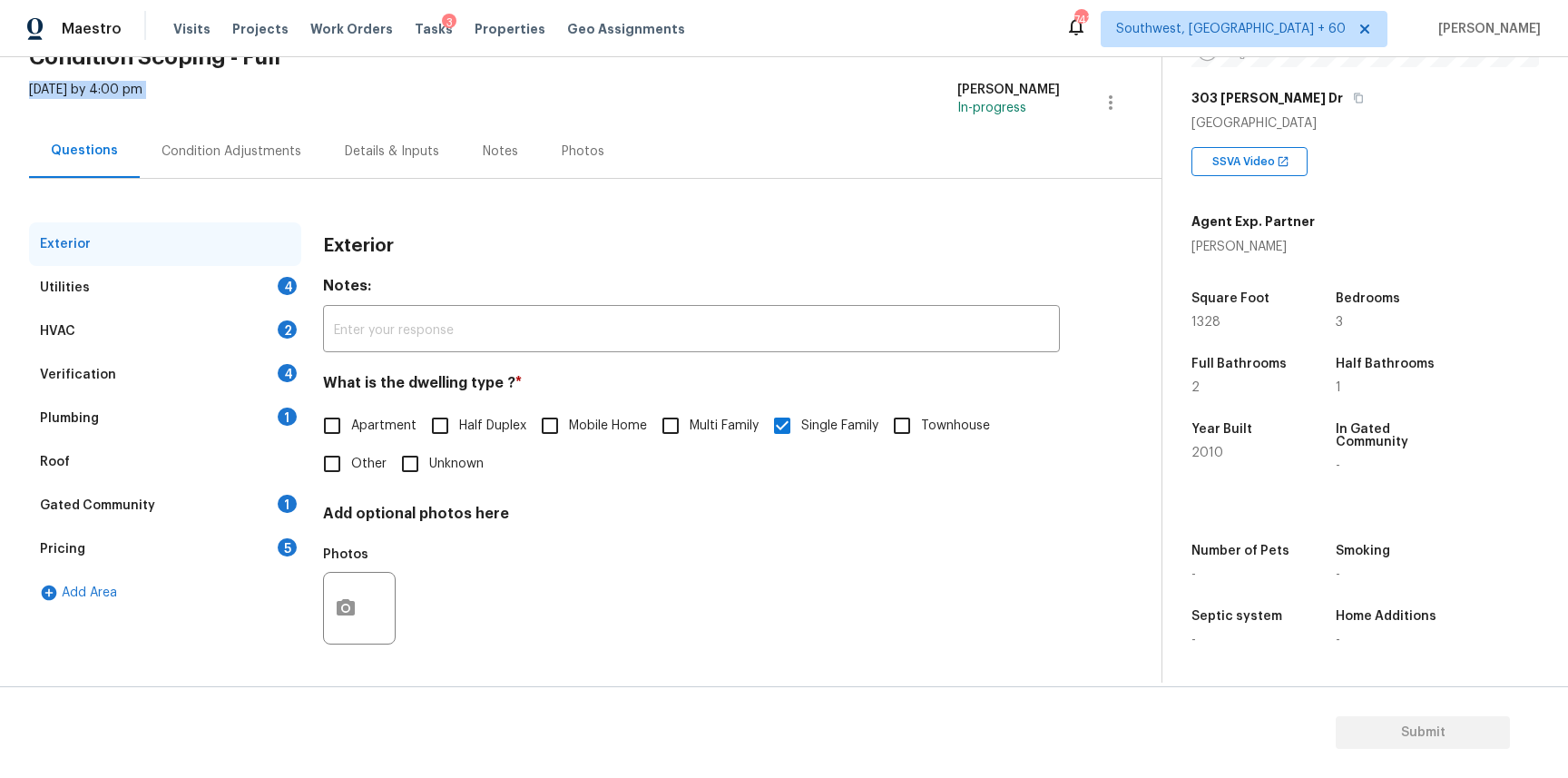
click at [152, 358] on div "Verification 4" at bounding box center [165, 375] width 272 height 44
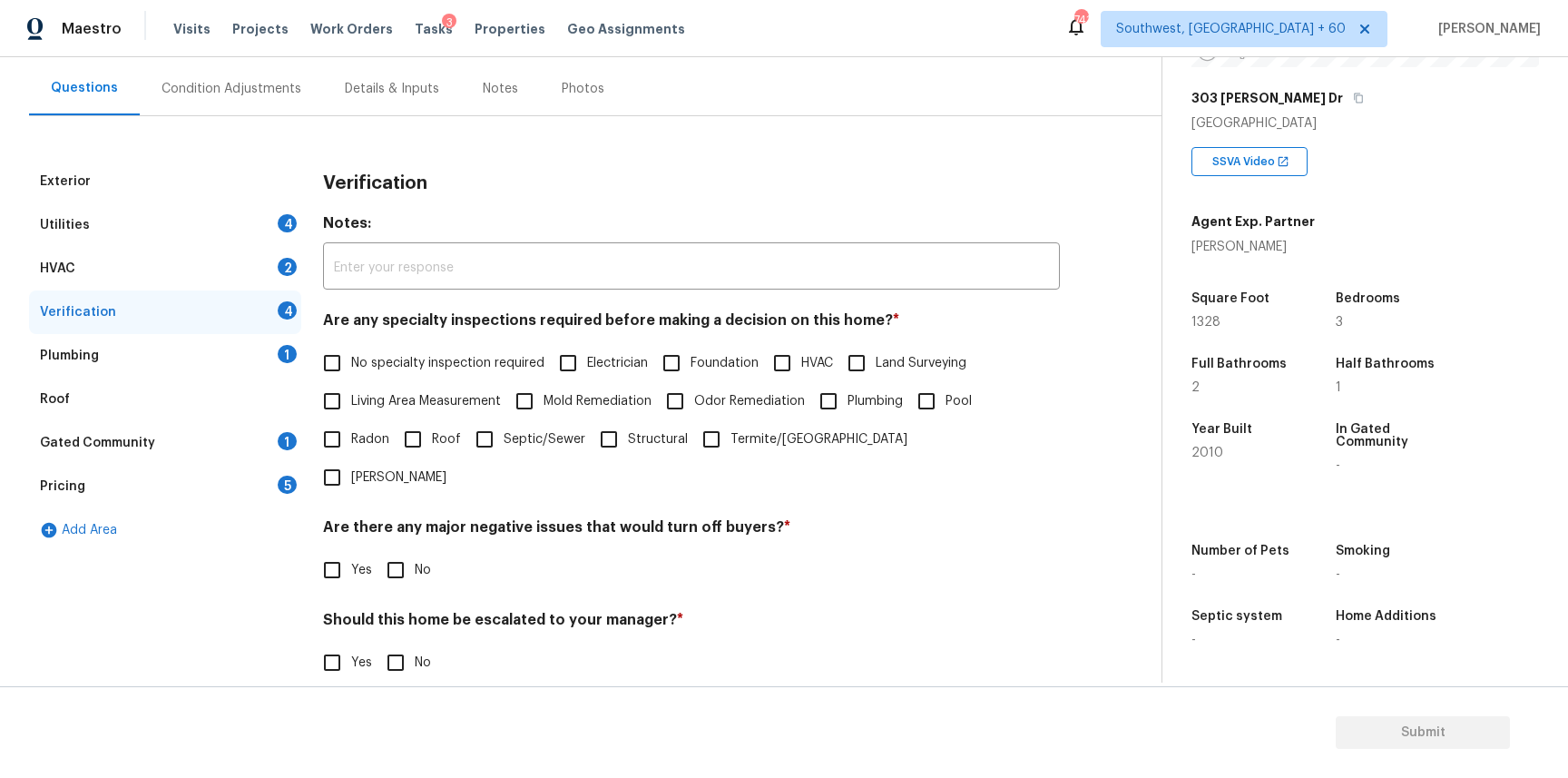
scroll to position [258, 0]
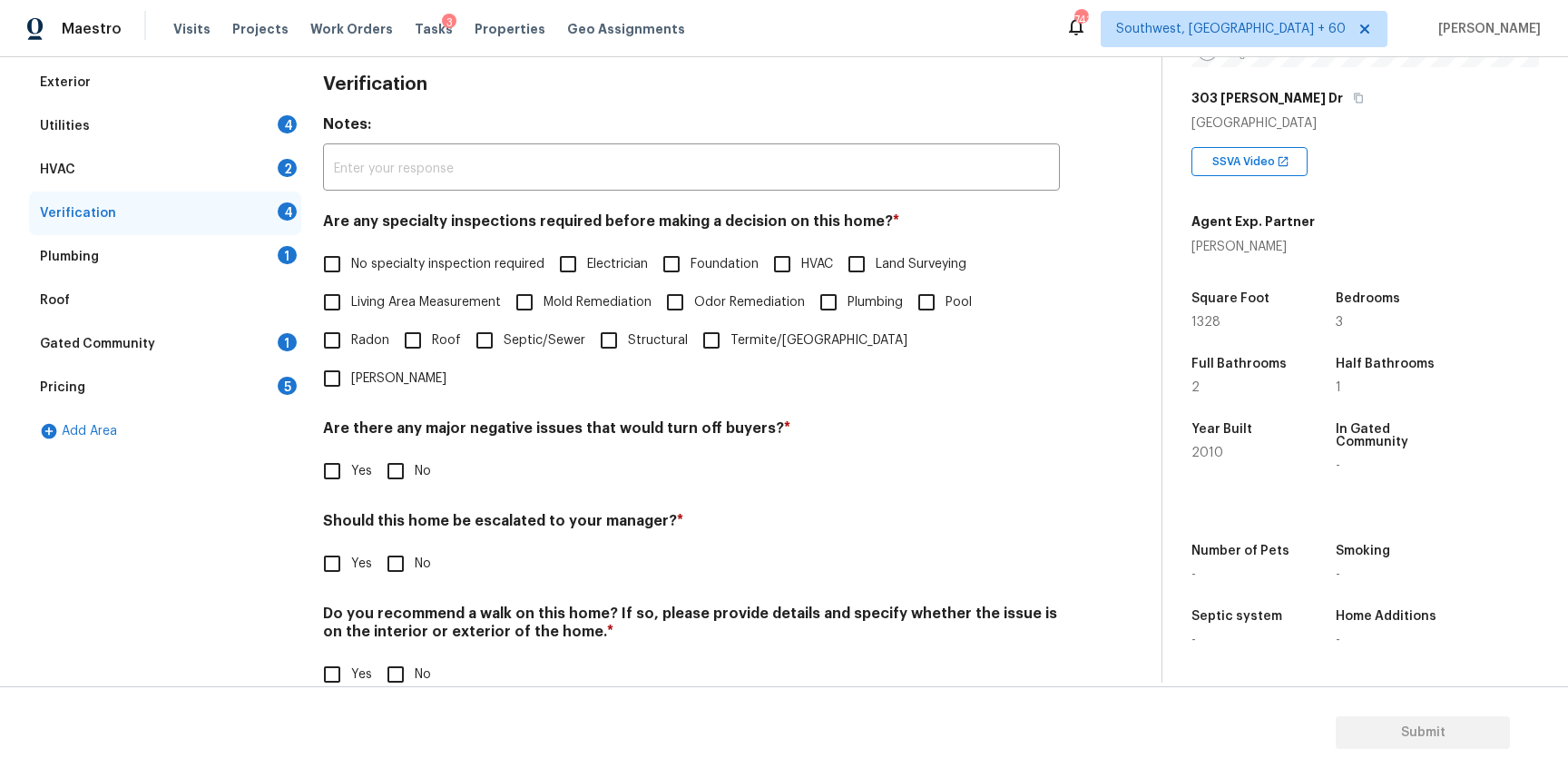
click at [360, 512] on div "Should this home be escalated to your manager? * Yes No" at bounding box center [691, 547] width 737 height 71
click at [377, 545] on input "No" at bounding box center [396, 564] width 38 height 38
checkbox input "true"
click at [341, 545] on input "Yes" at bounding box center [332, 564] width 38 height 38
checkbox input "true"
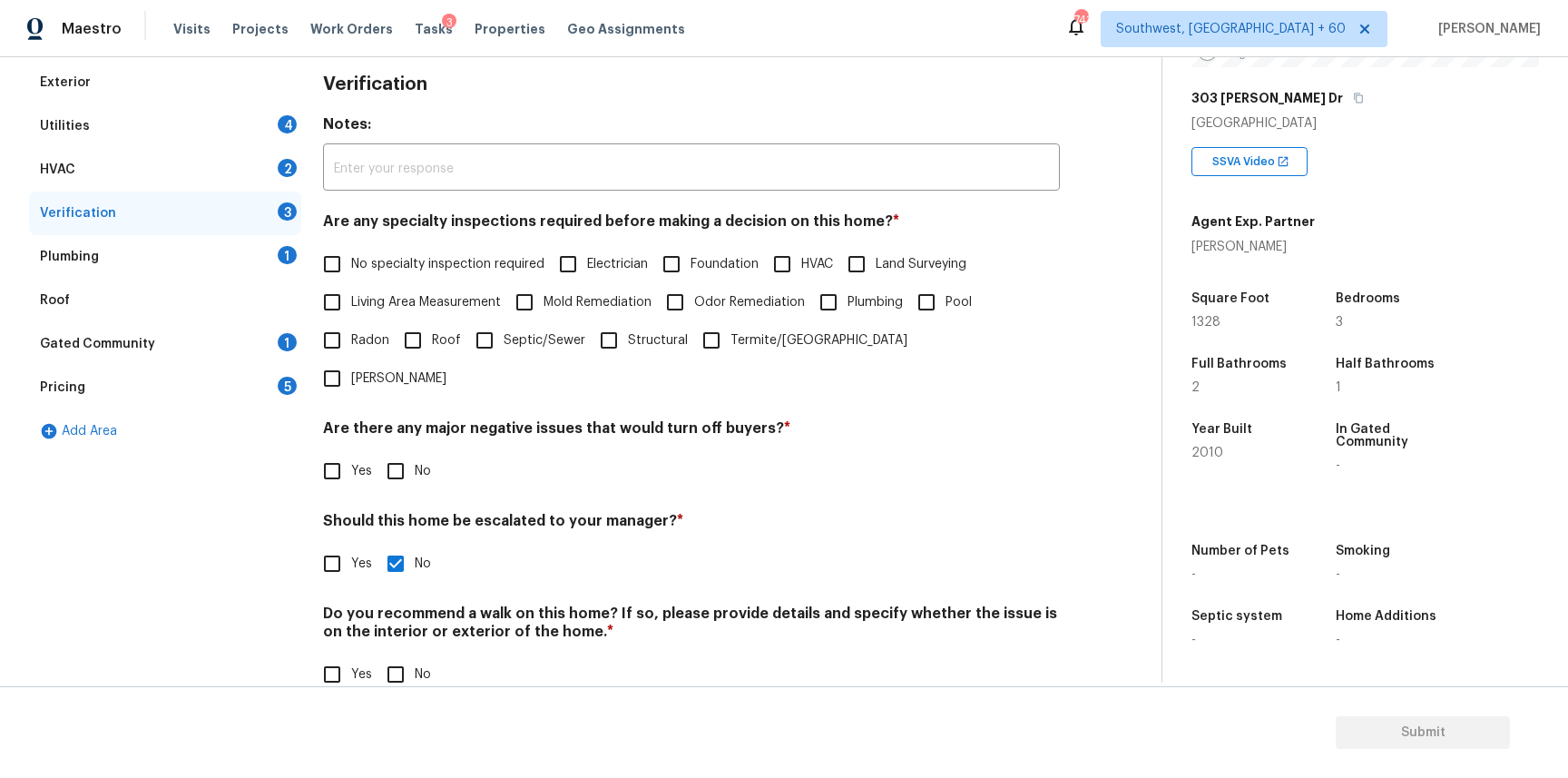
checkbox input "false"
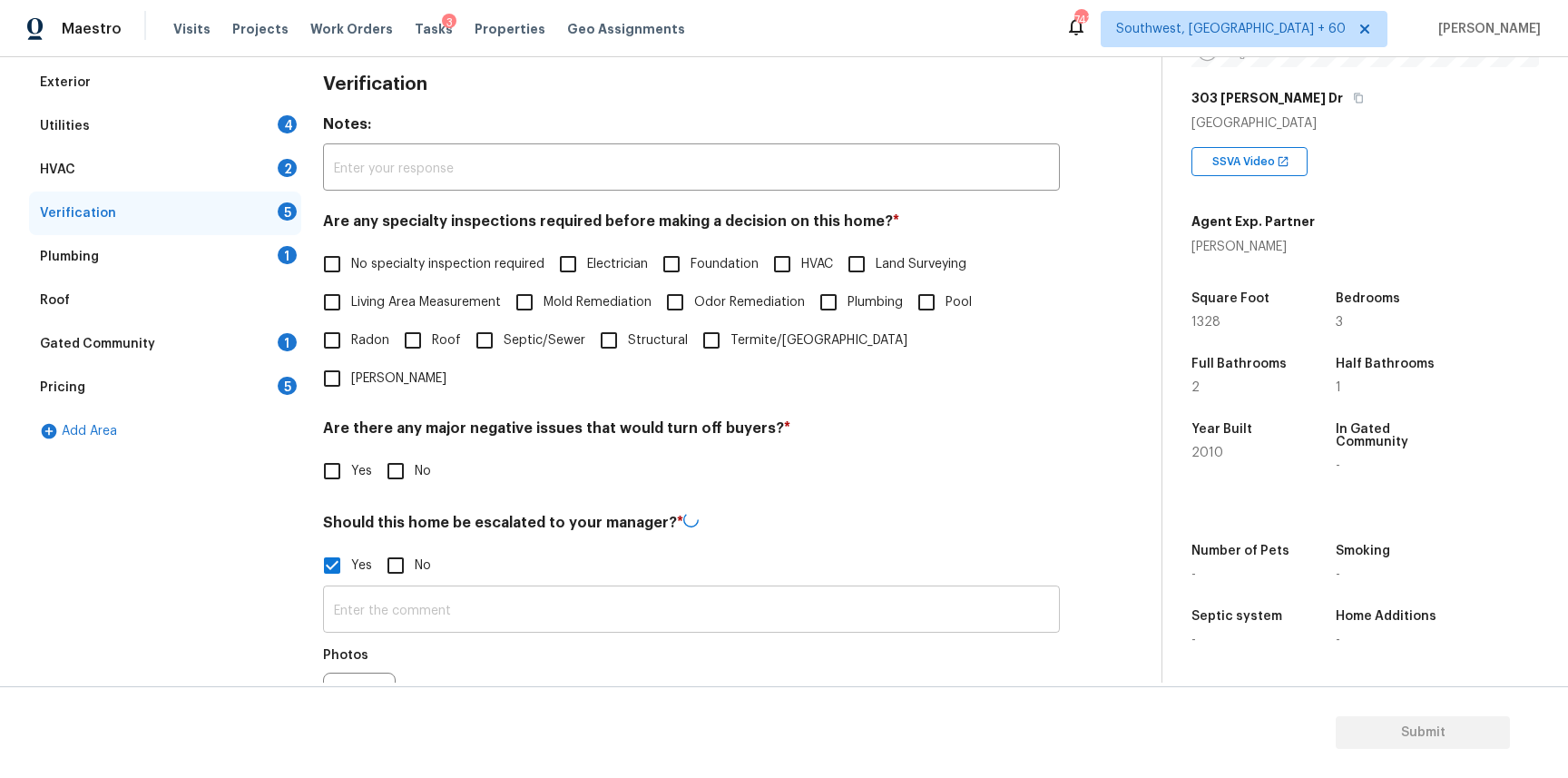
click at [425, 590] on input "text" at bounding box center [691, 611] width 737 height 43
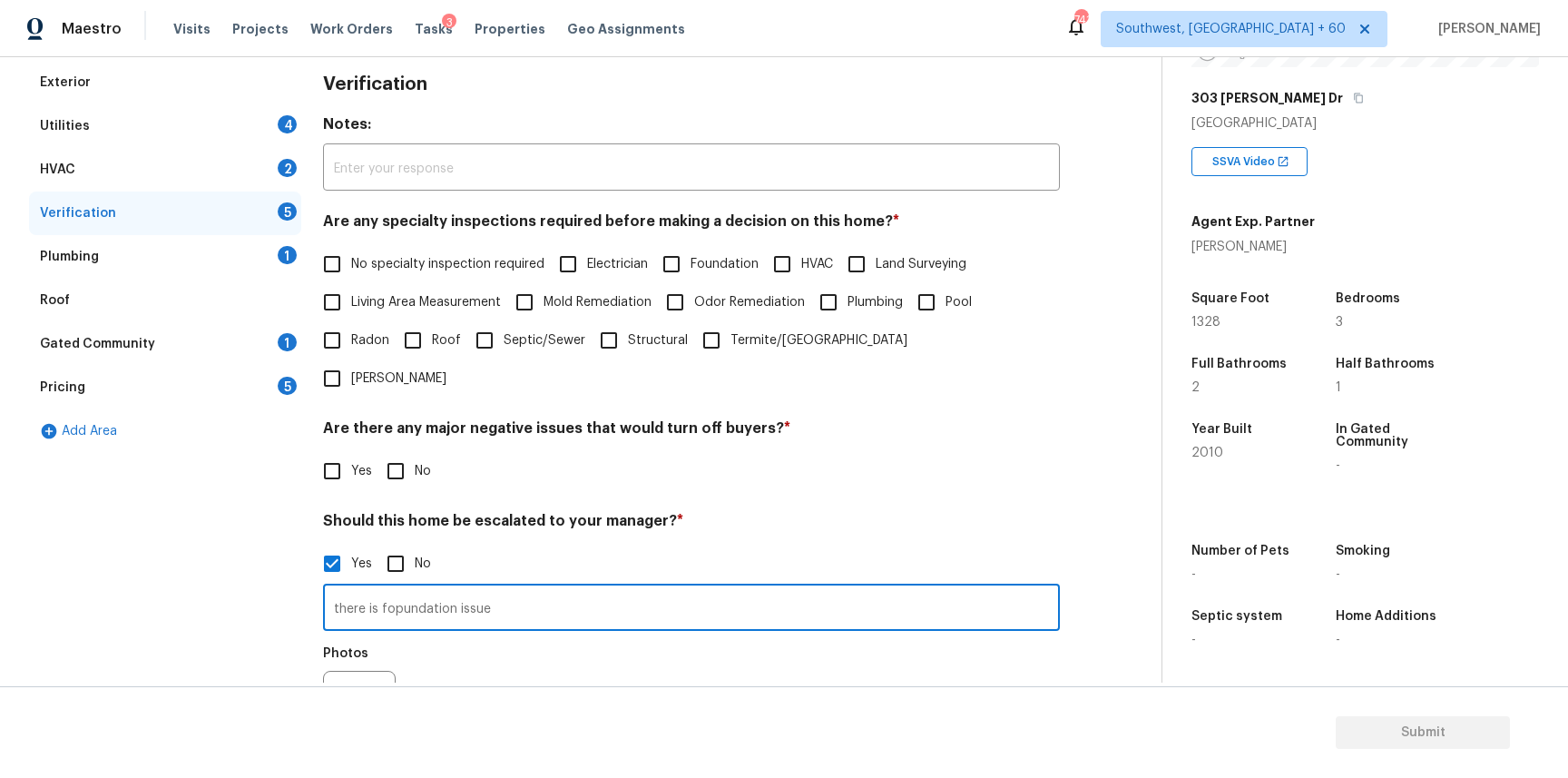
click at [401, 588] on input "there is fopundation issue" at bounding box center [691, 609] width 737 height 43
click at [486, 588] on input "there is foundation issue" at bounding box center [691, 609] width 737 height 43
click at [669, 588] on input "there is foundation issue and in admin agent mentioned fair condition for" at bounding box center [691, 609] width 737 height 43
click at [820, 588] on input "there is foundation issue and in admin agent mentioned as fair condition for" at bounding box center [691, 609] width 737 height 43
click at [803, 588] on input "there is foundation issue and in admin agent mentioned as fair condition for hv…" at bounding box center [691, 609] width 737 height 43
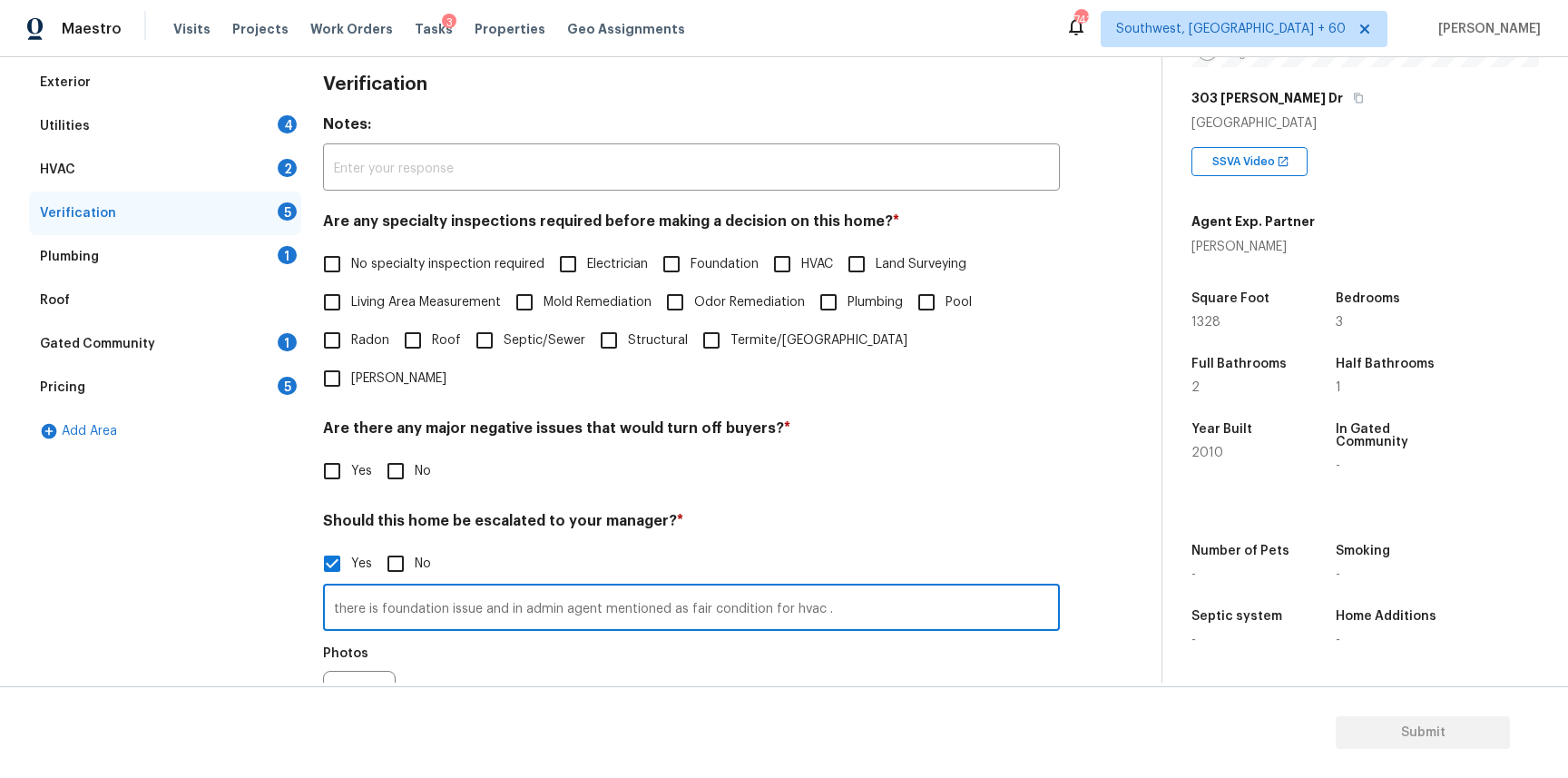
click at [803, 588] on input "there is foundation issue and in admin agent mentioned as fair condition for hv…" at bounding box center [691, 609] width 737 height 43
click at [798, 588] on input "there is foundation issue and in admin agent mentioned as fair condition for hv…" at bounding box center [691, 609] width 737 height 43
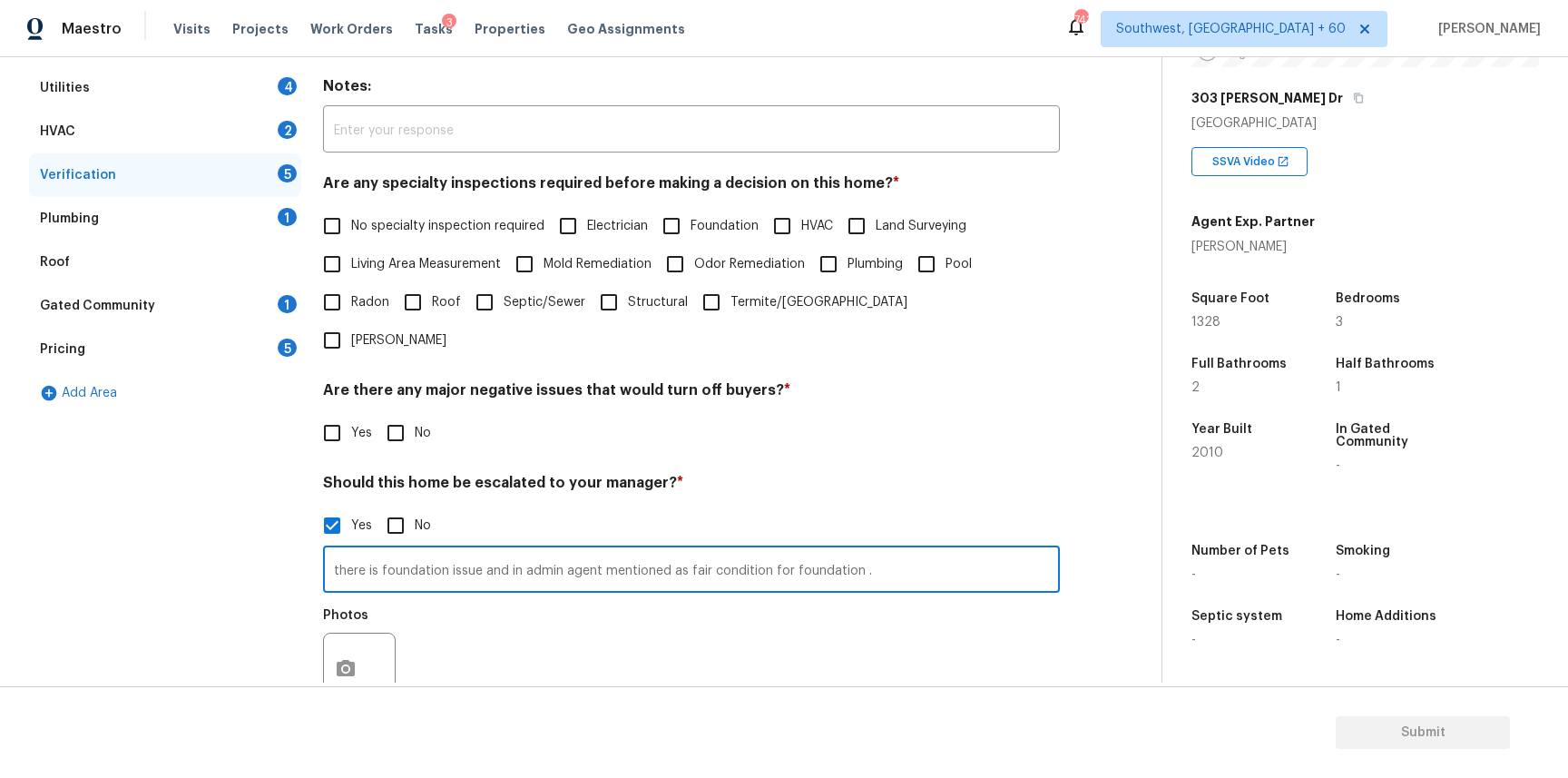
type input "there is foundation issue and in admin agent mentioned as fair condition for fo…"
click at [348, 634] on button "button" at bounding box center [346, 669] width 44 height 71
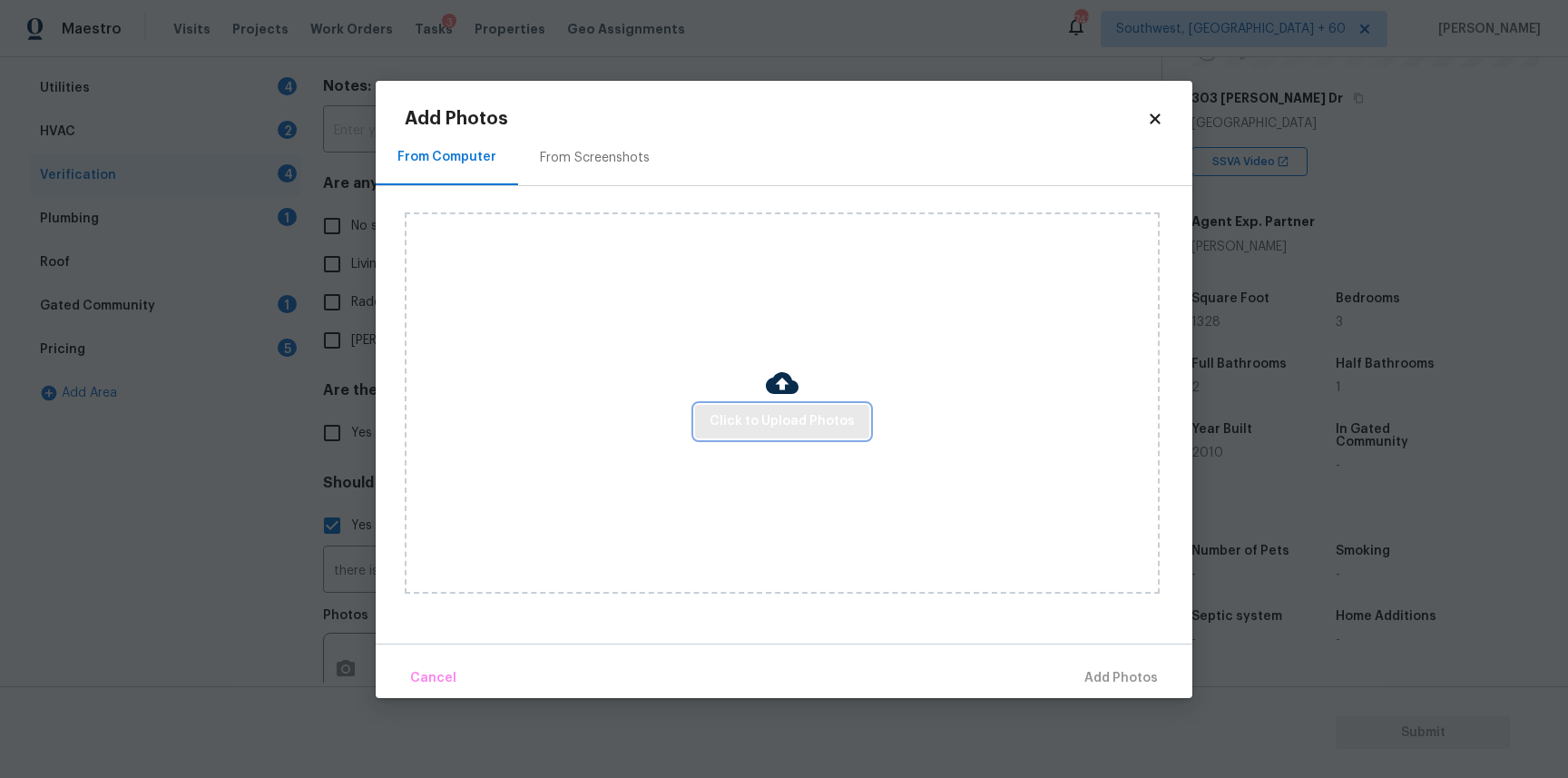
click at [791, 432] on span "Click to Upload Photos" at bounding box center [783, 422] width 145 height 23
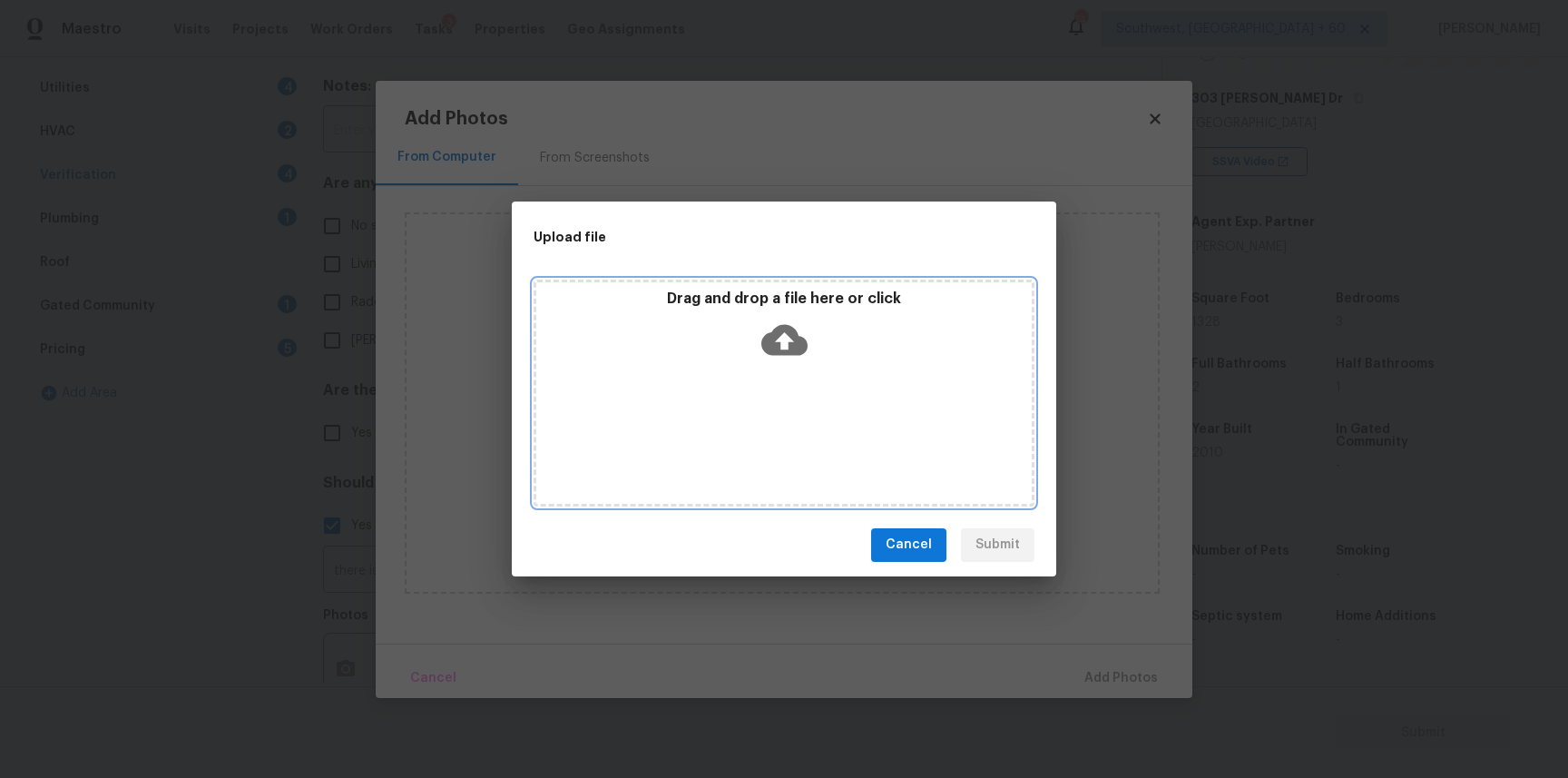
click at [791, 432] on div "Drag and drop a file here or click" at bounding box center [784, 393] width 501 height 227
